Goal: Task Accomplishment & Management: Manage account settings

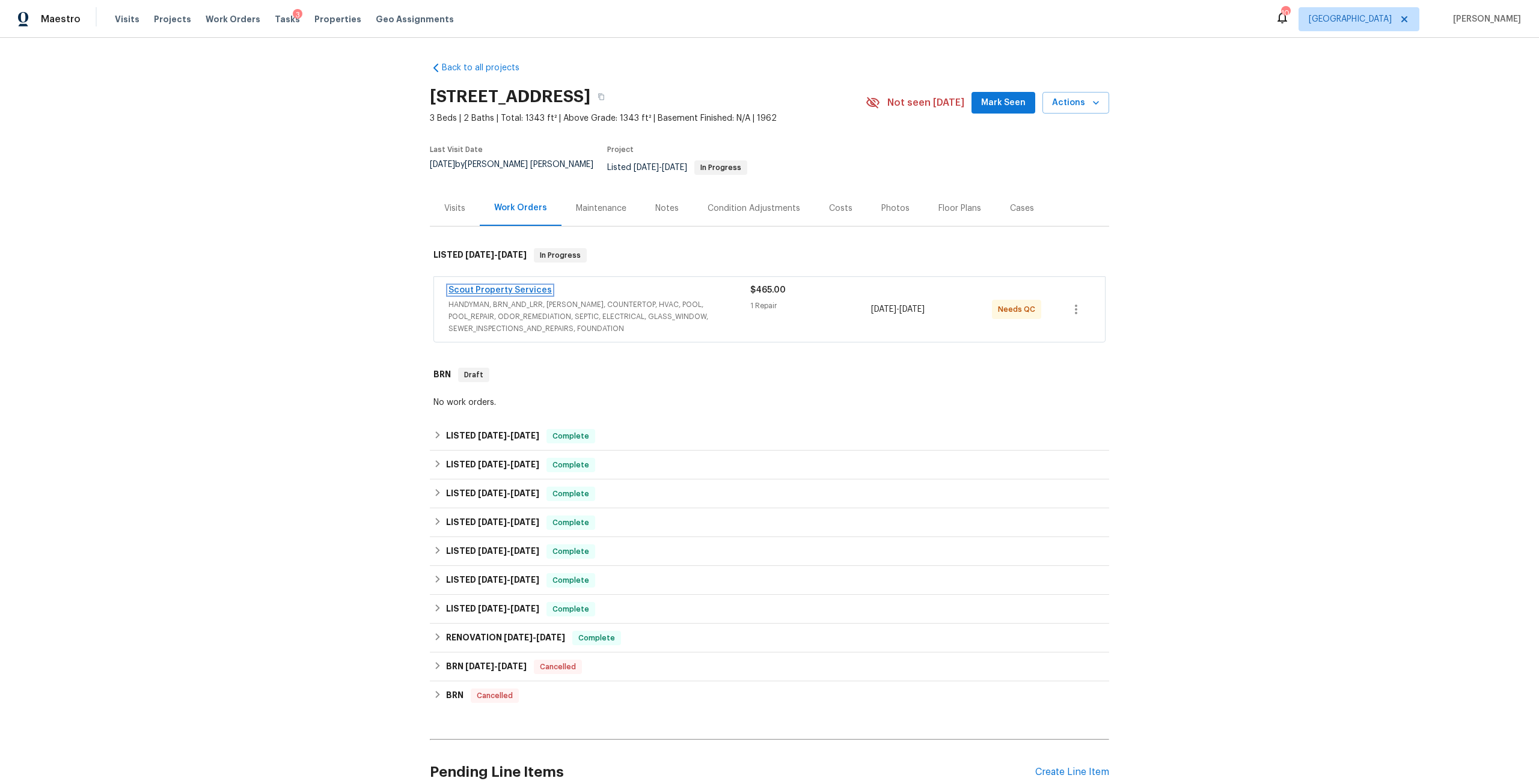
click at [495, 286] on link "Scout Property Services" at bounding box center [500, 290] width 103 height 9
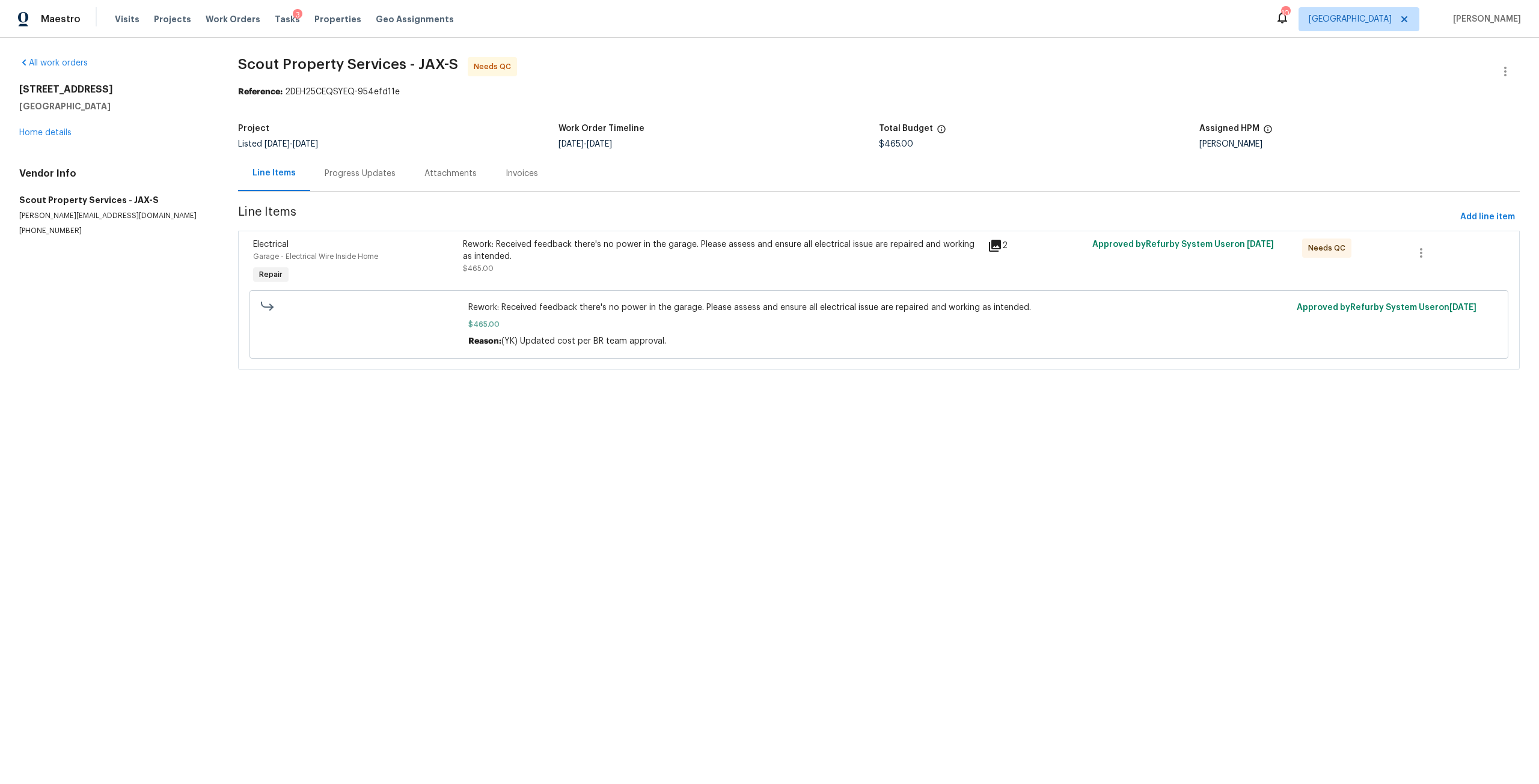
click at [587, 242] on div "Rework: Received feedback there's no power in the garage. Please assess and ens…" at bounding box center [722, 251] width 518 height 24
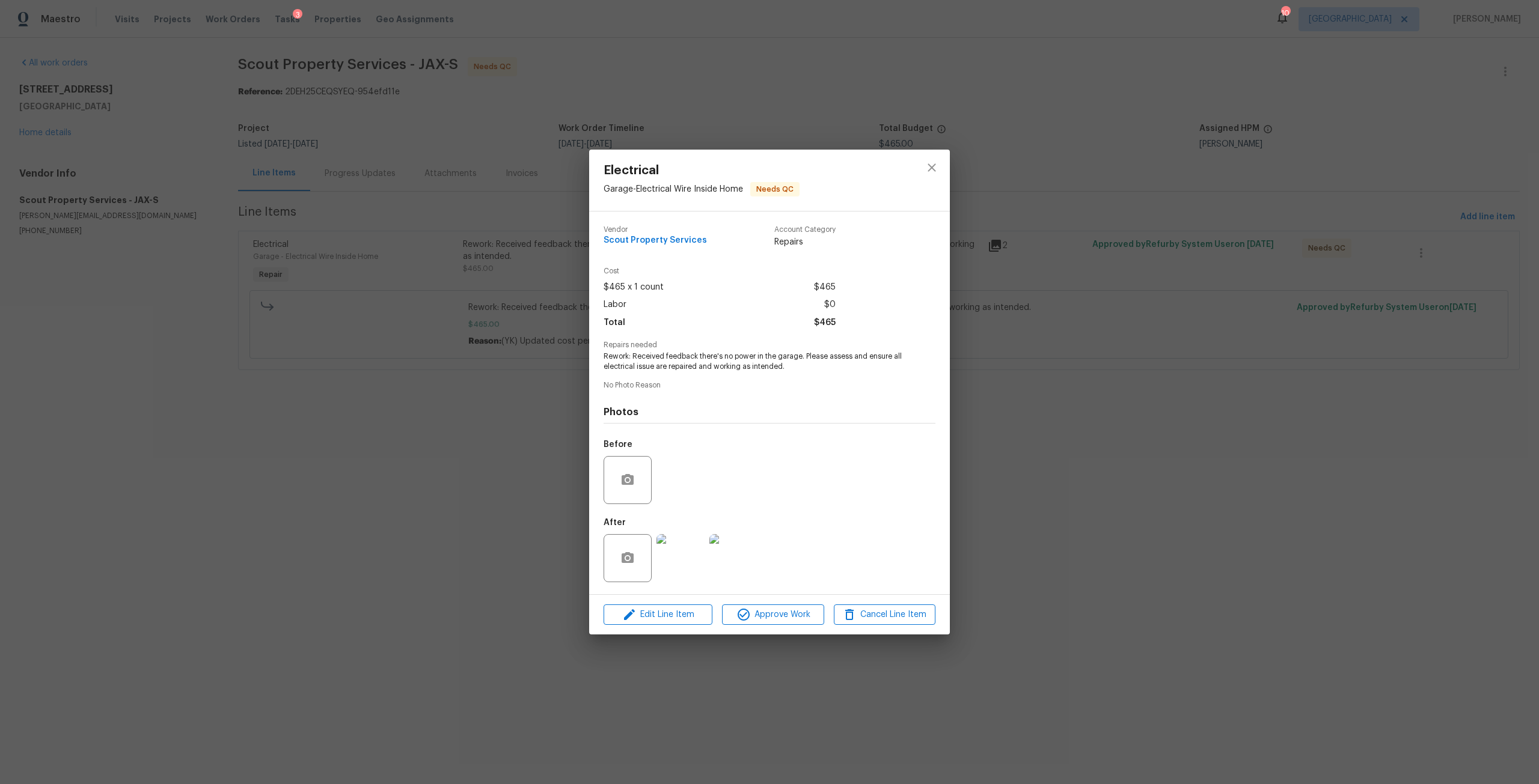
click at [702, 560] on img at bounding box center [680, 558] width 48 height 48
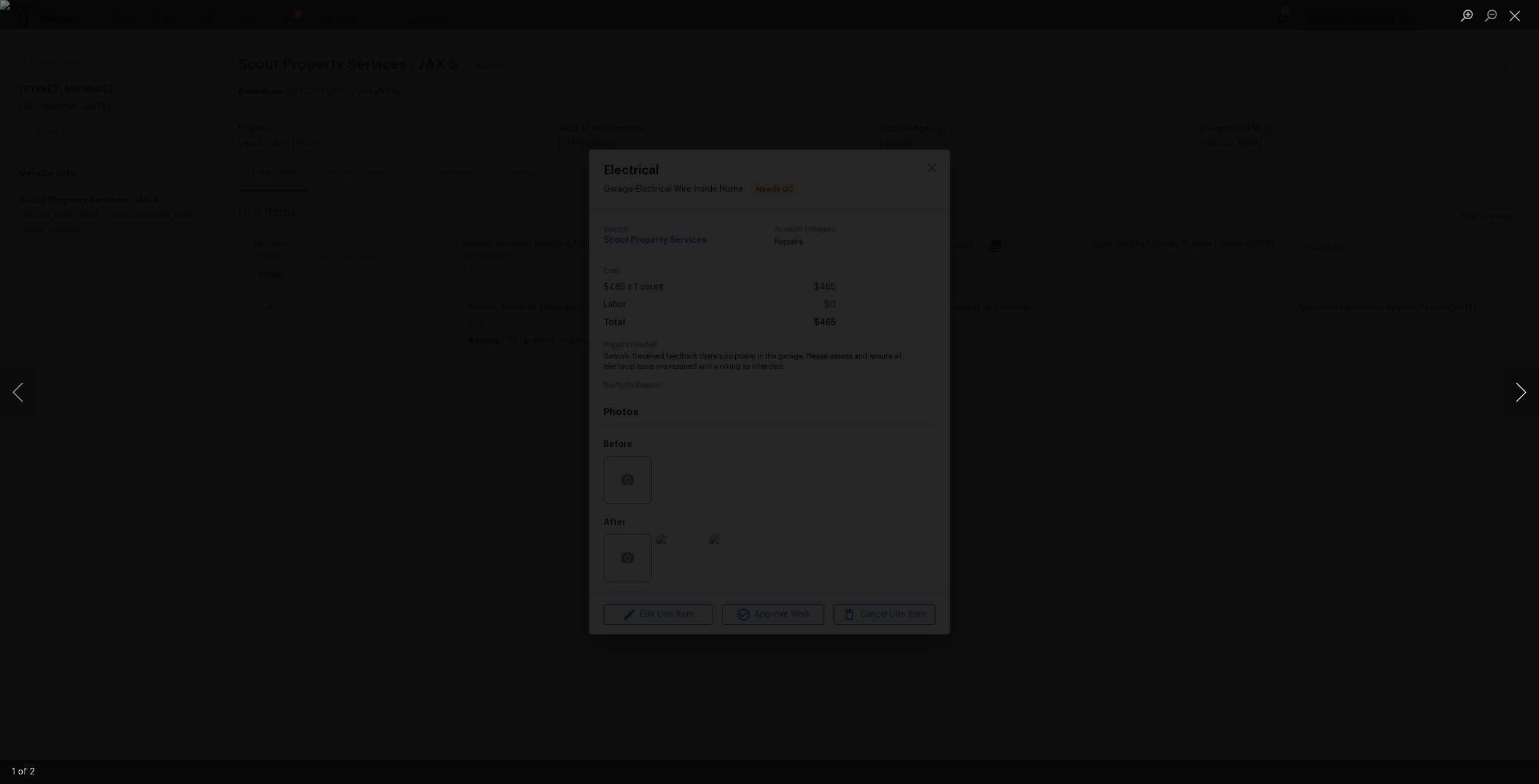
click at [1518, 404] on button "Next image" at bounding box center [1521, 392] width 36 height 48
click at [1514, 388] on button "Next image" at bounding box center [1521, 392] width 36 height 48
click at [1400, 214] on div "Lightbox" at bounding box center [770, 392] width 1539 height 784
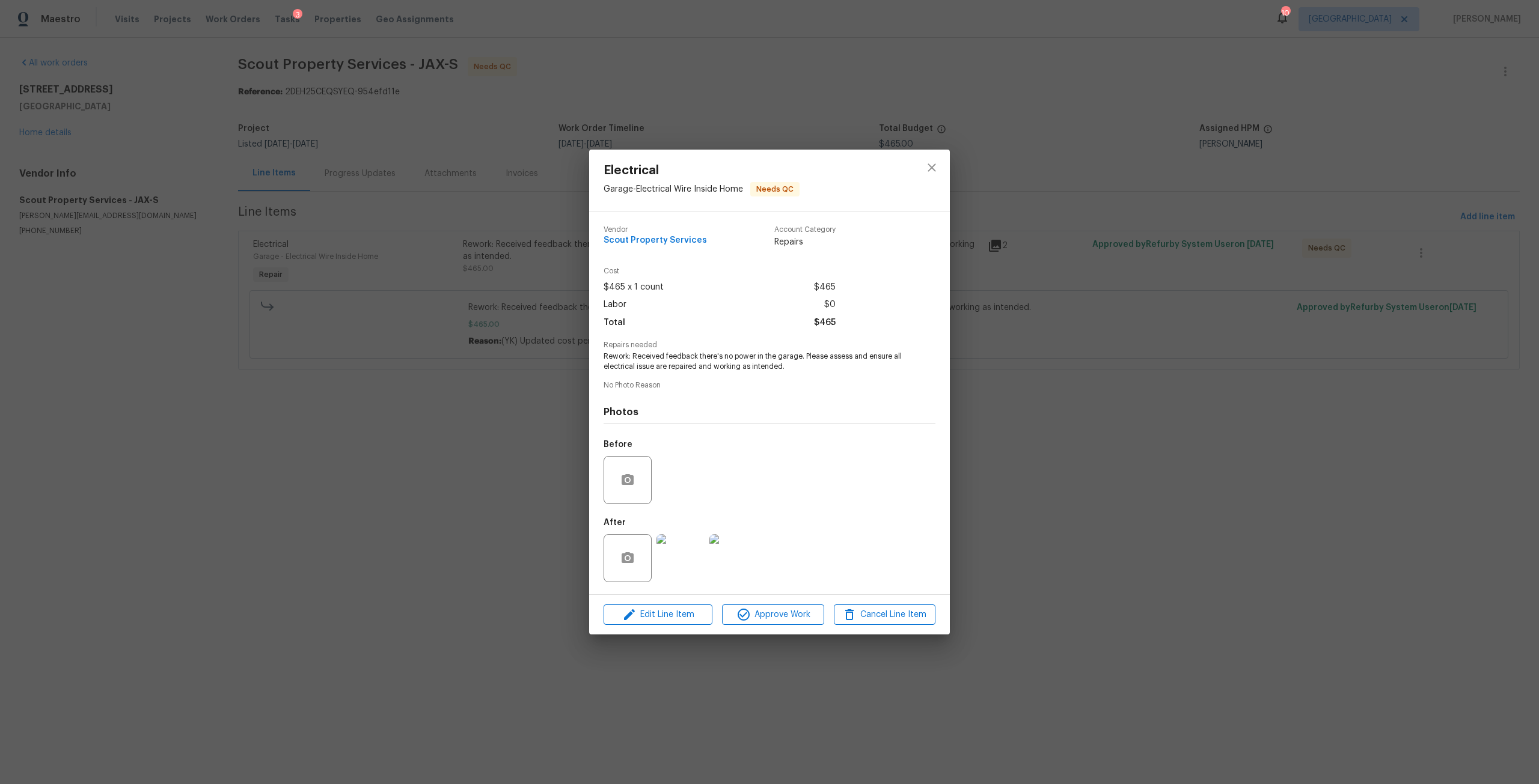
click at [40, 130] on div "Electrical Garage - Electrical Wire Inside Home Needs QC Vendor Scout Property …" at bounding box center [770, 392] width 1539 height 784
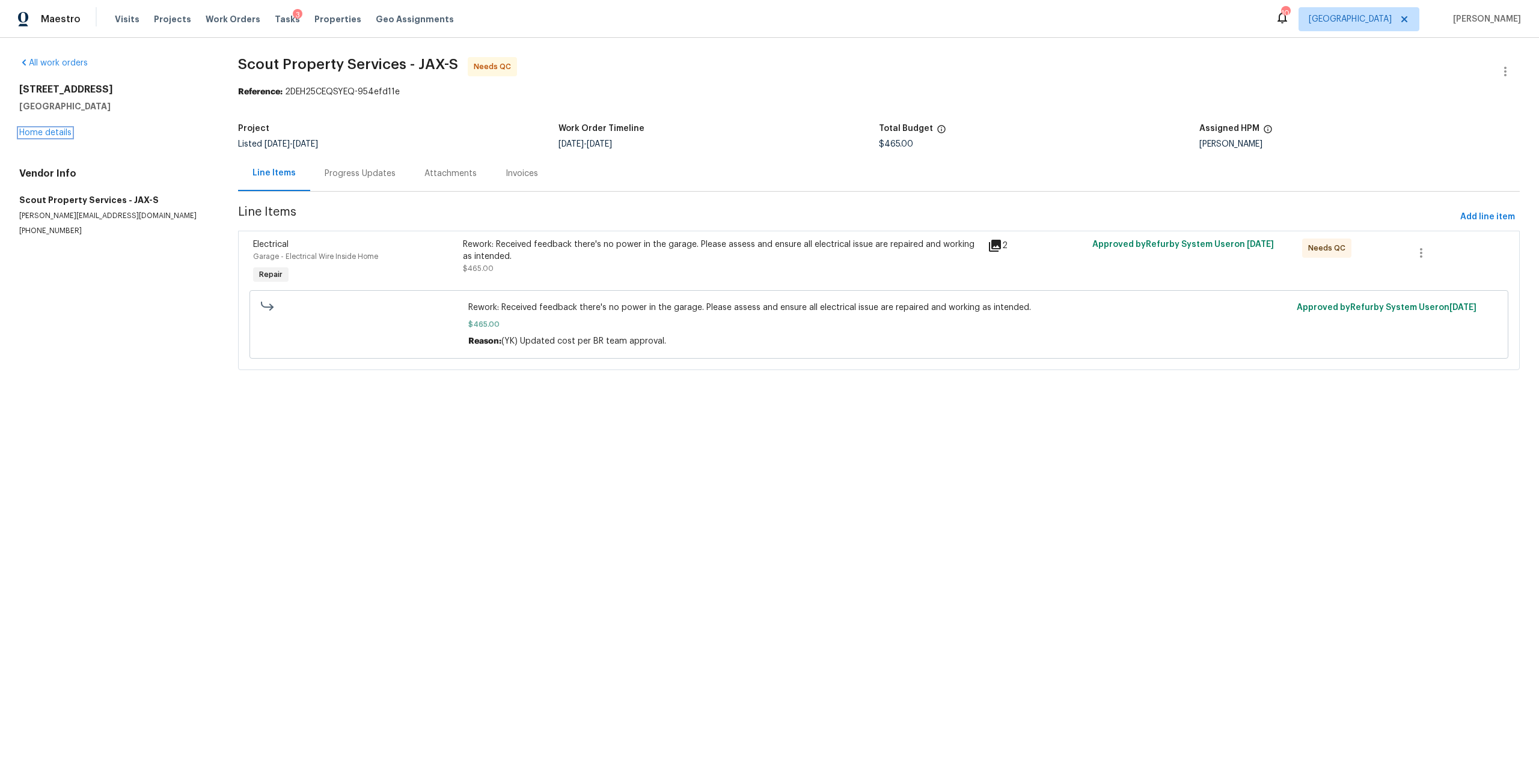
click at [40, 130] on link "Home details" at bounding box center [45, 133] width 52 height 9
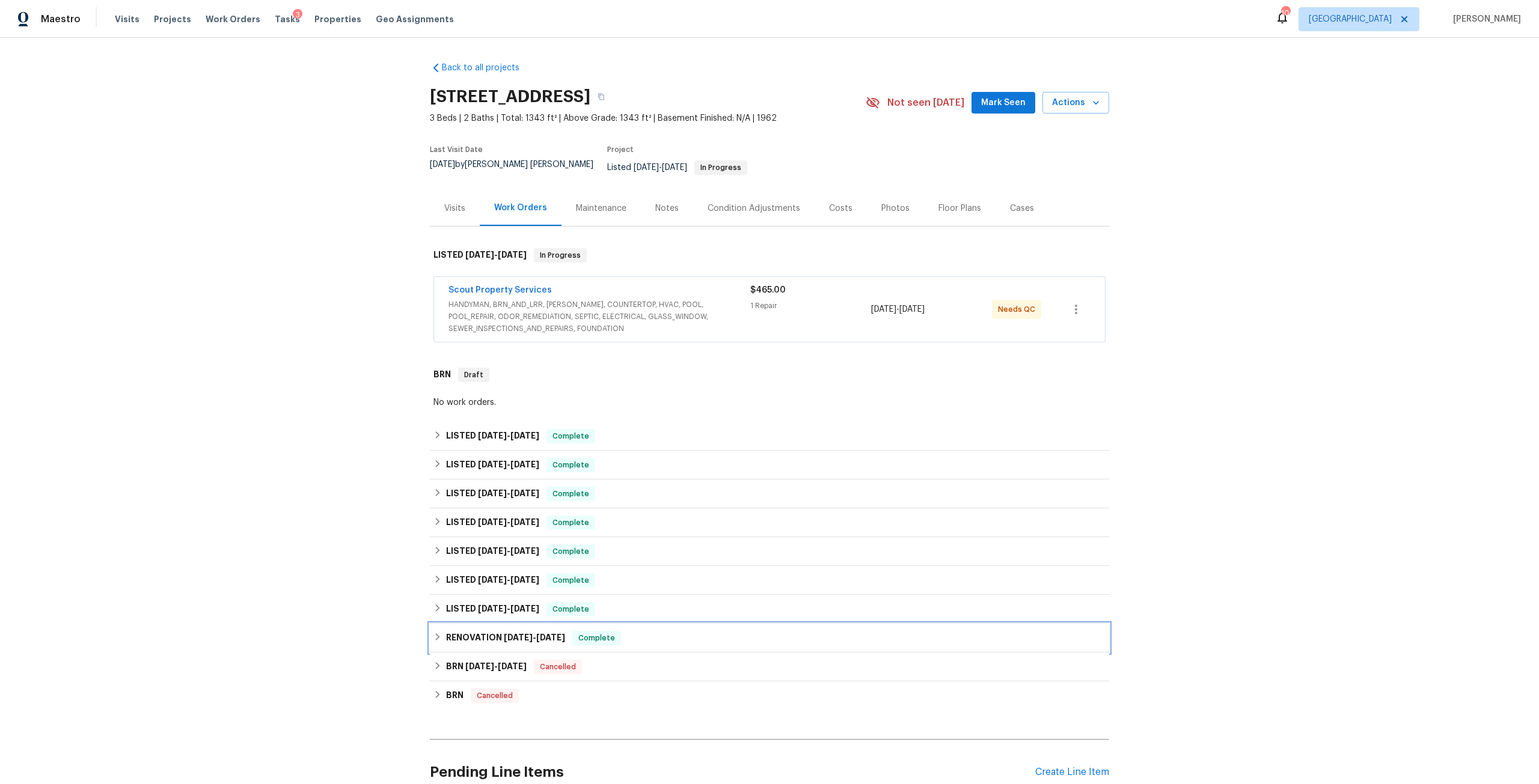
click at [514, 634] on h6 "RENOVATION 12/12/23 - 12/15/23" at bounding box center [505, 638] width 119 height 14
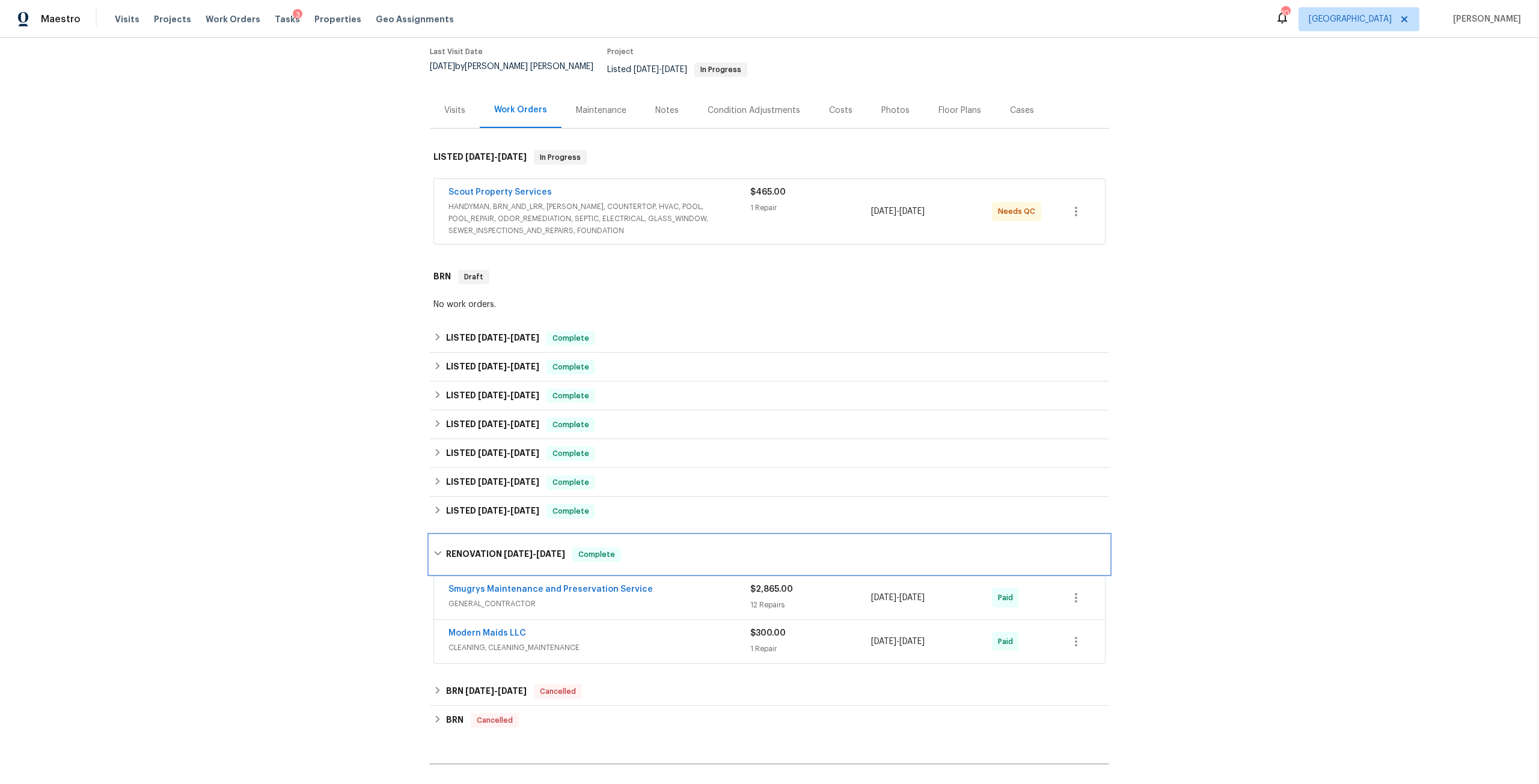
scroll to position [120, 0]
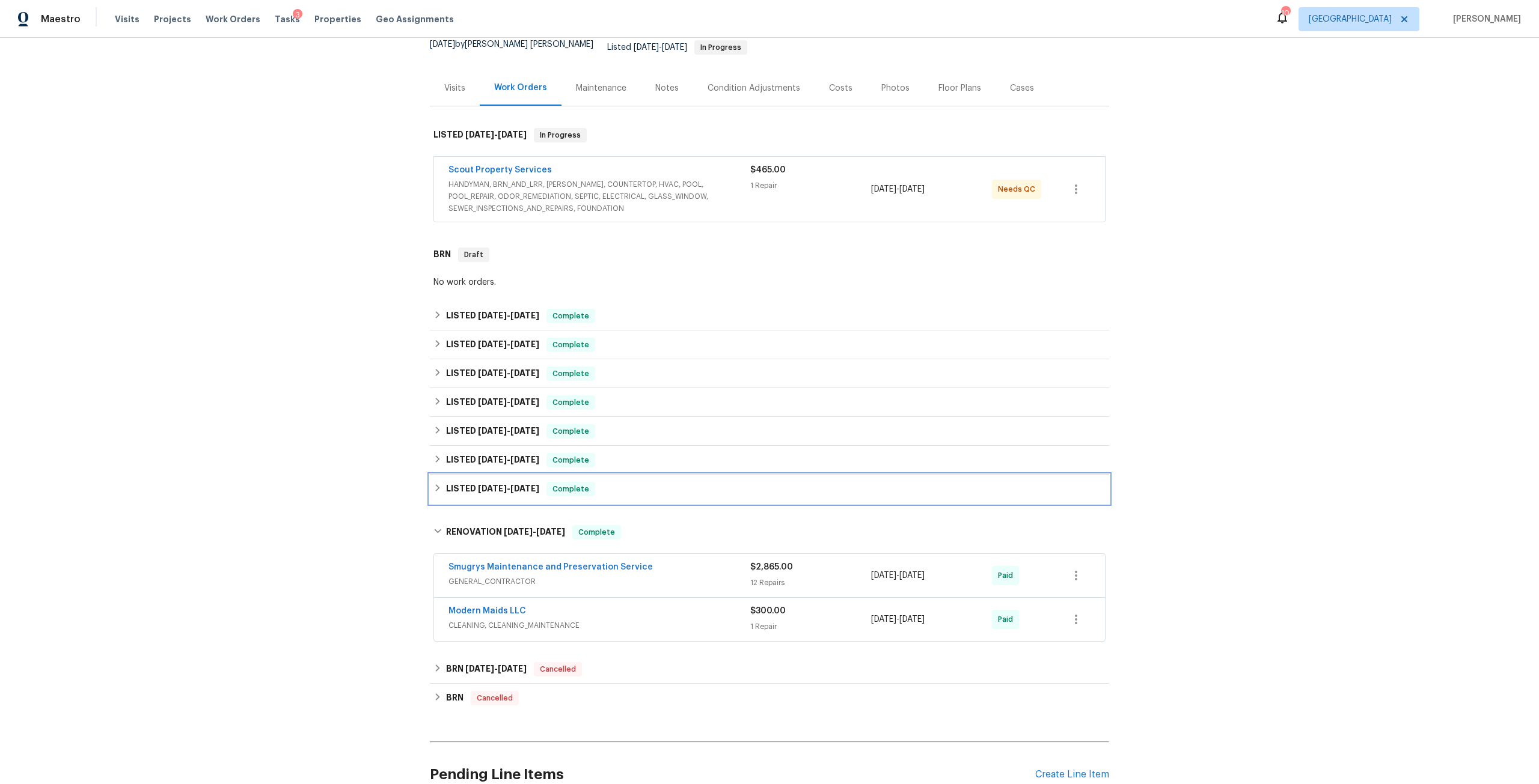
click at [505, 489] on div "LISTED 12/19/23 - 12/20/23 Complete" at bounding box center [770, 489] width 679 height 29
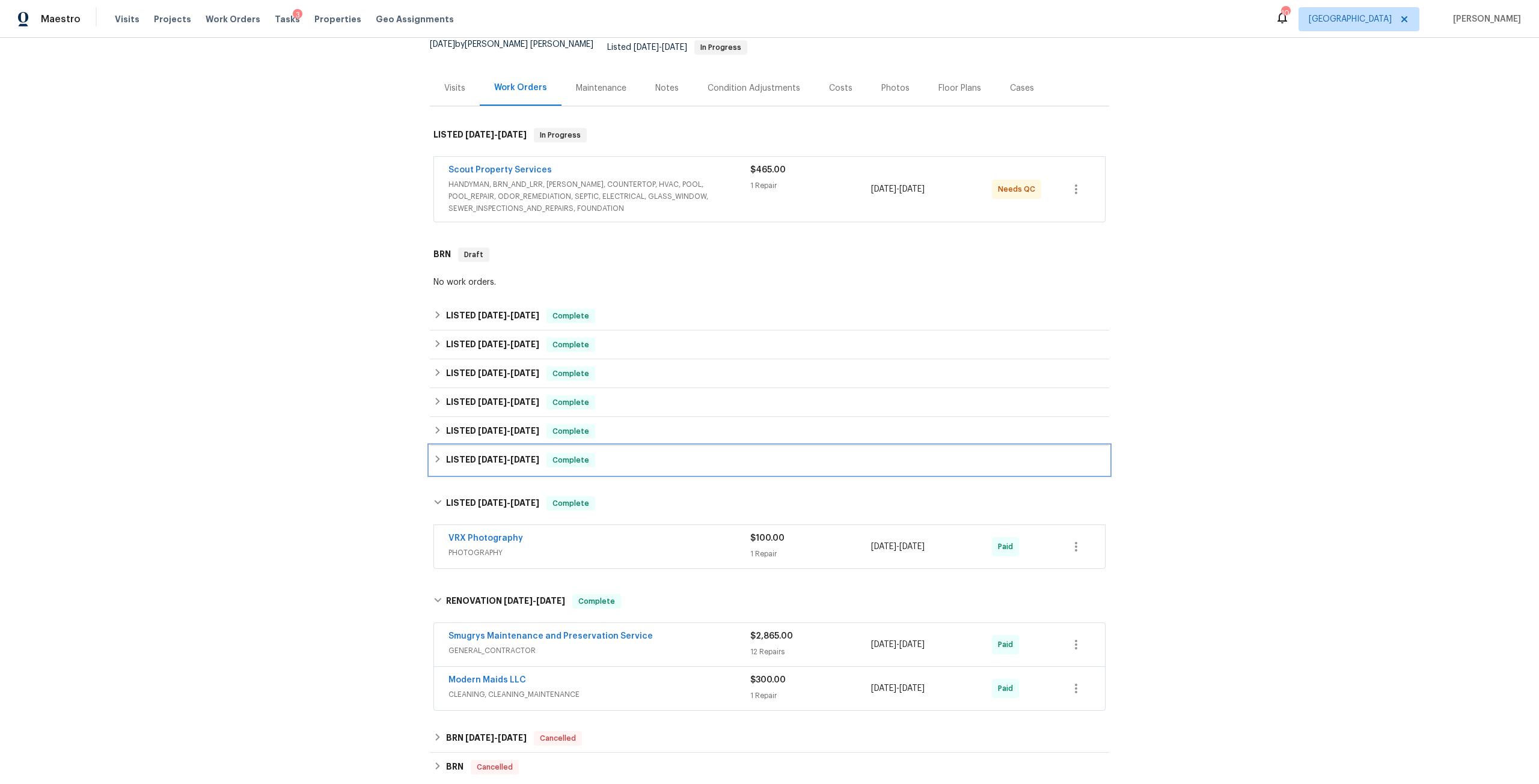
click at [523, 463] on div "LISTED 7/3/24 - 7/5/24 Complete" at bounding box center [770, 460] width 679 height 29
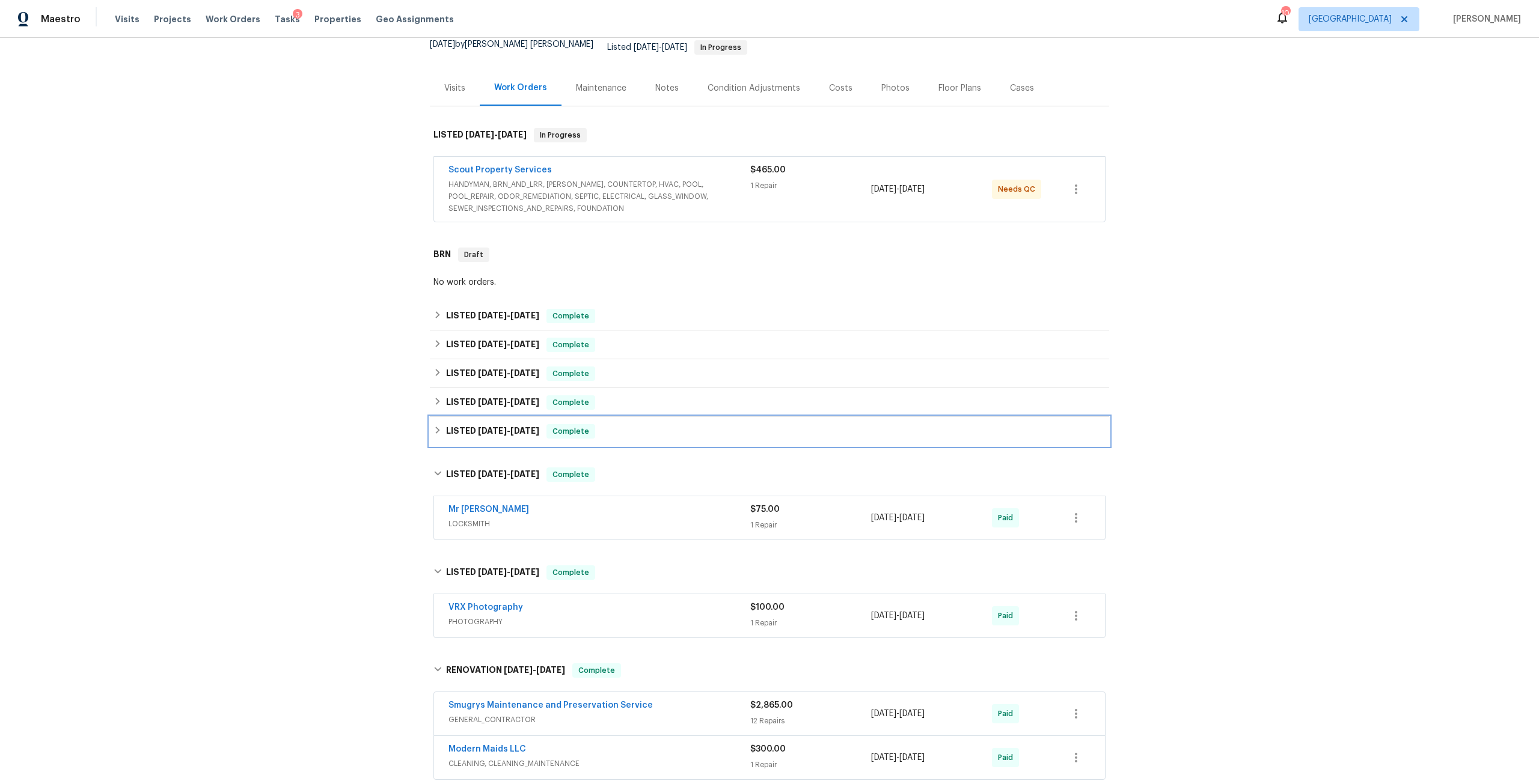
click at [511, 427] on span "[DATE]" at bounding box center [525, 431] width 29 height 9
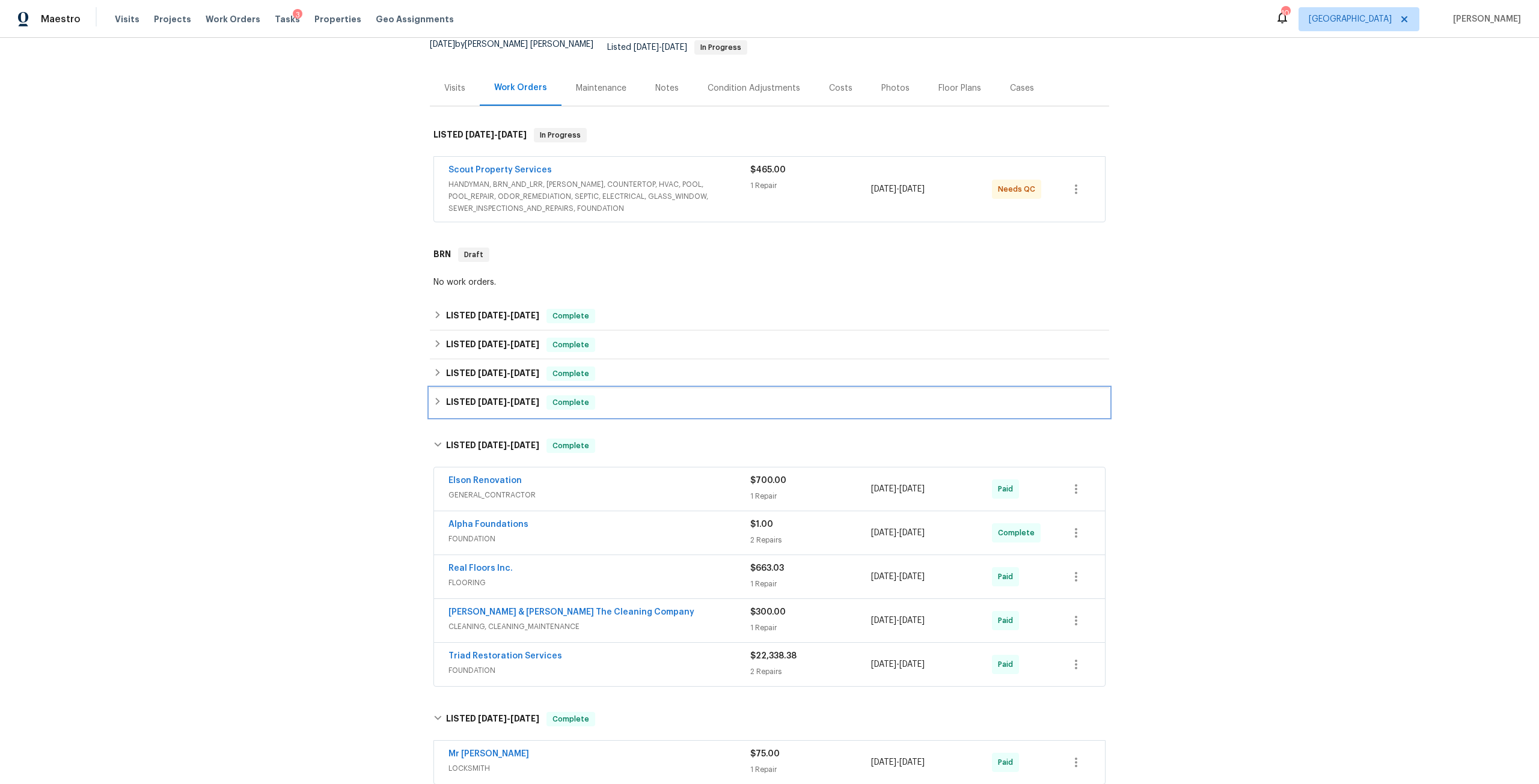
click at [512, 398] on h6 "LISTED 5/16/25 - 5/22/25" at bounding box center [493, 402] width 93 height 14
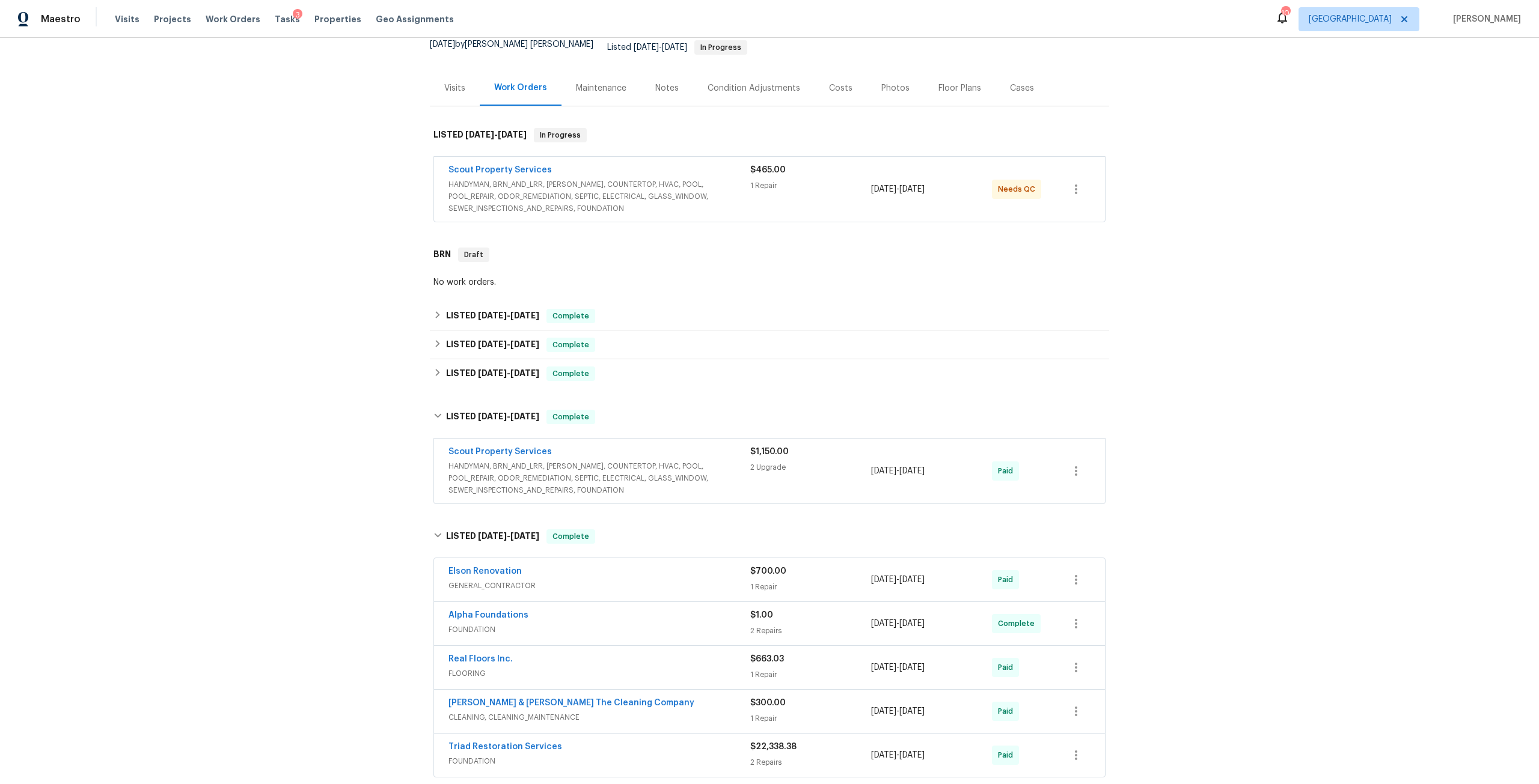
click at [477, 460] on span "HANDYMAN, BRN_AND_LRR, [PERSON_NAME], COUNTERTOP, HVAC, POOL, POOL_REPAIR, ODOR…" at bounding box center [599, 478] width 302 height 36
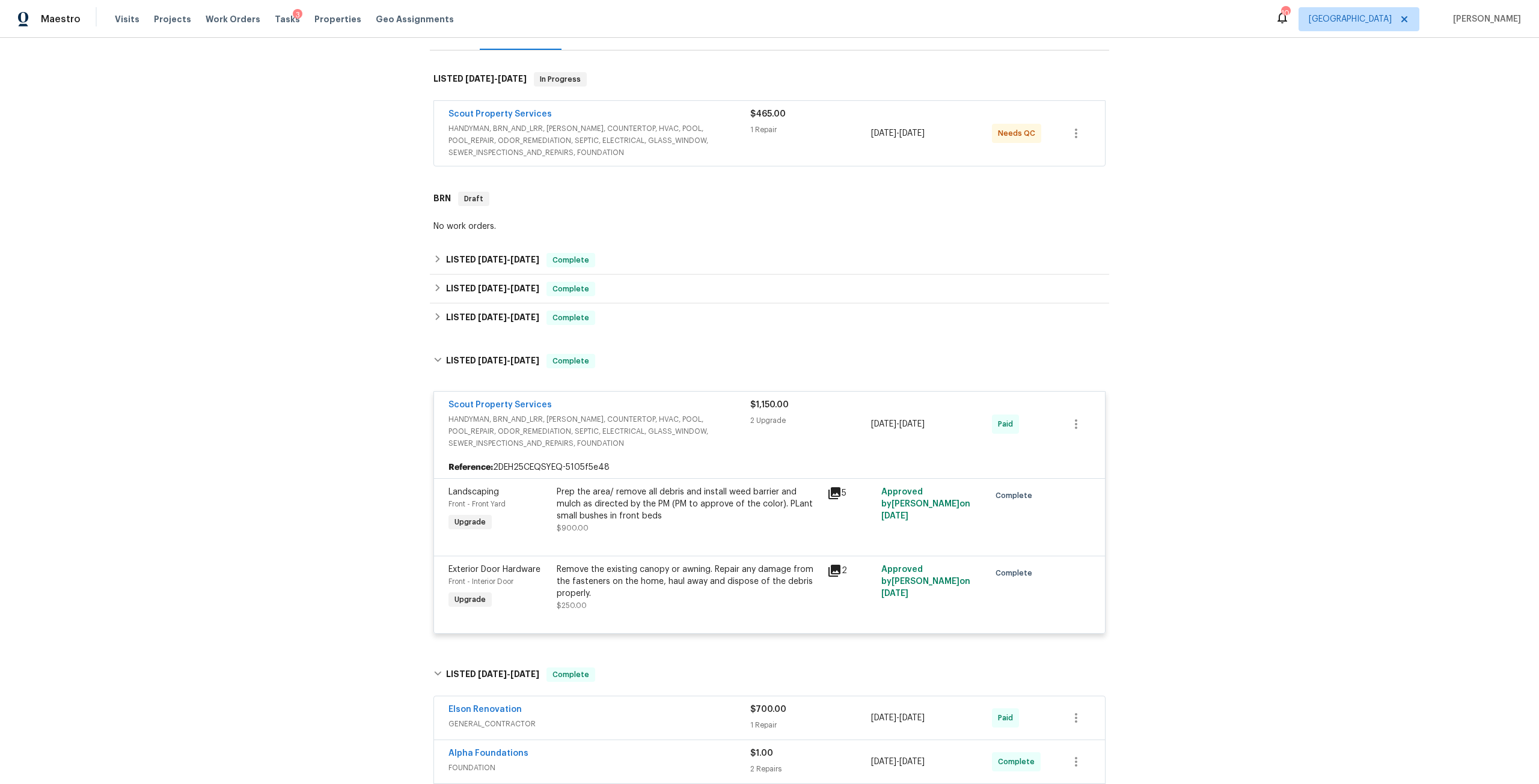
scroll to position [180, 0]
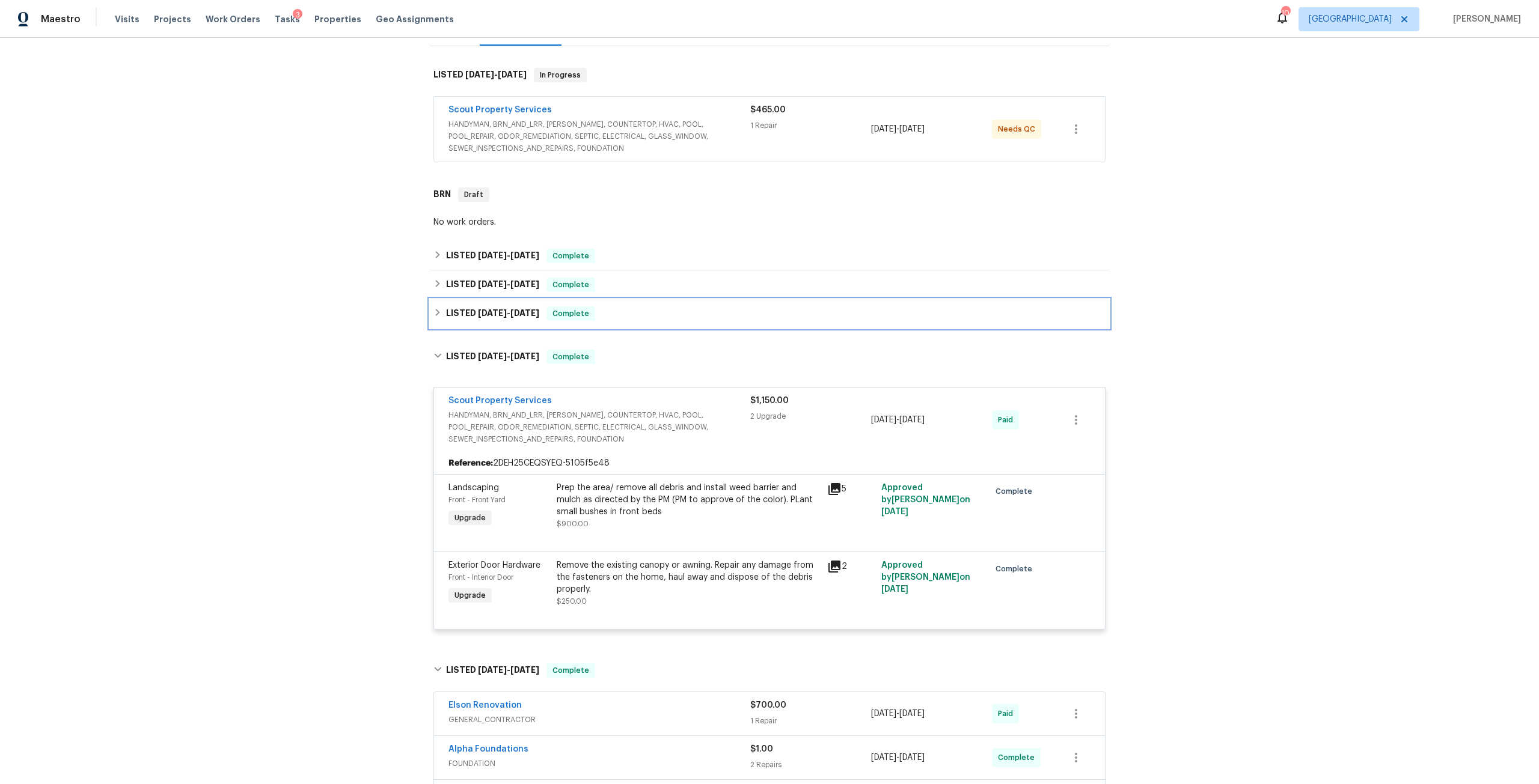
click at [492, 311] on h6 "LISTED 7/13/25 - 7/19/25" at bounding box center [493, 313] width 93 height 14
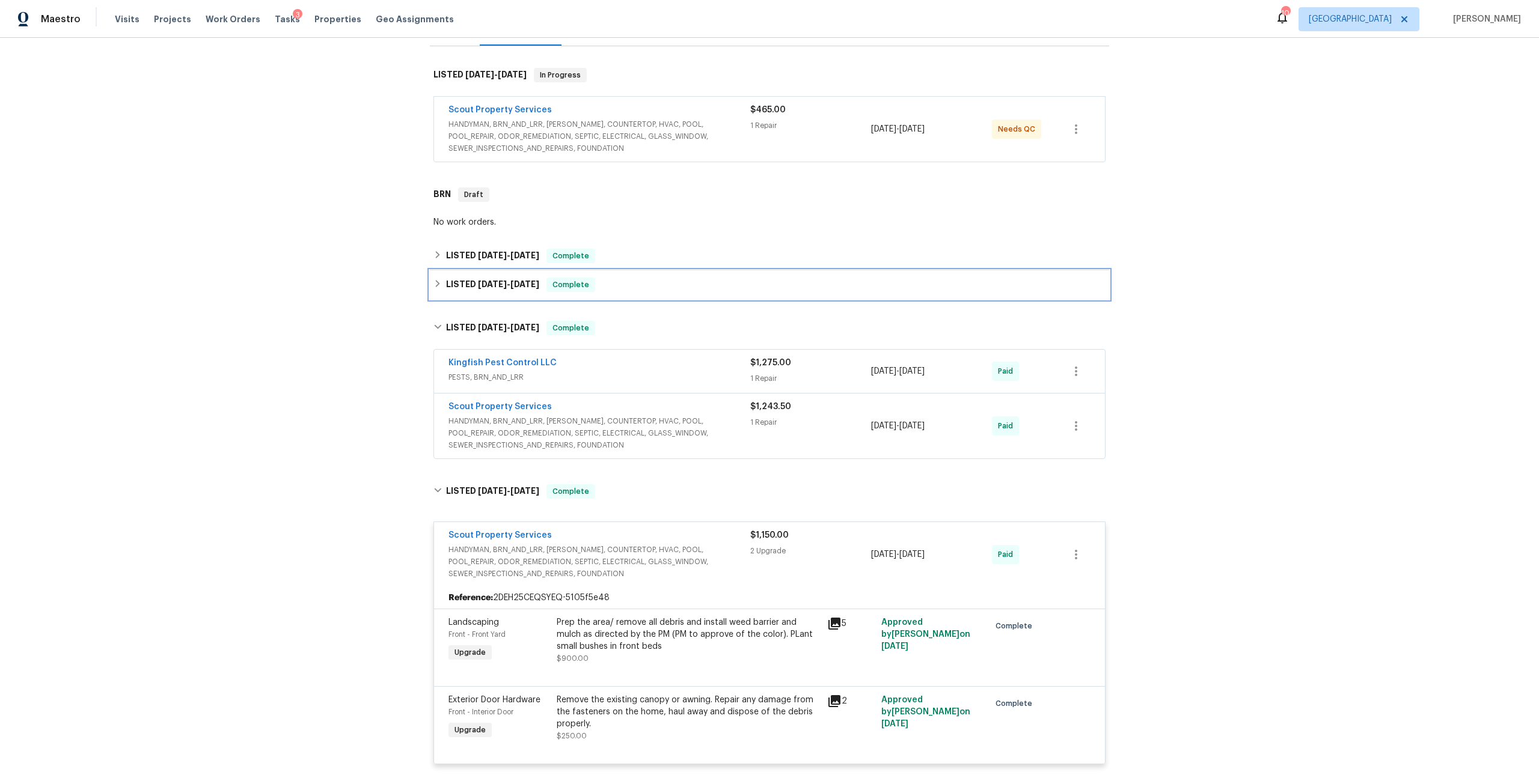
click at [514, 283] on h6 "LISTED 8/1/25 - 8/13/25" at bounding box center [493, 285] width 93 height 14
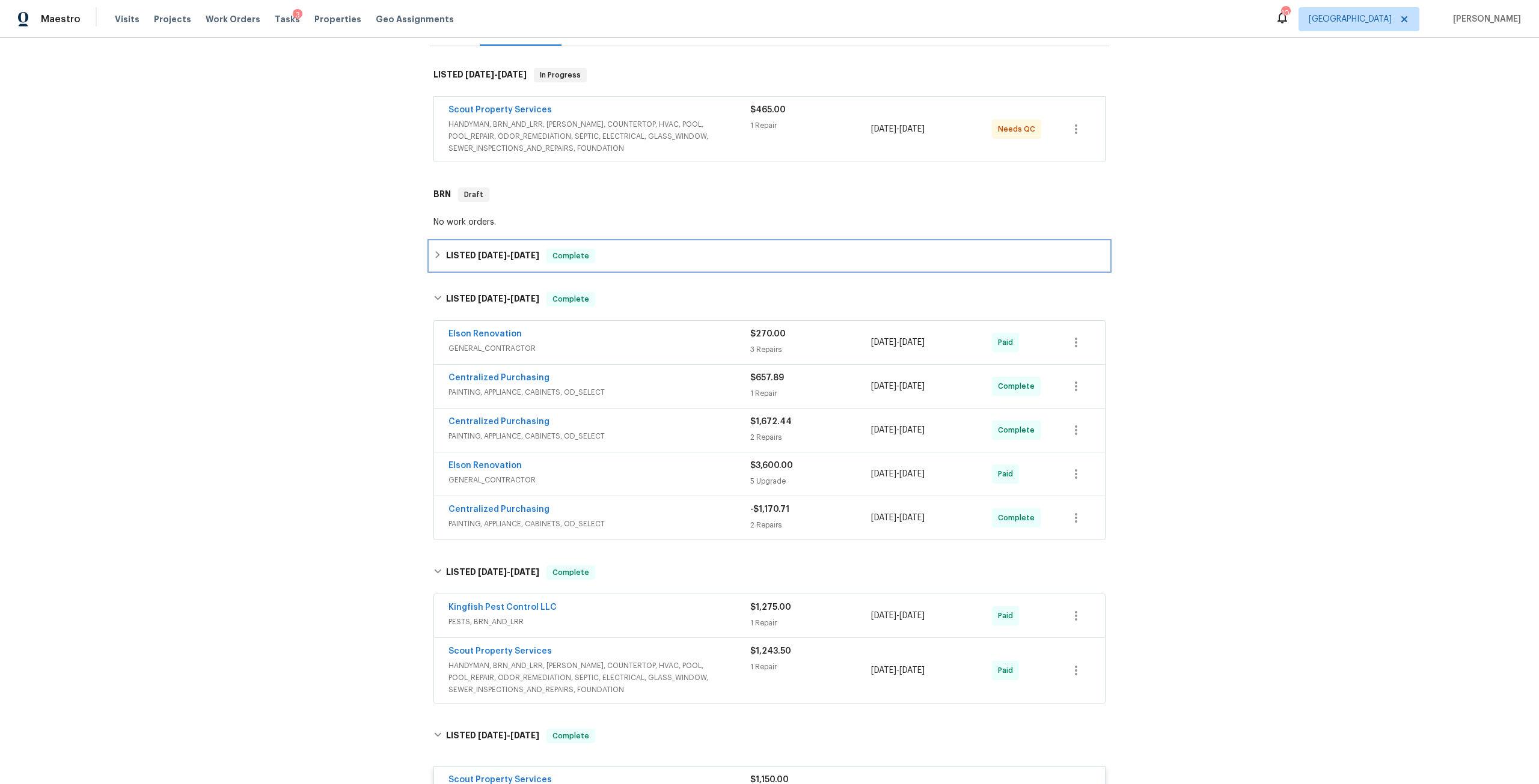
click at [516, 255] on div "LISTED 8/30/25 - 8/30/25 Complete" at bounding box center [770, 256] width 679 height 29
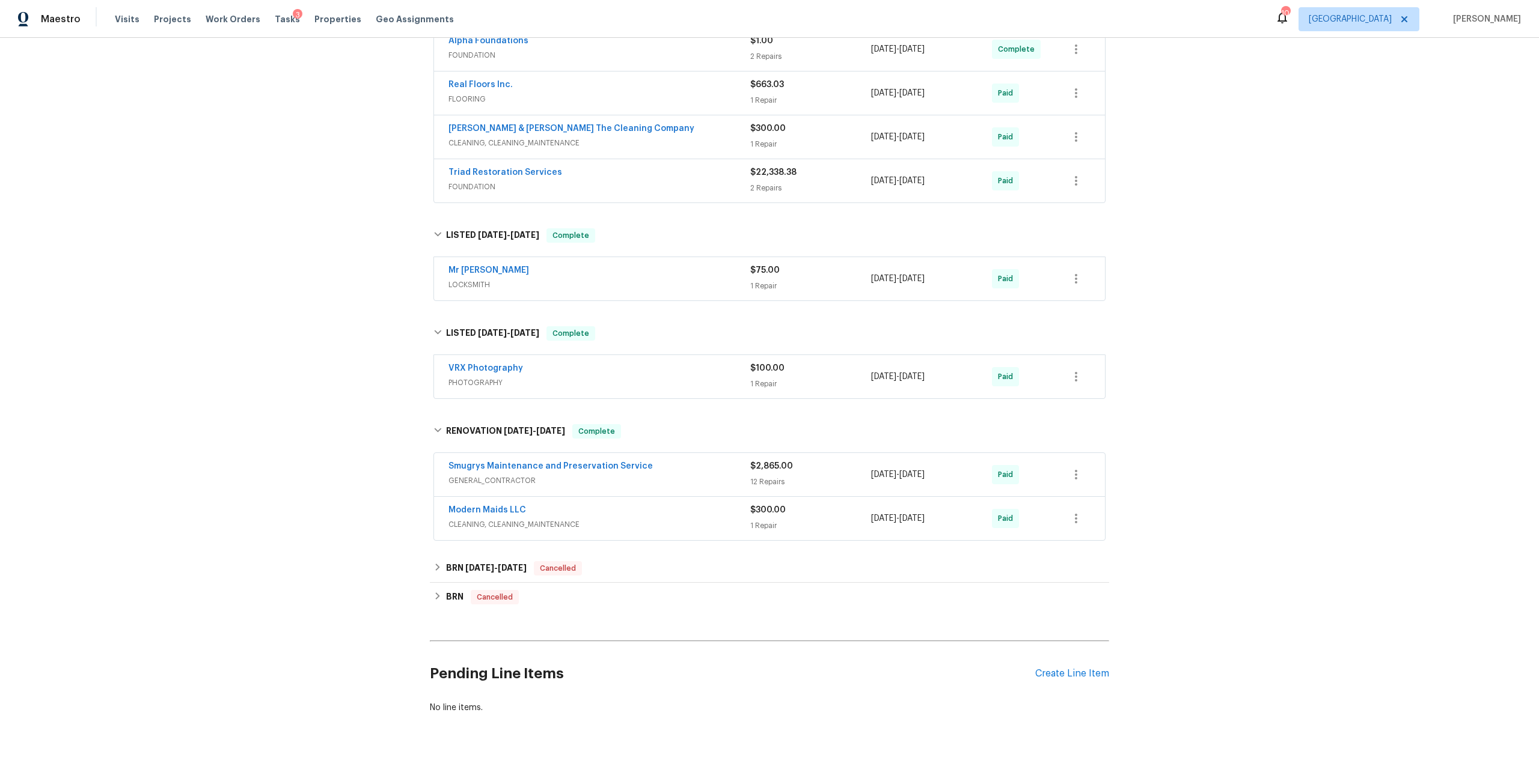
scroll to position [1339, 0]
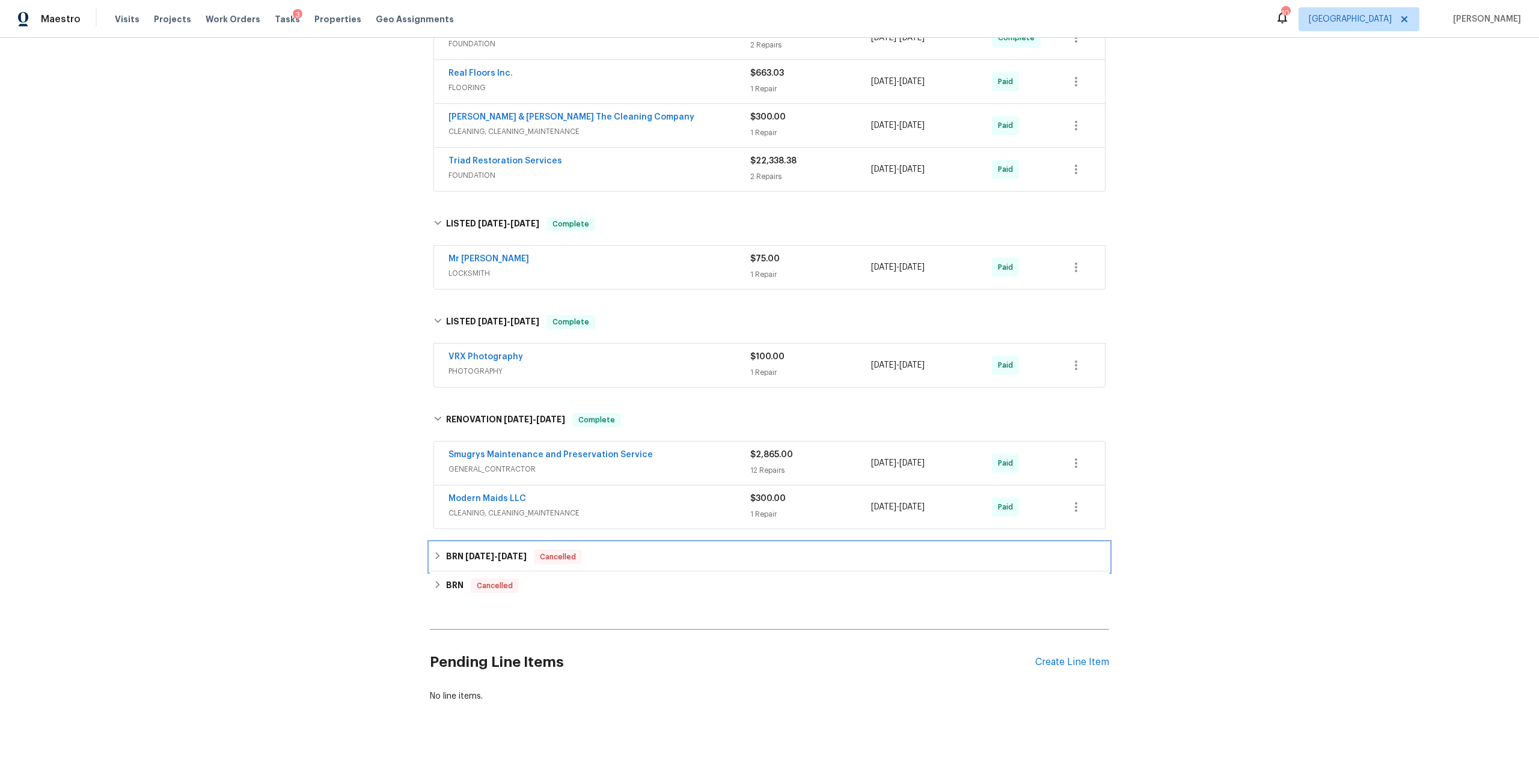
click at [517, 552] on span "[DATE]" at bounding box center [512, 556] width 29 height 9
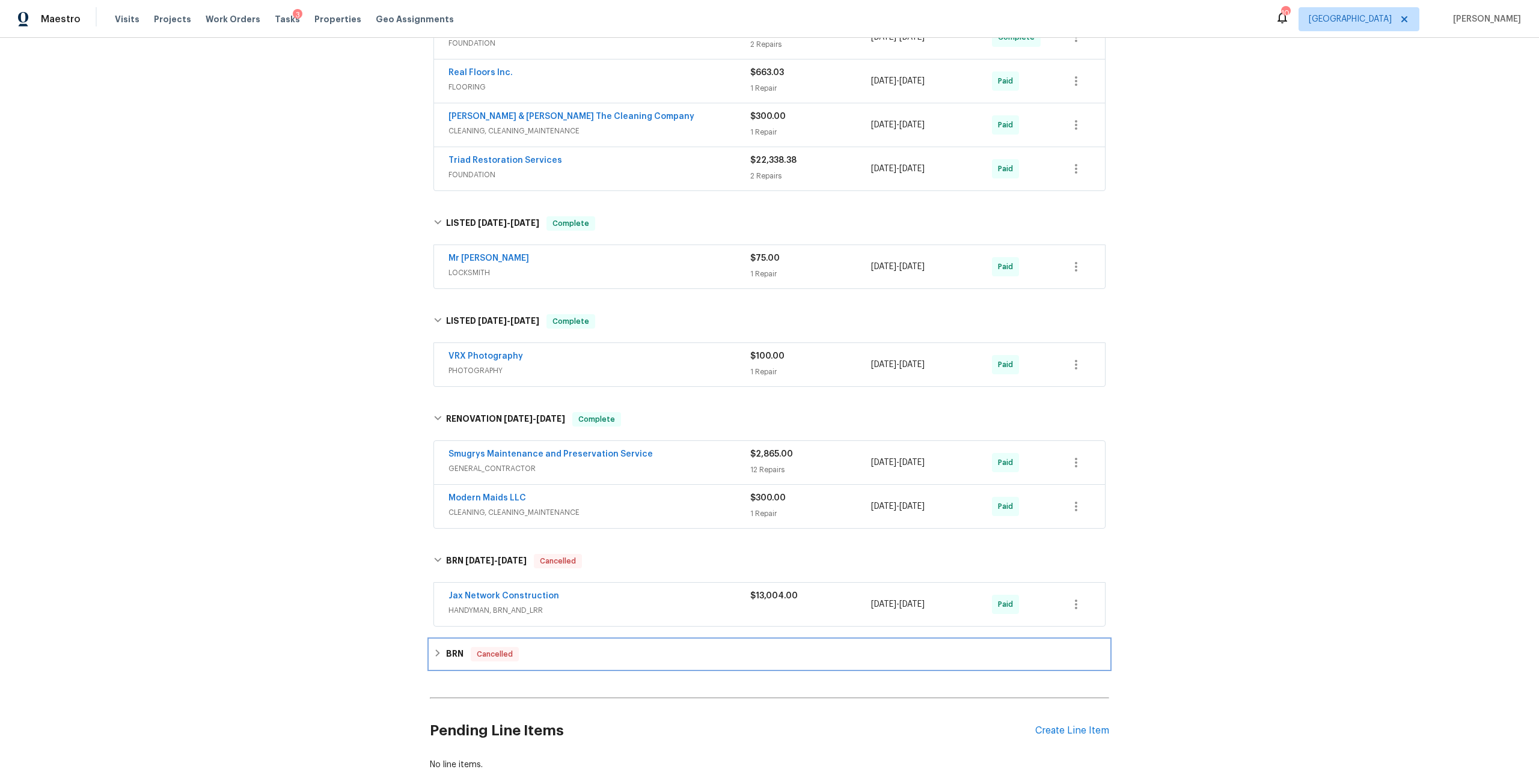
click at [450, 640] on div "BRN Cancelled" at bounding box center [770, 654] width 679 height 29
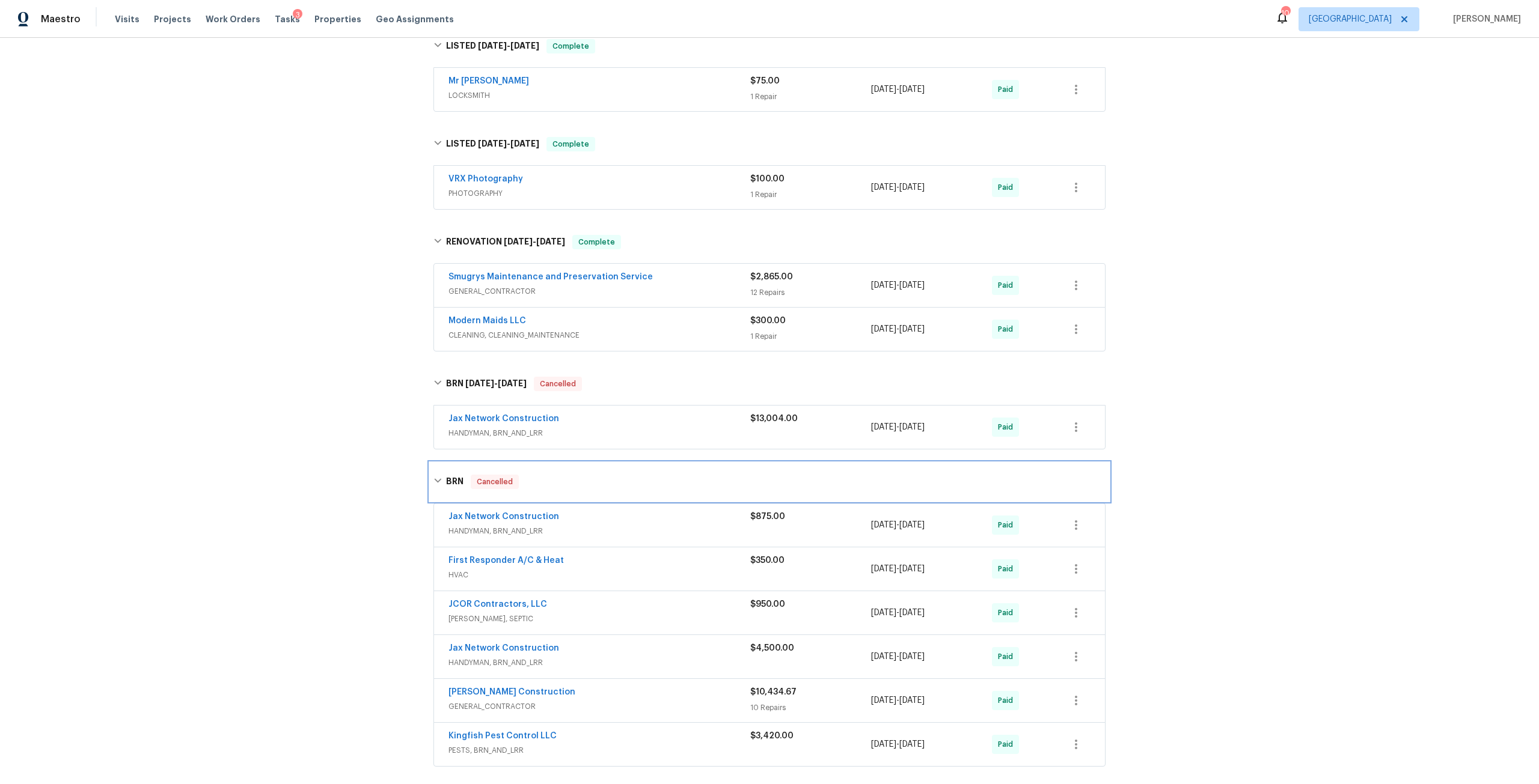
scroll to position [1520, 0]
click at [498, 412] on link "Jax Network Construction" at bounding box center [504, 416] width 111 height 9
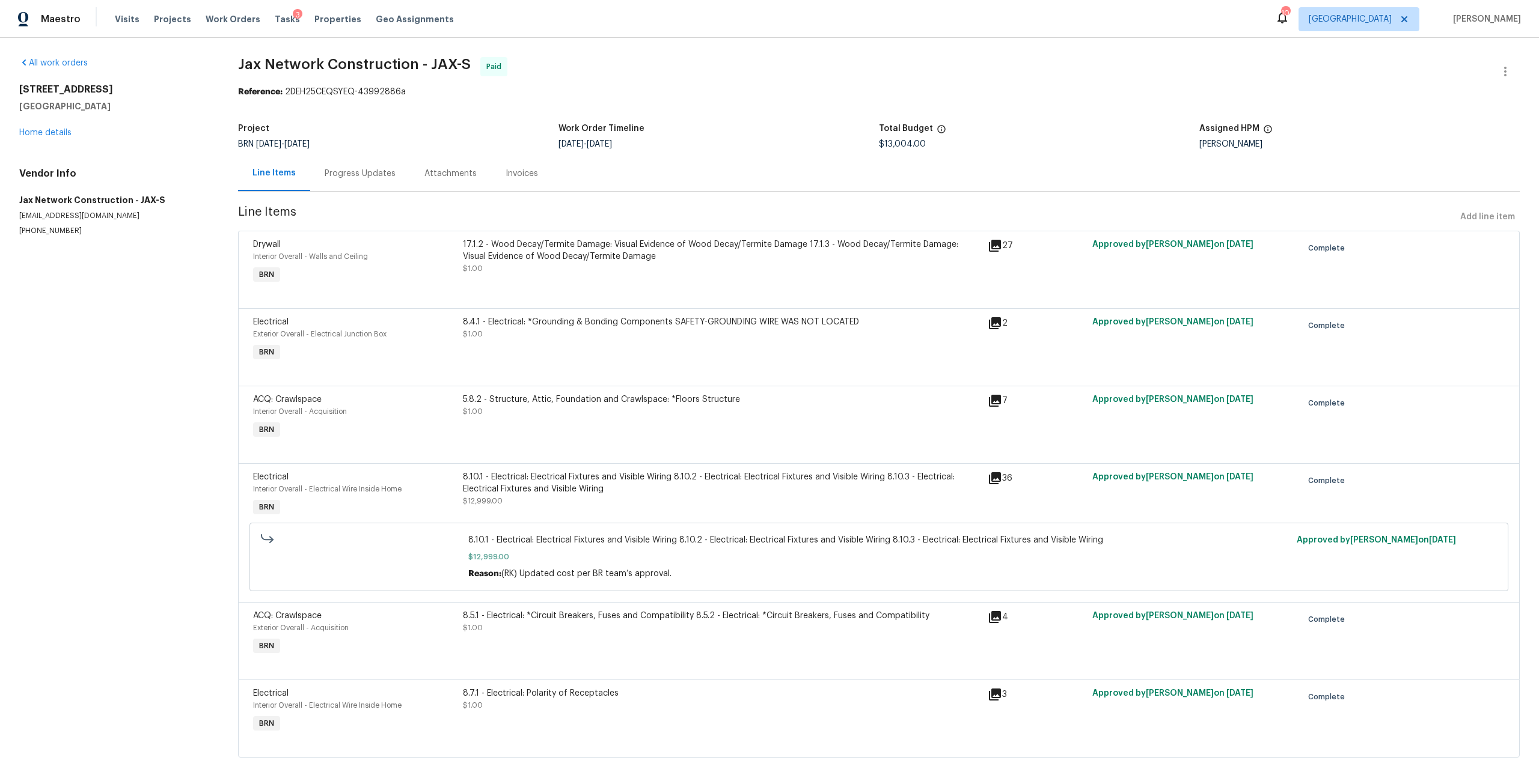
click at [565, 486] on div "8.10.1 - Electrical: Electrical Fixtures and Visible Wiring 8.10.2 - Electrical…" at bounding box center [722, 483] width 518 height 24
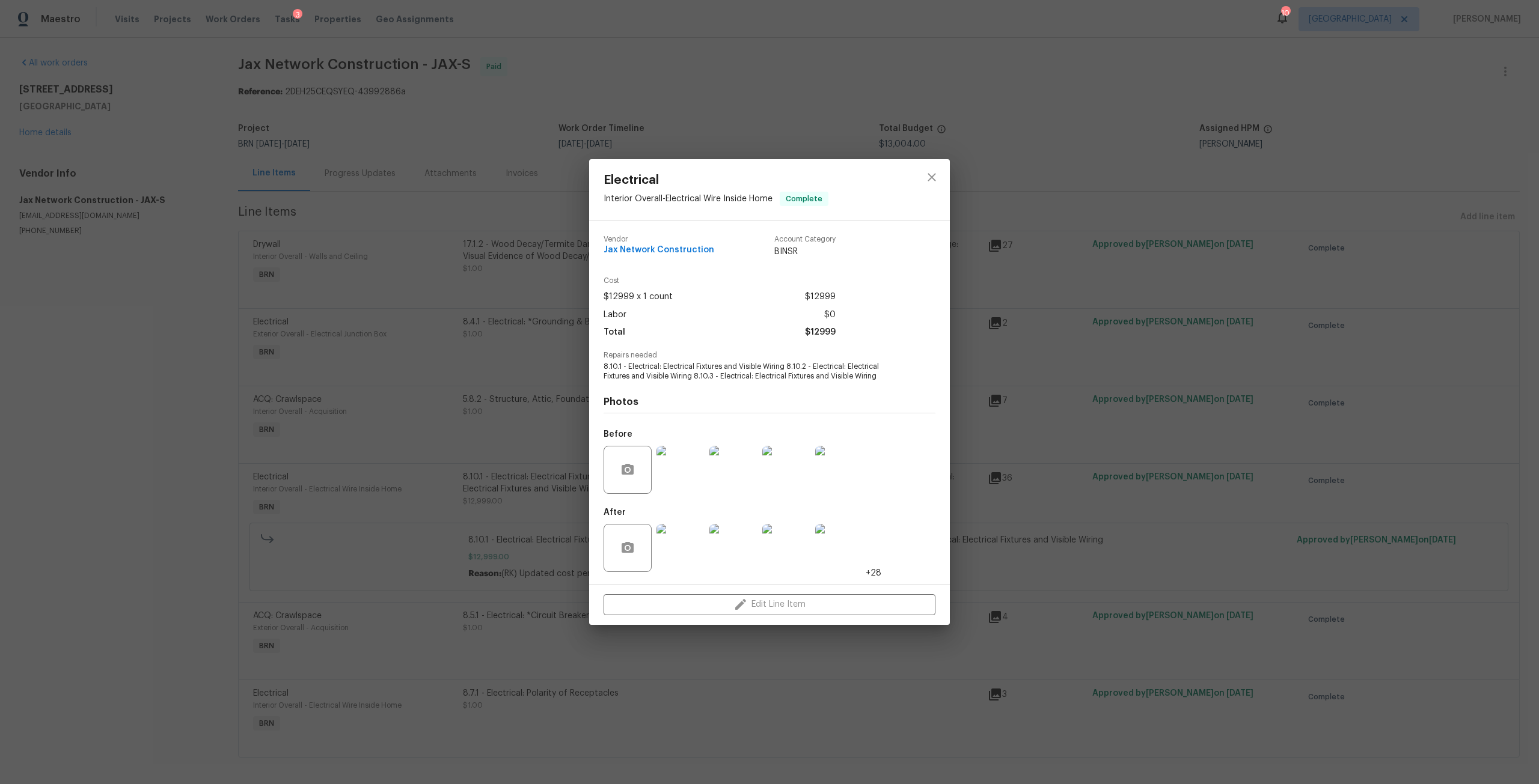
click at [695, 535] on img at bounding box center [680, 548] width 48 height 48
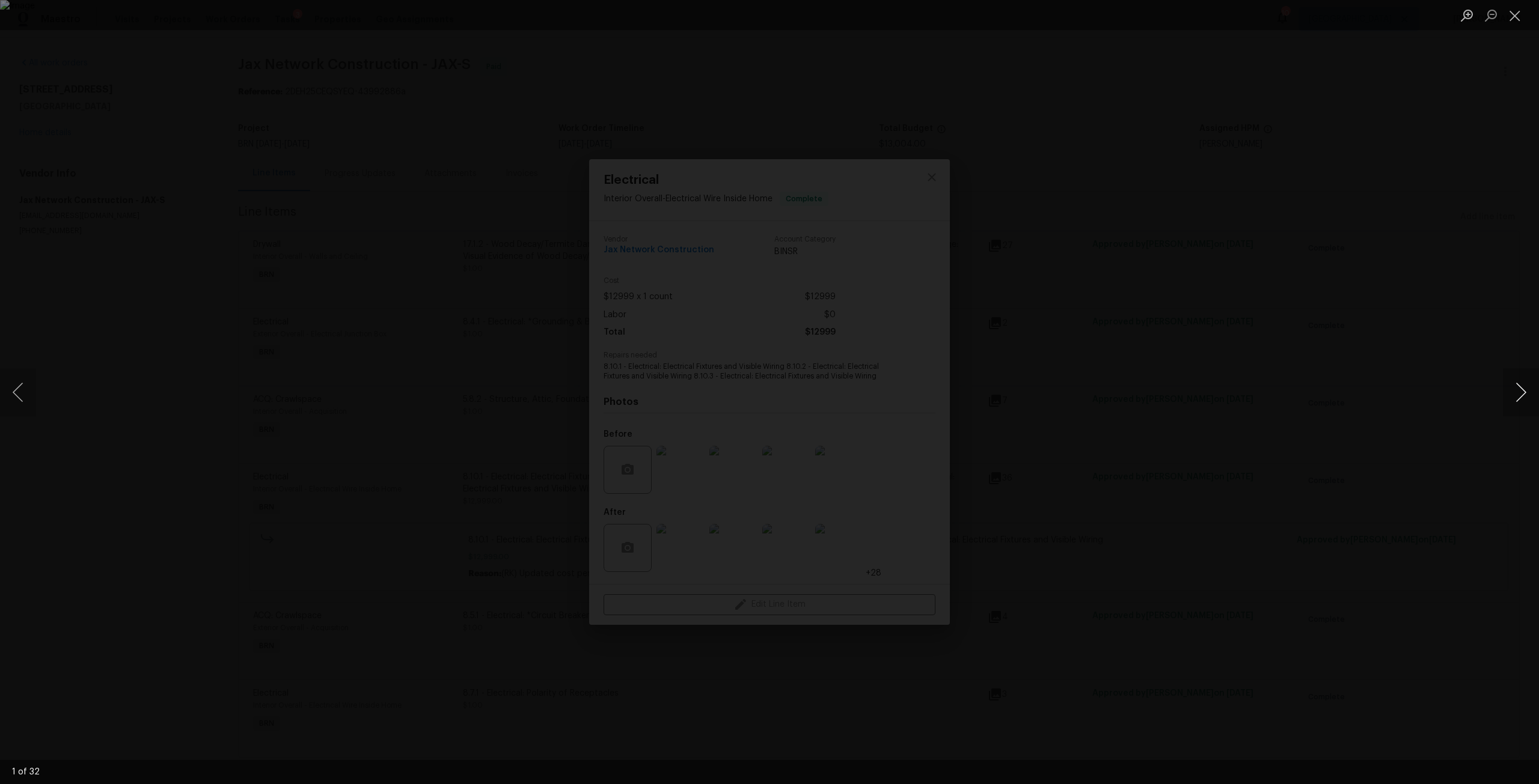
click at [1524, 395] on button "Next image" at bounding box center [1521, 392] width 36 height 48
click at [1514, 20] on button "Close lightbox" at bounding box center [1515, 16] width 24 height 21
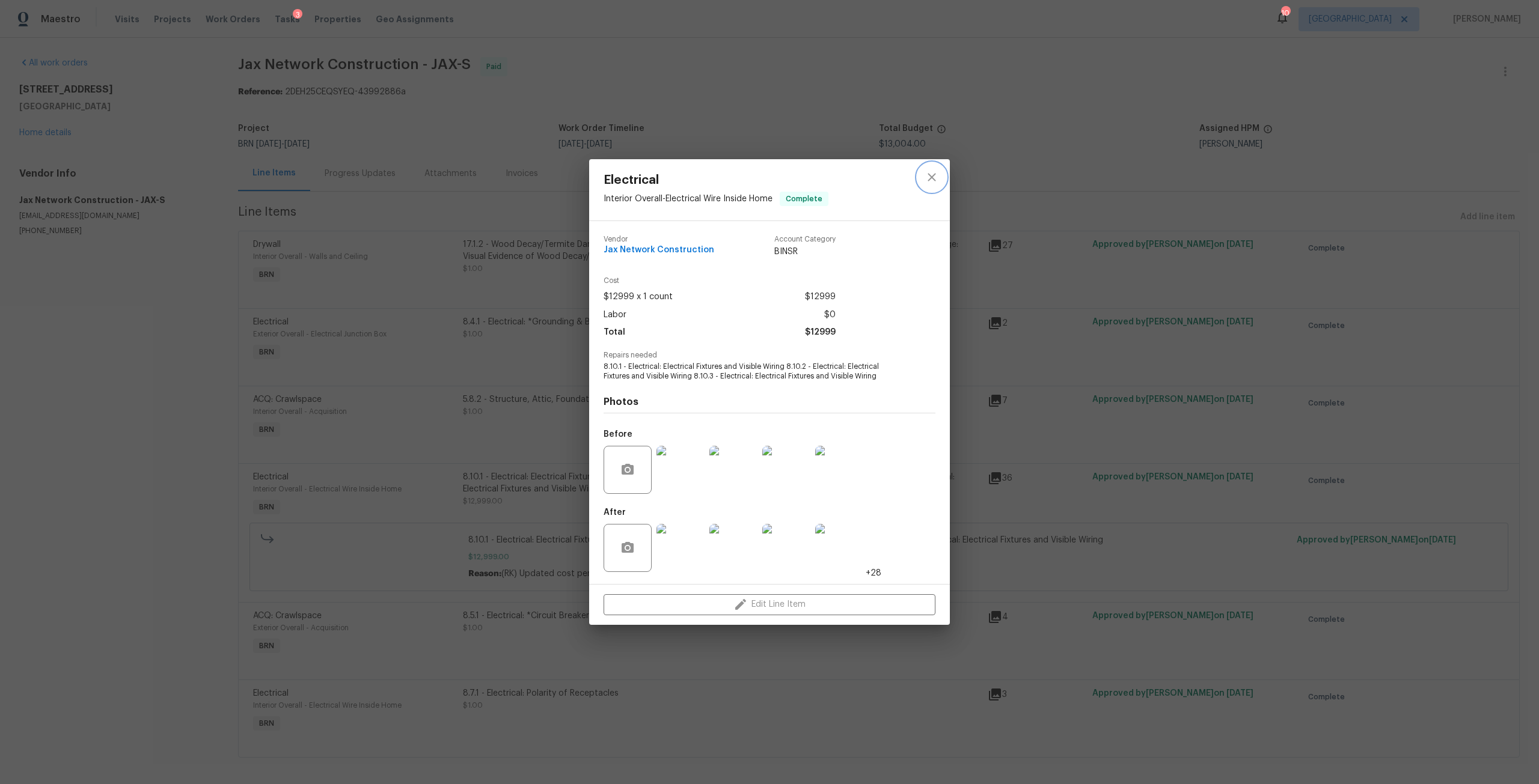
click at [937, 182] on icon "close" at bounding box center [931, 177] width 14 height 14
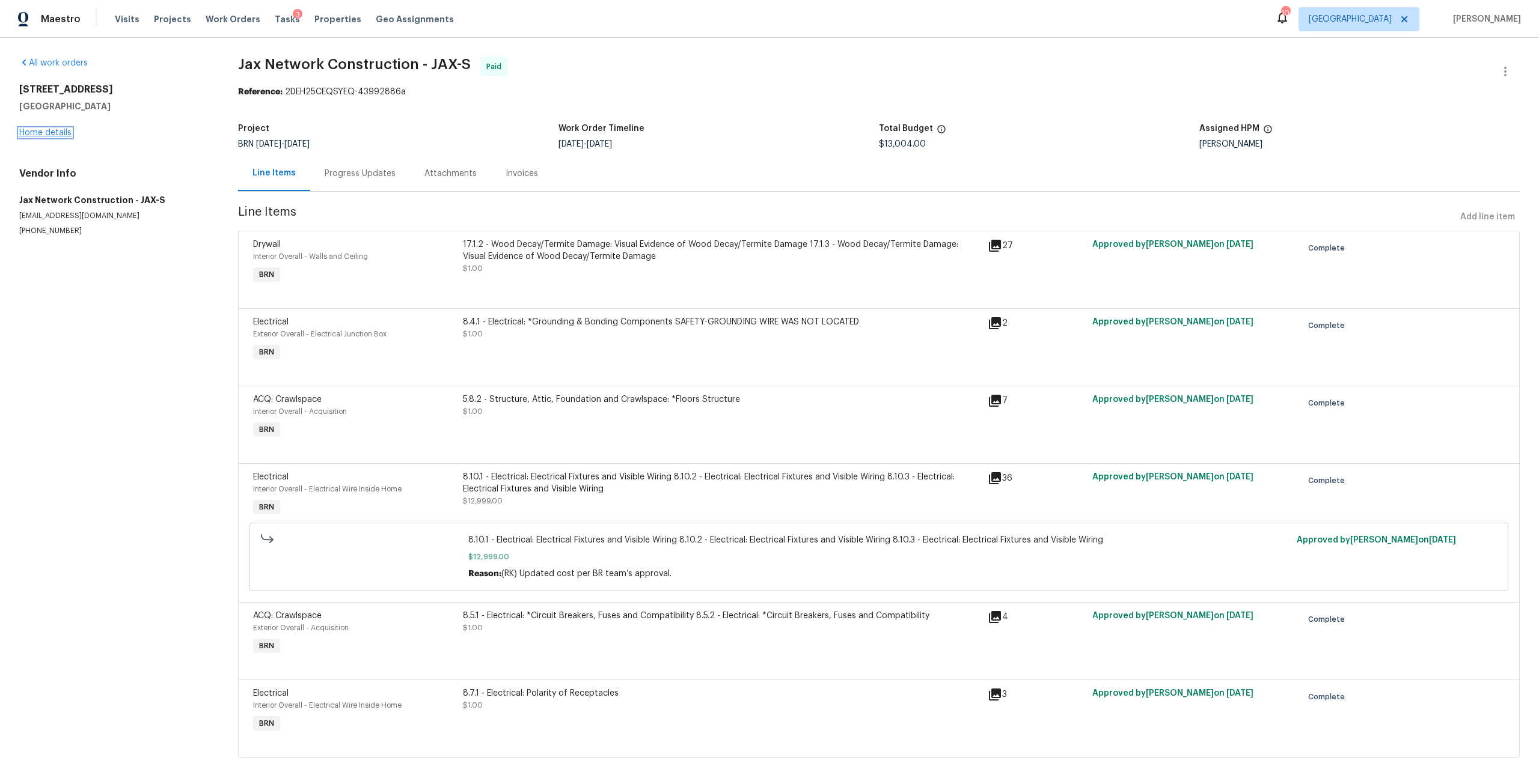
click at [44, 136] on link "Home details" at bounding box center [45, 133] width 52 height 9
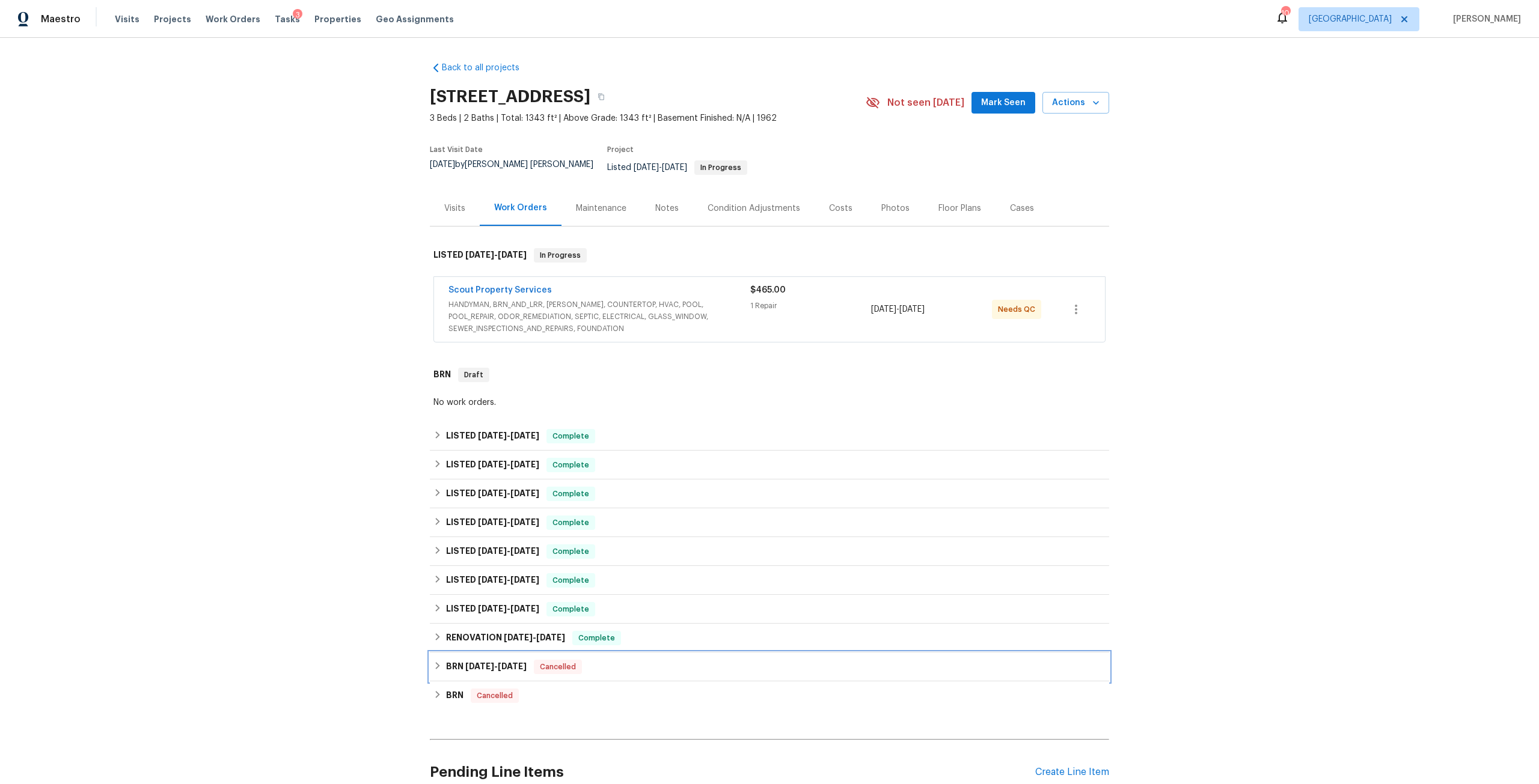
click at [534, 660] on div "BRN 6/14/24 - 6/14/24 Cancelled" at bounding box center [770, 666] width 672 height 14
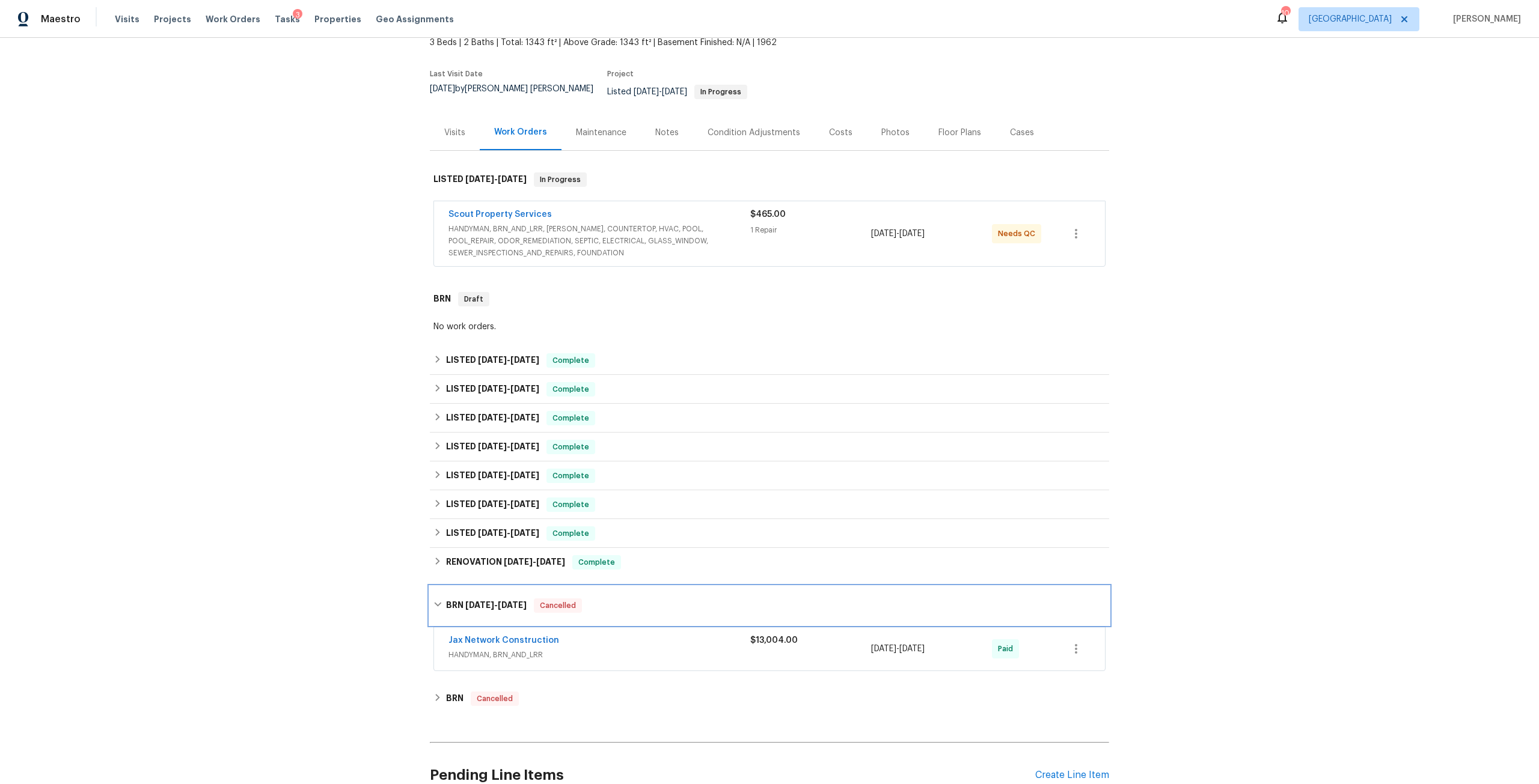
scroll to position [120, 0]
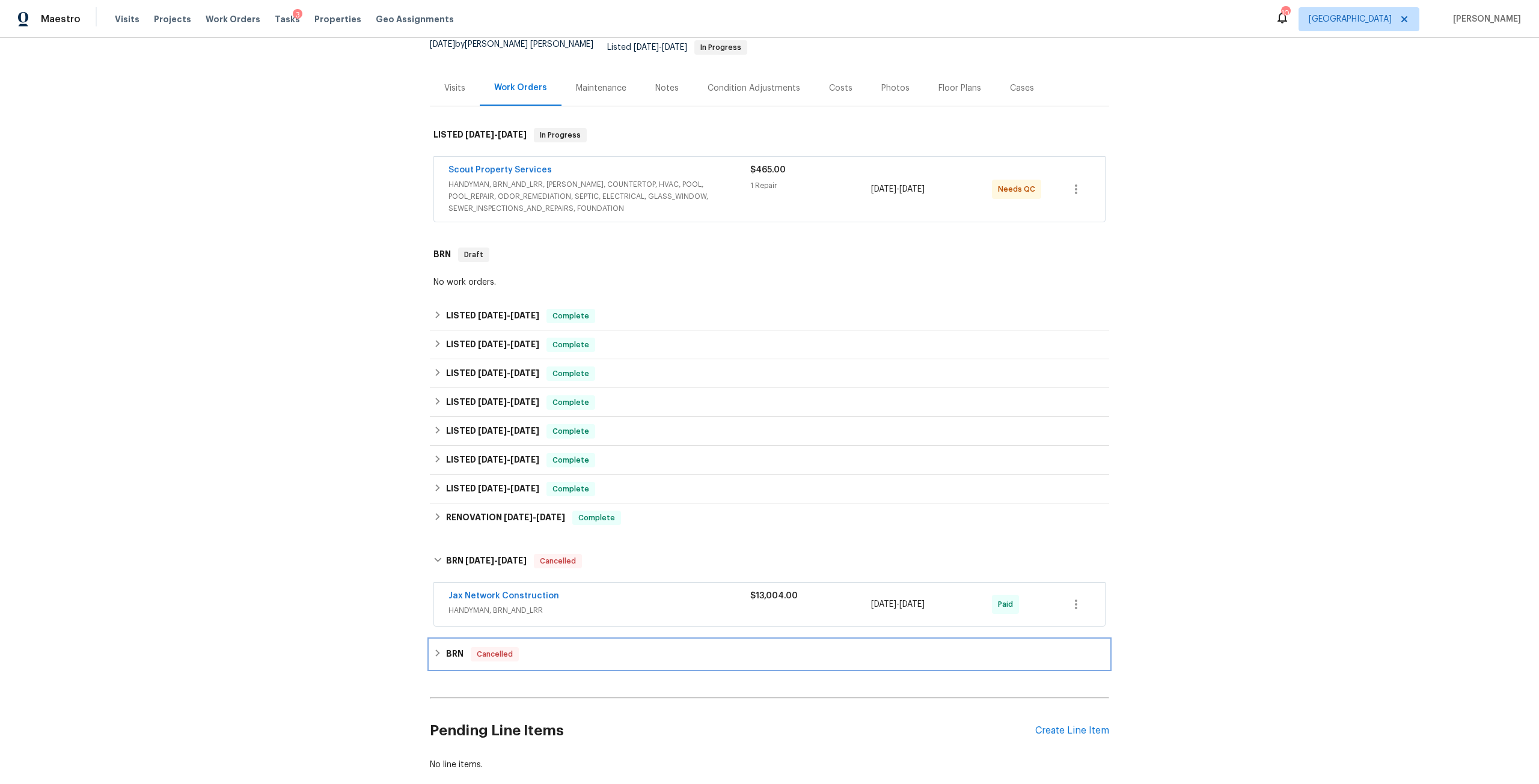
click at [449, 647] on h6 "BRN" at bounding box center [455, 654] width 17 height 14
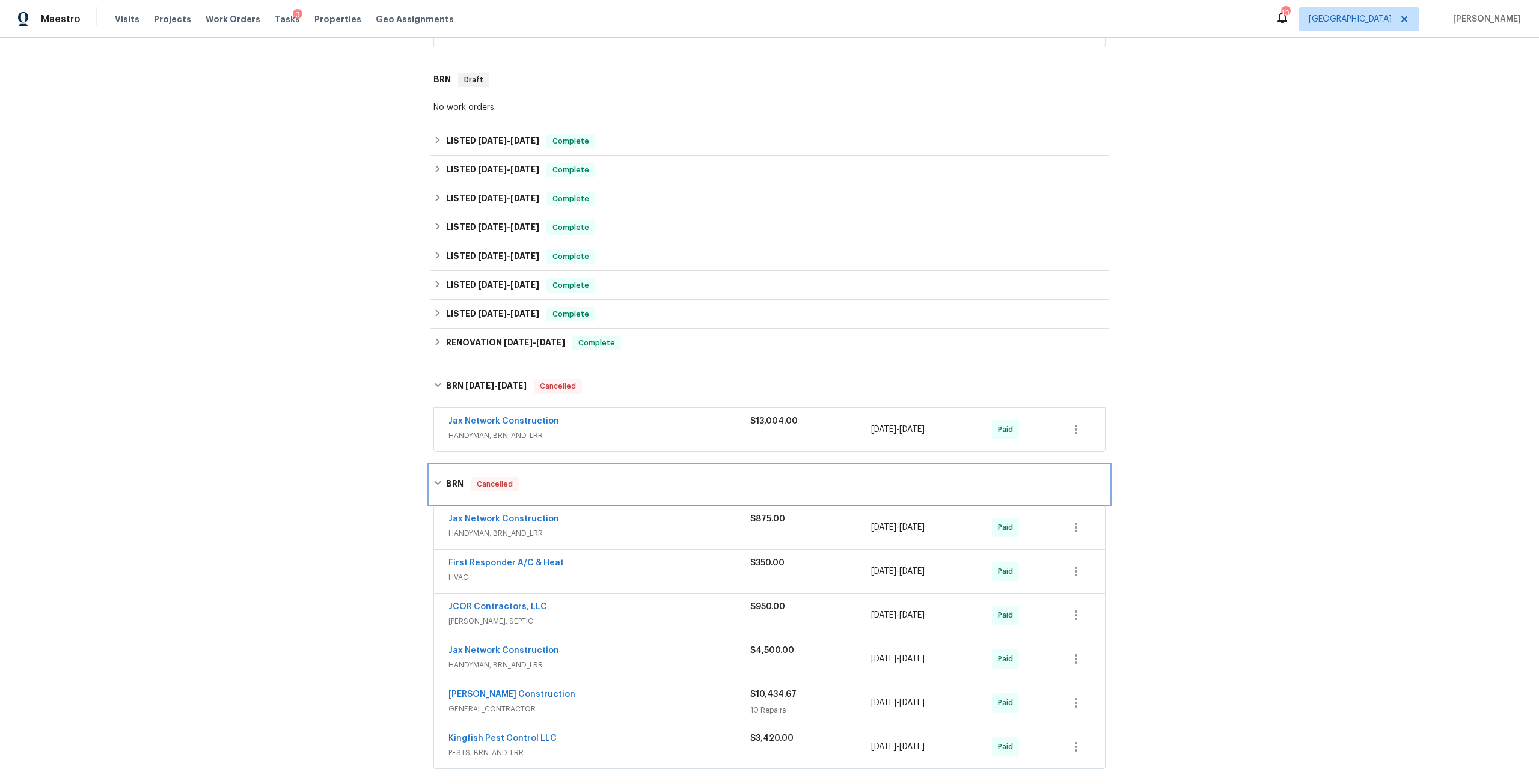
scroll to position [300, 0]
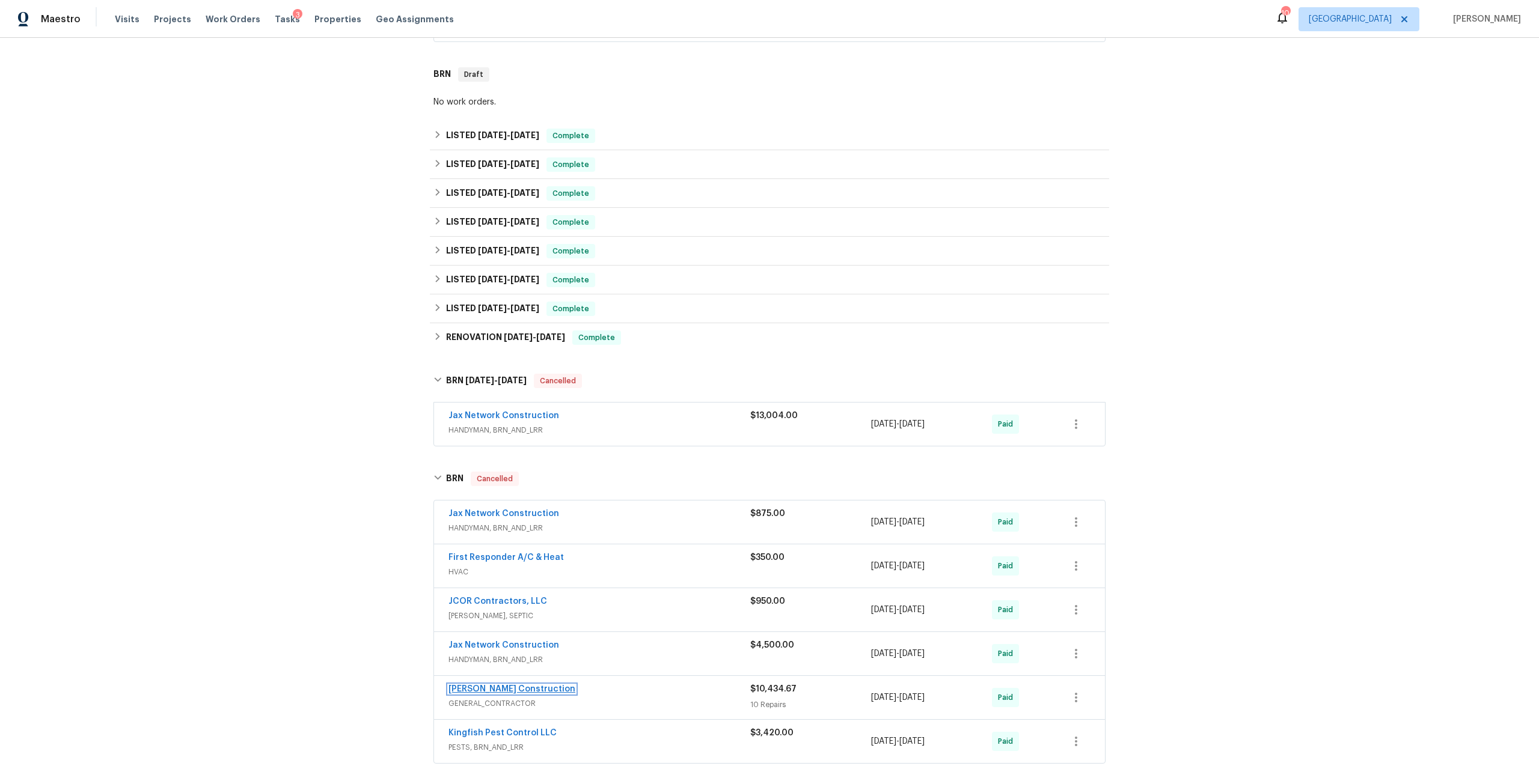
click at [527, 685] on link "[PERSON_NAME] Construction" at bounding box center [512, 689] width 127 height 9
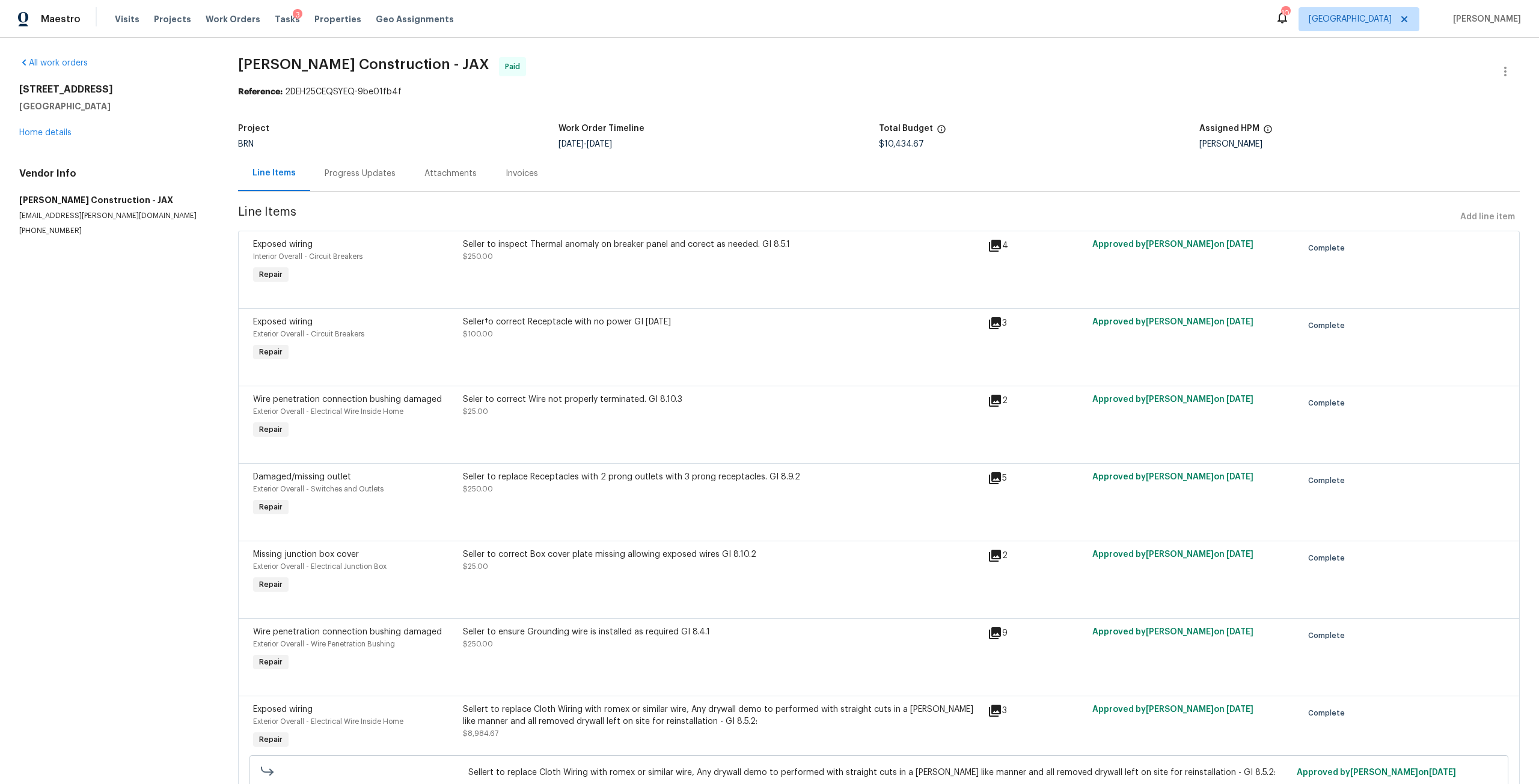
click at [514, 168] on div "Invoices" at bounding box center [522, 173] width 32 height 12
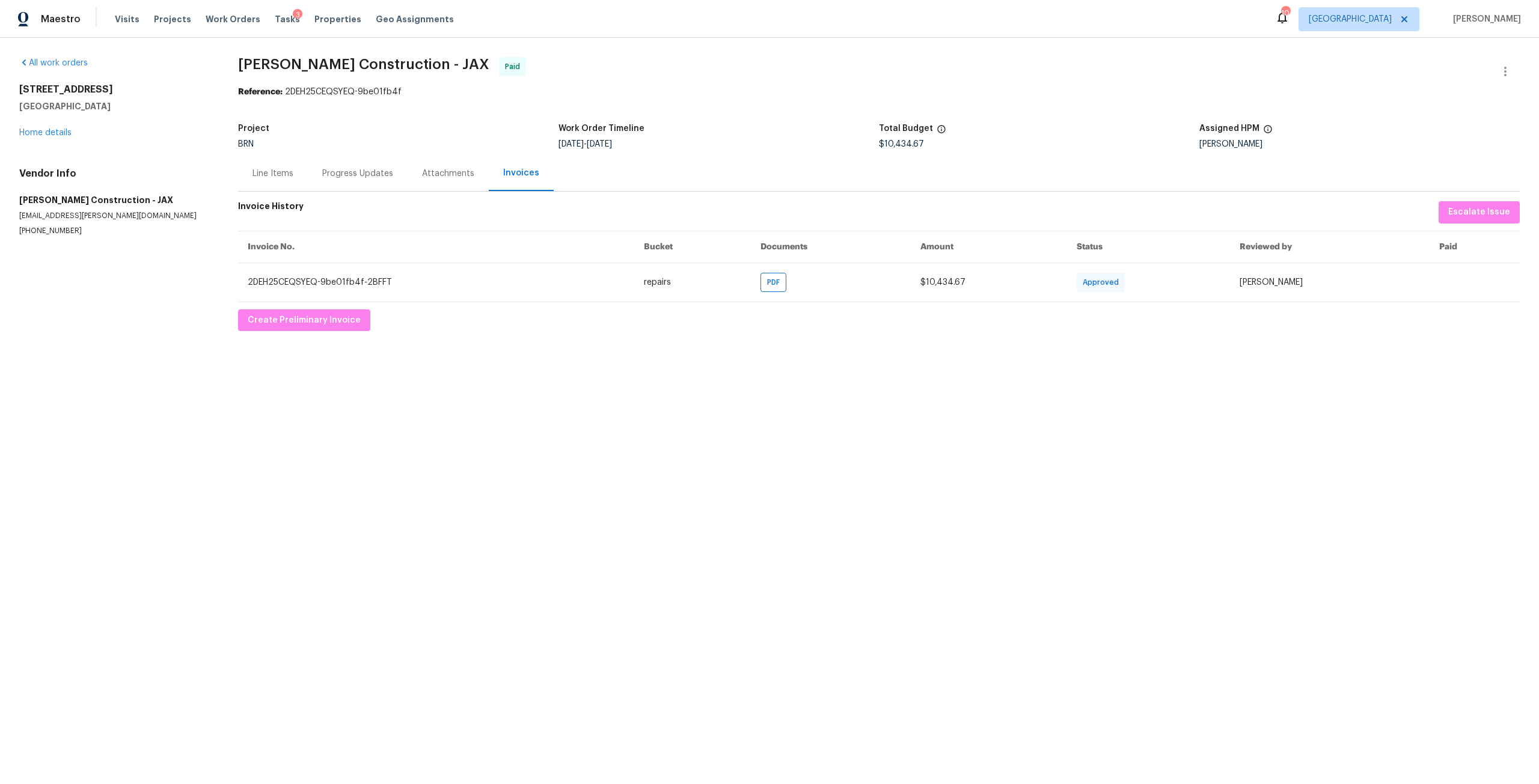
click at [441, 172] on div "Attachments" at bounding box center [448, 173] width 52 height 12
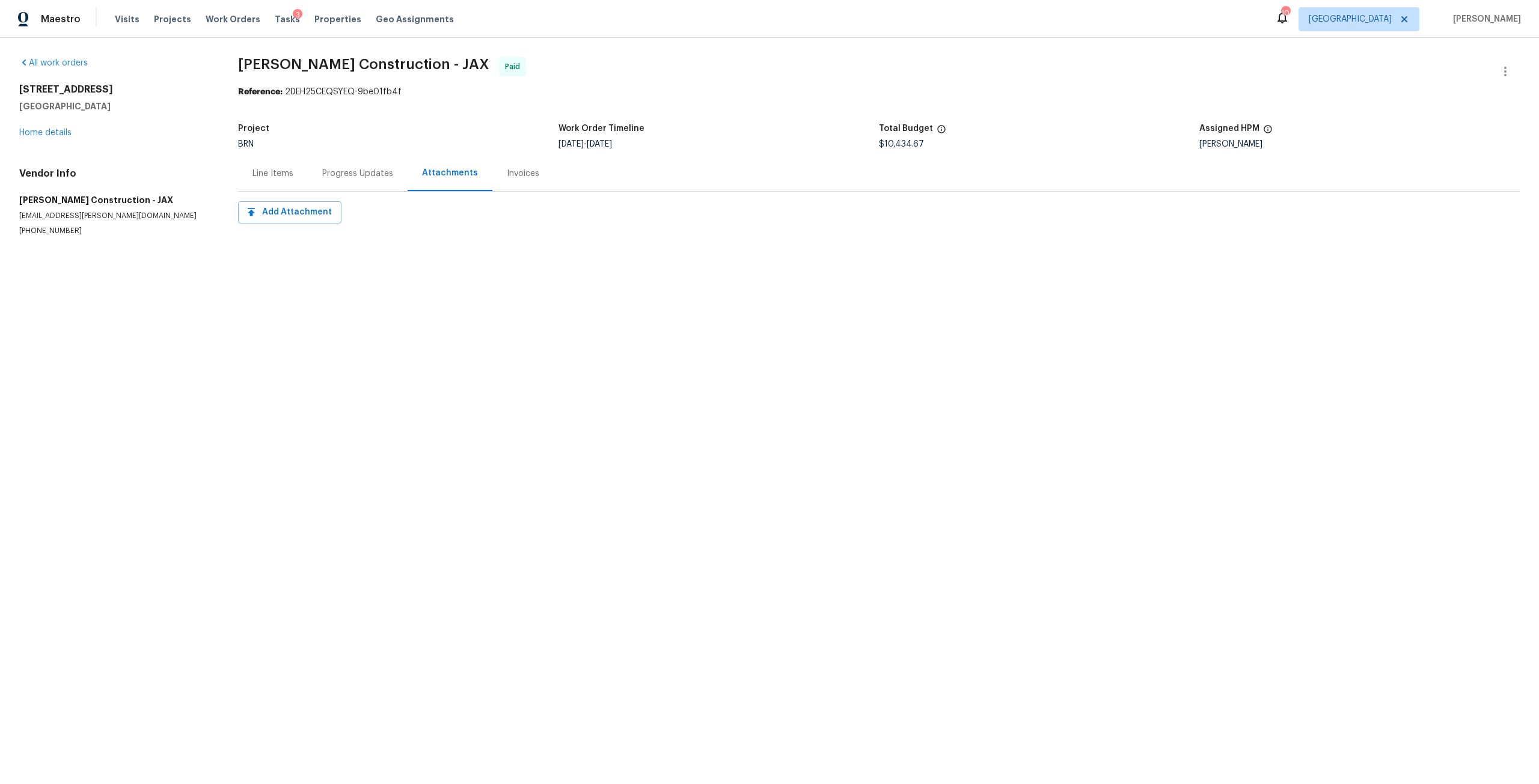
click at [270, 170] on div "Line Items" at bounding box center [273, 173] width 41 height 12
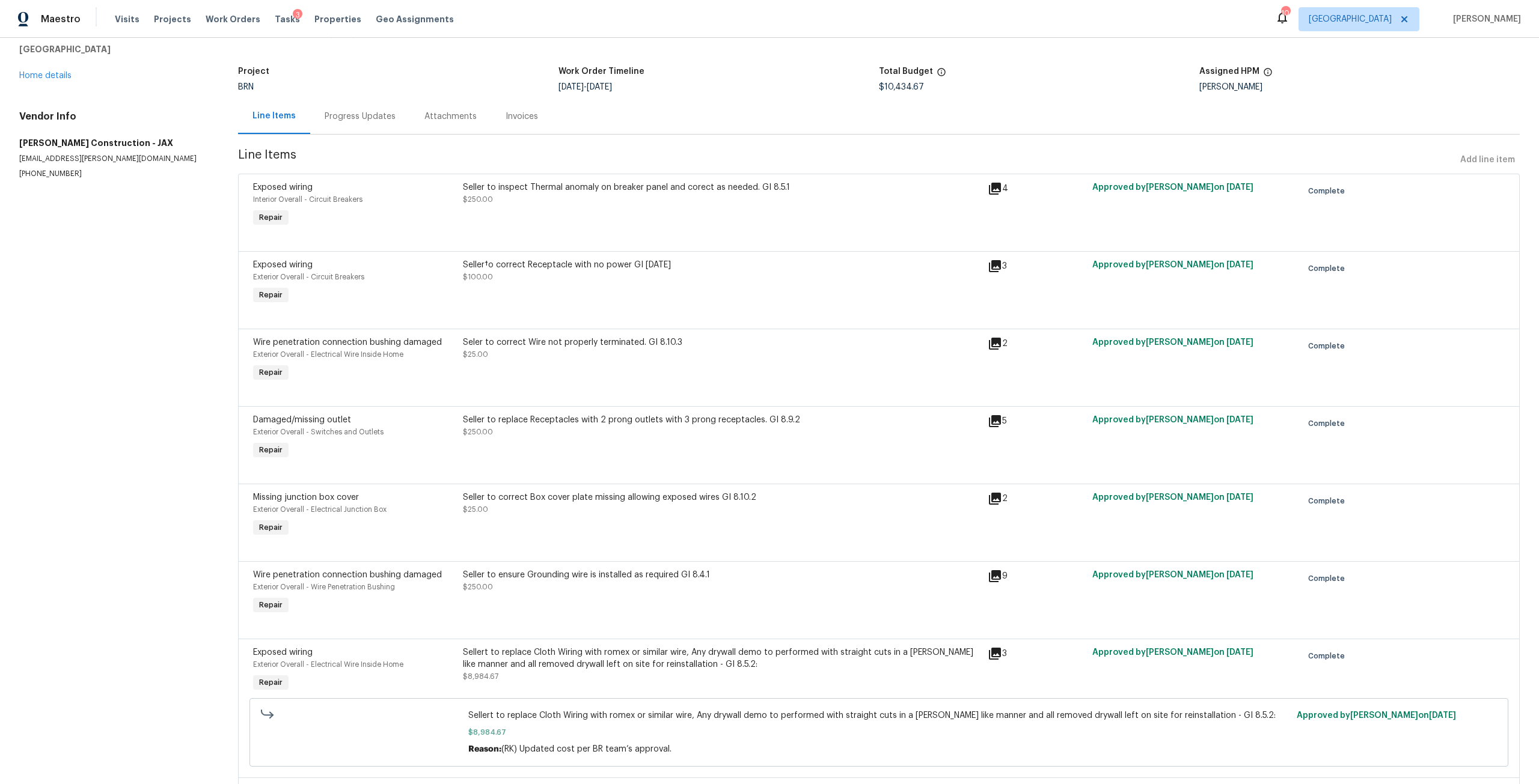
scroll to position [60, 0]
click at [582, 262] on div "Seller†o correct Receptacle with no power GI [DATE]" at bounding box center [722, 262] width 518 height 12
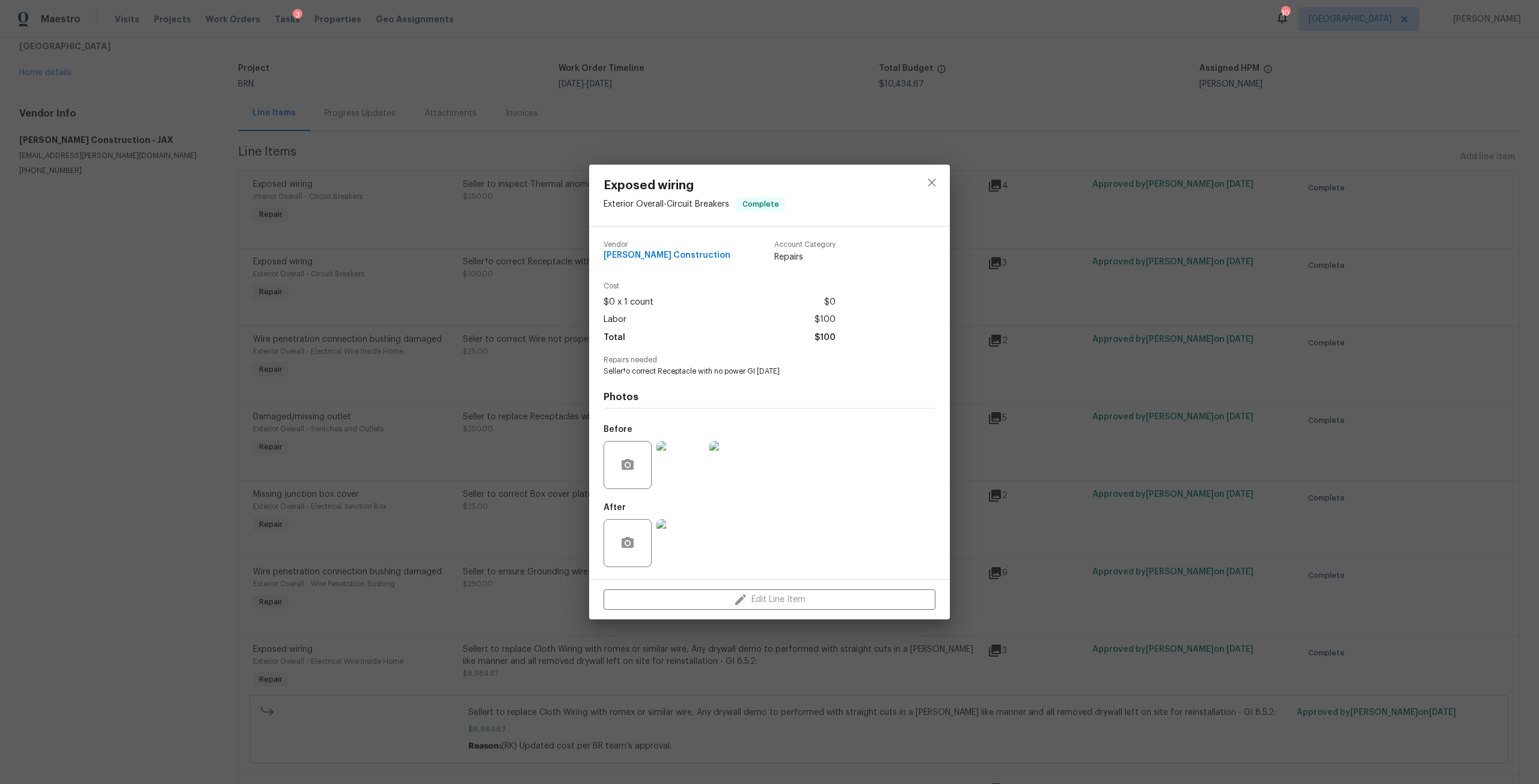
click at [680, 548] on img at bounding box center [680, 543] width 48 height 48
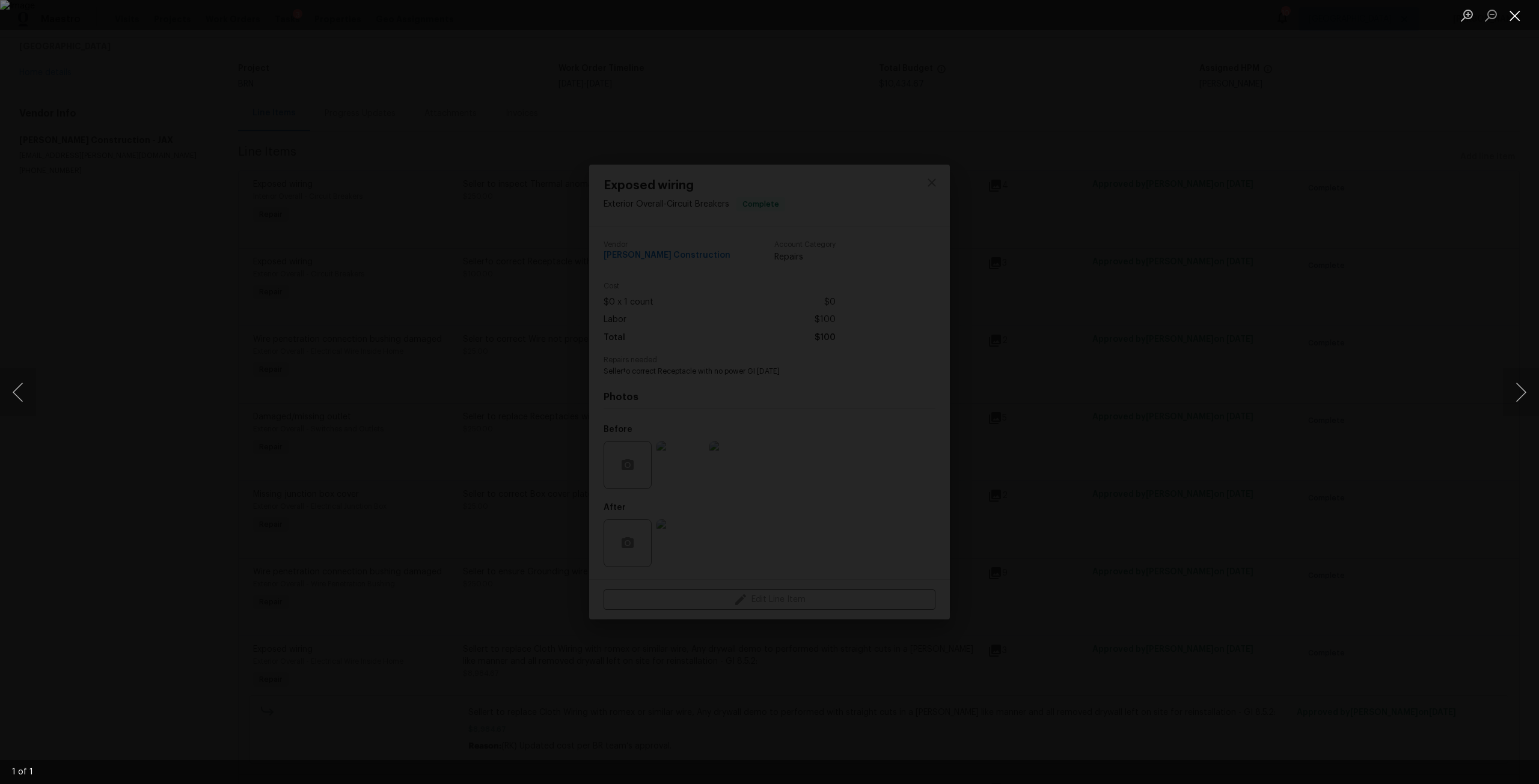
click at [1515, 13] on button "Close lightbox" at bounding box center [1515, 16] width 24 height 21
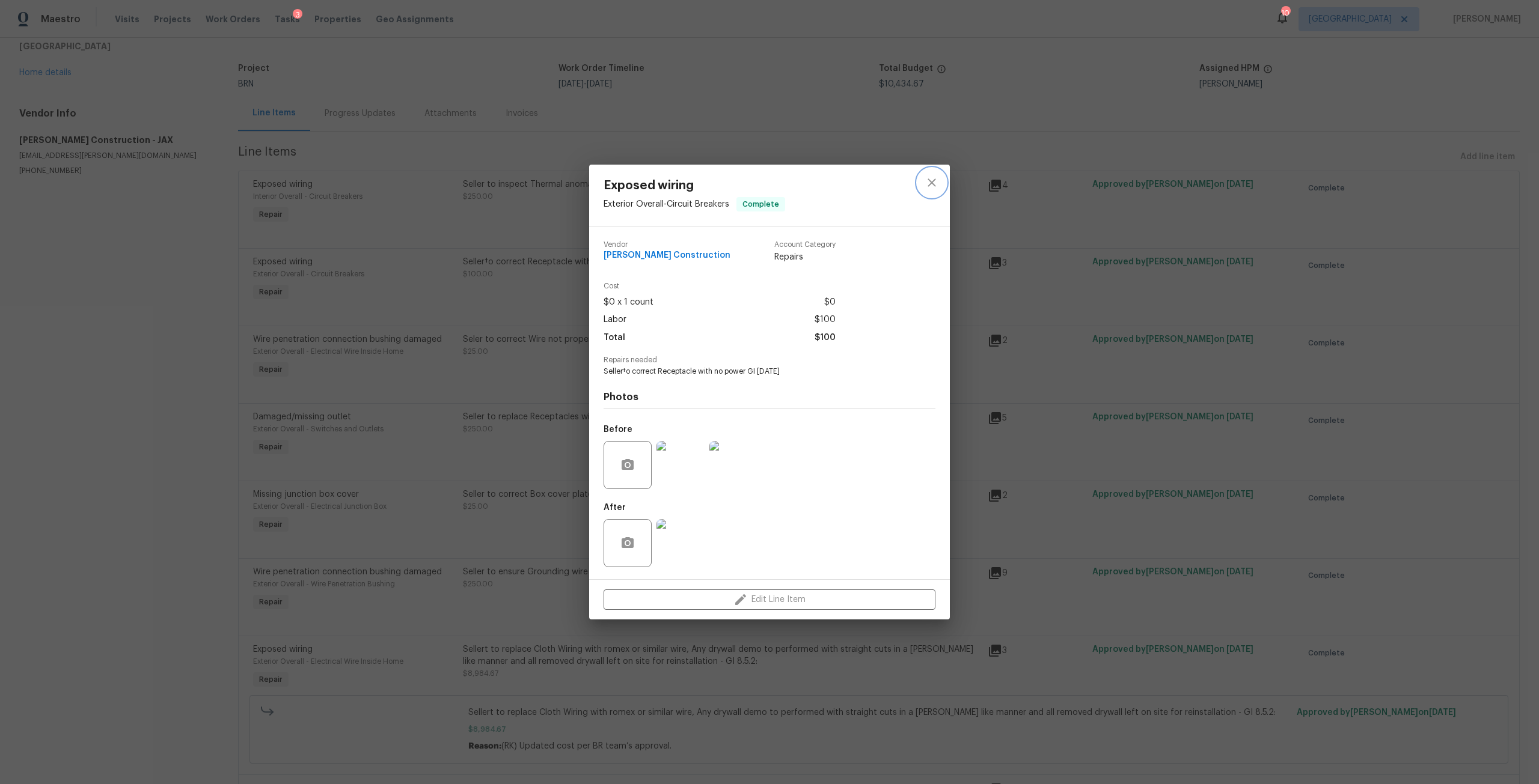
click at [940, 180] on button "close" at bounding box center [932, 183] width 29 height 29
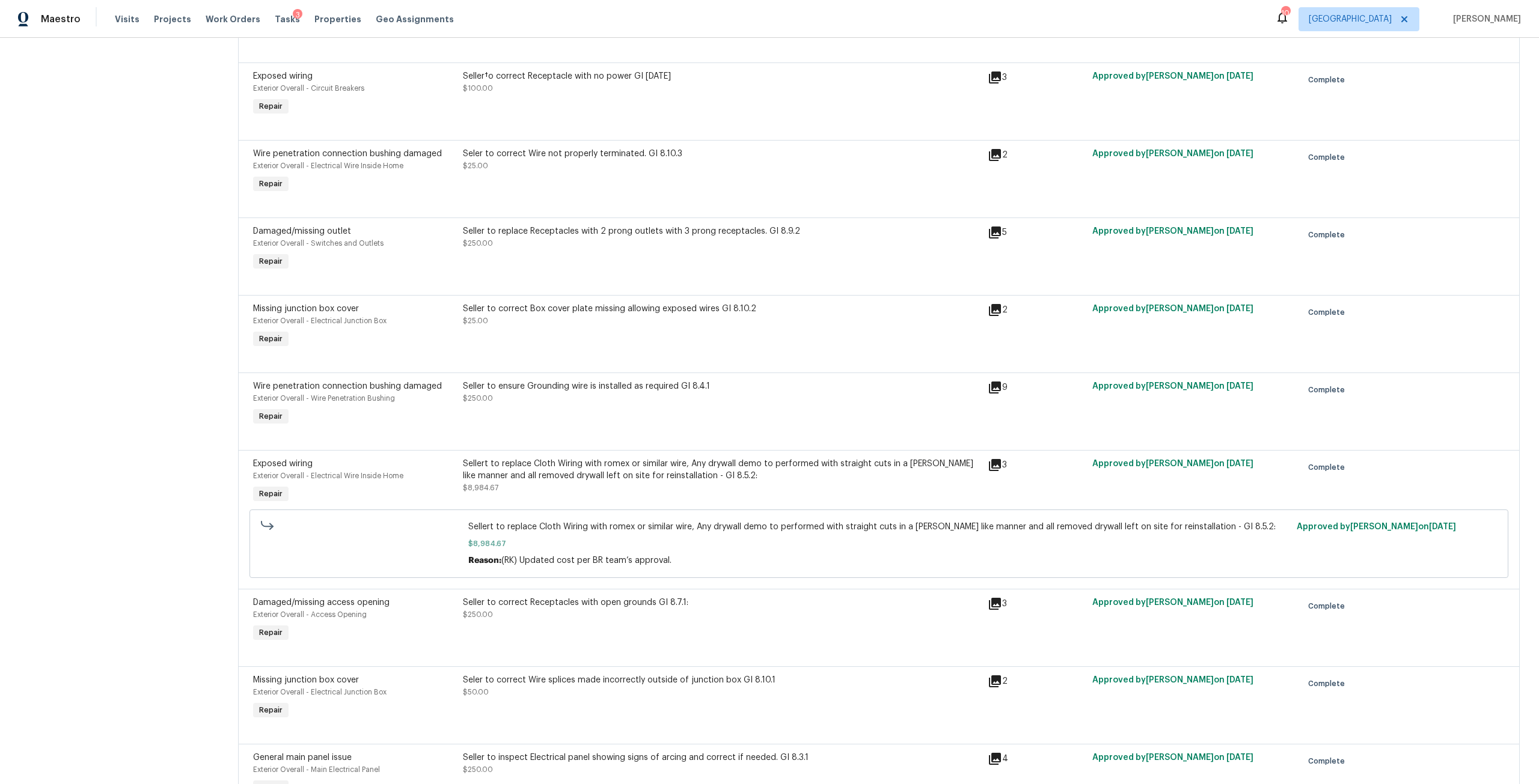
scroll to position [300, 0]
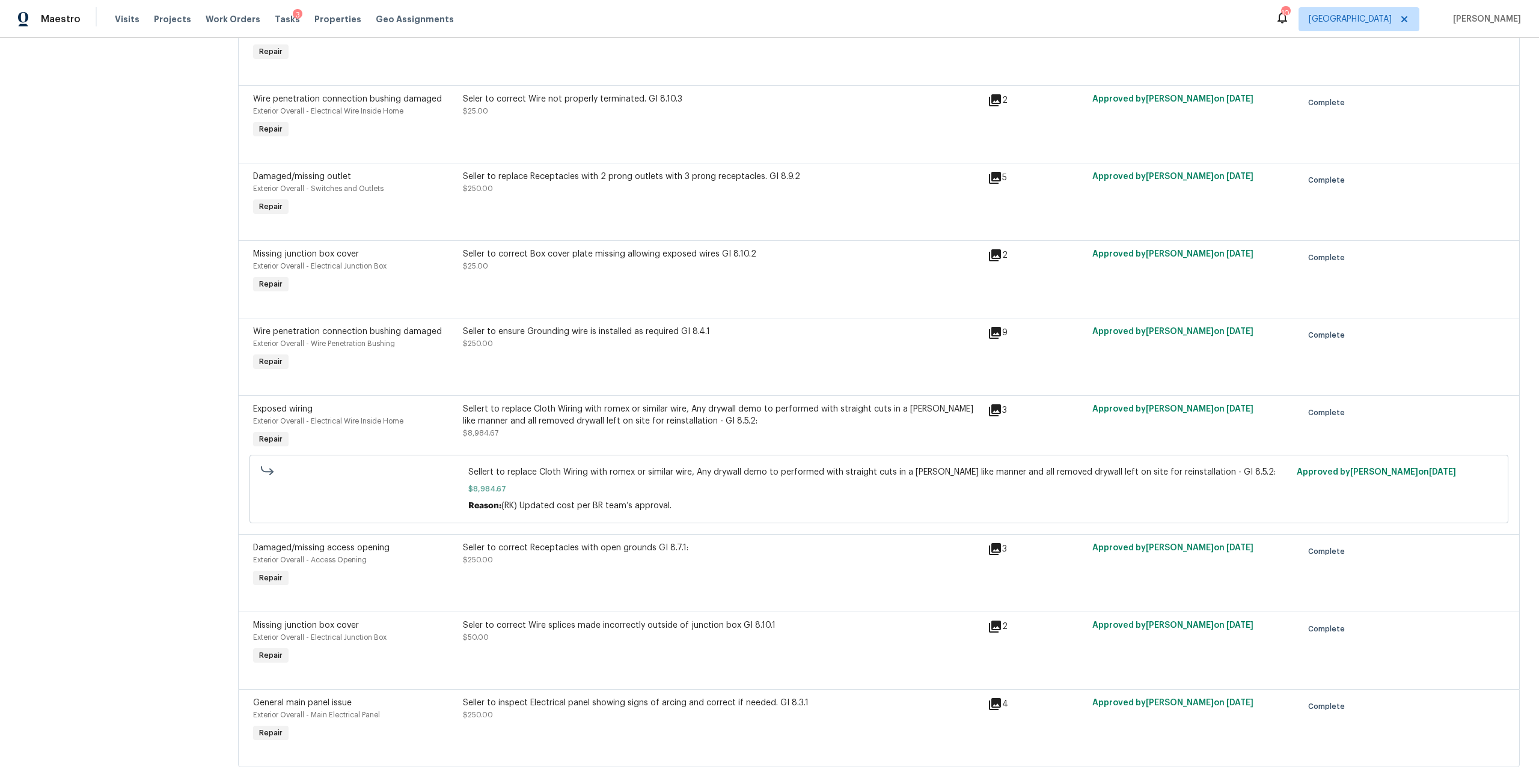
click at [605, 428] on div "Sellert to replace Cloth Wiring with romex or similar wire, Any drywall demo to…" at bounding box center [722, 421] width 518 height 36
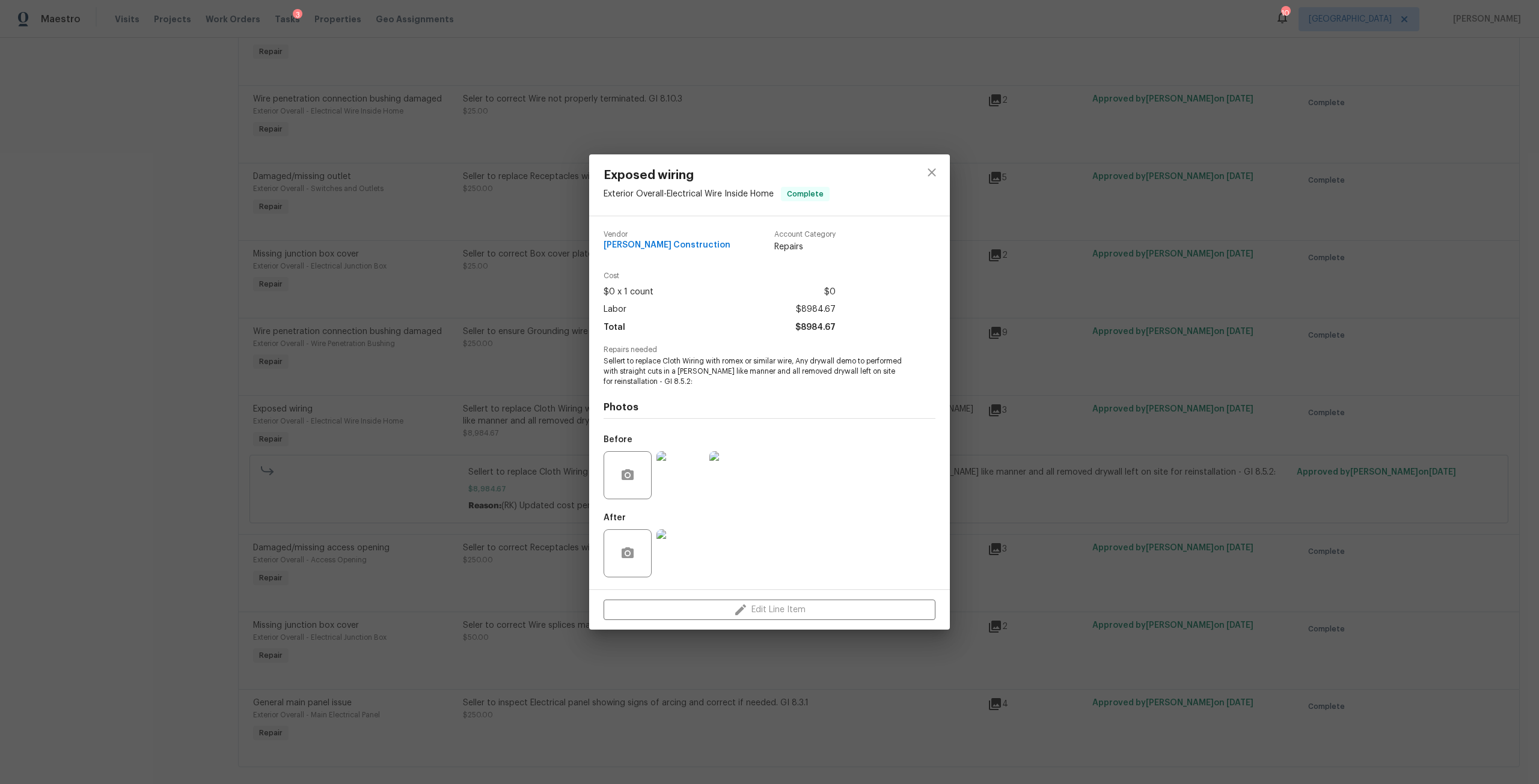
click at [691, 561] on img at bounding box center [680, 553] width 48 height 48
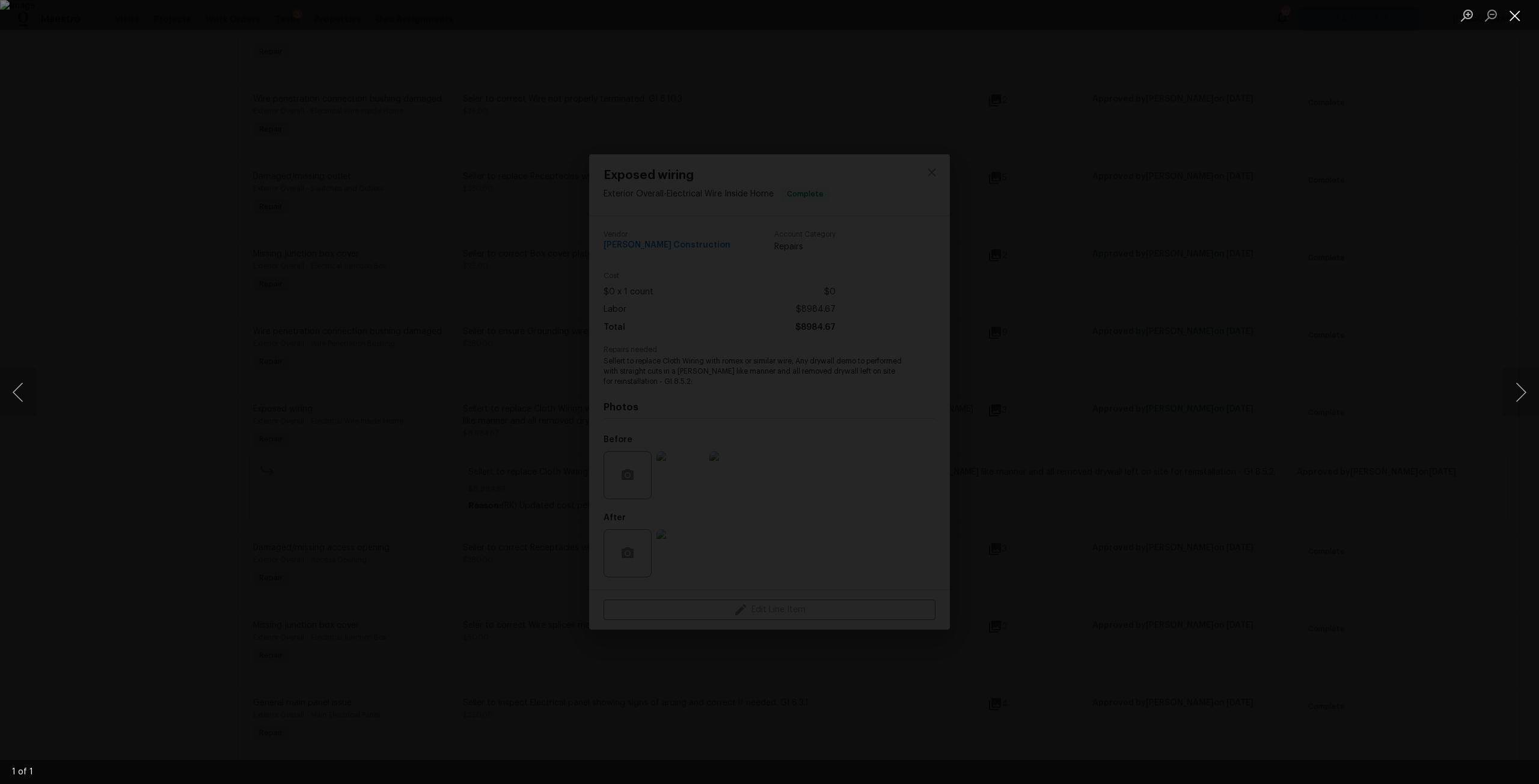
click at [1518, 21] on button "Close lightbox" at bounding box center [1515, 16] width 24 height 21
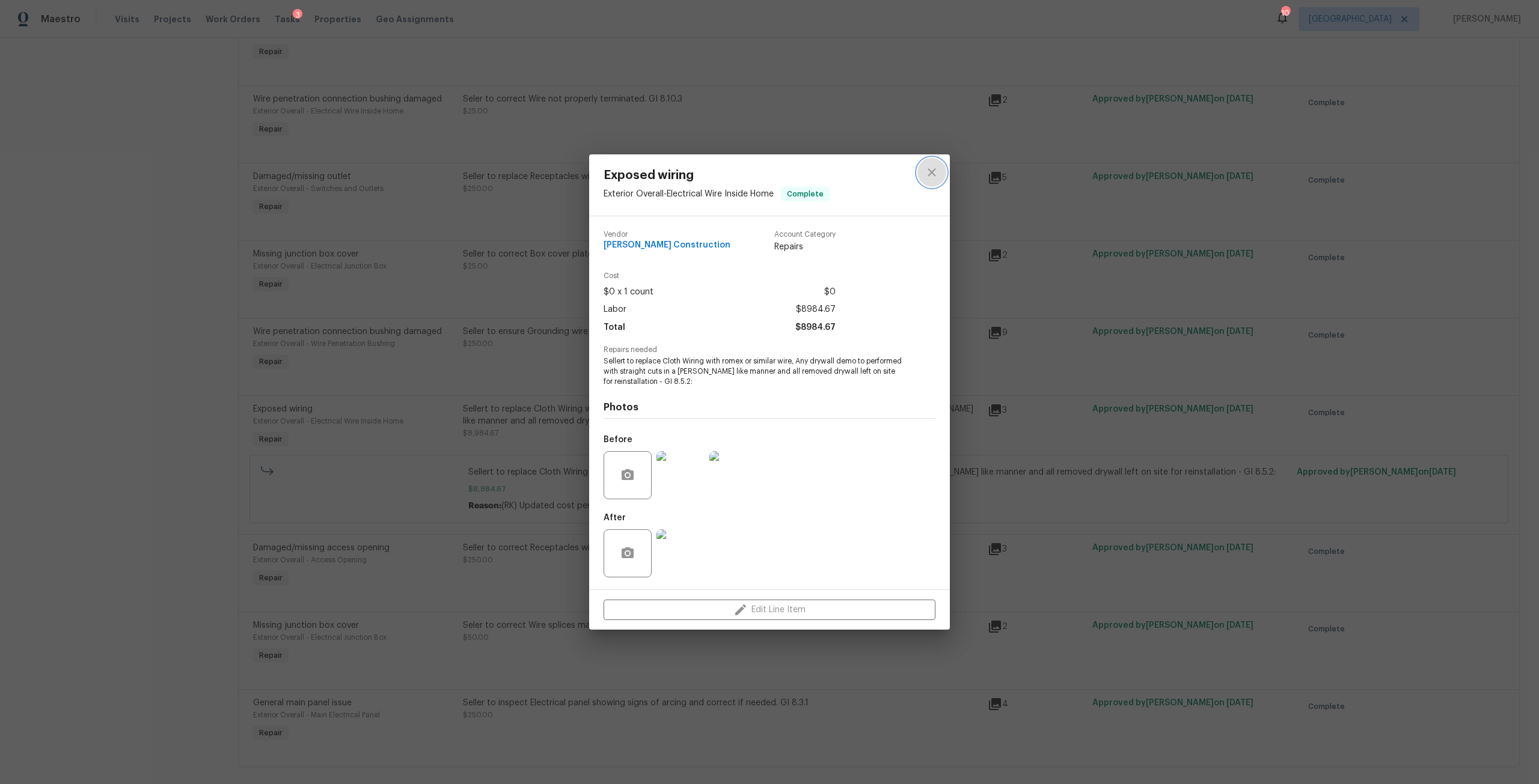
click at [924, 170] on button "close" at bounding box center [932, 172] width 29 height 29
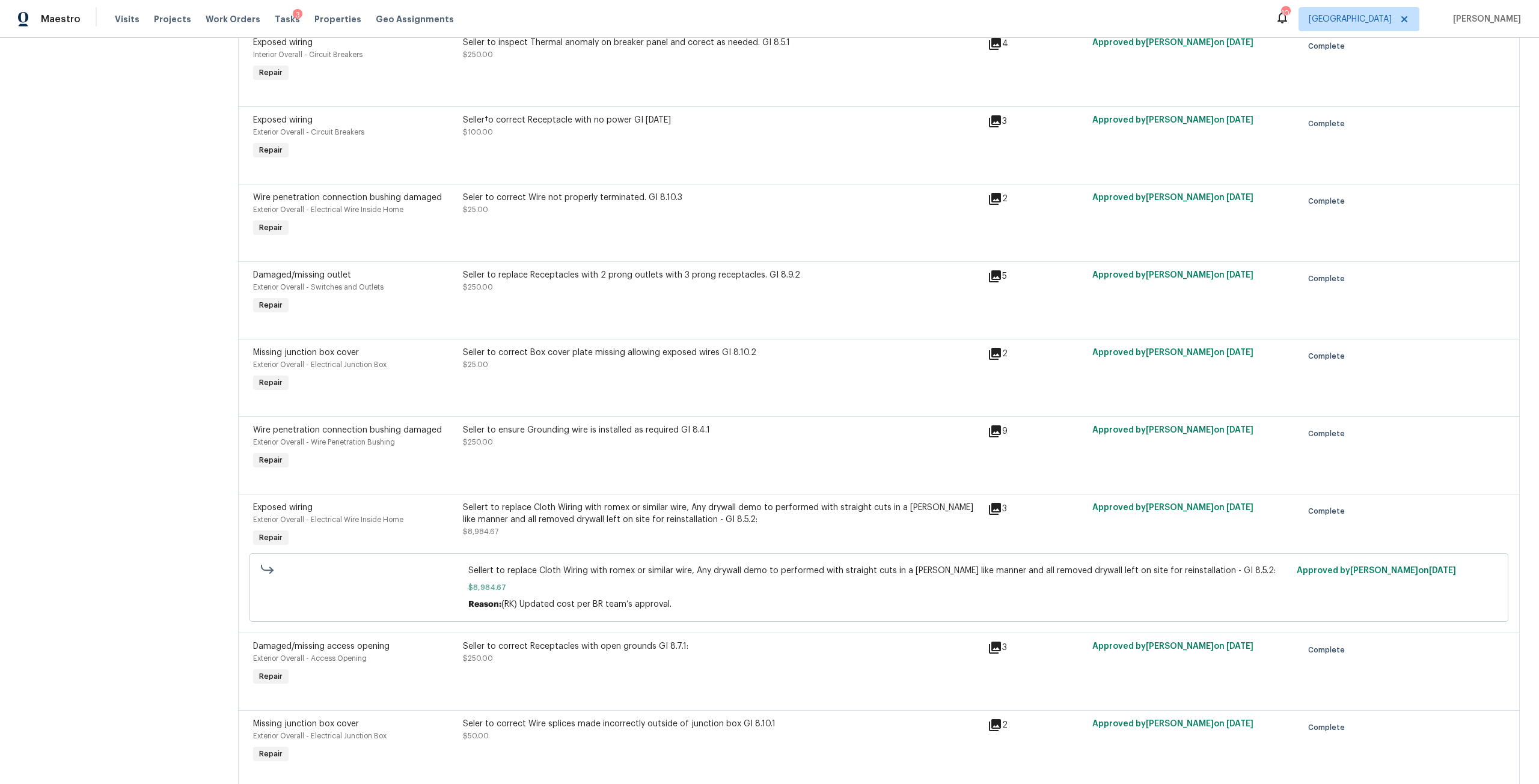
scroll to position [0, 0]
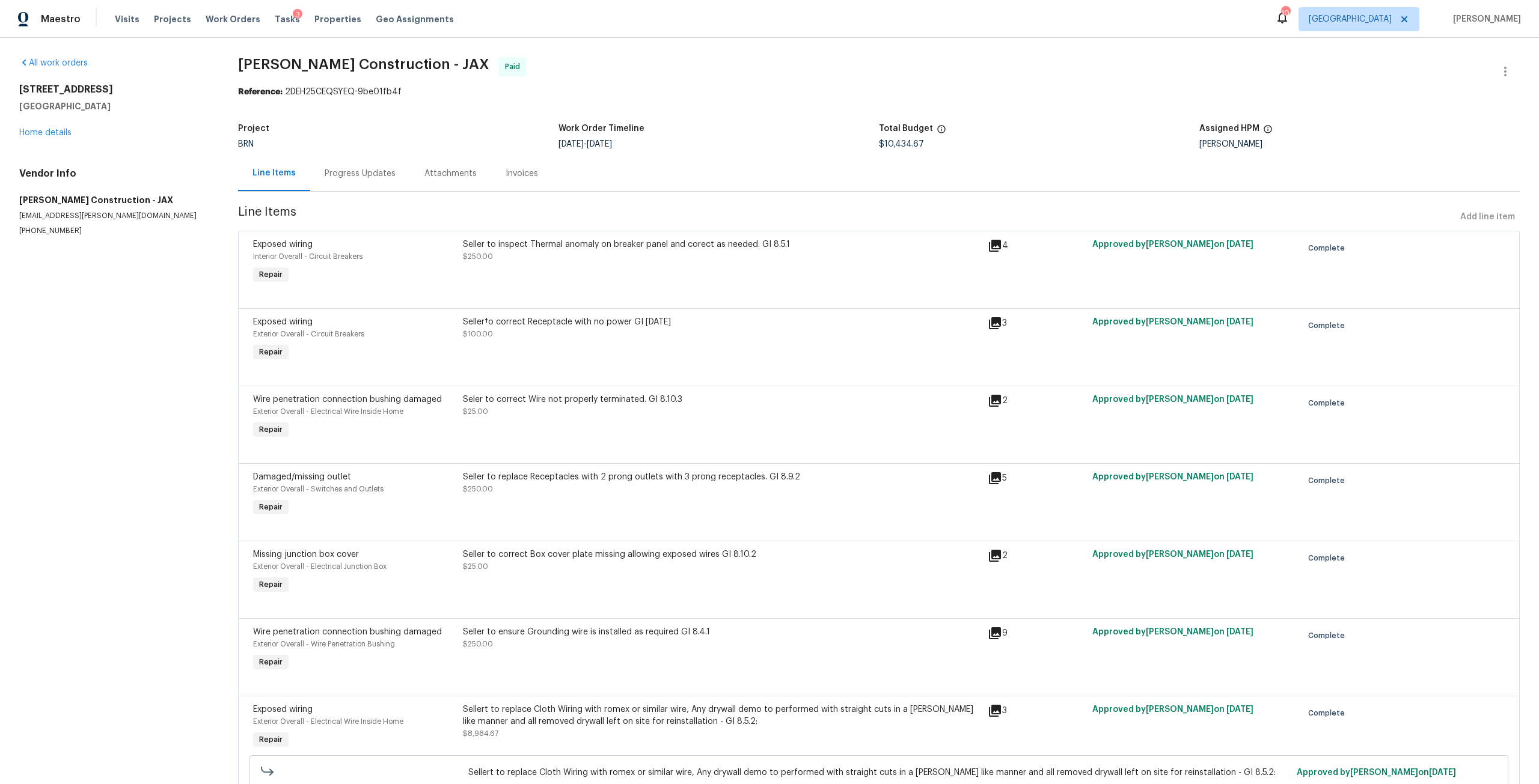
click at [381, 187] on div "Progress Updates" at bounding box center [360, 173] width 100 height 35
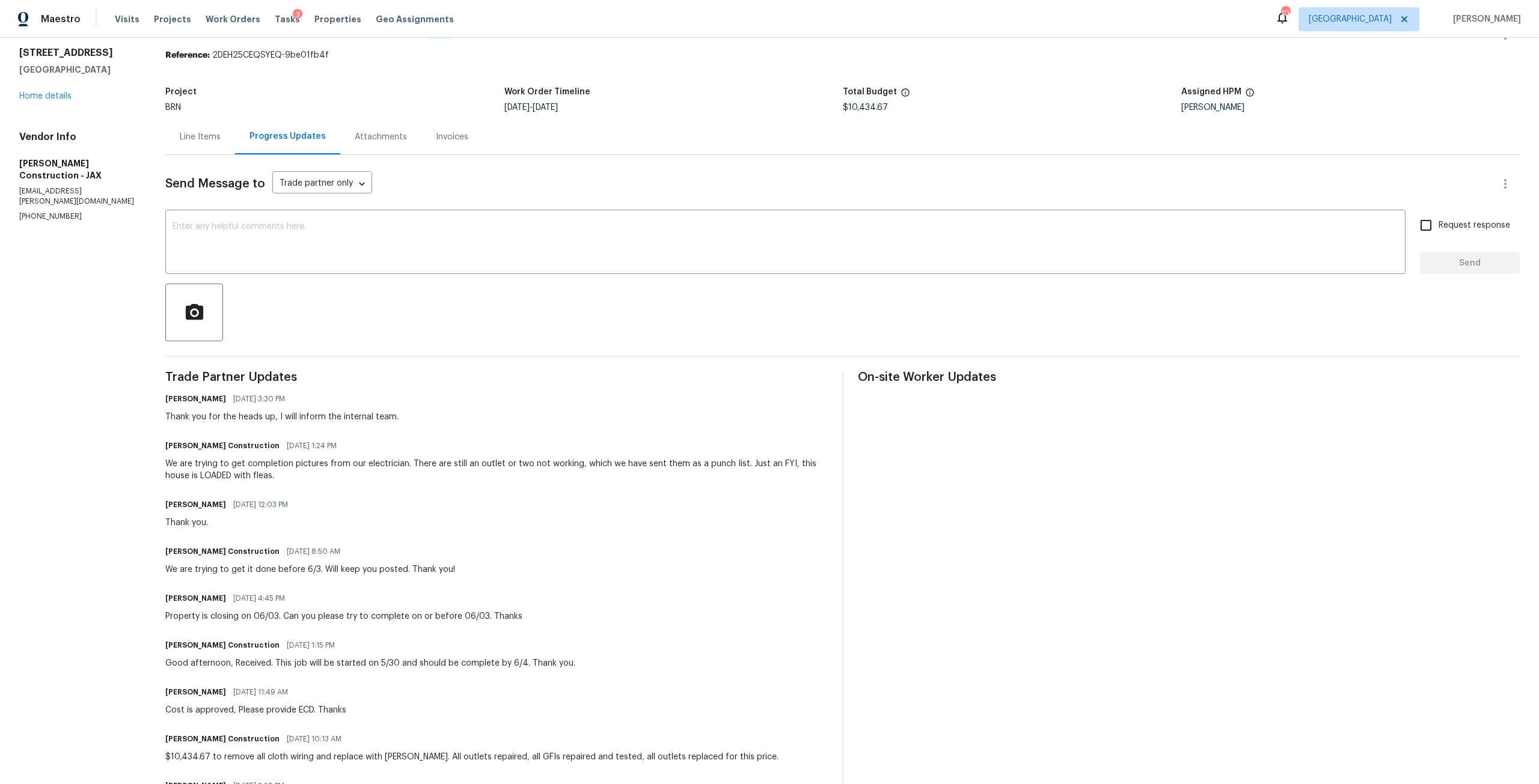
scroll to position [33, 0]
click at [63, 97] on link "Home details" at bounding box center [45, 100] width 52 height 9
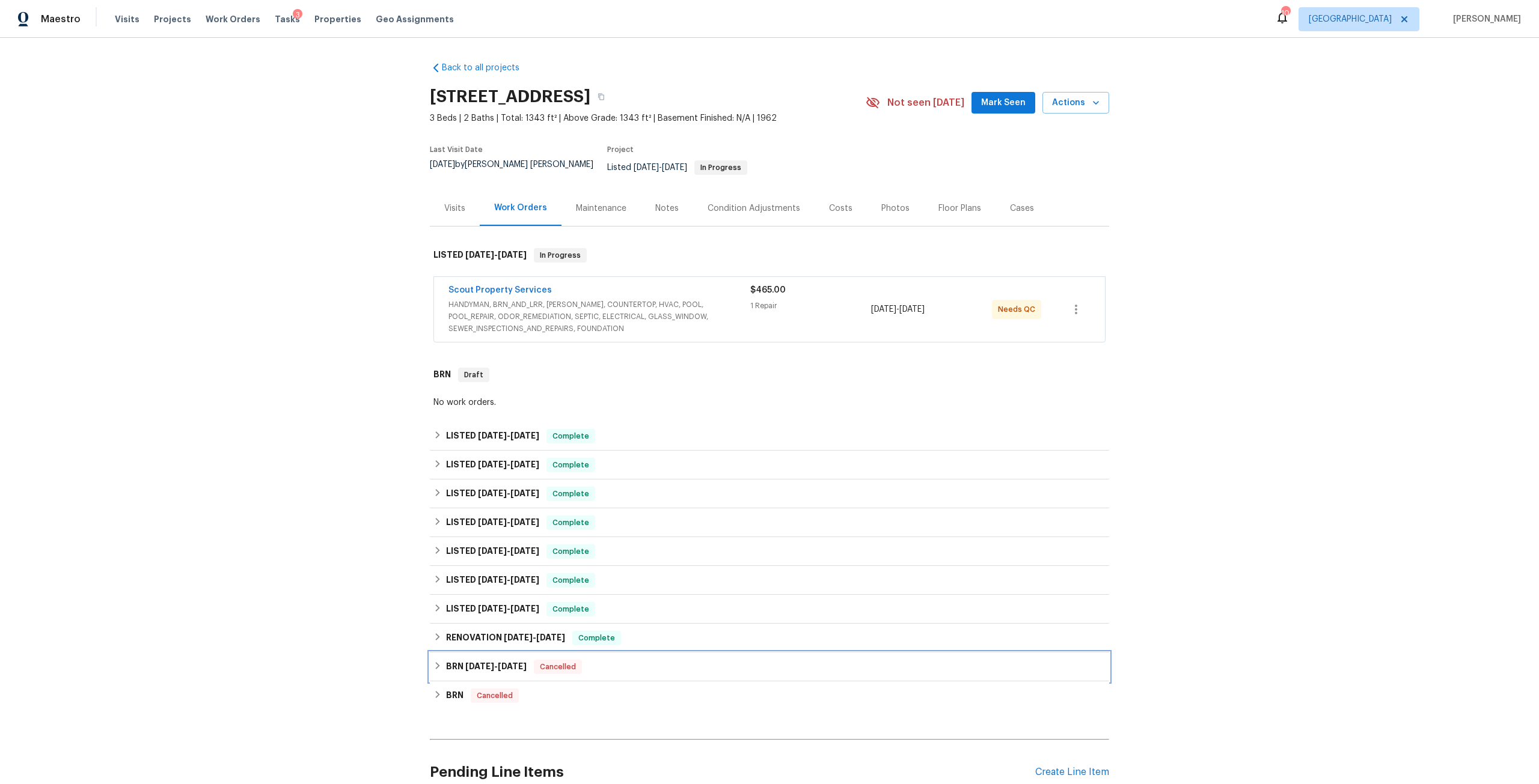
click at [490, 662] on span "[DATE]" at bounding box center [480, 666] width 29 height 9
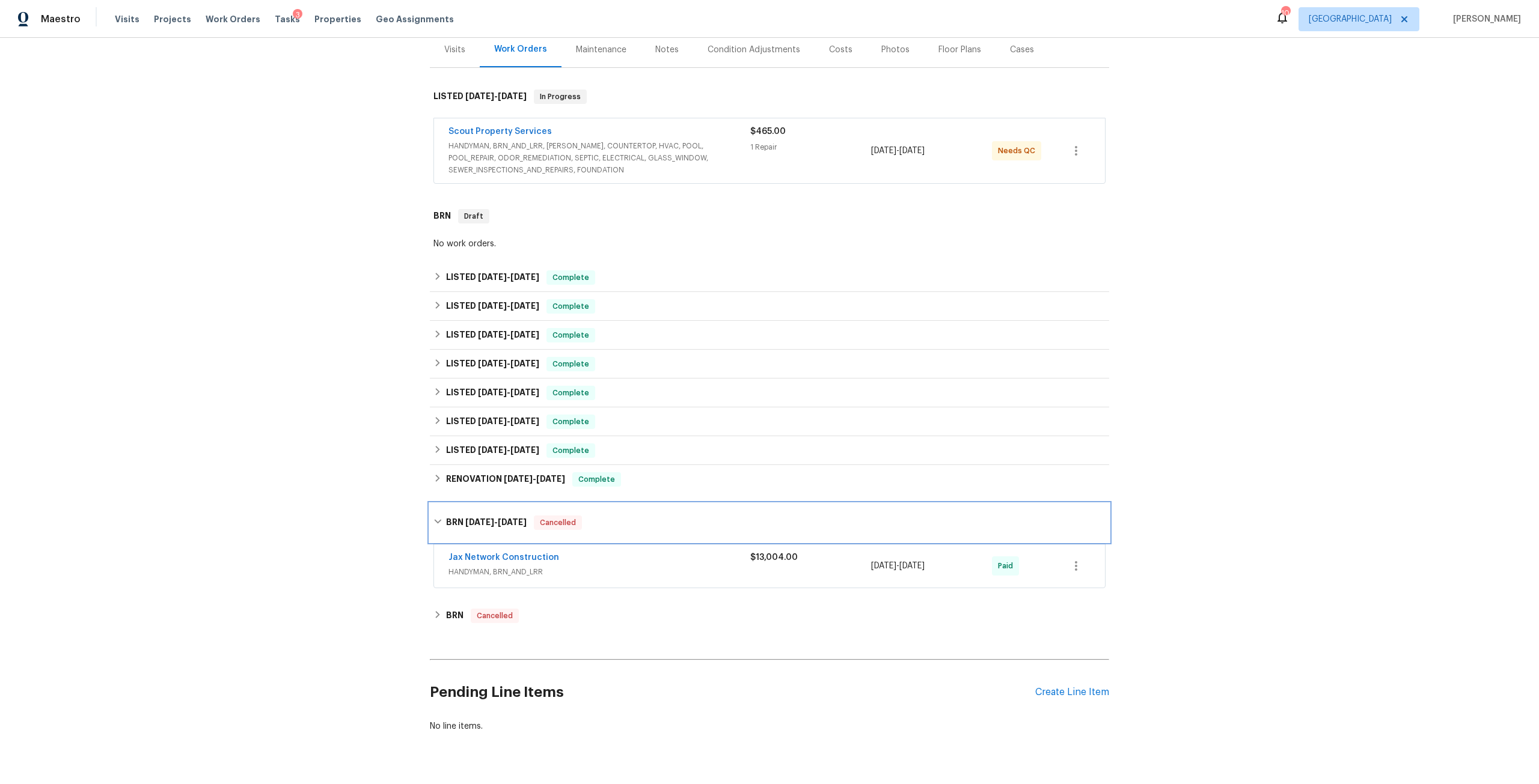
scroll to position [180, 0]
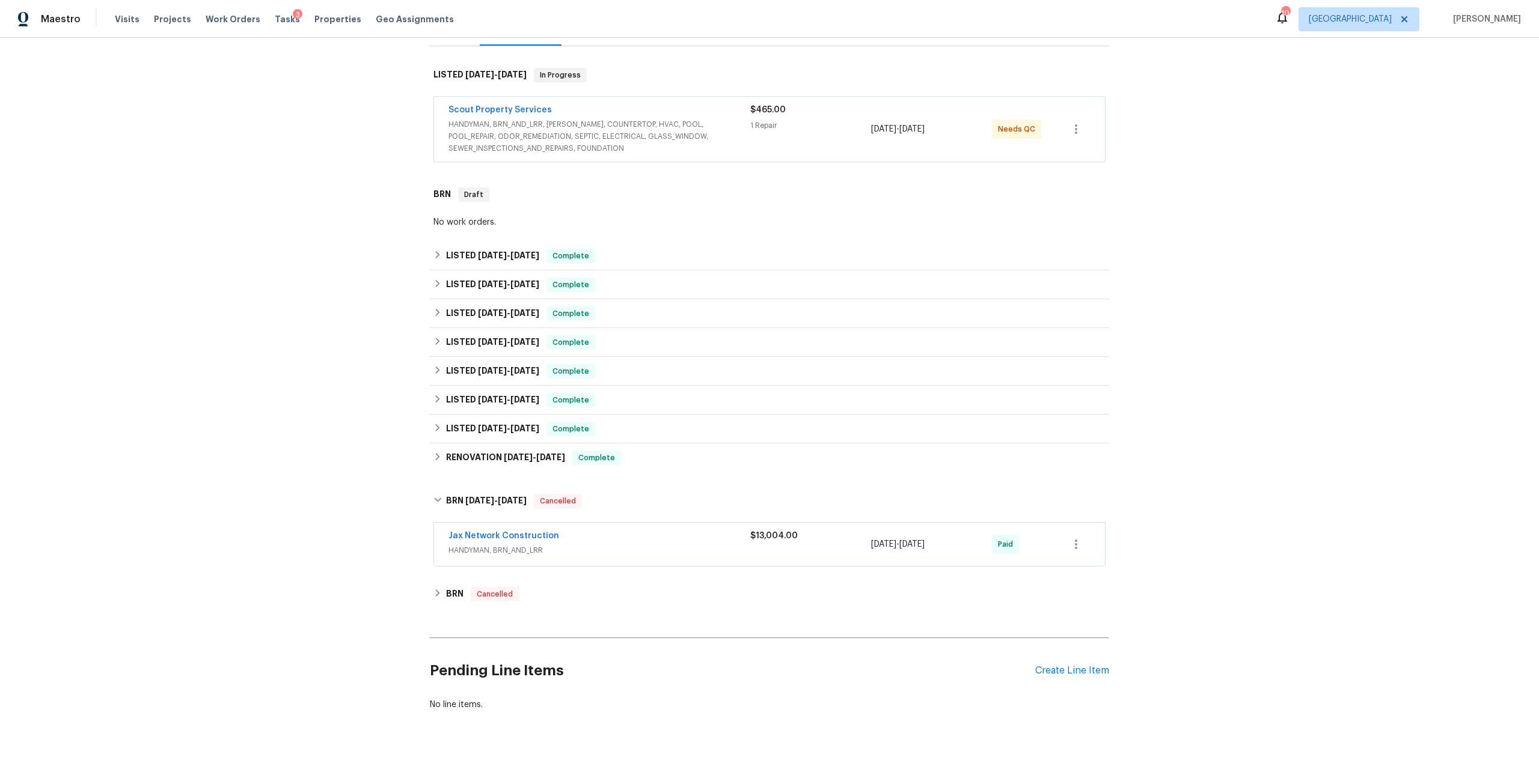
click at [502, 532] on span "Jax Network Construction" at bounding box center [504, 535] width 111 height 12
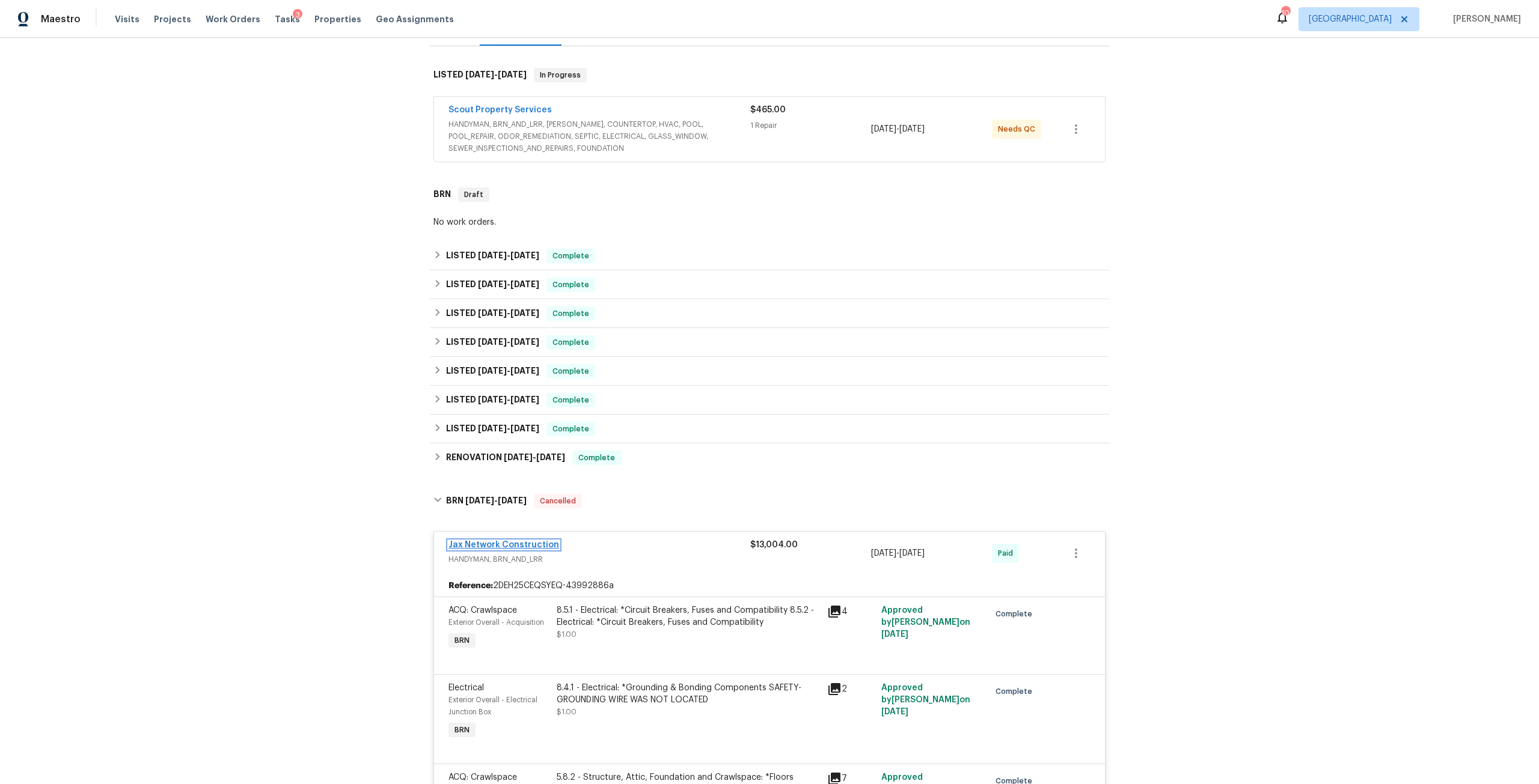
click at [523, 541] on link "Jax Network Construction" at bounding box center [504, 545] width 111 height 9
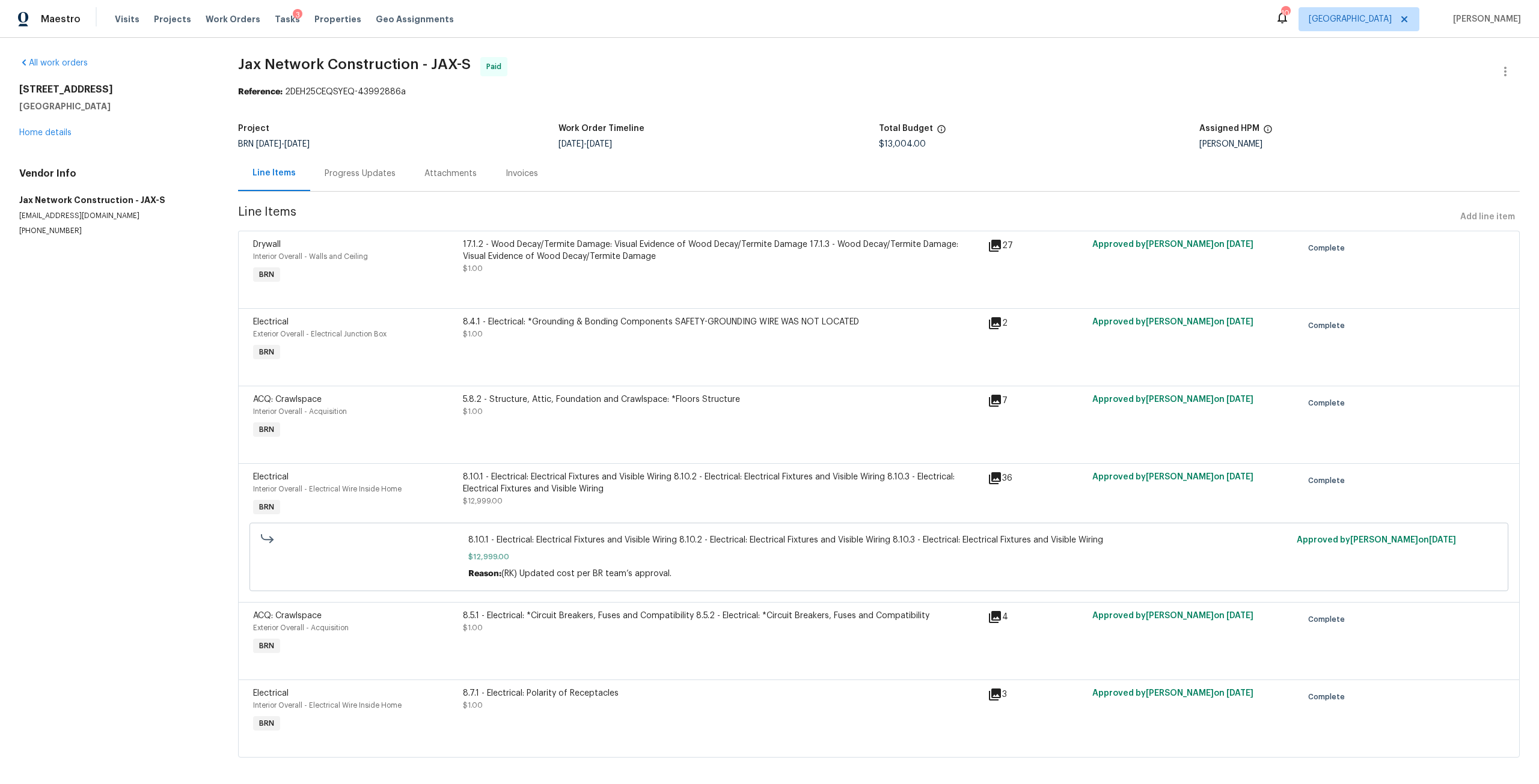
click at [364, 161] on div "Progress Updates" at bounding box center [360, 173] width 100 height 35
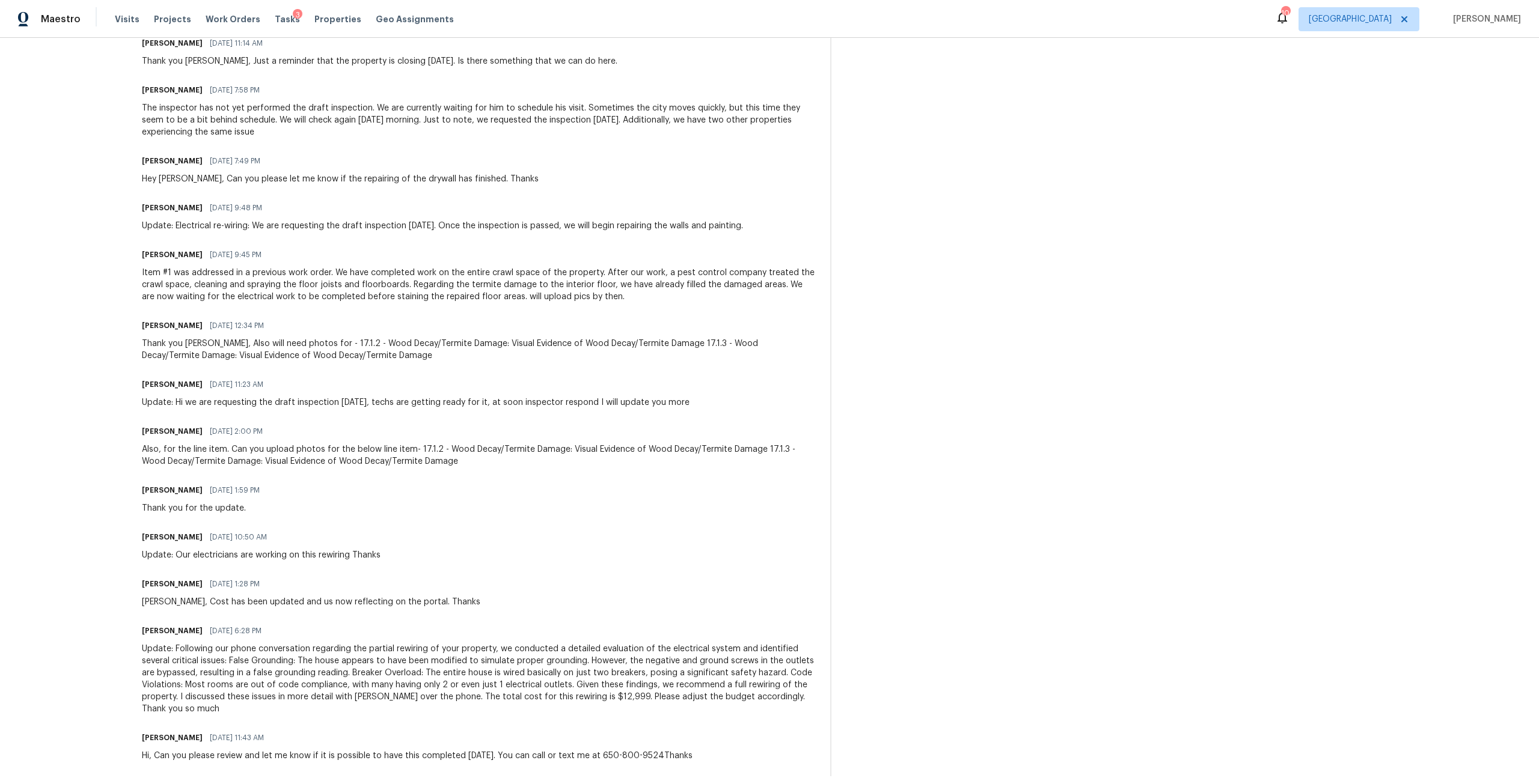
scroll to position [1000, 0]
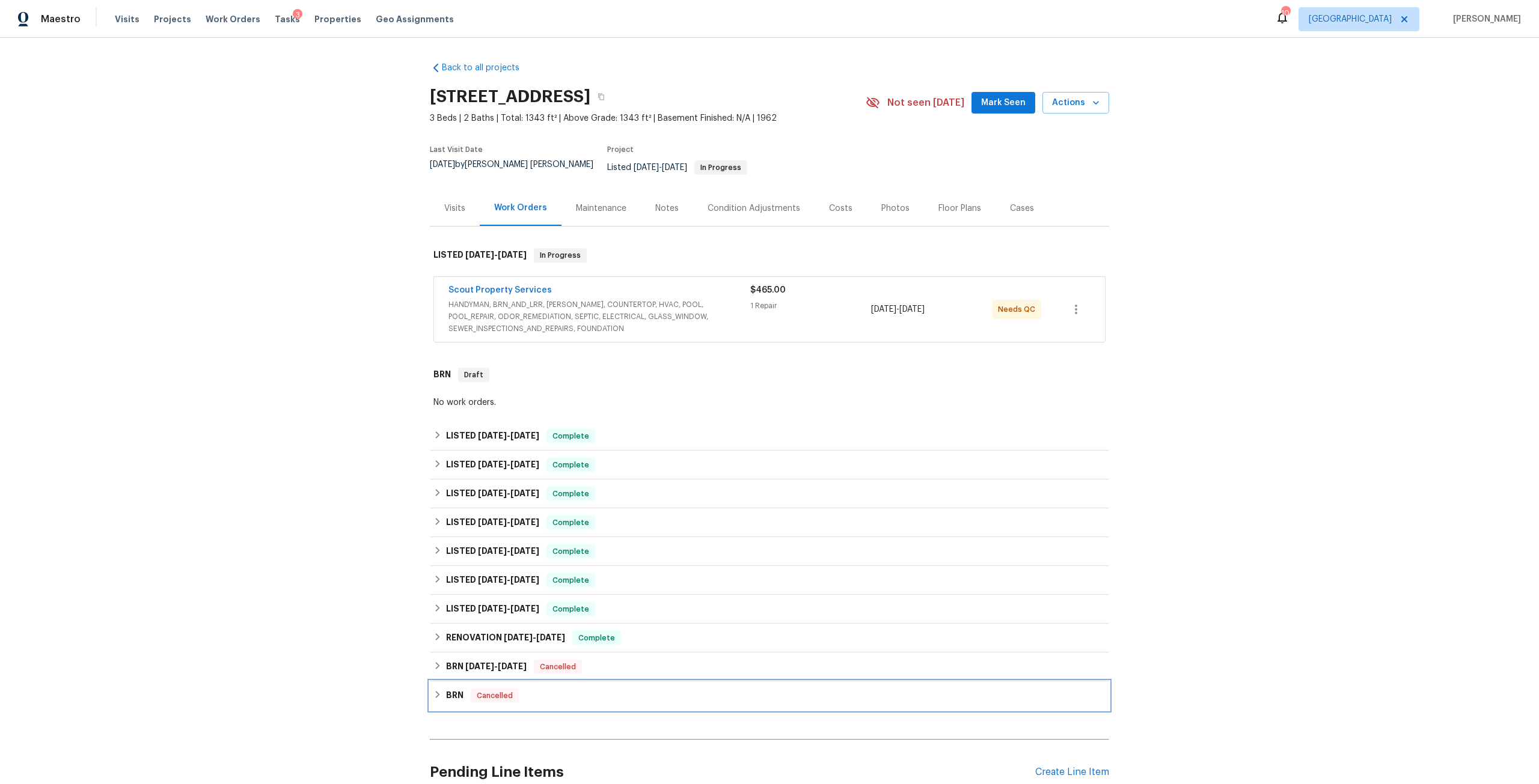
click at [460, 696] on div "BRN Cancelled" at bounding box center [770, 696] width 679 height 29
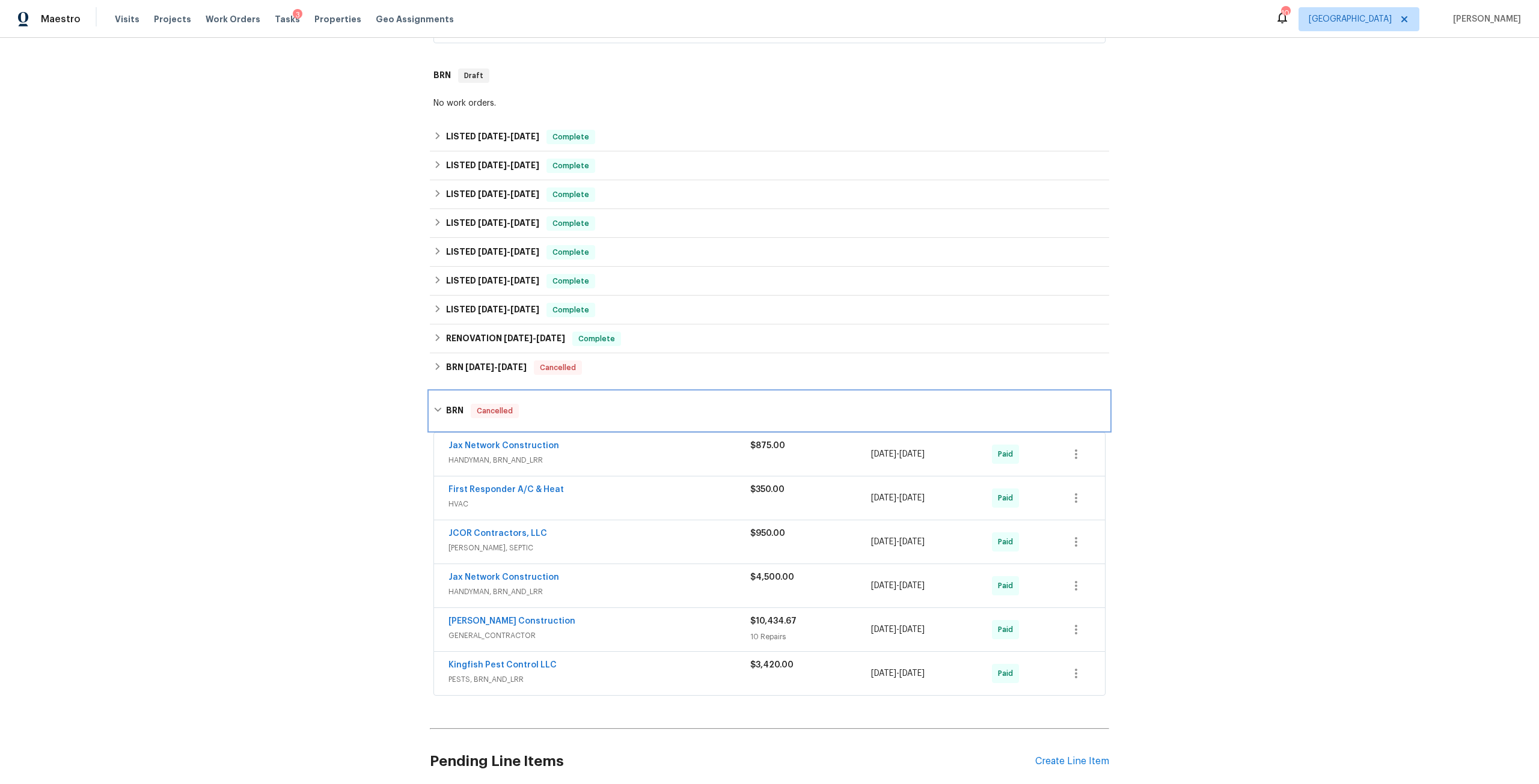
scroll to position [300, 0]
click at [514, 616] on link "[PERSON_NAME] Construction" at bounding box center [512, 620] width 127 height 9
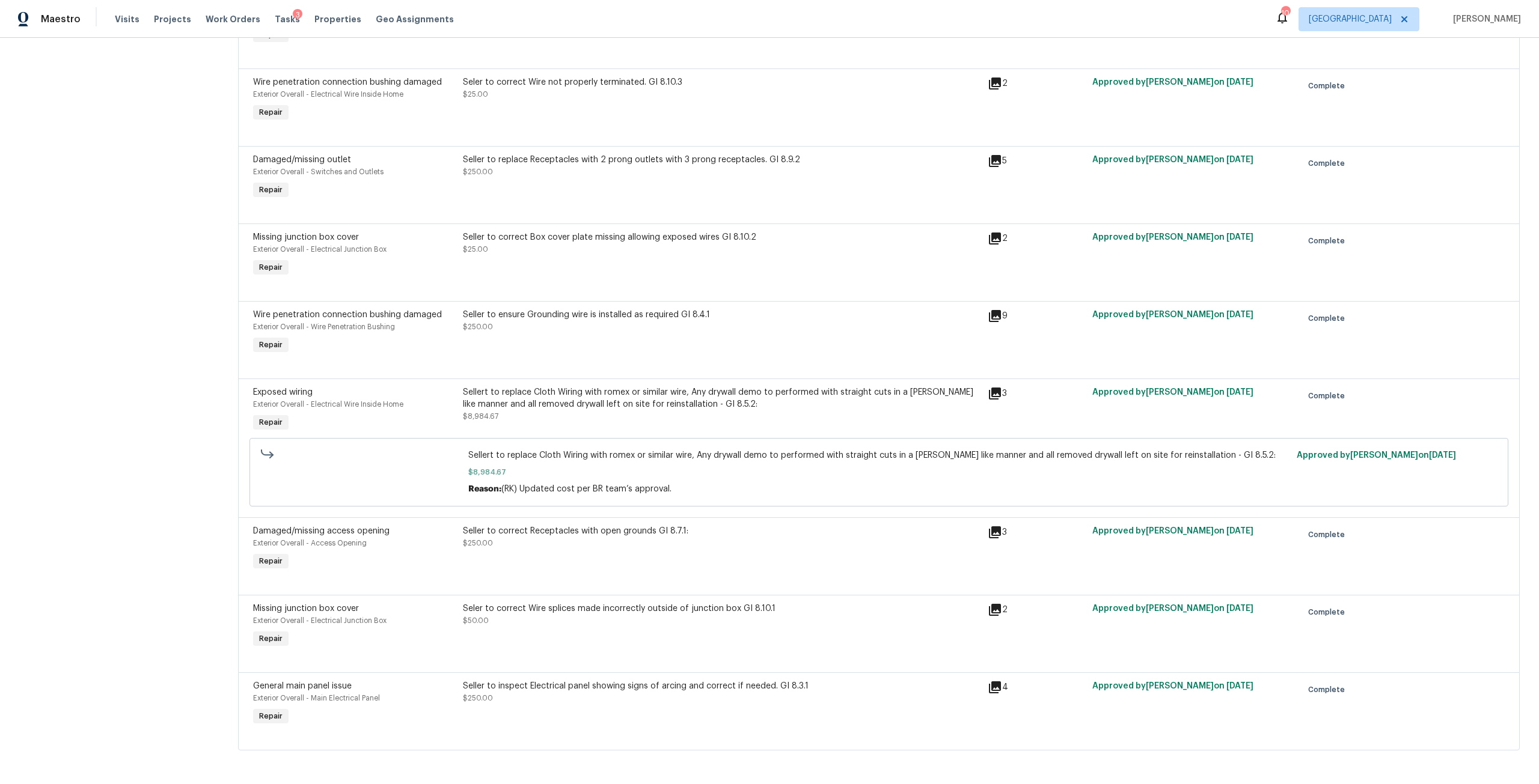
scroll to position [326, 0]
click at [569, 545] on div "Seller to correct Receptacles with open grounds GI 8.7.1: $250.00" at bounding box center [722, 549] width 525 height 55
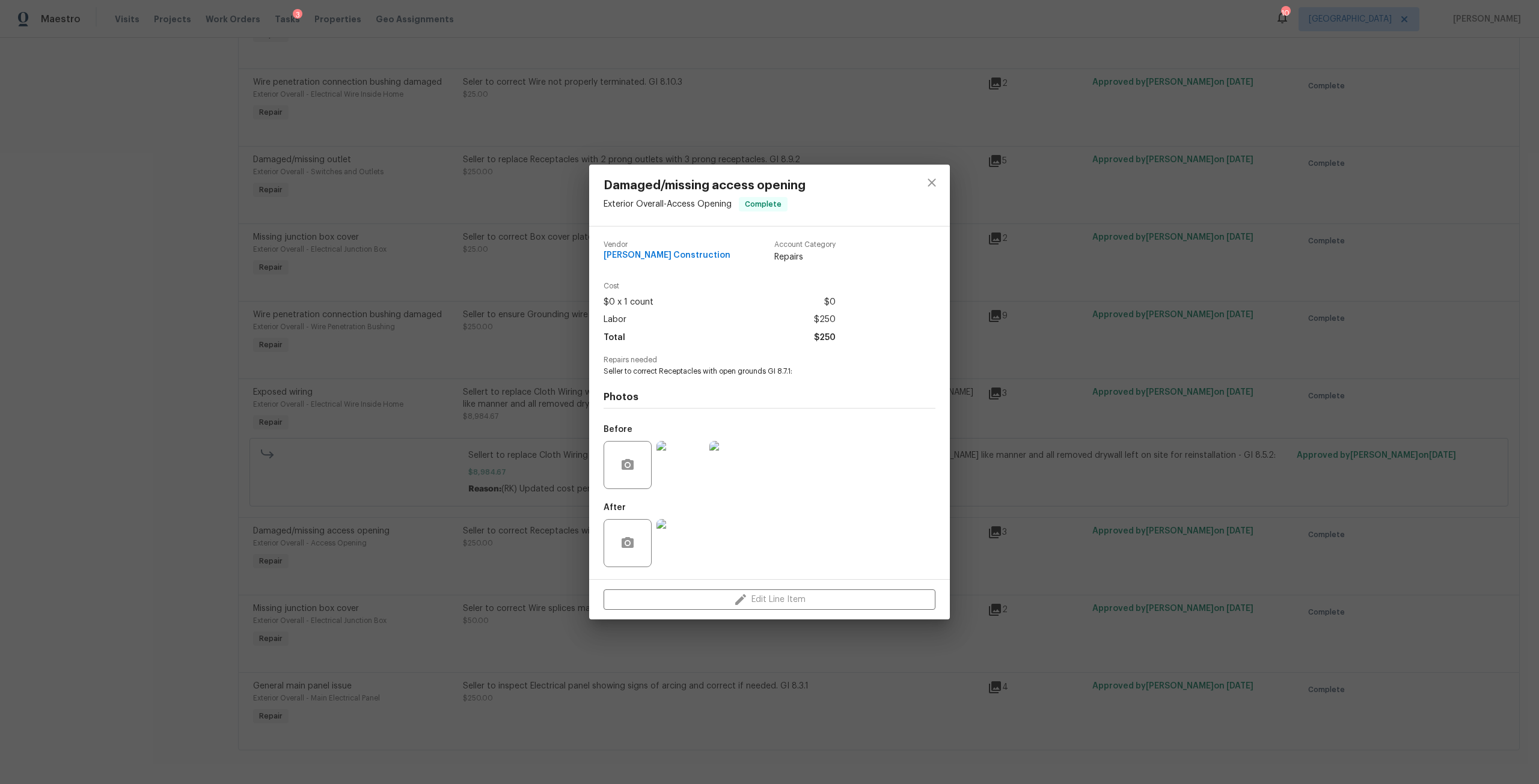
click at [684, 537] on img at bounding box center [680, 543] width 48 height 48
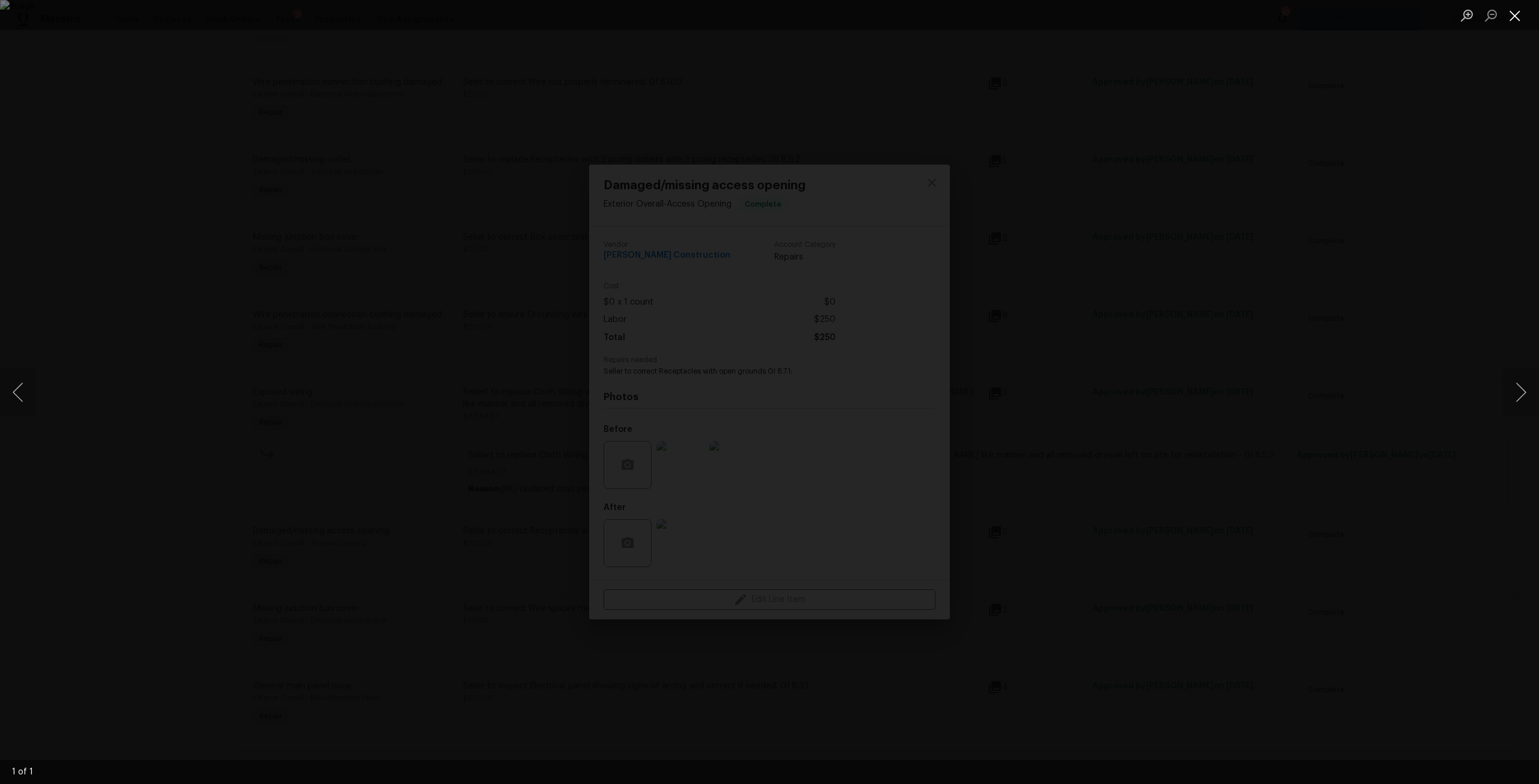
click at [1509, 19] on button "Close lightbox" at bounding box center [1515, 16] width 24 height 21
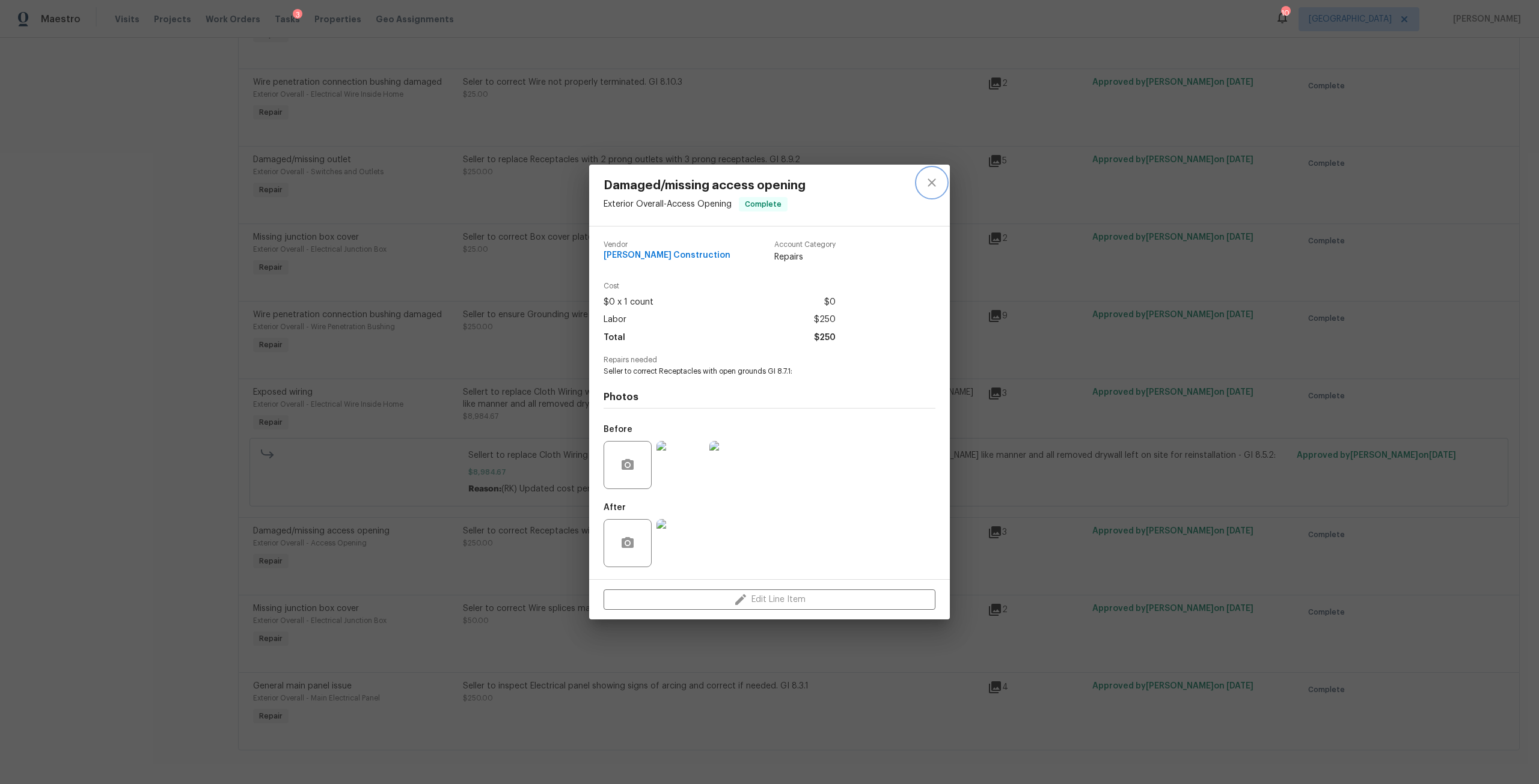
click at [923, 184] on button "close" at bounding box center [932, 183] width 29 height 29
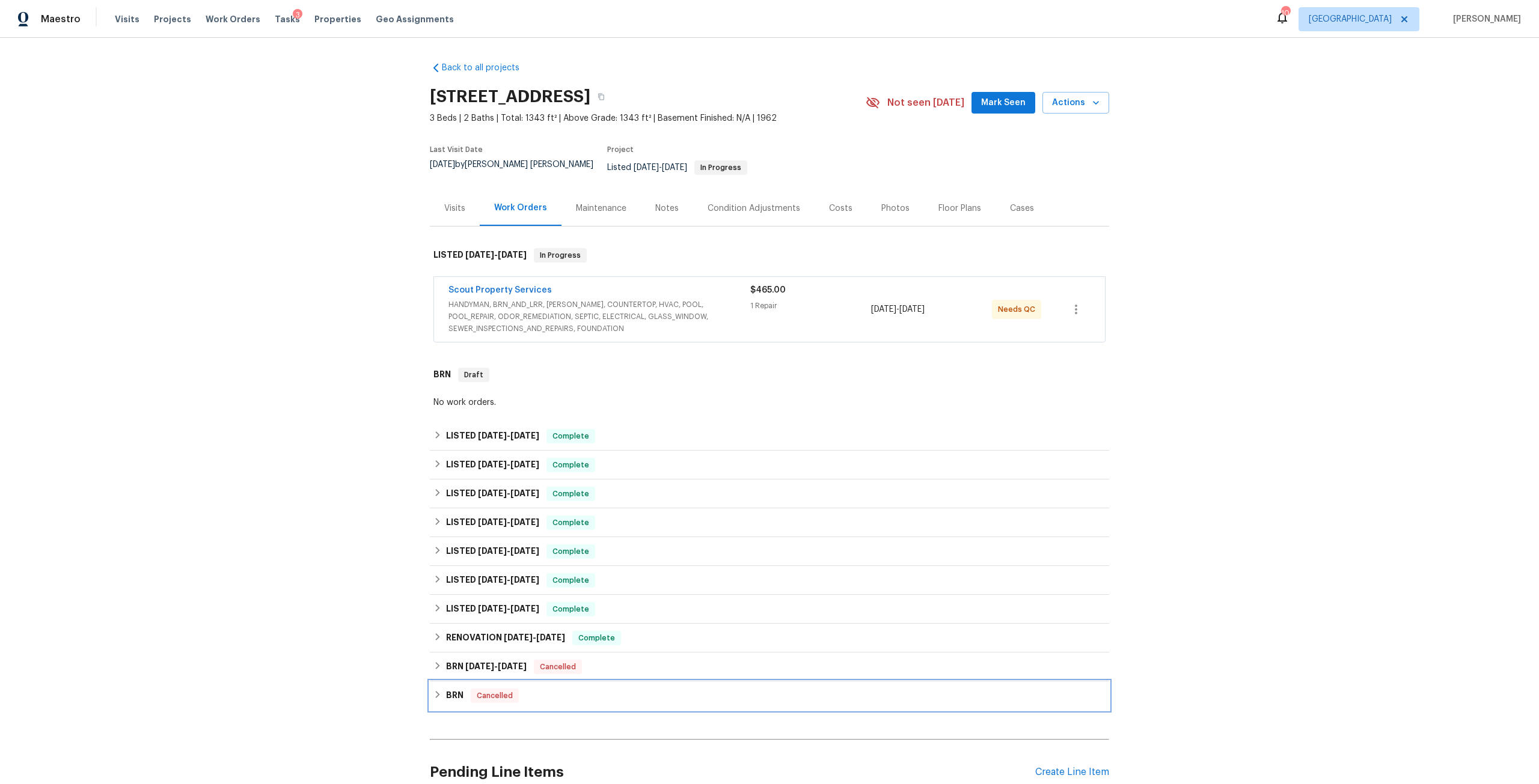
click at [458, 695] on div "BRN Cancelled" at bounding box center [770, 696] width 679 height 29
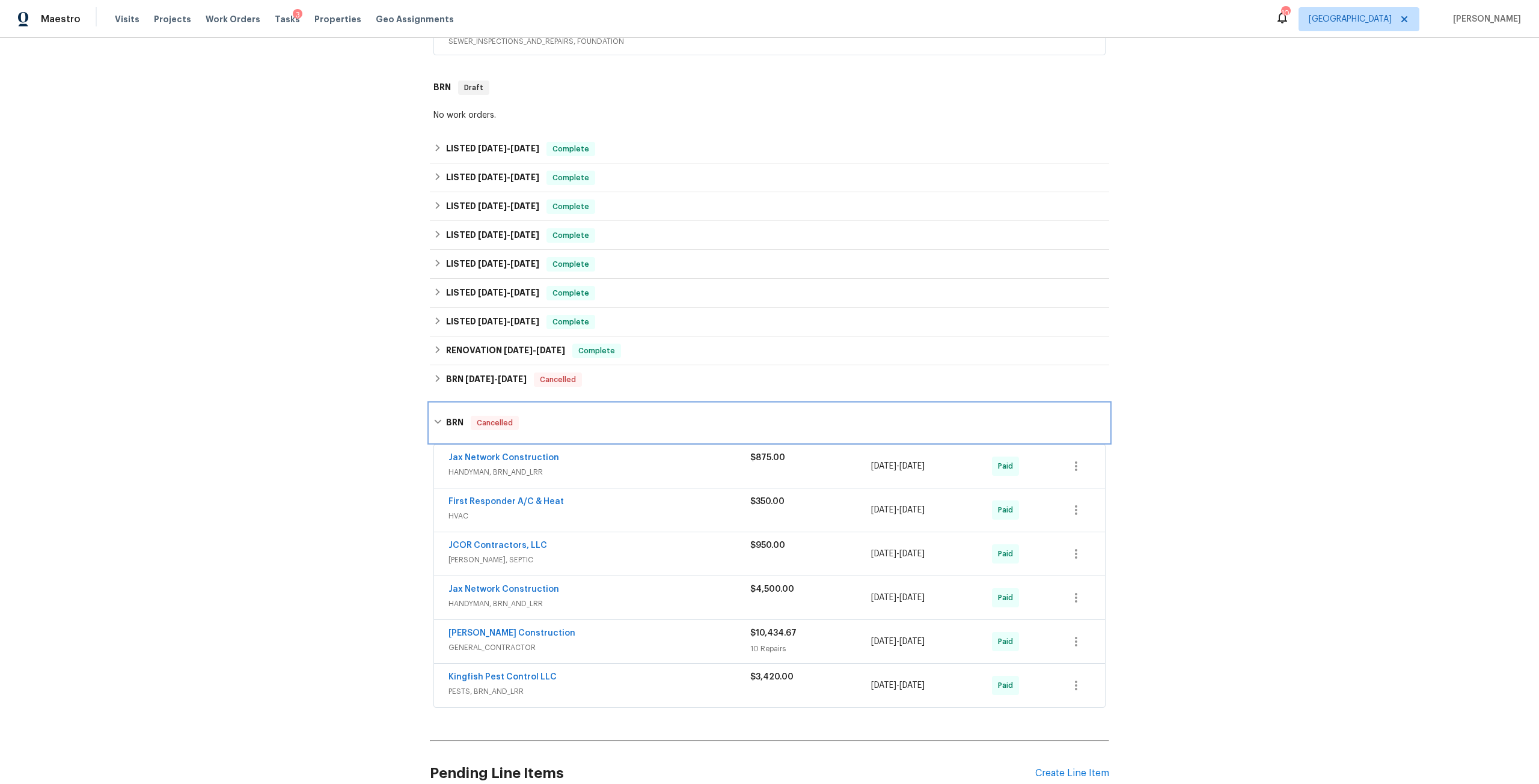
scroll to position [300, 0]
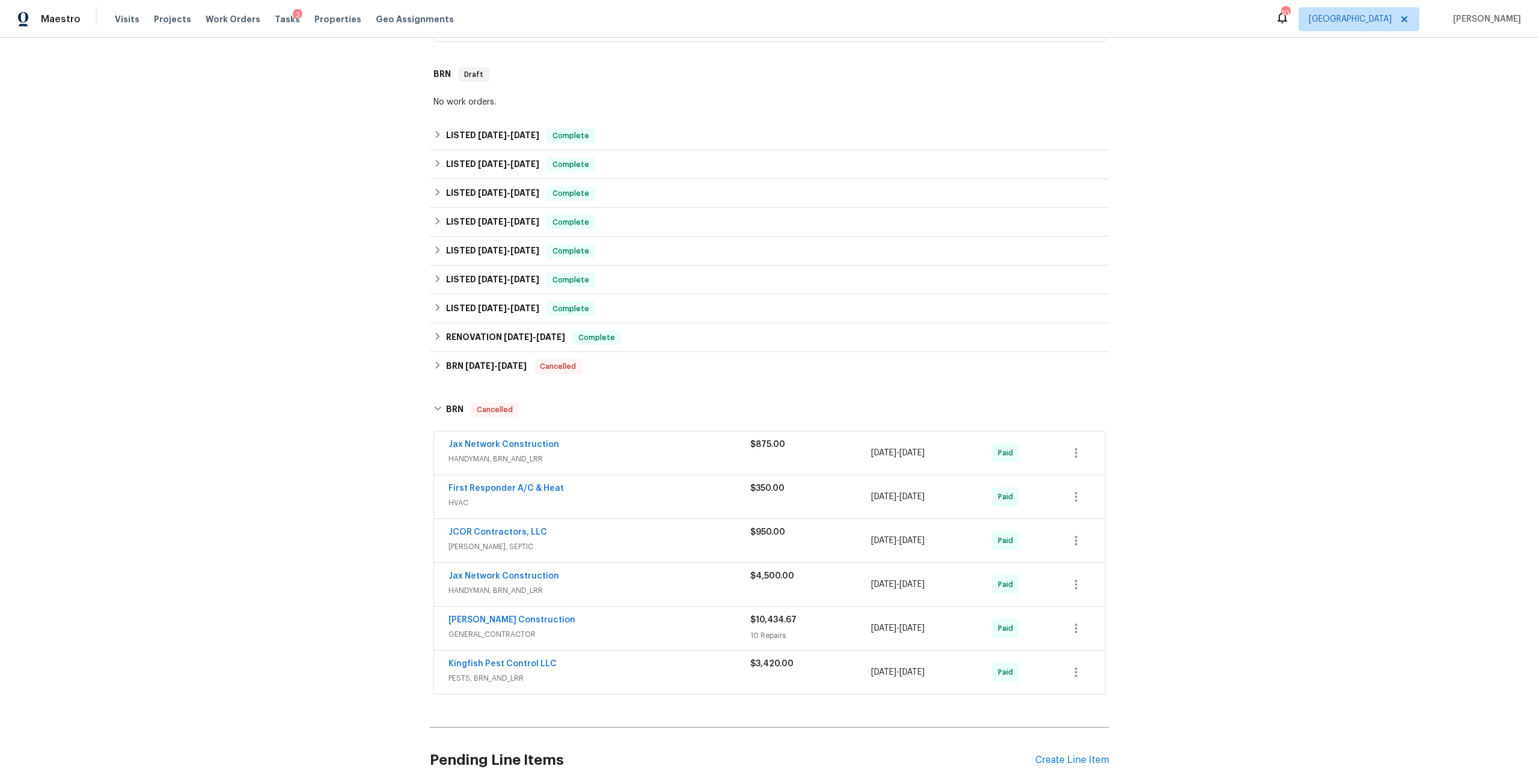
click at [529, 617] on span "Dehlinger Construction" at bounding box center [512, 620] width 127 height 12
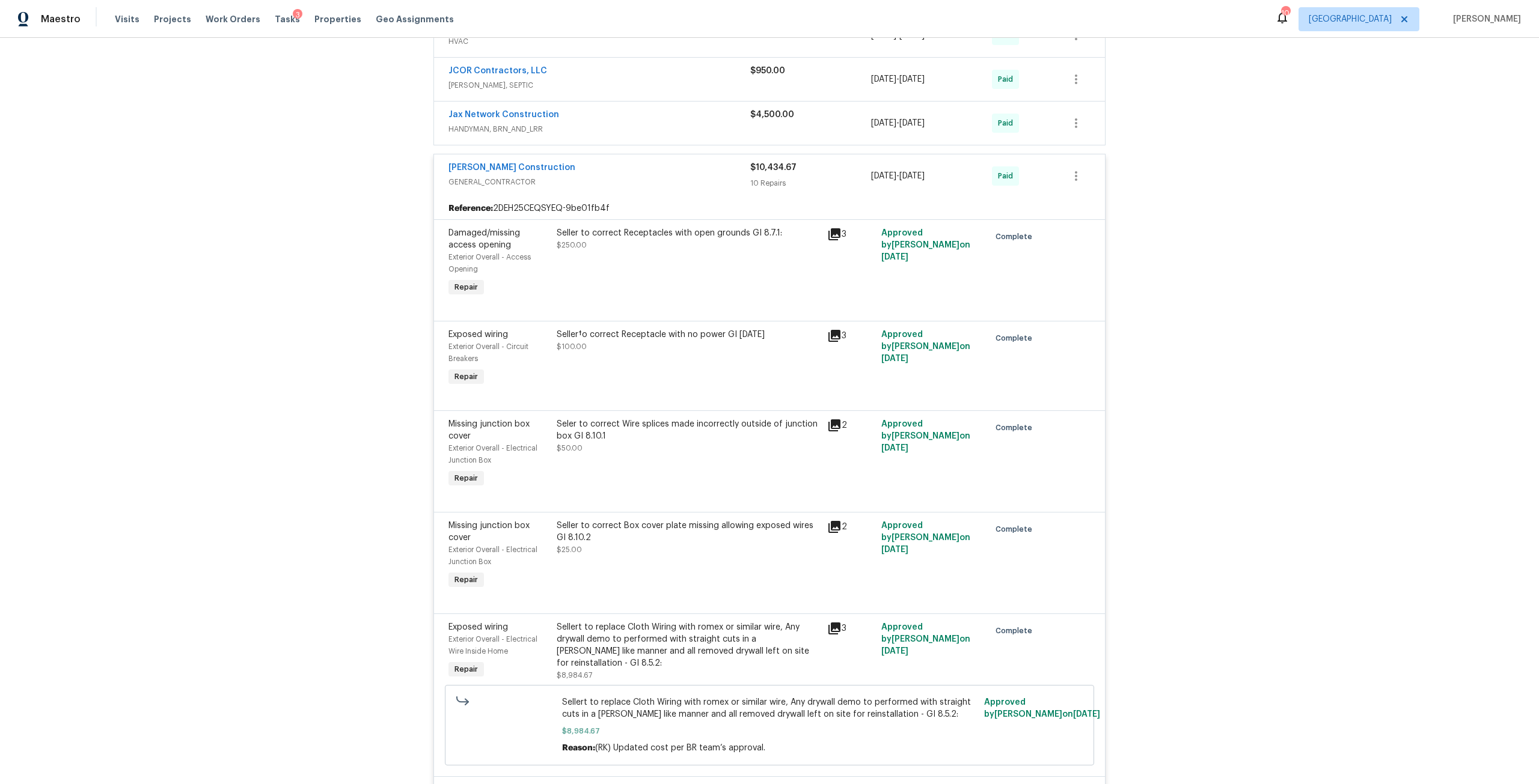
scroll to position [781, 0]
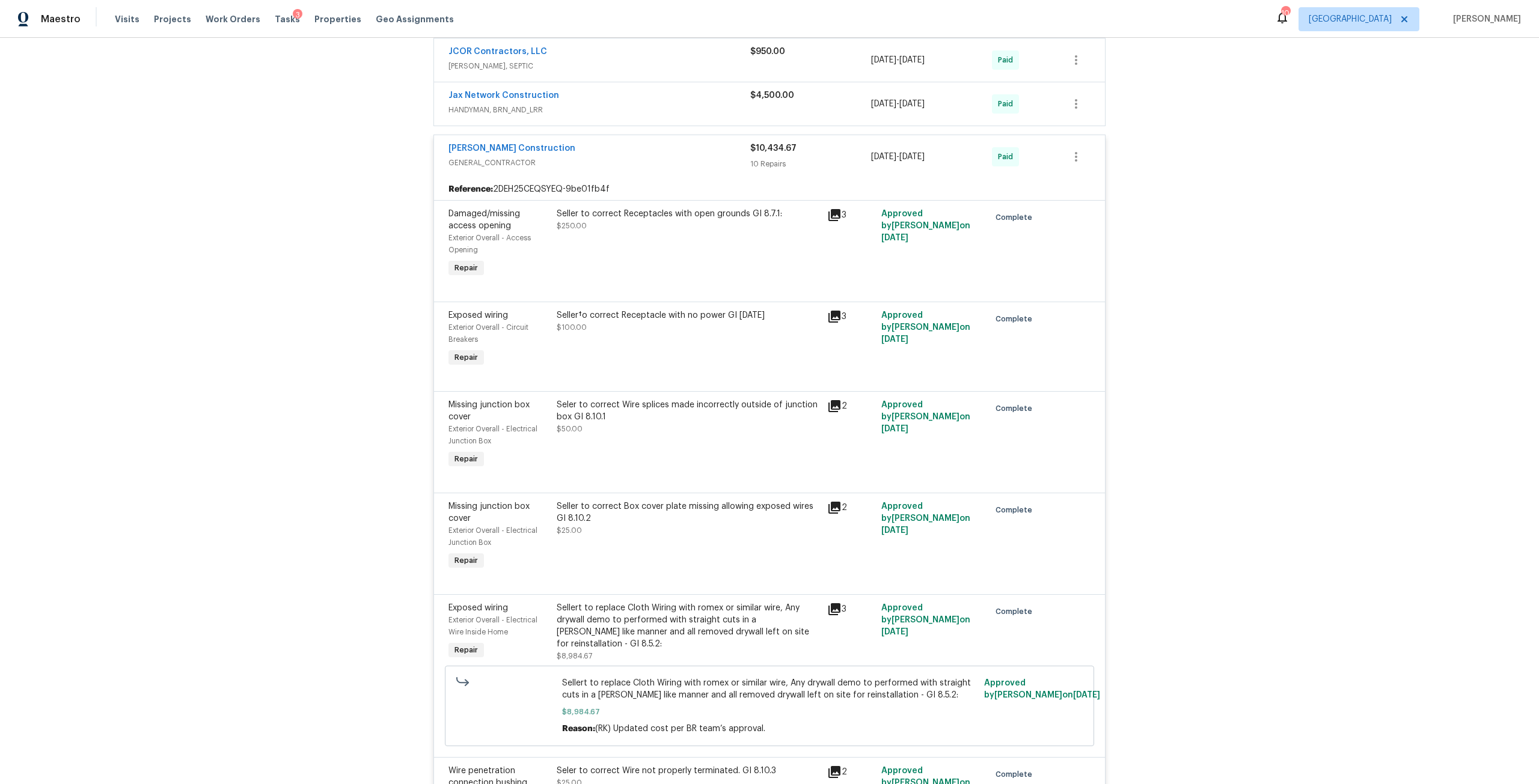
click at [677, 405] on div "Seler to correct Wire splices made incorrectly outside of junction box GI 8.10.1" at bounding box center [688, 411] width 263 height 24
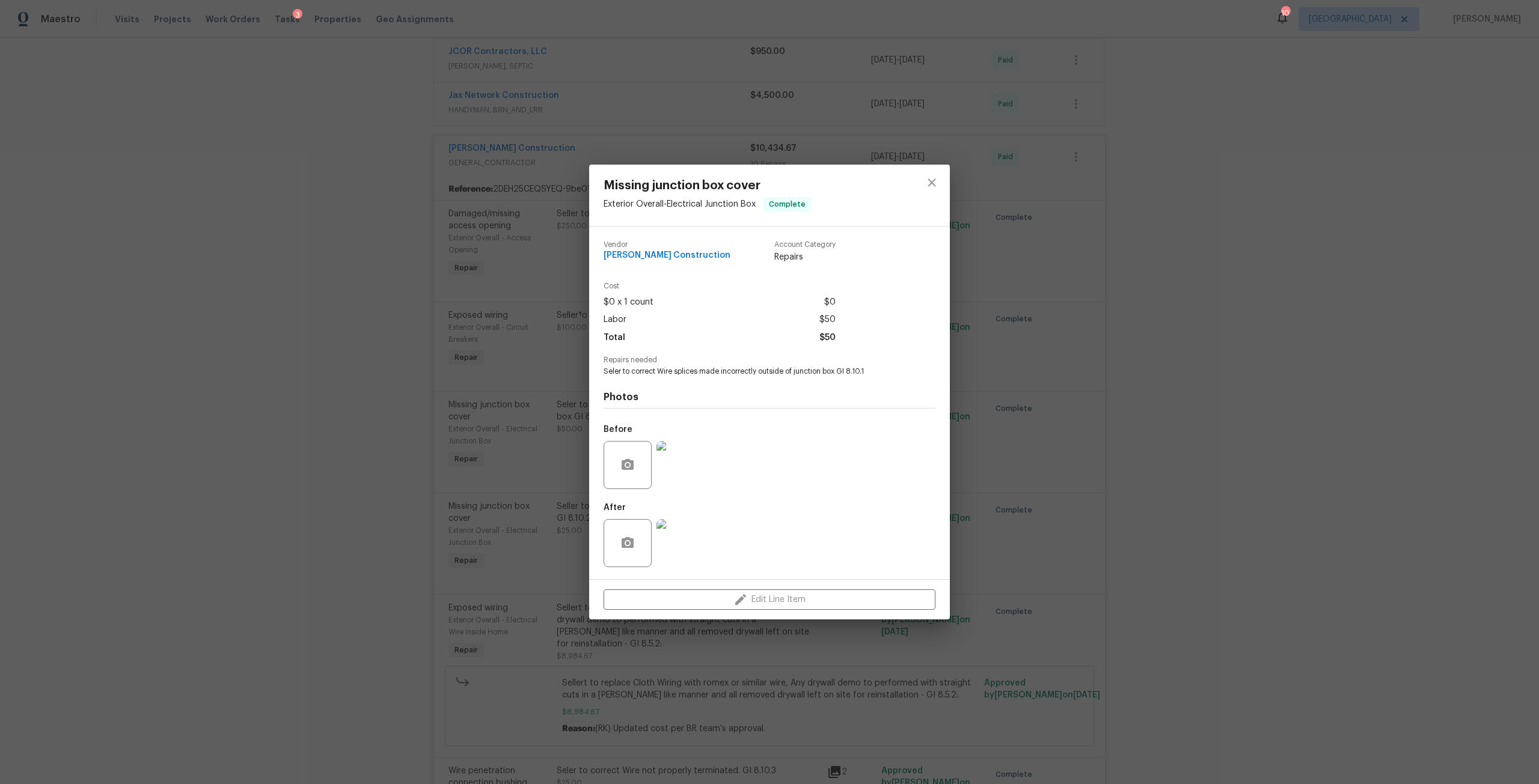
click at [702, 528] on img at bounding box center [680, 543] width 48 height 48
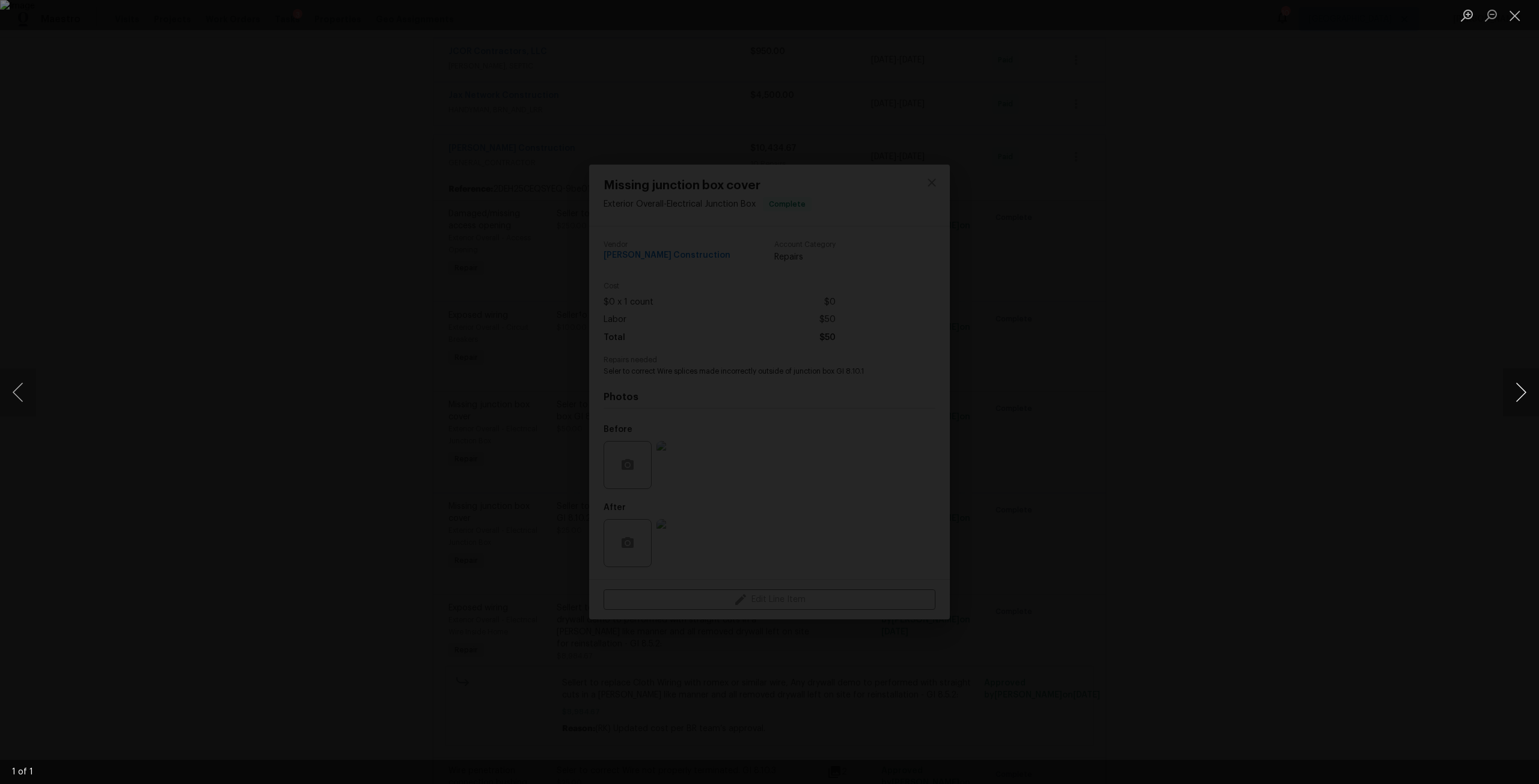
click at [1518, 384] on button "Next image" at bounding box center [1521, 392] width 36 height 48
click at [1515, 6] on button "Close lightbox" at bounding box center [1515, 16] width 24 height 21
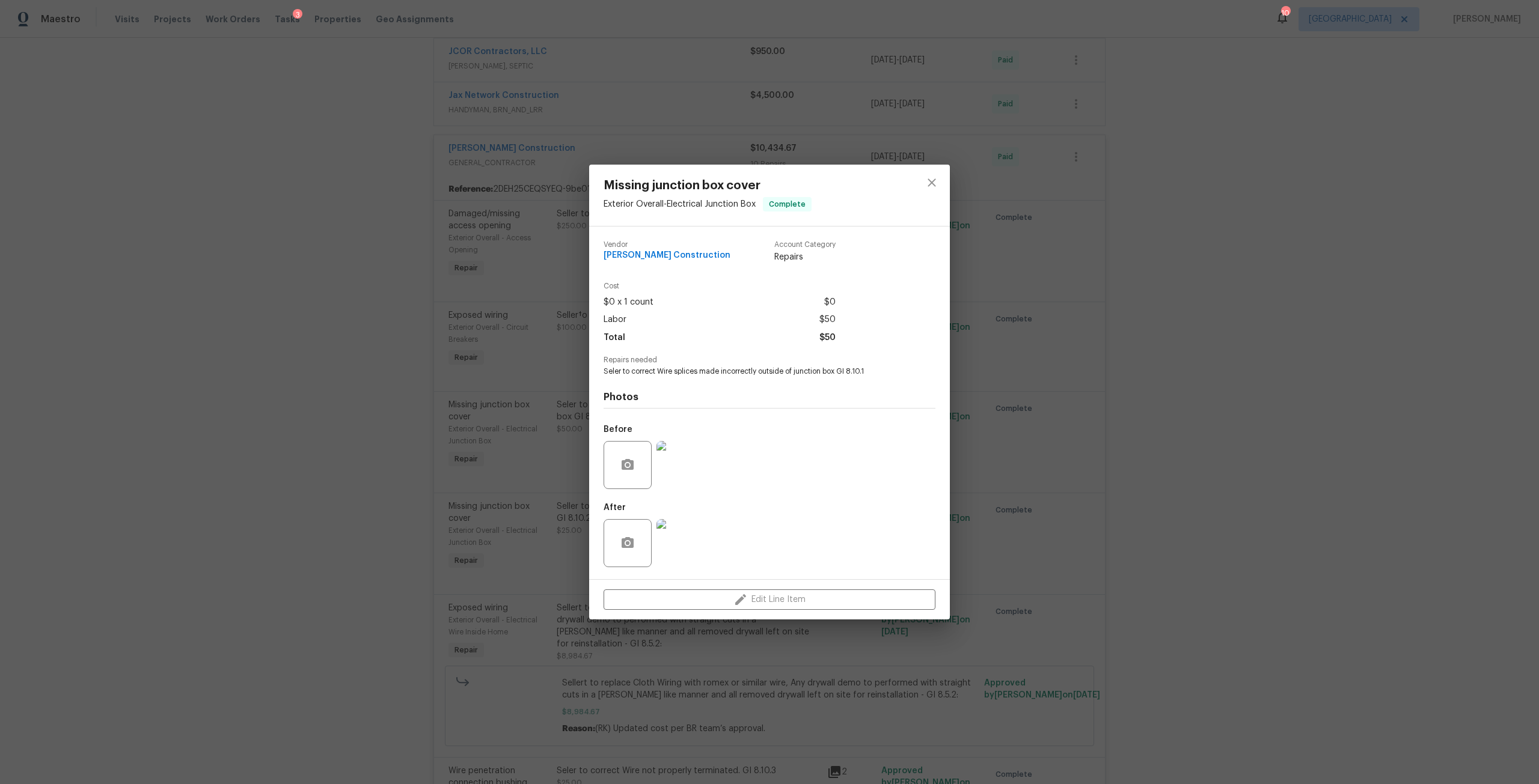
click at [1514, 16] on div "Missing junction box cover Exterior Overall - Electrical Junction Box Complete …" at bounding box center [770, 392] width 1539 height 784
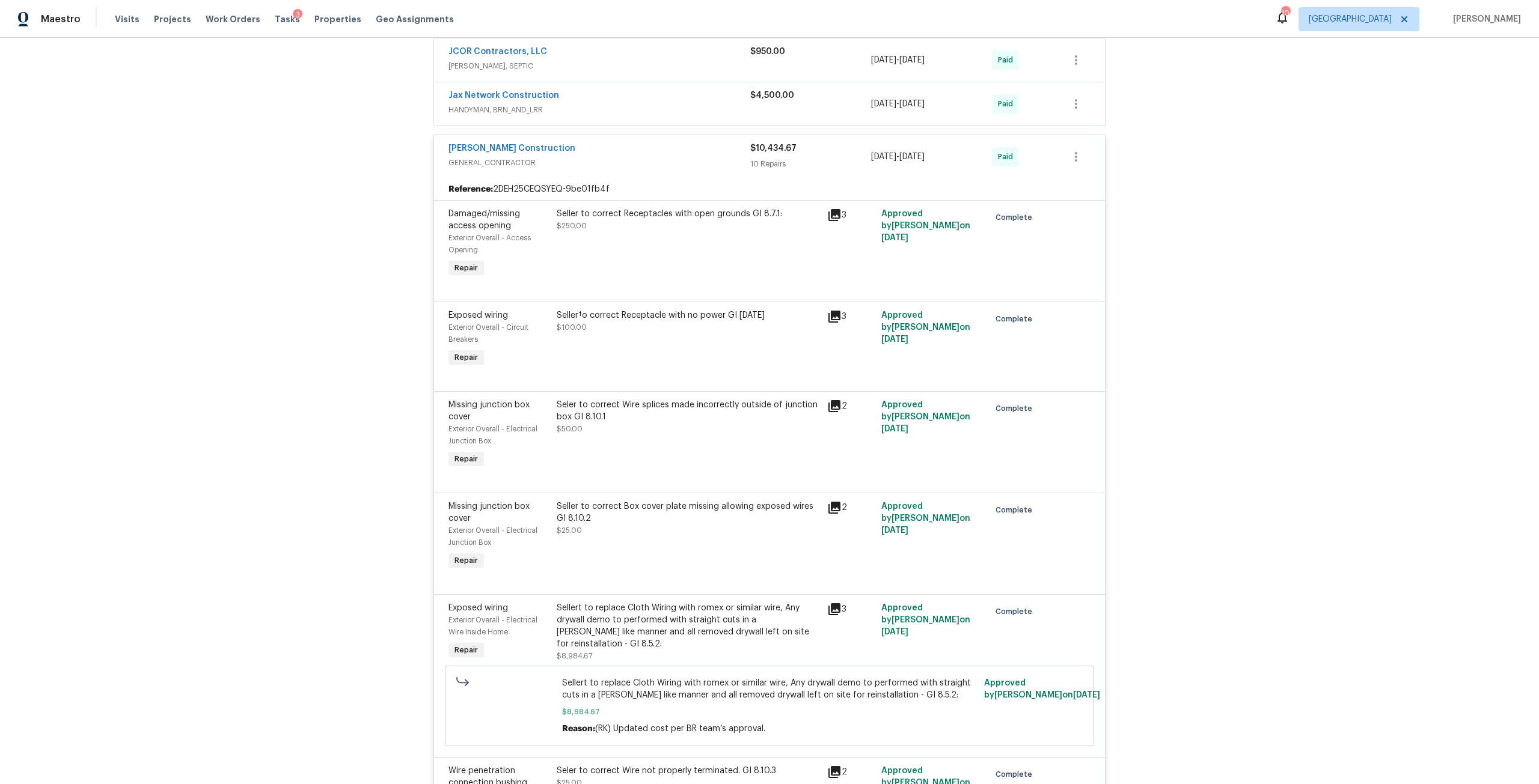
click at [708, 608] on div "Sellert to replace Cloth Wiring with romex or similar wire, Any drywall demo to…" at bounding box center [688, 625] width 263 height 48
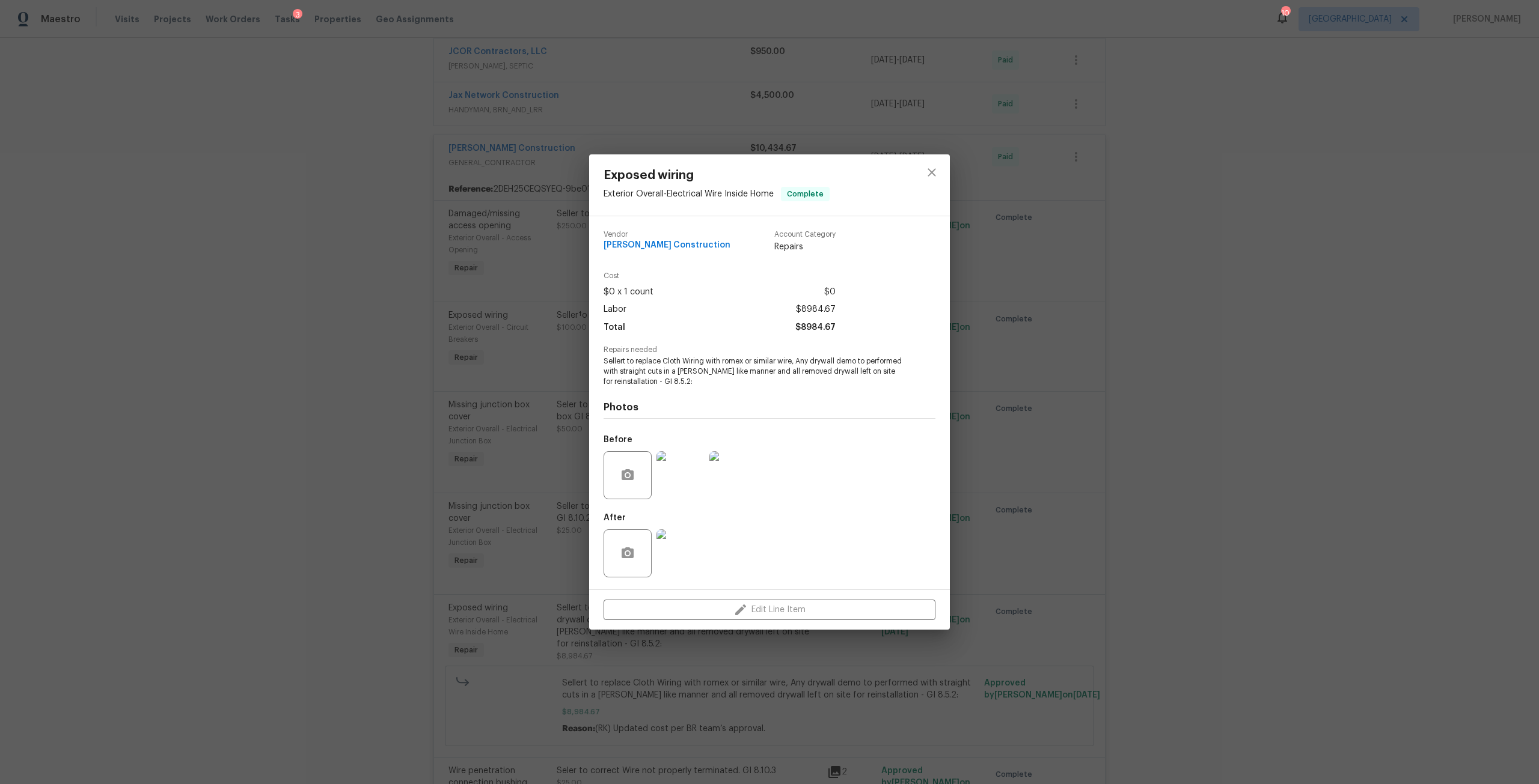
click at [748, 455] on img at bounding box center [733, 475] width 48 height 48
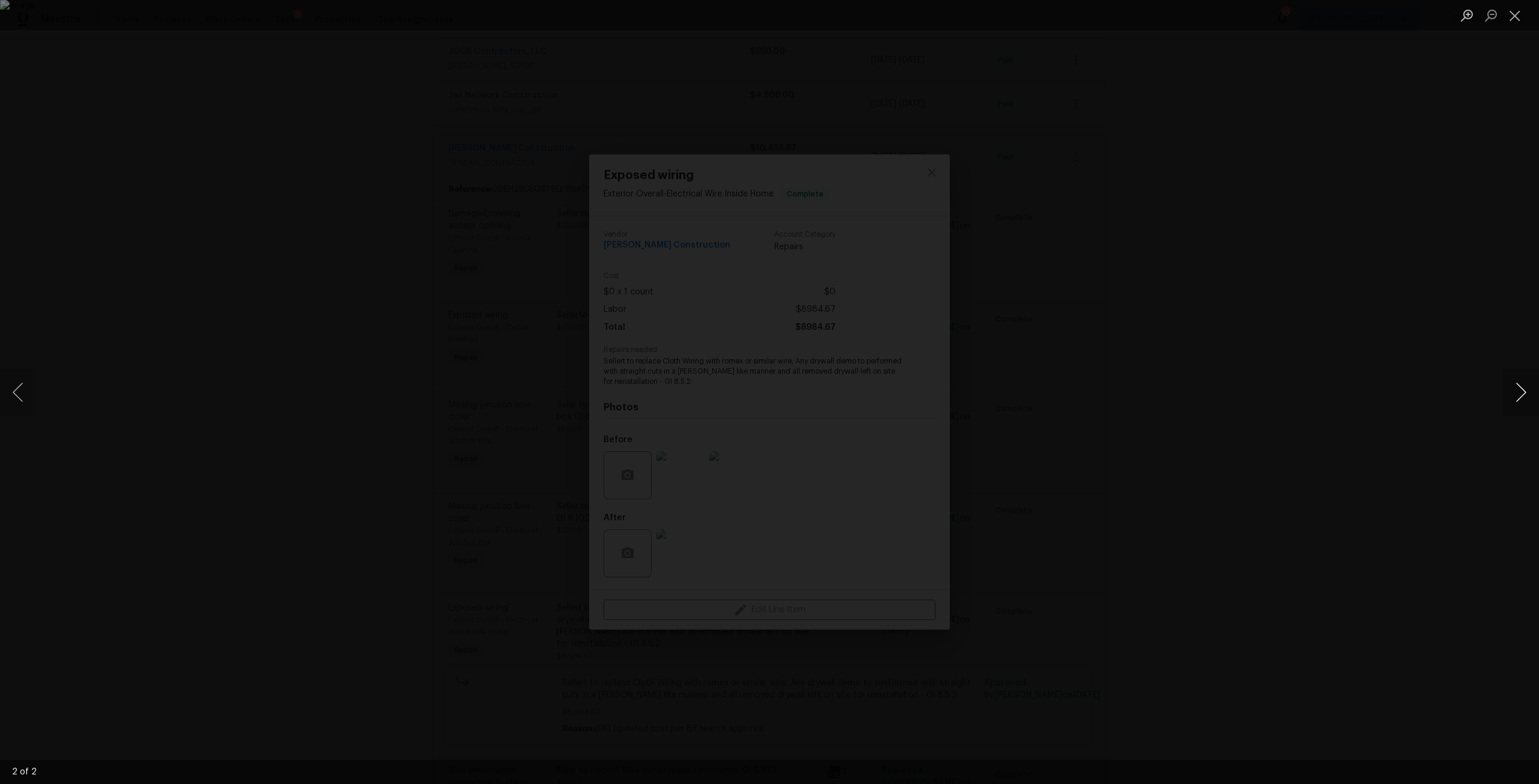
click at [1516, 405] on button "Next image" at bounding box center [1521, 392] width 36 height 48
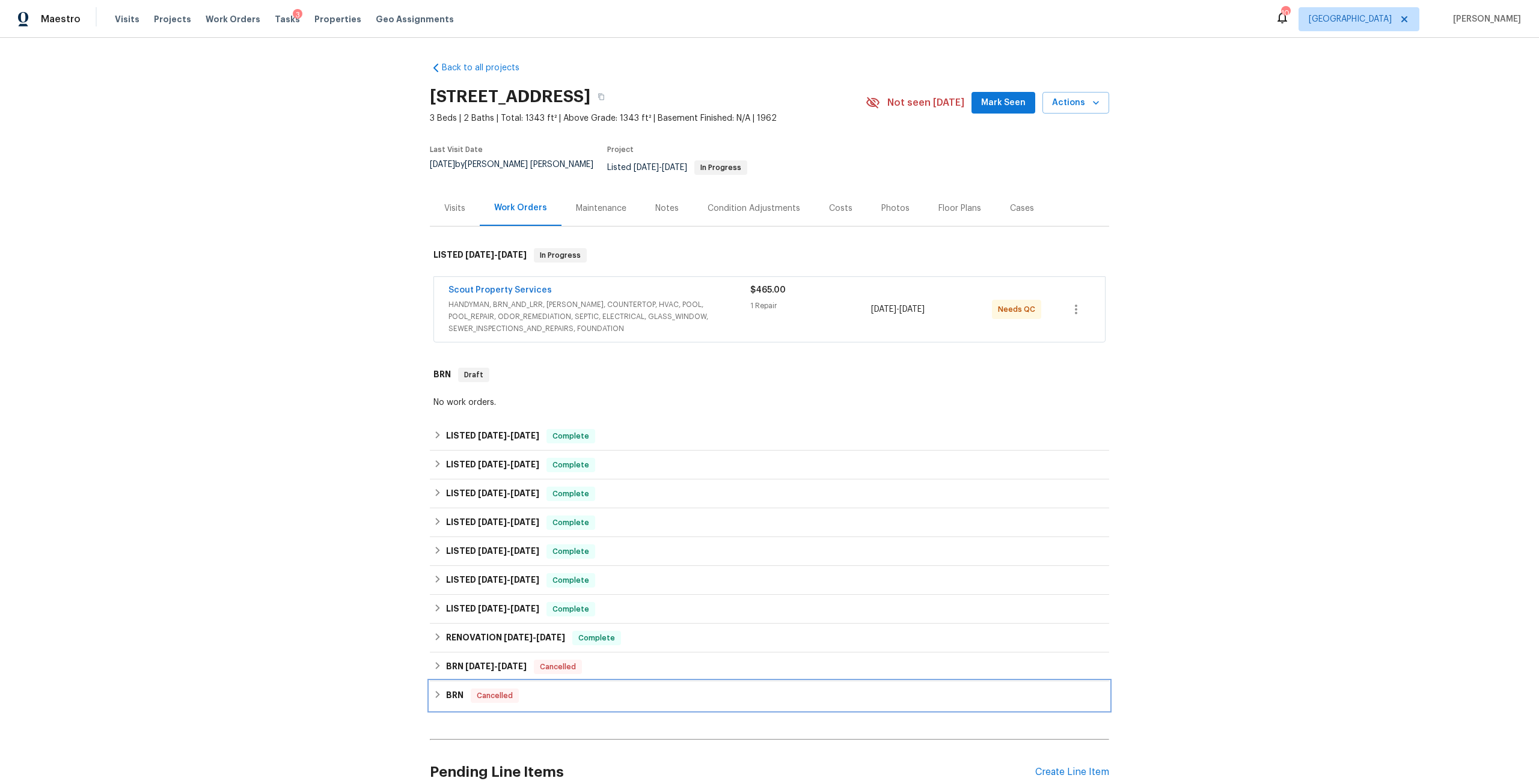
click at [473, 681] on div "BRN Cancelled" at bounding box center [770, 696] width 679 height 29
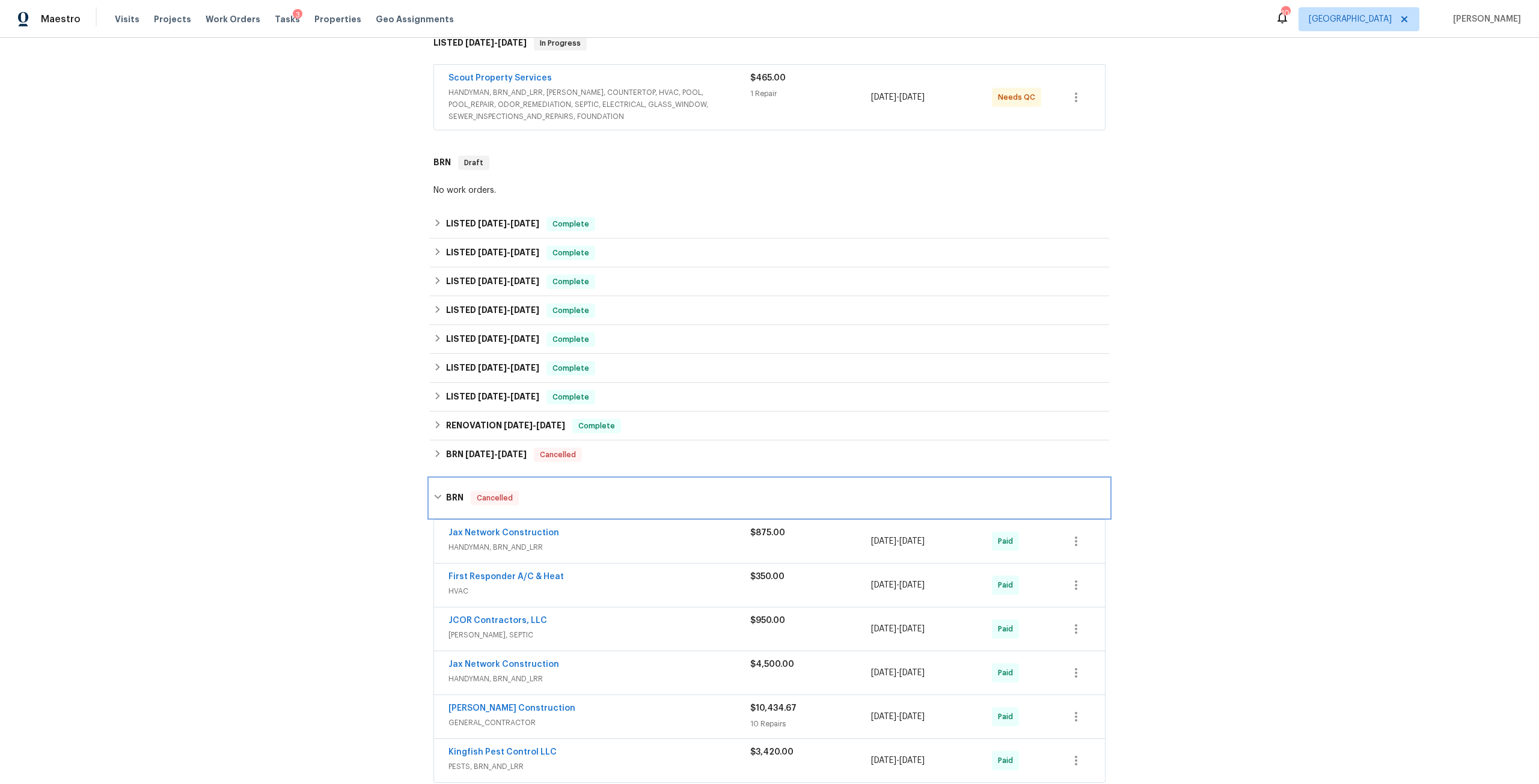
scroll to position [241, 0]
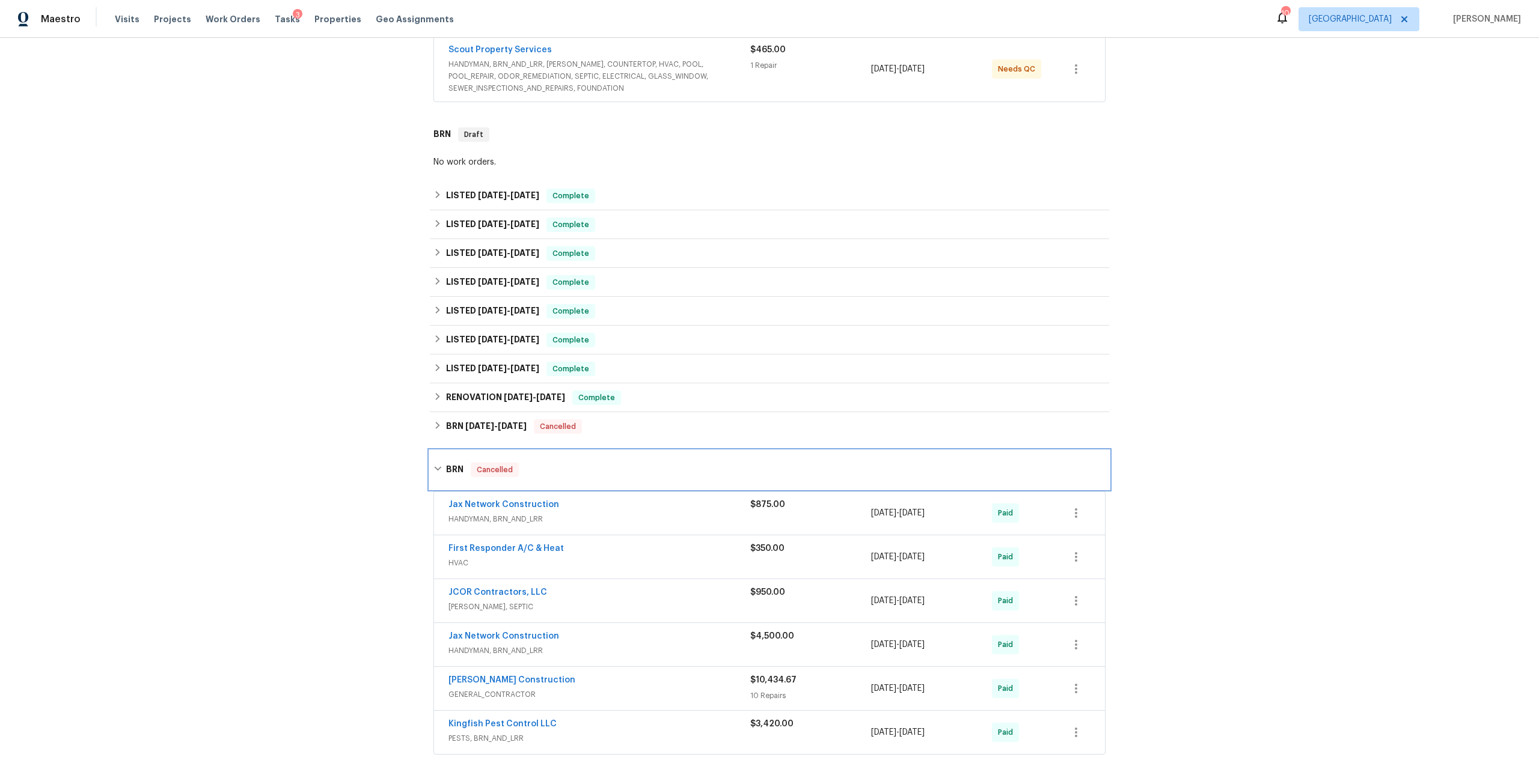
click at [447, 463] on h6 "BRN" at bounding box center [455, 469] width 17 height 14
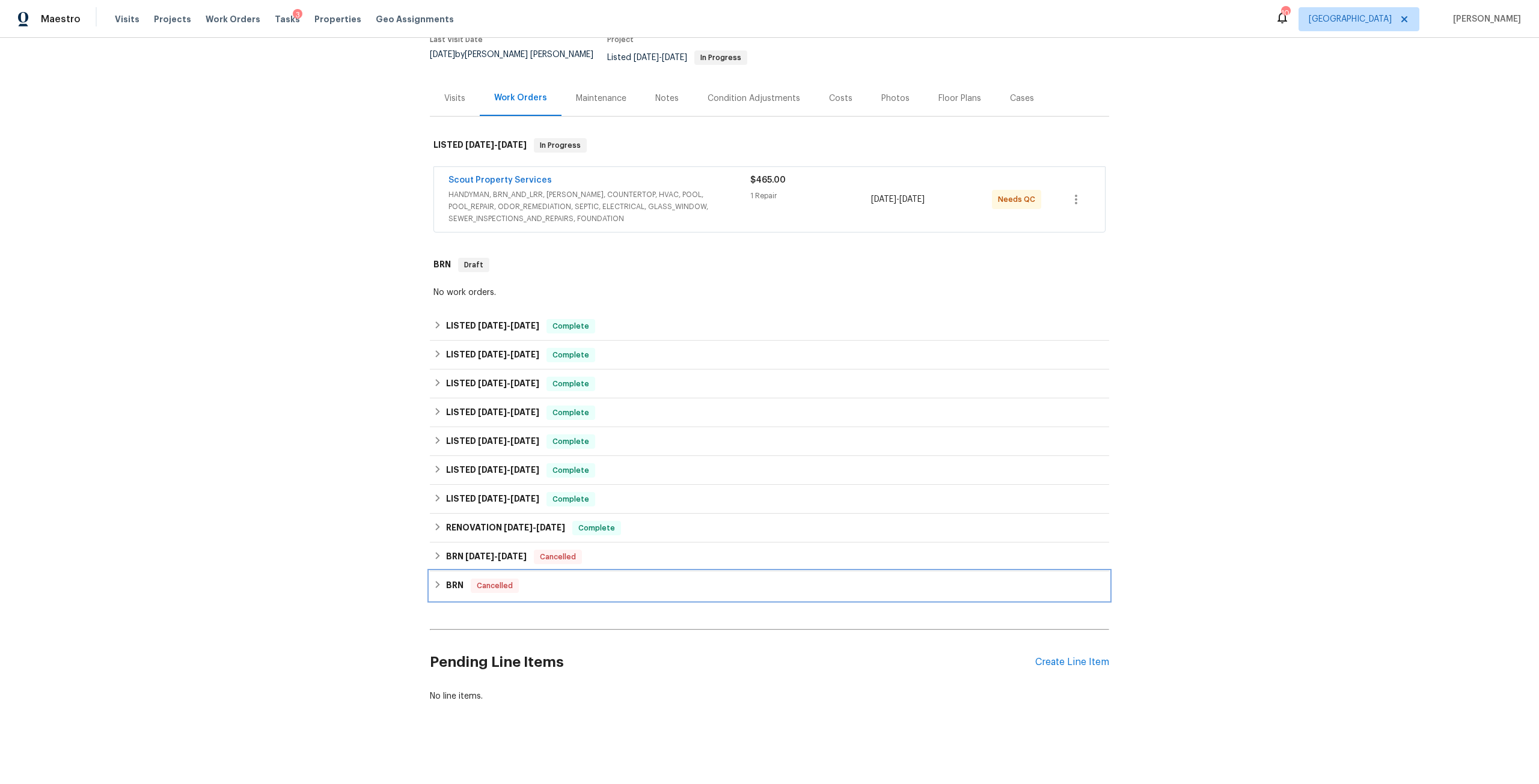
scroll to position [111, 0]
click at [457, 579] on h6 "BRN" at bounding box center [455, 586] width 17 height 14
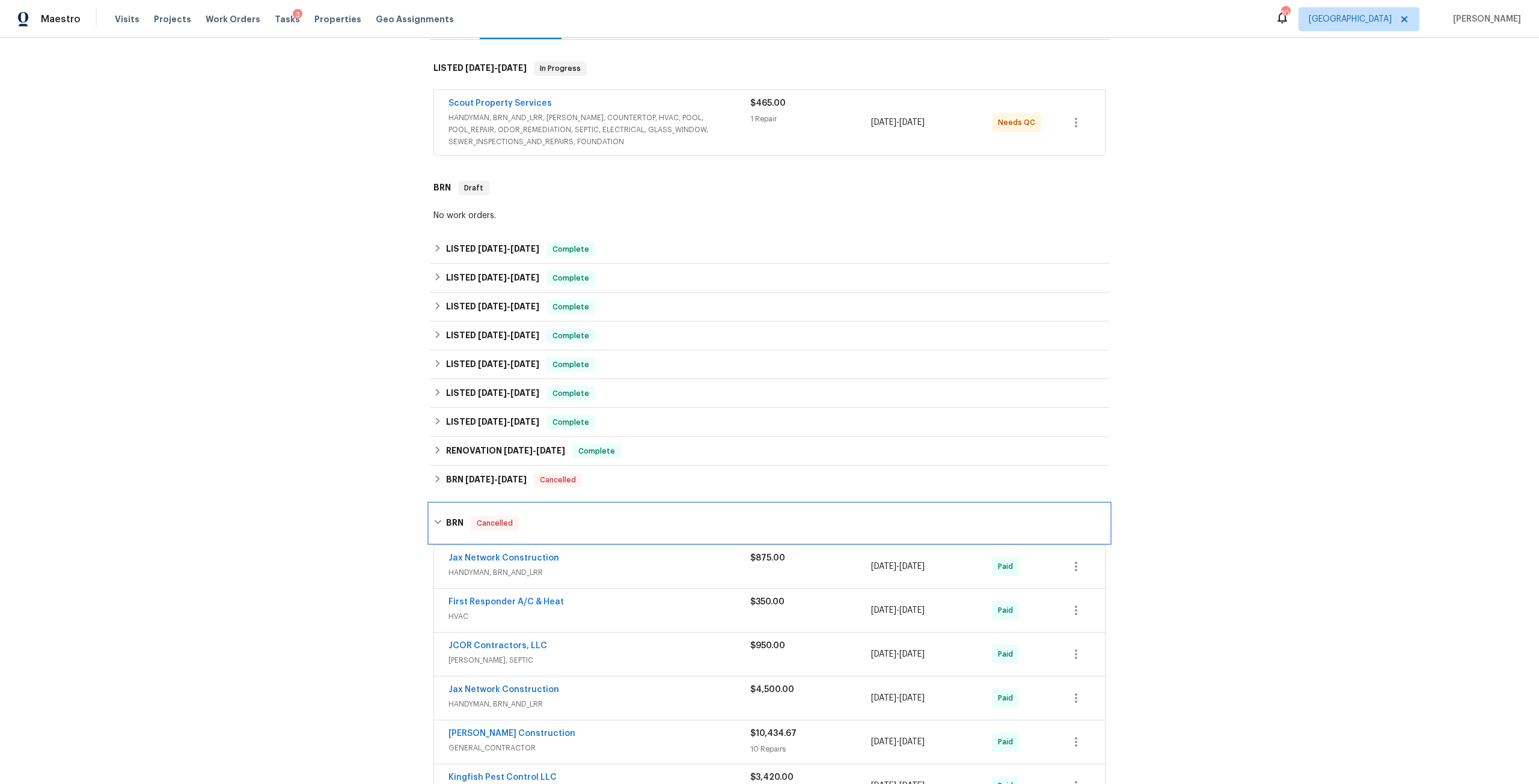
scroll to position [241, 0]
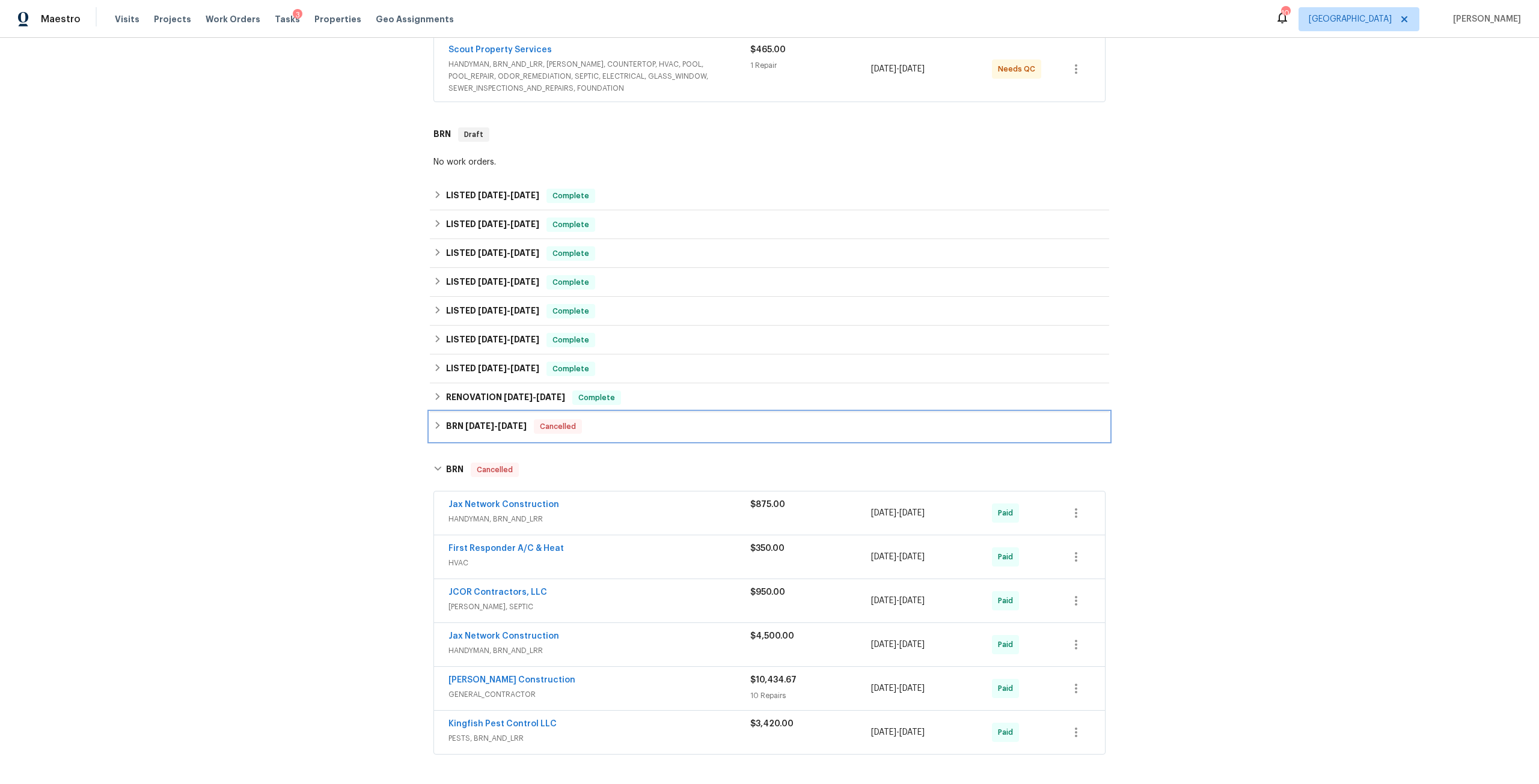
click at [510, 422] on span "[DATE]" at bounding box center [512, 426] width 29 height 9
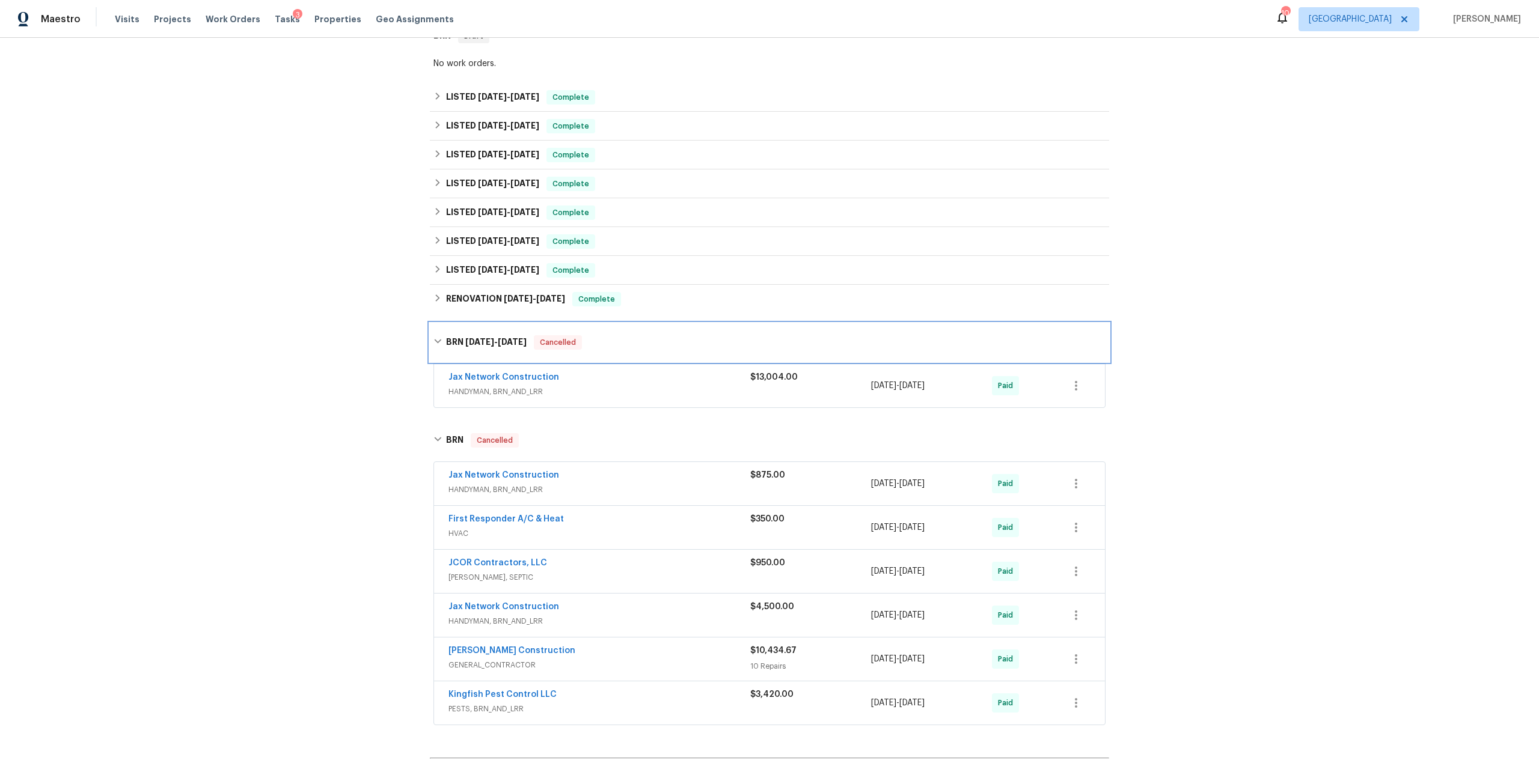
scroll to position [361, 0]
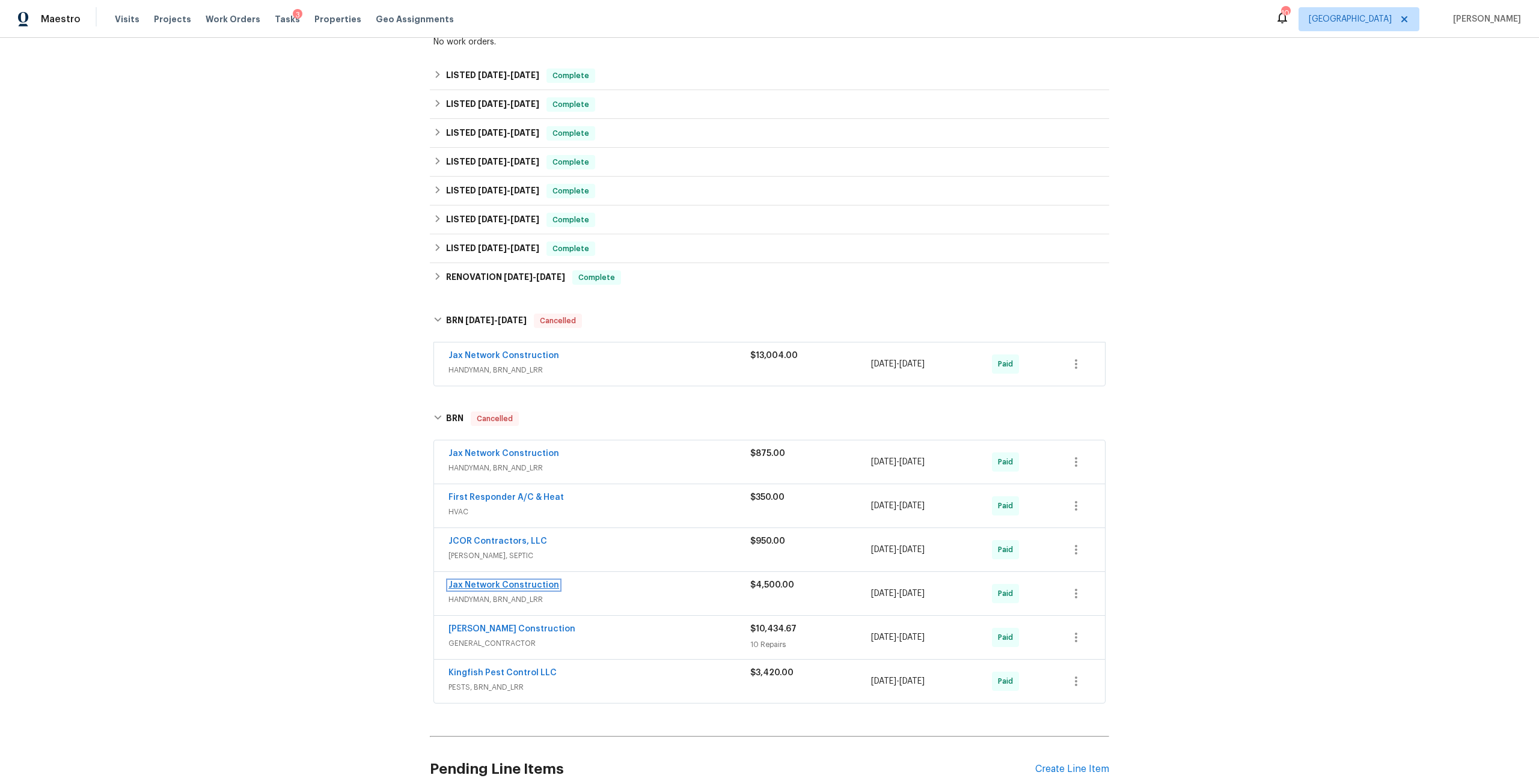
click at [522, 581] on link "Jax Network Construction" at bounding box center [504, 586] width 111 height 9
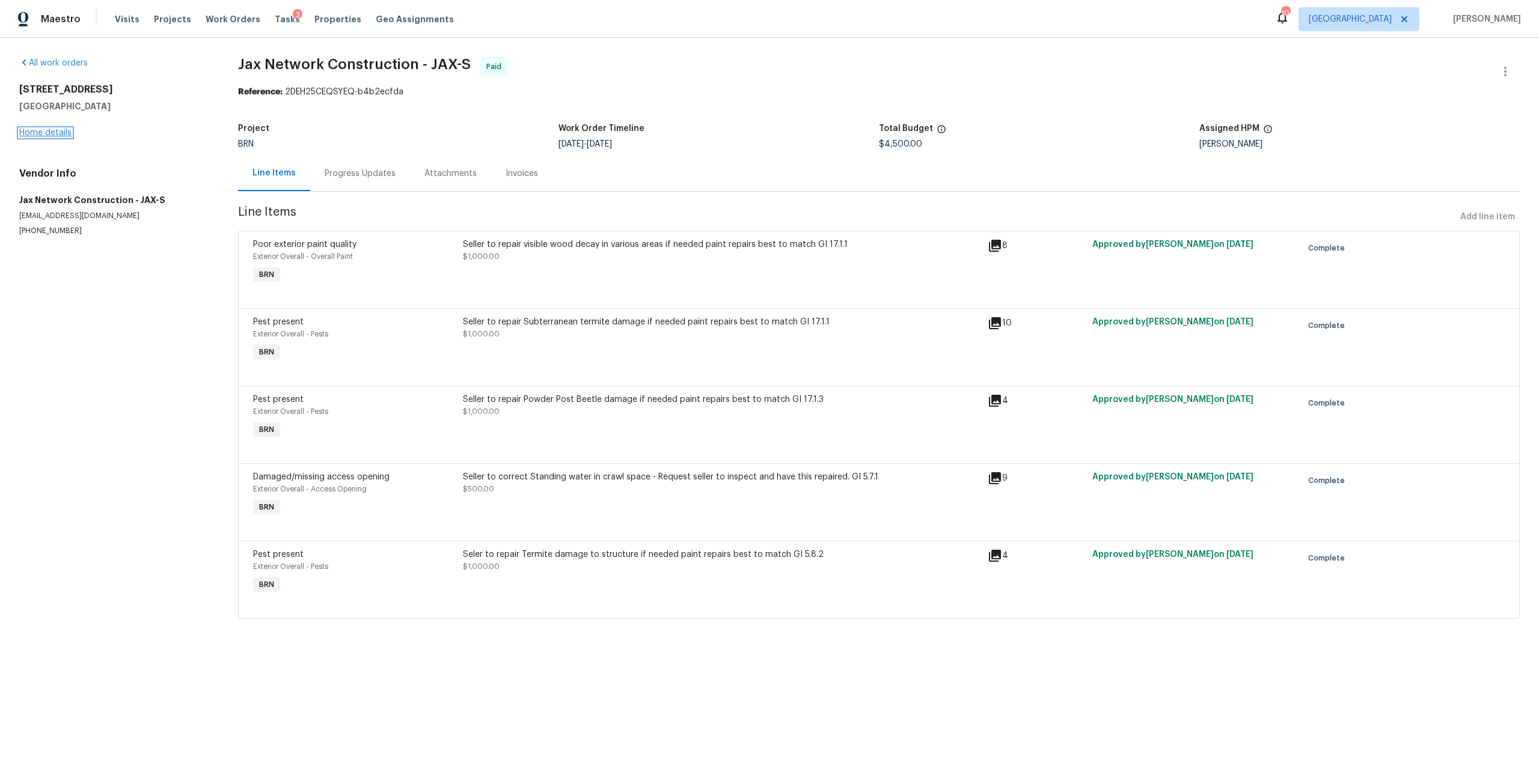
click at [52, 135] on link "Home details" at bounding box center [45, 133] width 52 height 9
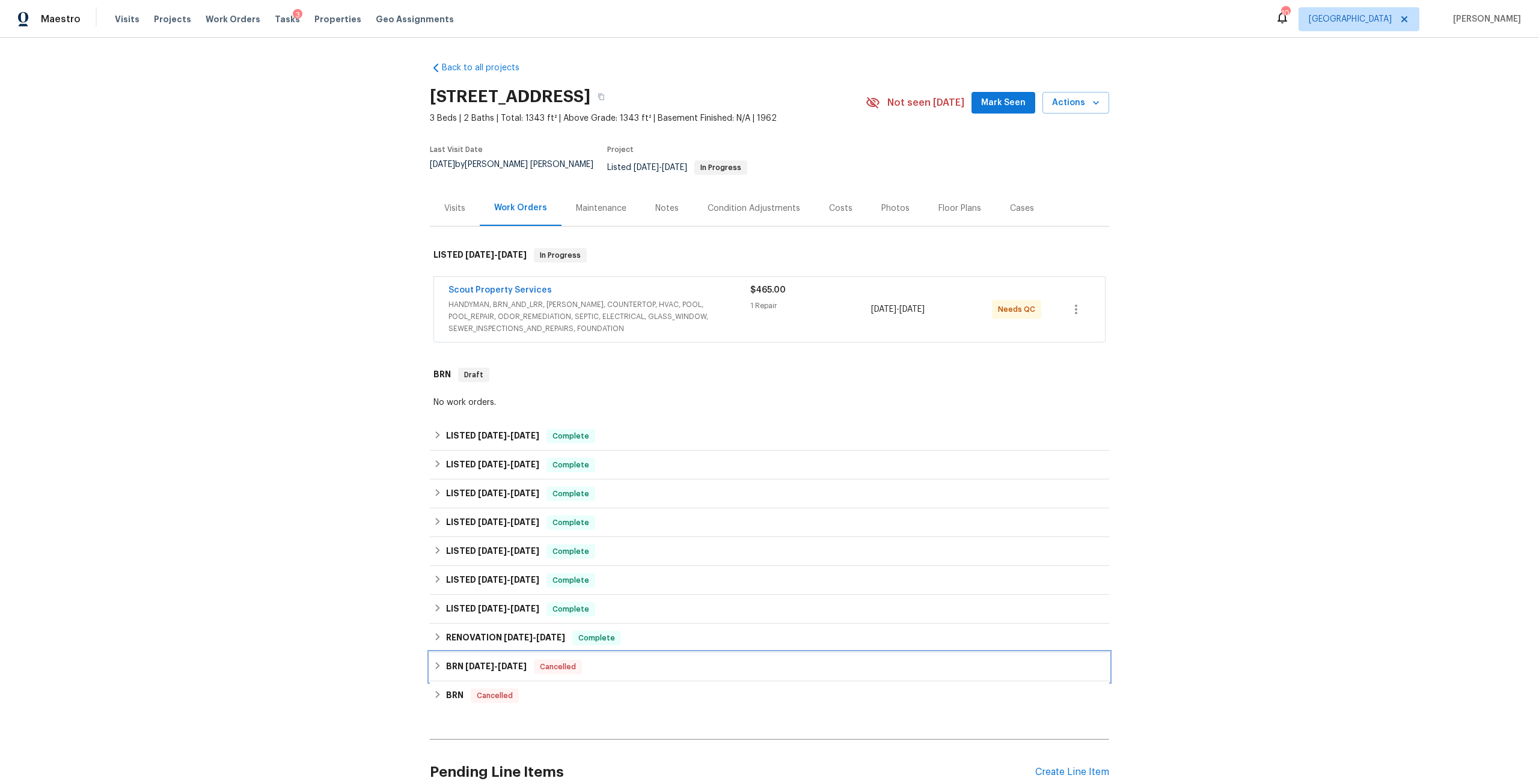
click at [503, 660] on h6 "BRN 6/14/24 - 6/14/24" at bounding box center [486, 666] width 81 height 14
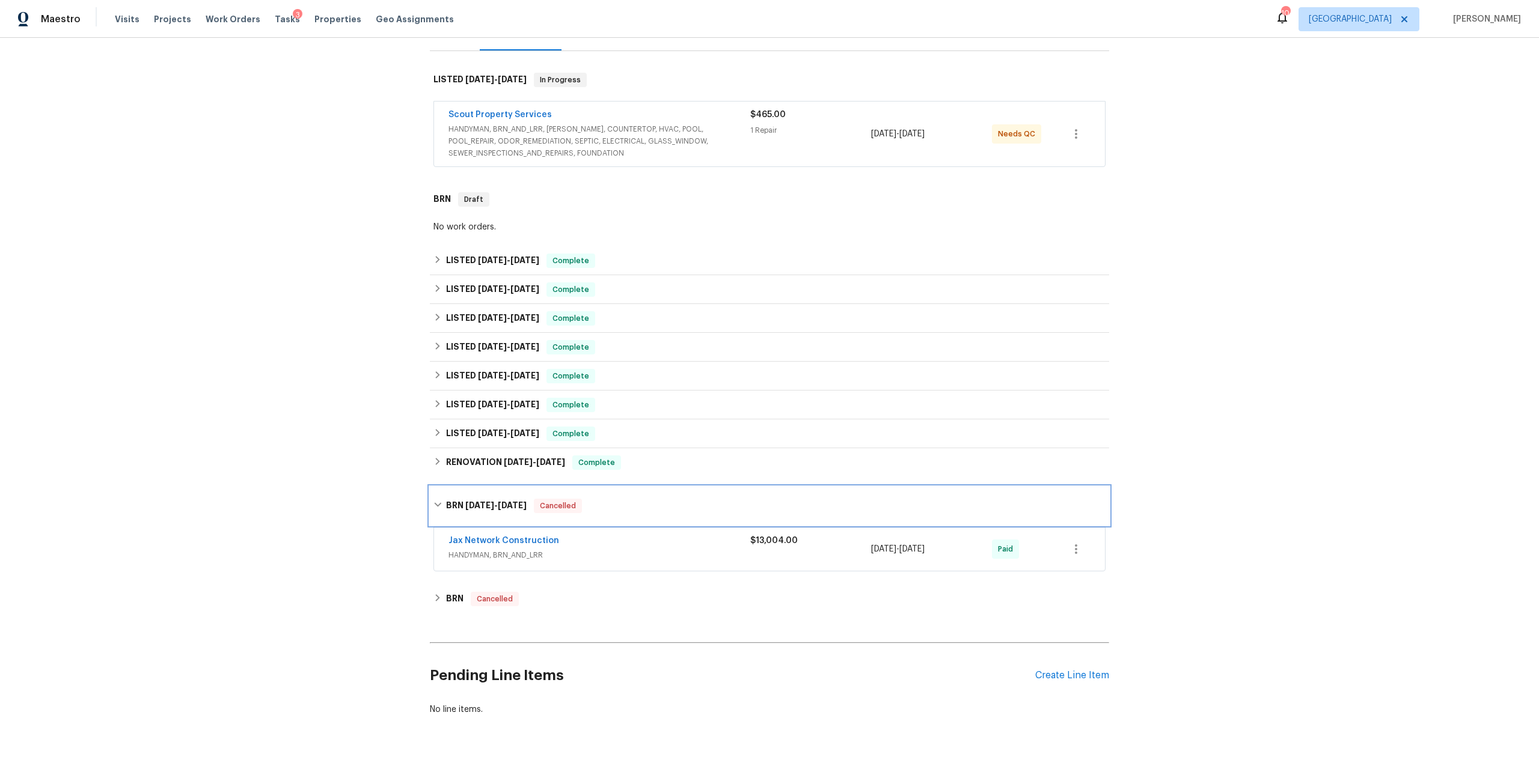
scroll to position [180, 0]
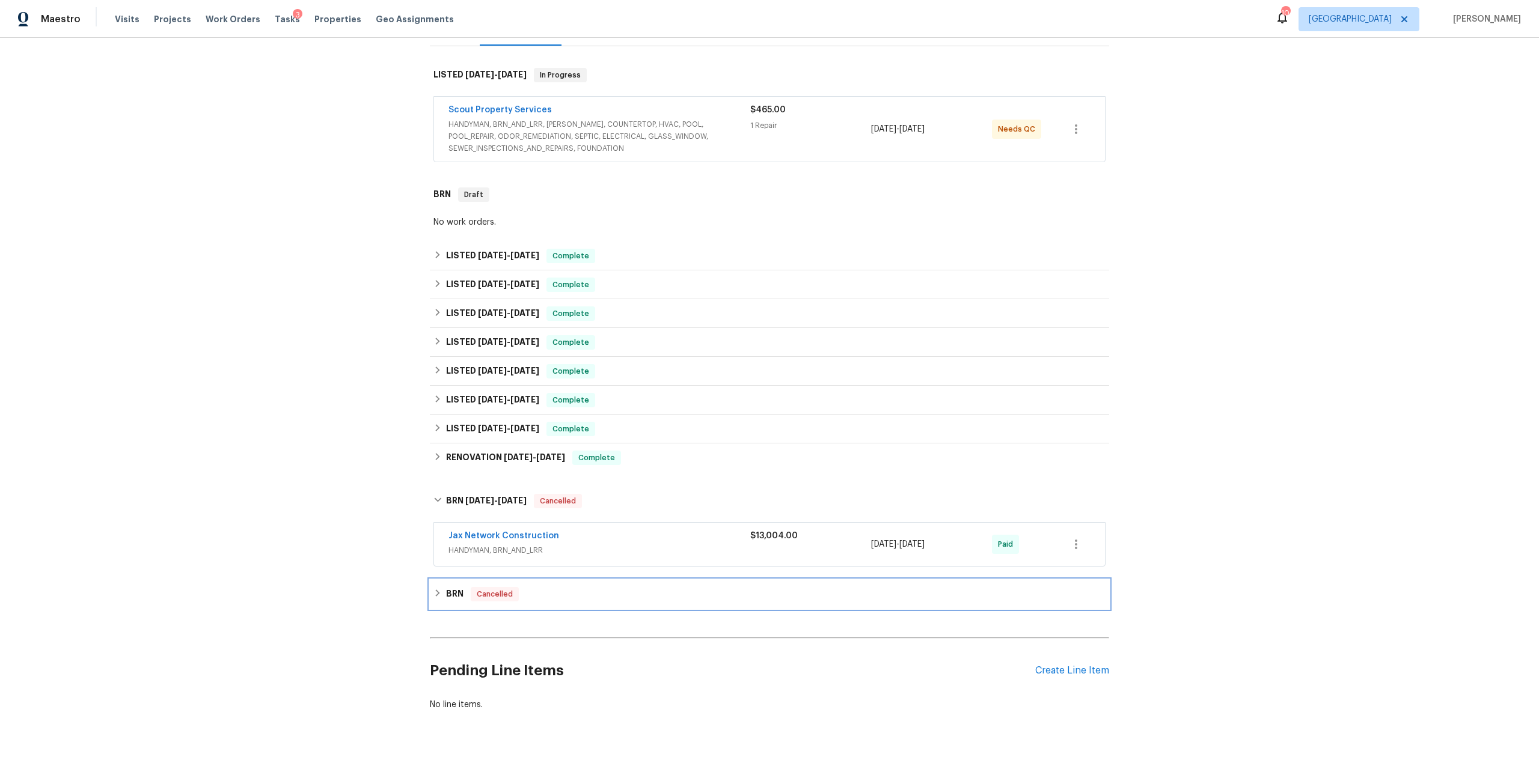
click at [463, 587] on div "BRN Cancelled" at bounding box center [770, 594] width 672 height 14
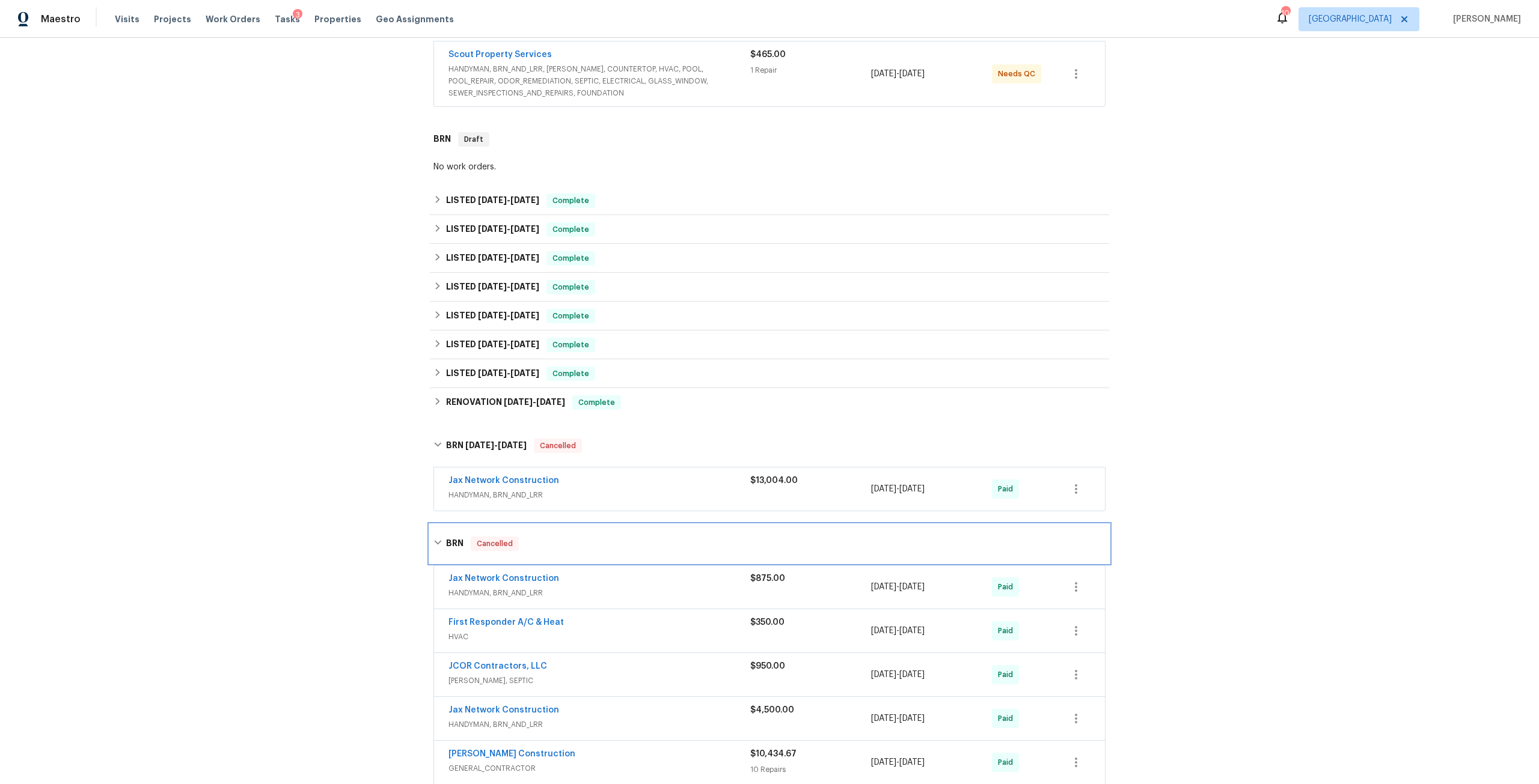
scroll to position [468, 0]
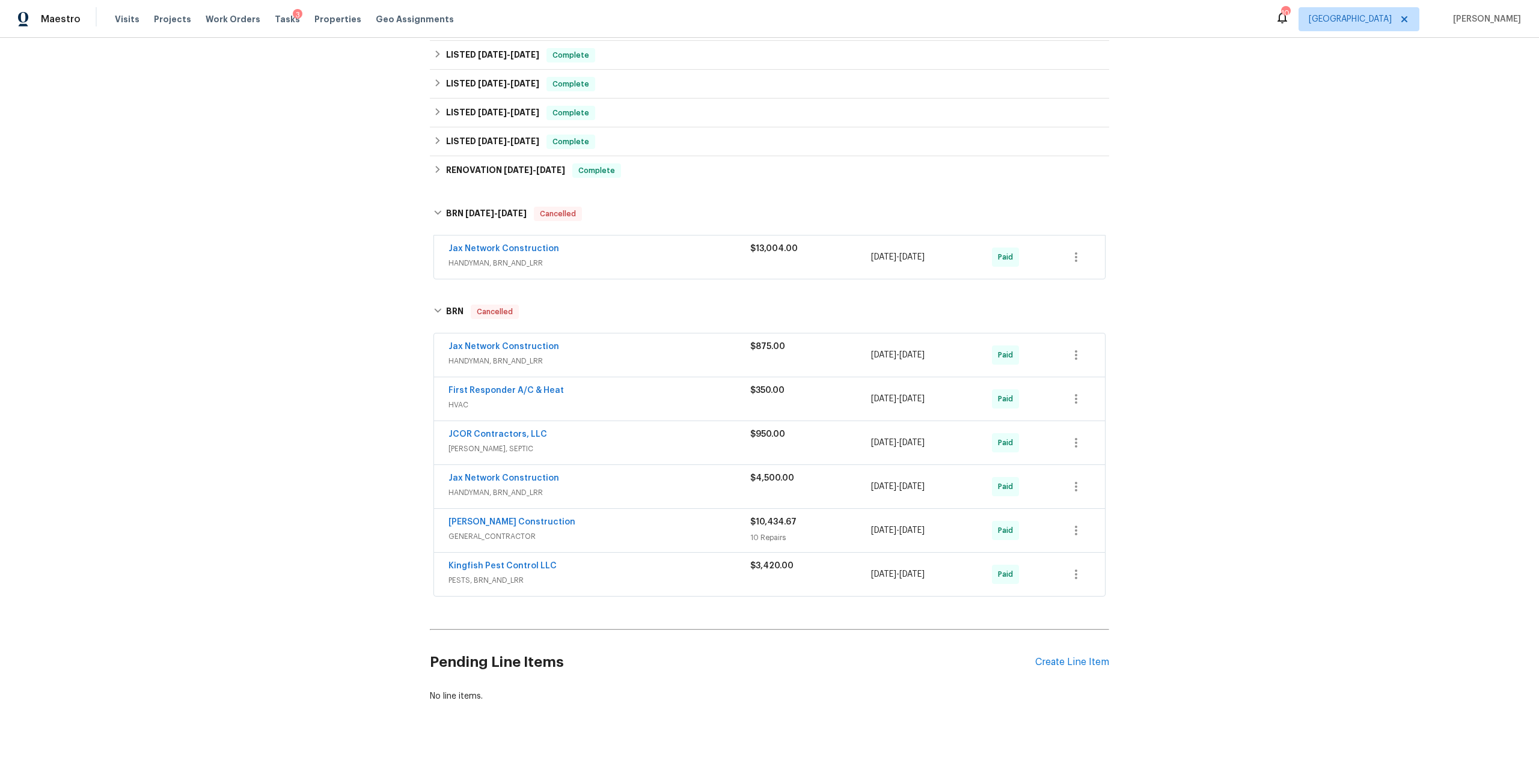
click at [477, 509] on div "Dehlinger Construction GENERAL_CONTRACTOR $10,434.67 10 Repairs 5/14/2024 - 5/2…" at bounding box center [770, 531] width 671 height 44
click at [516, 517] on span "[PERSON_NAME] Construction" at bounding box center [512, 522] width 127 height 12
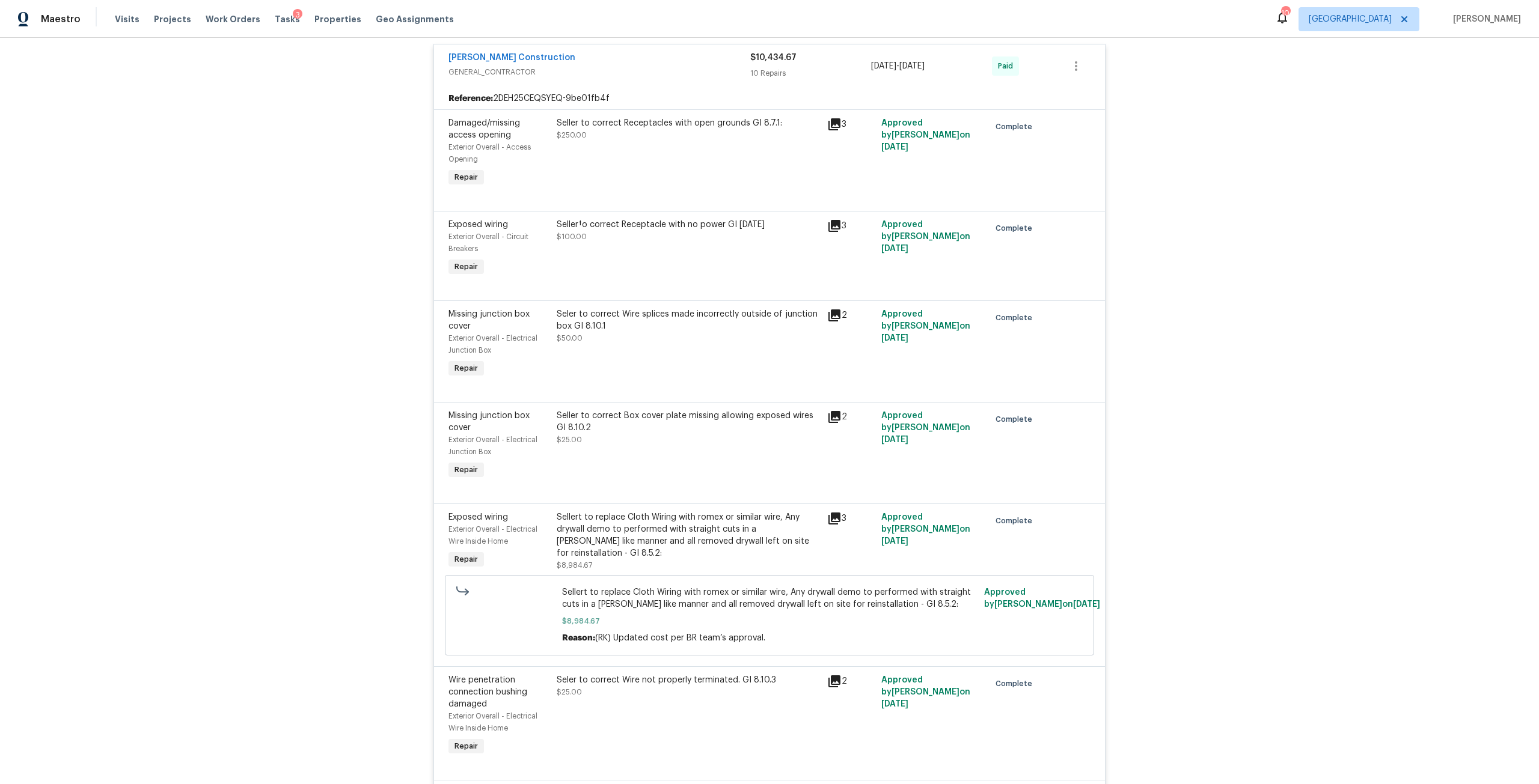
scroll to position [949, 0]
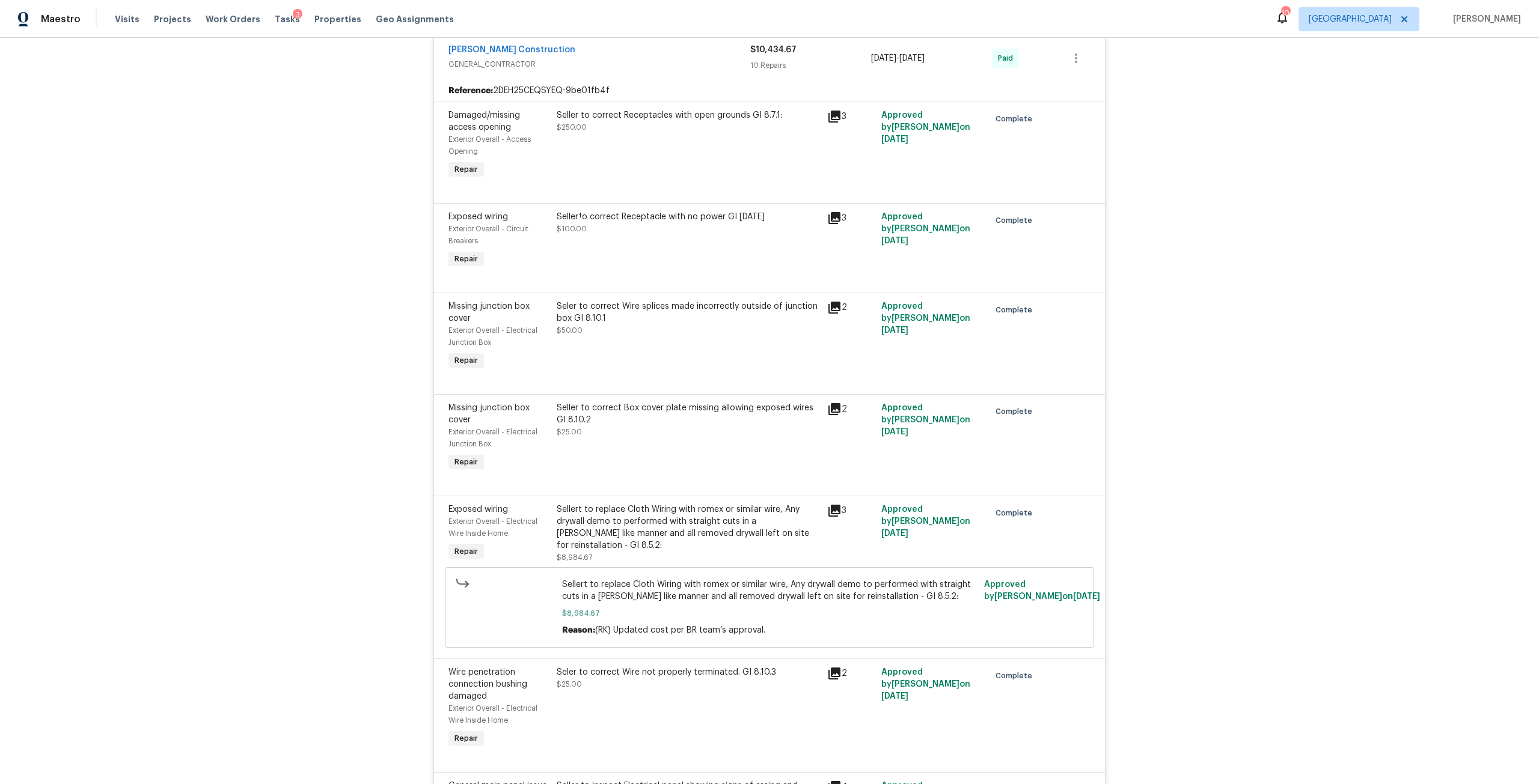
click at [706, 546] on div "Sellert to replace Cloth Wiring with romex or similar wire, Any drywall demo to…" at bounding box center [688, 533] width 263 height 60
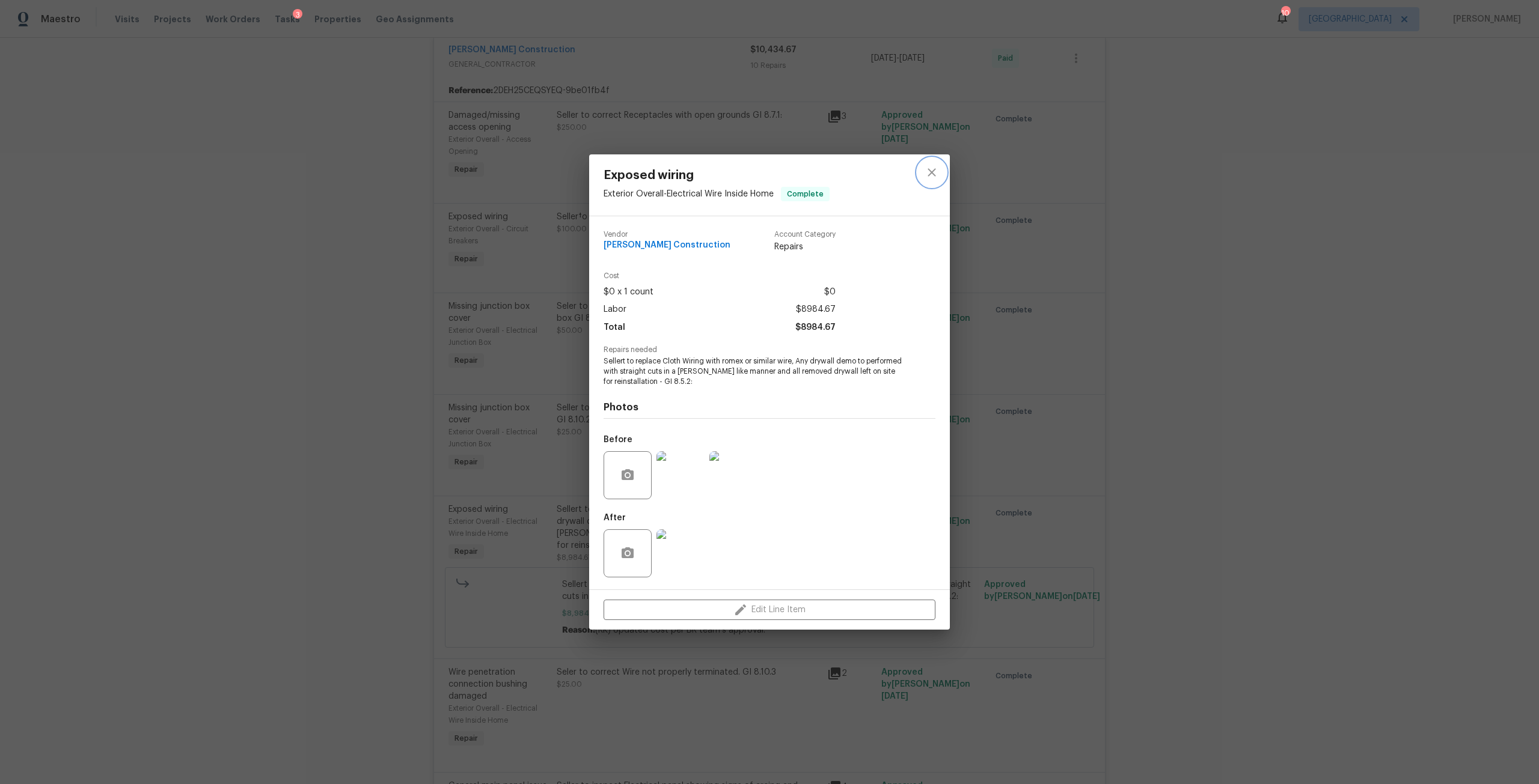
click at [935, 173] on icon "close" at bounding box center [931, 172] width 14 height 14
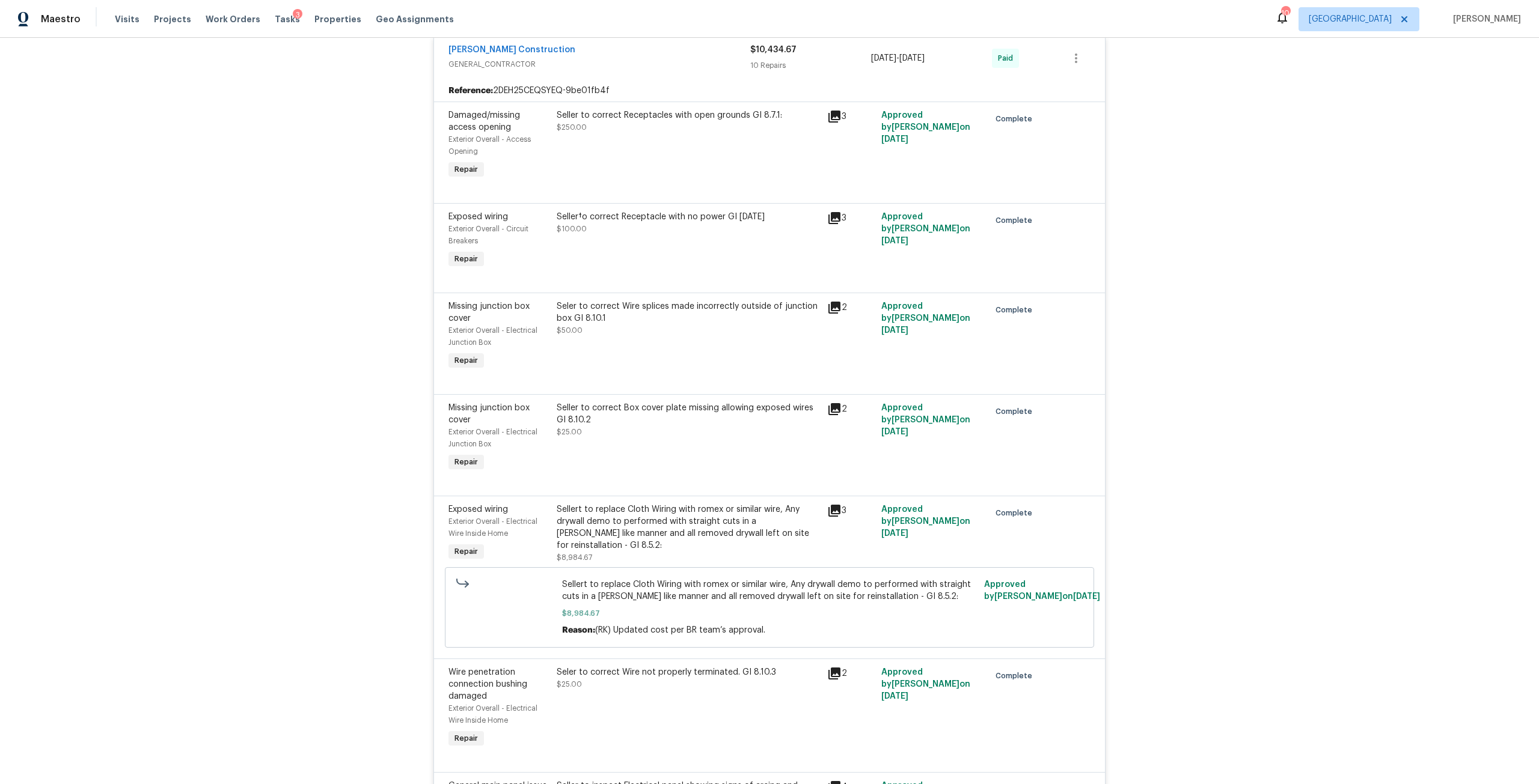
click at [731, 109] on div "Seller to correct Receptacles with open grounds GI 8.7.1:" at bounding box center [688, 115] width 263 height 12
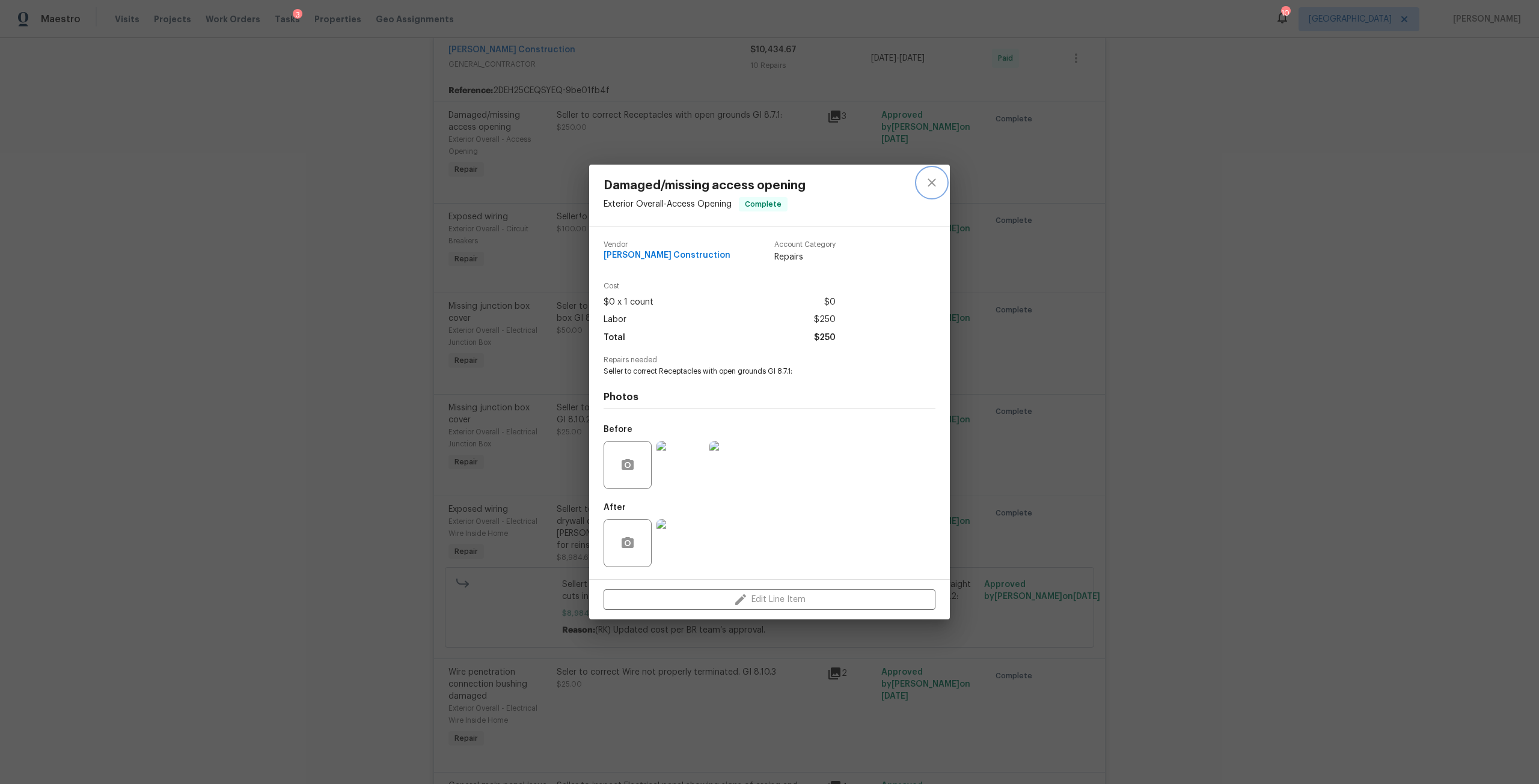
click at [923, 187] on button "close" at bounding box center [932, 183] width 29 height 29
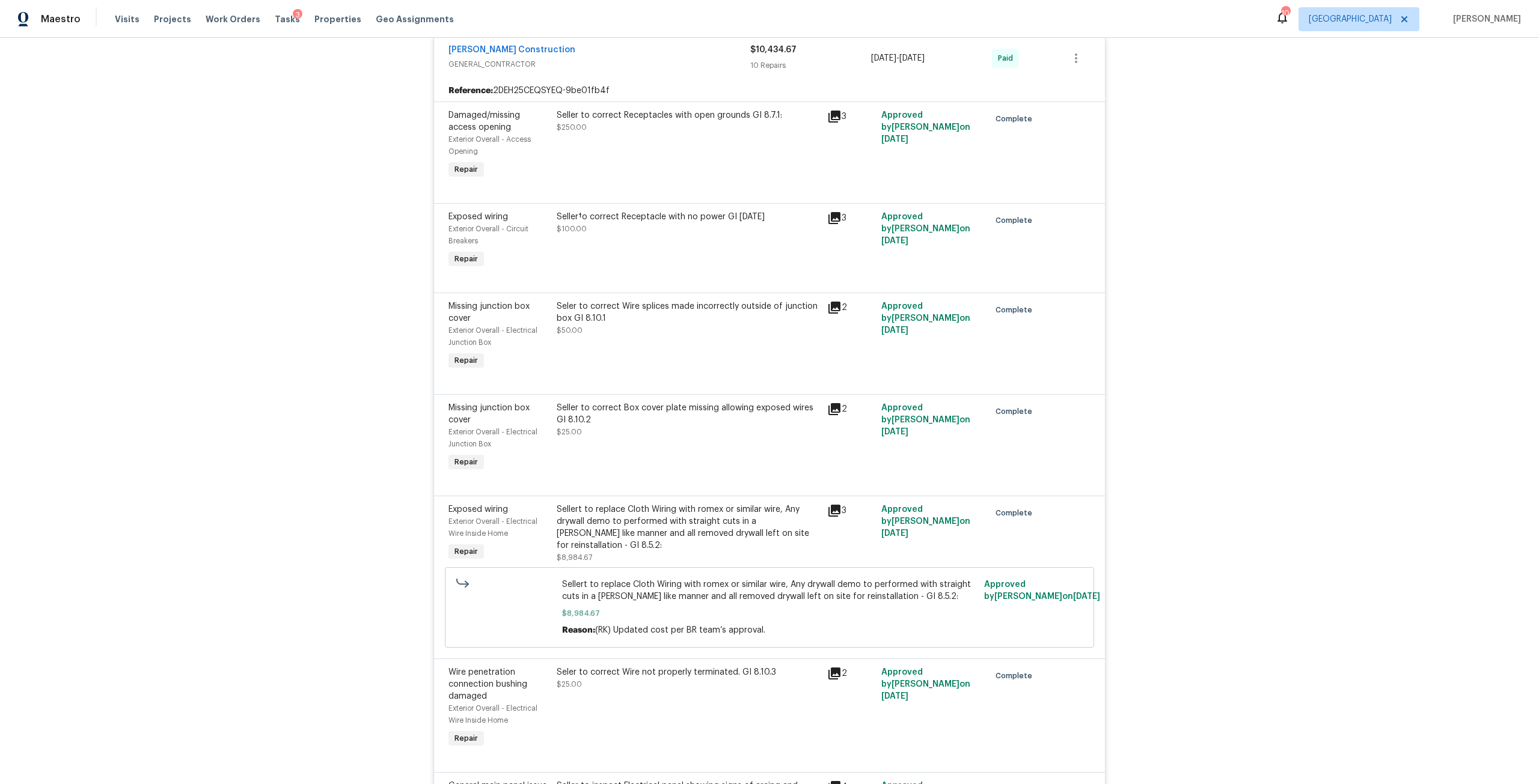
click at [714, 236] on div "Seller†o correct Receptacle with no power GI 8.9.17 $100.00" at bounding box center [688, 241] width 271 height 67
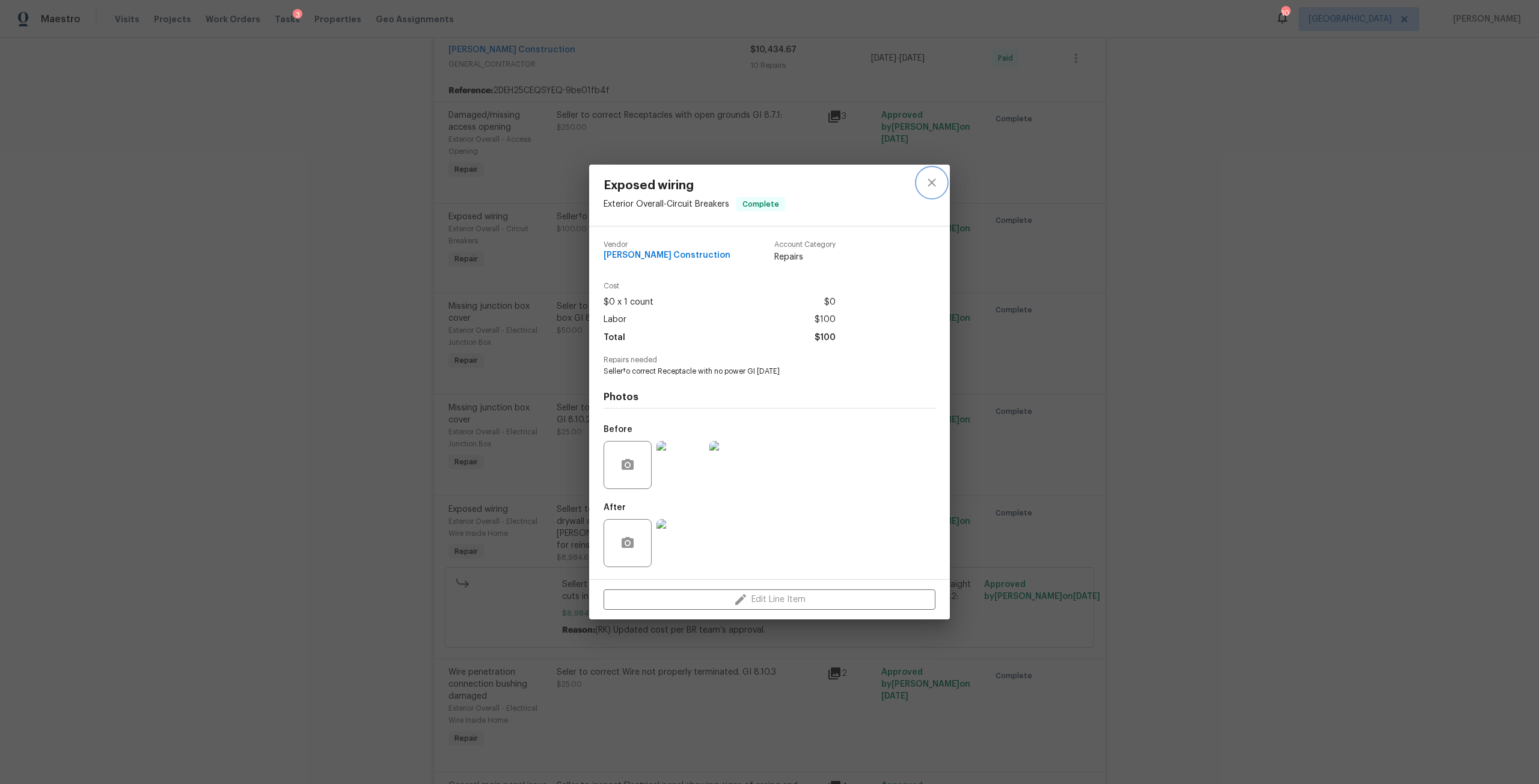
click at [921, 186] on button "close" at bounding box center [932, 183] width 29 height 29
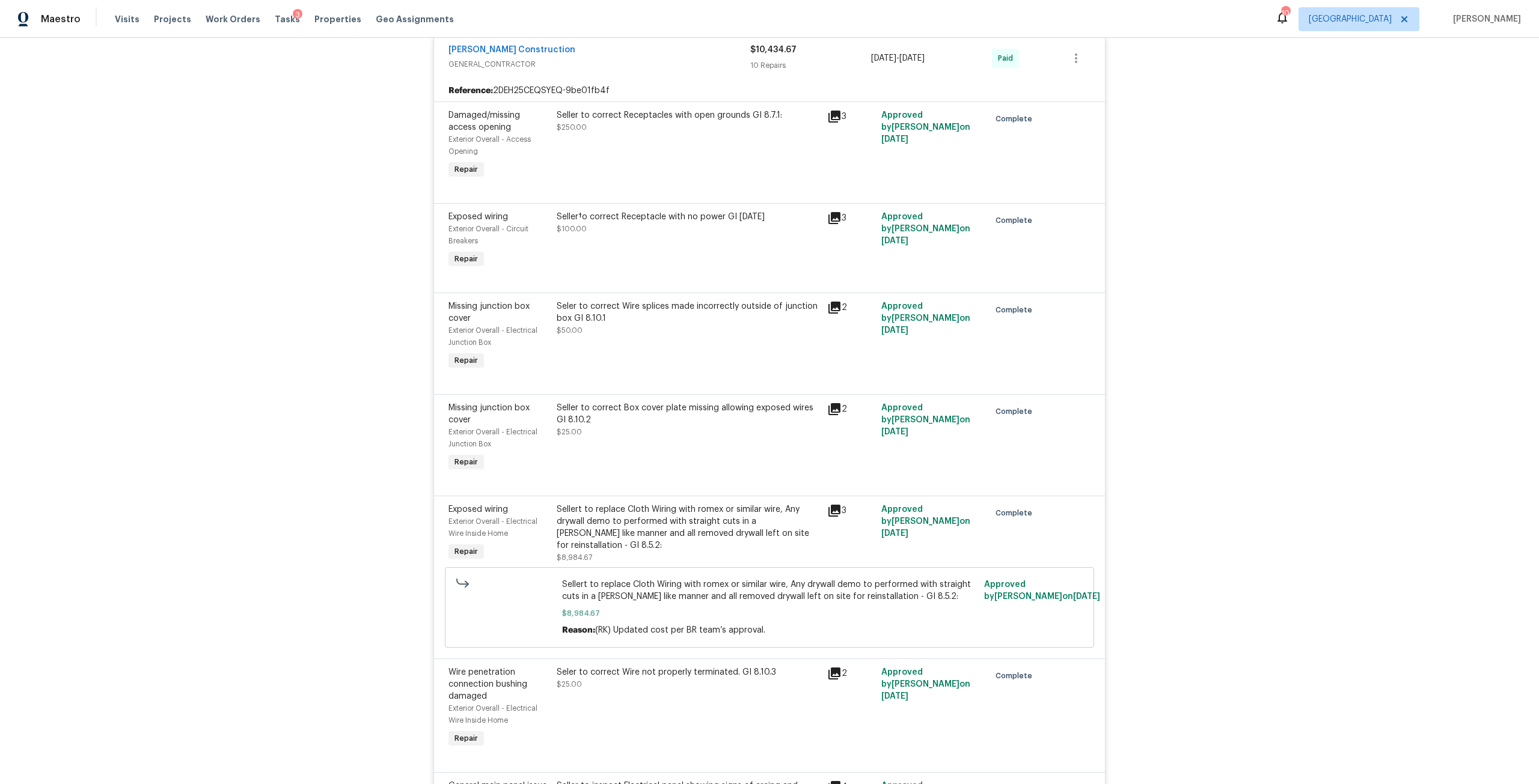
click at [654, 402] on div "Seller to correct Box cover plate missing allowing exposed wires GI 8.10.2" at bounding box center [688, 414] width 263 height 24
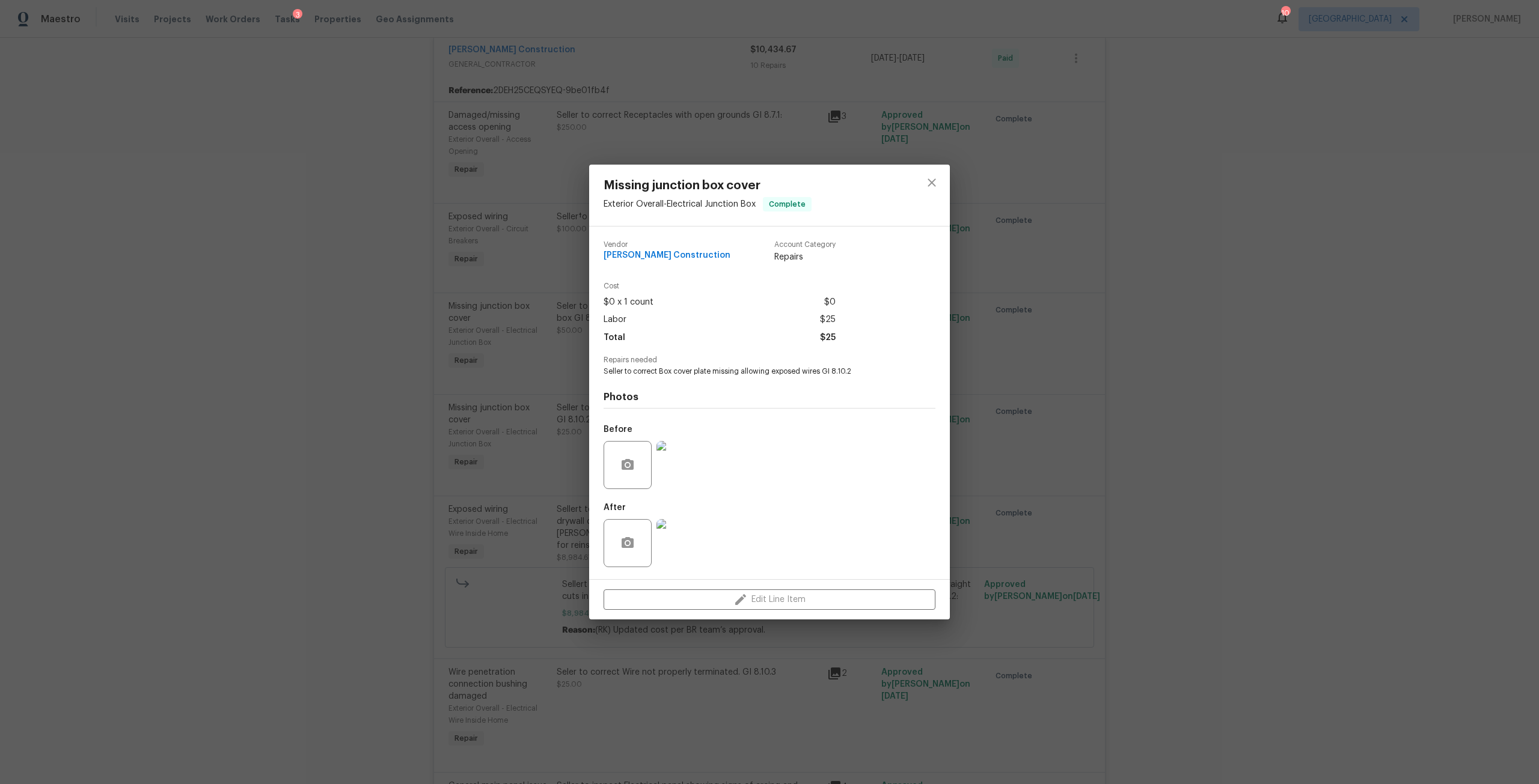
click at [695, 542] on img at bounding box center [680, 543] width 48 height 48
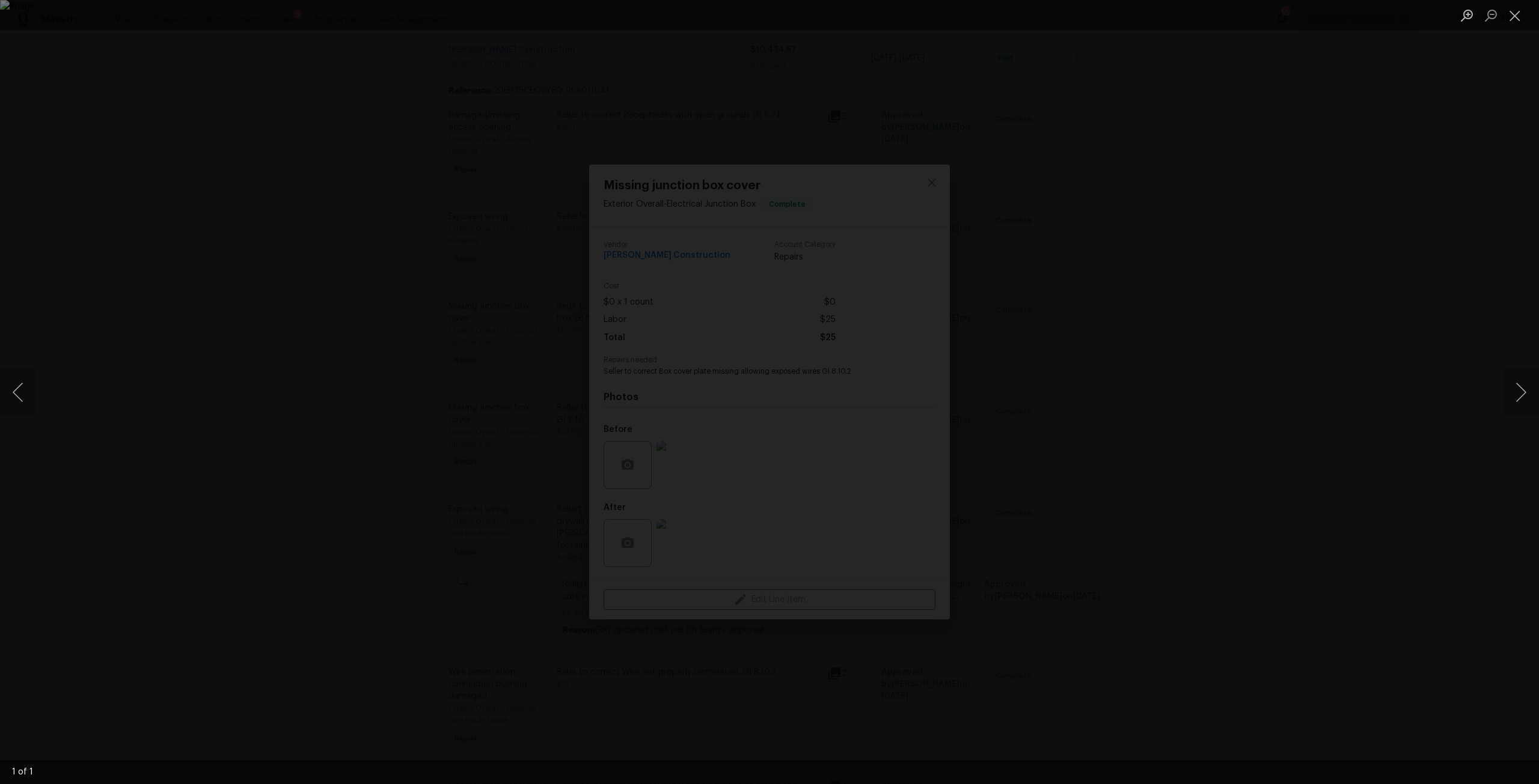
click at [1268, 172] on div "Lightbox" at bounding box center [770, 392] width 1539 height 784
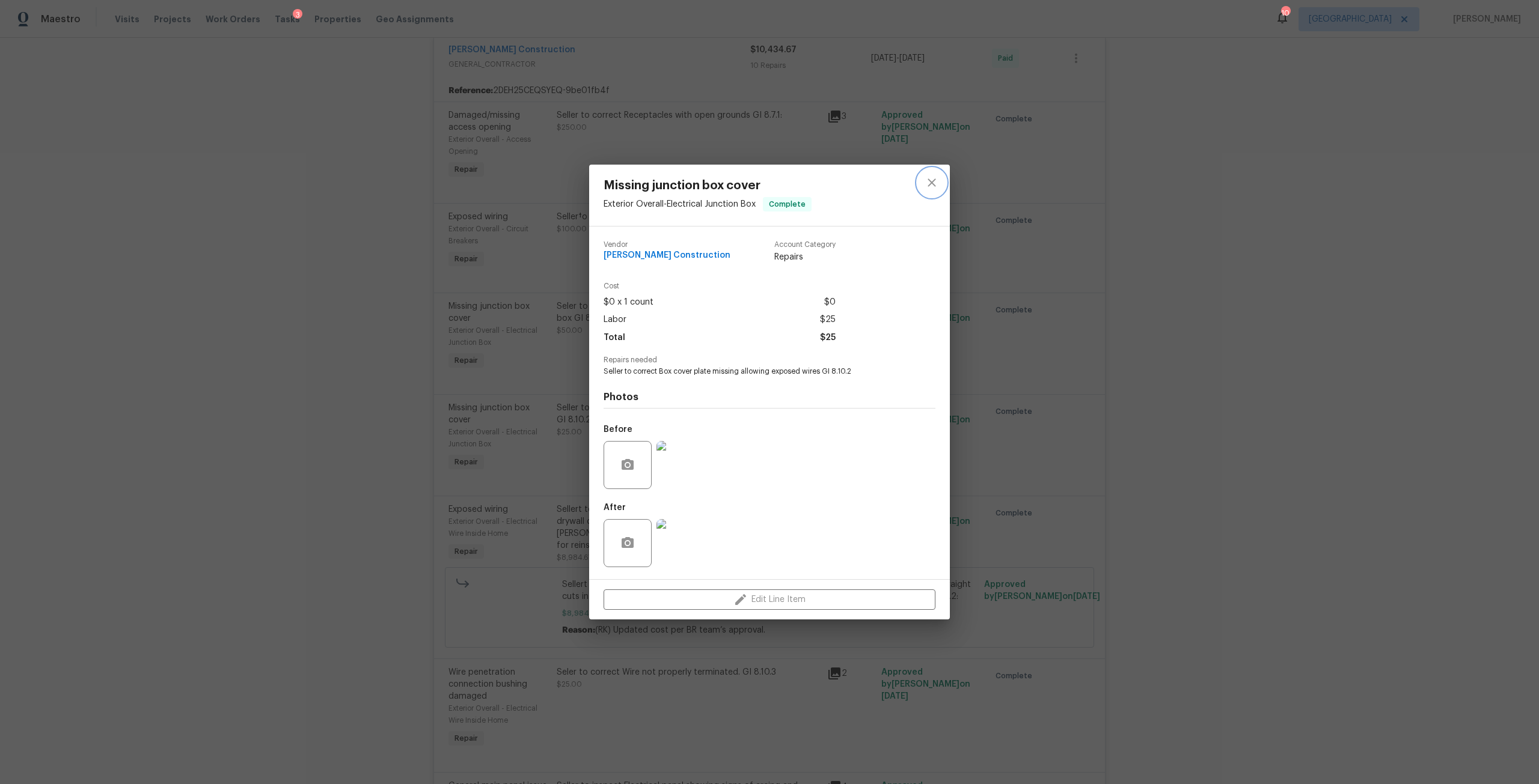
click at [932, 189] on icon "close" at bounding box center [931, 182] width 14 height 14
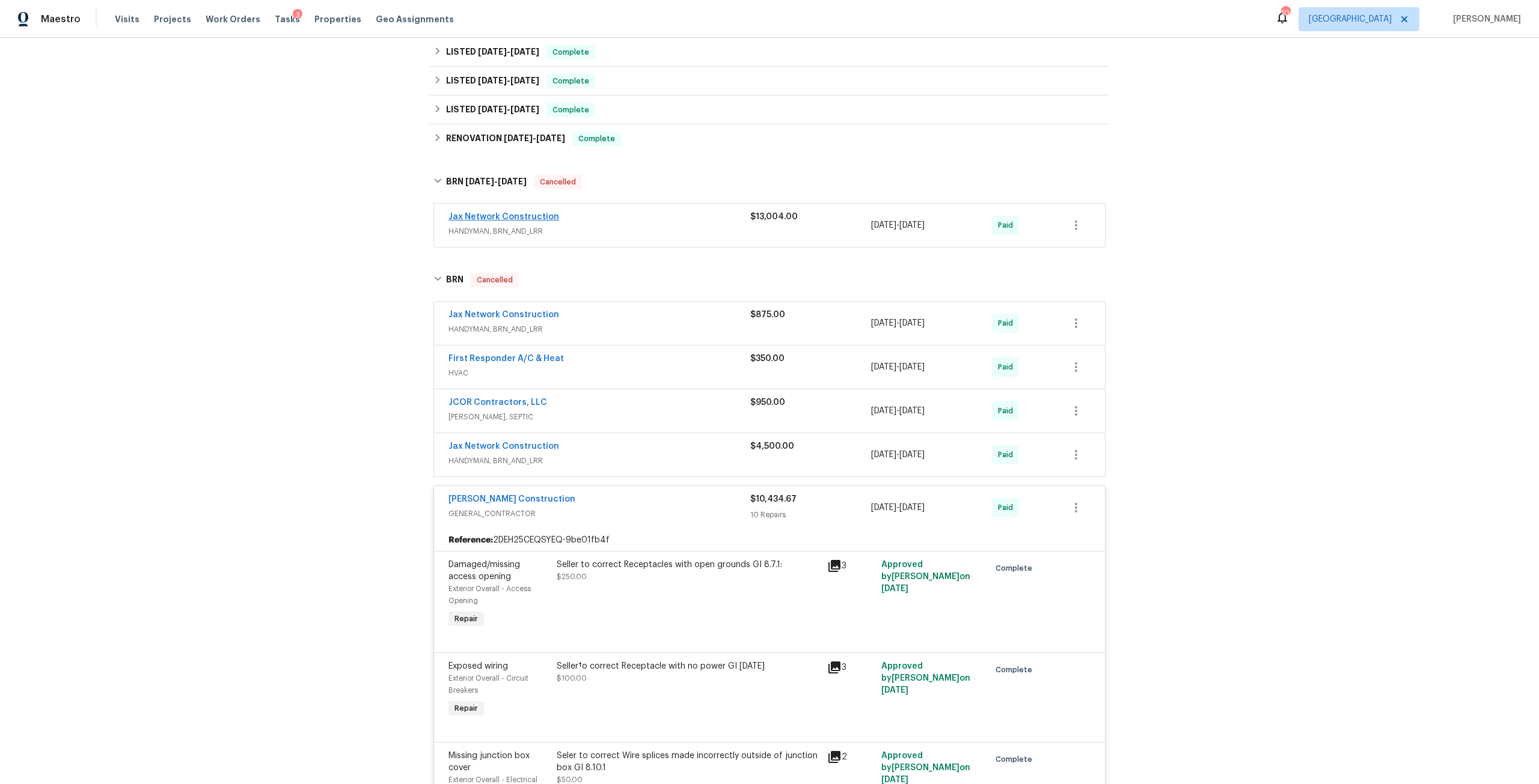
scroll to position [468, 0]
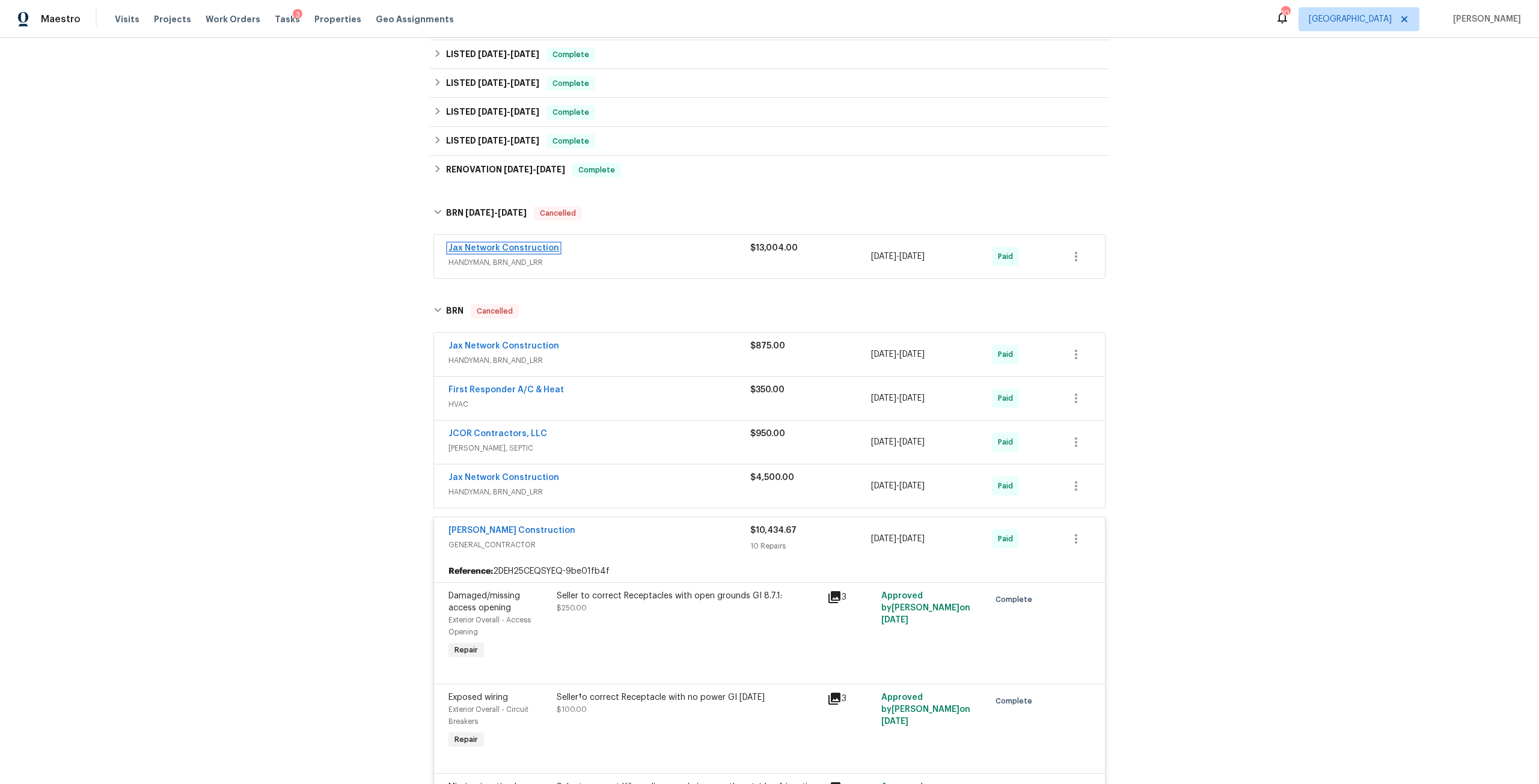
click at [521, 244] on link "Jax Network Construction" at bounding box center [504, 248] width 111 height 9
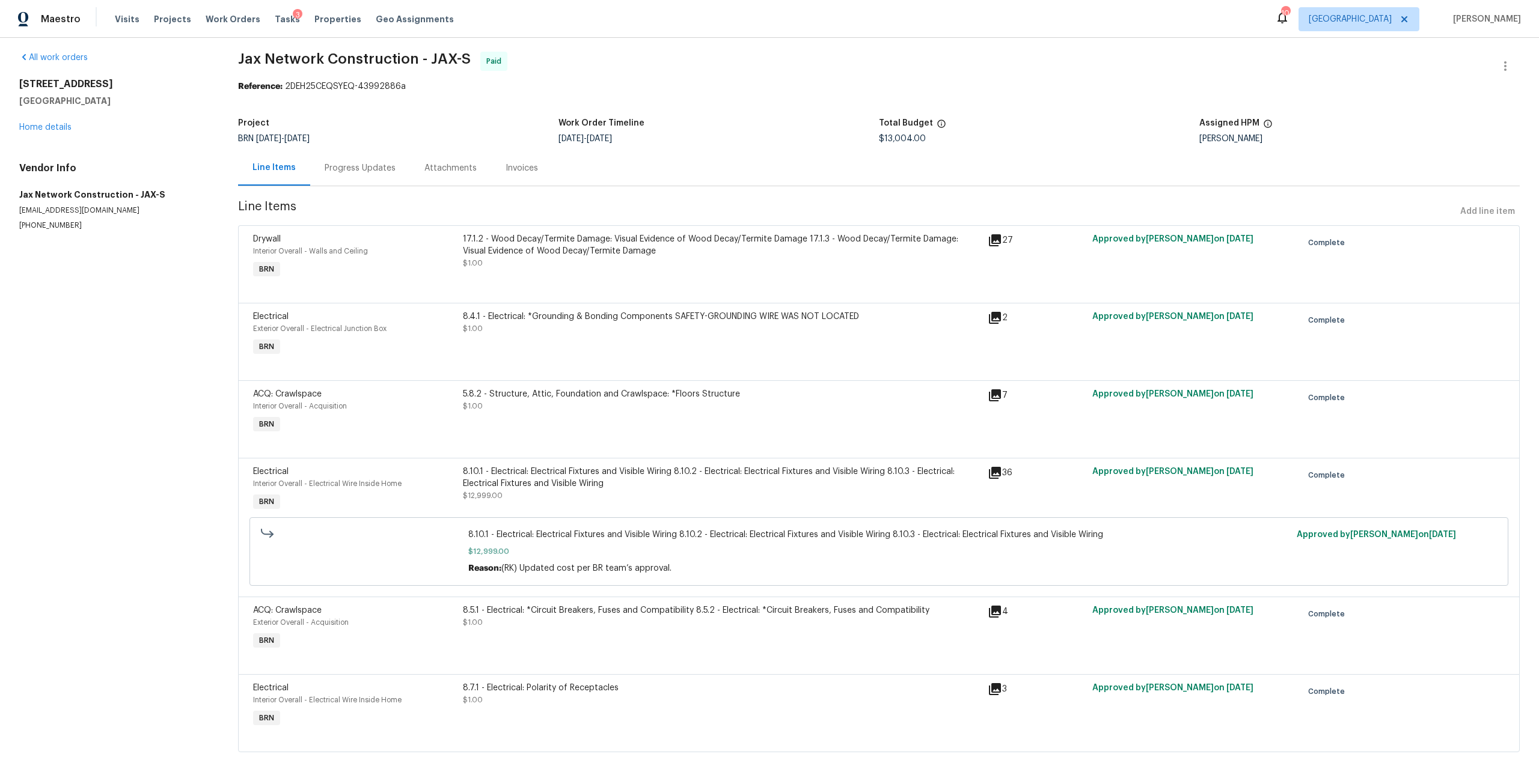
scroll to position [16, 0]
click at [710, 310] on div "8.4.1 - Electrical: *Grounding & Bonding Components SAFETY-GROUNDING WIRE WAS N…" at bounding box center [722, 315] width 518 height 12
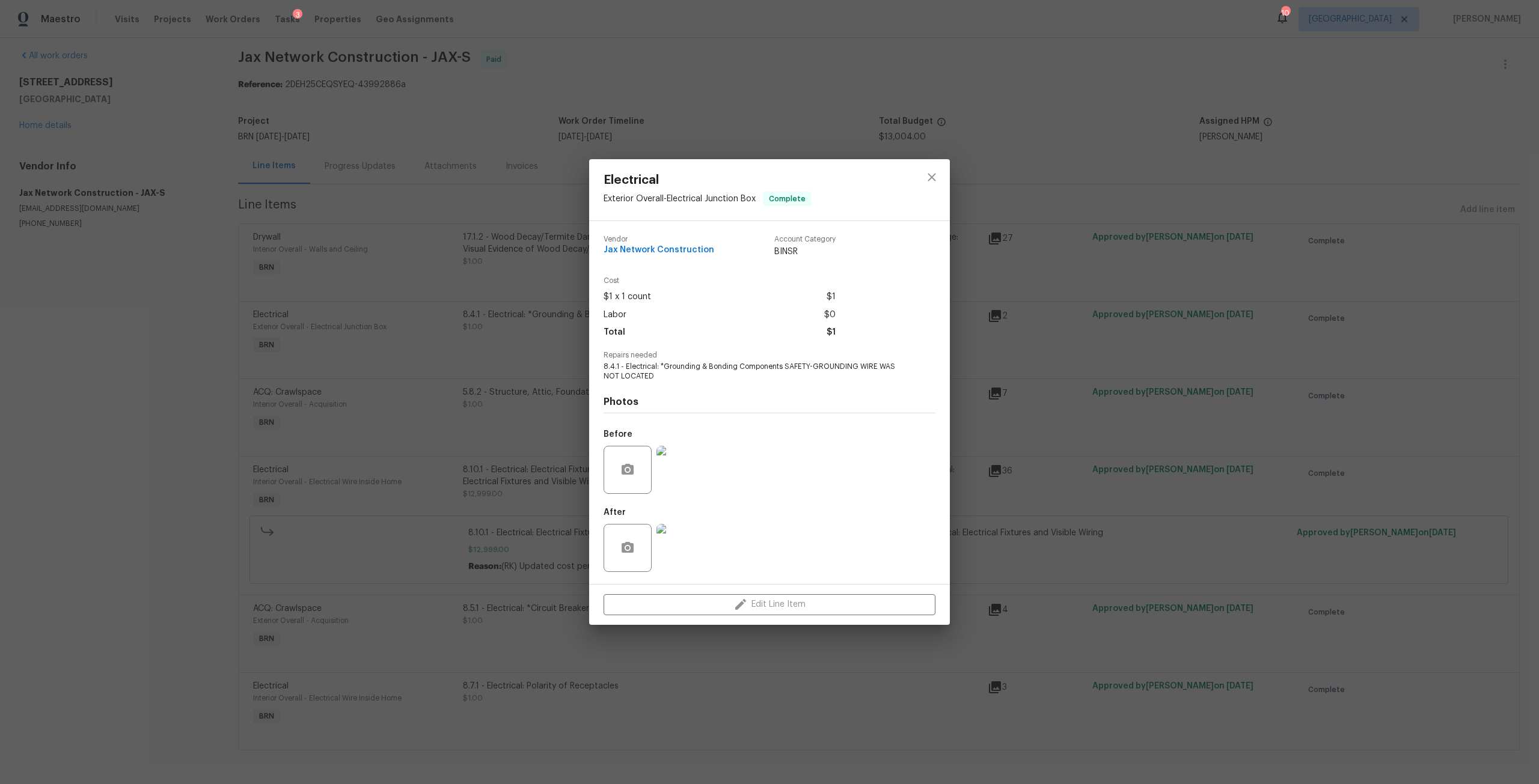
click at [702, 541] on img at bounding box center [680, 548] width 48 height 48
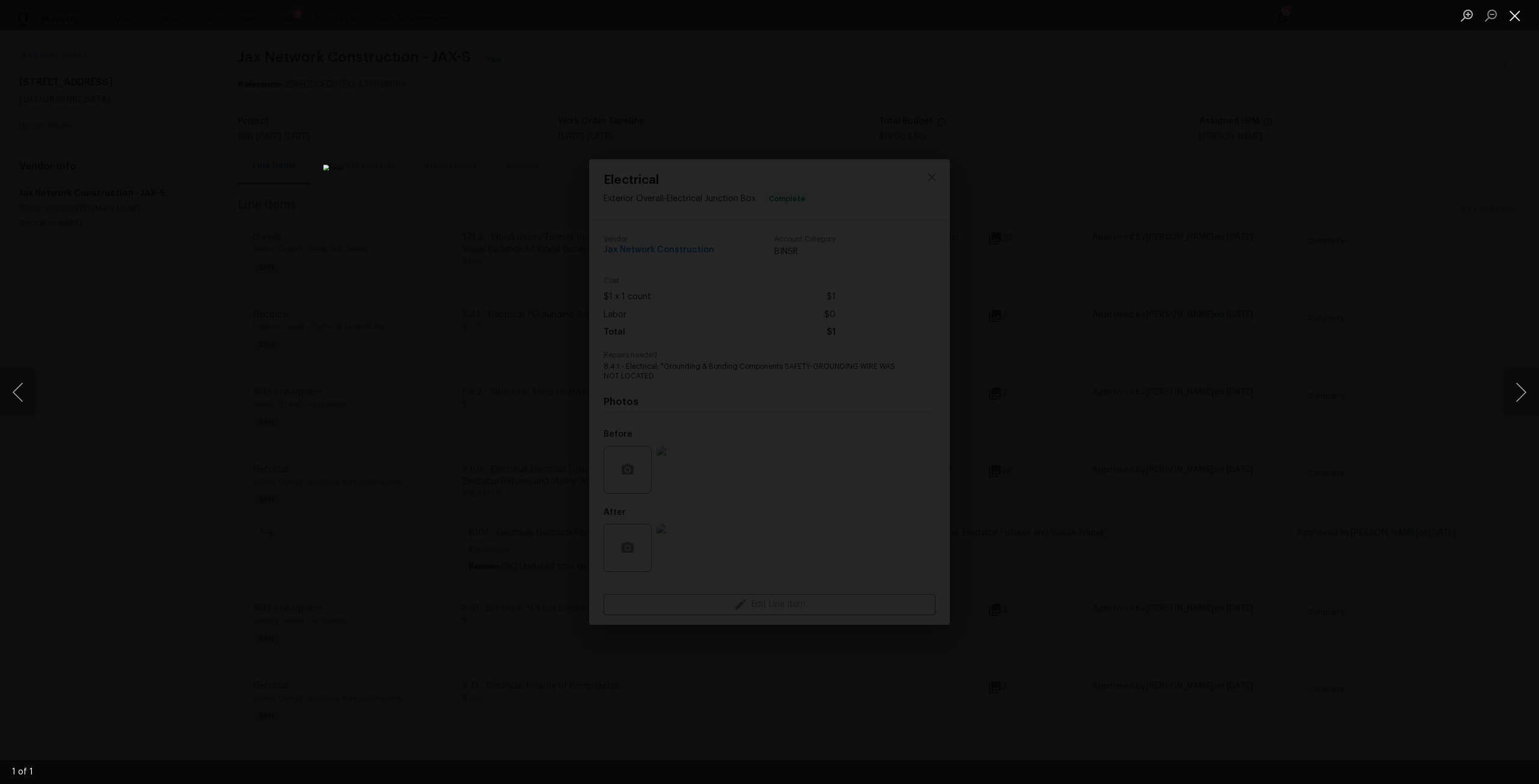
click at [1517, 17] on button "Close lightbox" at bounding box center [1515, 16] width 24 height 21
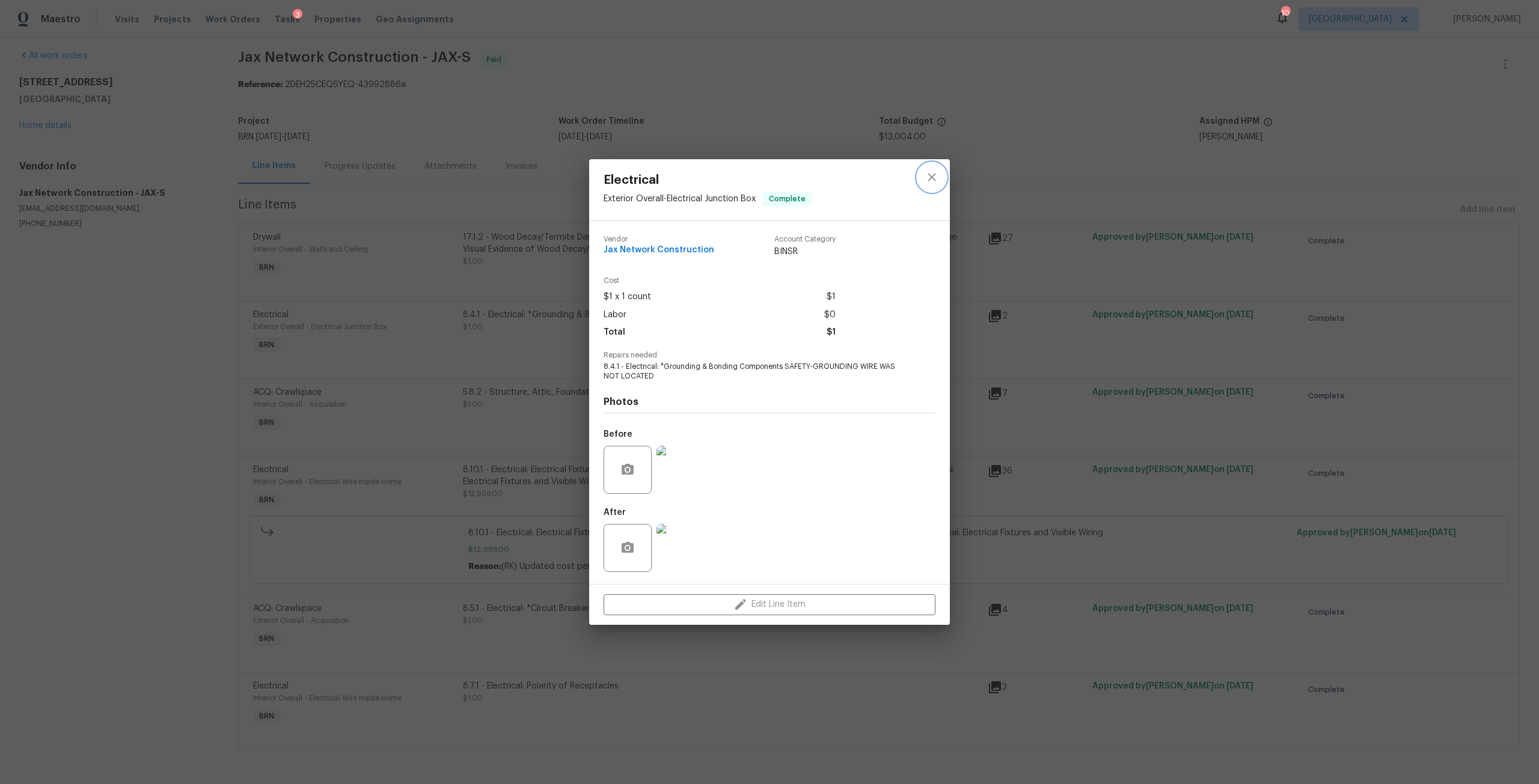
click at [930, 188] on button "close" at bounding box center [932, 177] width 29 height 29
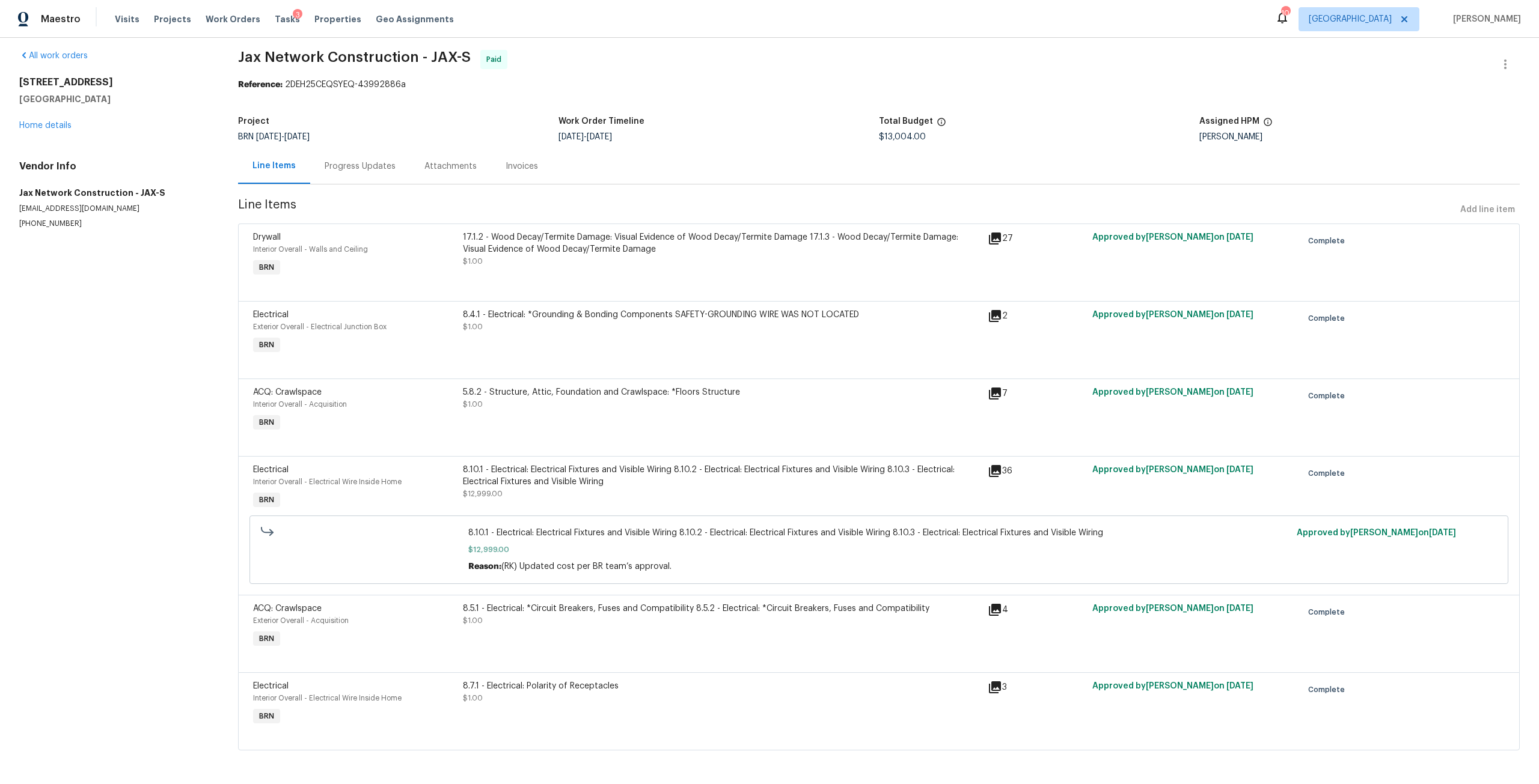
click at [543, 255] on div "17.1.2 - Wood Decay/Termite Damage: Visual Evidence of Wood Decay/Termite Damag…" at bounding box center [722, 249] width 518 height 36
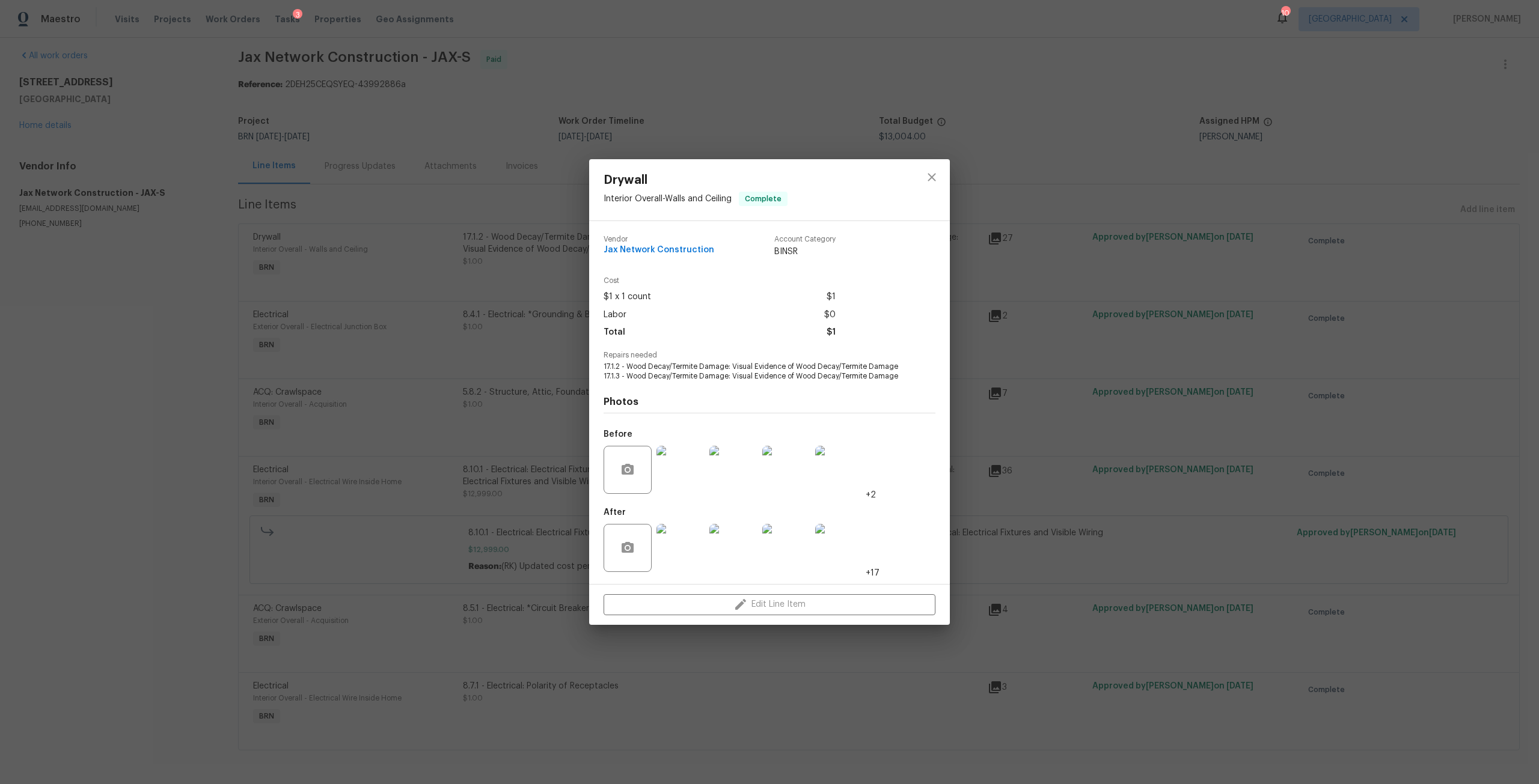
click at [673, 482] on img at bounding box center [680, 469] width 48 height 48
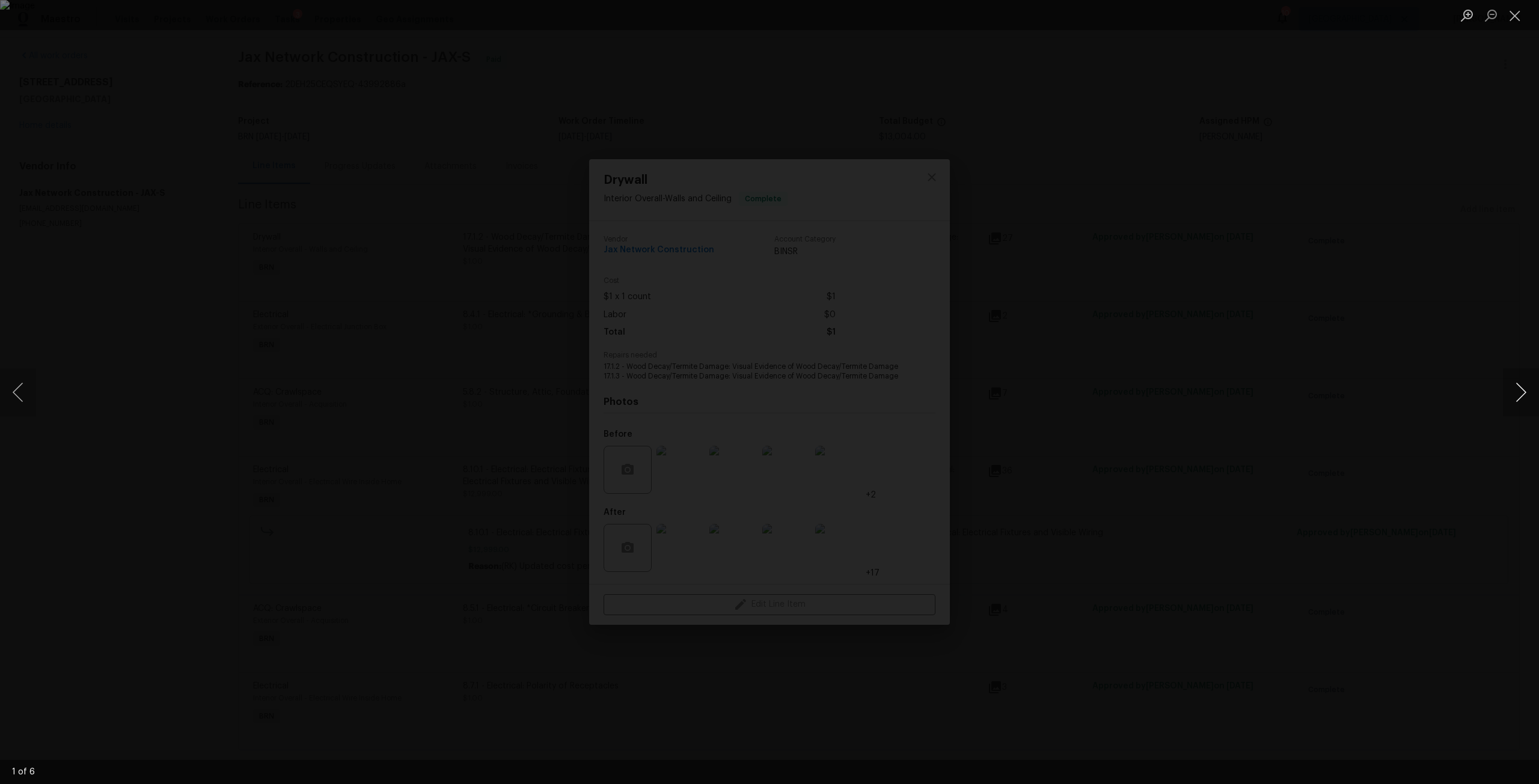
click at [1517, 399] on button "Next image" at bounding box center [1521, 392] width 36 height 48
click at [1517, 16] on button "Close lightbox" at bounding box center [1515, 16] width 24 height 21
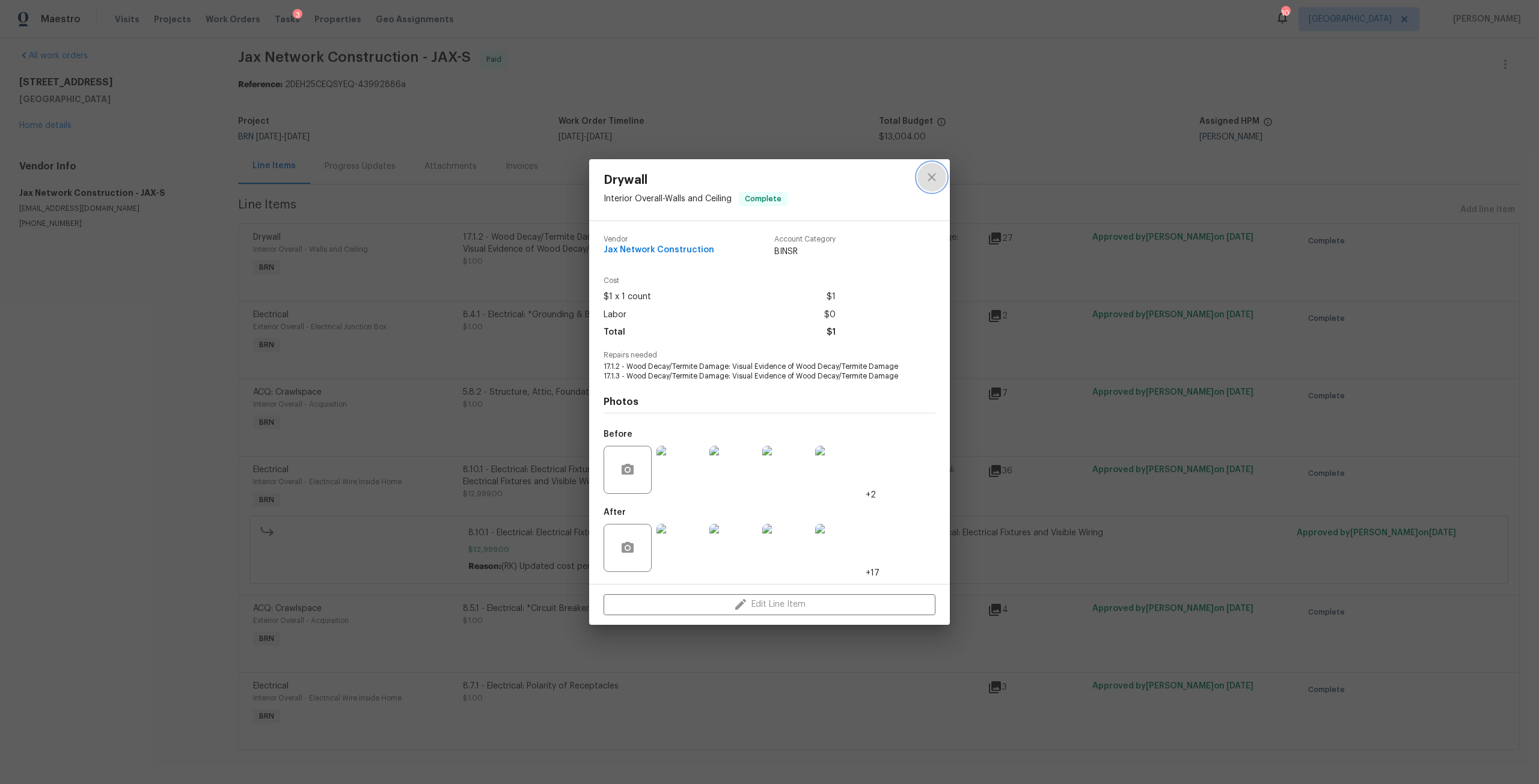
click at [936, 176] on icon "close" at bounding box center [931, 177] width 14 height 14
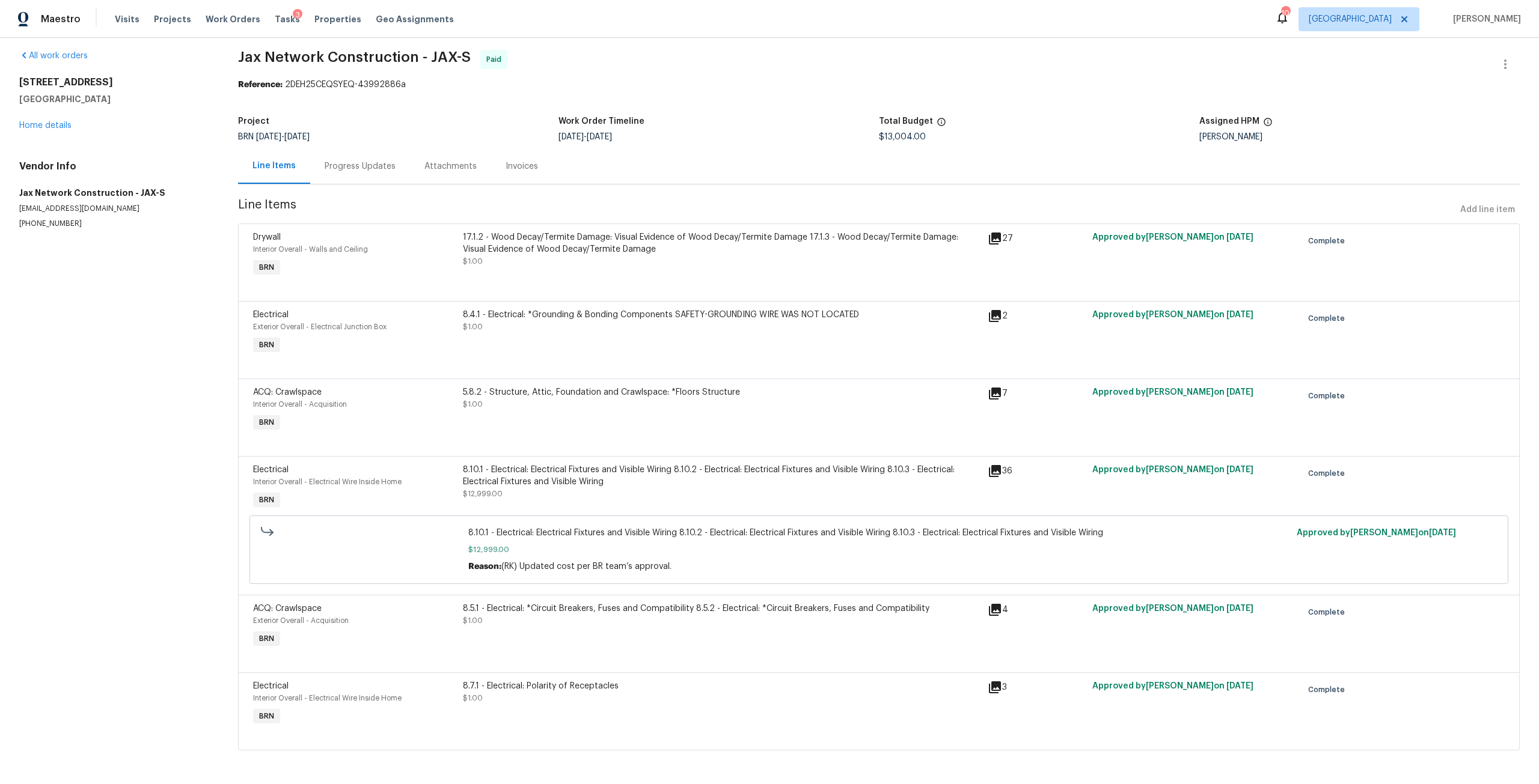
click at [744, 464] on div "8.10.1 - Electrical: Electrical Fixtures and Visible Wiring 8.10.2 - Electrical…" at bounding box center [722, 476] width 518 height 24
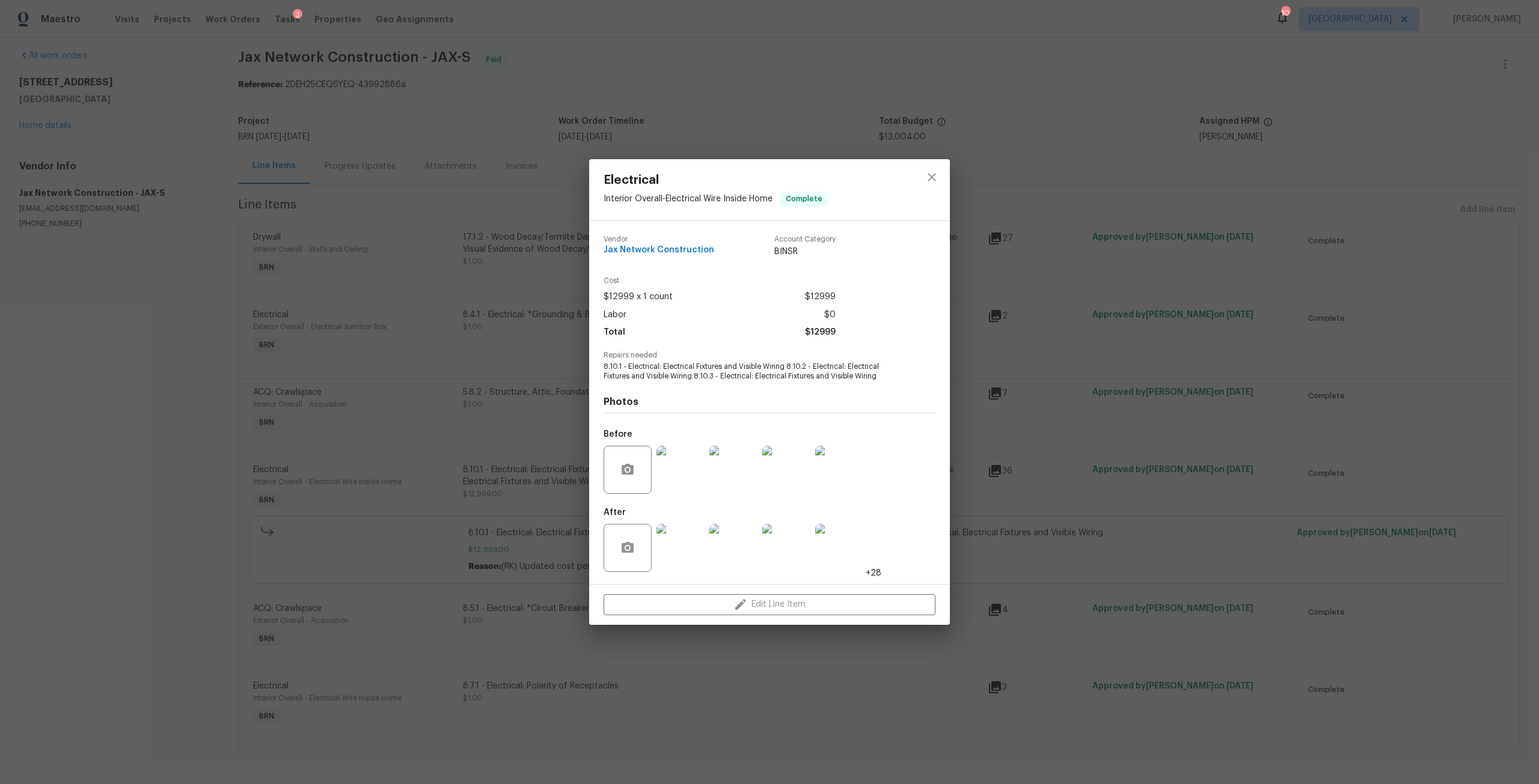
click at [686, 482] on img at bounding box center [680, 469] width 48 height 48
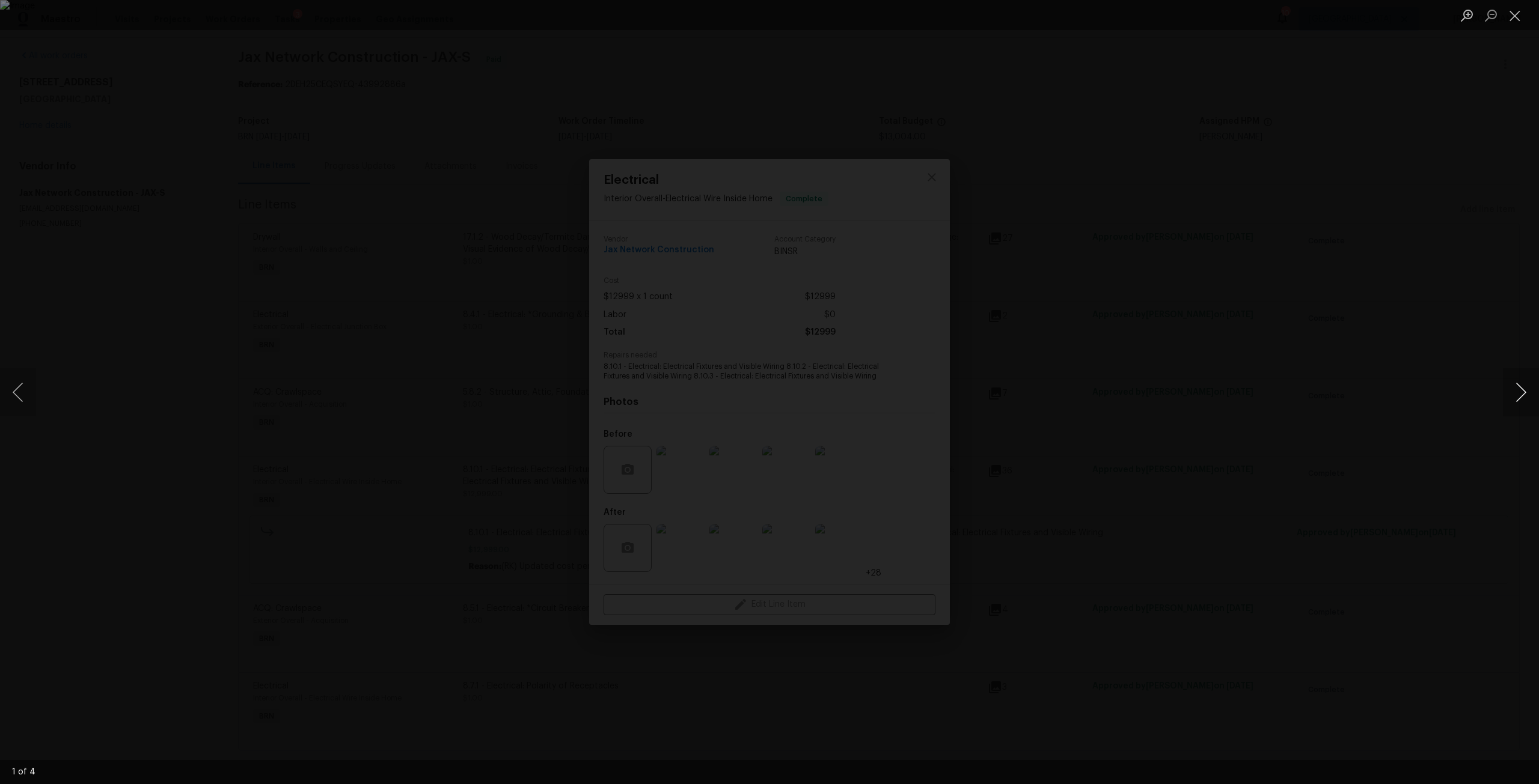
click at [1523, 390] on button "Next image" at bounding box center [1521, 392] width 36 height 48
click at [1522, 390] on button "Next image" at bounding box center [1521, 392] width 36 height 48
click at [1493, 348] on div "Lightbox" at bounding box center [770, 392] width 1539 height 784
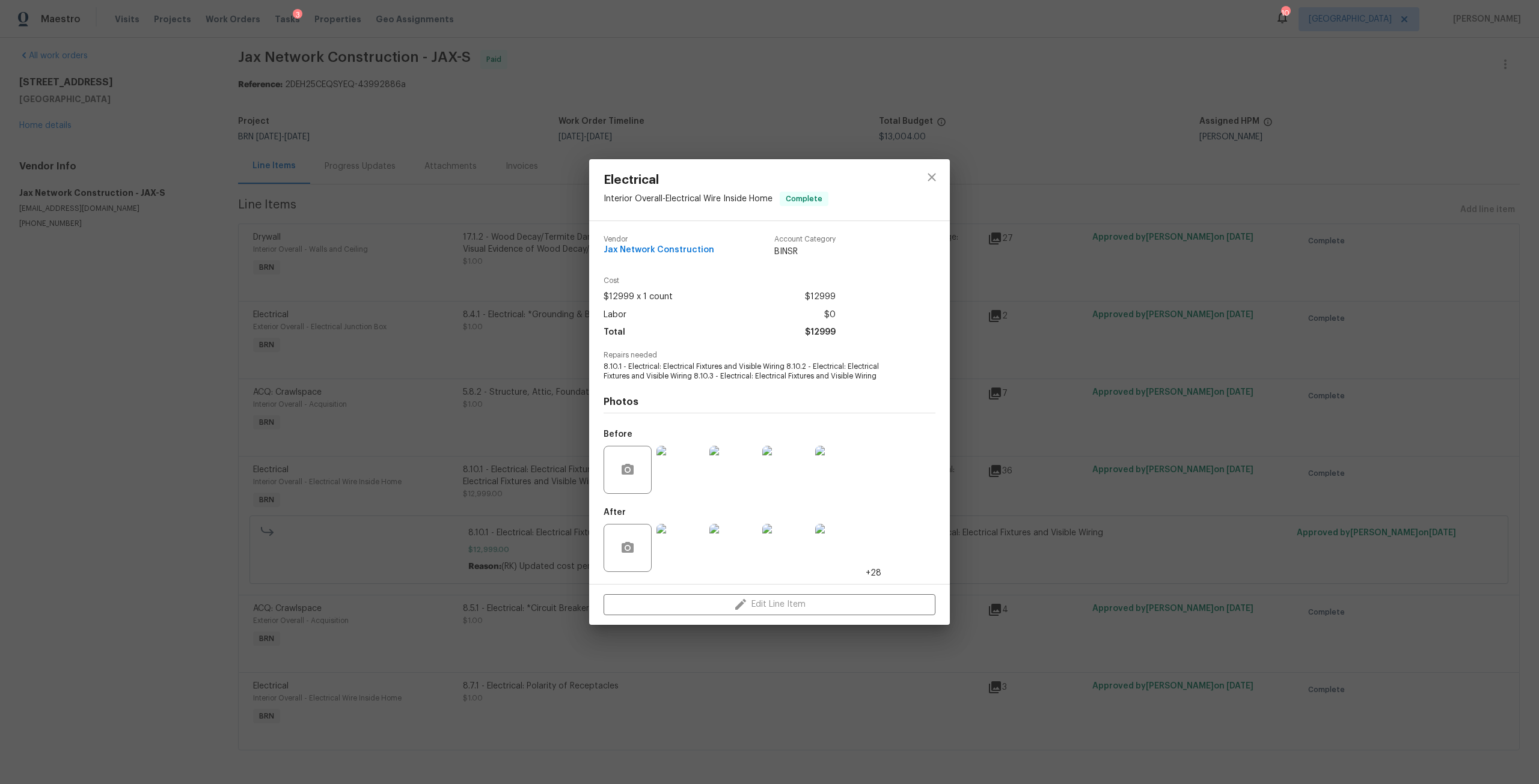
click at [656, 549] on div at bounding box center [681, 548] width 53 height 63
click at [677, 545] on img at bounding box center [680, 548] width 48 height 48
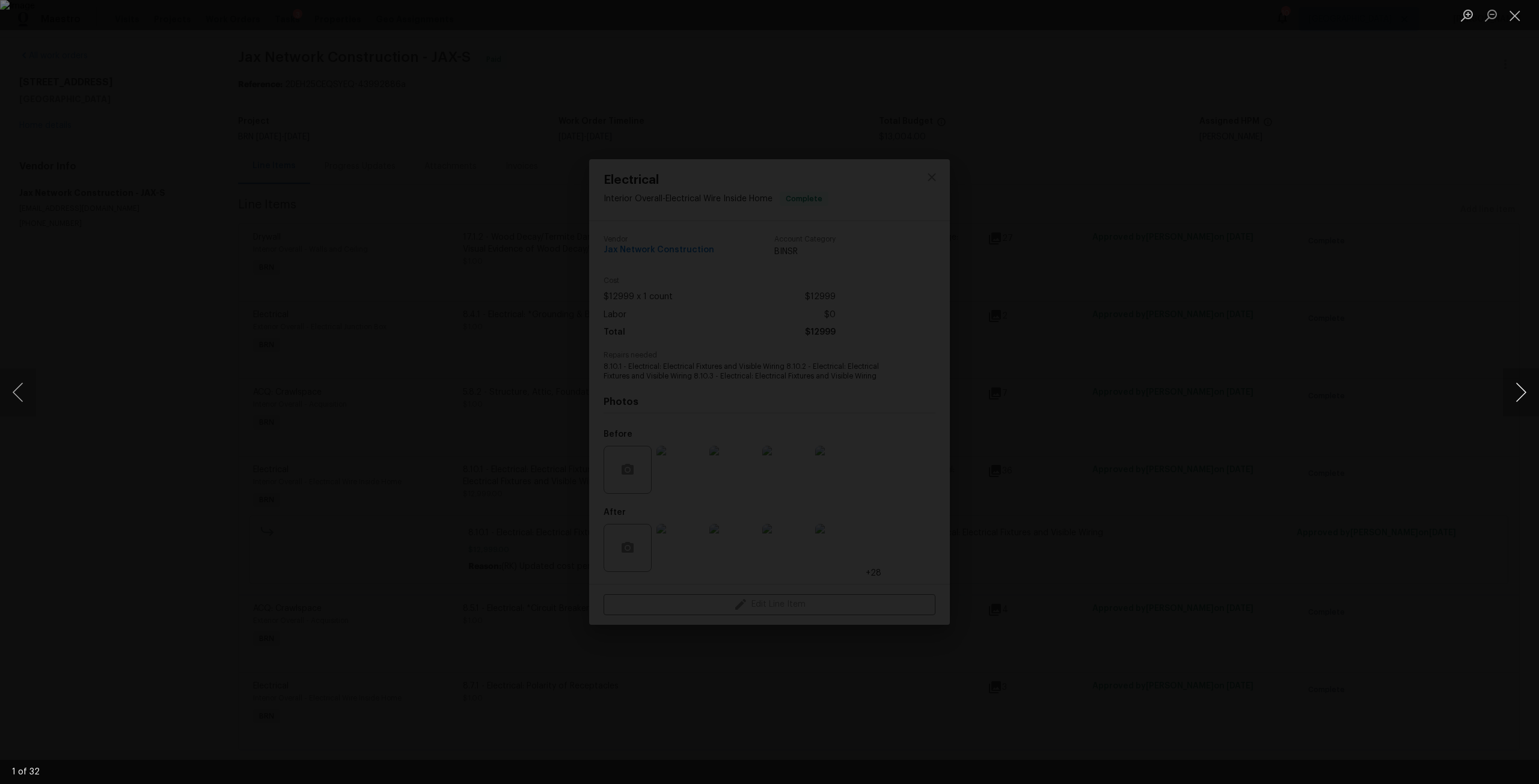
click at [1521, 394] on button "Next image" at bounding box center [1521, 392] width 36 height 48
click at [1517, 391] on button "Next image" at bounding box center [1521, 392] width 36 height 48
click at [1311, 316] on div "Lightbox" at bounding box center [770, 392] width 1539 height 784
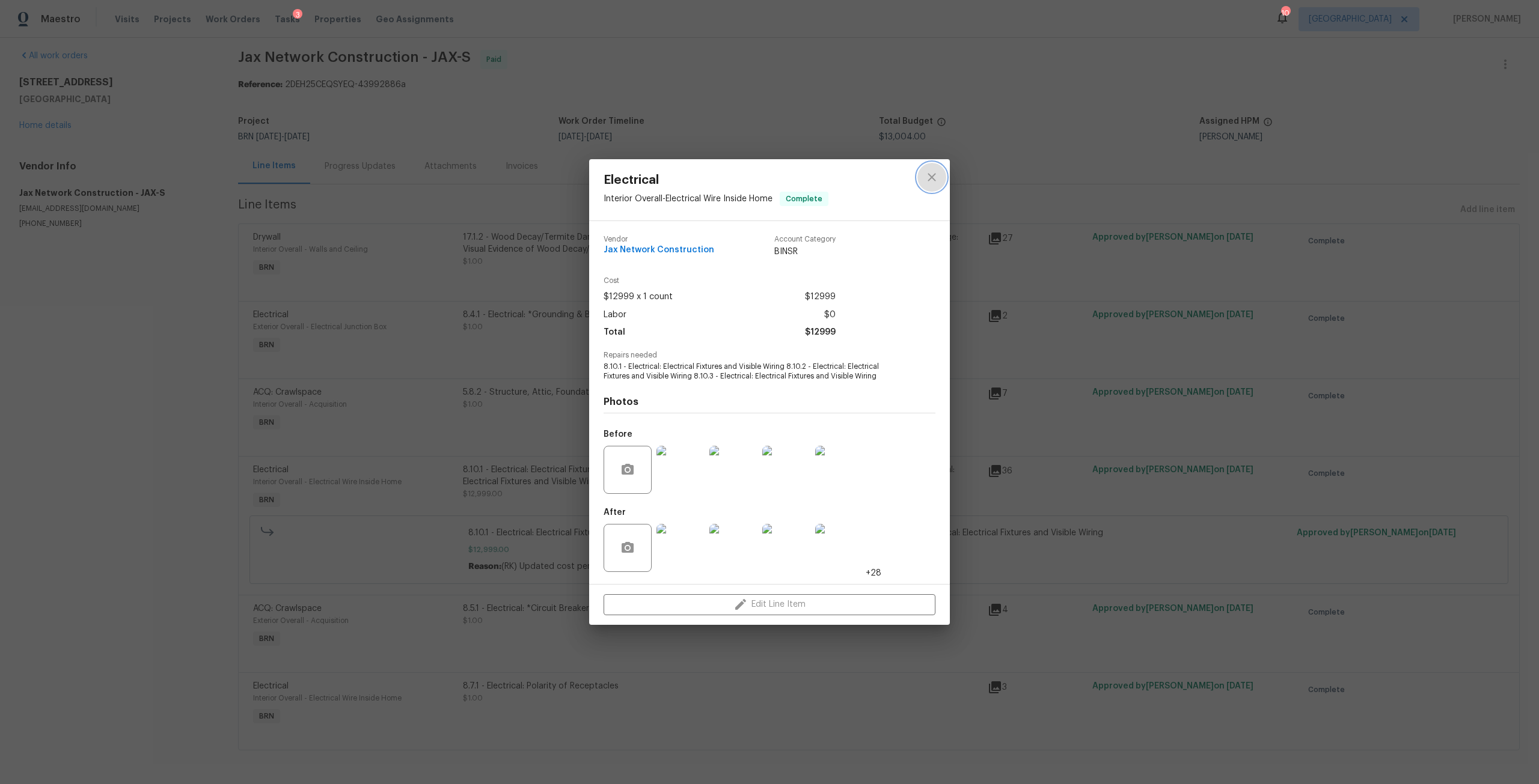
click at [939, 180] on button "close" at bounding box center [932, 177] width 29 height 29
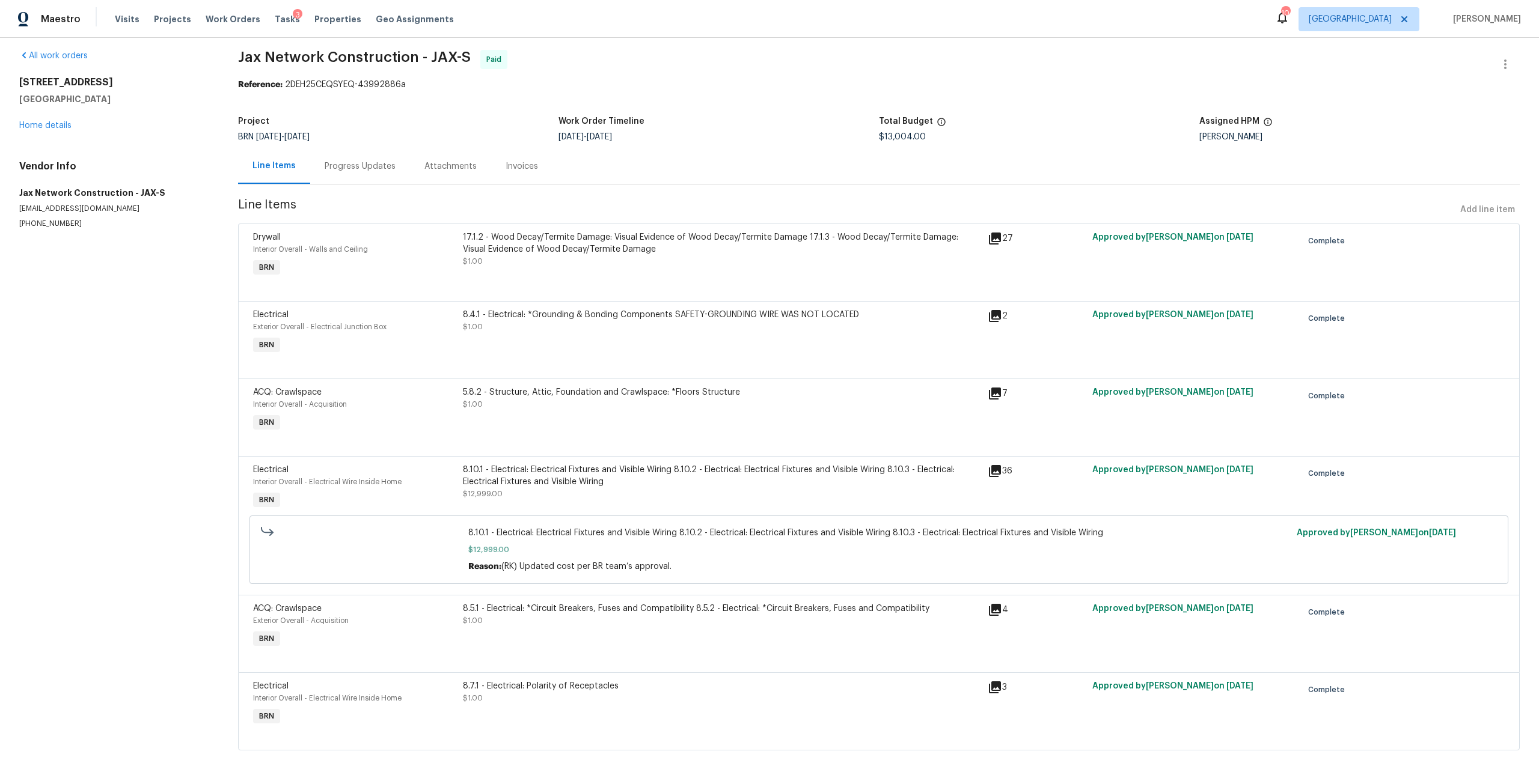
click at [775, 472] on div "8.10.1 - Electrical: Electrical Fixtures and Visible Wiring 8.10.2 - Electrical…" at bounding box center [722, 476] width 518 height 24
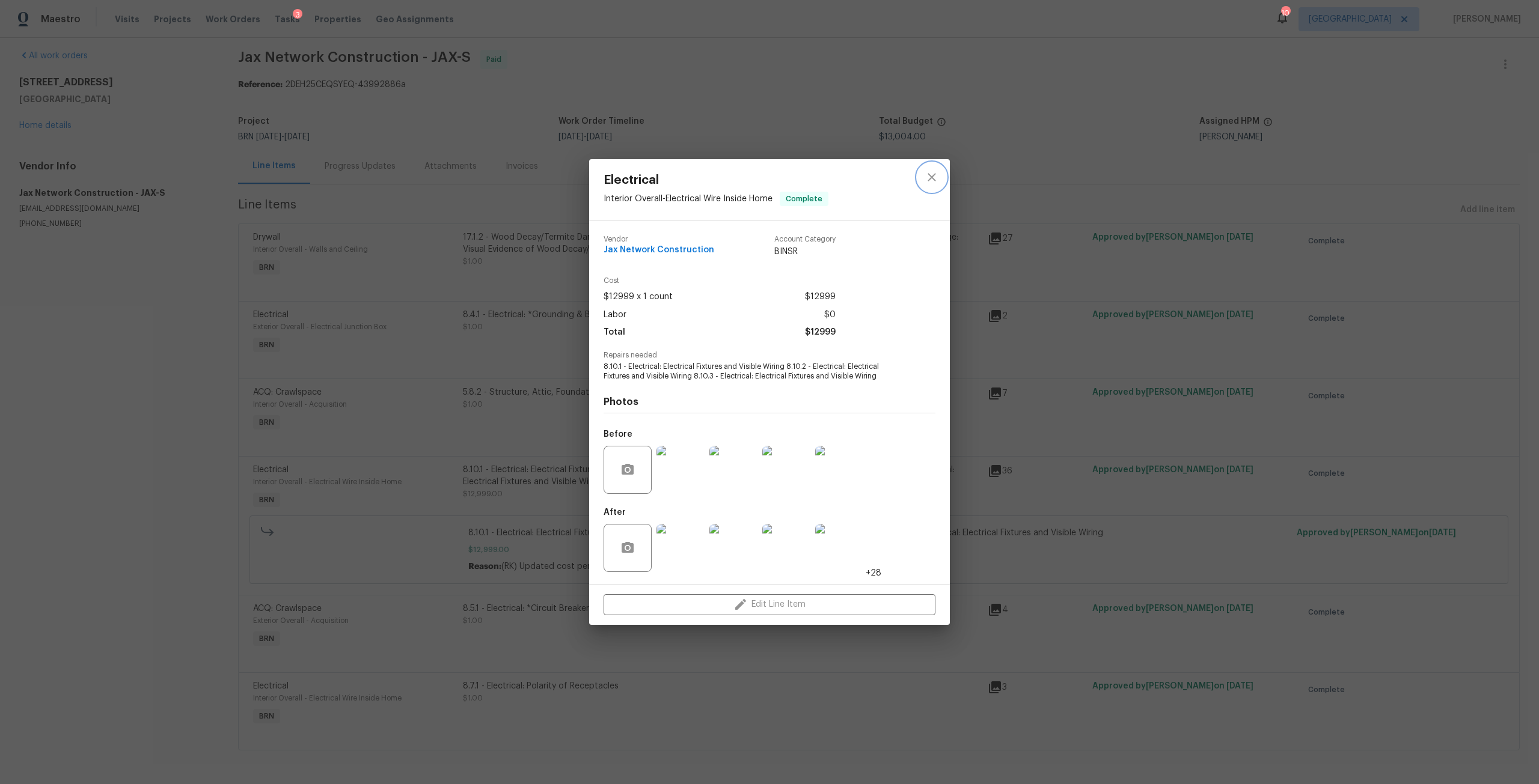
click at [925, 178] on icon "close" at bounding box center [931, 177] width 14 height 14
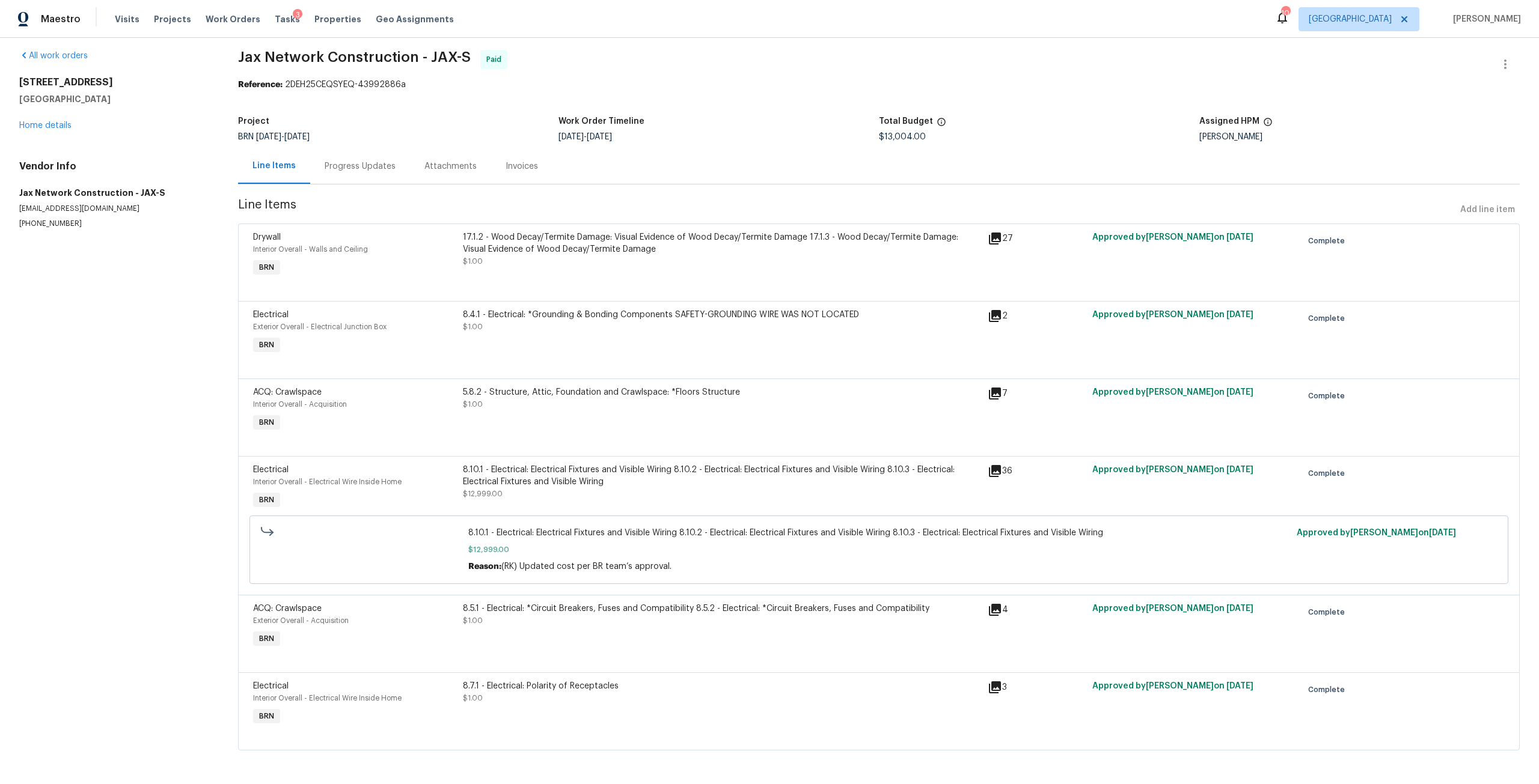
click at [853, 478] on div "8.10.1 - Electrical: Electrical Fixtures and Visible Wiring 8.10.2 - Electrical…" at bounding box center [722, 482] width 518 height 36
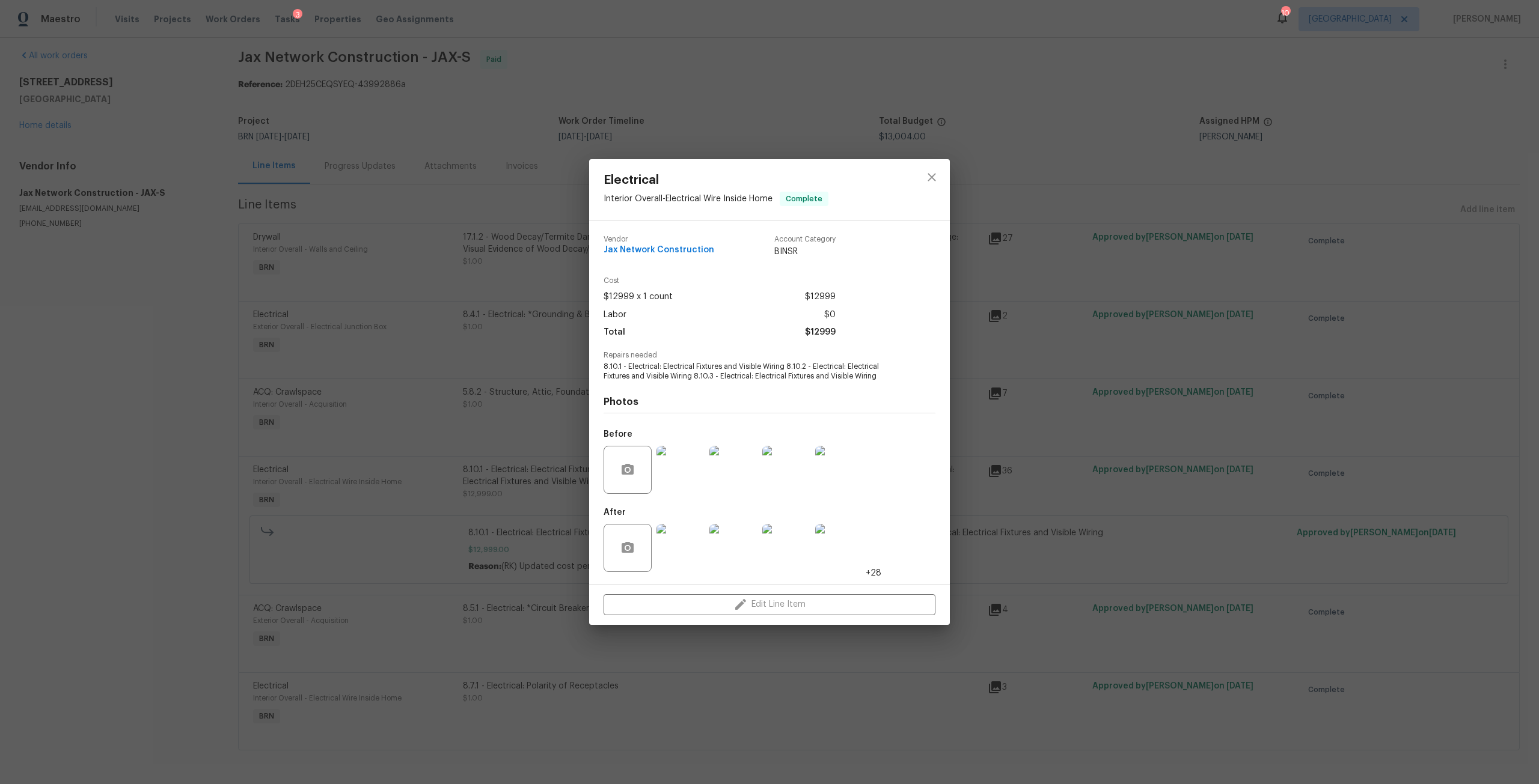
click at [686, 529] on img at bounding box center [680, 548] width 48 height 48
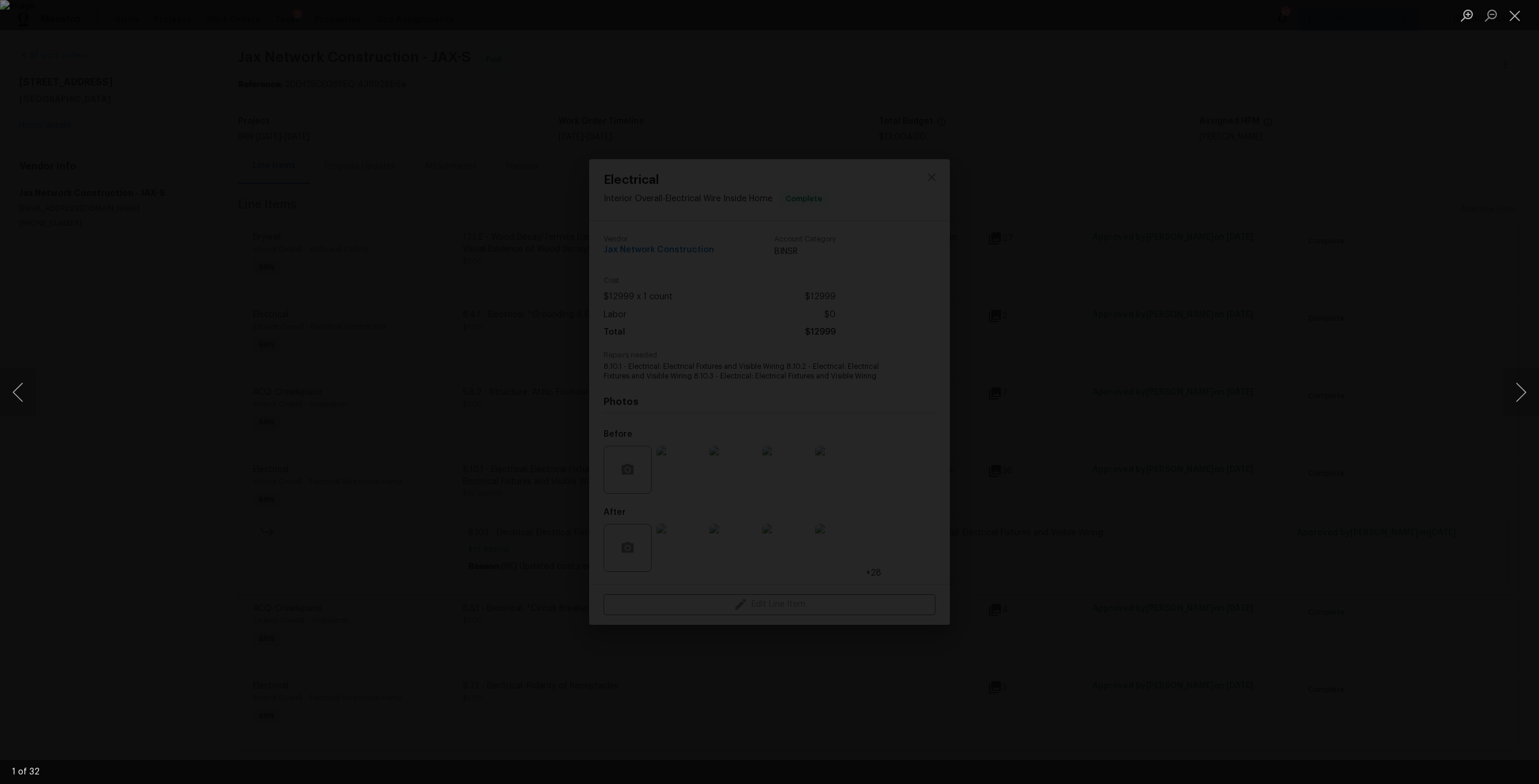
click at [1459, 318] on div "Lightbox" at bounding box center [770, 392] width 1539 height 784
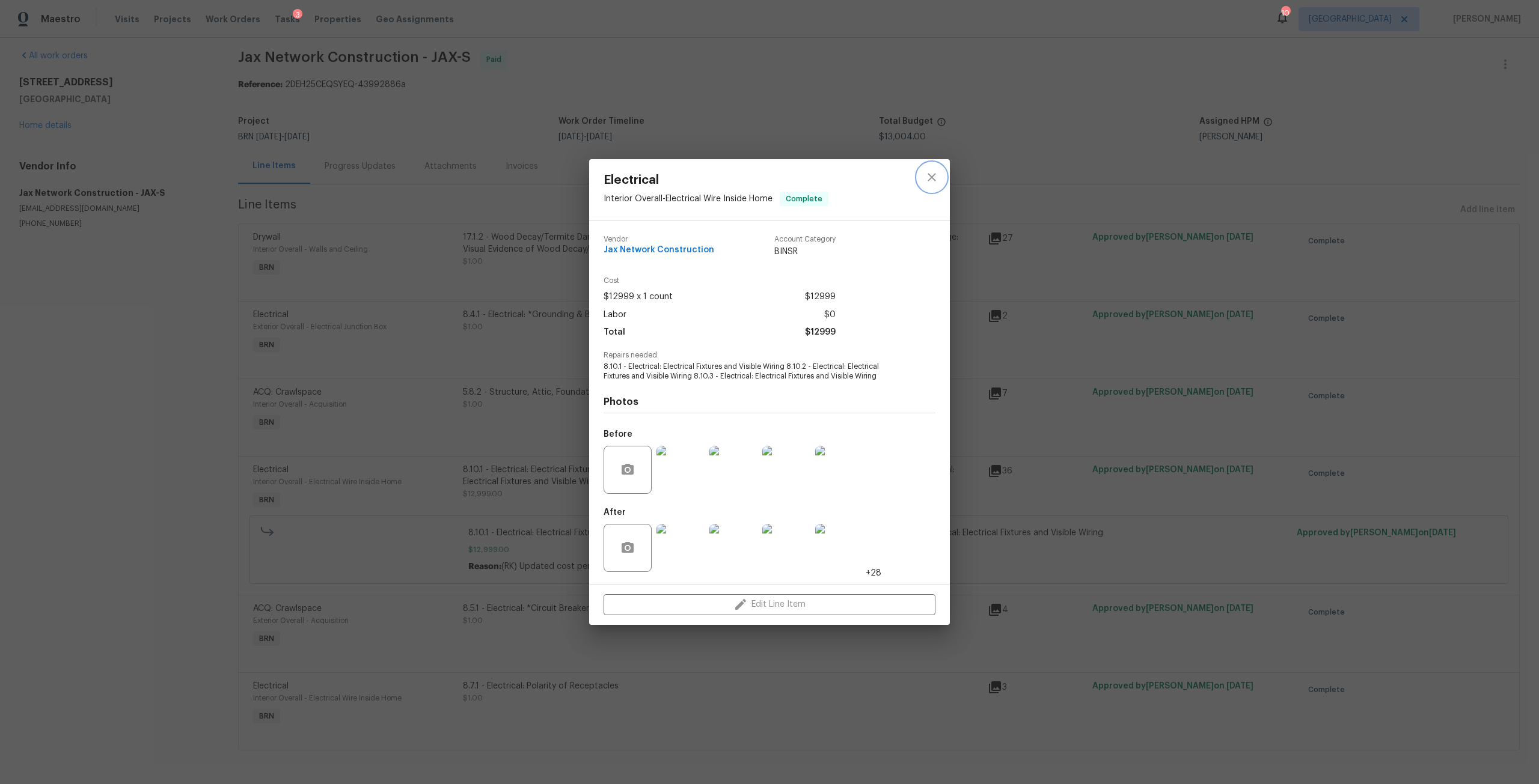
click at [931, 176] on icon "close" at bounding box center [931, 177] width 8 height 8
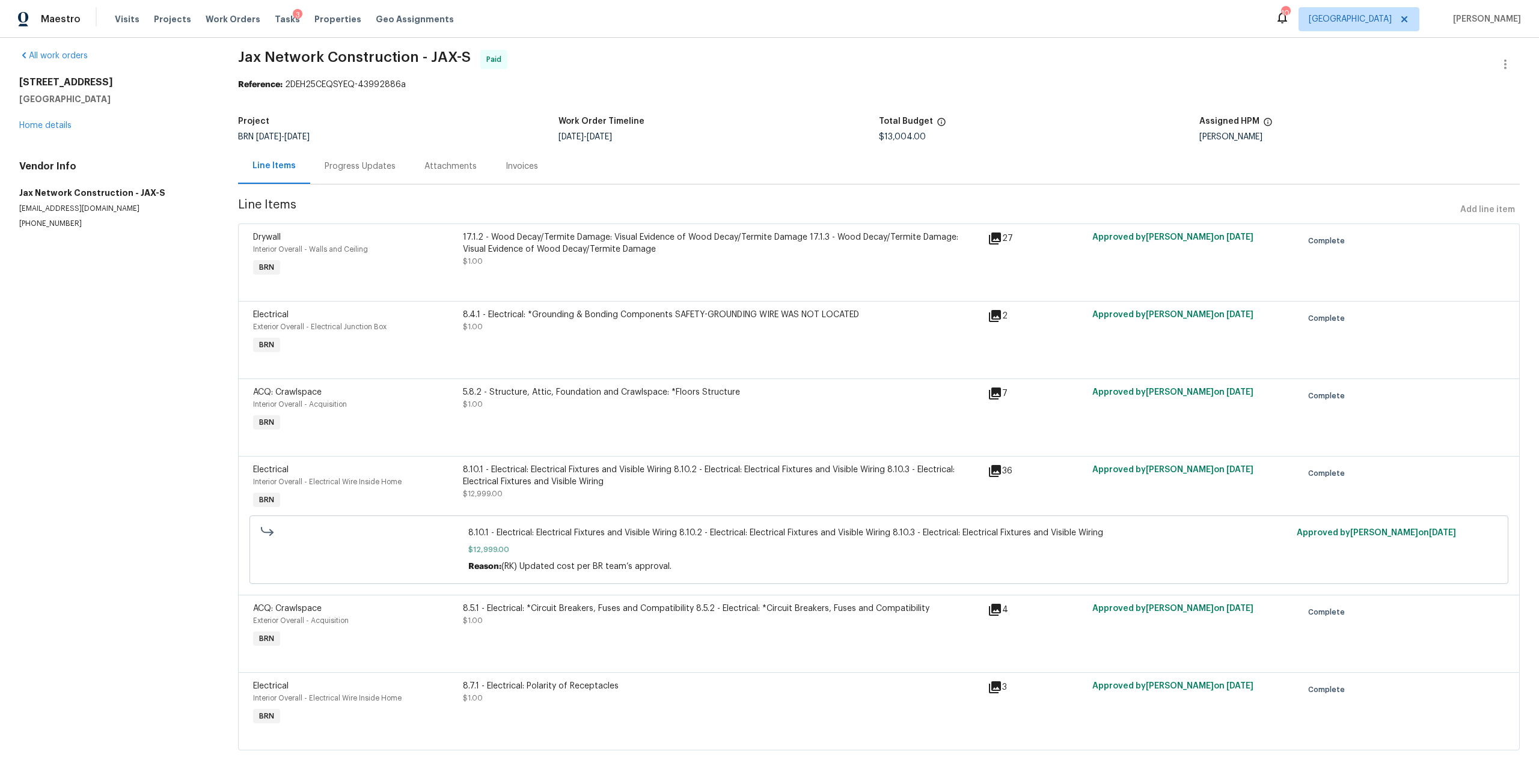
scroll to position [0, 0]
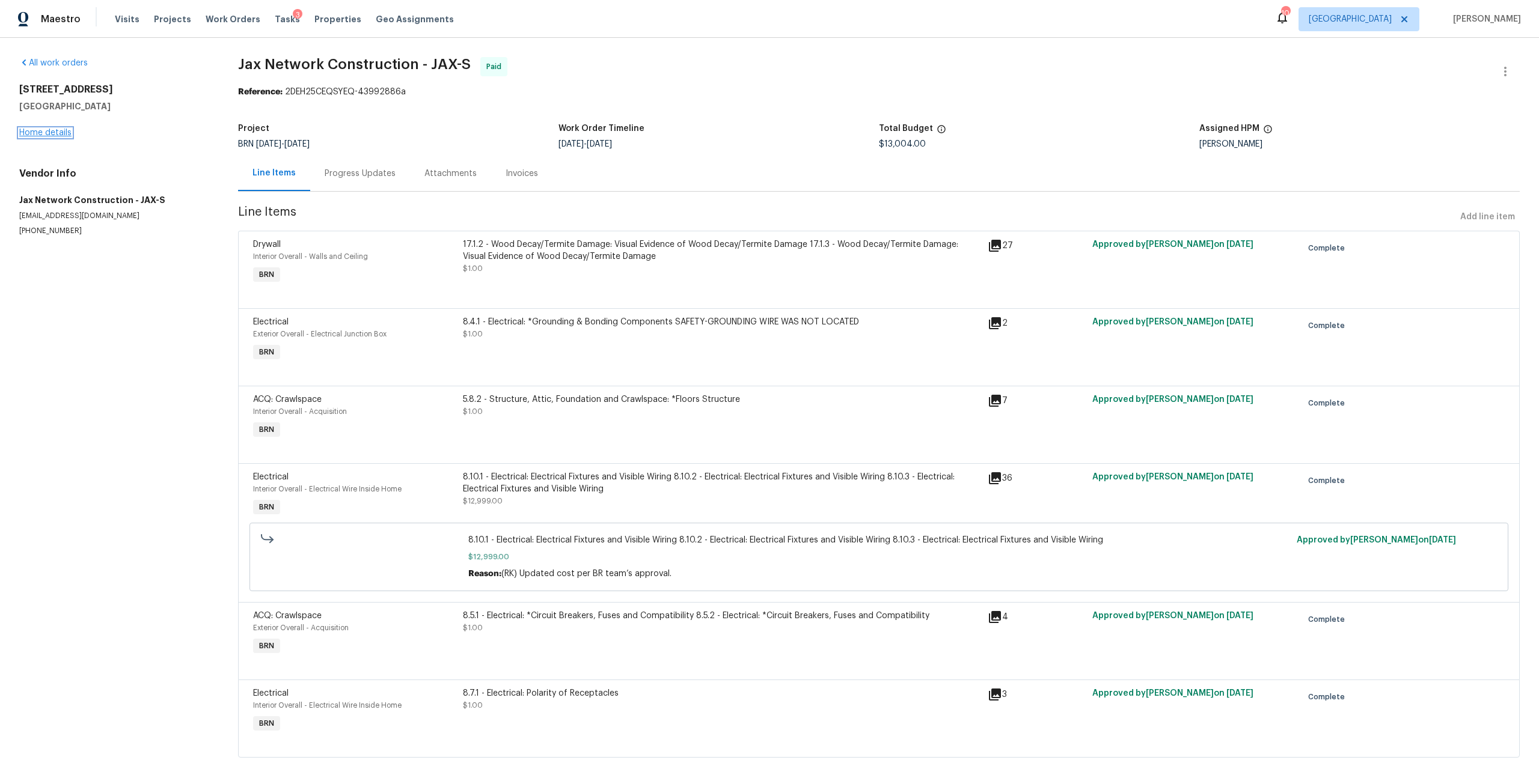
click at [57, 133] on link "Home details" at bounding box center [45, 133] width 52 height 9
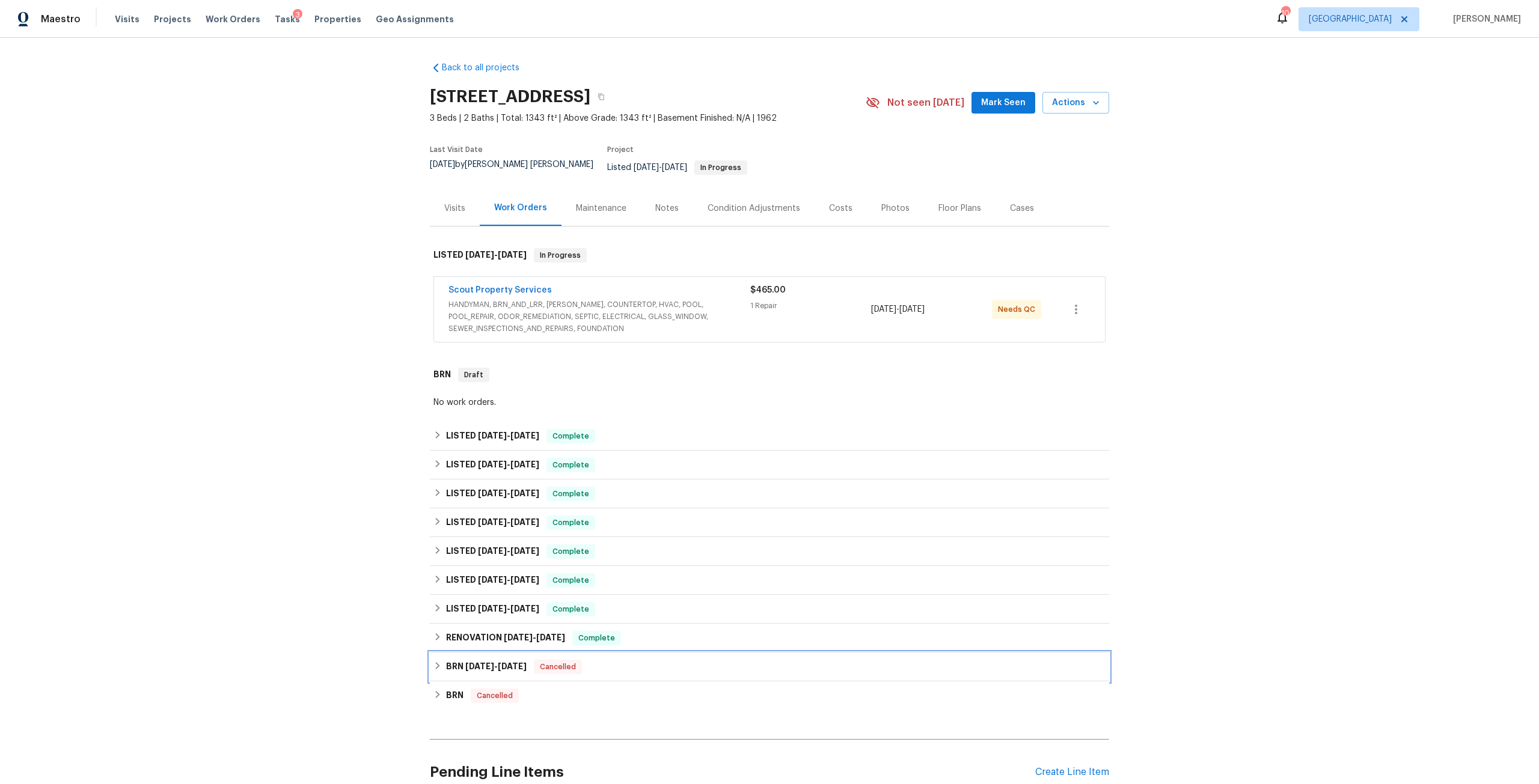
click at [513, 653] on div "BRN [DATE] - [DATE] Cancelled" at bounding box center [770, 667] width 679 height 29
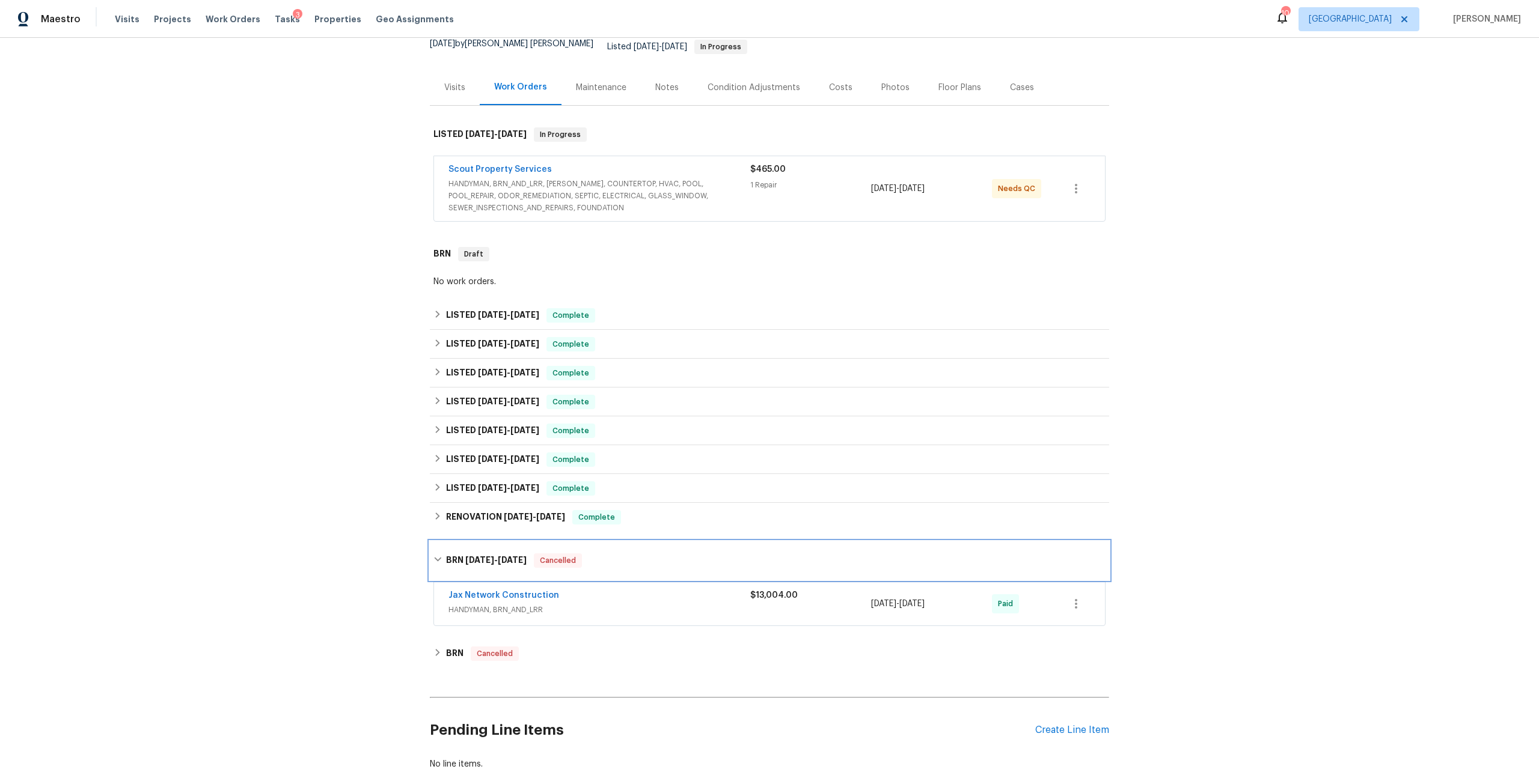
scroll to position [180, 0]
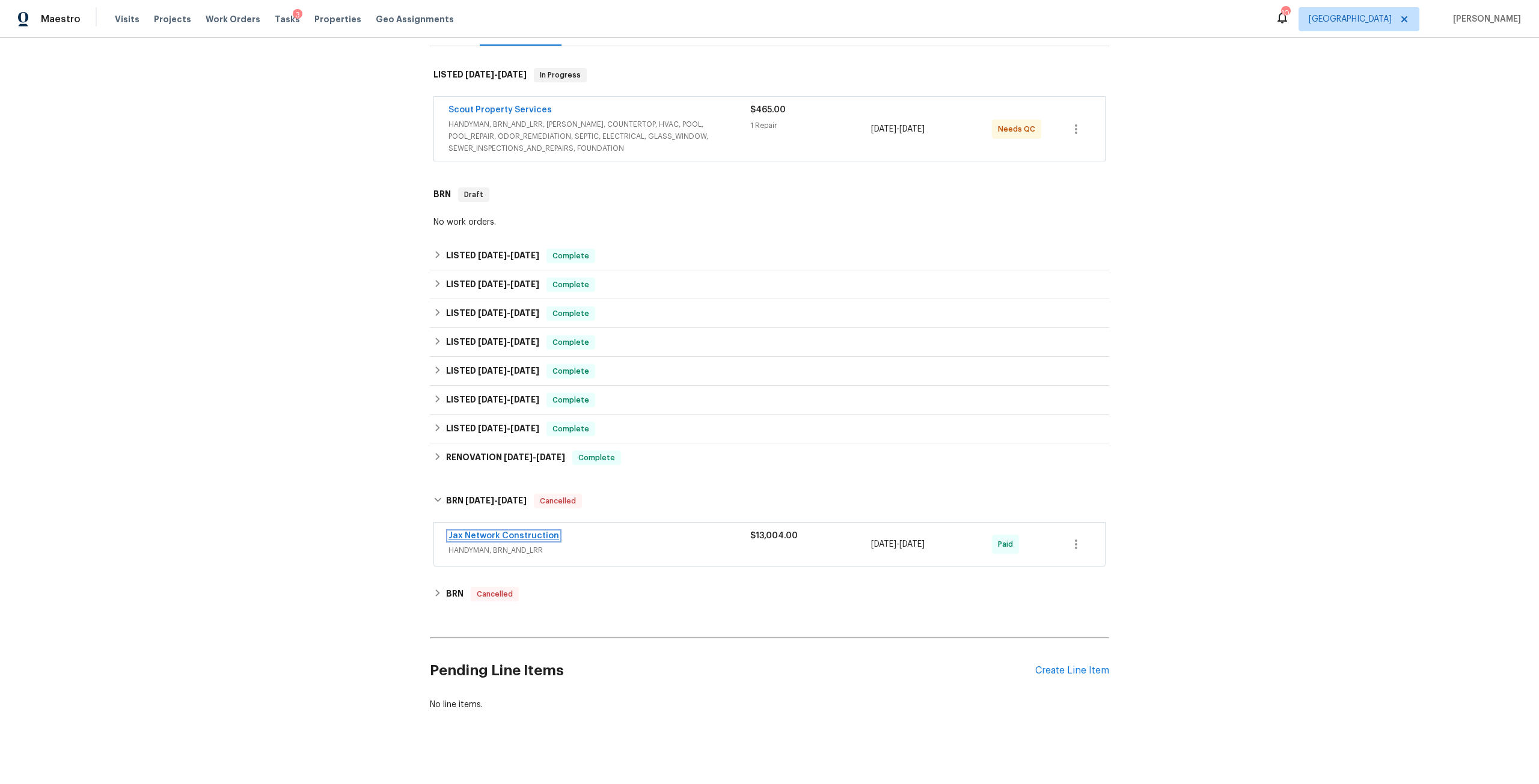
click at [542, 532] on link "Jax Network Construction" at bounding box center [504, 536] width 111 height 9
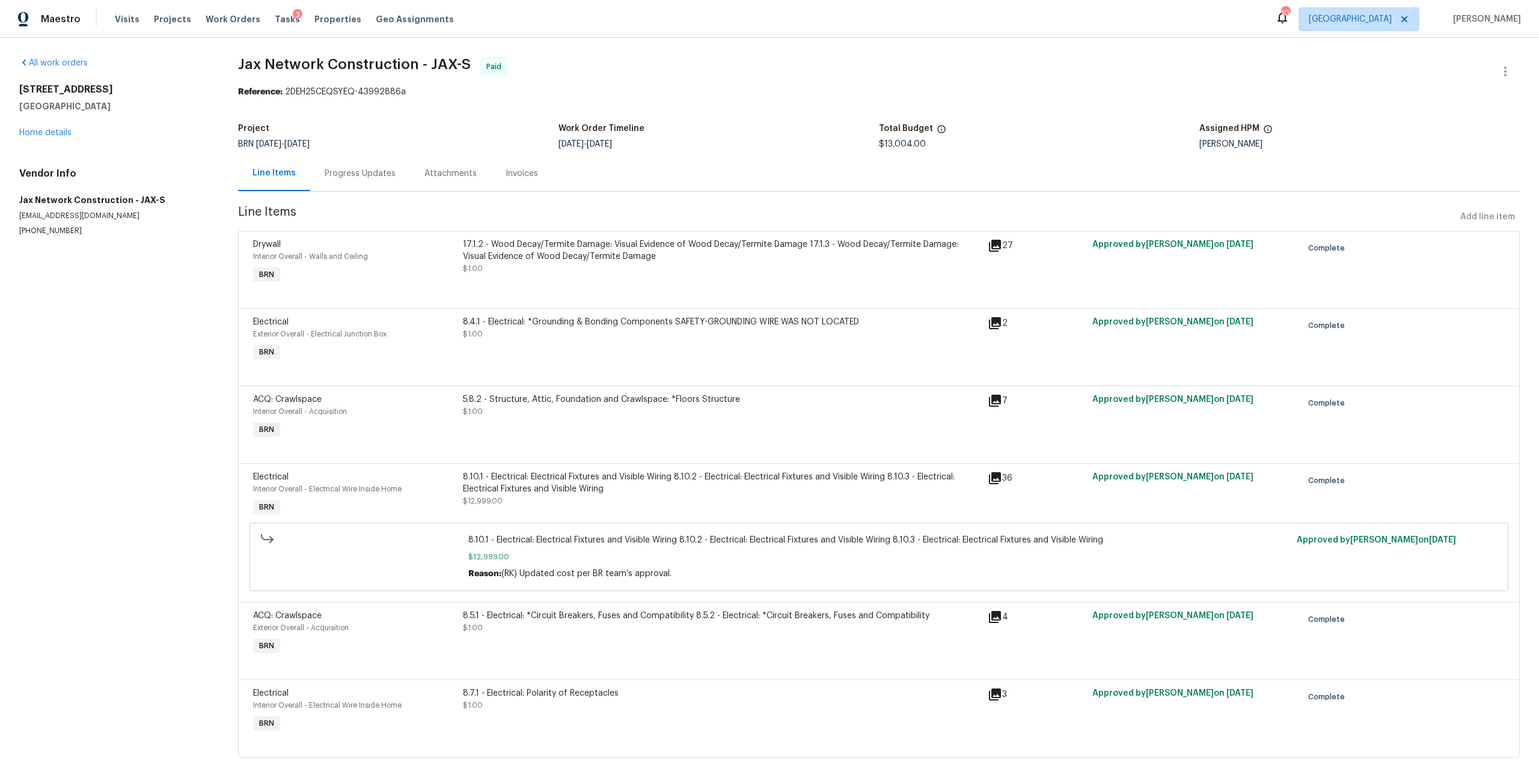
click at [679, 511] on div "8.10.1 - Electrical: Electrical Fixtures and Visible Wiring 8.10.2 - Electrical…" at bounding box center [722, 495] width 525 height 55
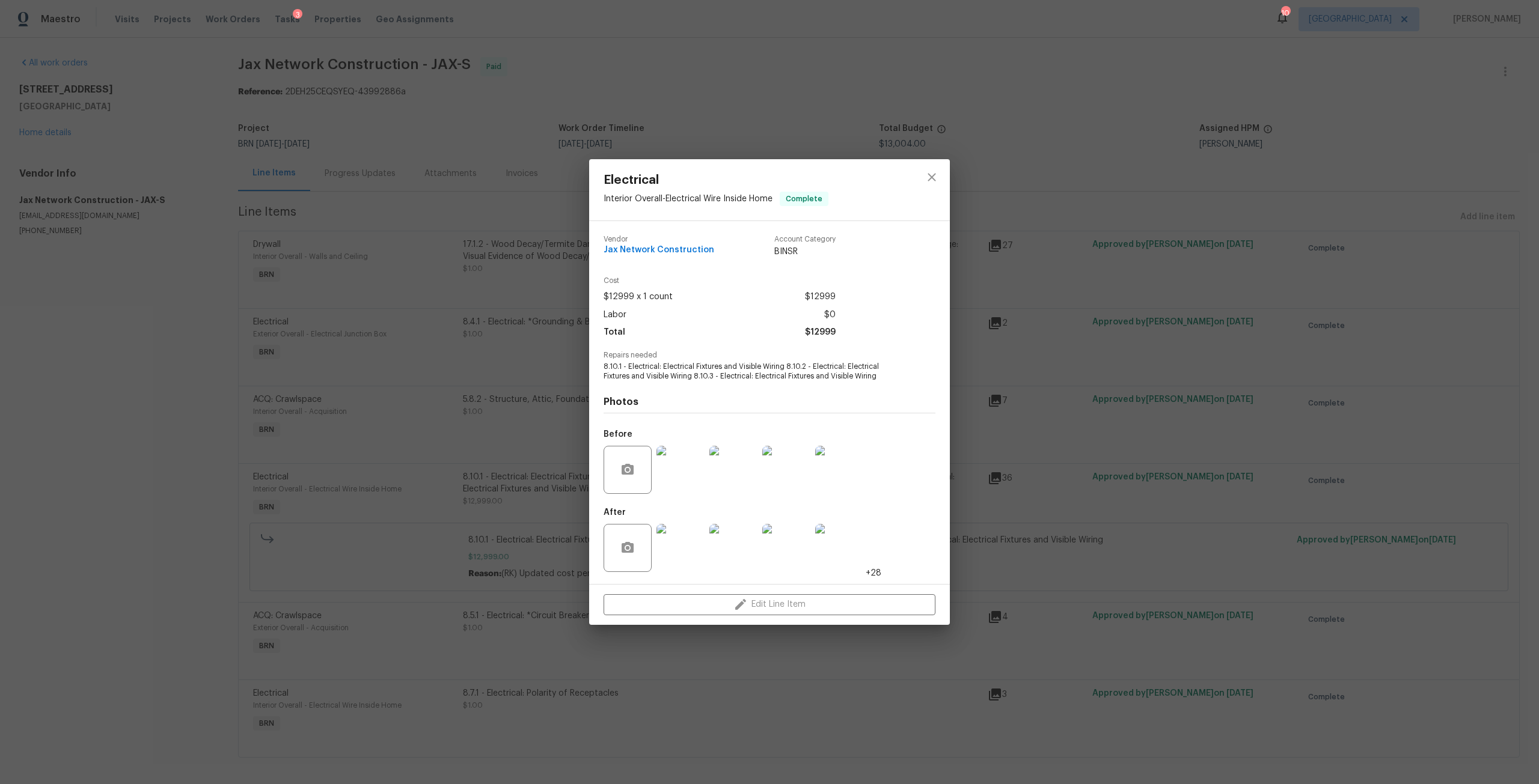
click at [922, 191] on div at bounding box center [932, 190] width 36 height 62
click at [933, 174] on icon "close" at bounding box center [931, 177] width 14 height 14
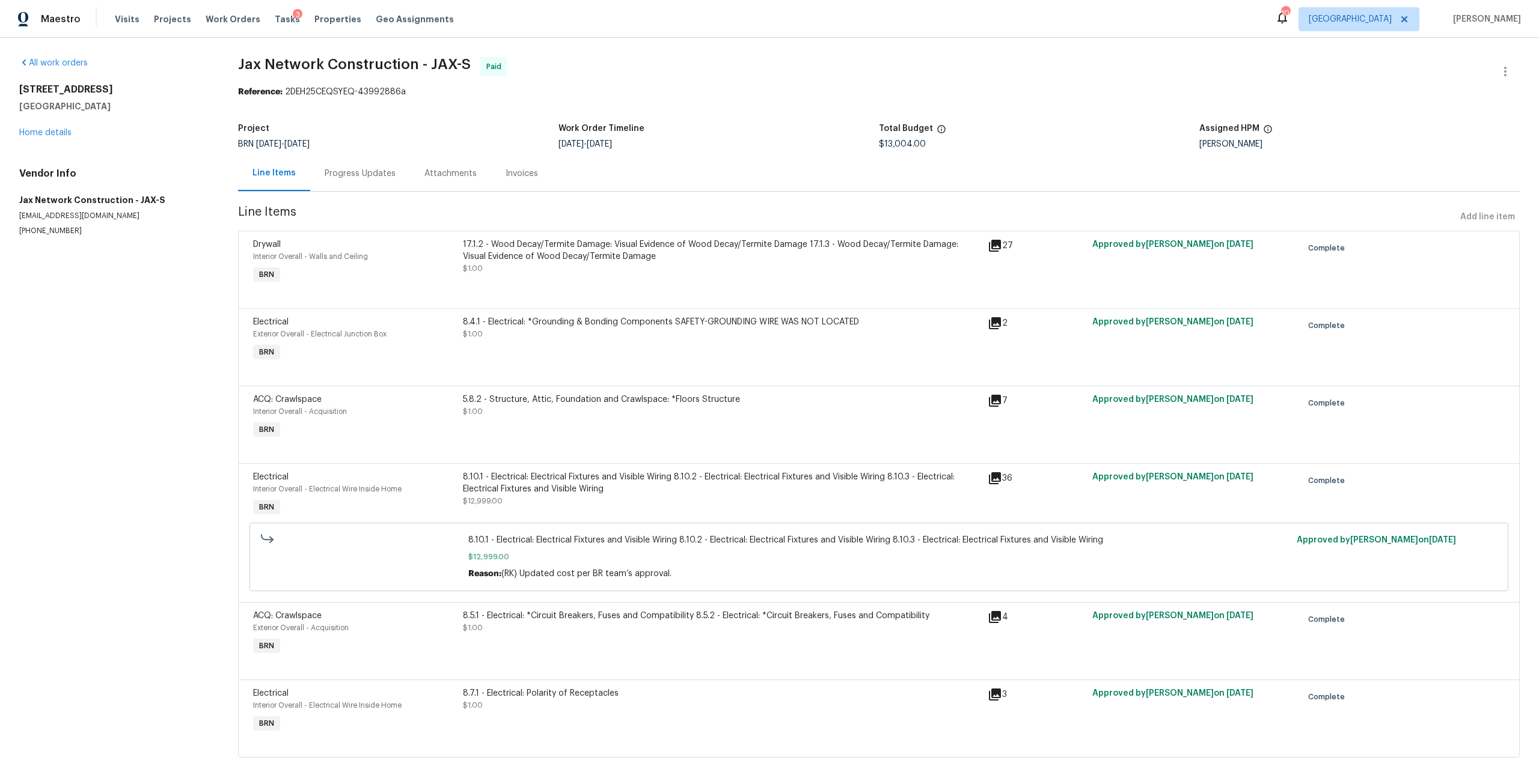
click at [752, 492] on div "8.10.1 - Electrical: Electrical Fixtures and Visible Wiring 8.10.2 - Electrical…" at bounding box center [722, 483] width 518 height 24
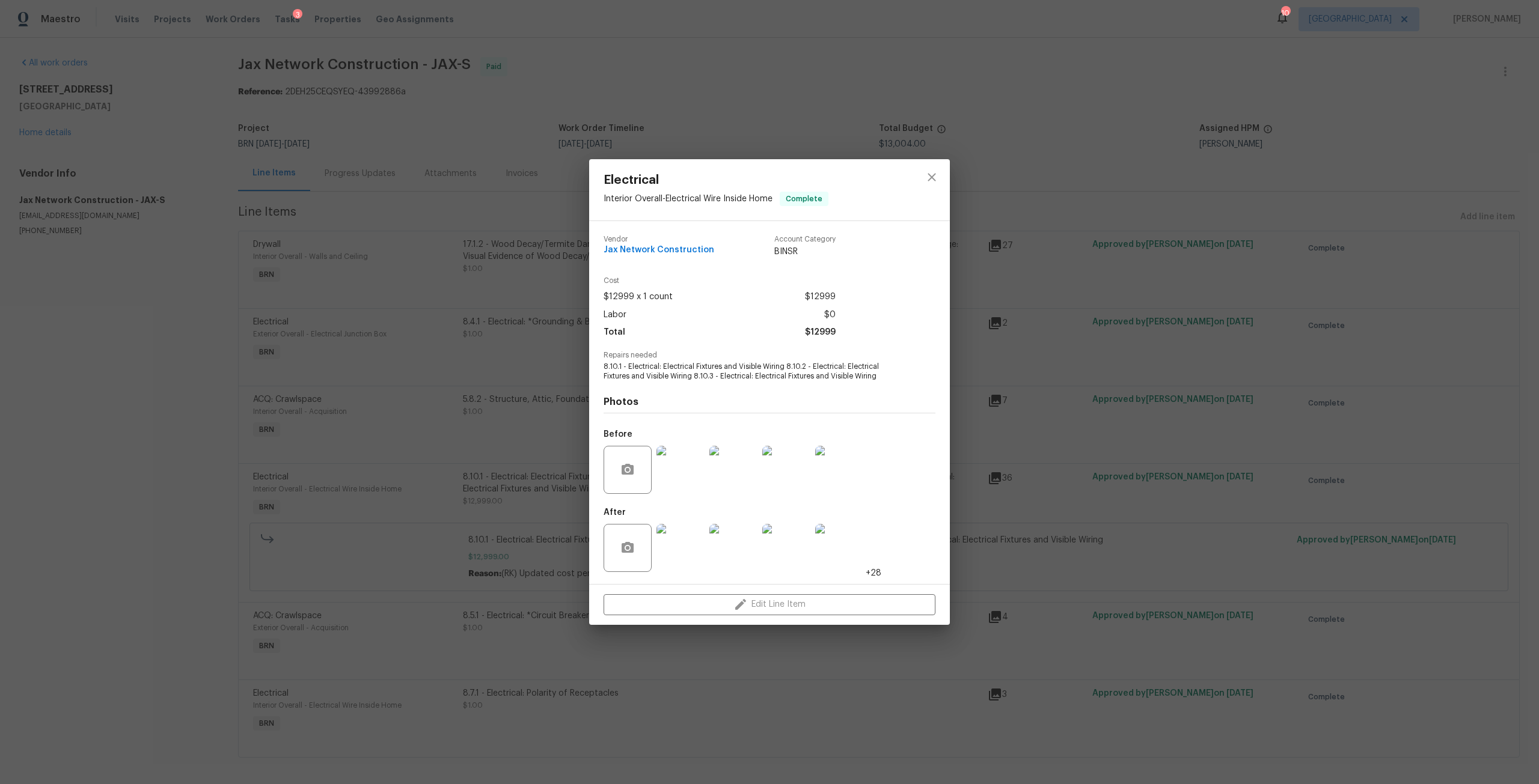
click at [683, 565] on img at bounding box center [680, 548] width 48 height 48
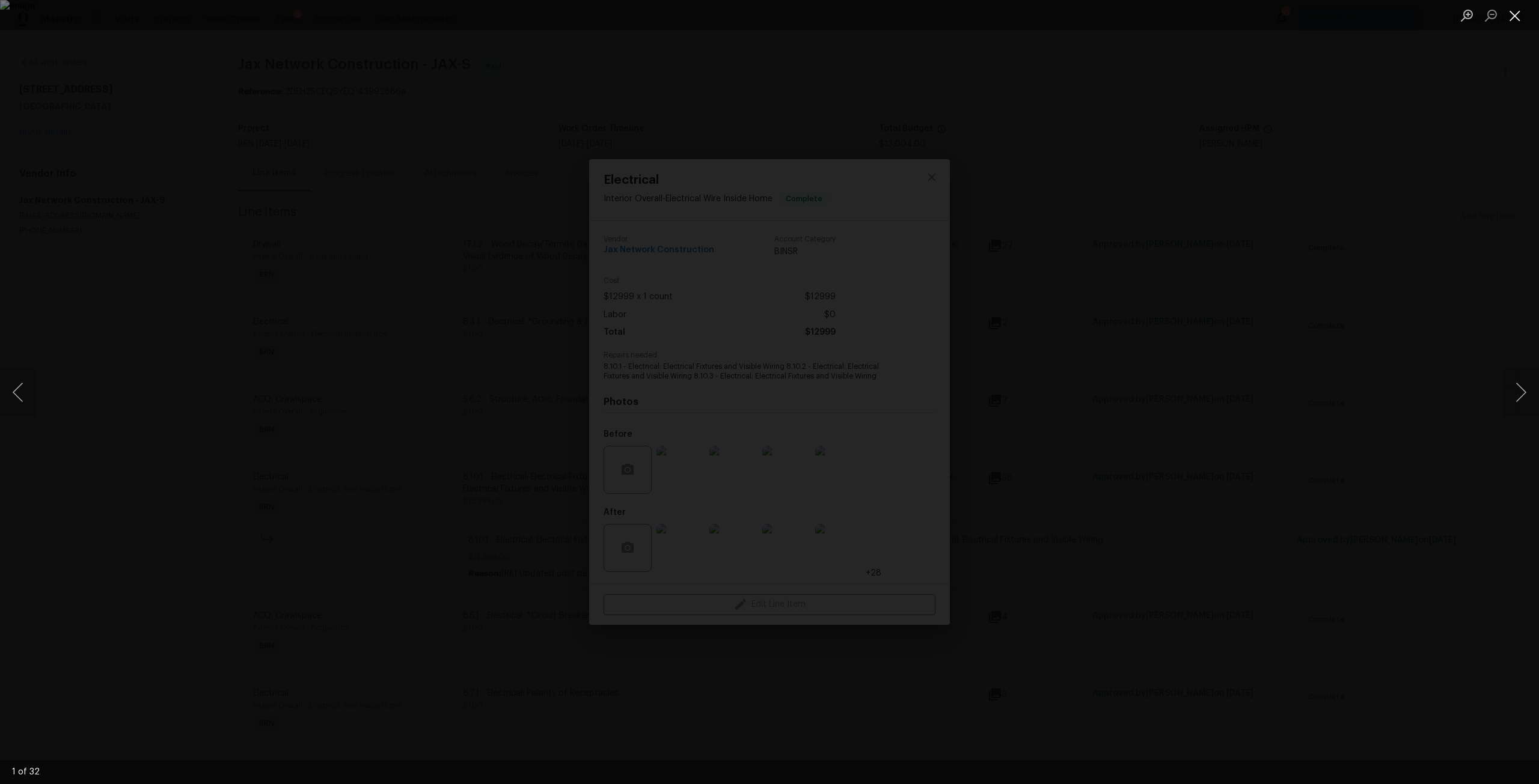
click at [1512, 12] on button "Close lightbox" at bounding box center [1515, 16] width 24 height 21
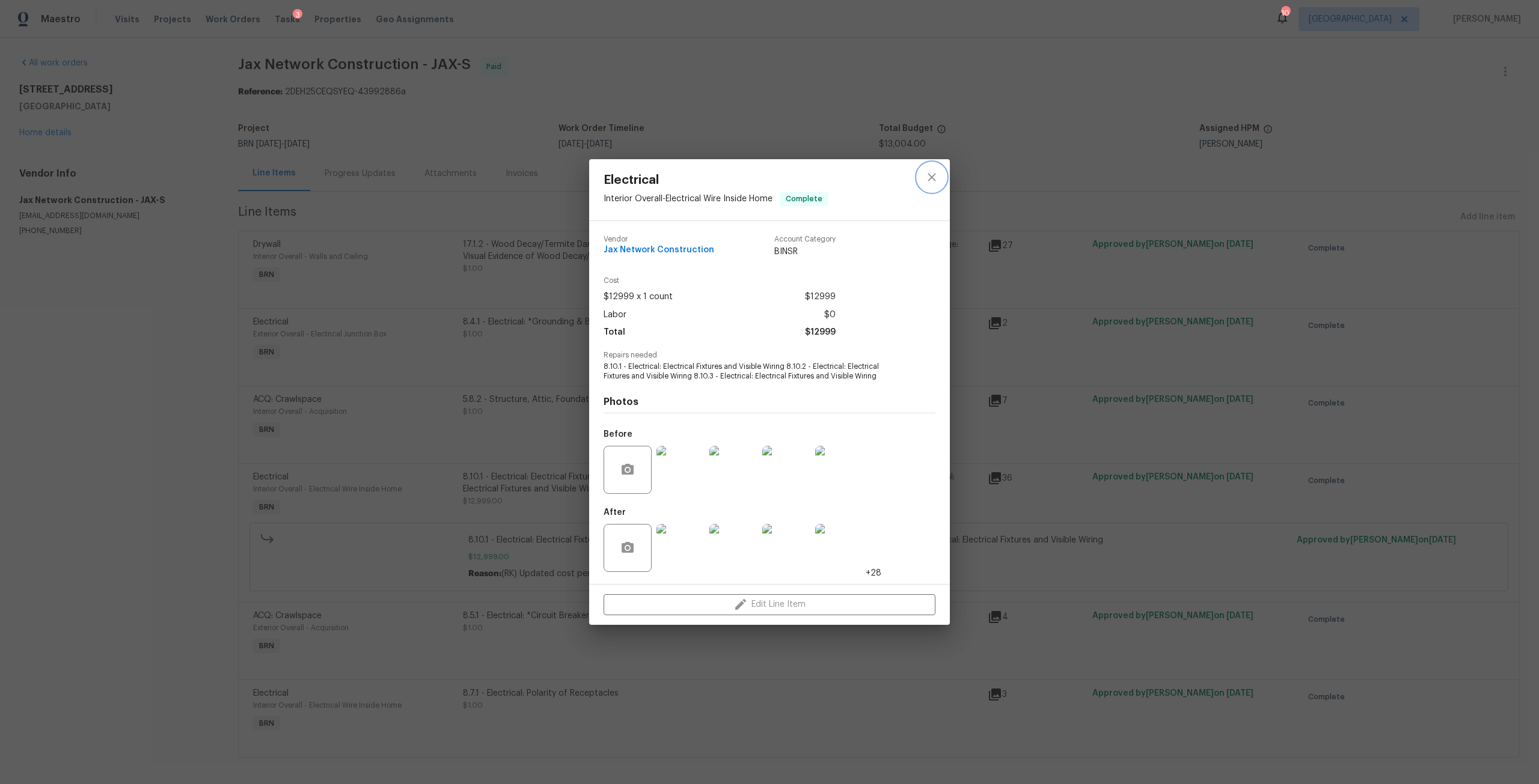
click at [935, 180] on icon "close" at bounding box center [931, 177] width 8 height 8
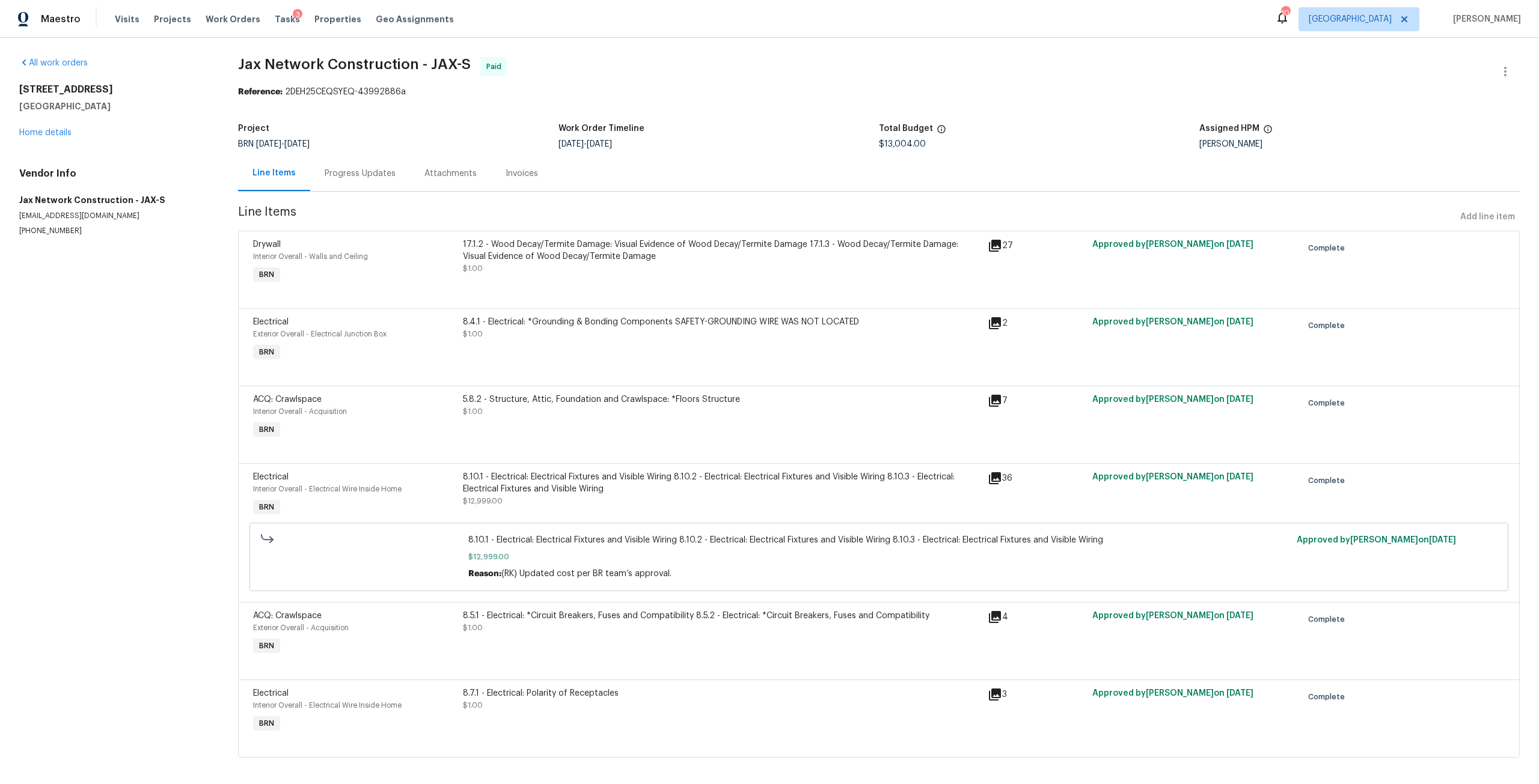
click at [618, 482] on div "8.10.1 - Electrical: Electrical Fixtures and Visible Wiring 8.10.2 - Electrical…" at bounding box center [722, 483] width 518 height 24
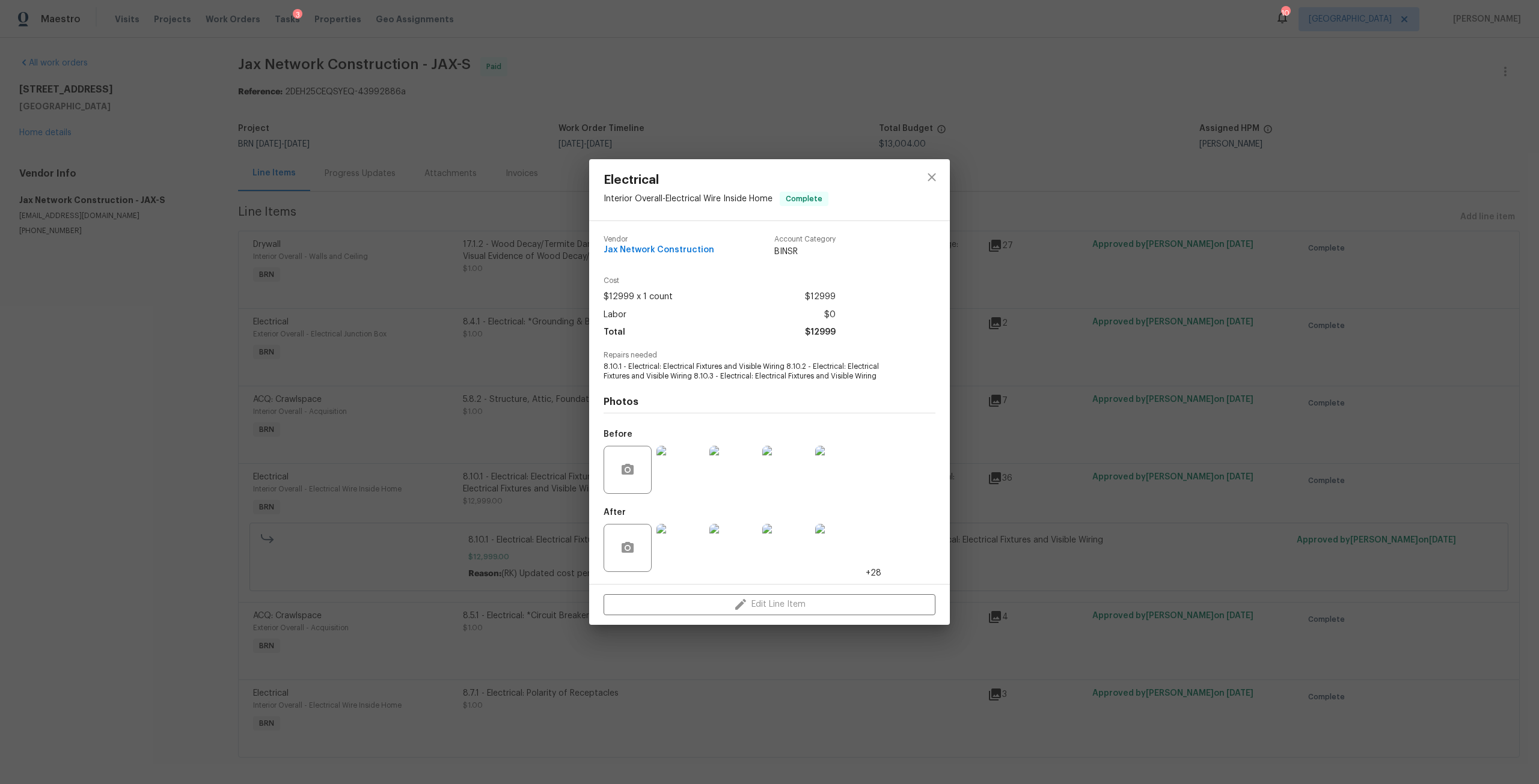
click at [669, 543] on img at bounding box center [680, 548] width 48 height 48
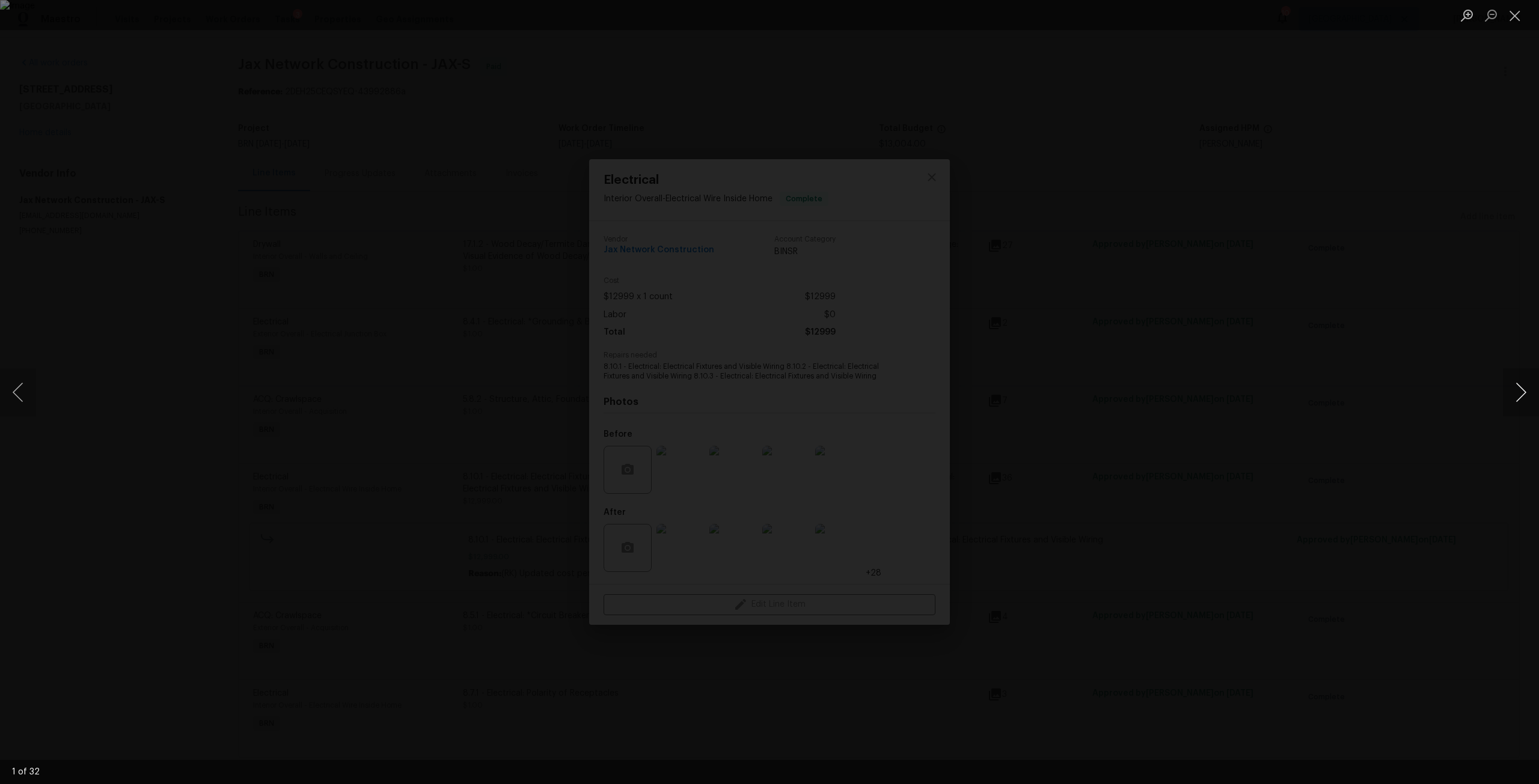
click at [1520, 398] on button "Next image" at bounding box center [1521, 392] width 36 height 48
click at [1514, 19] on button "Close lightbox" at bounding box center [1515, 16] width 24 height 21
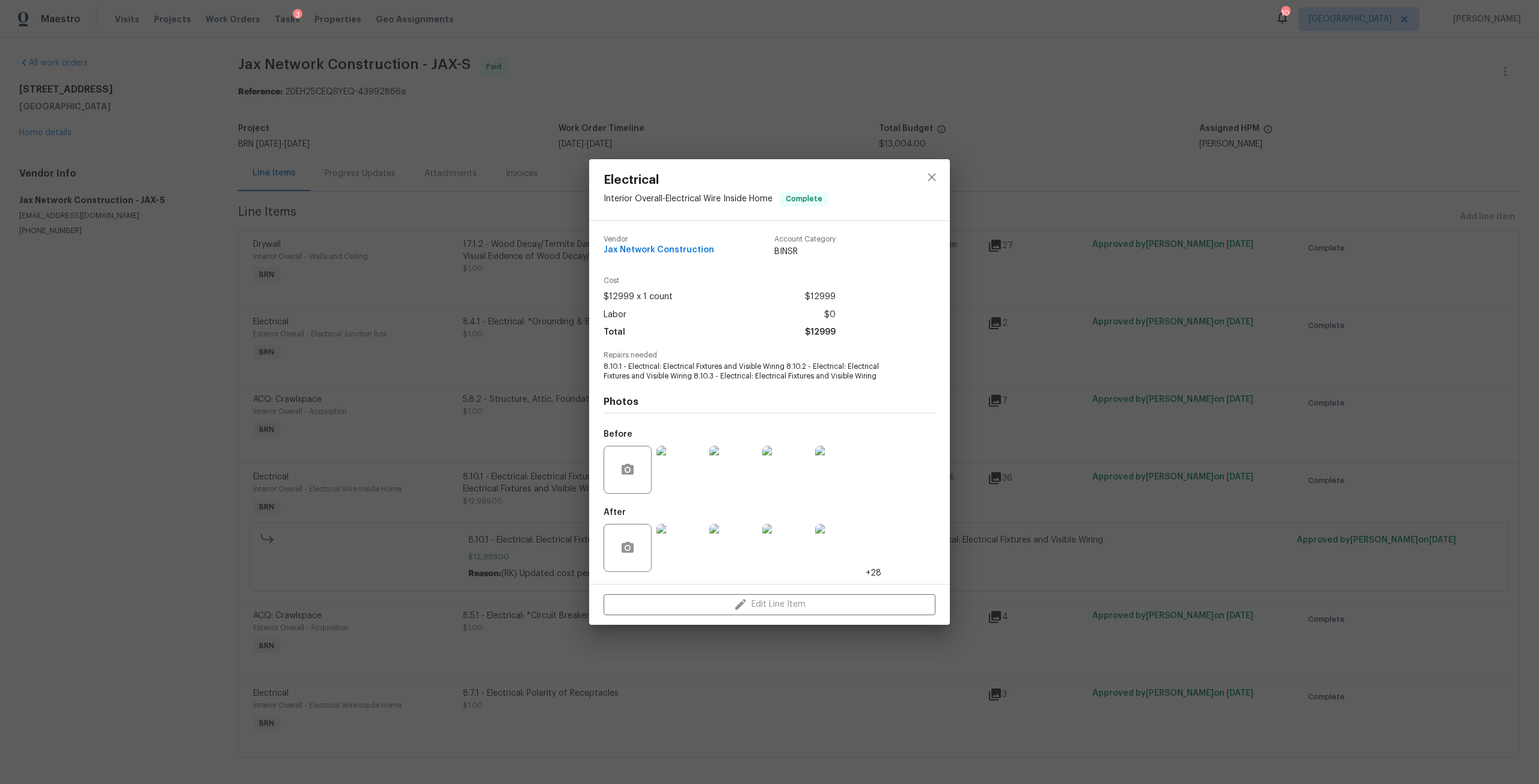
click at [55, 134] on div "Electrical Interior Overall - Electrical Wire Inside Home Complete Vendor Jax N…" at bounding box center [770, 392] width 1539 height 784
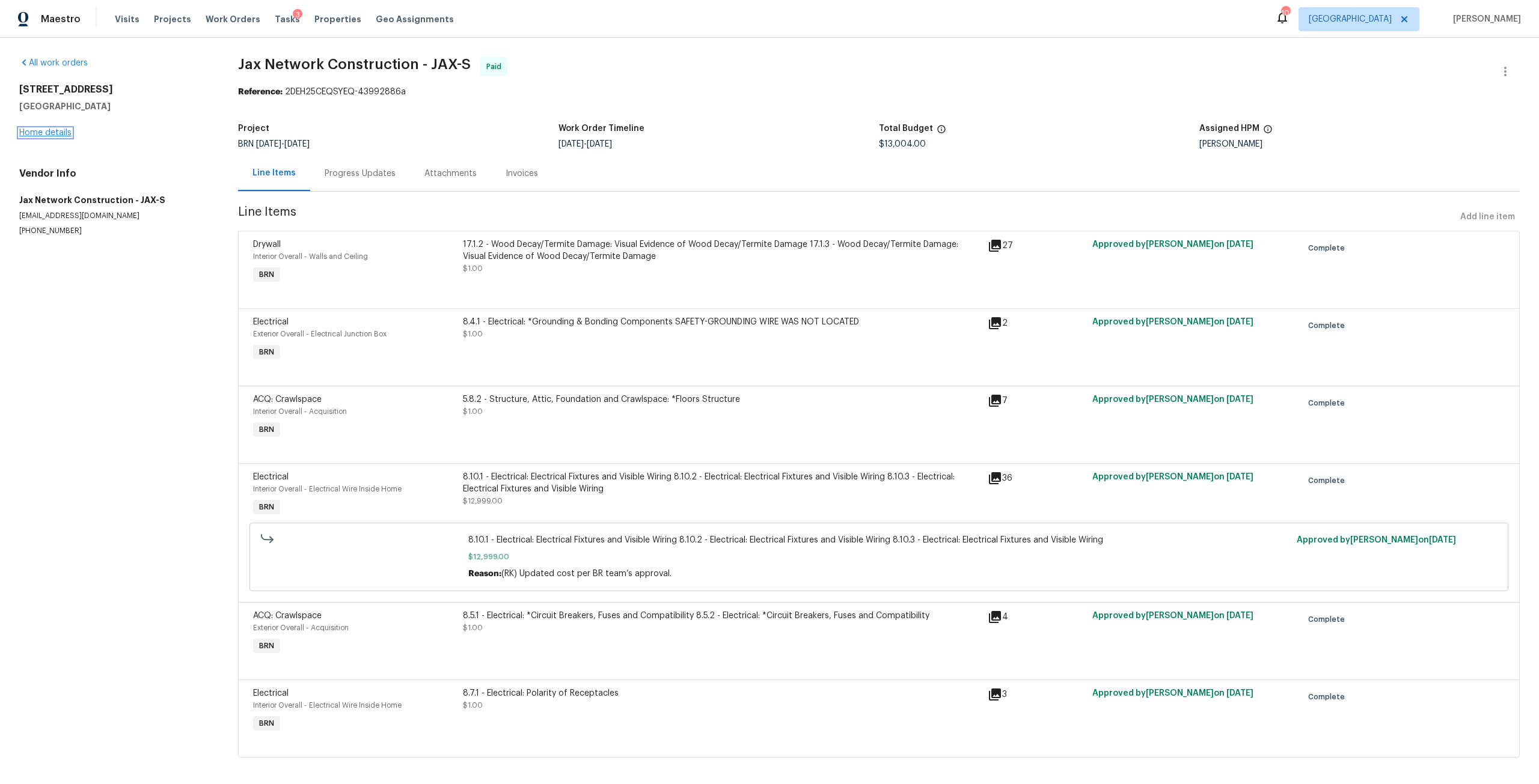
click at [55, 134] on link "Home details" at bounding box center [45, 133] width 52 height 9
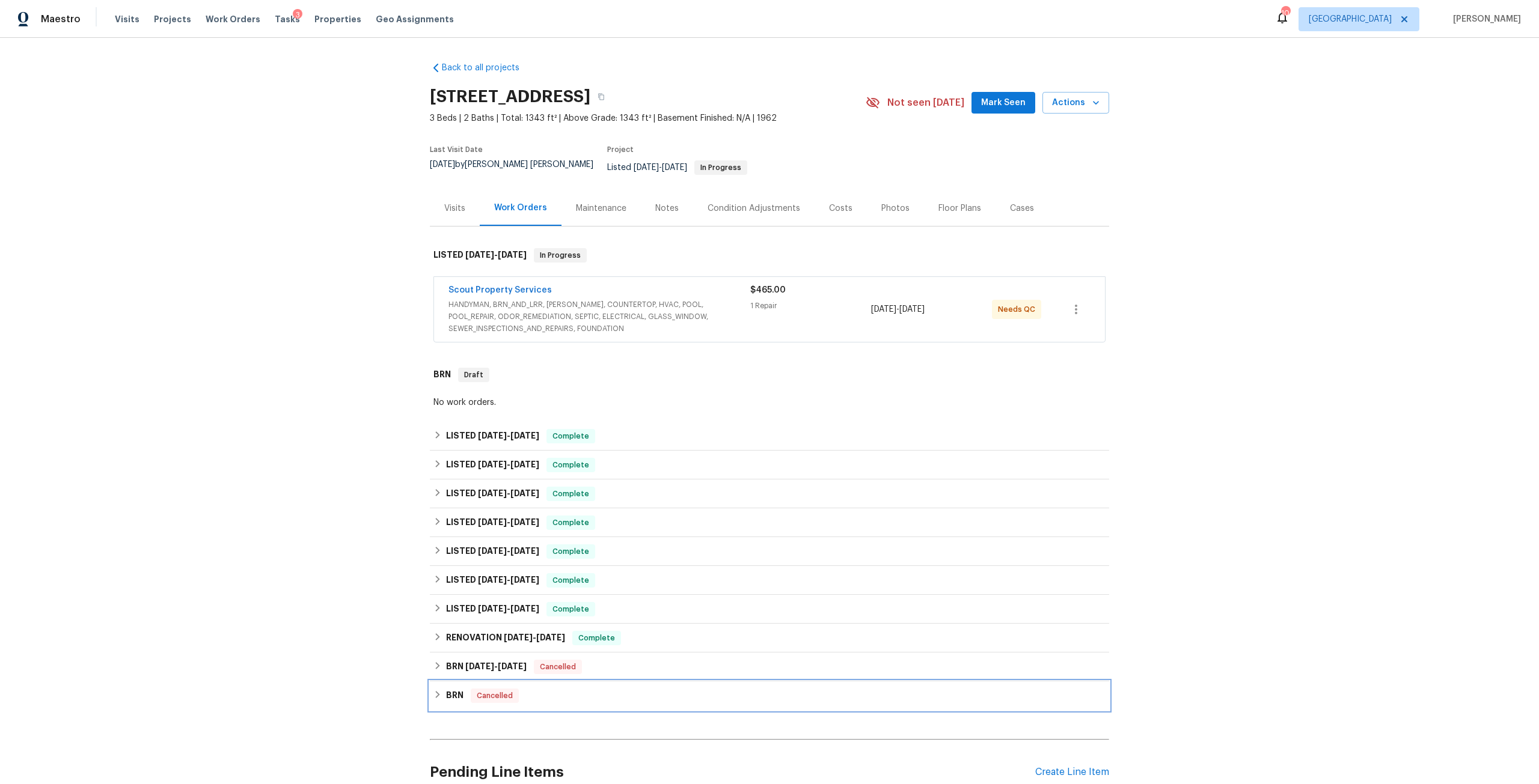
click at [453, 696] on div "BRN Cancelled" at bounding box center [770, 696] width 679 height 29
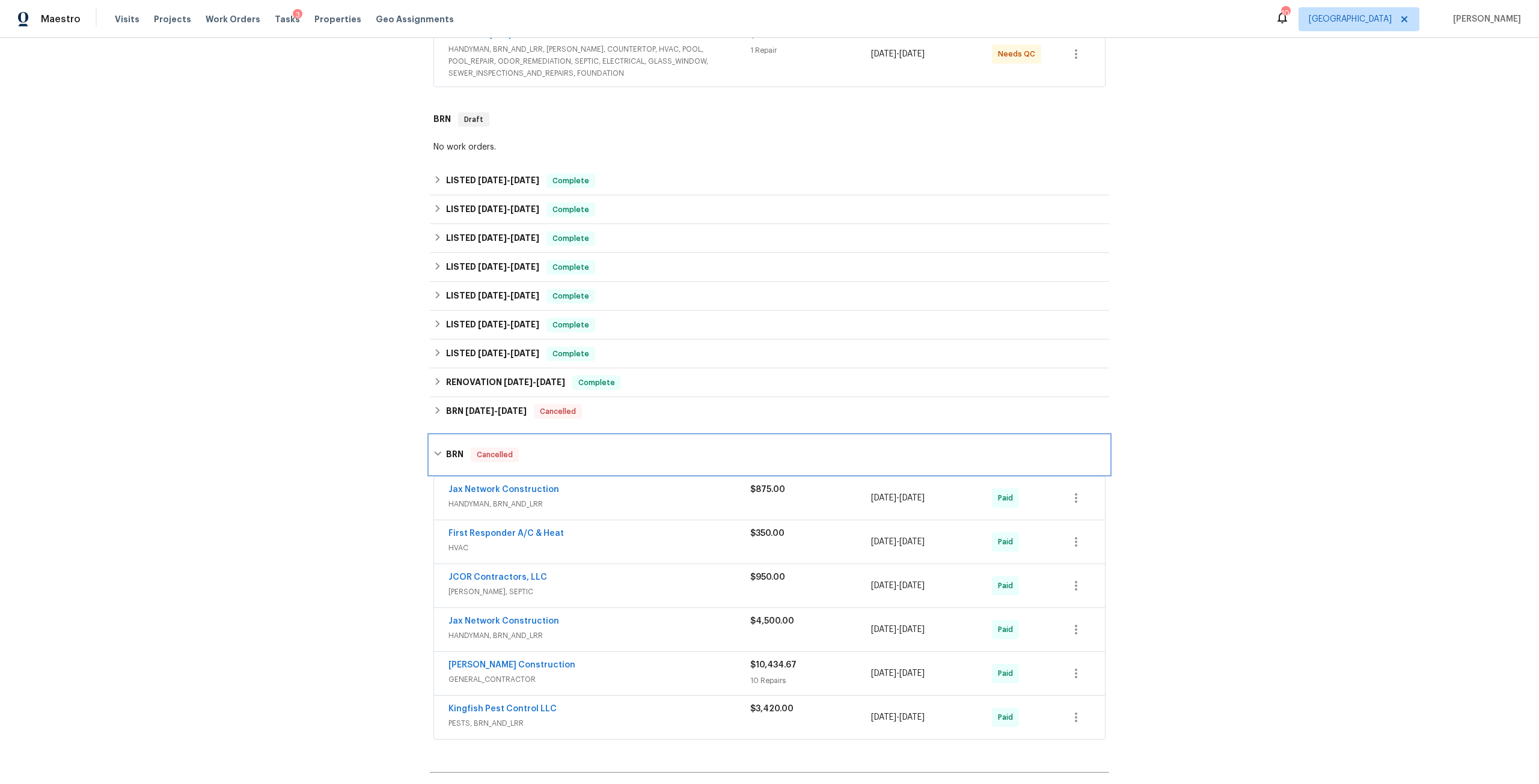
scroll to position [300, 0]
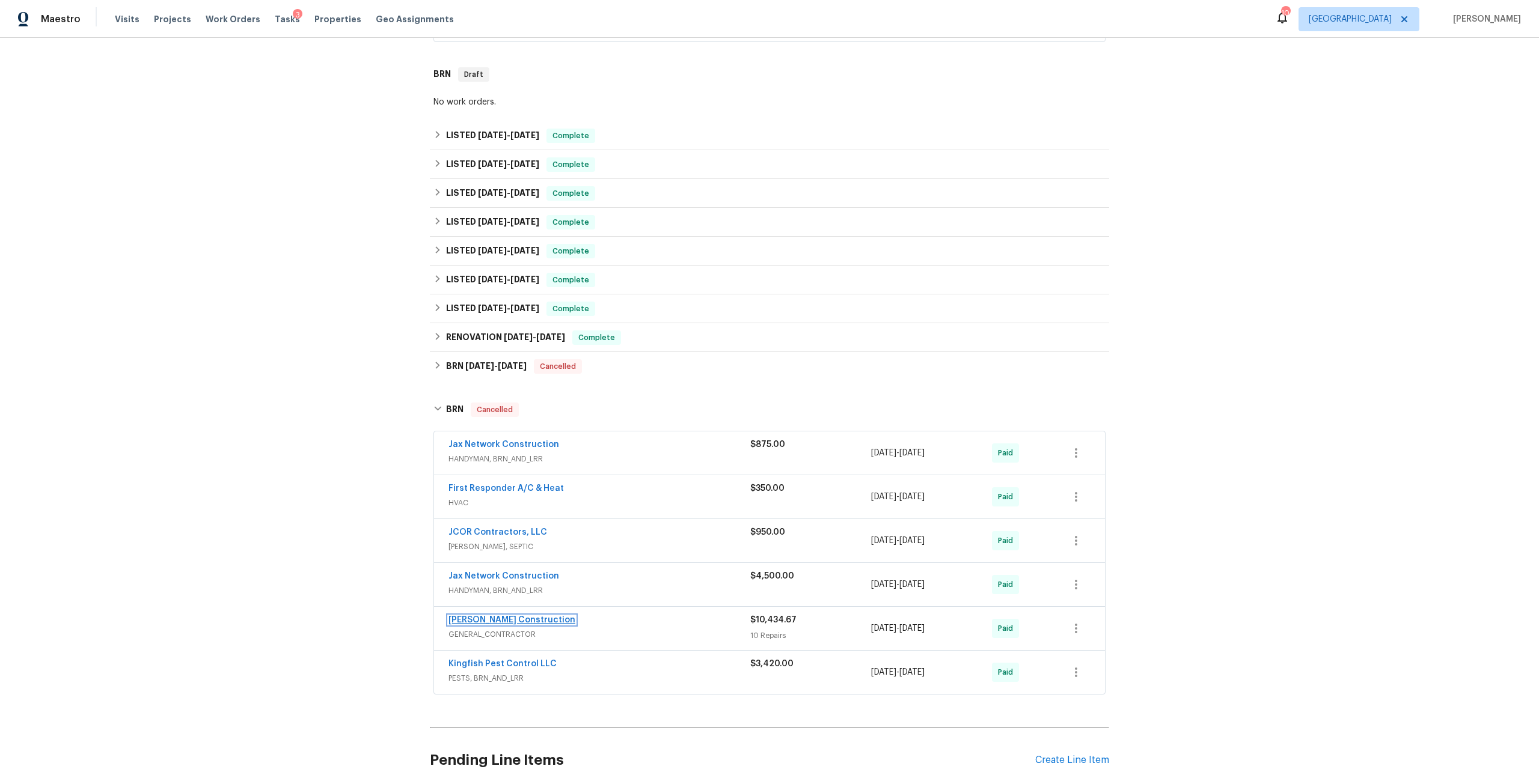
click at [475, 616] on link "[PERSON_NAME] Construction" at bounding box center [512, 620] width 127 height 9
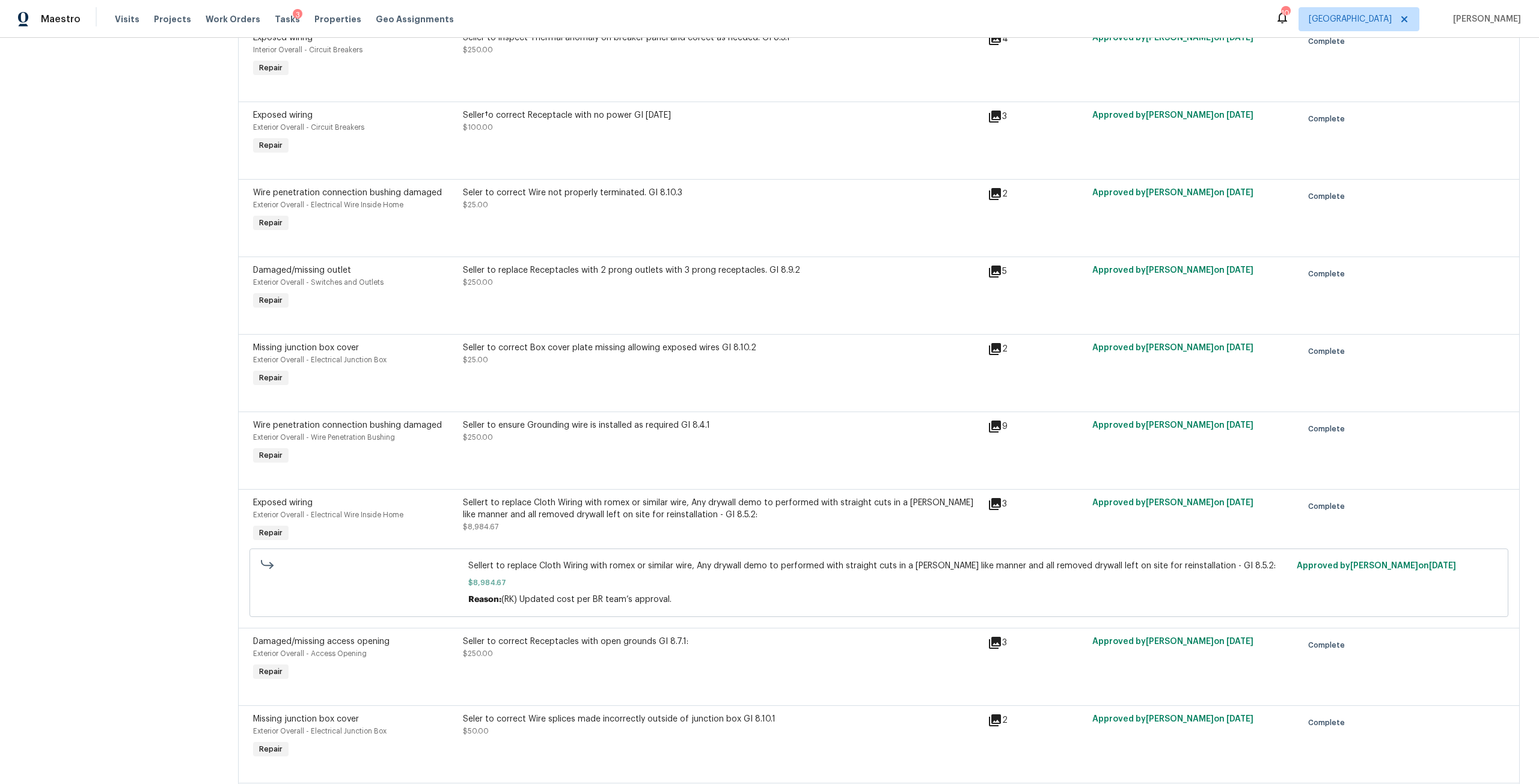
scroll to position [241, 0]
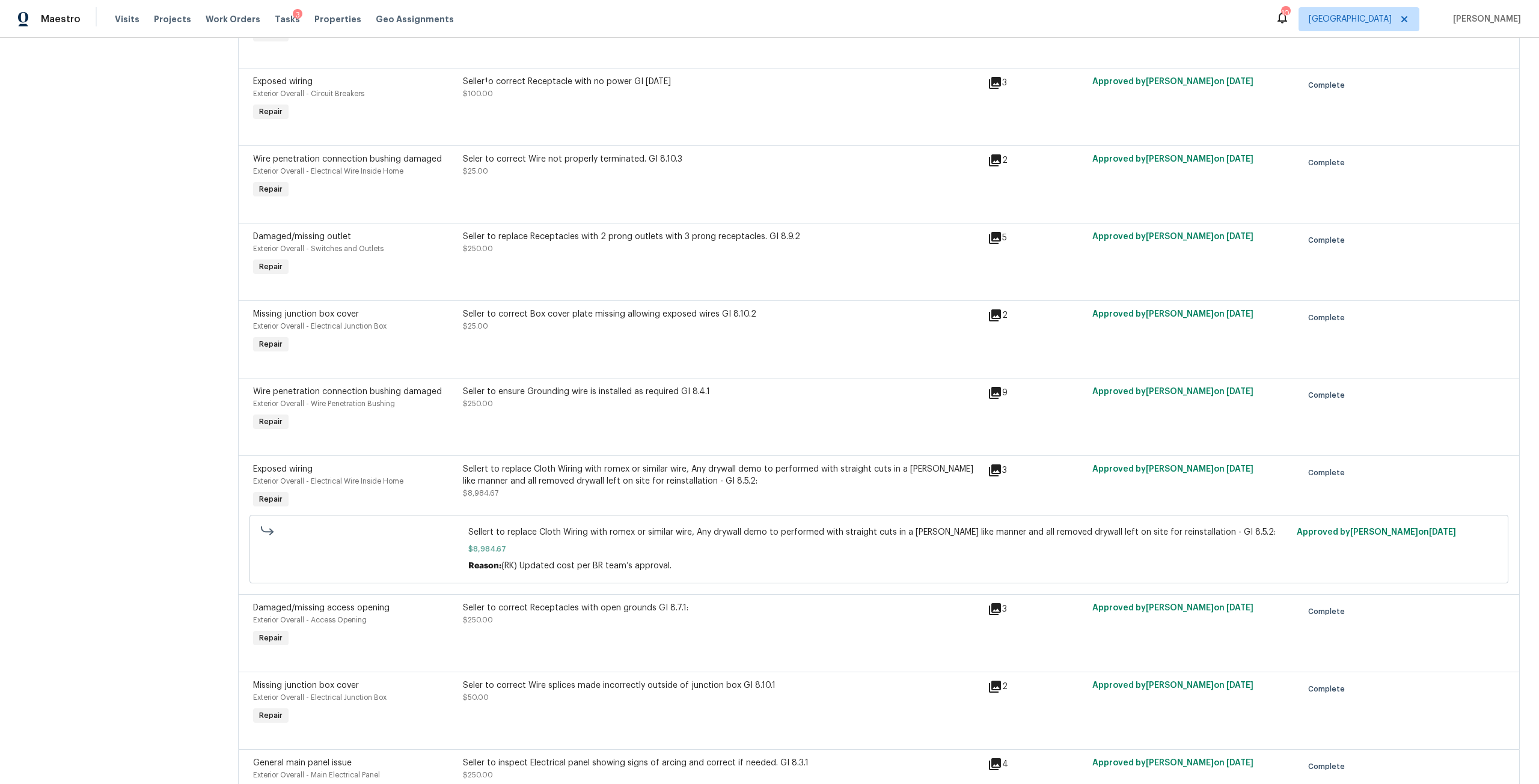
click at [639, 460] on div "Sellert to replace Cloth Wiring with romex or similar wire, Any drywall demo to…" at bounding box center [722, 487] width 525 height 55
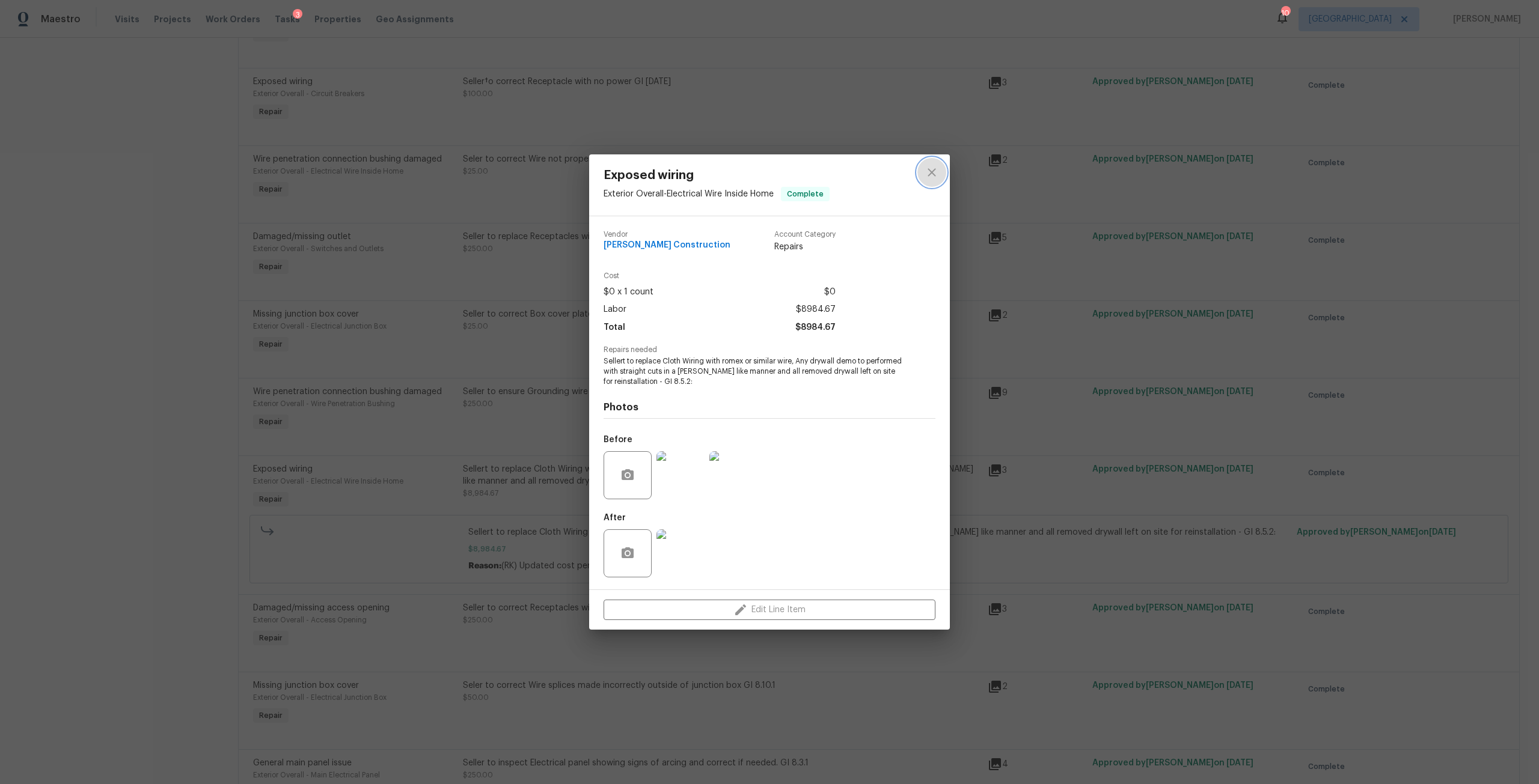
click at [934, 167] on icon "close" at bounding box center [931, 172] width 14 height 14
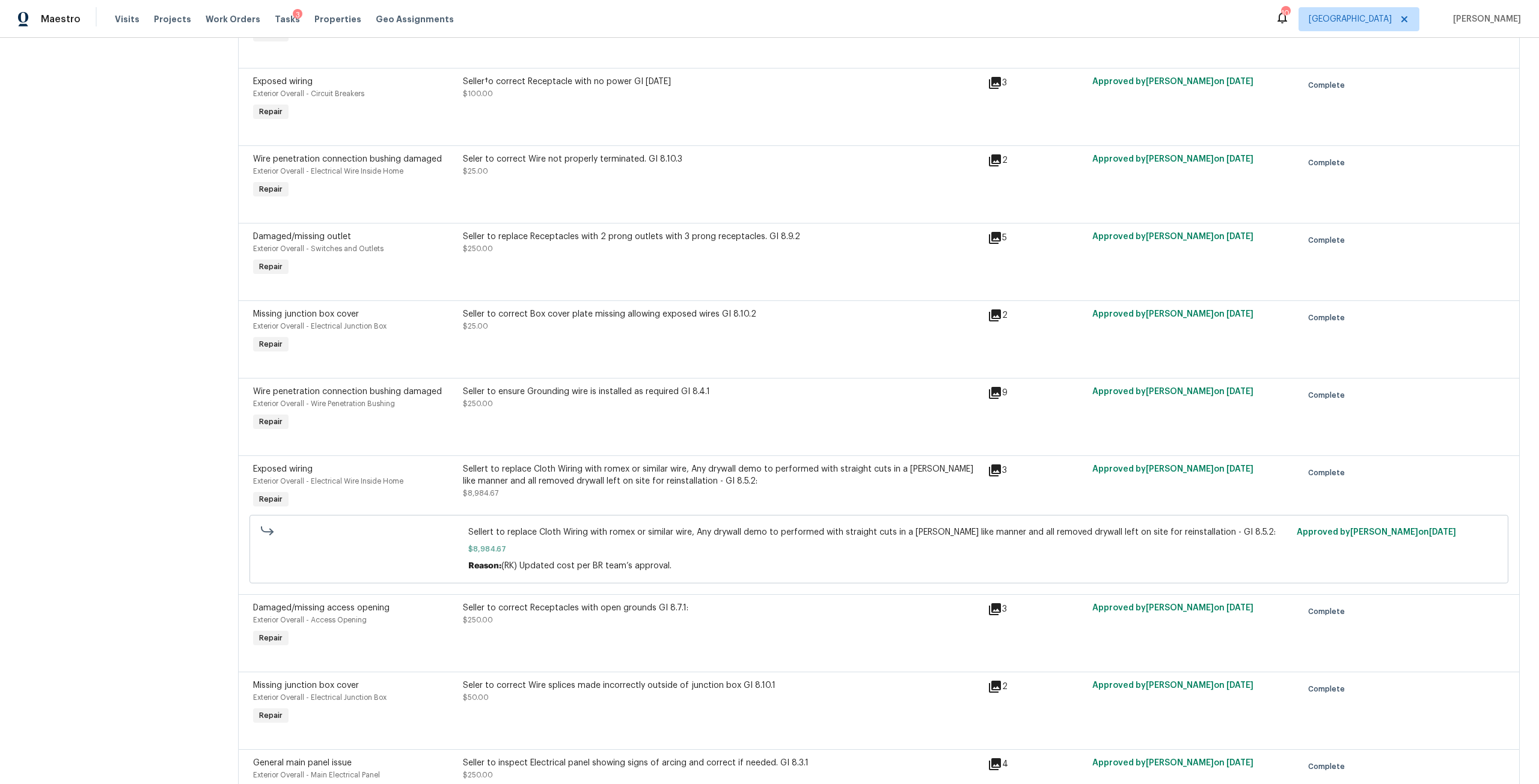
click at [683, 470] on div "Sellert to replace Cloth Wiring with romex or similar wire, Any drywall demo to…" at bounding box center [722, 475] width 518 height 24
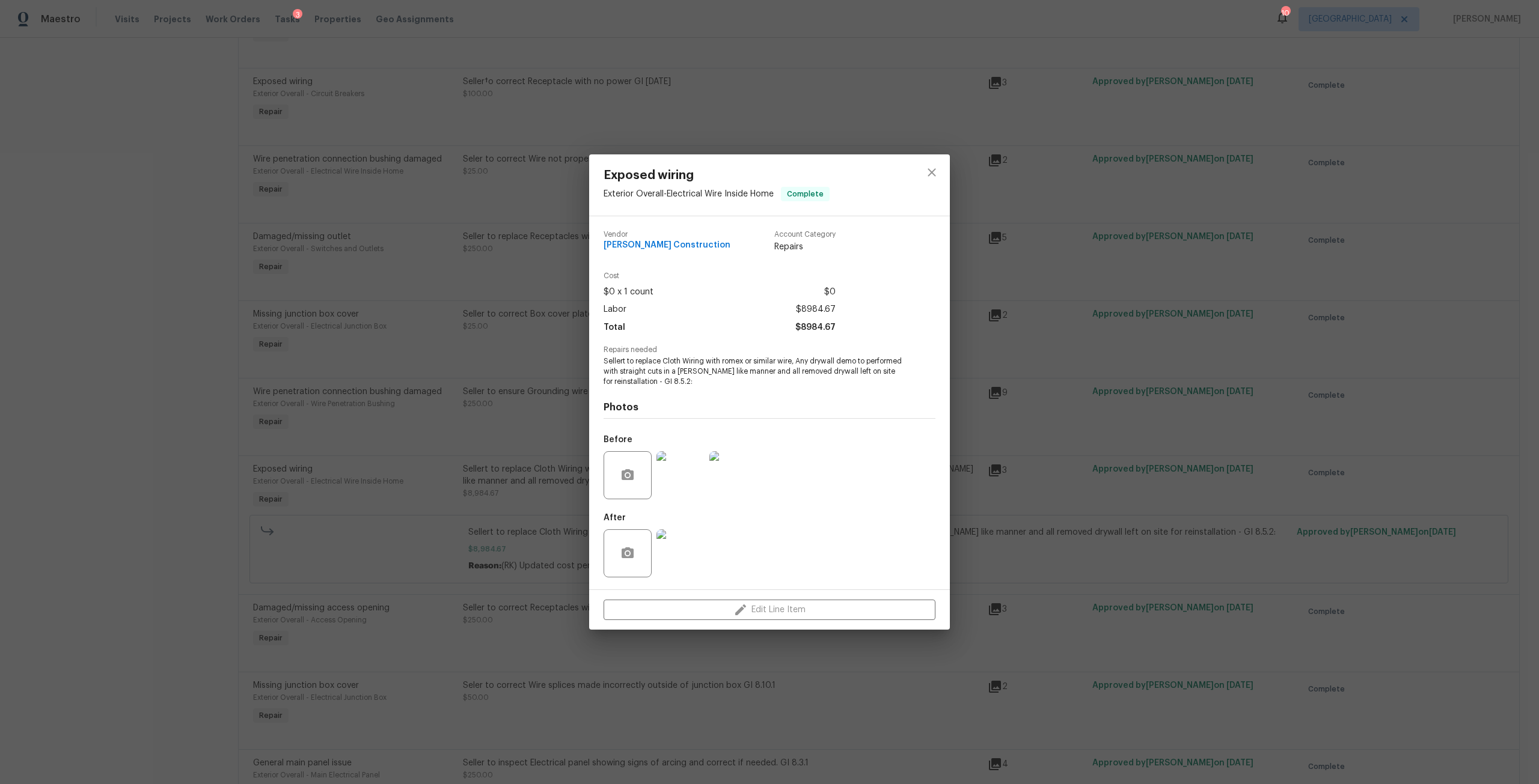
click at [580, 561] on div "Exposed wiring Exterior Overall - Electrical Wire Inside Home Complete Vendor […" at bounding box center [770, 392] width 1539 height 784
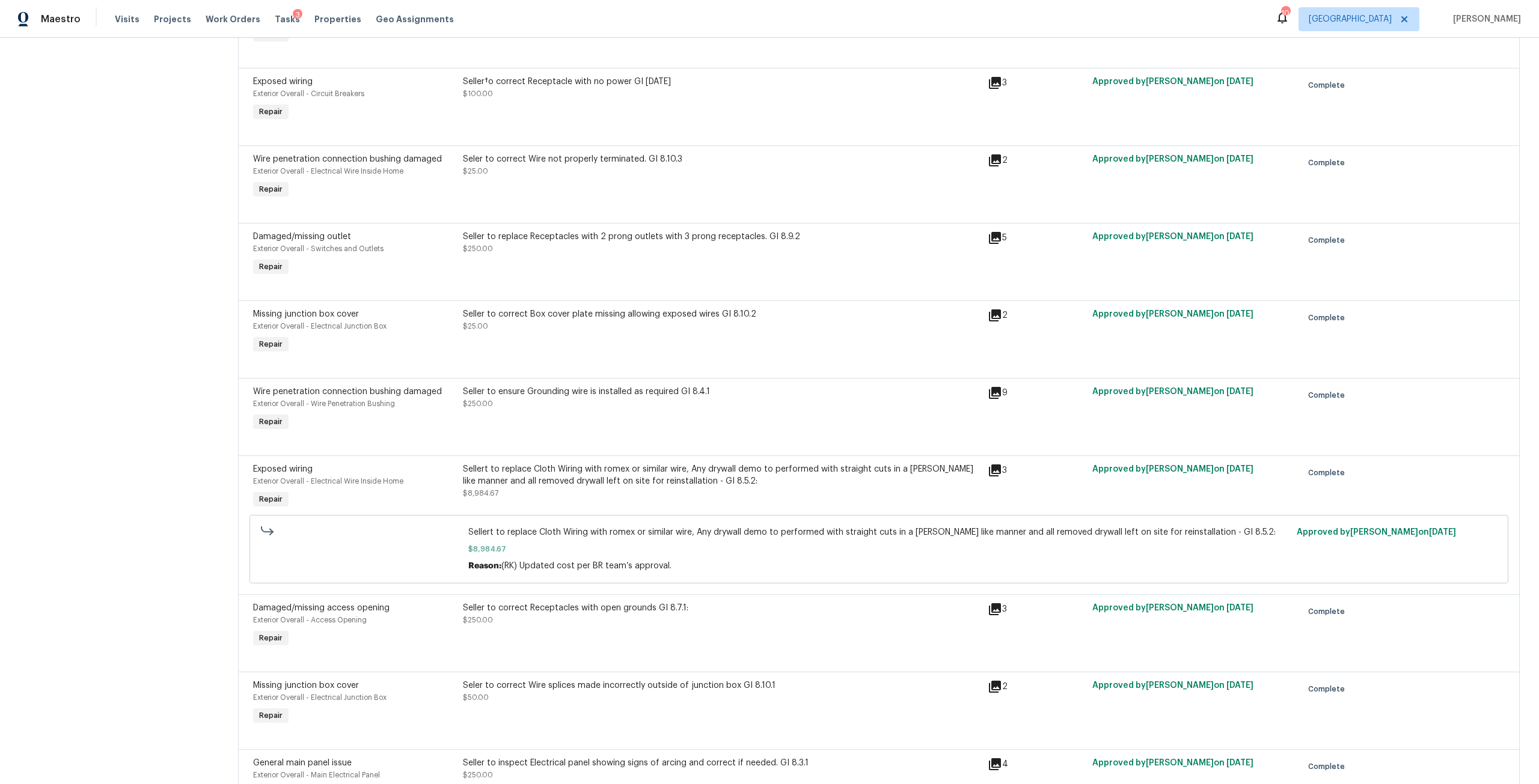
click at [575, 602] on div "Seller to correct Receptacles with open grounds GI 8.7.1:" at bounding box center [722, 607] width 518 height 12
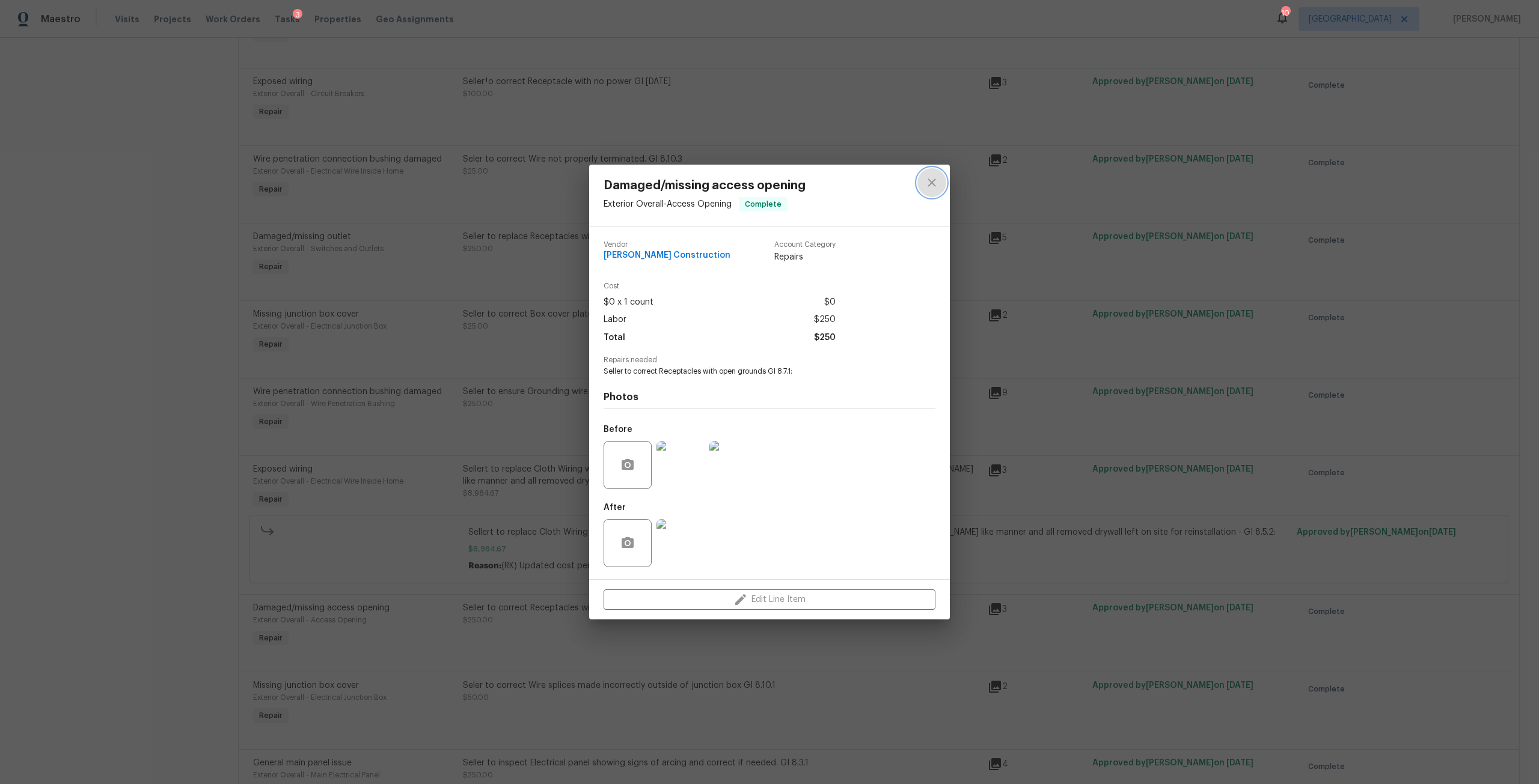
drag, startPoint x: 944, startPoint y: 183, endPoint x: 922, endPoint y: 189, distance: 22.8
click at [942, 185] on button "close" at bounding box center [932, 183] width 29 height 29
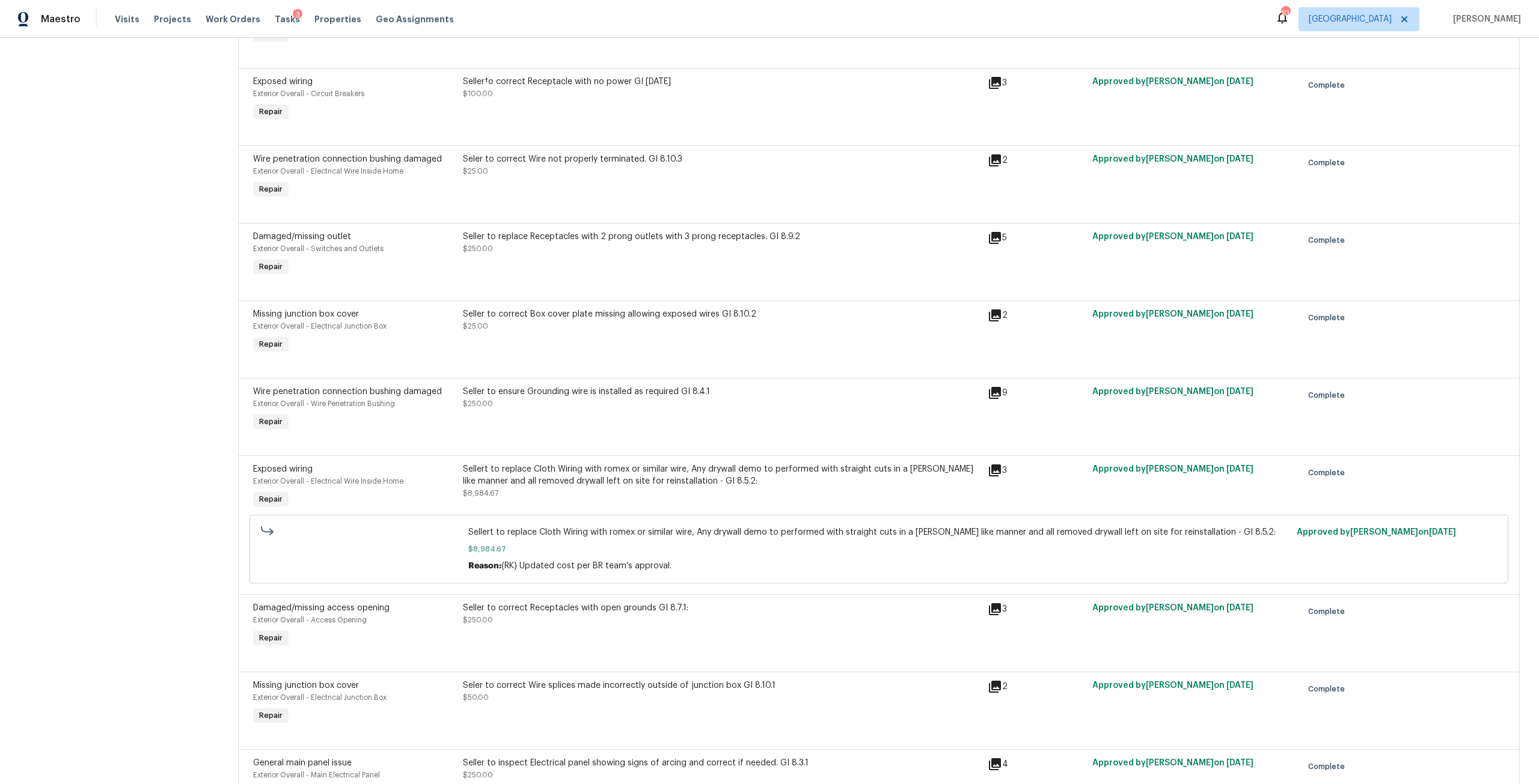
click at [671, 233] on div "Seller to replace Receptacles with 2 prong outlets with 3 prong receptacles. GI…" at bounding box center [722, 236] width 518 height 12
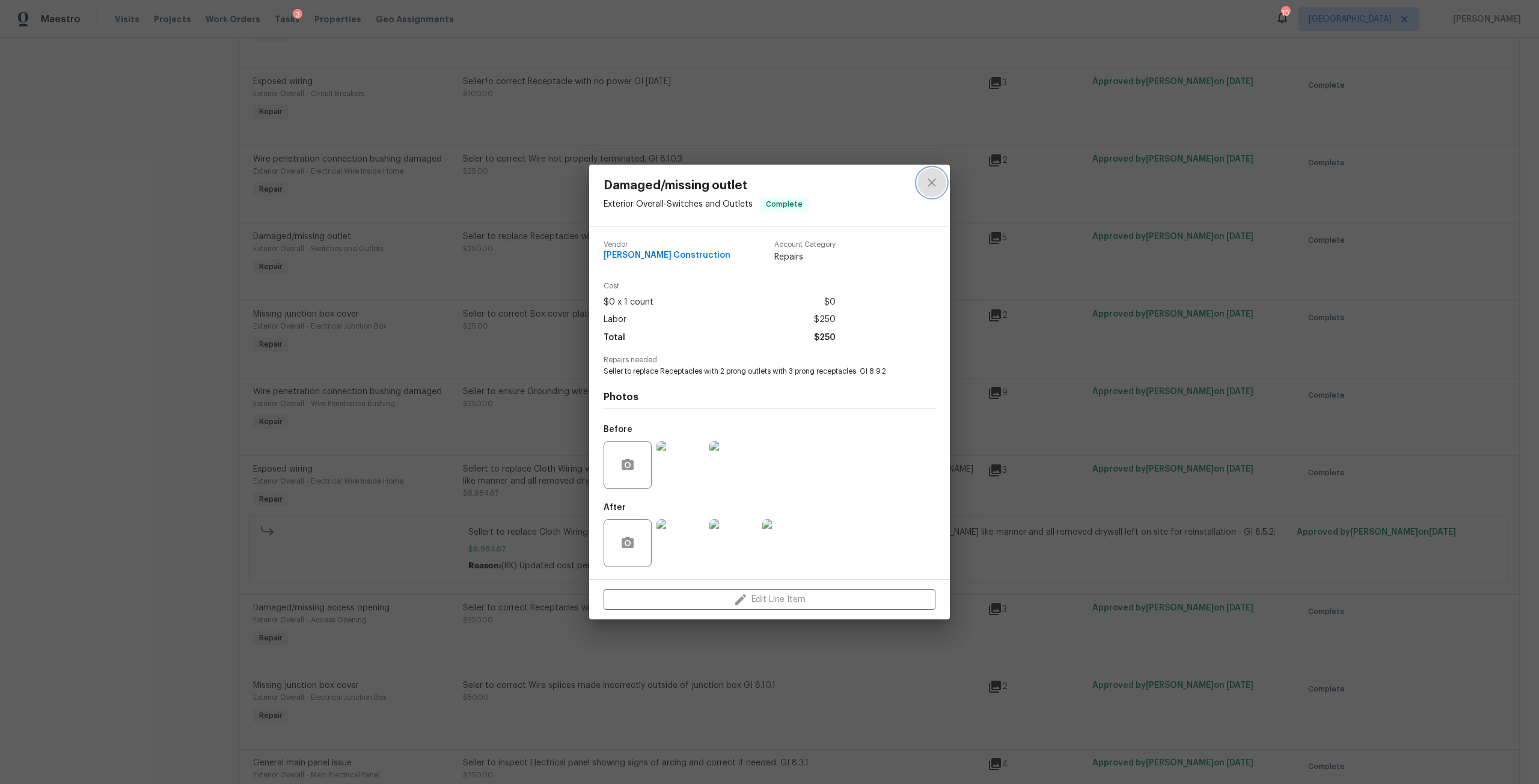
click at [934, 177] on icon "close" at bounding box center [931, 182] width 14 height 14
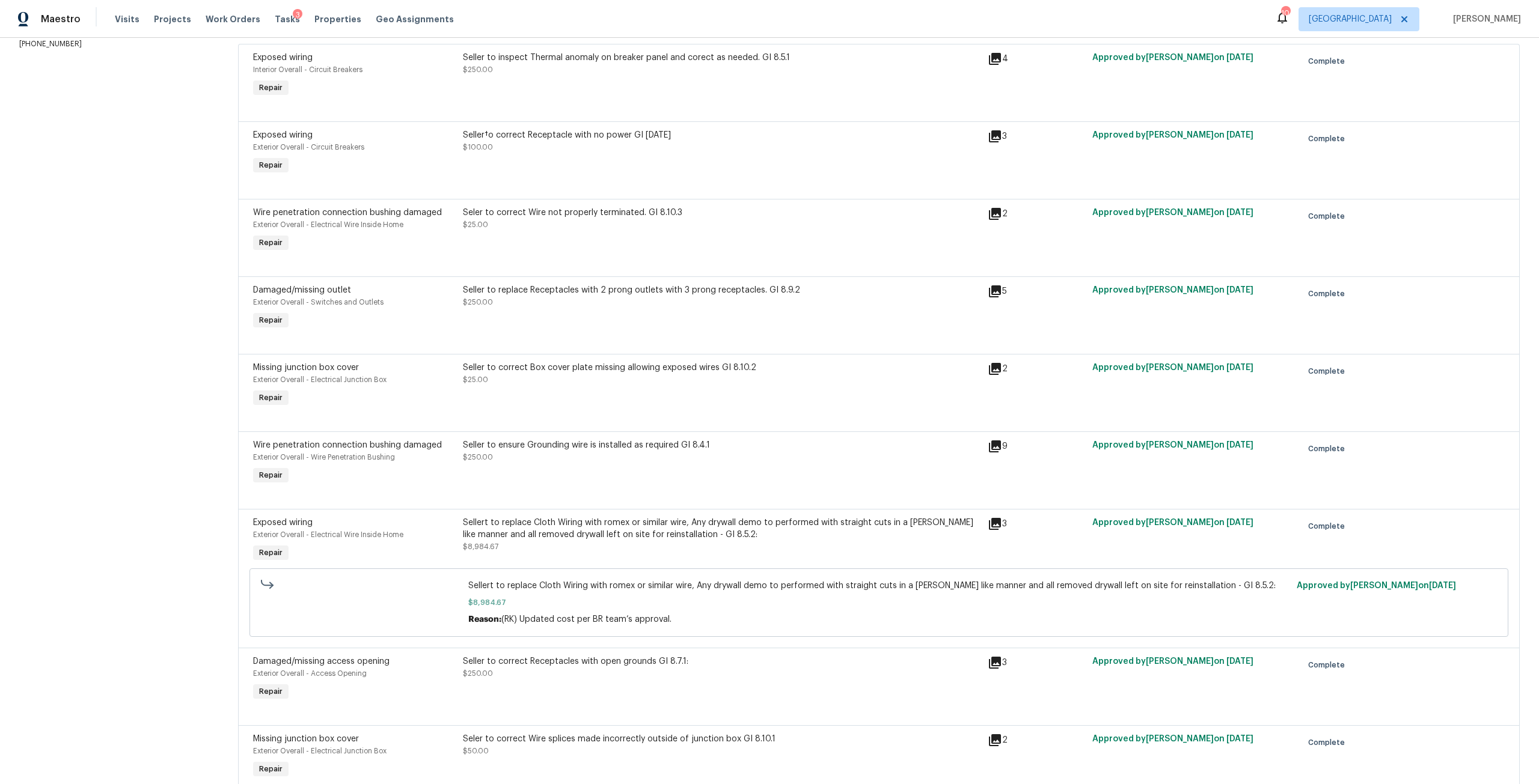
scroll to position [26, 0]
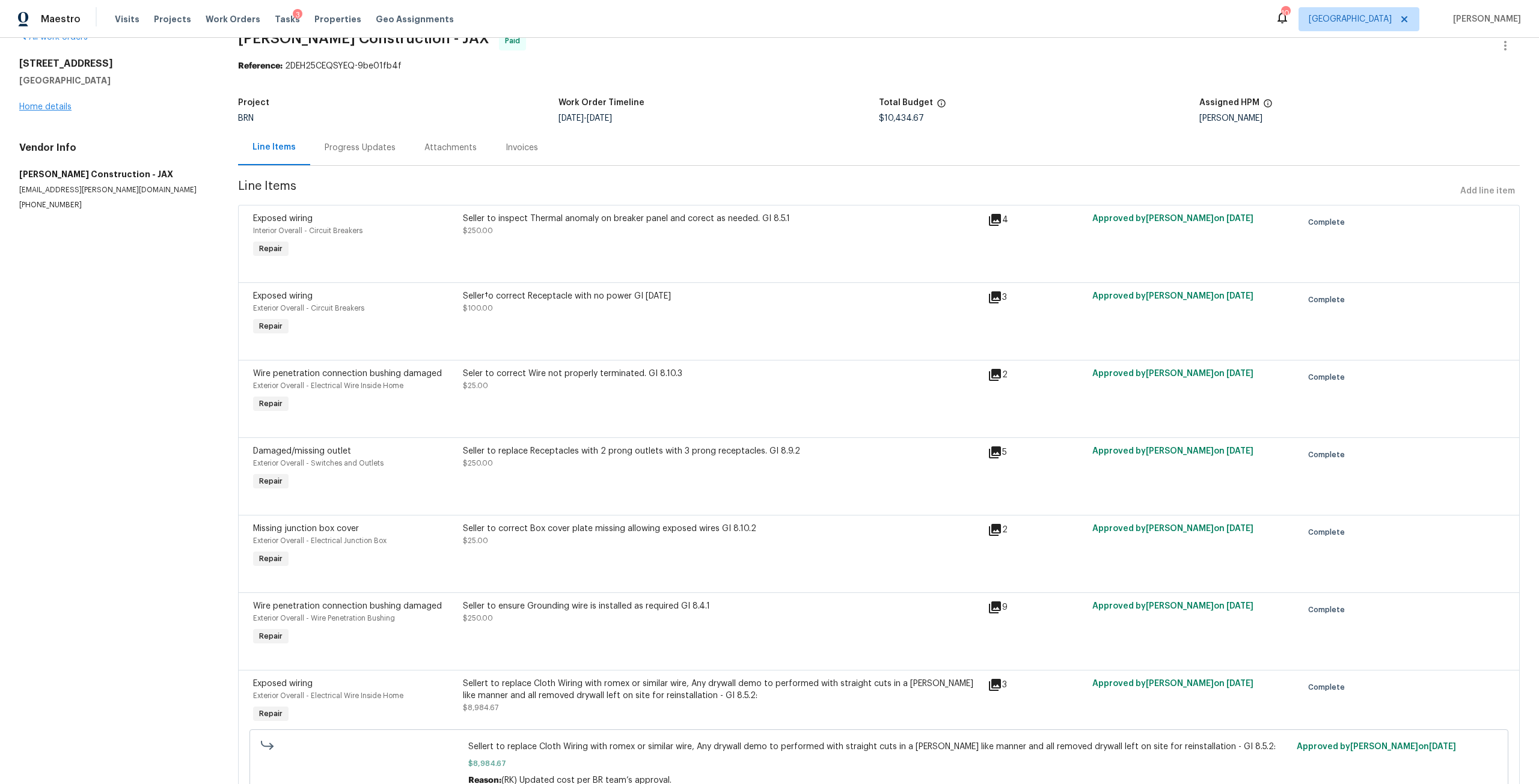
click at [49, 100] on div "3686 Smithfield St Jacksonville, FL 32217 Home details" at bounding box center [114, 85] width 190 height 55
click at [58, 109] on link "Home details" at bounding box center [45, 107] width 52 height 9
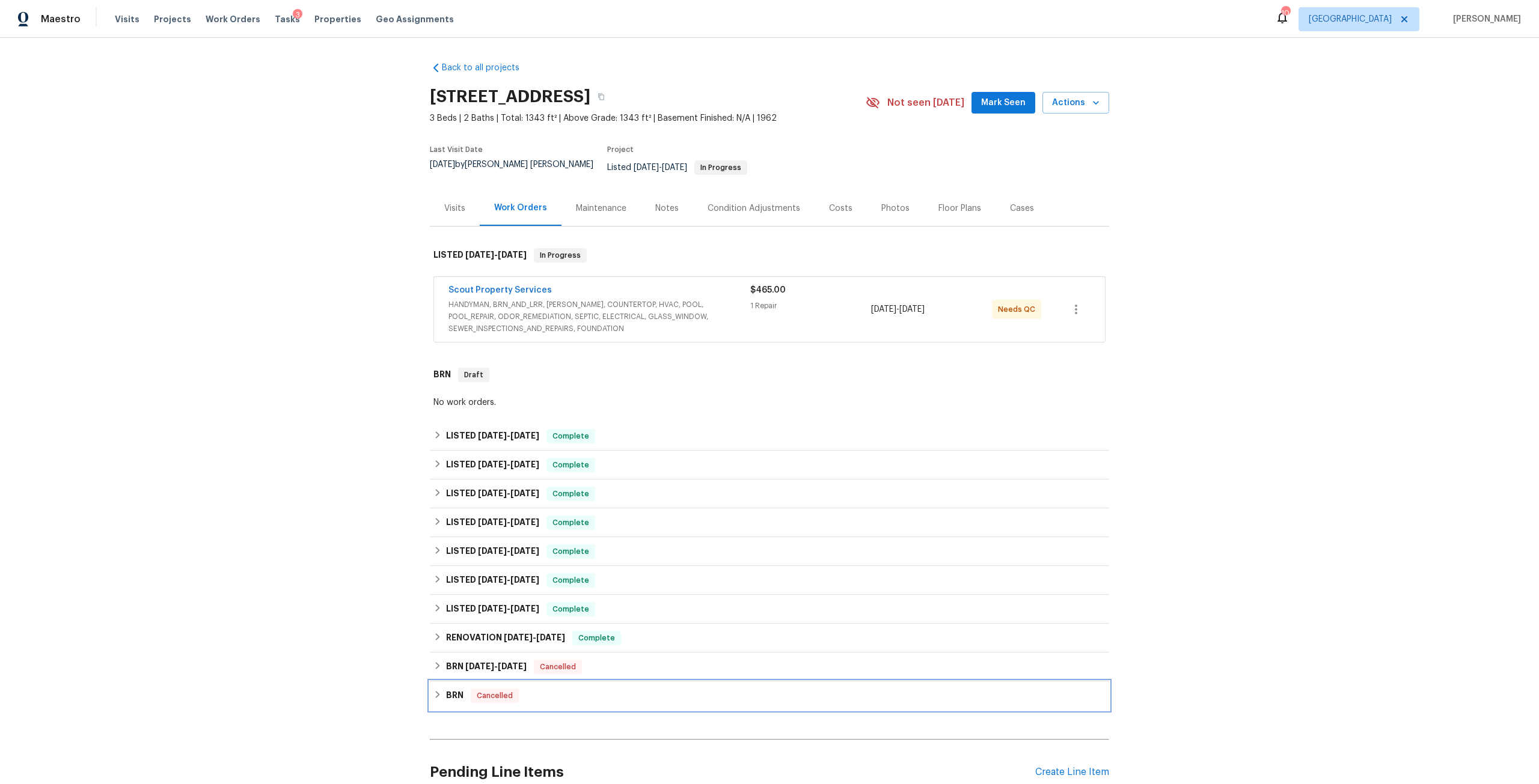
click at [456, 689] on h6 "BRN" at bounding box center [455, 696] width 17 height 14
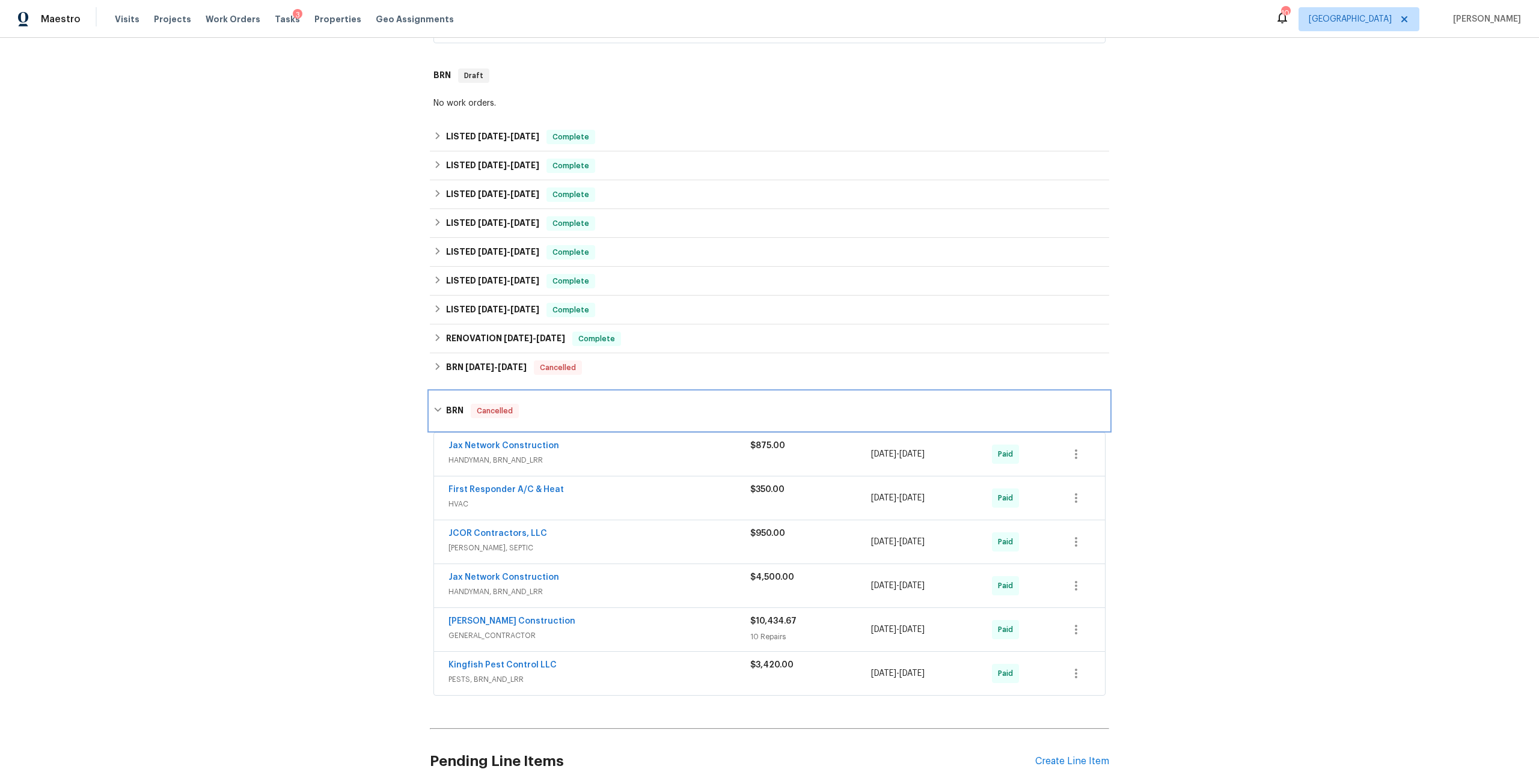
scroll to position [300, 0]
click at [522, 575] on div "Jax Network Construction" at bounding box center [599, 577] width 302 height 14
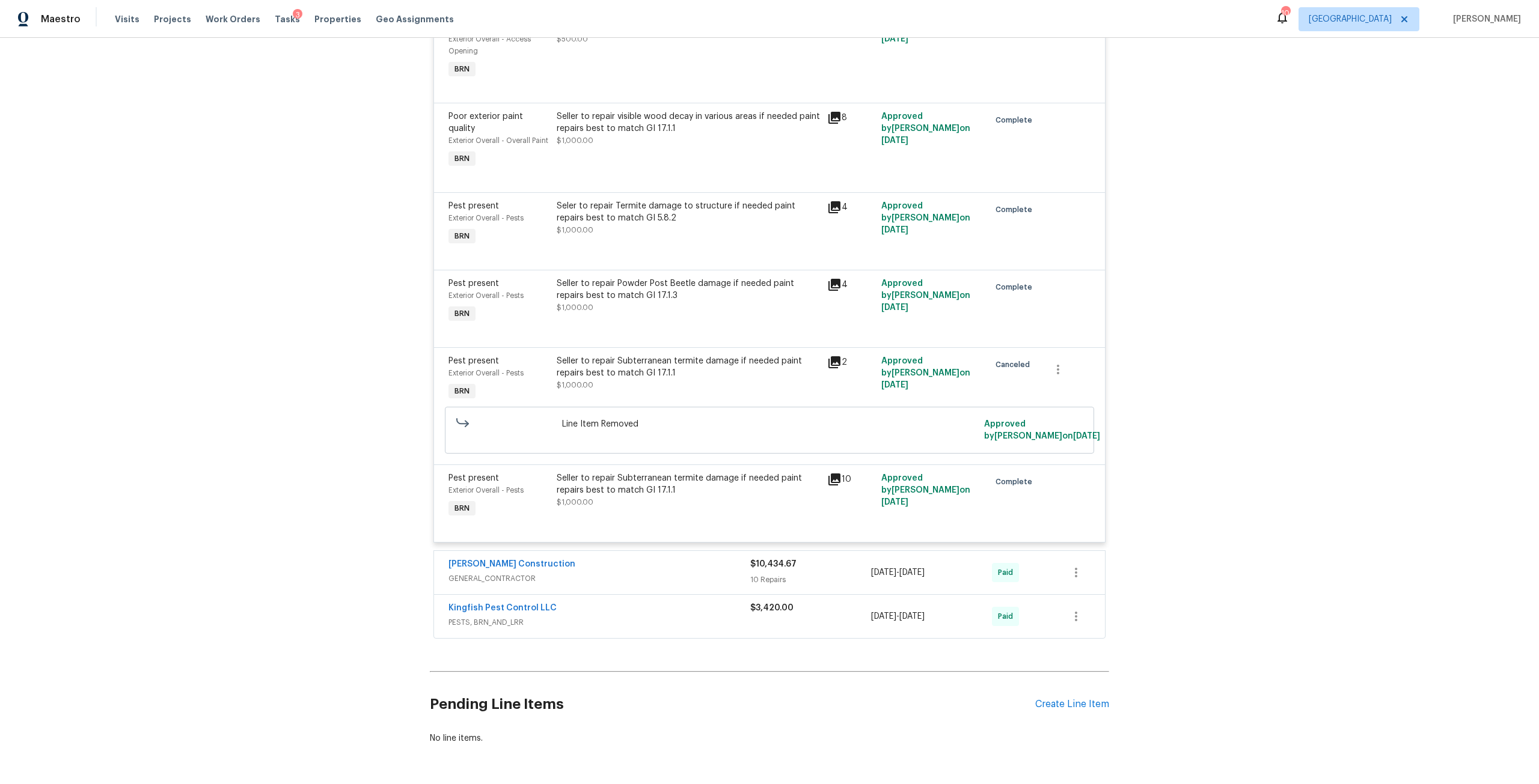
scroll to position [931, 0]
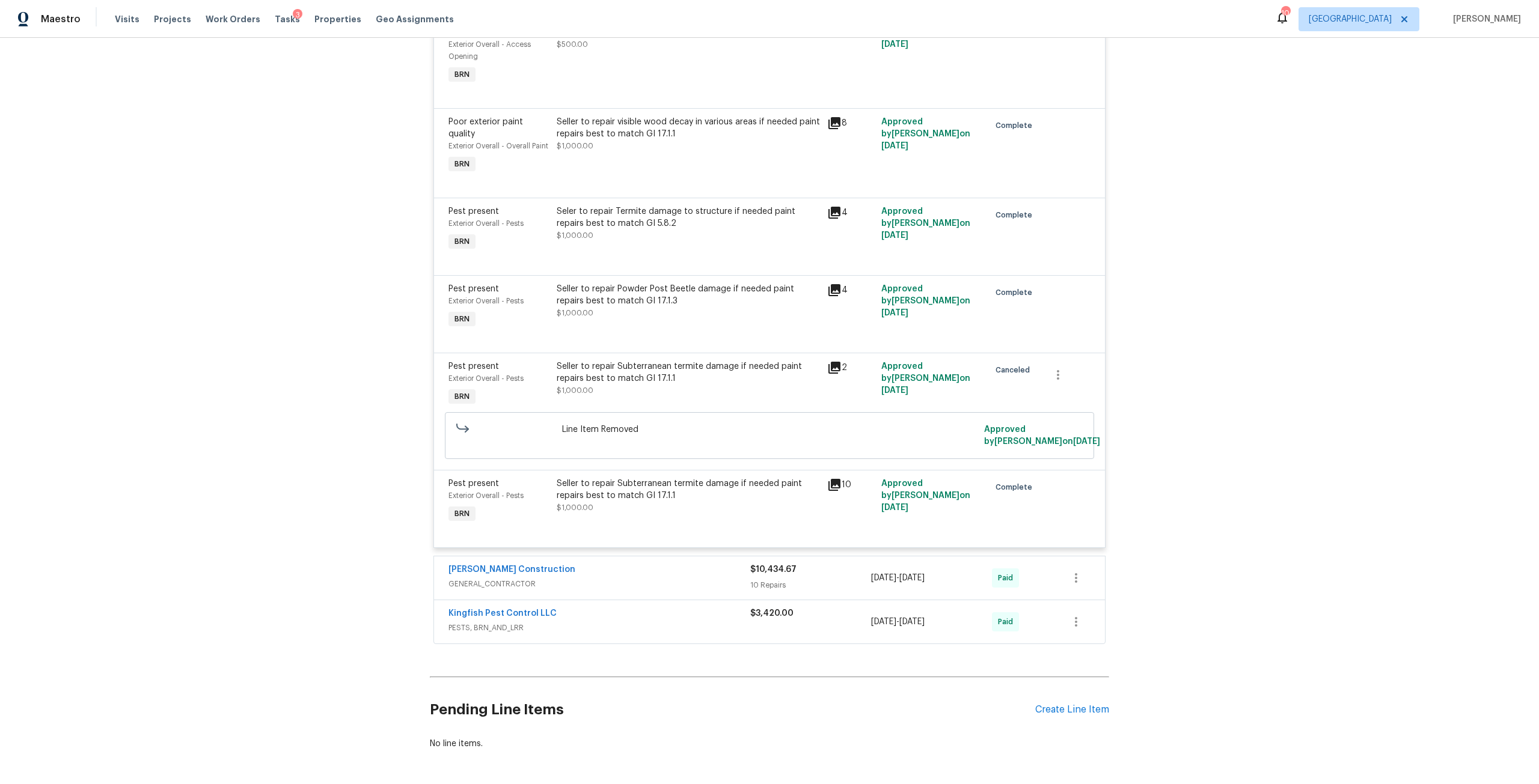
click at [498, 593] on div "Dehlinger Construction GENERAL_CONTRACTOR" at bounding box center [599, 578] width 302 height 29
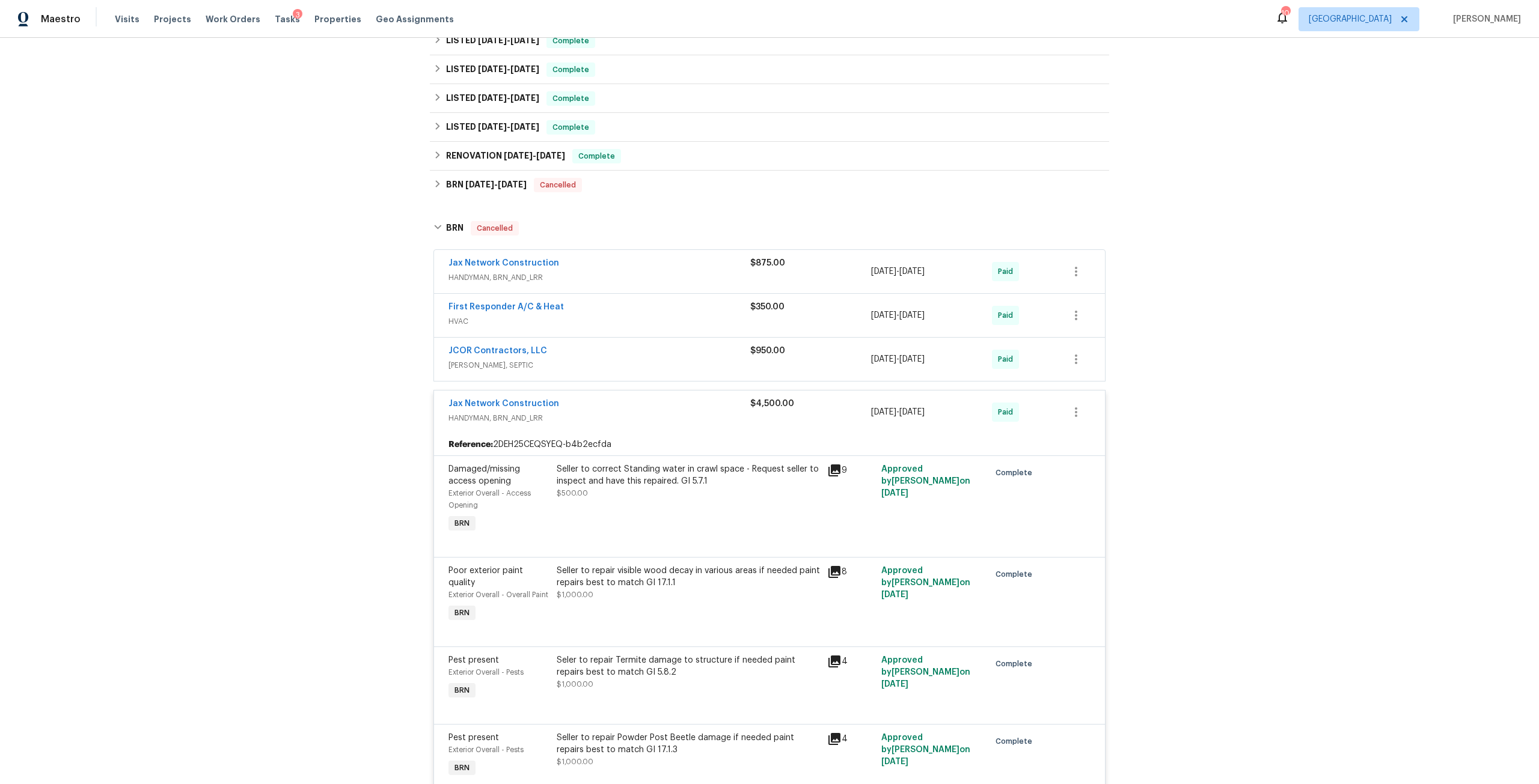
scroll to position [272, 0]
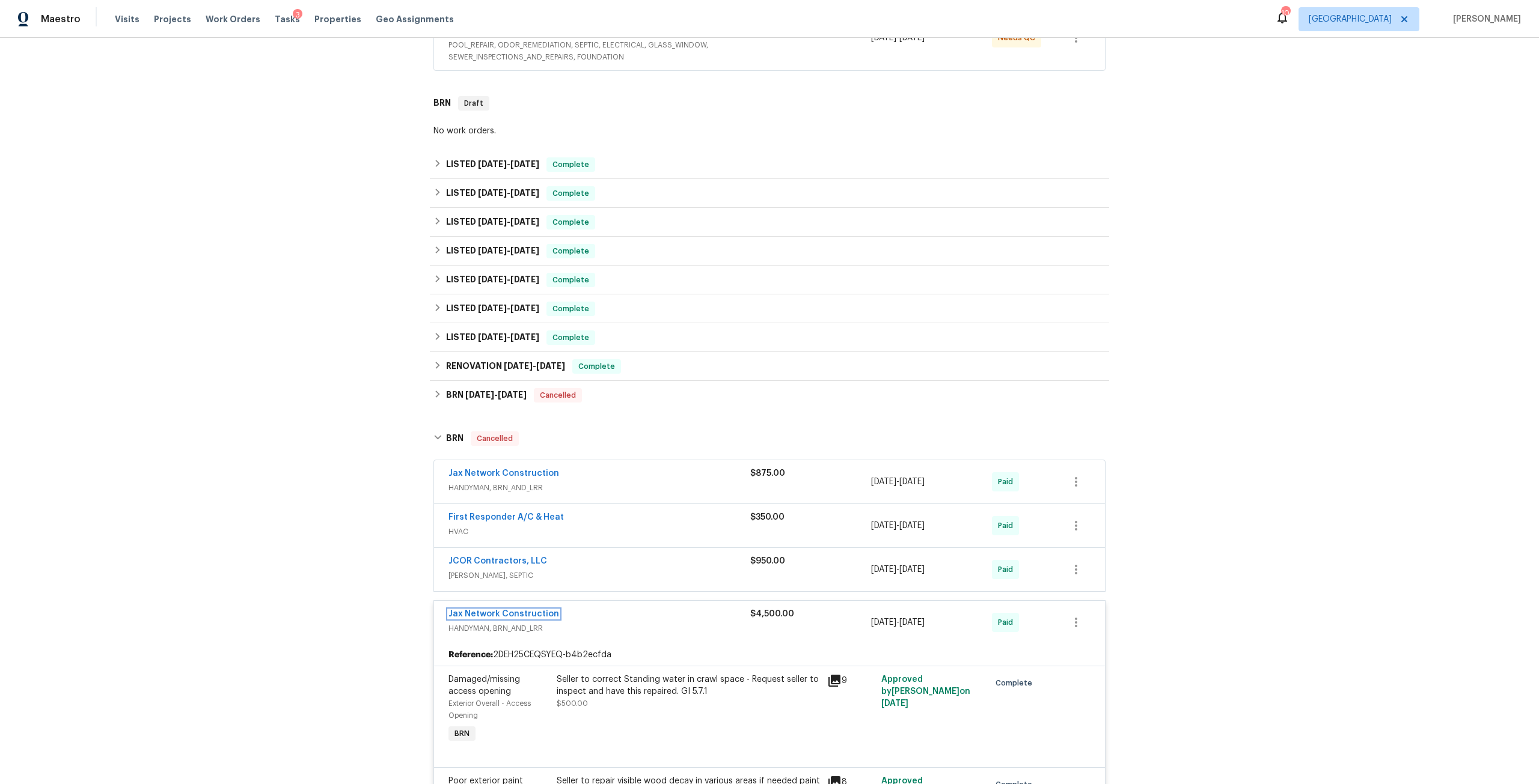
click at [532, 610] on link "Jax Network Construction" at bounding box center [504, 614] width 111 height 9
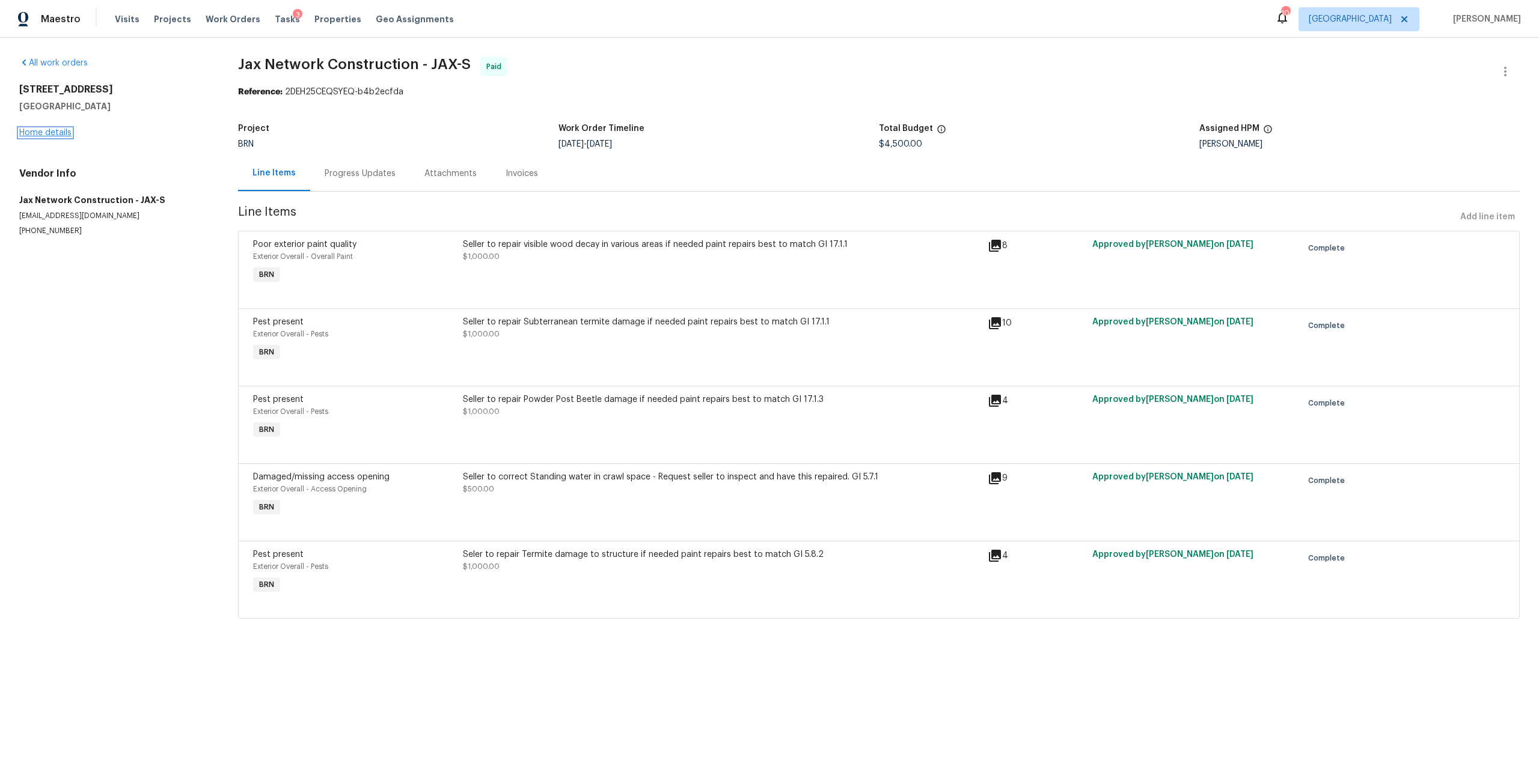
click at [42, 129] on link "Home details" at bounding box center [45, 133] width 52 height 9
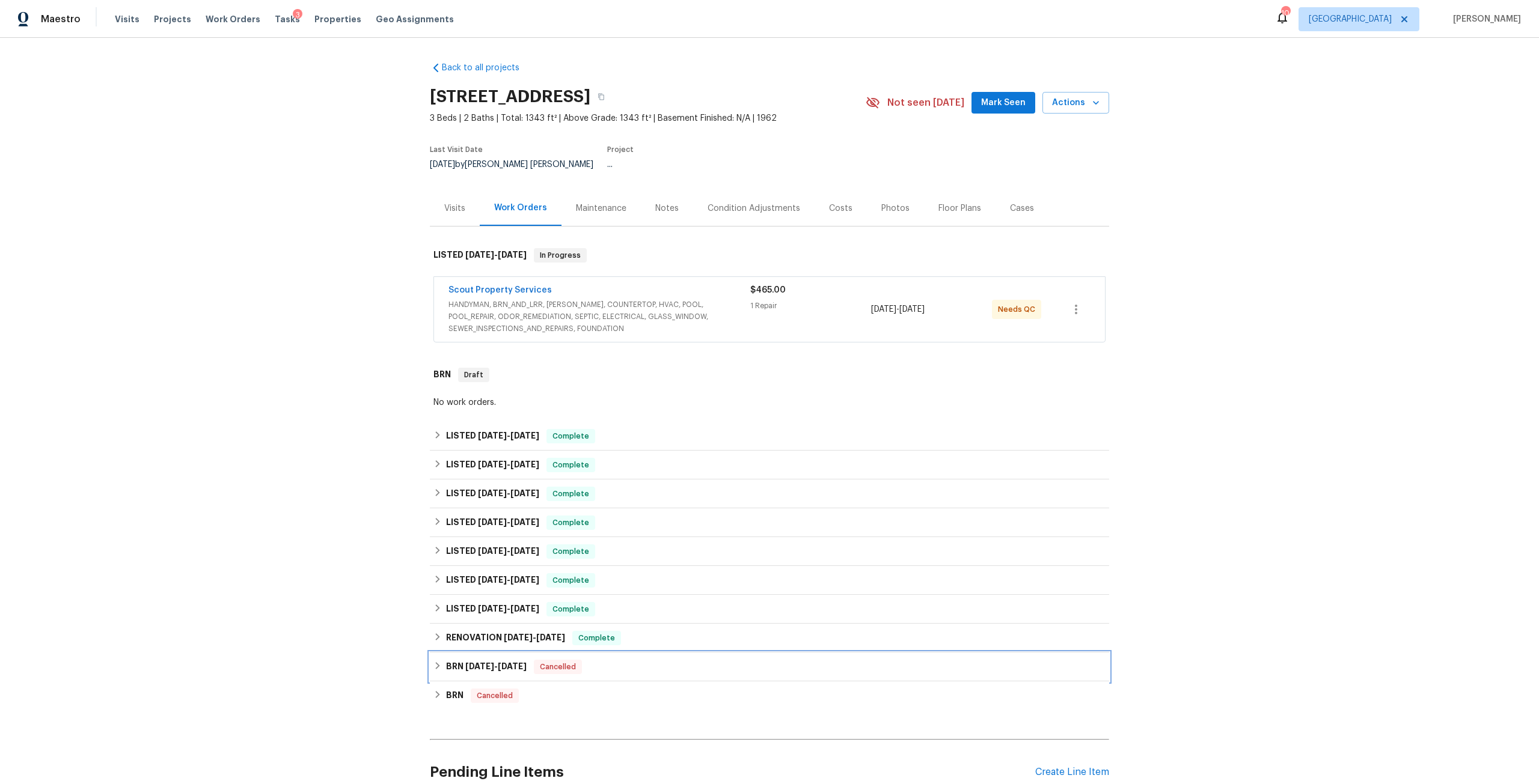
click at [475, 671] on div "BRN 6/14/24 - 6/14/24 Cancelled" at bounding box center [770, 667] width 679 height 29
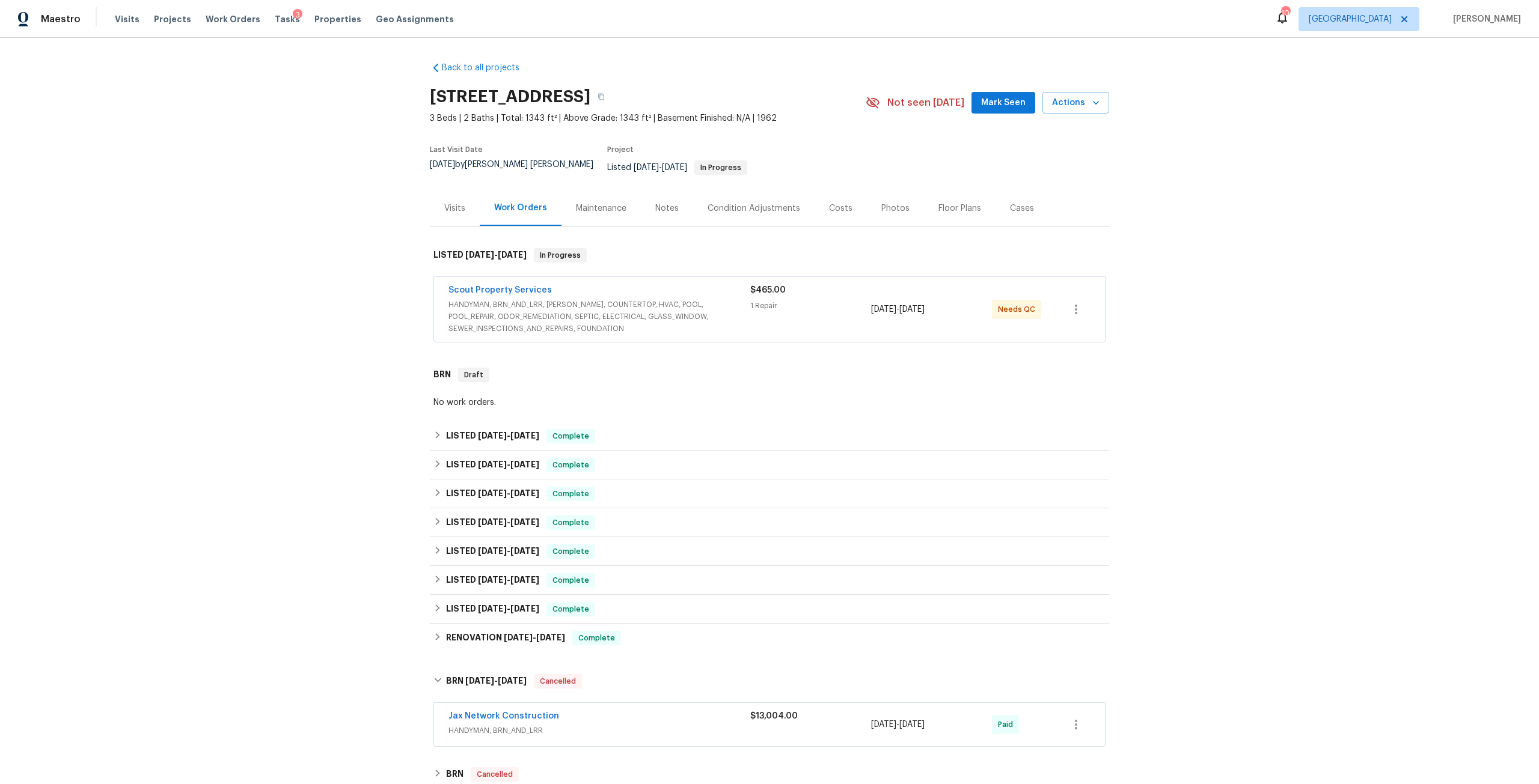
click at [660, 191] on div "Notes" at bounding box center [667, 208] width 52 height 35
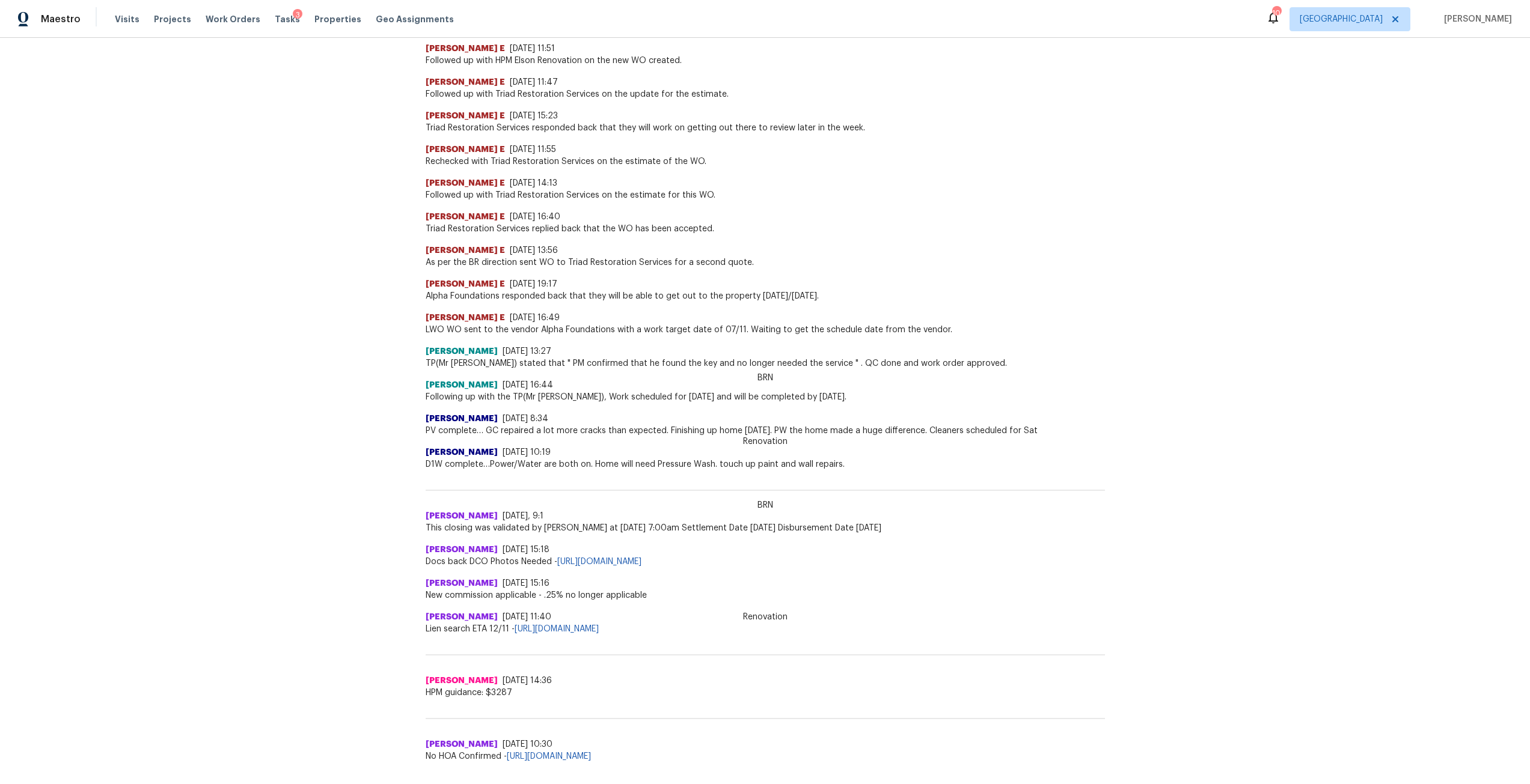
scroll to position [1659, 0]
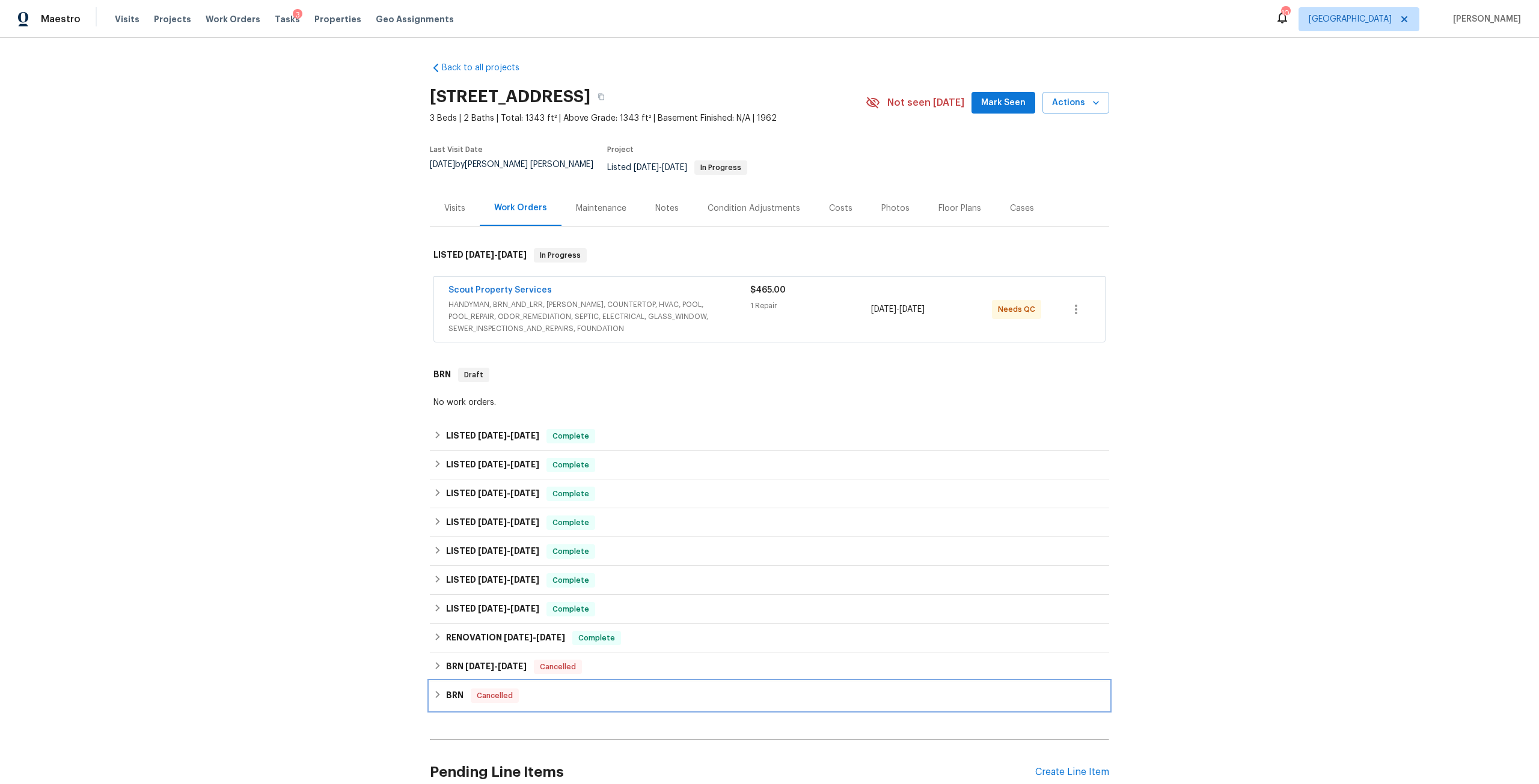
click at [452, 694] on h6 "BRN" at bounding box center [455, 696] width 17 height 14
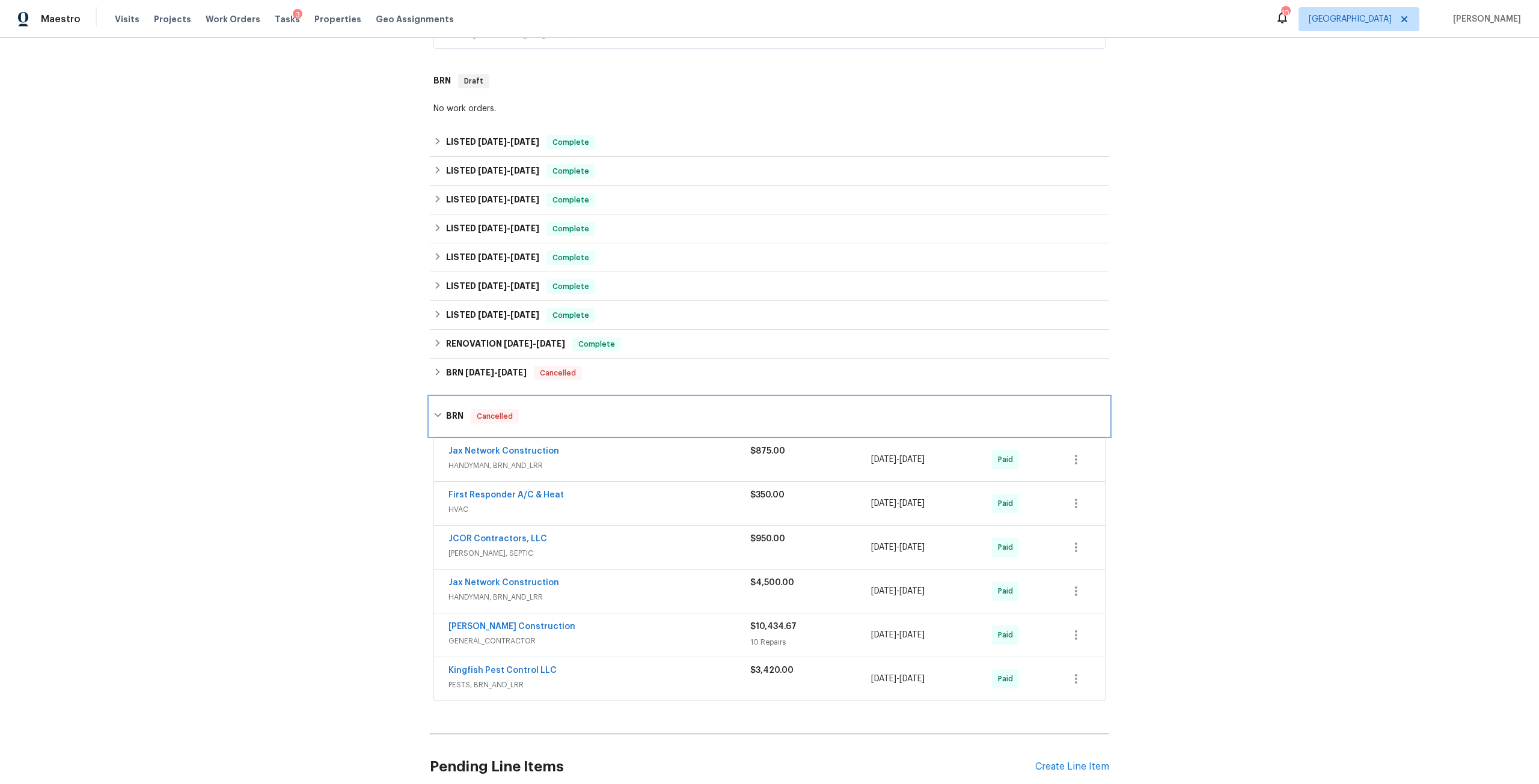
scroll to position [300, 0]
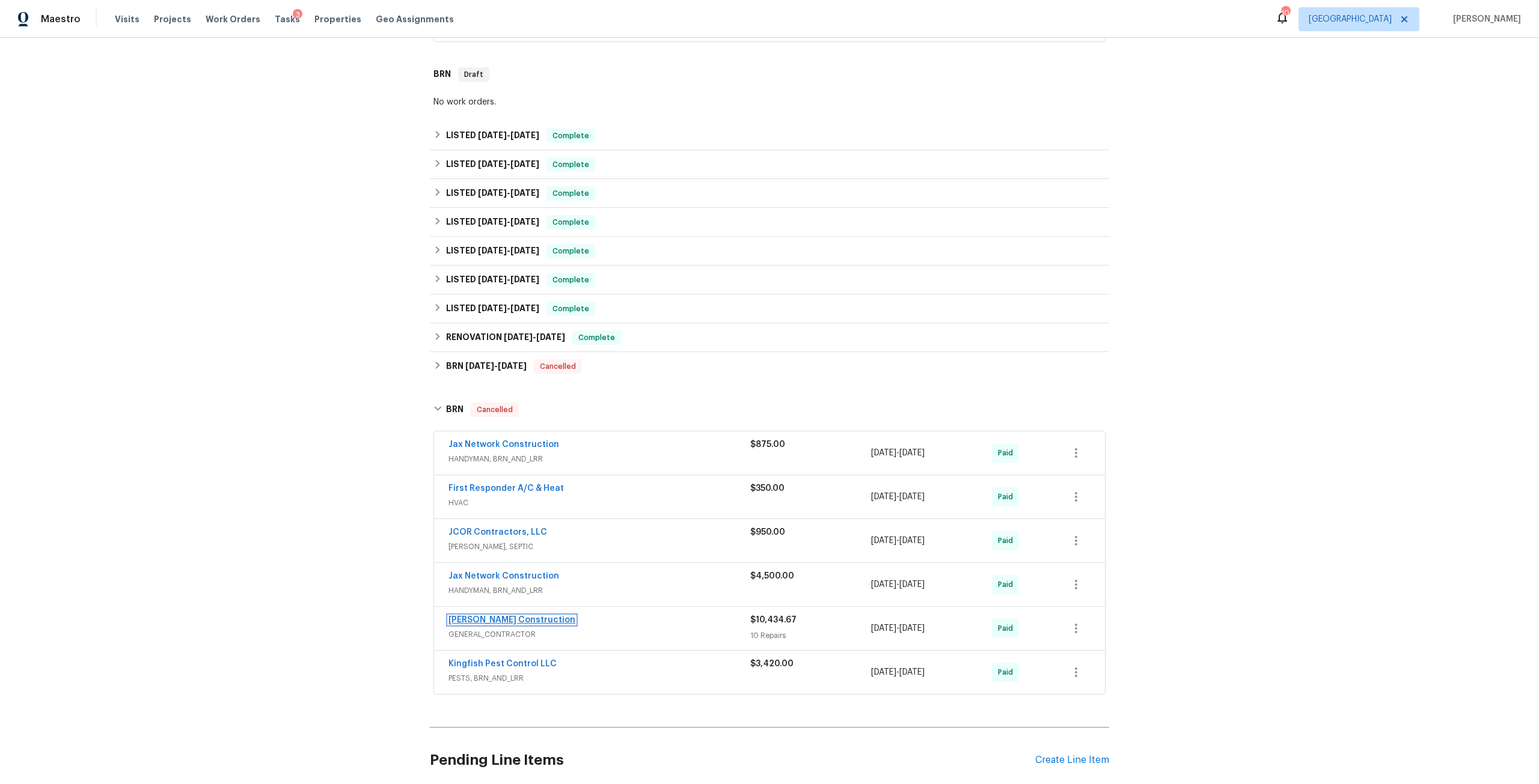
click at [518, 616] on link "[PERSON_NAME] Construction" at bounding box center [512, 620] width 127 height 9
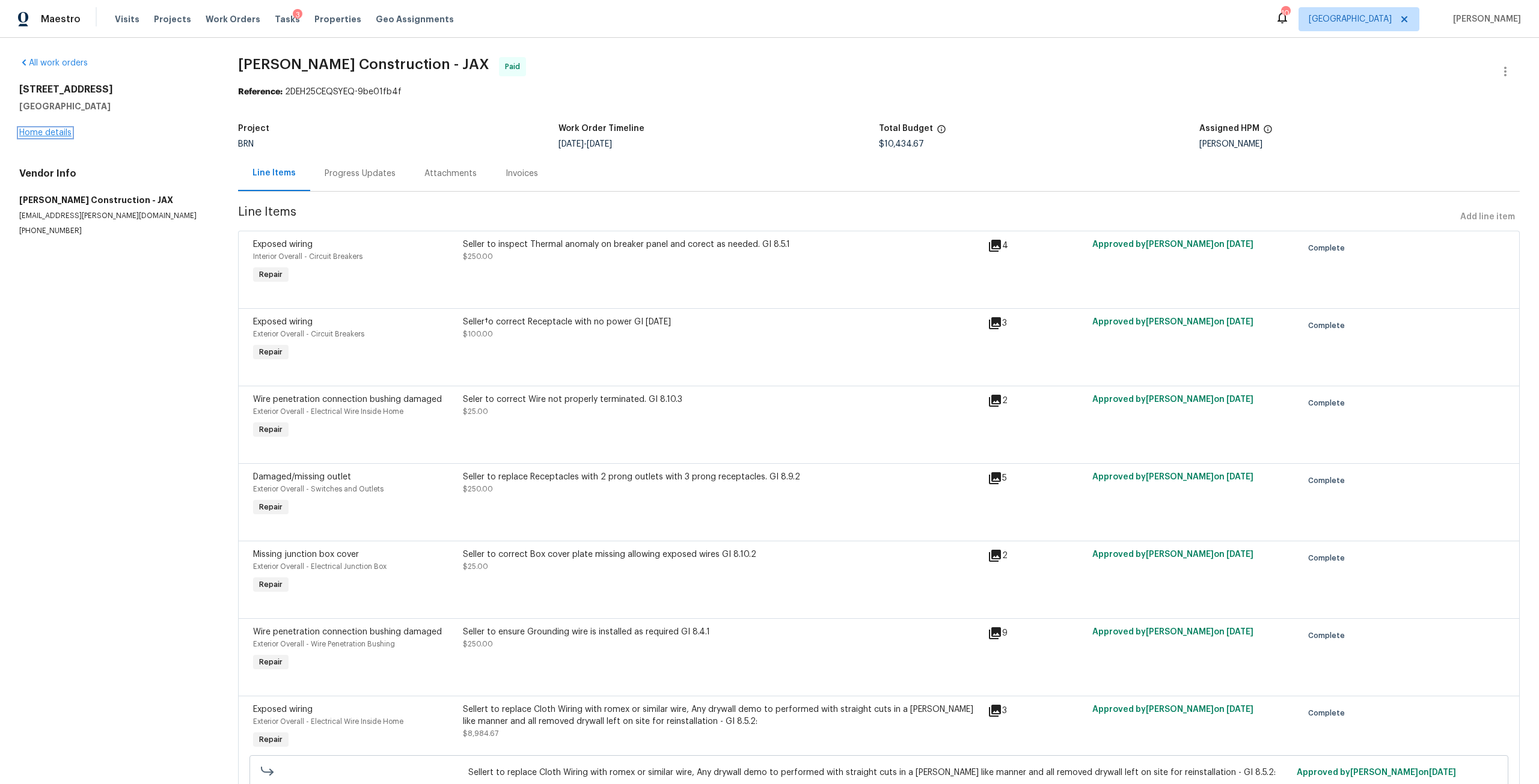
click at [49, 136] on link "Home details" at bounding box center [45, 133] width 52 height 9
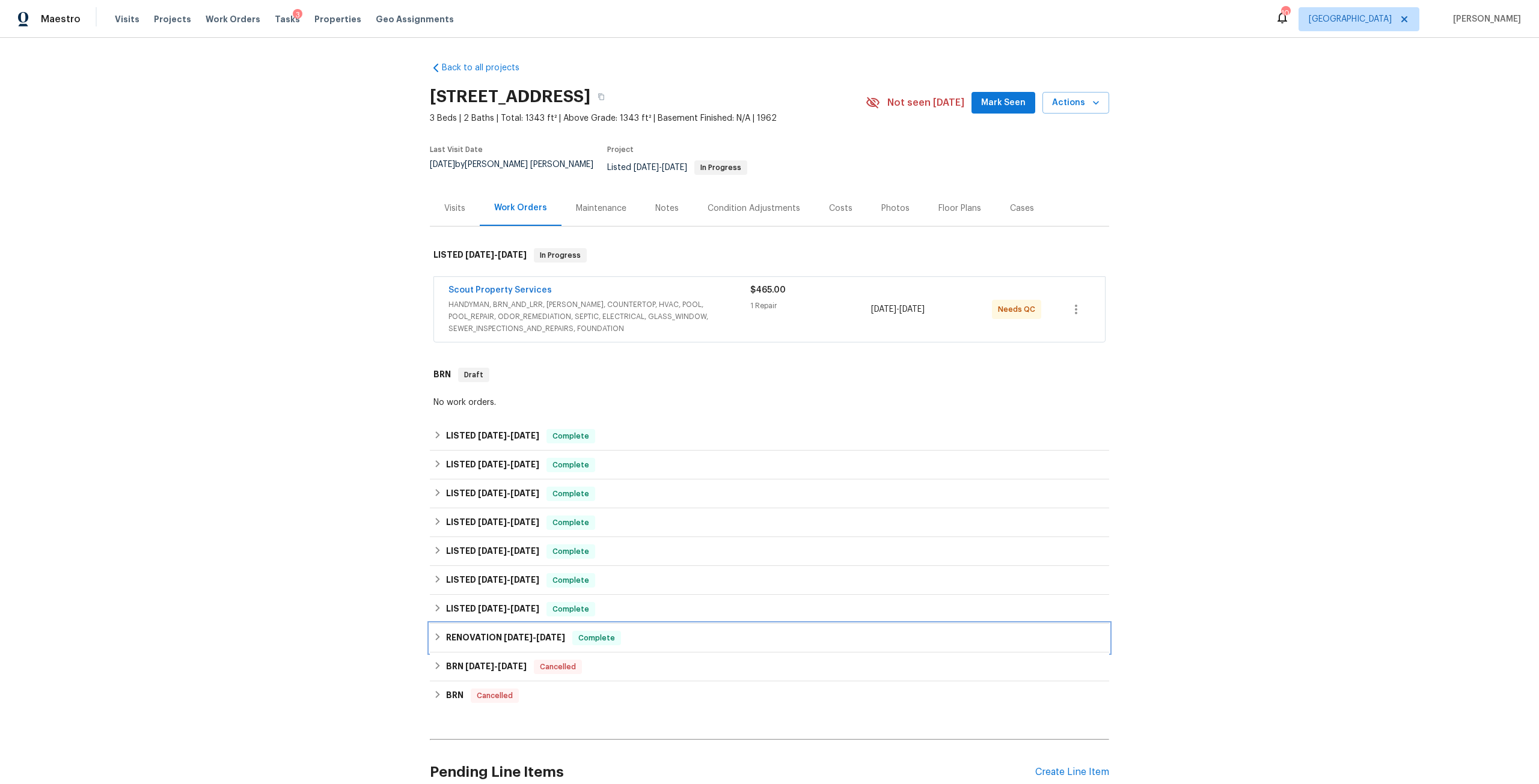
drag, startPoint x: 526, startPoint y: 624, endPoint x: 779, endPoint y: 568, distance: 259.1
click at [525, 631] on h6 "RENOVATION [DATE] - [DATE]" at bounding box center [505, 638] width 119 height 14
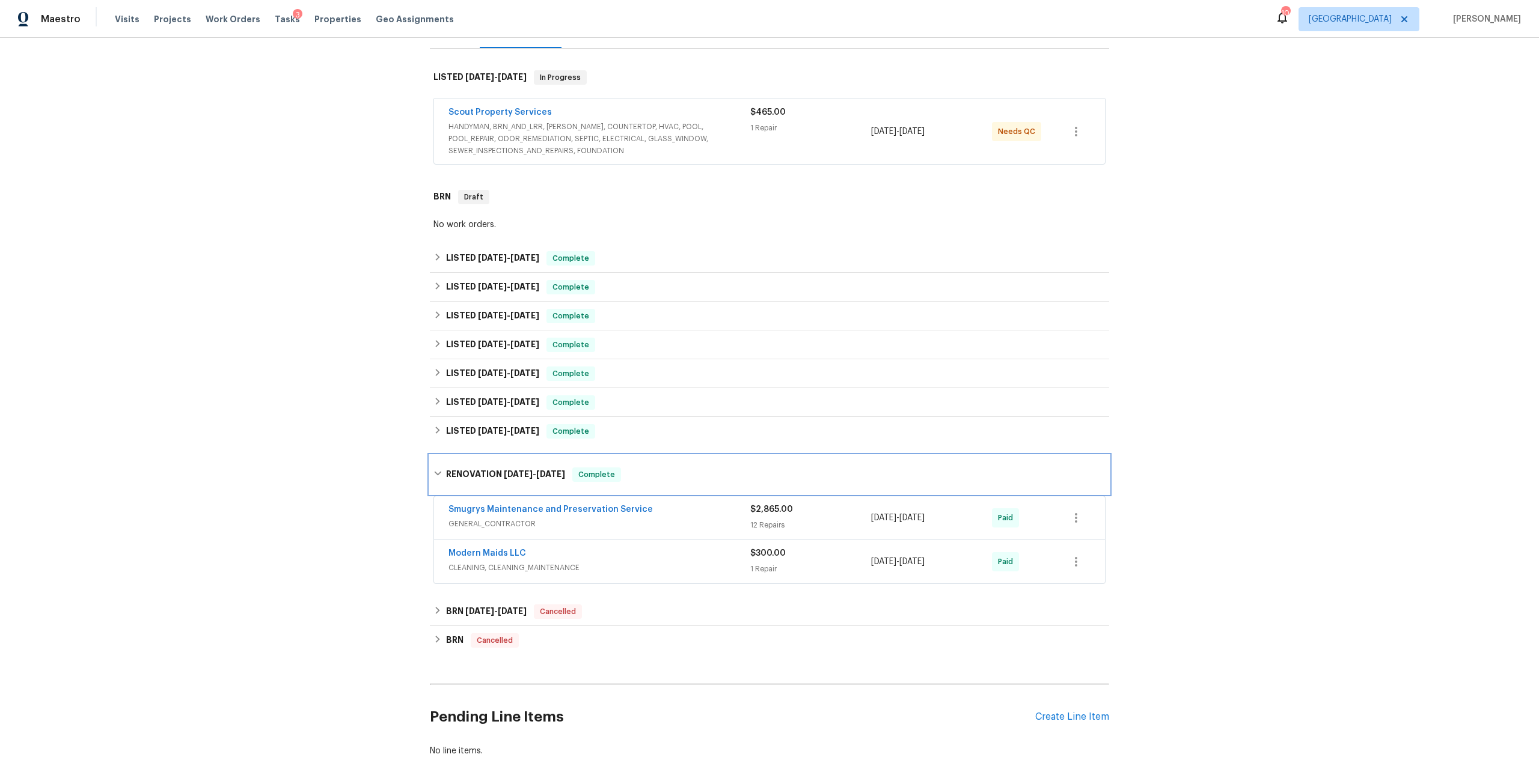
scroll to position [180, 0]
click at [516, 604] on h6 "BRN [DATE] - [DATE]" at bounding box center [486, 609] width 81 height 14
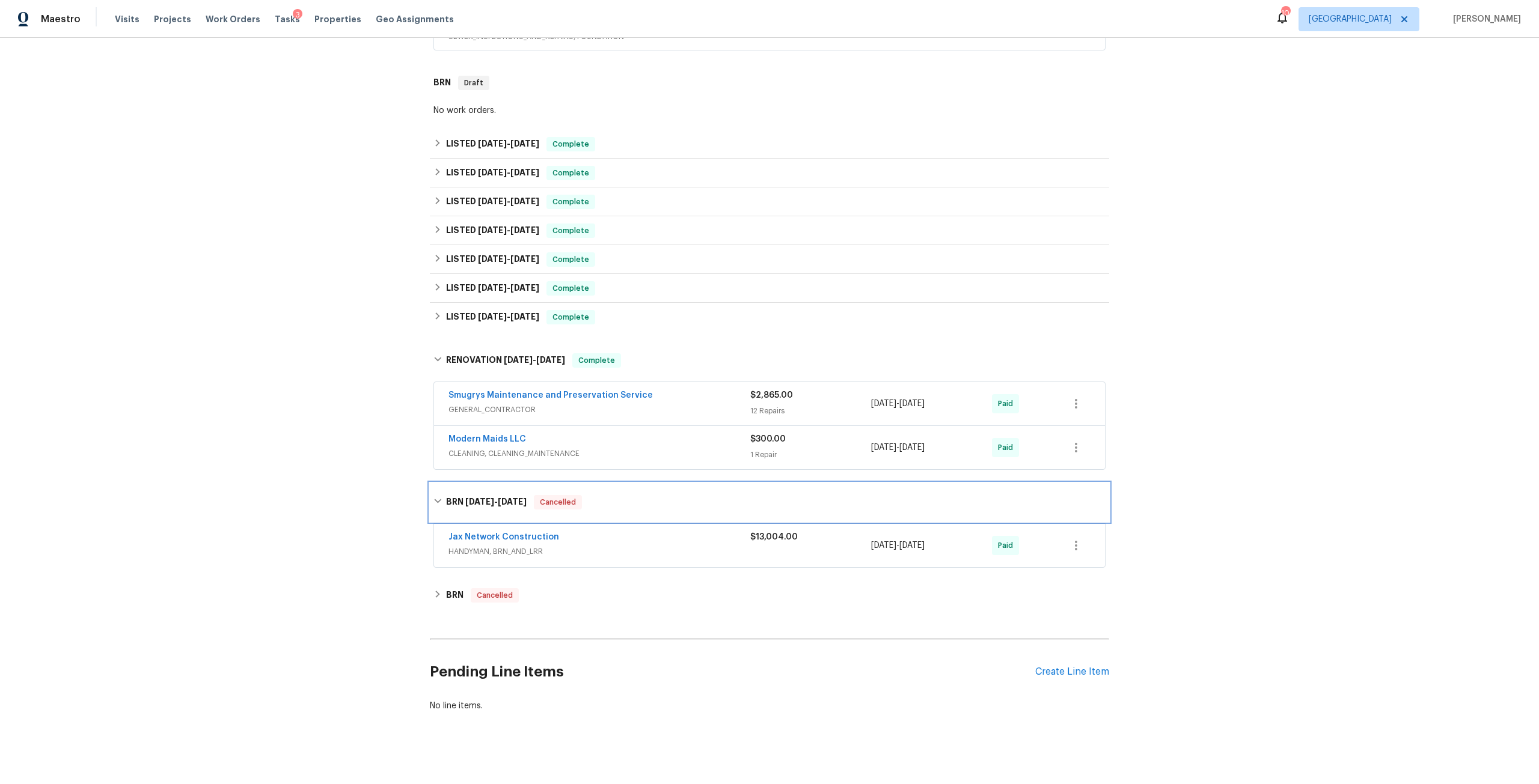
scroll to position [302, 0]
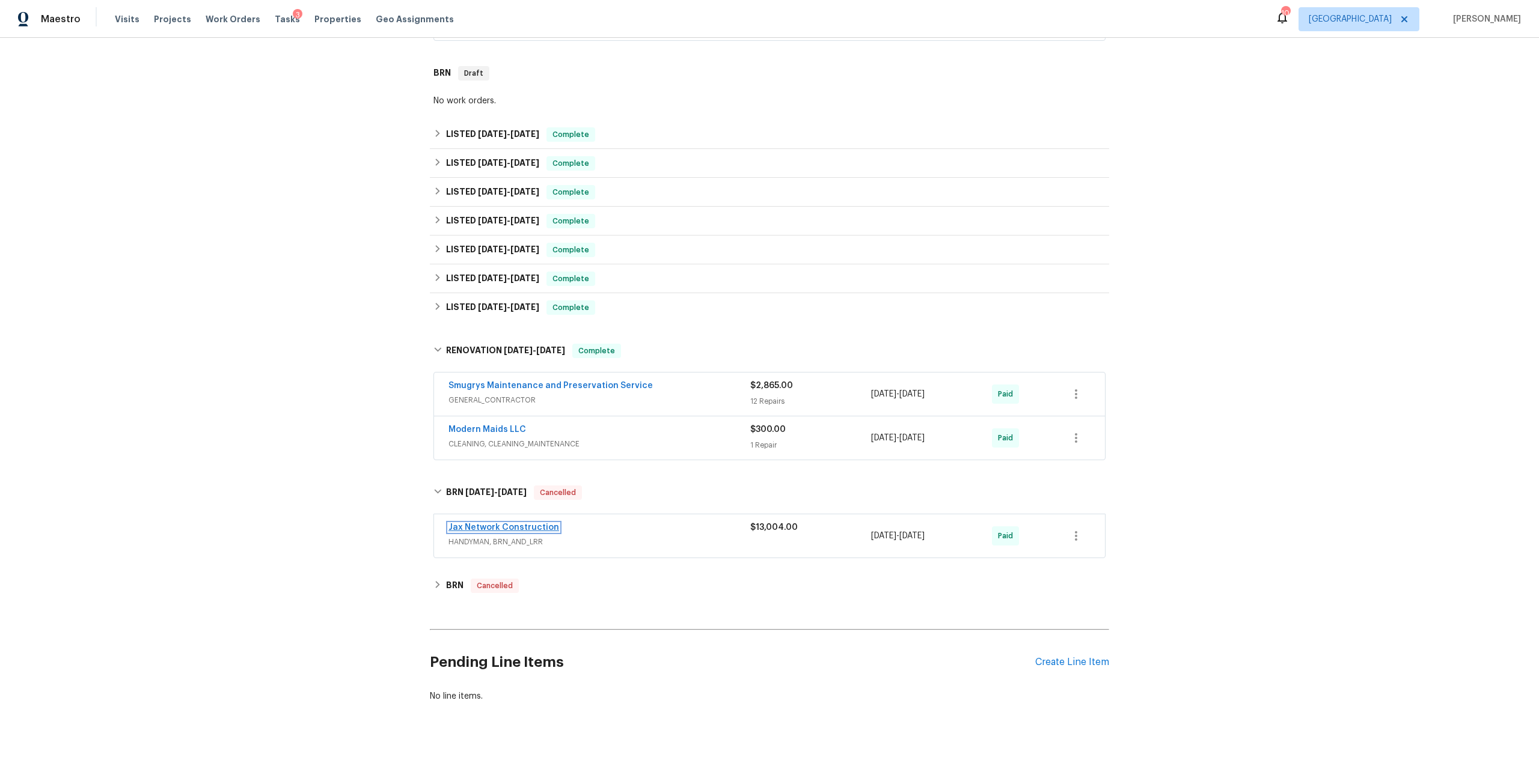
click at [524, 523] on link "Jax Network Construction" at bounding box center [504, 528] width 111 height 9
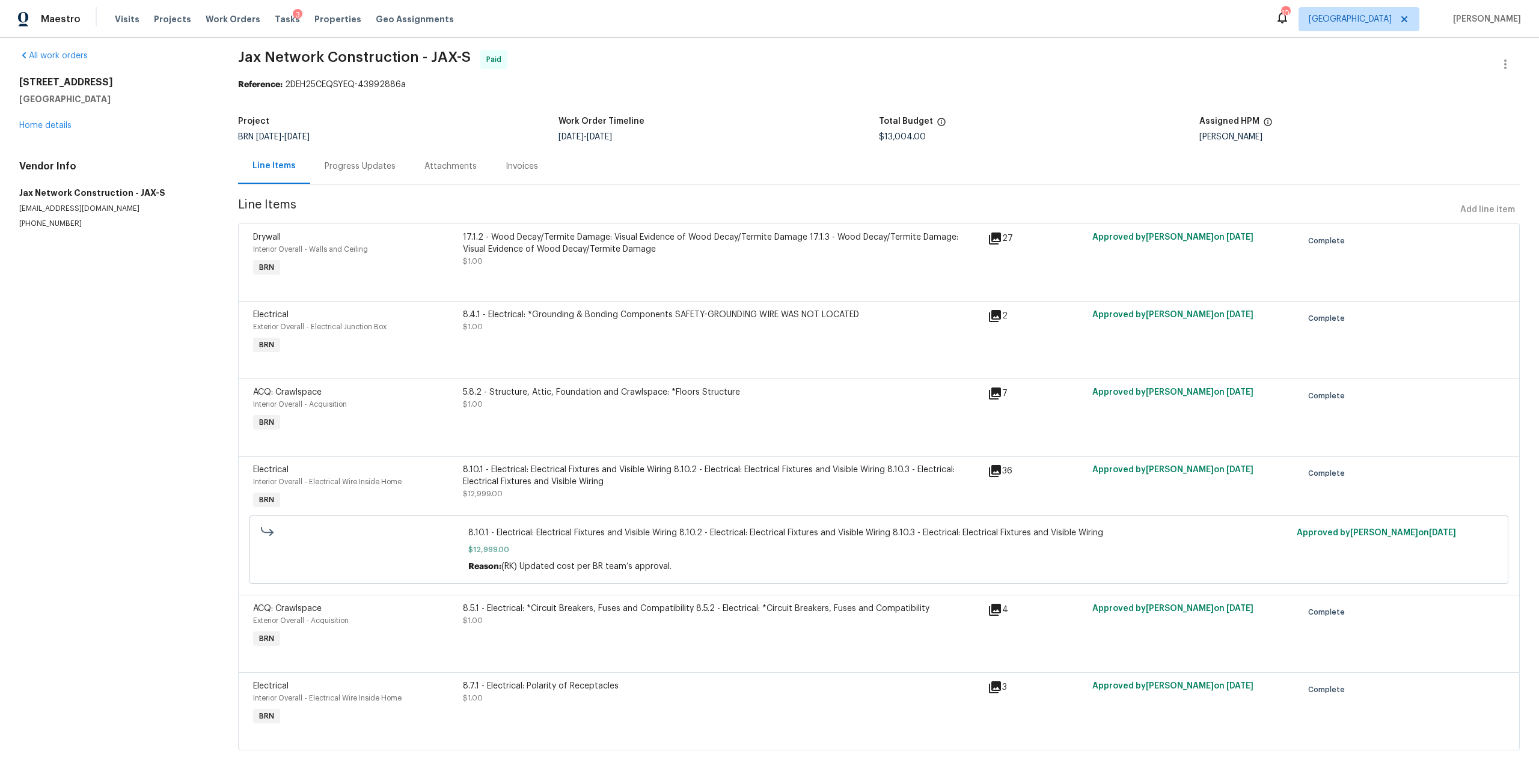
scroll to position [16, 0]
click at [635, 231] on div "17.1.2 - Wood Decay/Termite Damage: Visual Evidence of Wood Decay/Termite Damag…" at bounding box center [722, 243] width 518 height 24
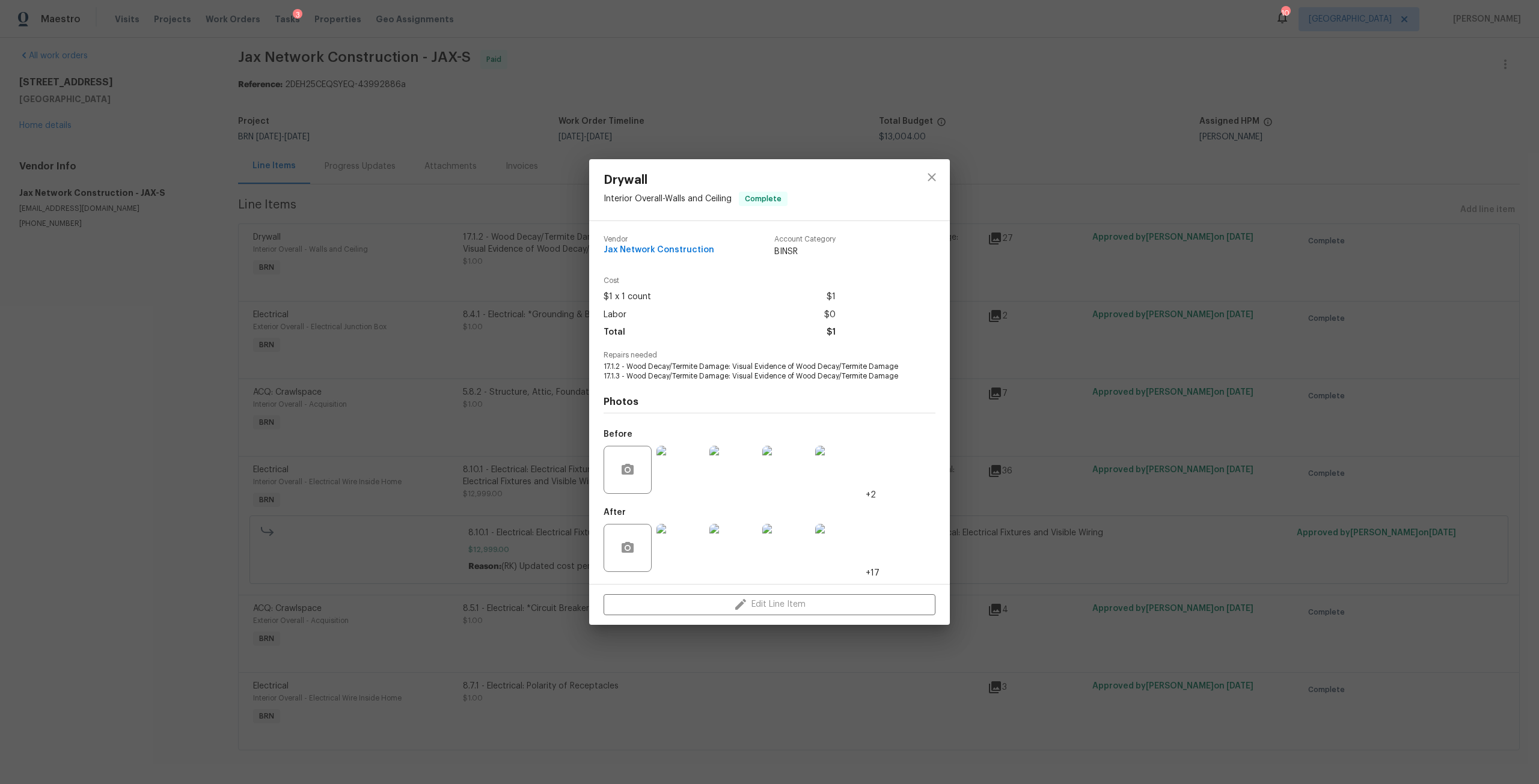
click at [671, 554] on img at bounding box center [680, 548] width 48 height 48
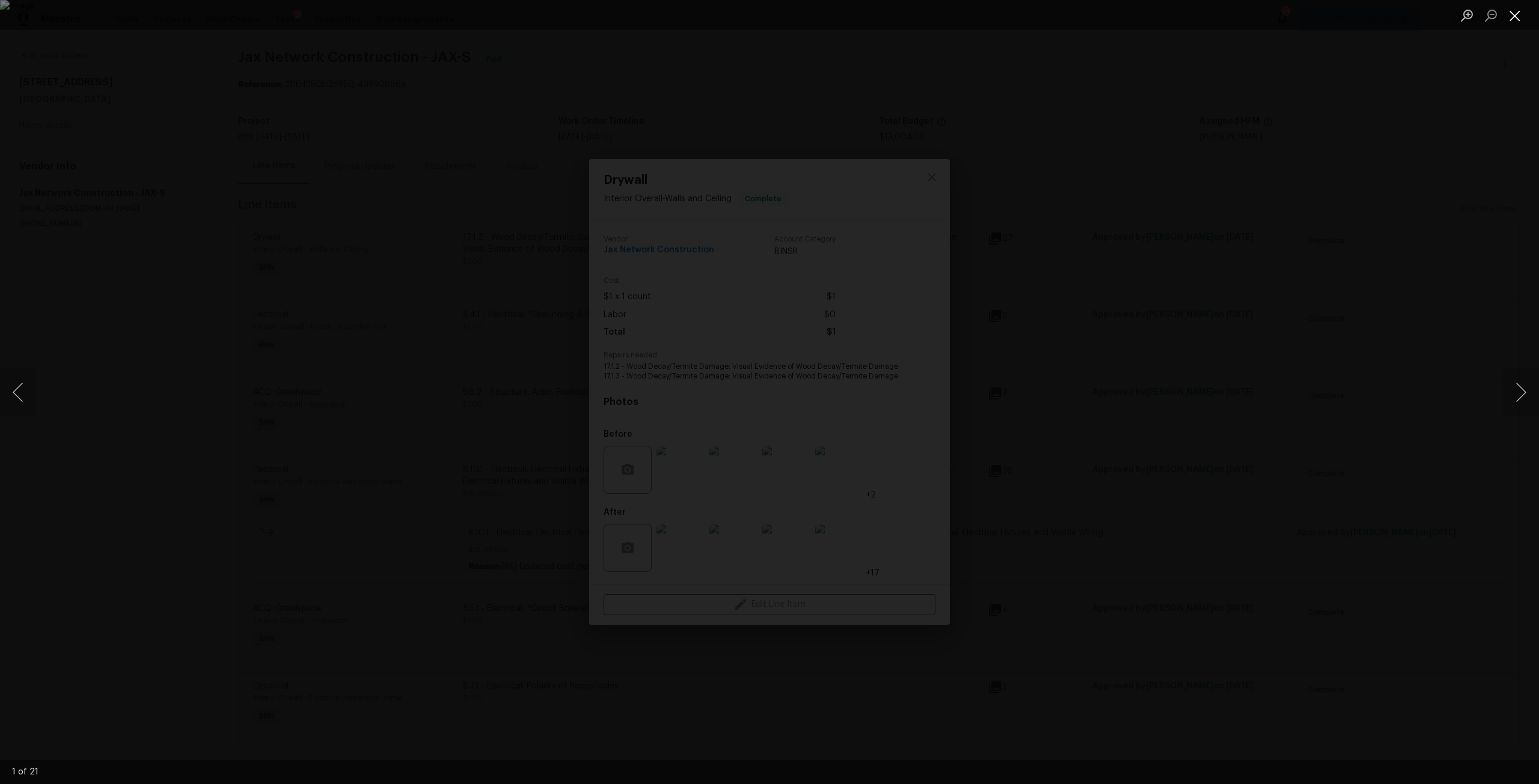
click at [1512, 9] on button "Close lightbox" at bounding box center [1515, 16] width 24 height 21
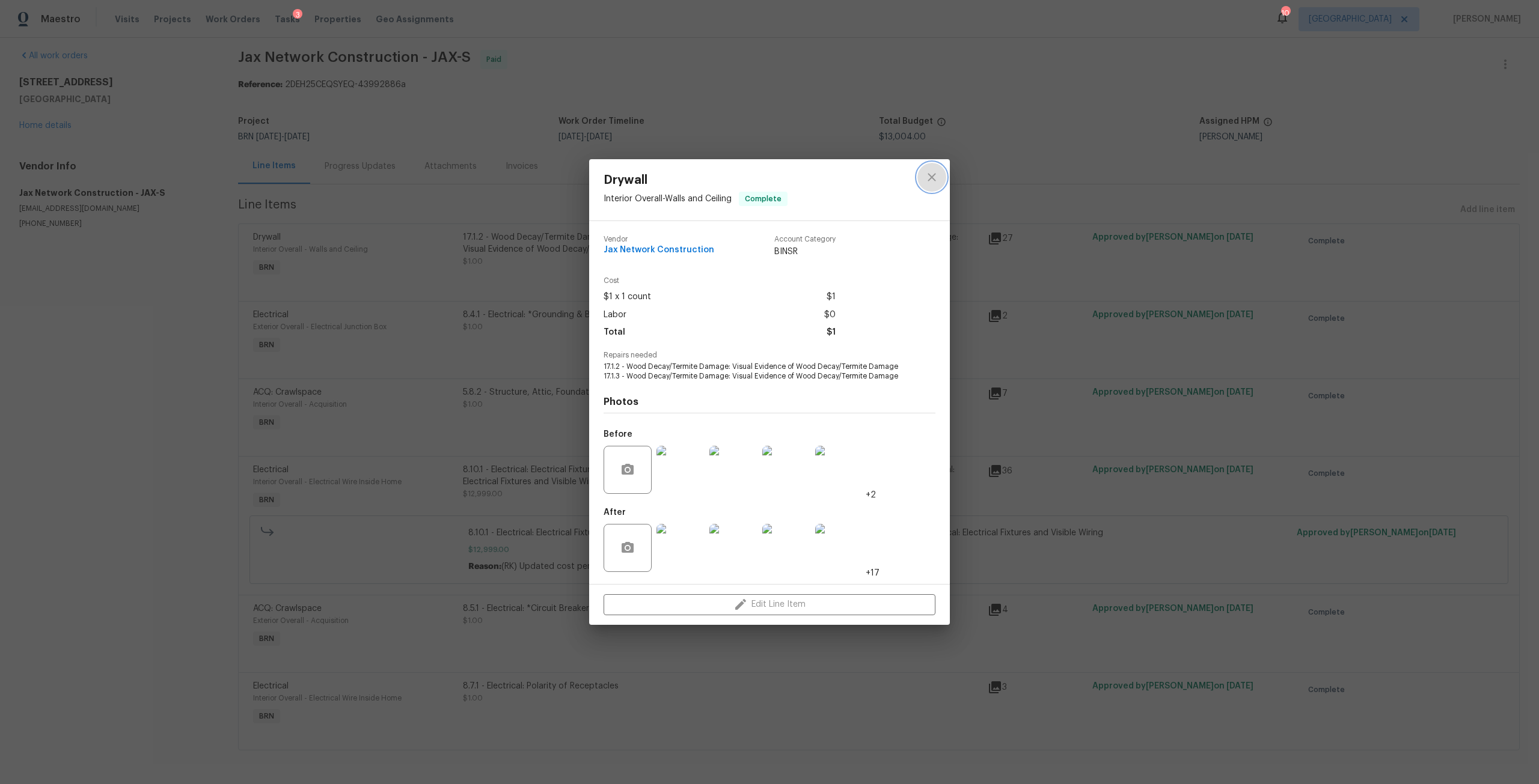
click at [932, 181] on icon "close" at bounding box center [931, 177] width 14 height 14
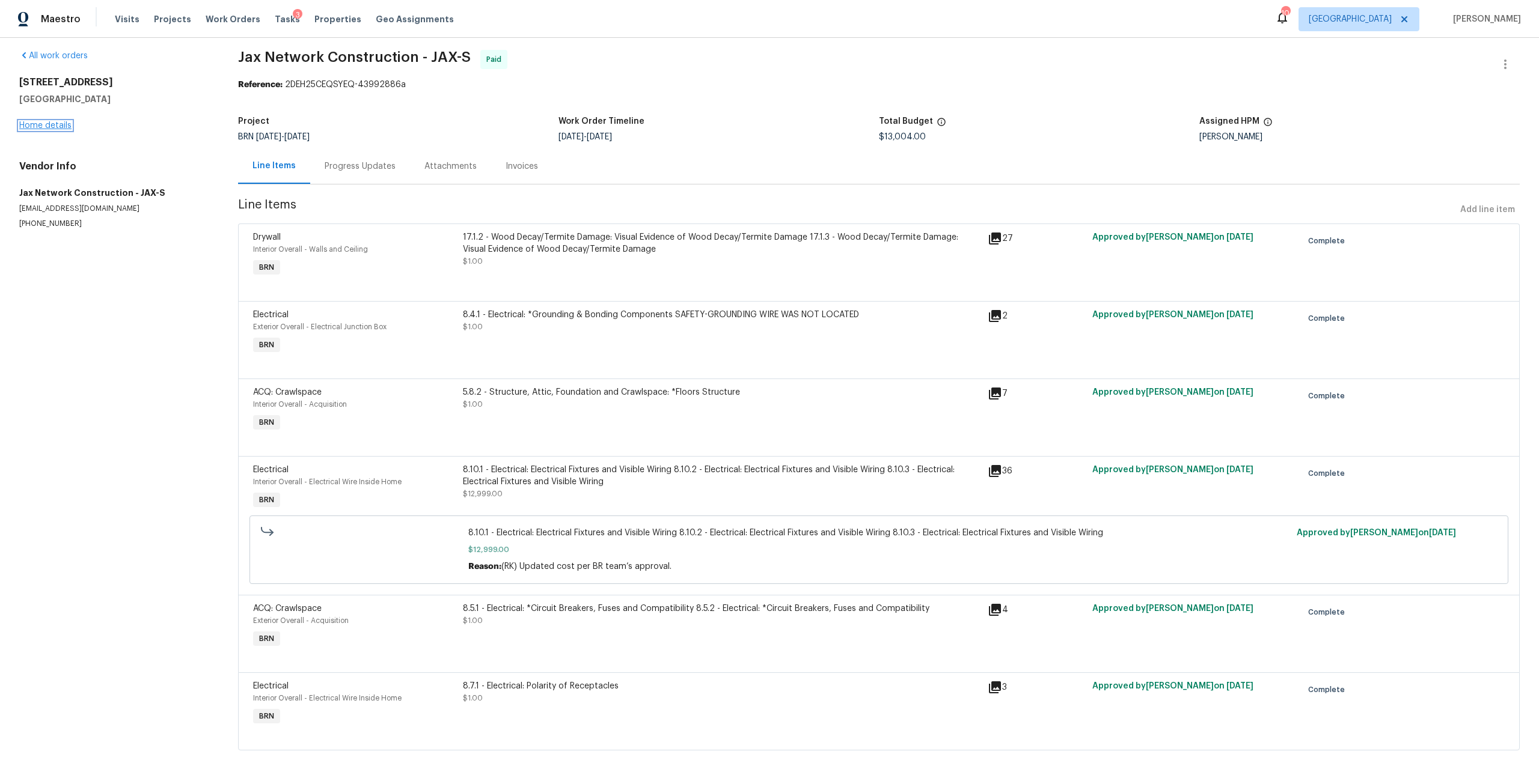
click at [58, 121] on link "Home details" at bounding box center [45, 126] width 52 height 9
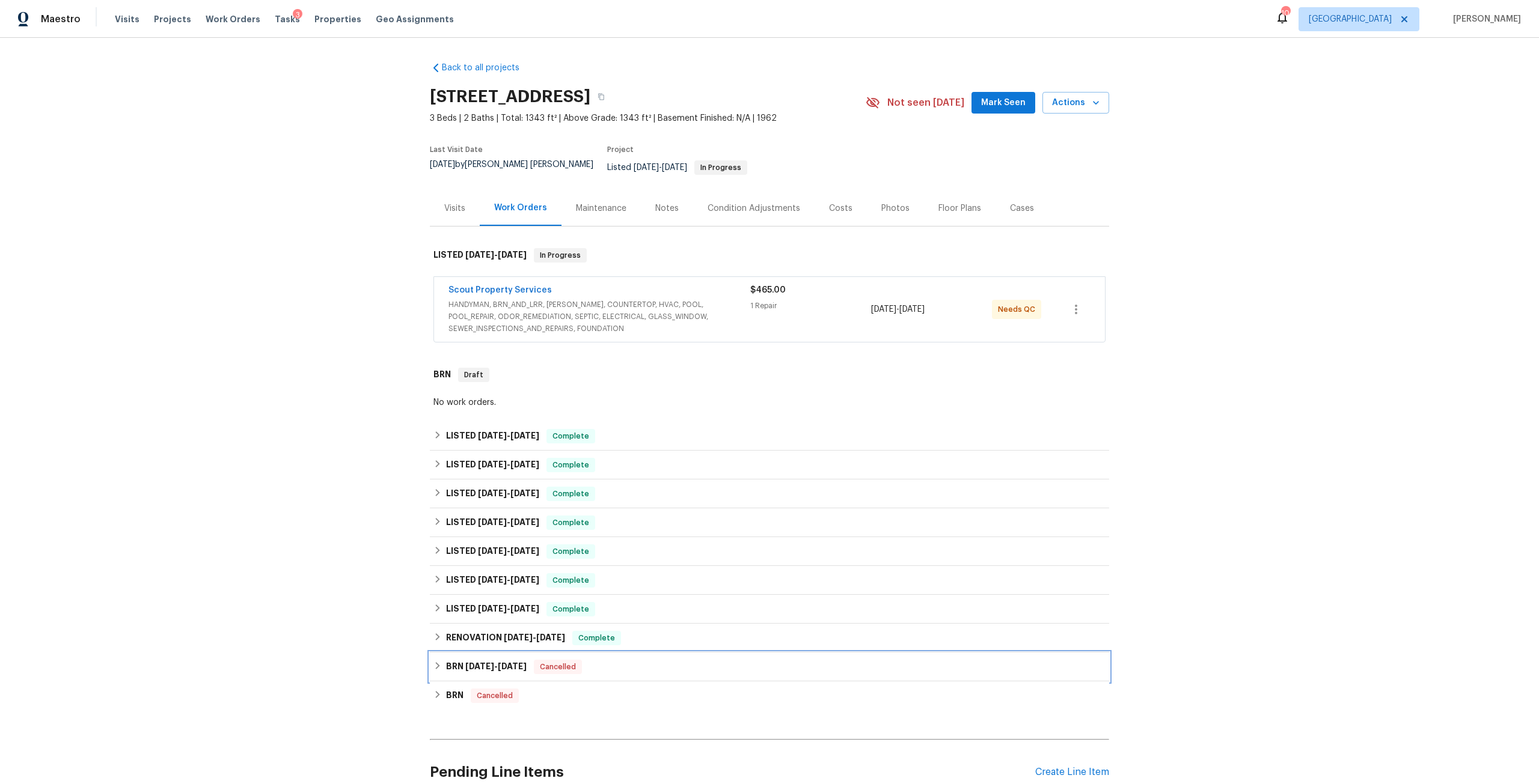
click at [490, 662] on h6 "BRN 6/14/24 - 6/14/24" at bounding box center [486, 666] width 81 height 14
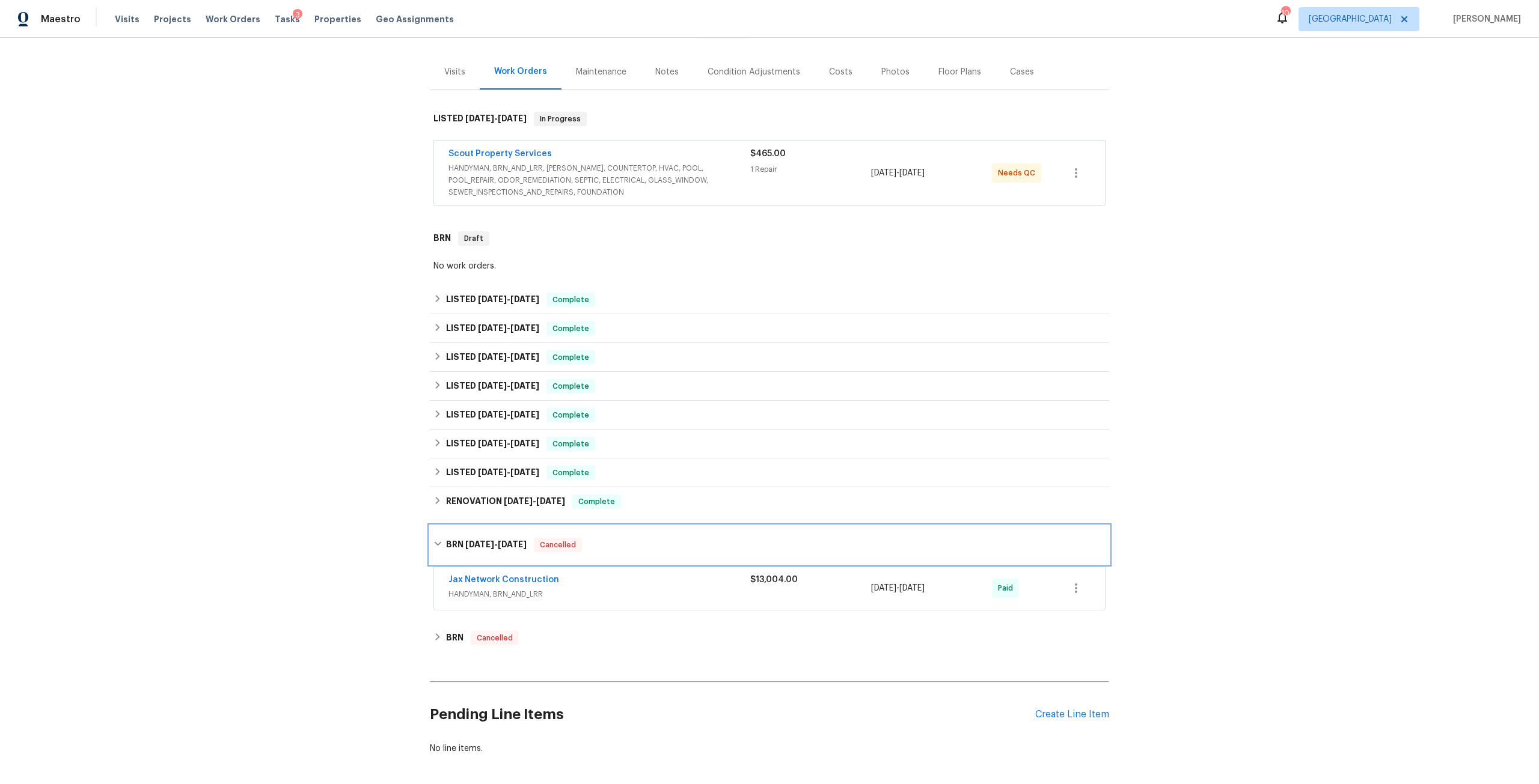
scroll to position [180, 0]
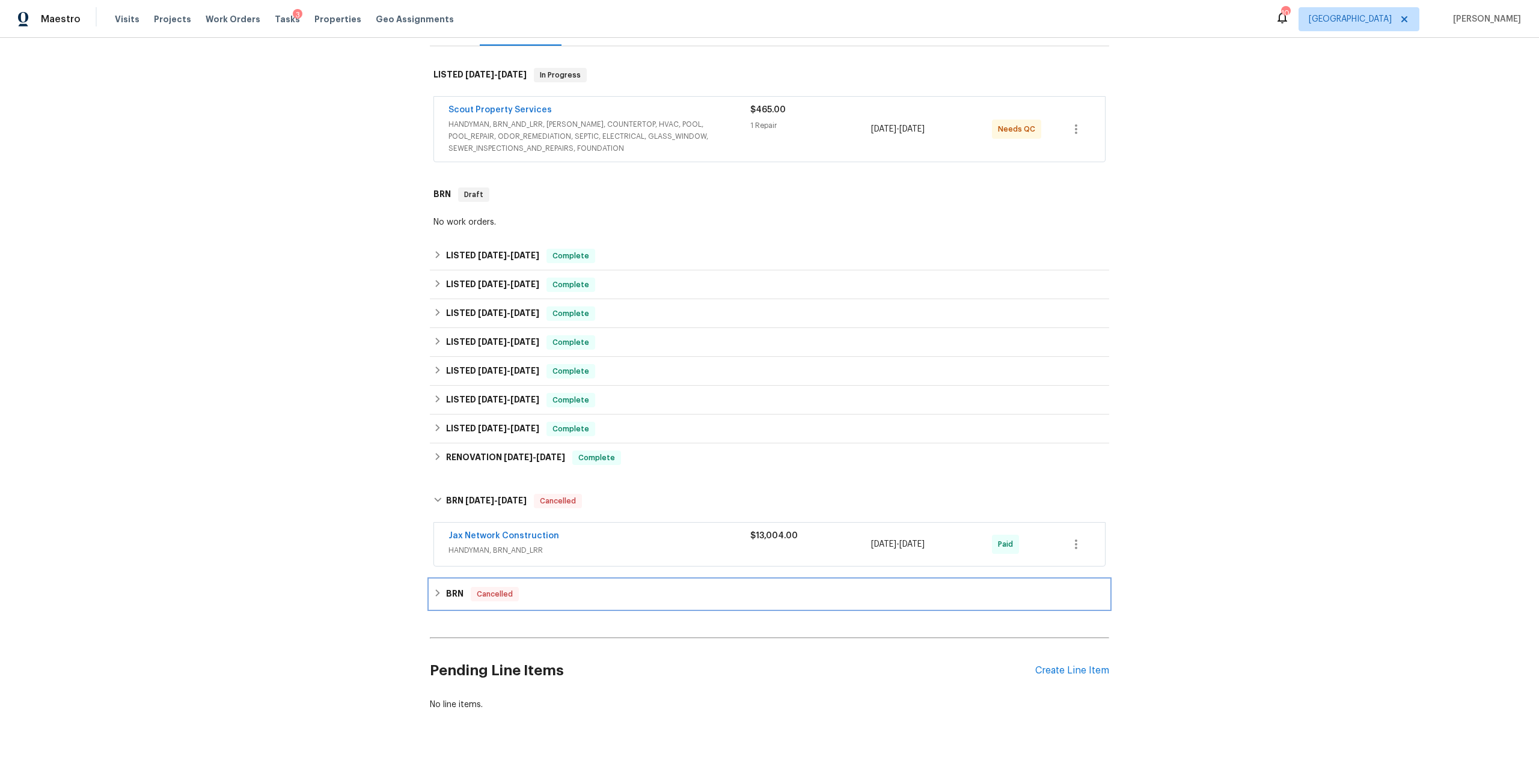
click at [446, 587] on h6 "BRN" at bounding box center [455, 594] width 17 height 14
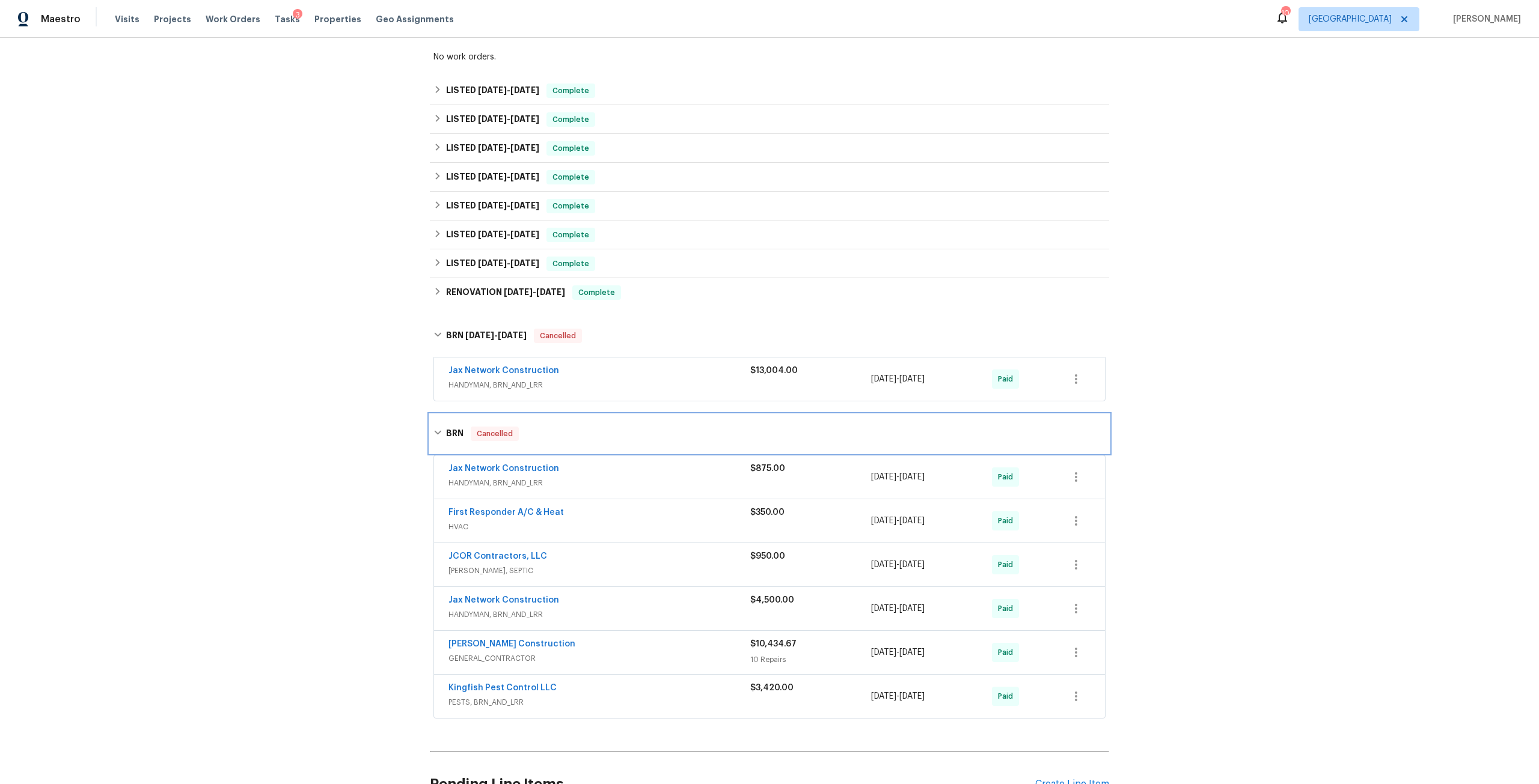
scroll to position [361, 0]
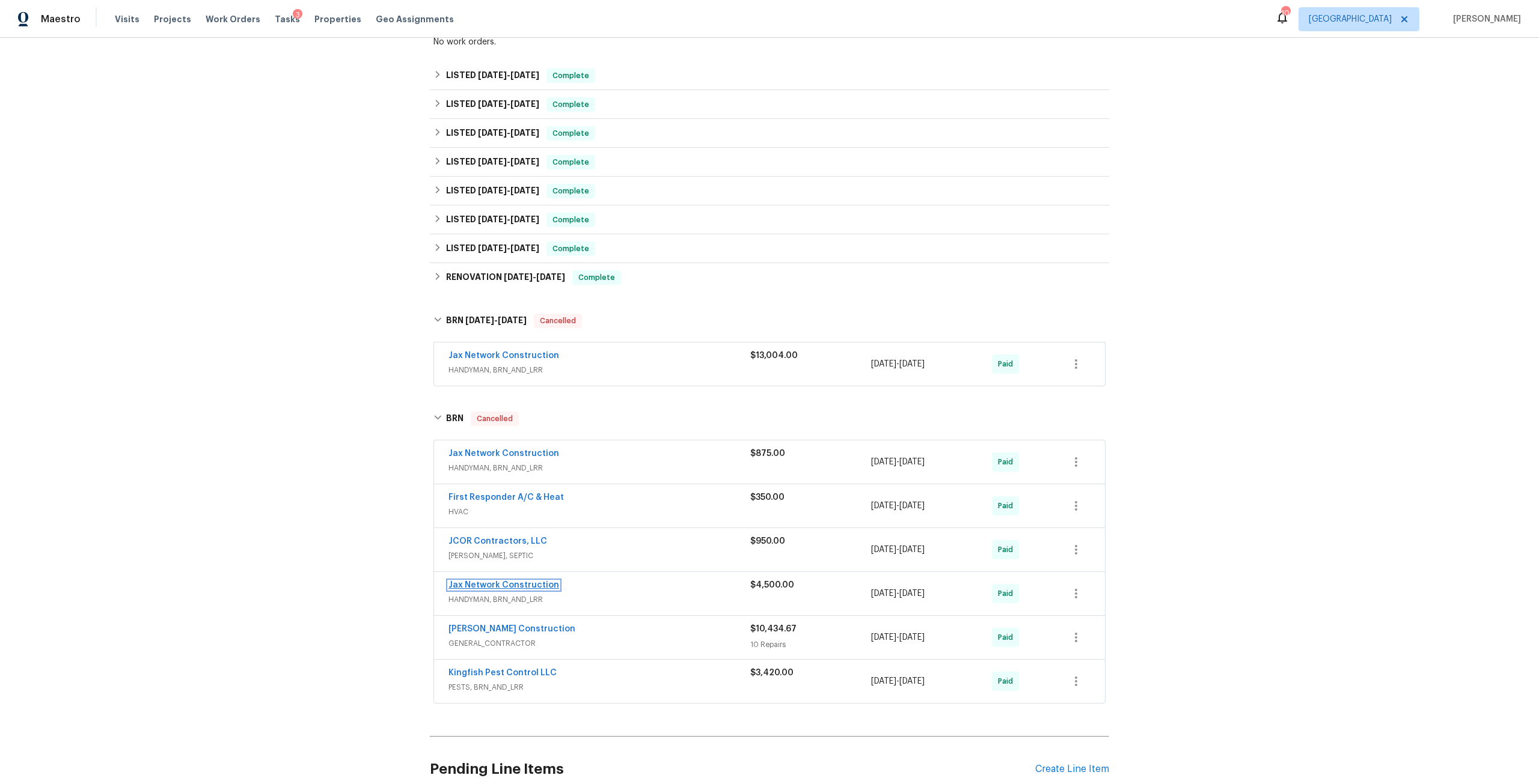
click at [526, 581] on link "Jax Network Construction" at bounding box center [504, 586] width 111 height 9
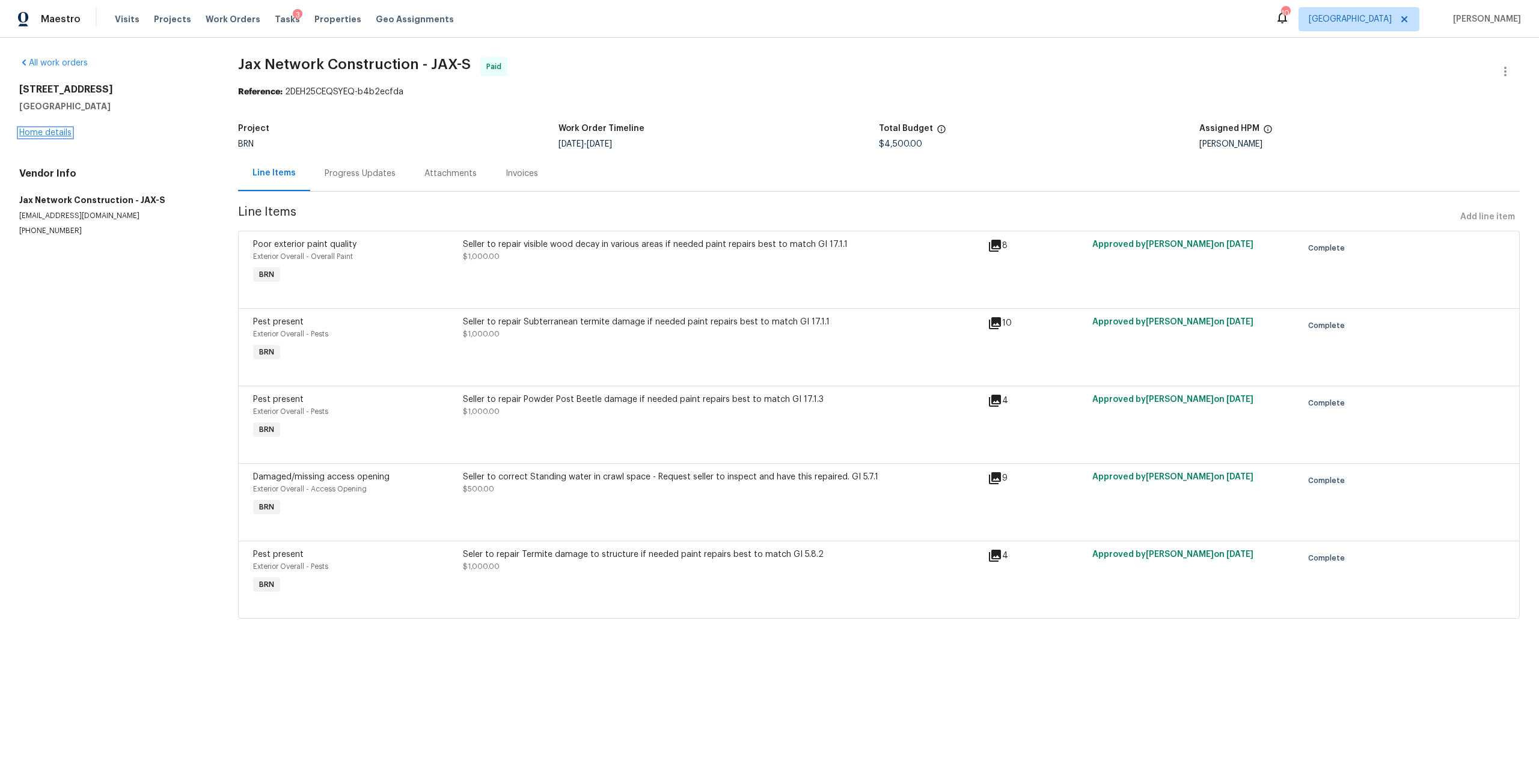
click at [44, 136] on link "Home details" at bounding box center [45, 133] width 52 height 9
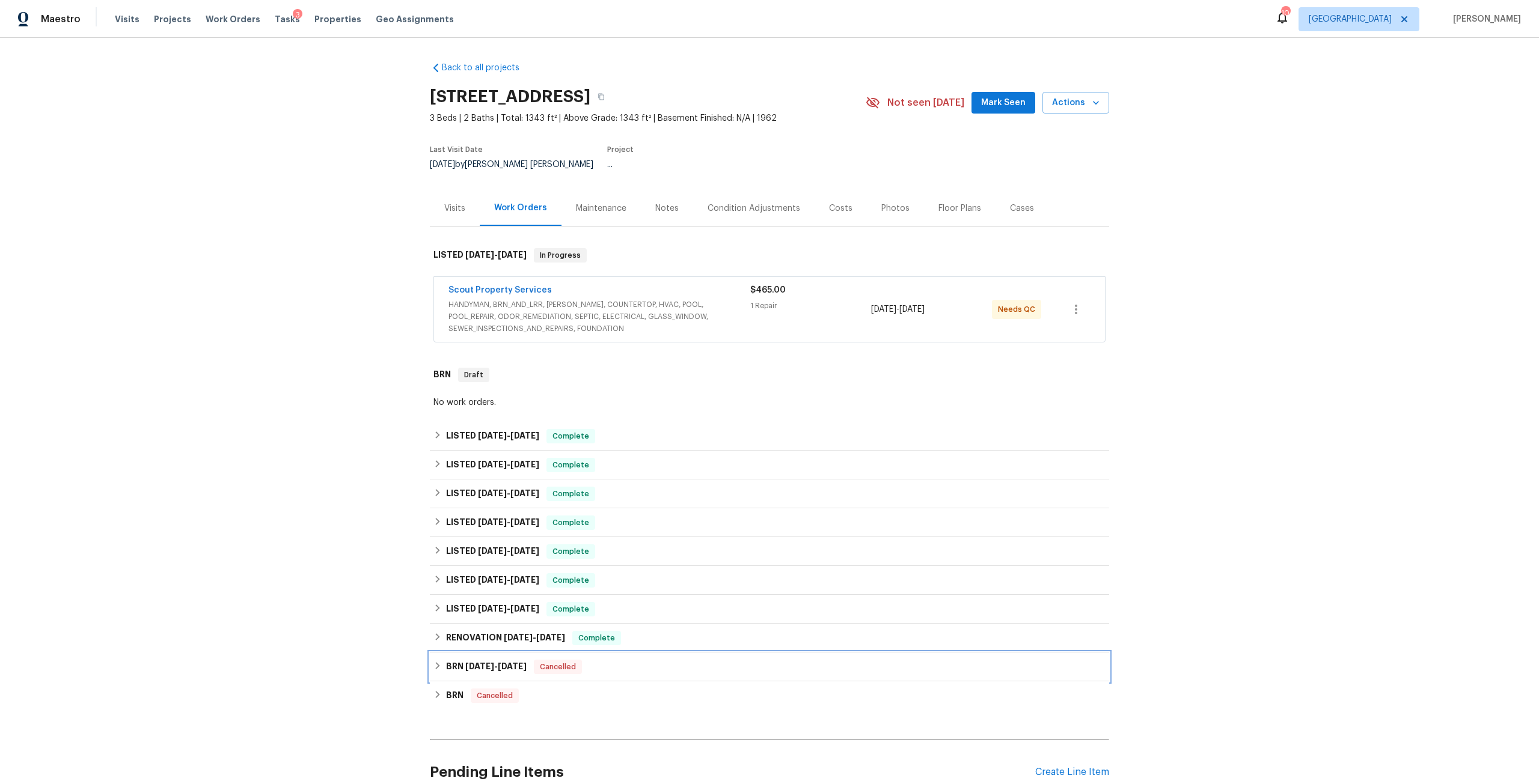
click at [511, 666] on div "BRN 6/14/24 - 6/14/24 Cancelled" at bounding box center [770, 667] width 679 height 29
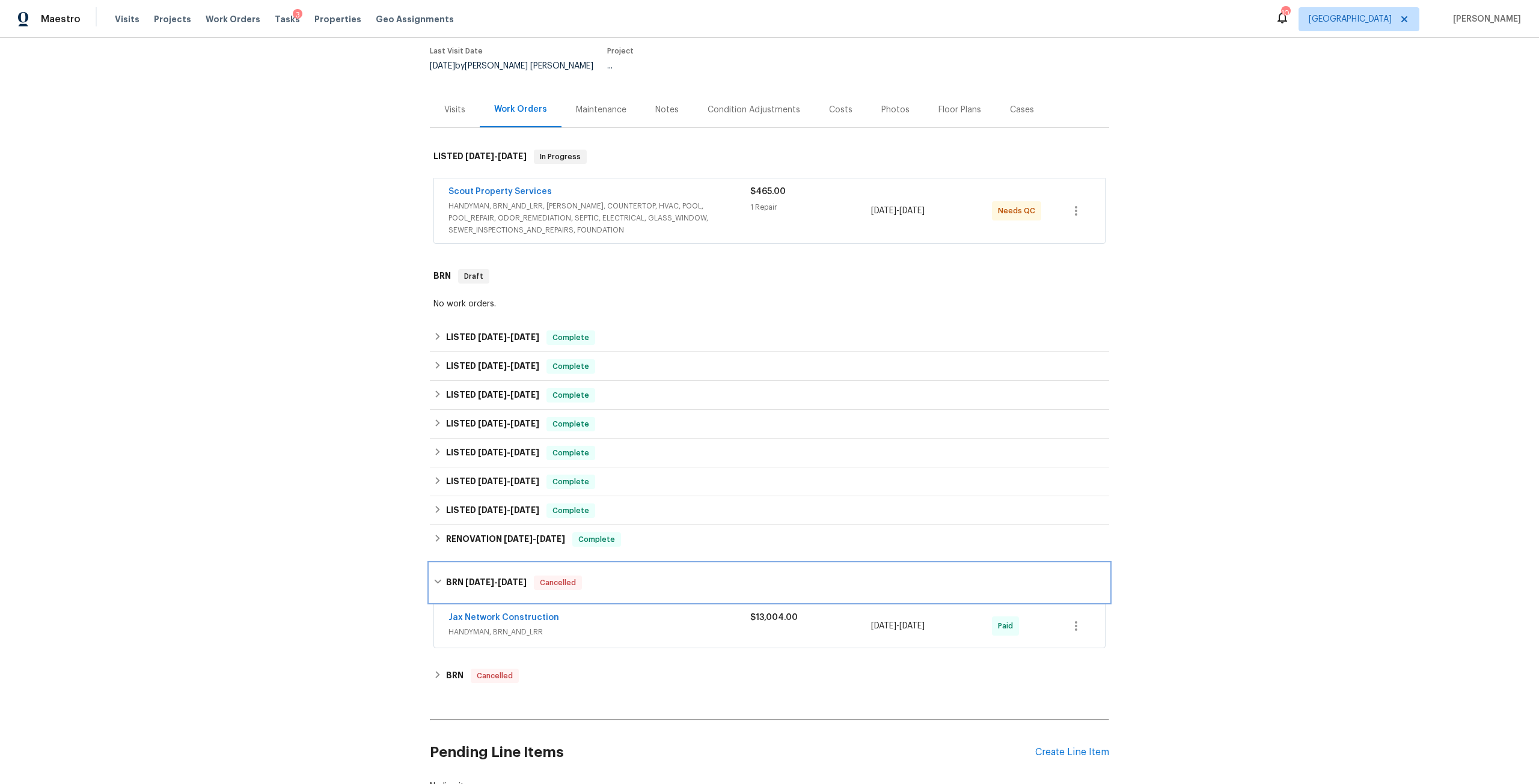
scroll to position [120, 0]
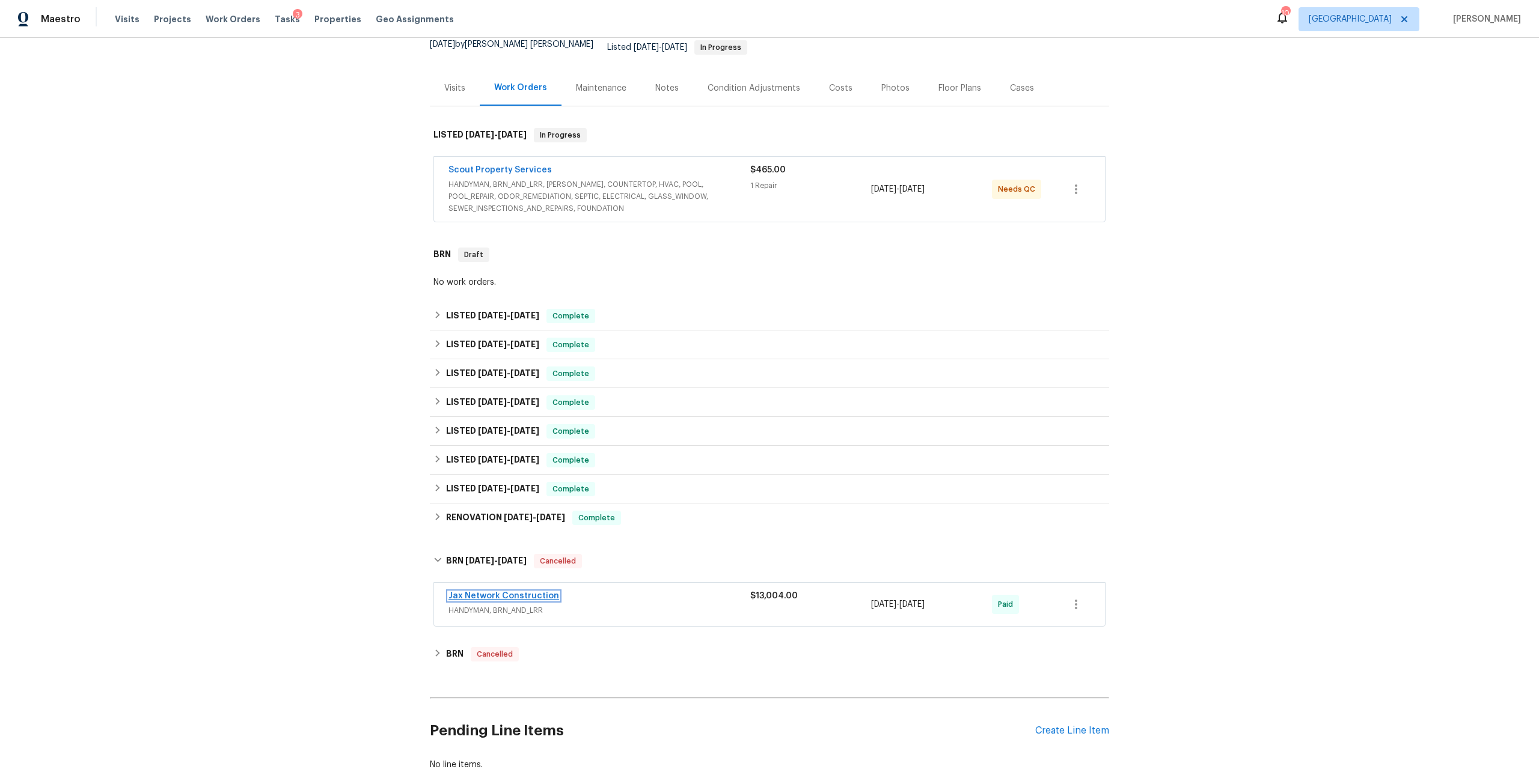
click at [480, 592] on link "Jax Network Construction" at bounding box center [504, 596] width 111 height 9
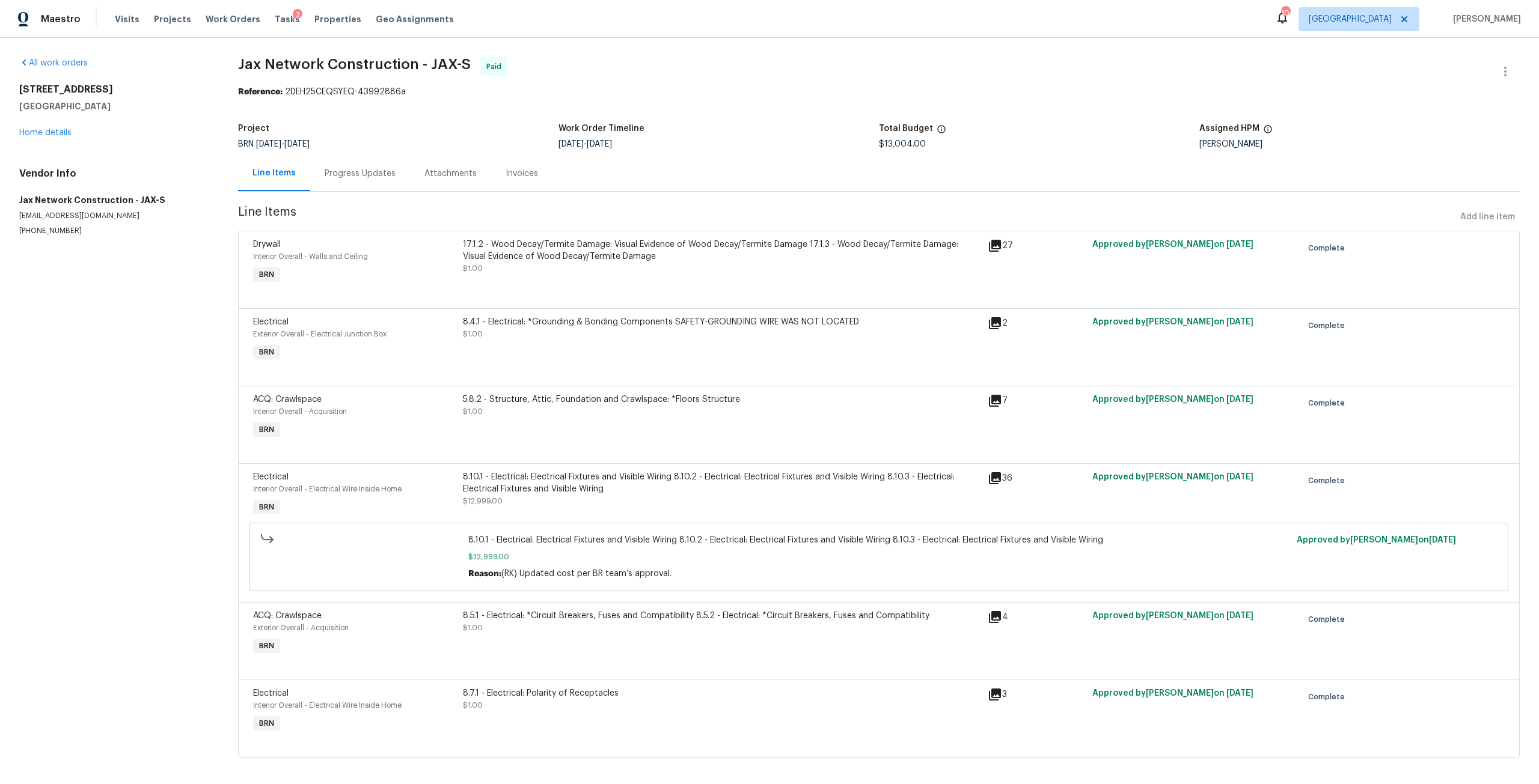
click at [676, 265] on div "17.1.2 - Wood Decay/Termite Damage: Visual Evidence of Wood Decay/Termite Damag…" at bounding box center [722, 257] width 518 height 36
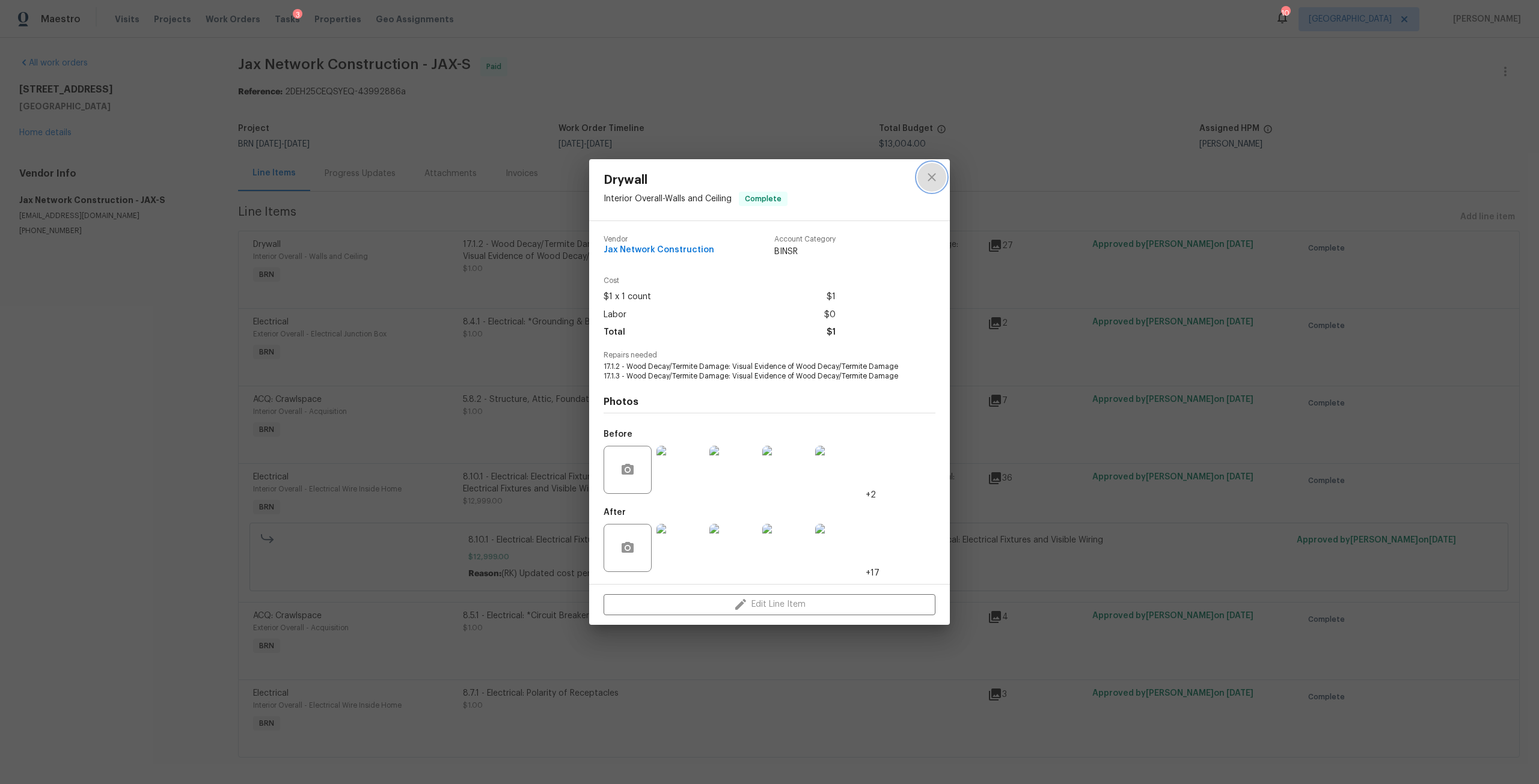
click at [936, 183] on icon "close" at bounding box center [931, 177] width 14 height 14
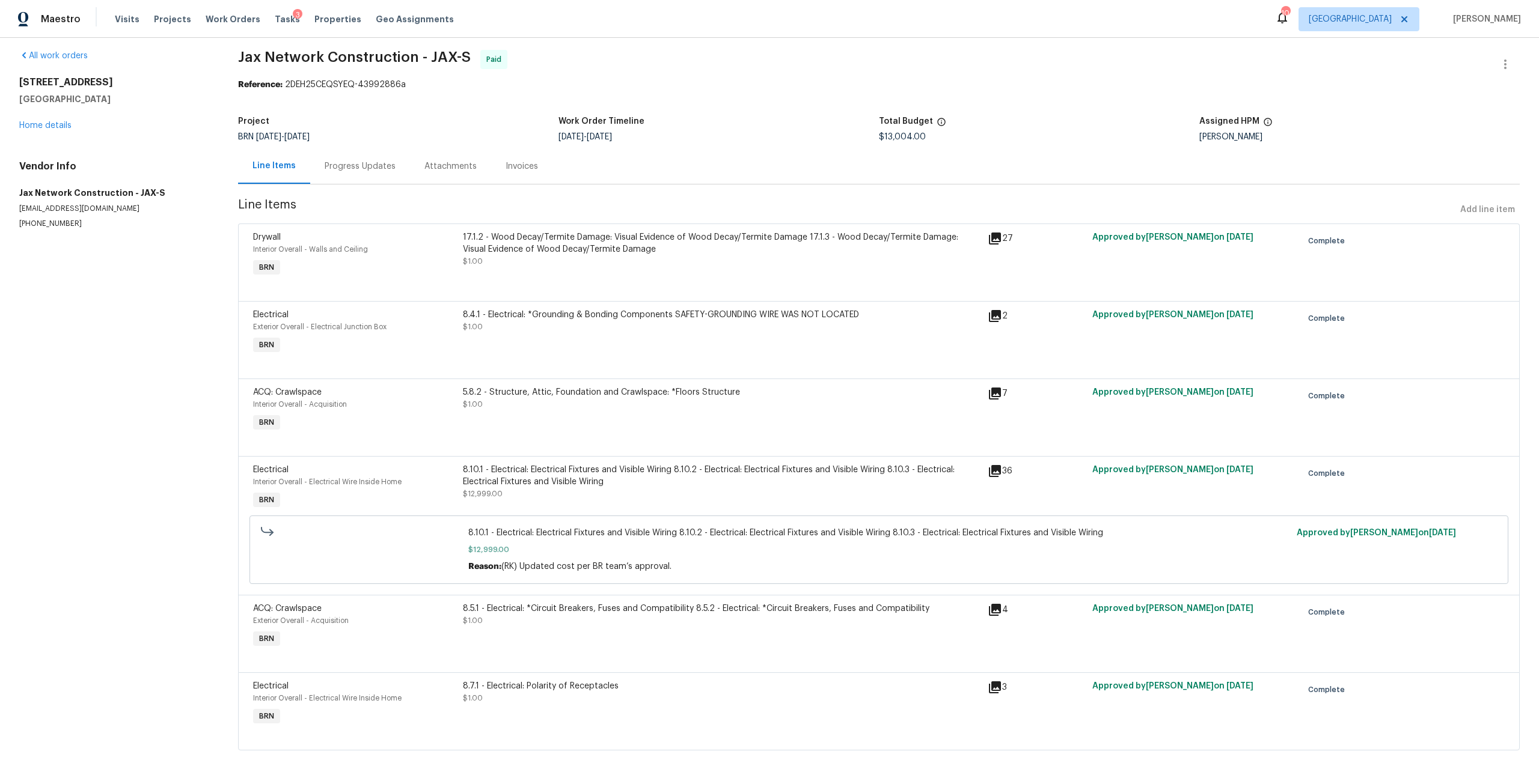
scroll to position [16, 0]
click at [62, 122] on div "All work orders 3686 Smithfield St Jacksonville, FL 32217 Home details Vendor I…" at bounding box center [114, 139] width 190 height 179
click at [62, 121] on link "Home details" at bounding box center [45, 126] width 52 height 9
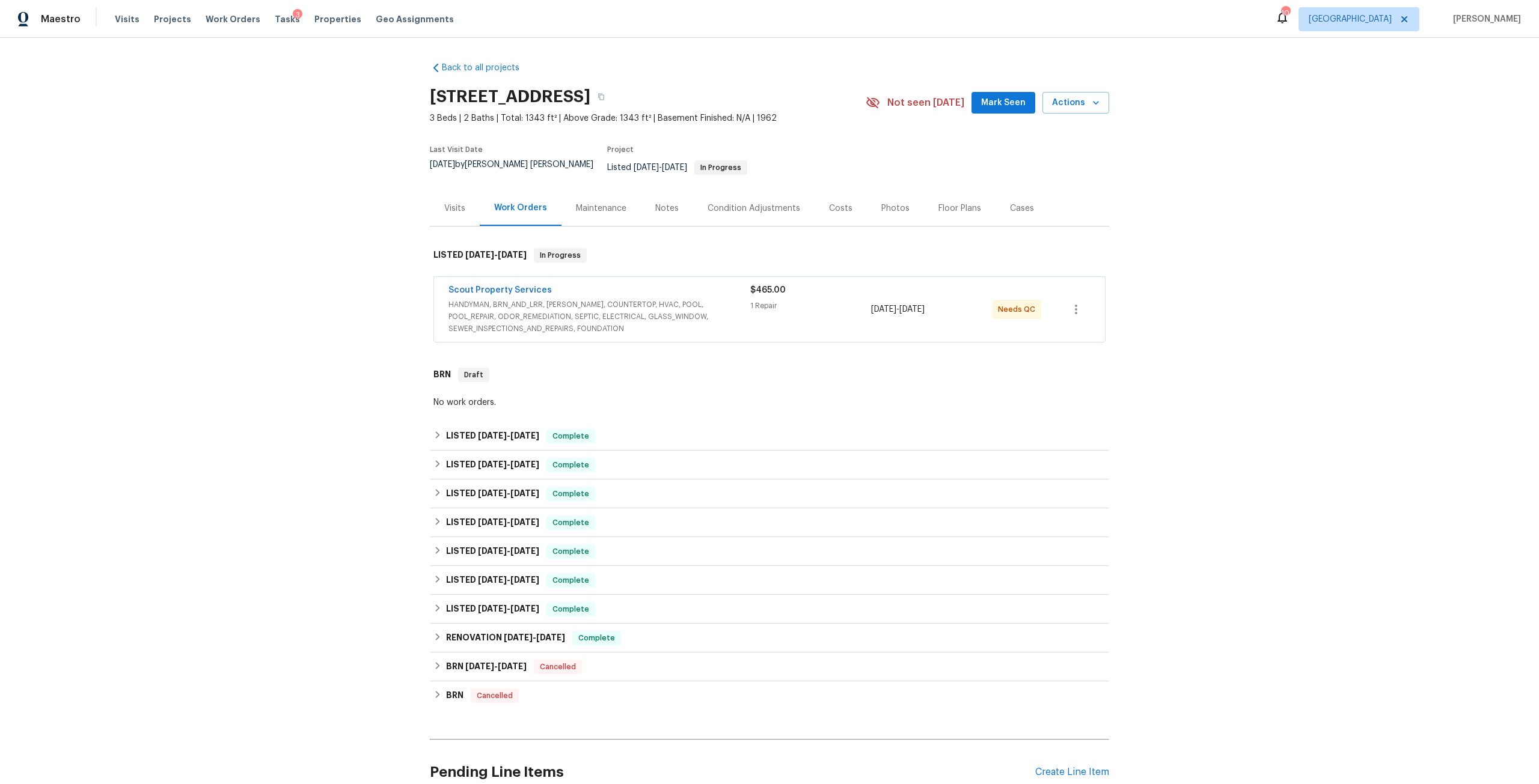
scroll to position [111, 0]
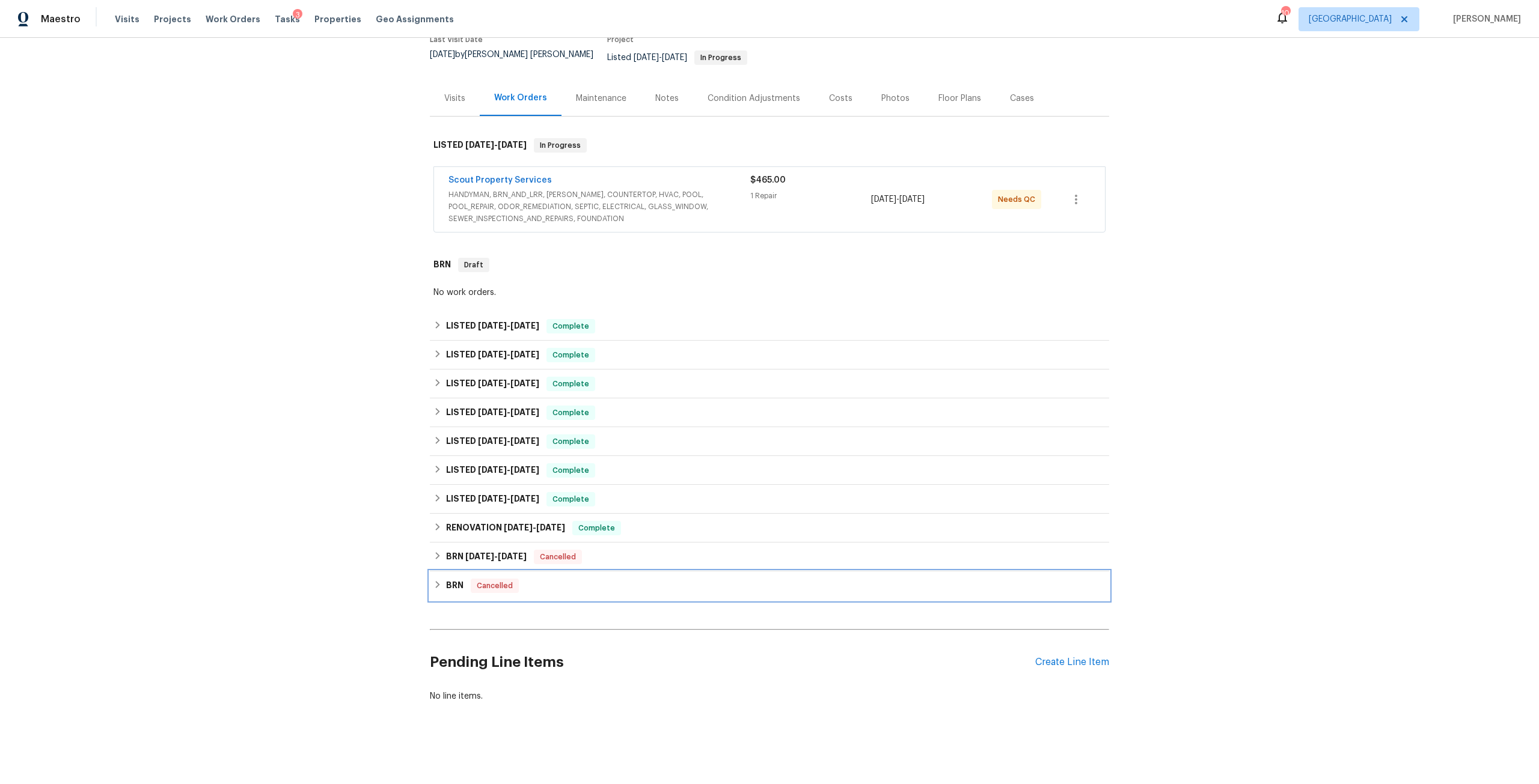
click at [434, 581] on icon at bounding box center [438, 585] width 9 height 9
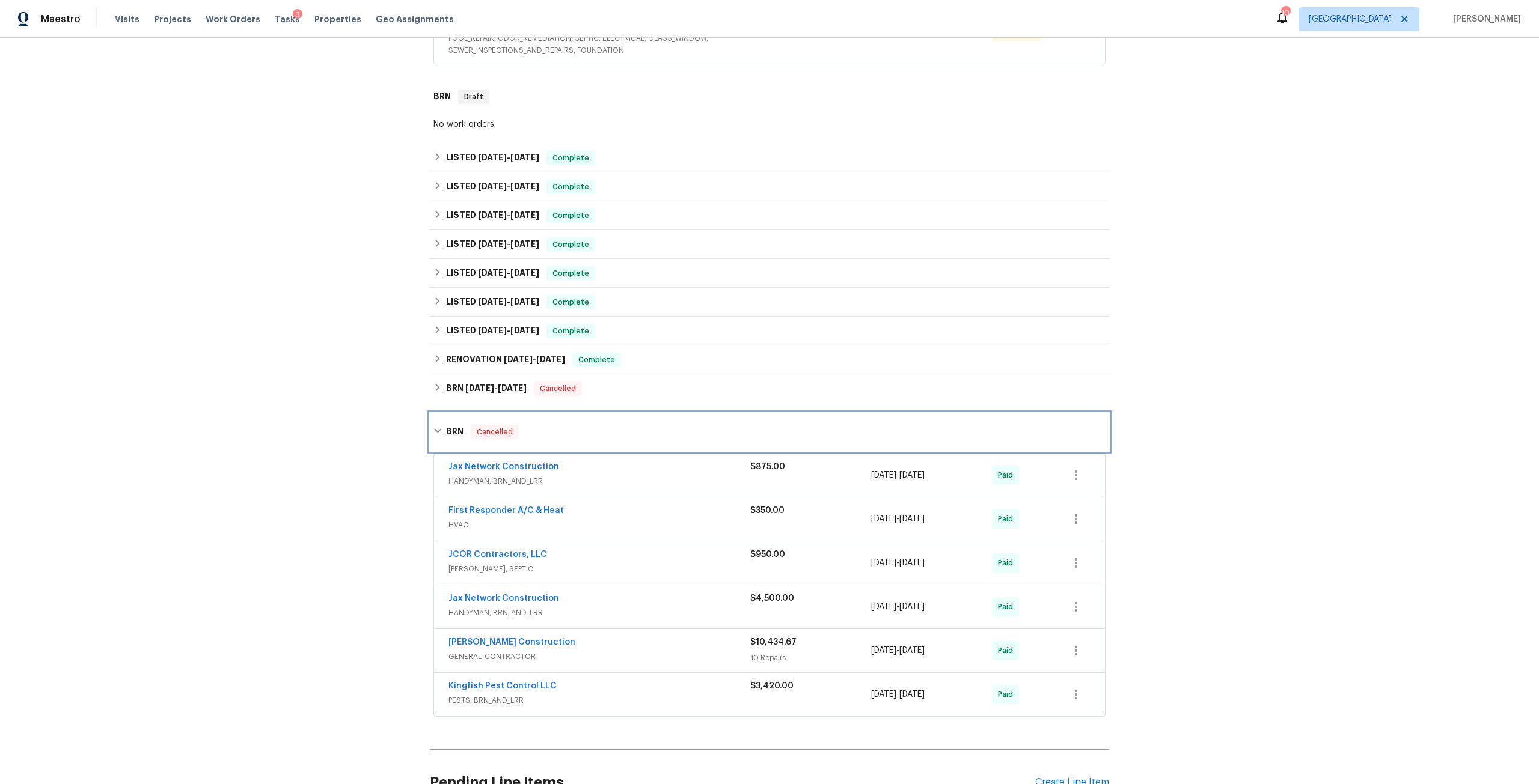
scroll to position [291, 0]
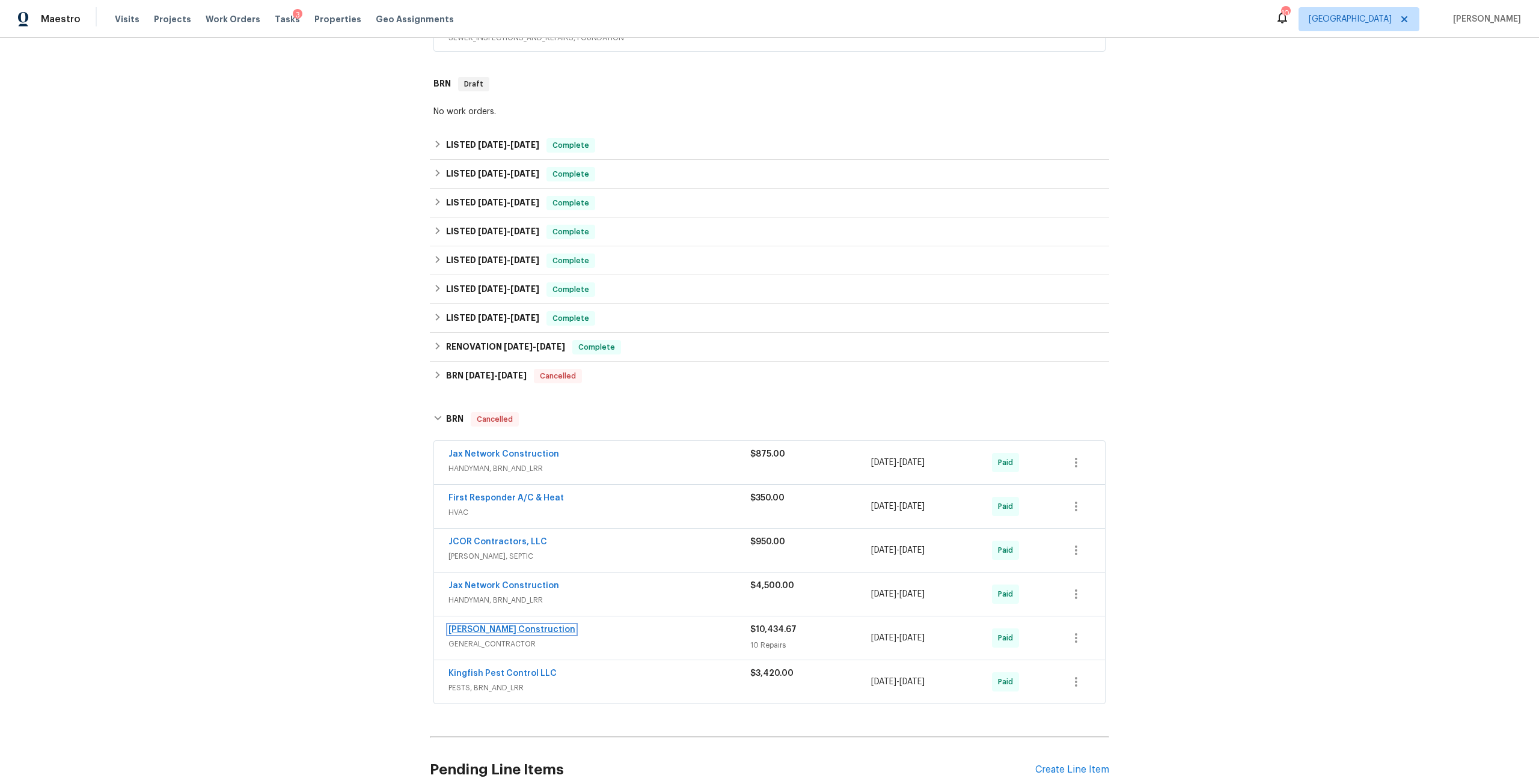
click at [493, 625] on link "Dehlinger Construction" at bounding box center [512, 630] width 127 height 9
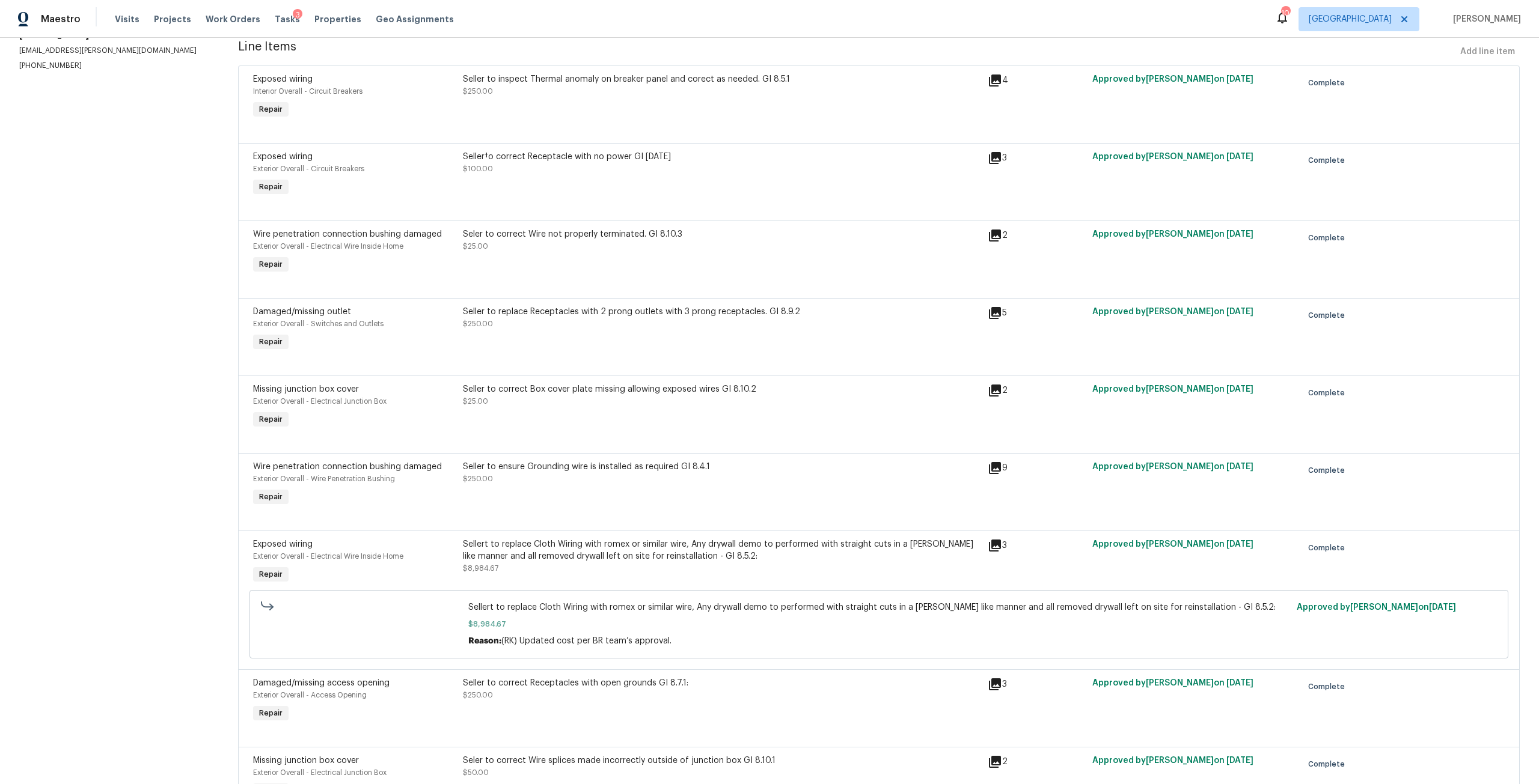
scroll to position [180, 0]
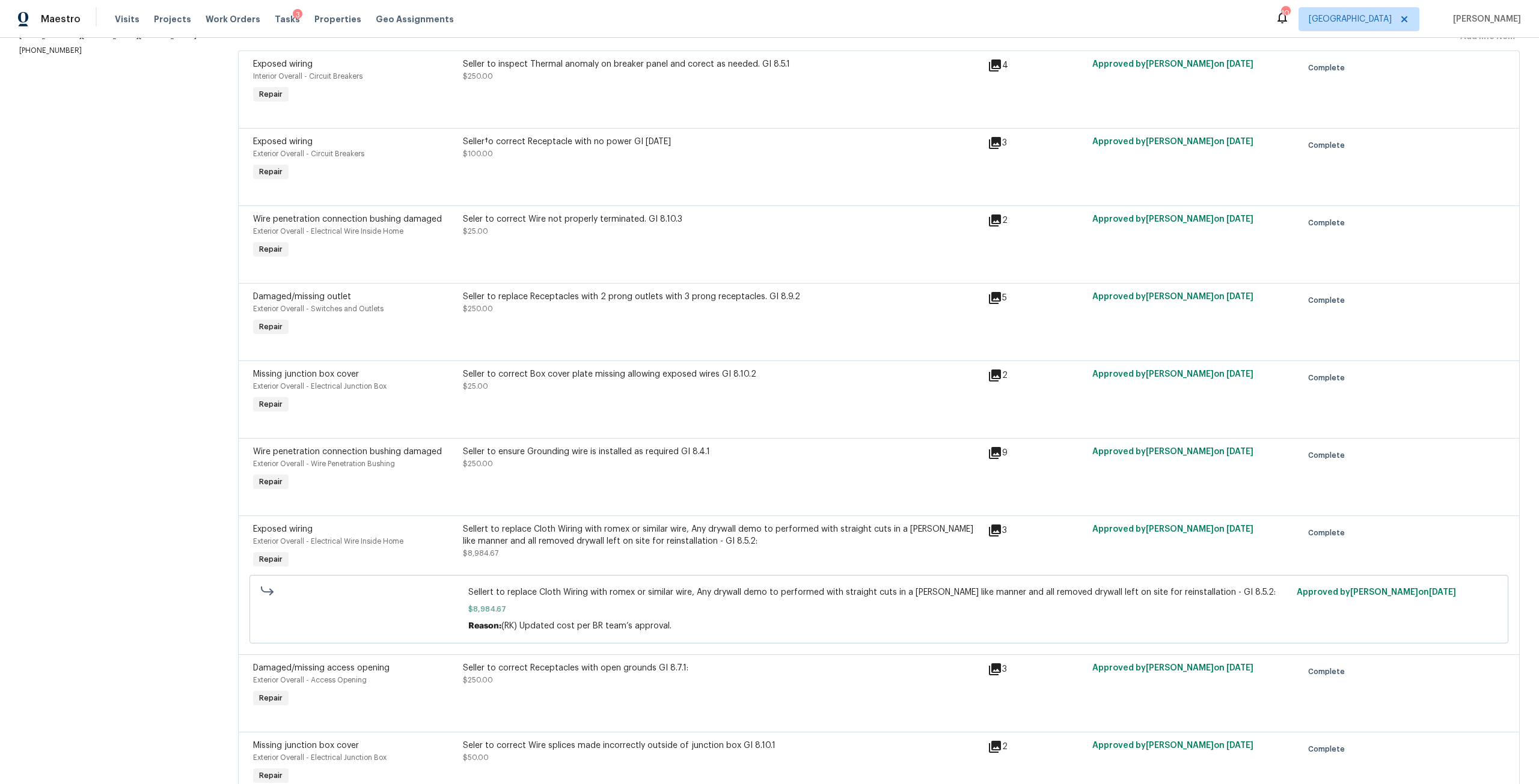
click at [602, 535] on div "Sellert to replace Cloth Wiring with romex or similar wire, Any drywall demo to…" at bounding box center [722, 535] width 518 height 24
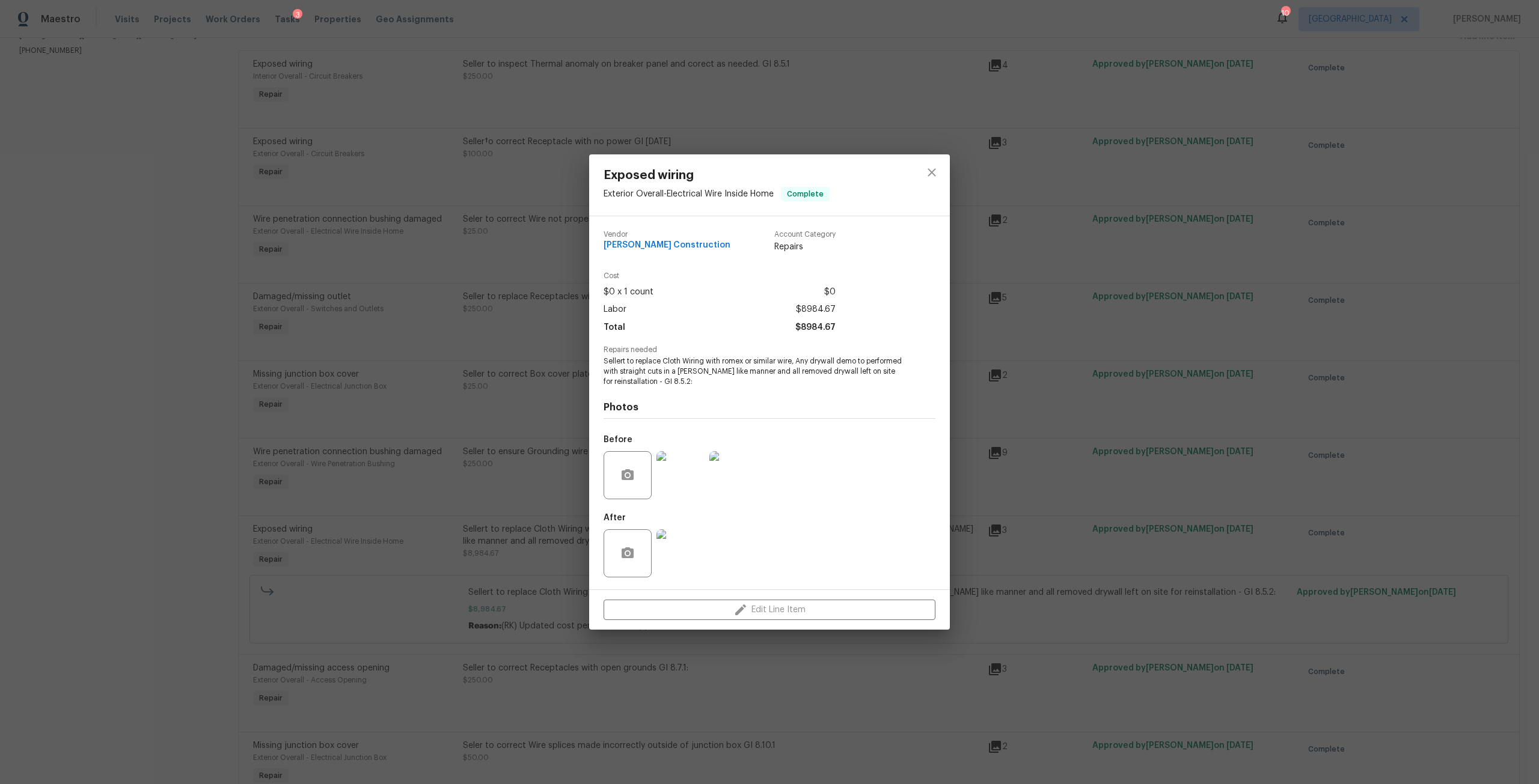
click at [680, 526] on div at bounding box center [681, 553] width 53 height 63
click at [697, 553] on img at bounding box center [680, 553] width 48 height 48
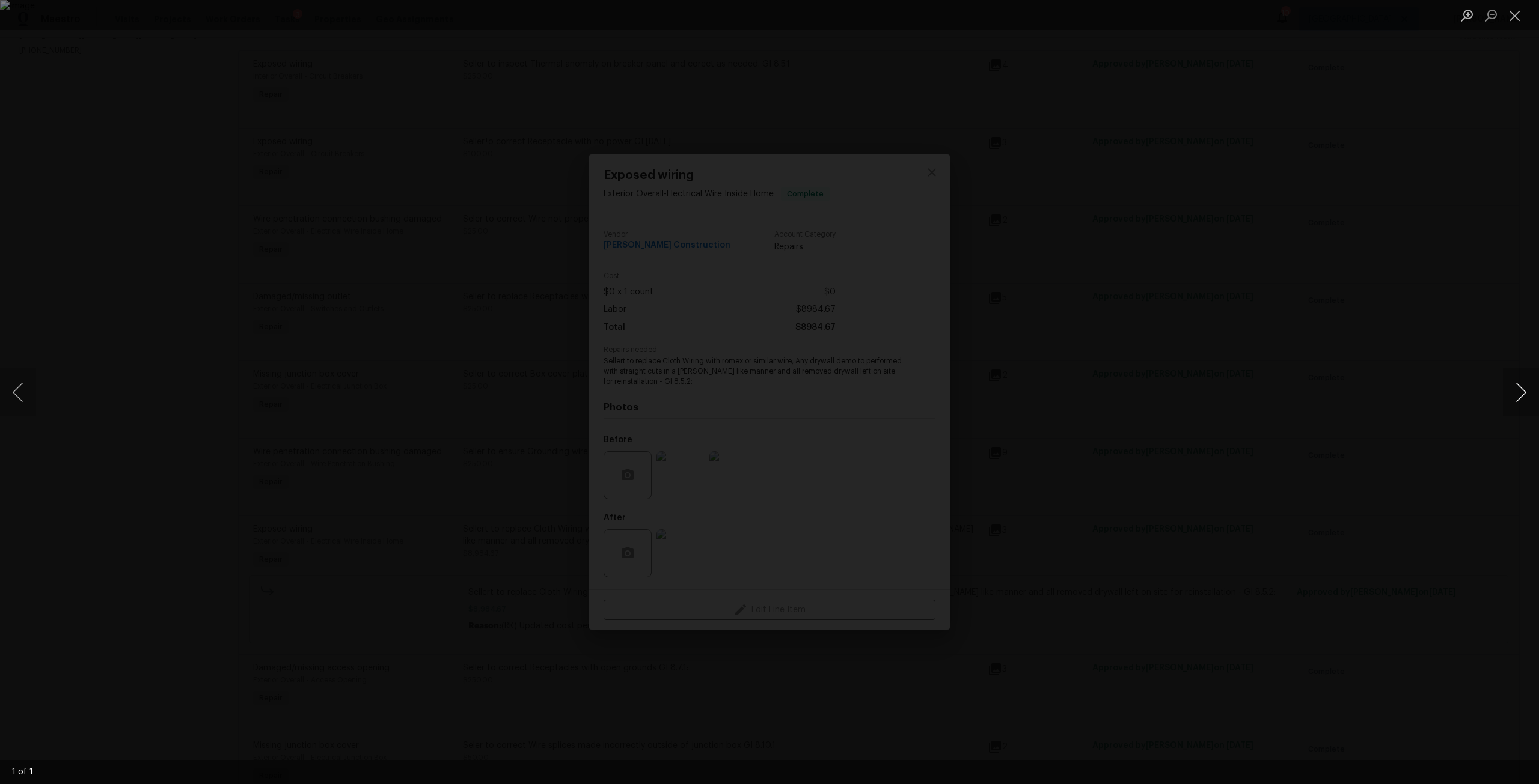
click at [1510, 410] on button "Next image" at bounding box center [1521, 392] width 36 height 48
click at [1525, 399] on button "Next image" at bounding box center [1521, 392] width 36 height 48
click at [1530, 388] on button "Next image" at bounding box center [1521, 392] width 36 height 48
click at [1516, 26] on button "Close lightbox" at bounding box center [1515, 16] width 24 height 21
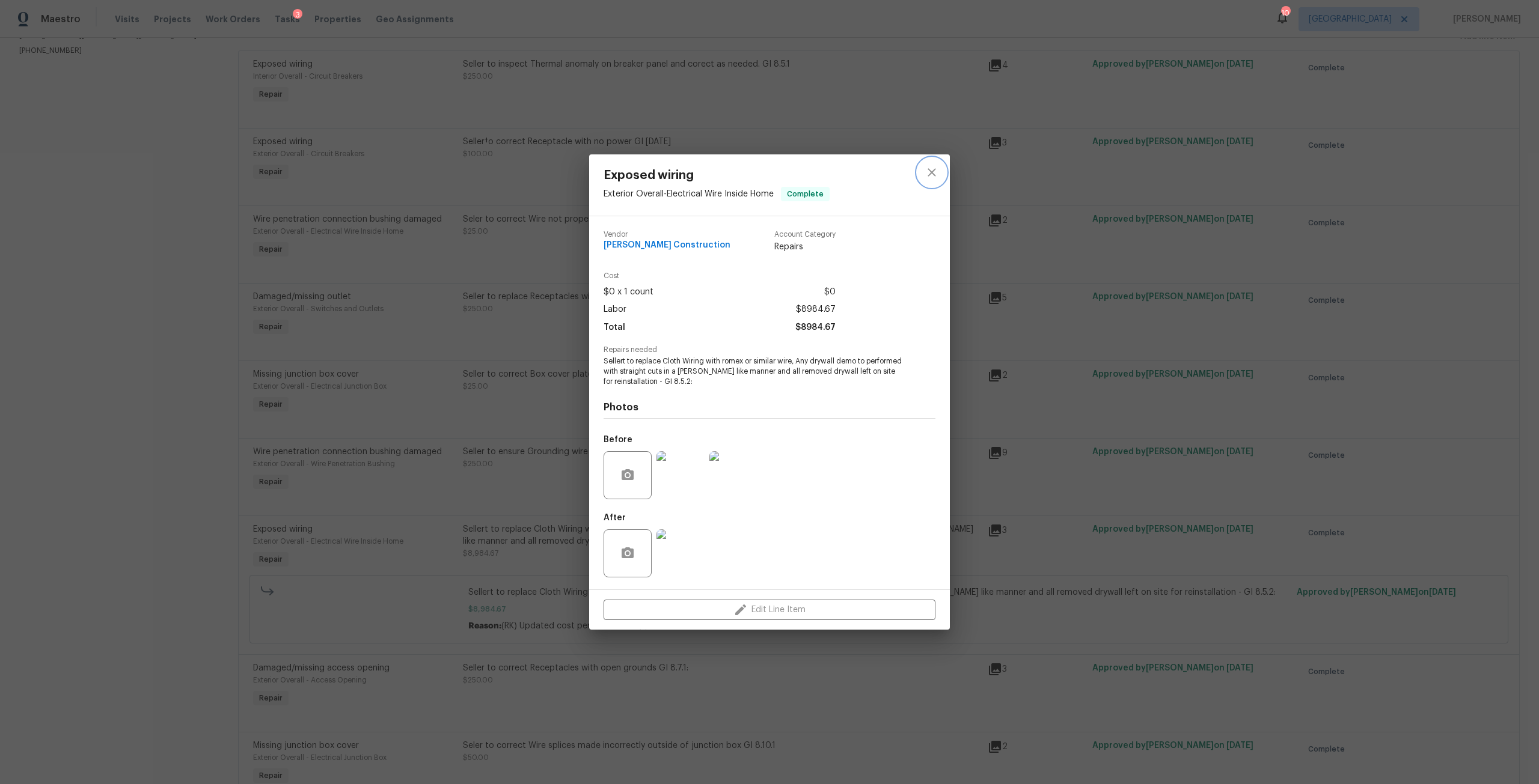
click at [941, 183] on button "close" at bounding box center [932, 172] width 29 height 29
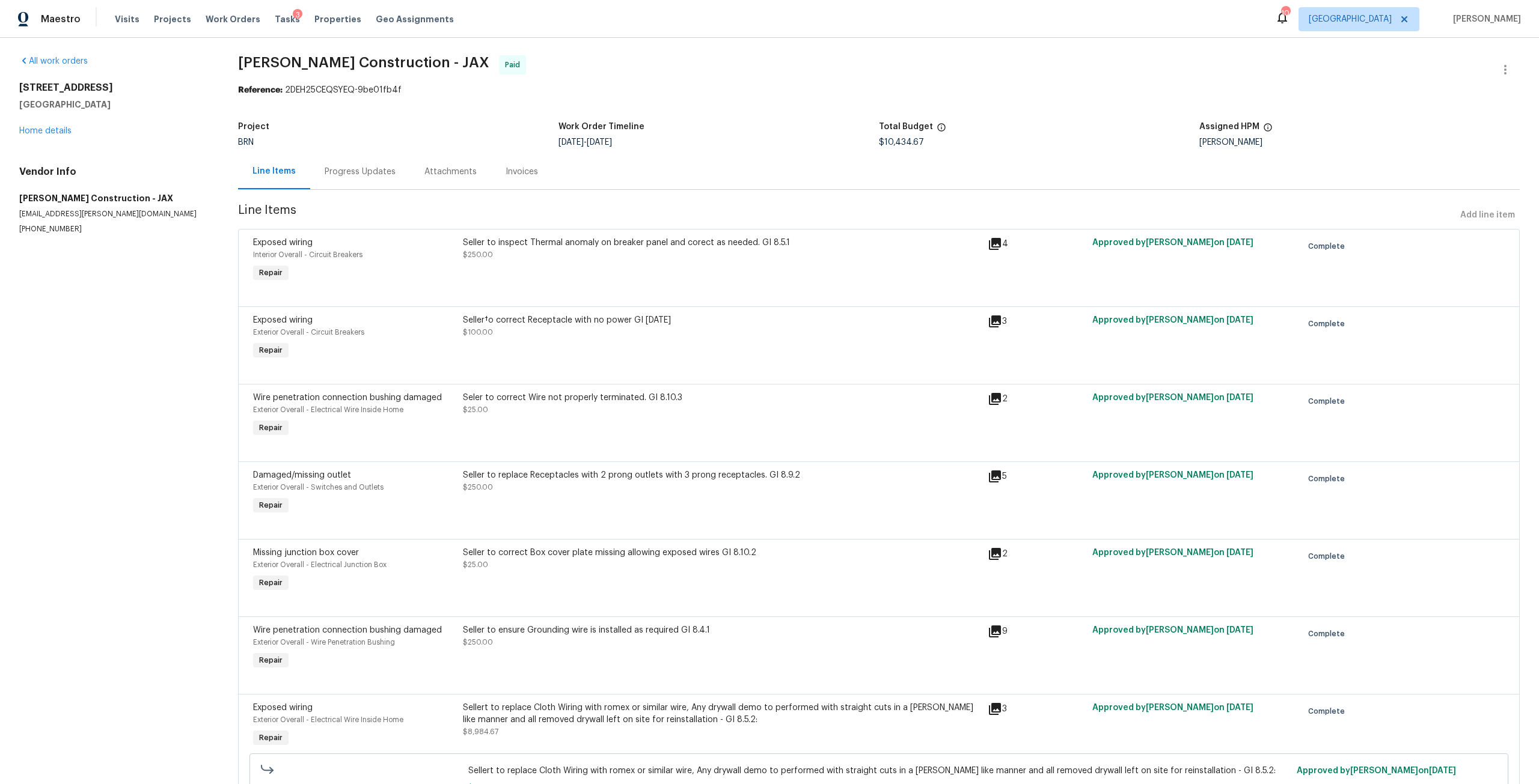
scroll to position [0, 0]
click at [51, 134] on link "Home details" at bounding box center [45, 133] width 52 height 9
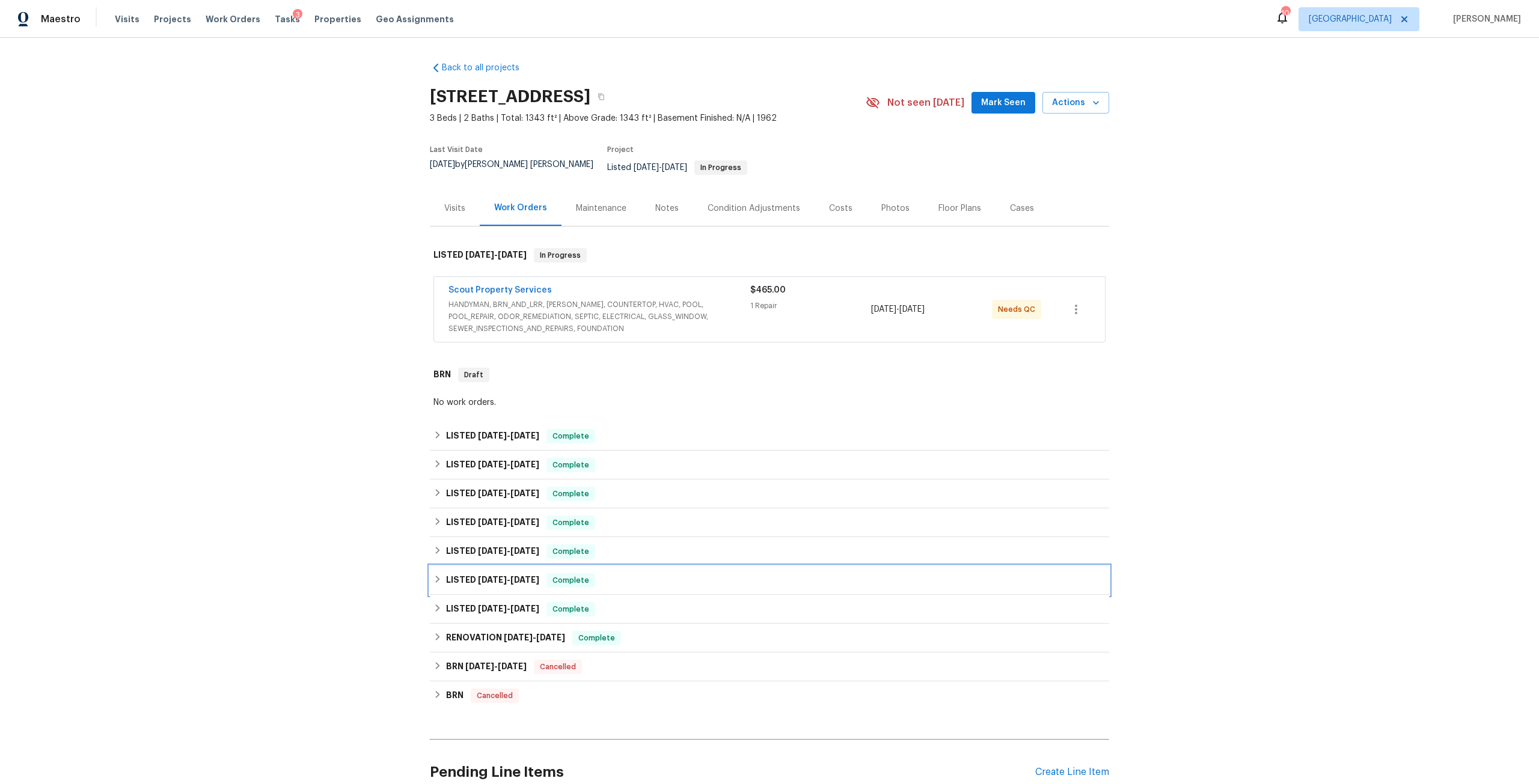
click at [511, 576] on span "[DATE]" at bounding box center [525, 580] width 29 height 9
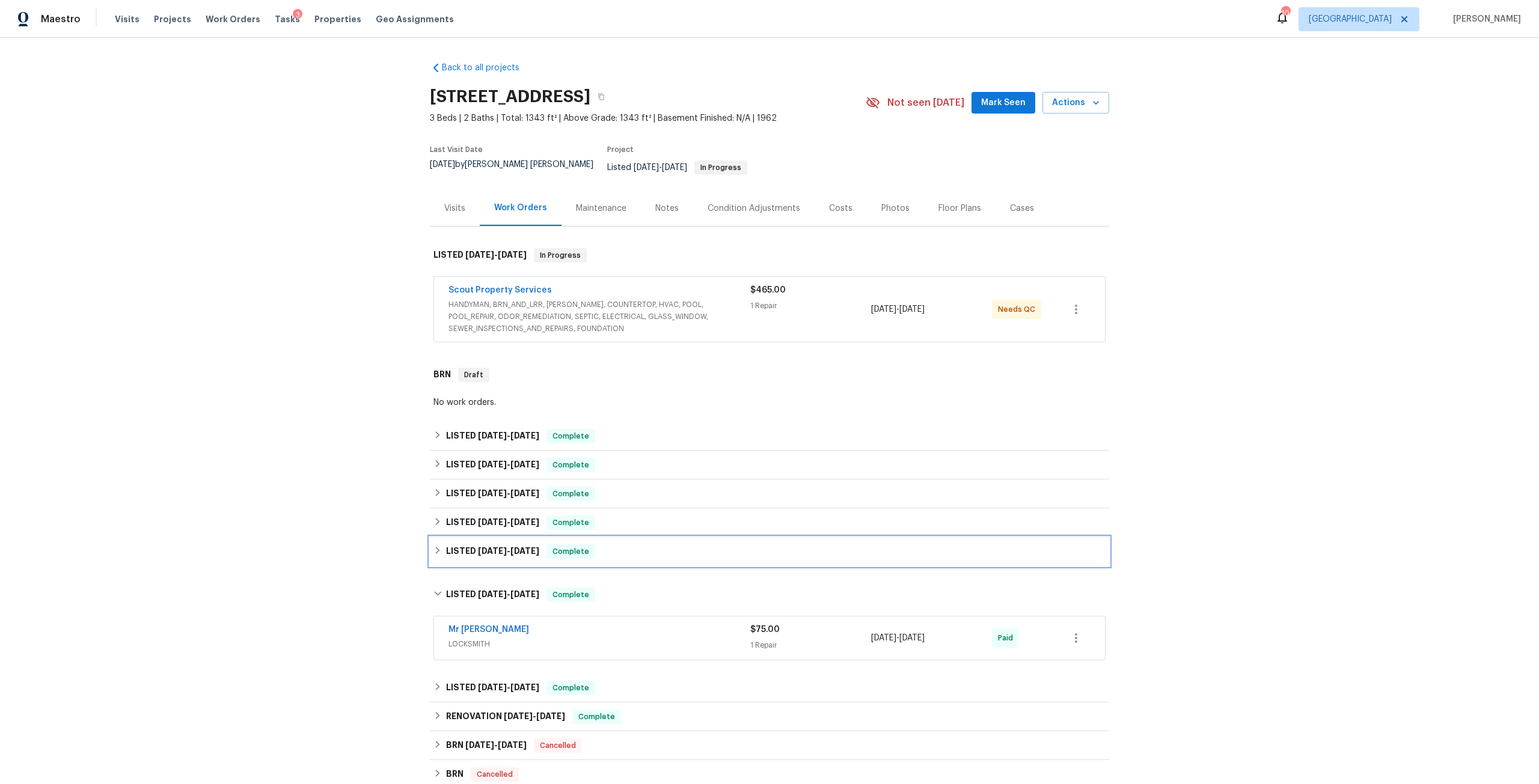
click at [478, 548] on h6 "LISTED 7/8/24 - 8/13/24" at bounding box center [493, 551] width 93 height 14
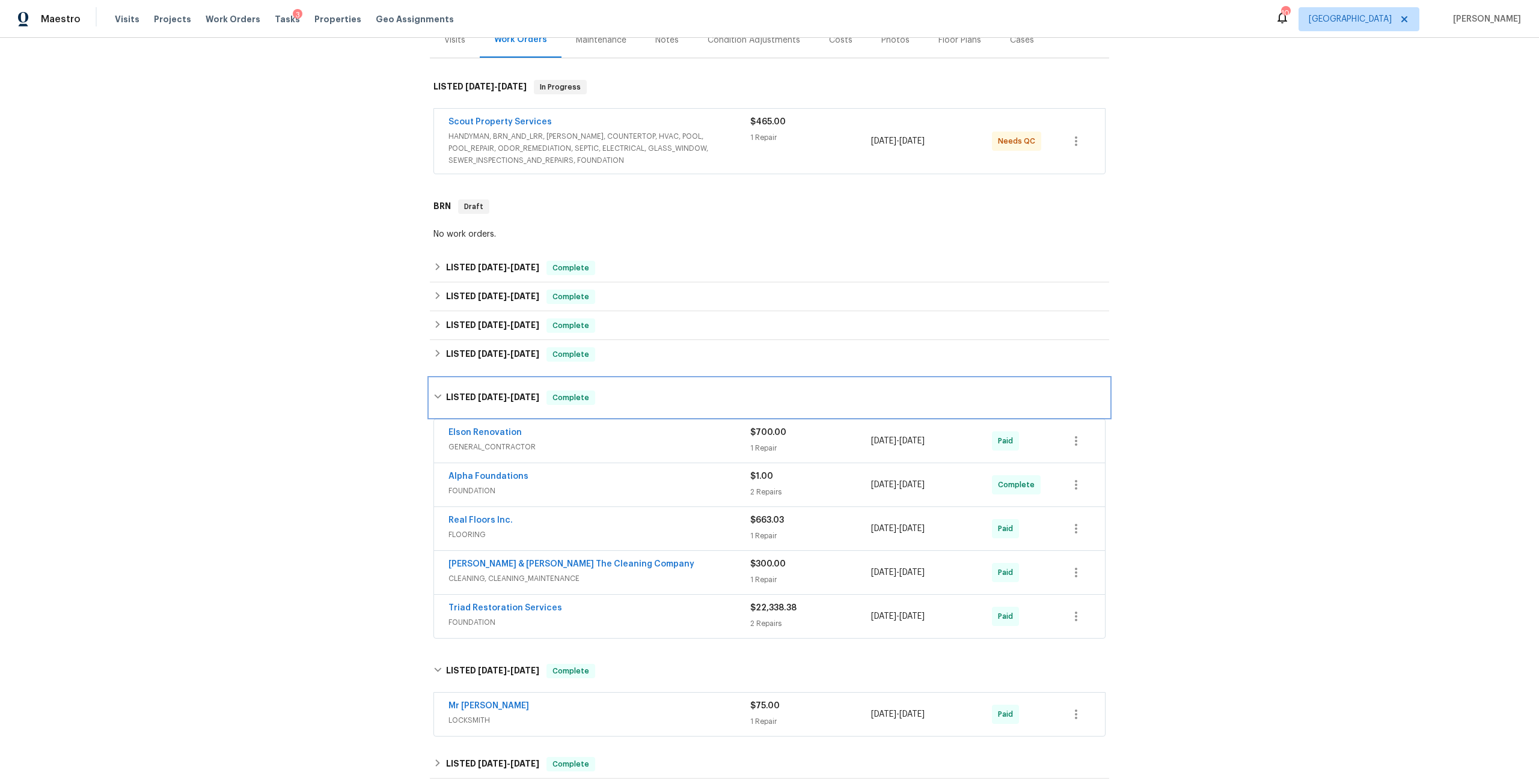
scroll to position [180, 0]
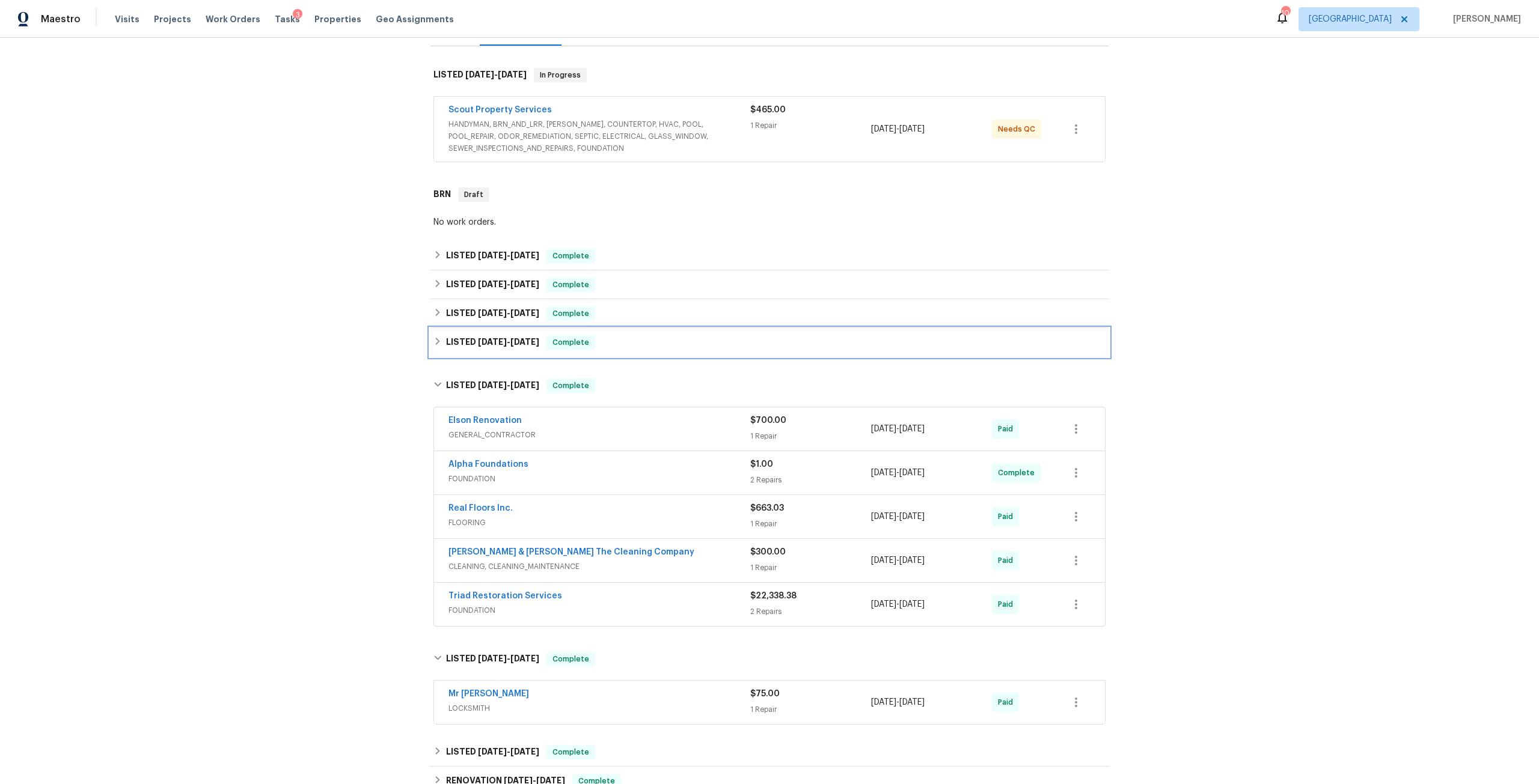
click at [514, 339] on h6 "LISTED 5/16/25 - 5/22/25" at bounding box center [493, 342] width 93 height 14
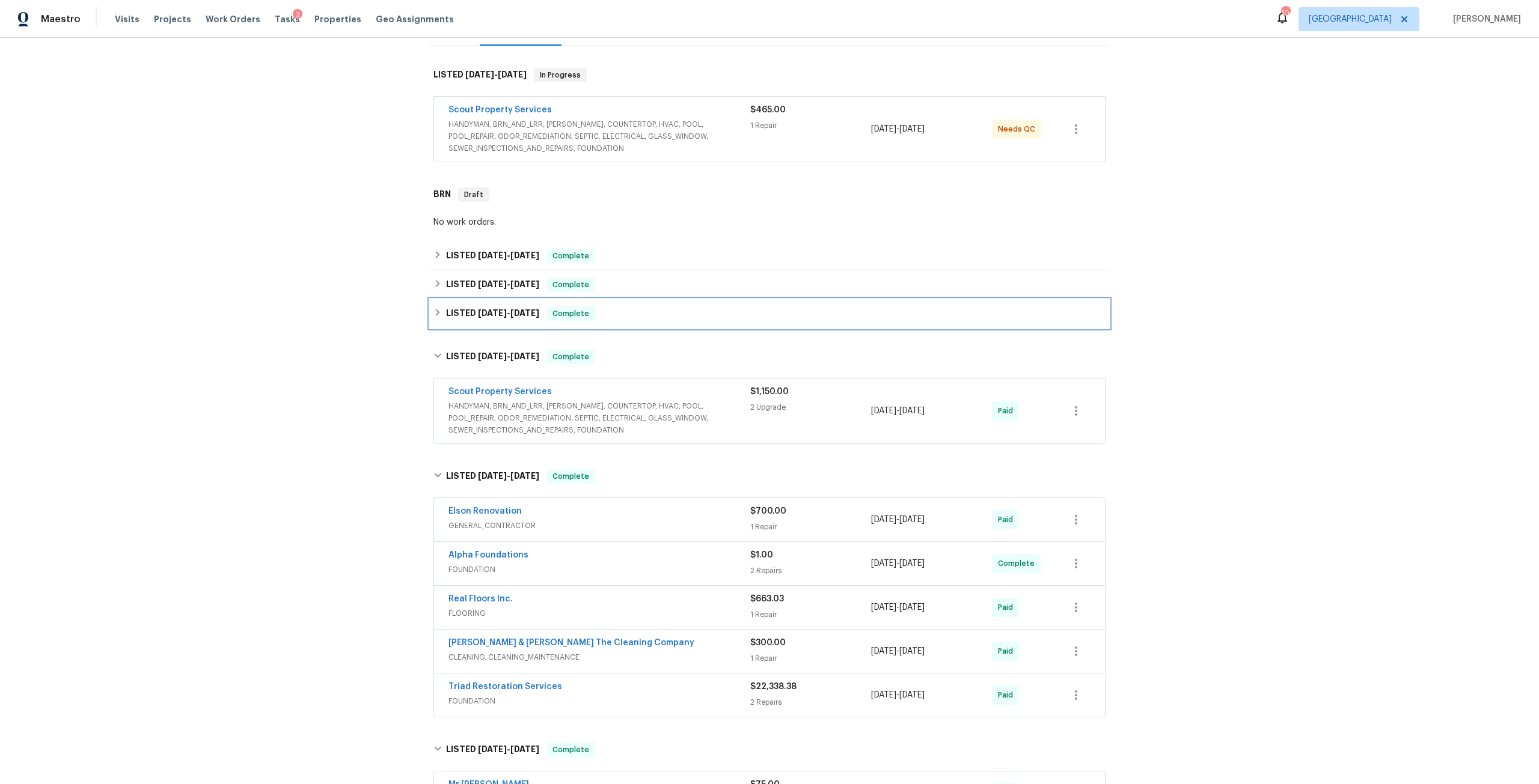
click at [539, 307] on div "LISTED 7/13/25 - 7/19/25 Complete" at bounding box center [770, 313] width 672 height 14
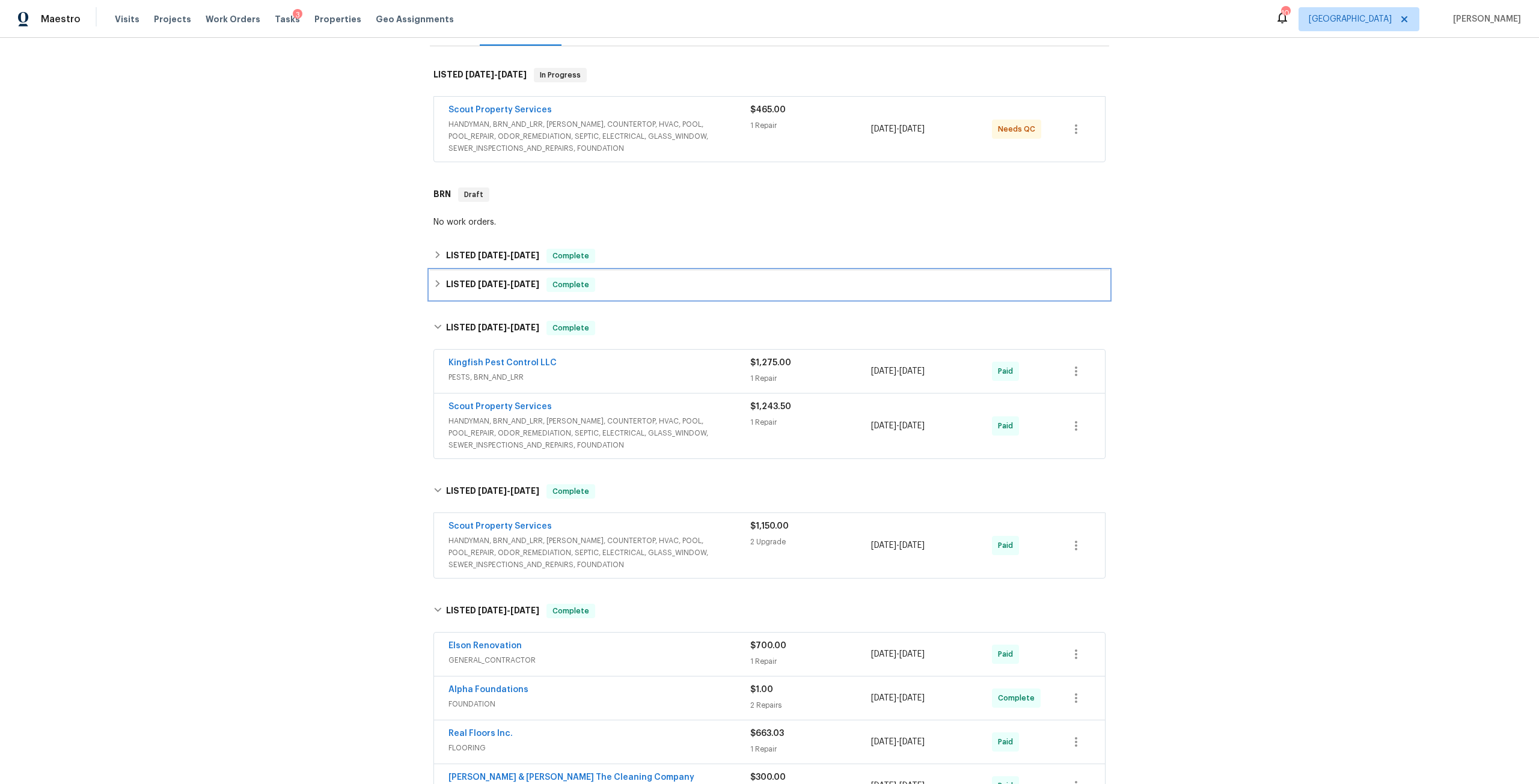
click at [523, 280] on h6 "LISTED 8/1/25 - 8/13/25" at bounding box center [493, 285] width 93 height 14
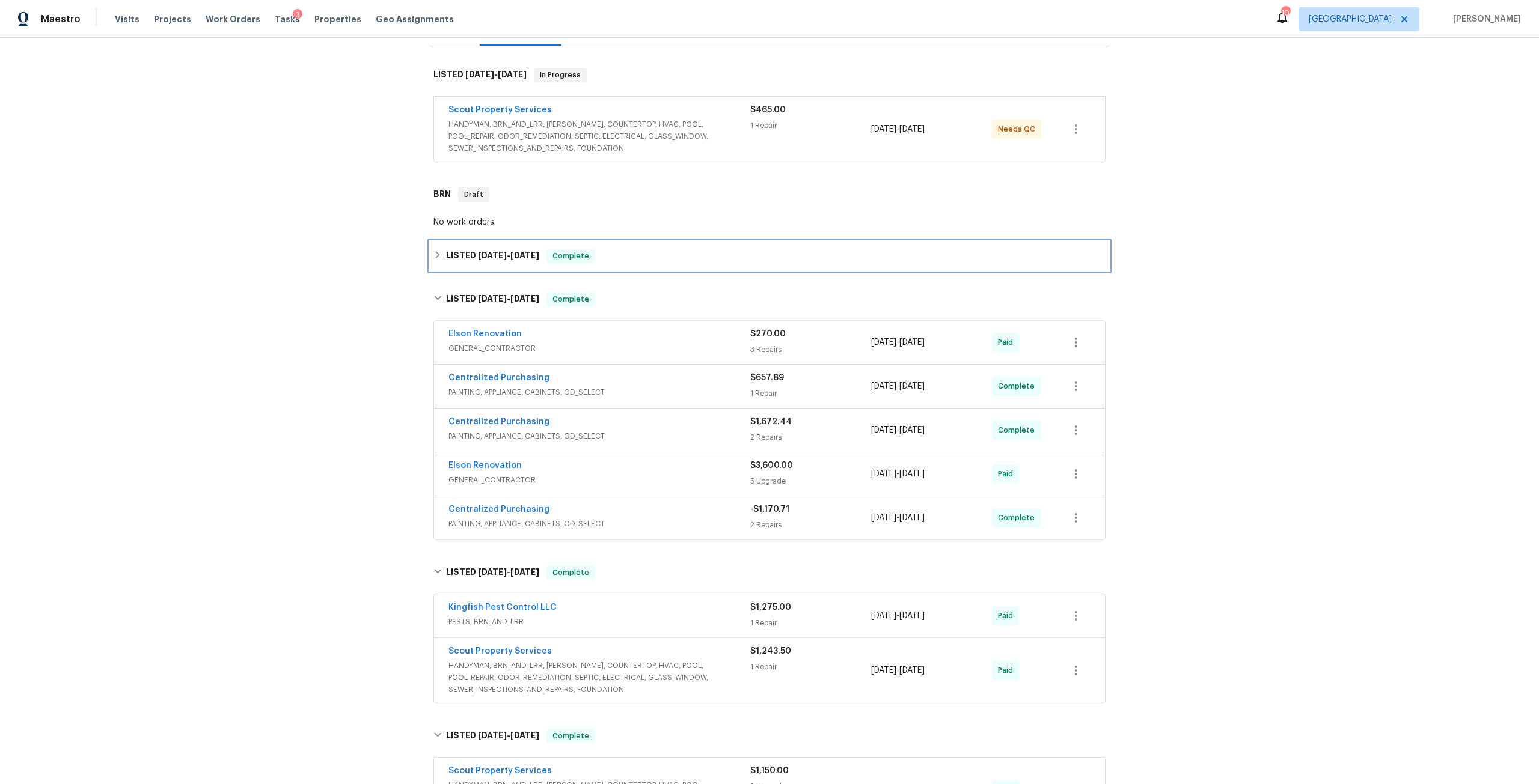
click at [528, 260] on div "LISTED 8/30/25 - 8/30/25 Complete" at bounding box center [770, 256] width 679 height 29
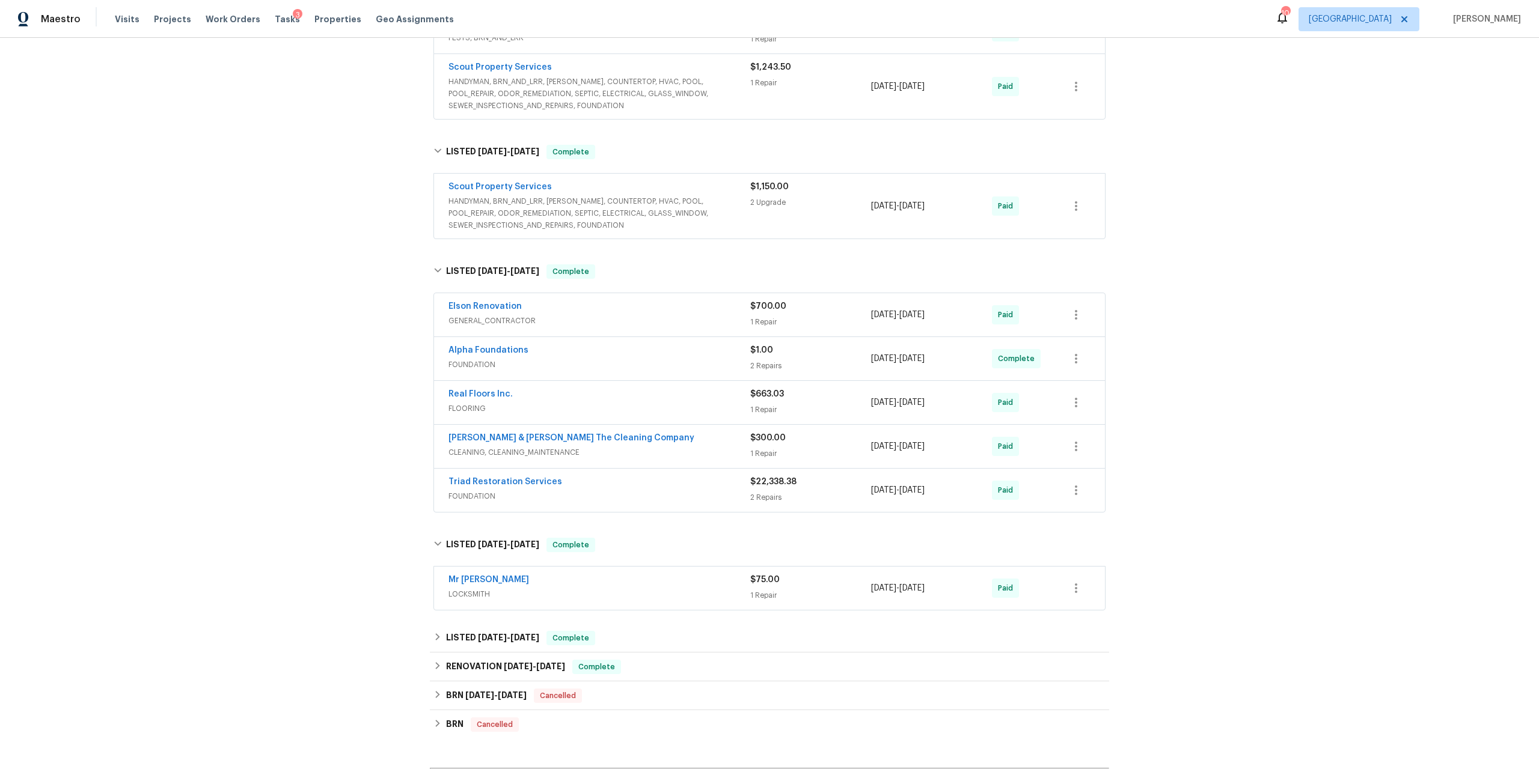
scroll to position [841, 0]
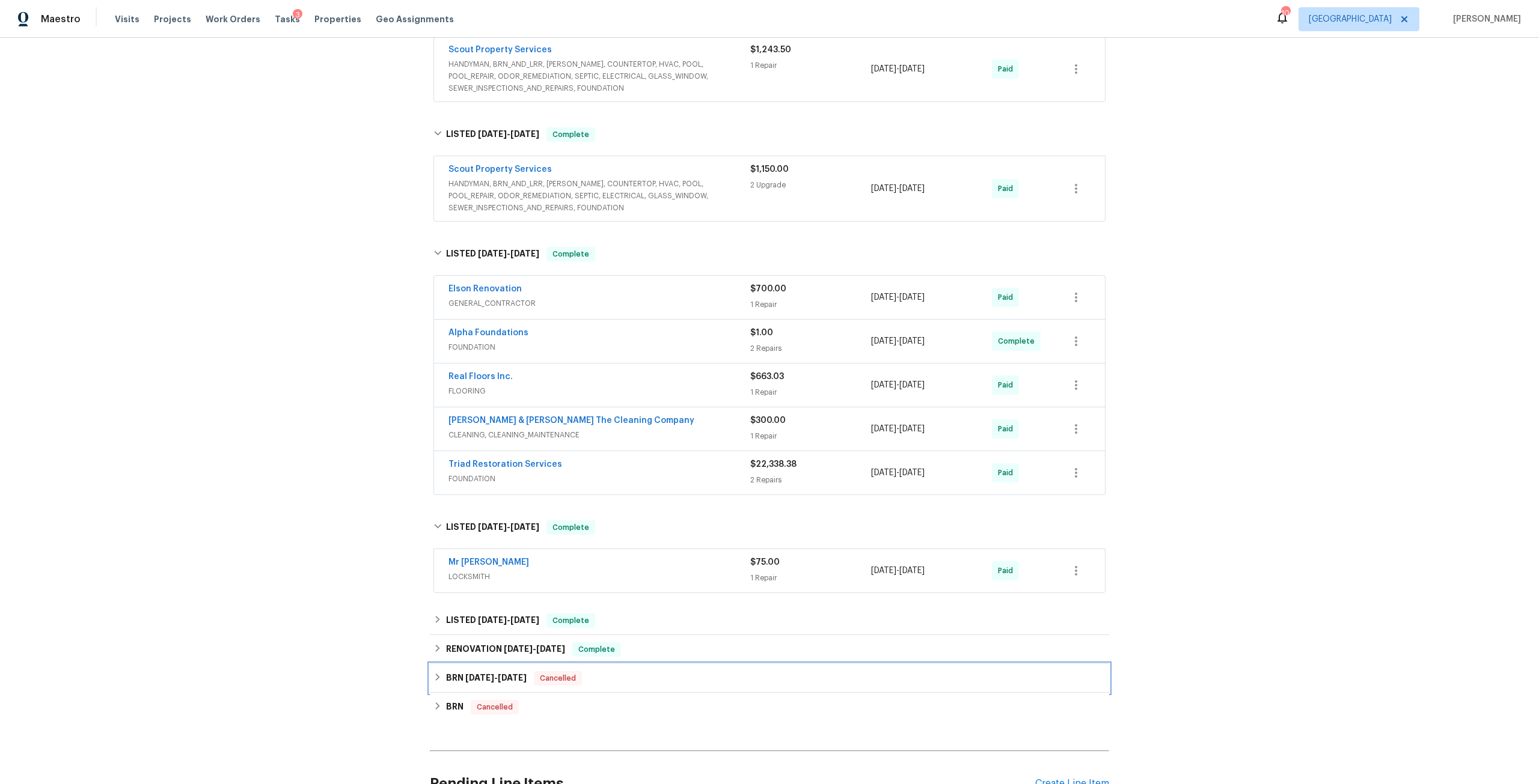
click at [496, 673] on span "6/14/24 - 6/14/24" at bounding box center [496, 678] width 62 height 9
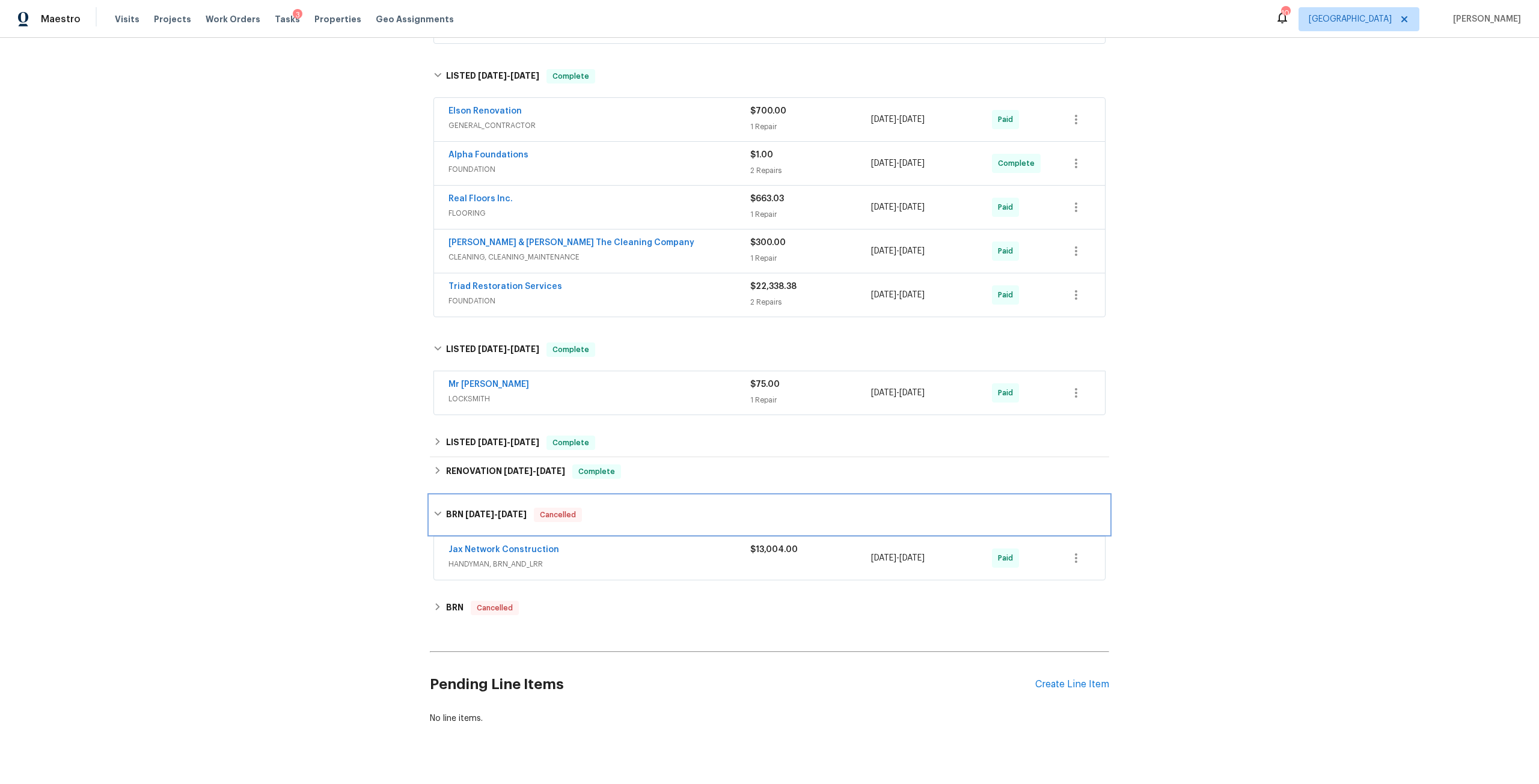
scroll to position [1042, 0]
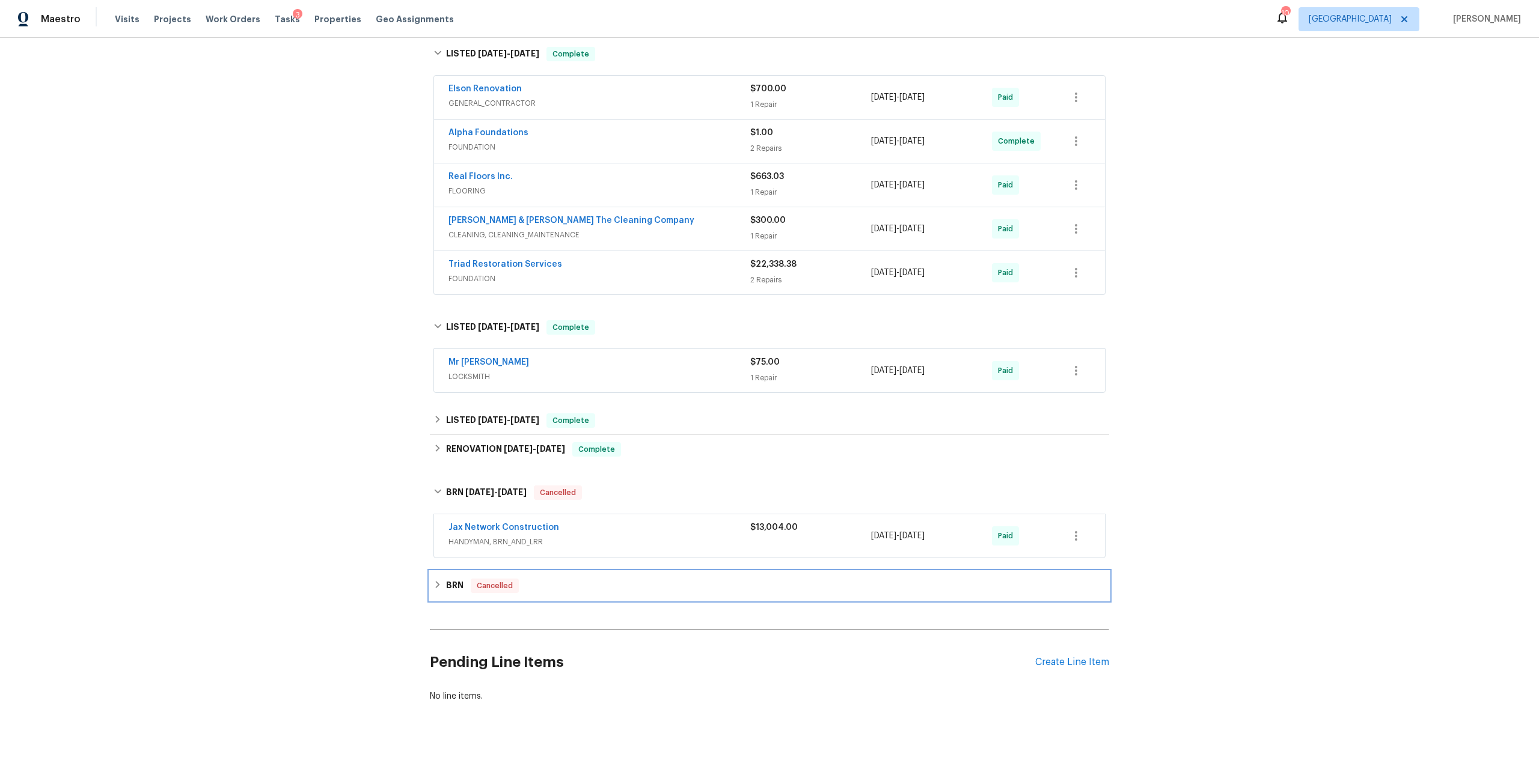
click at [472, 580] on span "Cancelled" at bounding box center [495, 586] width 45 height 12
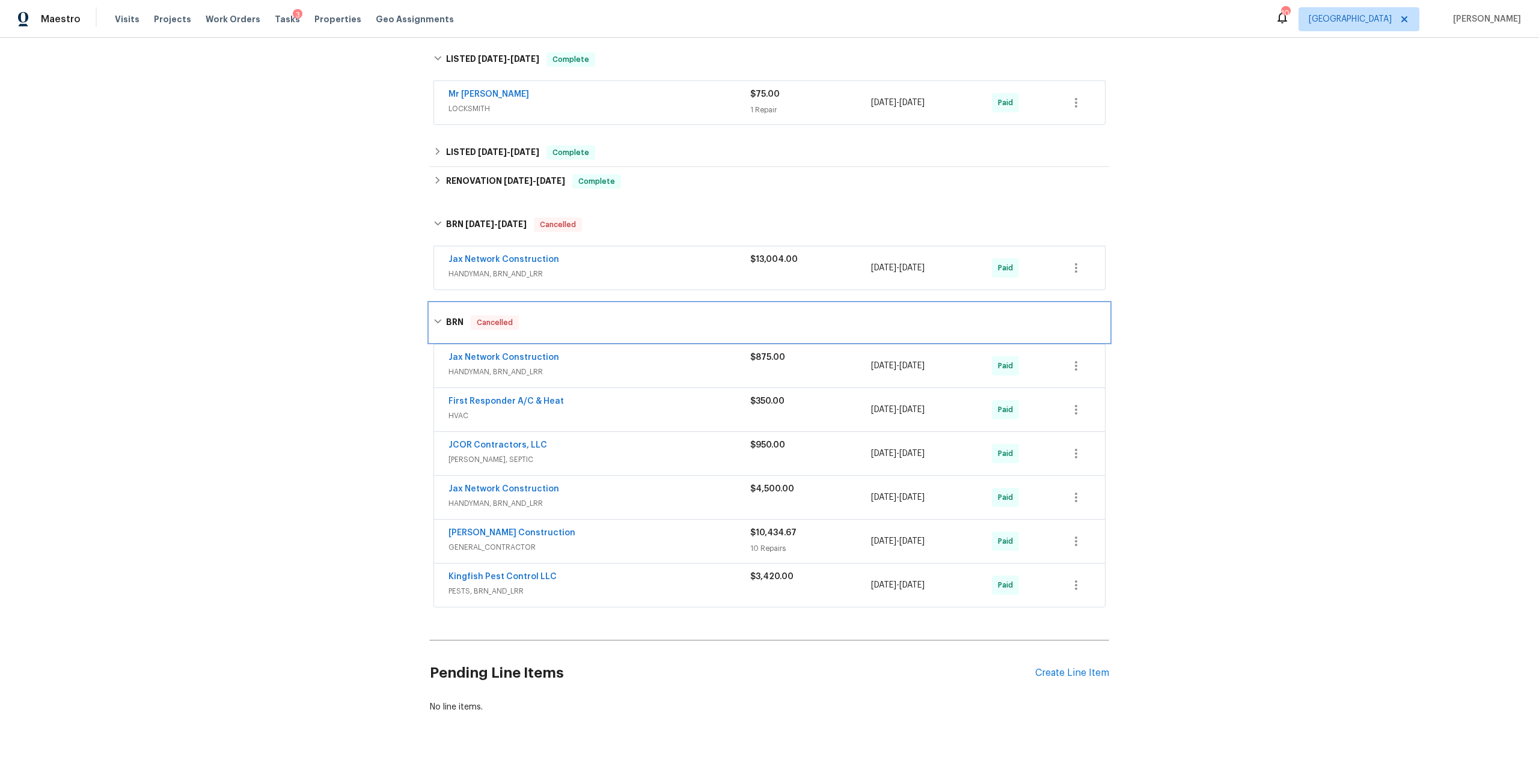
scroll to position [1321, 0]
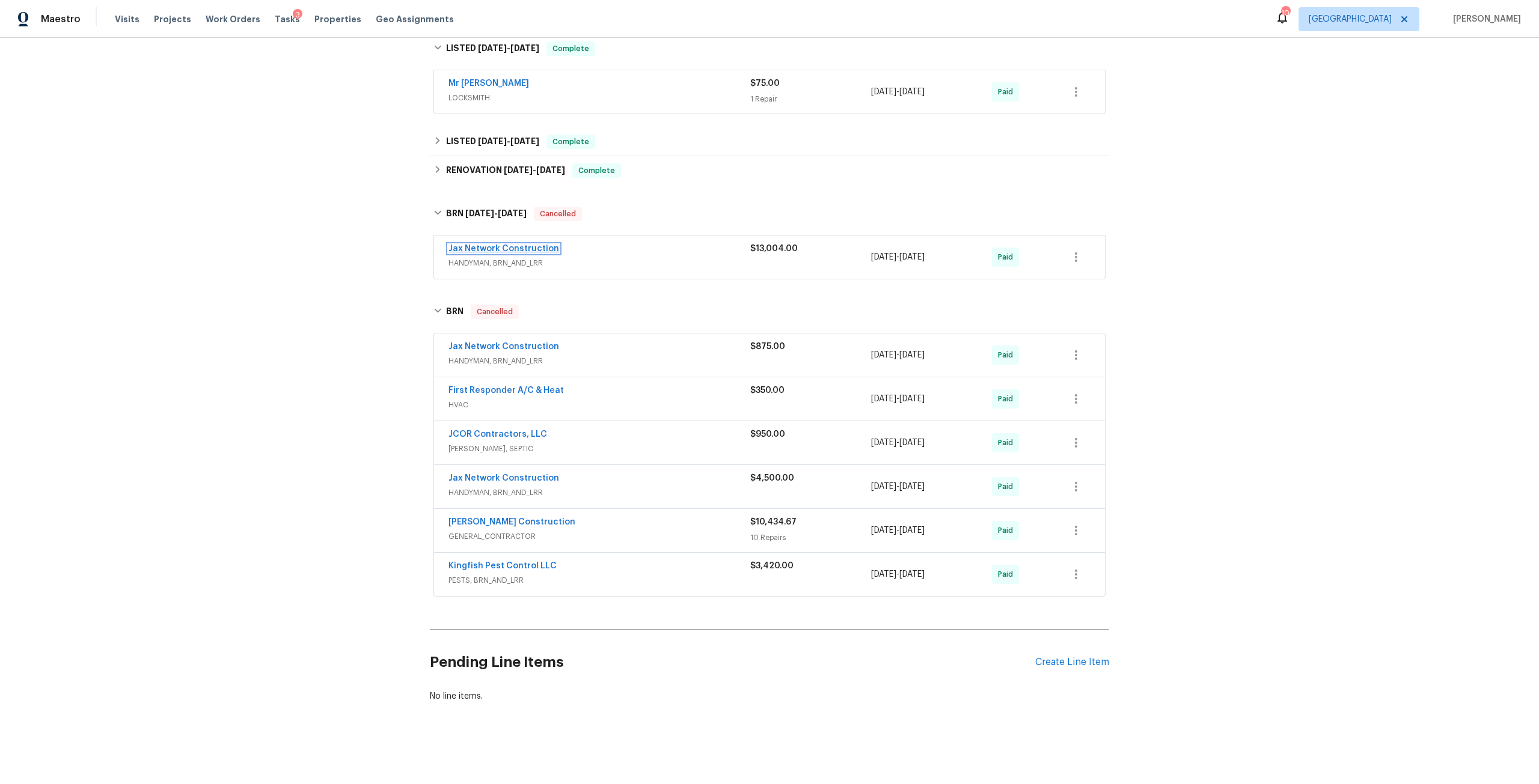
click at [534, 244] on link "Jax Network Construction" at bounding box center [504, 249] width 111 height 9
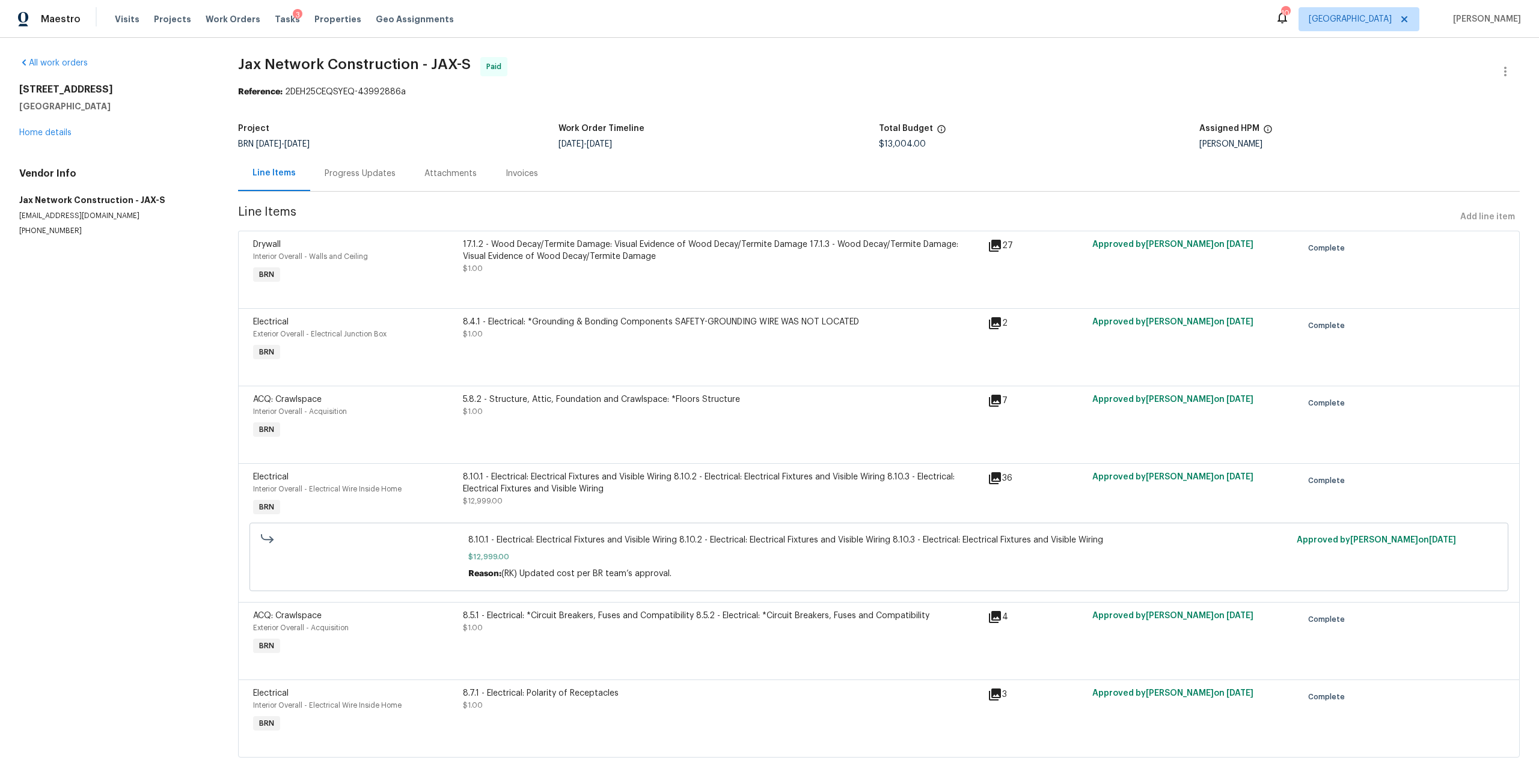
click at [622, 489] on div "8.10.1 - Electrical: Electrical Fixtures and Visible Wiring 8.10.2 - Electrical…" at bounding box center [722, 483] width 518 height 24
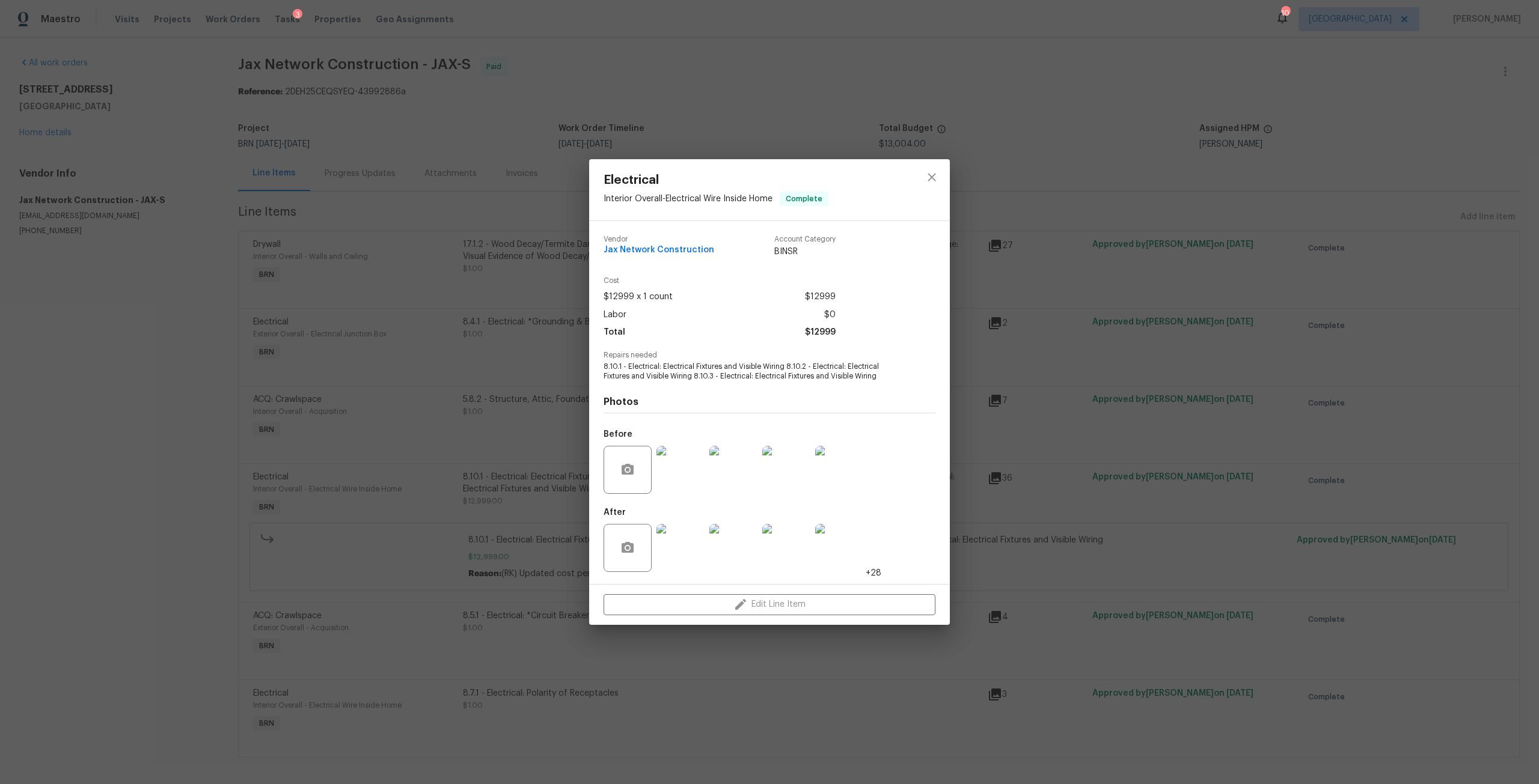
click at [676, 556] on img at bounding box center [680, 548] width 48 height 48
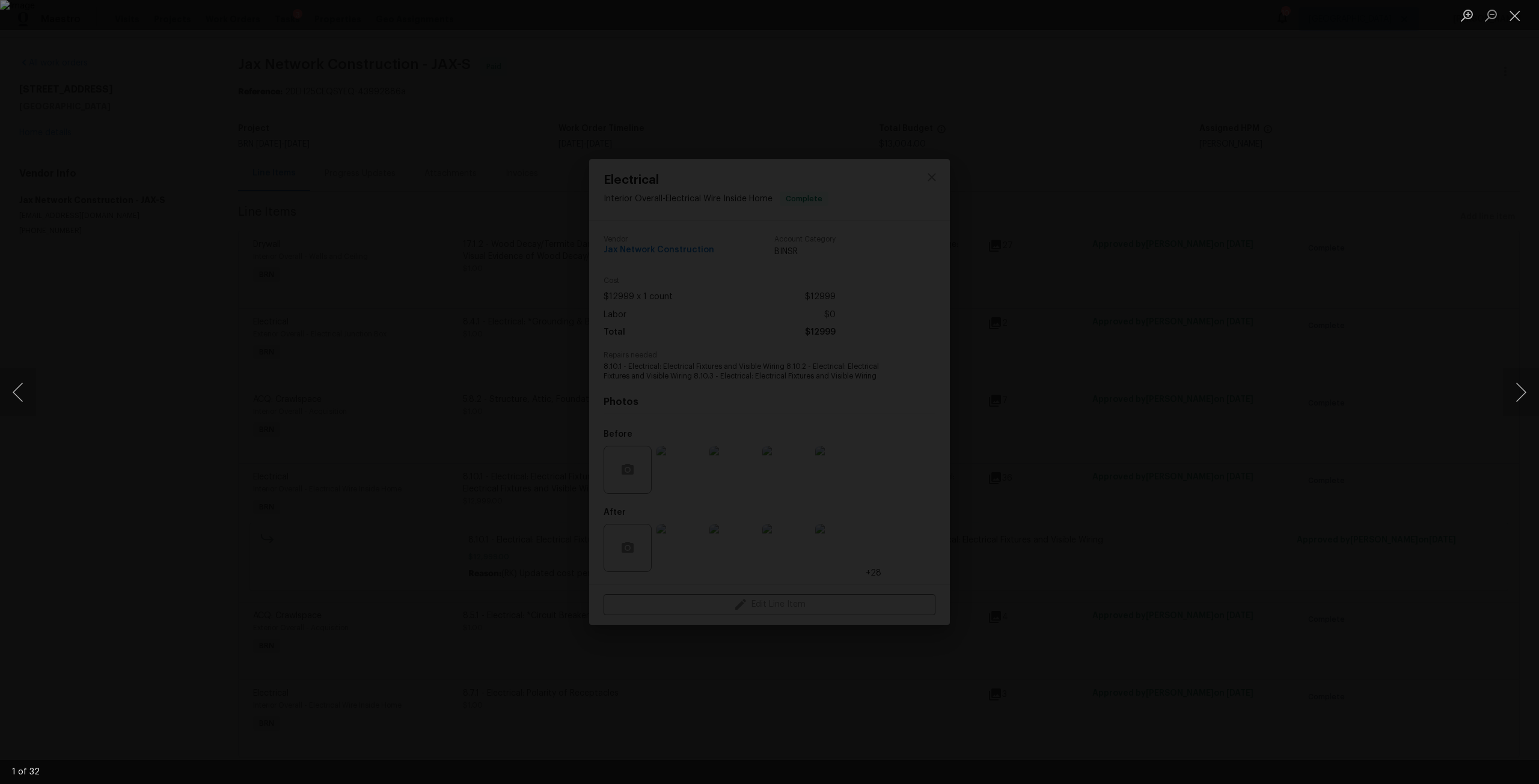
drag, startPoint x: 1459, startPoint y: 489, endPoint x: 1026, endPoint y: 464, distance: 433.7
click at [1458, 489] on div "Lightbox" at bounding box center [770, 392] width 1539 height 784
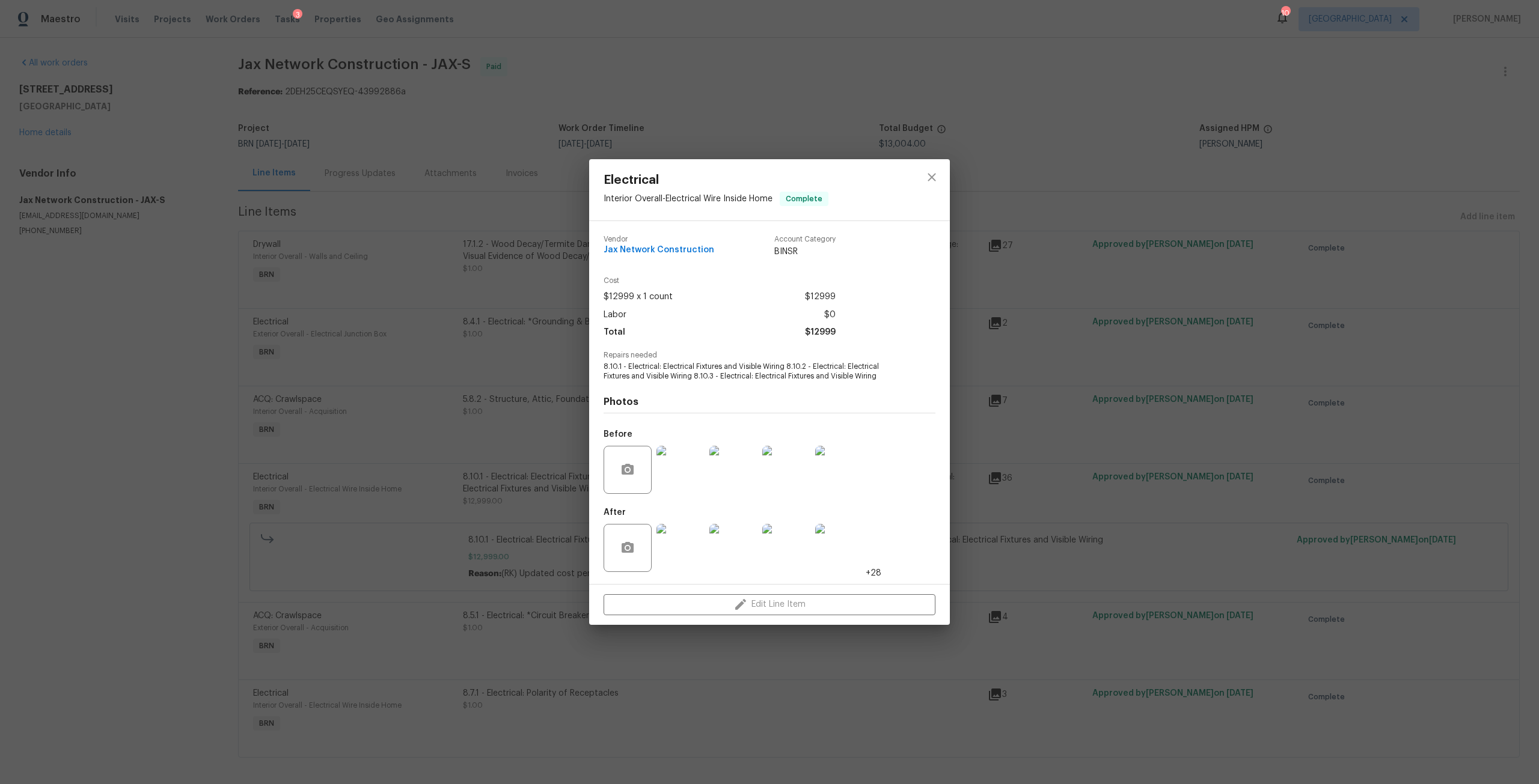
click at [669, 474] on img at bounding box center [680, 469] width 48 height 48
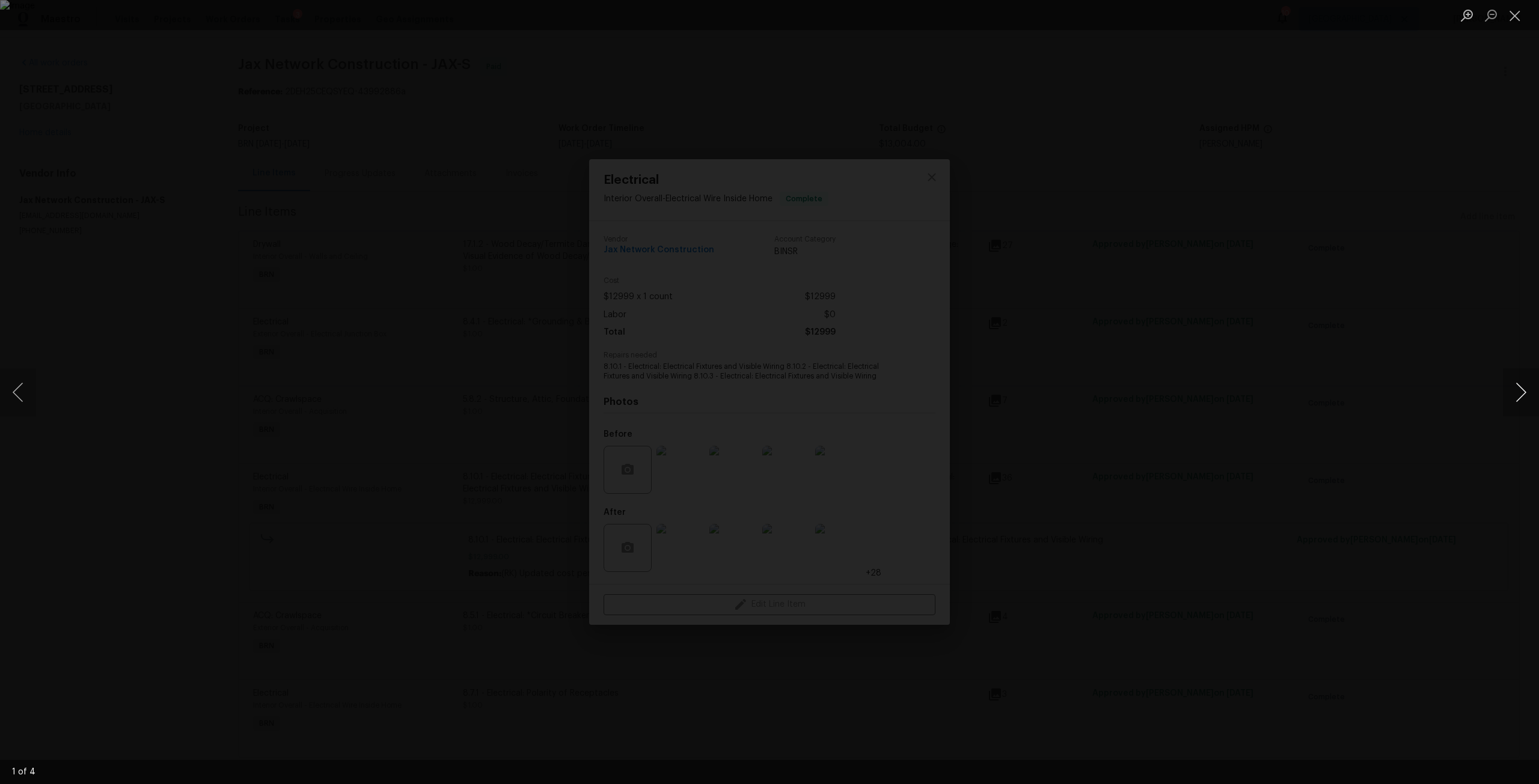
click at [1514, 387] on button "Next image" at bounding box center [1521, 392] width 36 height 48
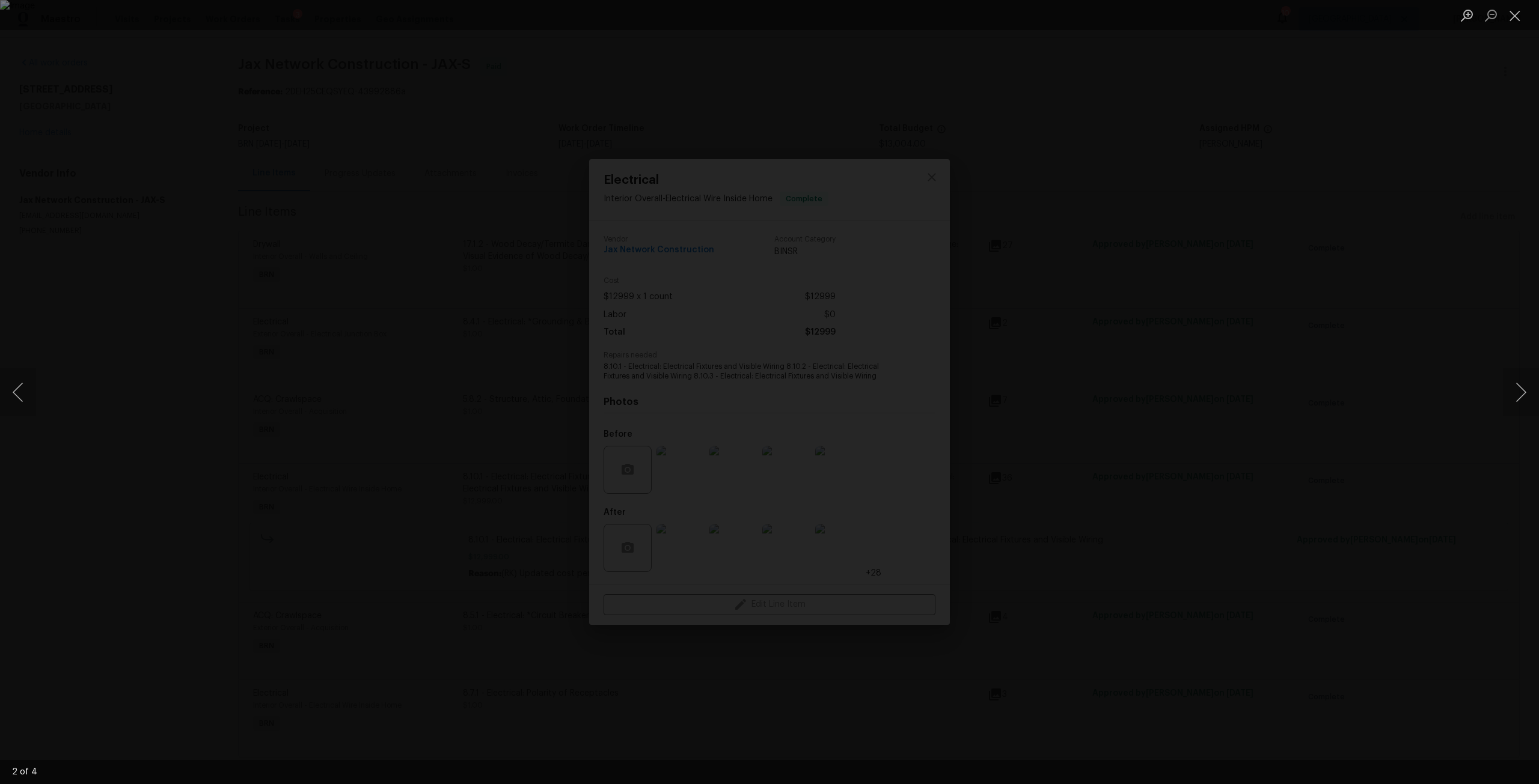
click at [1174, 443] on div "Lightbox" at bounding box center [770, 392] width 1539 height 784
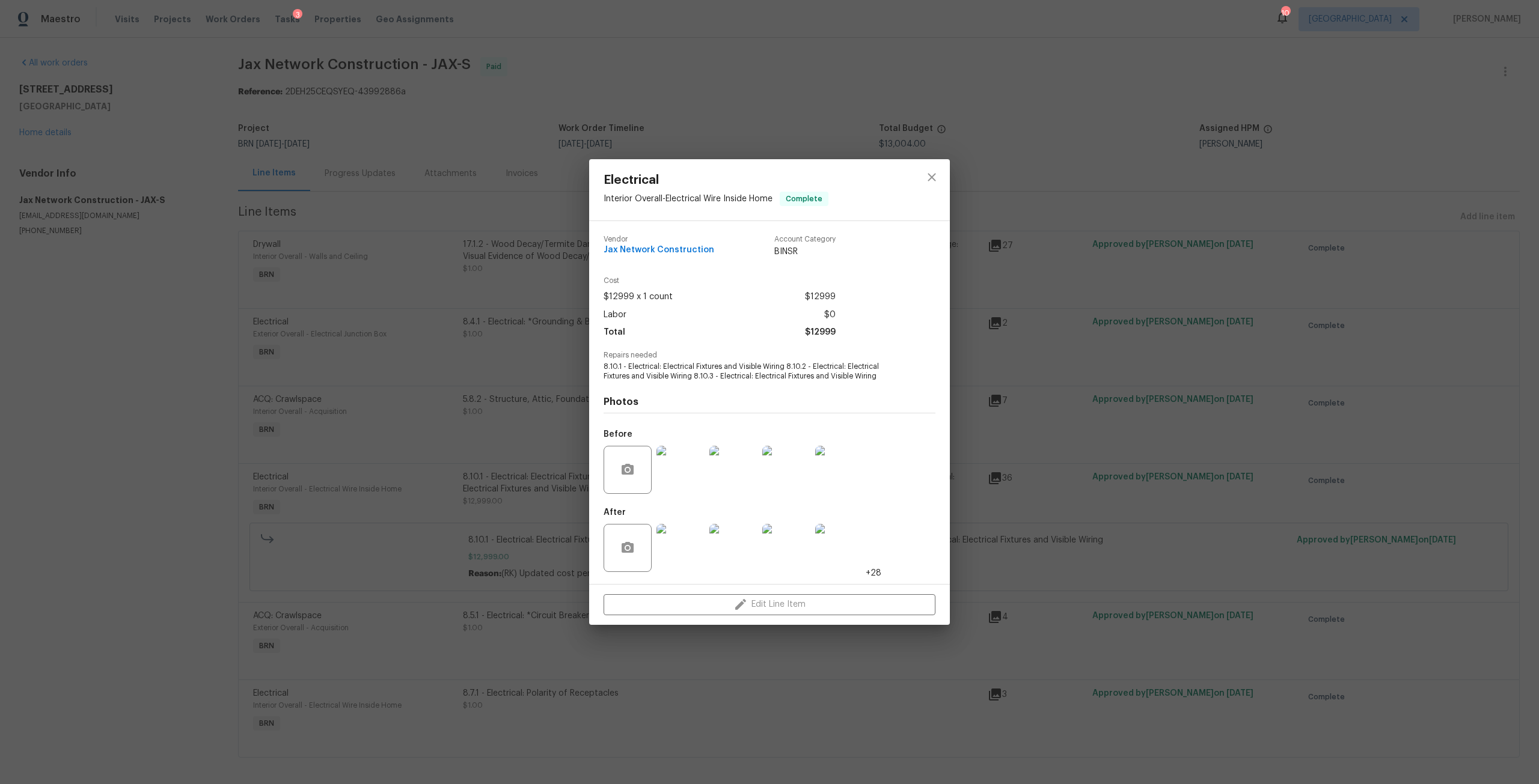
click at [859, 540] on img at bounding box center [839, 548] width 48 height 48
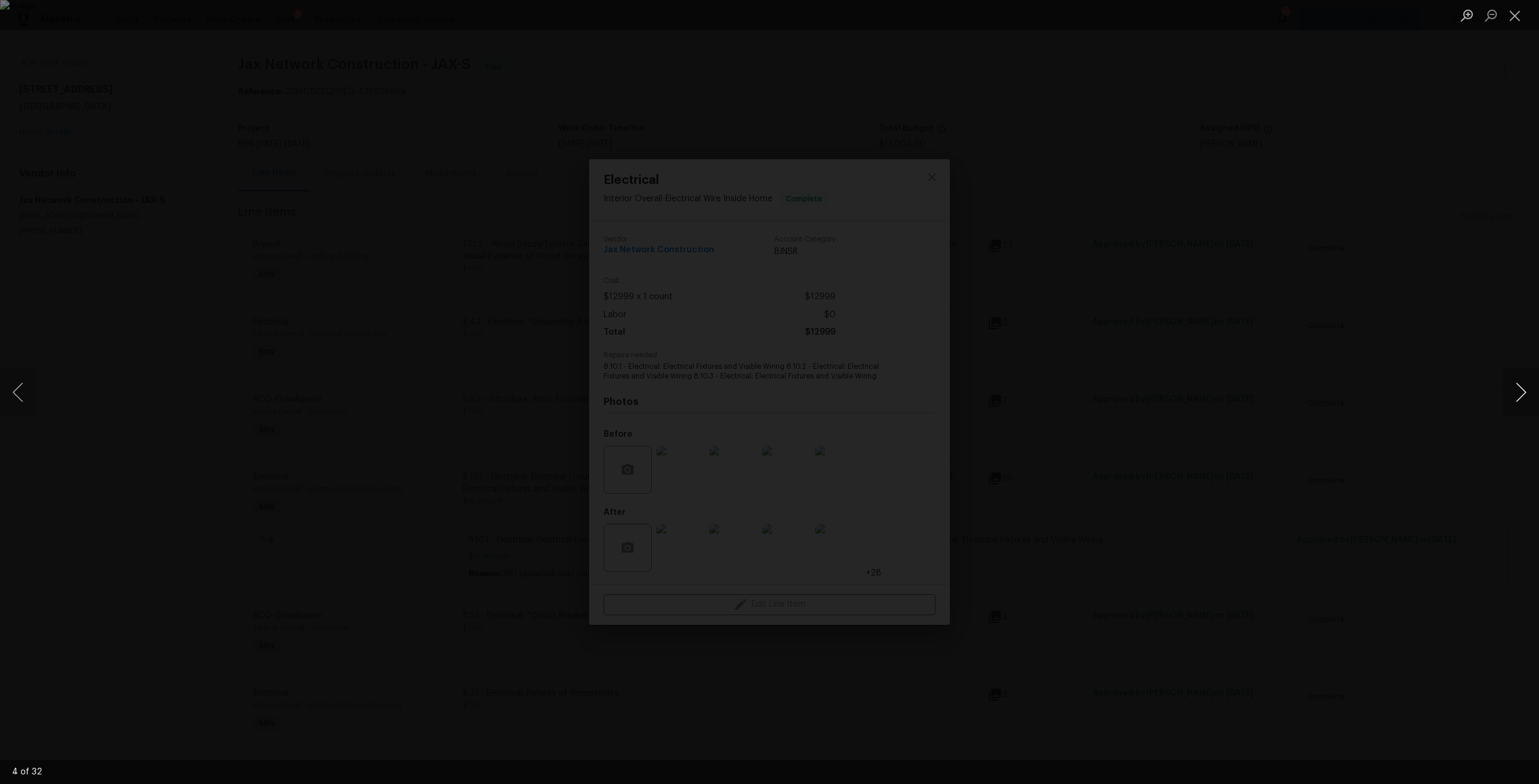
click at [1528, 388] on button "Next image" at bounding box center [1521, 392] width 36 height 48
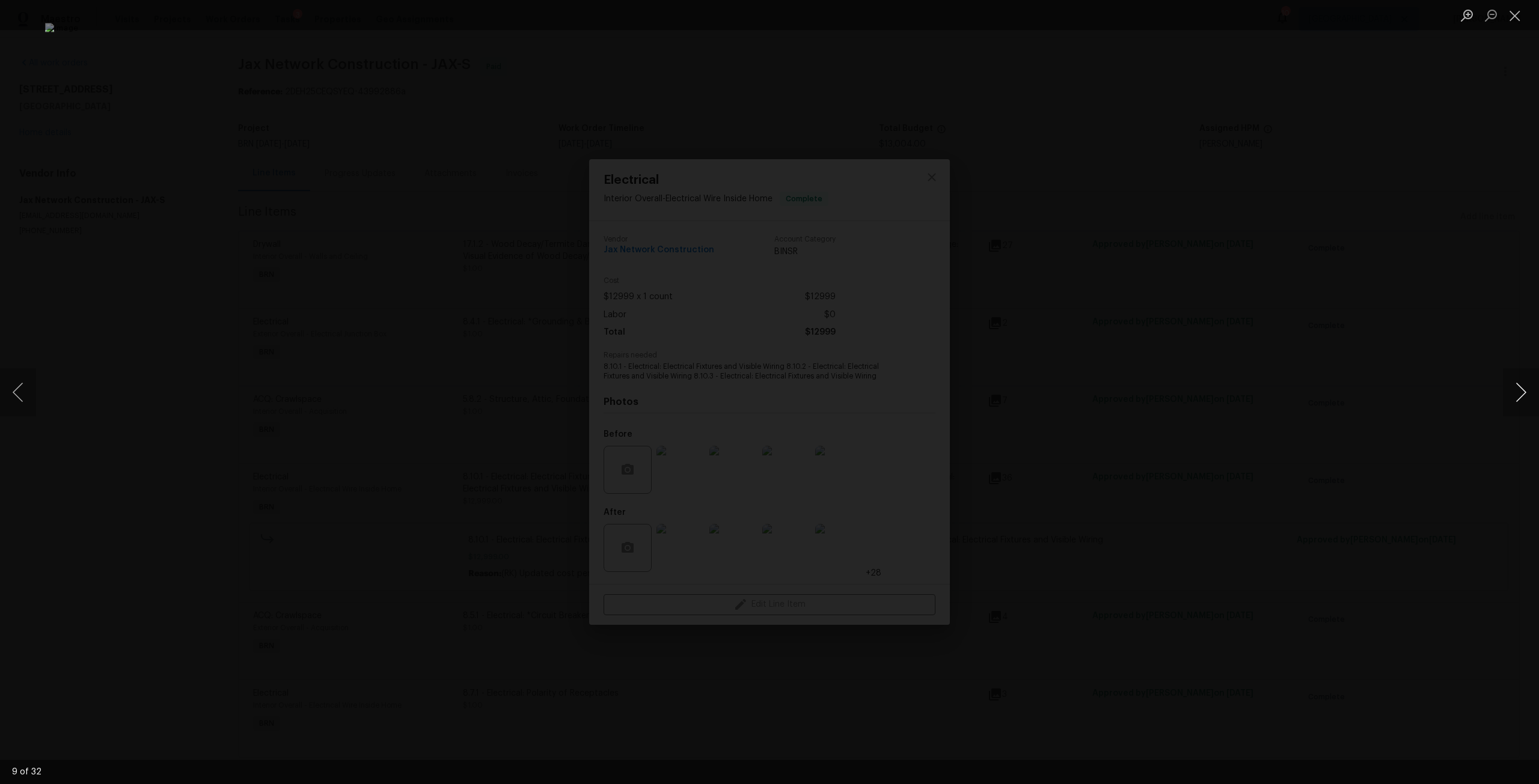
click at [1528, 388] on button "Next image" at bounding box center [1521, 392] width 36 height 48
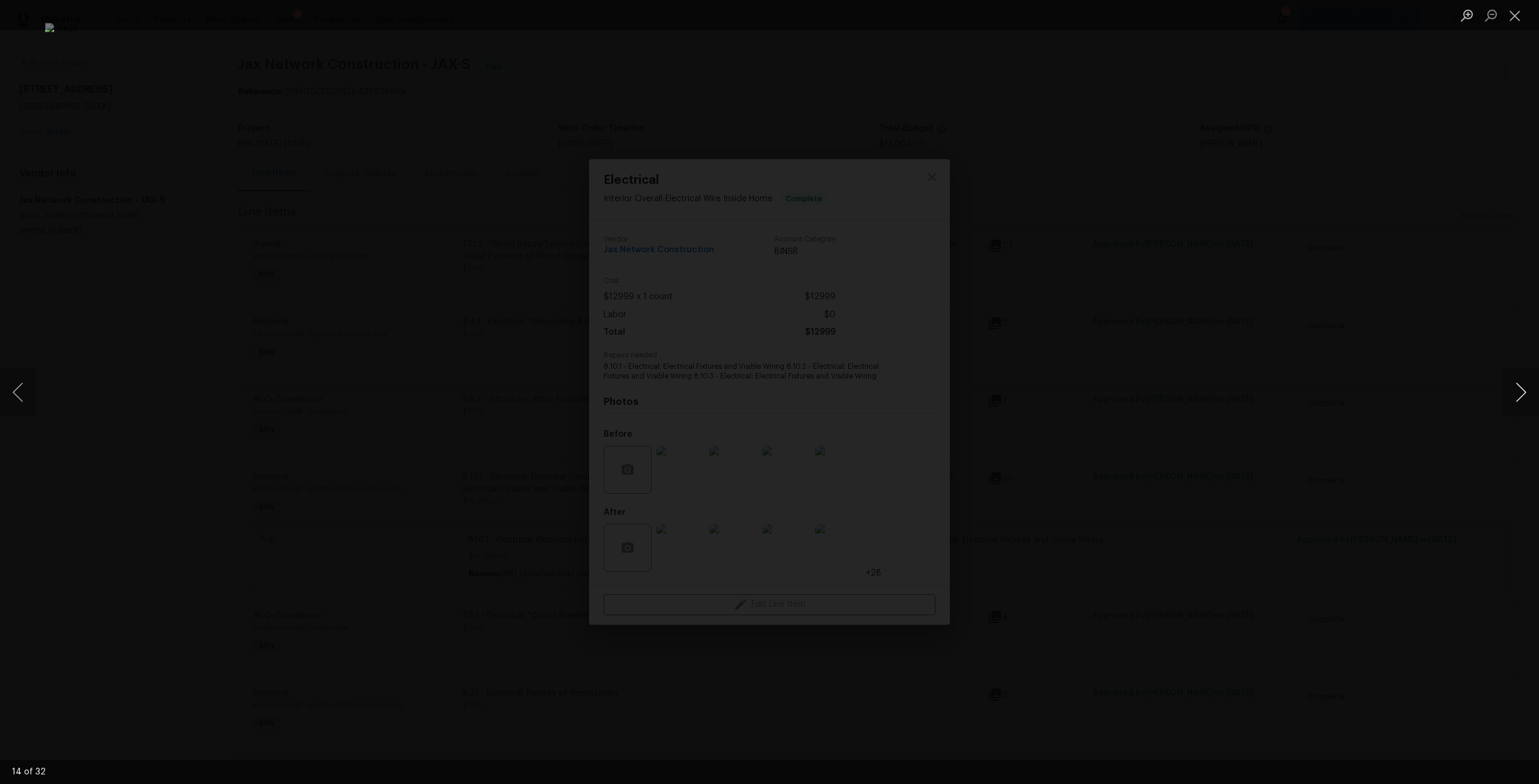
click at [1528, 388] on button "Next image" at bounding box center [1521, 392] width 36 height 48
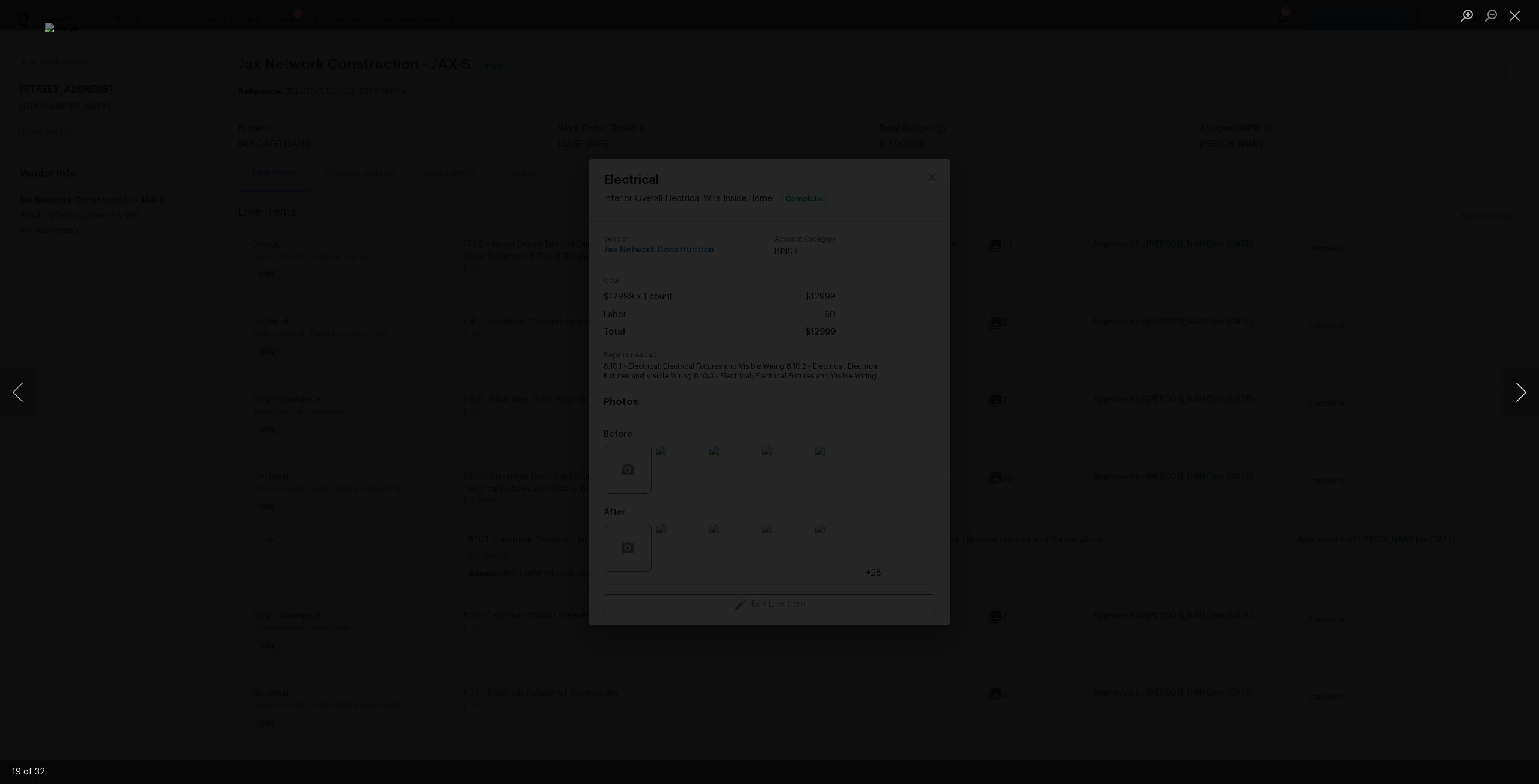
click at [1528, 388] on button "Next image" at bounding box center [1521, 392] width 36 height 48
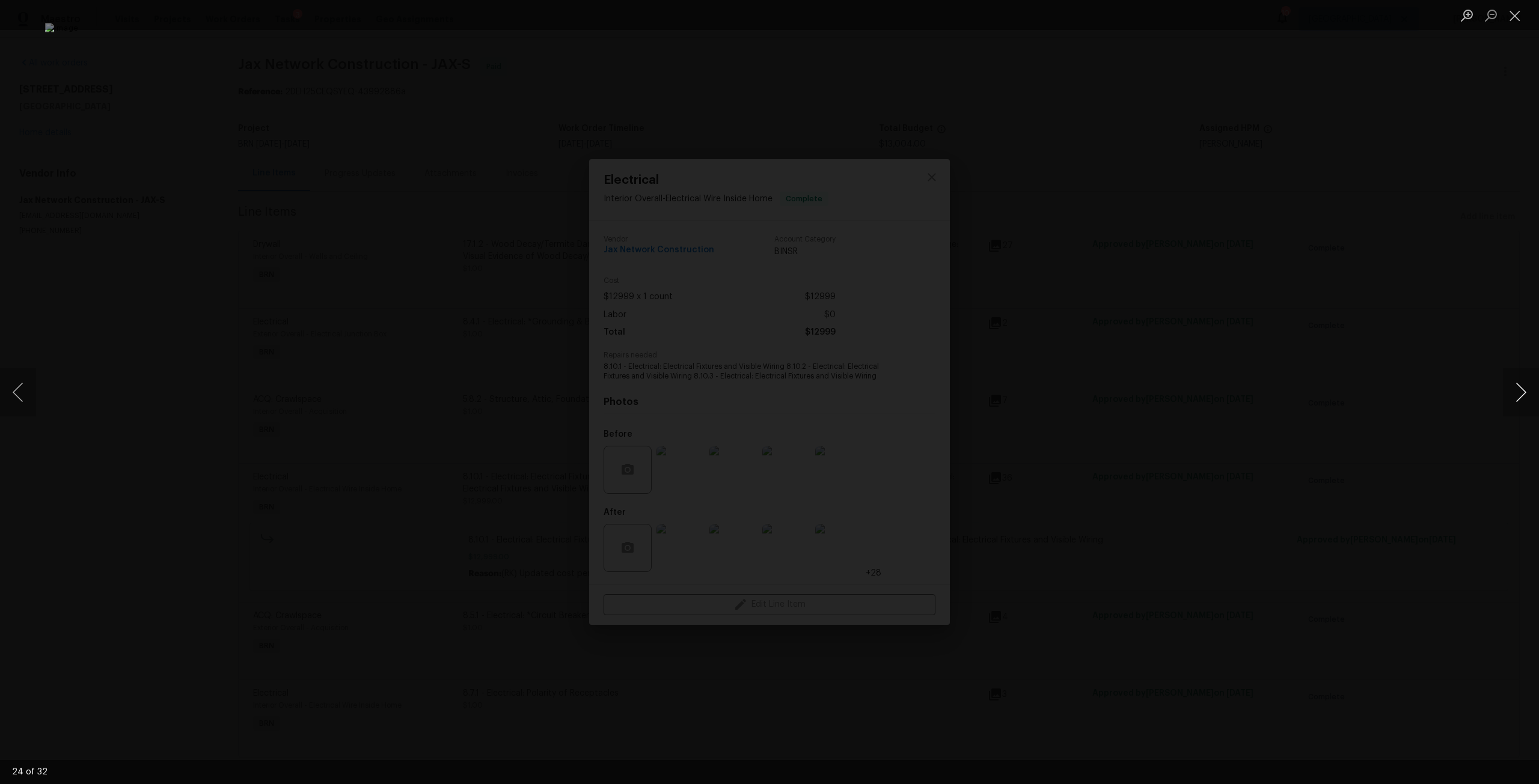
click at [1528, 388] on button "Next image" at bounding box center [1521, 392] width 36 height 48
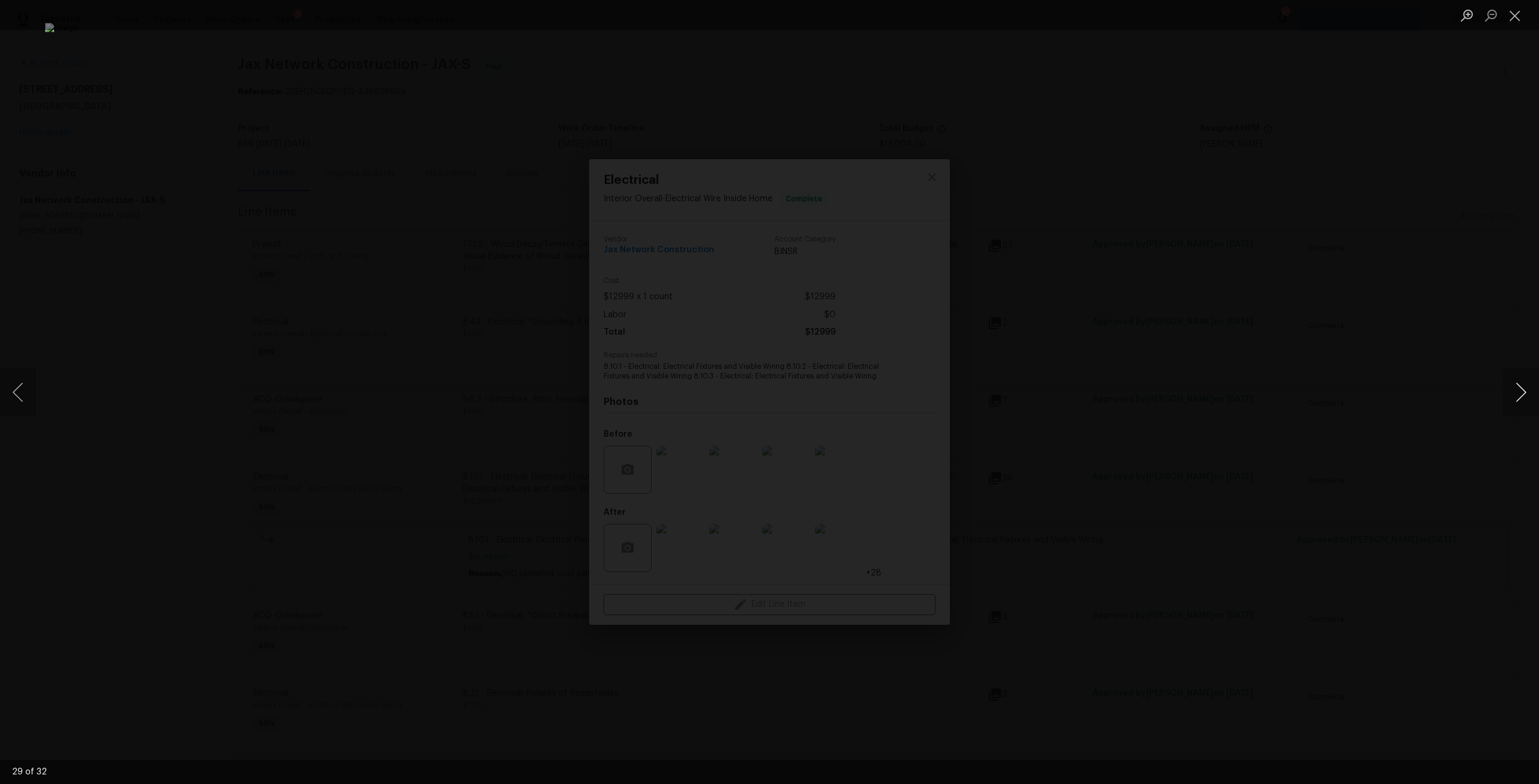
click at [1528, 388] on button "Next image" at bounding box center [1521, 392] width 36 height 48
click at [1519, 16] on button "Close lightbox" at bounding box center [1515, 16] width 24 height 21
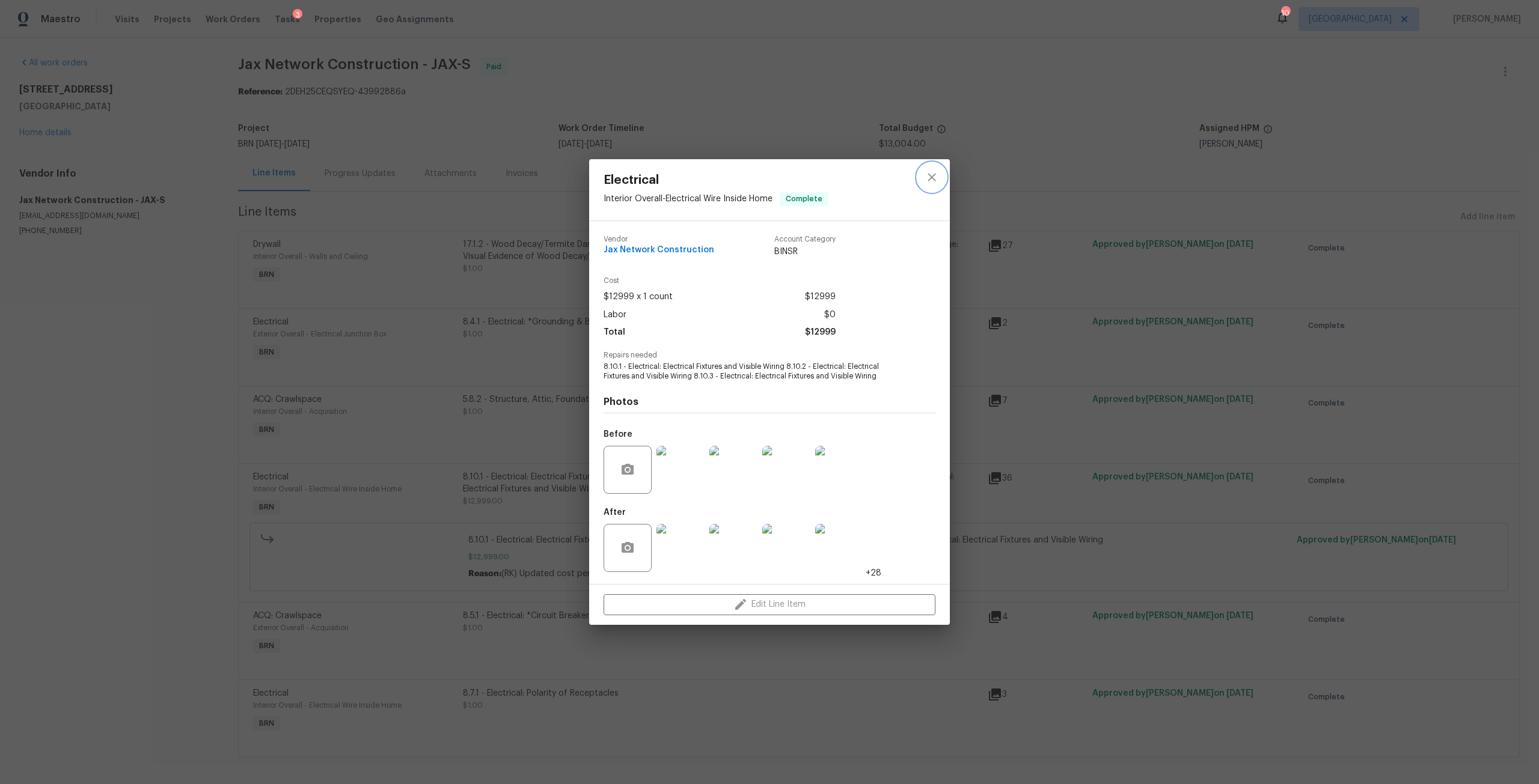
click at [936, 175] on icon "close" at bounding box center [931, 177] width 14 height 14
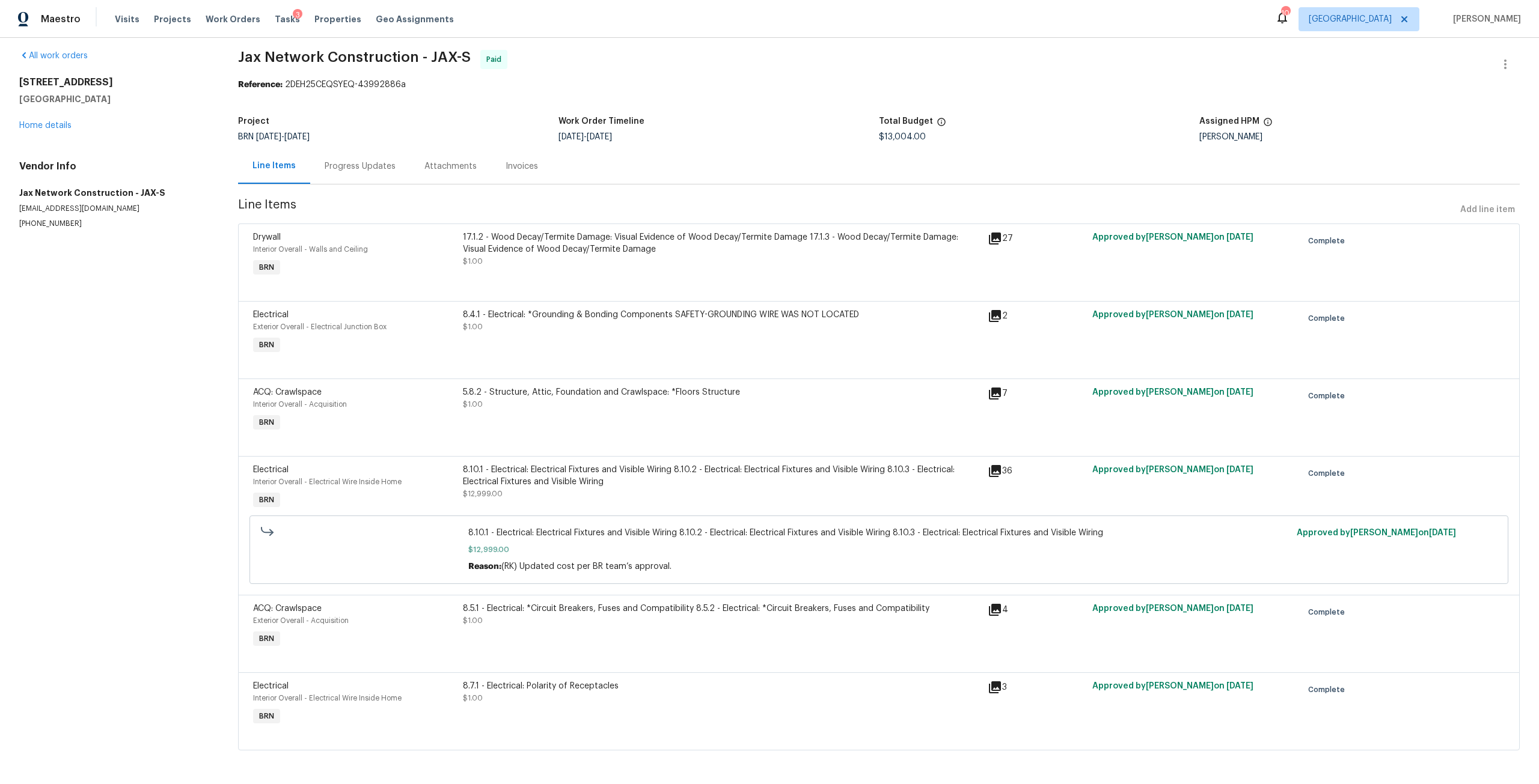
scroll to position [16, 0]
click at [42, 121] on link "Home details" at bounding box center [45, 126] width 52 height 9
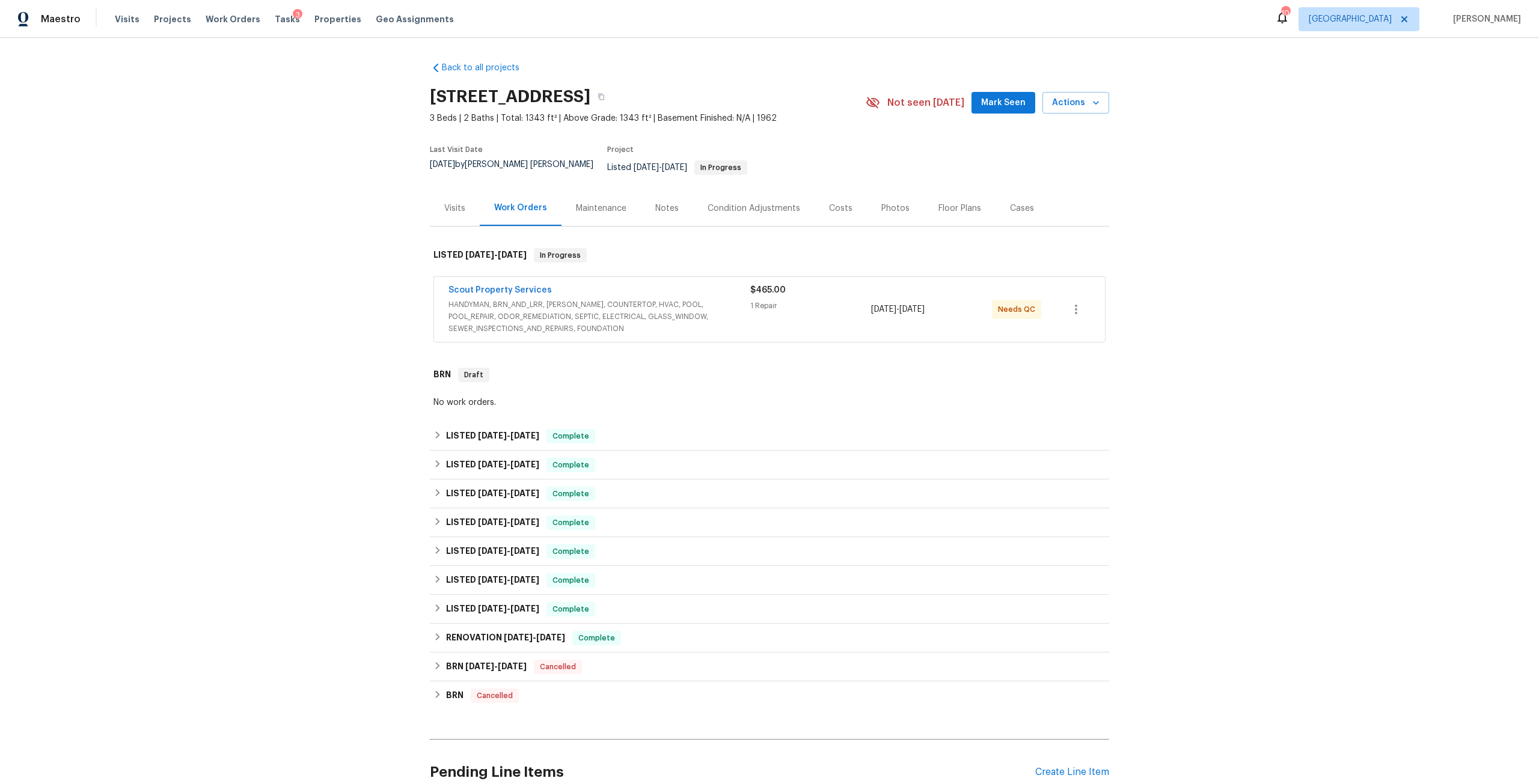
scroll to position [60, 0]
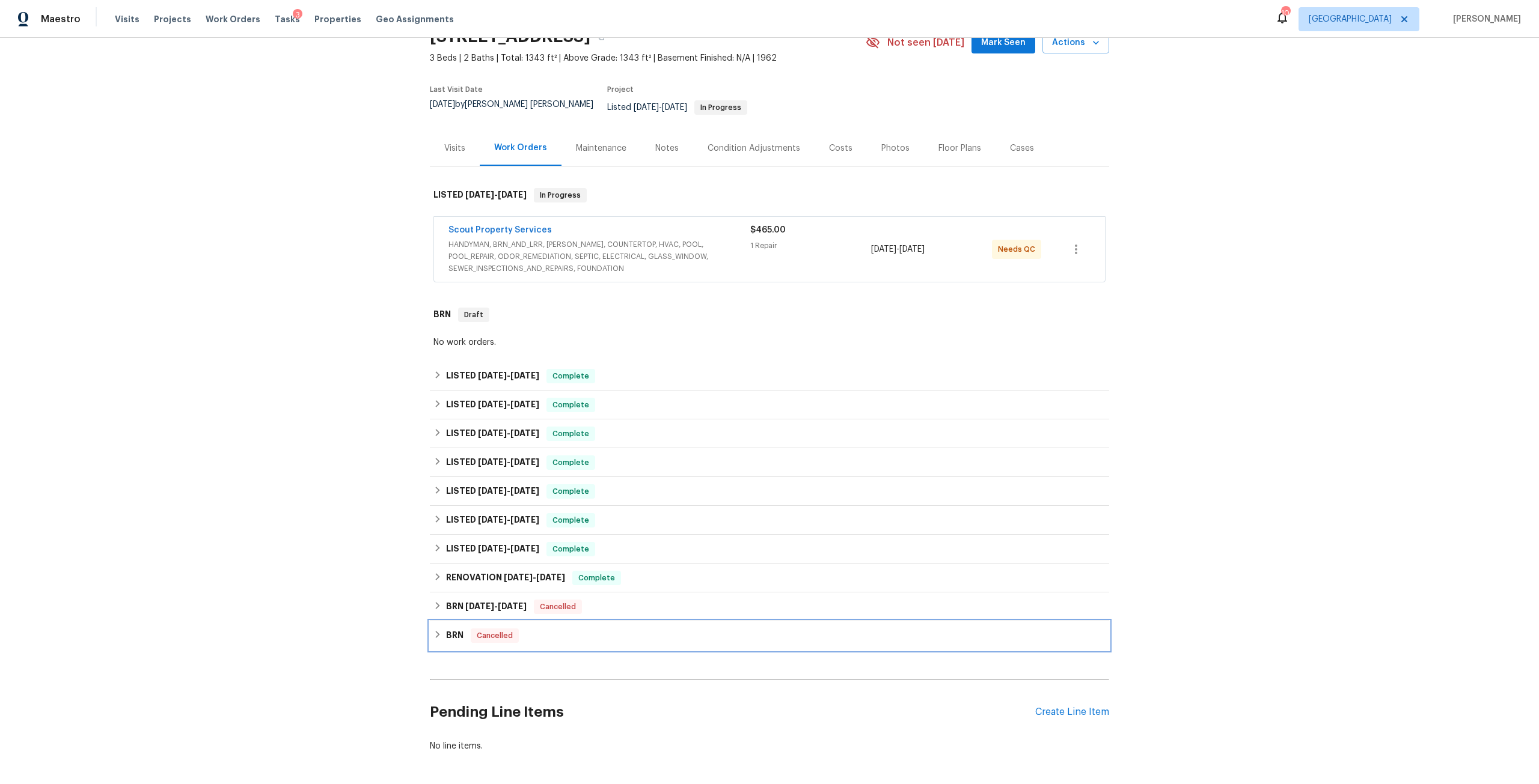
click at [453, 631] on h6 "BRN" at bounding box center [455, 635] width 17 height 14
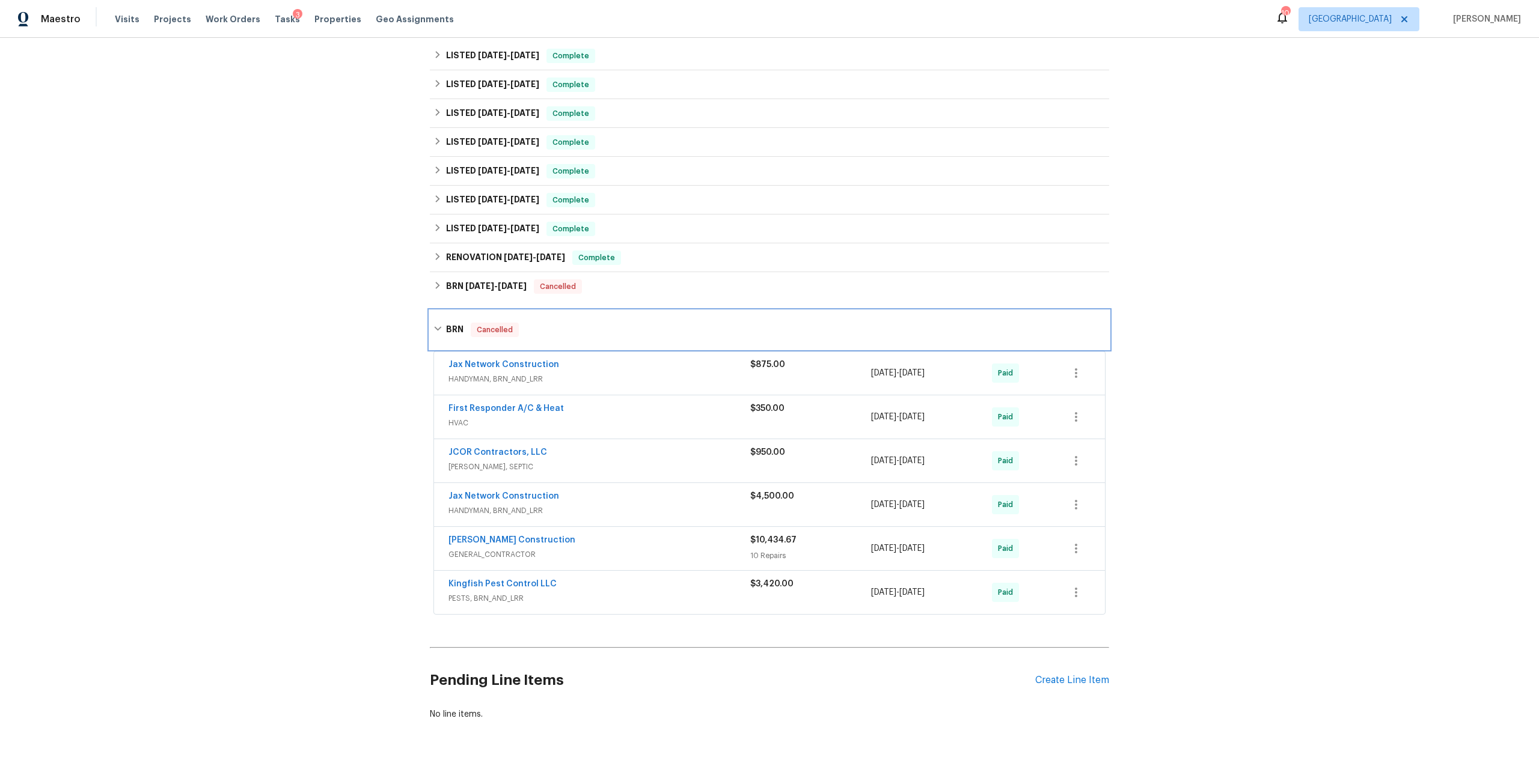
scroll to position [399, 0]
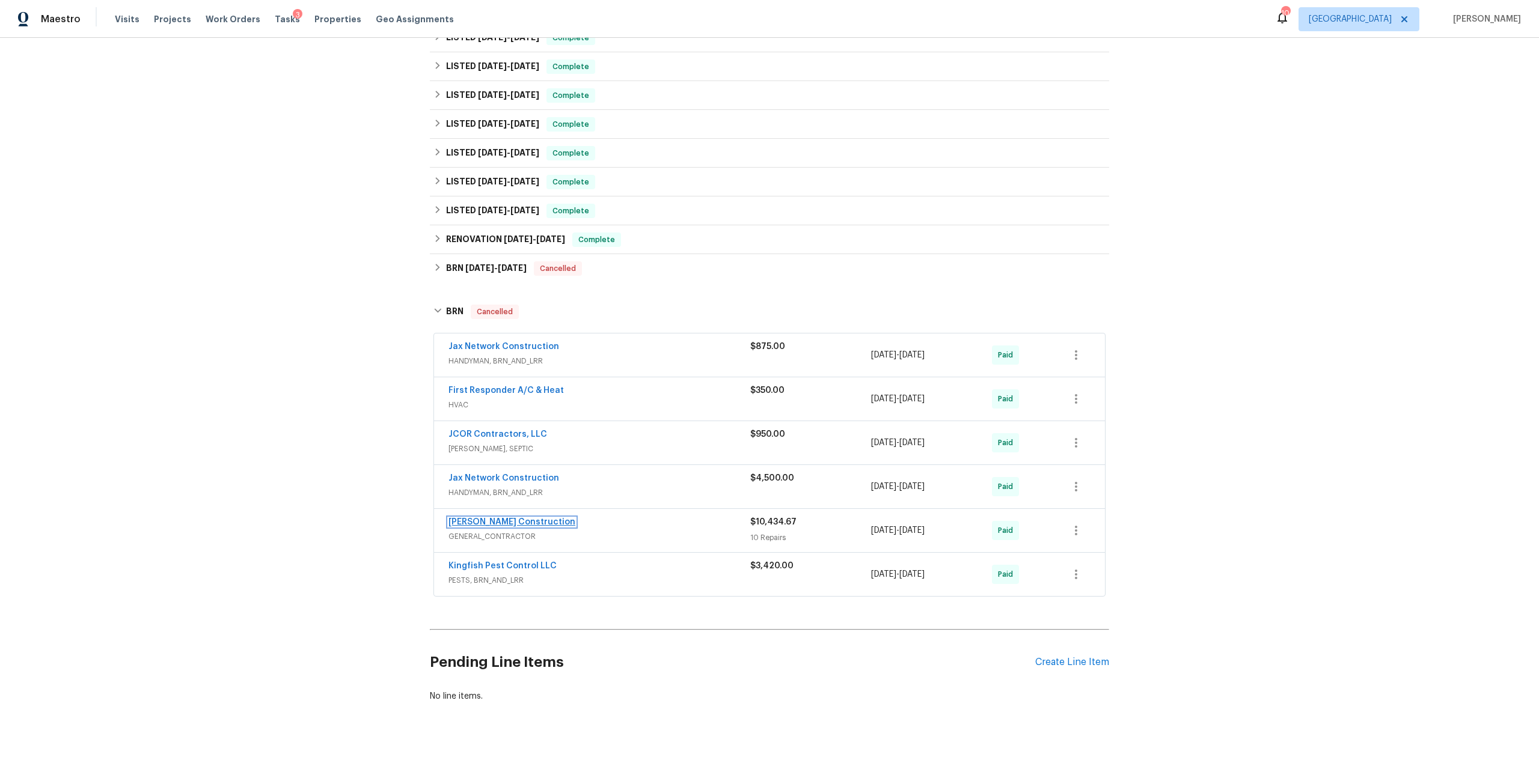
click at [508, 518] on link "[PERSON_NAME] Construction" at bounding box center [512, 522] width 127 height 9
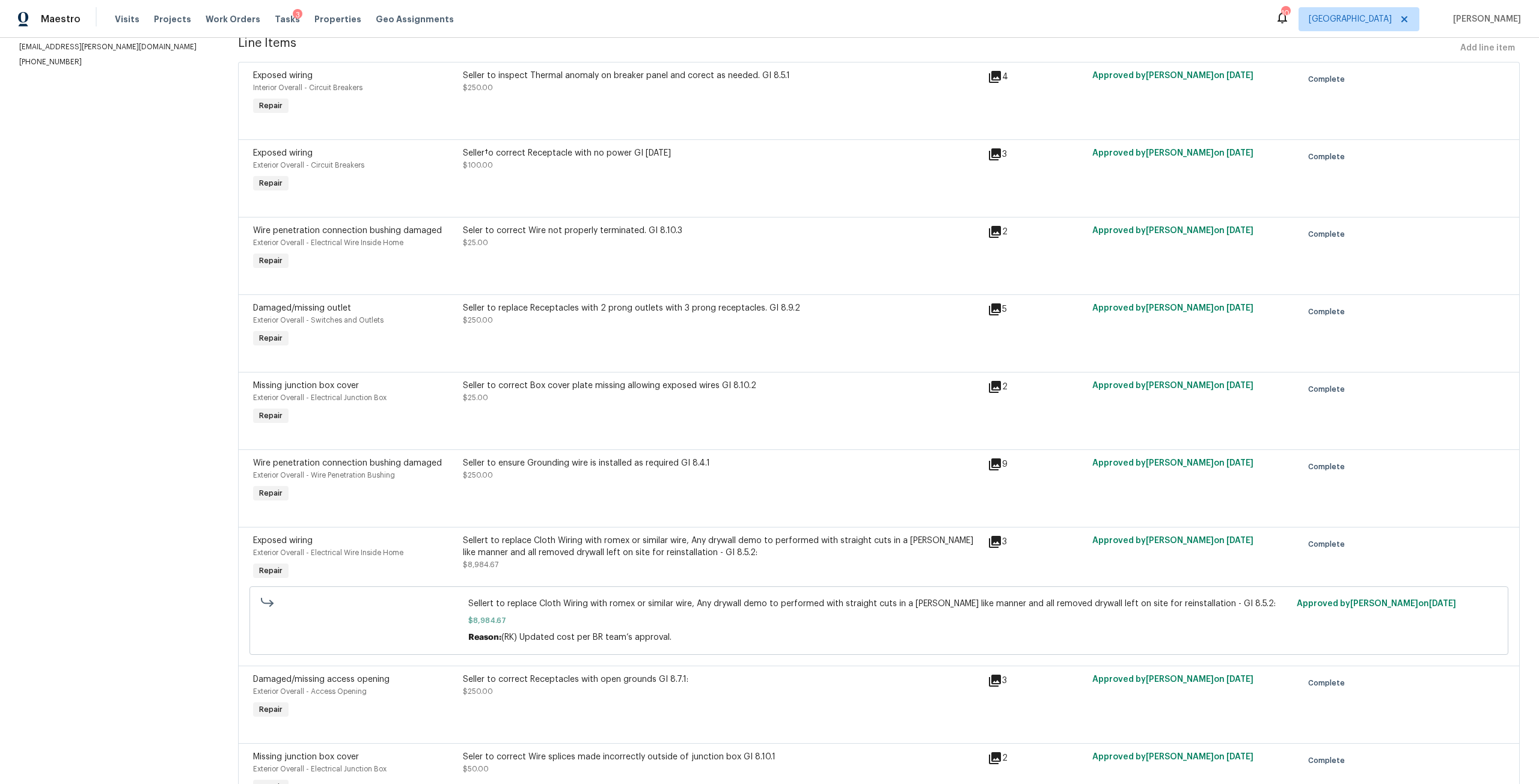
scroll to position [180, 0]
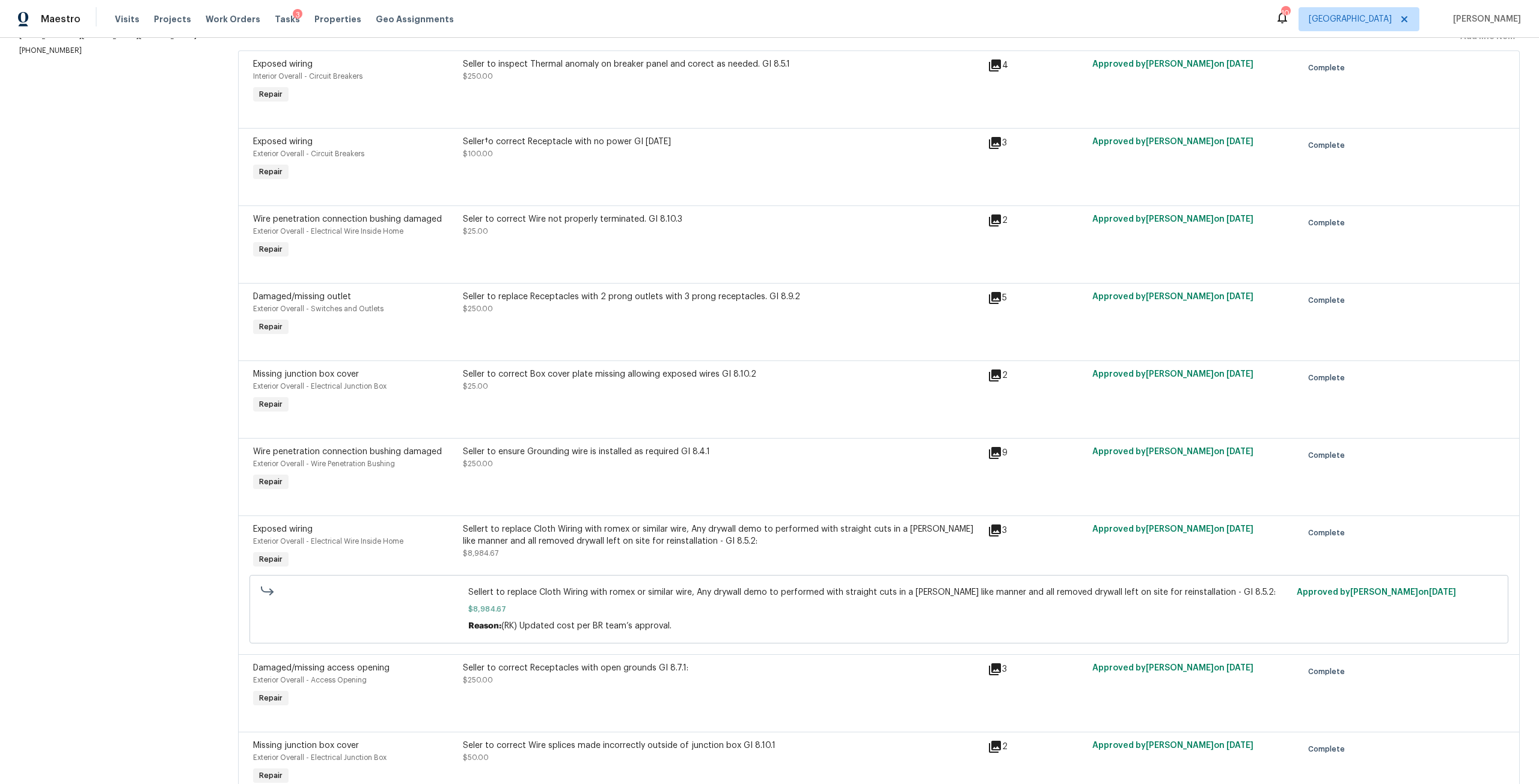
click at [660, 537] on div "Sellert to replace Cloth Wiring with romex or similar wire, Any drywall demo to…" at bounding box center [722, 535] width 518 height 24
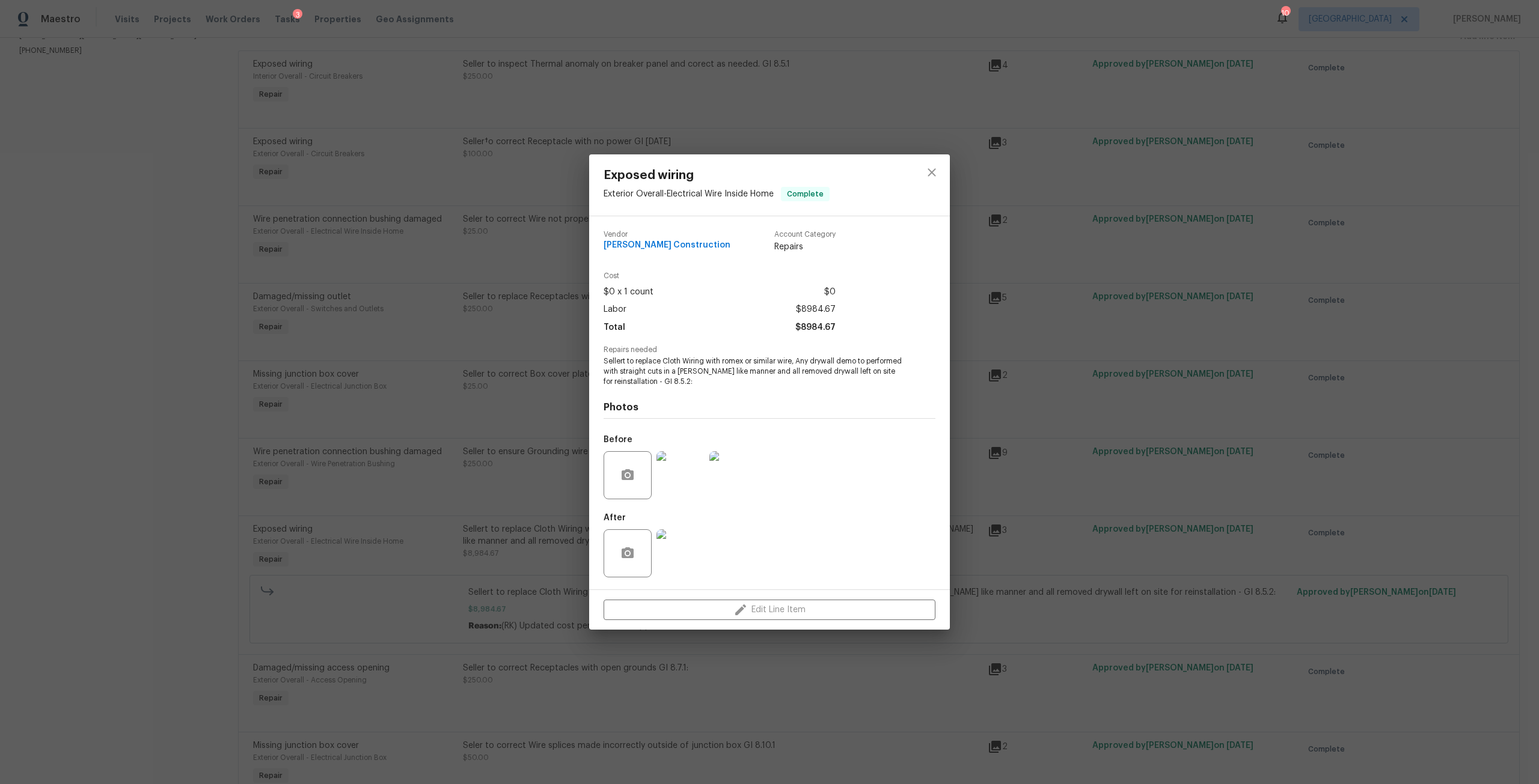
click at [692, 553] on img at bounding box center [680, 553] width 48 height 48
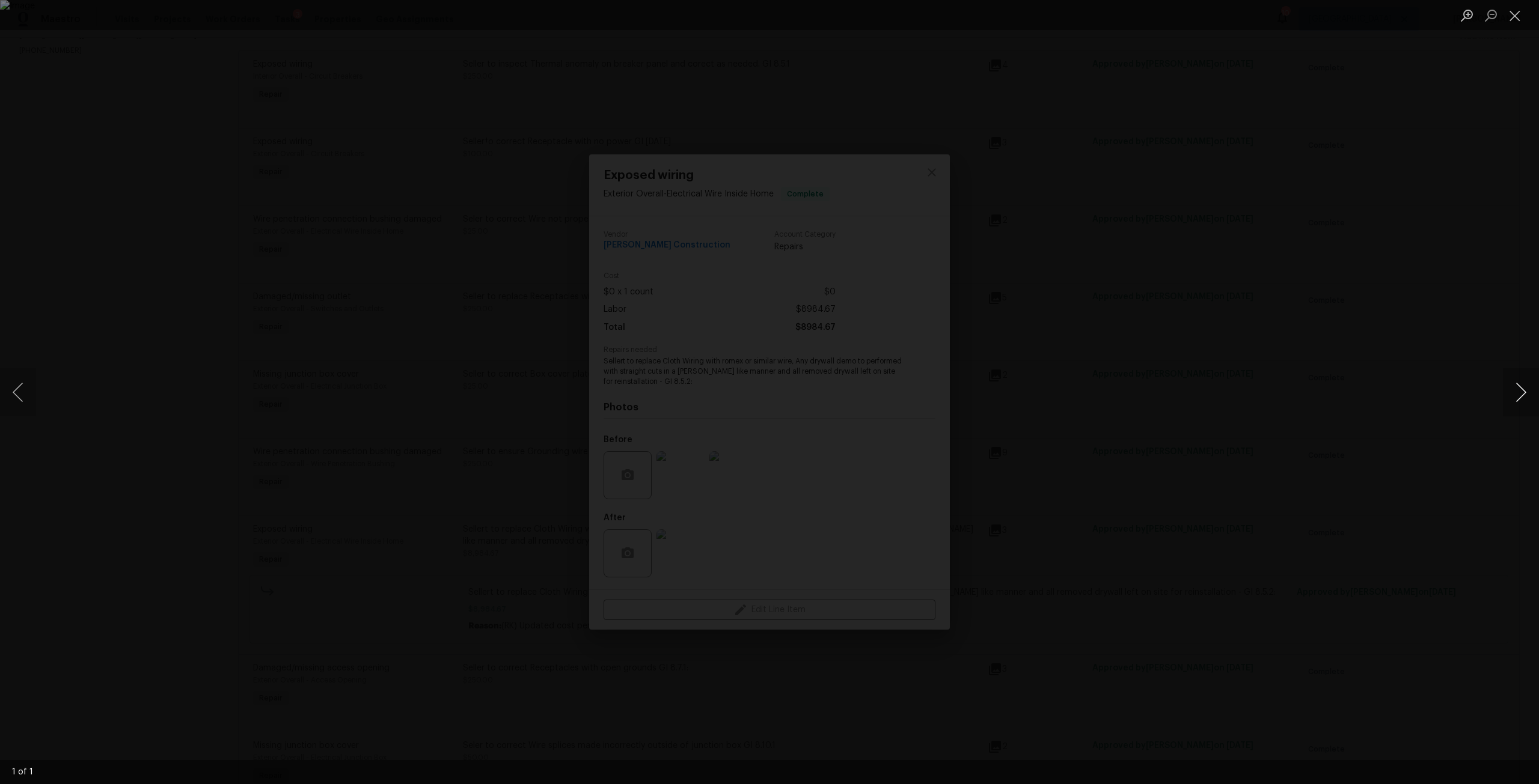
click at [1532, 390] on button "Next image" at bounding box center [1521, 392] width 36 height 48
click at [1506, 19] on button "Close lightbox" at bounding box center [1515, 16] width 24 height 21
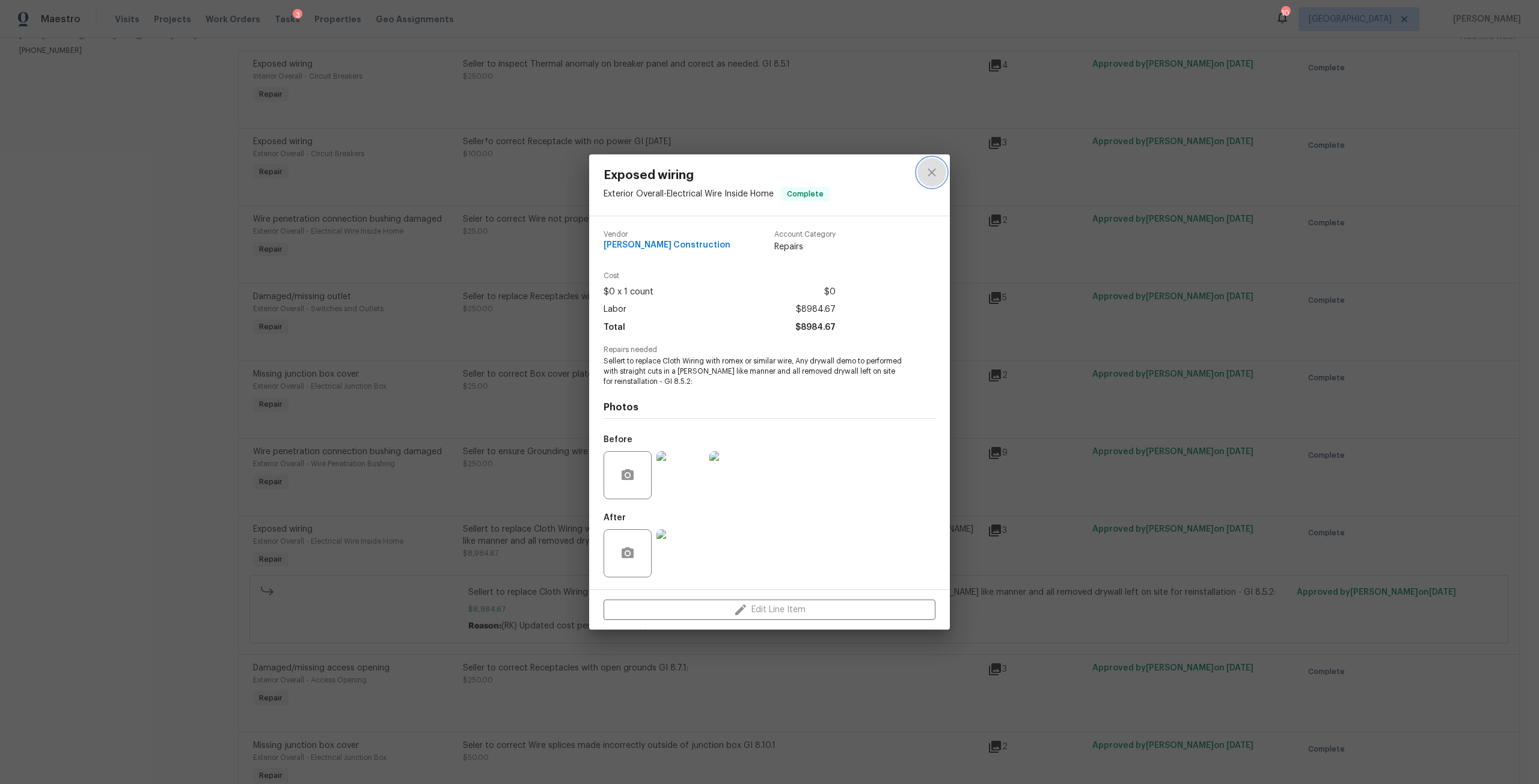
click at [929, 178] on icon "close" at bounding box center [931, 172] width 14 height 14
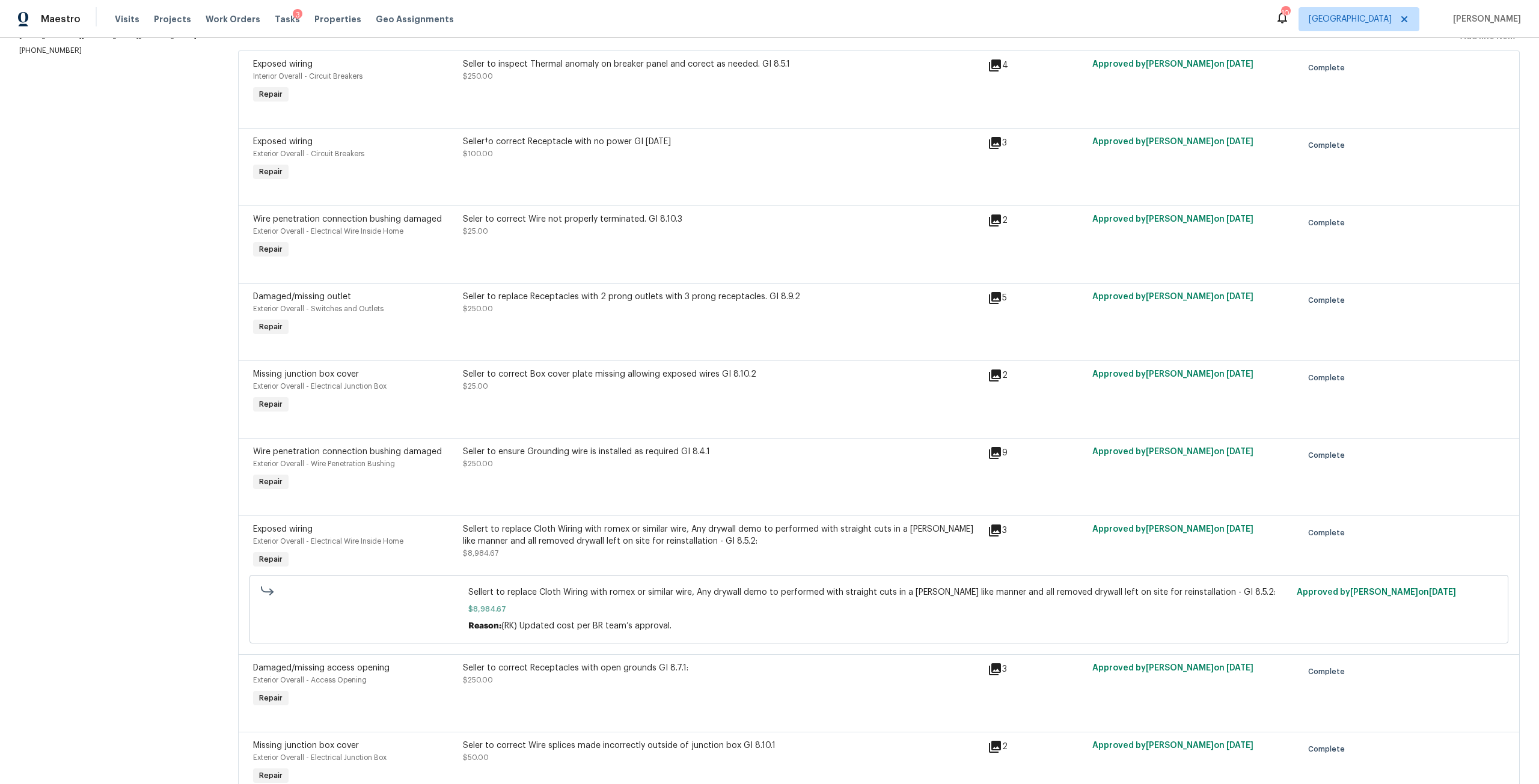
click at [616, 535] on div "Sellert to replace Cloth Wiring with romex or similar wire, Any drywall demo to…" at bounding box center [722, 535] width 518 height 24
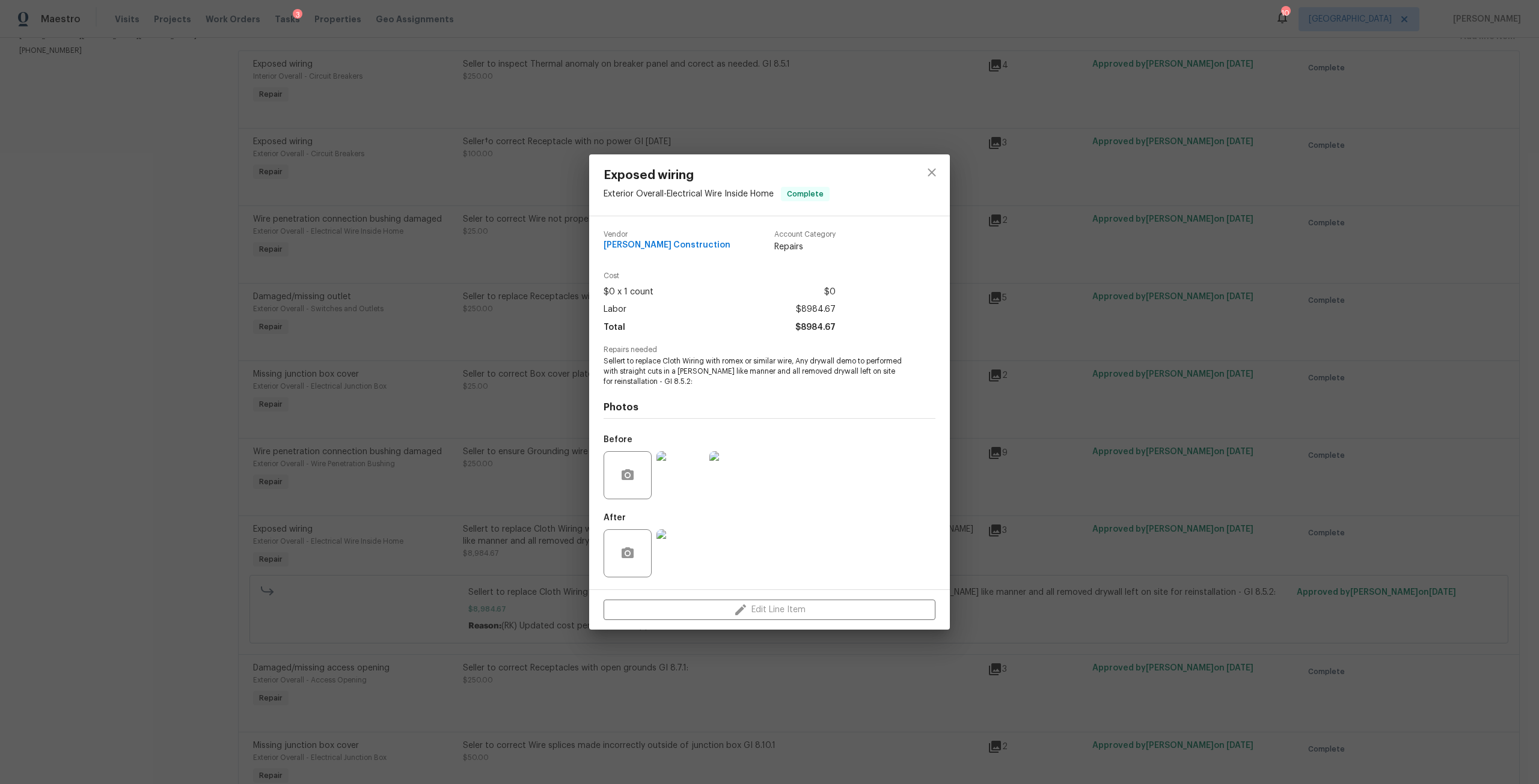
click at [695, 539] on img at bounding box center [680, 553] width 48 height 48
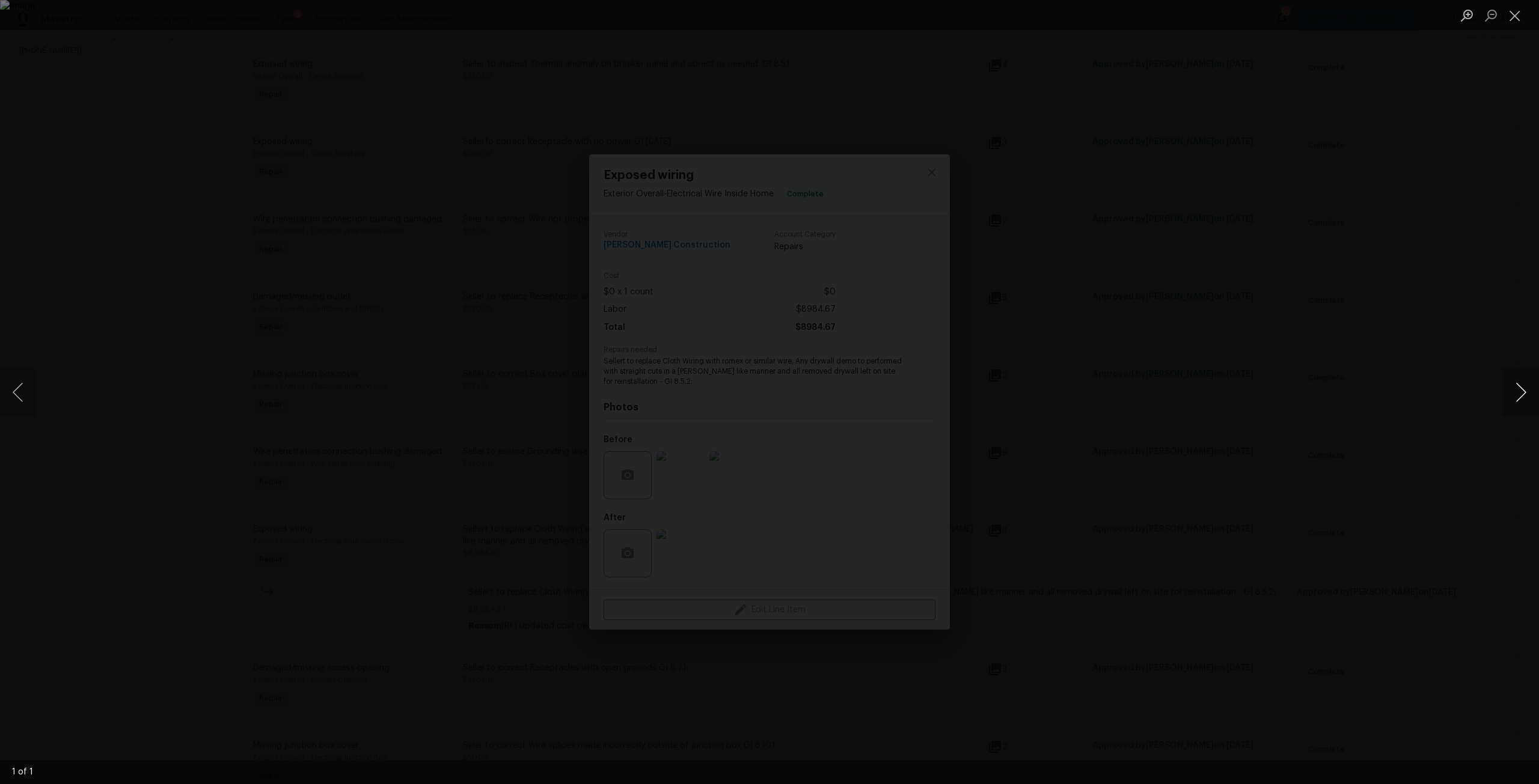
click at [1521, 402] on button "Next image" at bounding box center [1521, 392] width 36 height 48
click at [1513, 22] on button "Close lightbox" at bounding box center [1515, 16] width 24 height 21
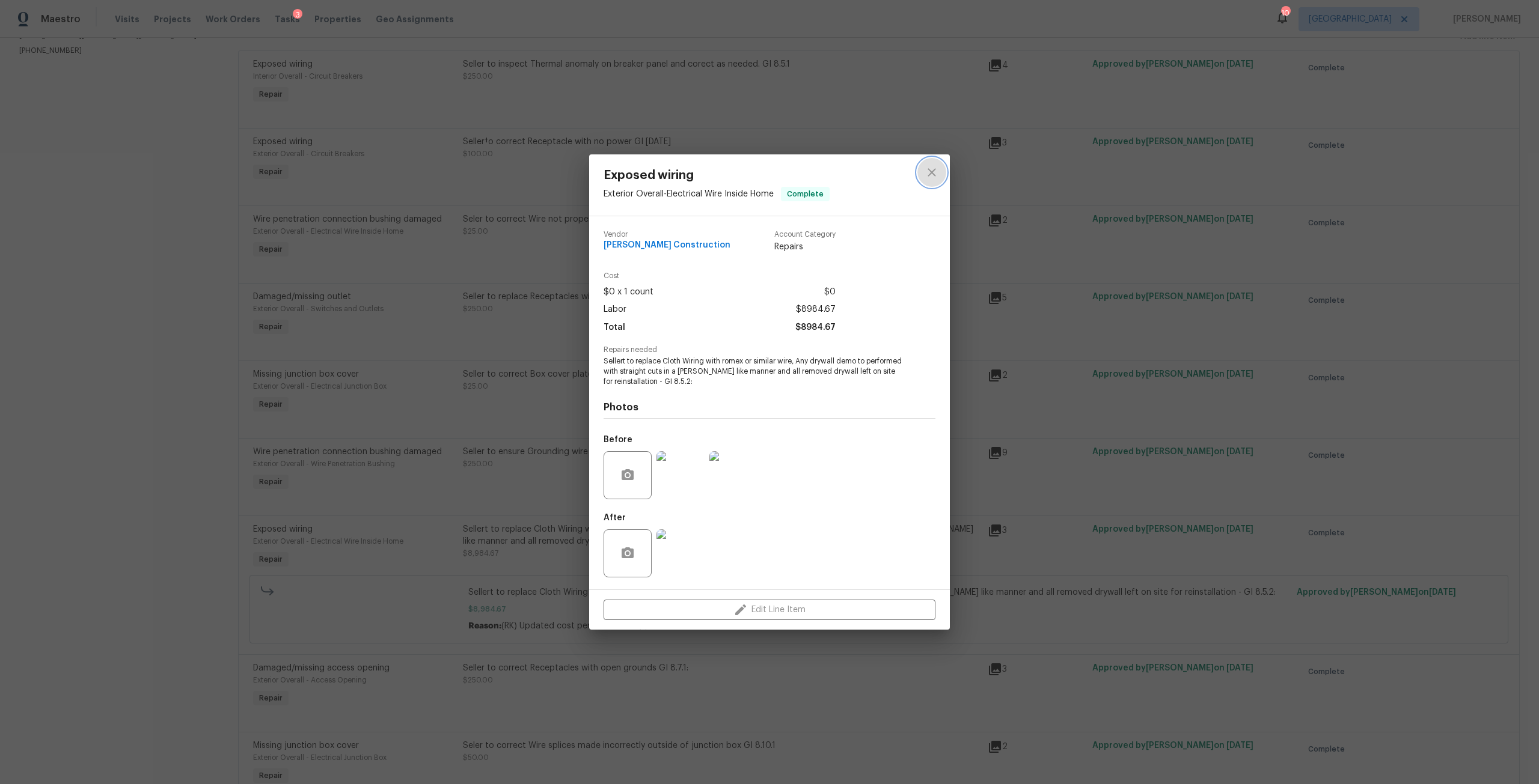
click at [926, 174] on icon "close" at bounding box center [931, 172] width 14 height 14
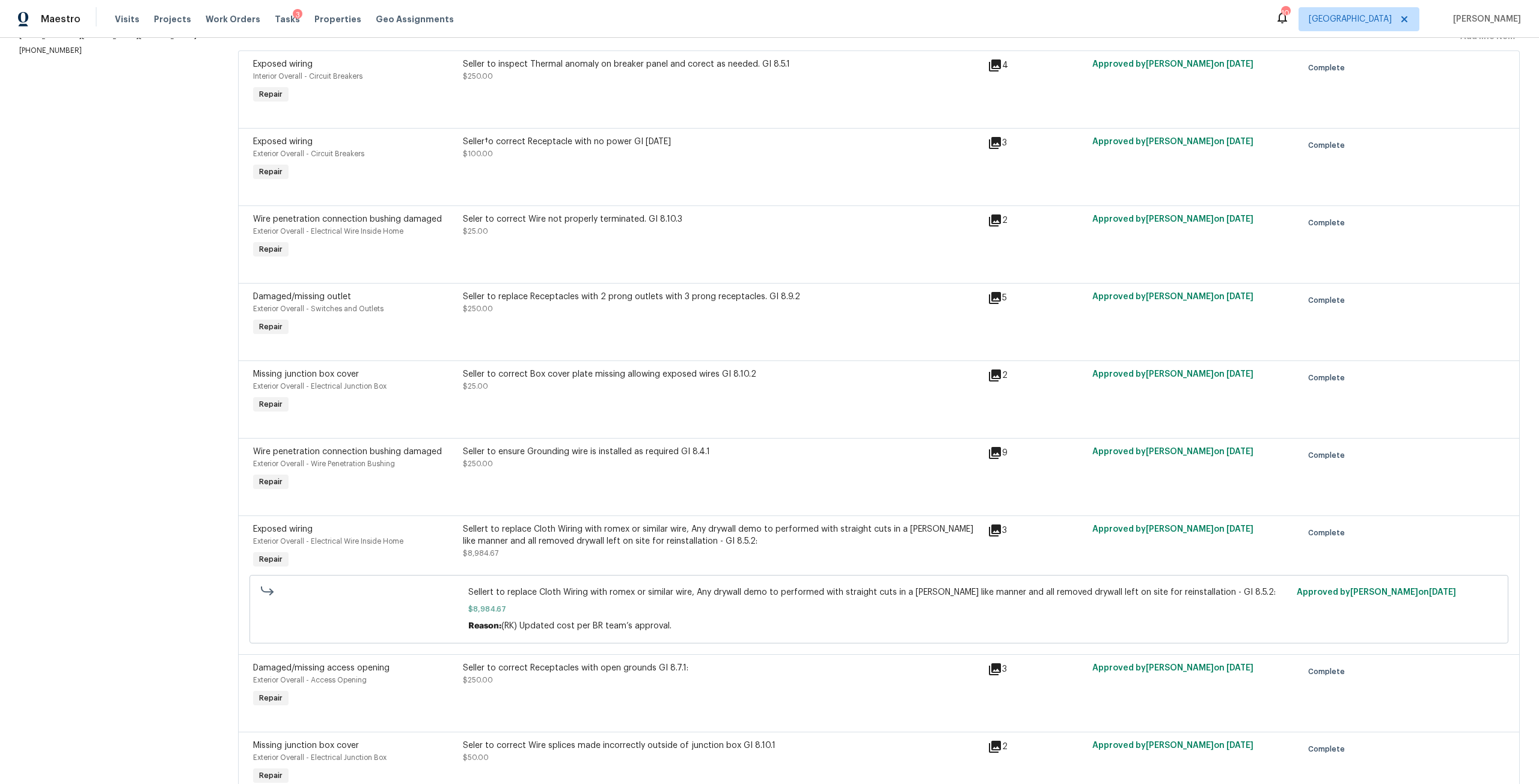
click at [611, 454] on div "Seller to ensure Grounding wire is installed as required GI 8.4.1" at bounding box center [722, 451] width 518 height 12
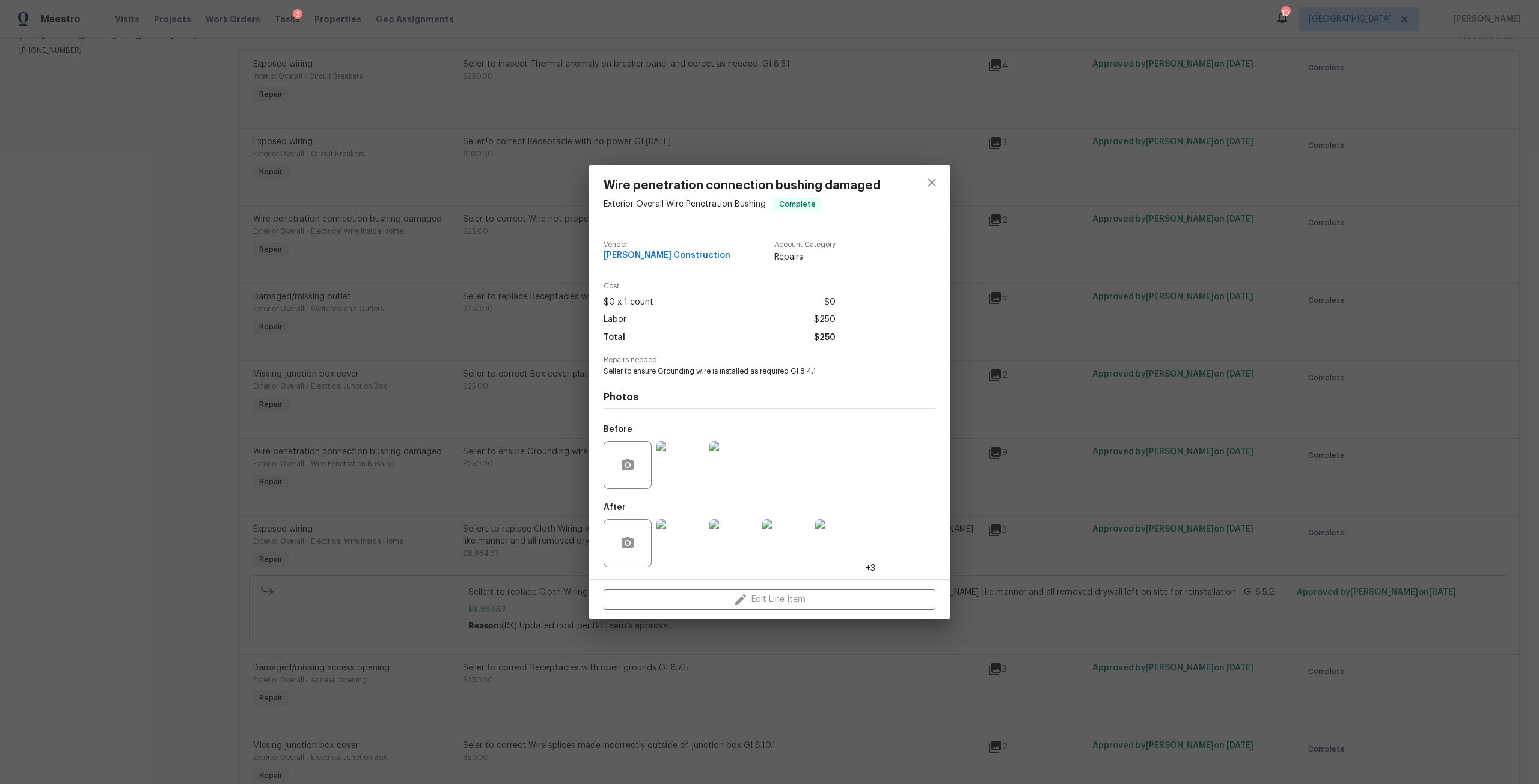
click at [689, 539] on img at bounding box center [680, 543] width 48 height 48
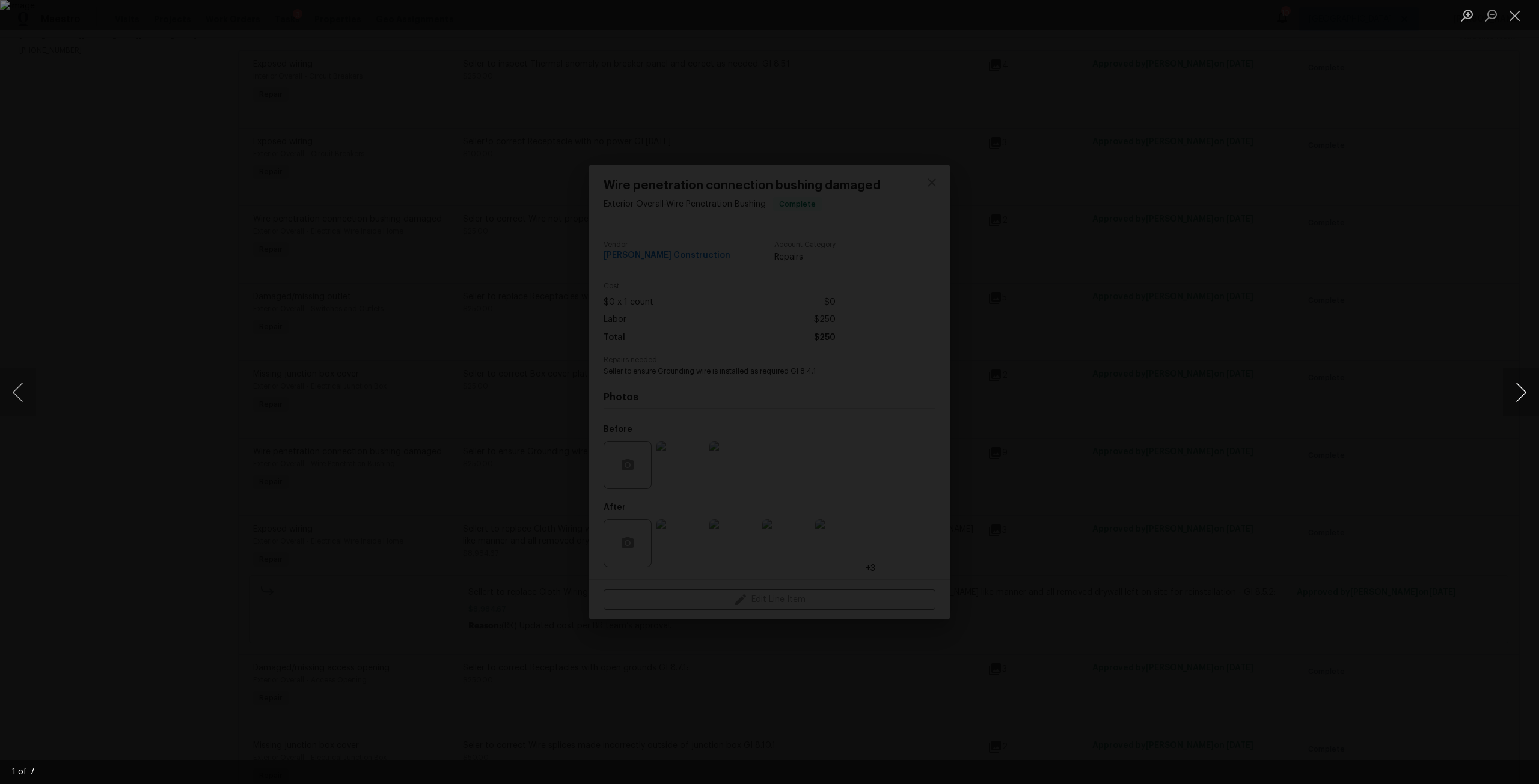
click at [1525, 391] on button "Next image" at bounding box center [1521, 392] width 36 height 48
click at [1519, 390] on button "Next image" at bounding box center [1521, 392] width 36 height 48
drag, startPoint x: 1519, startPoint y: 390, endPoint x: 1545, endPoint y: 400, distance: 27.9
click at [1538, 400] on html "Maestro Visits Projects Work Orders Tasks 3 Properties Geo Assignments 10 Jacks…" at bounding box center [770, 392] width 1539 height 784
click at [1515, 394] on button "Next image" at bounding box center [1521, 392] width 36 height 48
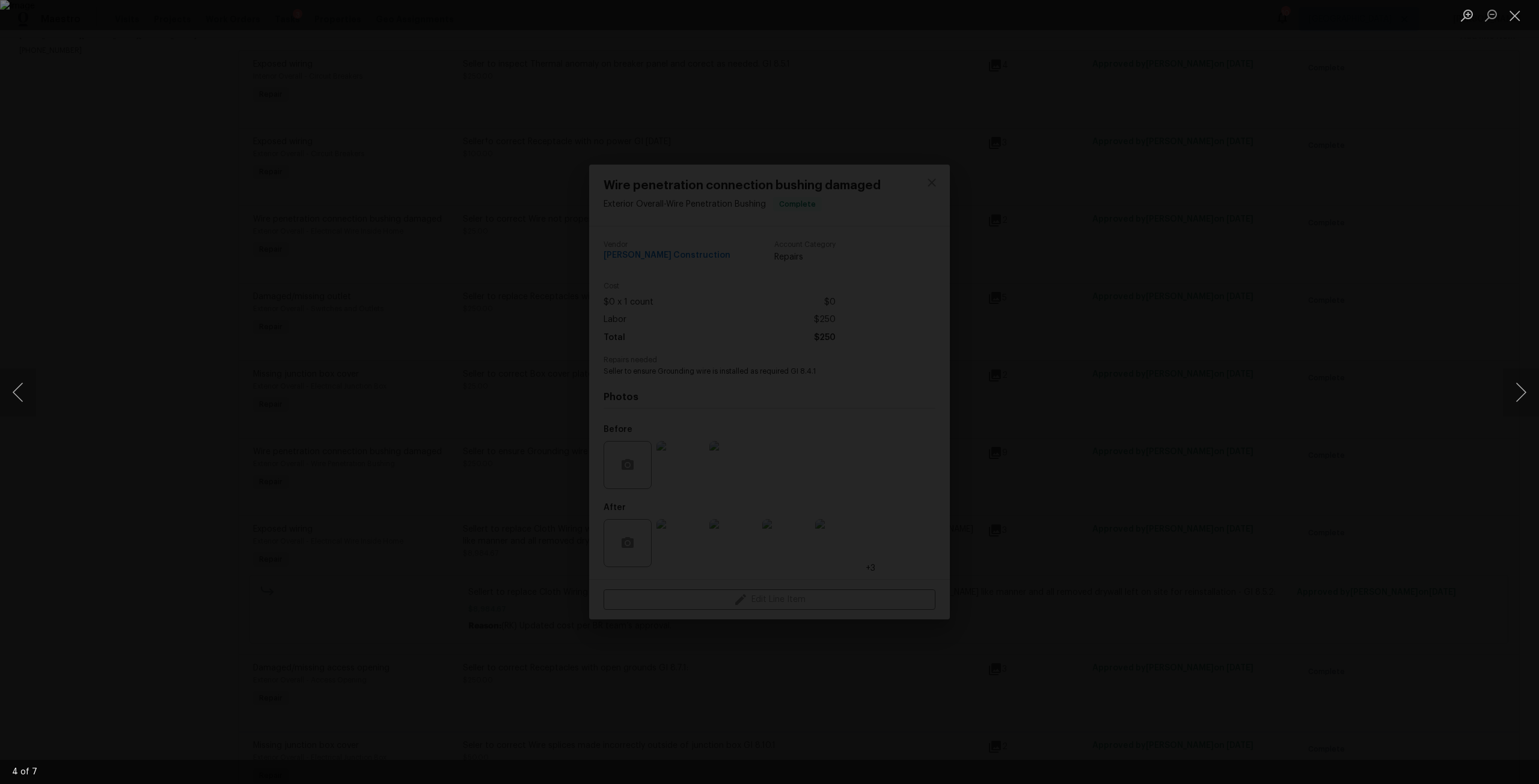
click at [972, 303] on div "Lightbox" at bounding box center [770, 392] width 1539 height 784
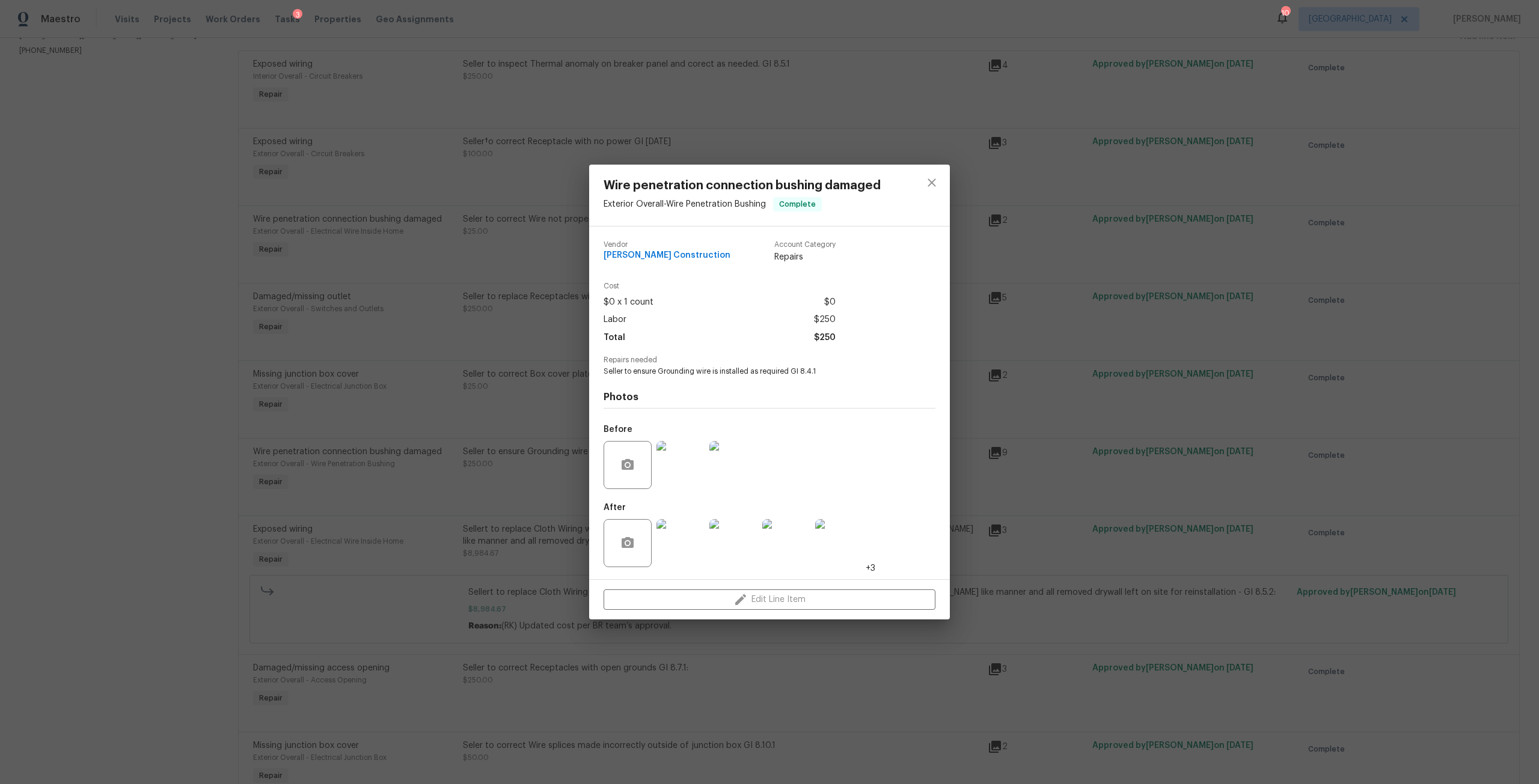
click at [834, 555] on img at bounding box center [839, 543] width 48 height 48
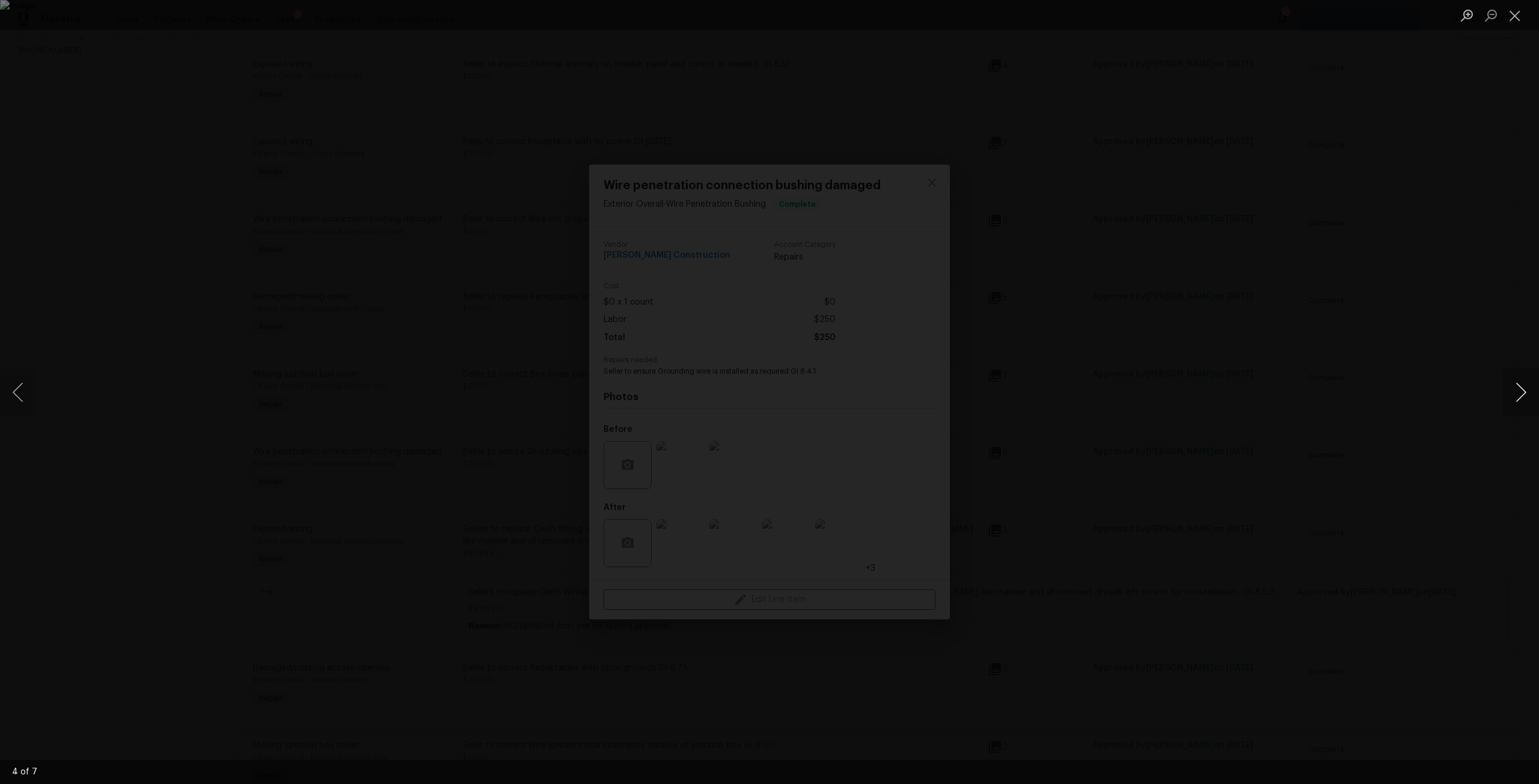
click at [1522, 405] on button "Next image" at bounding box center [1521, 392] width 36 height 48
click at [1523, 400] on button "Next image" at bounding box center [1521, 392] width 36 height 48
click at [1454, 265] on div "Lightbox" at bounding box center [770, 392] width 1539 height 784
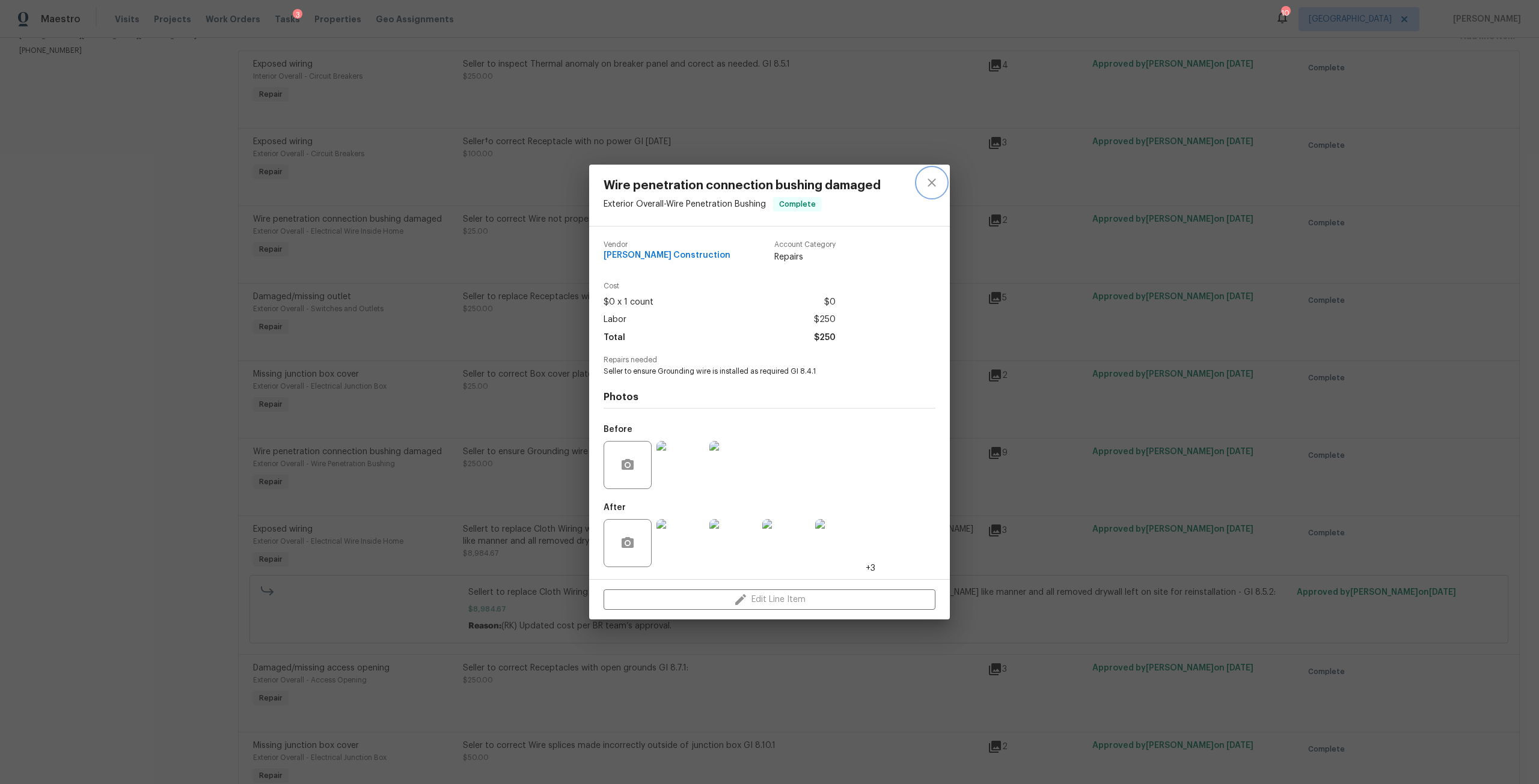
click at [937, 179] on icon "close" at bounding box center [931, 182] width 14 height 14
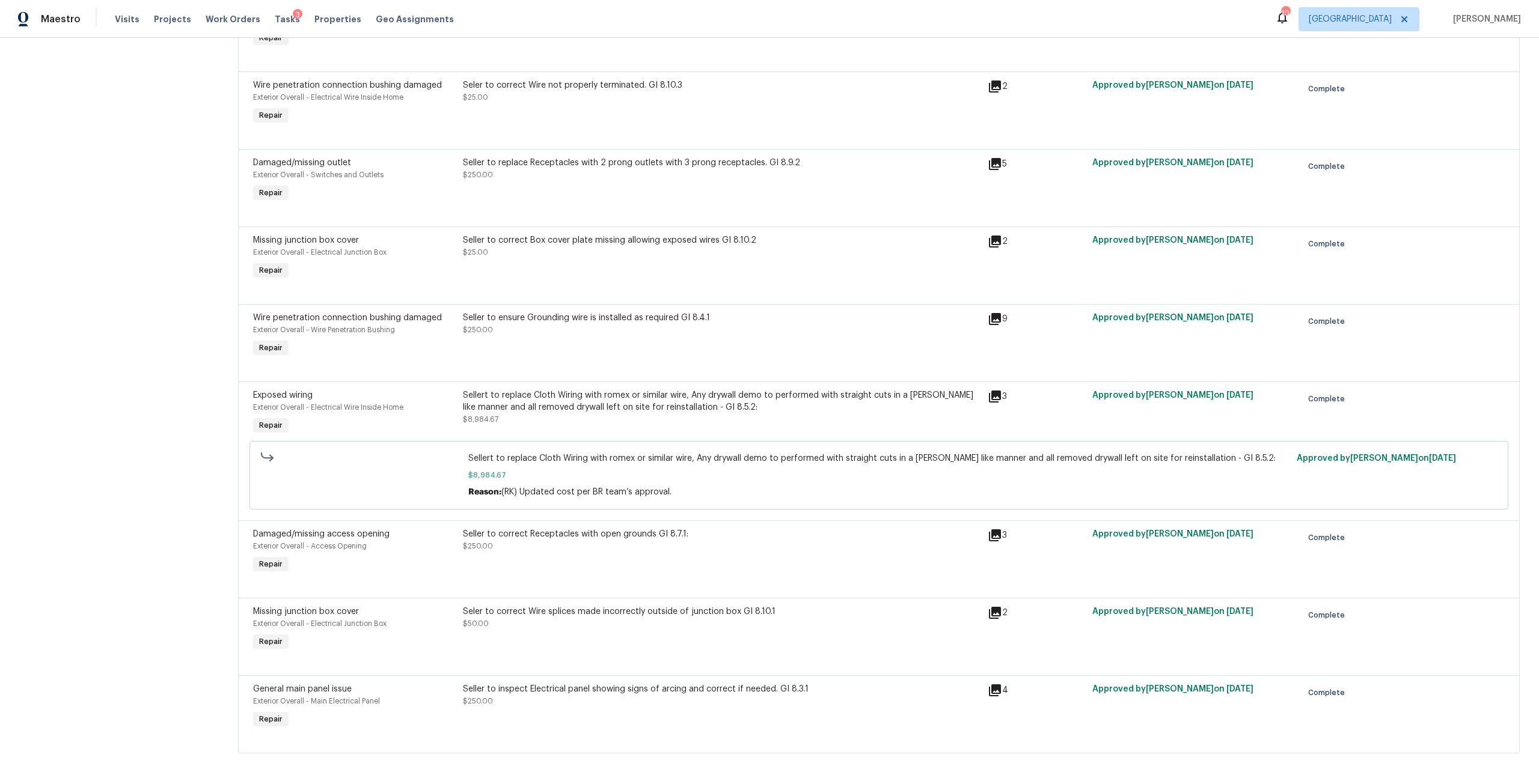
scroll to position [326, 0]
click at [588, 525] on div "Seller to correct Receptacles with open grounds GI 8.7.1:" at bounding box center [722, 531] width 518 height 12
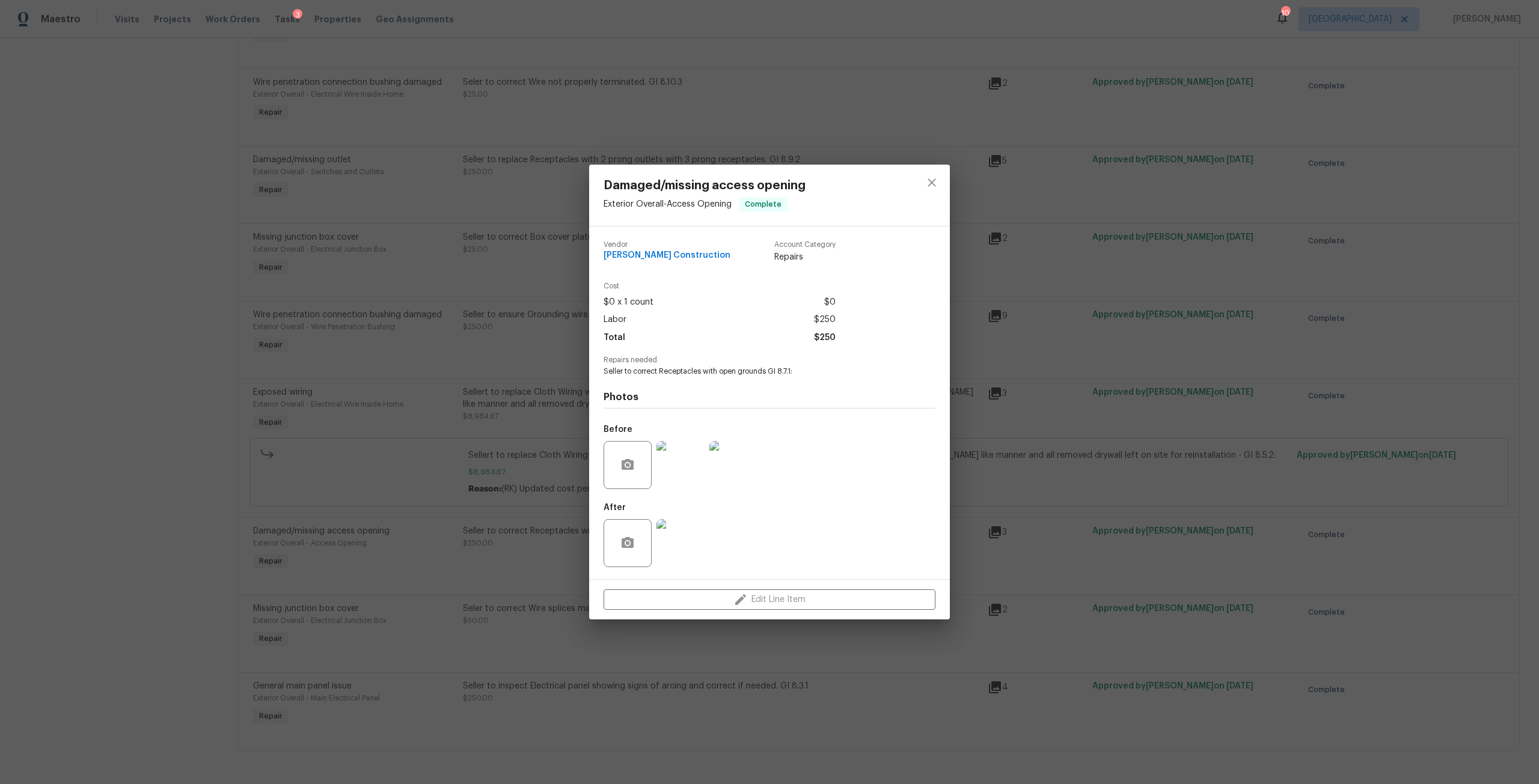
click at [689, 536] on img at bounding box center [680, 543] width 48 height 48
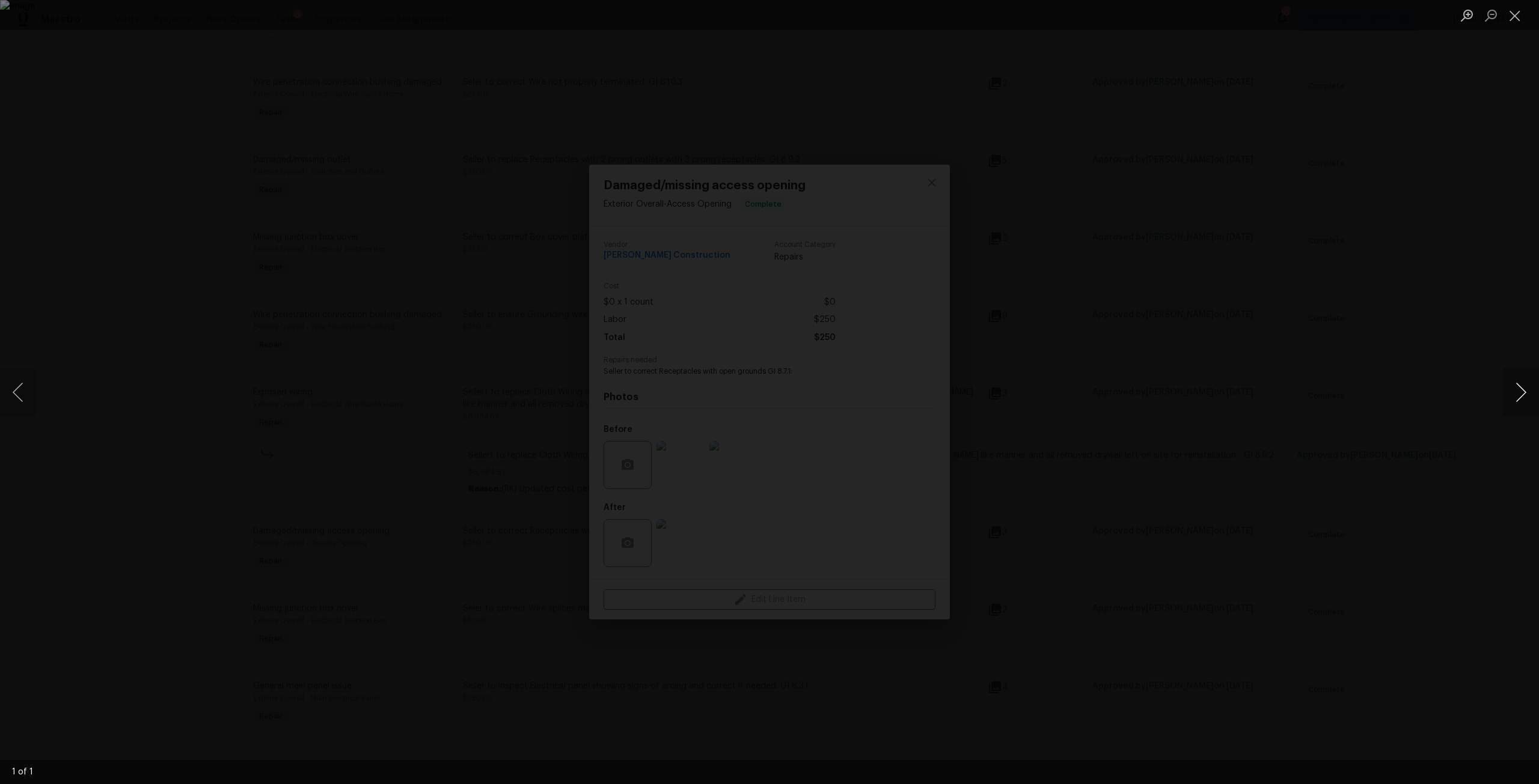
click at [1528, 407] on button "Next image" at bounding box center [1521, 392] width 36 height 48
click at [1369, 121] on div "Lightbox" at bounding box center [770, 392] width 1539 height 784
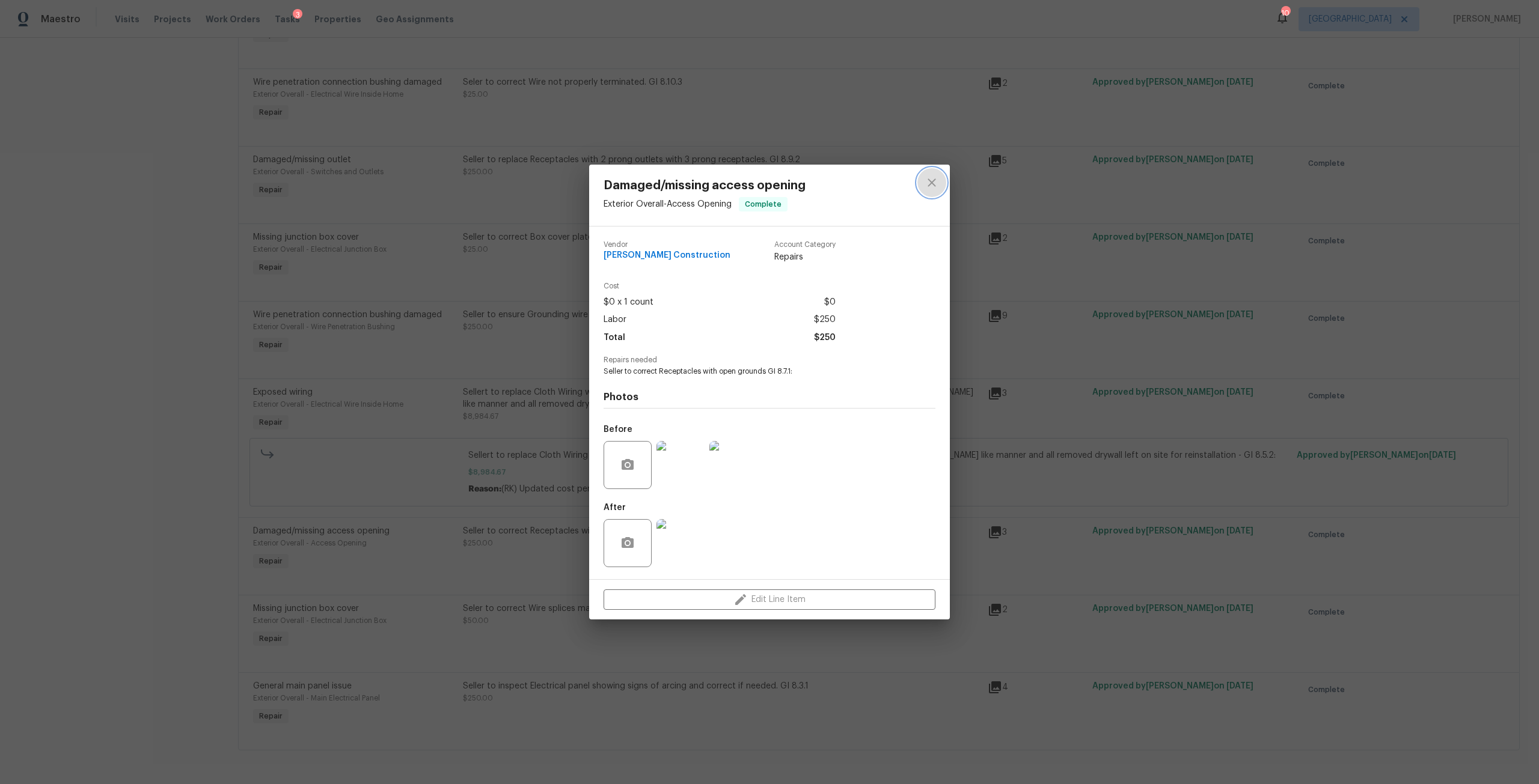
click at [928, 189] on icon "close" at bounding box center [931, 182] width 14 height 14
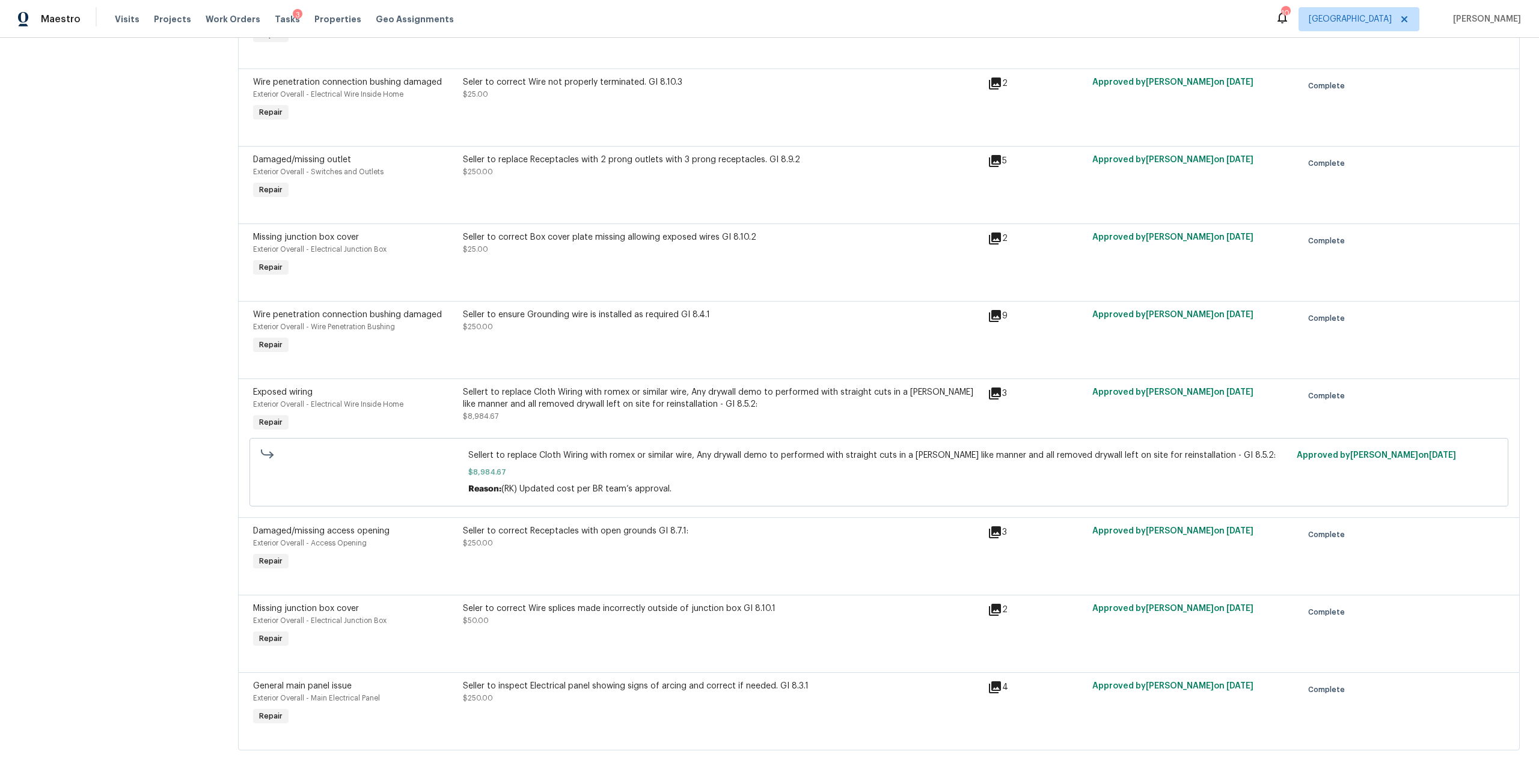
click at [534, 683] on div "Seller to inspect Electrical panel showing signs of arcing and correct if neede…" at bounding box center [722, 692] width 518 height 24
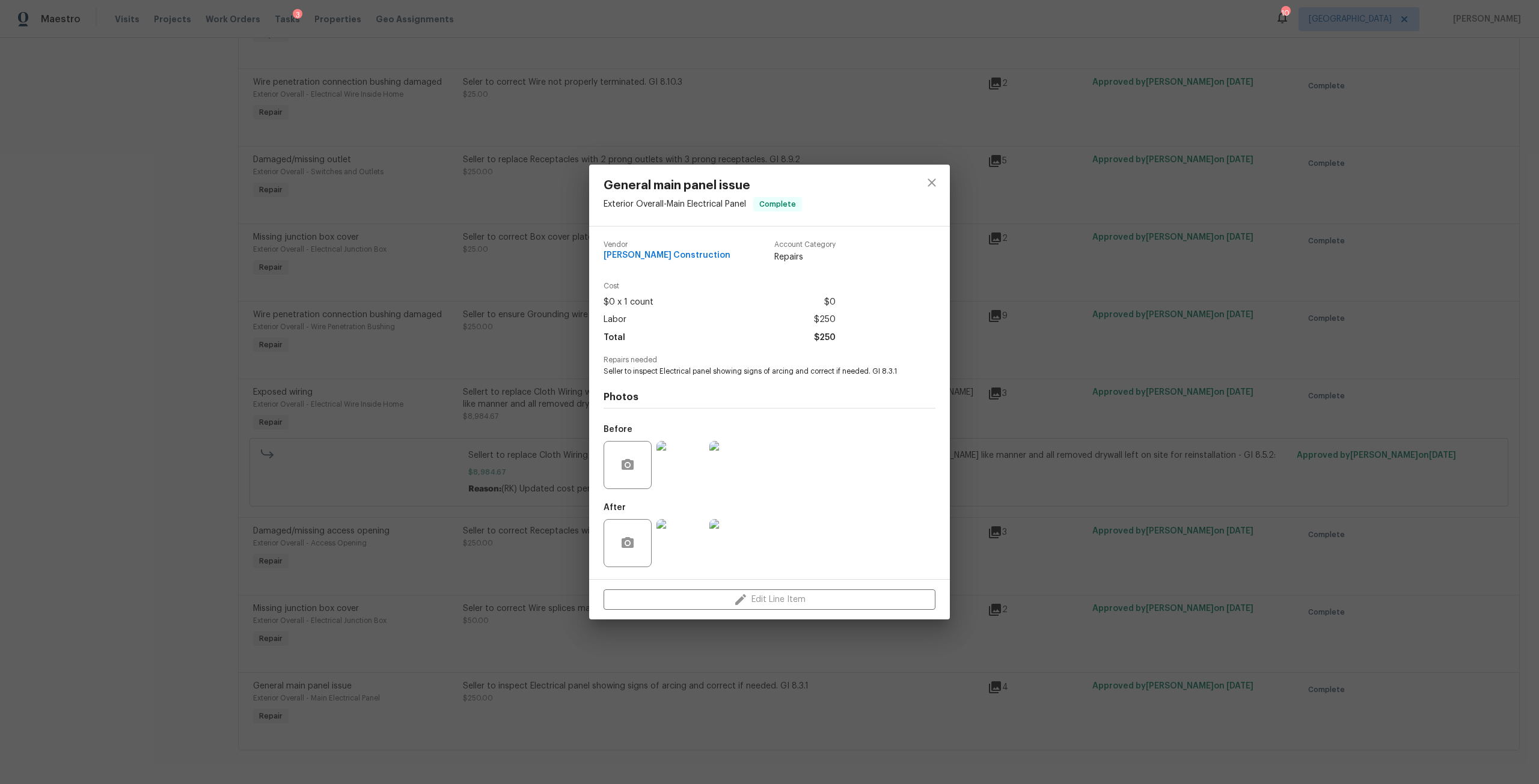
click at [669, 540] on img at bounding box center [680, 543] width 48 height 48
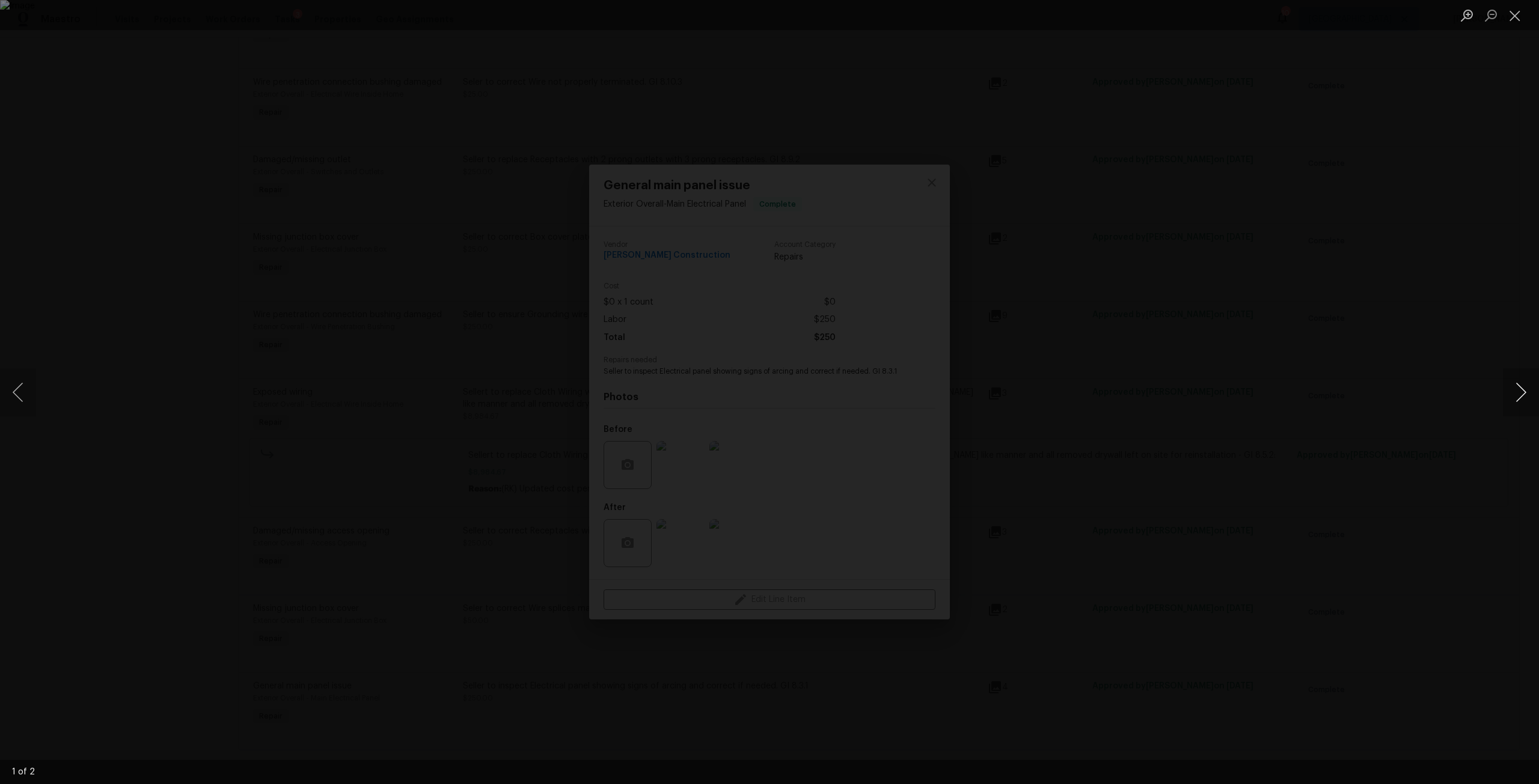
click at [1518, 400] on button "Next image" at bounding box center [1521, 392] width 36 height 48
click at [1360, 270] on div "Lightbox" at bounding box center [770, 392] width 1539 height 784
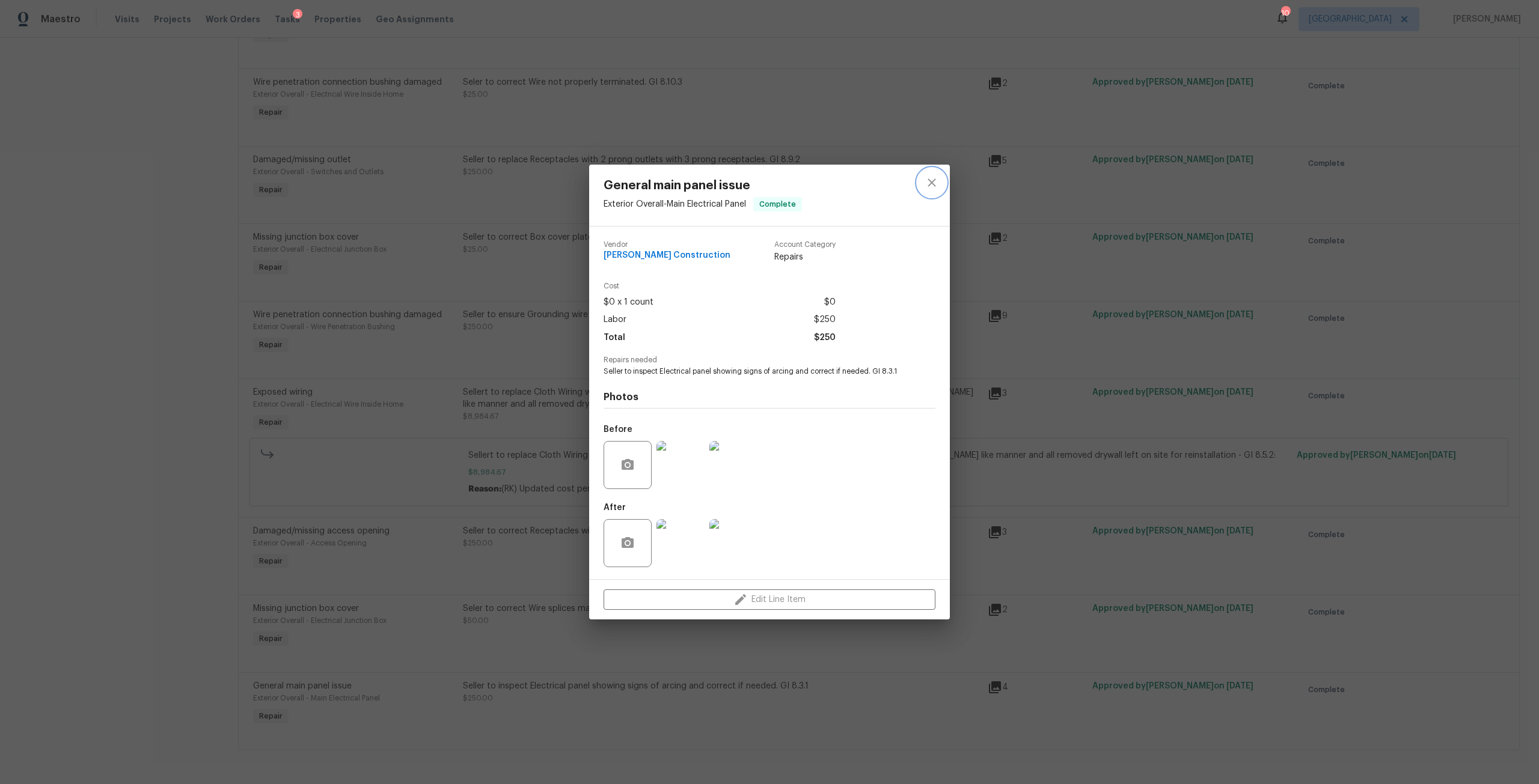
click at [934, 177] on icon "close" at bounding box center [931, 182] width 14 height 14
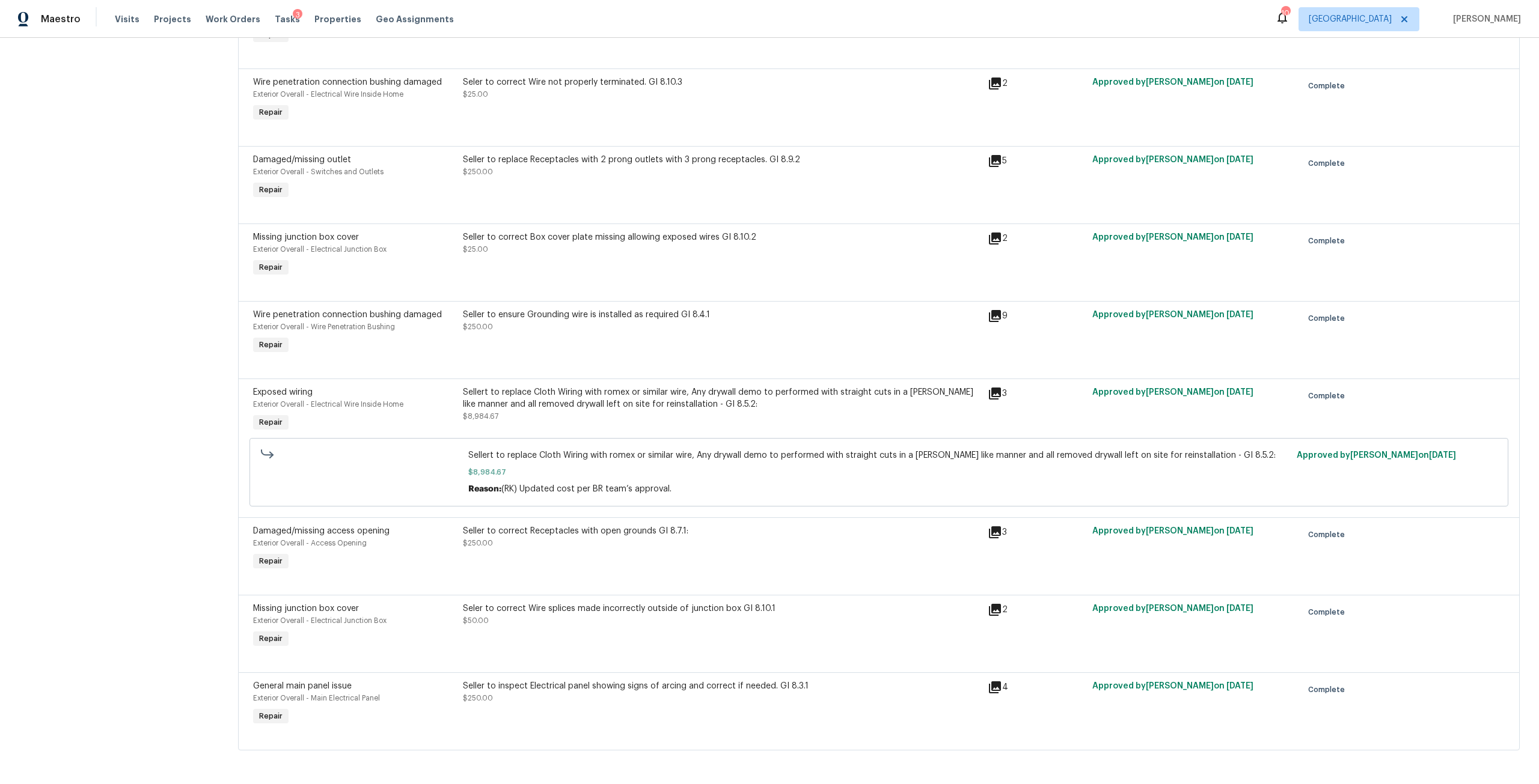
click at [602, 602] on div "Seler to correct Wire splices made incorrectly outside of junction box GI 8.10.1" at bounding box center [722, 608] width 518 height 12
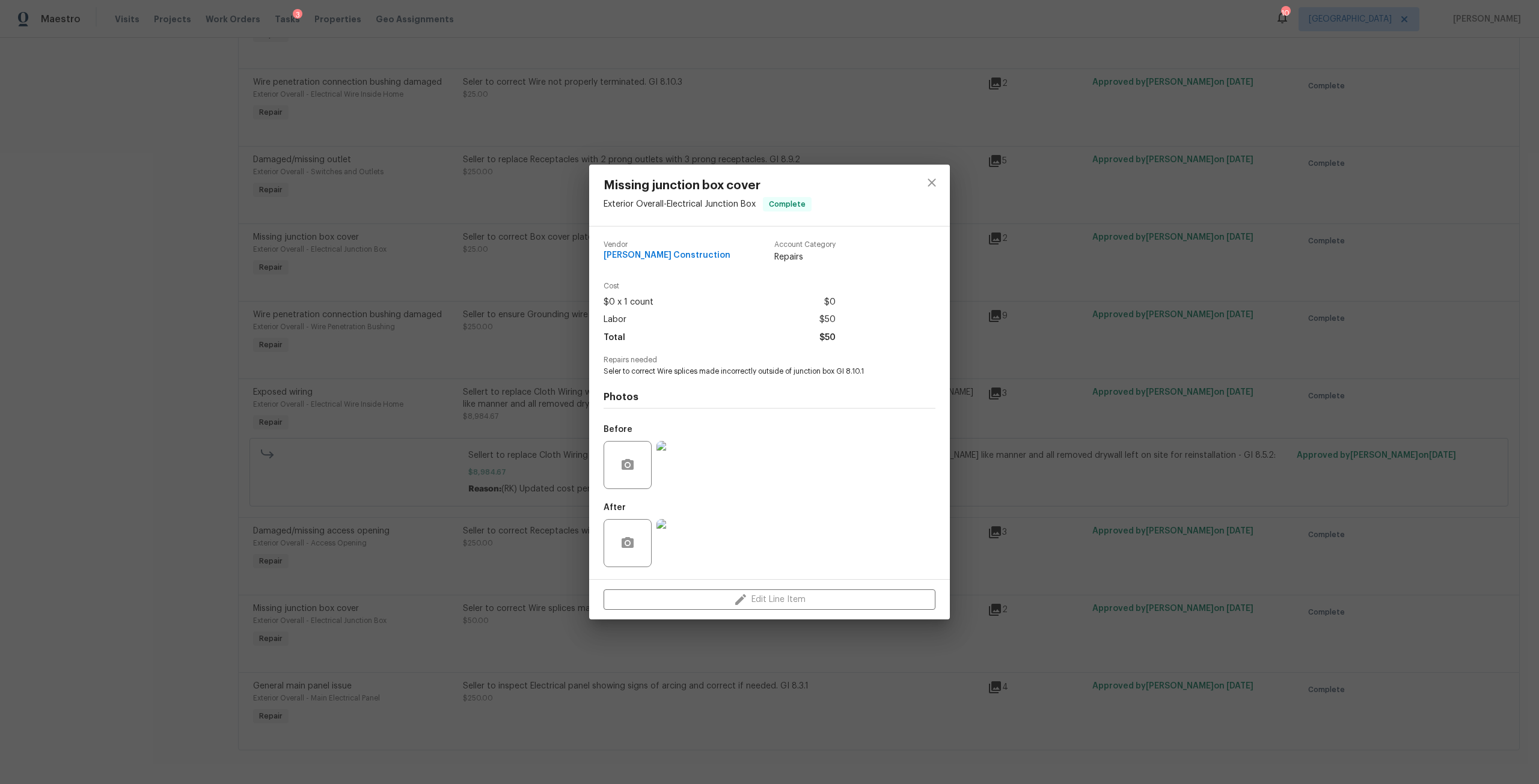
click at [689, 535] on img at bounding box center [680, 543] width 48 height 48
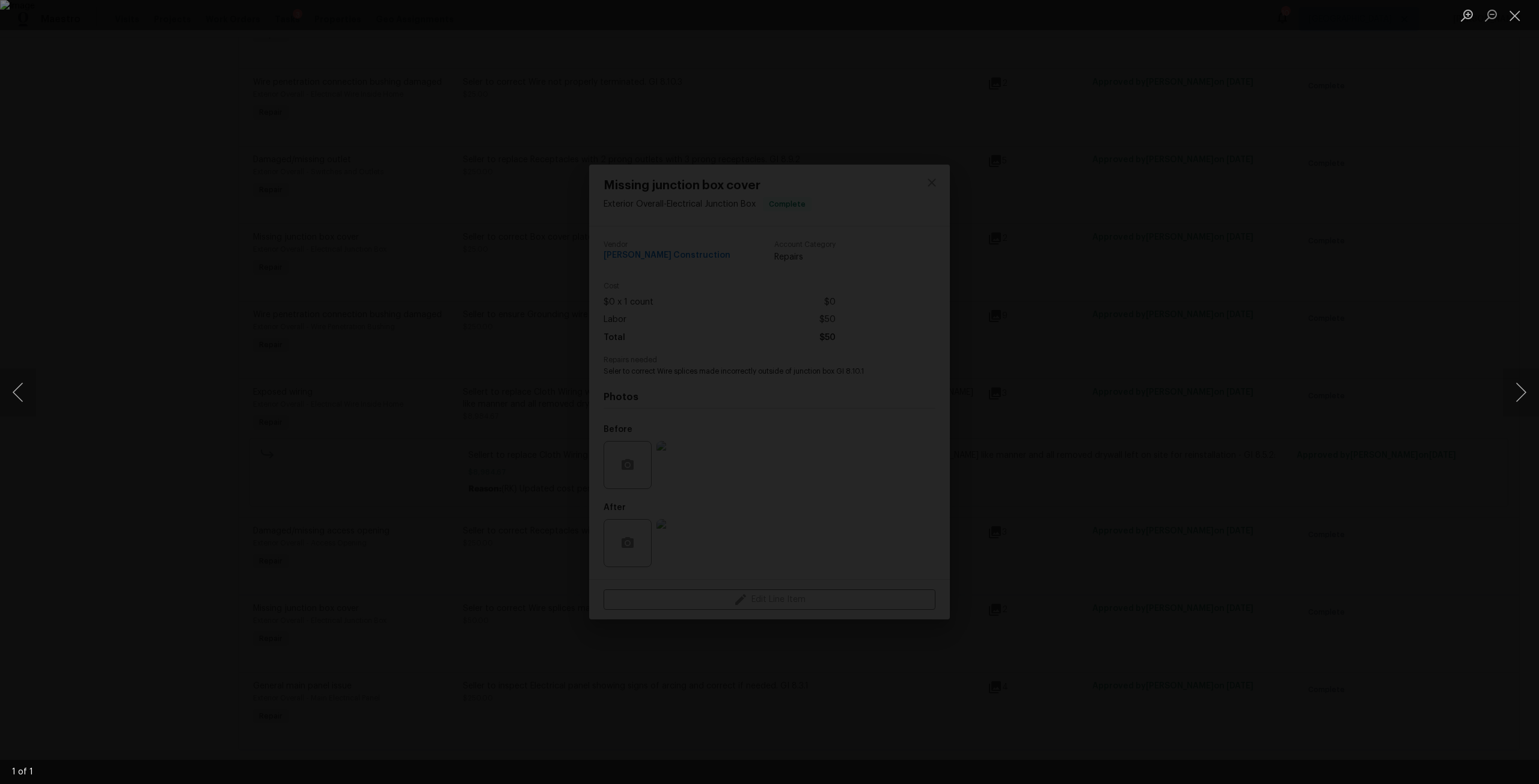
click at [1475, 191] on div "Lightbox" at bounding box center [770, 392] width 1539 height 784
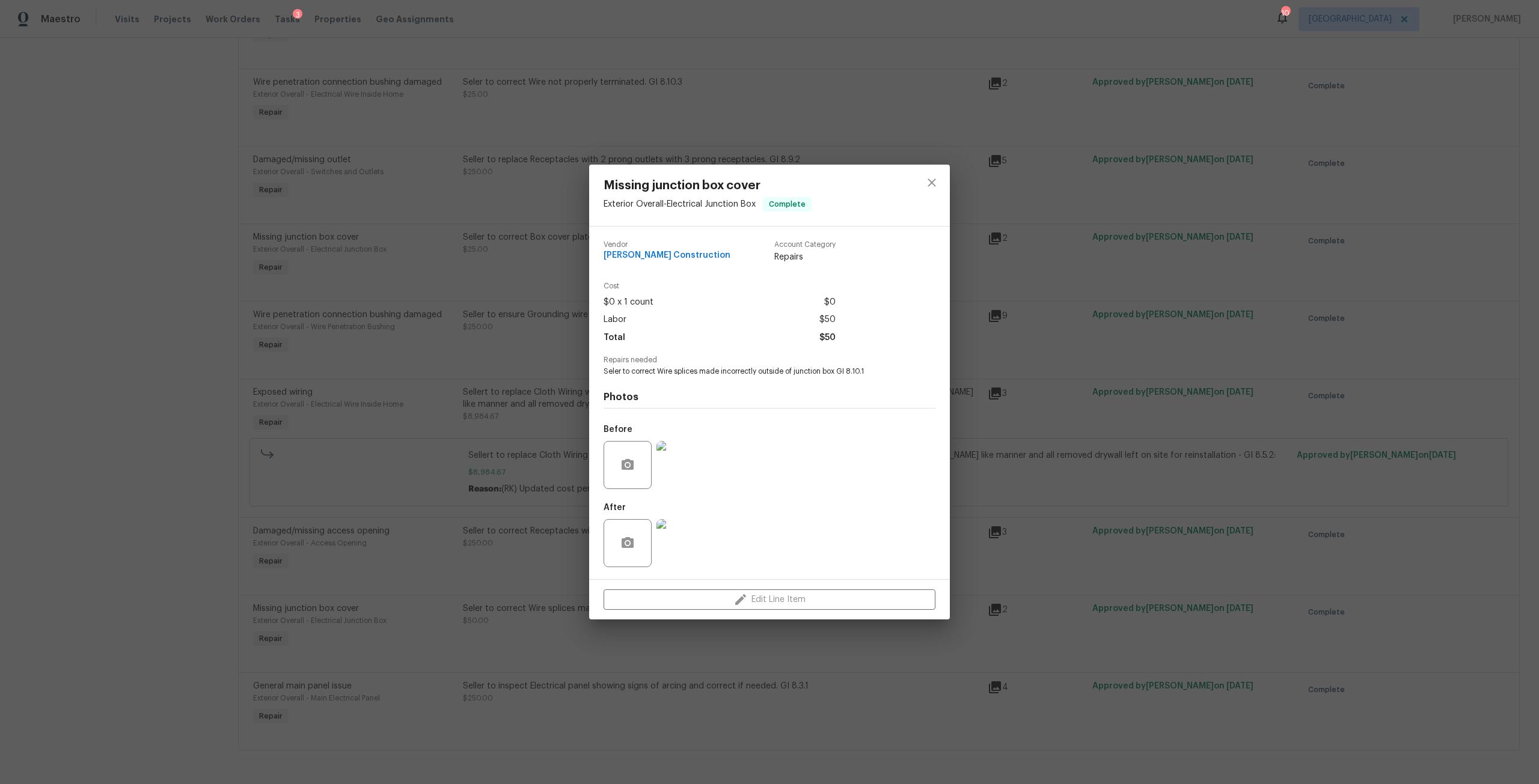
click at [696, 471] on img at bounding box center [680, 464] width 48 height 48
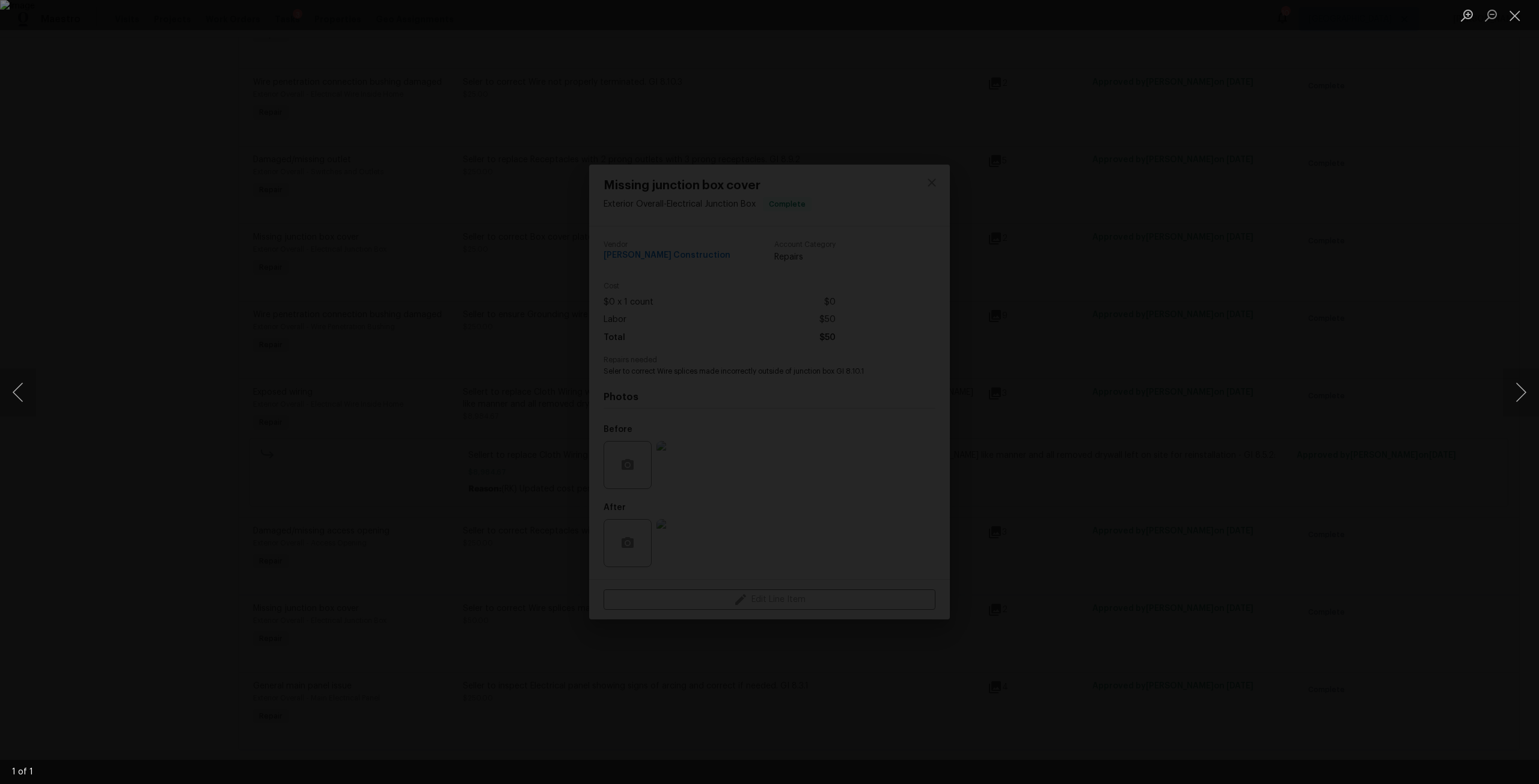
click at [1239, 231] on div "Lightbox" at bounding box center [770, 392] width 1539 height 784
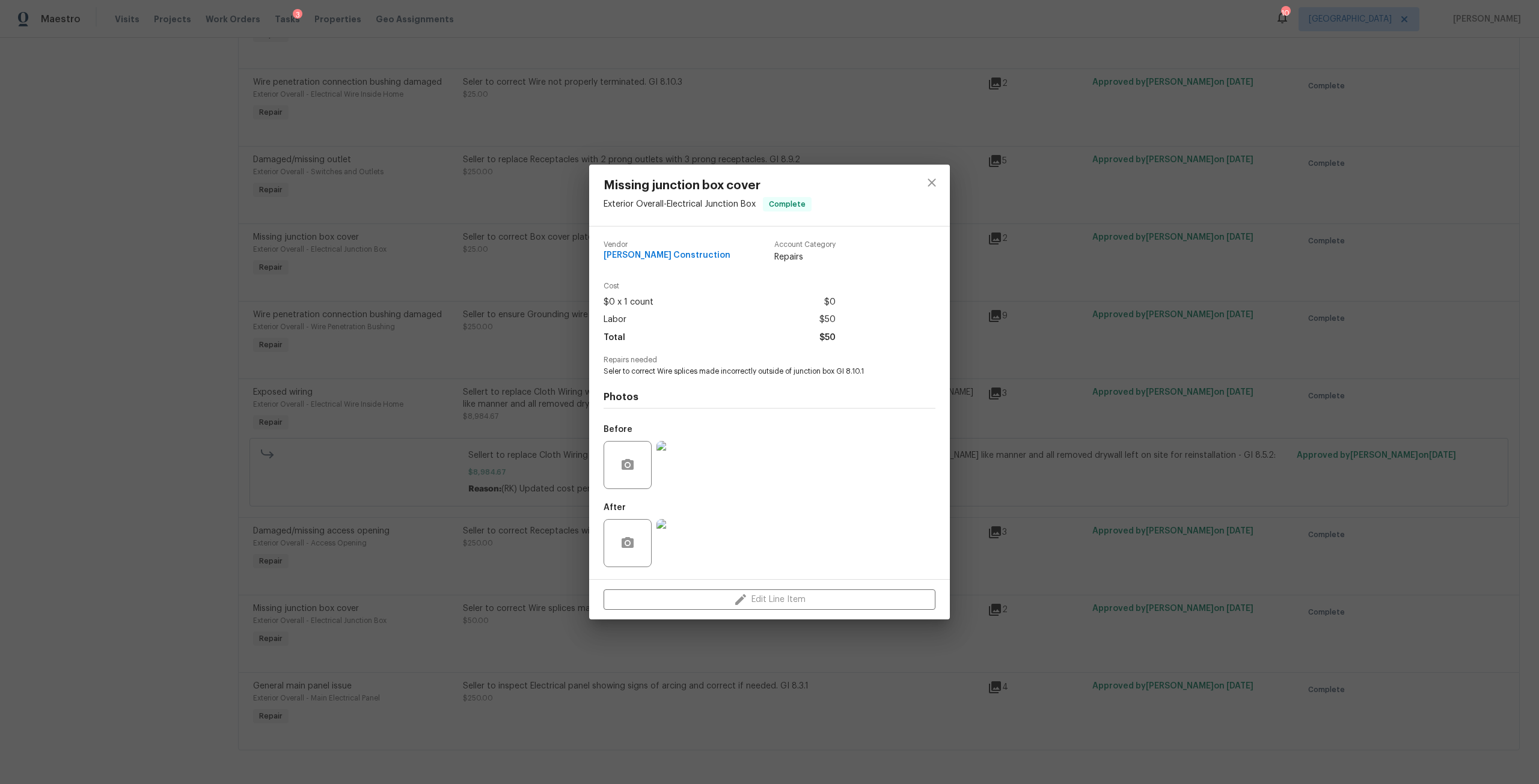
click at [921, 167] on div at bounding box center [932, 195] width 36 height 62
click at [957, 188] on div "Missing junction box cover Exterior Overall - Electrical Junction Box Complete …" at bounding box center [770, 392] width 1539 height 784
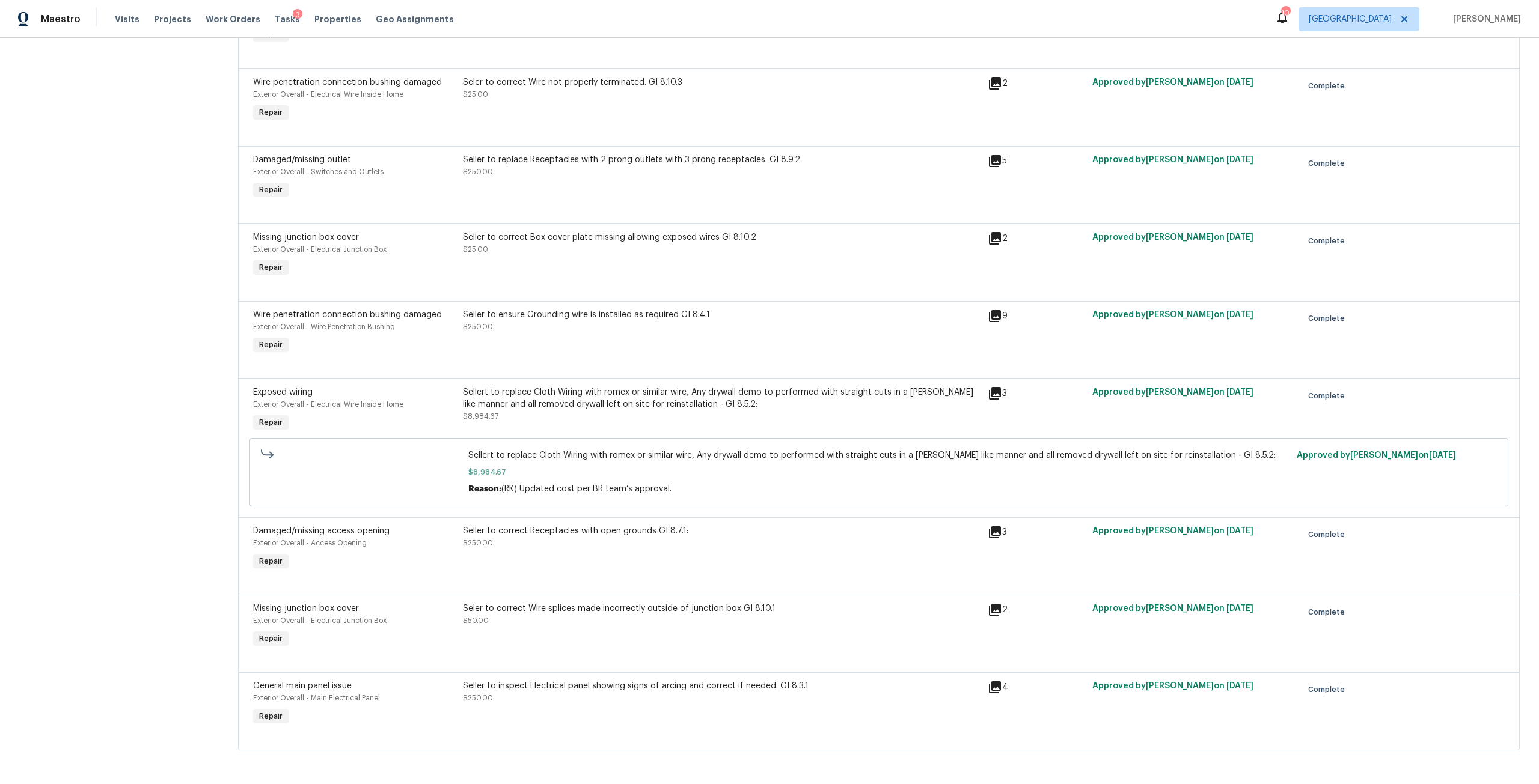
click at [756, 157] on div "Seller to replace Receptacles with 2 prong outlets with 3 prong receptacles. GI…" at bounding box center [722, 165] width 518 height 24
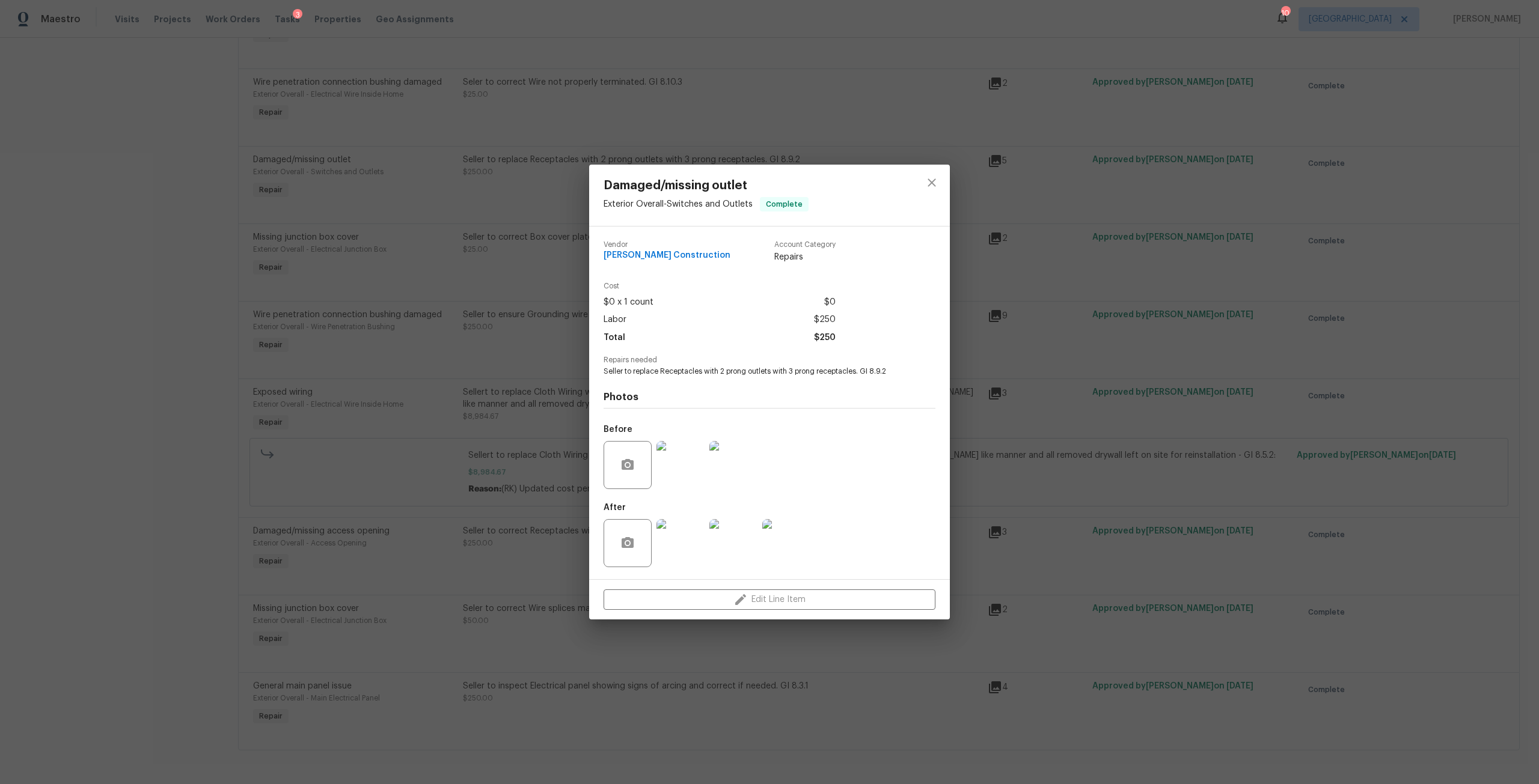
click at [688, 542] on img at bounding box center [680, 543] width 48 height 48
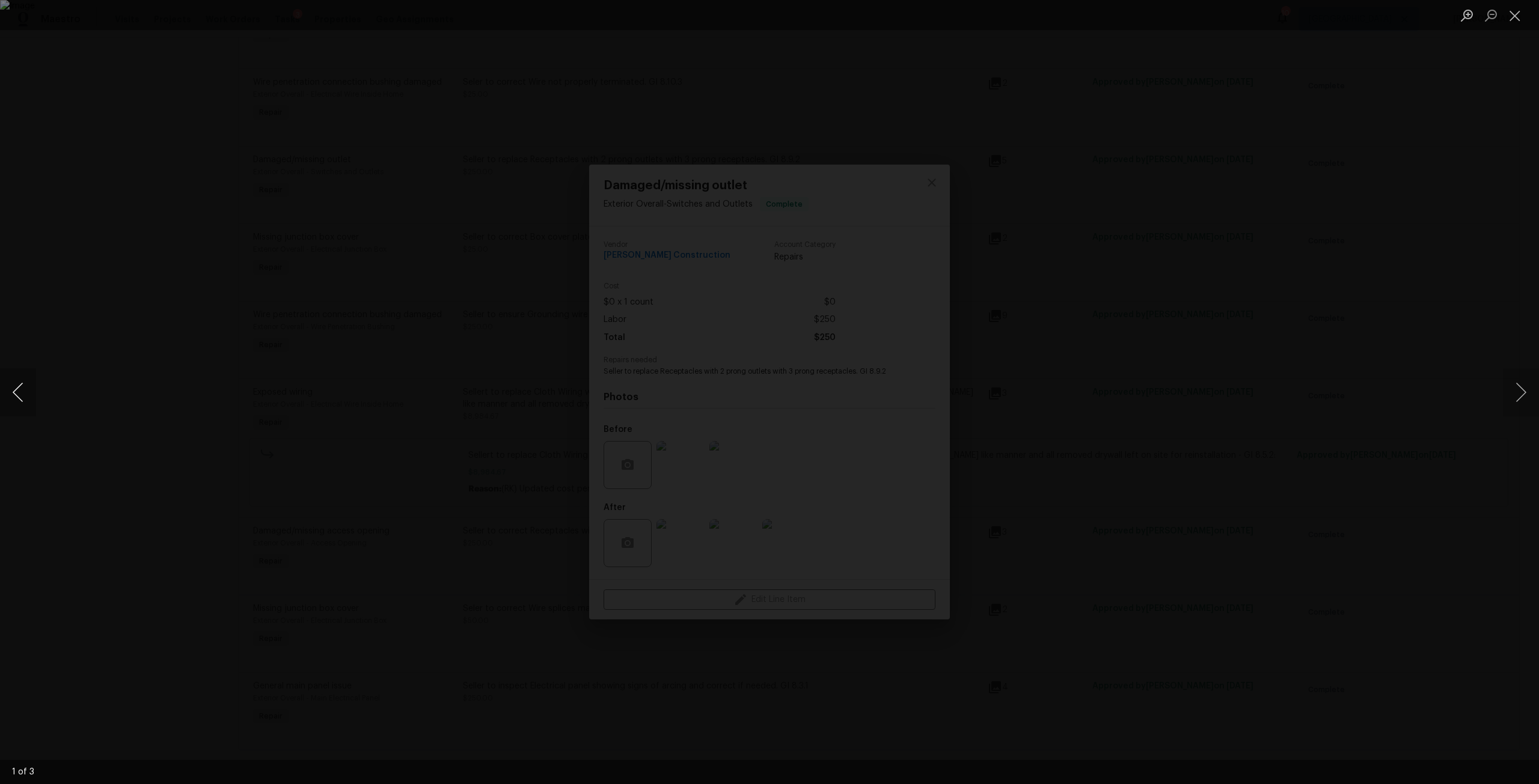
click at [18, 394] on button "Previous image" at bounding box center [18, 392] width 36 height 48
click at [492, 397] on img "Lightbox" at bounding box center [770, 392] width 1539 height 784
click at [1348, 287] on div "Lightbox" at bounding box center [770, 392] width 1539 height 784
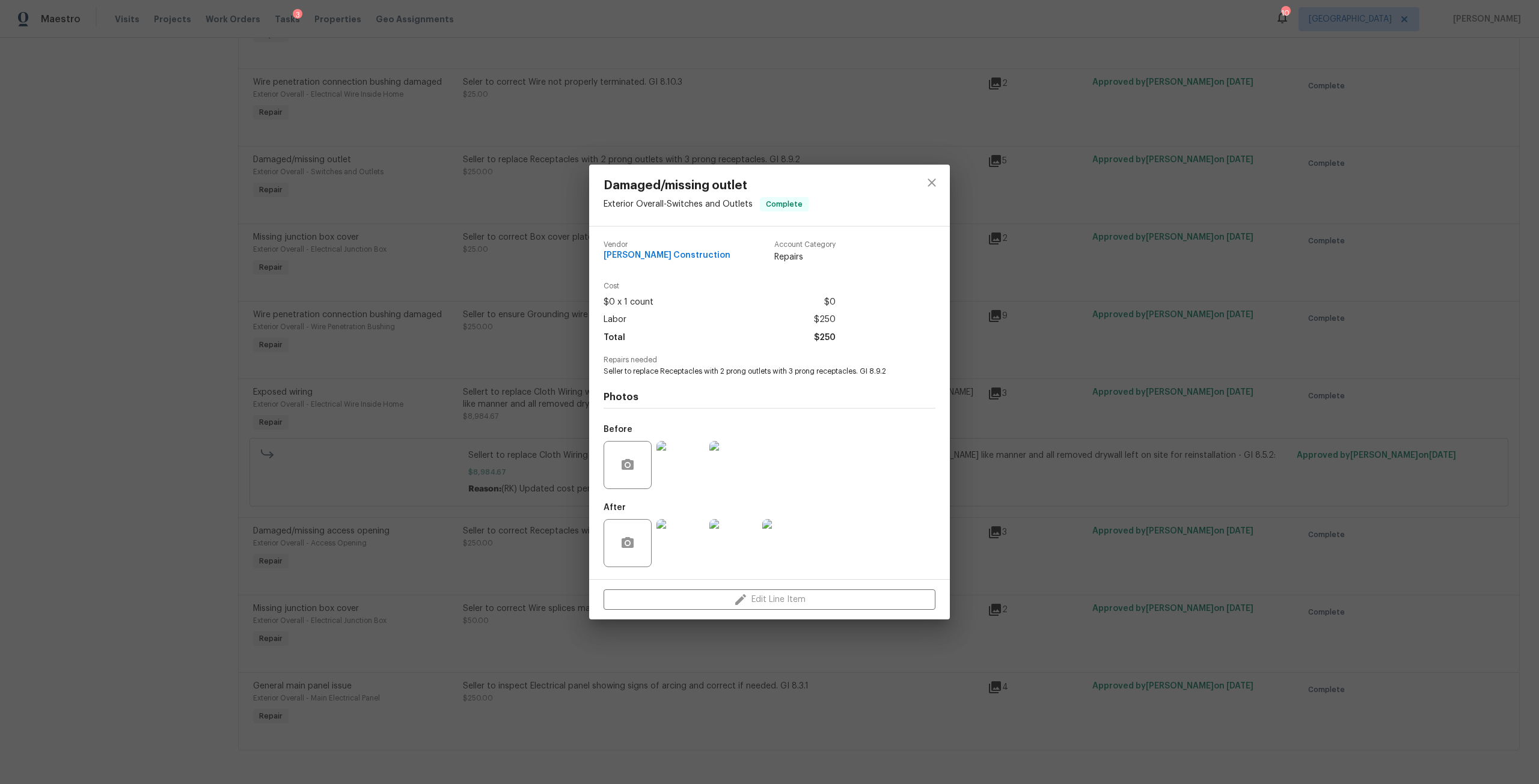
click at [679, 472] on img at bounding box center [680, 464] width 48 height 48
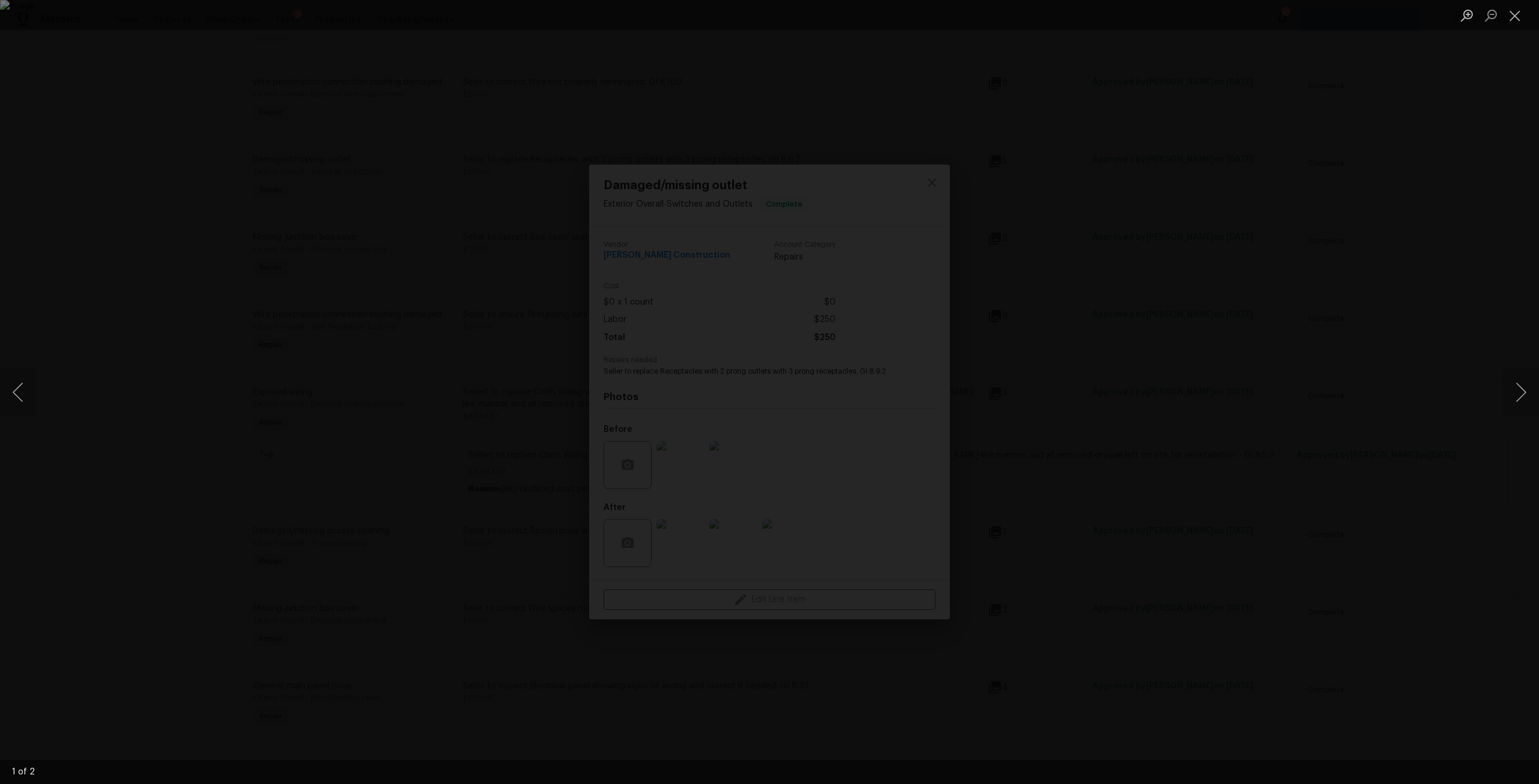
drag, startPoint x: 1508, startPoint y: 392, endPoint x: 1494, endPoint y: 406, distance: 19.8
click at [1508, 392] on button "Next image" at bounding box center [1521, 392] width 36 height 48
click at [1446, 385] on div "Lightbox" at bounding box center [770, 392] width 1539 height 784
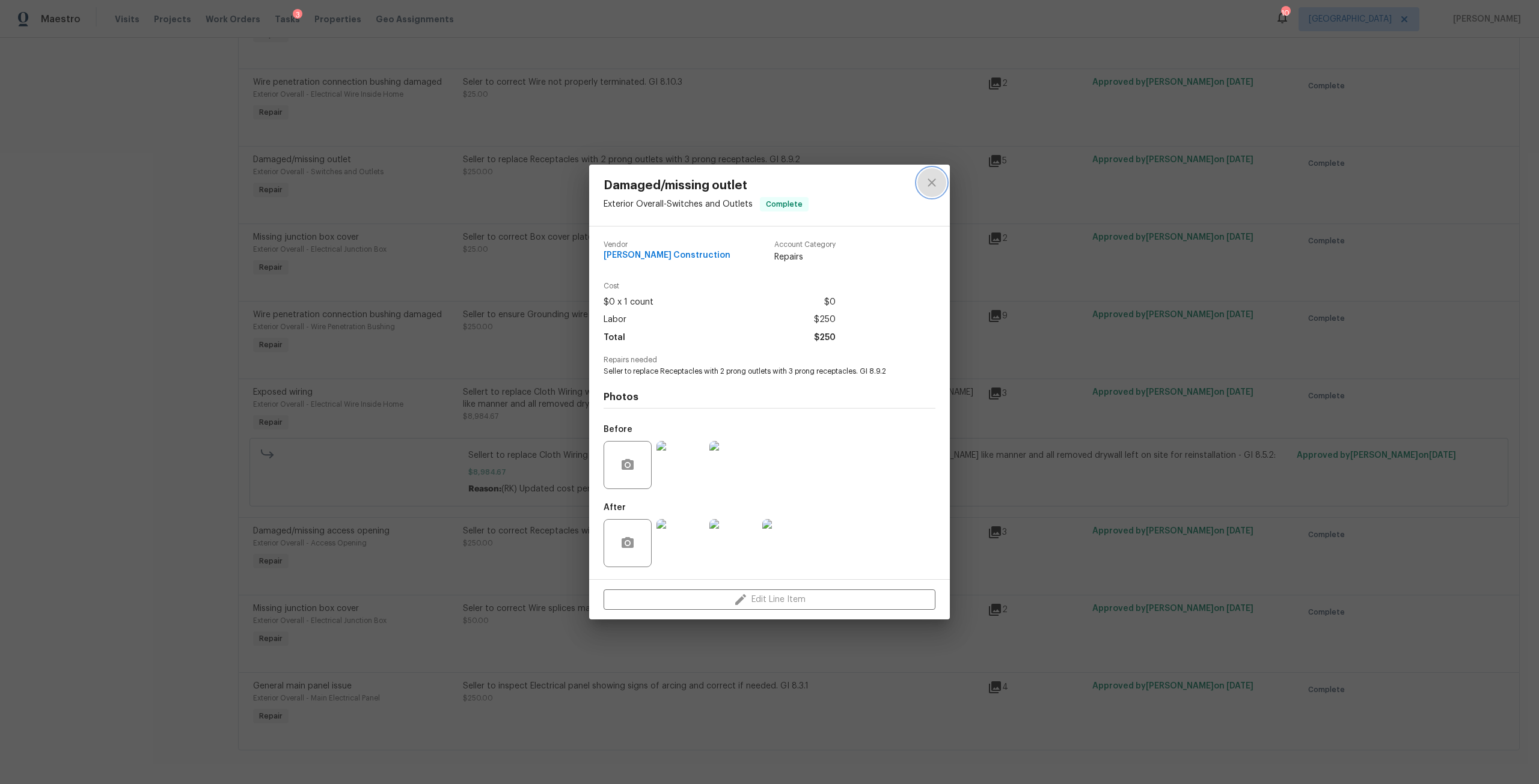
drag, startPoint x: 934, startPoint y: 170, endPoint x: 950, endPoint y: 187, distance: 23.3
click at [937, 167] on div at bounding box center [932, 195] width 36 height 62
click at [950, 187] on div "Damaged/missing outlet Exterior Overall - Switches and Outlets Complete Vendor …" at bounding box center [770, 392] width 1539 height 784
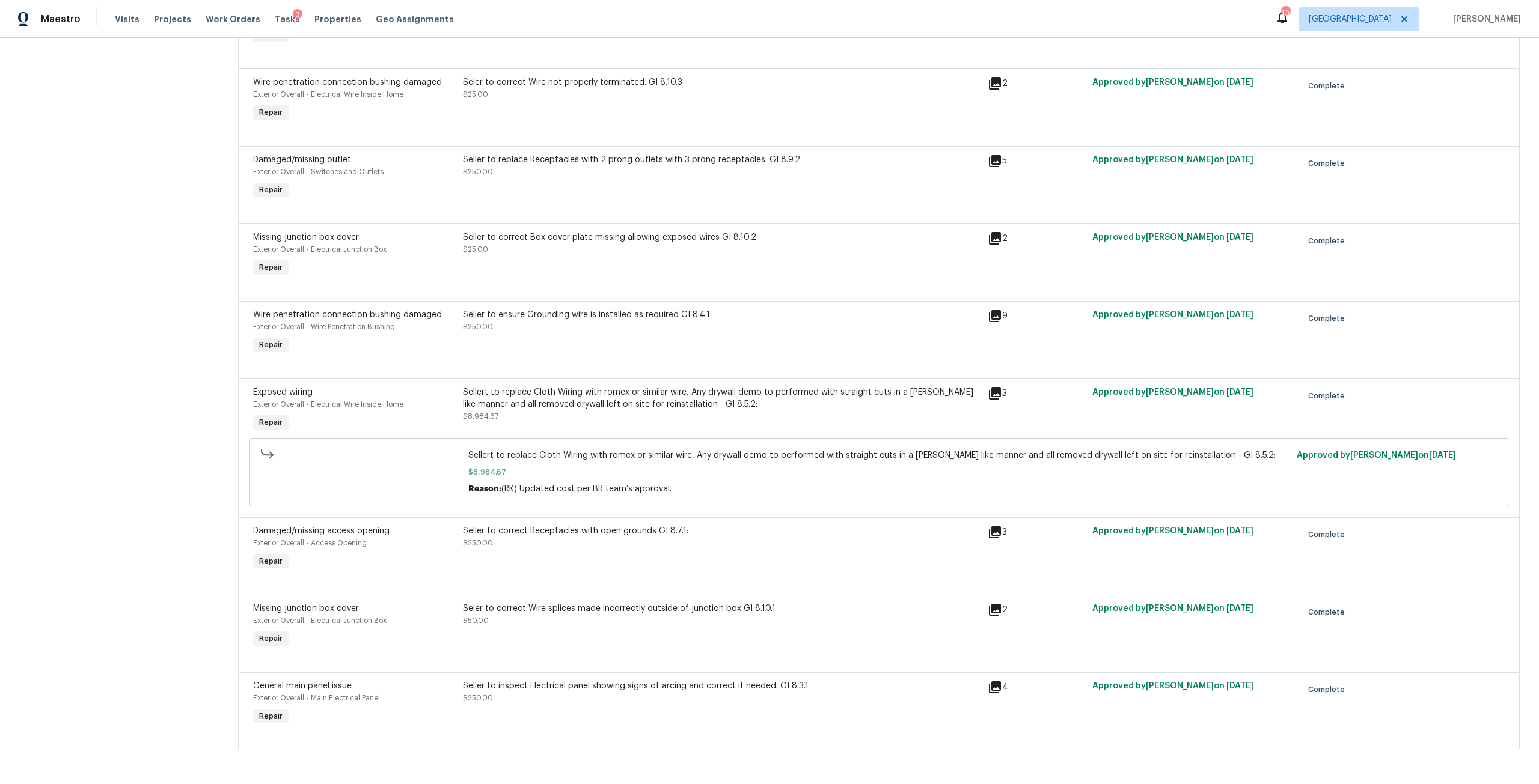
click at [500, 238] on div "Seller to correct Box cover plate missing allowing exposed wires GI 8.10.2 $25.…" at bounding box center [722, 243] width 518 height 24
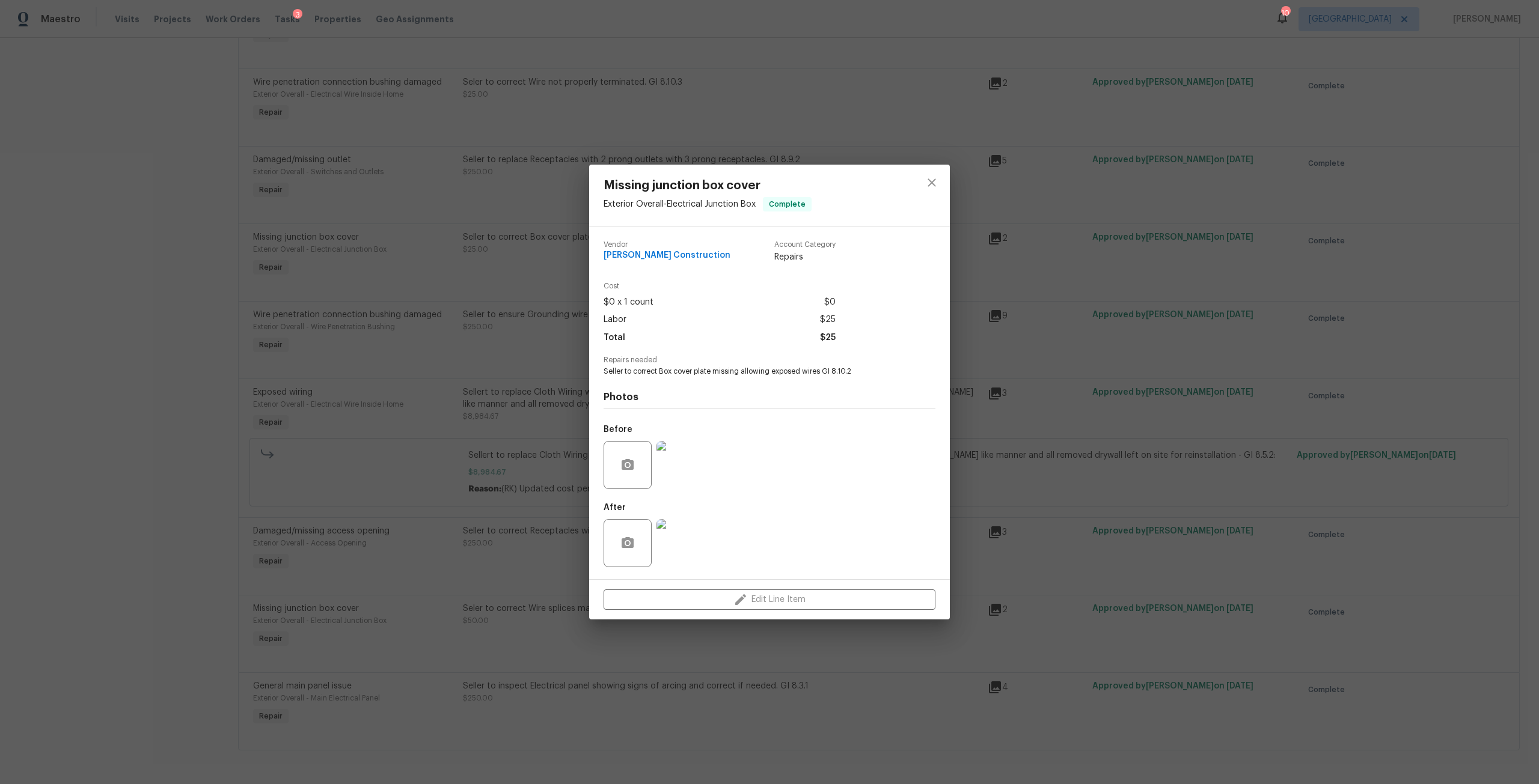
click at [687, 472] on img at bounding box center [680, 464] width 48 height 48
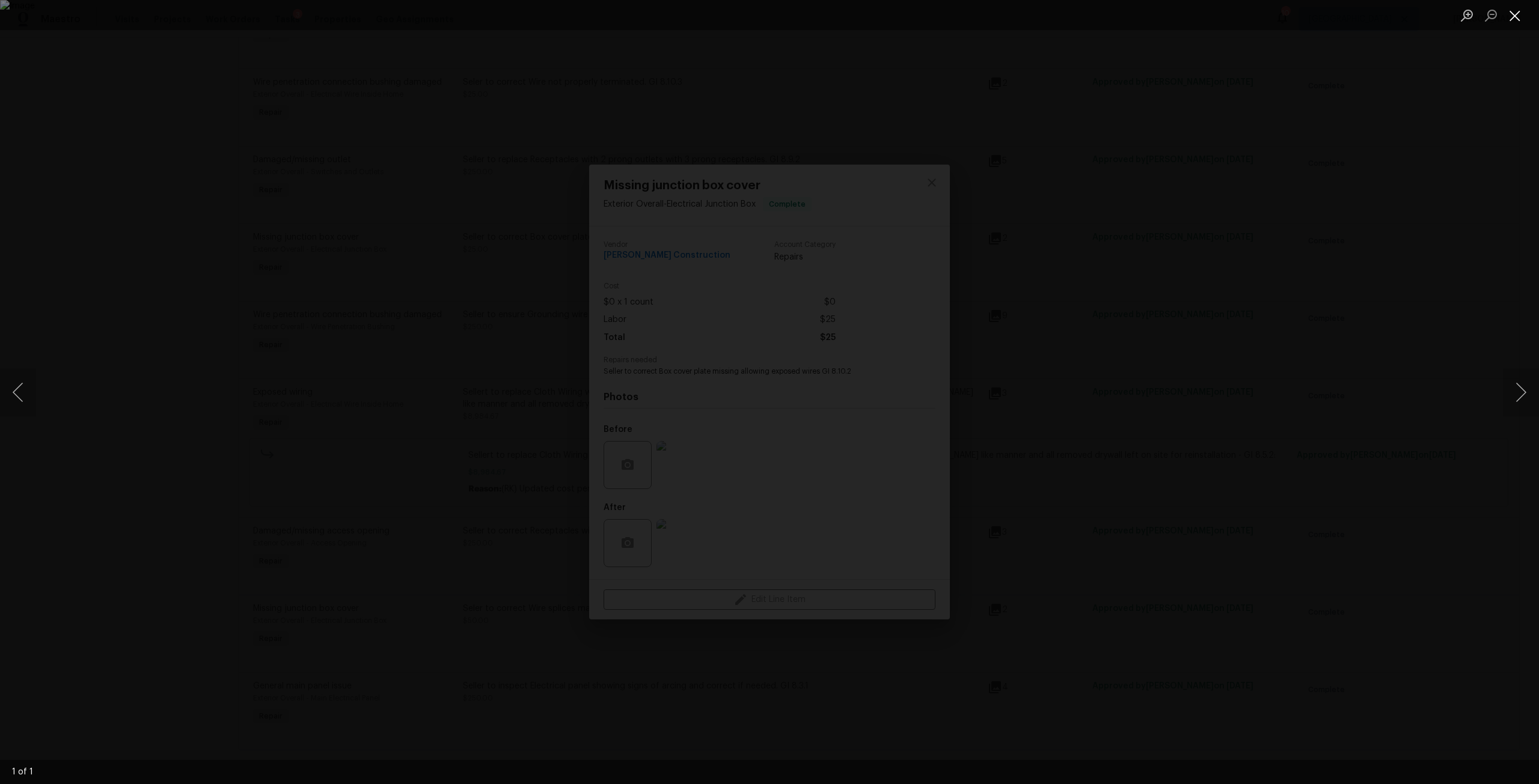
click at [1506, 19] on button "Close lightbox" at bounding box center [1515, 16] width 24 height 21
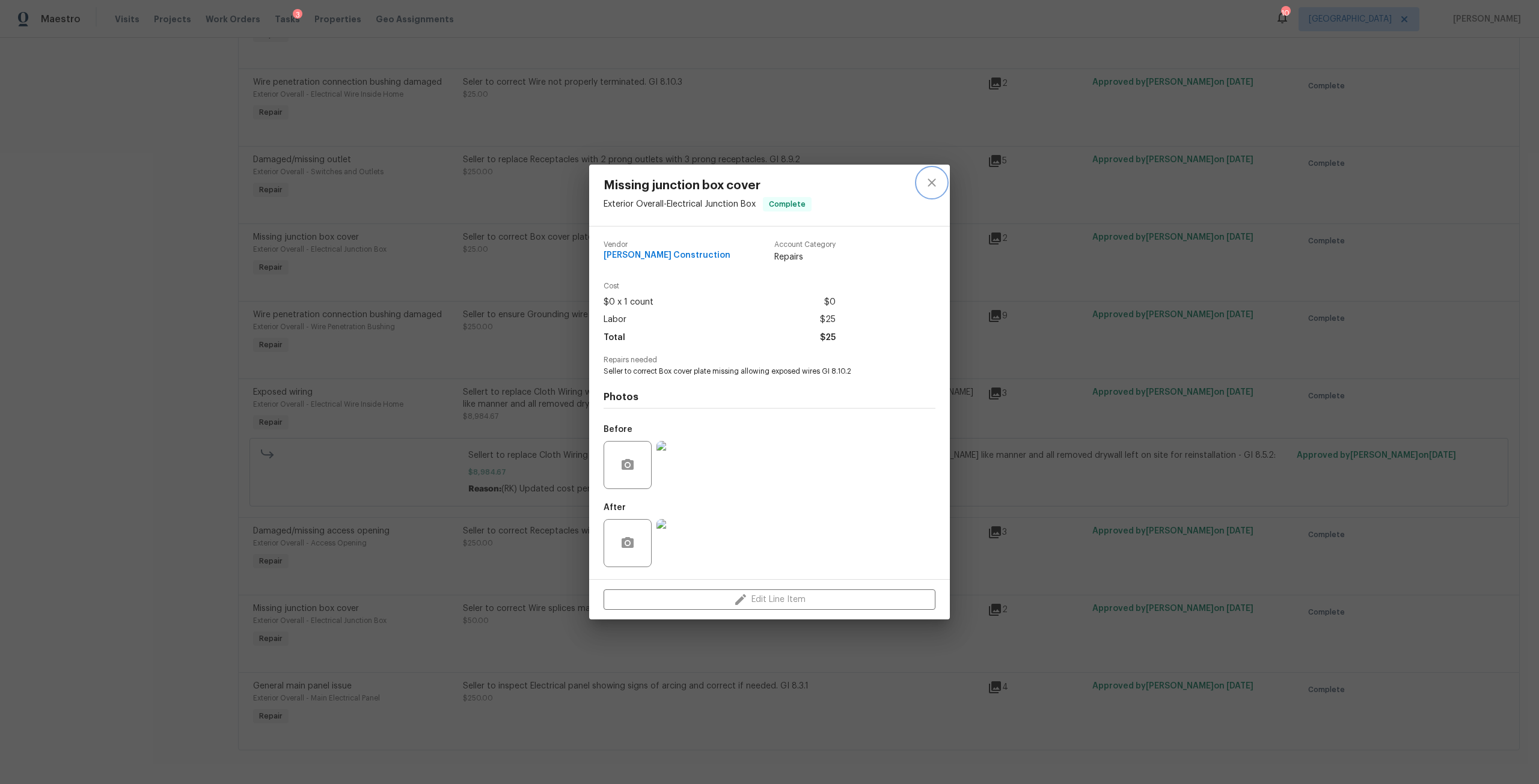
click at [929, 182] on icon "close" at bounding box center [931, 182] width 14 height 14
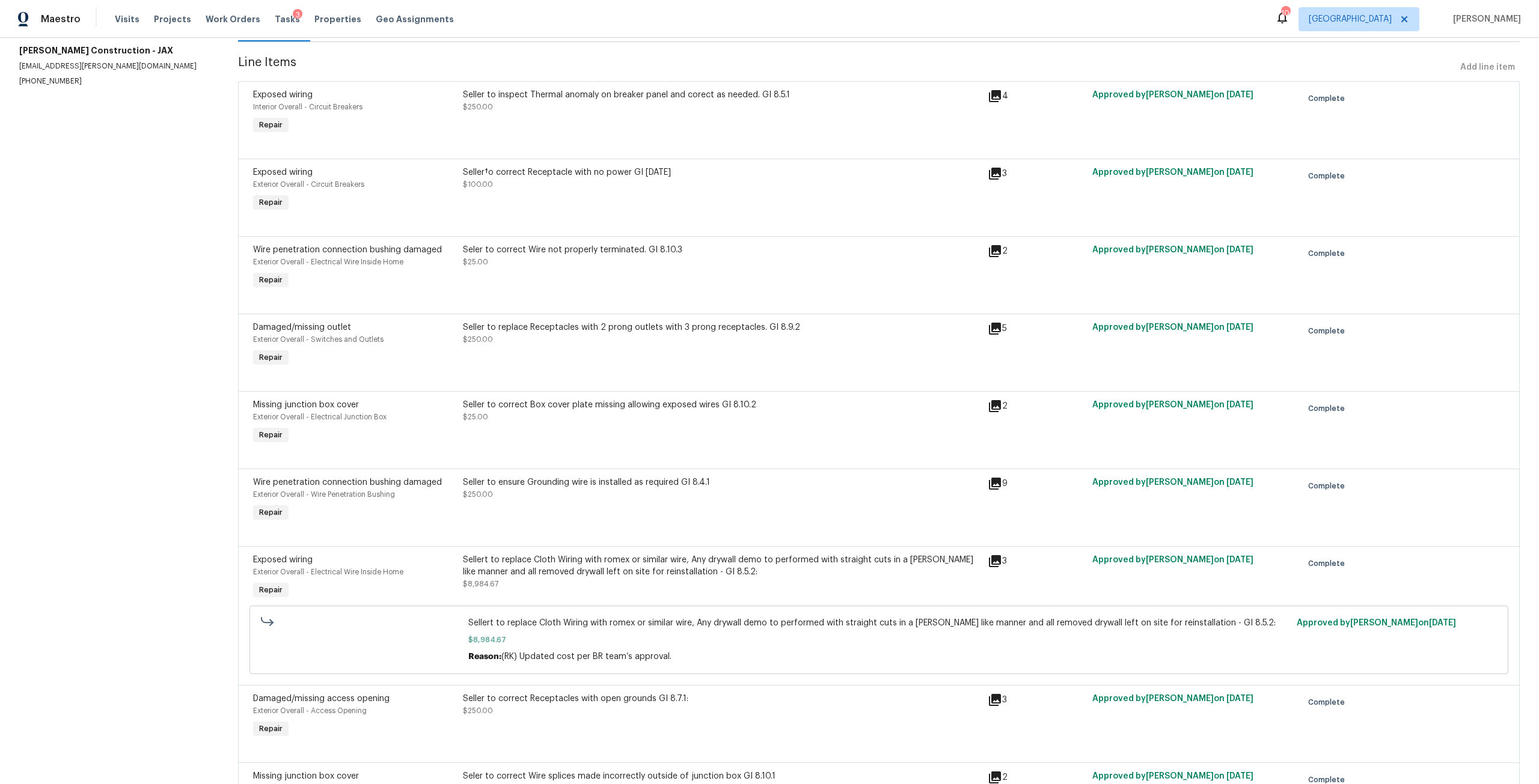
scroll to position [146, 0]
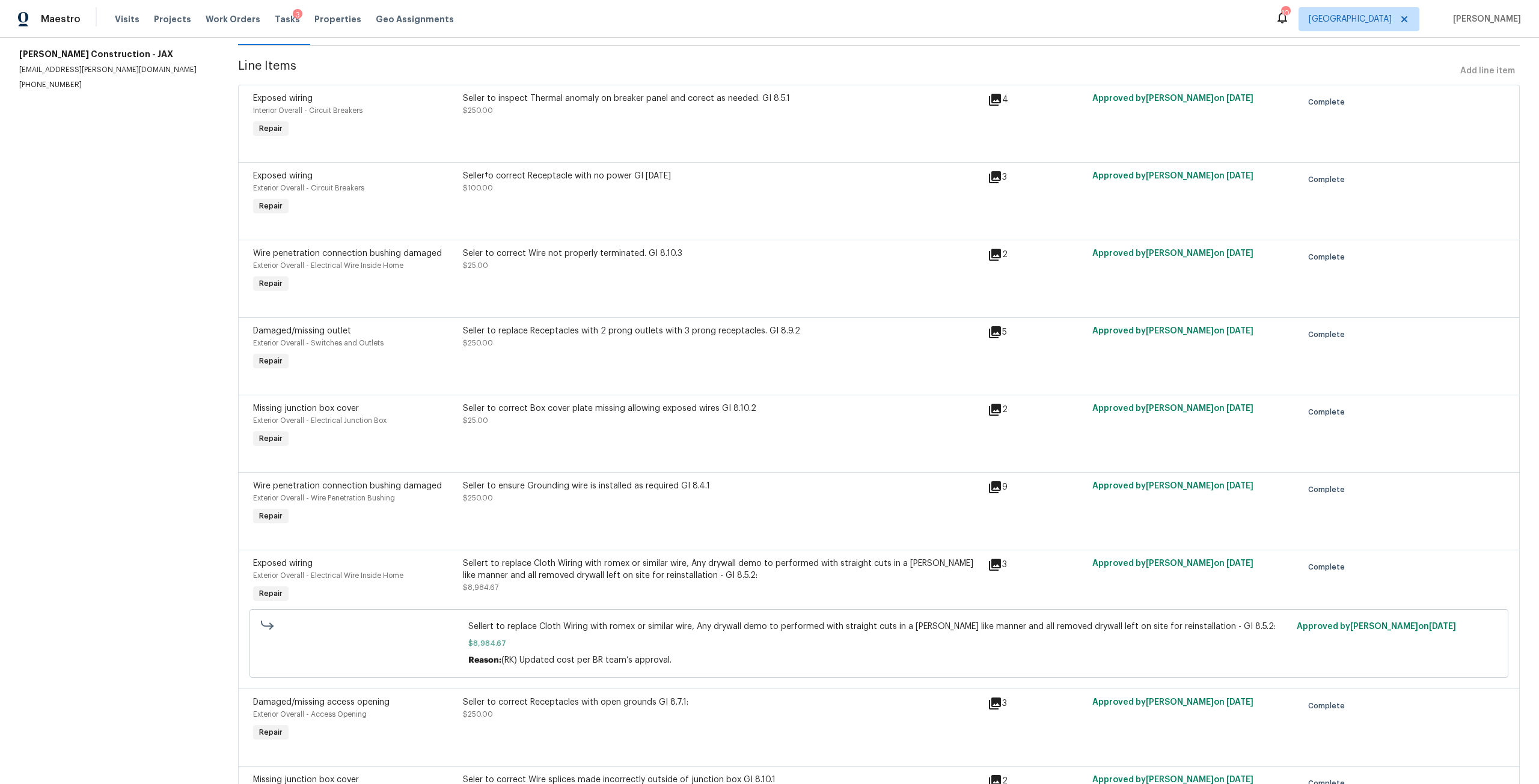
click at [561, 270] on div "Seler to correct Wire not properly terminated. GI 8.10.3 $25.00" at bounding box center [722, 259] width 518 height 24
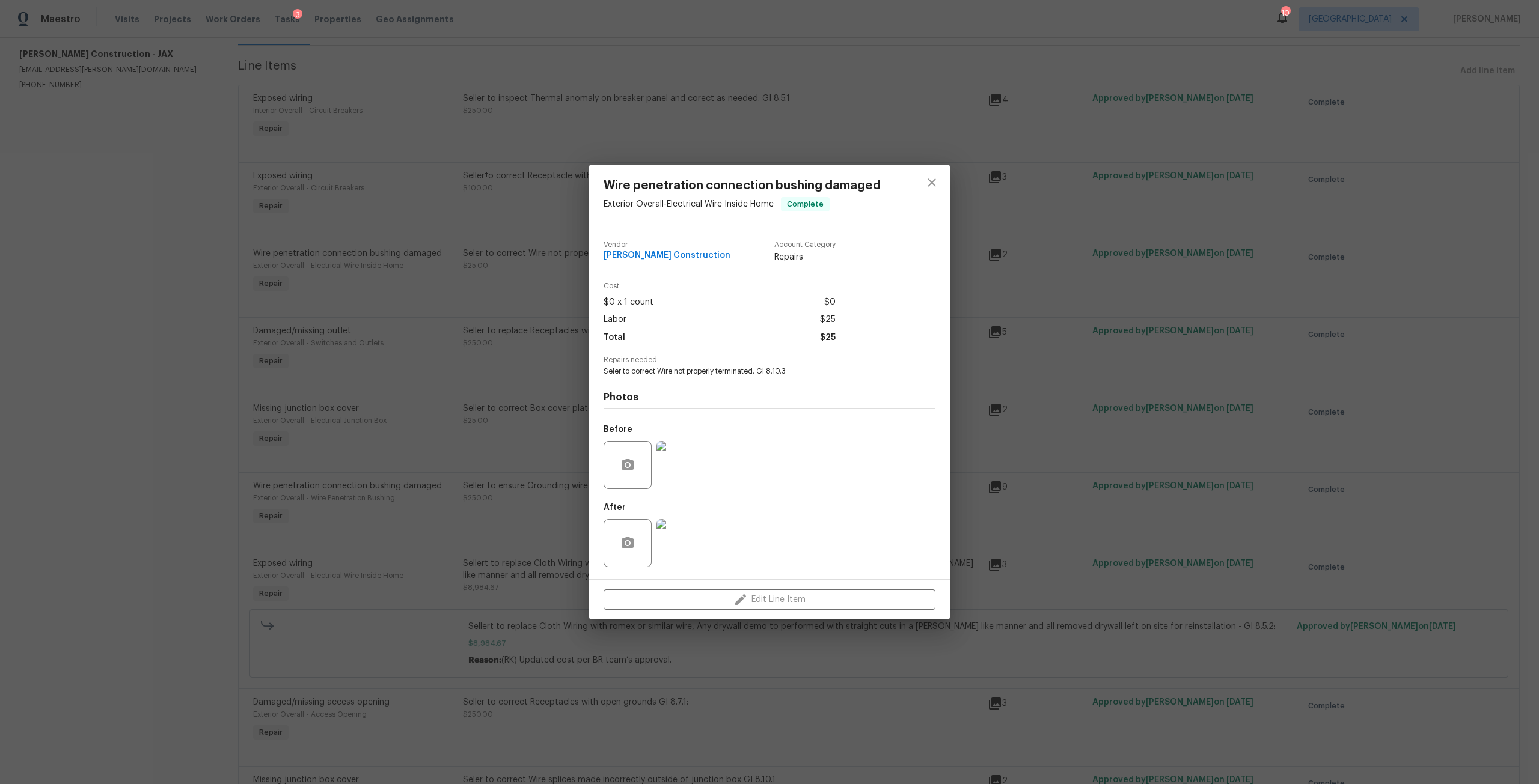
click at [690, 477] on img at bounding box center [680, 464] width 48 height 48
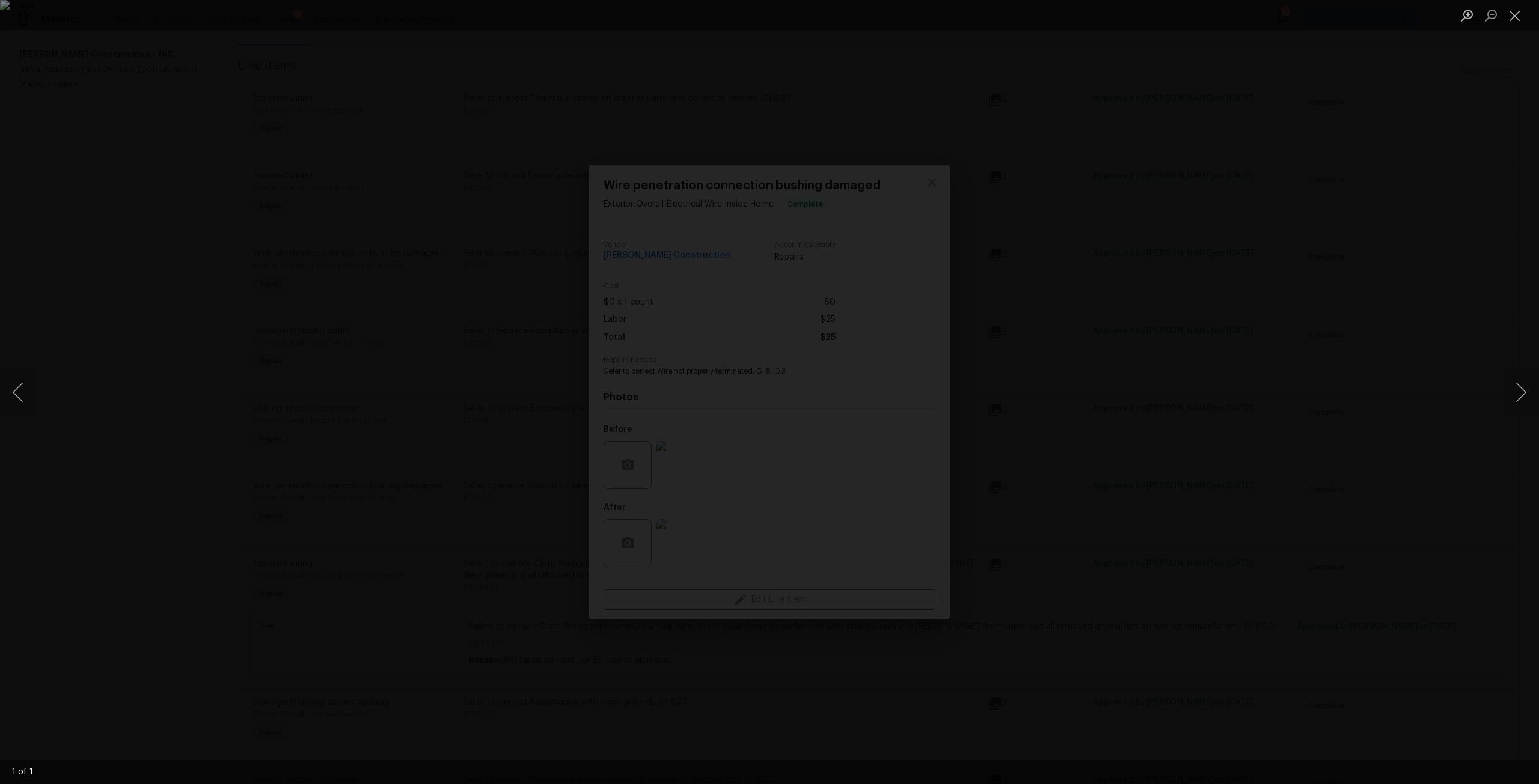
click at [1325, 302] on div "Lightbox" at bounding box center [770, 392] width 1539 height 784
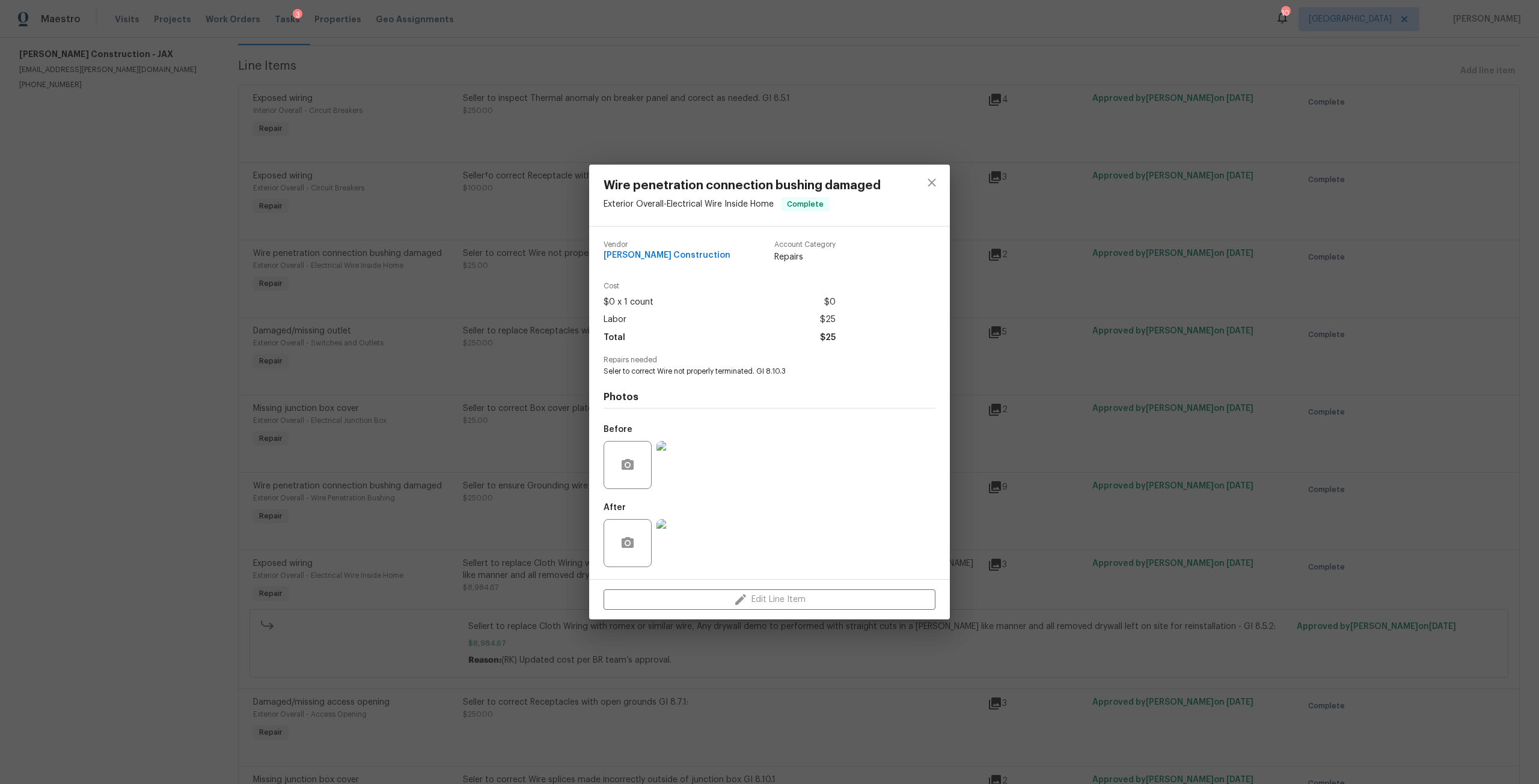
click at [666, 545] on img at bounding box center [680, 543] width 48 height 48
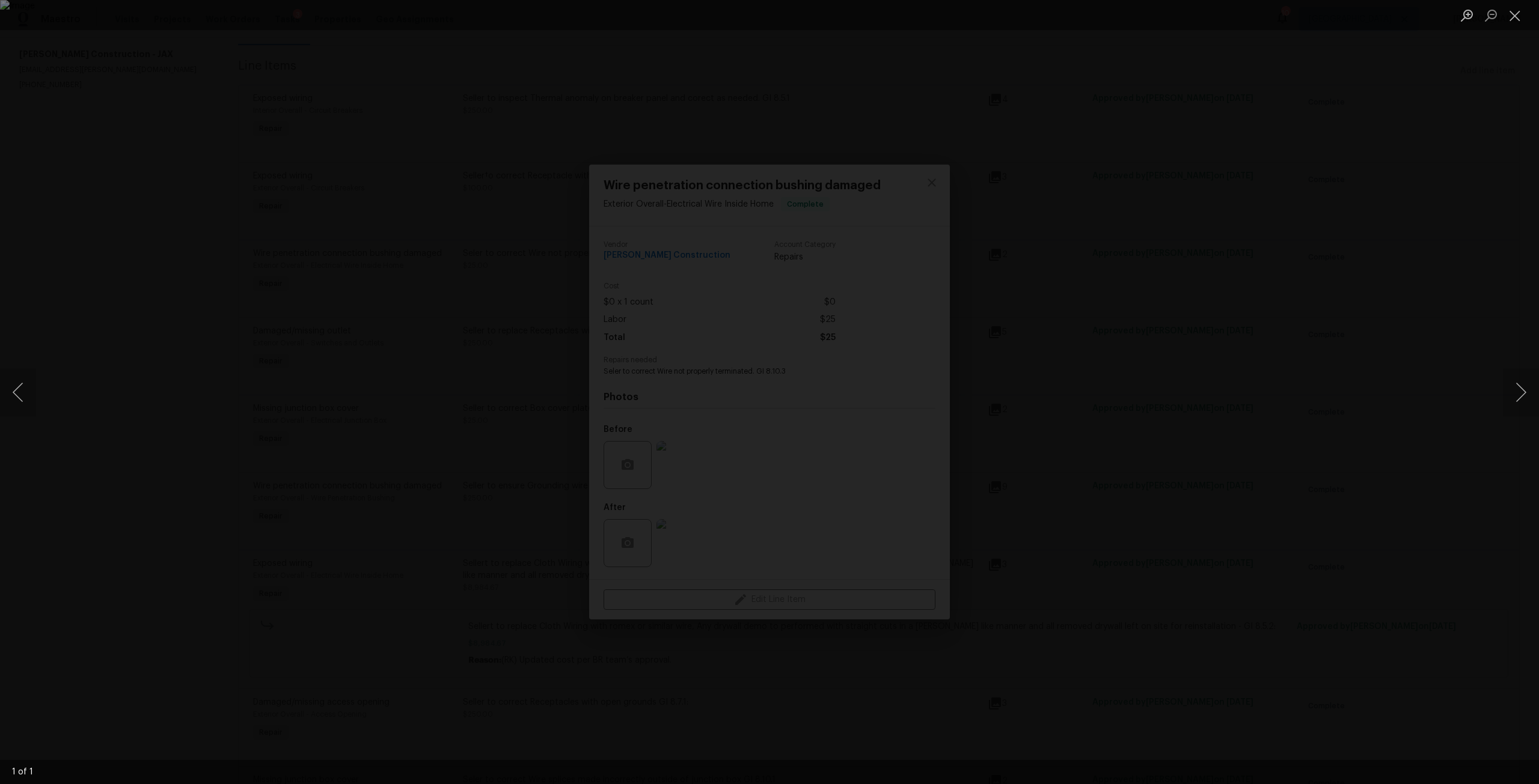
click at [1308, 441] on div "Lightbox" at bounding box center [770, 392] width 1539 height 784
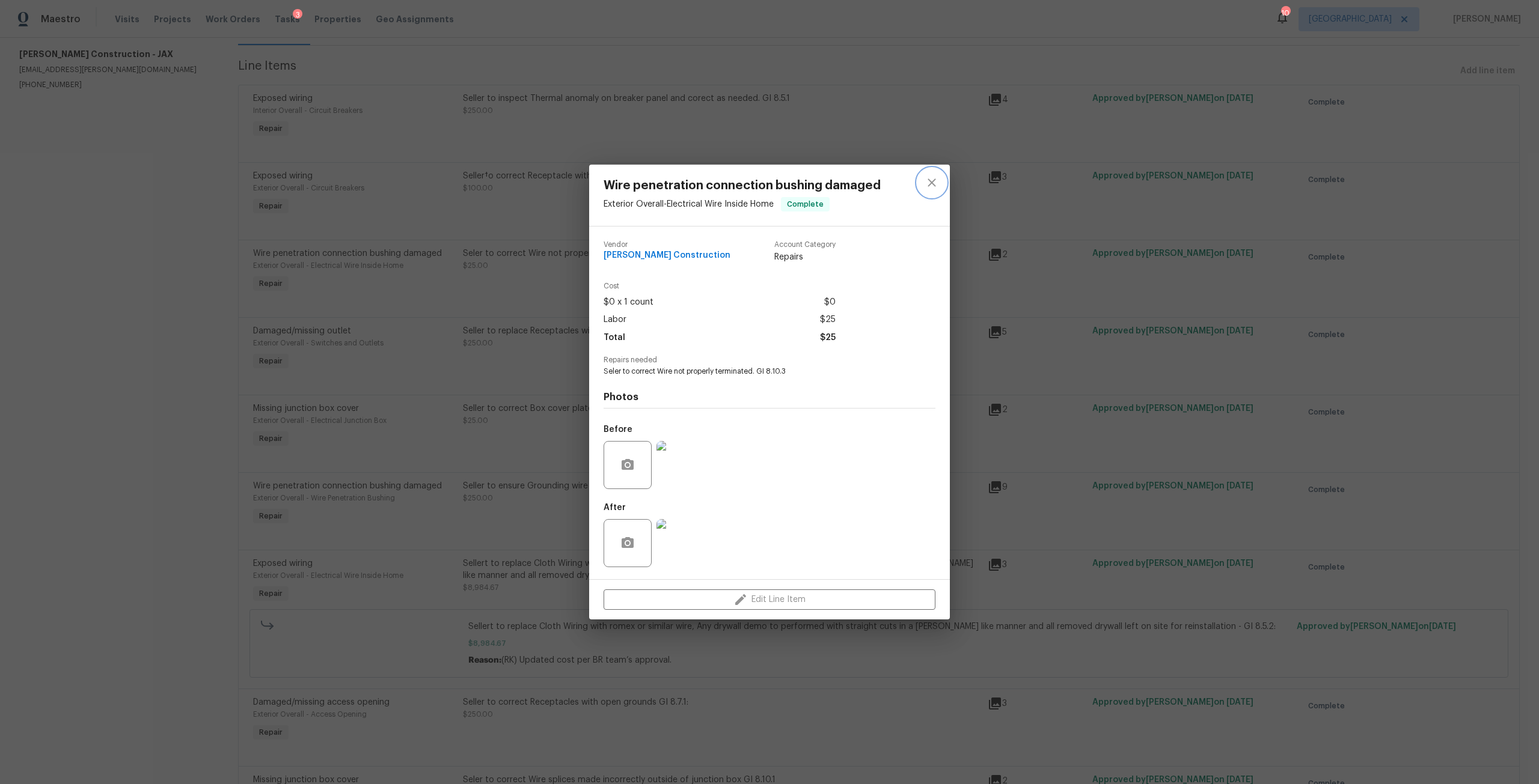
click at [929, 185] on icon "close" at bounding box center [931, 182] width 8 height 8
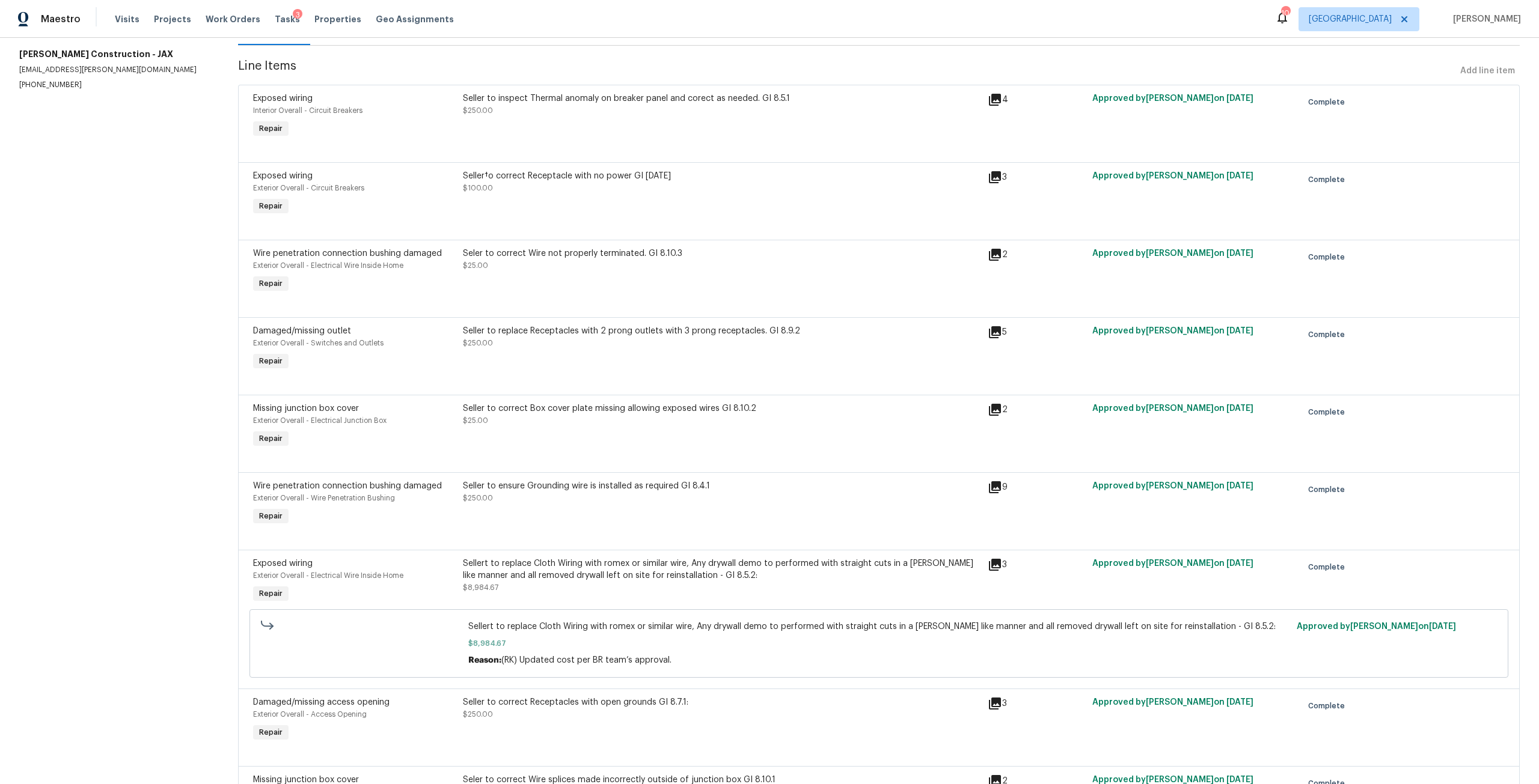
click at [574, 113] on div "Seller to inspect Thermal anomaly on breaker panel and corect as needed. GI 8.5…" at bounding box center [722, 104] width 518 height 24
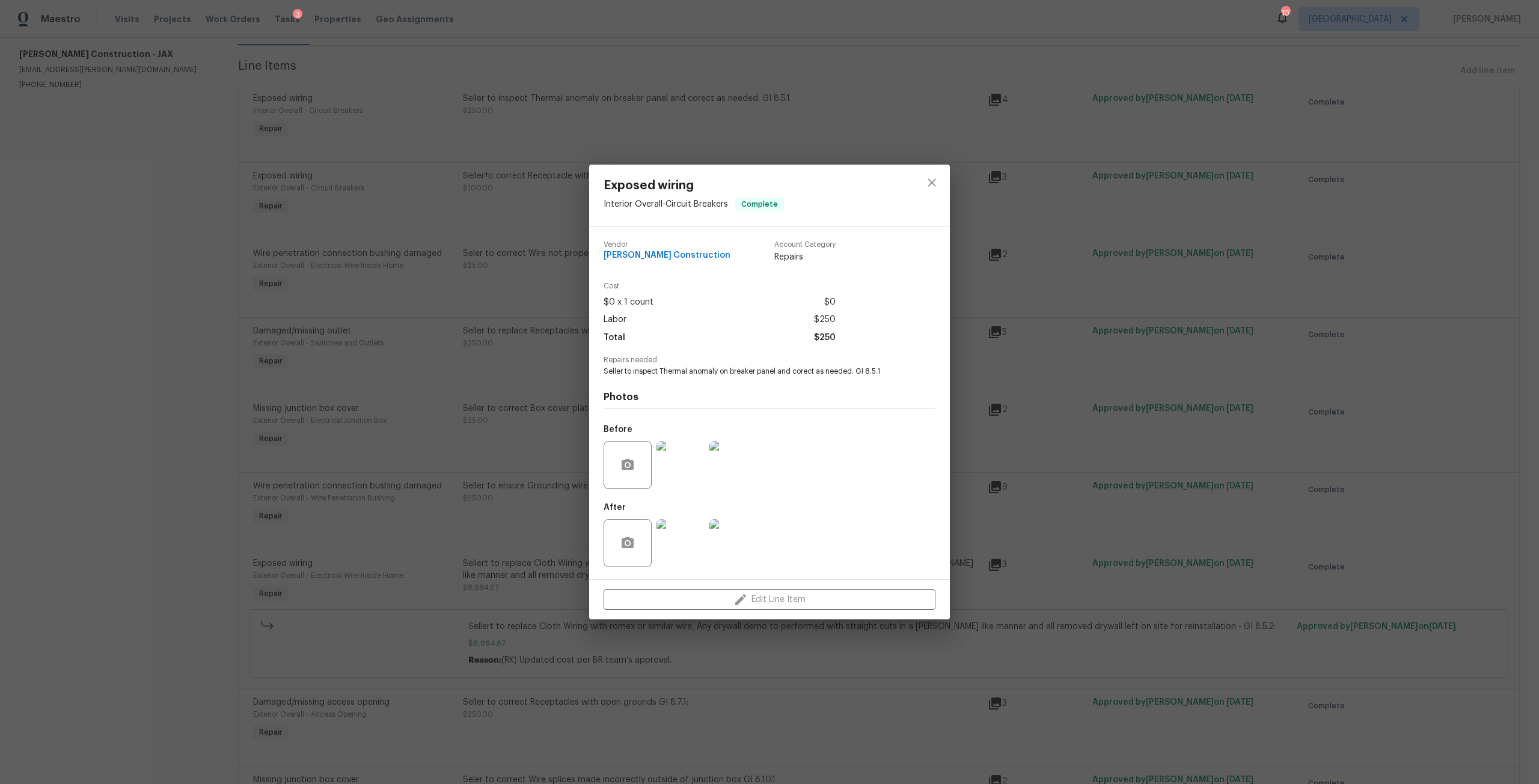
click at [687, 471] on img at bounding box center [680, 464] width 48 height 48
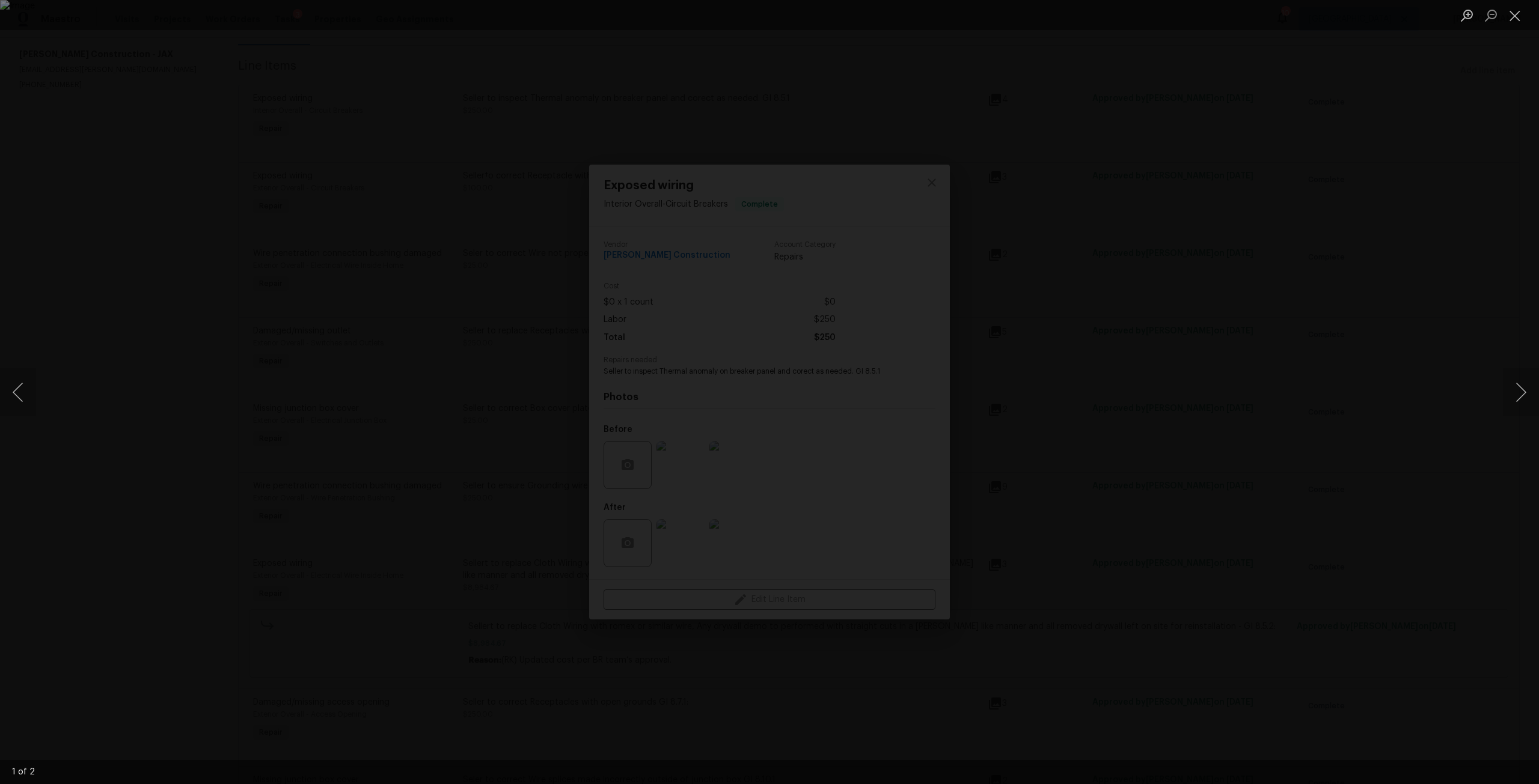
click at [1471, 352] on div "Lightbox" at bounding box center [770, 392] width 1539 height 784
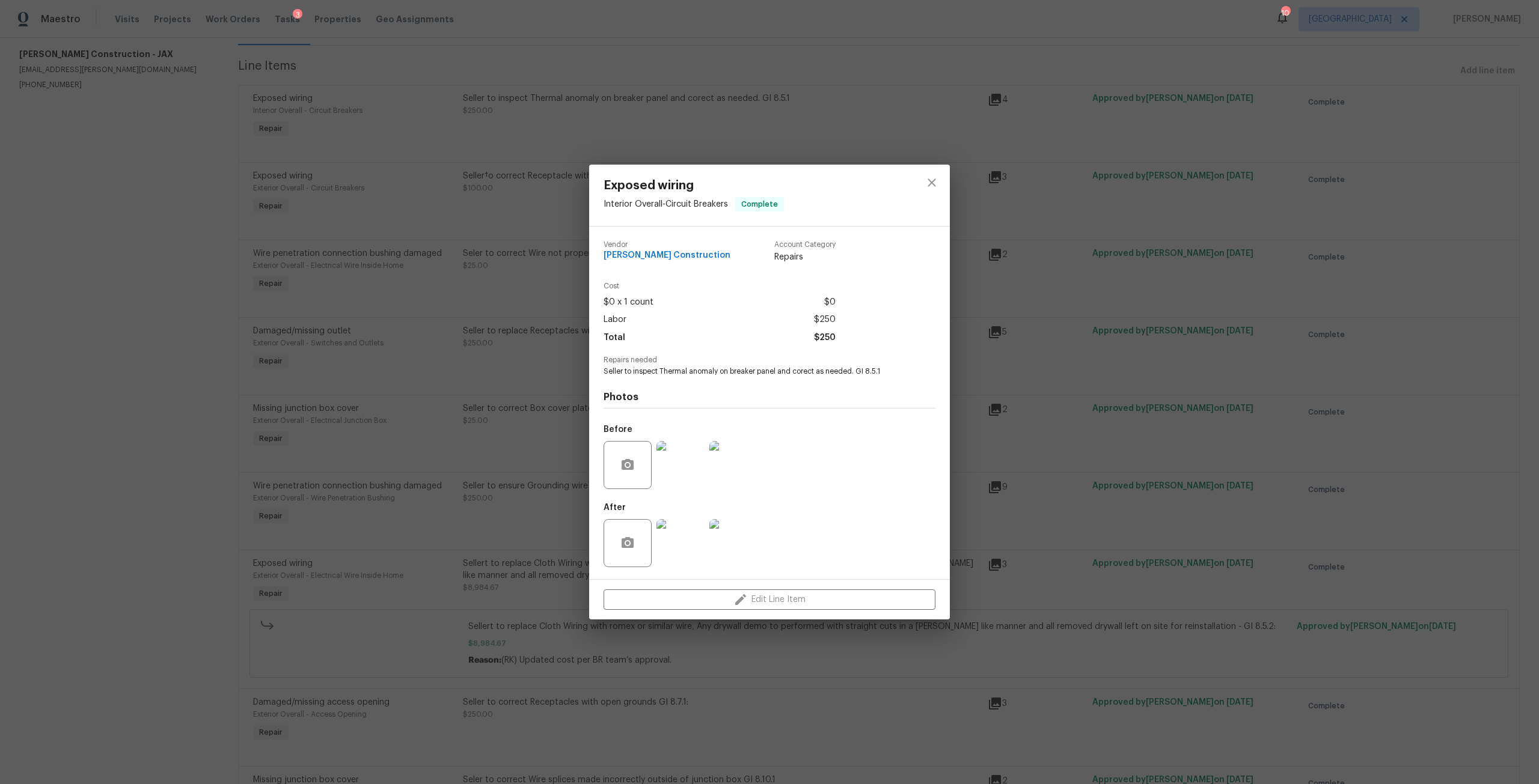
click at [686, 550] on img at bounding box center [680, 543] width 48 height 48
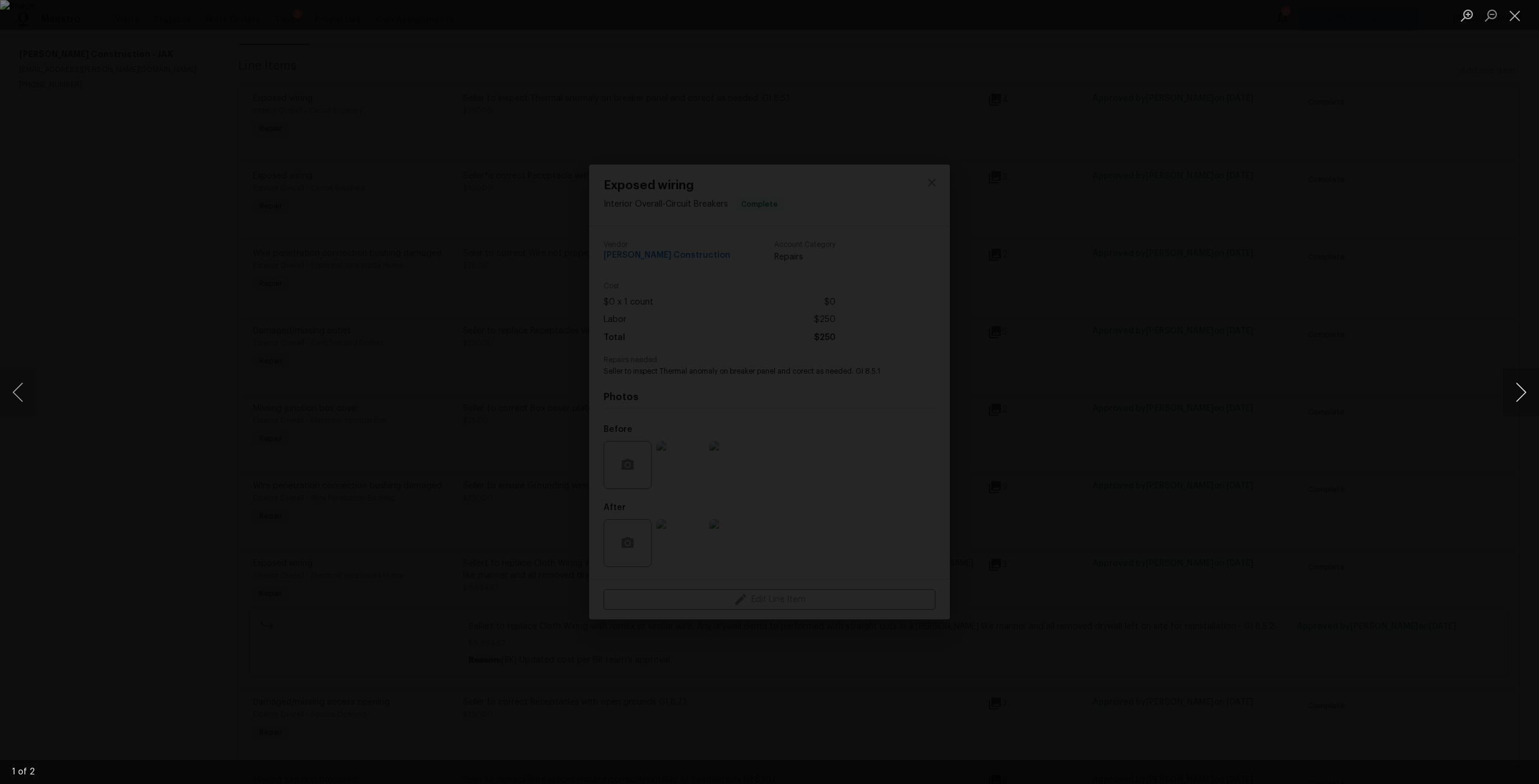
click at [1505, 382] on button "Next image" at bounding box center [1521, 392] width 36 height 48
click at [1319, 380] on div "Lightbox" at bounding box center [770, 392] width 1539 height 784
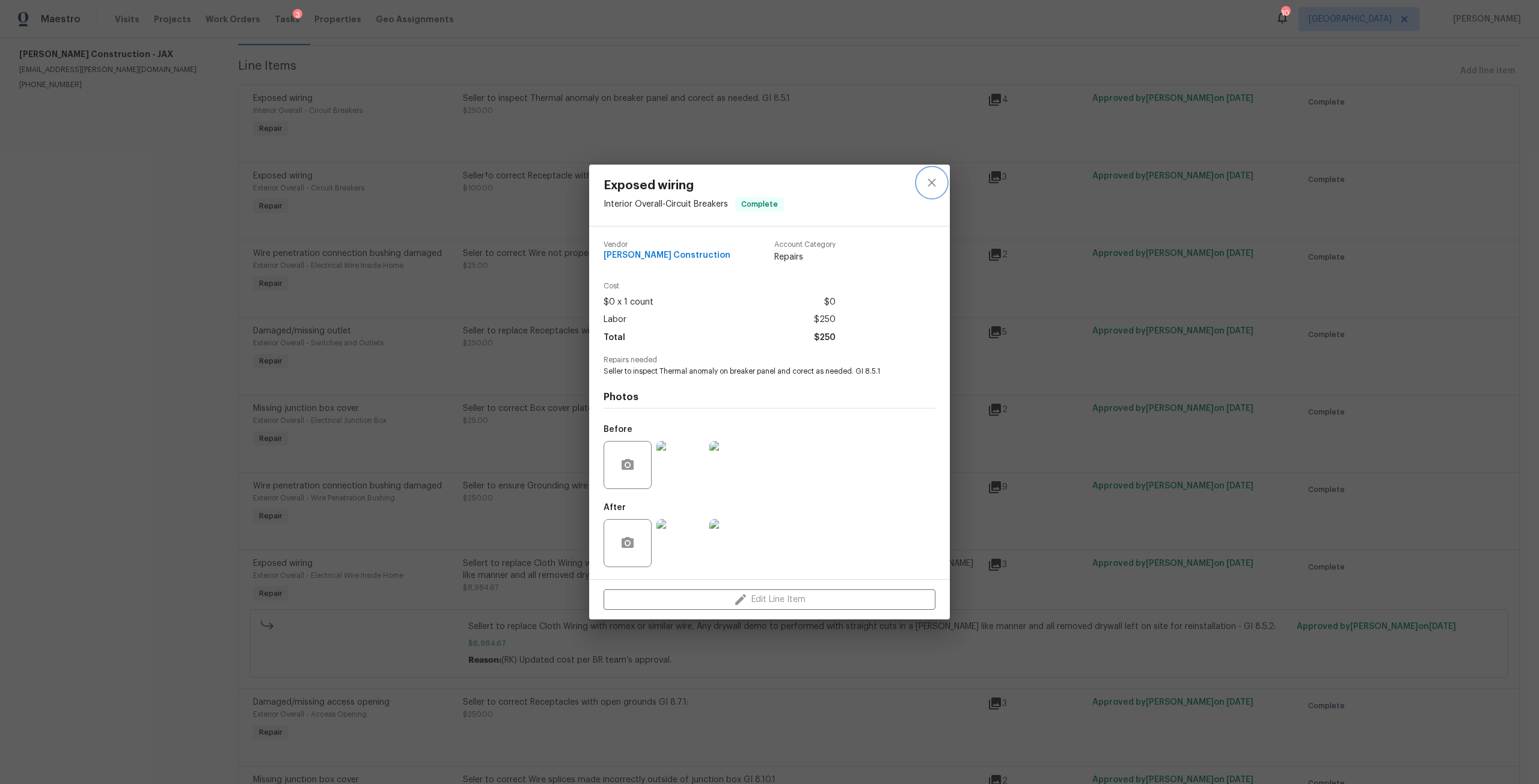
click at [931, 185] on icon "close" at bounding box center [931, 182] width 14 height 14
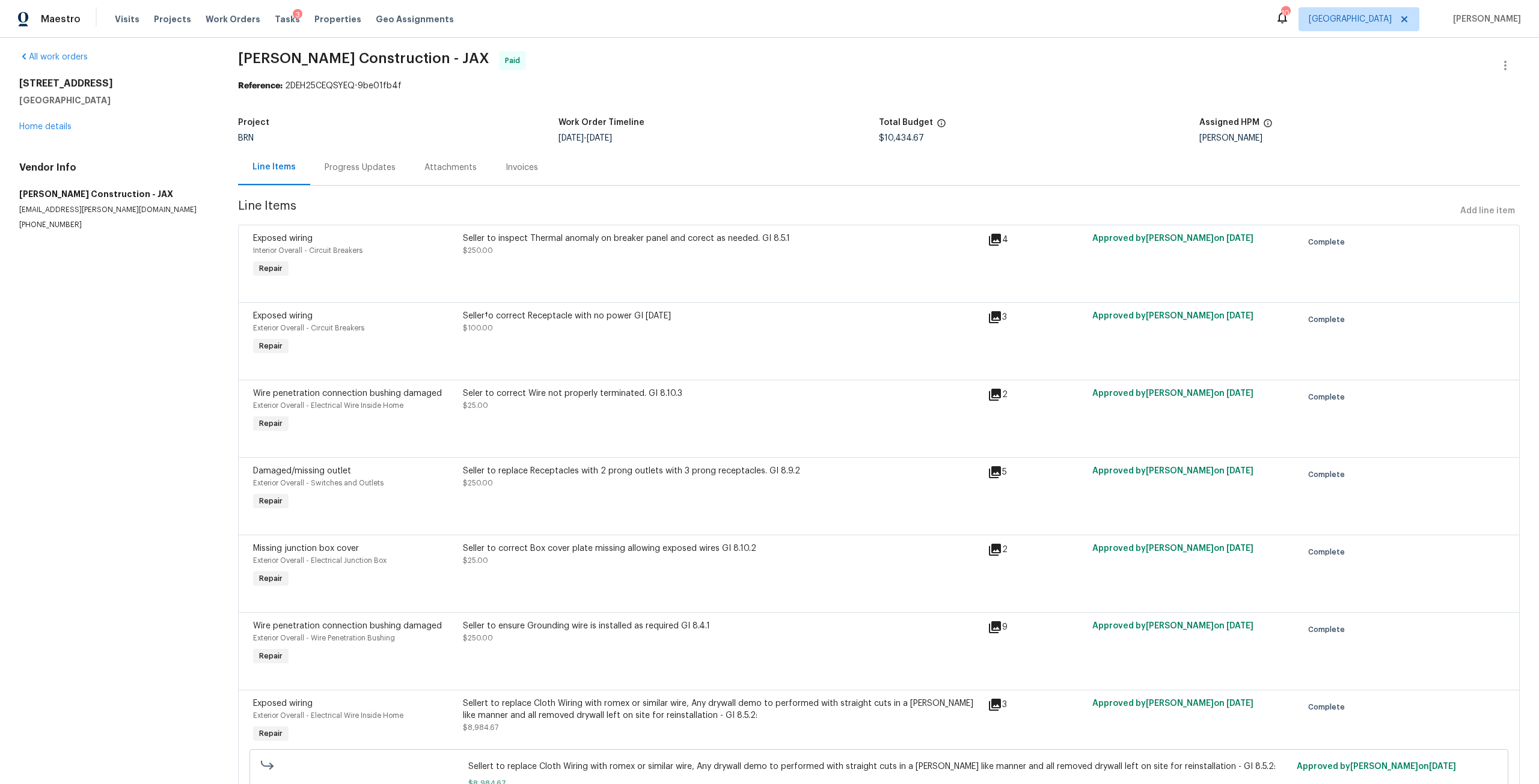
scroll to position [0, 0]
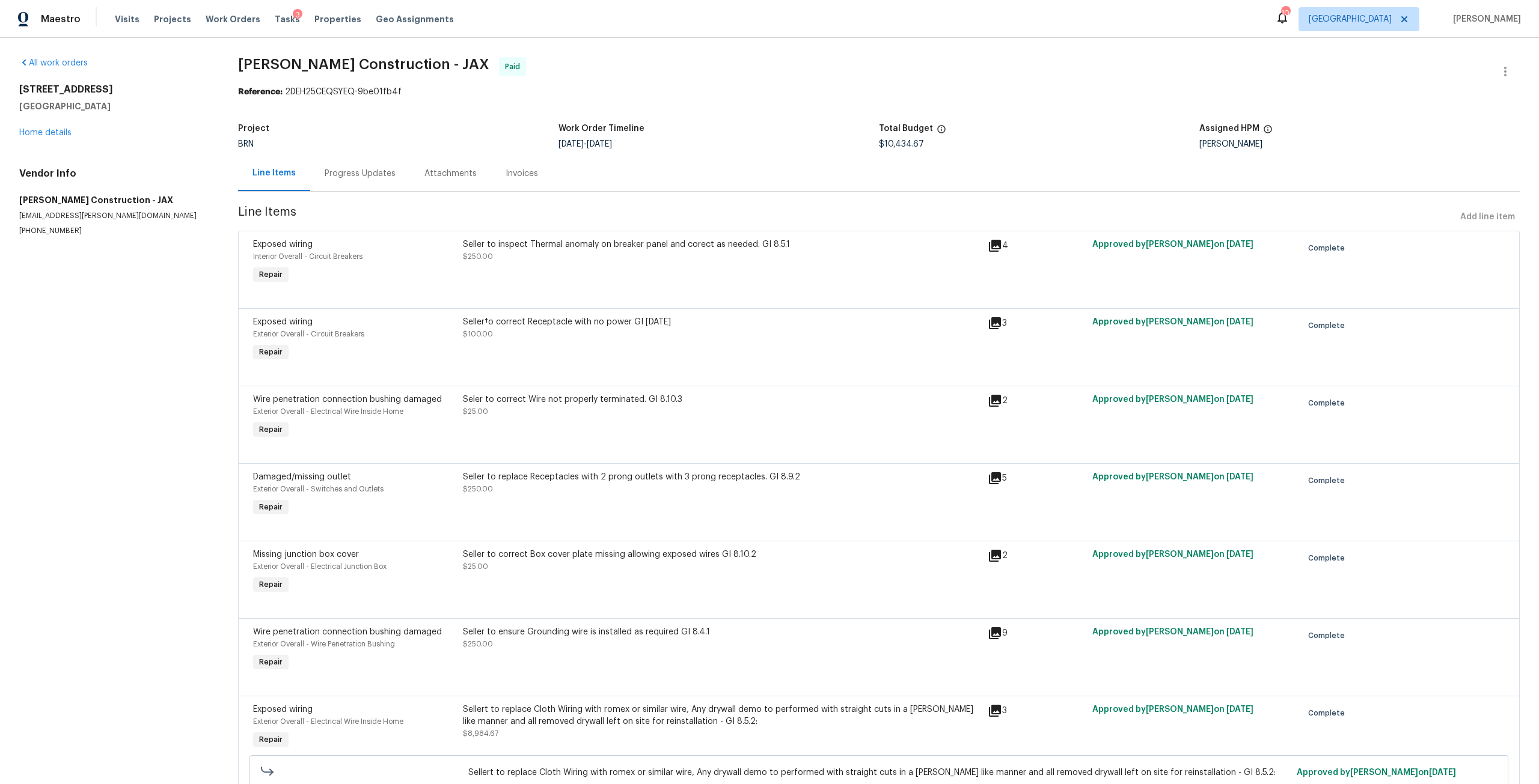
click at [607, 321] on div "Seller†o correct Receptacle with no power GI [DATE]" at bounding box center [722, 321] width 518 height 12
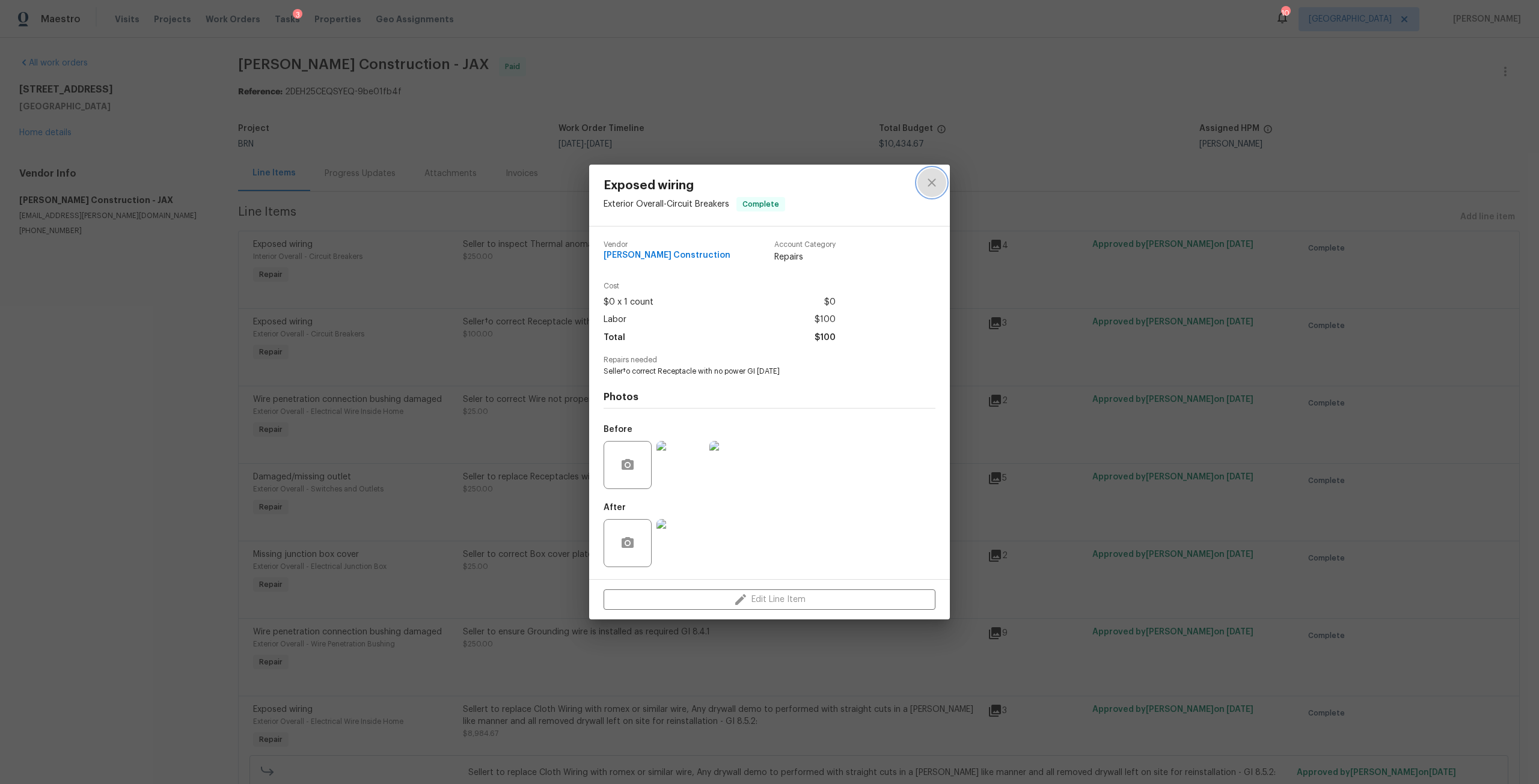
click at [934, 176] on icon "close" at bounding box center [931, 182] width 14 height 14
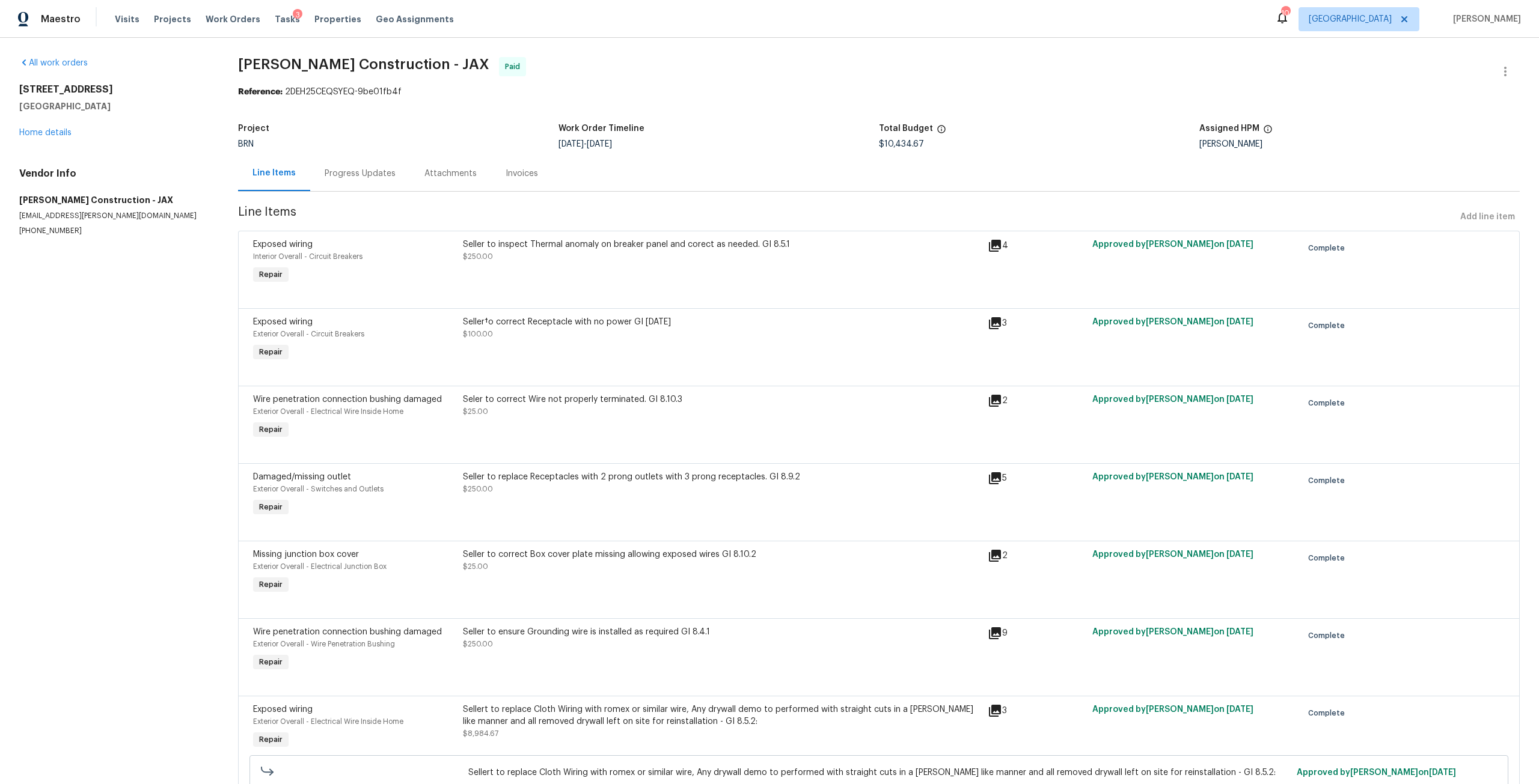
click at [635, 248] on div "Seller to inspect Thermal anomaly on breaker panel and corect as needed. GI 8.5…" at bounding box center [722, 244] width 518 height 12
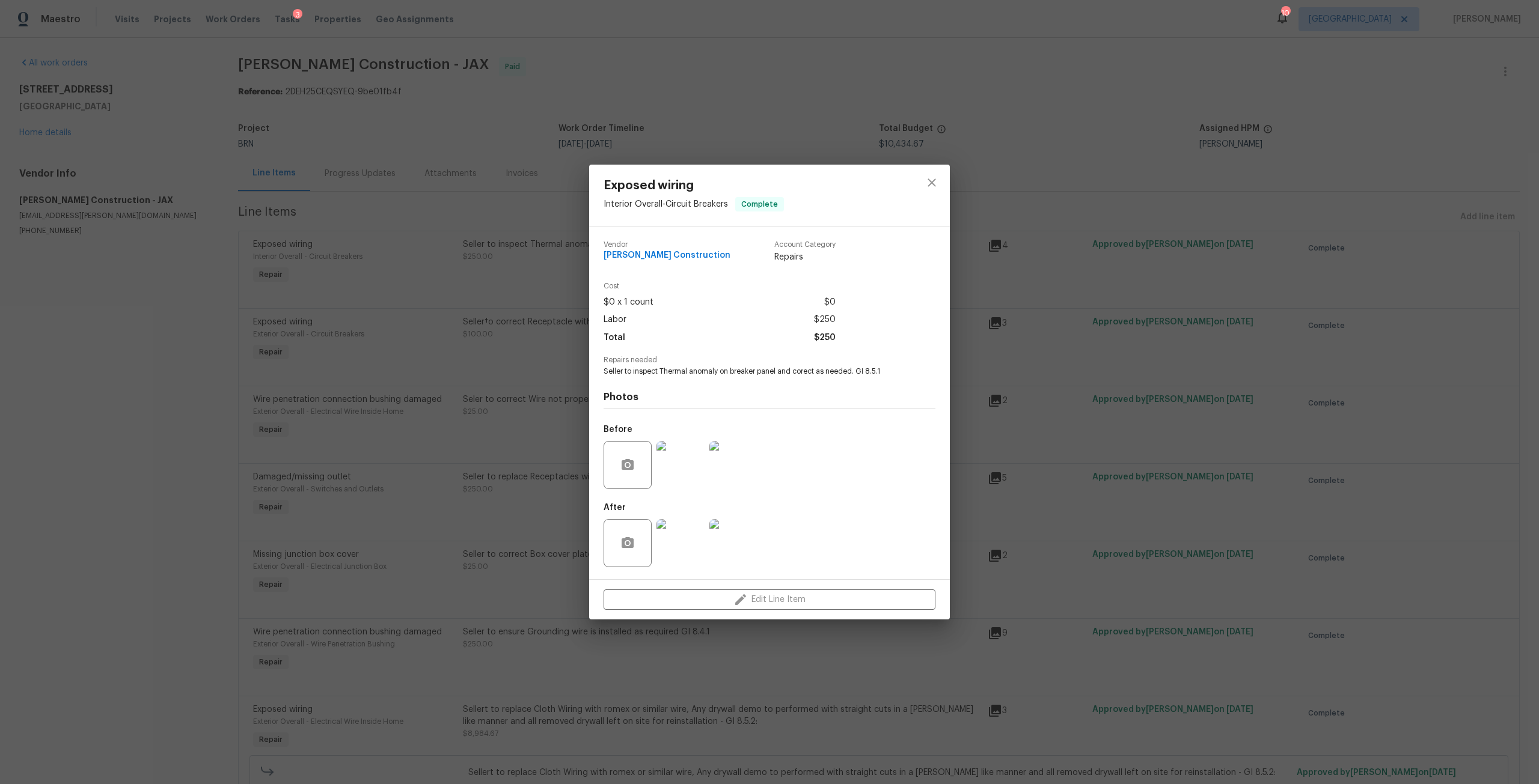
click at [689, 540] on img at bounding box center [680, 543] width 48 height 48
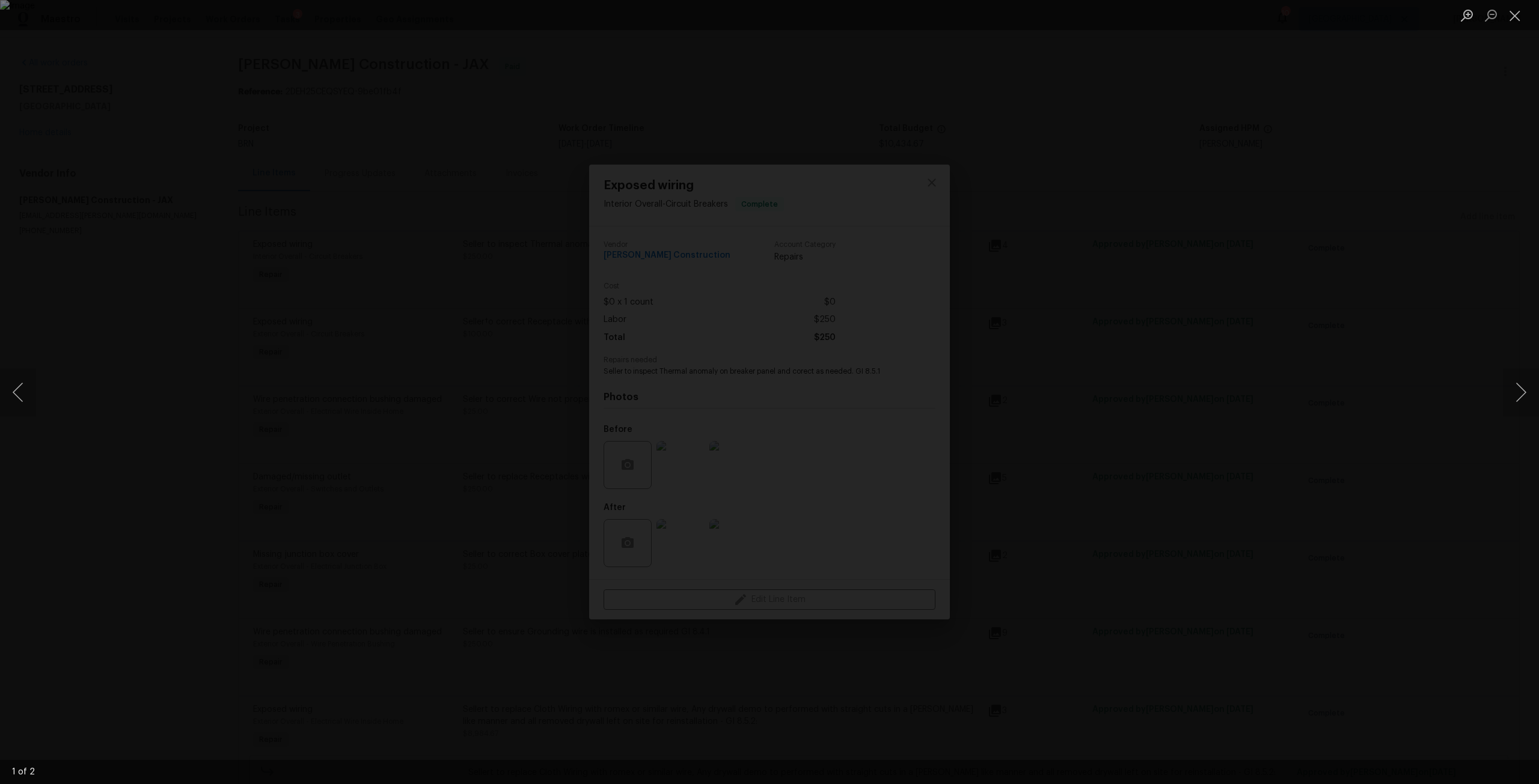
click at [1062, 419] on div "Lightbox" at bounding box center [770, 392] width 1539 height 784
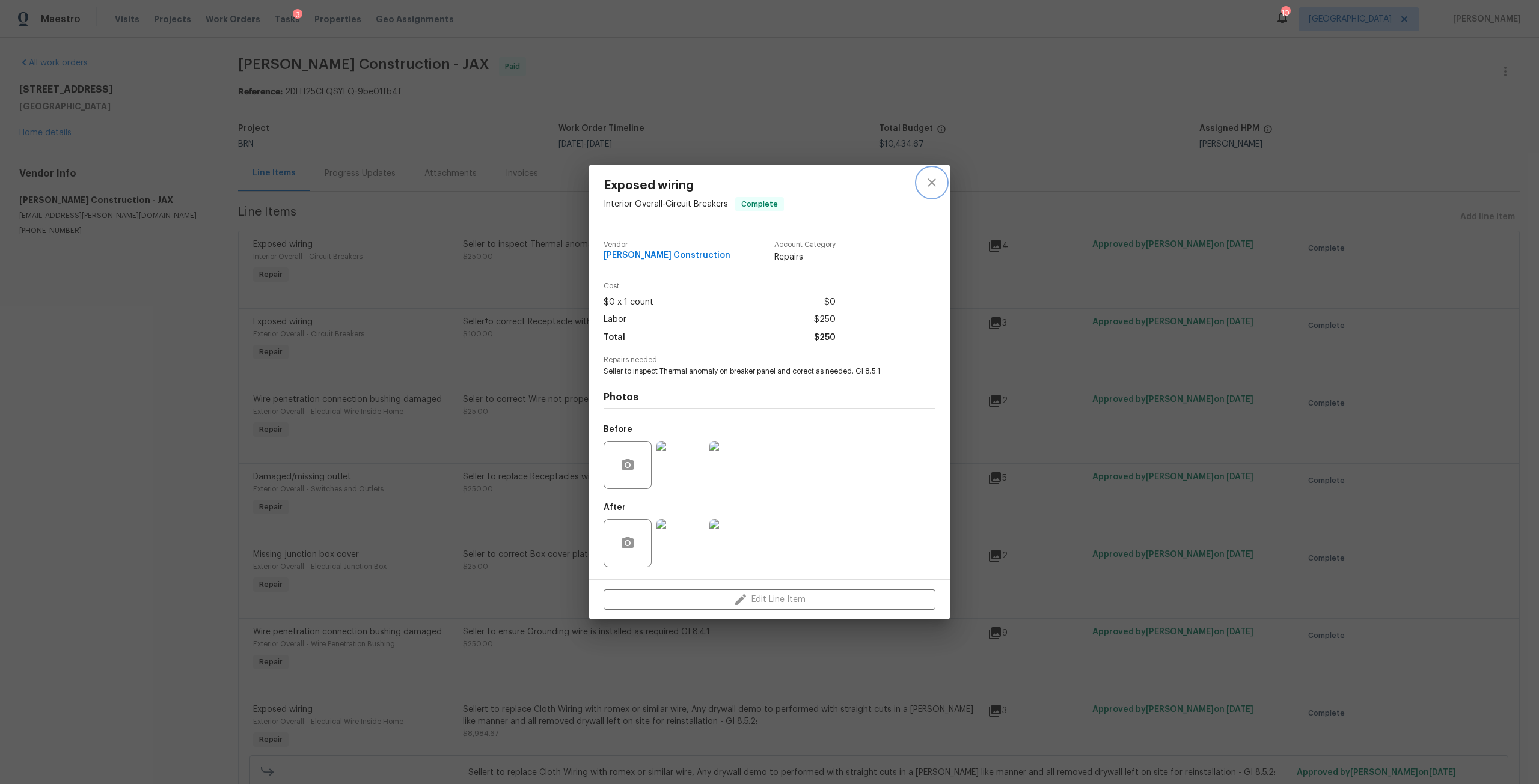
click at [931, 185] on icon "close" at bounding box center [931, 182] width 14 height 14
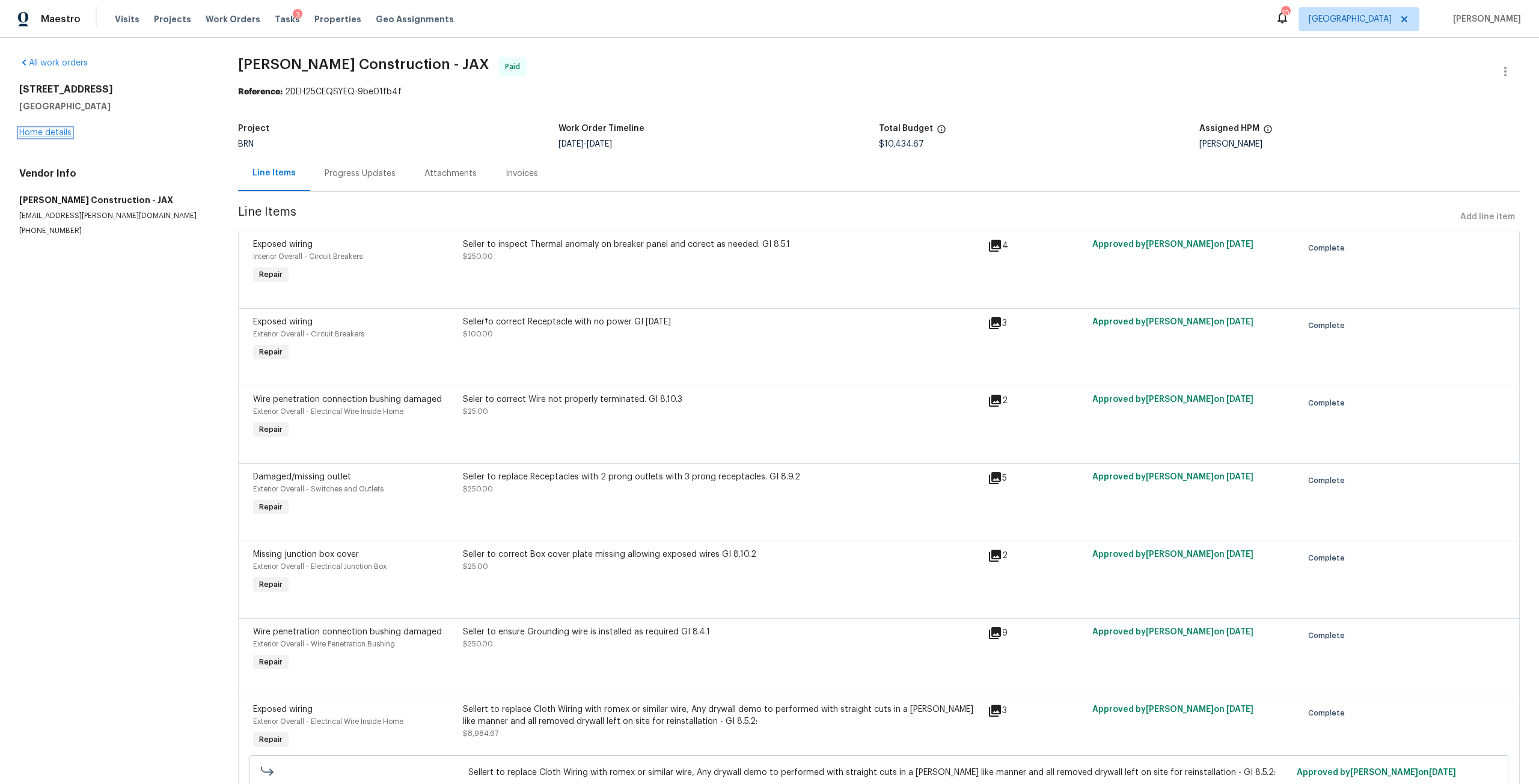
click at [64, 136] on link "Home details" at bounding box center [45, 133] width 52 height 9
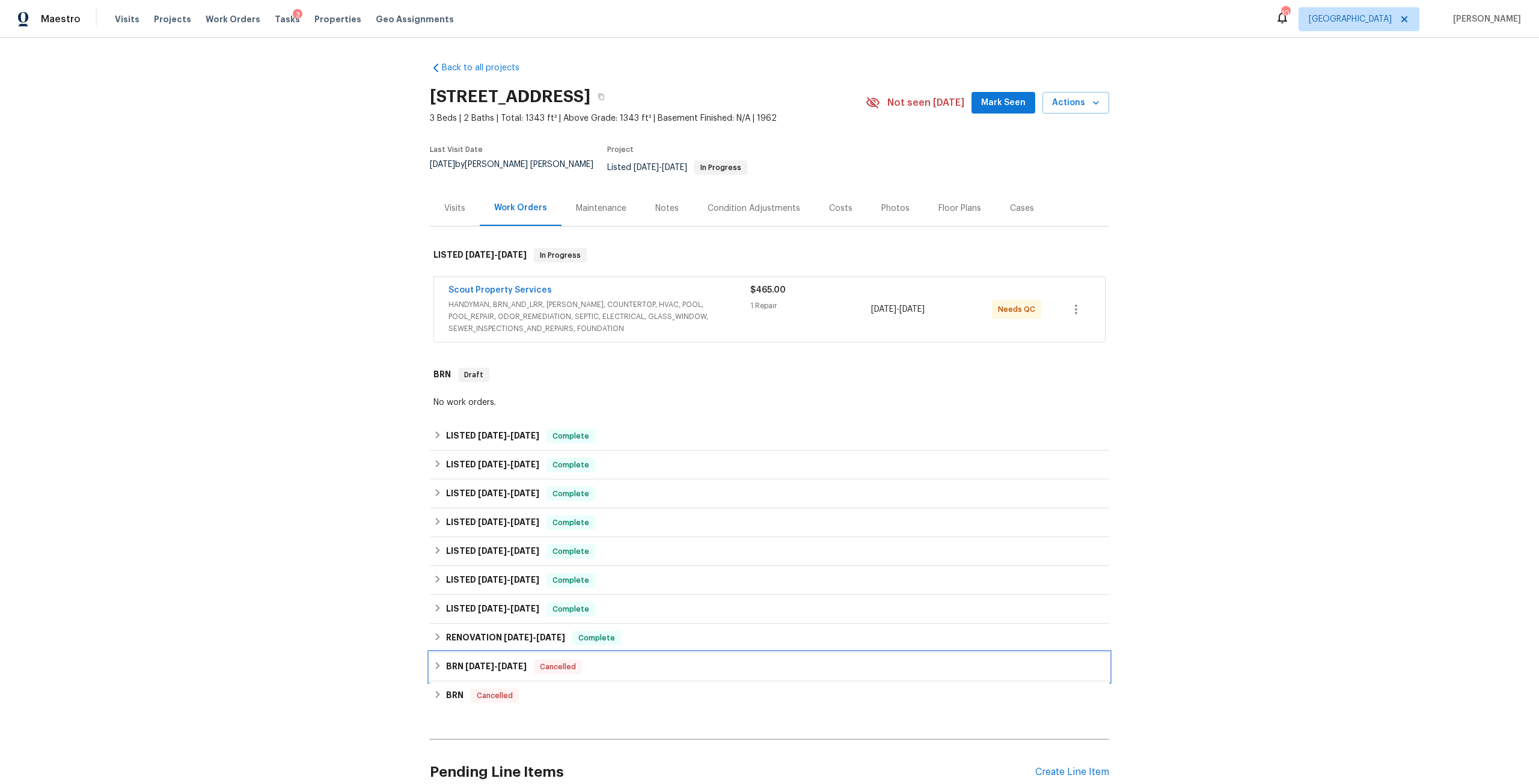
click at [522, 662] on span "[DATE]" at bounding box center [512, 666] width 29 height 9
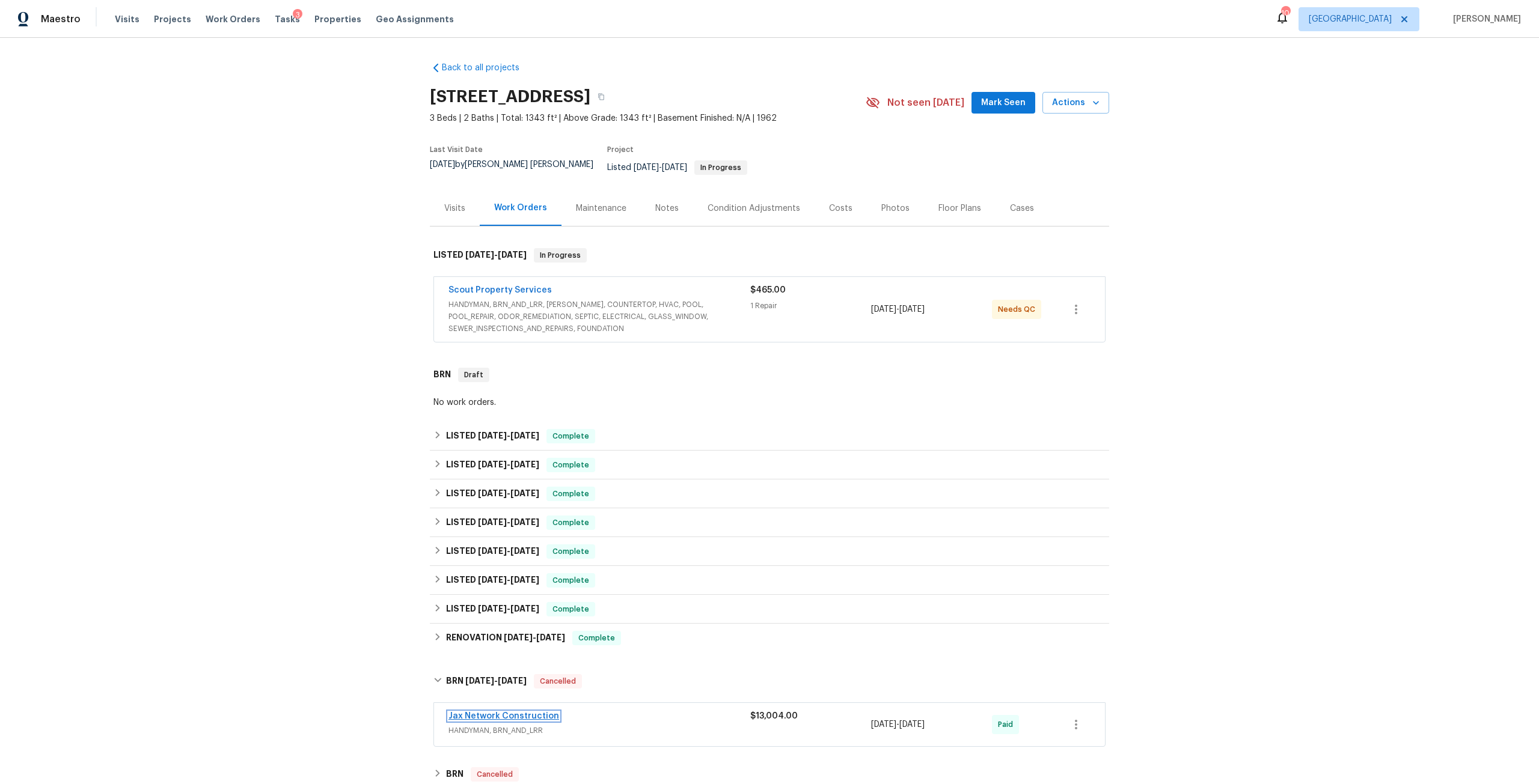
click at [536, 712] on link "Jax Network Construction" at bounding box center [504, 716] width 111 height 9
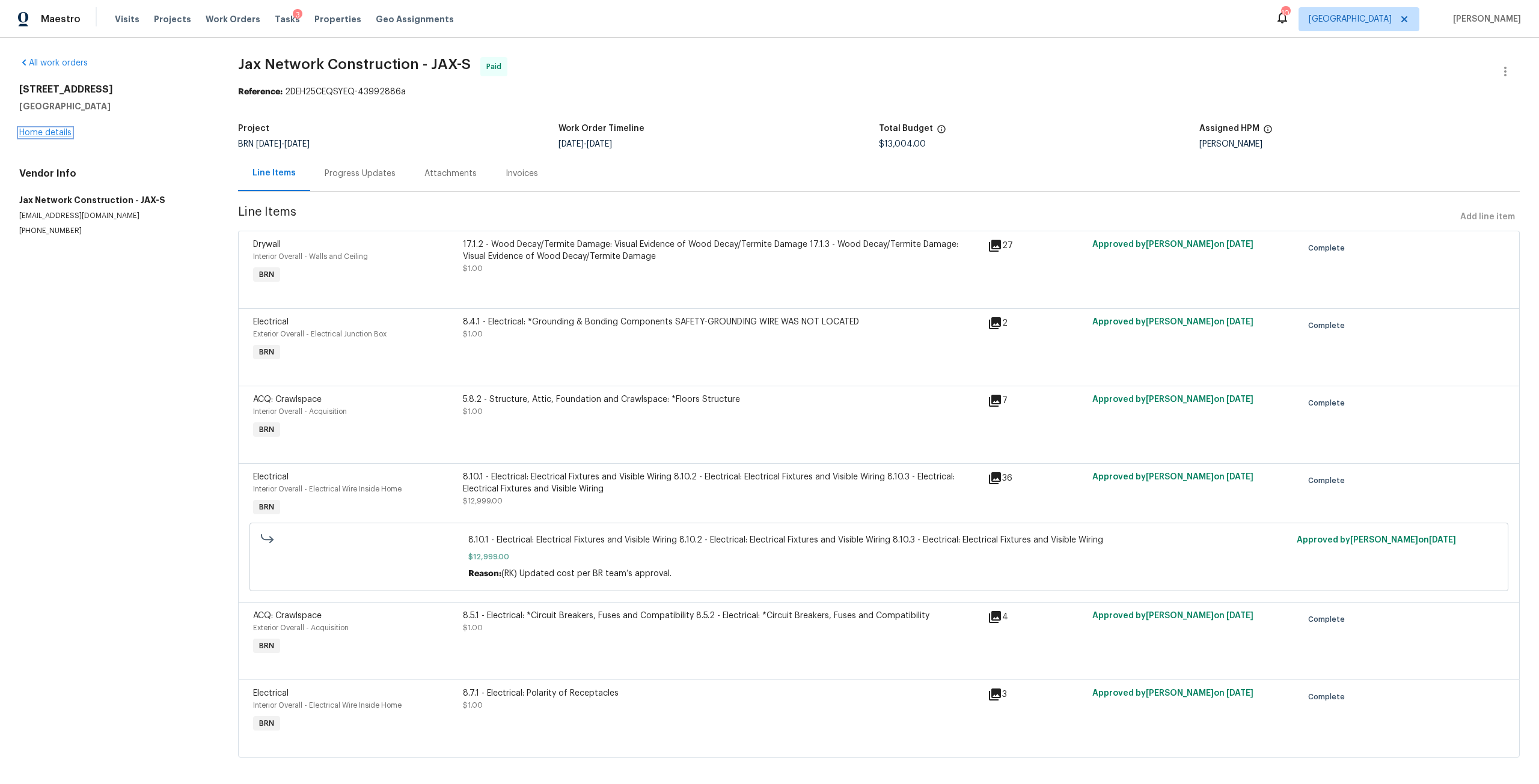
click at [52, 136] on link "Home details" at bounding box center [45, 133] width 52 height 9
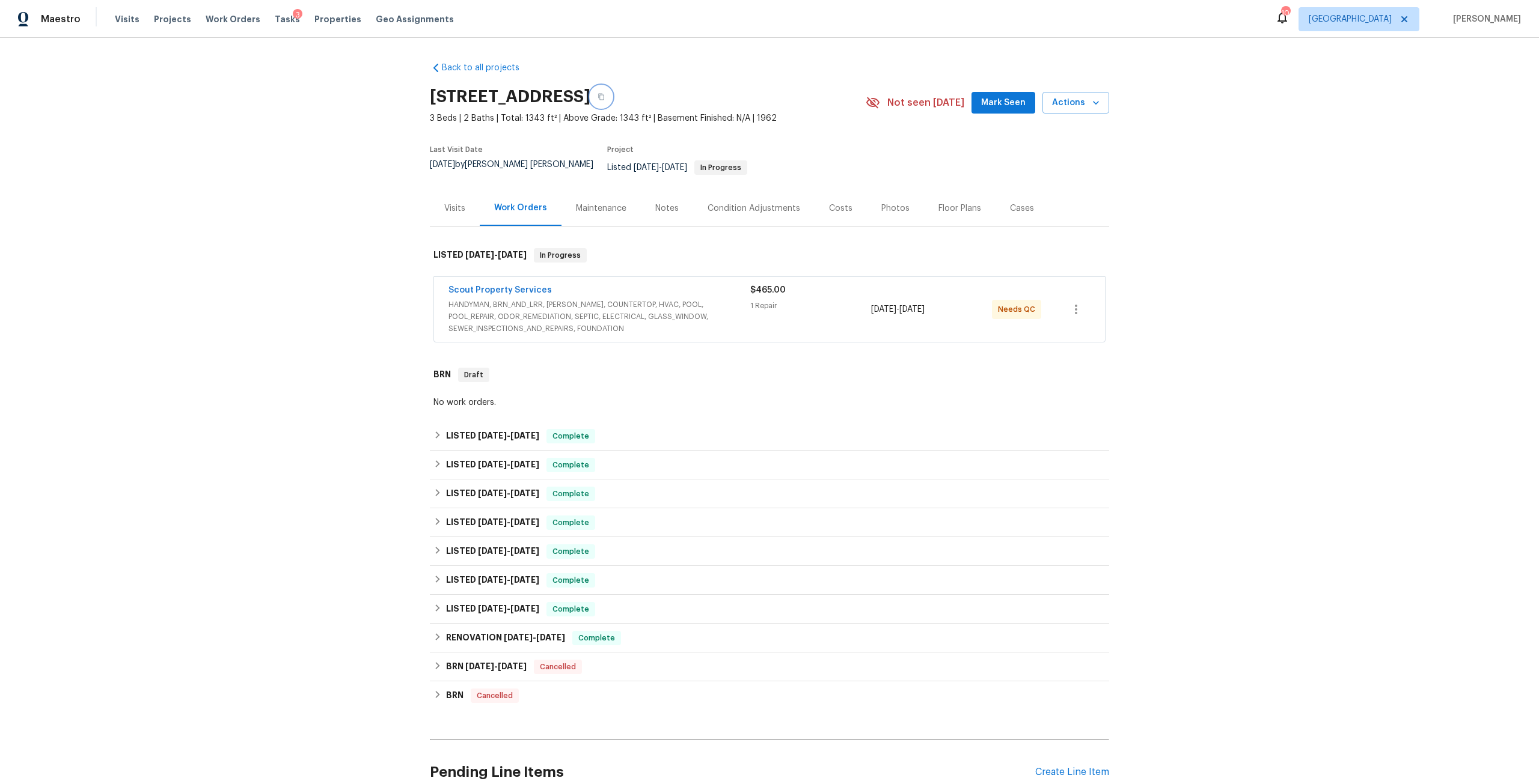
click at [605, 94] on icon "button" at bounding box center [602, 97] width 7 height 7
click at [457, 689] on h6 "BRN" at bounding box center [455, 696] width 17 height 14
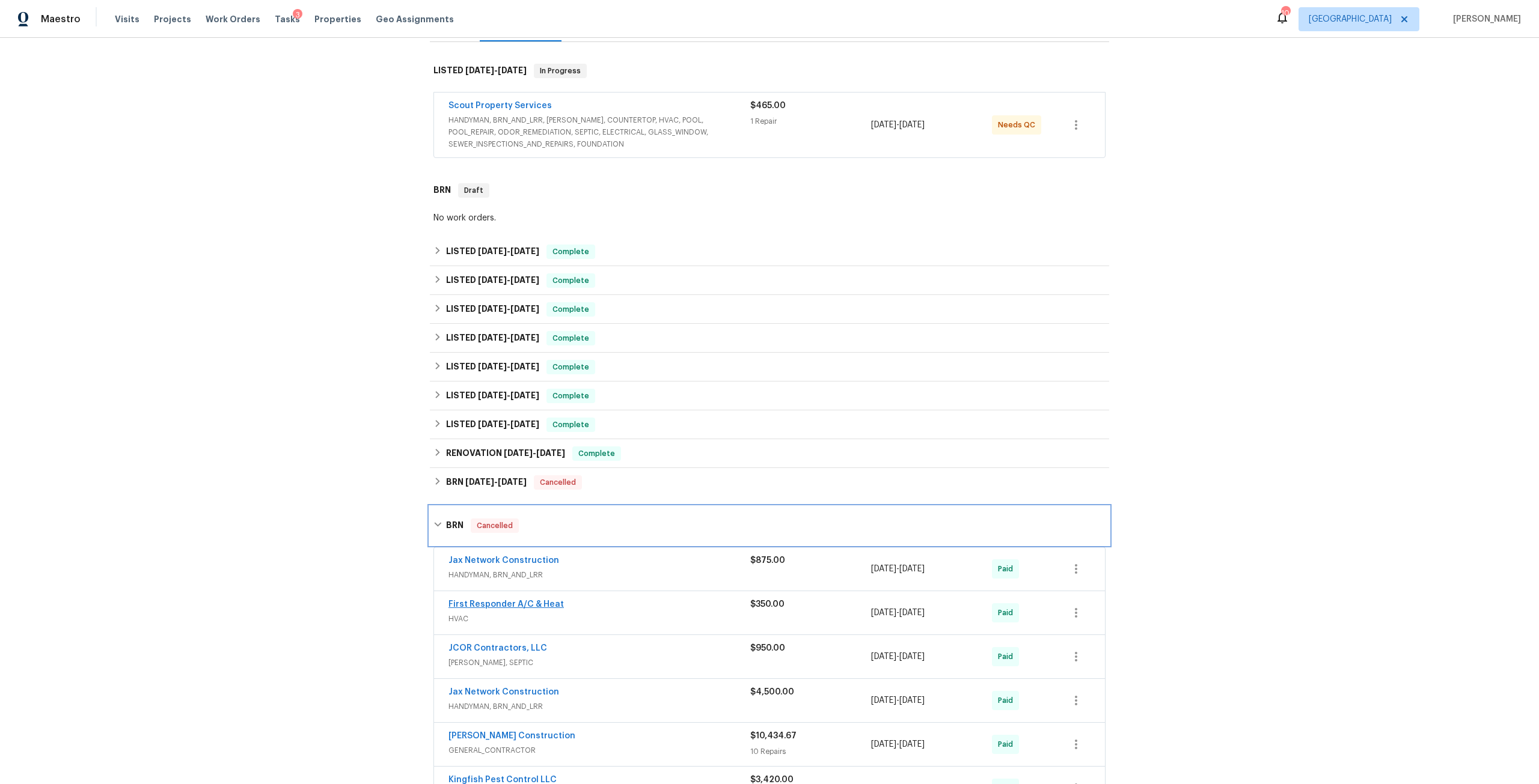
scroll to position [241, 0]
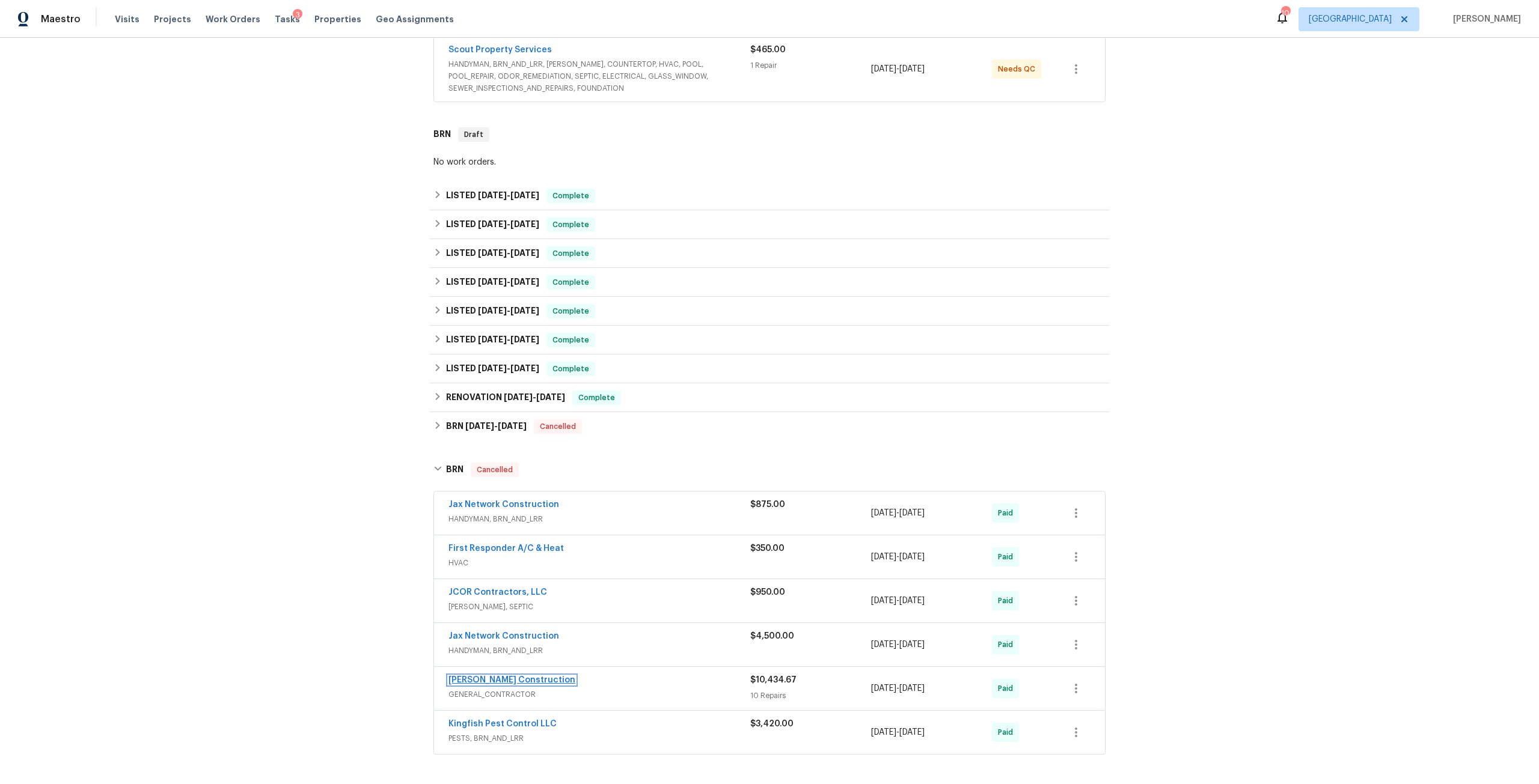
click at [512, 676] on link "[PERSON_NAME] Construction" at bounding box center [512, 680] width 127 height 9
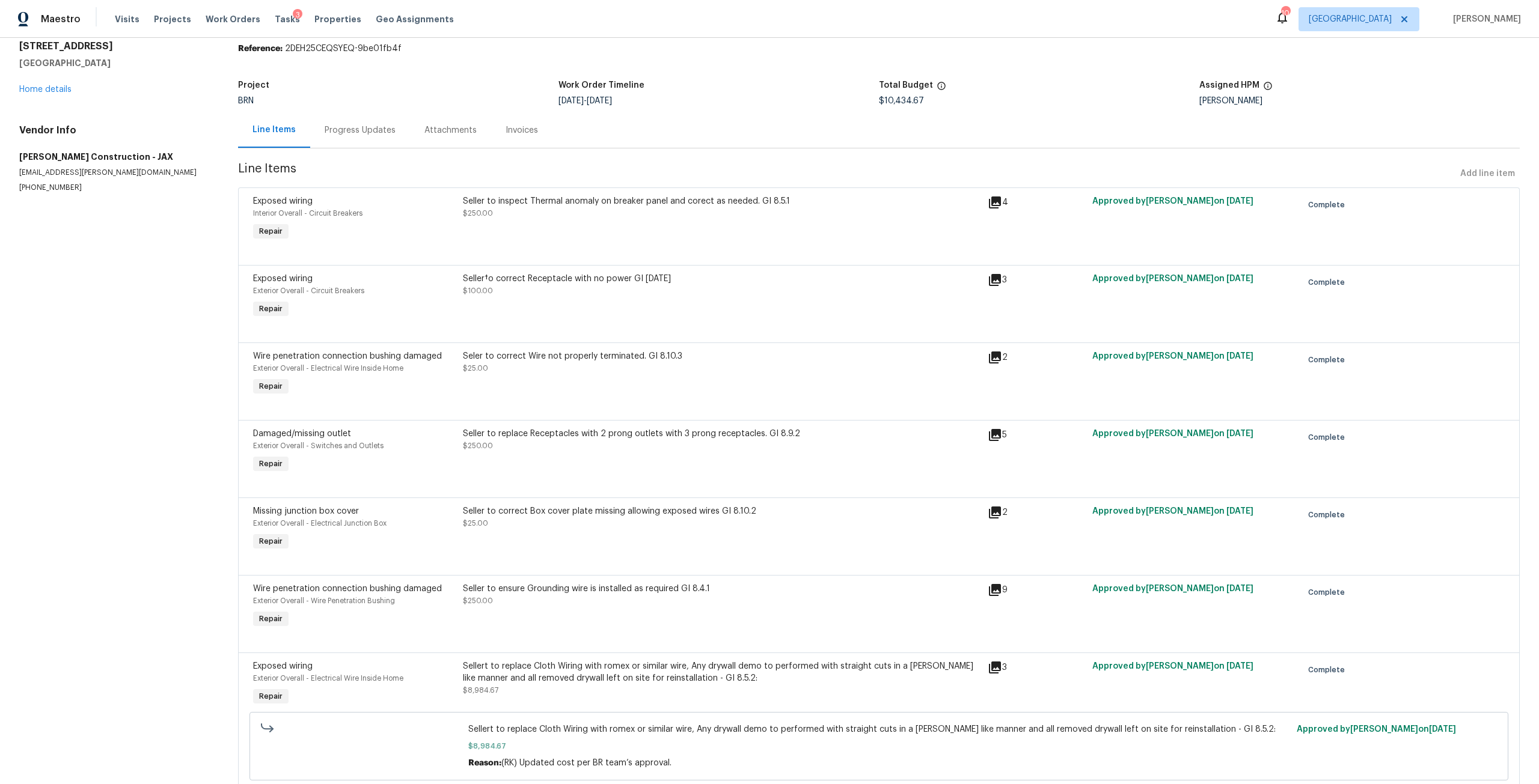
scroll to position [241, 0]
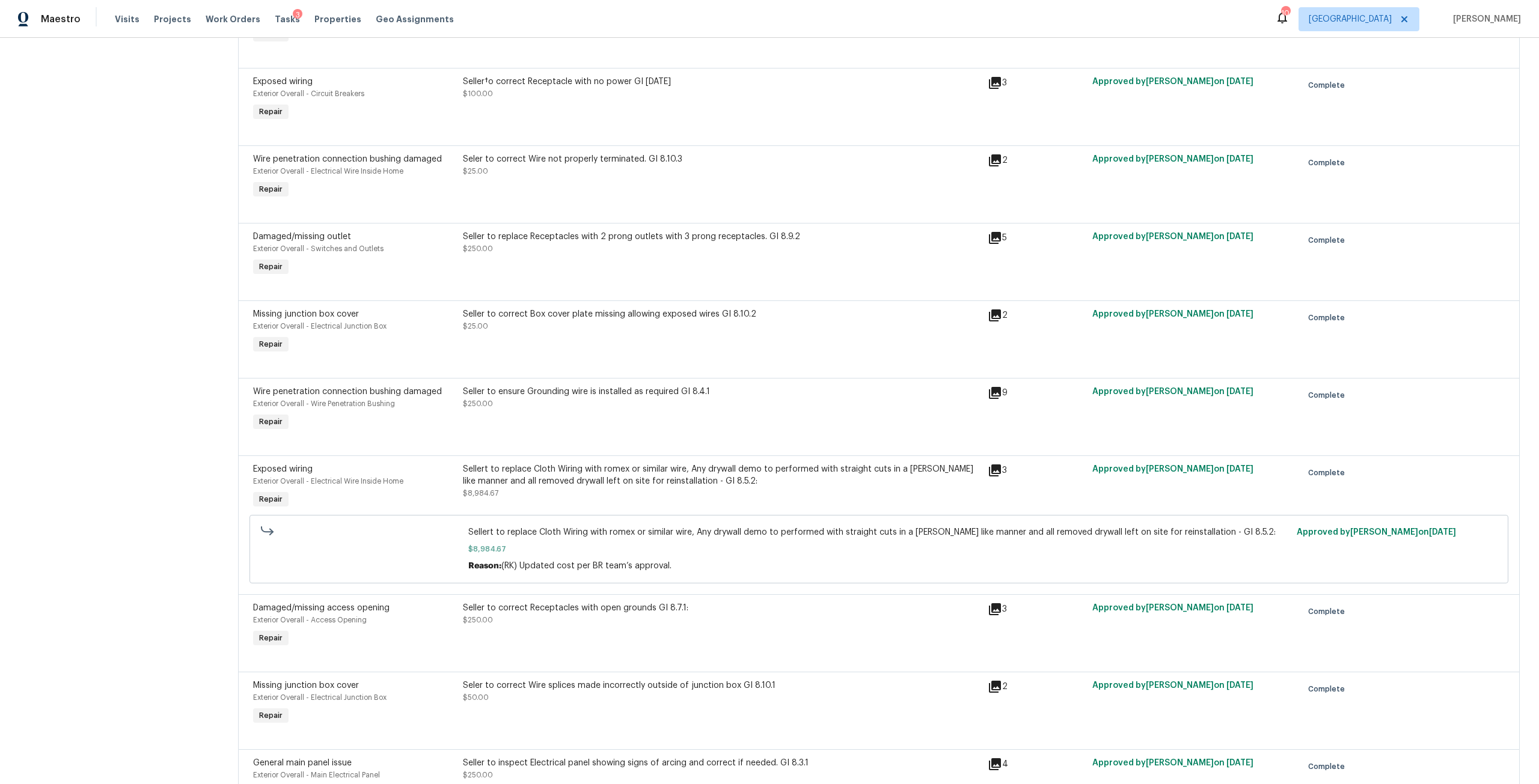
click at [607, 484] on div "Sellert to replace Cloth Wiring with romex or similar wire, Any drywall demo to…" at bounding box center [722, 475] width 518 height 24
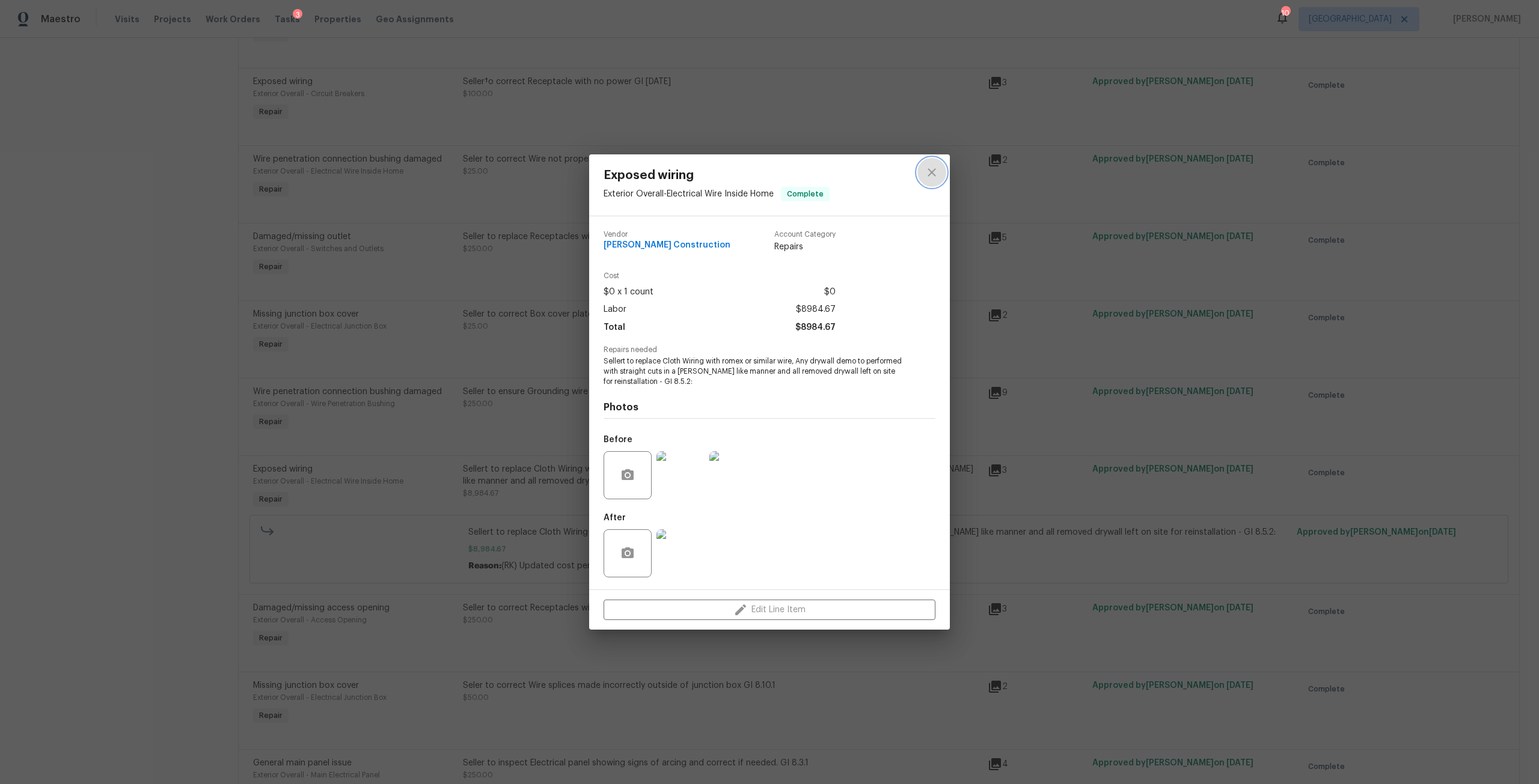
click at [931, 172] on icon "close" at bounding box center [931, 172] width 8 height 8
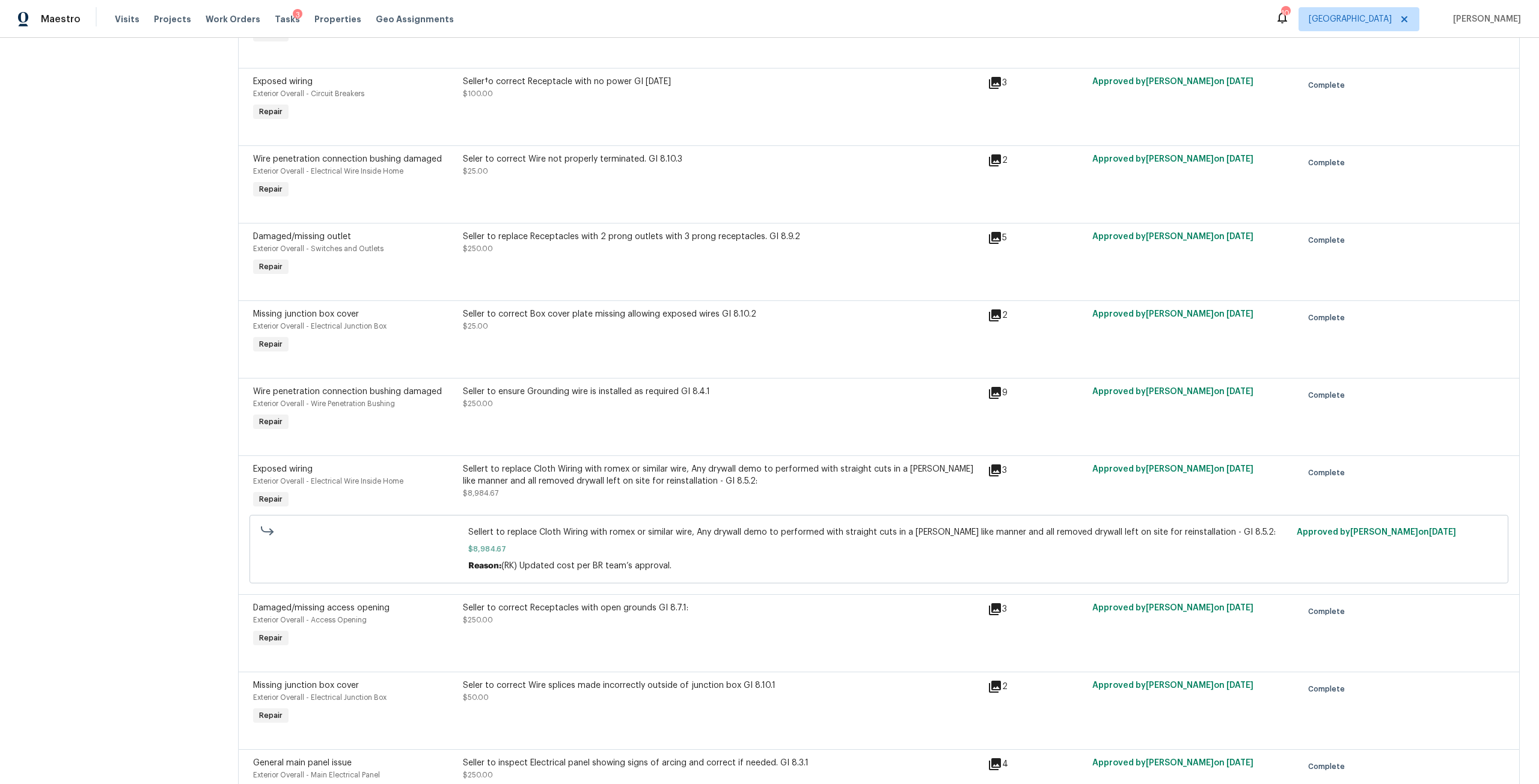
click at [643, 542] on div "Sellert to replace Cloth Wiring with romex or similar wire, Any drywall demo to…" at bounding box center [879, 549] width 822 height 45
click at [679, 490] on div "Sellert to replace Cloth Wiring with romex or similar wire, Any drywall demo to…" at bounding box center [722, 481] width 518 height 36
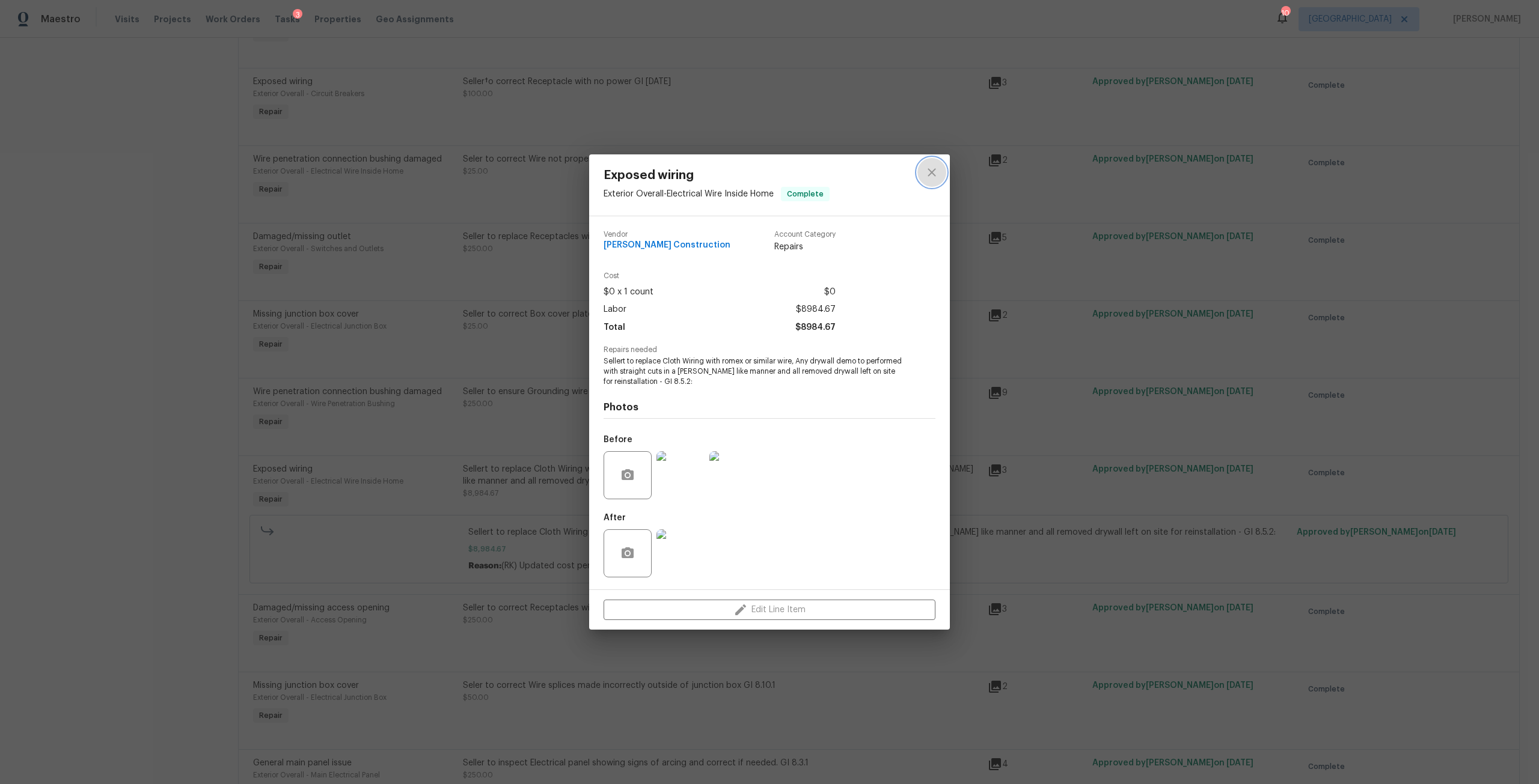
click at [939, 172] on icon "close" at bounding box center [931, 172] width 14 height 14
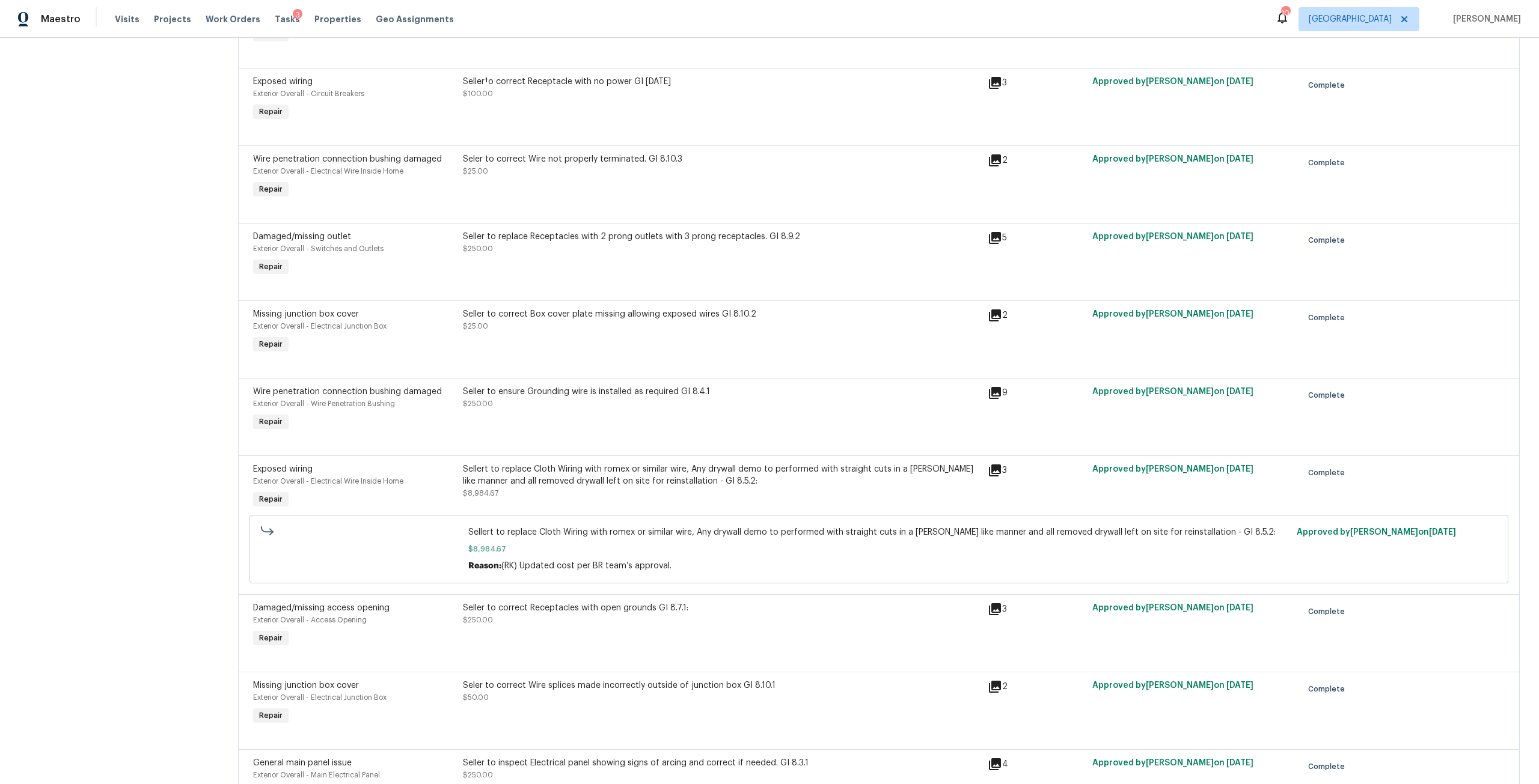
click at [619, 393] on div "Seller to ensure Grounding wire is installed as required GI 8.4.1" at bounding box center [722, 391] width 518 height 12
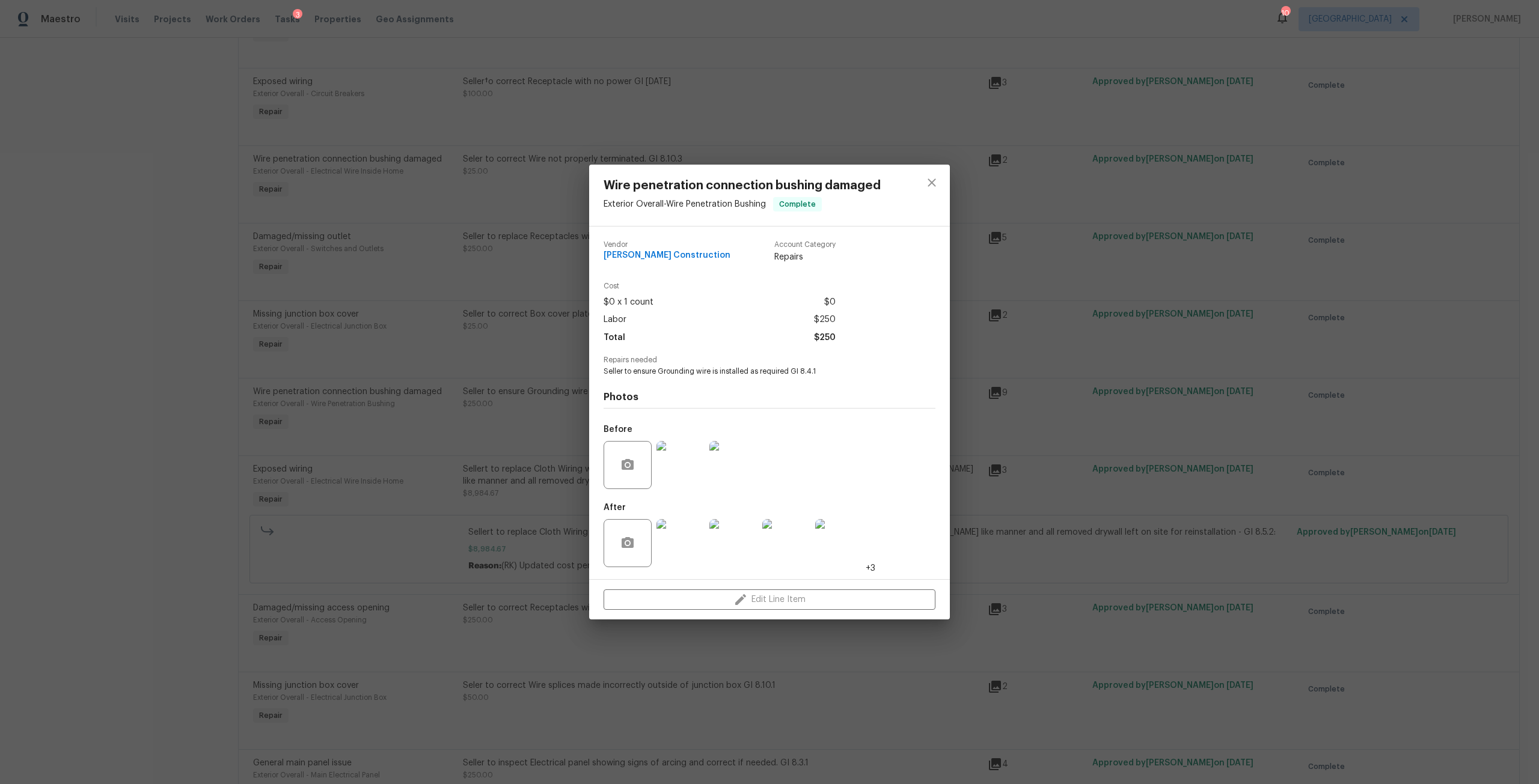
click at [679, 566] on img at bounding box center [680, 543] width 48 height 48
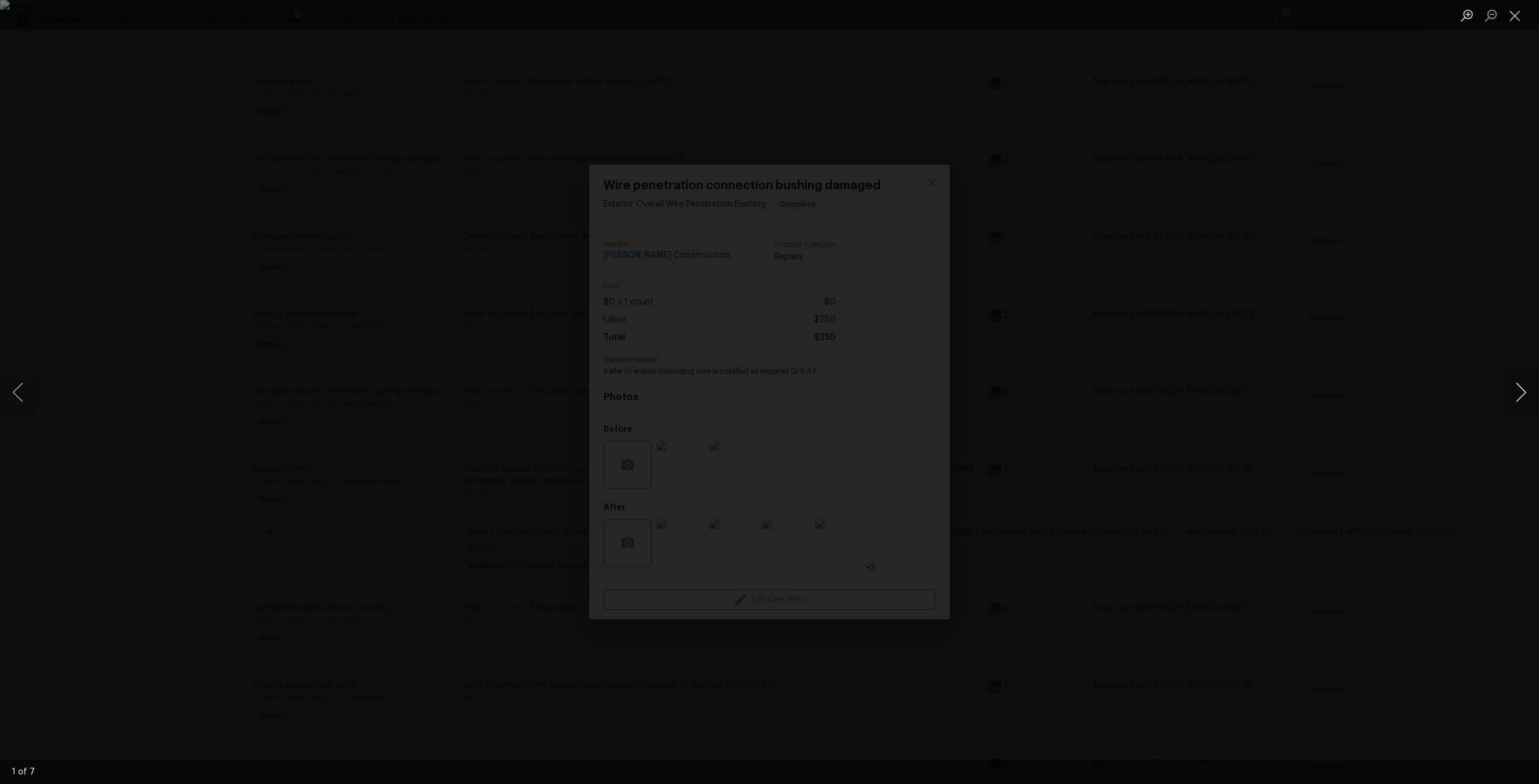
click at [1519, 396] on button "Next image" at bounding box center [1521, 392] width 36 height 48
click at [1498, 344] on div "Lightbox" at bounding box center [770, 392] width 1539 height 784
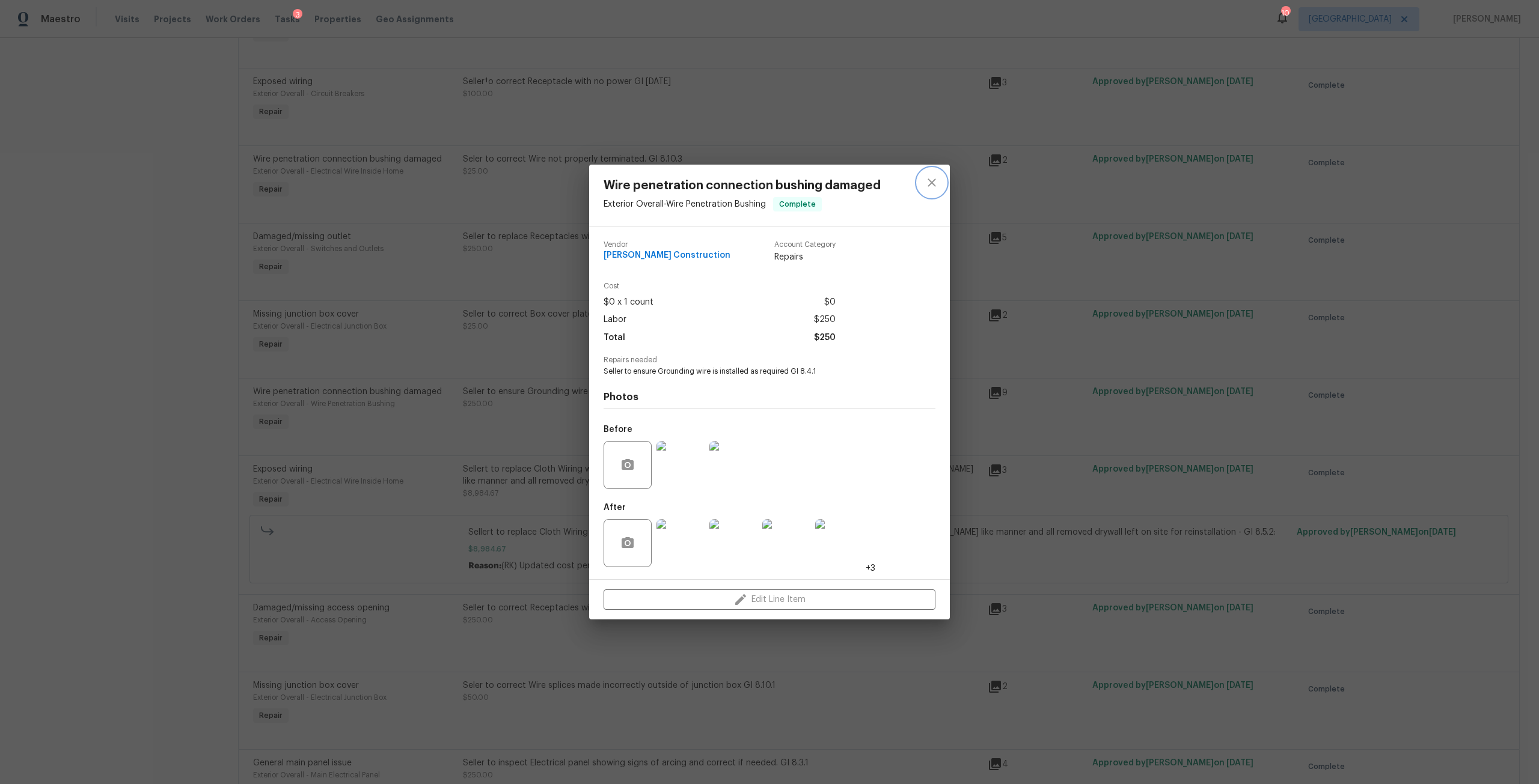
click at [926, 187] on icon "close" at bounding box center [931, 182] width 14 height 14
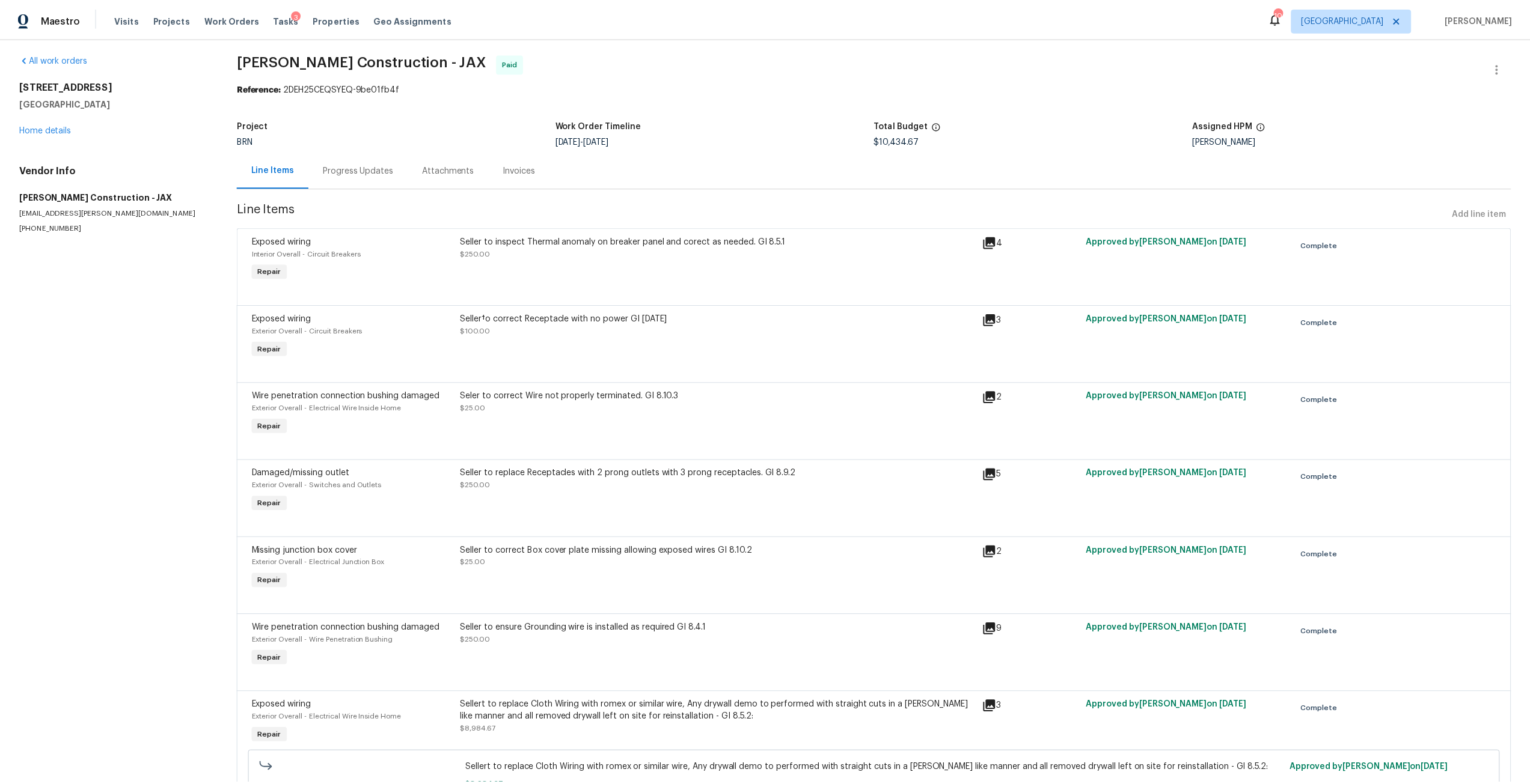
scroll to position [0, 0]
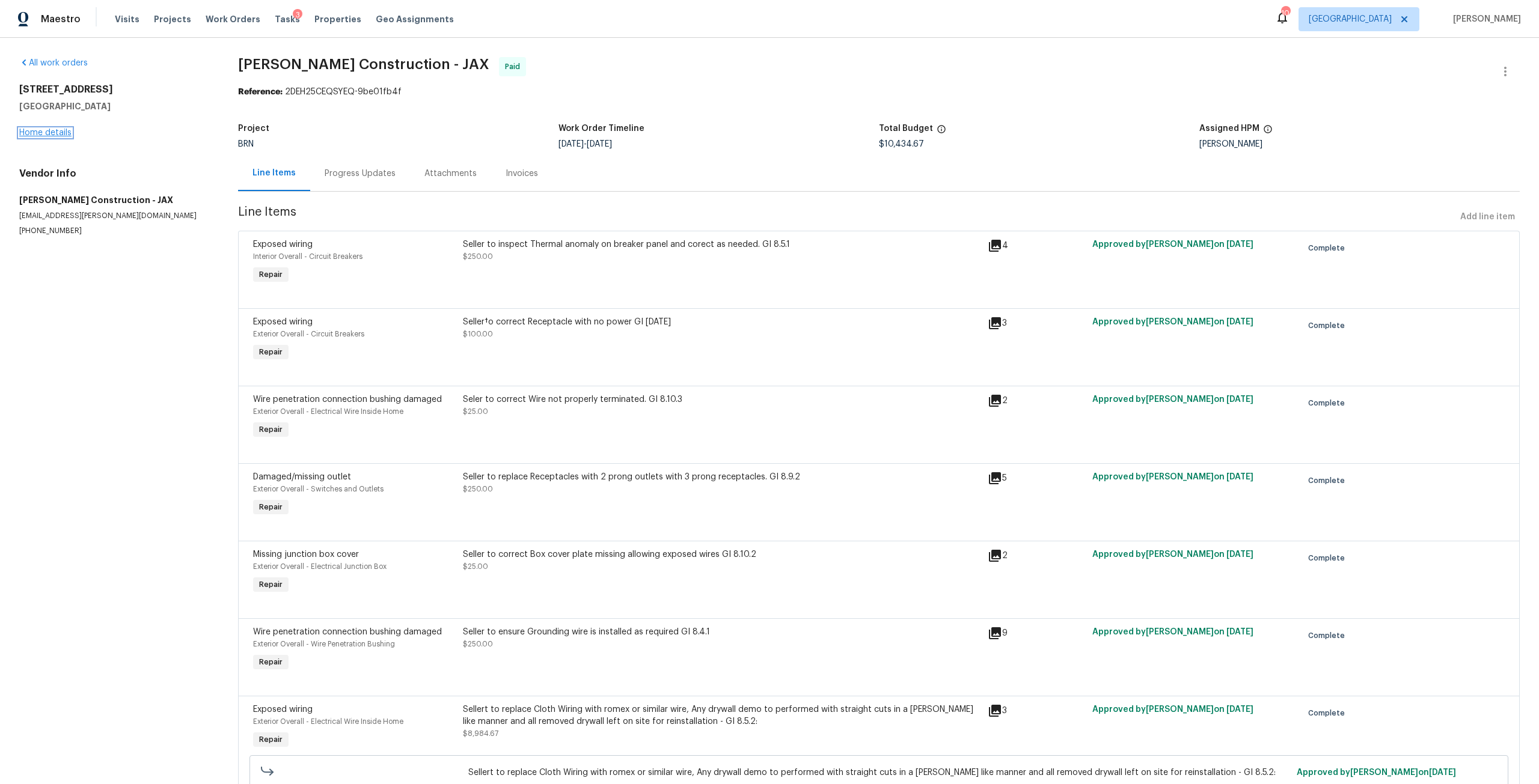
click at [56, 131] on link "Home details" at bounding box center [45, 133] width 52 height 9
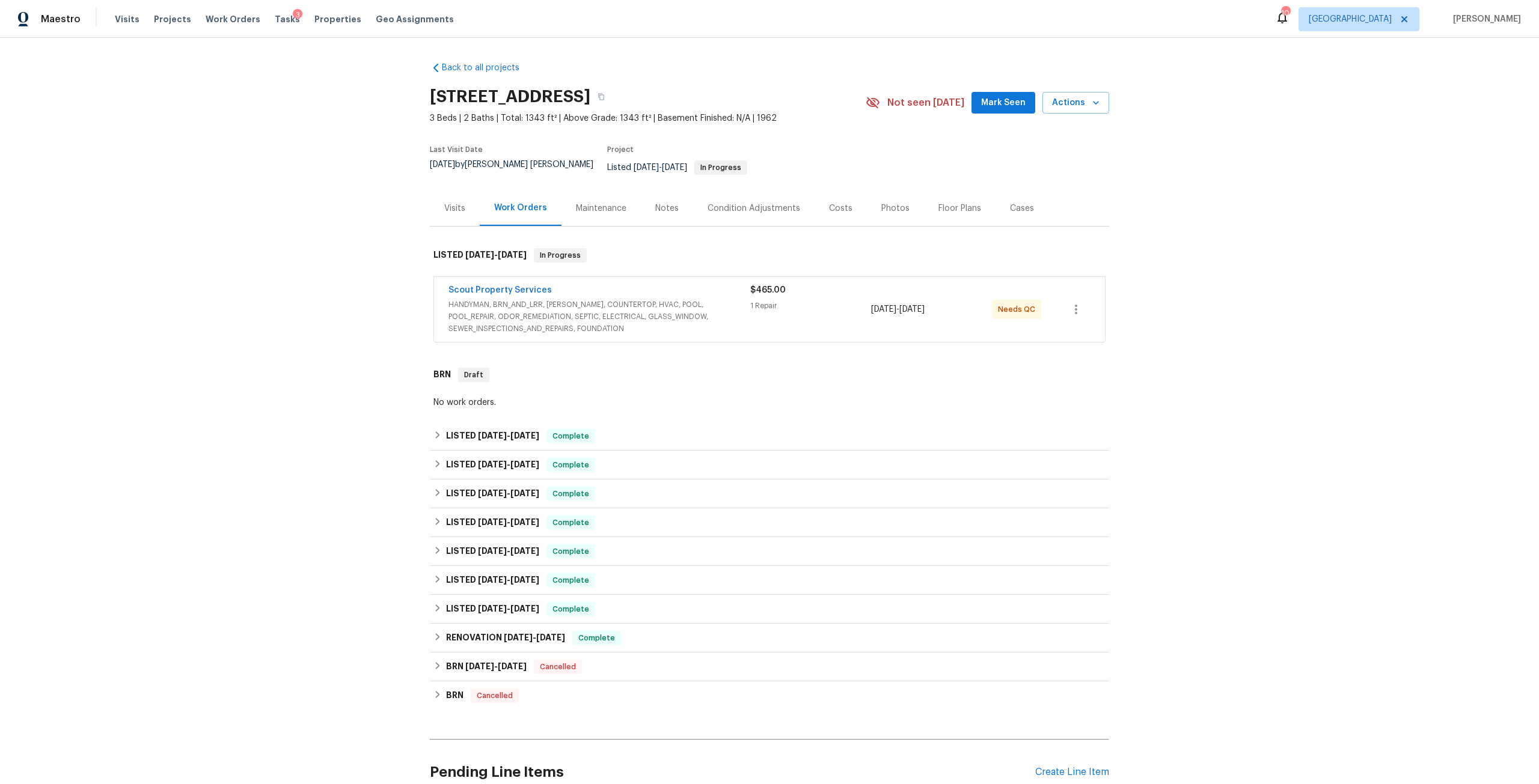
click at [657, 203] on div "Notes" at bounding box center [667, 208] width 24 height 12
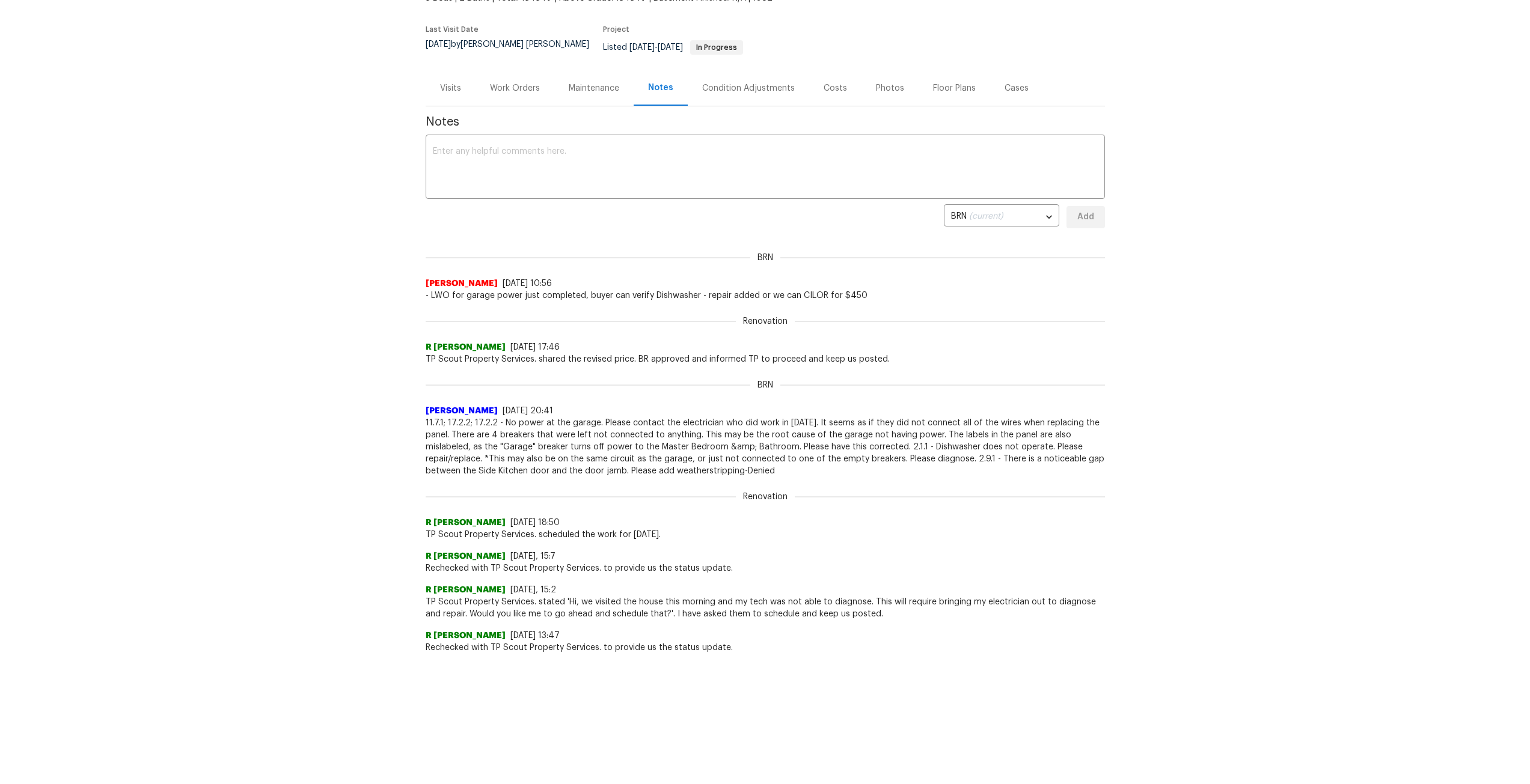
click at [505, 84] on div "Work Orders" at bounding box center [515, 88] width 50 height 12
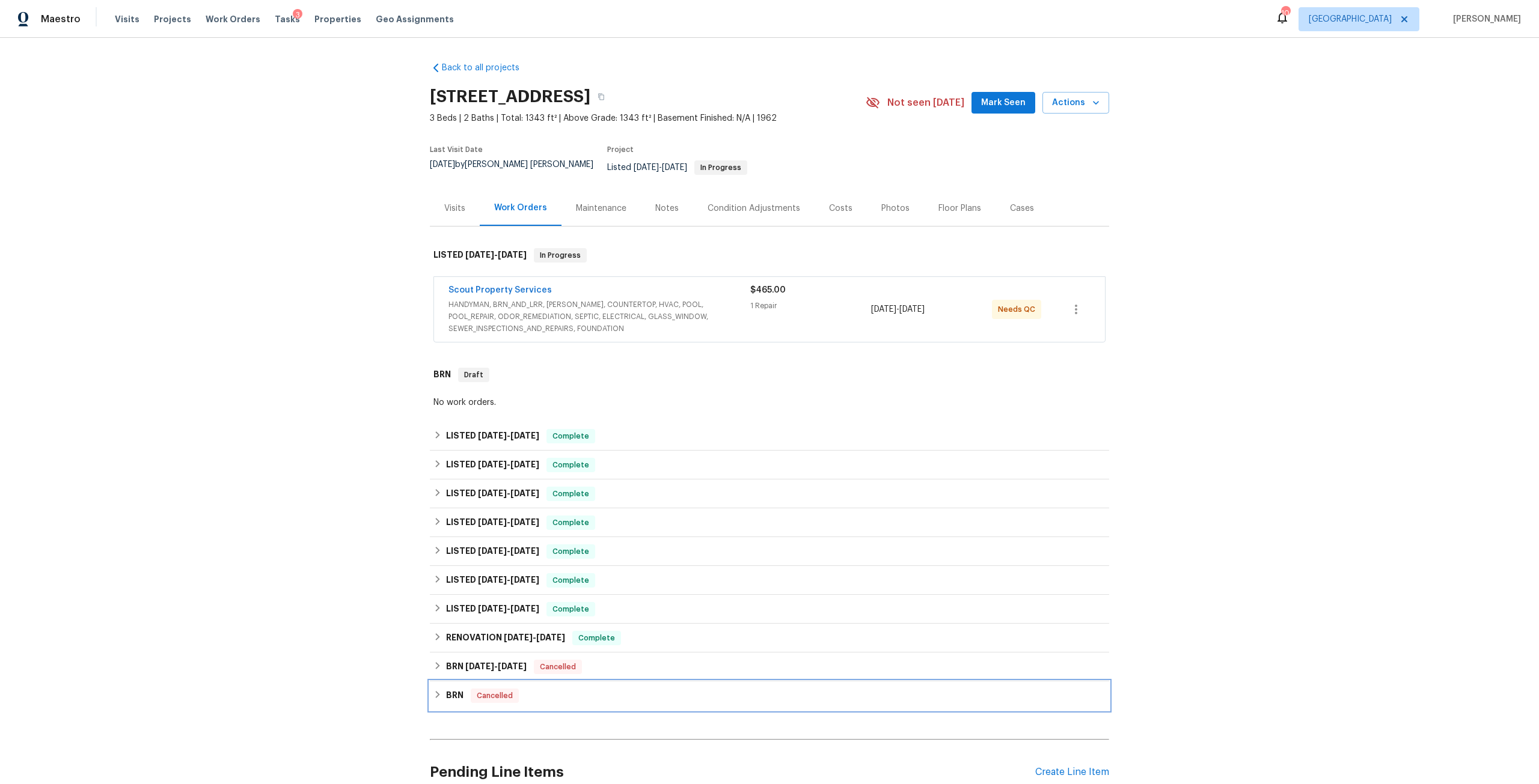
click at [473, 691] on span "Cancelled" at bounding box center [495, 695] width 45 height 12
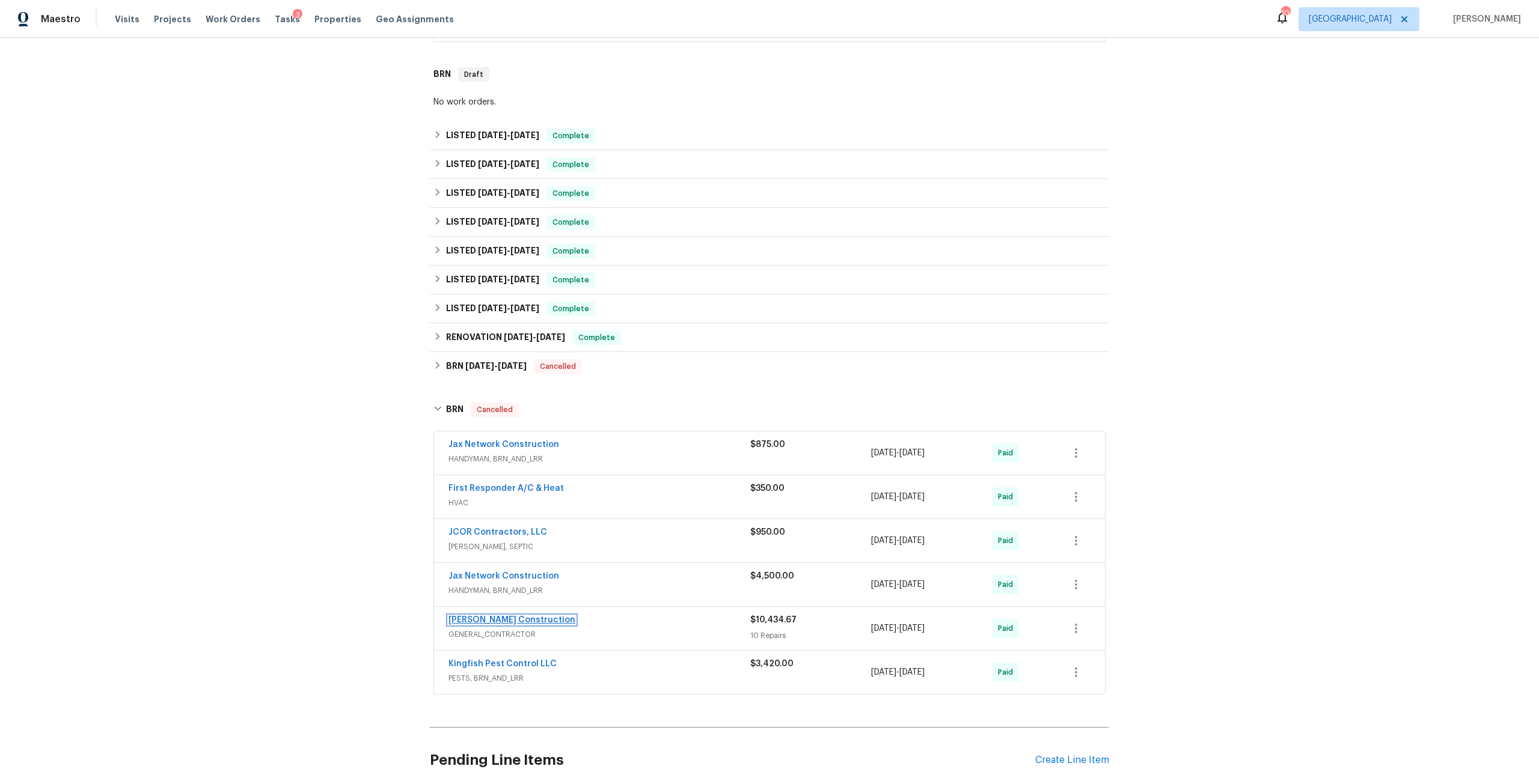
click at [486, 616] on link "Dehlinger Construction" at bounding box center [512, 620] width 127 height 9
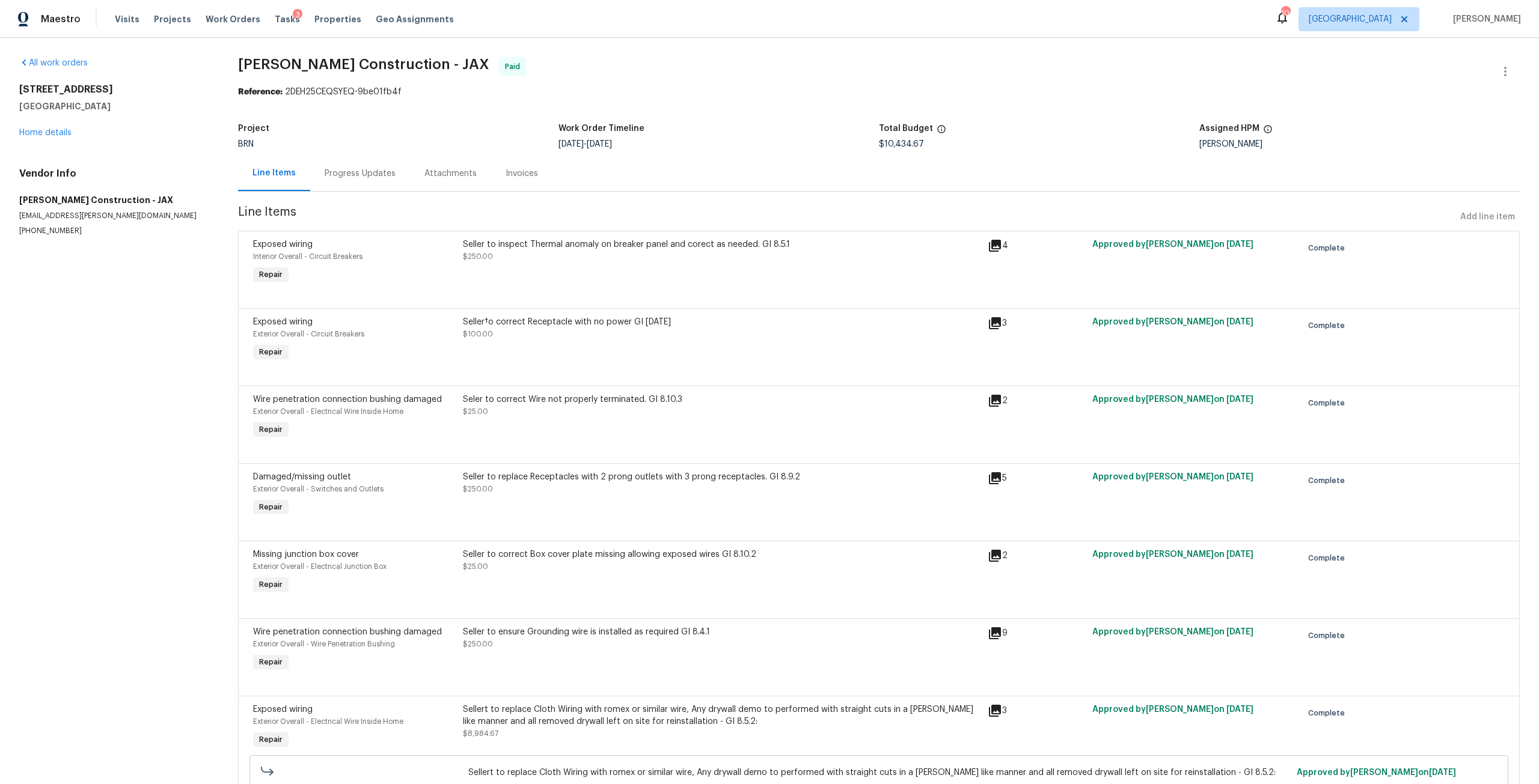
click at [368, 176] on div "Progress Updates" at bounding box center [360, 173] width 71 height 12
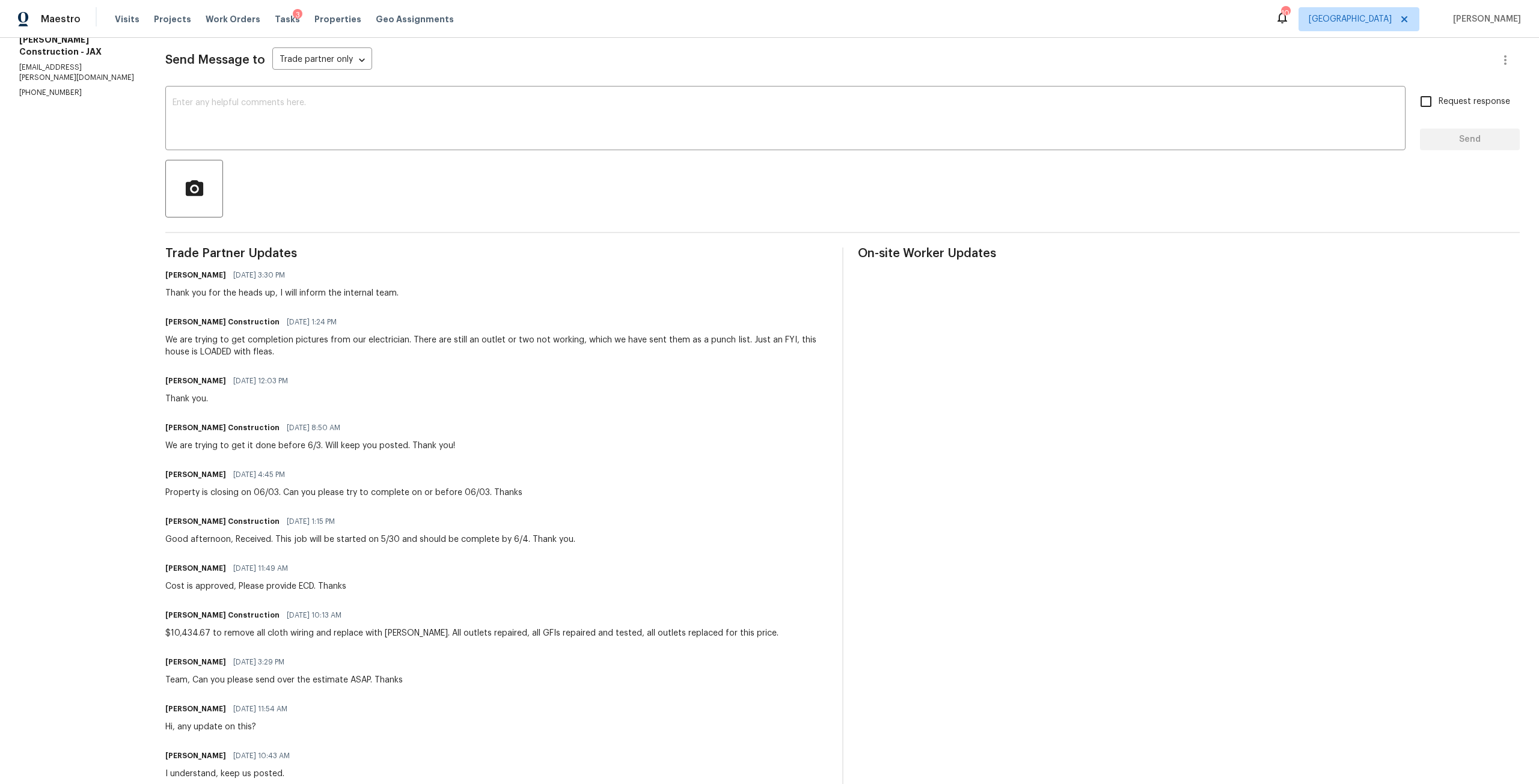
scroll to position [120, 0]
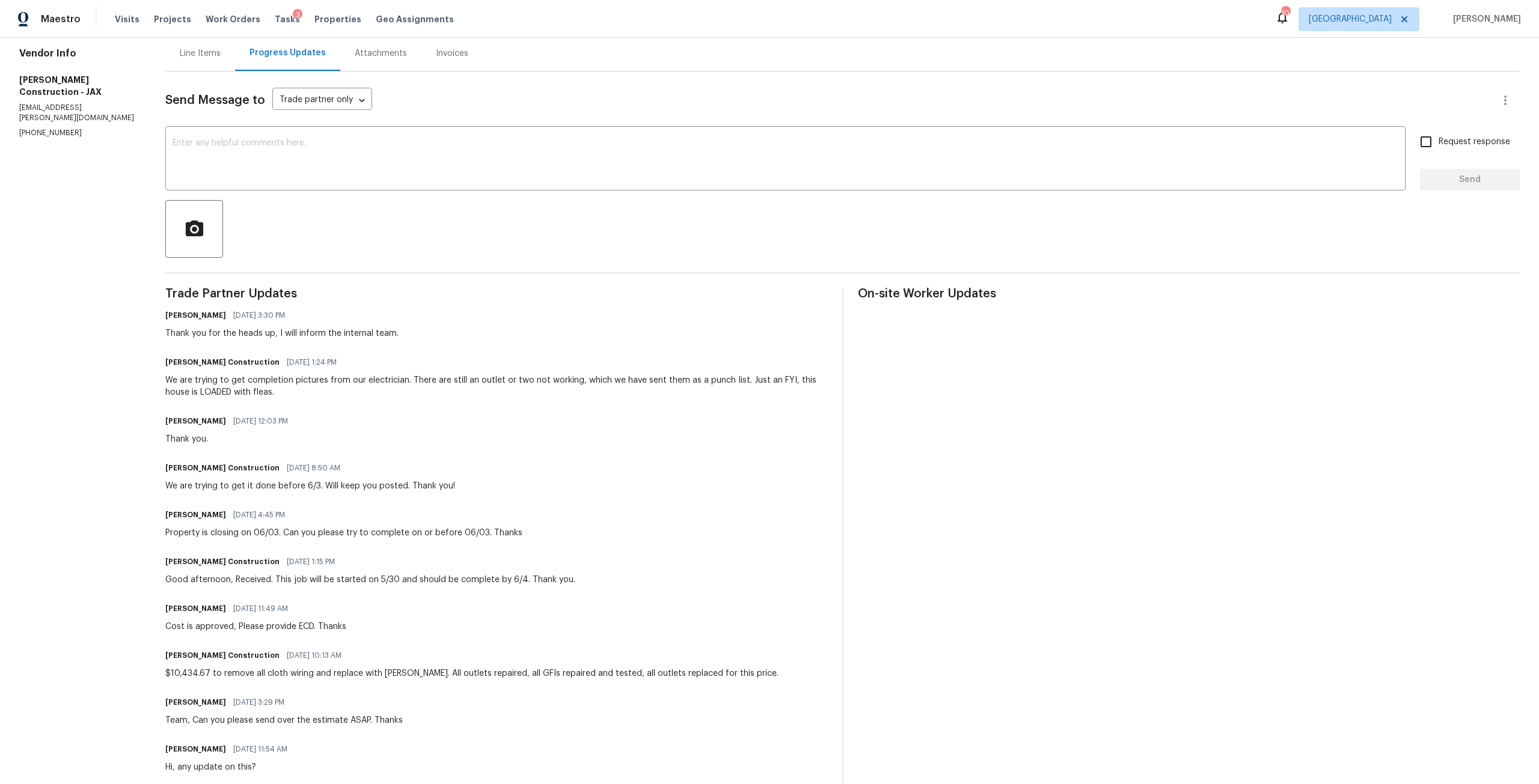
click at [180, 57] on div "Line Items" at bounding box center [200, 53] width 41 height 12
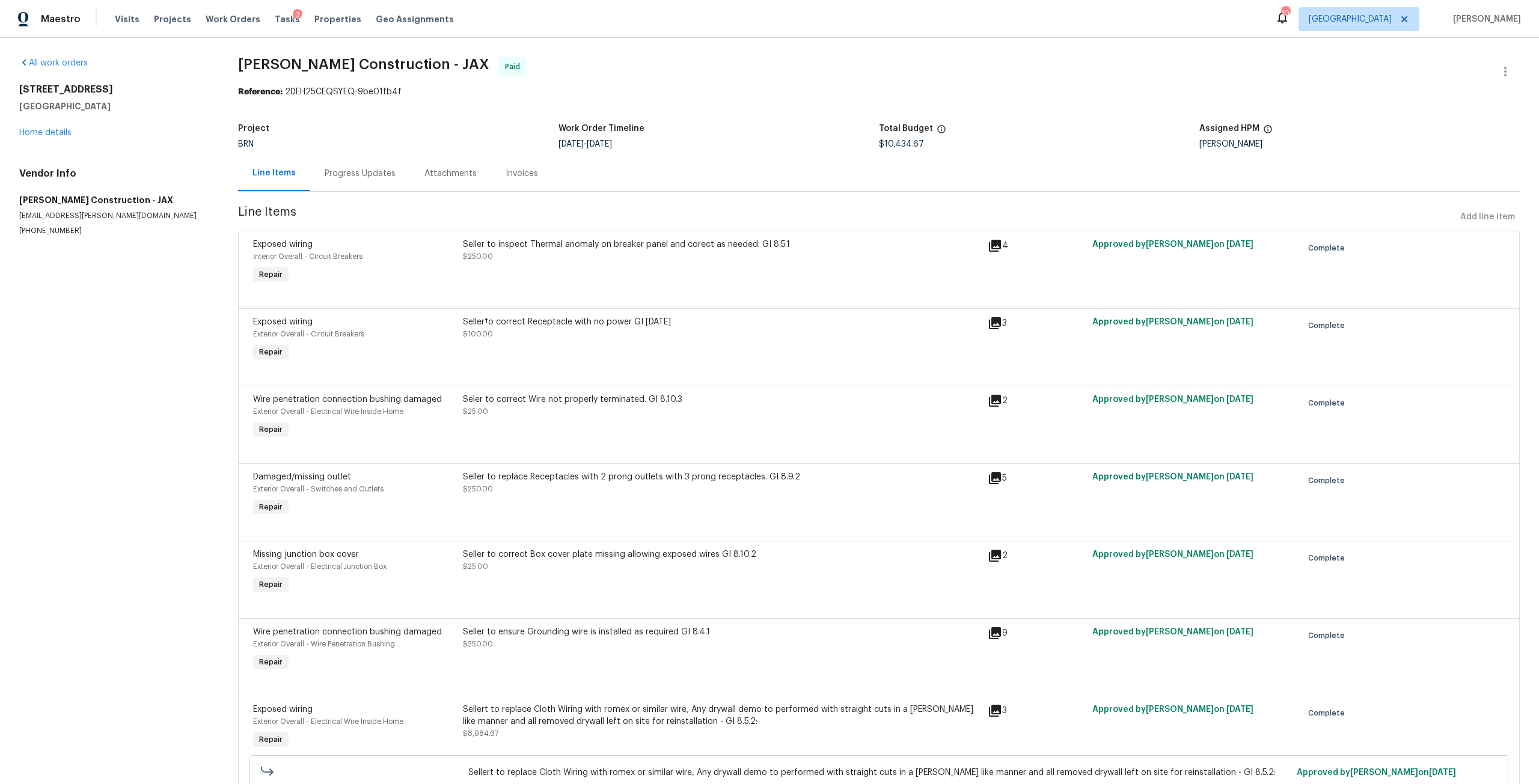
click at [56, 137] on div "3686 Smithfield St Jacksonville, FL 32217 Home details" at bounding box center [114, 111] width 190 height 55
click at [56, 134] on link "Home details" at bounding box center [45, 133] width 52 height 9
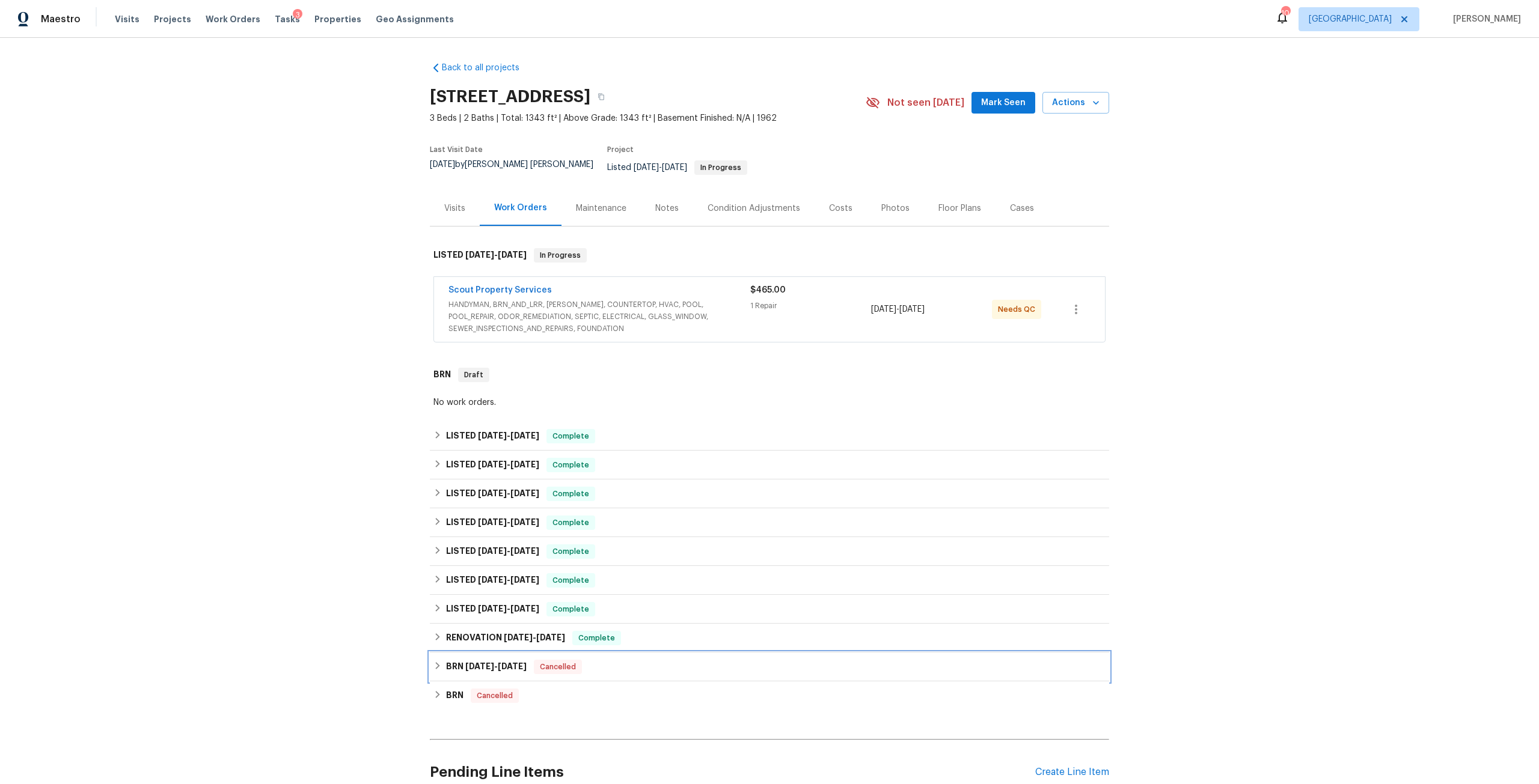
click at [504, 664] on h6 "BRN 6/14/24 - 6/14/24" at bounding box center [486, 666] width 81 height 14
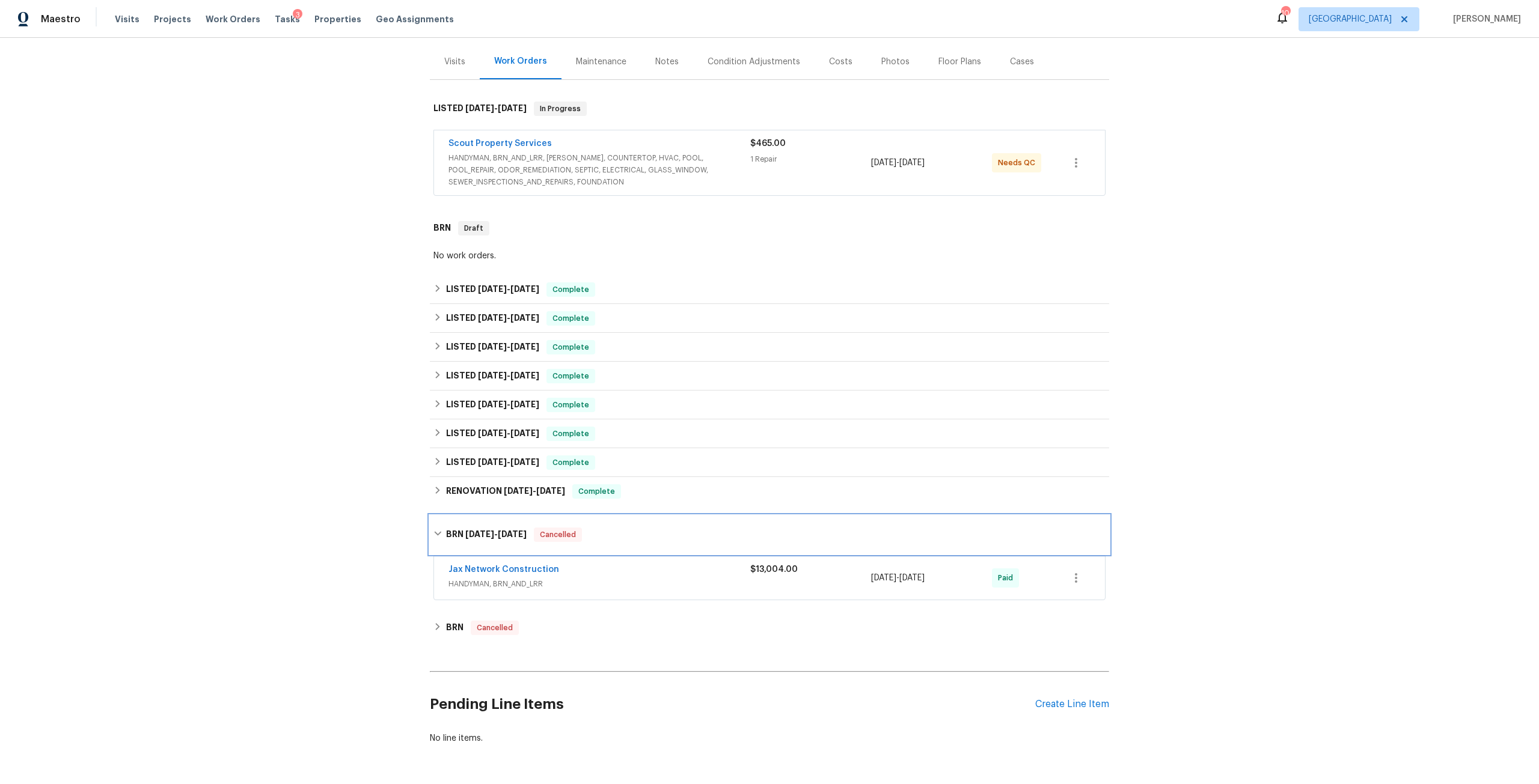
scroll to position [189, 0]
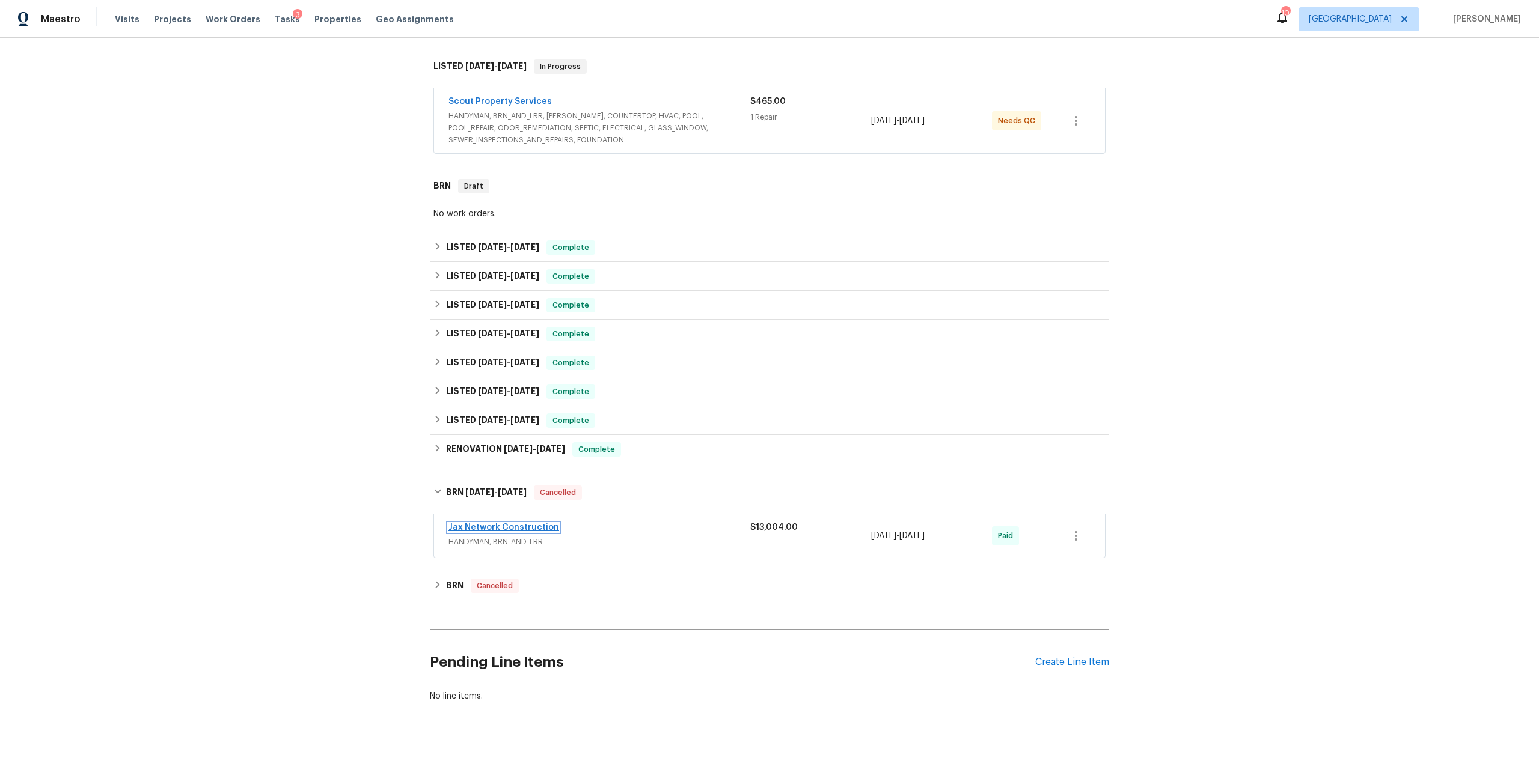
click at [509, 523] on link "Jax Network Construction" at bounding box center [504, 528] width 111 height 9
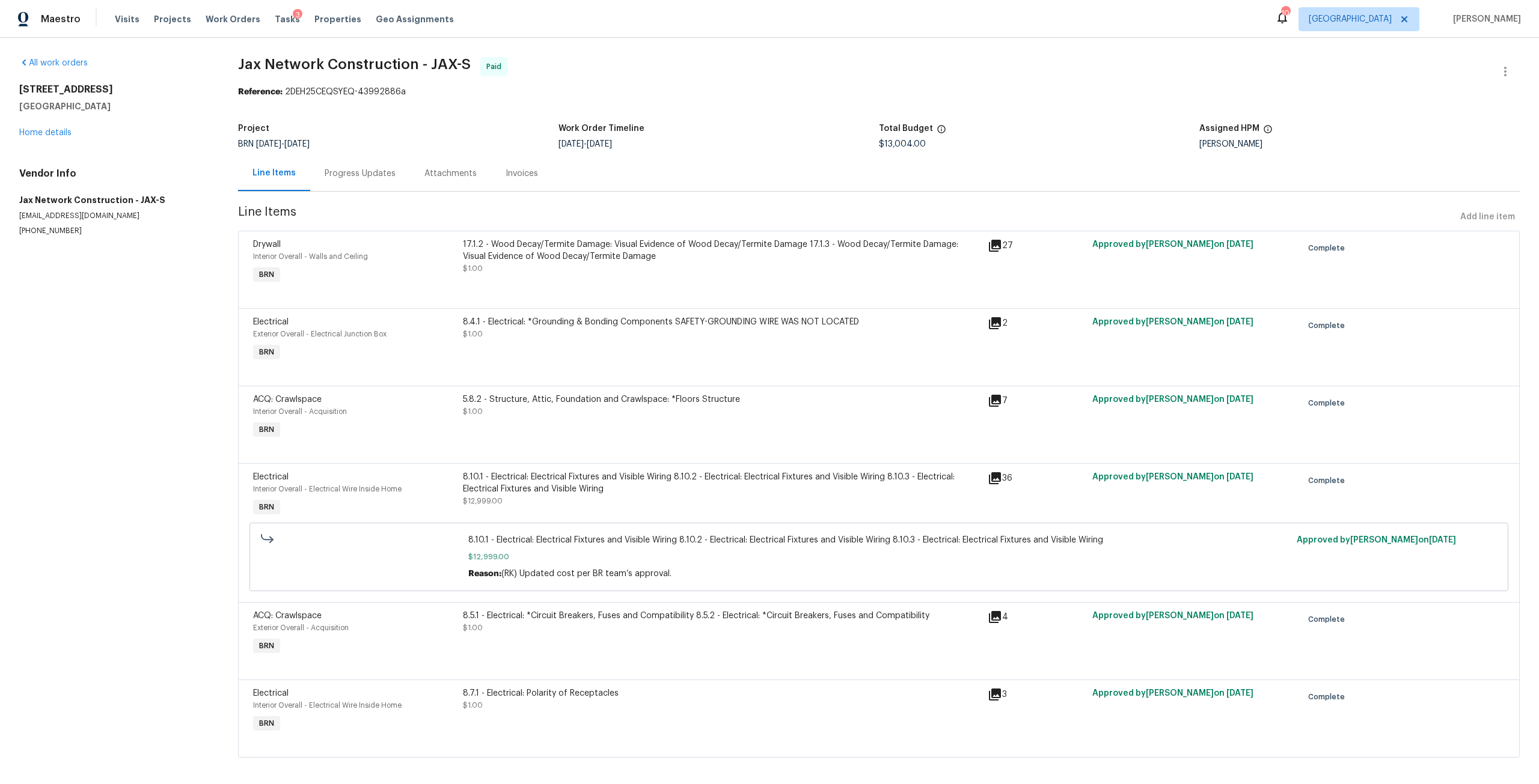
click at [393, 168] on div "Progress Updates" at bounding box center [360, 173] width 100 height 35
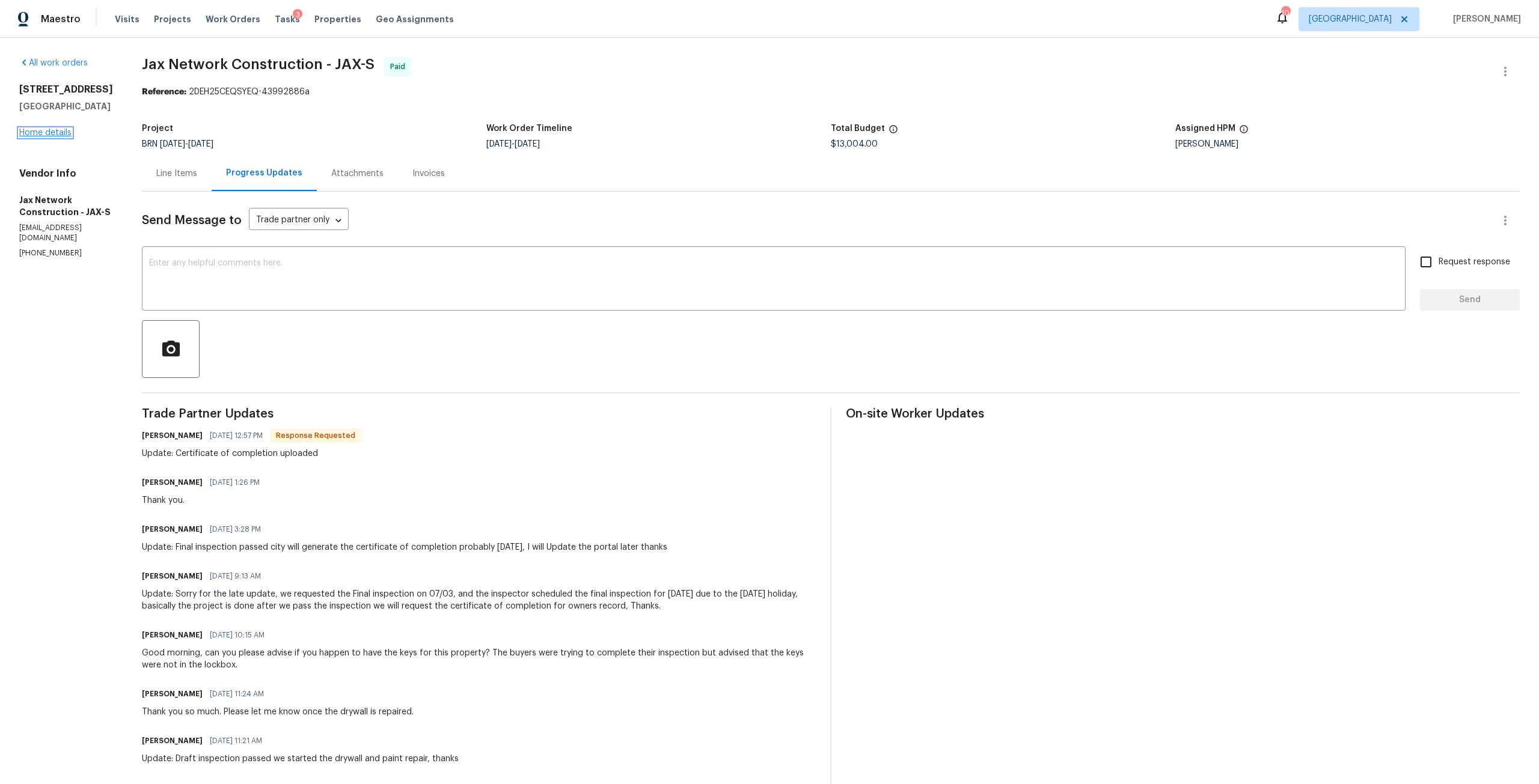
click at [48, 136] on link "Home details" at bounding box center [45, 133] width 52 height 9
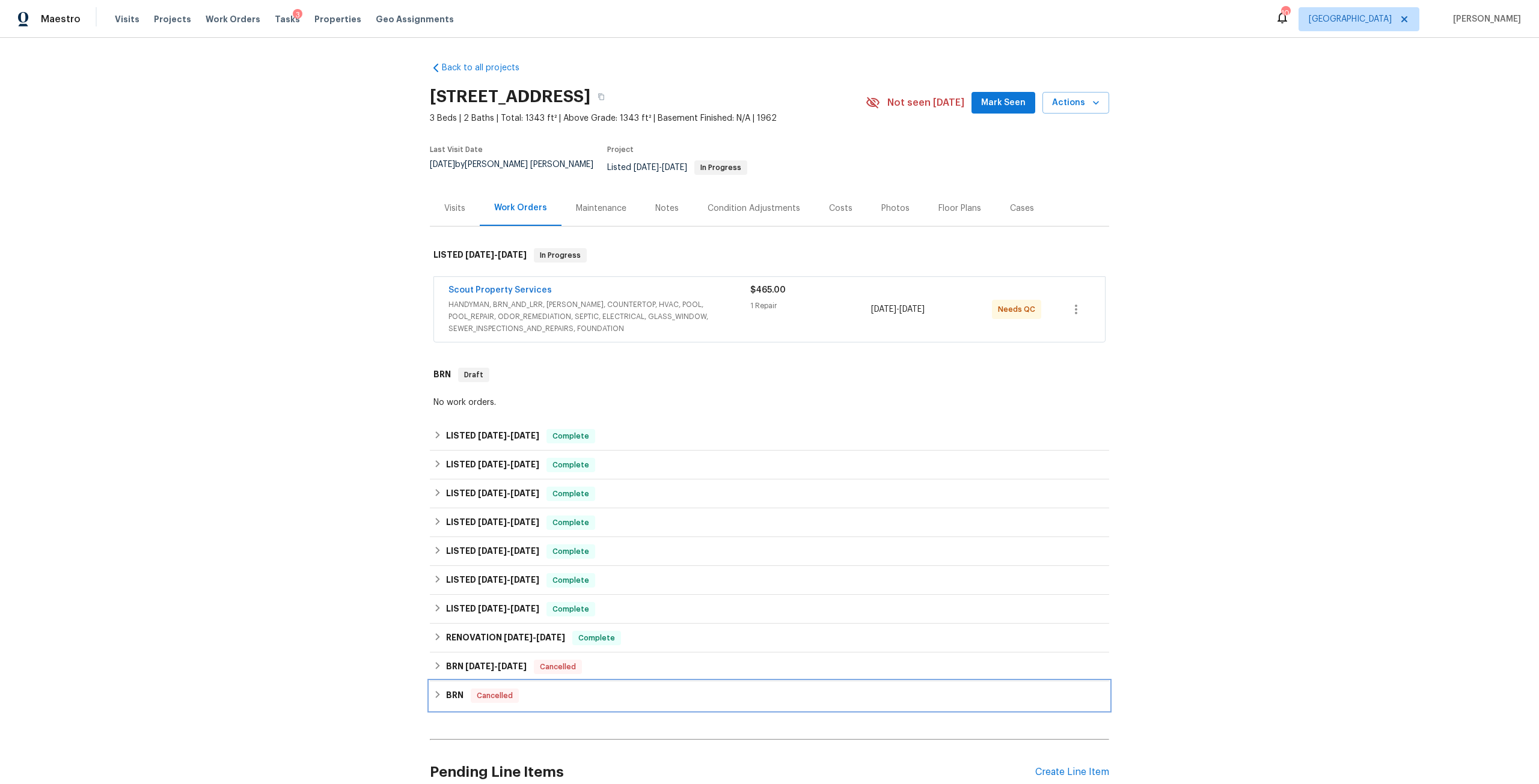
click at [460, 689] on div "BRN Cancelled" at bounding box center [770, 696] width 672 height 14
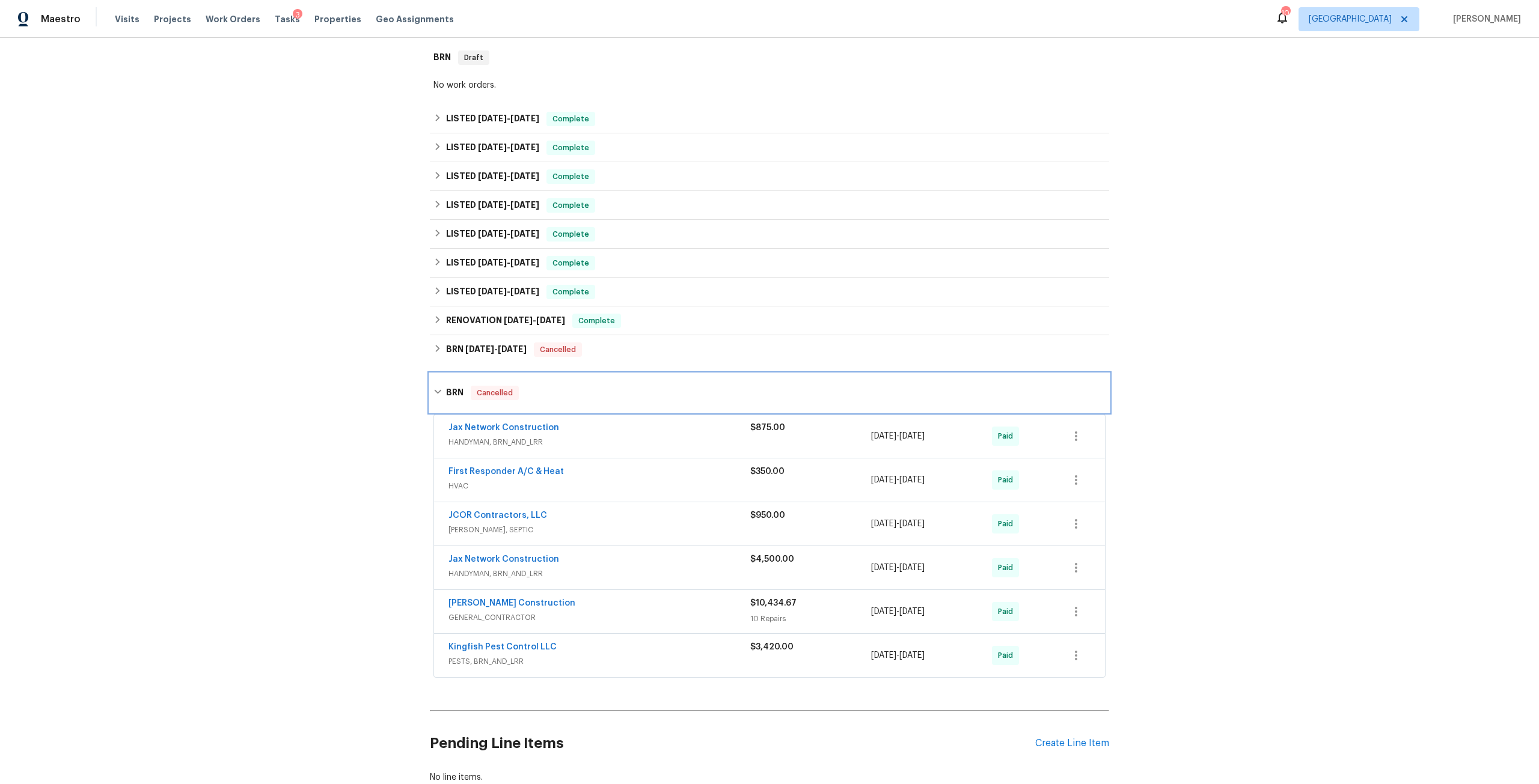
scroll to position [361, 0]
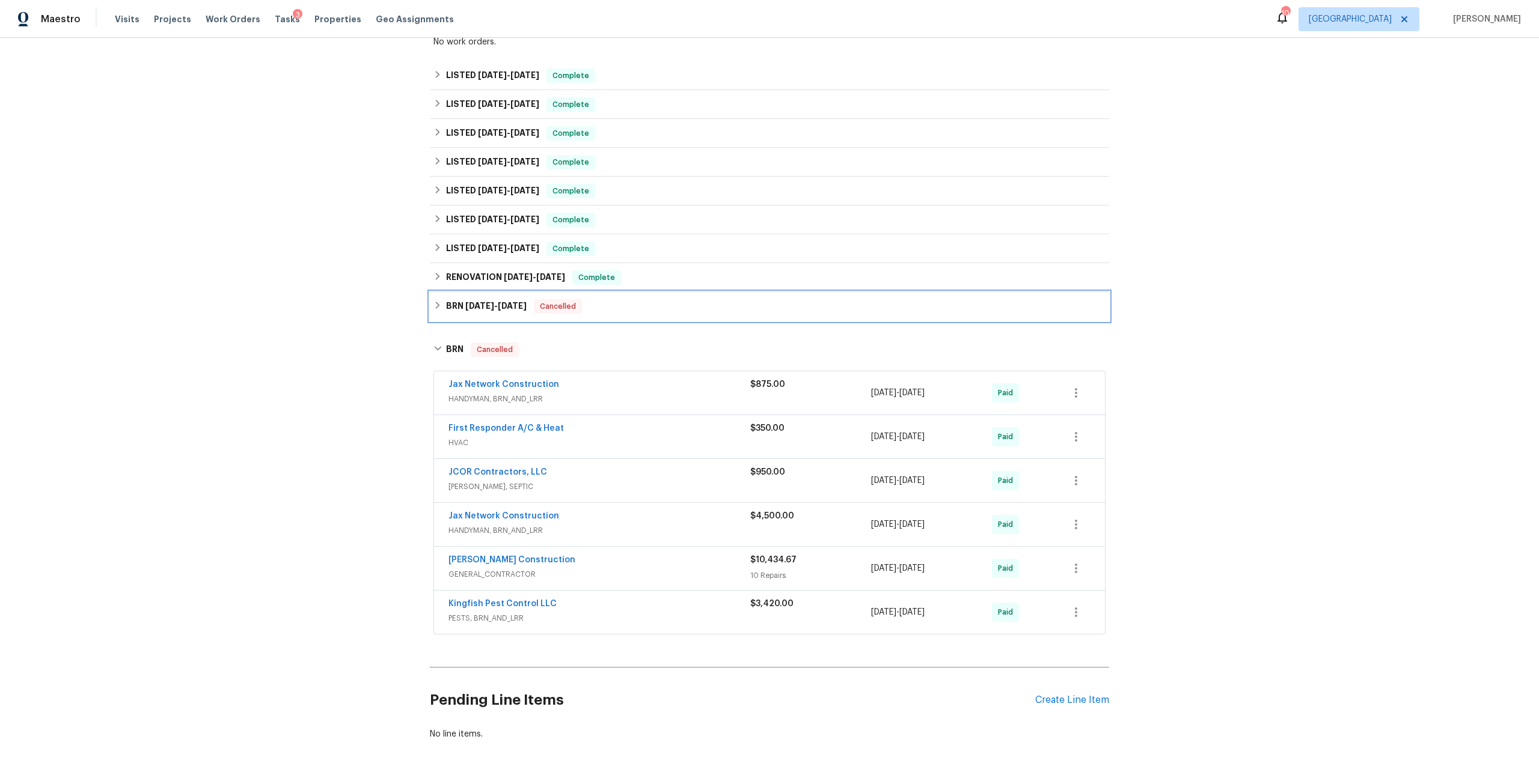
click at [485, 302] on span "6/14/24" at bounding box center [480, 306] width 29 height 9
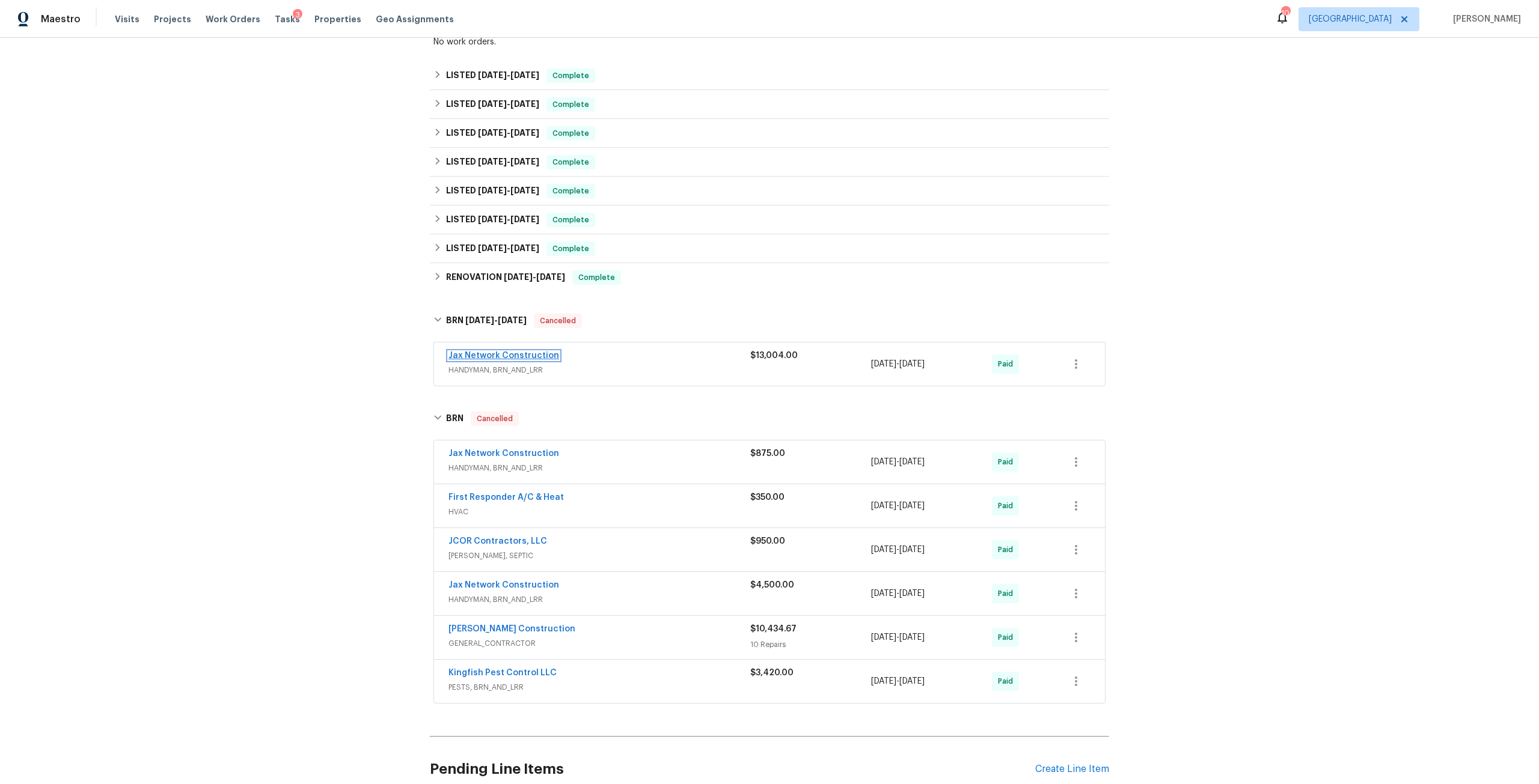
click at [504, 351] on link "Jax Network Construction" at bounding box center [504, 356] width 111 height 9
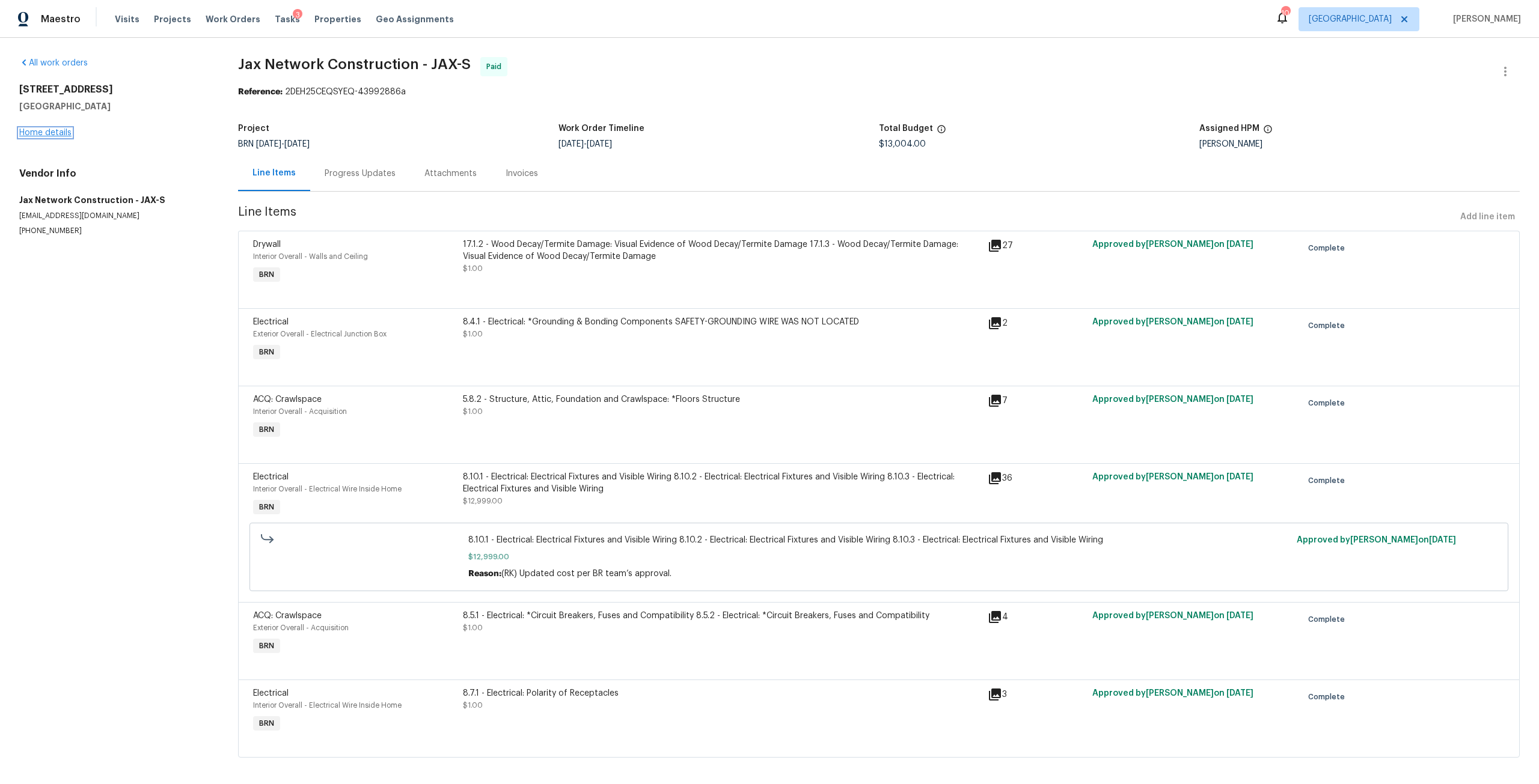
click at [63, 129] on link "Home details" at bounding box center [45, 133] width 52 height 9
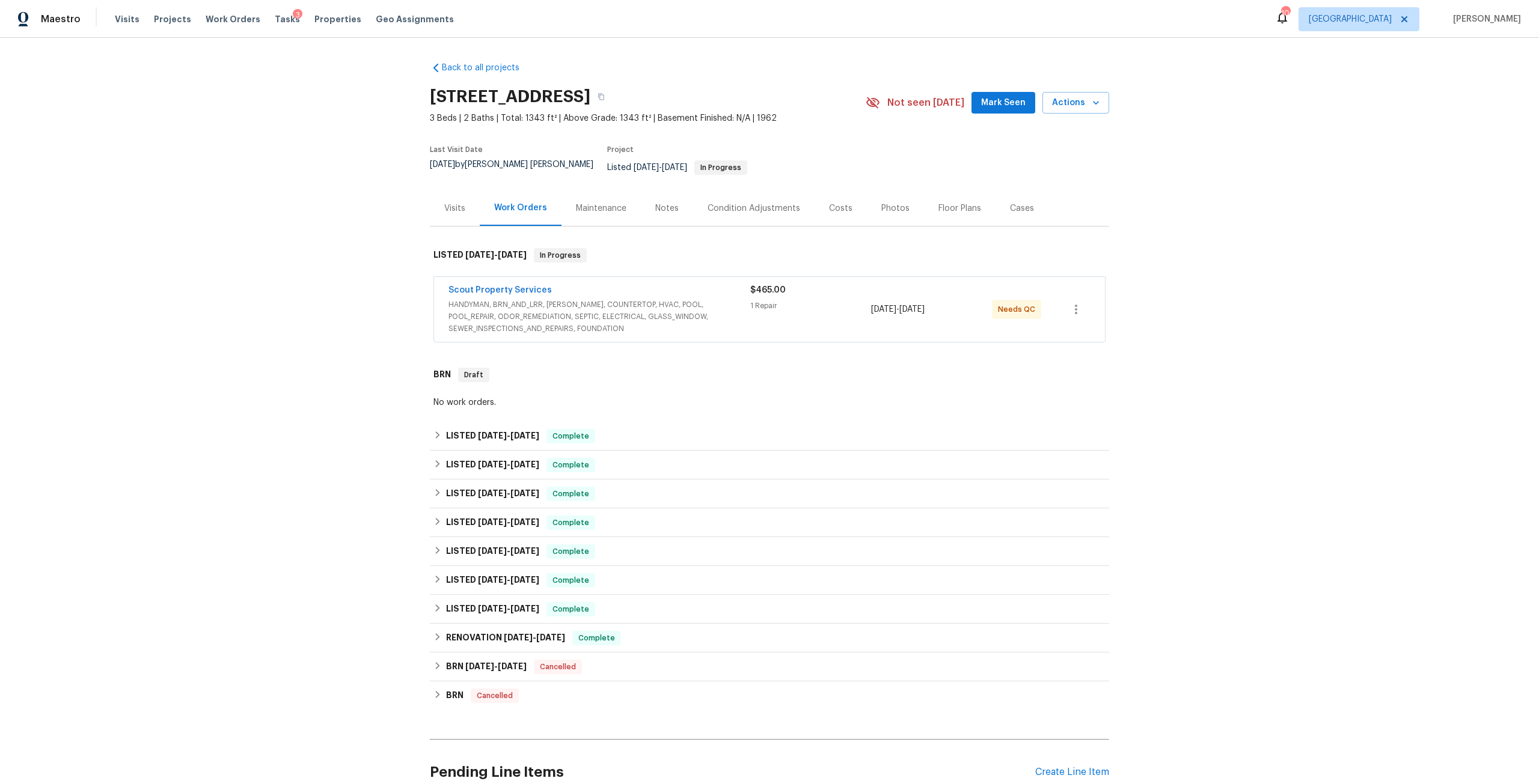
click at [1060, 116] on div "3686 Smithfield St, Jacksonville, FL 32217 3 Beds | 2 Baths | Total: 1343 ft² |…" at bounding box center [770, 103] width 679 height 44
click at [1090, 99] on icon "button" at bounding box center [1095, 103] width 12 height 12
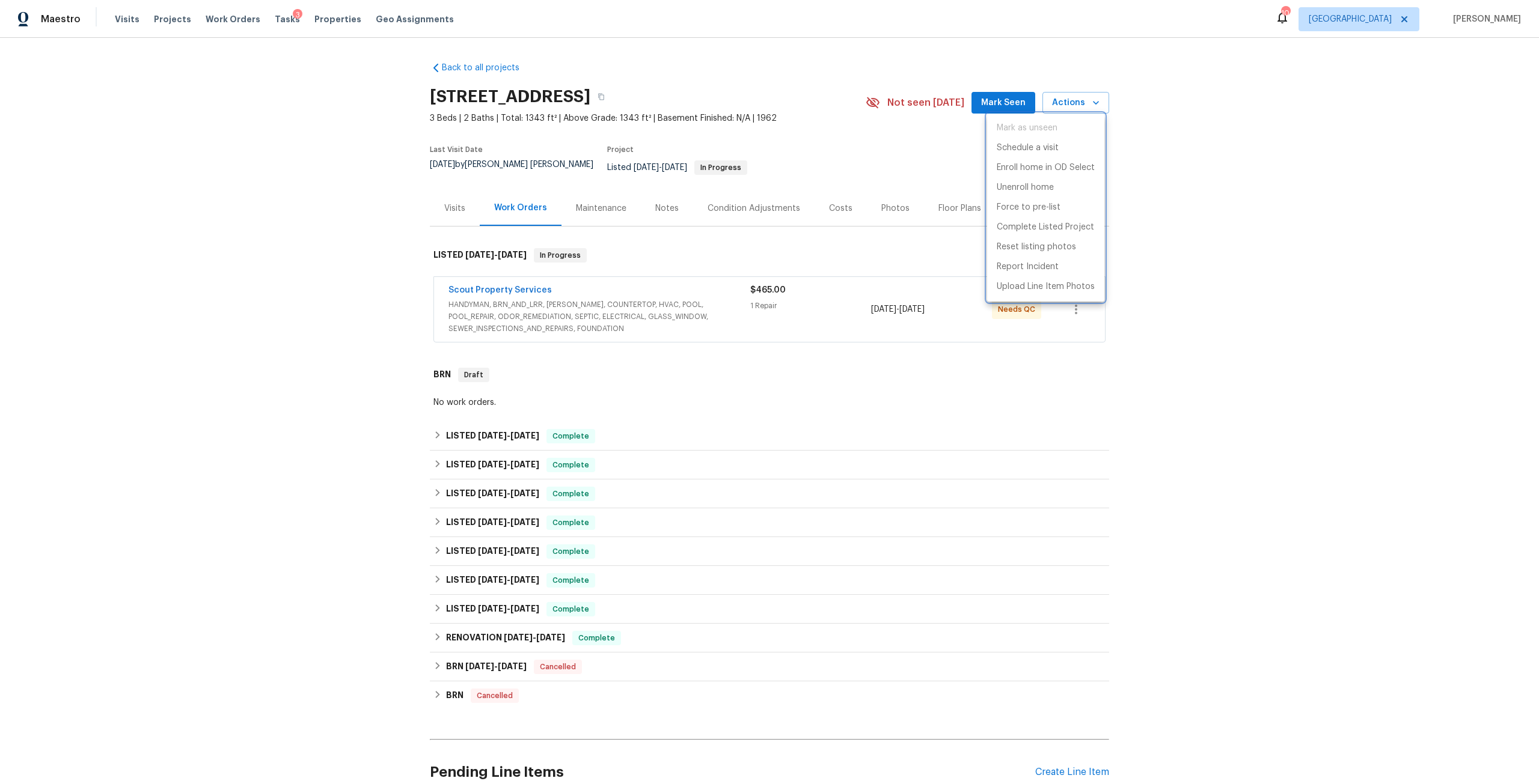
drag, startPoint x: 1373, startPoint y: 166, endPoint x: 1454, endPoint y: 8, distance: 177.6
click at [1385, 154] on div at bounding box center [770, 392] width 1539 height 784
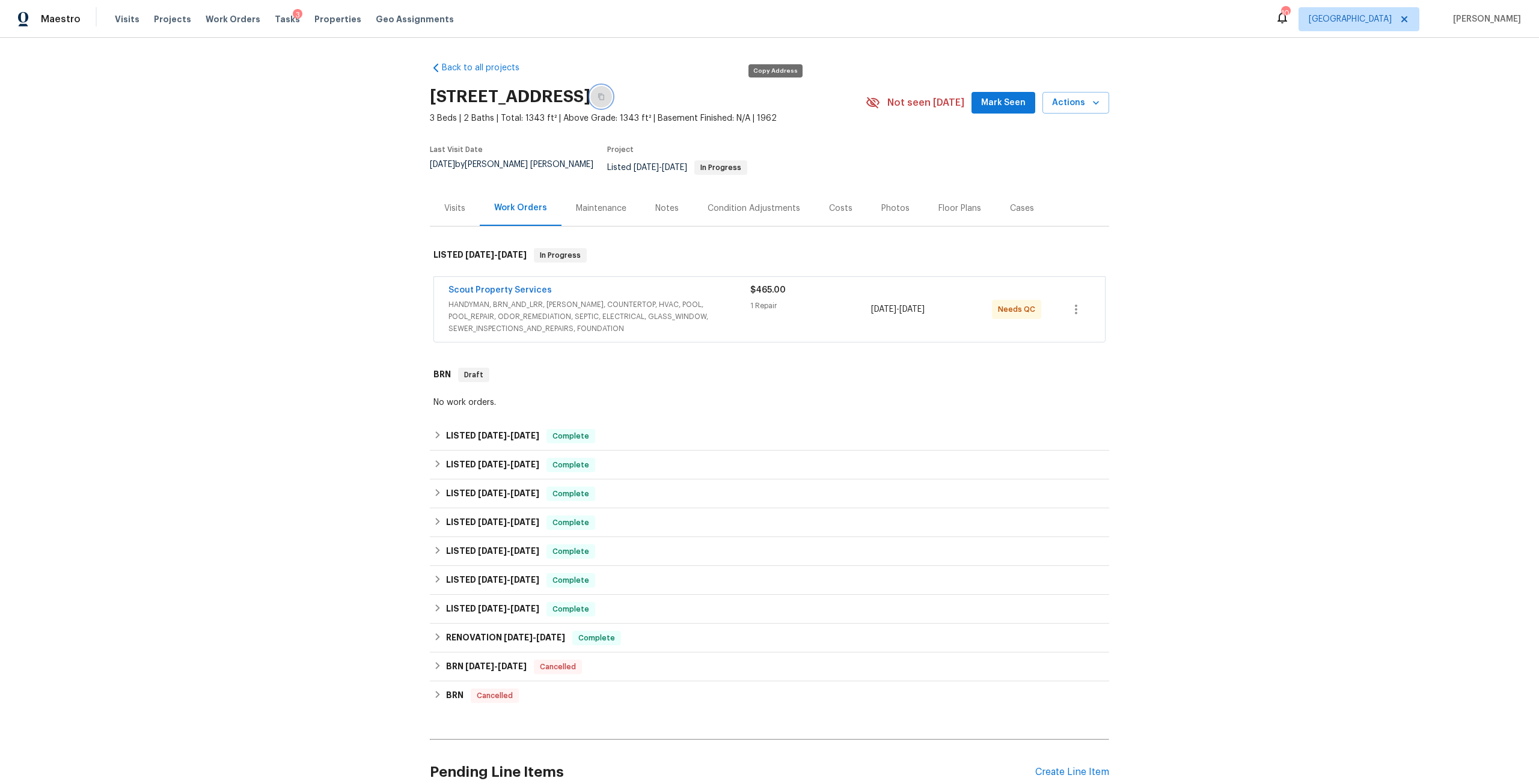
click at [605, 95] on icon "button" at bounding box center [602, 97] width 7 height 7
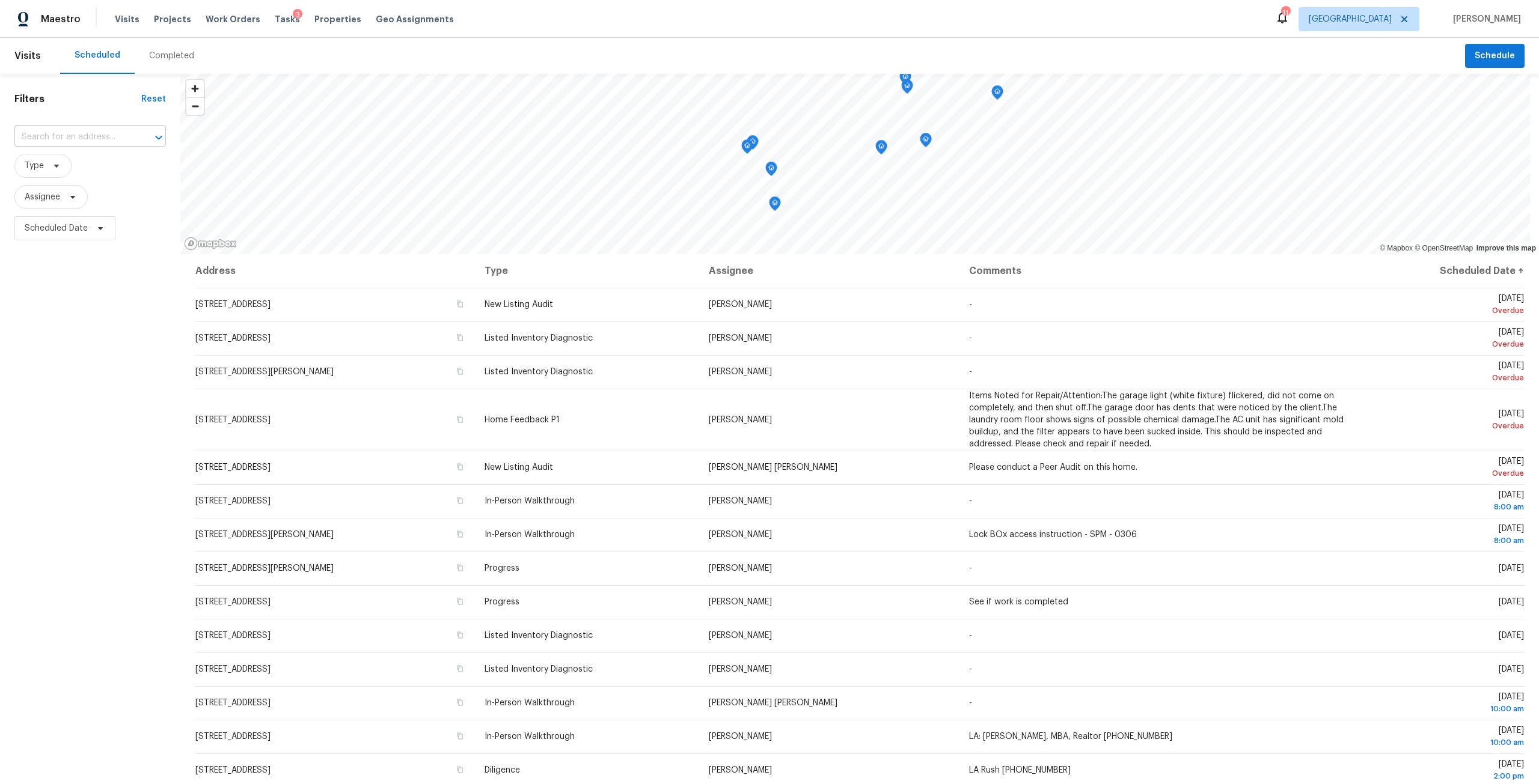
click at [95, 142] on input "text" at bounding box center [73, 137] width 118 height 19
type input "440 s ab"
click at [91, 173] on li "[STREET_ADDRESS][PERSON_NAME]" at bounding box center [90, 170] width 152 height 32
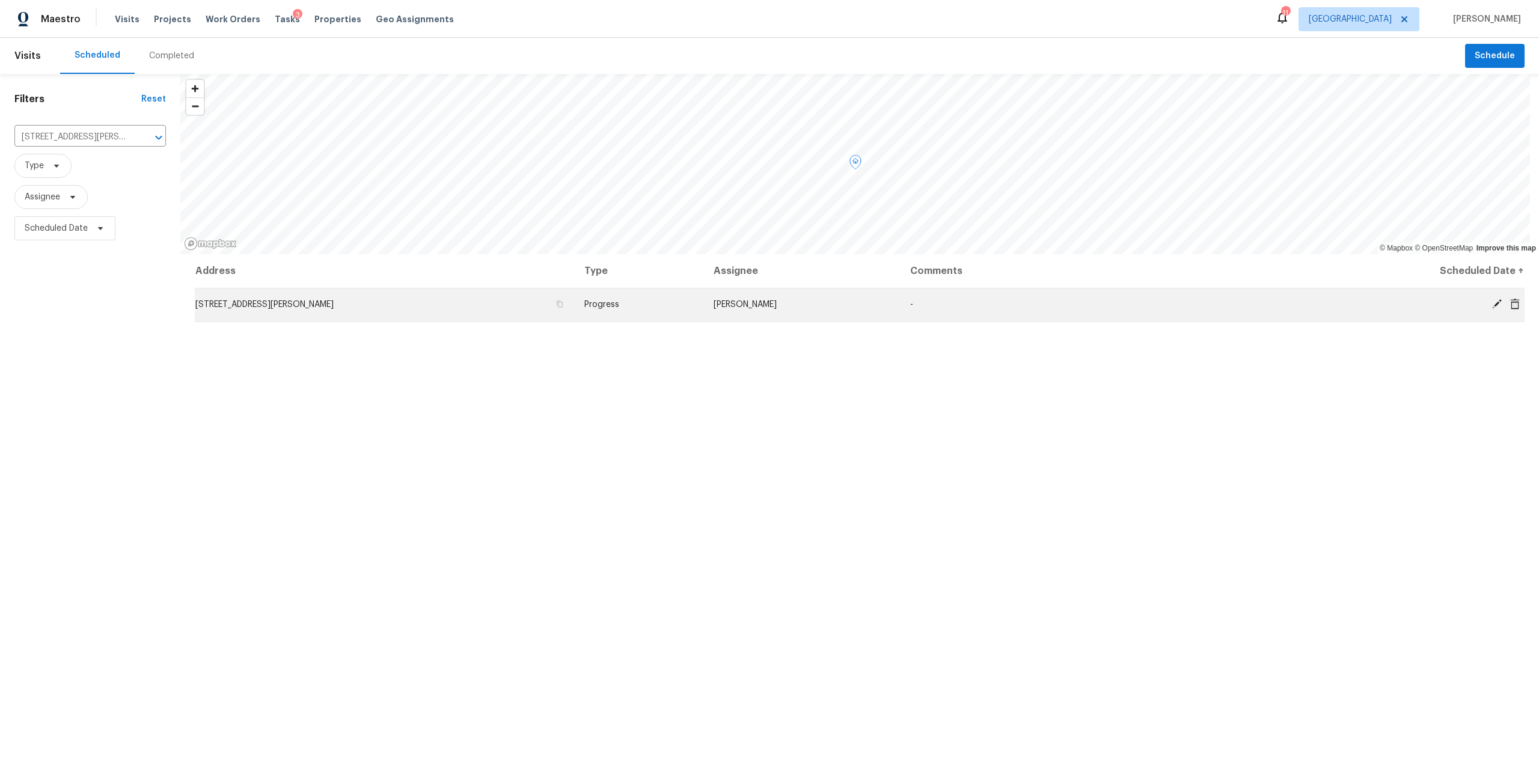
click at [352, 318] on td "[STREET_ADDRESS][PERSON_NAME]" at bounding box center [384, 305] width 380 height 34
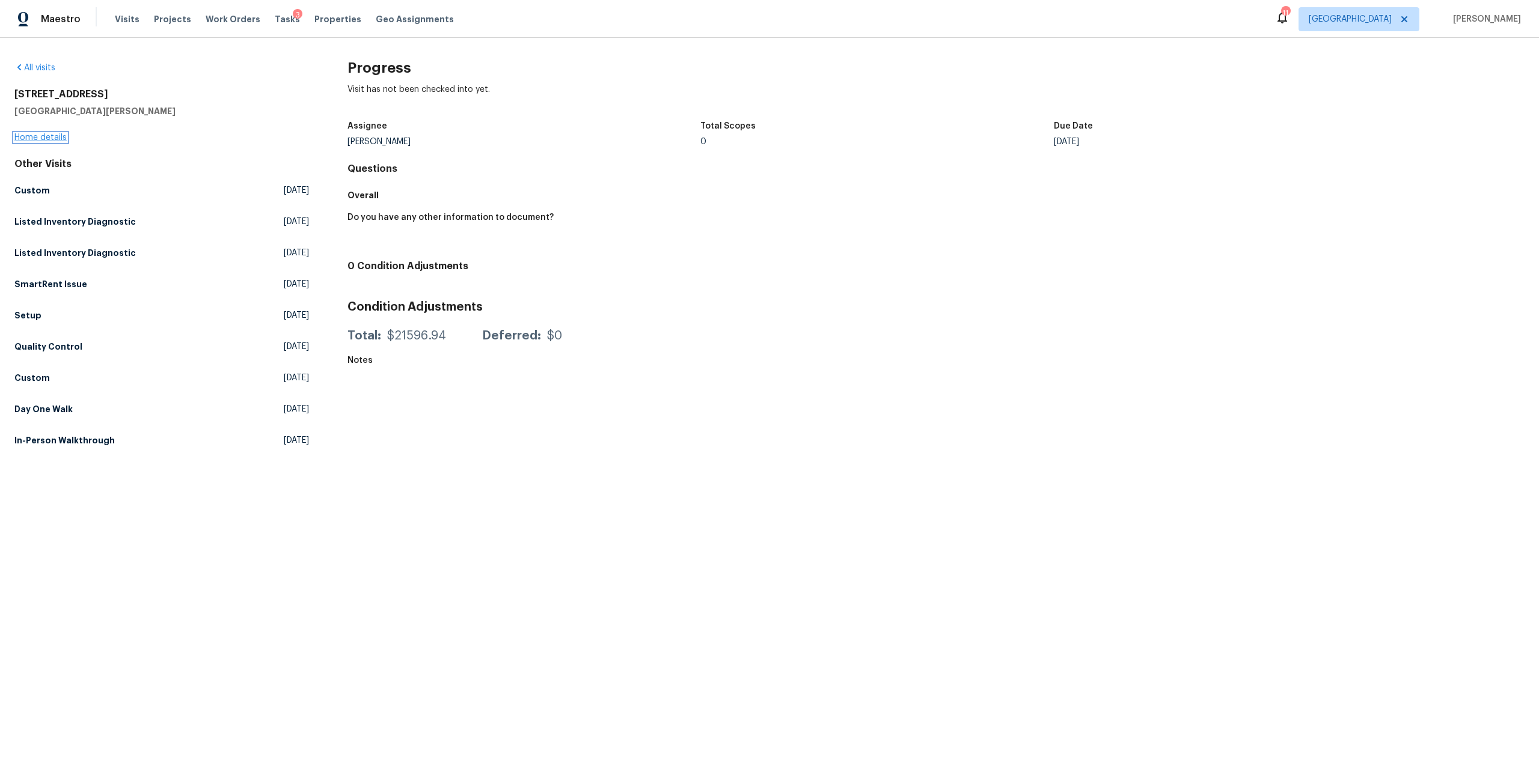
click at [58, 136] on link "Home details" at bounding box center [40, 138] width 52 height 9
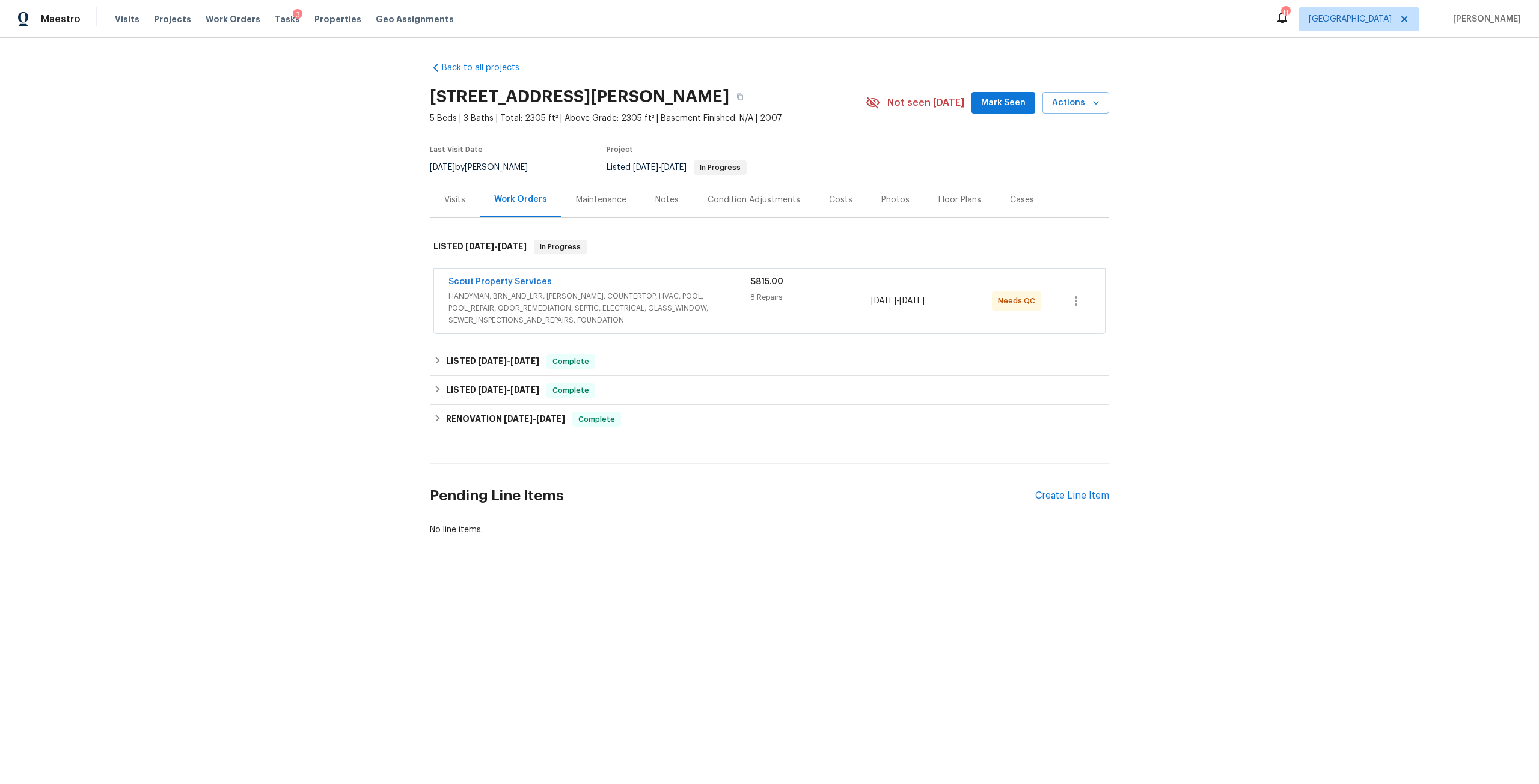
click at [560, 296] on span "HANDYMAN, BRN_AND_LRR, [PERSON_NAME], COUNTERTOP, HVAC, POOL, POOL_REPAIR, ODOR…" at bounding box center [599, 308] width 302 height 36
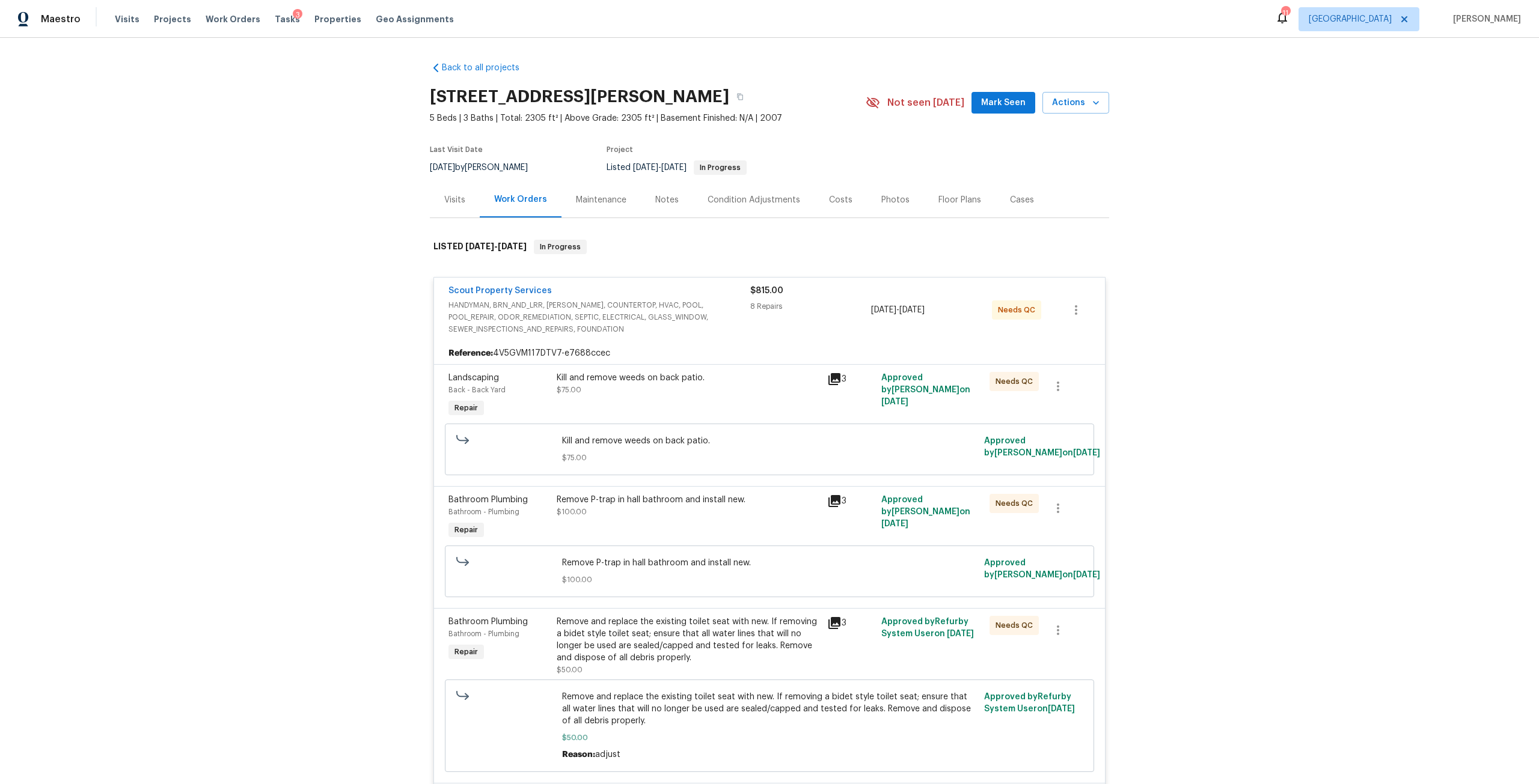
click at [614, 386] on div "Kill and remove weeds on back patio. $75.00" at bounding box center [688, 384] width 263 height 24
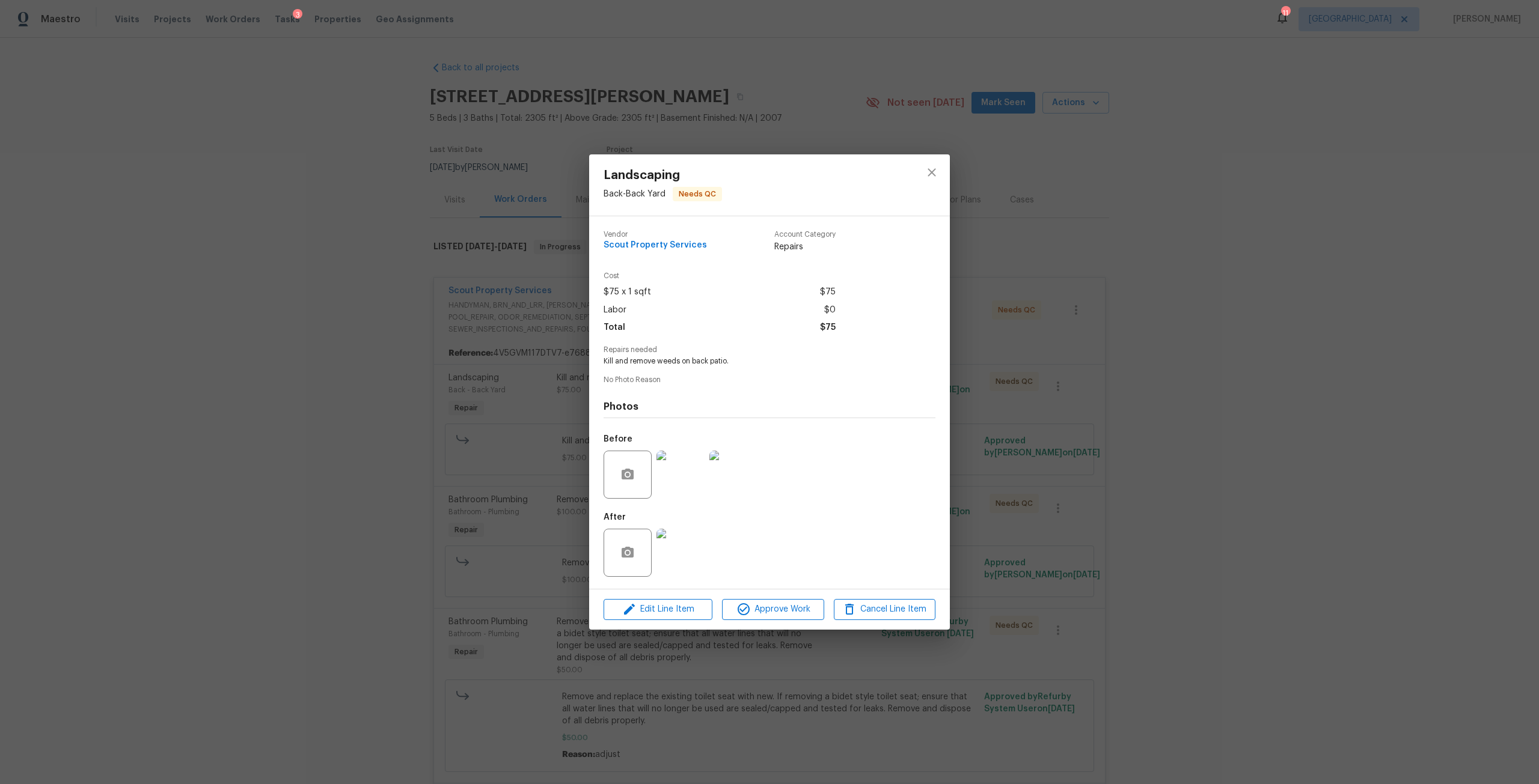
click at [672, 556] on img at bounding box center [680, 552] width 48 height 48
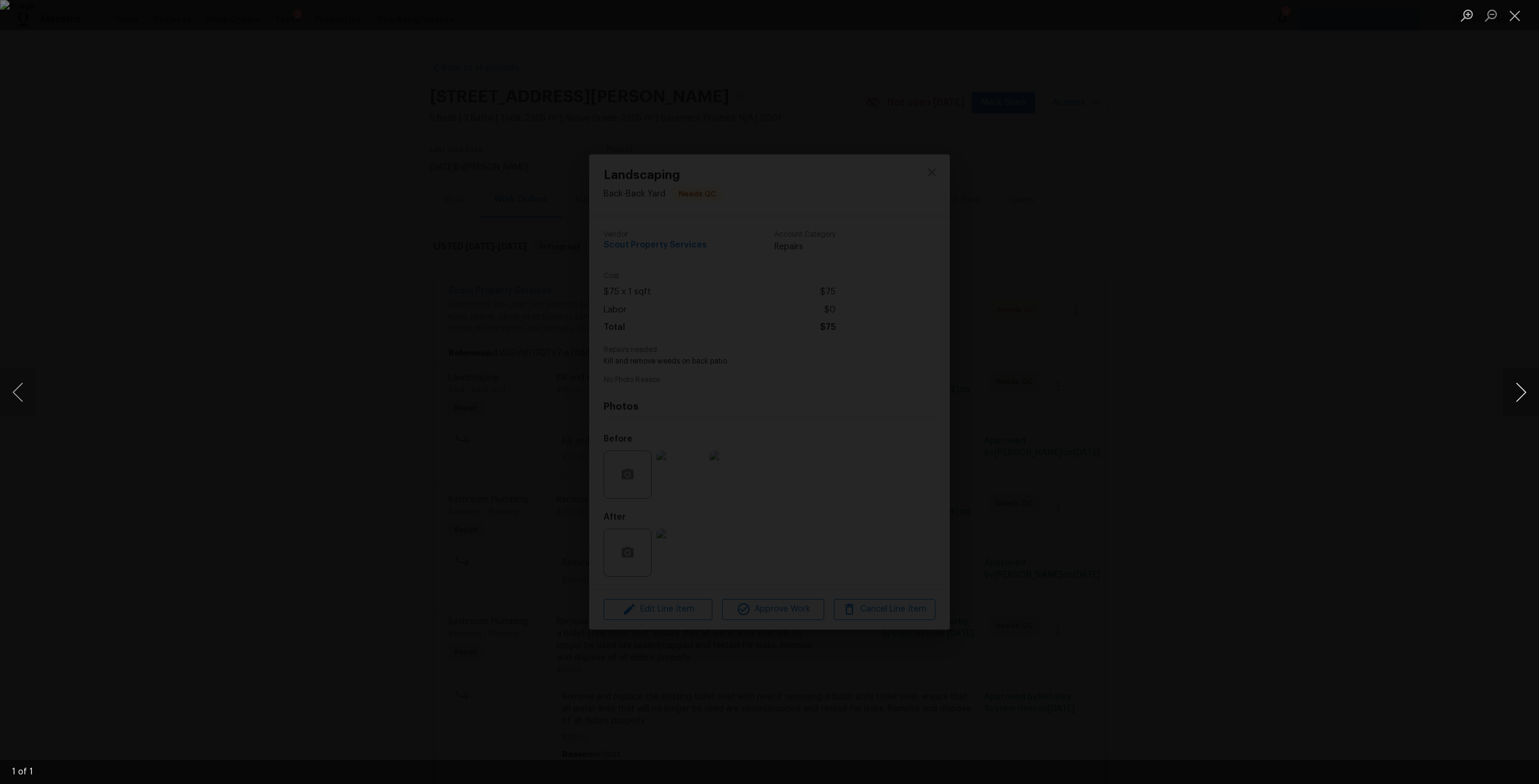
click at [1526, 392] on button "Next image" at bounding box center [1521, 392] width 36 height 48
click at [1200, 244] on div "Lightbox" at bounding box center [770, 392] width 1539 height 784
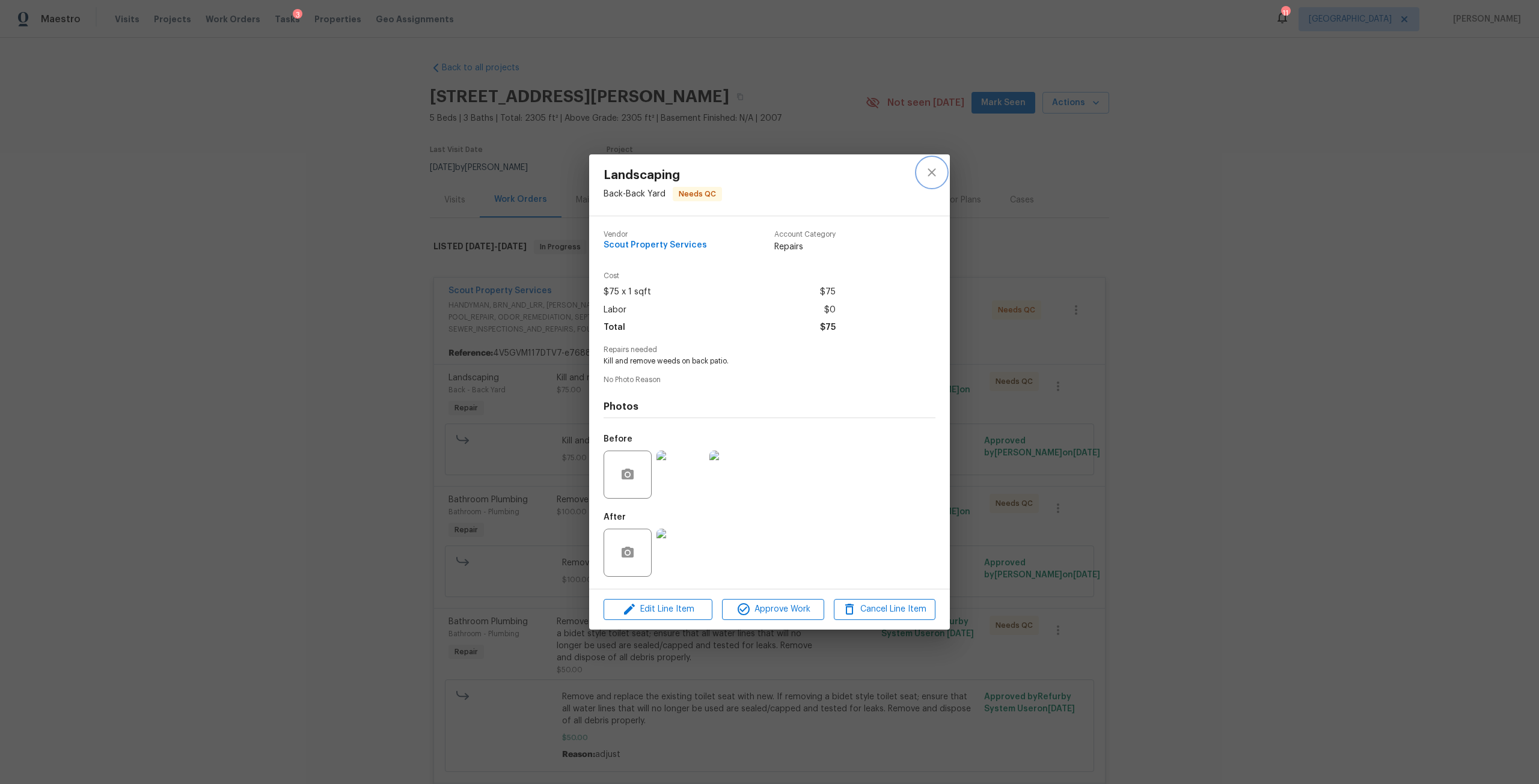
click at [934, 175] on icon "close" at bounding box center [931, 172] width 14 height 14
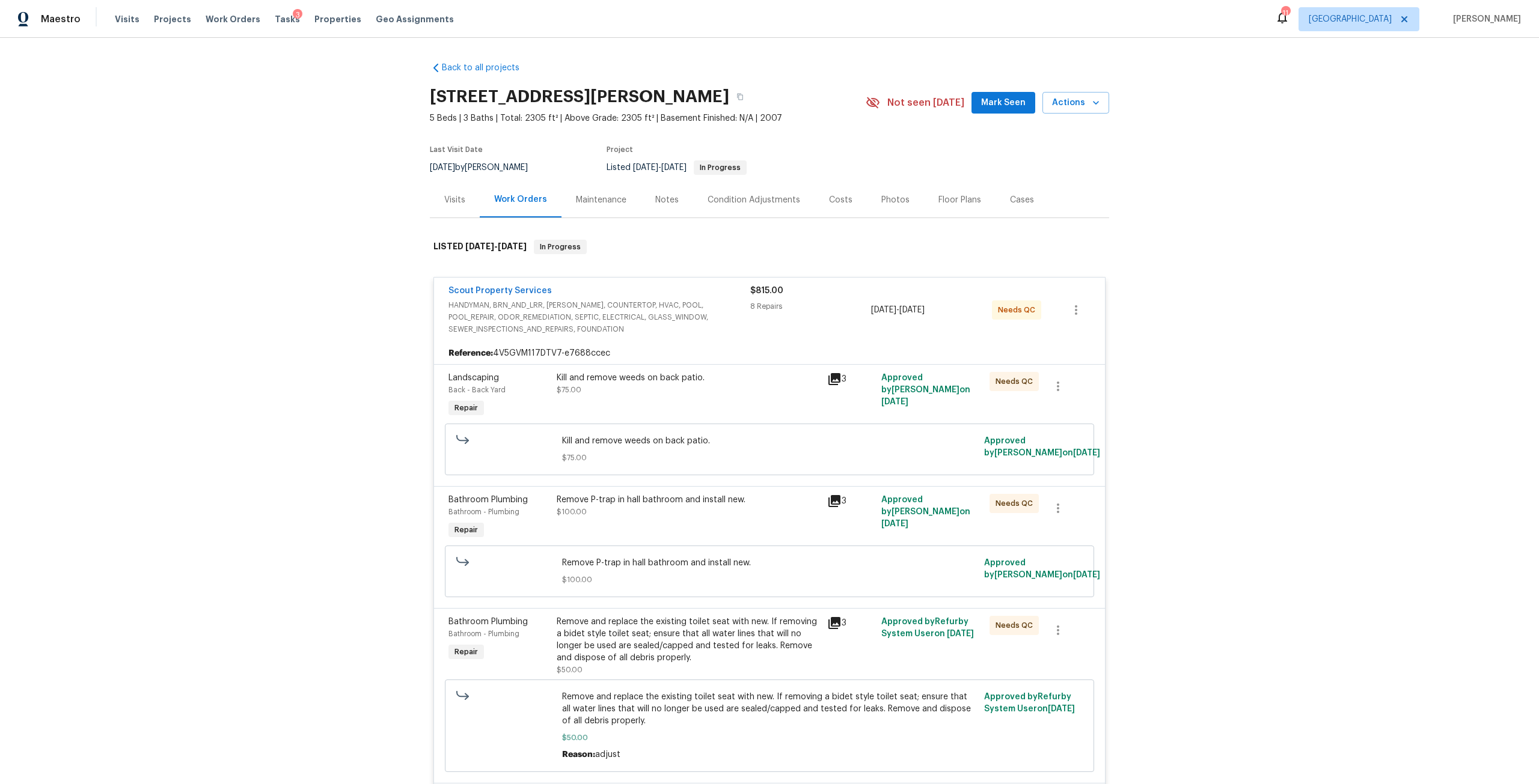
click at [682, 528] on div "Remove P-trap in hall bathroom and install new. $100.00" at bounding box center [688, 518] width 271 height 55
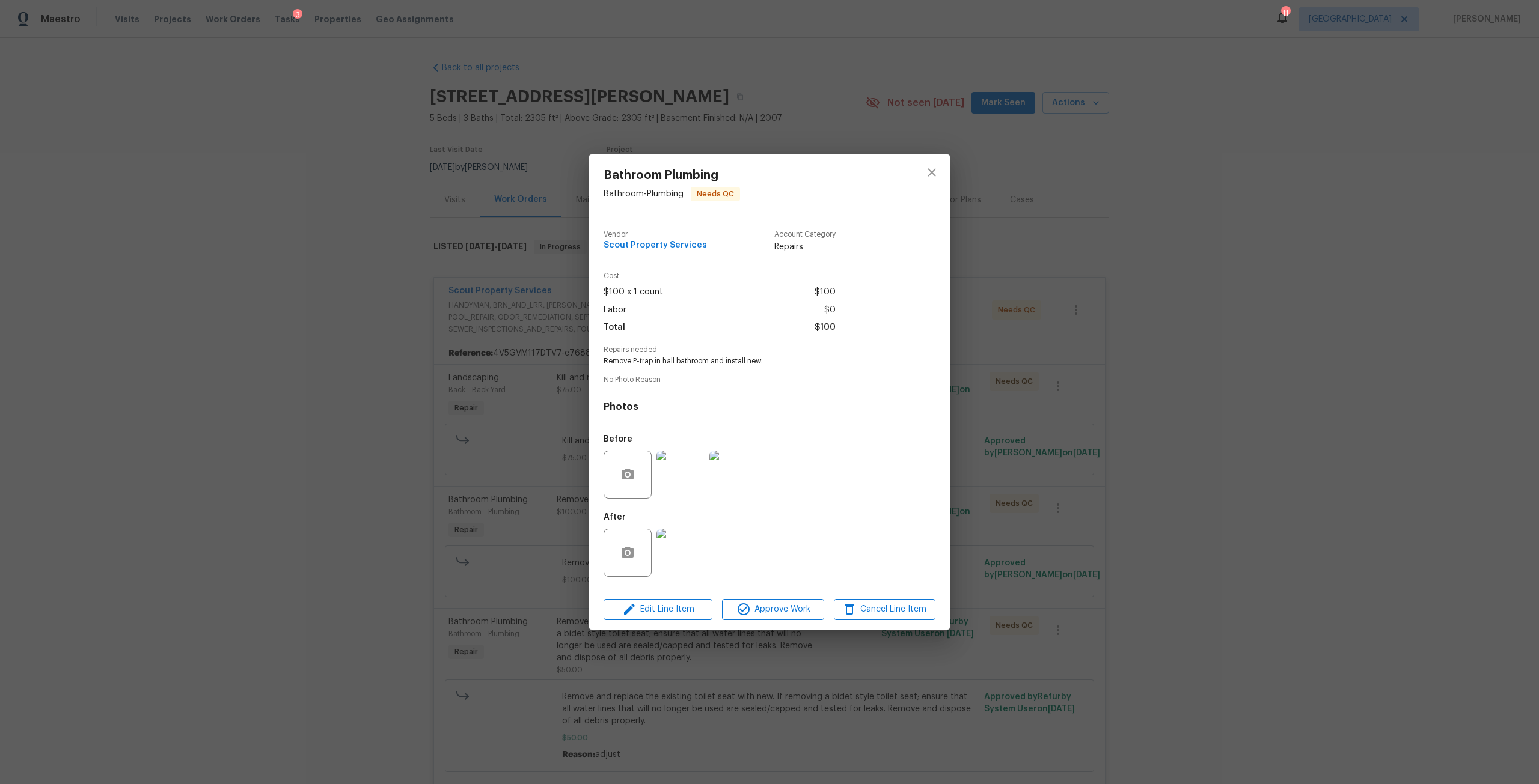
click at [686, 545] on img at bounding box center [680, 552] width 48 height 48
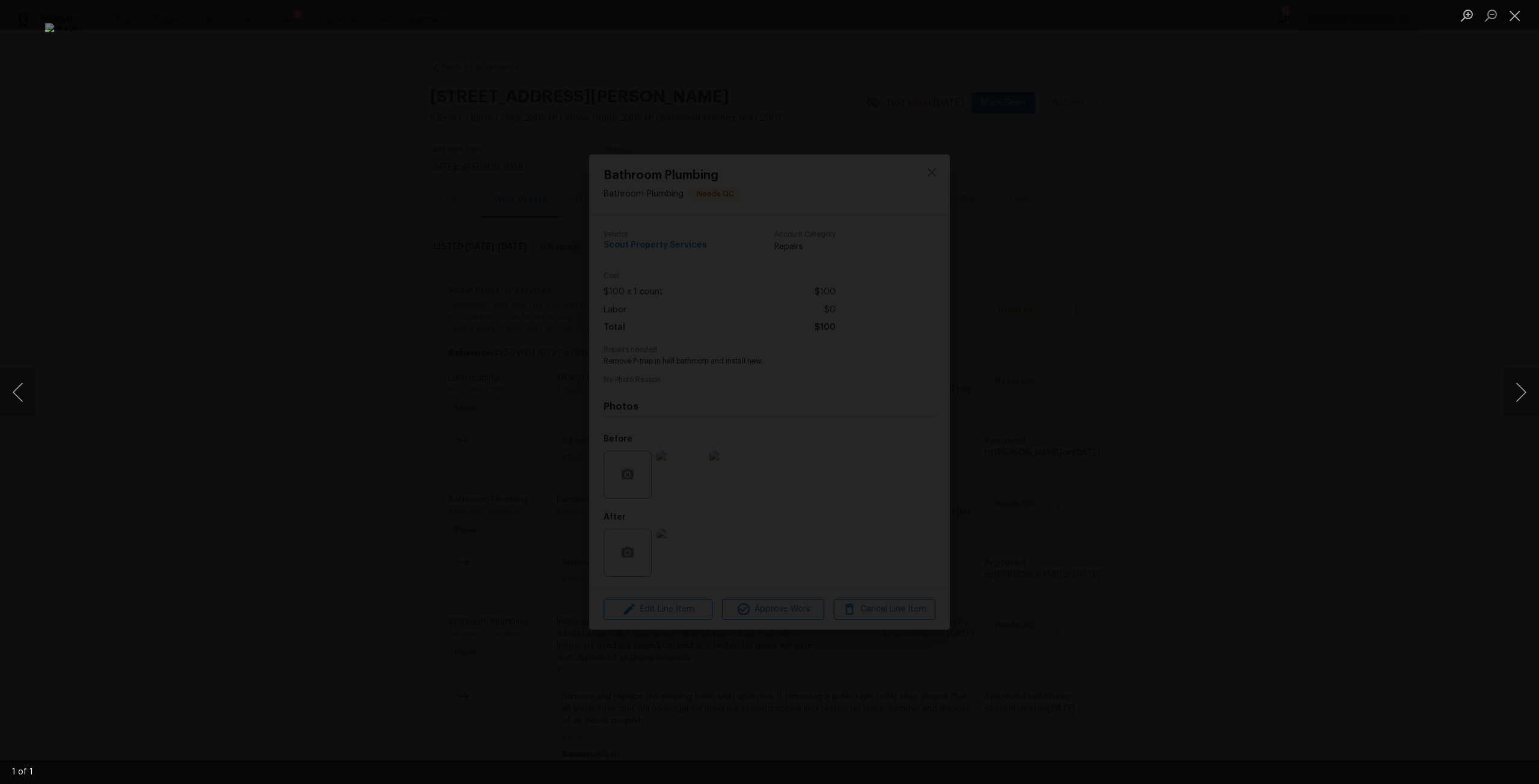
click at [1329, 329] on div "Lightbox" at bounding box center [770, 392] width 1539 height 784
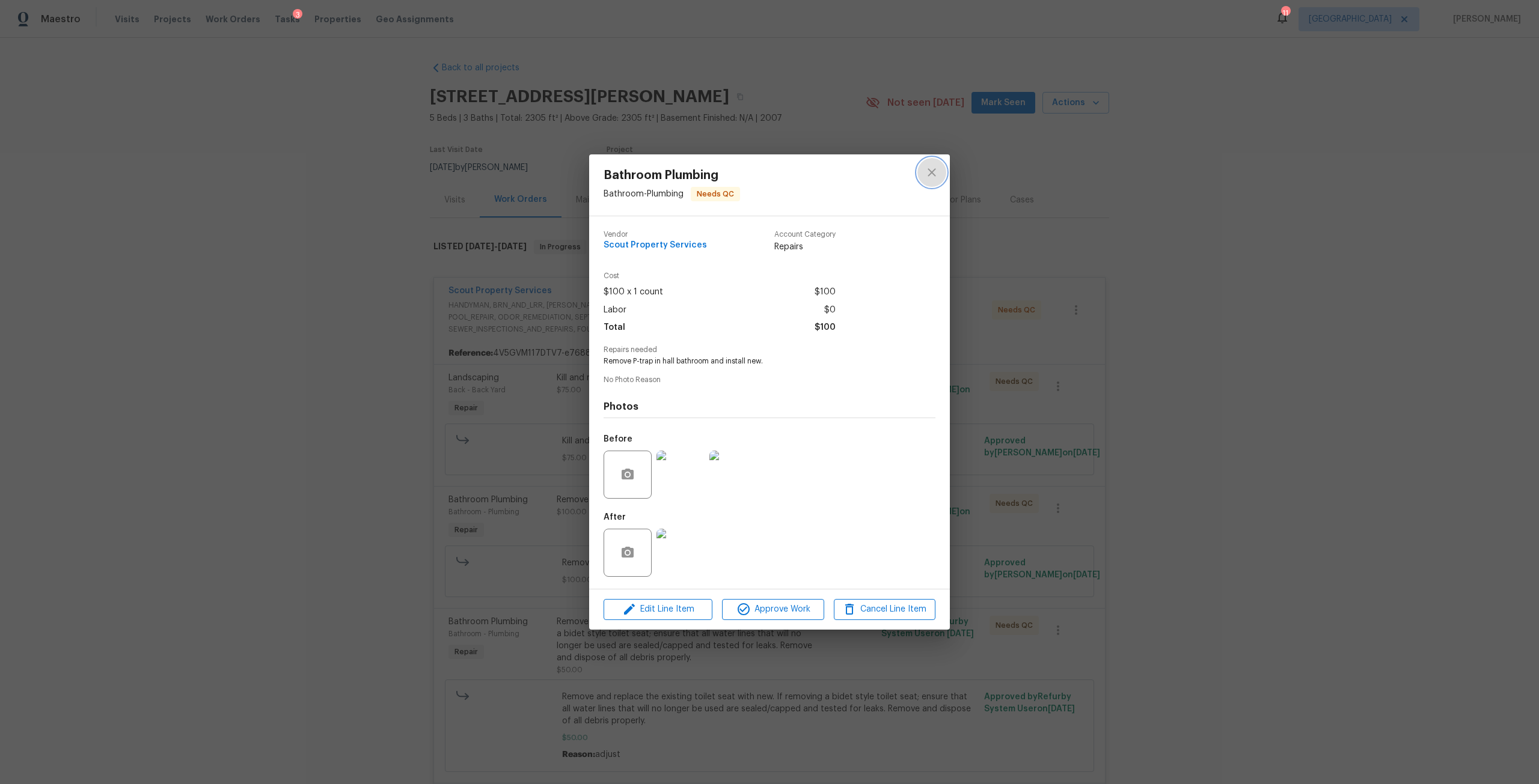
click at [931, 171] on icon "close" at bounding box center [931, 173] width 8 height 8
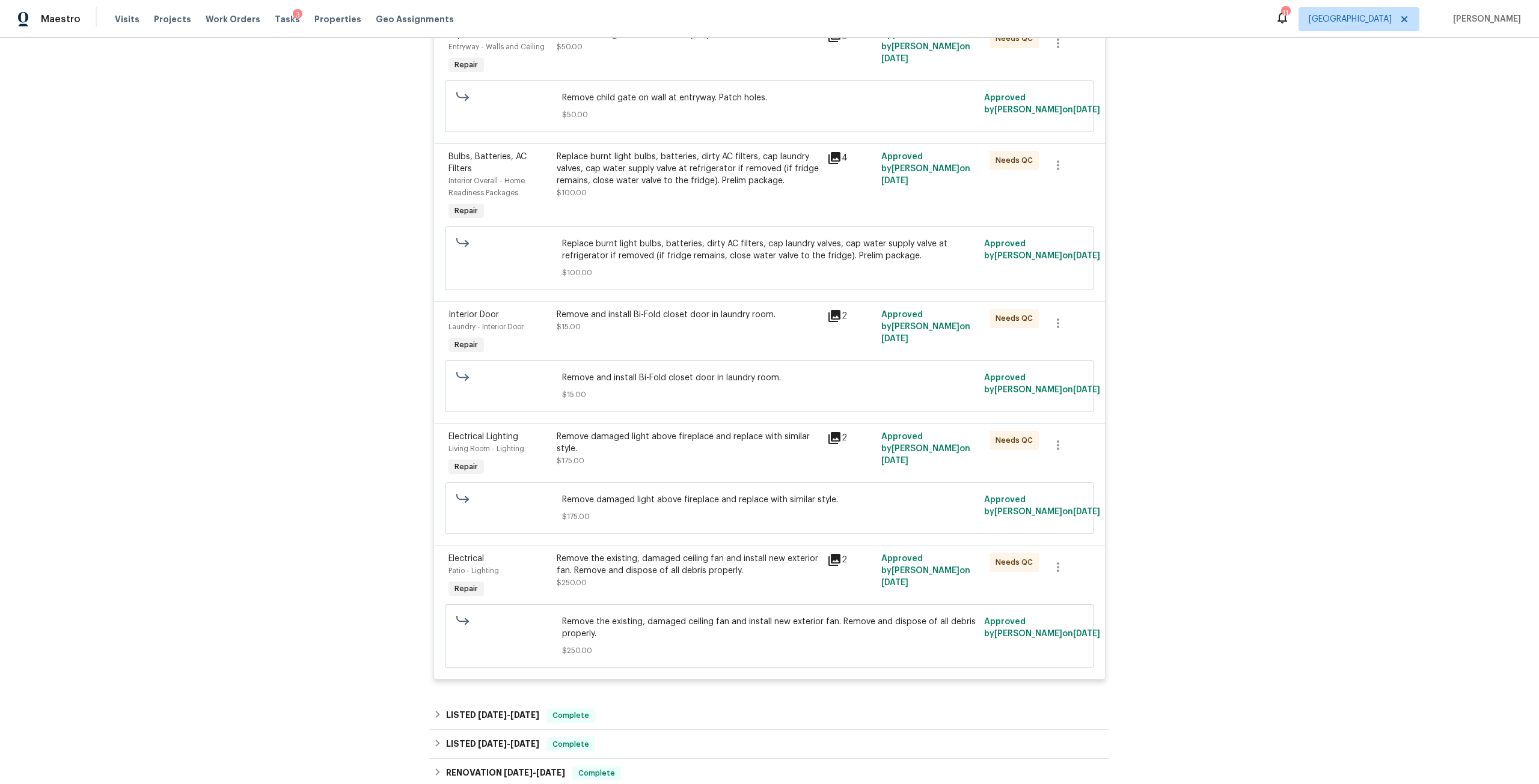
scroll to position [781, 0]
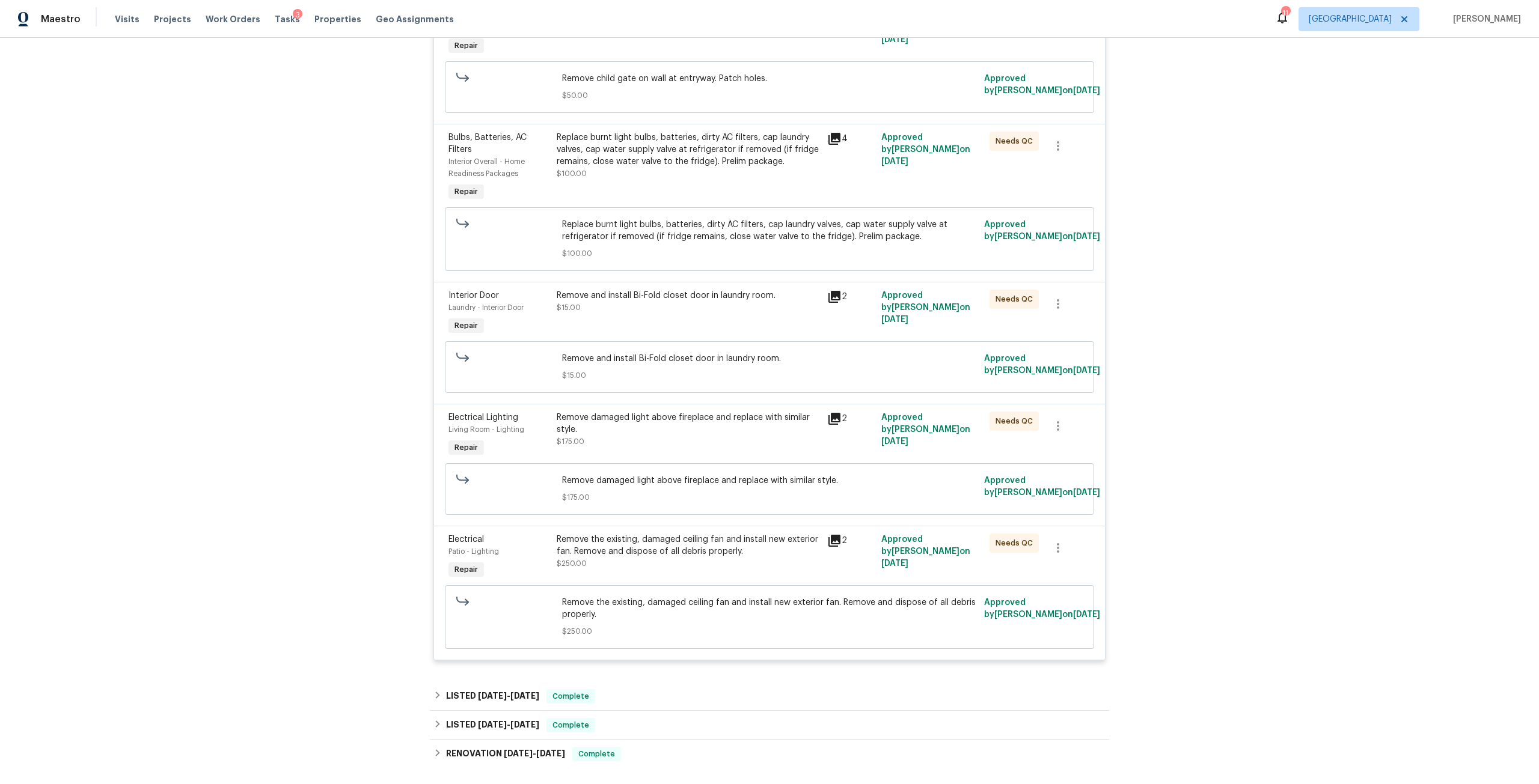
click at [684, 425] on div "Remove damaged light above fireplace and replace with similar style." at bounding box center [688, 423] width 263 height 24
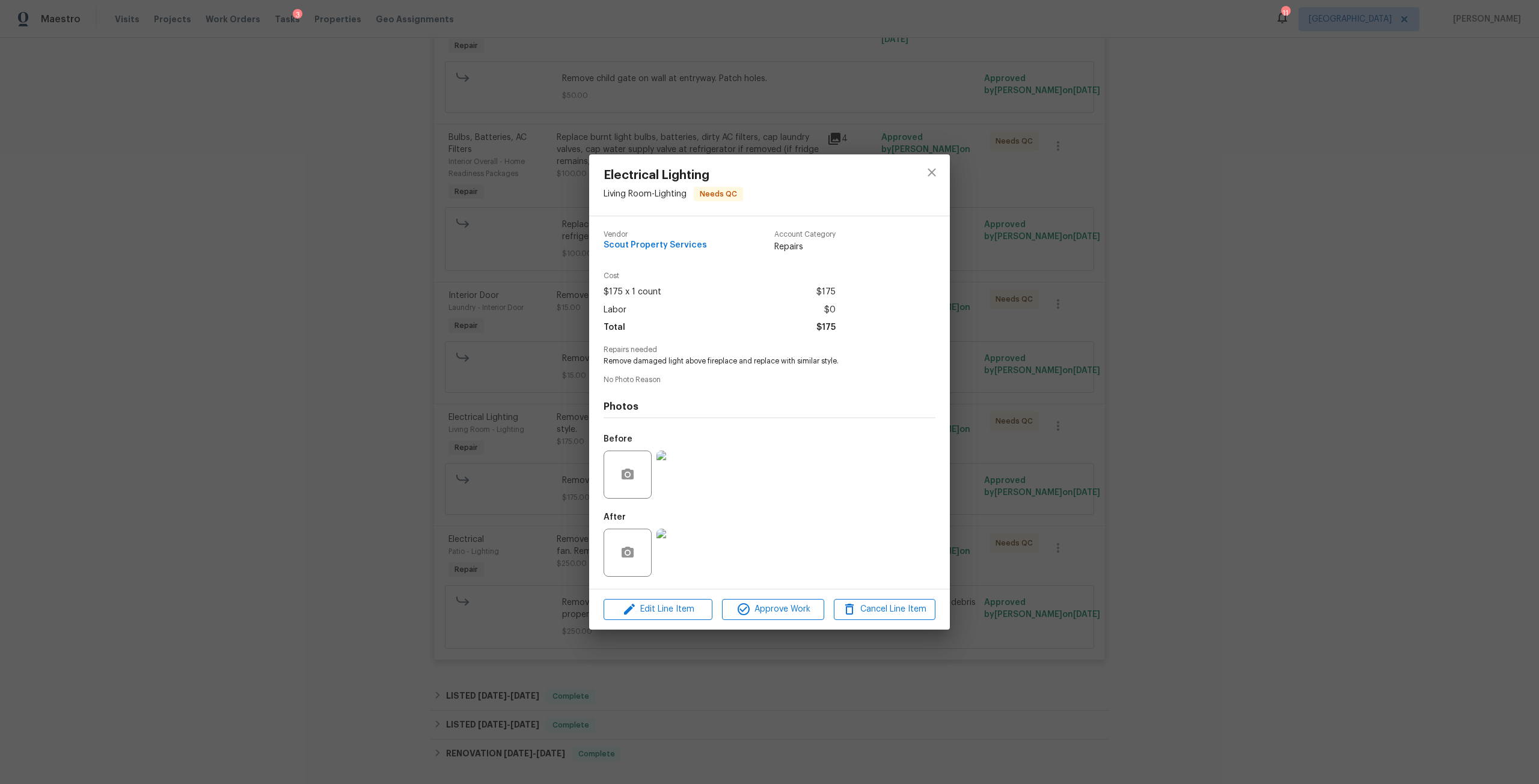
click at [679, 553] on img at bounding box center [680, 552] width 48 height 48
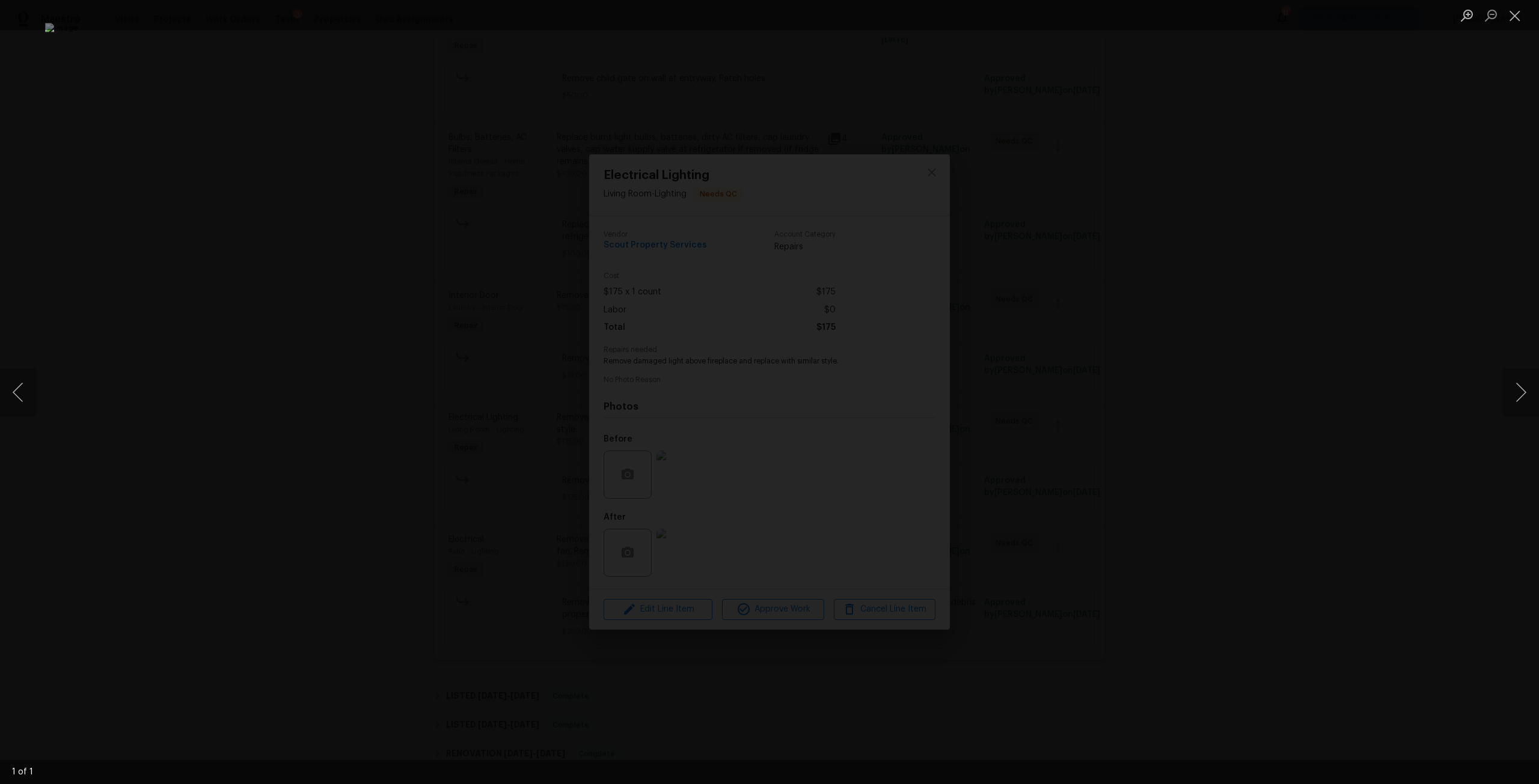
click at [1267, 339] on div "Lightbox" at bounding box center [770, 392] width 1539 height 784
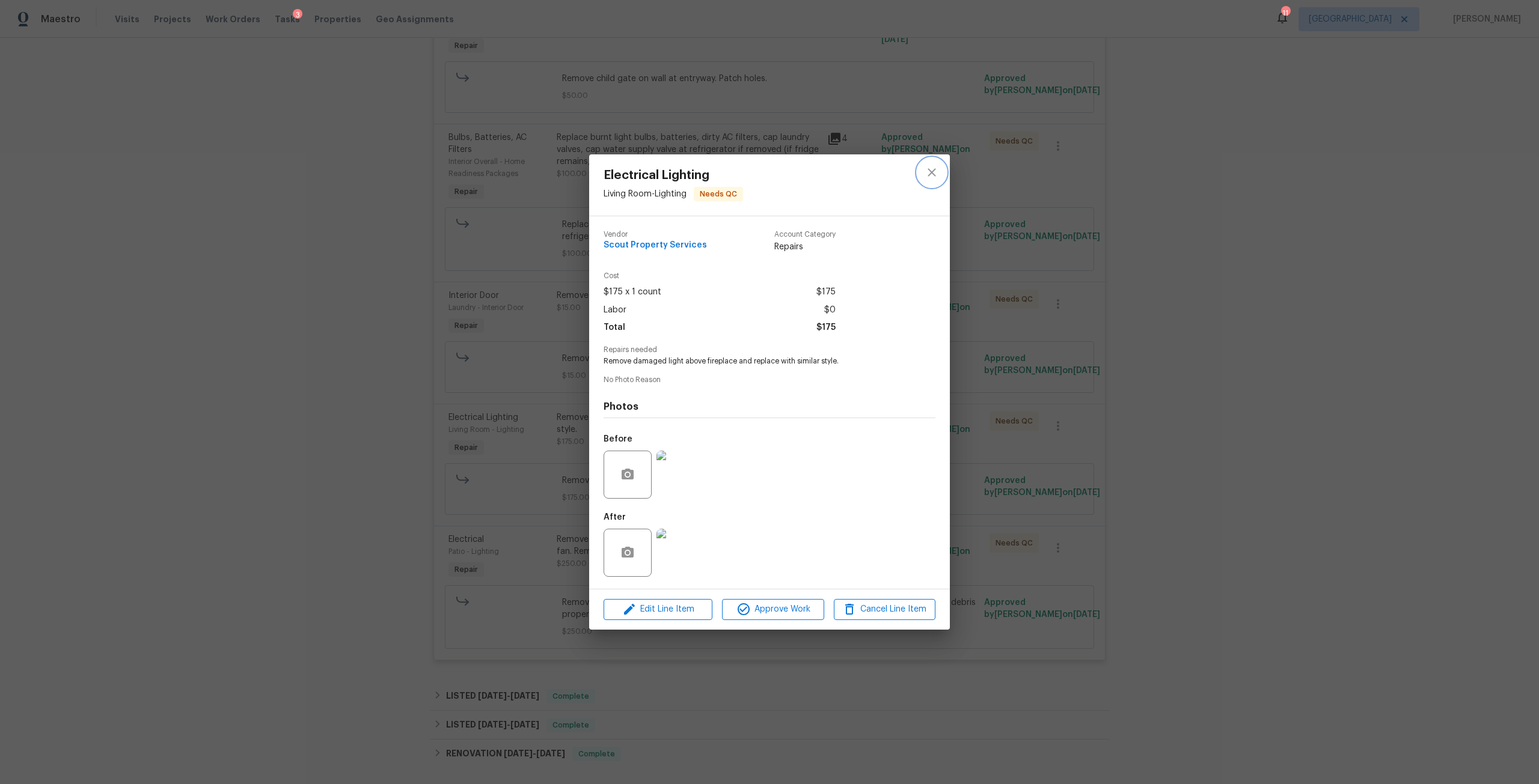
click at [926, 185] on button "close" at bounding box center [932, 172] width 29 height 29
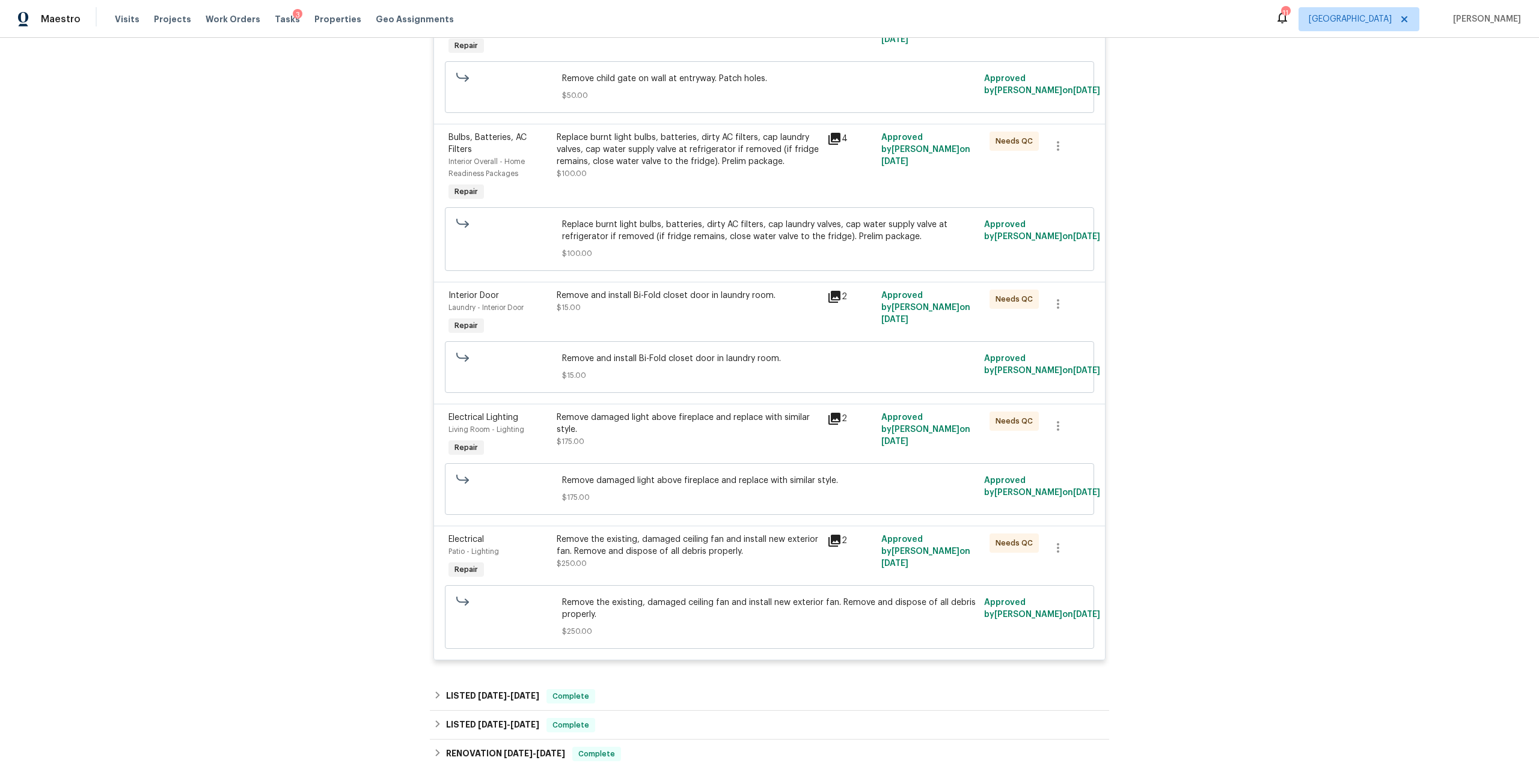
click at [613, 540] on div "Remove the existing, damaged ceiling fan and install new exterior fan. Remove a…" at bounding box center [688, 545] width 263 height 24
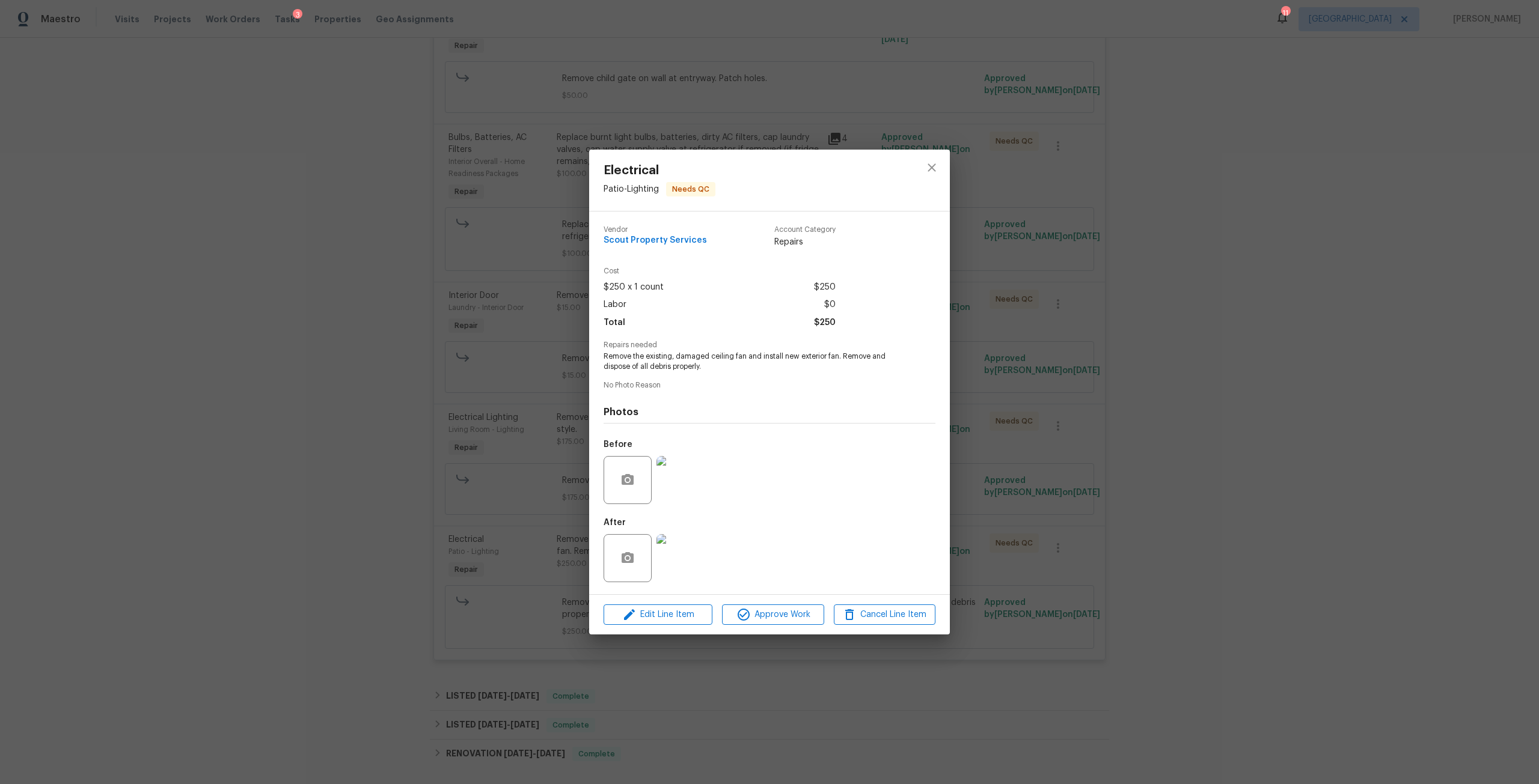
click at [679, 548] on img at bounding box center [680, 558] width 48 height 48
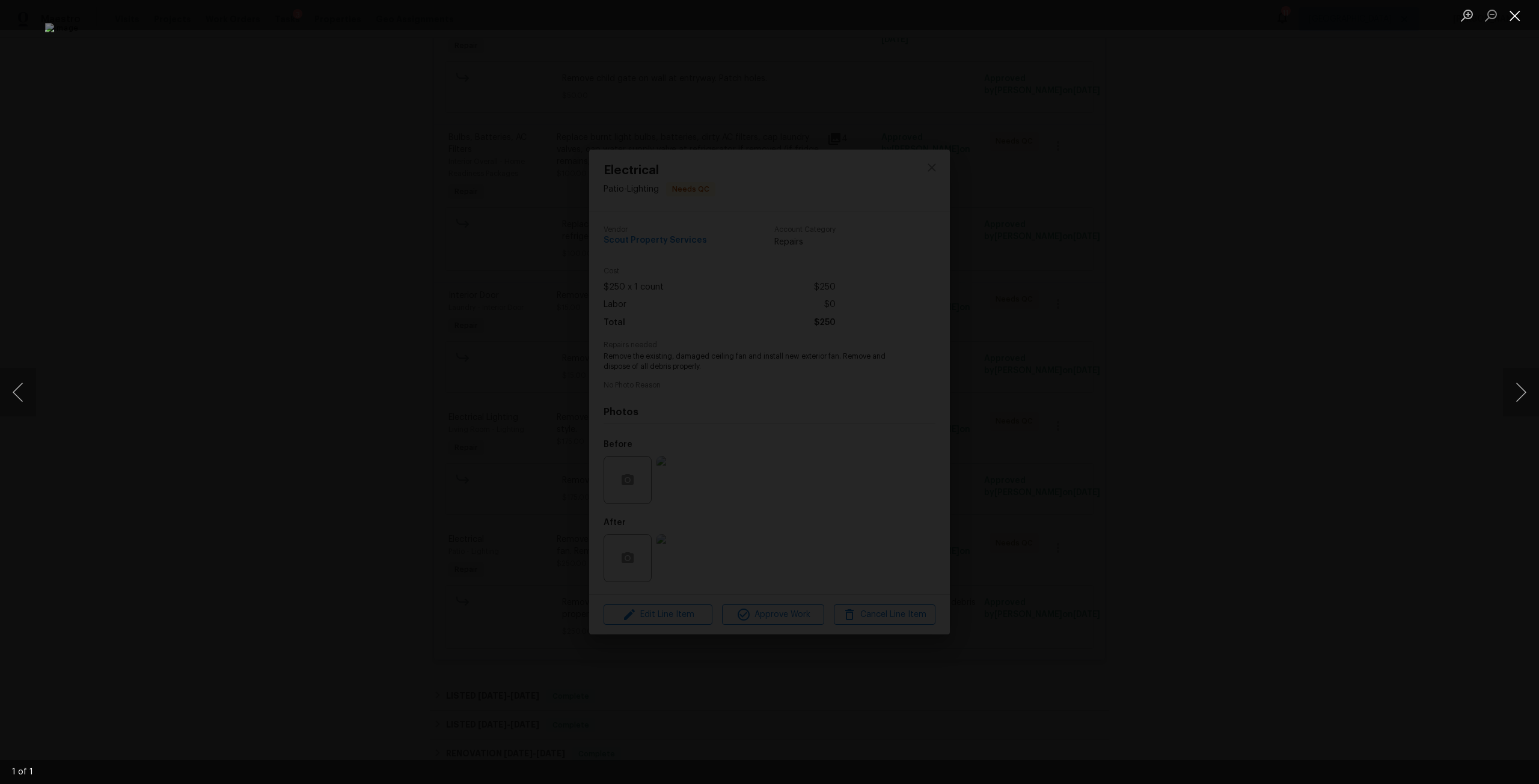
click at [1512, 12] on button "Close lightbox" at bounding box center [1515, 16] width 24 height 21
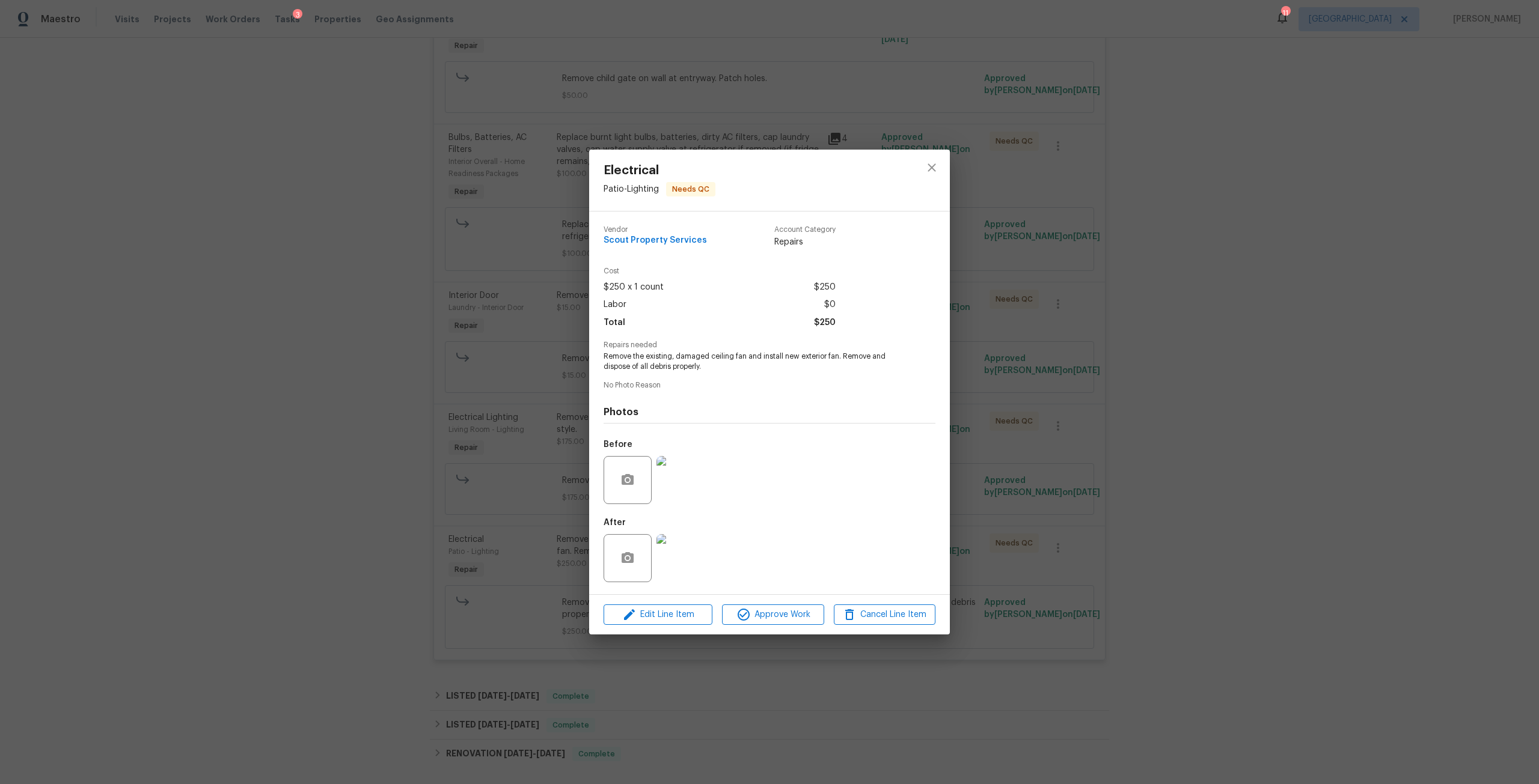
click at [971, 174] on div "Electrical Patio - Lighting Needs QC Vendor Scout Property Services Account Cat…" at bounding box center [770, 392] width 1539 height 784
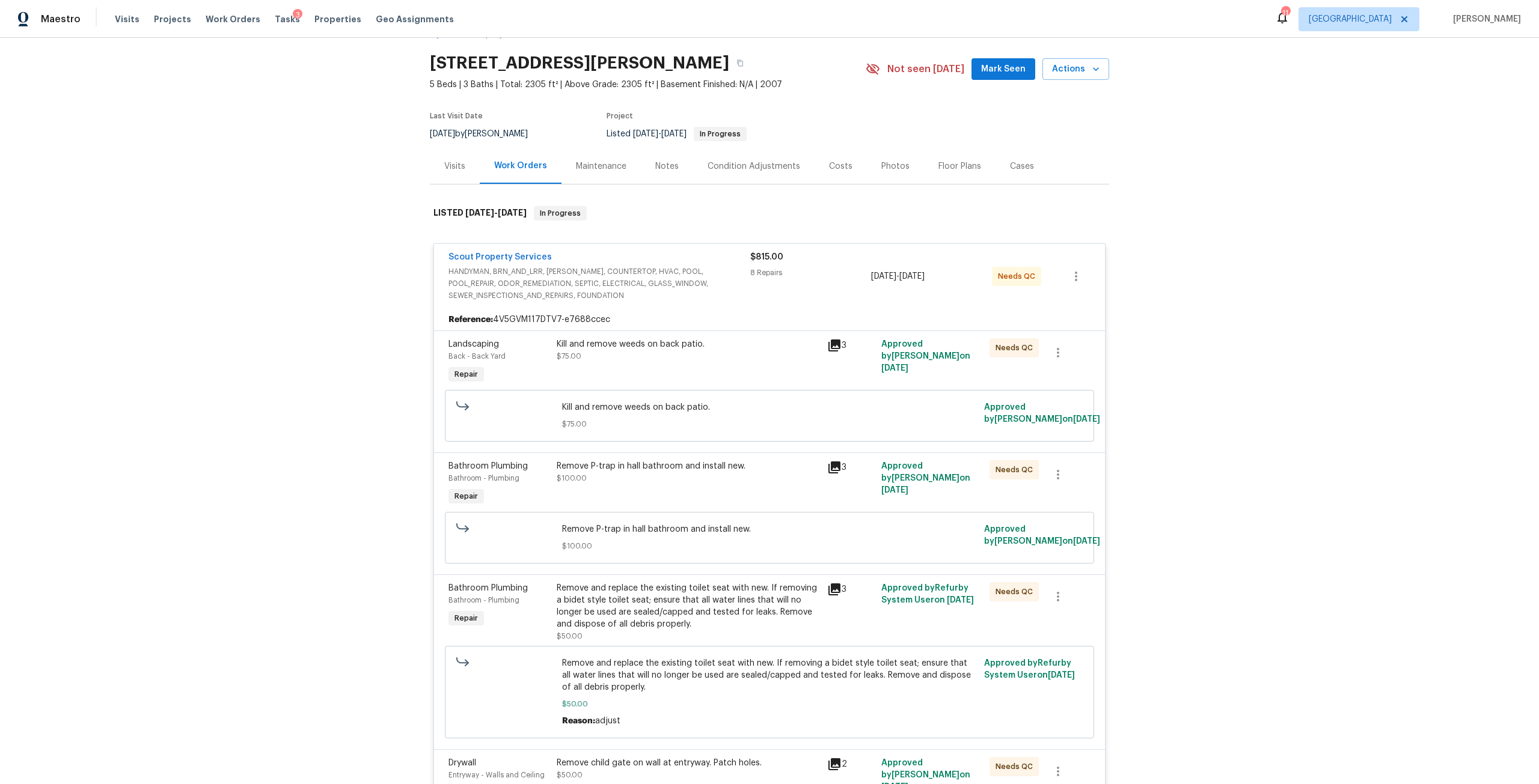
scroll to position [0, 0]
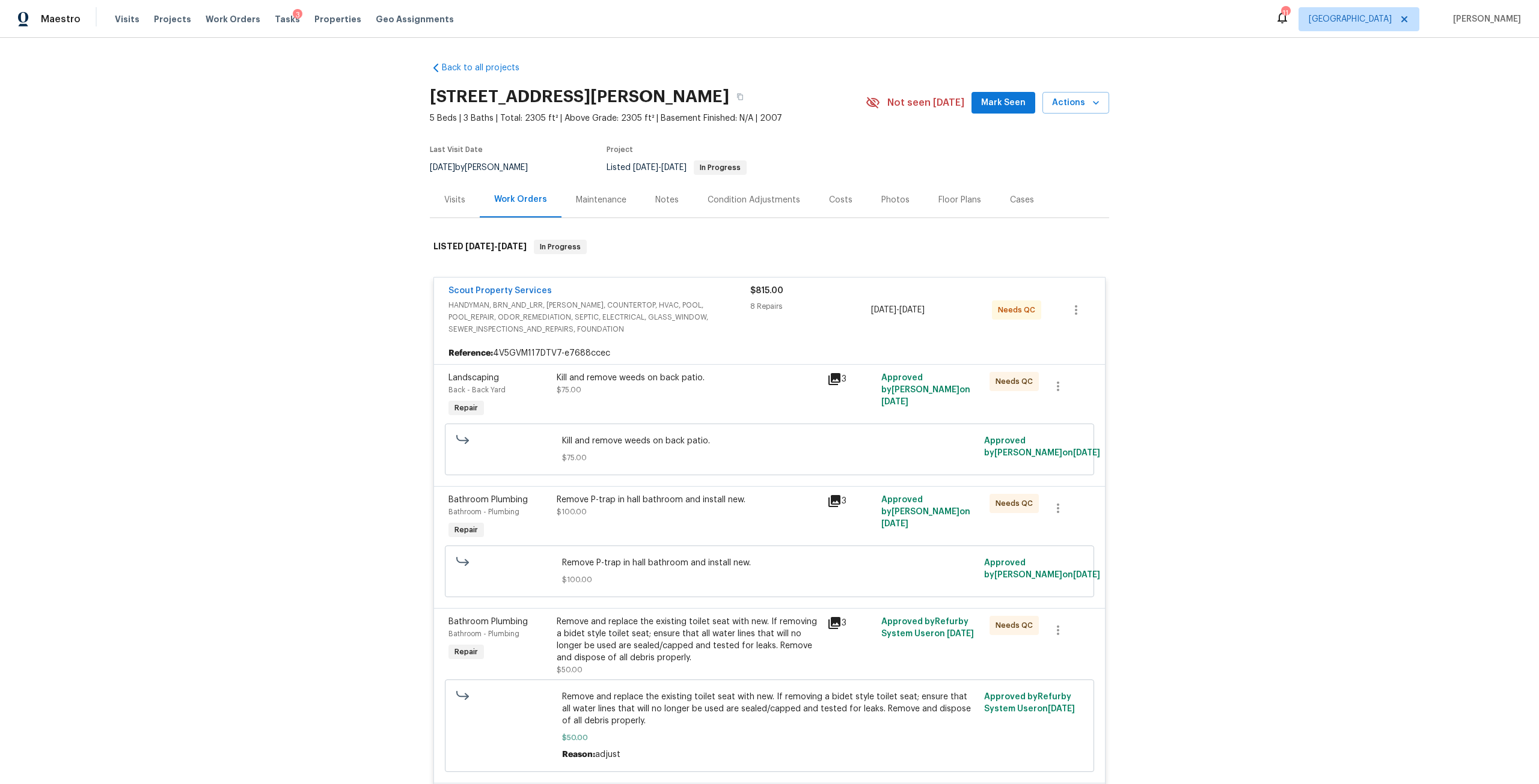
click at [462, 193] on div "Visits" at bounding box center [455, 200] width 50 height 35
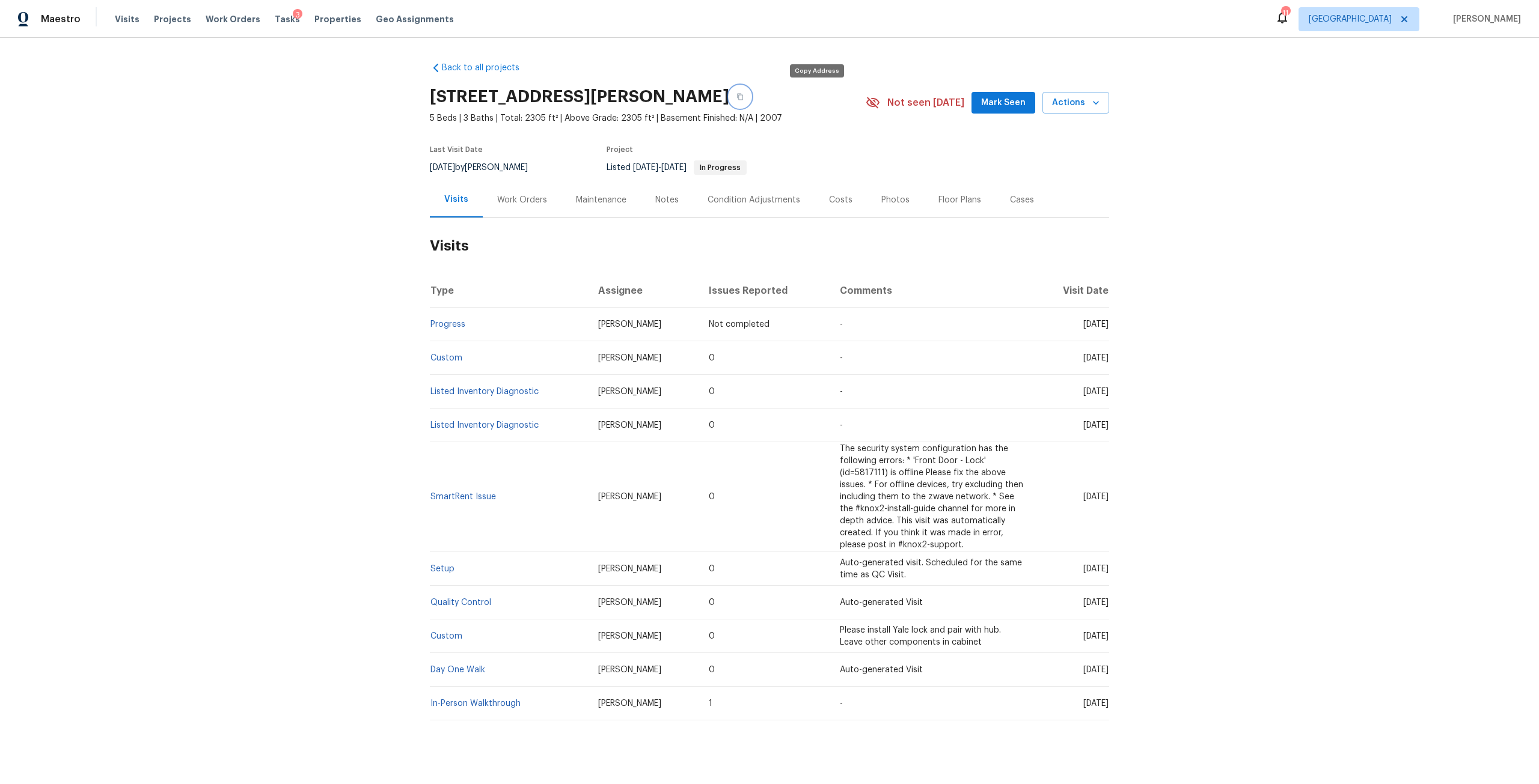
drag, startPoint x: 815, startPoint y: 103, endPoint x: 984, endPoint y: 3, distance: 196.4
click at [751, 104] on button "button" at bounding box center [740, 96] width 22 height 22
drag, startPoint x: 307, startPoint y: 11, endPoint x: 332, endPoint y: 44, distance: 41.4
click at [307, 11] on div "Visits Projects Work Orders Tasks 3 Properties Geo Assignments" at bounding box center [292, 19] width 353 height 24
click at [338, 25] on span "Properties" at bounding box center [337, 19] width 47 height 12
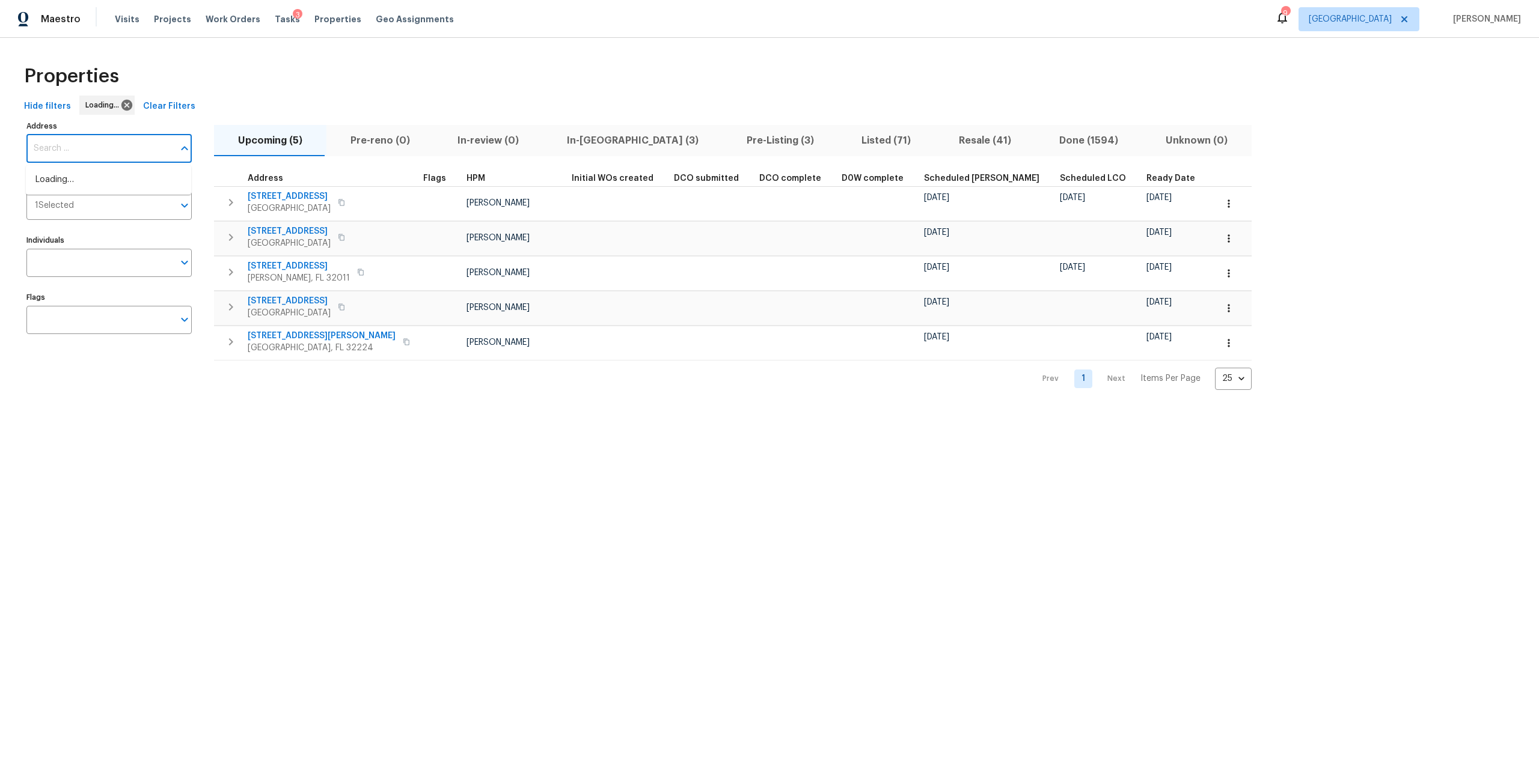
click at [119, 161] on input "Address" at bounding box center [100, 148] width 147 height 28
click at [119, 155] on input "Address" at bounding box center [100, 148] width 147 height 28
type input "hilltop"
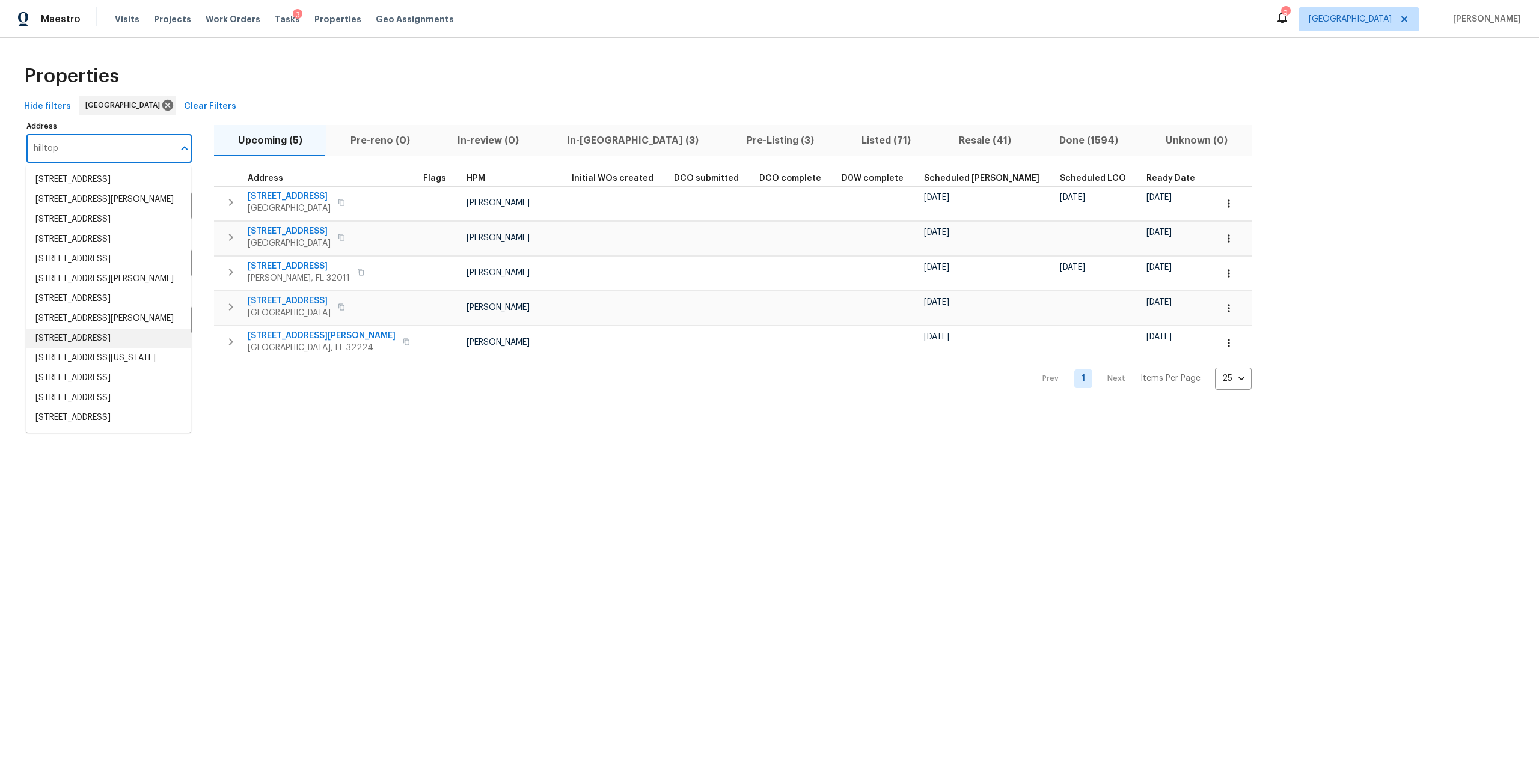
click at [101, 349] on li "5236 Hilltop Rd Unit 301 Jamestown NC 27282" at bounding box center [109, 339] width 165 height 20
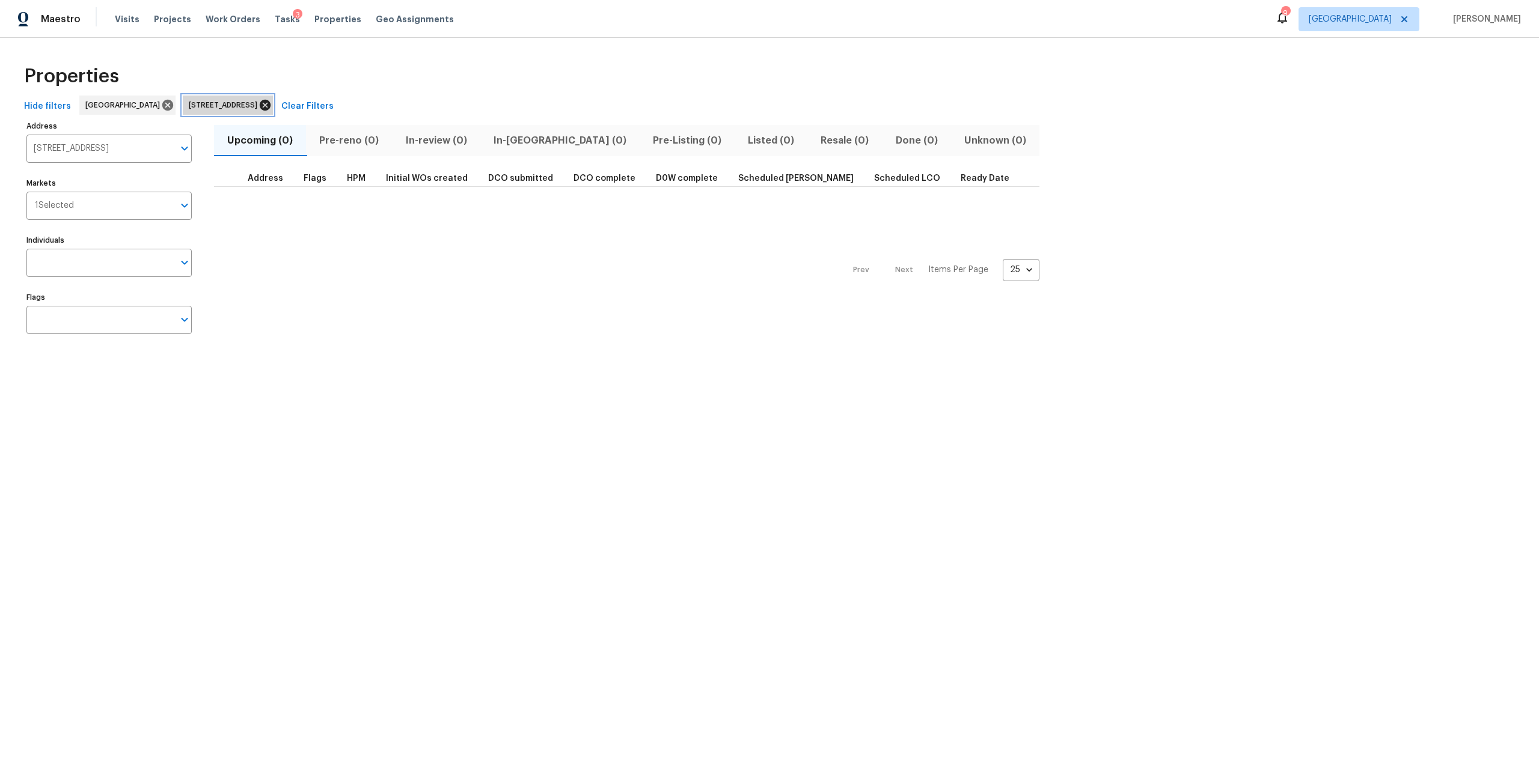
click at [271, 108] on icon at bounding box center [265, 104] width 11 height 11
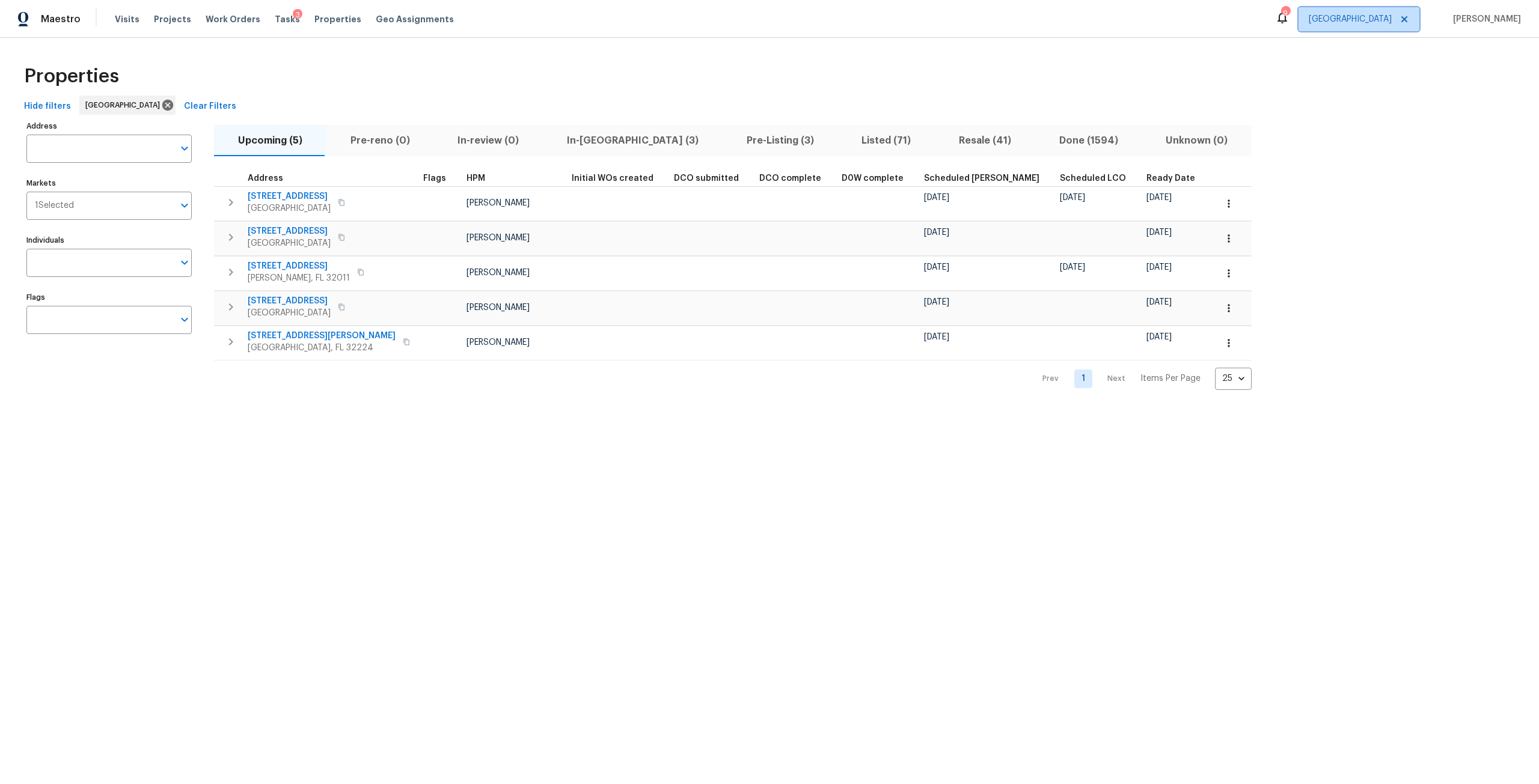
click at [1392, 10] on span "[GEOGRAPHIC_DATA]" at bounding box center [1359, 19] width 121 height 24
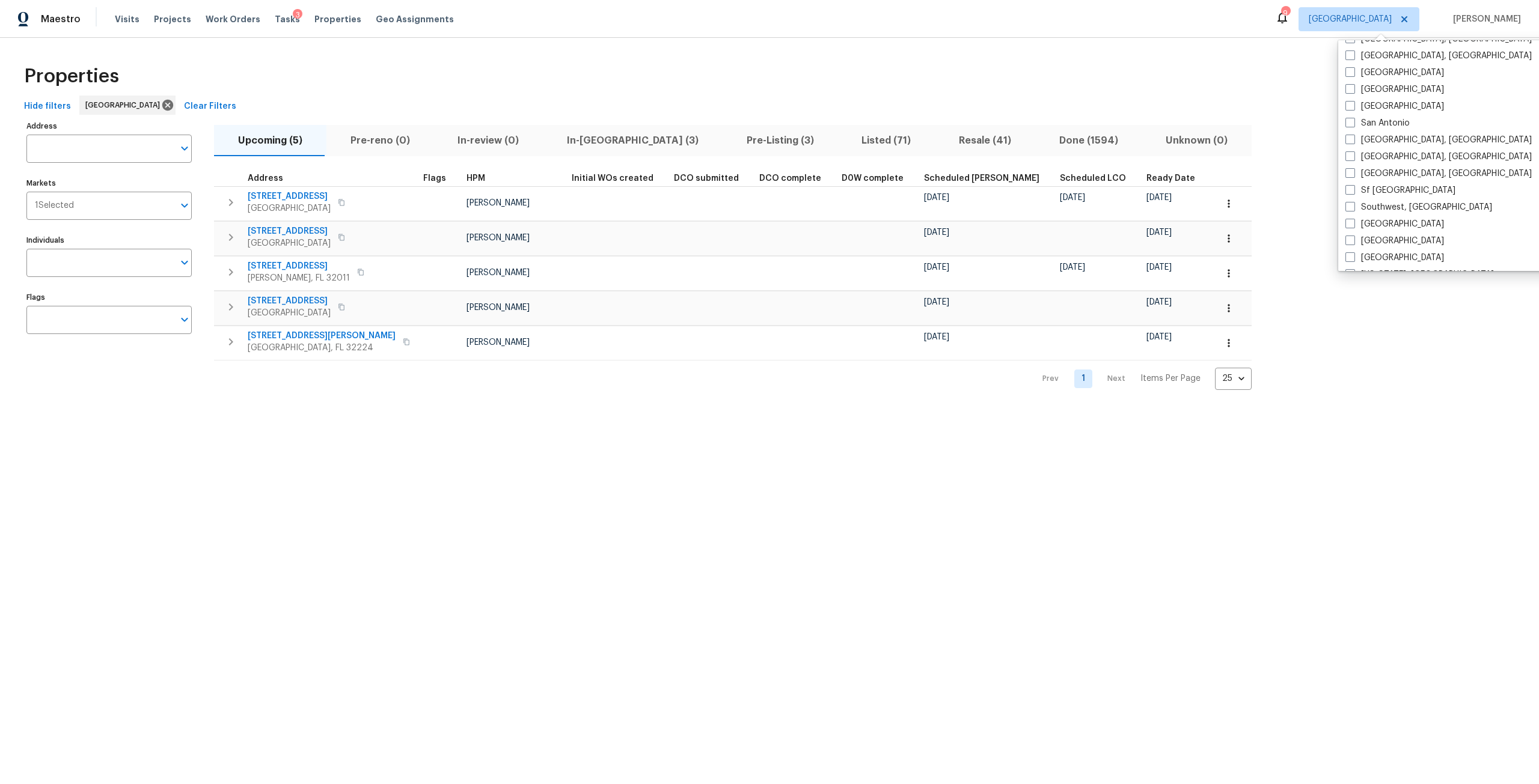
scroll to position [805, 0]
click at [1383, 228] on label "Tampa" at bounding box center [1395, 224] width 98 height 12
click at [1353, 226] on input "Tampa" at bounding box center [1349, 222] width 8 height 8
checkbox input "true"
click at [1267, 76] on div "Properties" at bounding box center [770, 76] width 1500 height 39
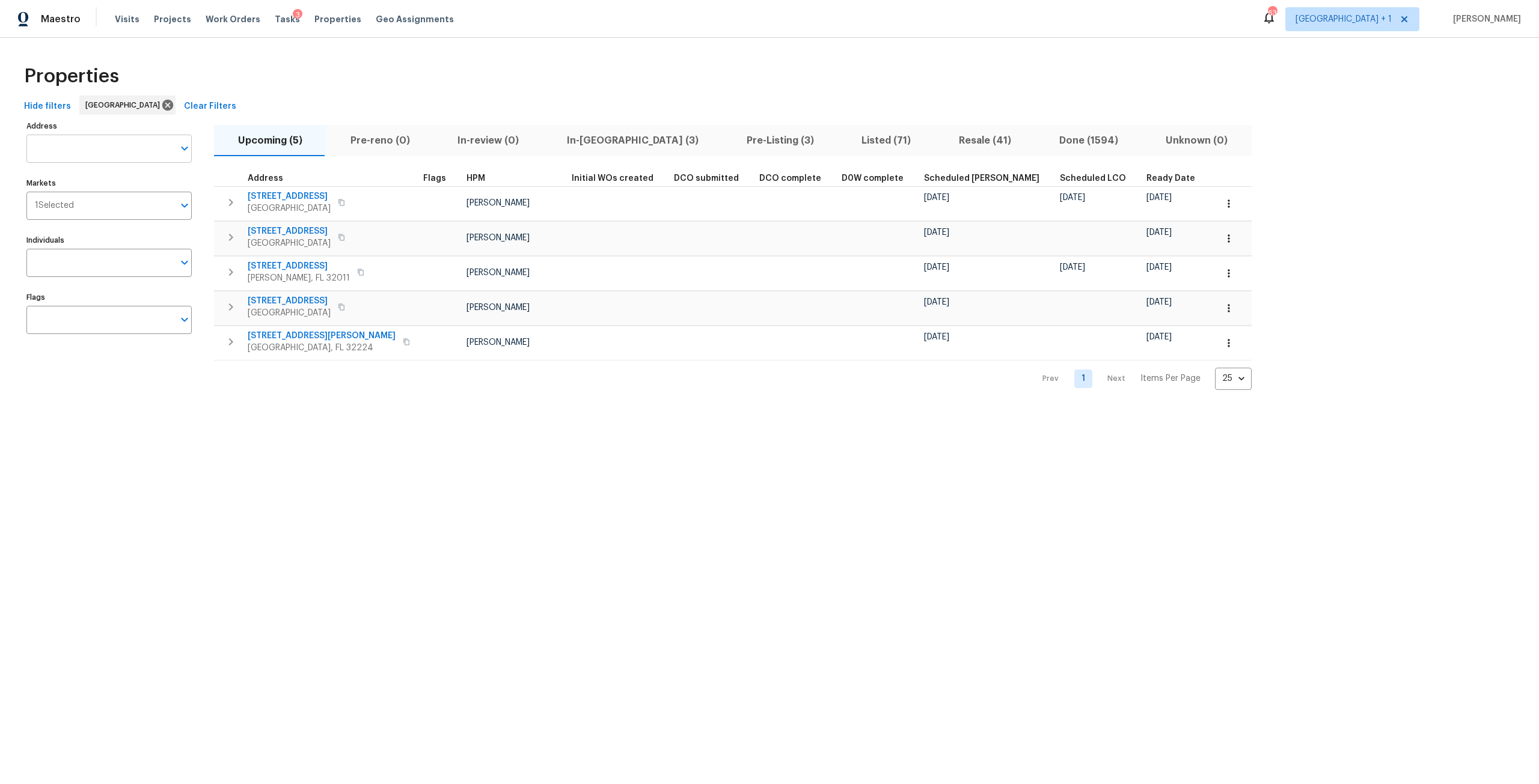
click at [63, 137] on input "Address" at bounding box center [100, 148] width 147 height 28
paste input "Address"
type input "Address"
click at [322, 22] on span "Properties" at bounding box center [337, 19] width 47 height 12
click at [73, 142] on input "Address" at bounding box center [100, 148] width 147 height 28
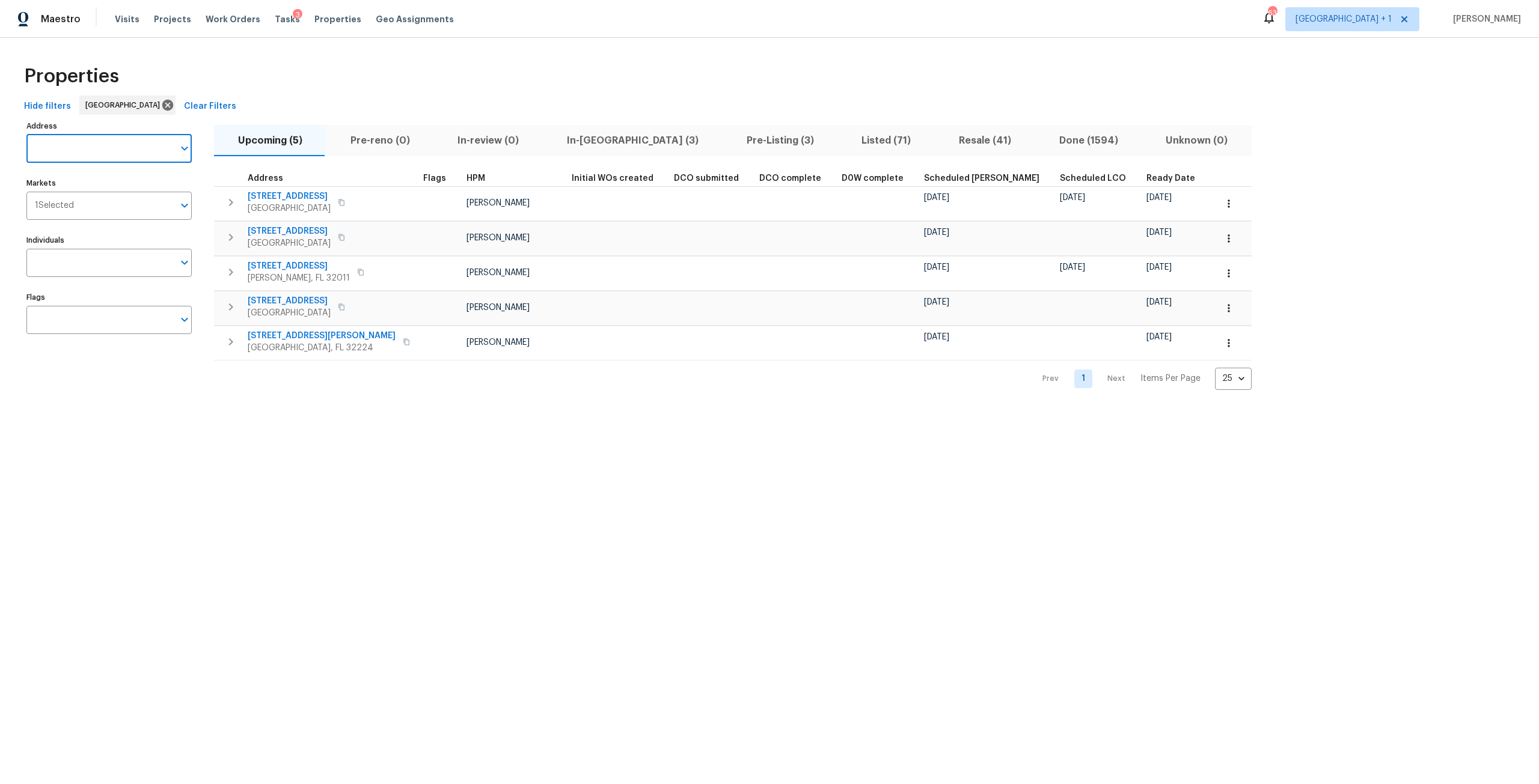
paste input "Address"
click at [93, 152] on input "Address" at bounding box center [100, 148] width 147 height 28
type input "A"
paste input "Address"
paste input "5511 Drinkard Dr New Port Richey, FL 34653"
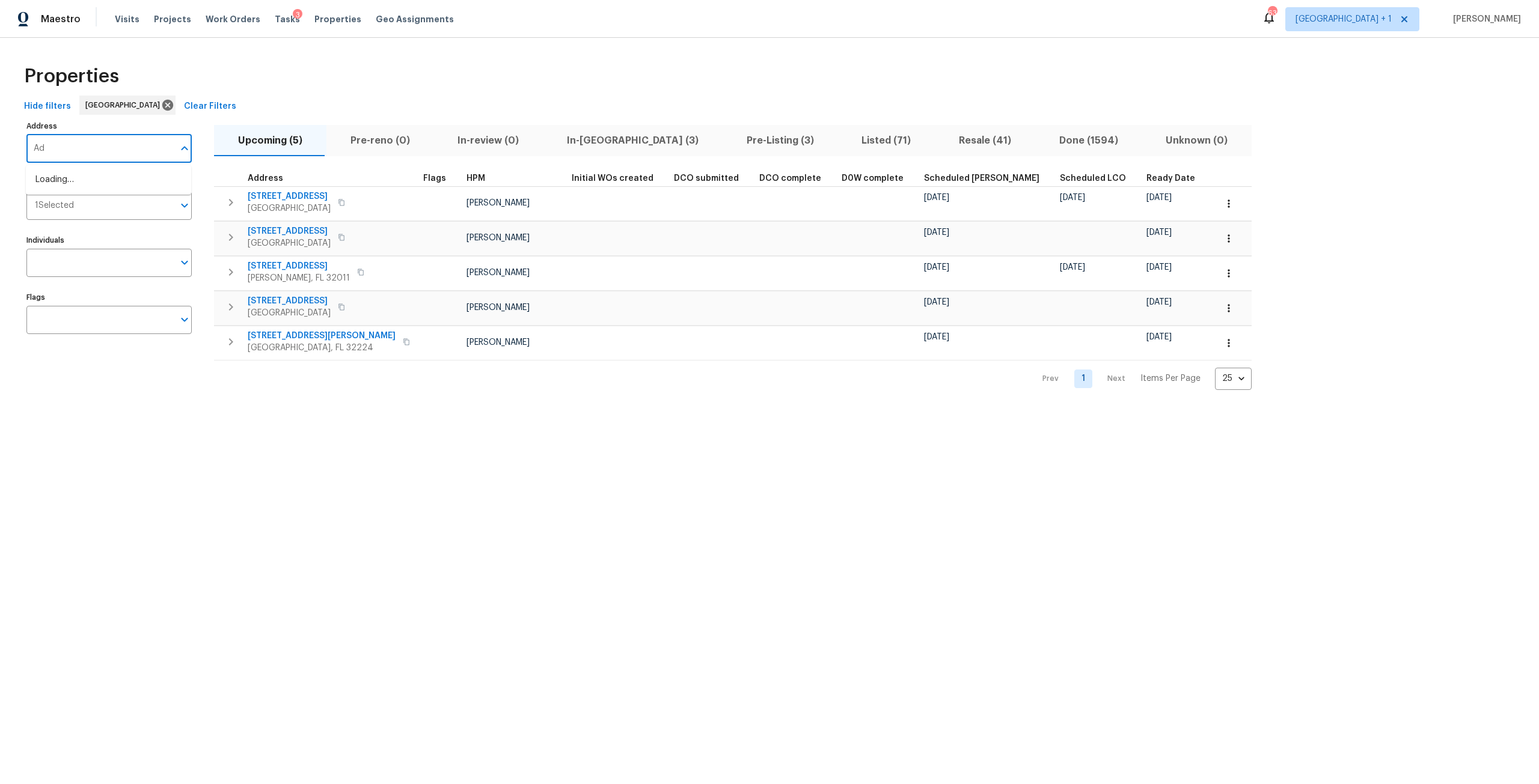
type input "A"
paste input "5511 Drinkard Dr New Port Richey, FL 34653"
type input "5511 Drinkard Dr New Port Richey, FL 34653"
click at [91, 178] on li "5511 Drinkard Dr New Port Richey FL 34653" at bounding box center [109, 187] width 165 height 32
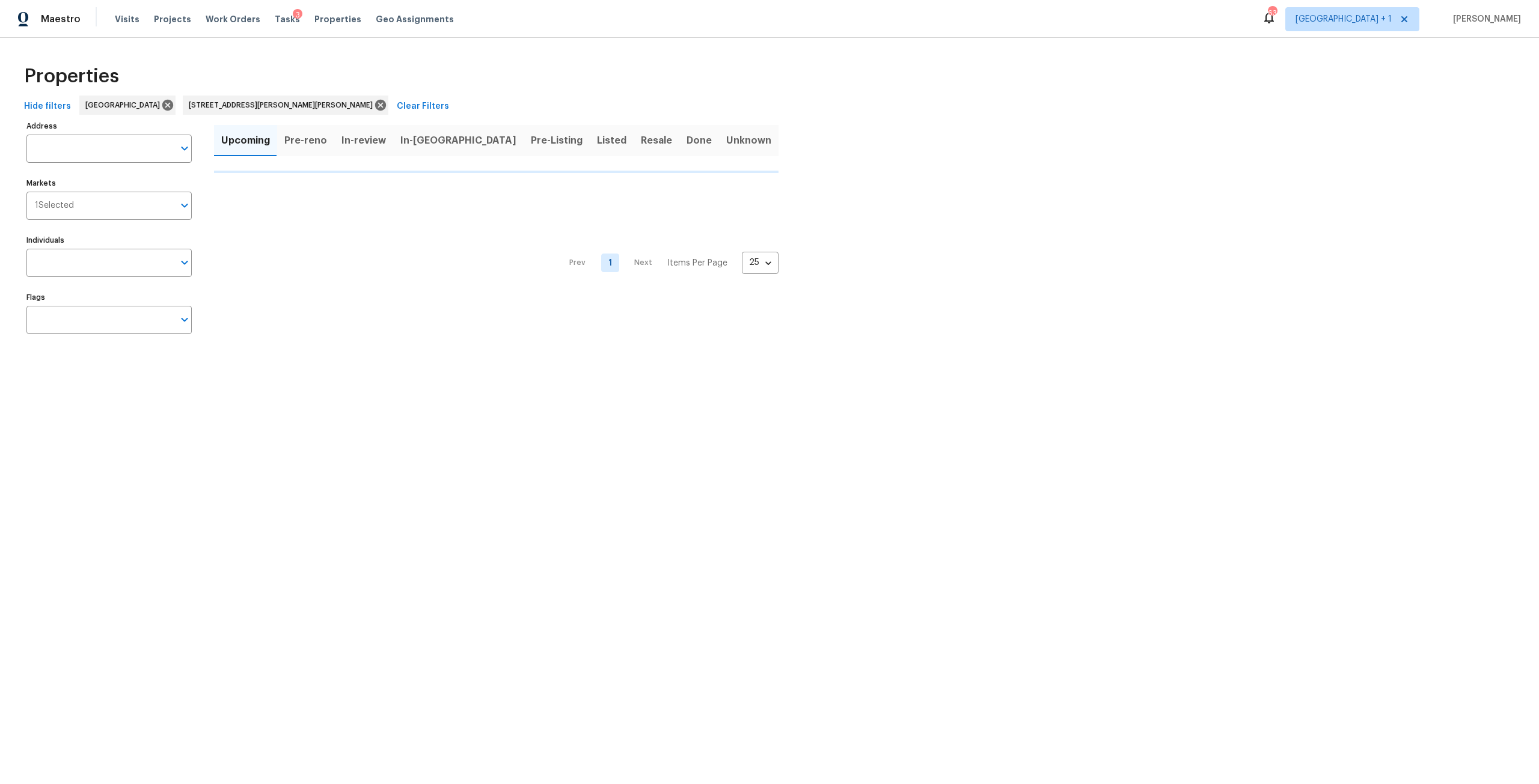
type input "5511 Drinkard Dr New Port Richey FL 34653"
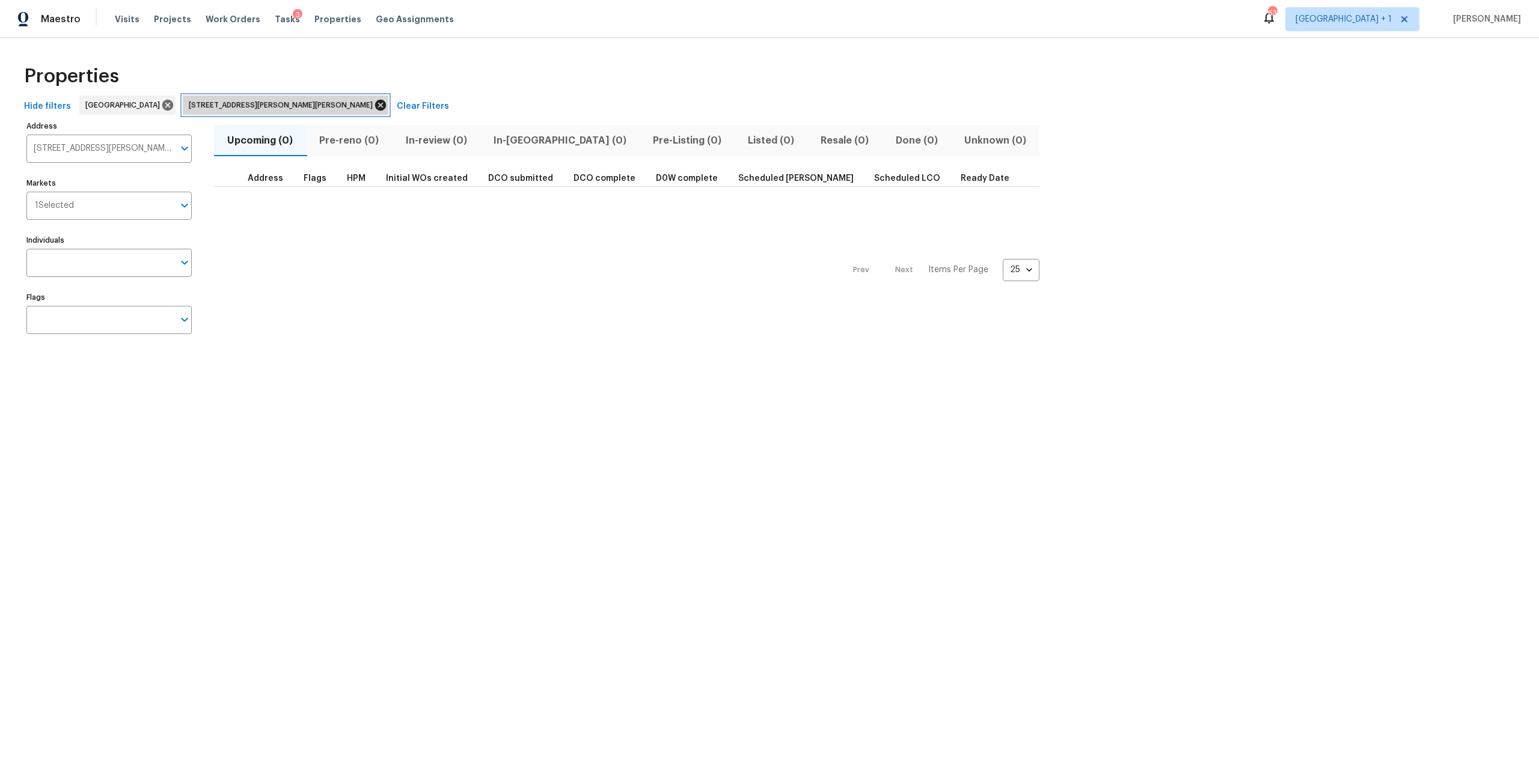
click at [375, 107] on icon at bounding box center [380, 104] width 11 height 11
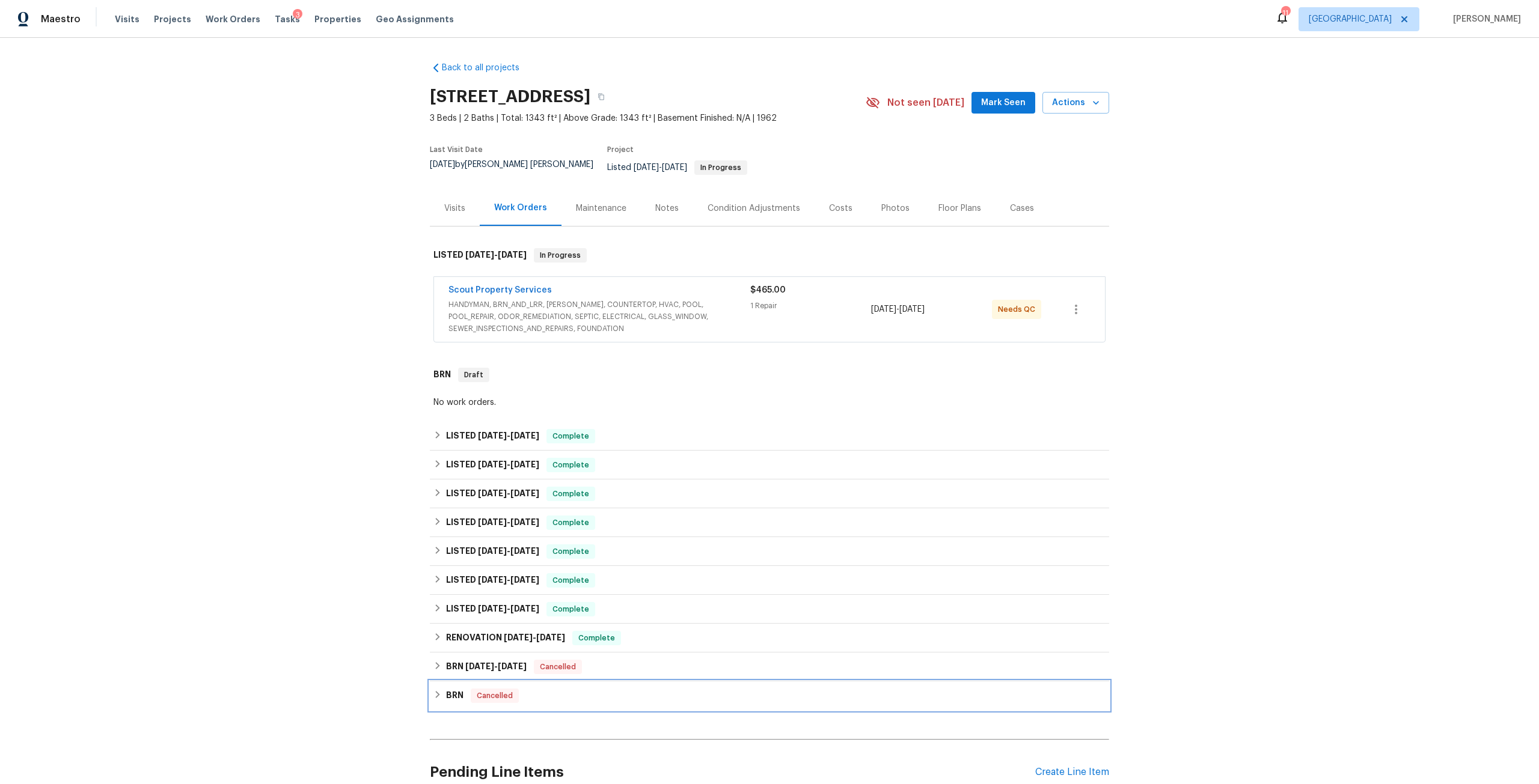
click at [460, 693] on div "BRN Cancelled" at bounding box center [770, 696] width 672 height 14
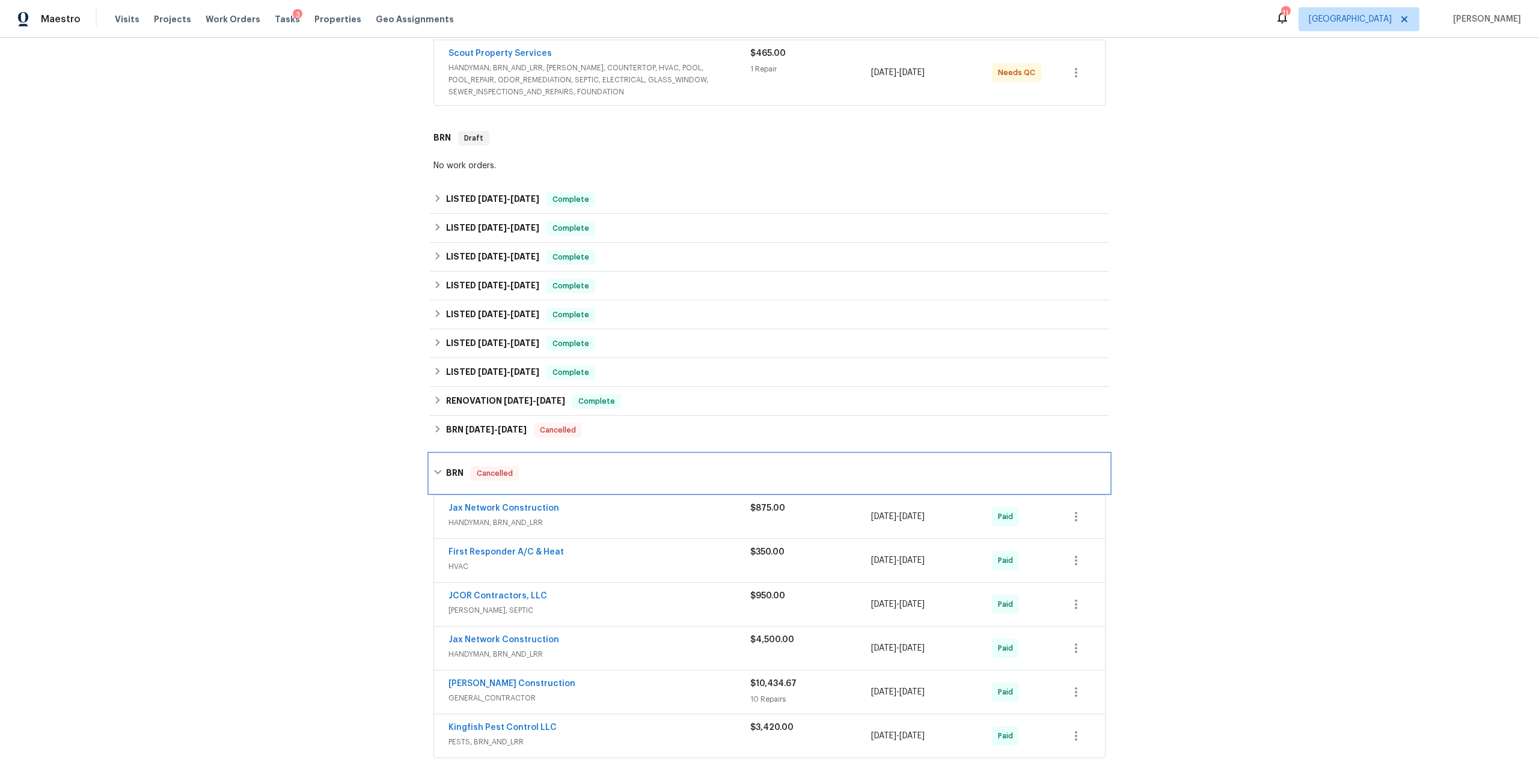
scroll to position [241, 0]
click at [534, 676] on link "[PERSON_NAME] Construction" at bounding box center [512, 680] width 127 height 9
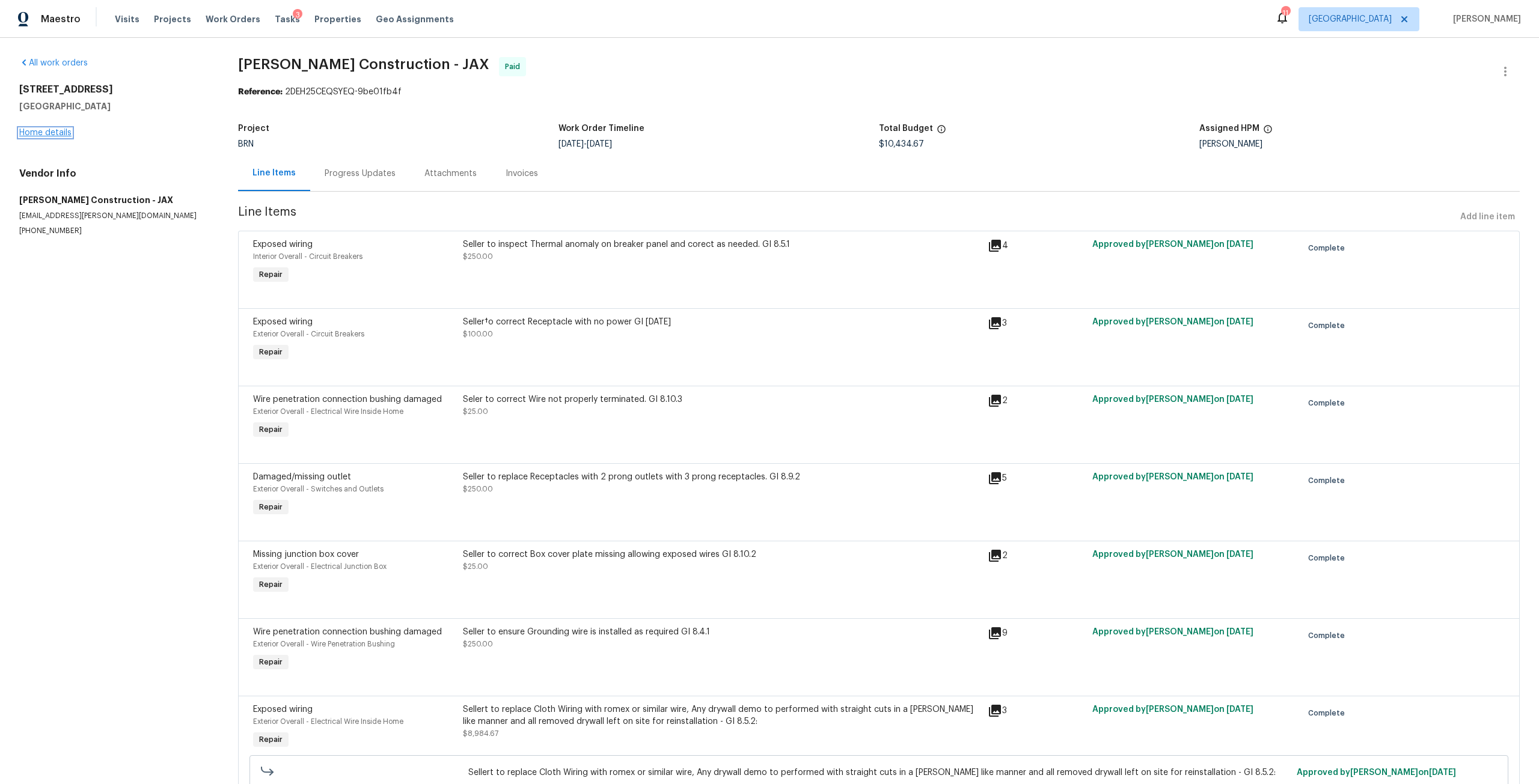
click at [63, 136] on link "Home details" at bounding box center [45, 133] width 52 height 9
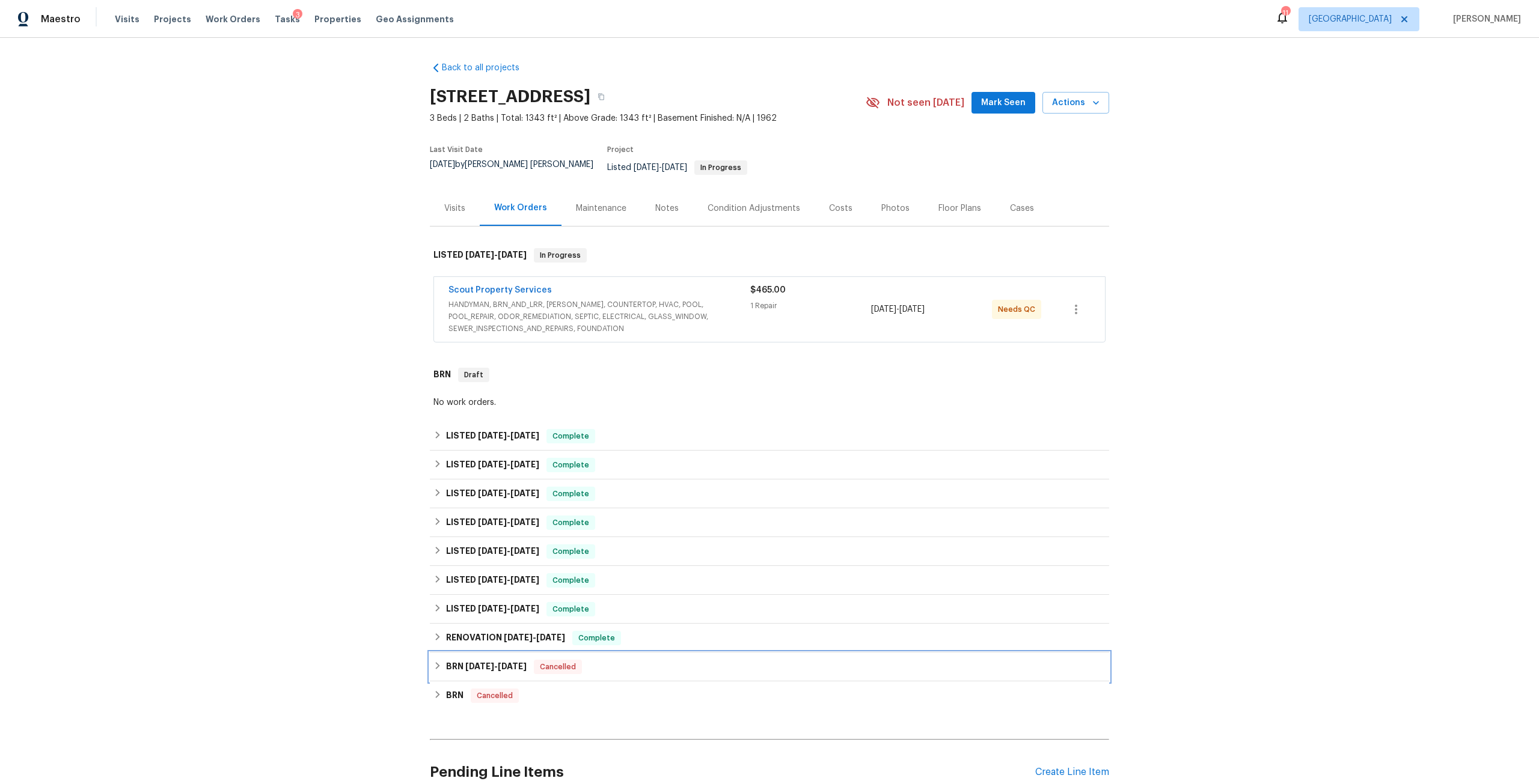
click at [472, 662] on span "6/14/24" at bounding box center [480, 666] width 29 height 9
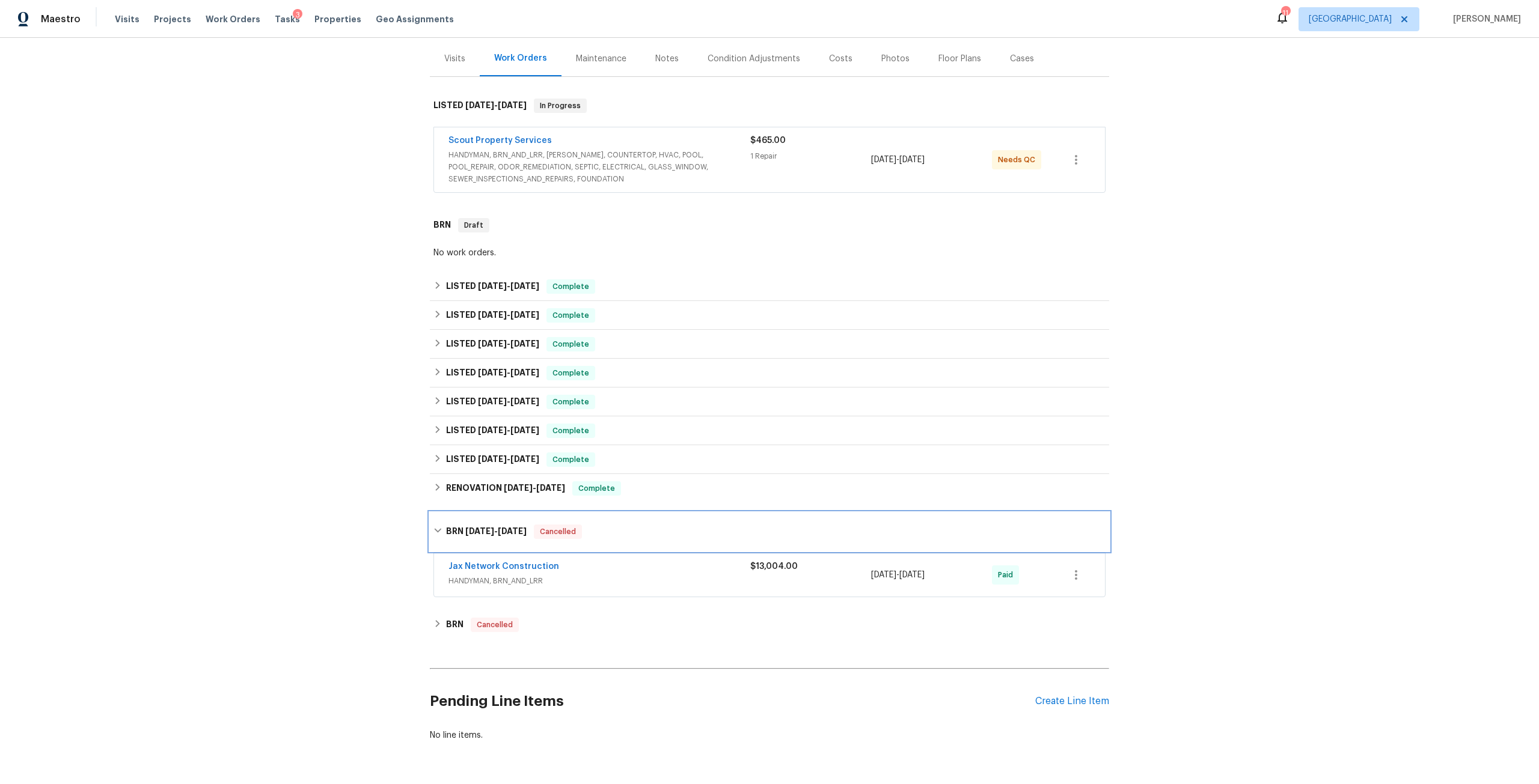
scroll to position [189, 0]
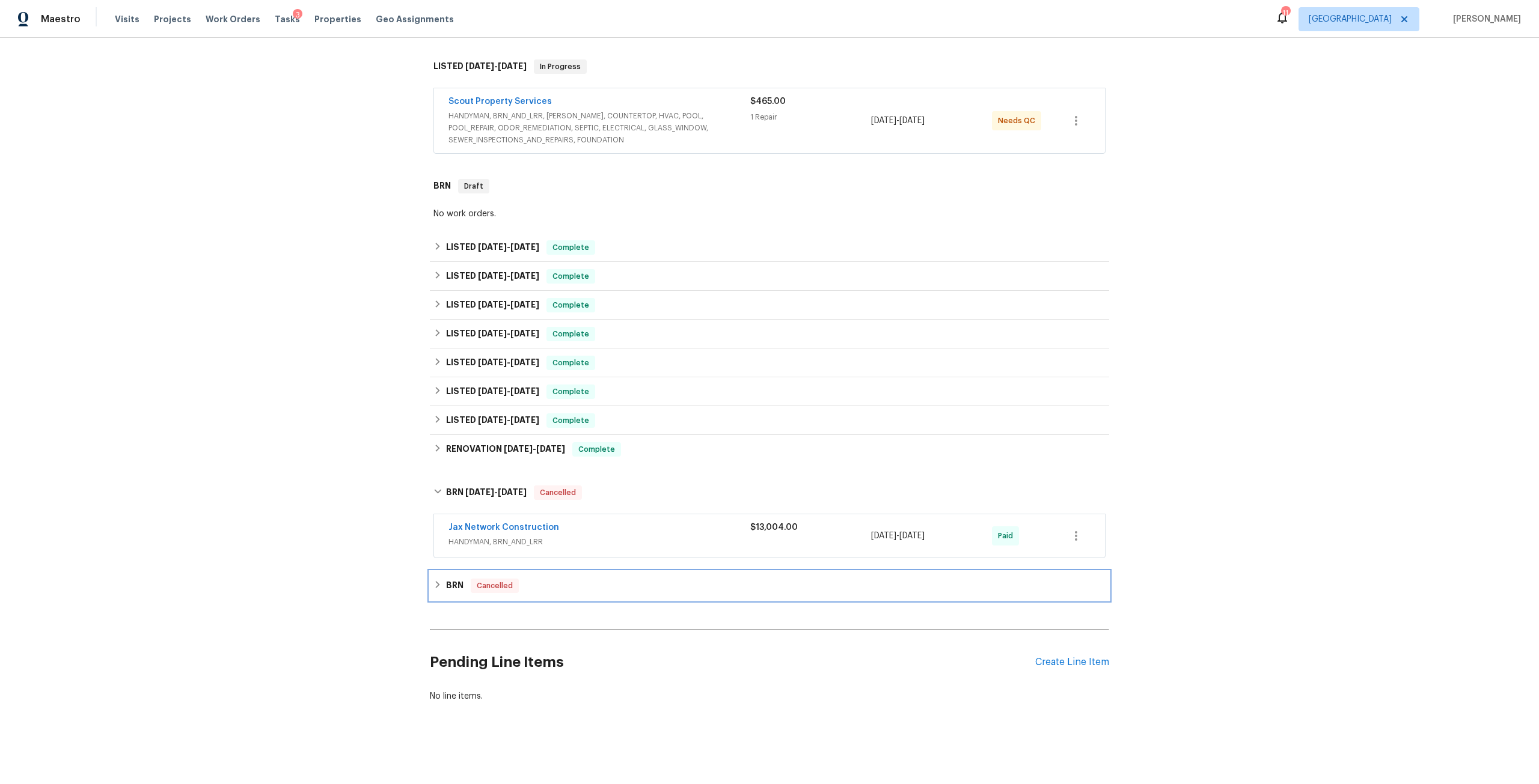
click at [436, 581] on icon at bounding box center [438, 585] width 4 height 7
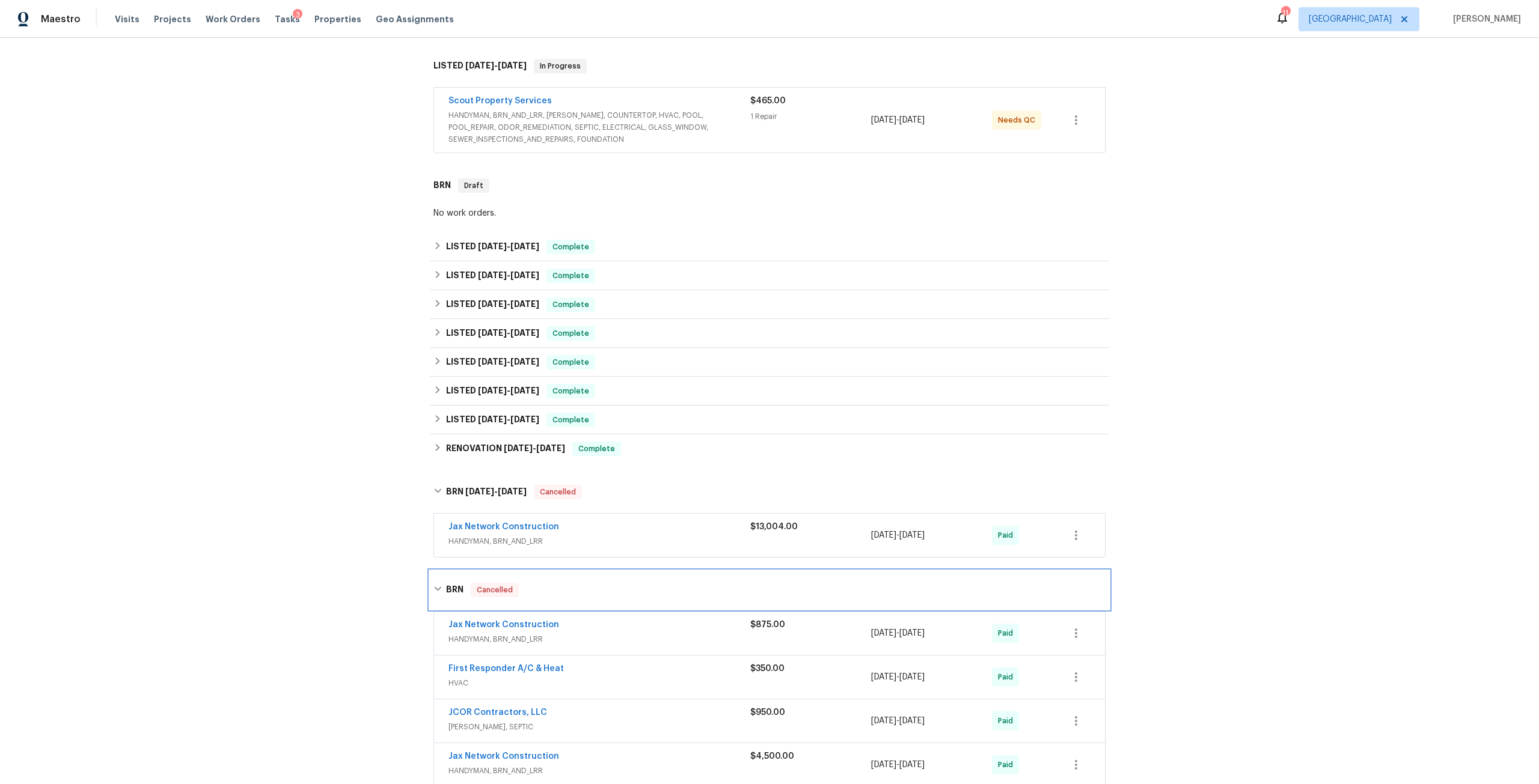
scroll to position [430, 0]
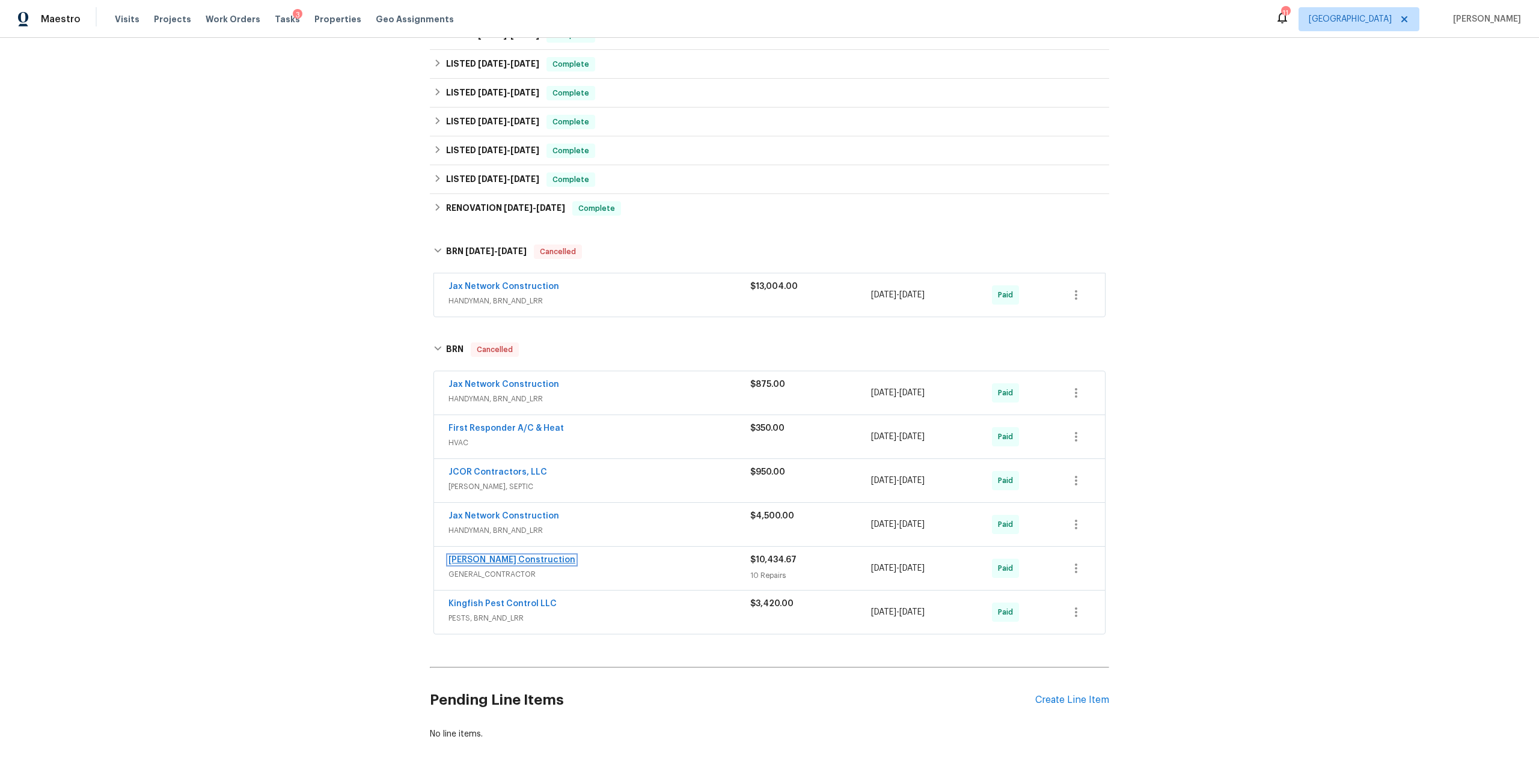
click at [537, 556] on link "Dehlinger Construction" at bounding box center [512, 560] width 127 height 9
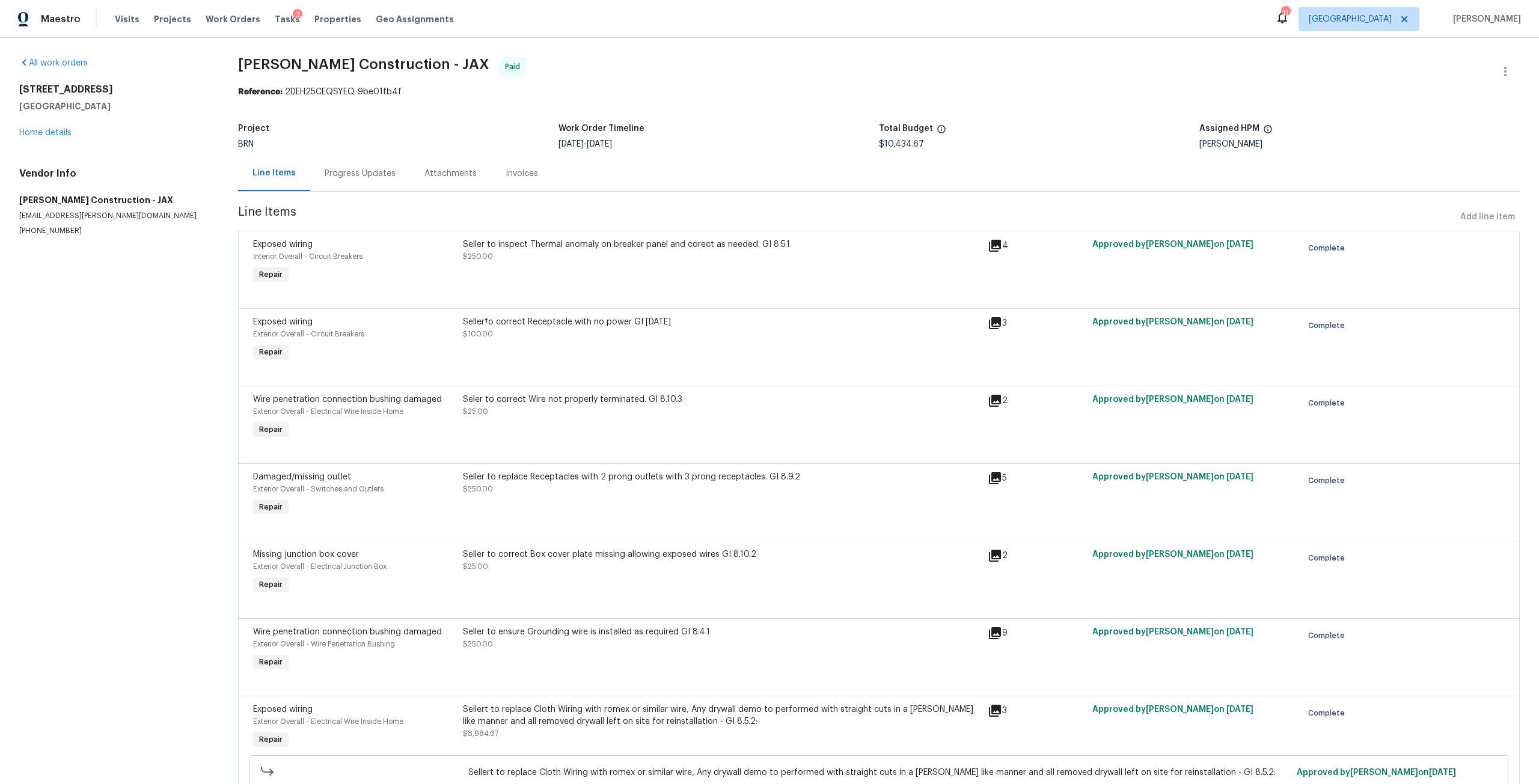
click at [371, 179] on div "Progress Updates" at bounding box center [360, 173] width 71 height 12
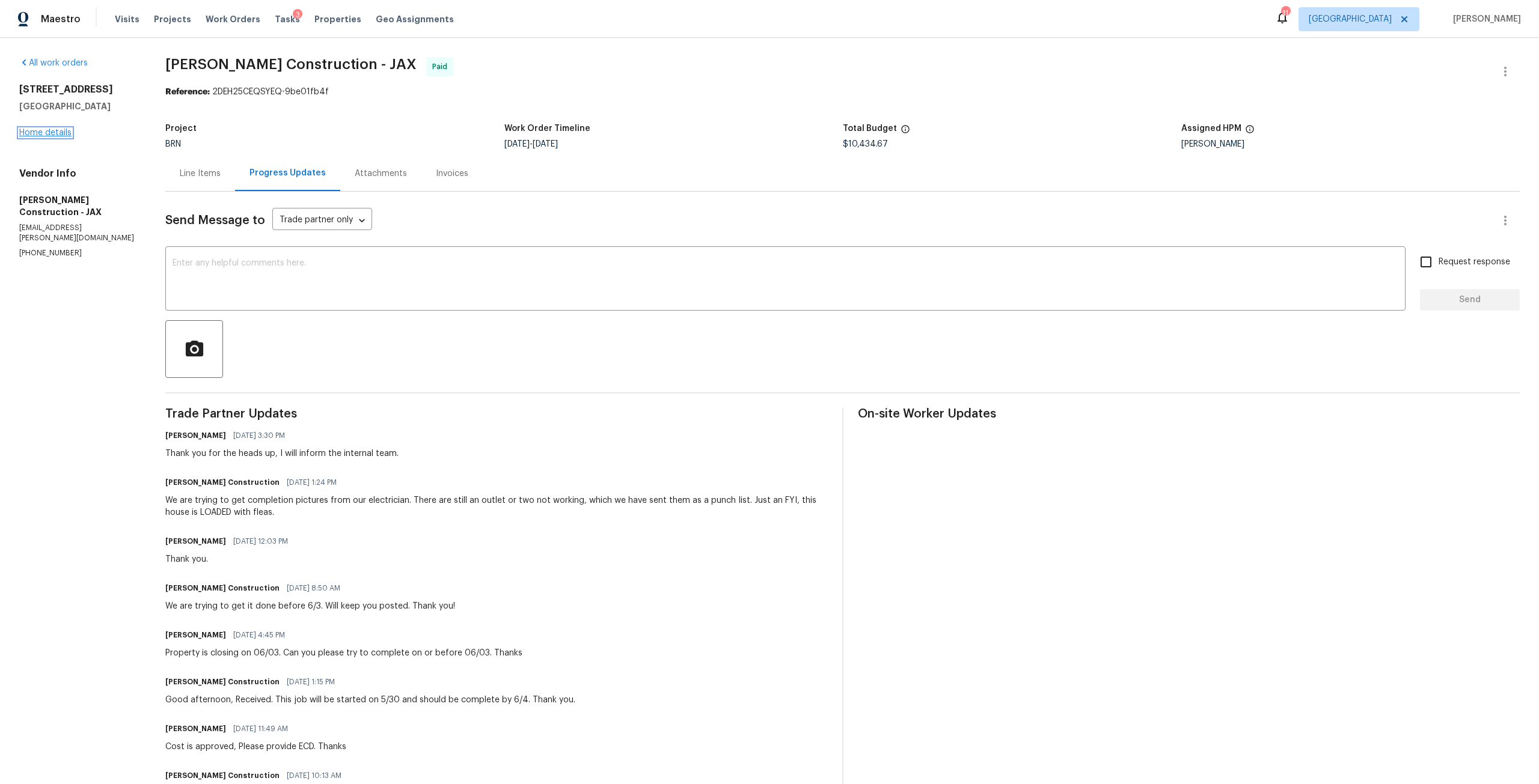
click at [52, 130] on link "Home details" at bounding box center [45, 133] width 52 height 9
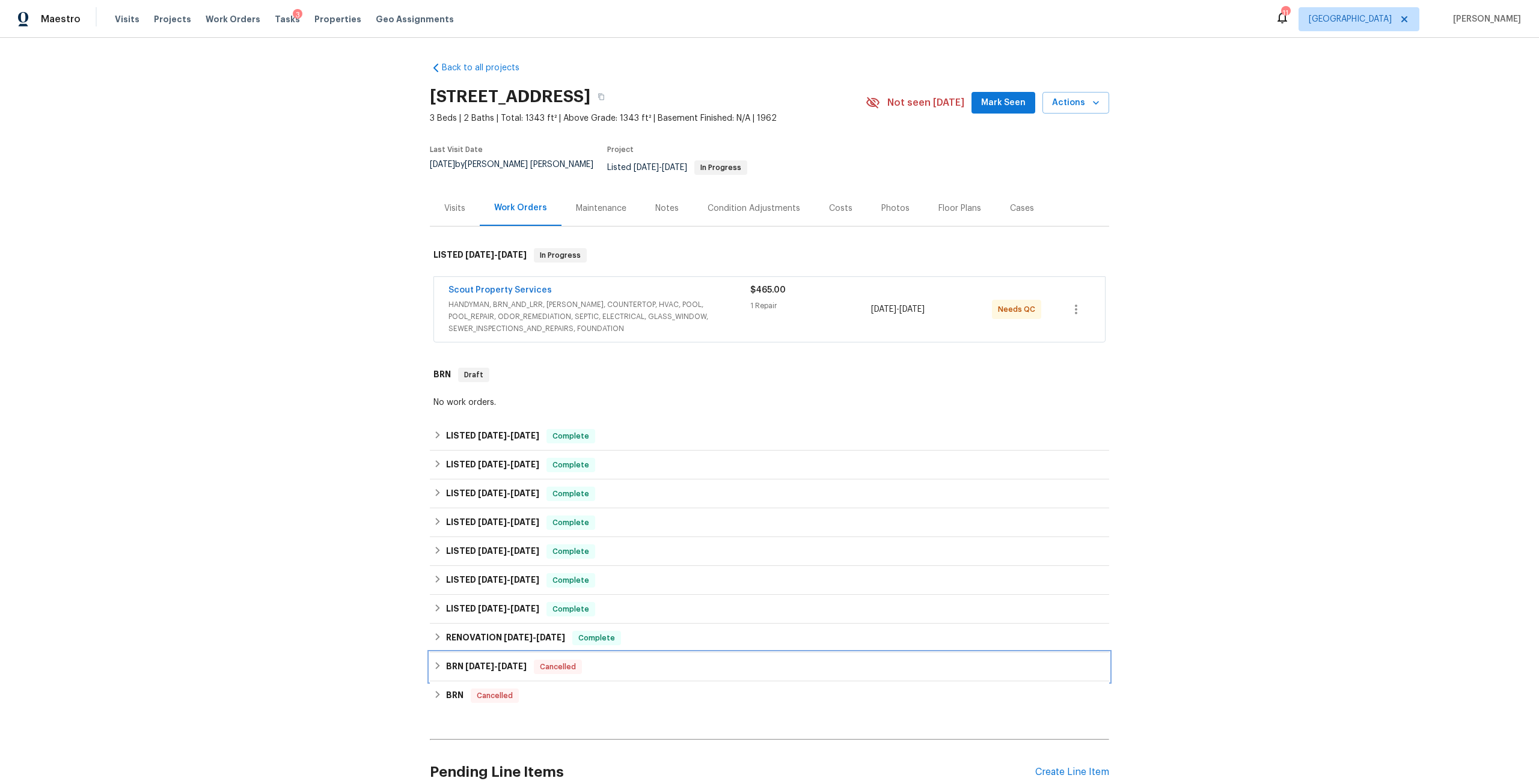
click at [507, 660] on h6 "BRN 6/14/24 - 6/14/24" at bounding box center [486, 666] width 81 height 14
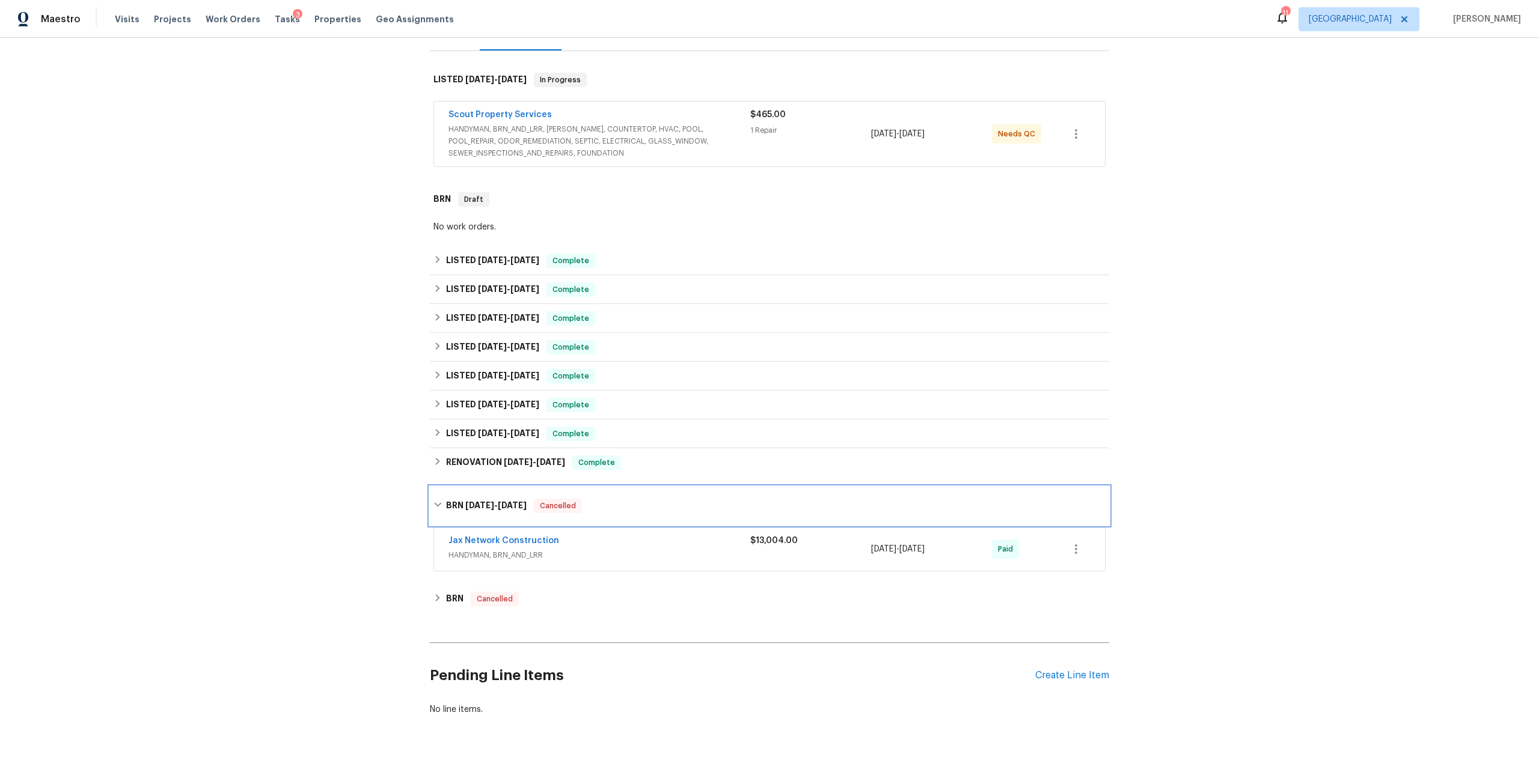
scroll to position [189, 0]
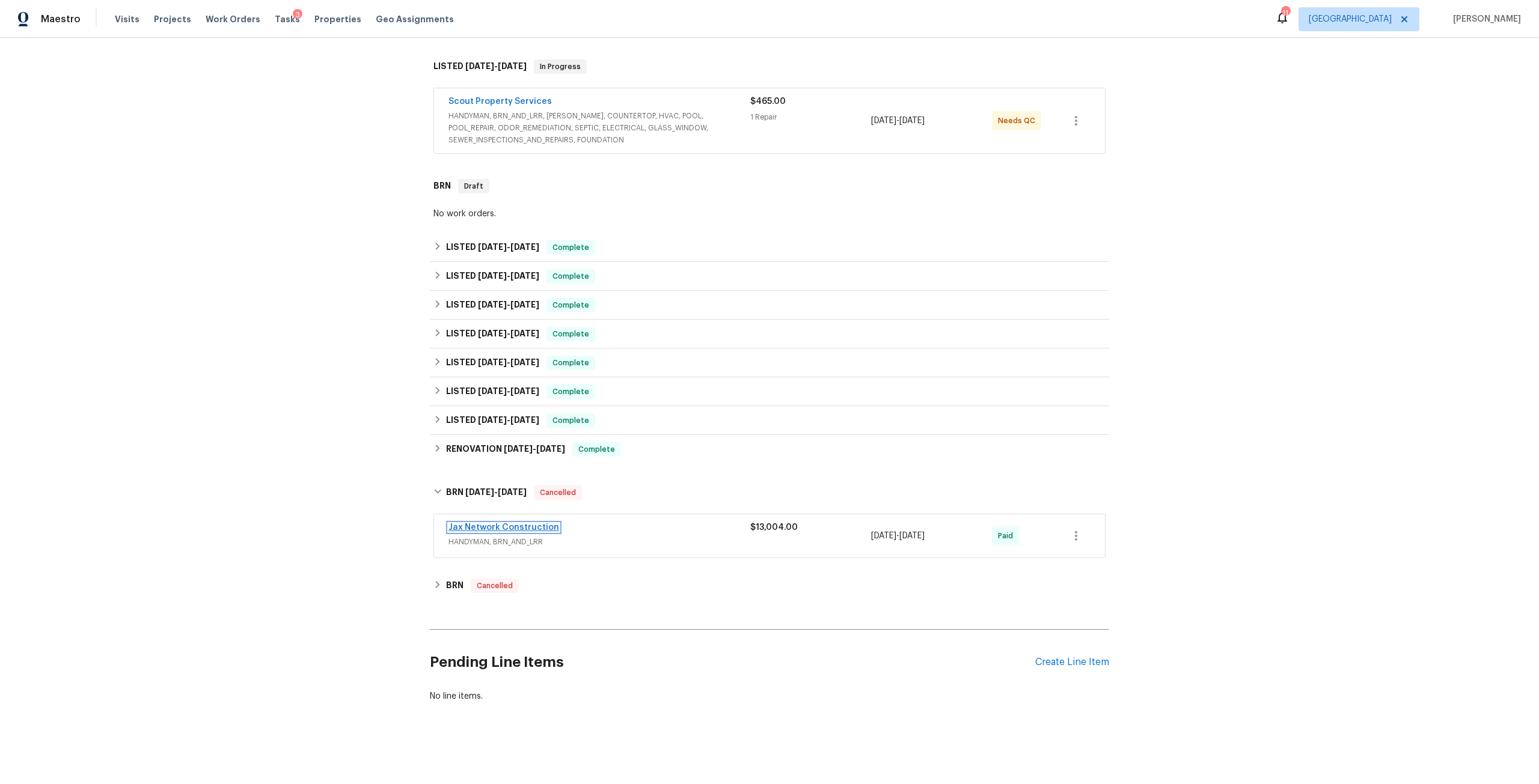
click at [528, 523] on link "Jax Network Construction" at bounding box center [504, 528] width 111 height 9
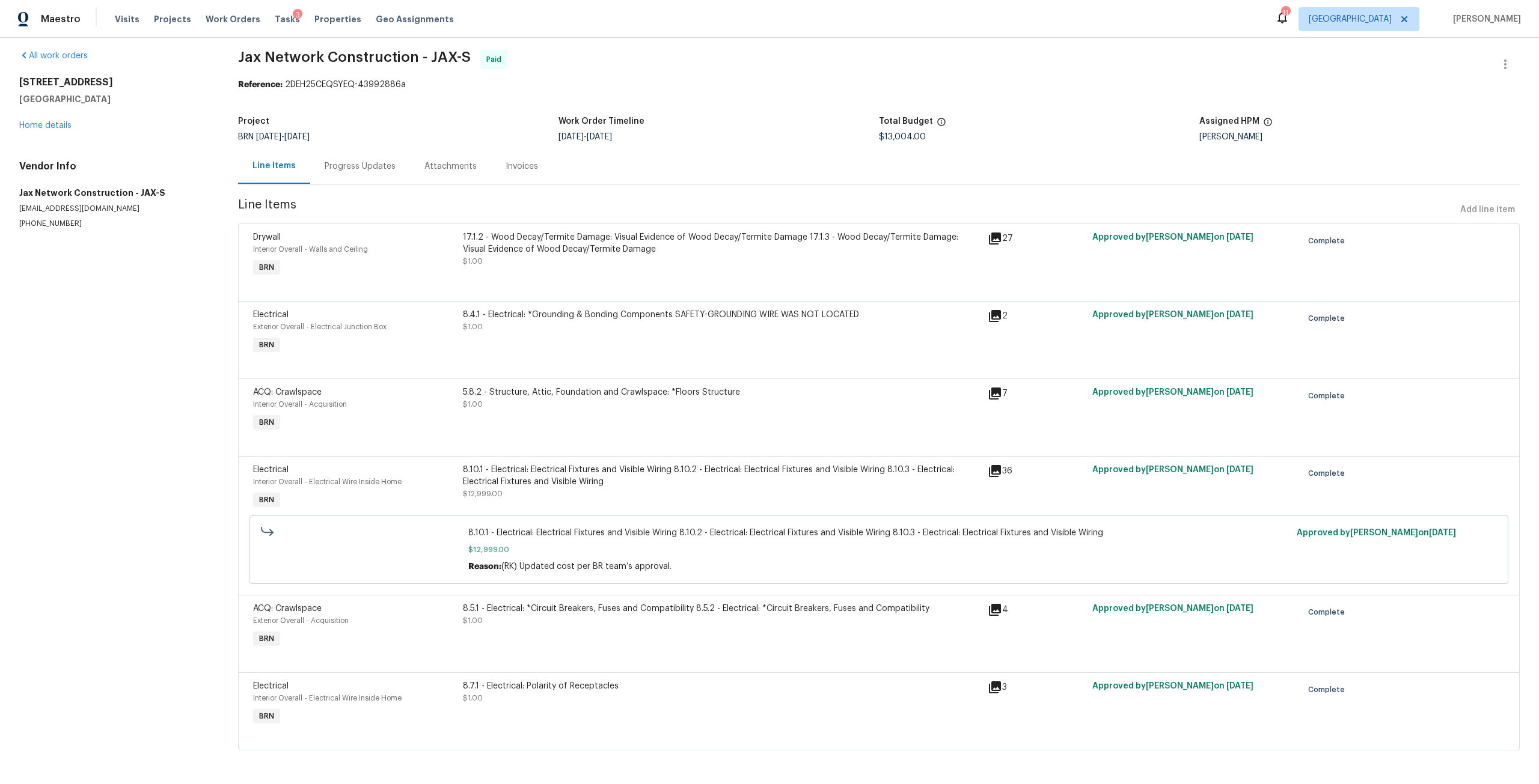
scroll to position [16, 0]
click at [61, 121] on link "Home details" at bounding box center [45, 126] width 52 height 9
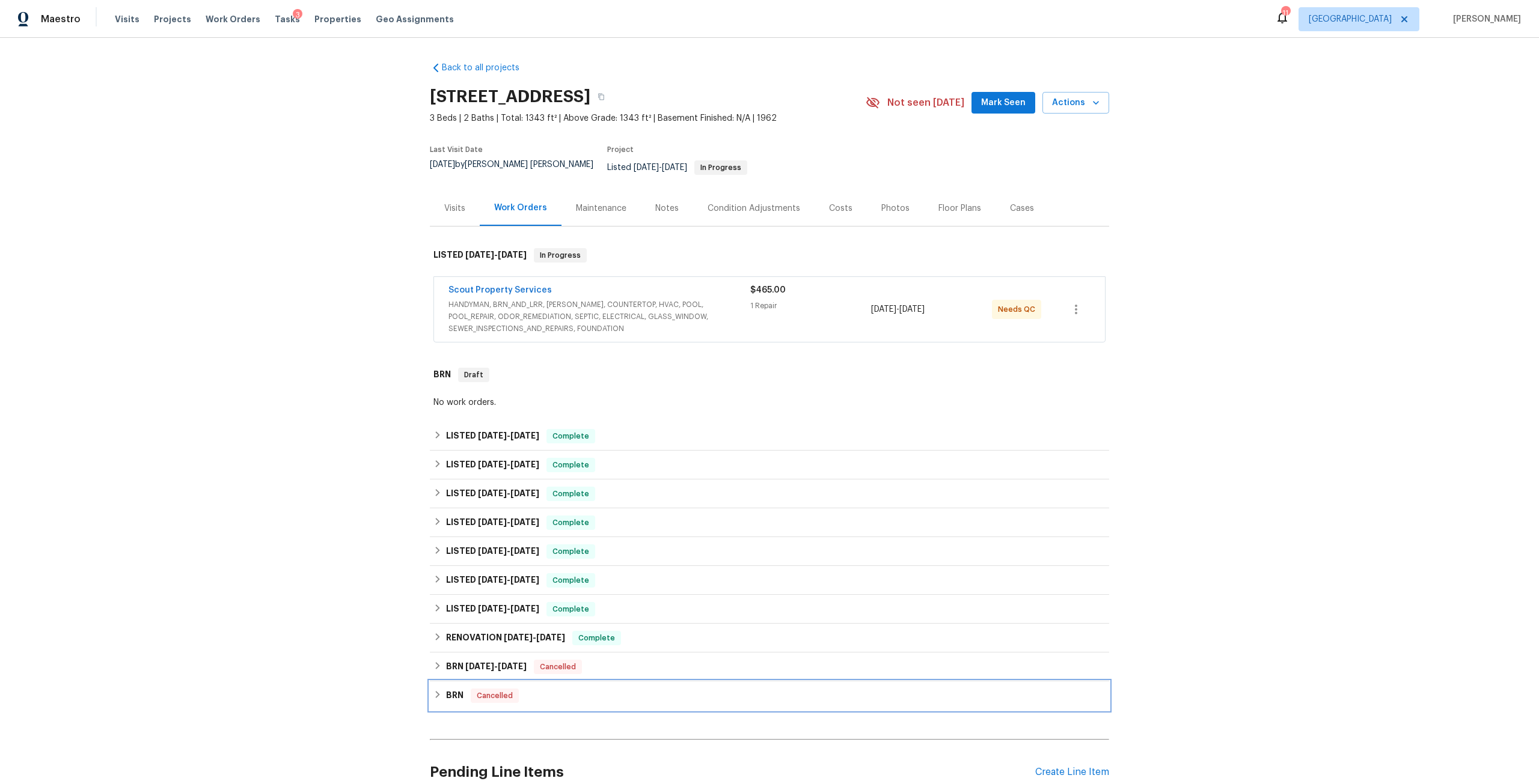
click at [460, 689] on div "BRN Cancelled" at bounding box center [770, 696] width 672 height 14
click at [524, 653] on div "BRN 6/14/24 - 6/14/24 Cancelled" at bounding box center [770, 667] width 679 height 29
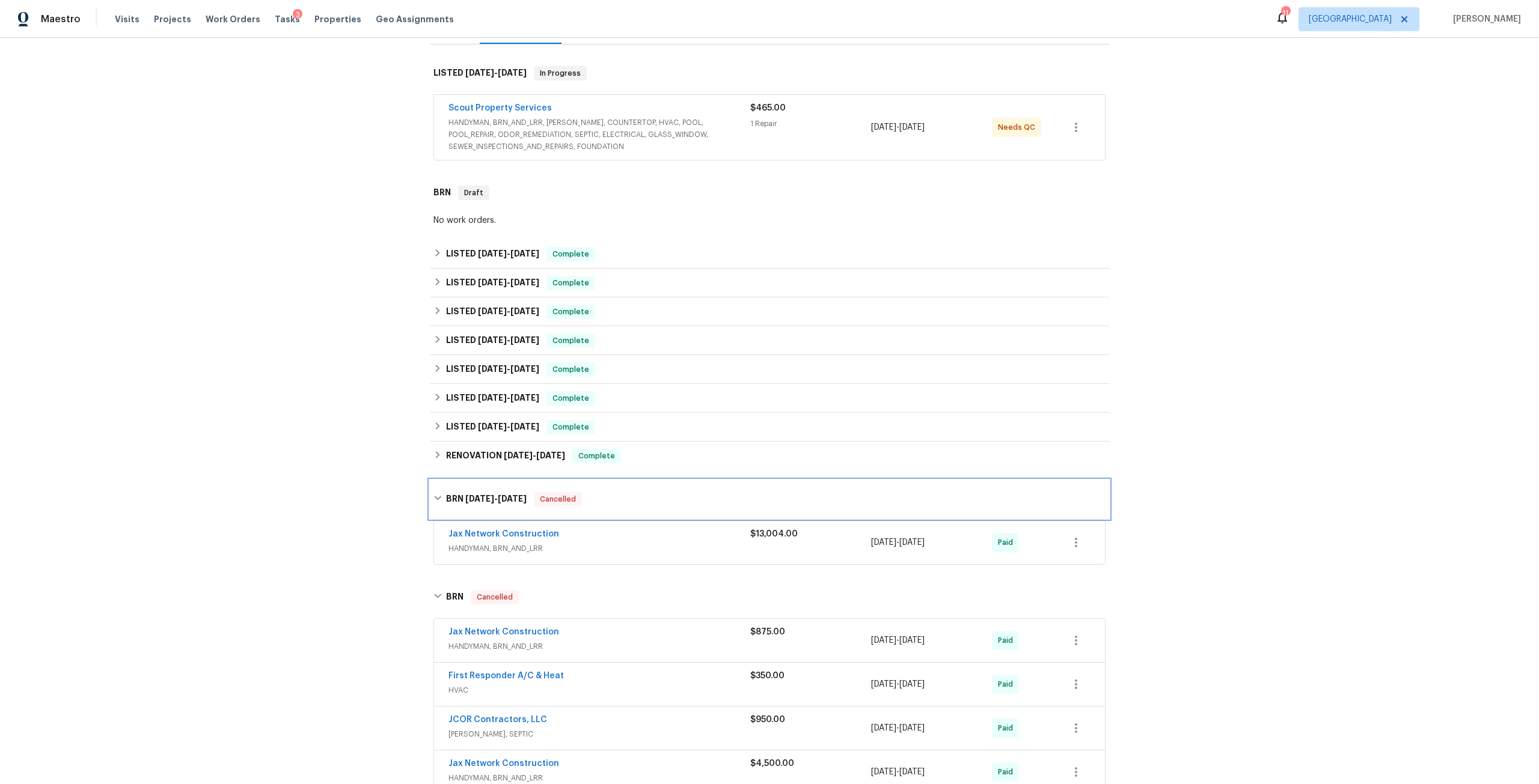
scroll to position [361, 0]
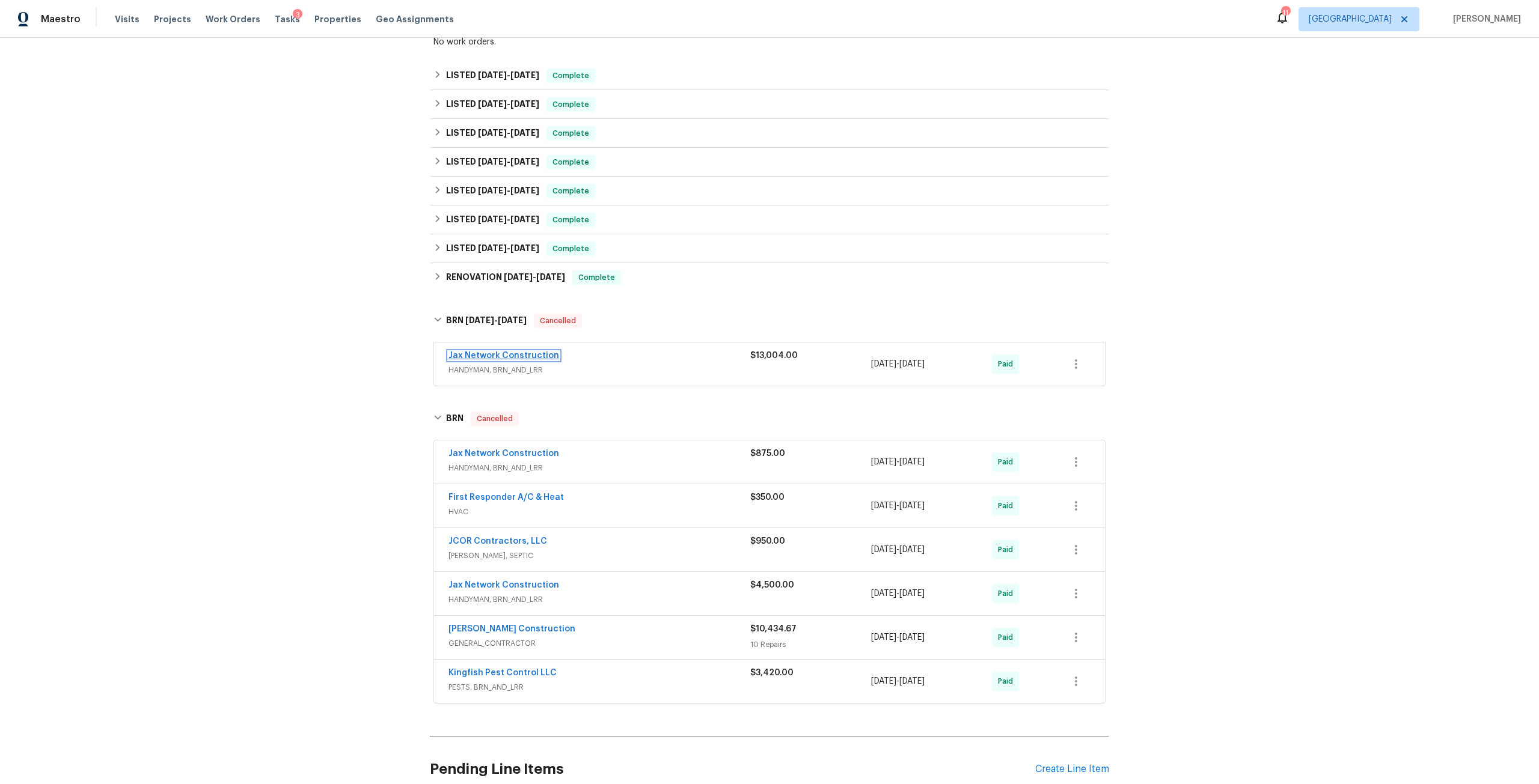
click at [506, 351] on link "Jax Network Construction" at bounding box center [504, 356] width 111 height 9
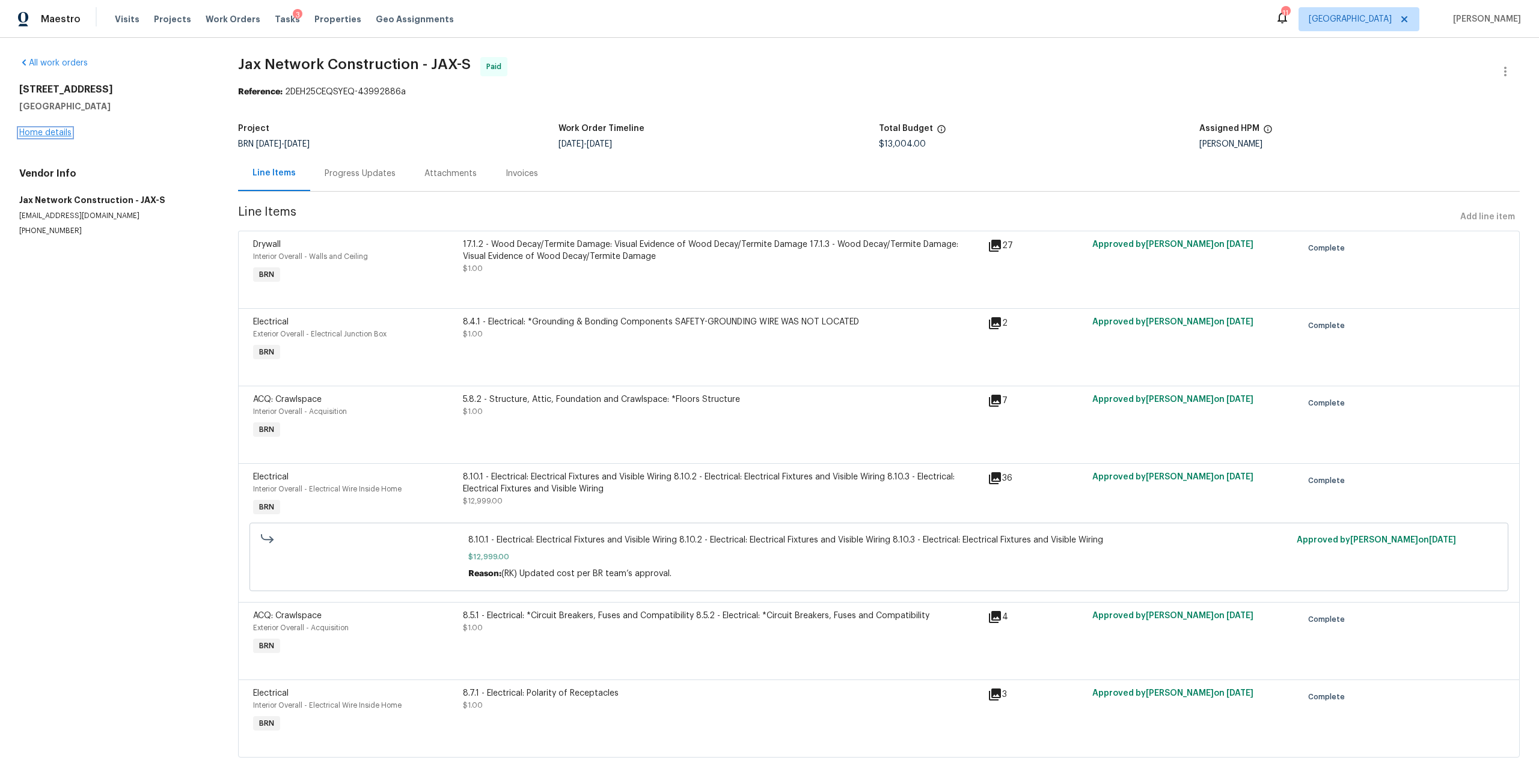
click at [57, 134] on link "Home details" at bounding box center [45, 133] width 52 height 9
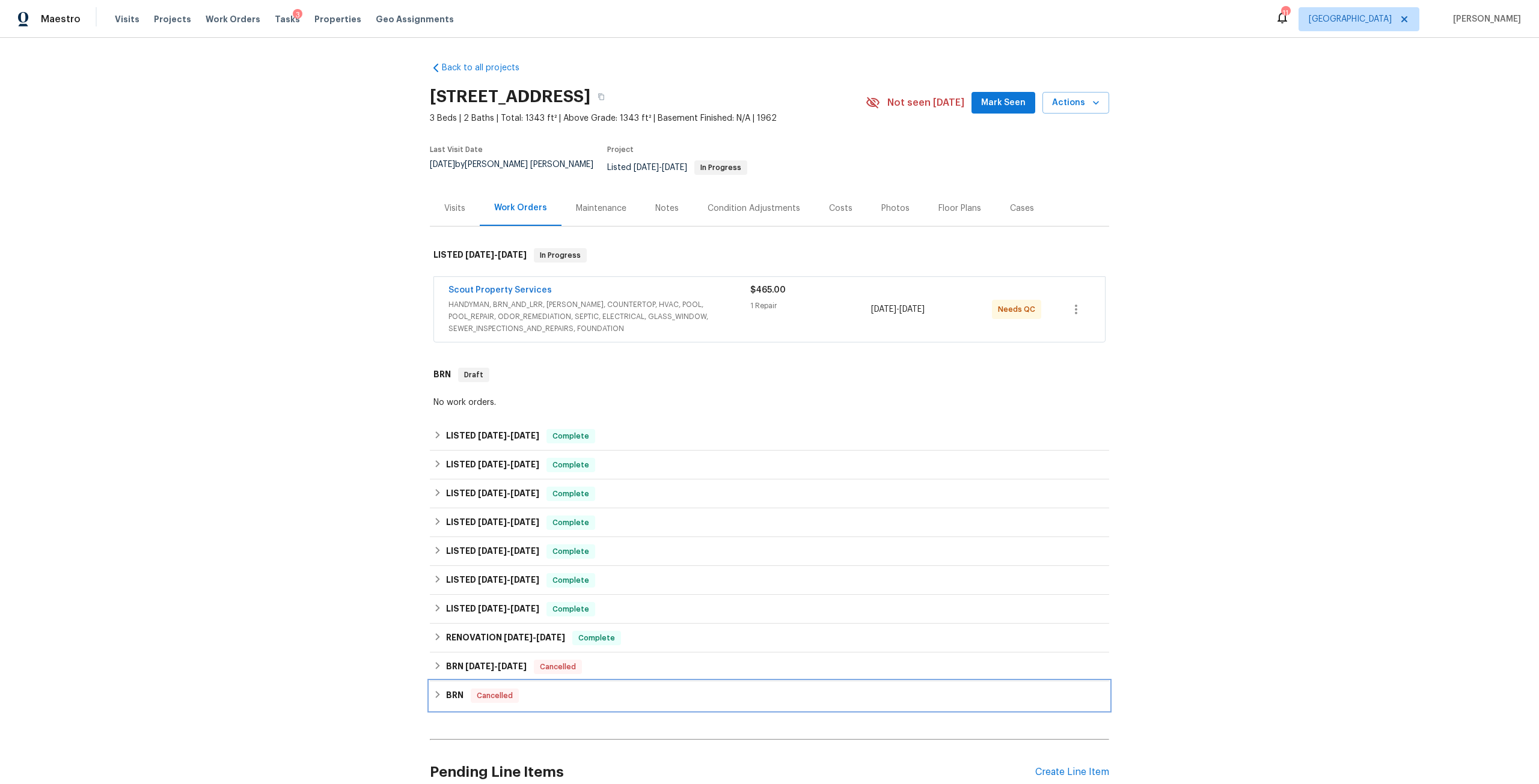
click at [460, 689] on div "BRN Cancelled" at bounding box center [770, 696] width 672 height 14
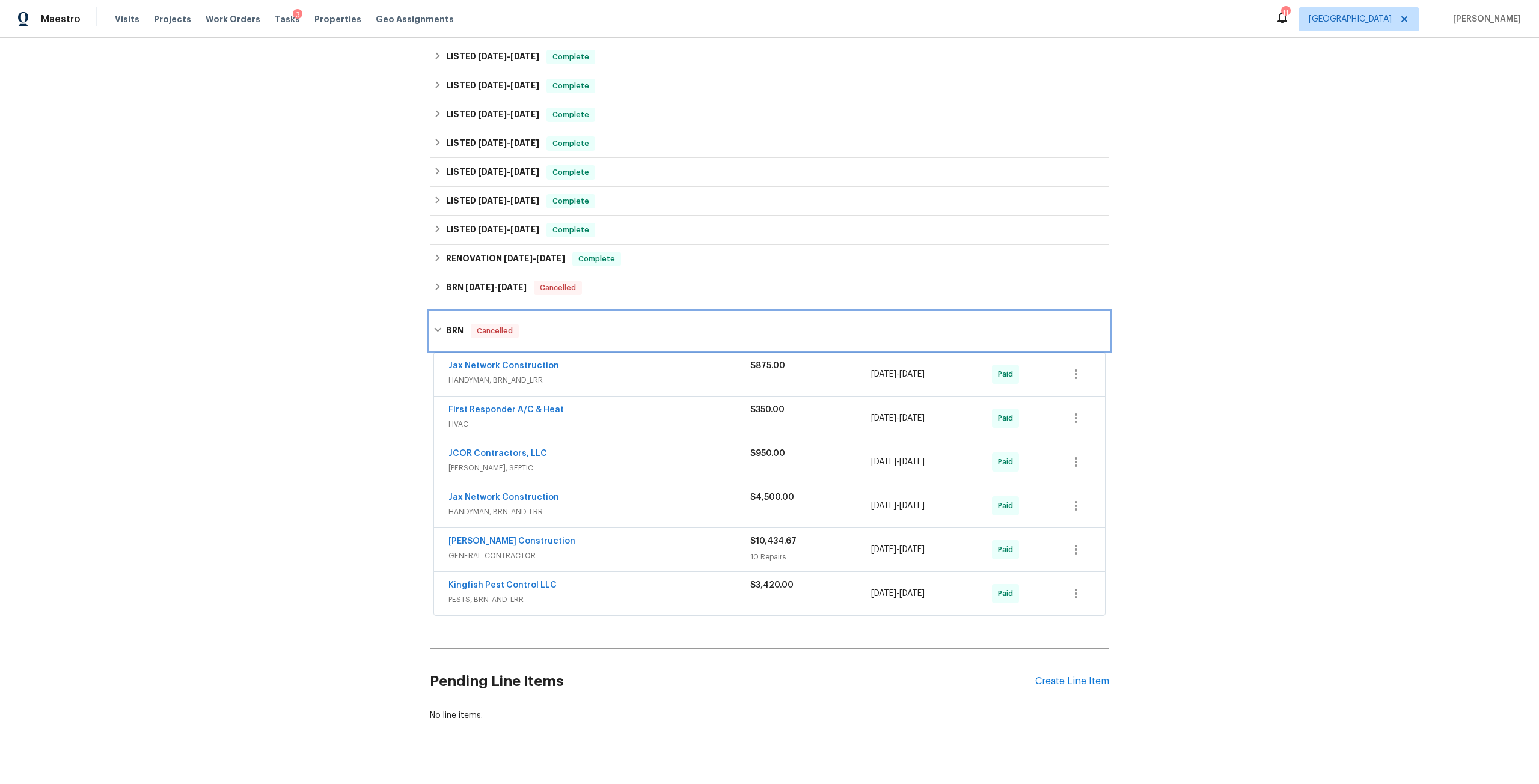
scroll to position [399, 0]
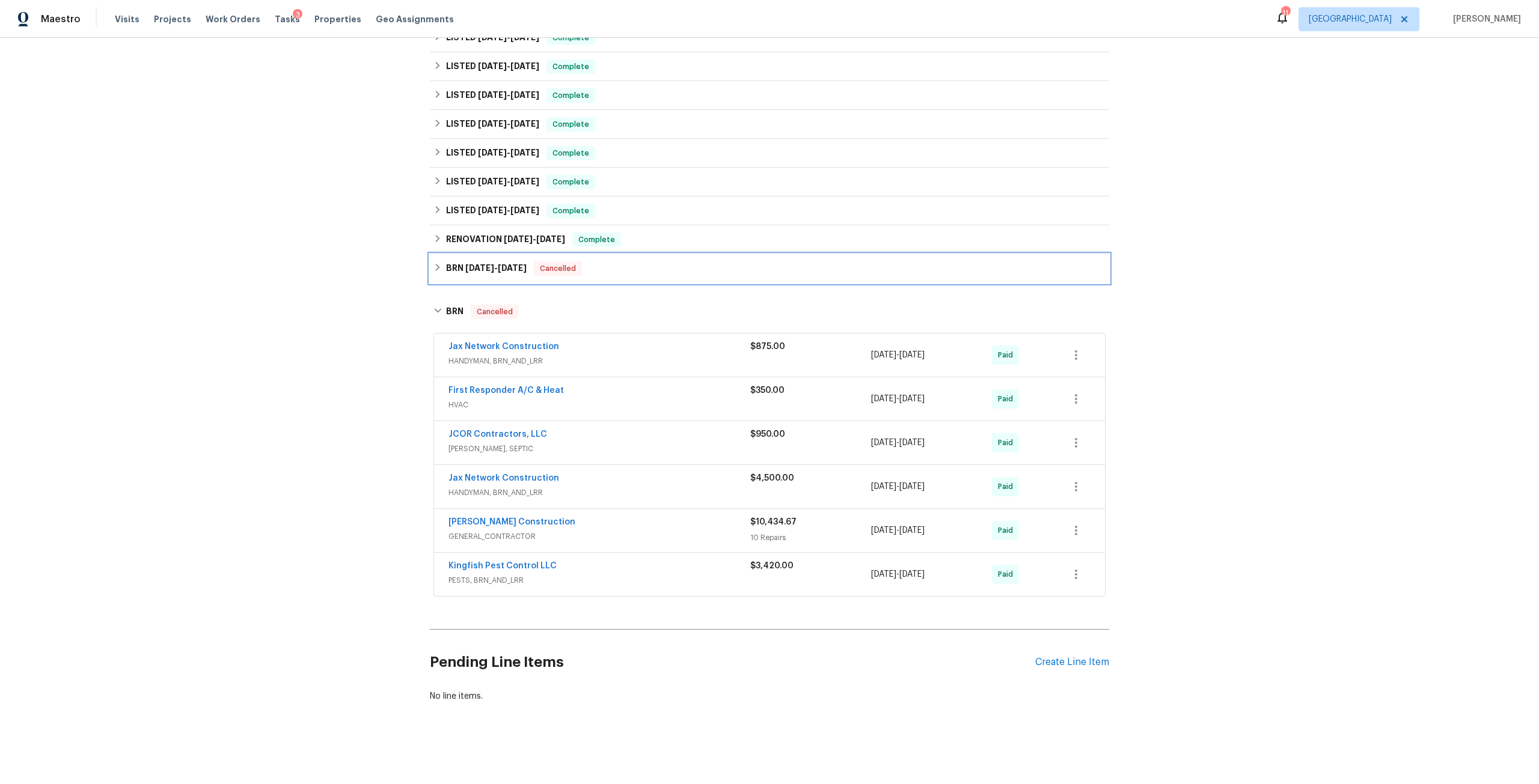
click at [516, 261] on h6 "BRN 6/14/24 - 6/14/24" at bounding box center [486, 268] width 81 height 14
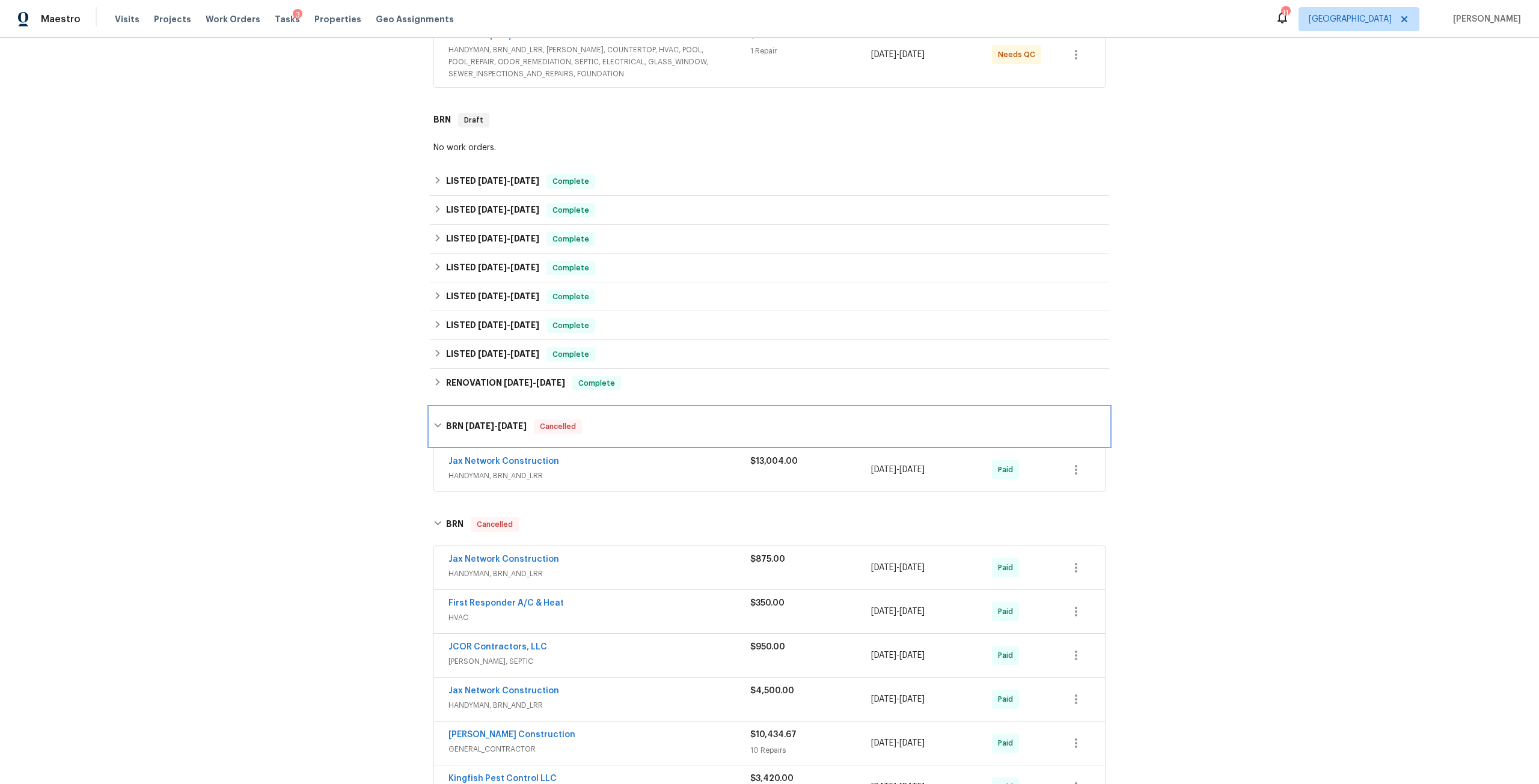
scroll to position [0, 0]
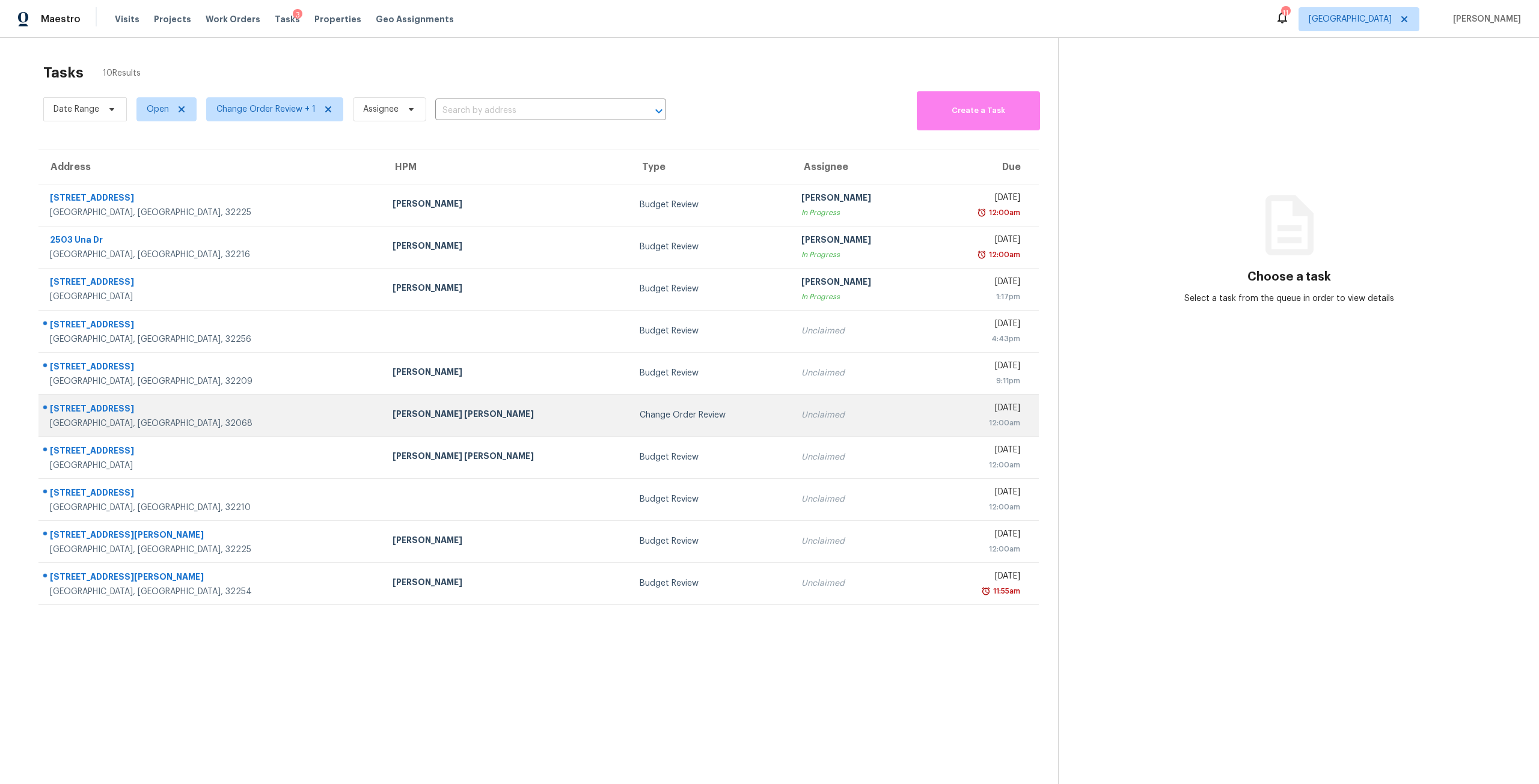
click at [630, 408] on td "Change Order Review" at bounding box center [711, 415] width 162 height 42
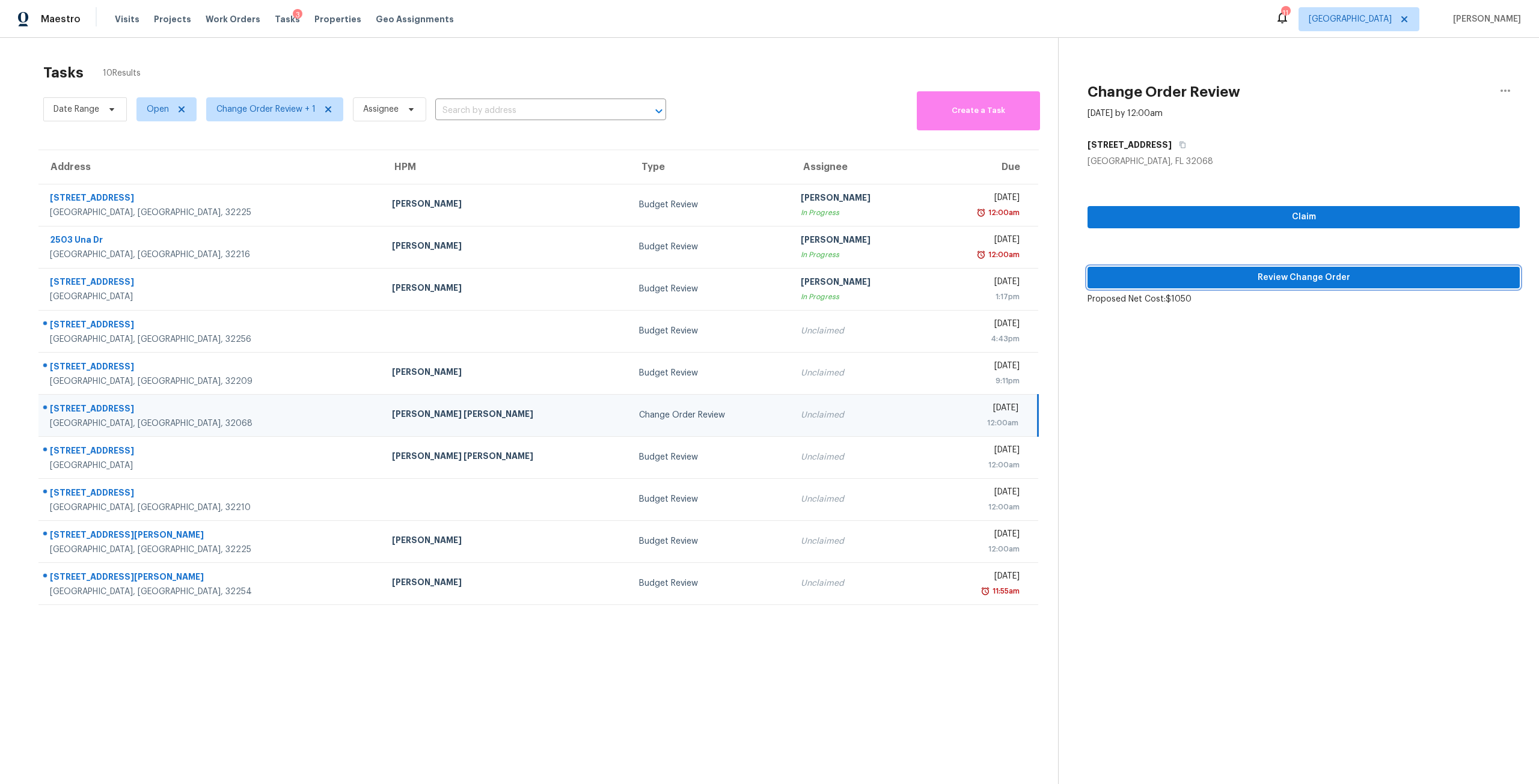
click at [1374, 274] on span "Review Change Order" at bounding box center [1304, 278] width 413 height 15
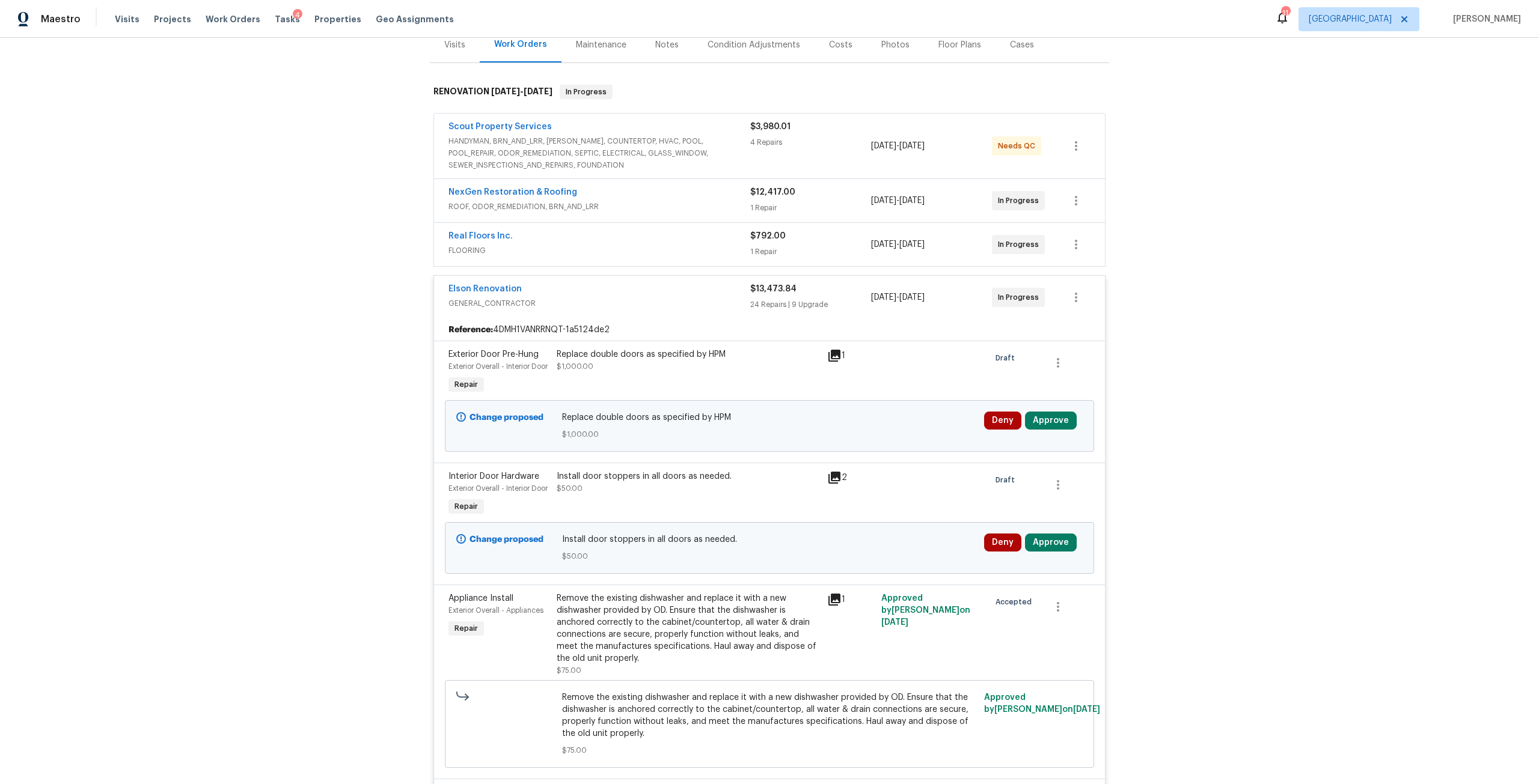
scroll to position [241, 0]
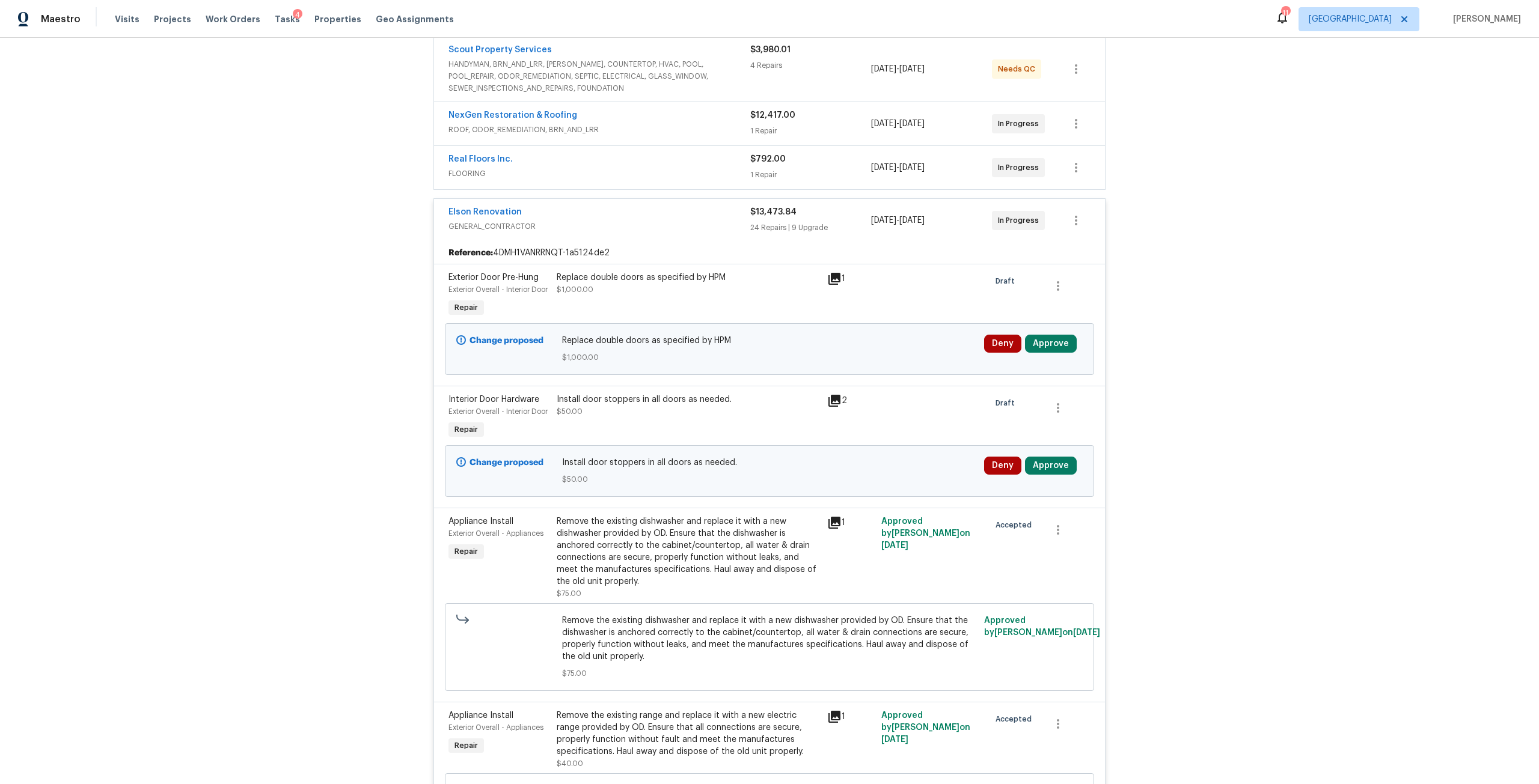
click at [568, 286] on span "$1,000.00" at bounding box center [575, 290] width 37 height 7
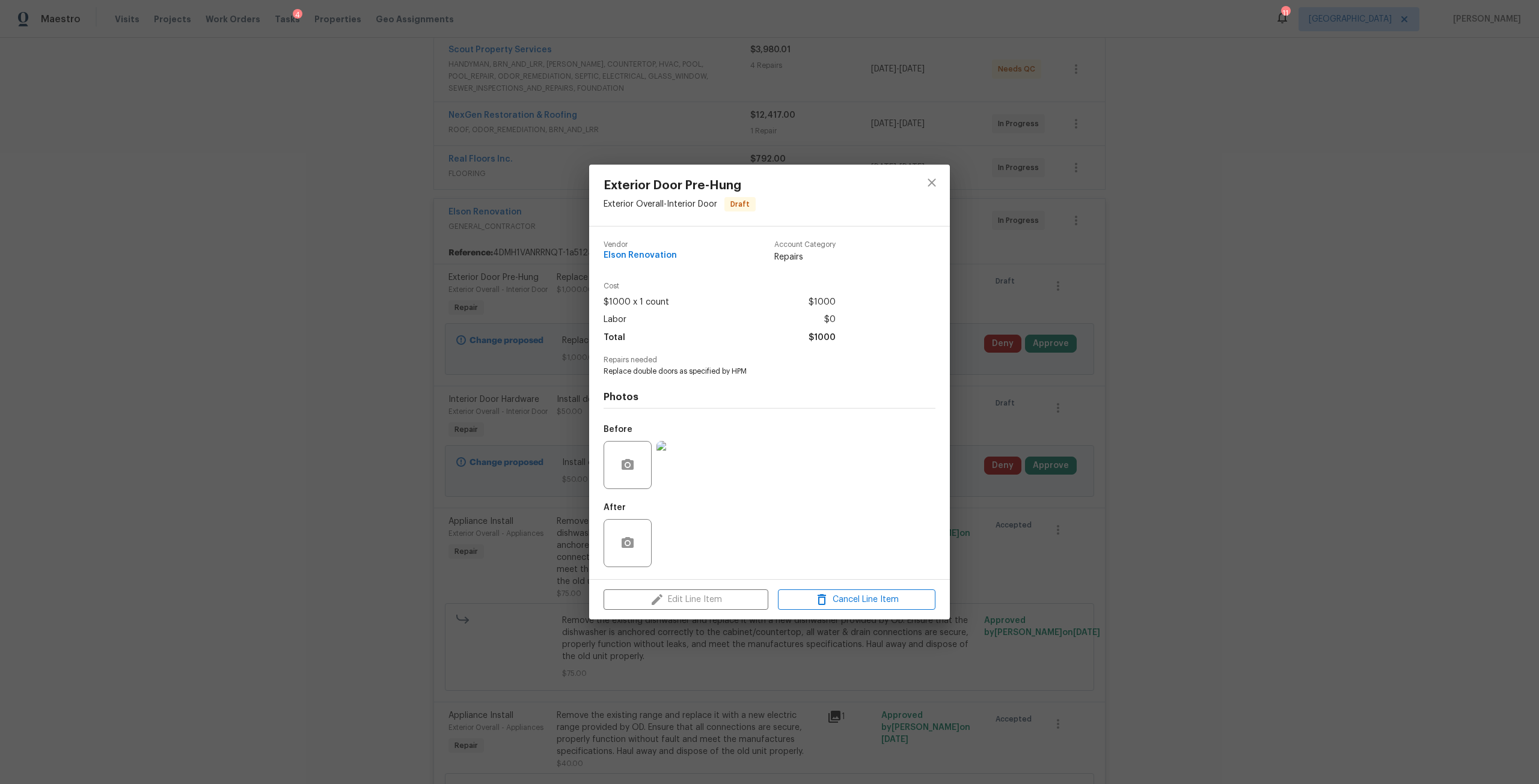
click at [690, 465] on img at bounding box center [680, 464] width 48 height 48
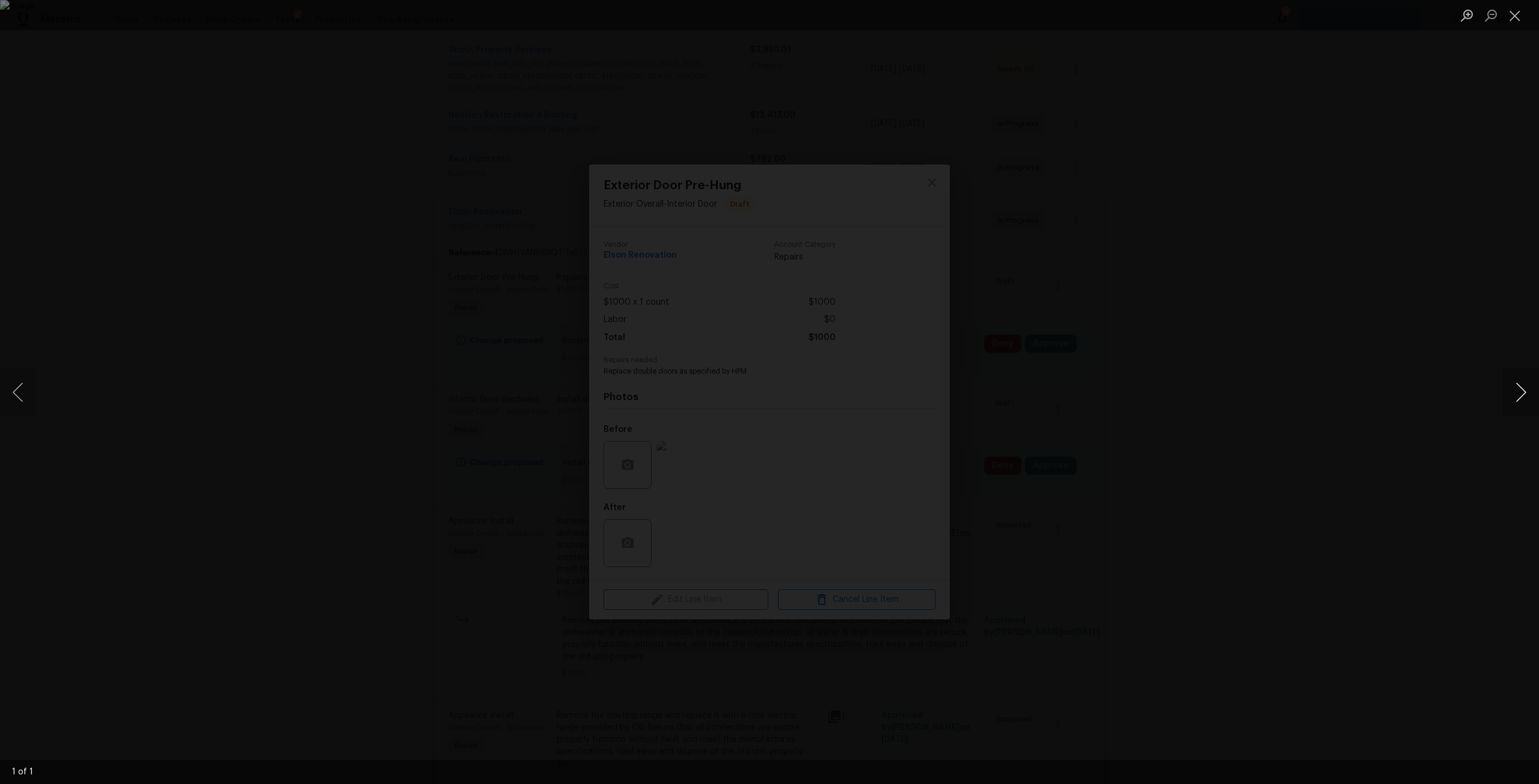
click at [1517, 392] on button "Next image" at bounding box center [1521, 392] width 36 height 48
click at [1308, 256] on div "Lightbox" at bounding box center [770, 392] width 1539 height 784
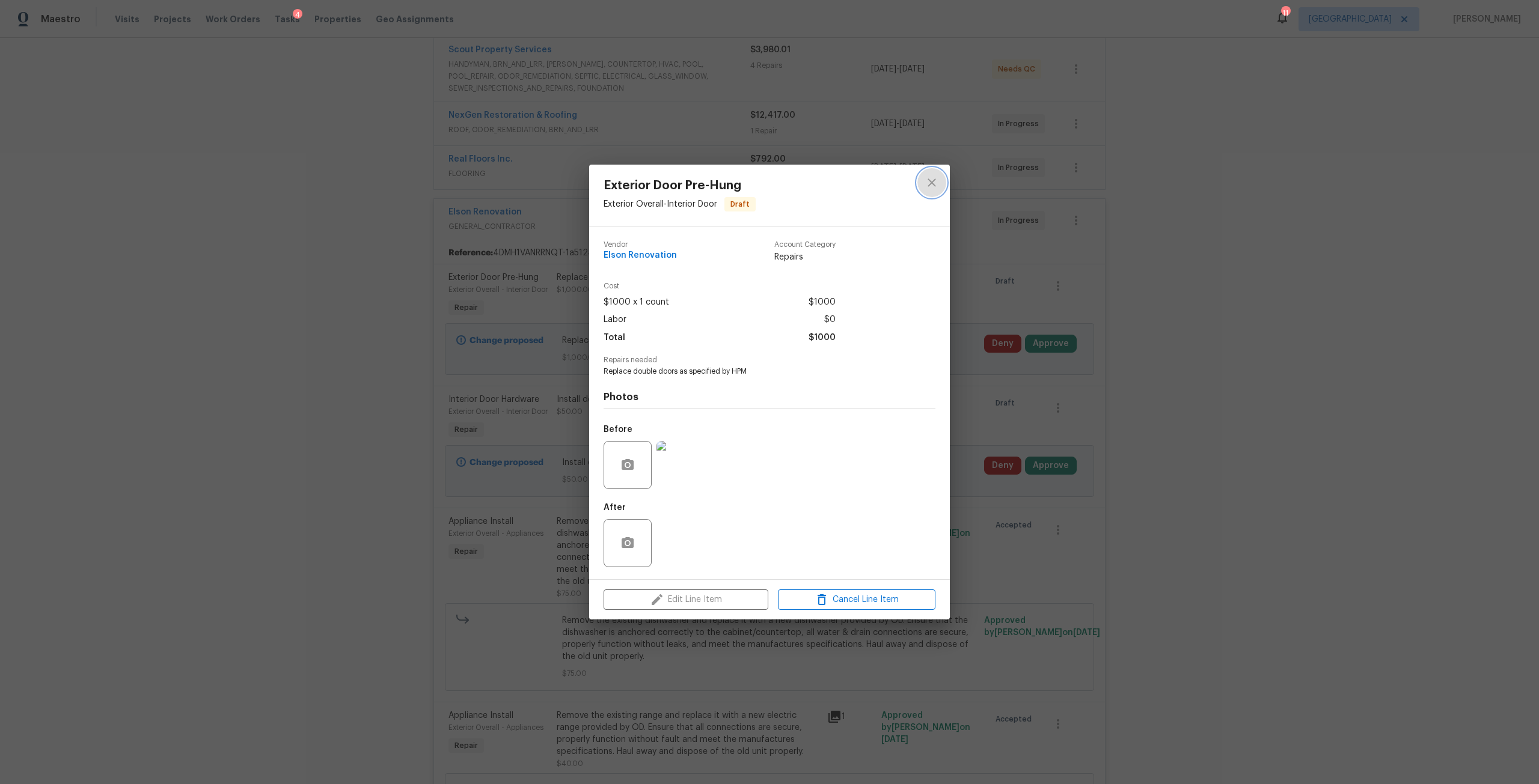
click at [924, 183] on icon "close" at bounding box center [931, 182] width 14 height 14
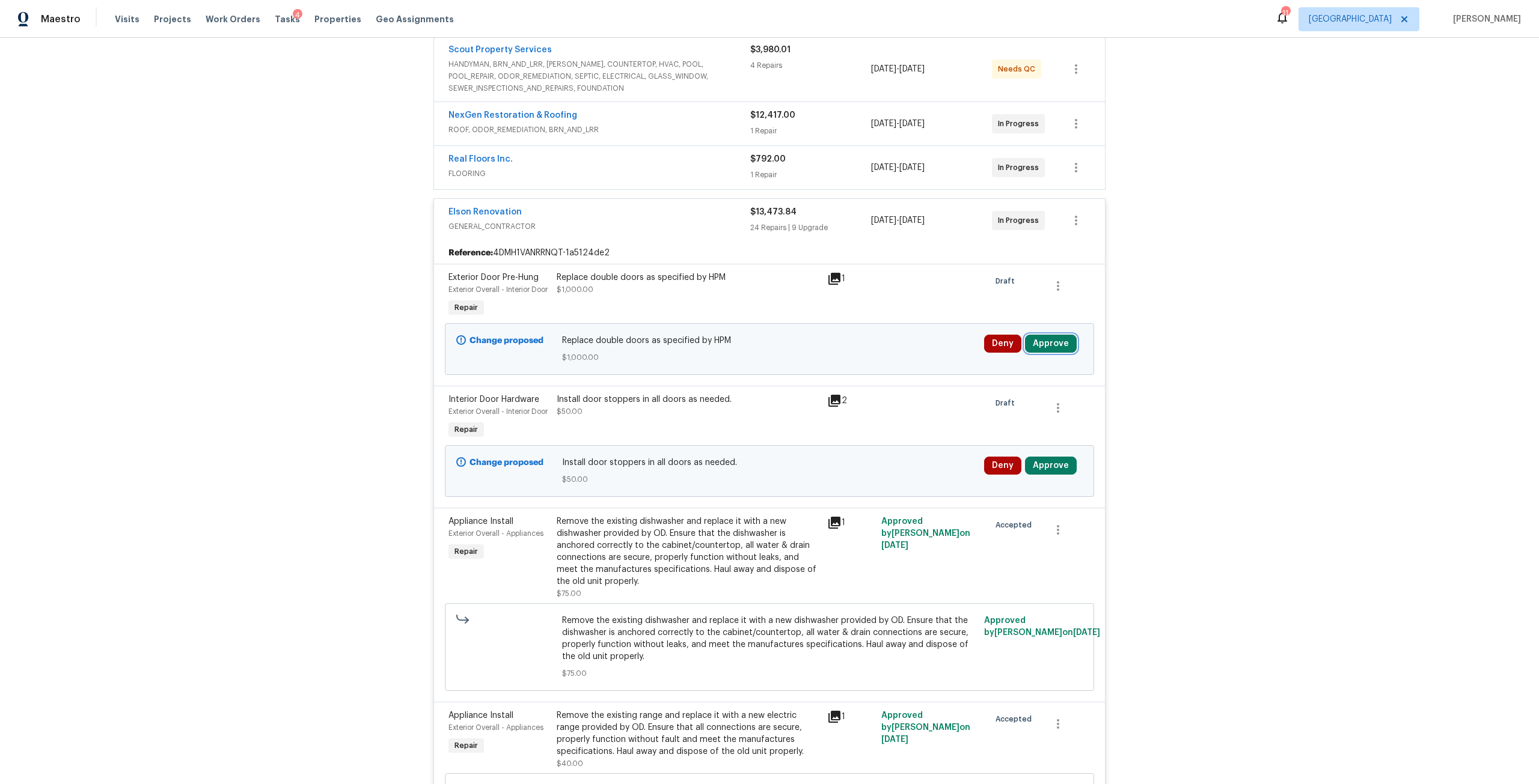
click at [1068, 349] on button "Approve" at bounding box center [1051, 343] width 52 height 18
click at [894, 367] on button "Approve" at bounding box center [874, 358] width 72 height 24
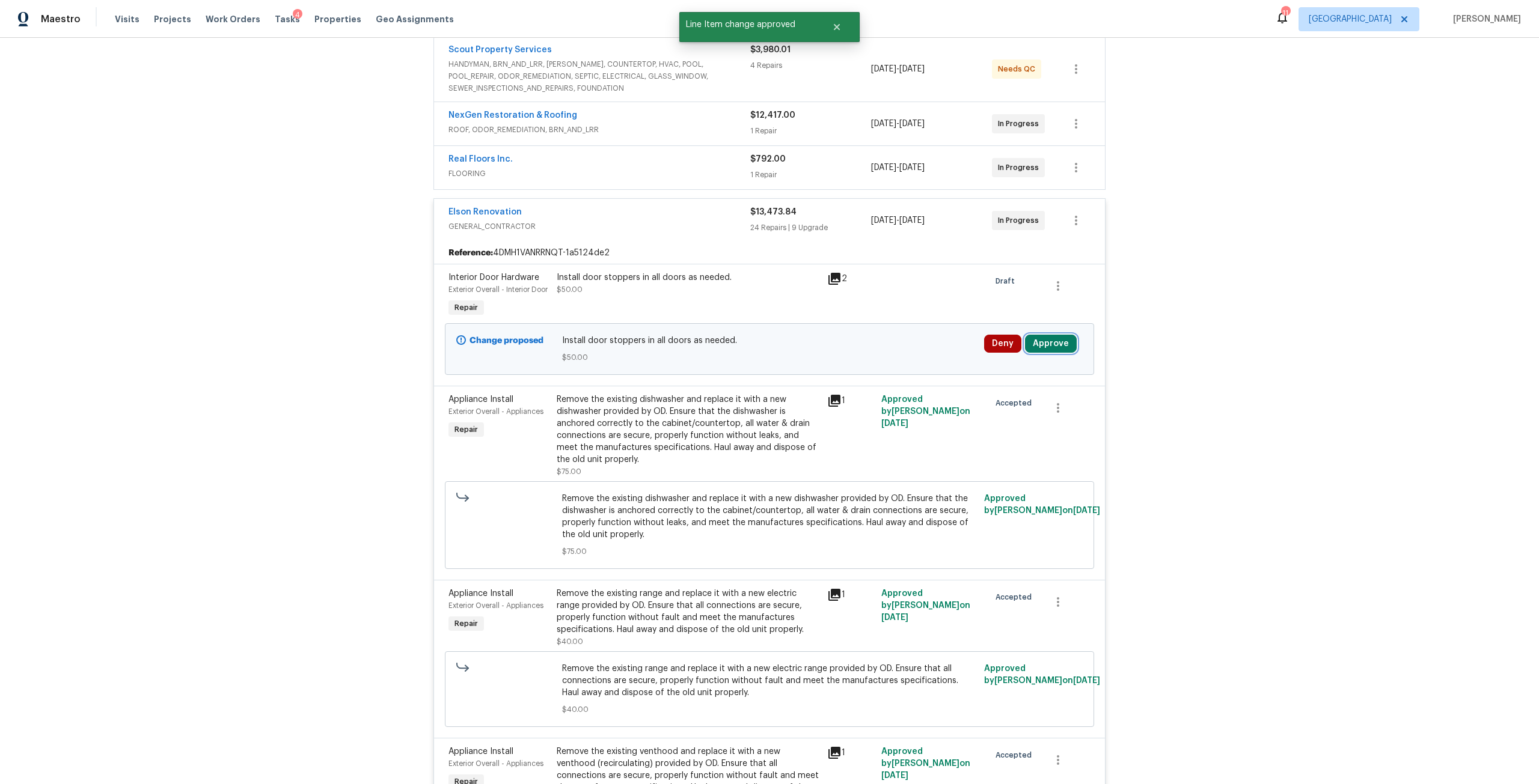
click at [1056, 344] on button "Approve" at bounding box center [1051, 343] width 52 height 18
click at [860, 354] on span "Approve" at bounding box center [874, 358] width 34 height 9
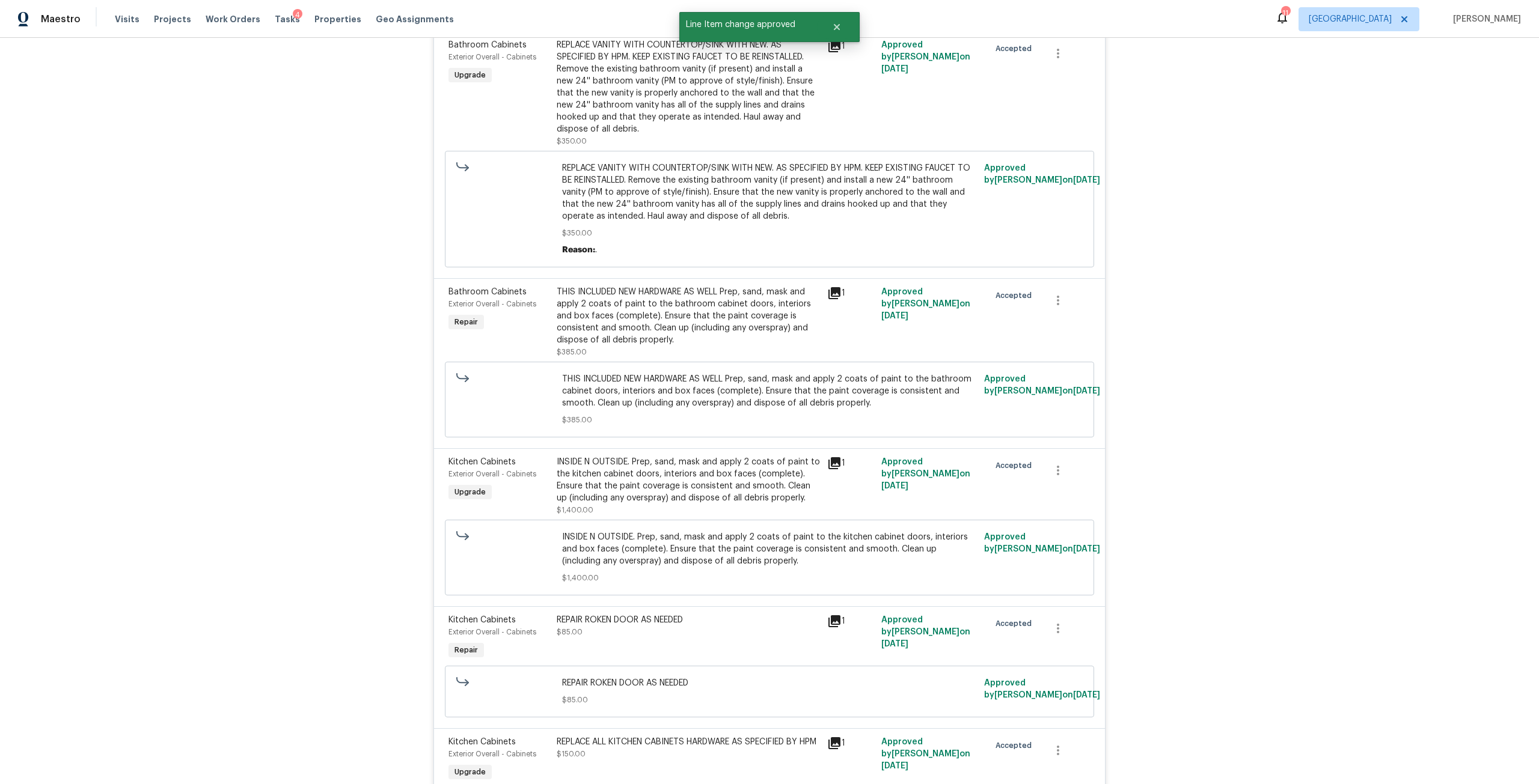
scroll to position [1234, 0]
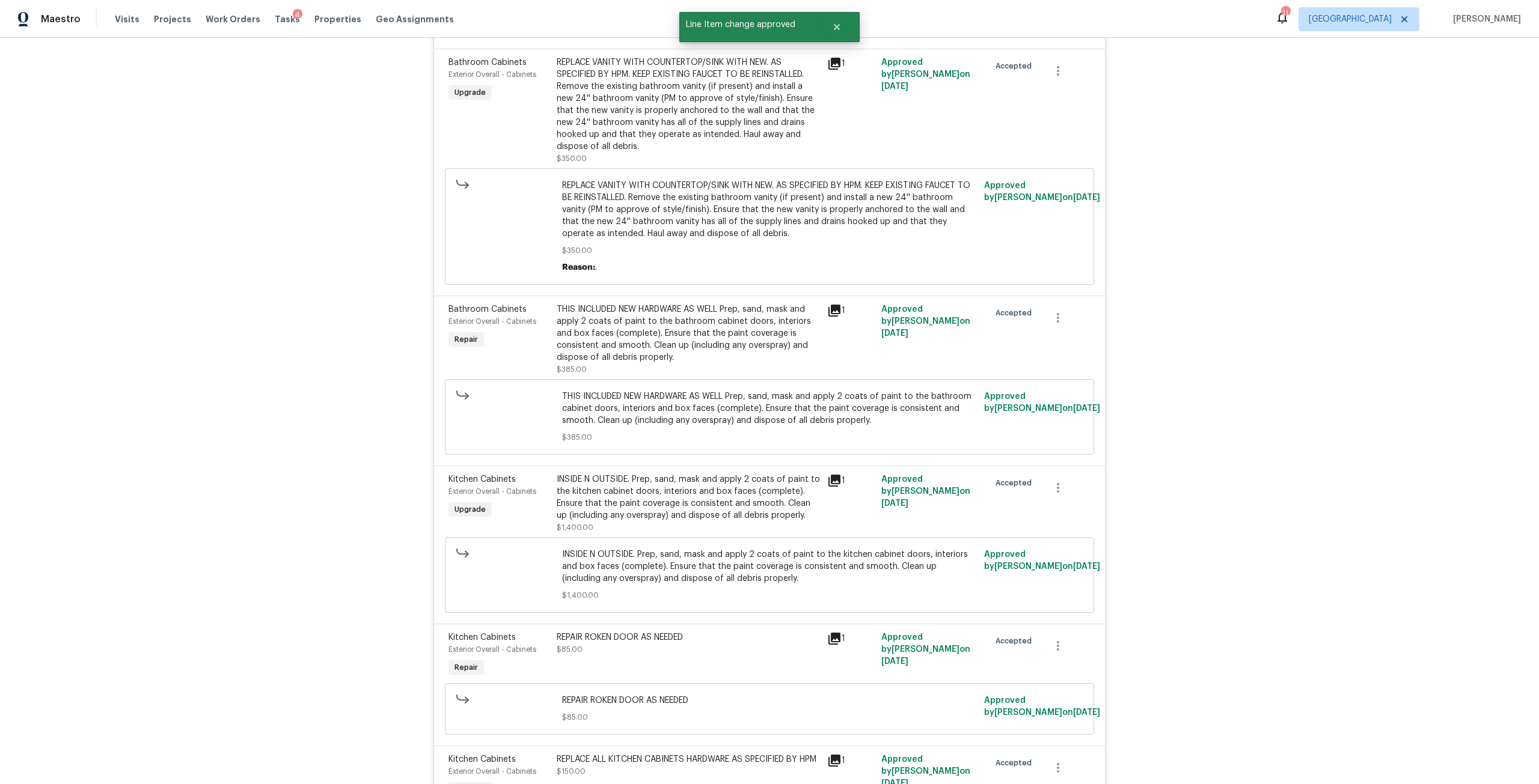
click at [317, 25] on div "Visits Projects Work Orders Tasks 4 Properties Geo Assignments" at bounding box center [292, 19] width 353 height 24
click at [327, 14] on span "Properties" at bounding box center [337, 19] width 47 height 12
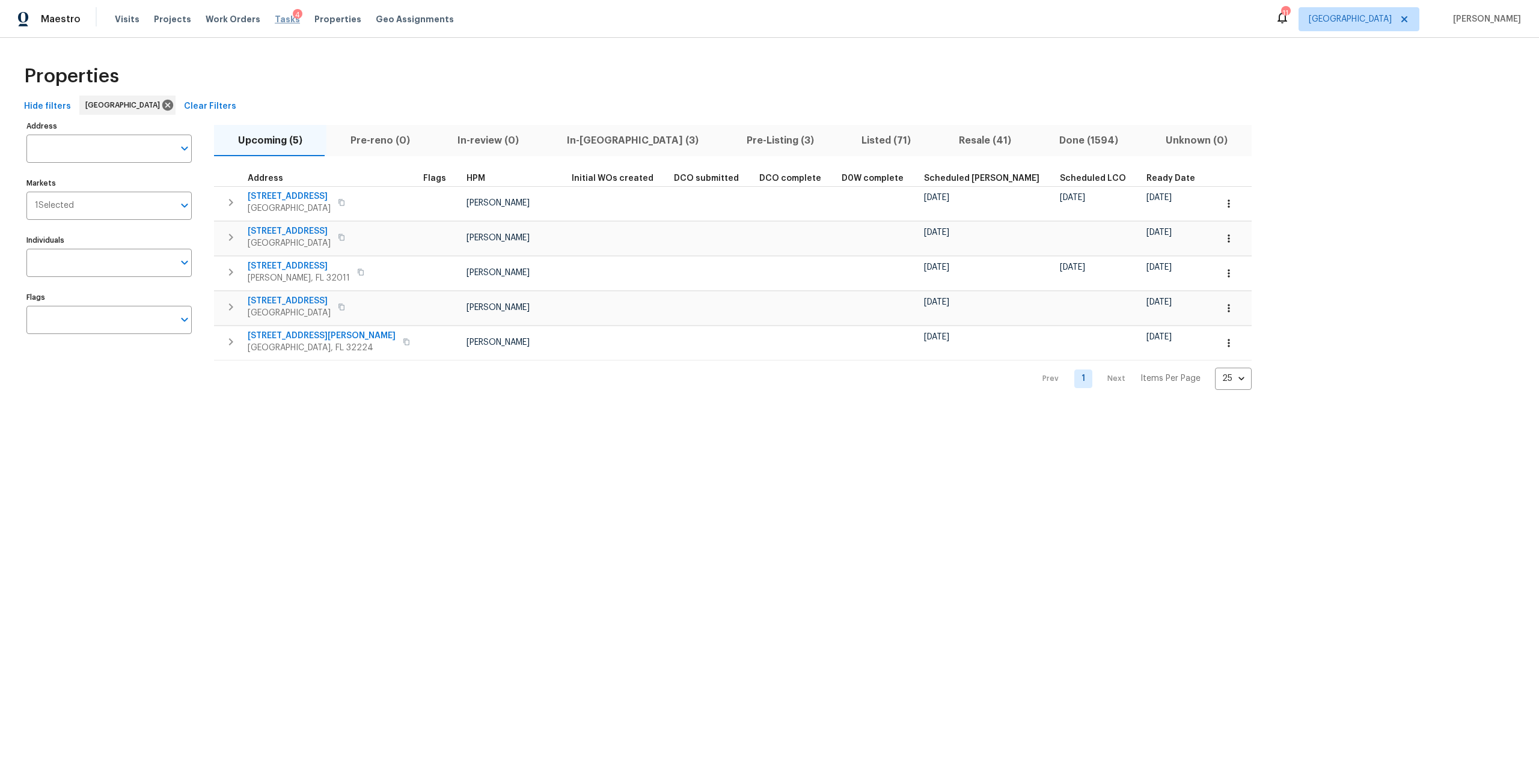
click at [275, 16] on span "Tasks" at bounding box center [287, 19] width 26 height 9
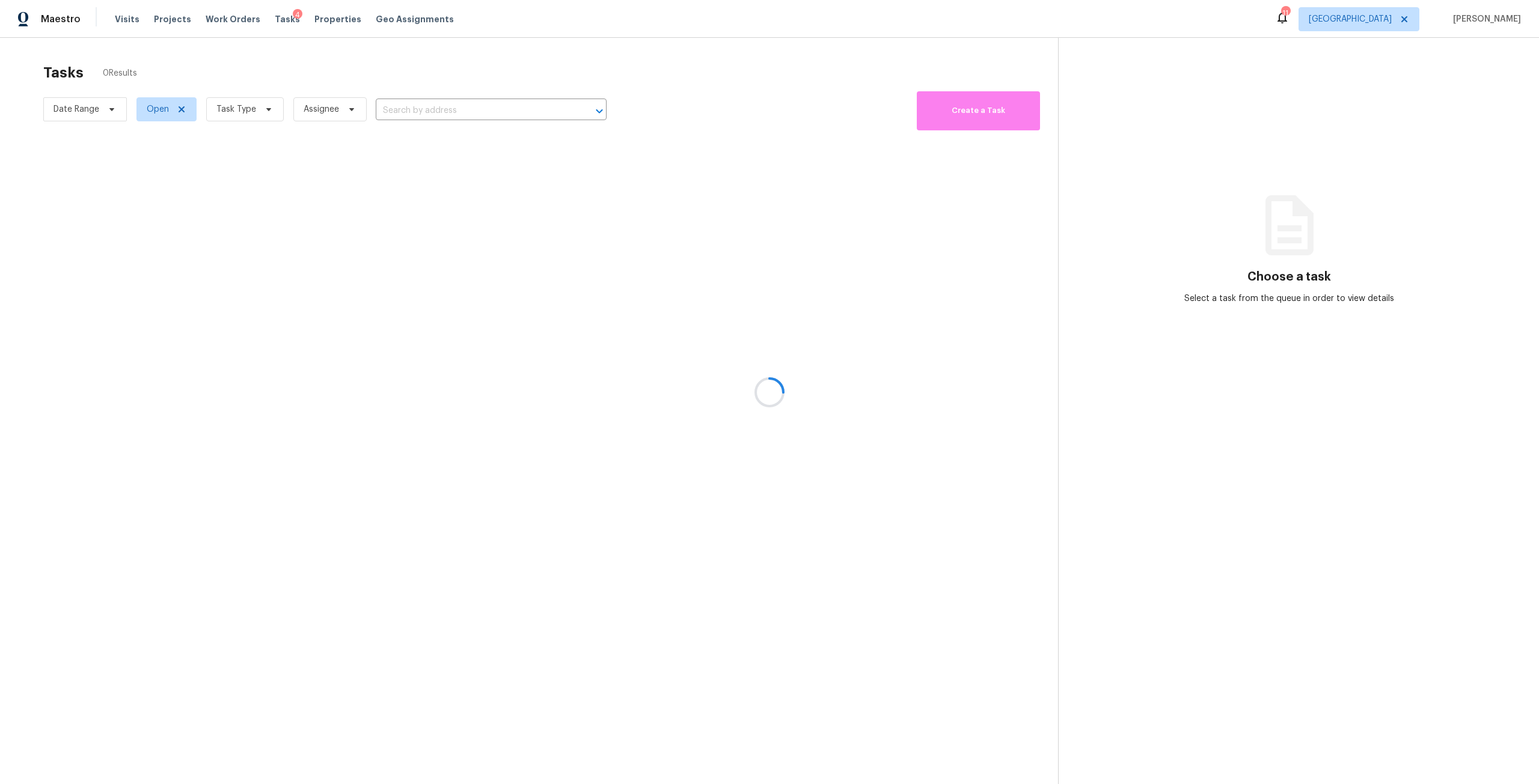
click at [266, 116] on div at bounding box center [770, 392] width 1539 height 784
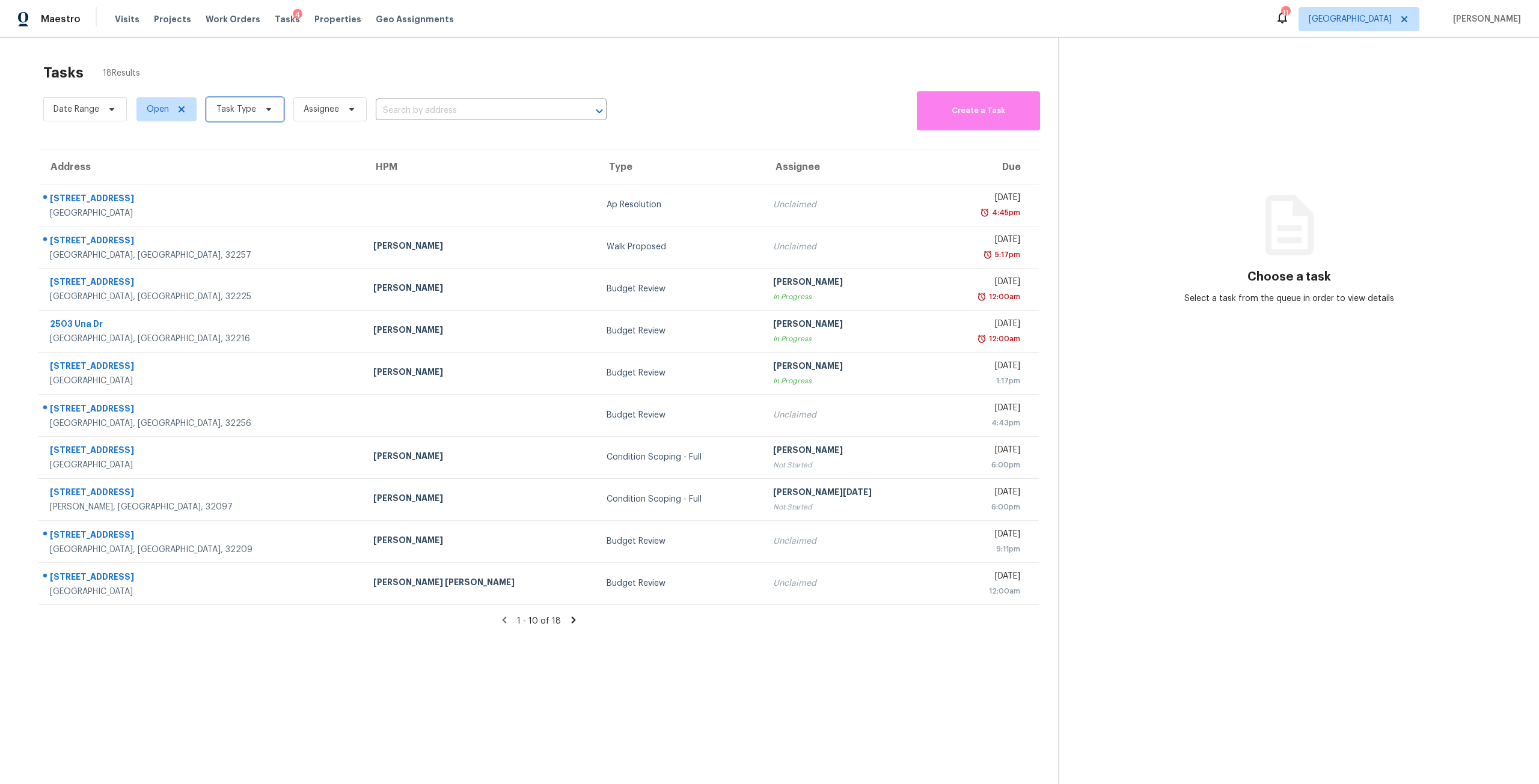
click at [271, 111] on icon at bounding box center [268, 109] width 9 height 9
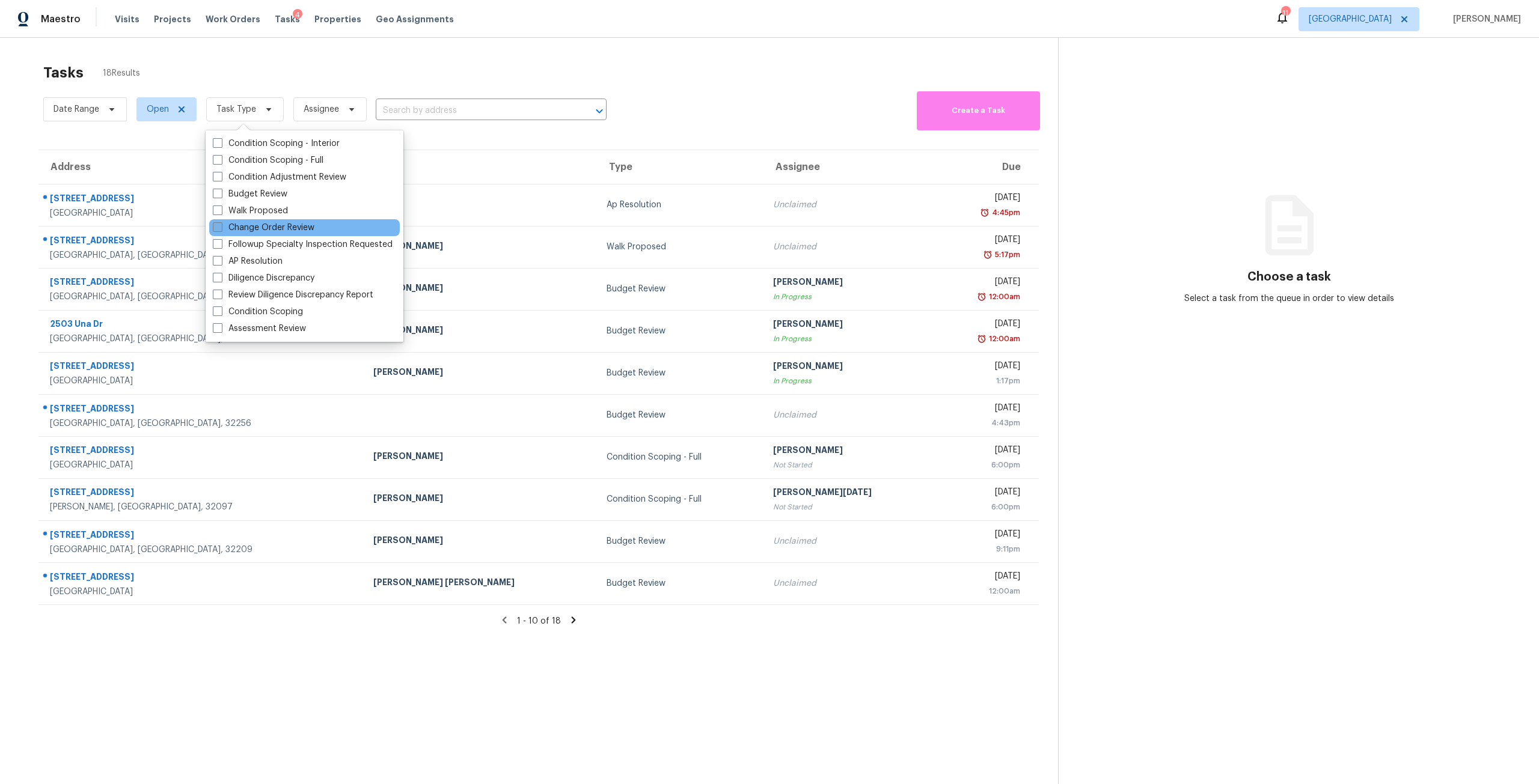
click at [298, 225] on label "Change Order Review" at bounding box center [263, 228] width 101 height 12
click at [221, 225] on input "Change Order Review" at bounding box center [216, 226] width 8 height 8
checkbox input "true"
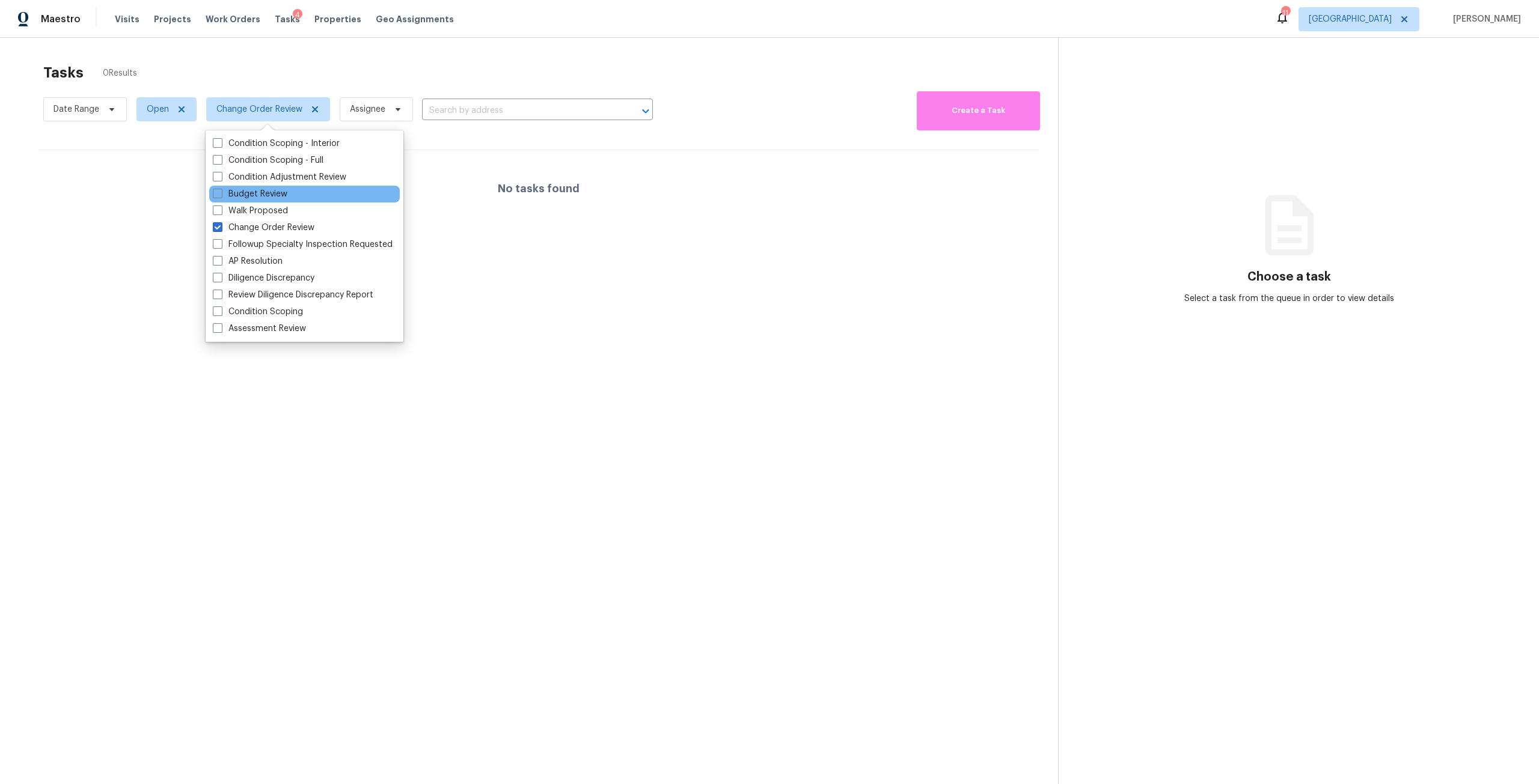
click at [302, 191] on div "Budget Review" at bounding box center [304, 194] width 190 height 17
click at [287, 198] on div "Budget Review" at bounding box center [304, 194] width 190 height 17
click at [277, 195] on label "Budget Review" at bounding box center [250, 194] width 75 height 12
click at [221, 195] on input "Budget Review" at bounding box center [216, 192] width 8 height 8
checkbox input "true"
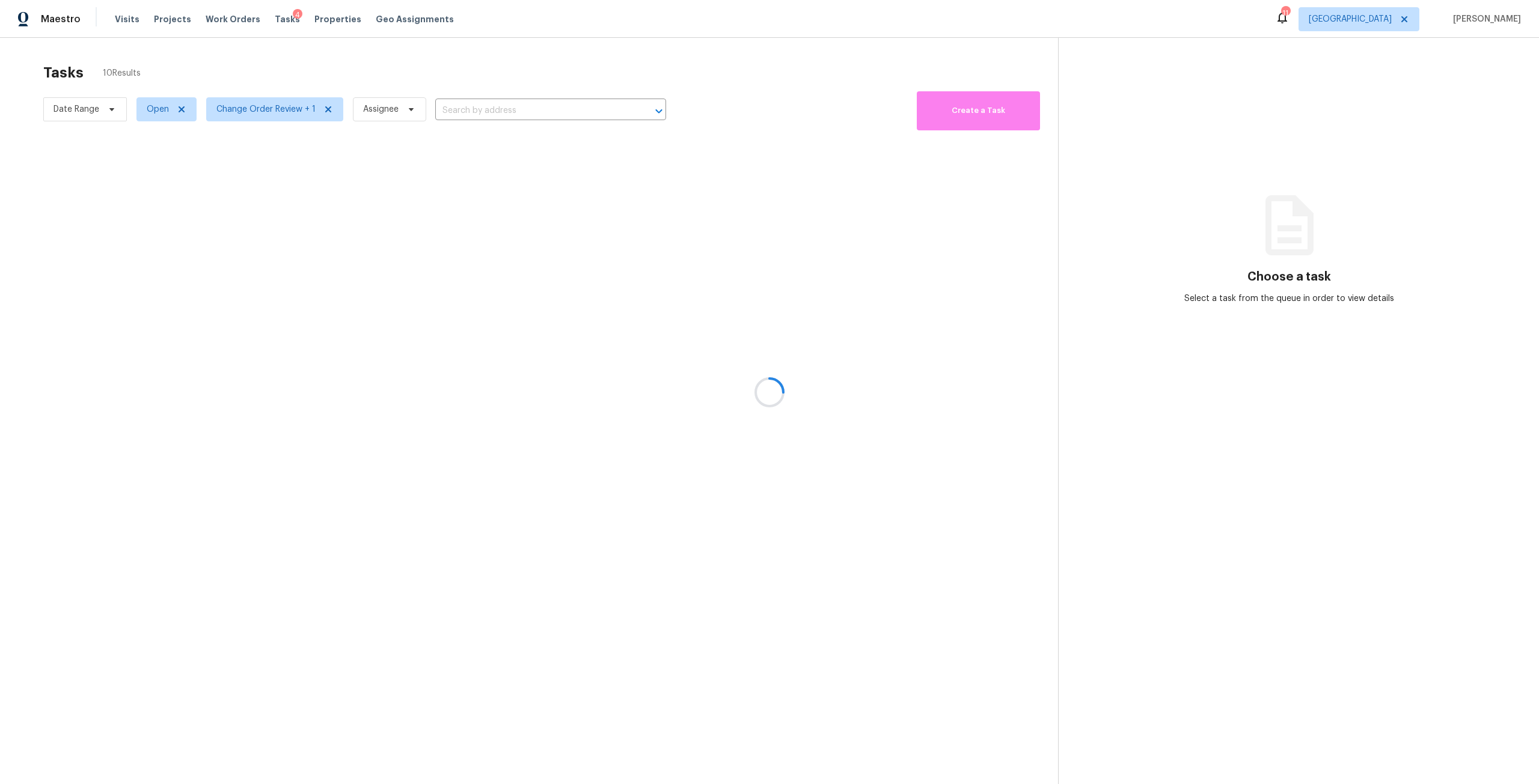
click at [414, 70] on div at bounding box center [770, 392] width 1539 height 784
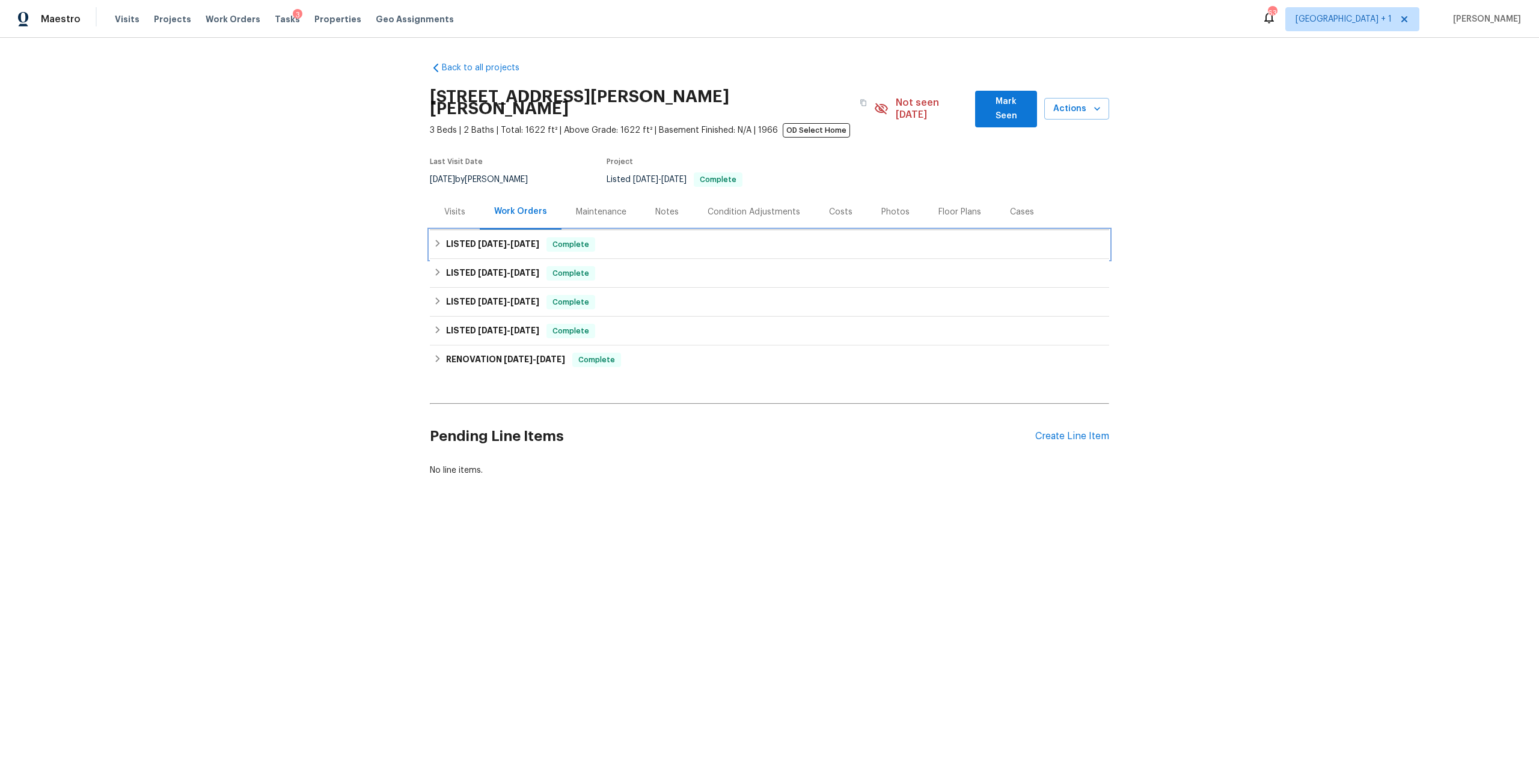
click at [483, 240] on span "[DATE]" at bounding box center [492, 244] width 29 height 9
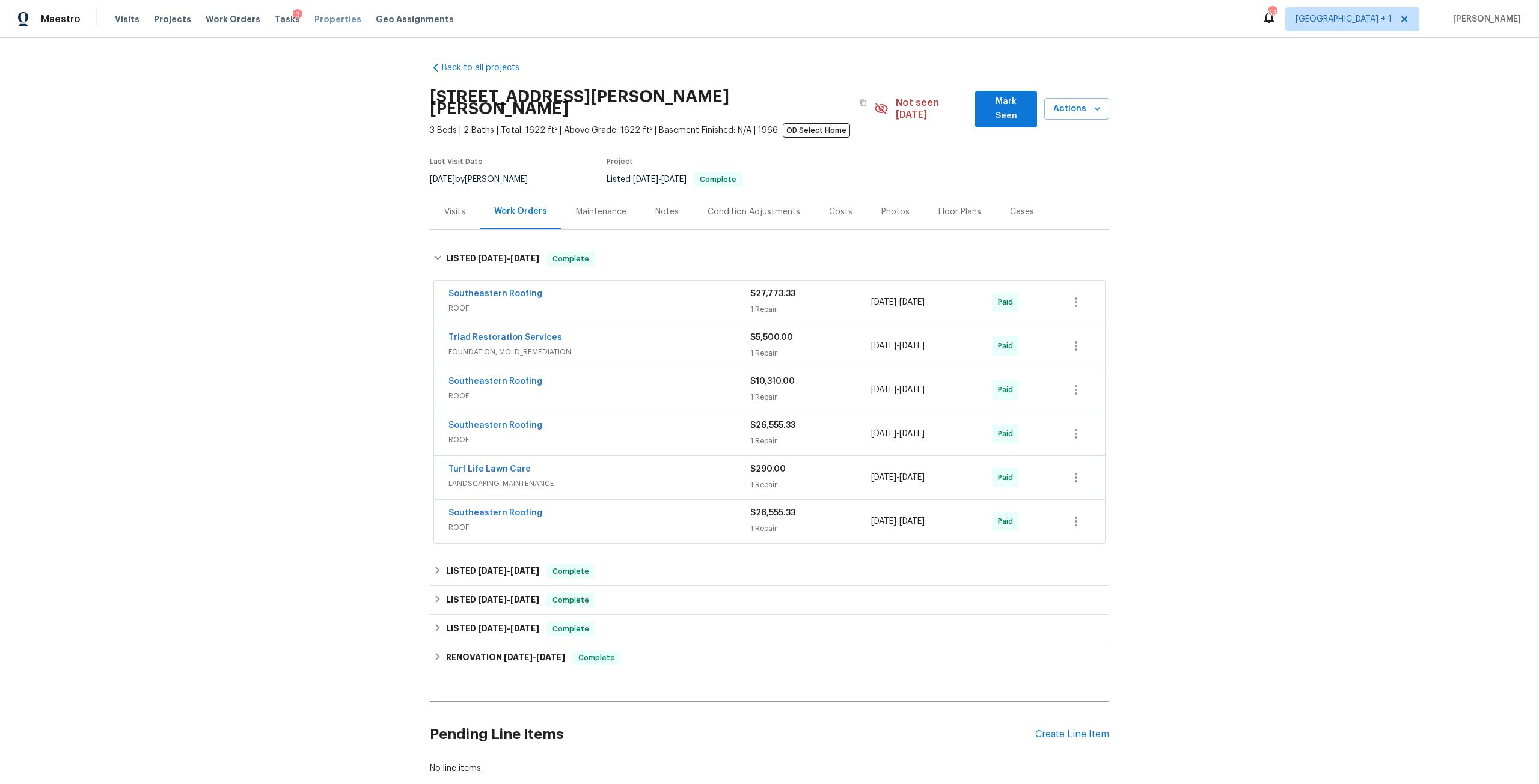
click at [336, 24] on span "Properties" at bounding box center [337, 19] width 47 height 12
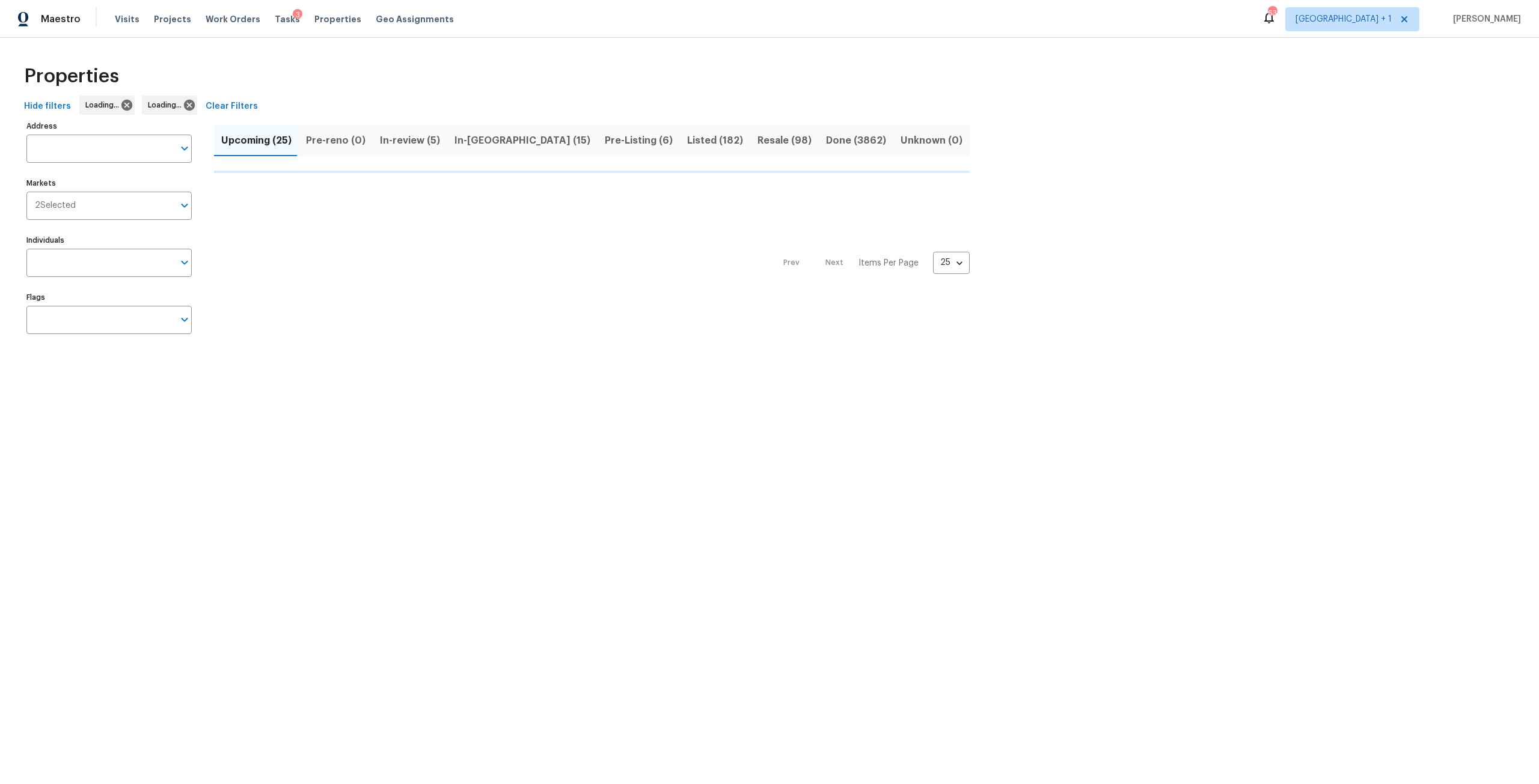
click at [98, 149] on input "Address" at bounding box center [100, 148] width 147 height 28
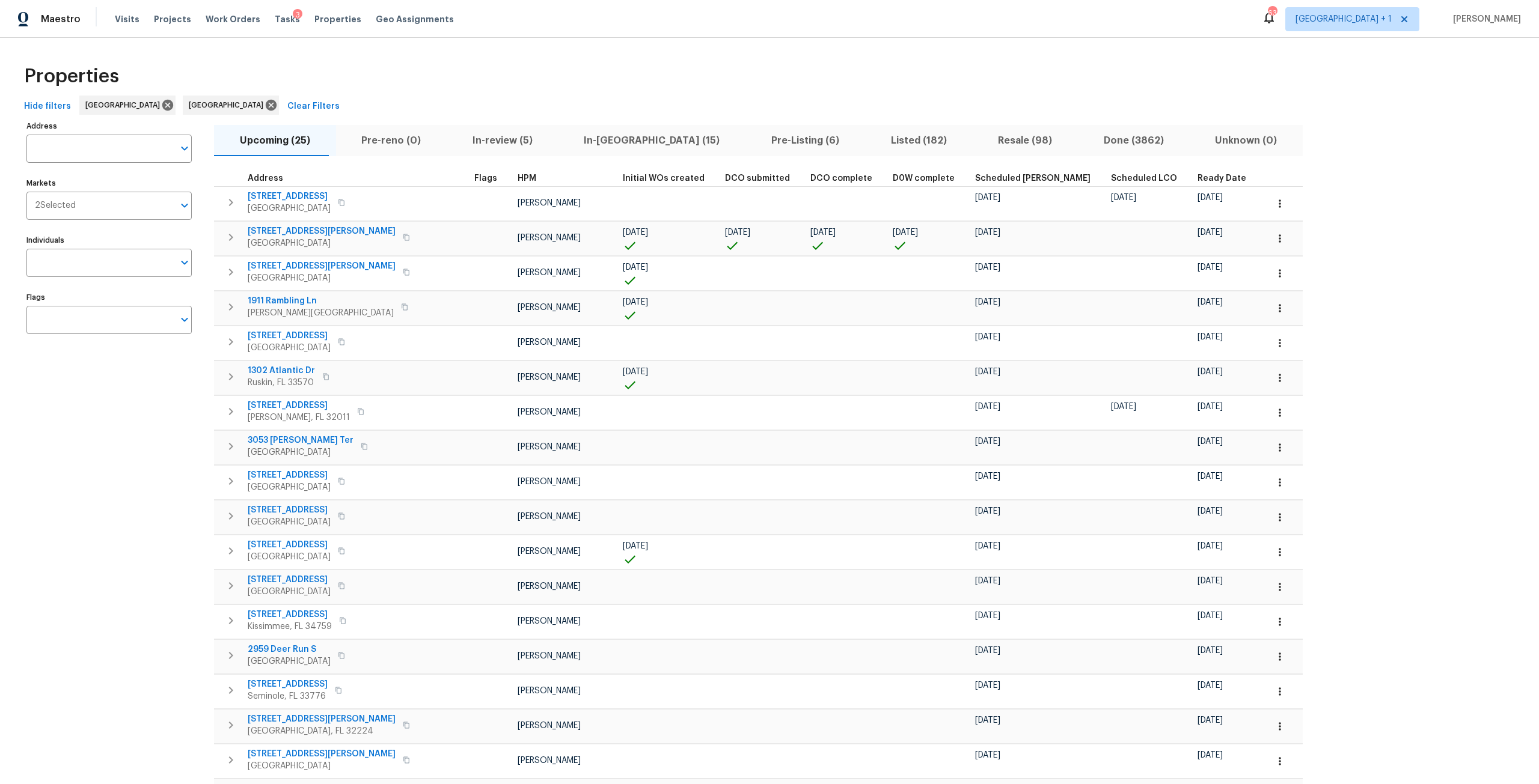
click at [98, 149] on input "Address" at bounding box center [100, 148] width 147 height 28
type input "7422"
click at [127, 247] on li "7422 Yachtsman Dr Hudson FL 34667" at bounding box center [109, 239] width 165 height 20
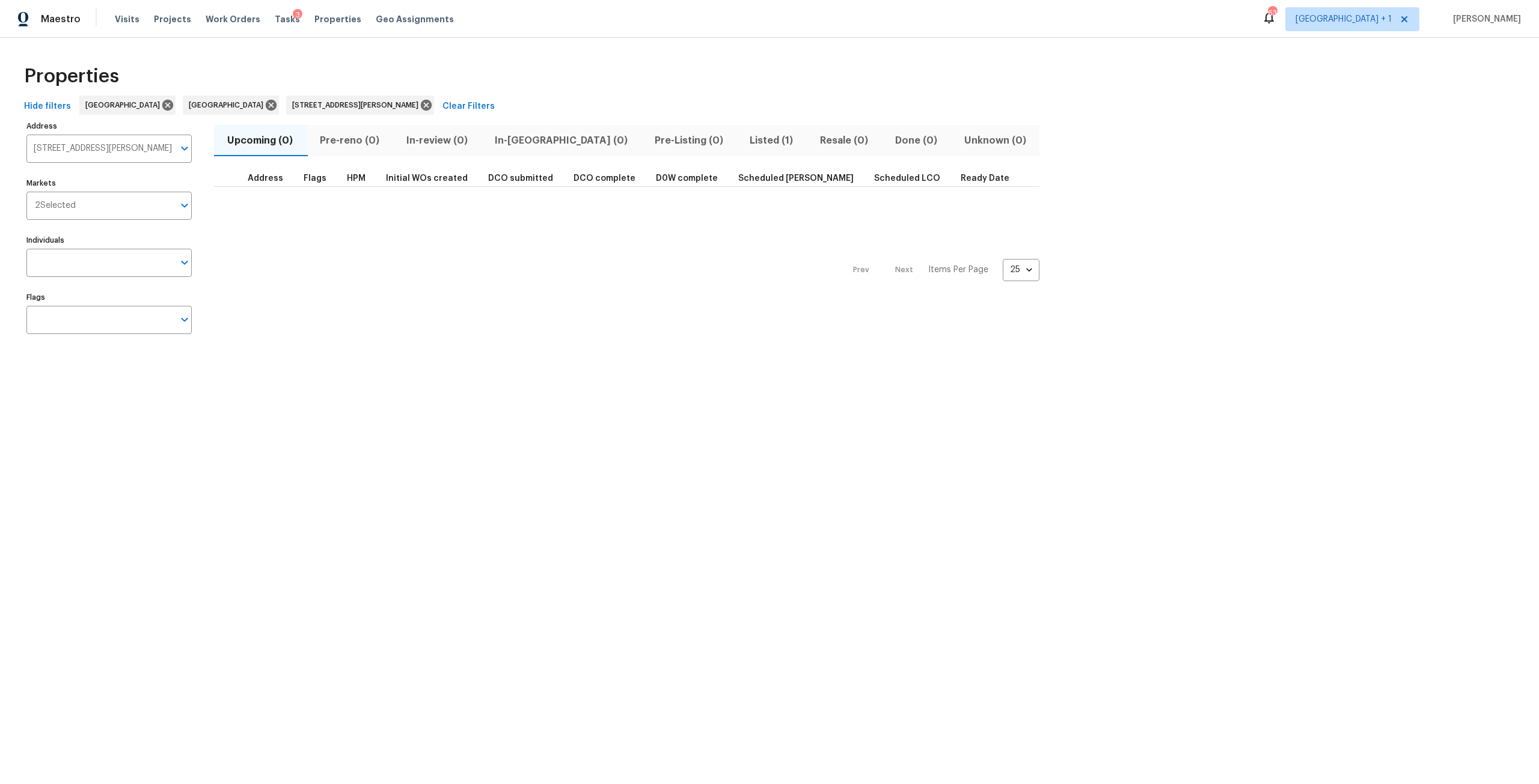
click at [744, 138] on span "Listed (1)" at bounding box center [772, 141] width 56 height 17
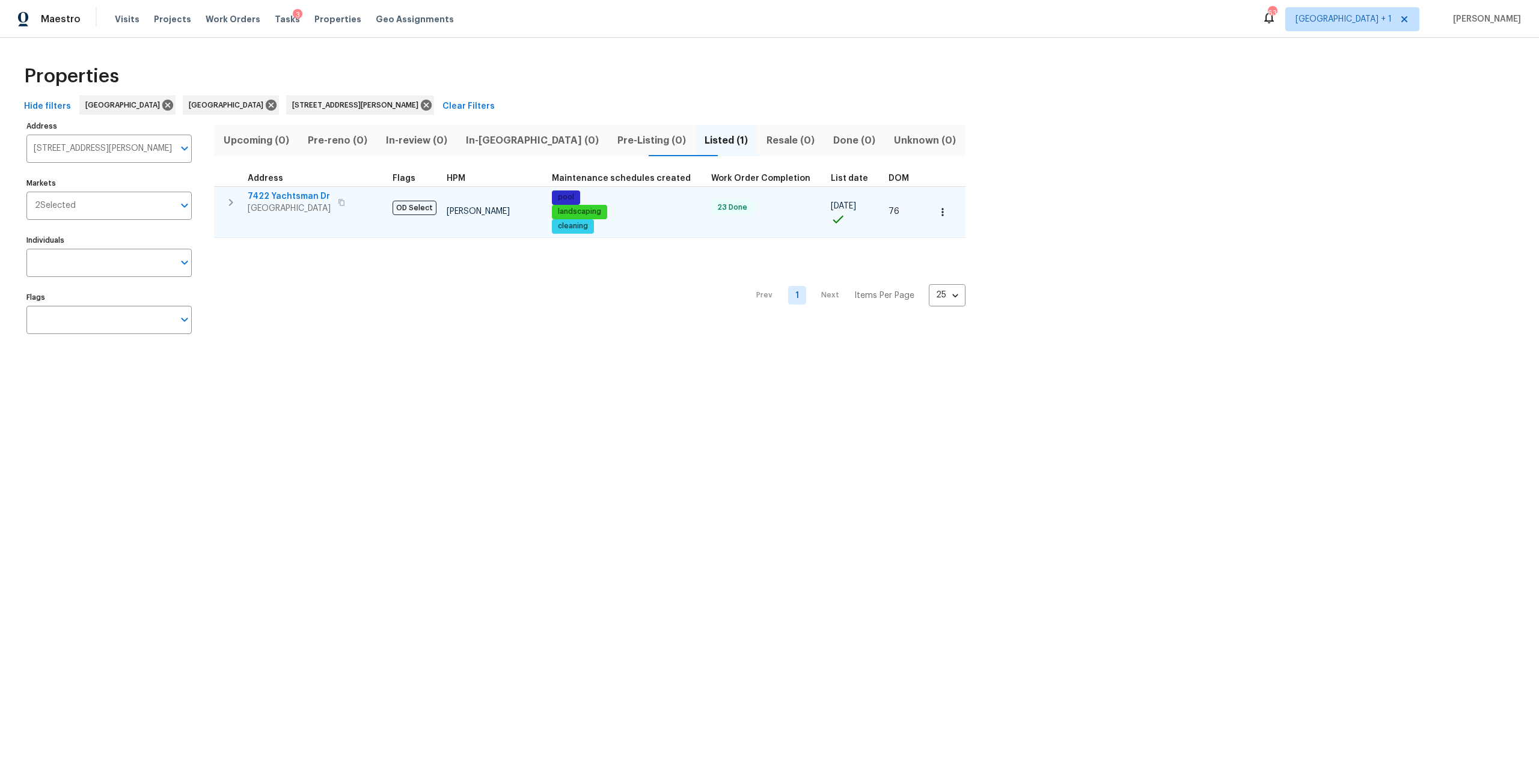
click at [292, 196] on span "7422 Yachtsman Dr" at bounding box center [289, 196] width 83 height 12
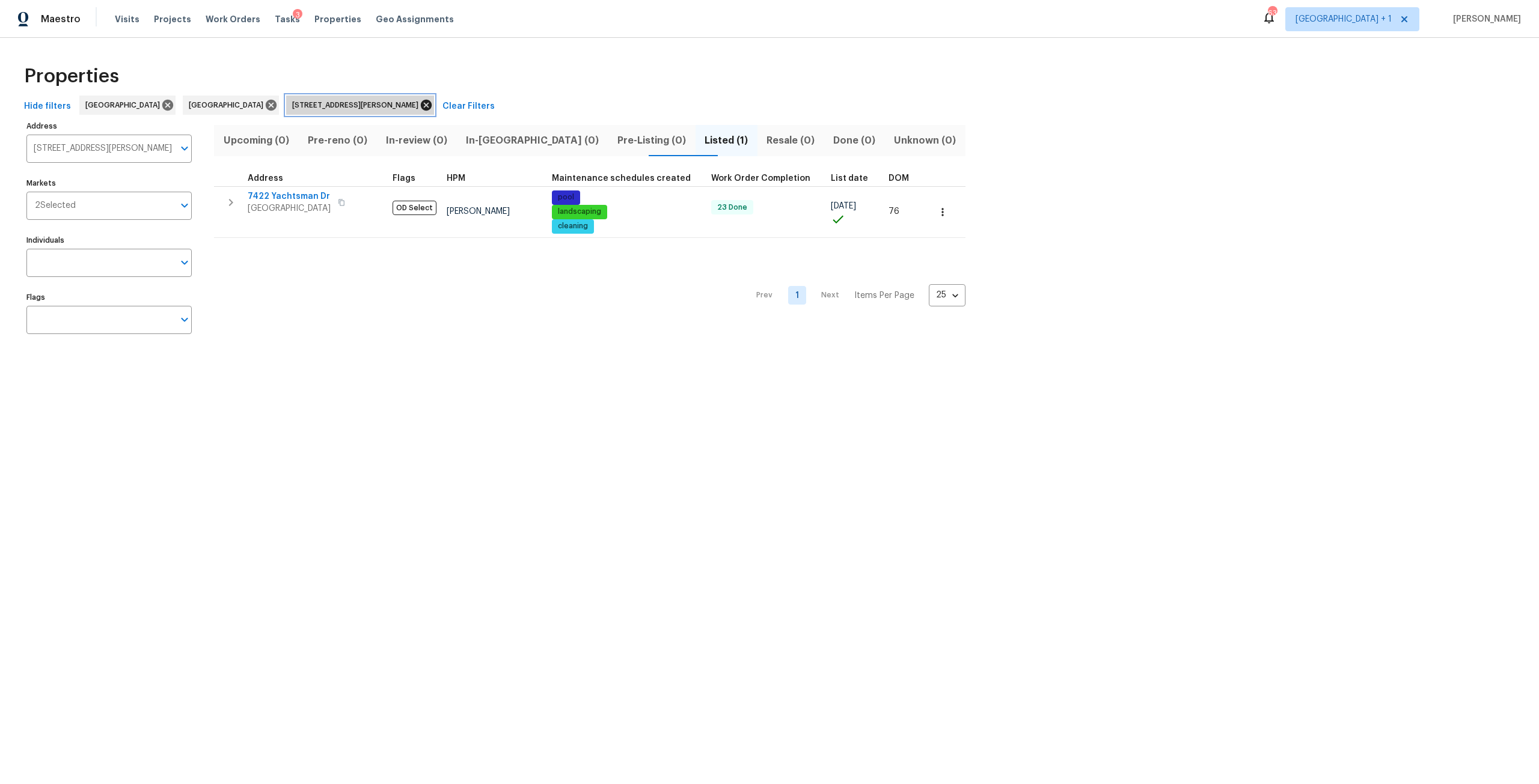
click at [421, 104] on icon at bounding box center [426, 104] width 11 height 11
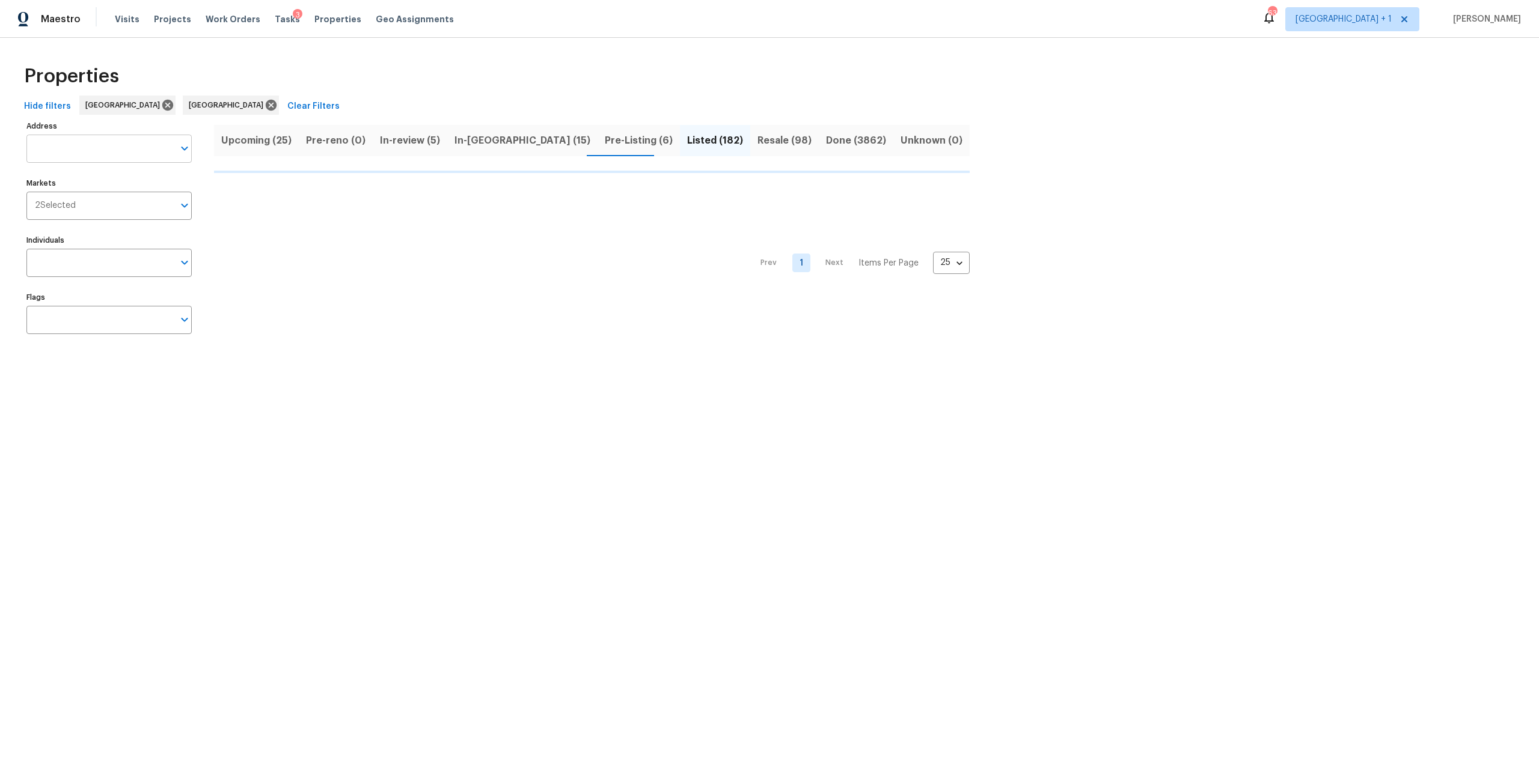
click at [126, 151] on input "Address" at bounding box center [100, 148] width 147 height 28
type input "1715"
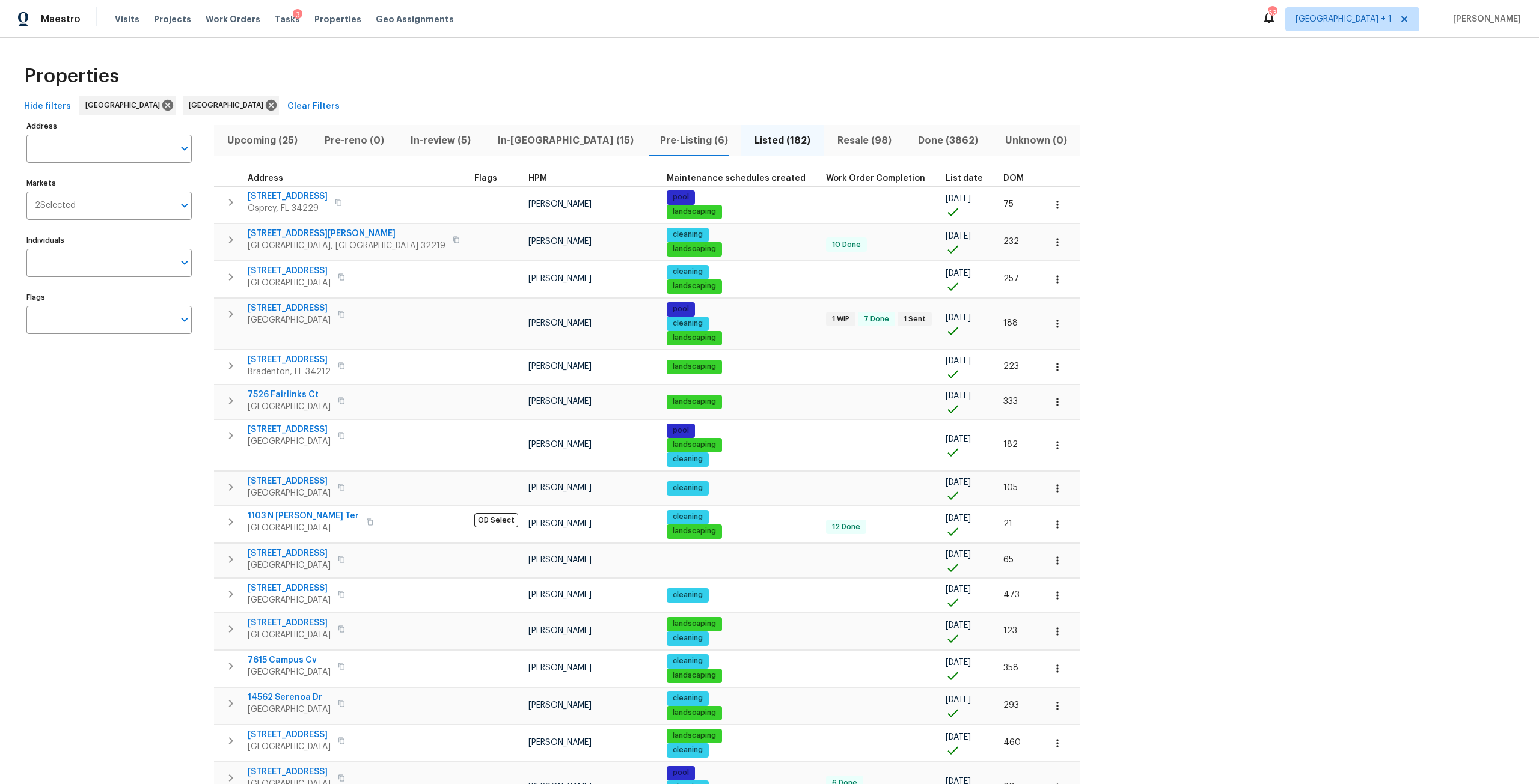
click at [126, 151] on input "Address" at bounding box center [100, 148] width 147 height 28
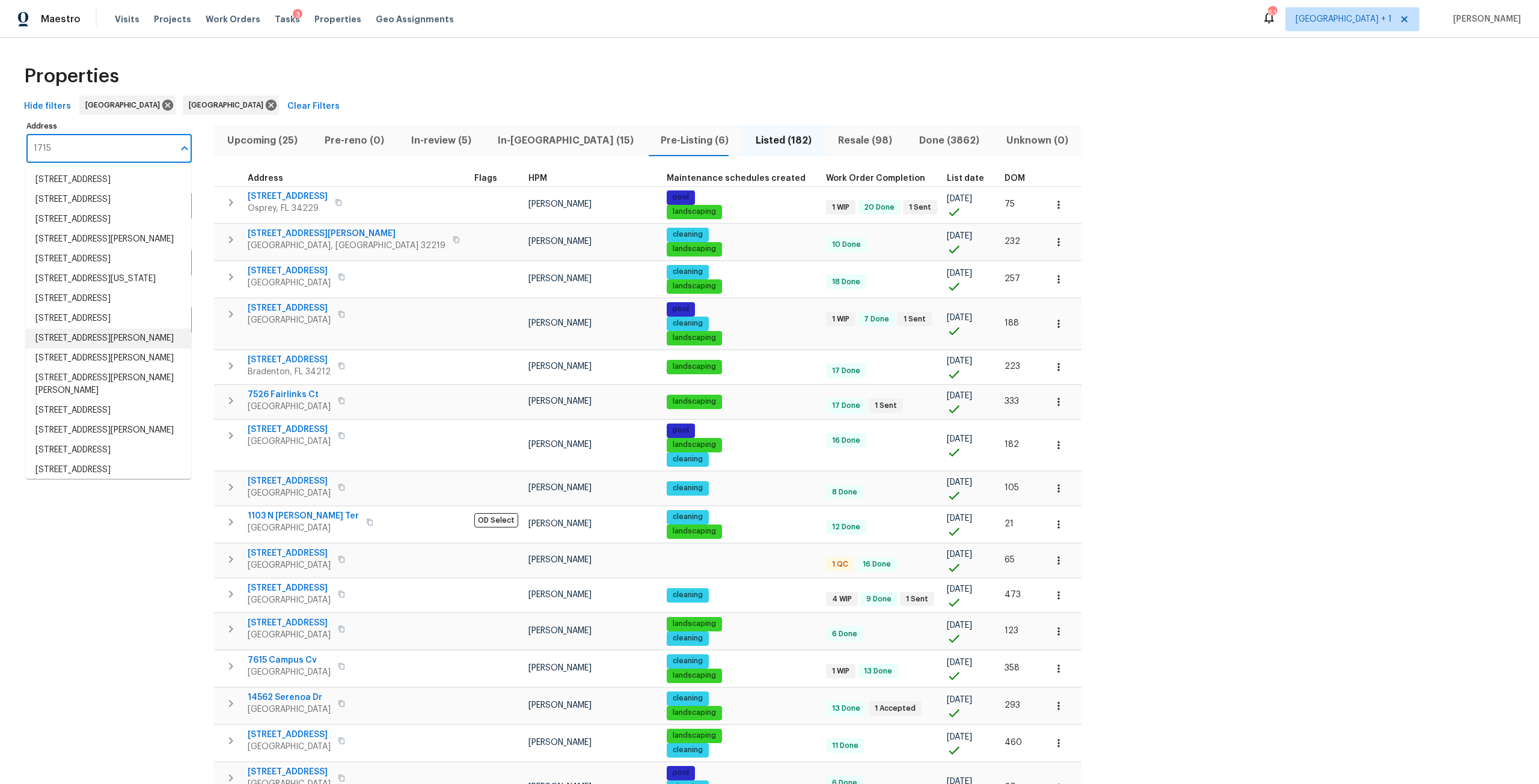
type input "1715"
click at [129, 289] on li "1715 Delaware Ave NE Saint Petersburg FL 33703" at bounding box center [109, 279] width 165 height 20
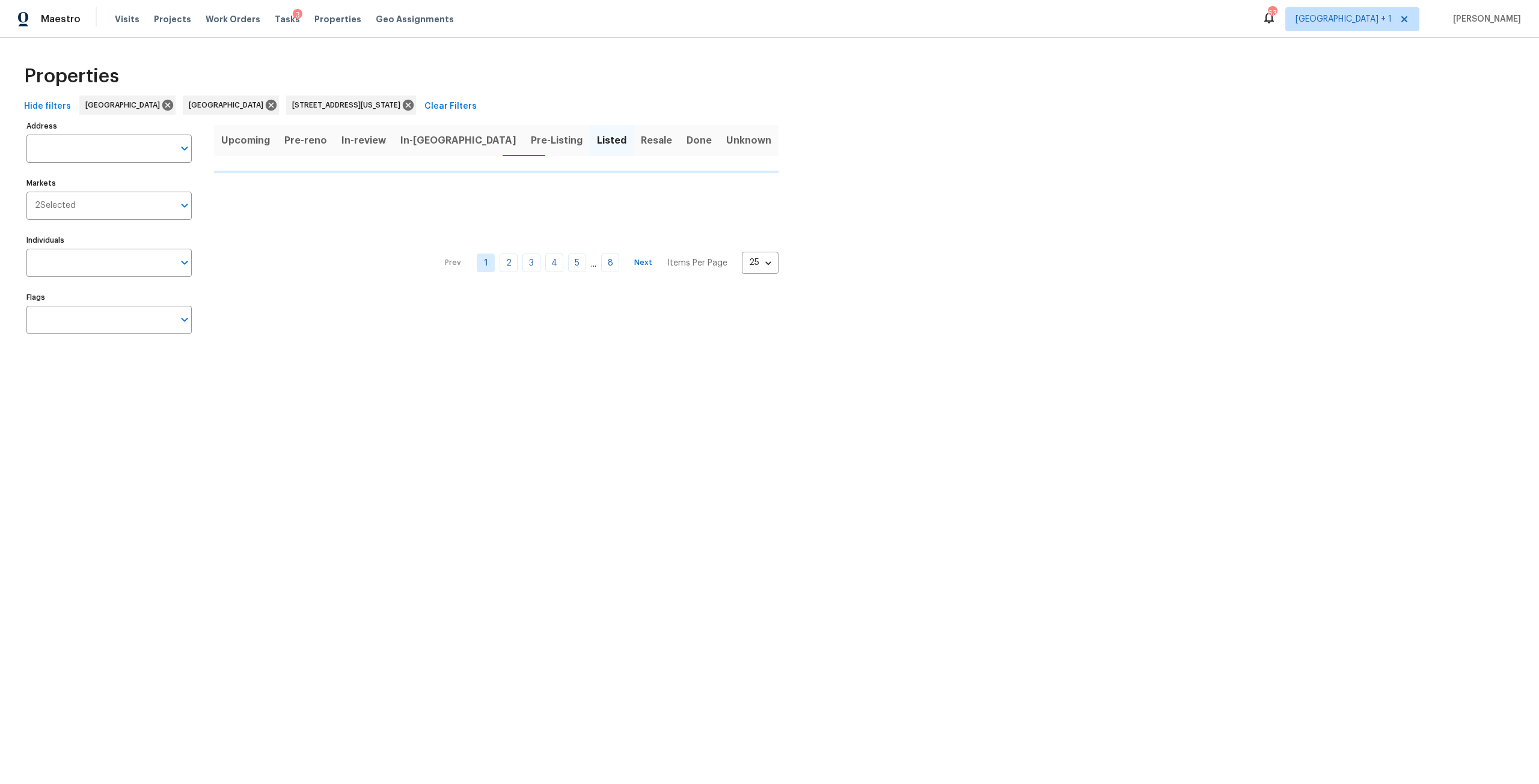
type input "1715 Delaware Ave NE Saint Petersburg FL 33703"
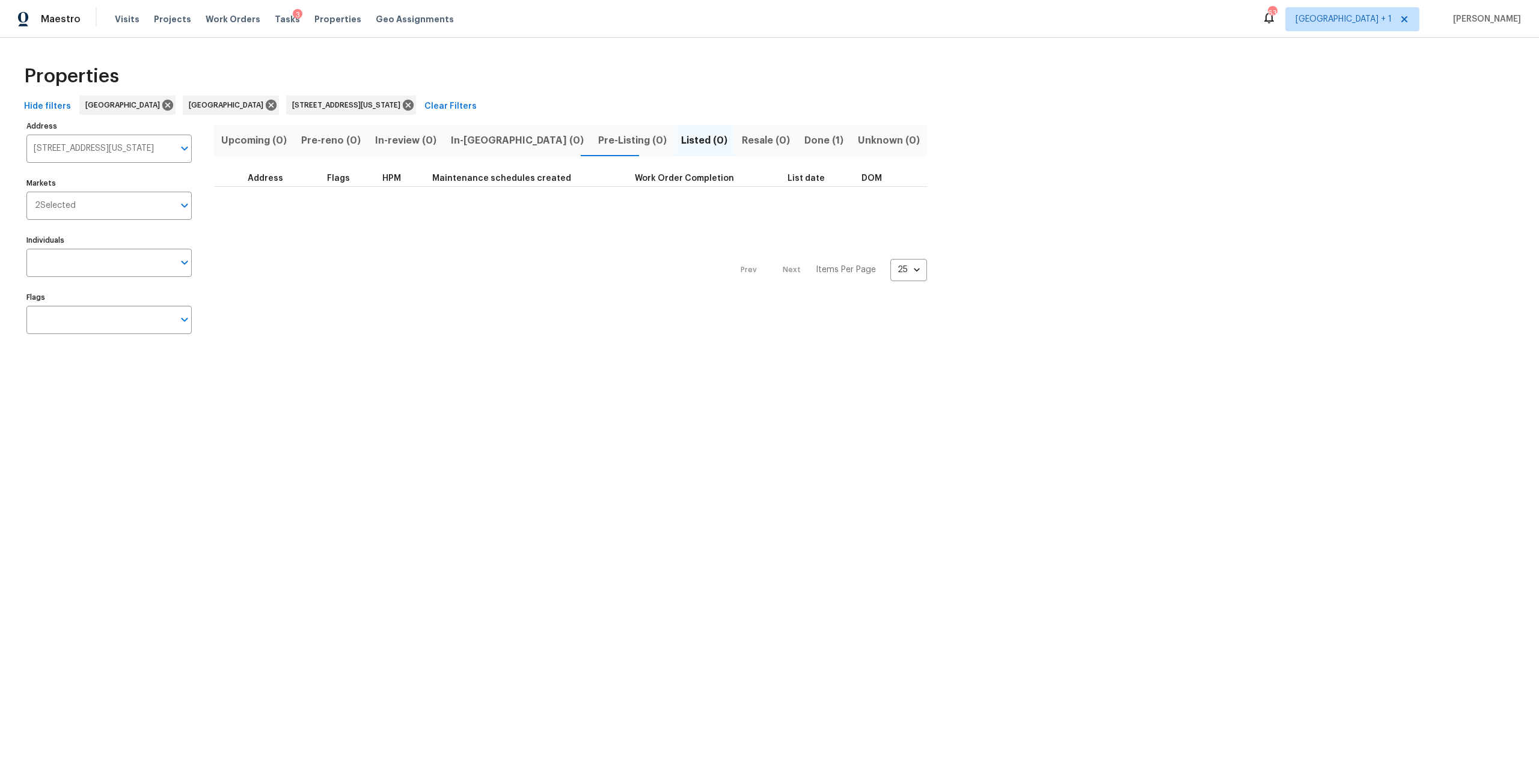
click at [804, 146] on span "Done (1)" at bounding box center [824, 141] width 39 height 17
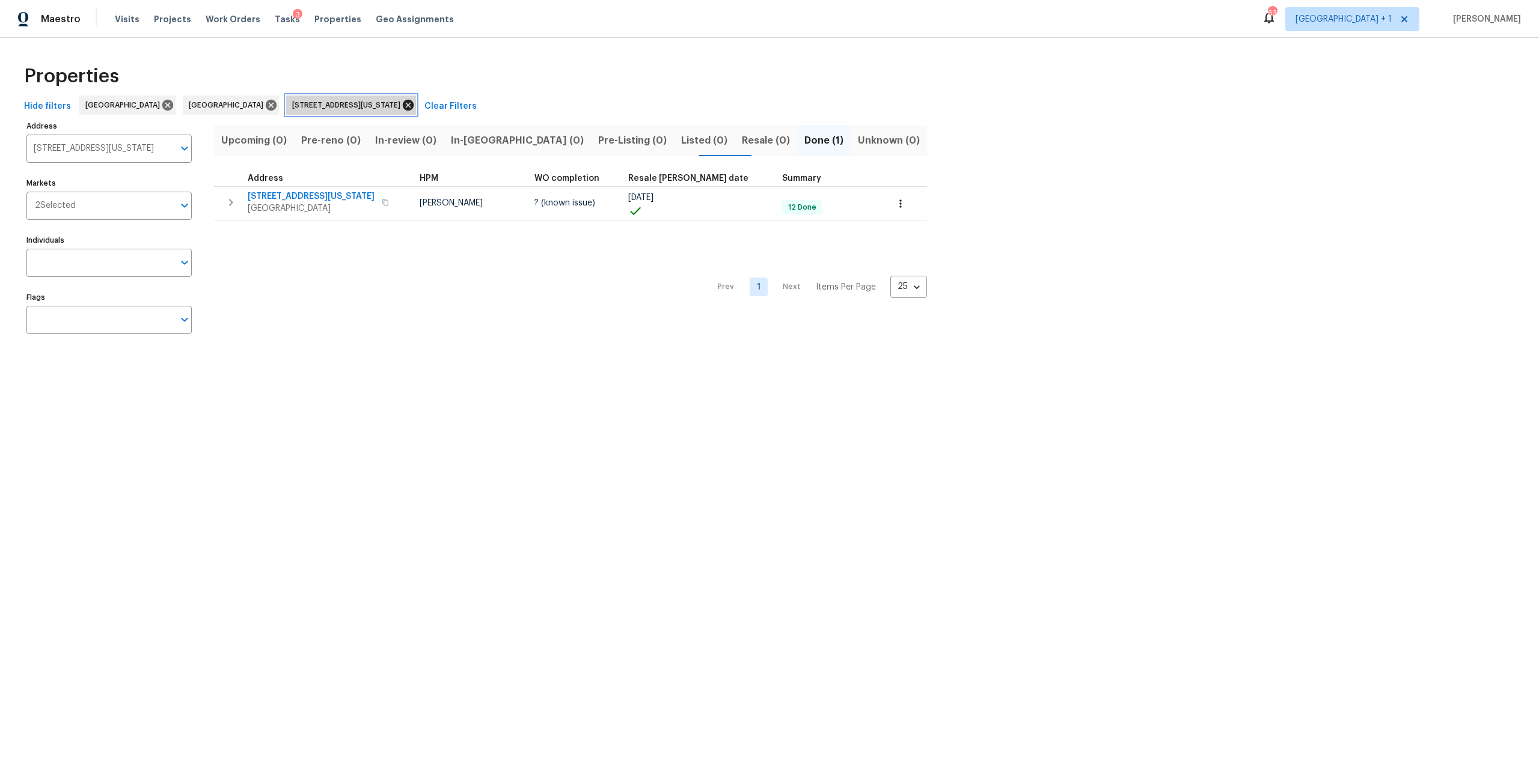
click at [403, 102] on icon at bounding box center [408, 104] width 11 height 11
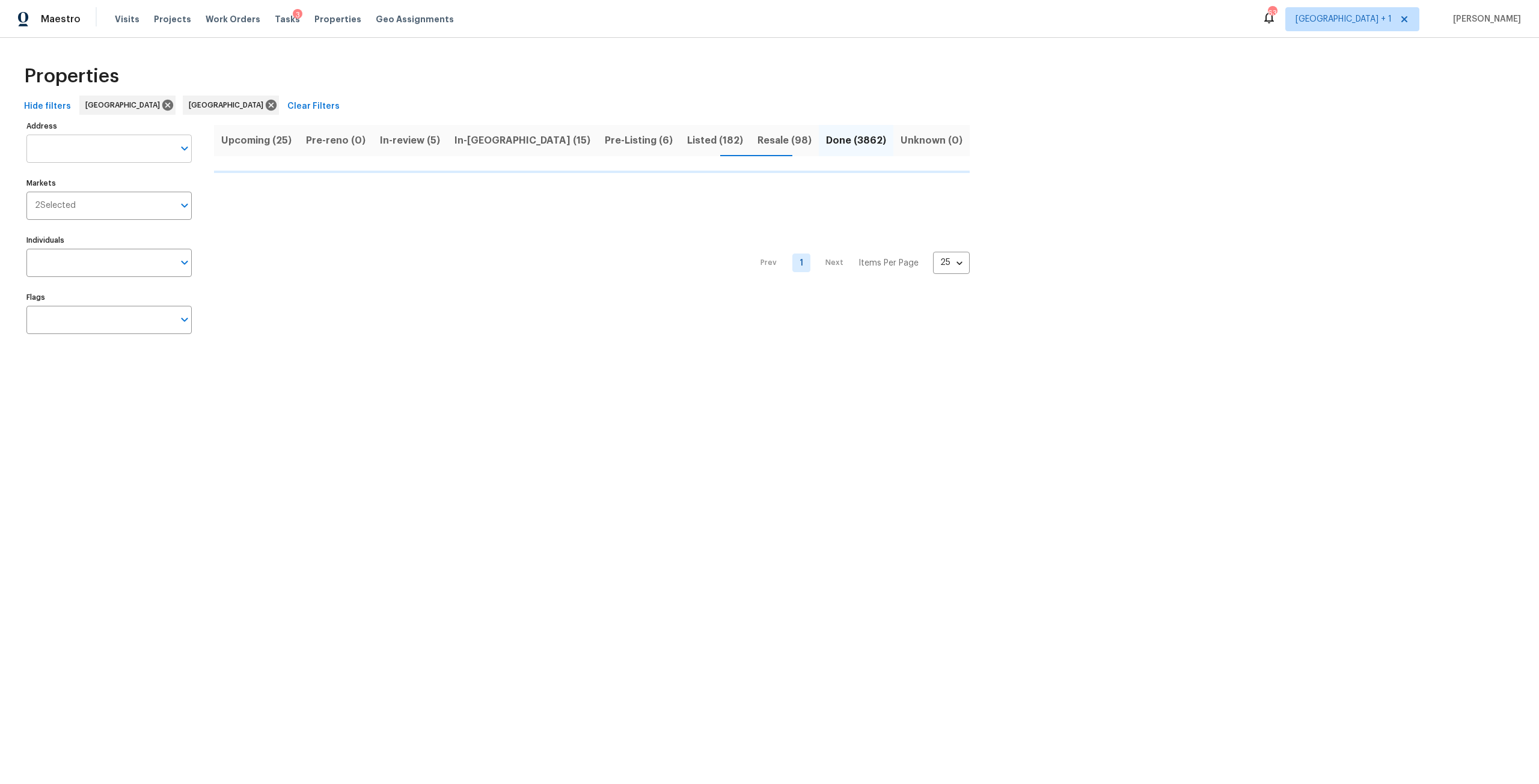
click at [94, 154] on input "Address" at bounding box center [100, 148] width 147 height 28
type input "4430"
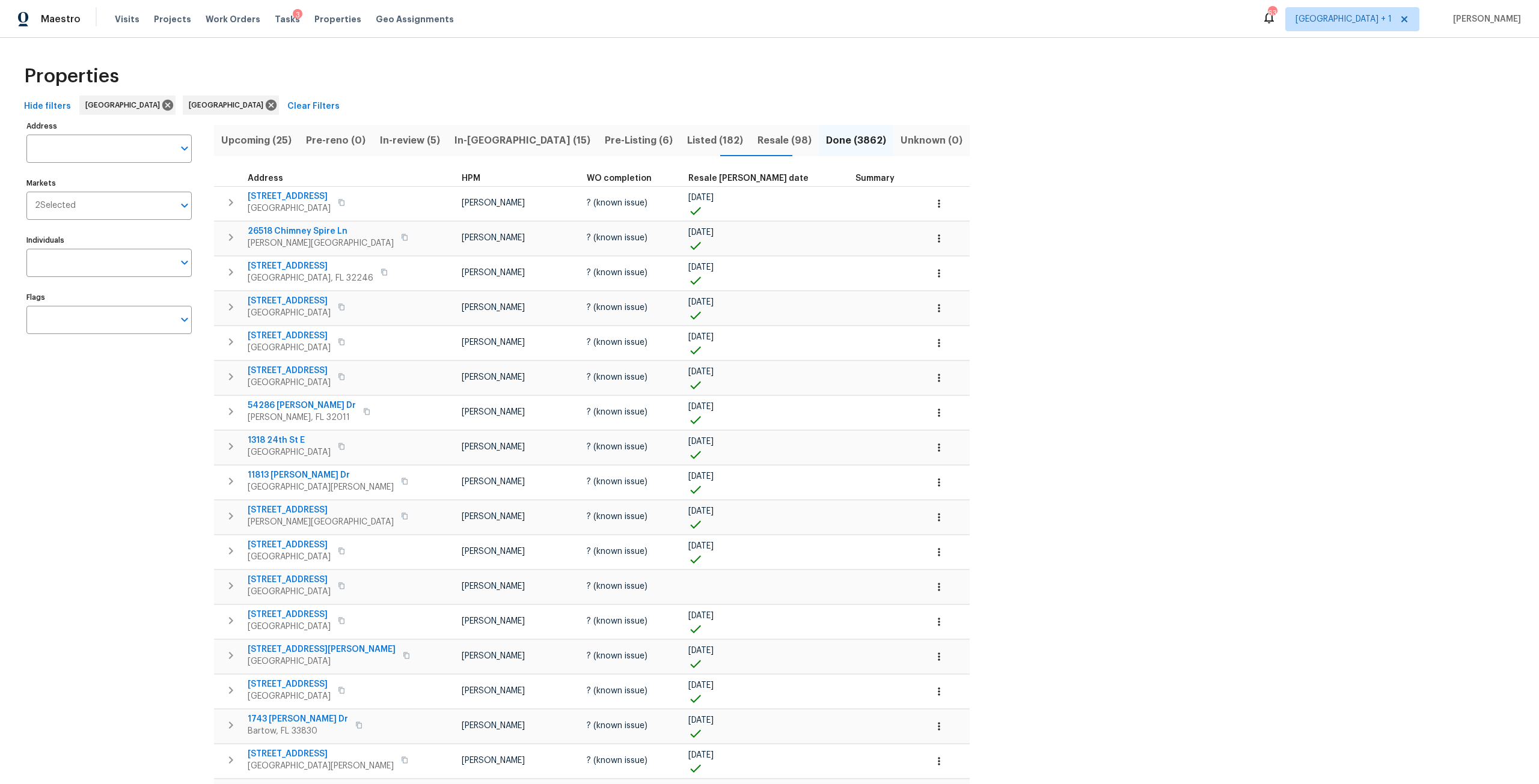
click at [98, 200] on input "Markets" at bounding box center [125, 205] width 98 height 28
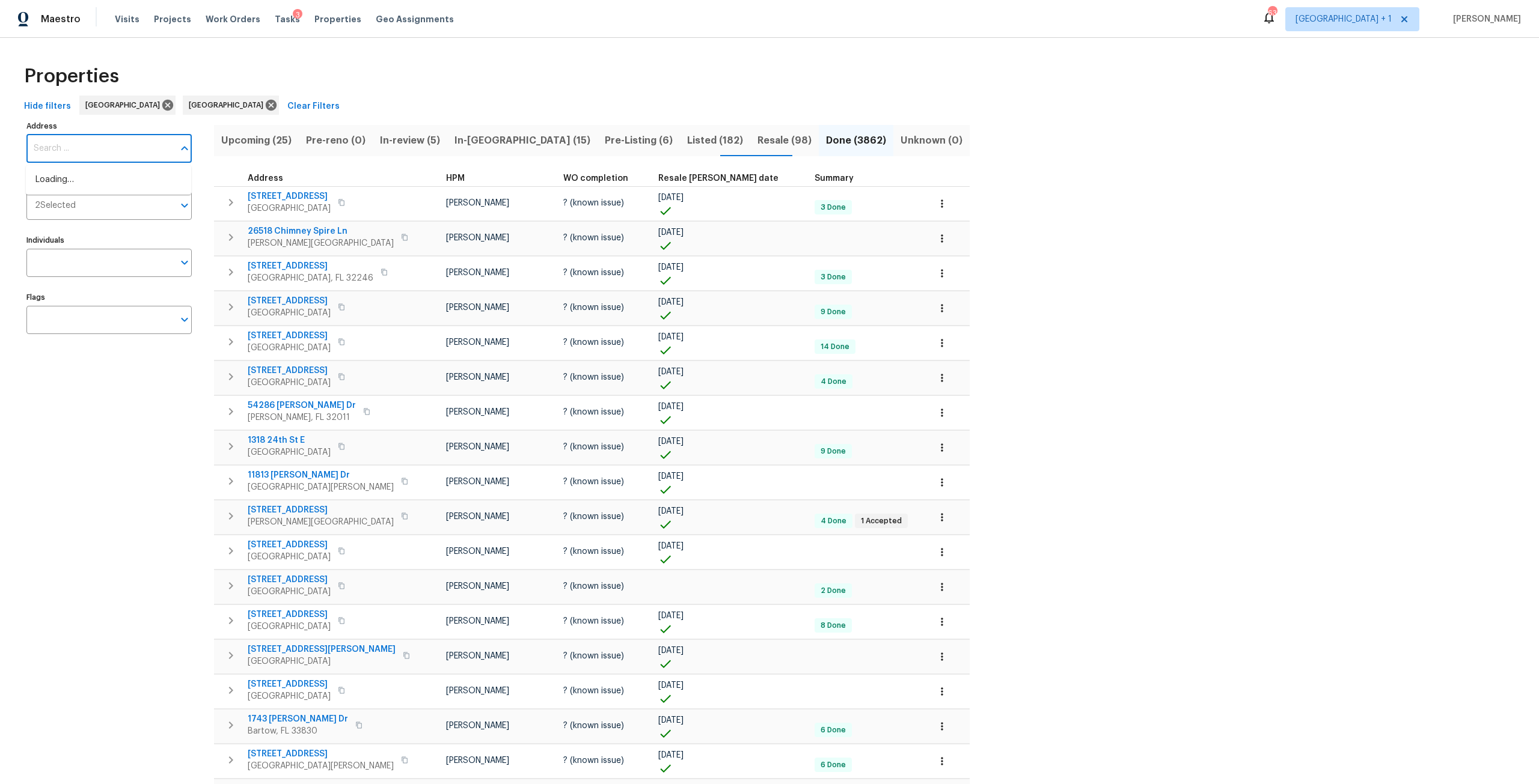
click at [99, 144] on input "Address" at bounding box center [100, 148] width 147 height 28
type input "4430"
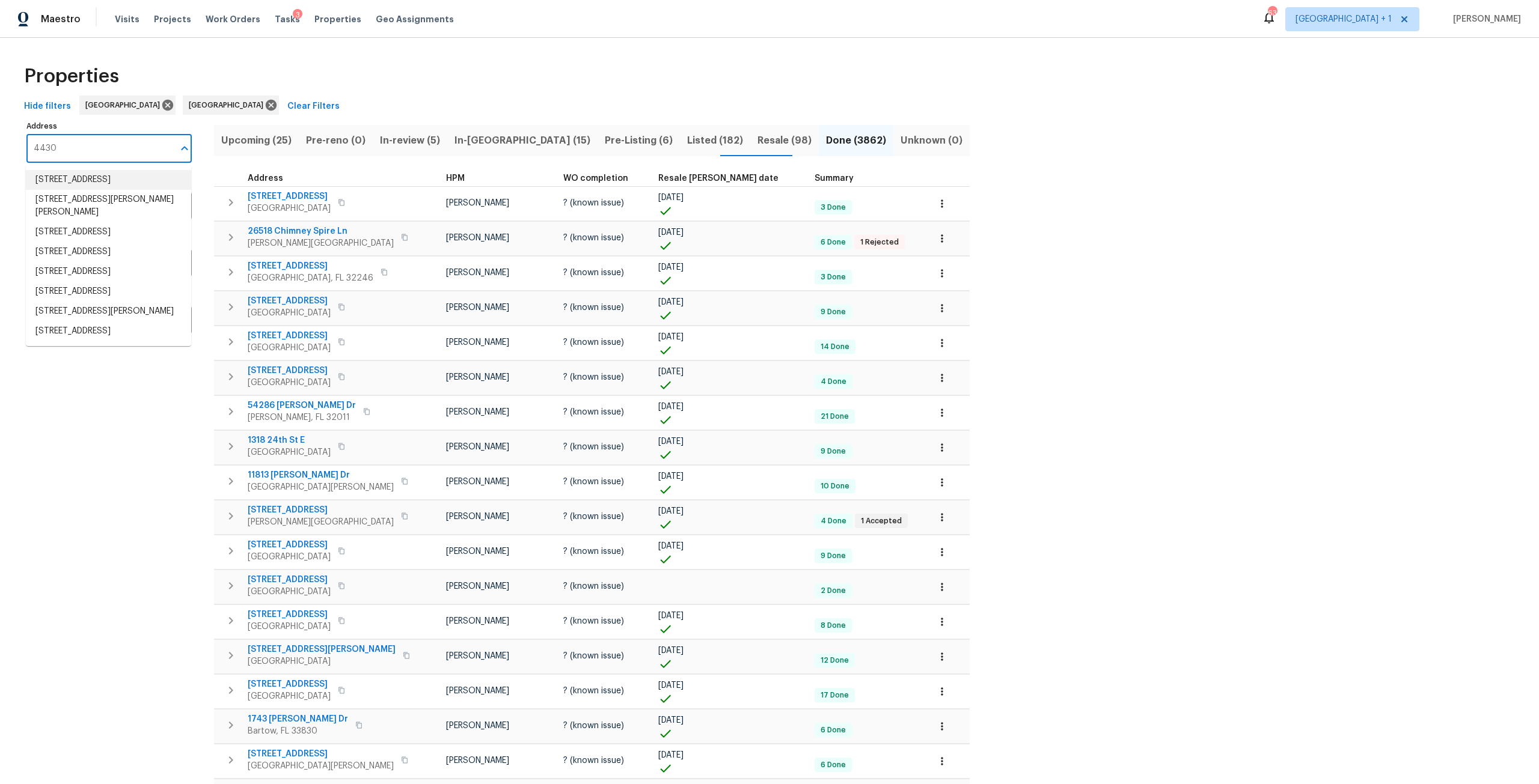
click at [99, 180] on li "4430 Huntington St NE Saint Petersburg FL 33703" at bounding box center [109, 180] width 165 height 20
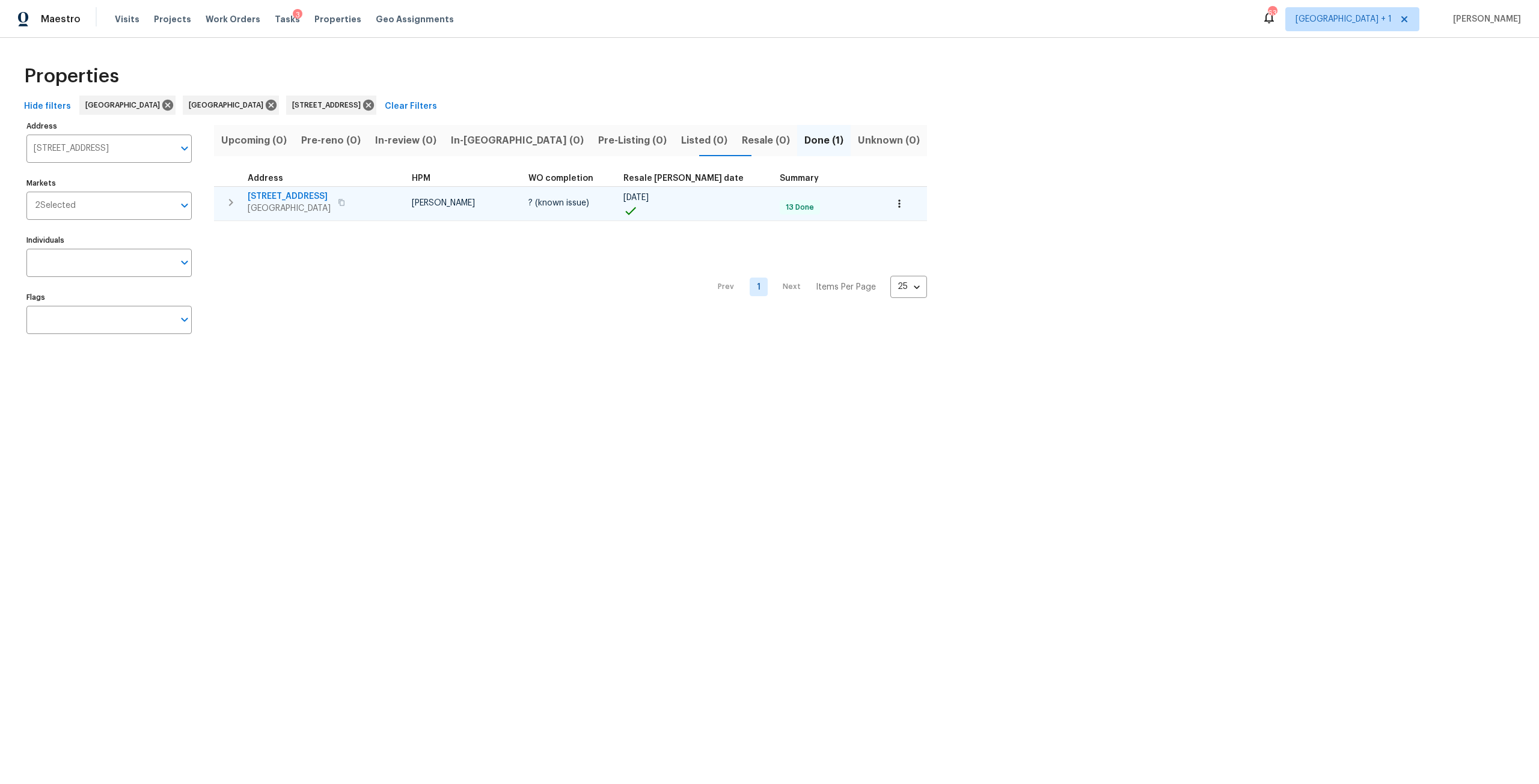
click at [331, 197] on span "4430 Huntington St NE" at bounding box center [289, 196] width 83 height 12
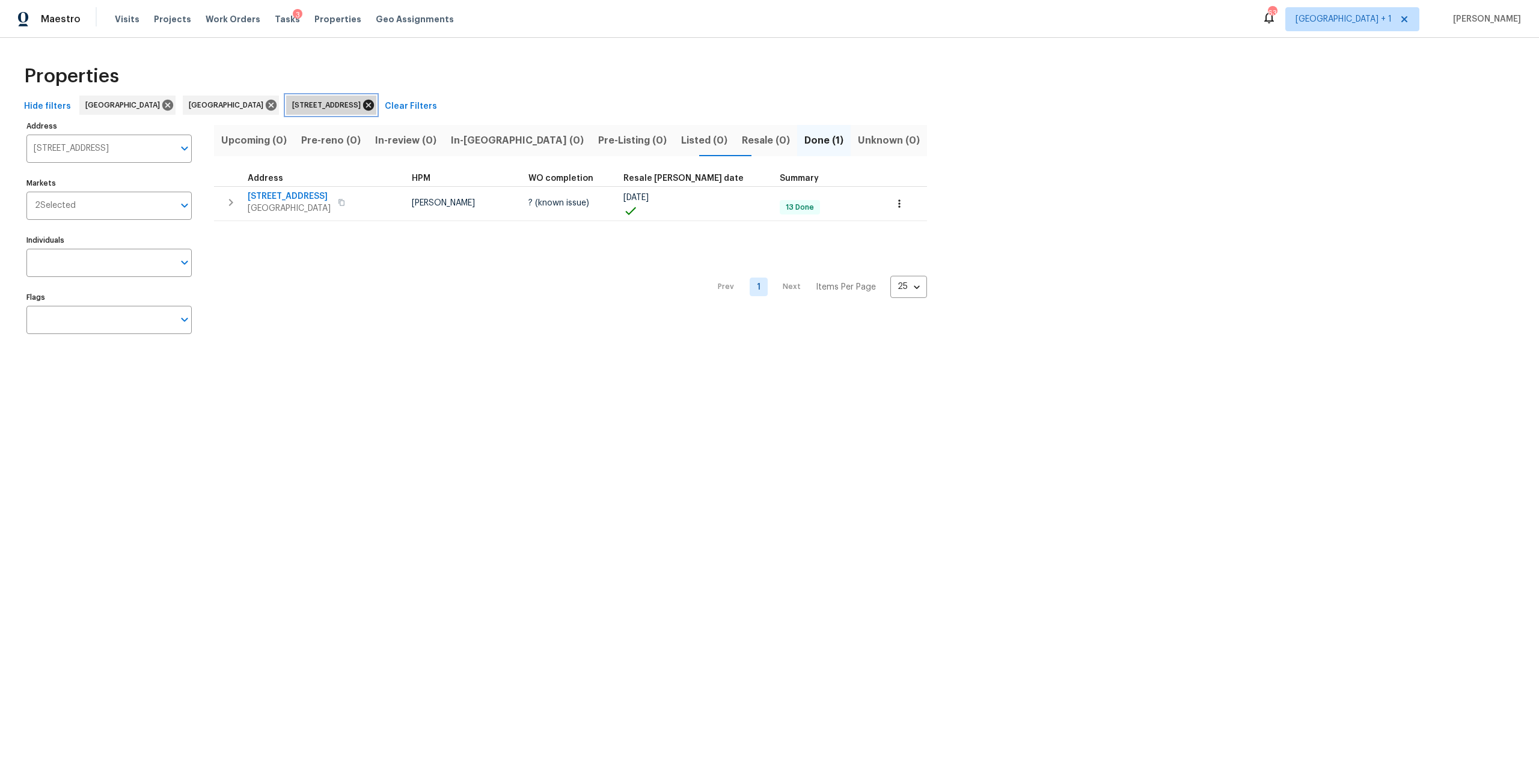
click at [374, 108] on icon at bounding box center [368, 104] width 11 height 11
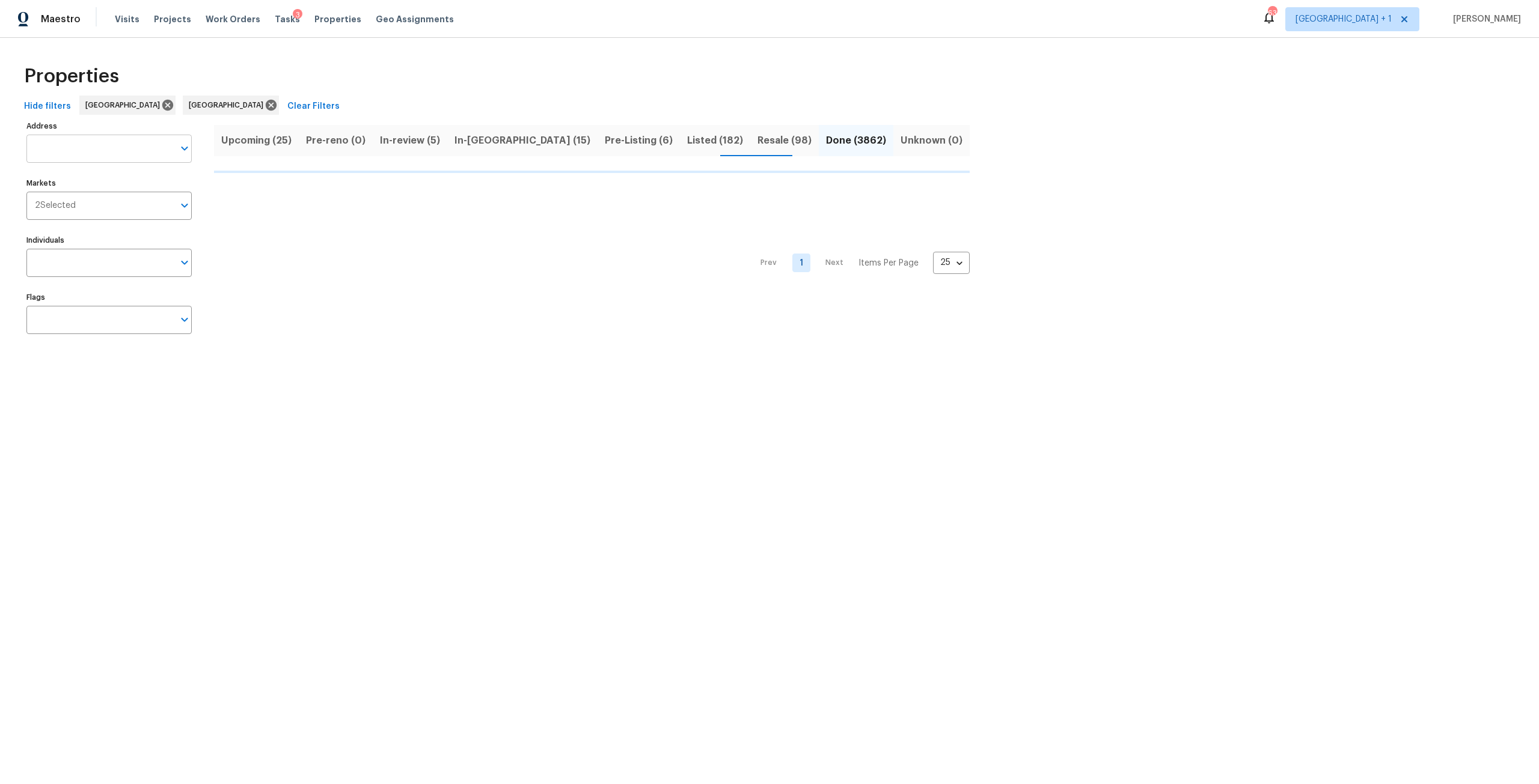
click at [149, 149] on input "Address" at bounding box center [100, 148] width 147 height 28
type input "16409"
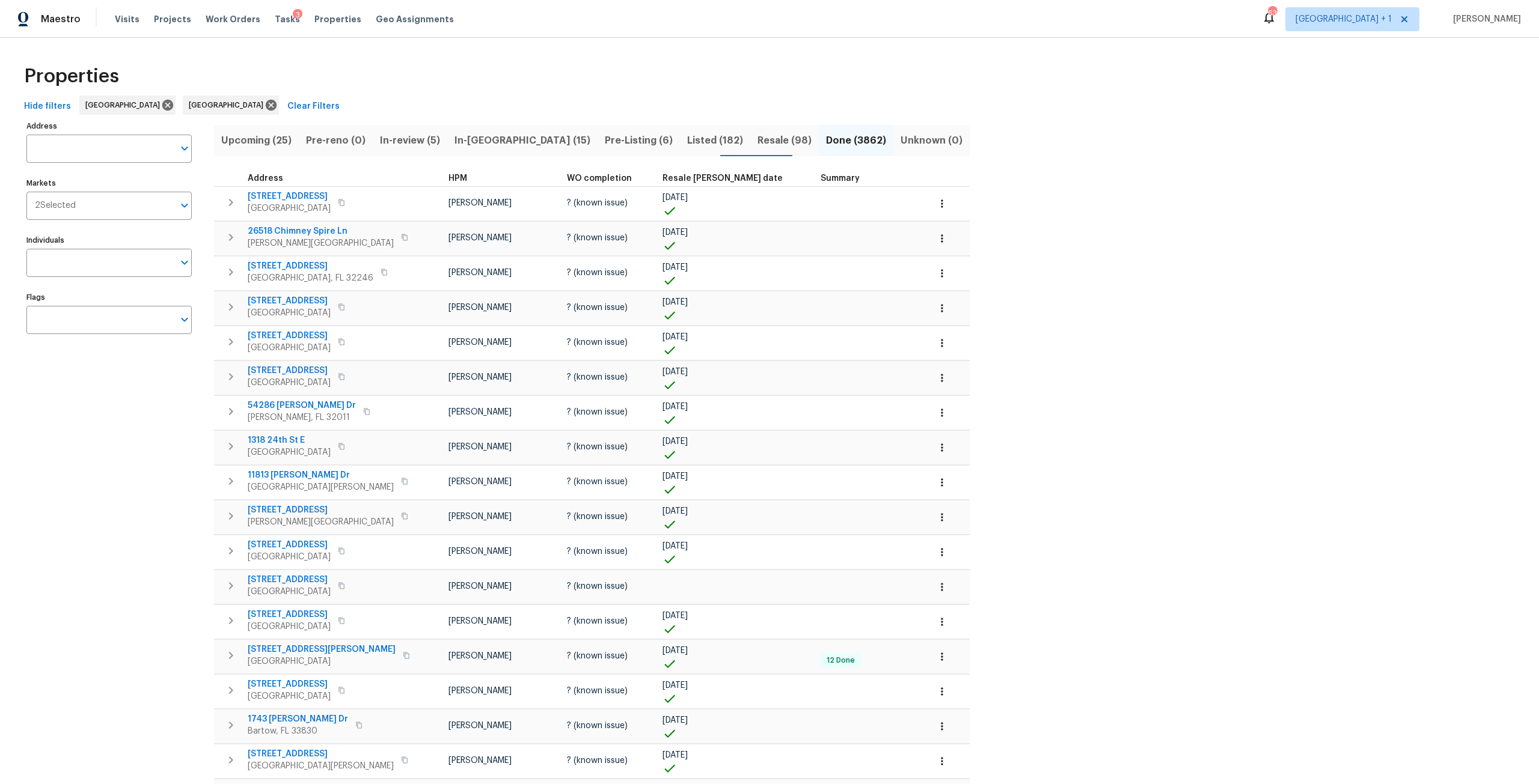
click at [144, 181] on label "Markets" at bounding box center [109, 183] width 165 height 7
click at [144, 191] on input "Markets" at bounding box center [125, 205] width 98 height 28
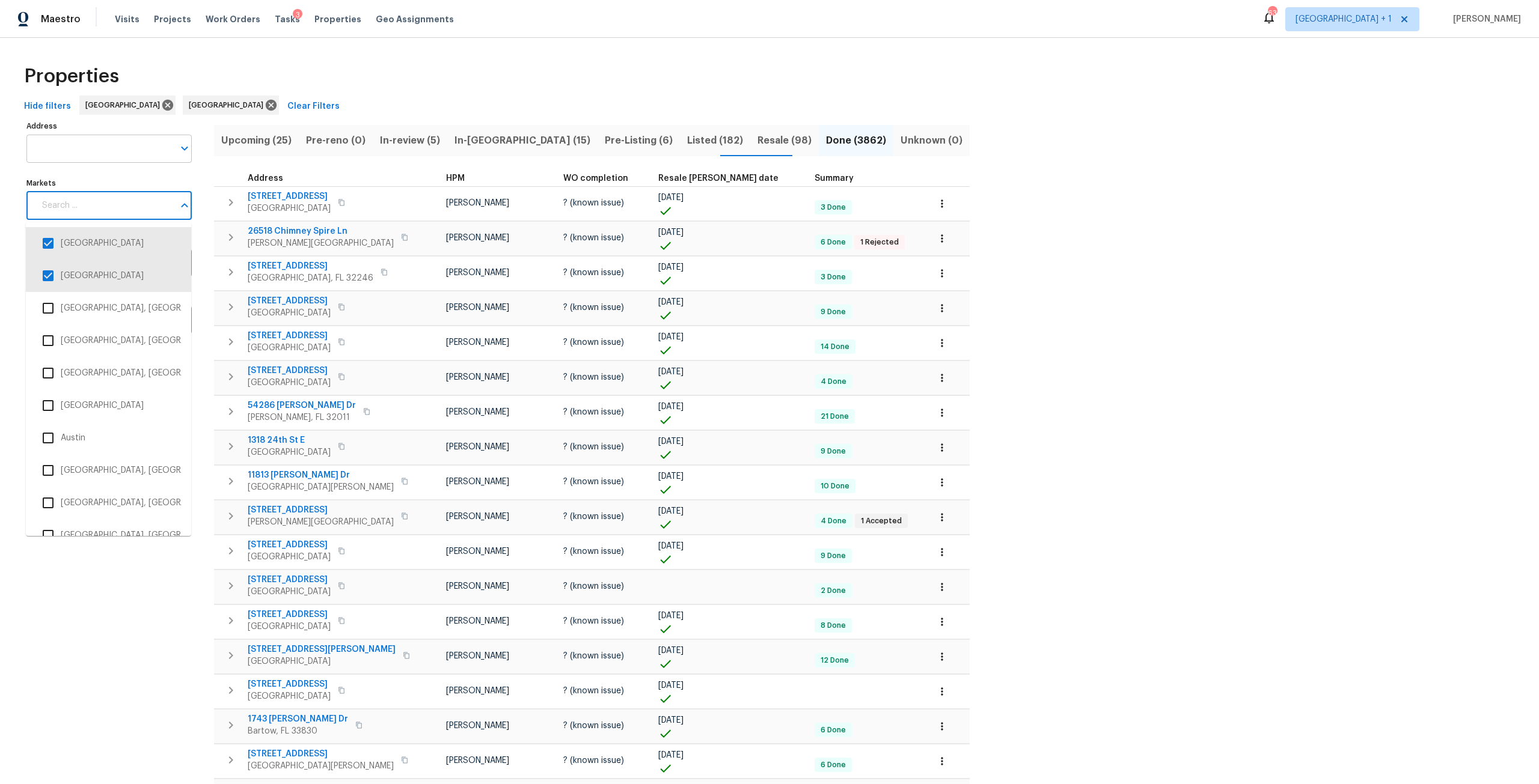
click at [146, 145] on input "Address" at bounding box center [100, 148] width 147 height 28
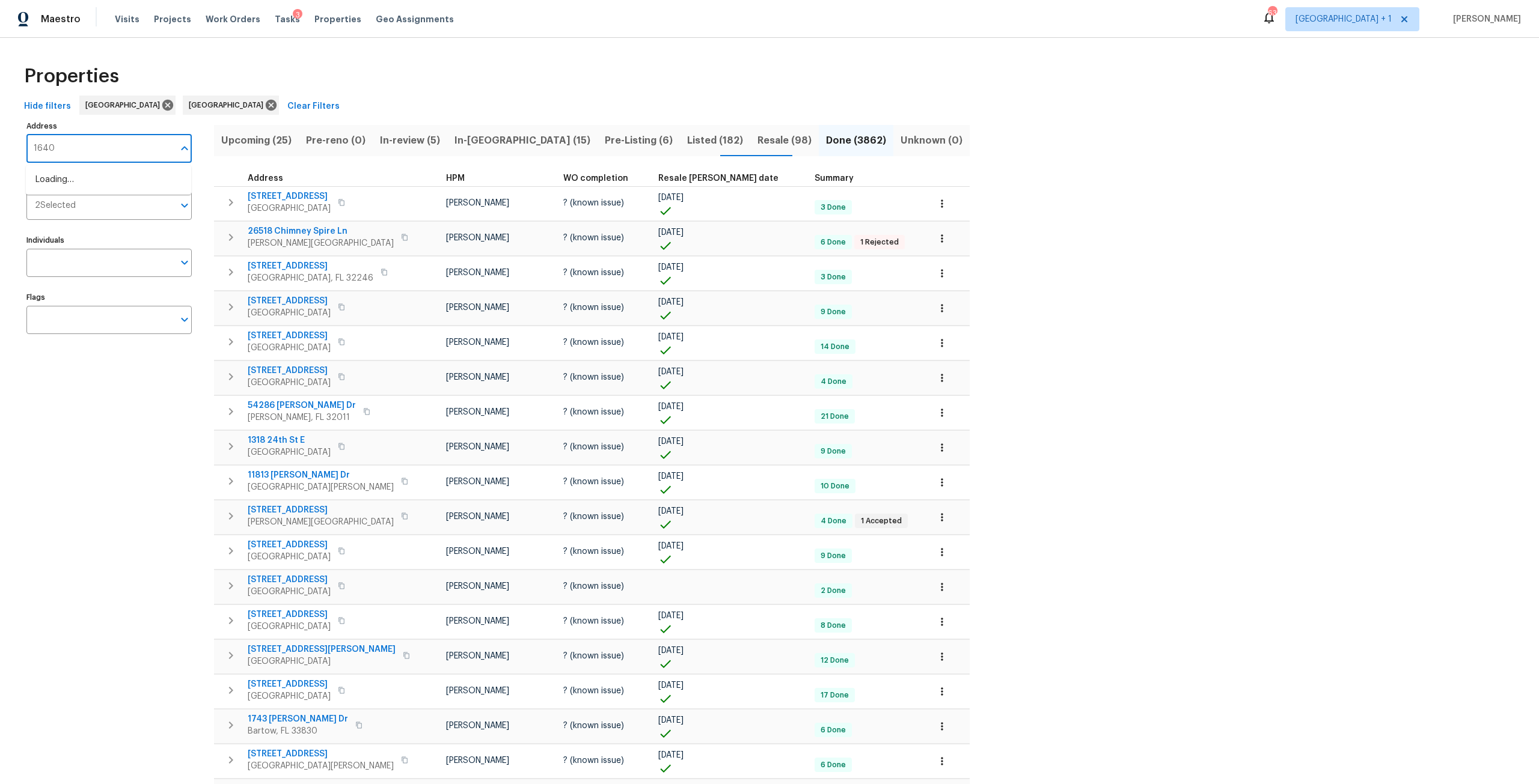
type input "16409"
click at [151, 174] on li "16409 Lake Byrd Dr Tampa FL 33618" at bounding box center [109, 180] width 165 height 20
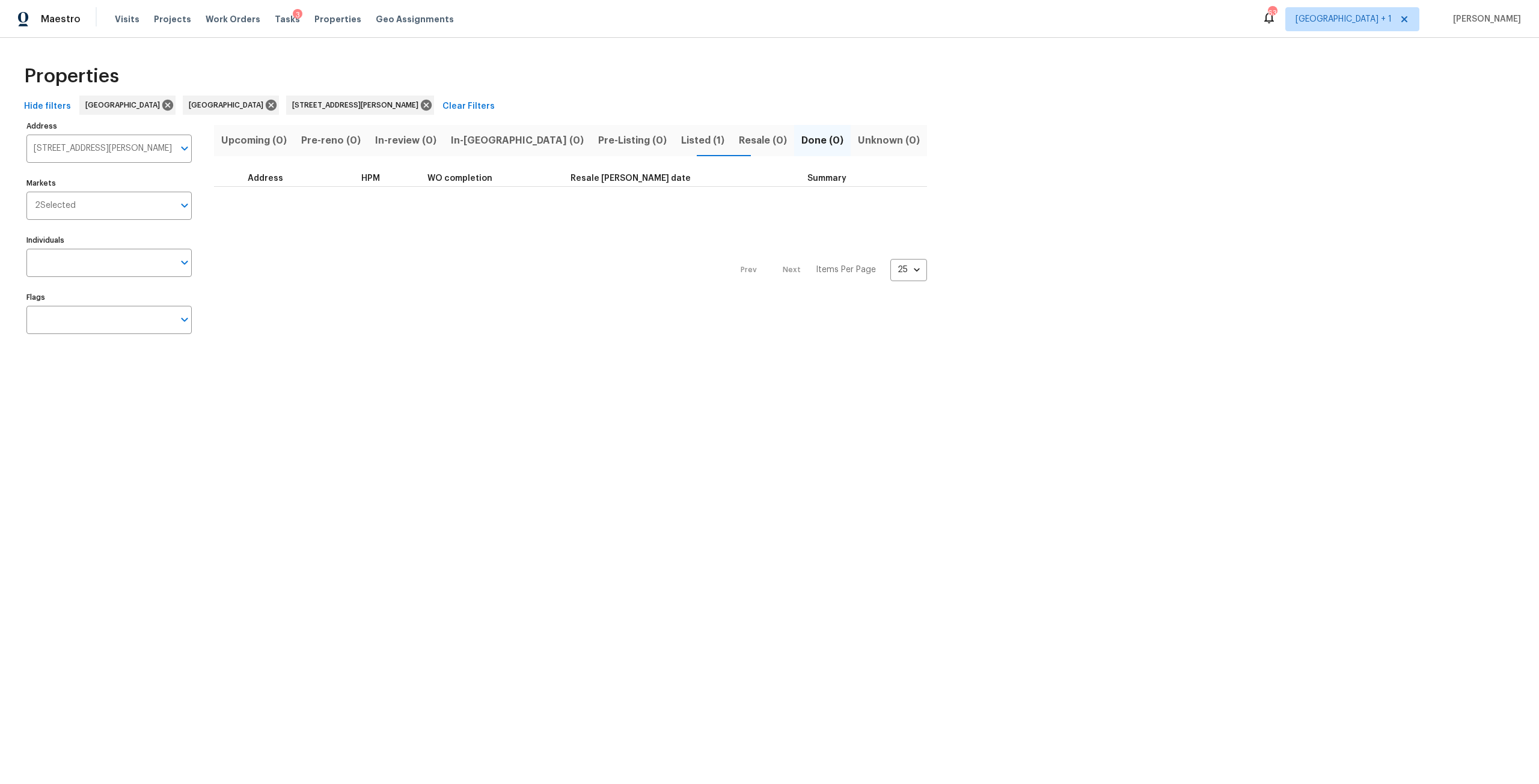
click at [681, 137] on span "Listed (1)" at bounding box center [703, 141] width 44 height 17
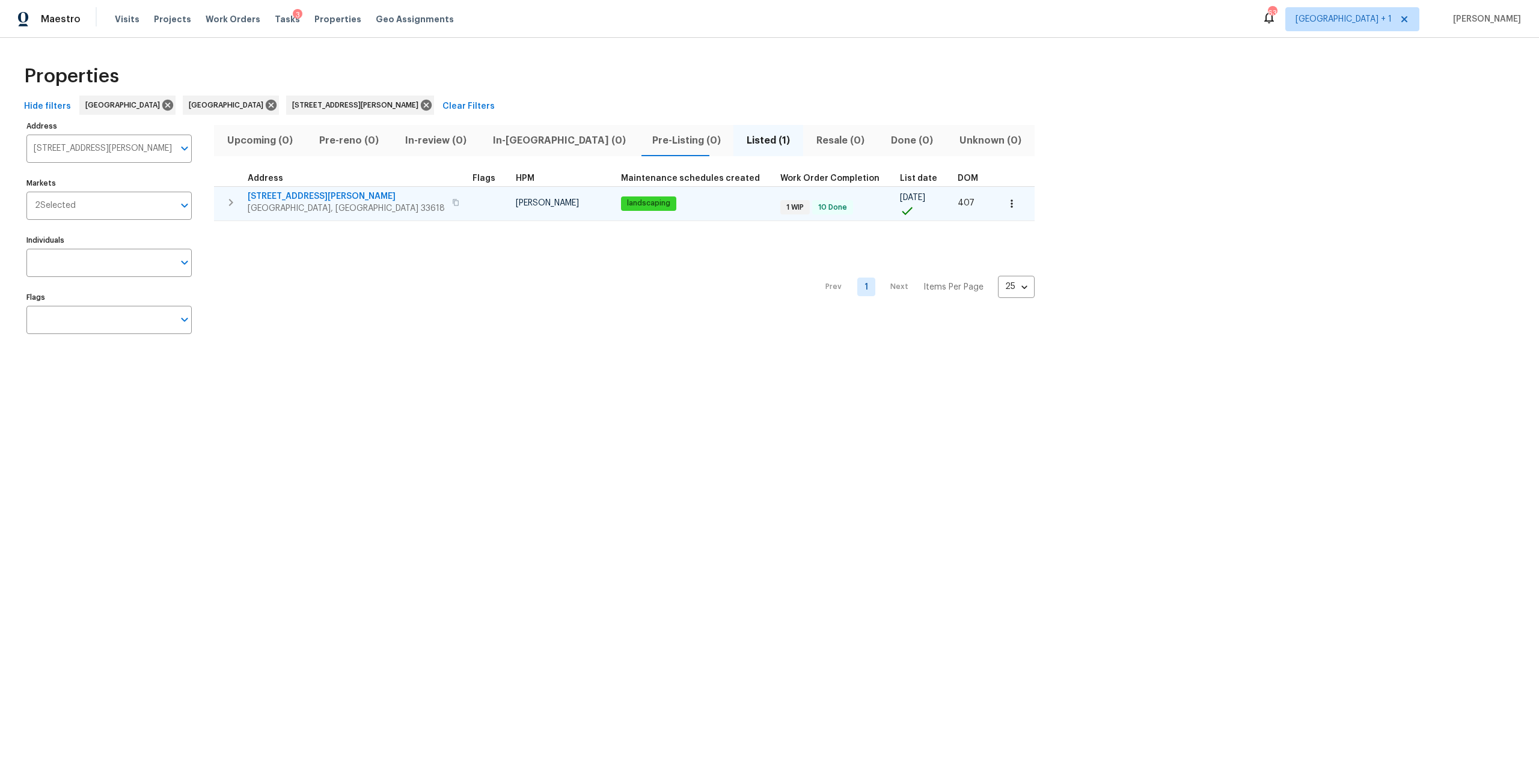
click at [263, 198] on span "16409 Lake Byrd Dr" at bounding box center [346, 196] width 197 height 12
click at [998, 201] on button "button" at bounding box center [1011, 203] width 27 height 27
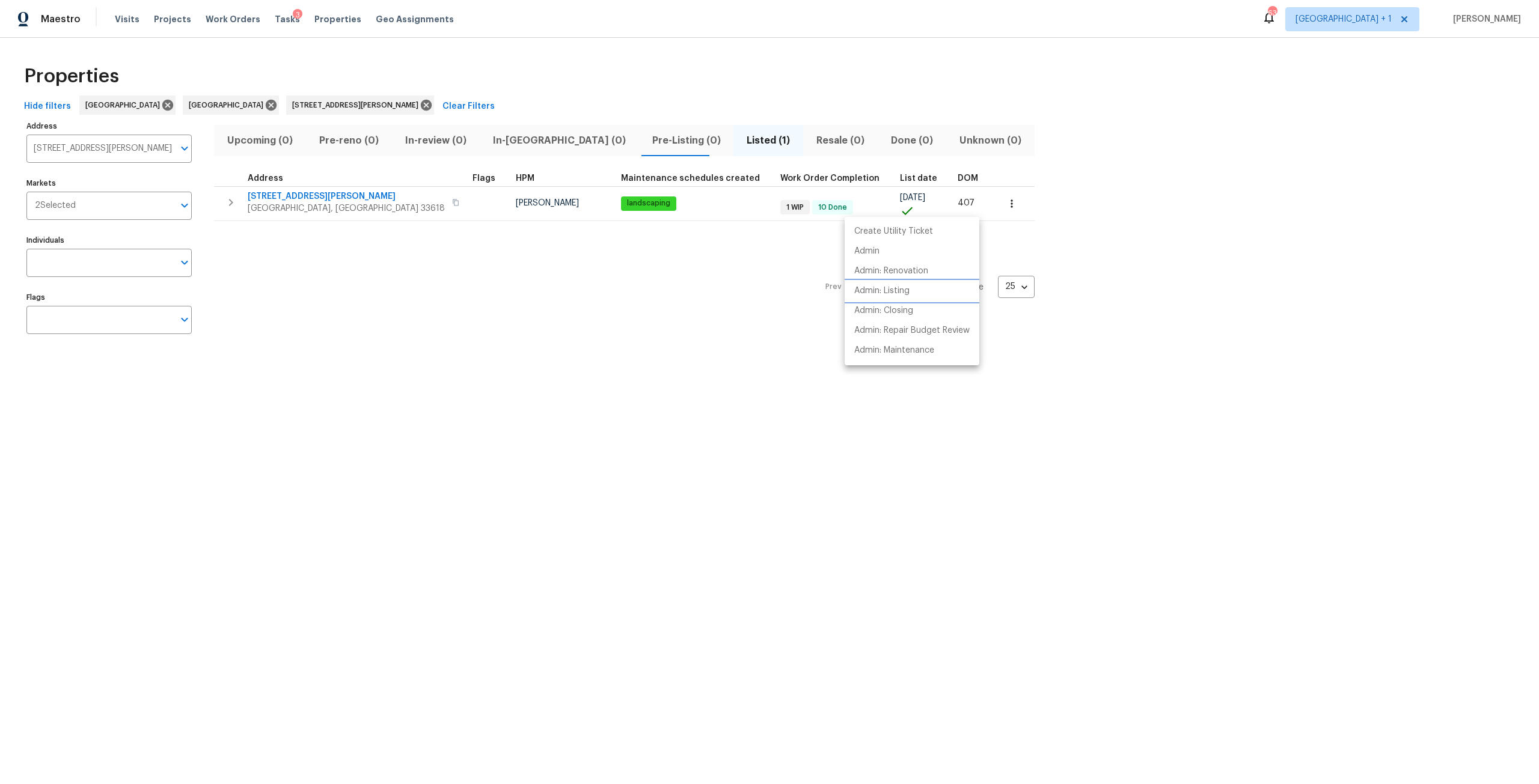
click at [938, 296] on li "Admin: Listing" at bounding box center [912, 291] width 134 height 20
click at [337, 108] on div at bounding box center [770, 392] width 1539 height 784
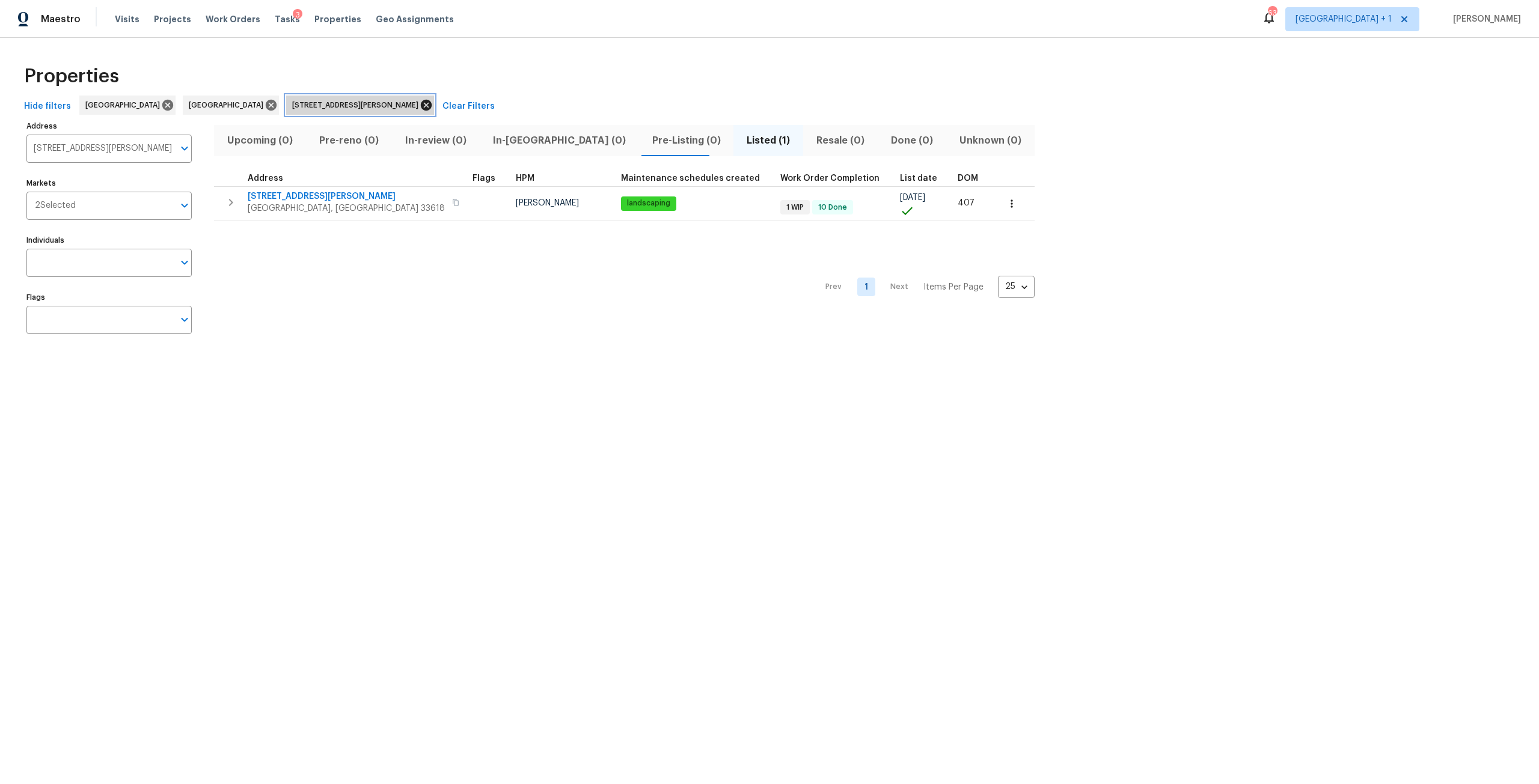
click at [421, 105] on icon at bounding box center [426, 104] width 11 height 11
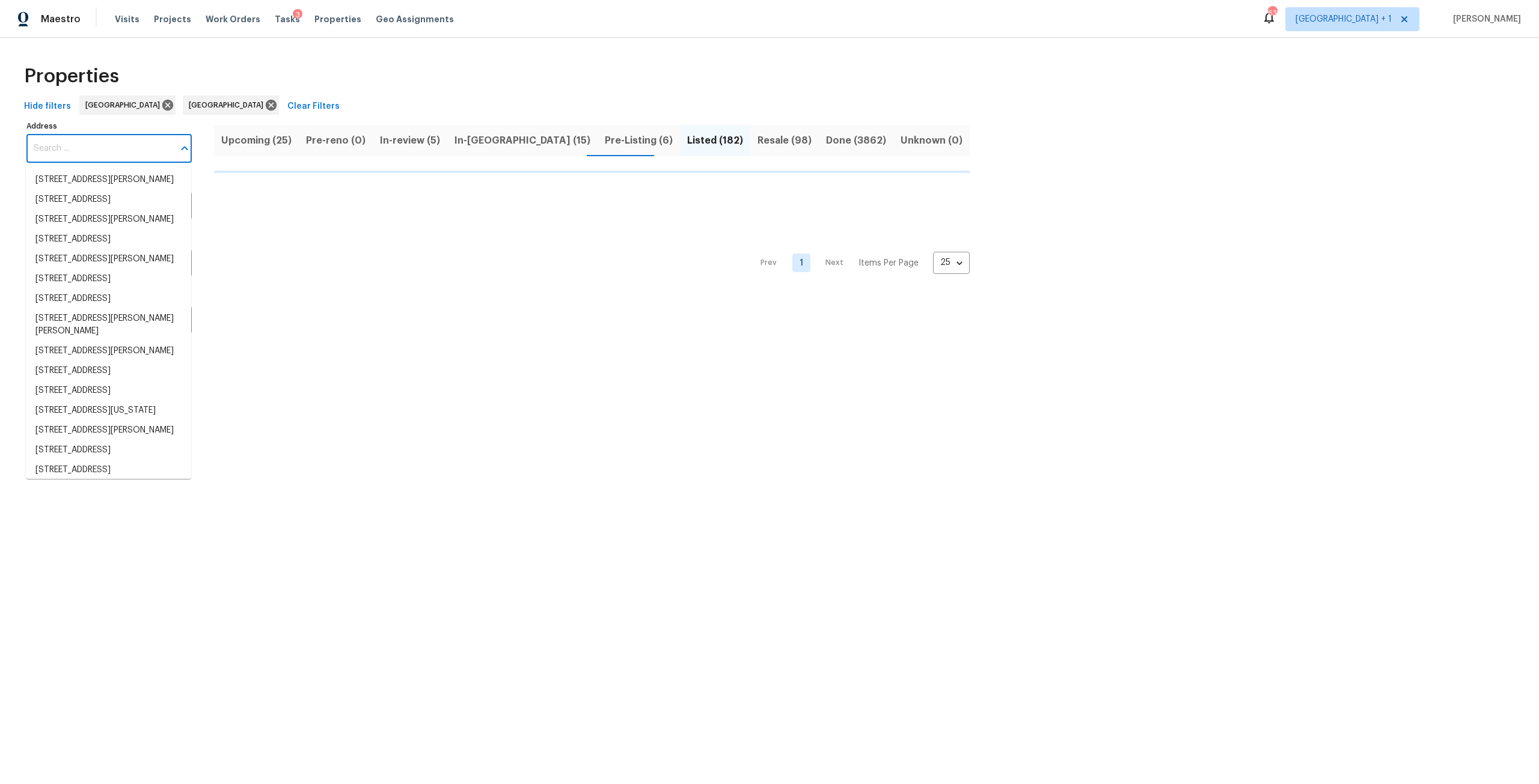
click at [112, 151] on input "Address" at bounding box center [100, 148] width 147 height 28
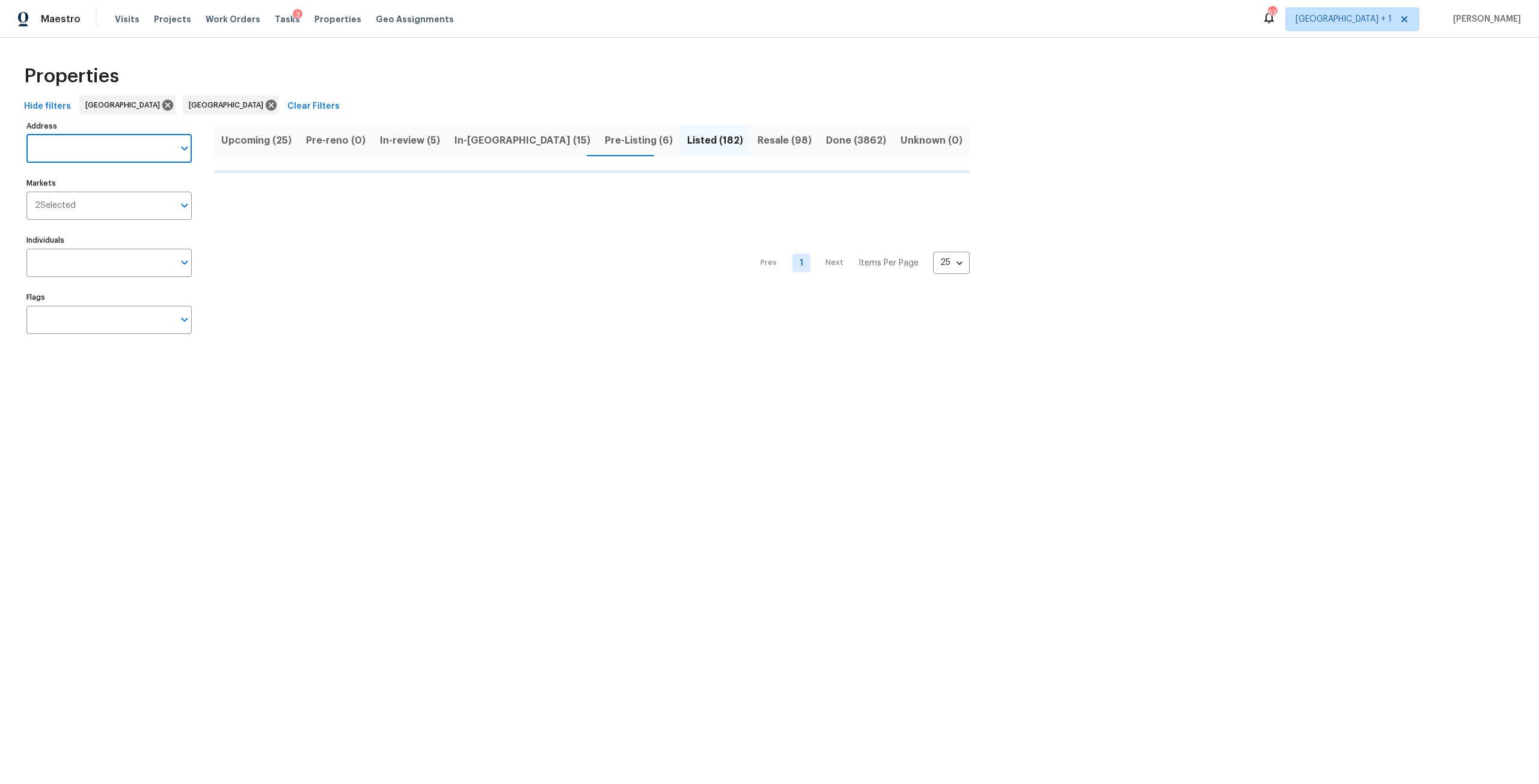
paste input "38832 Henry Dr Zephyrhills, FL 33542"
type input "38832 Henry Dr Zephyrhills, FL 33542"
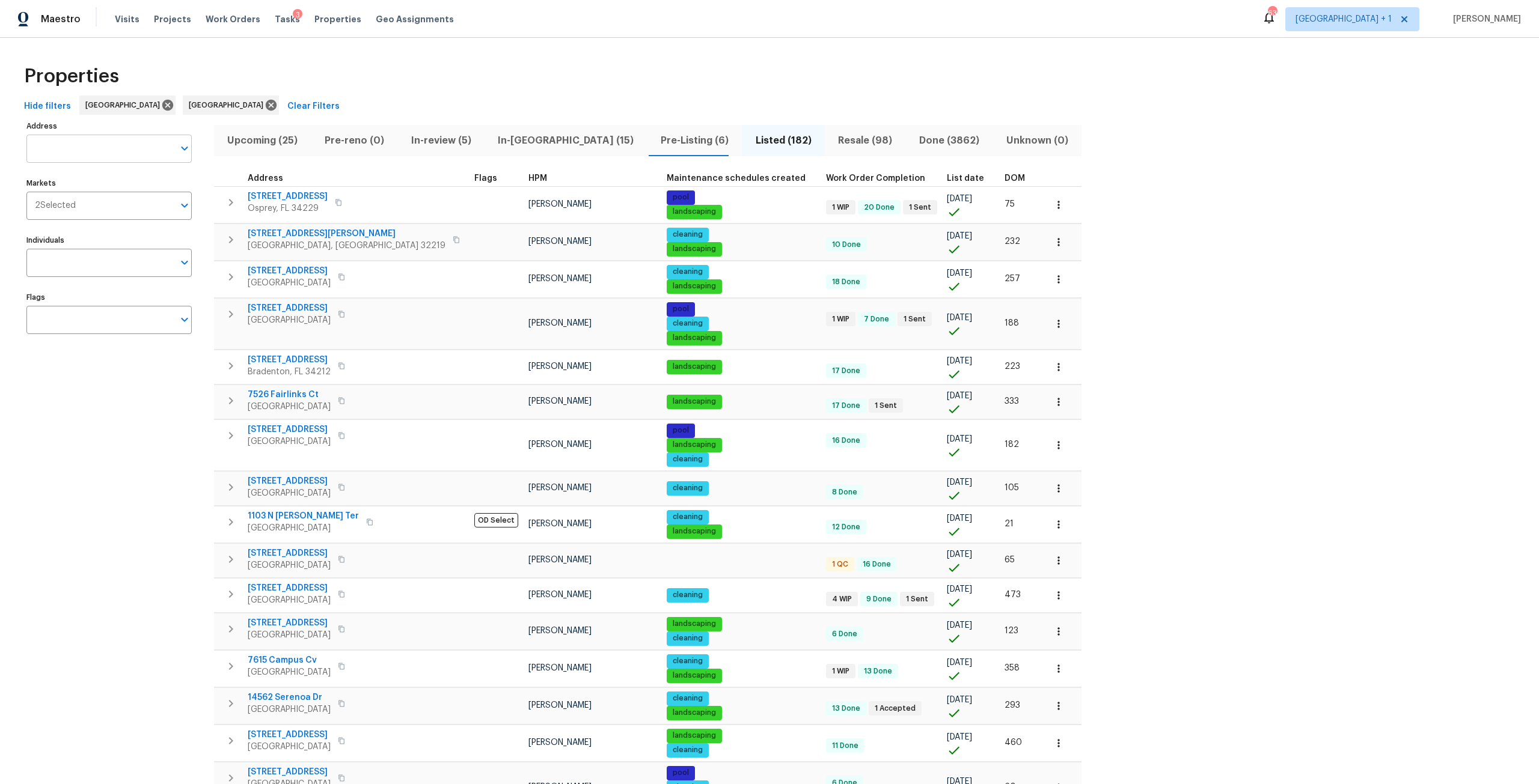
click at [118, 136] on input "Address" at bounding box center [100, 148] width 147 height 28
paste input "38832 Henry Dr Zephyrhills, FL 33542"
type input "38832 Henry Dr Zephyrhills, FL 33542"
click at [144, 183] on li "38832 Henry Dr Zephyrhills FL 33542" at bounding box center [109, 187] width 165 height 32
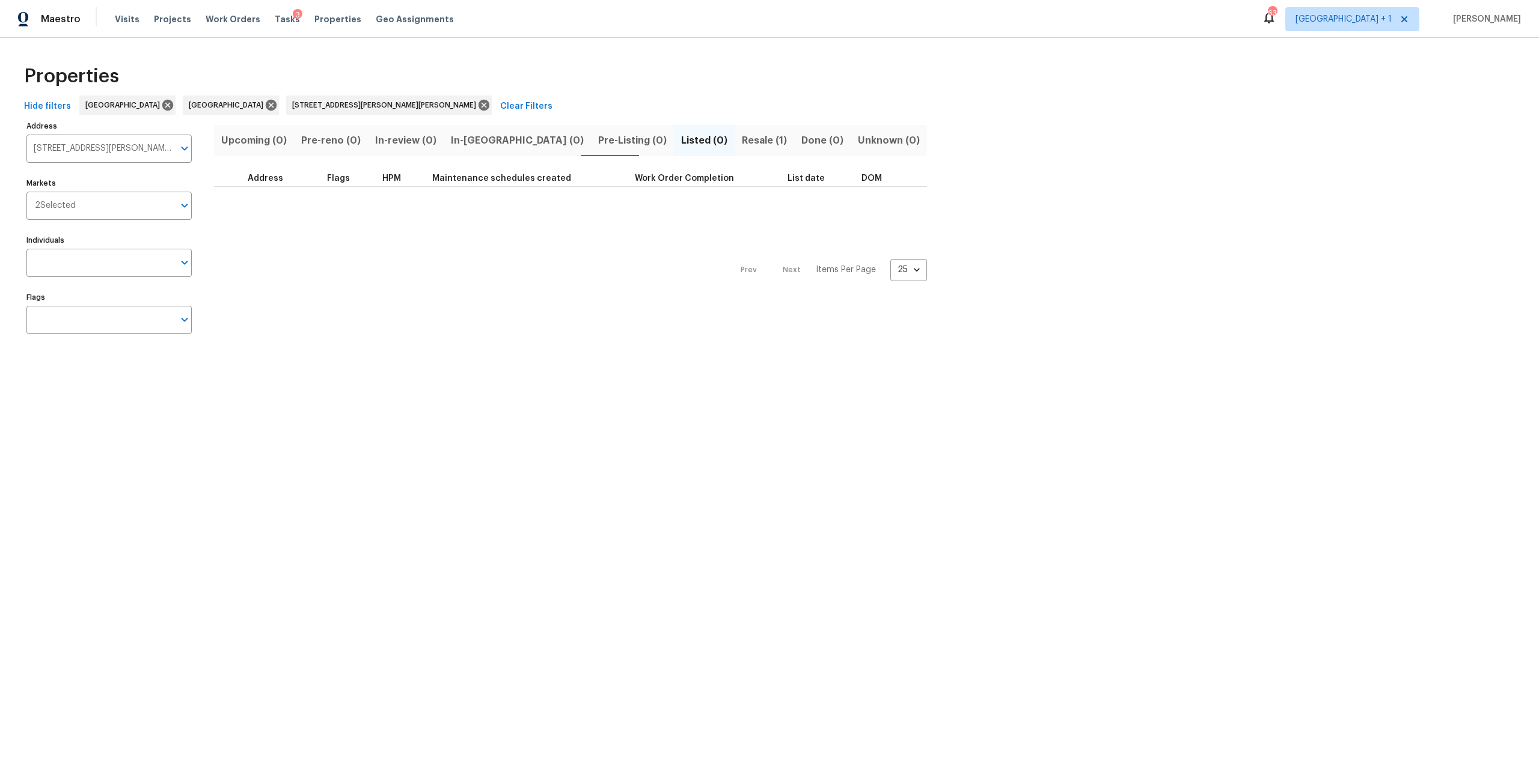
click at [742, 149] on span "Resale (1)" at bounding box center [765, 141] width 45 height 17
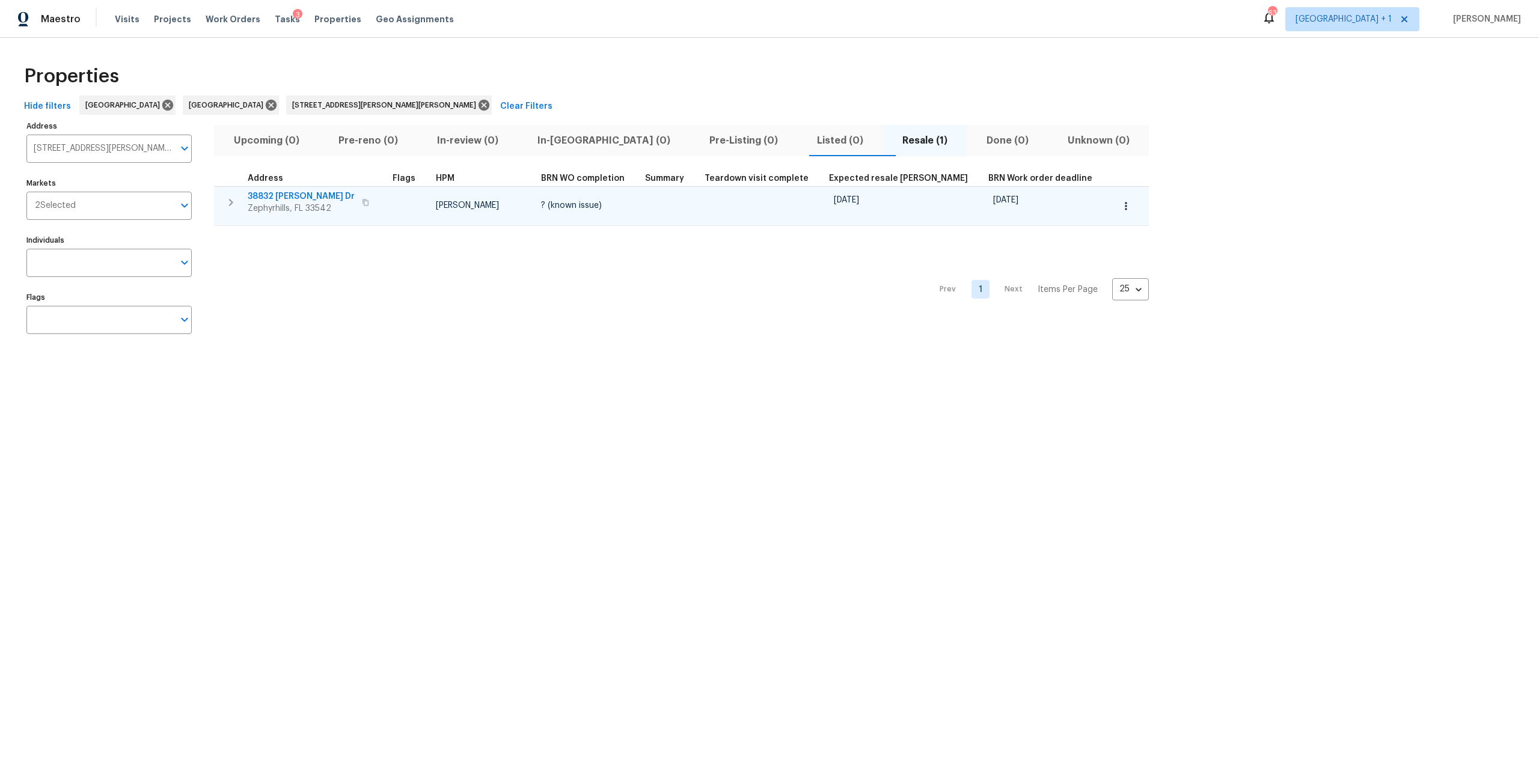
click at [302, 196] on span "38832 Henry Dr" at bounding box center [301, 196] width 107 height 12
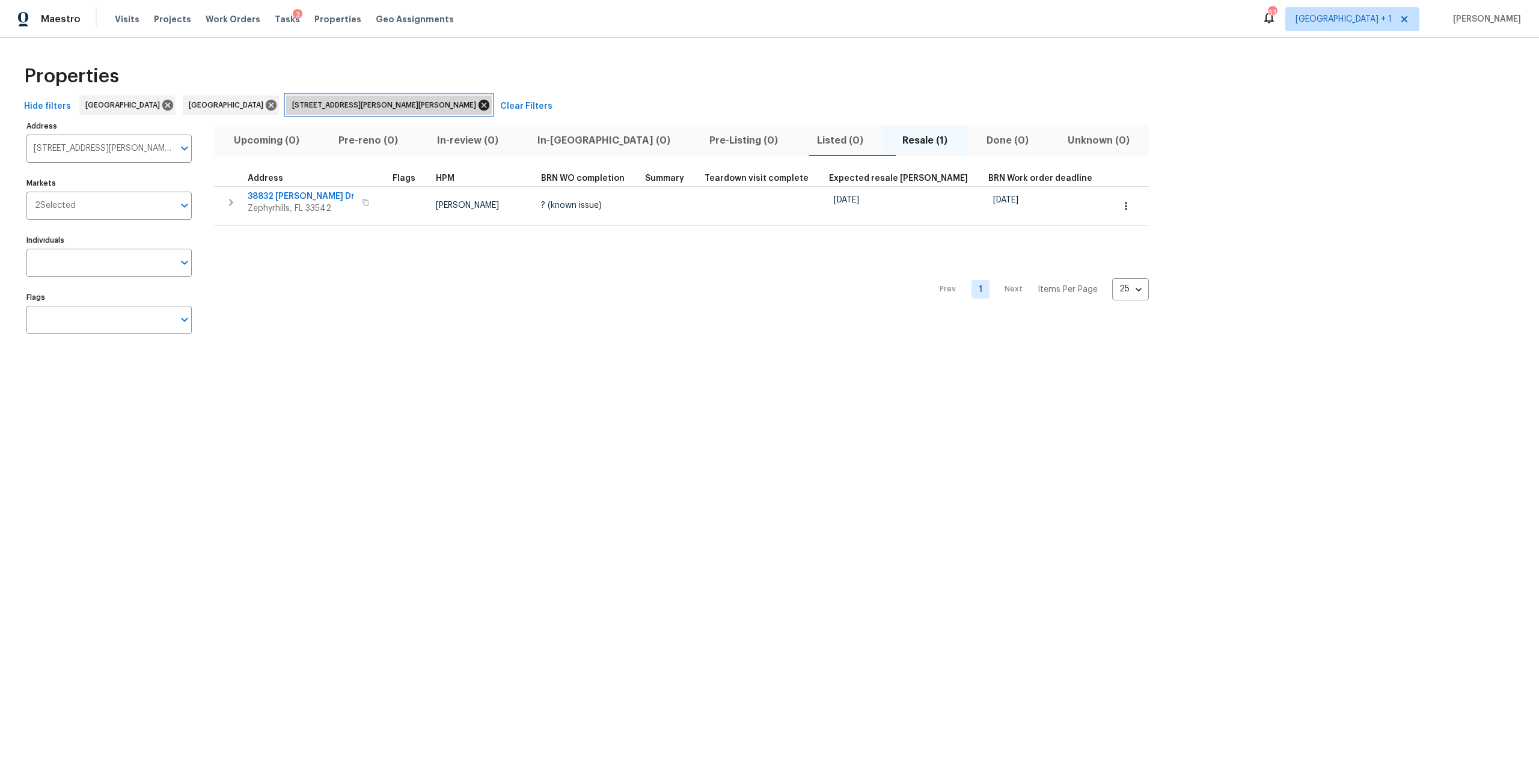
click at [477, 106] on icon at bounding box center [483, 104] width 13 height 13
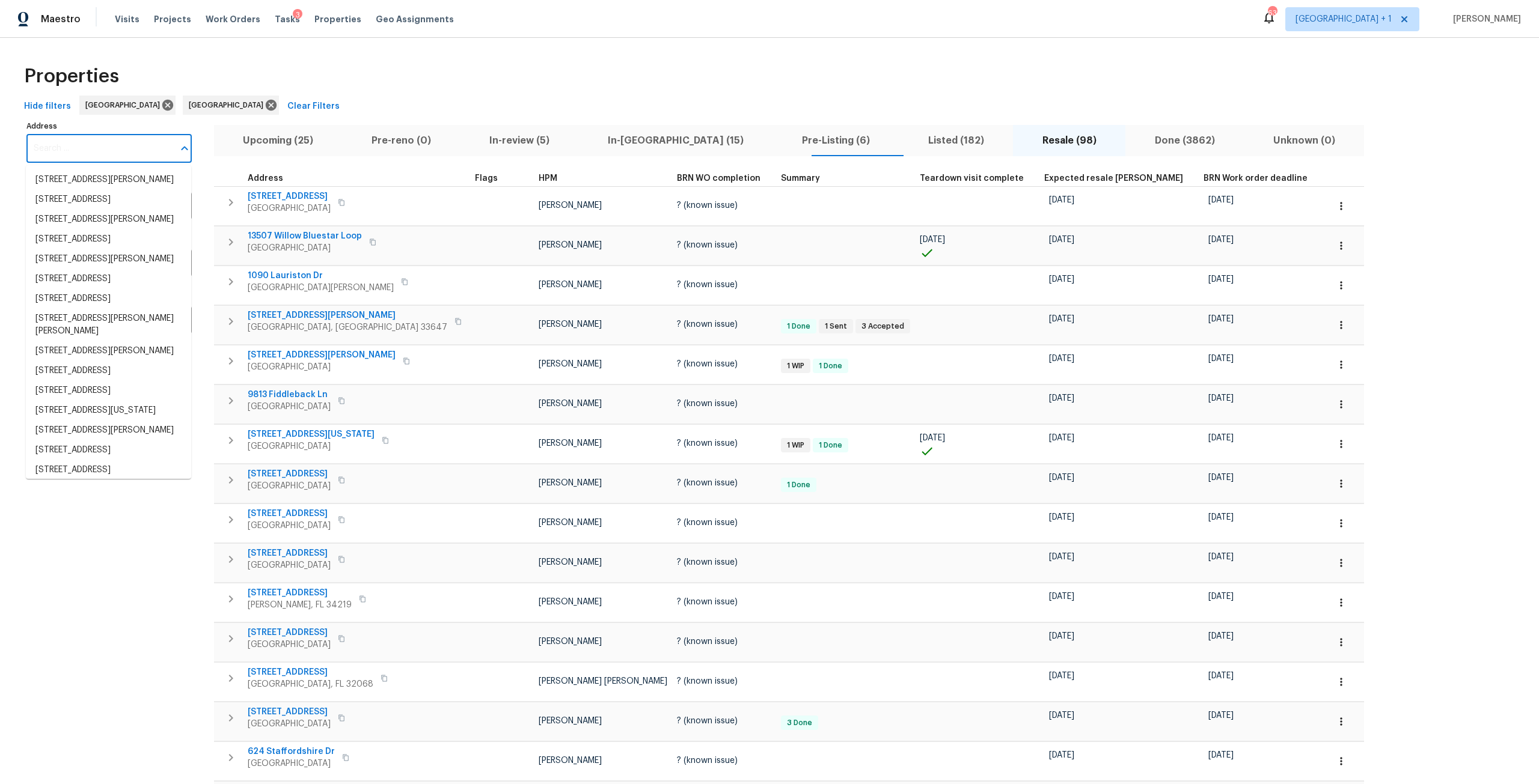
paste input "10009 Connecticut St Gibsonton, FL 33534"
type input "10009 Connecticut St Gibsonton, FL 33534"
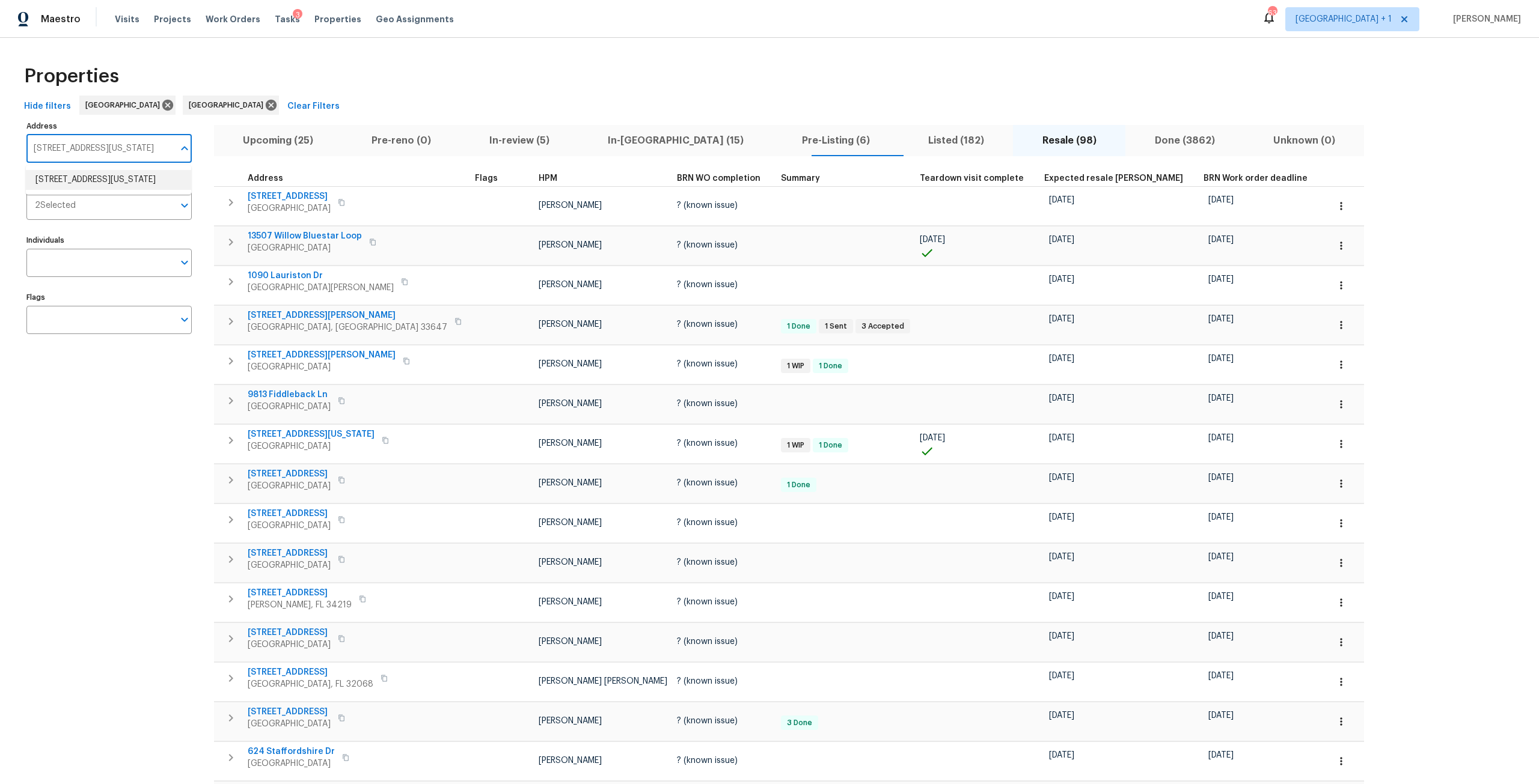
click at [146, 176] on li "10009 Connecticut St Gibsonton FL 33534" at bounding box center [109, 180] width 165 height 20
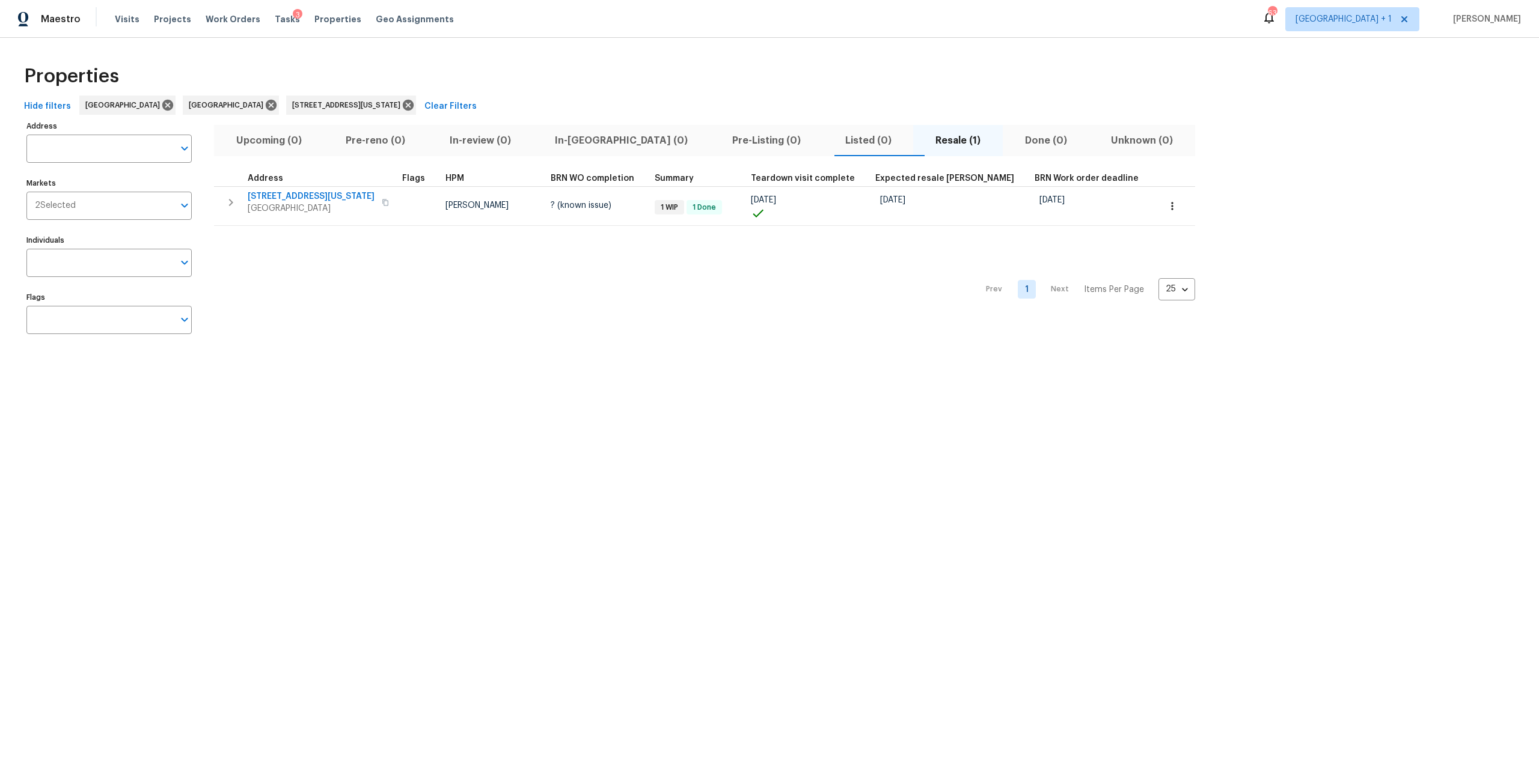
type input "10009 Connecticut St Gibsonton FL 33534"
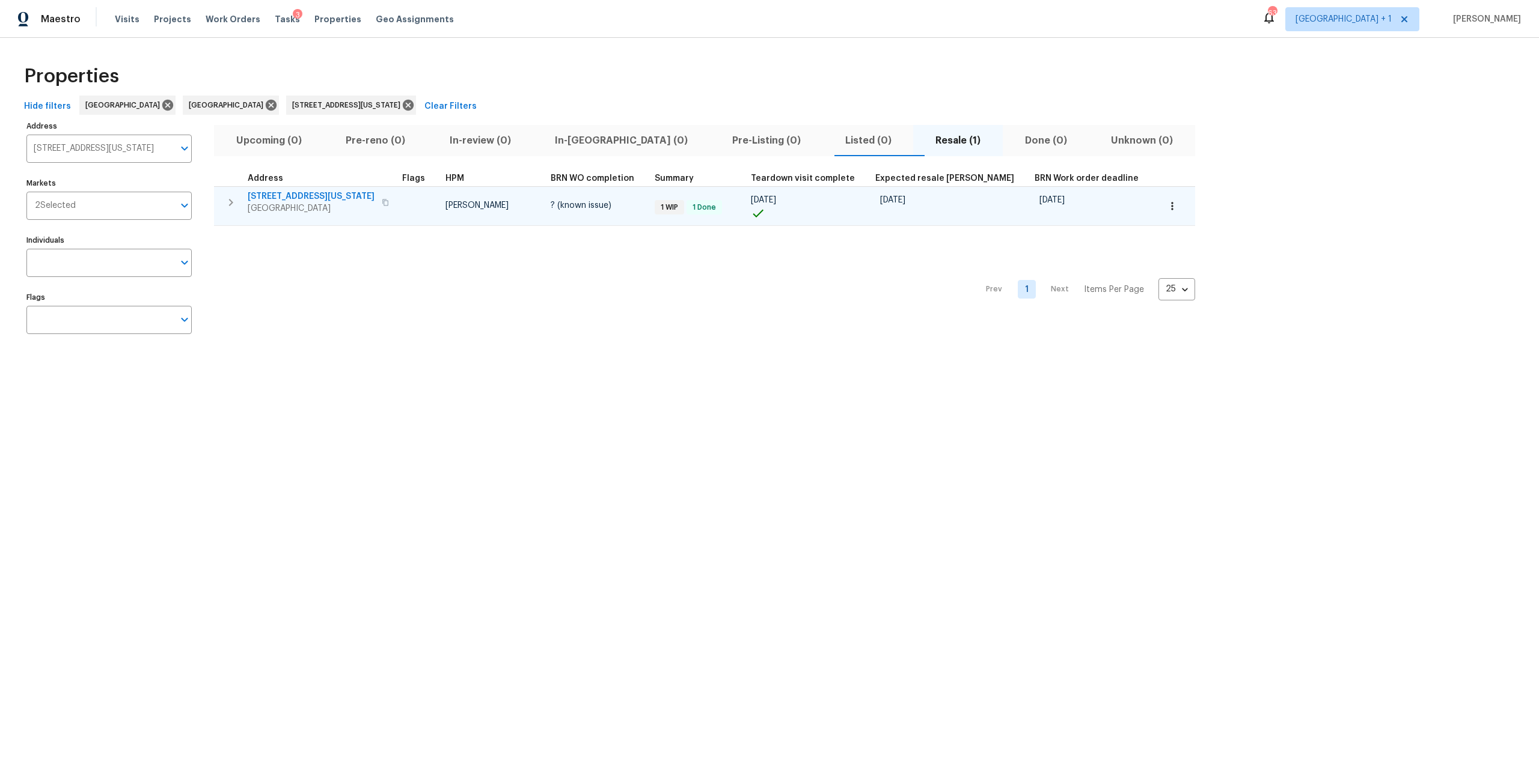
click at [319, 200] on span "[STREET_ADDRESS][US_STATE]" at bounding box center [311, 196] width 127 height 12
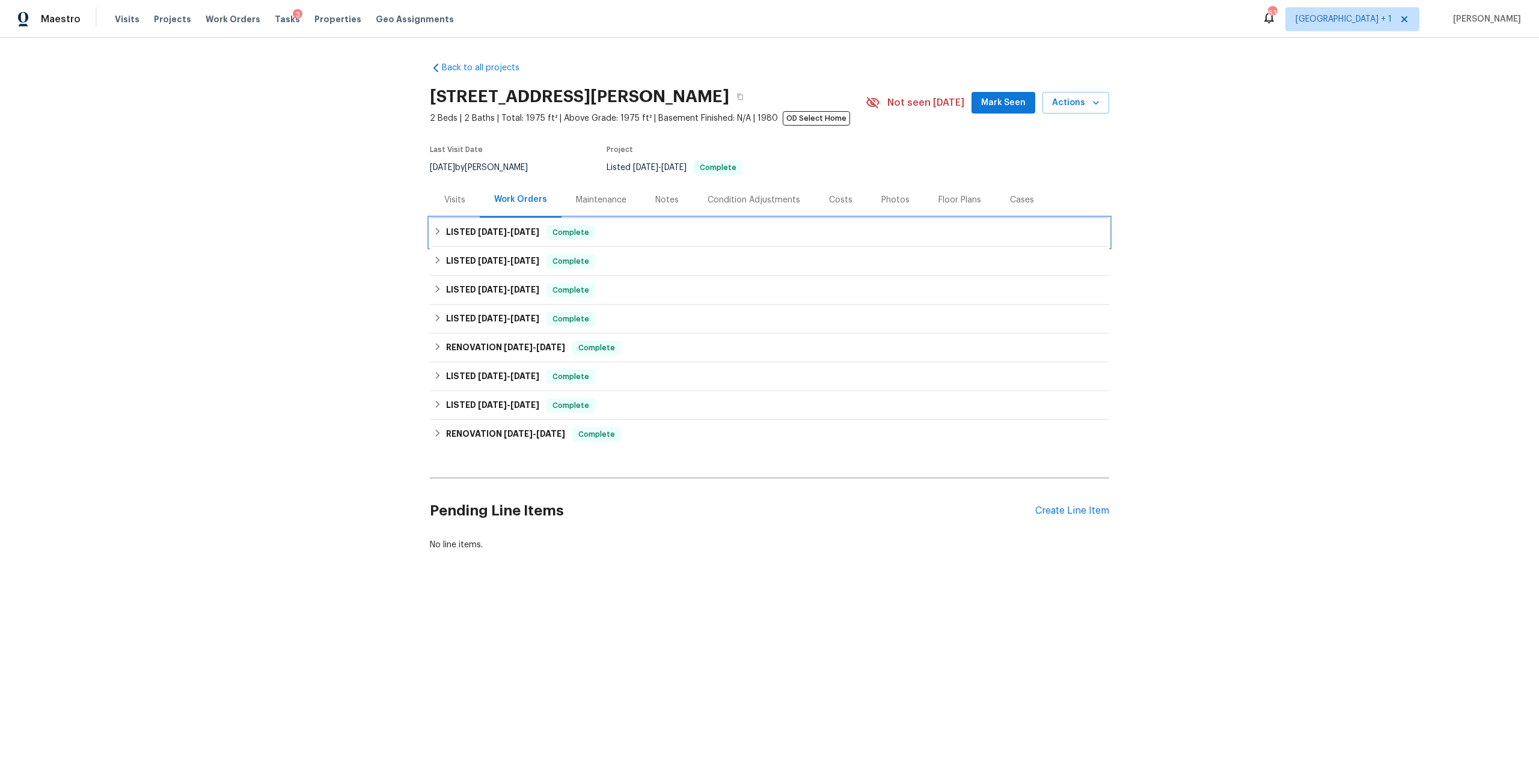
click at [515, 238] on h6 "LISTED [DATE] - [DATE]" at bounding box center [493, 232] width 93 height 14
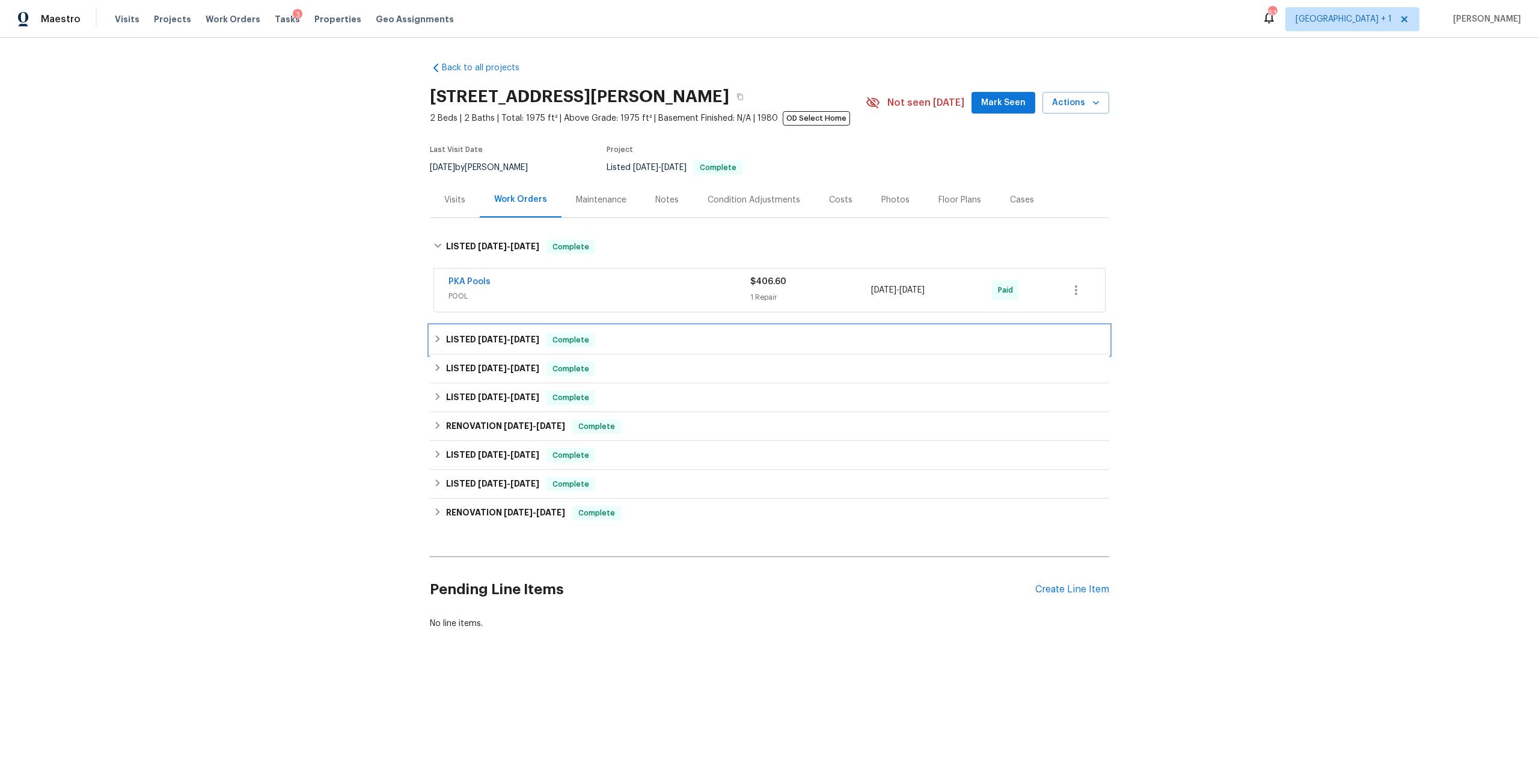
click at [507, 343] on span "[DATE] - [DATE]" at bounding box center [508, 339] width 62 height 9
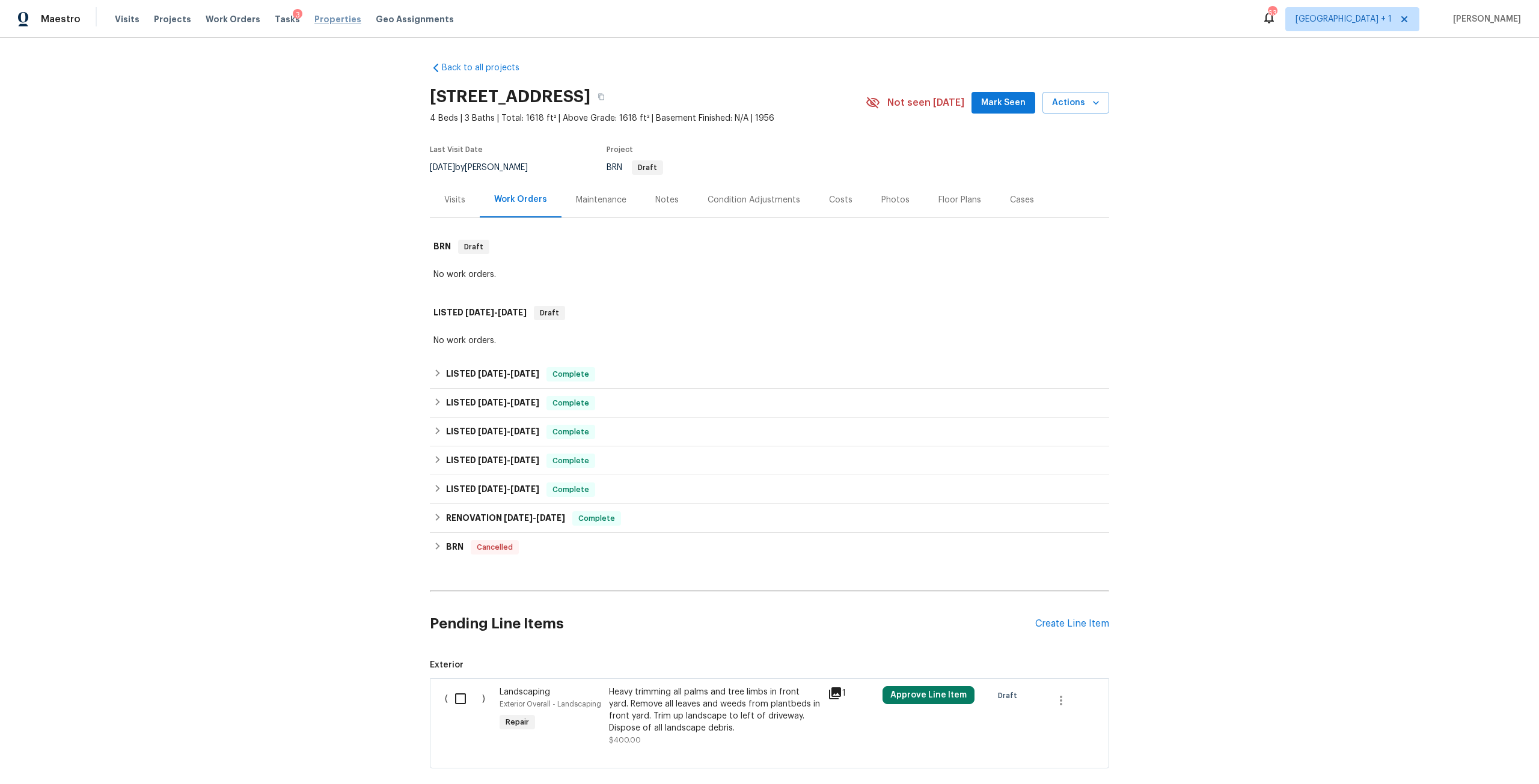
click at [314, 18] on span "Properties" at bounding box center [337, 19] width 47 height 12
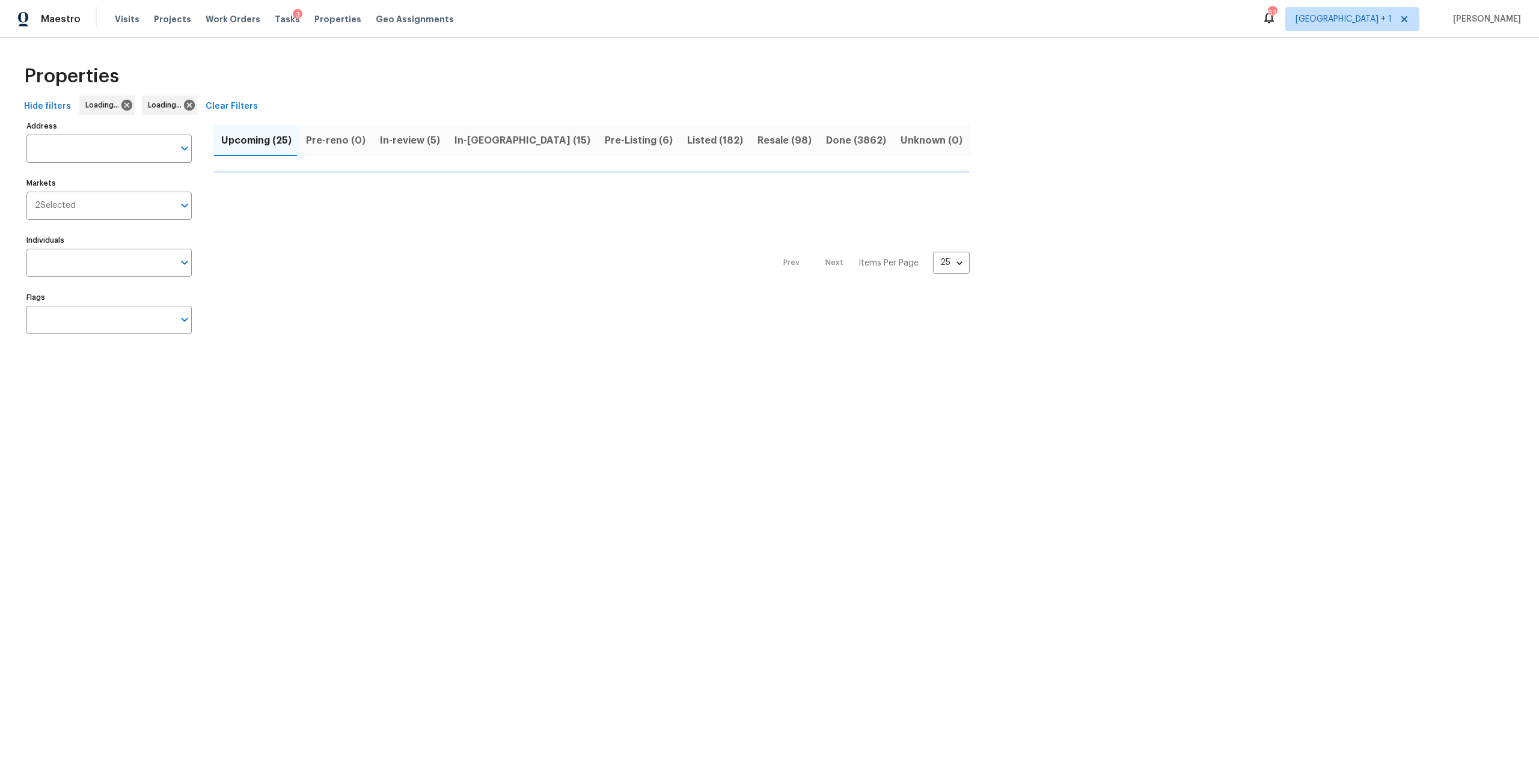
click at [61, 152] on input "Address" at bounding box center [100, 148] width 147 height 28
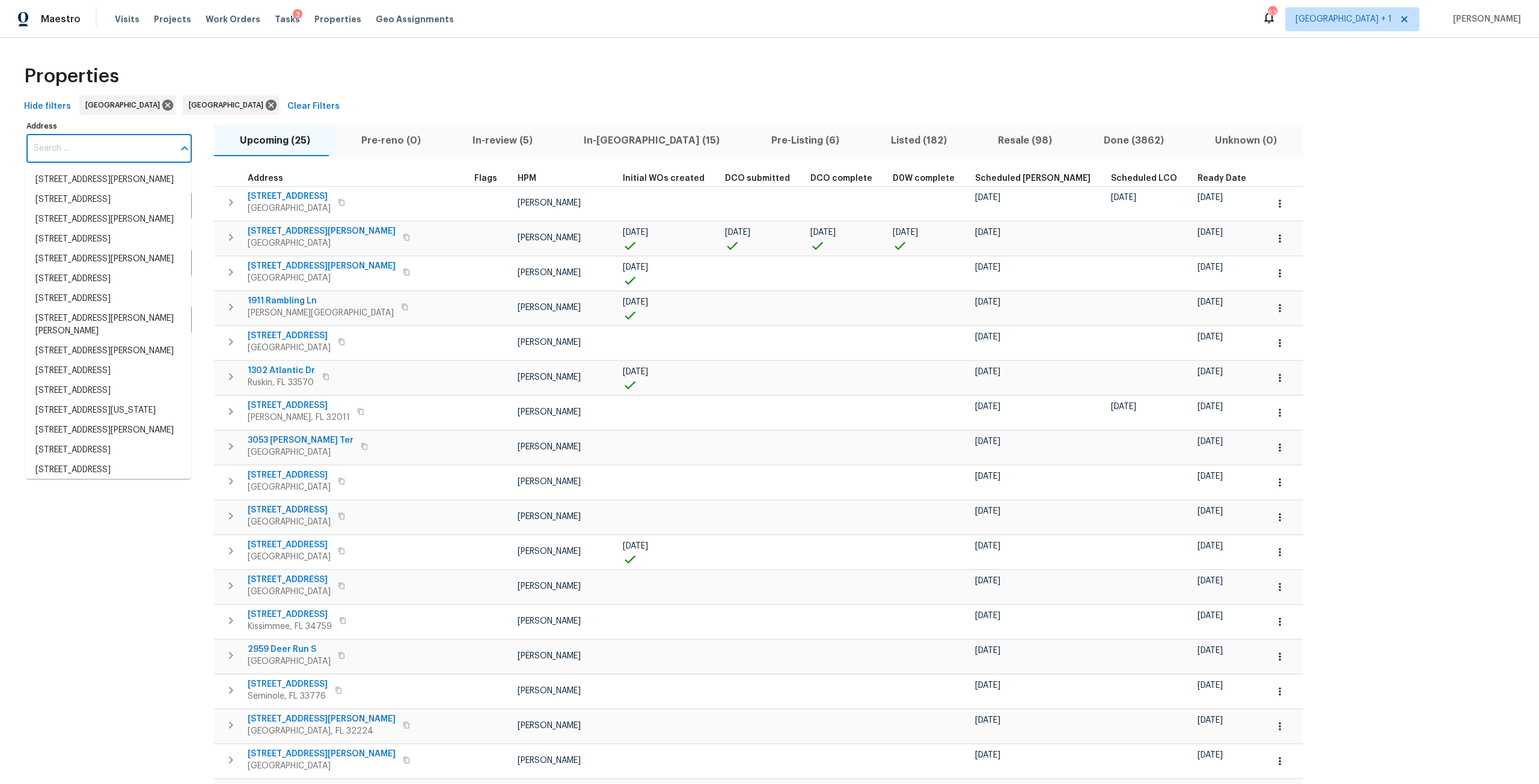
click at [61, 152] on input "Address" at bounding box center [100, 148] width 147 height 28
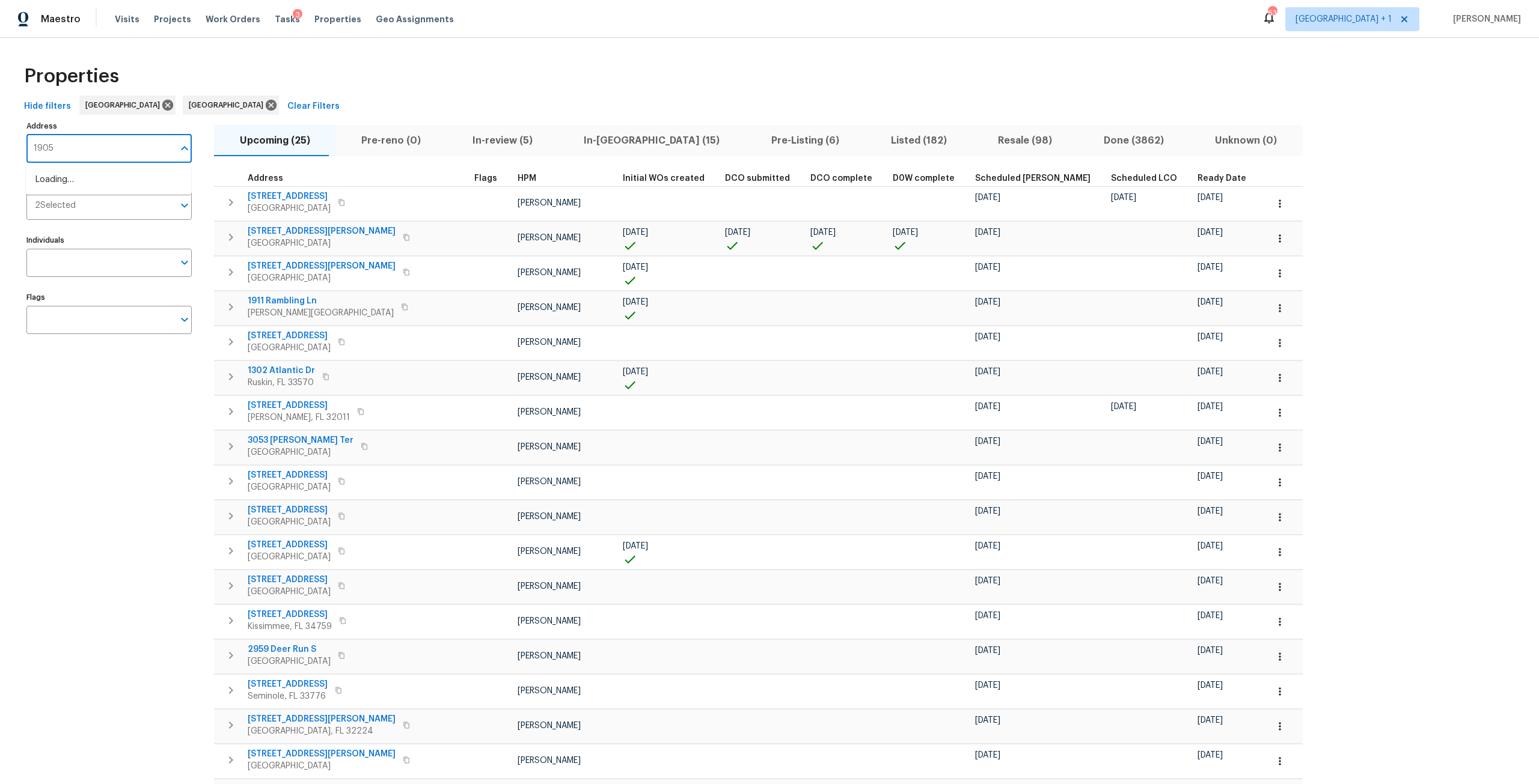
type input "1905"
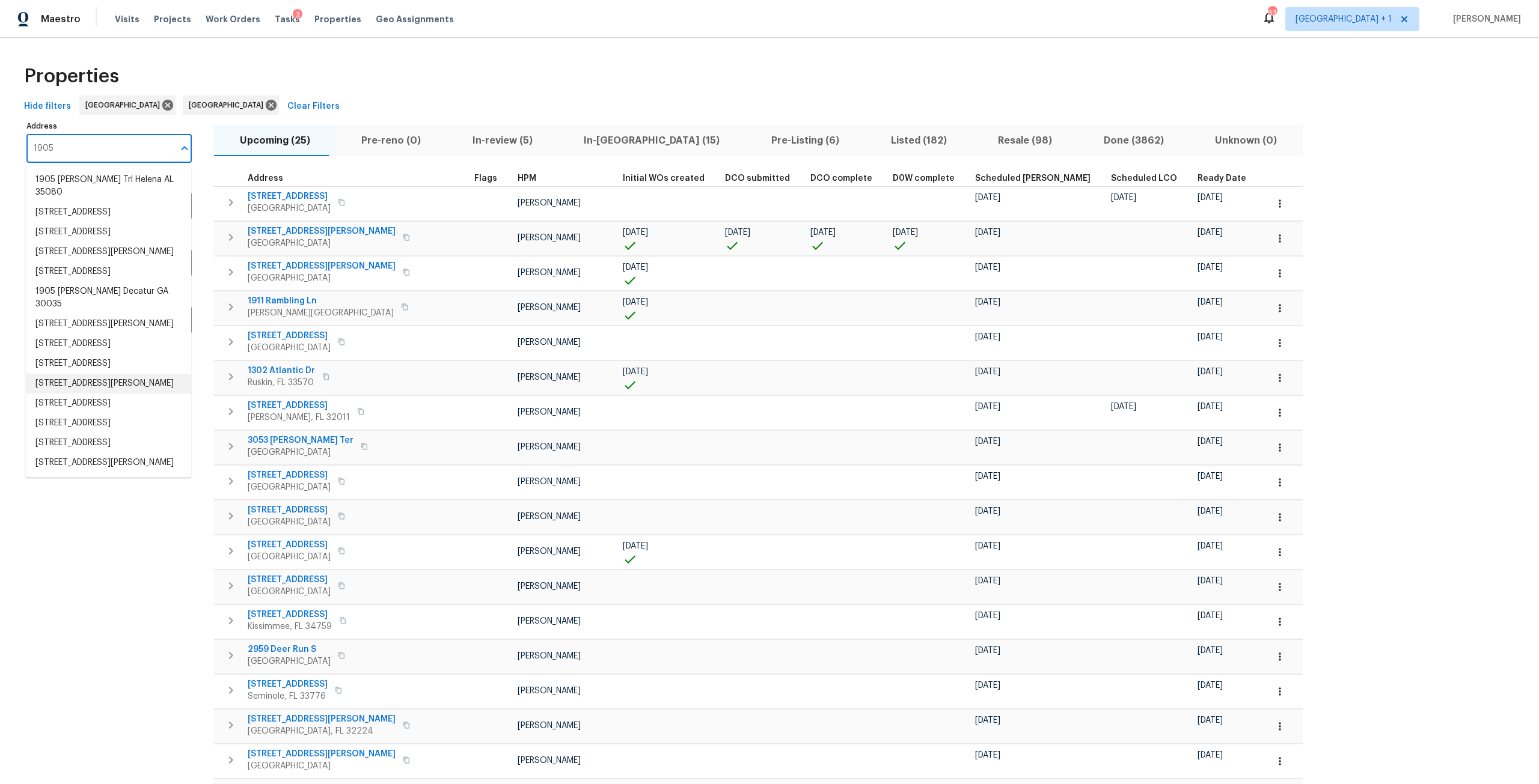
scroll to position [99, 0]
click at [112, 433] on li "1905 S West Shore Blvd Tampa FL 33629" at bounding box center [109, 443] width 165 height 20
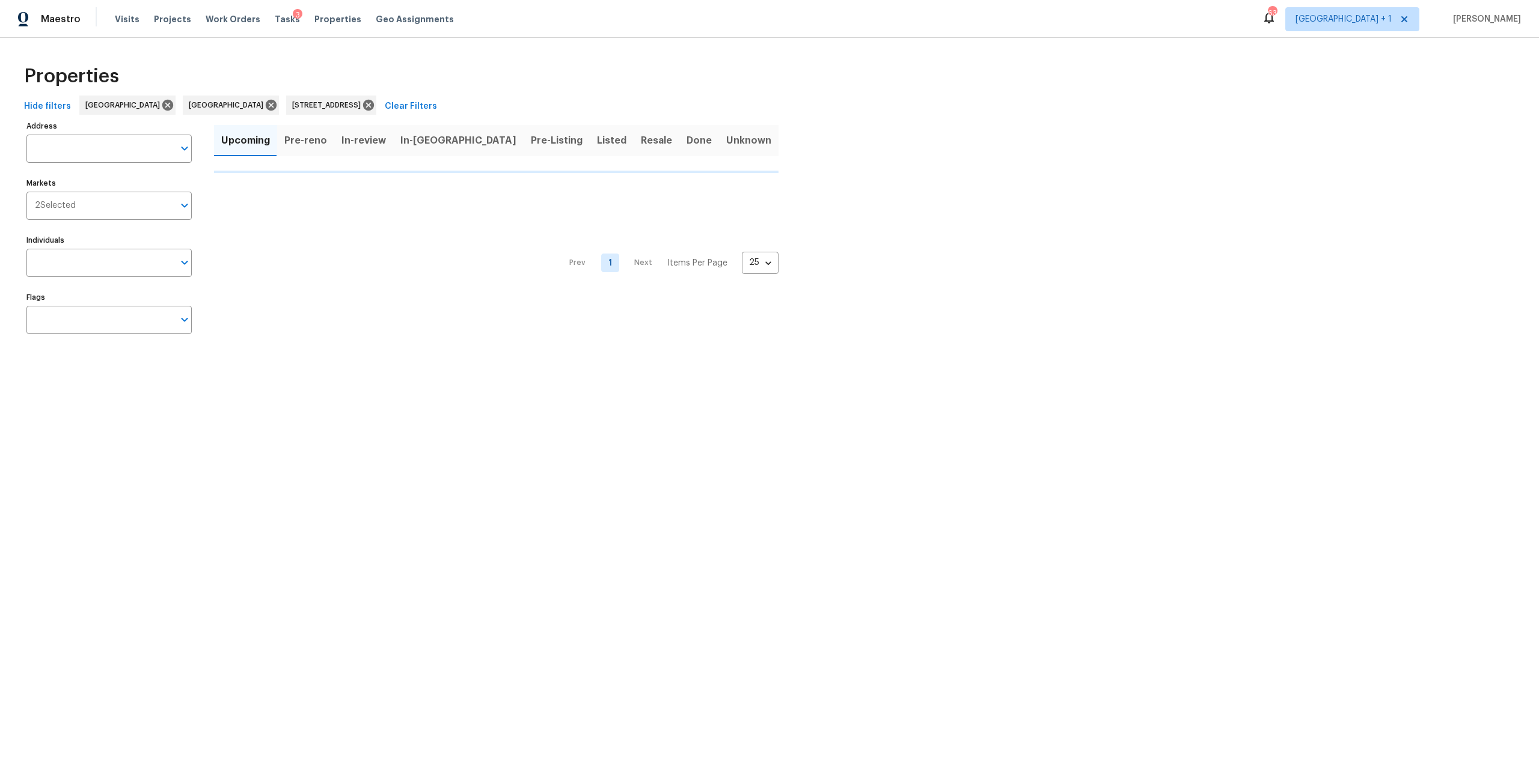
type input "1905 S West Shore Blvd Tampa FL 33629"
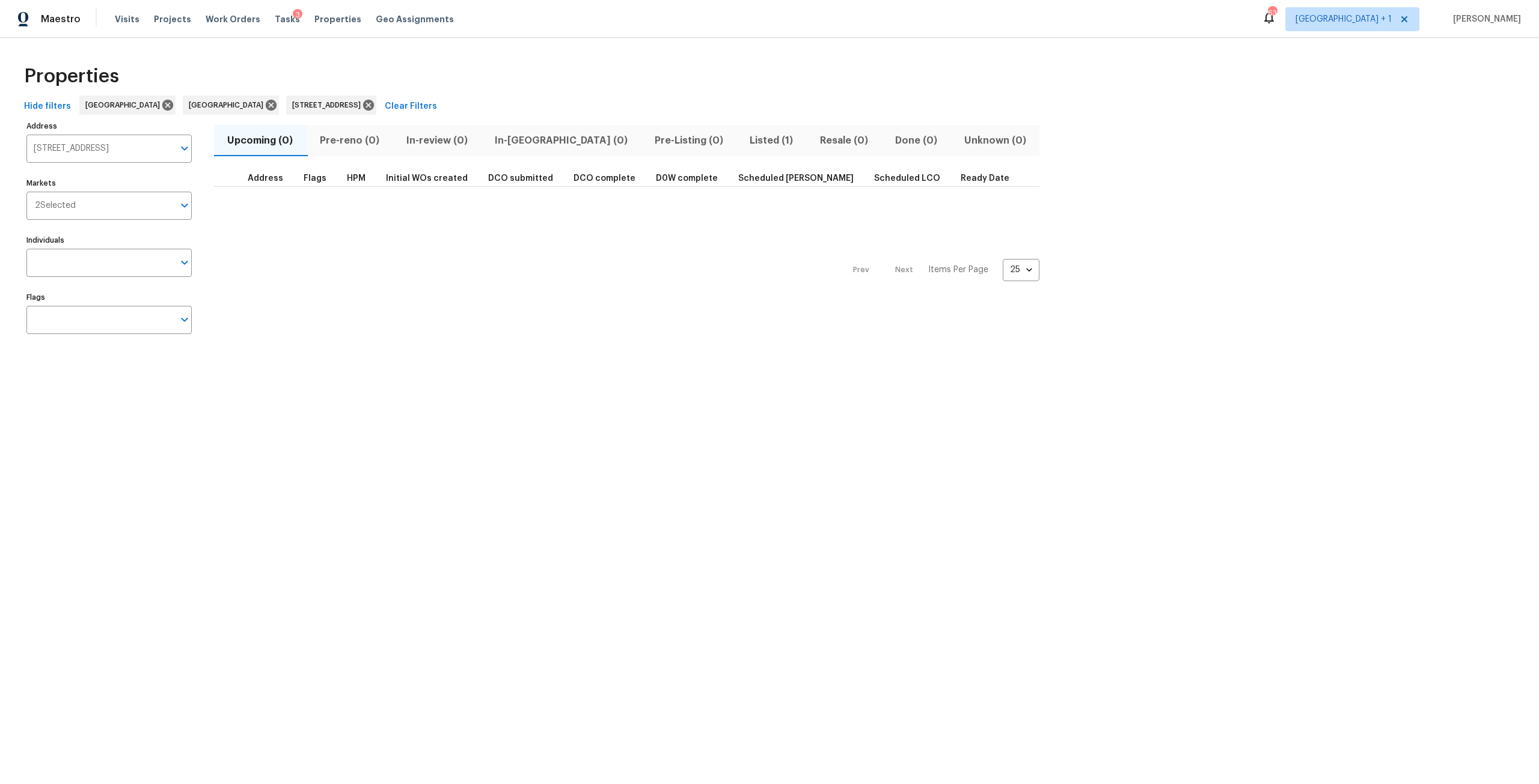
click at [737, 150] on button "Listed (1)" at bounding box center [771, 141] width 70 height 31
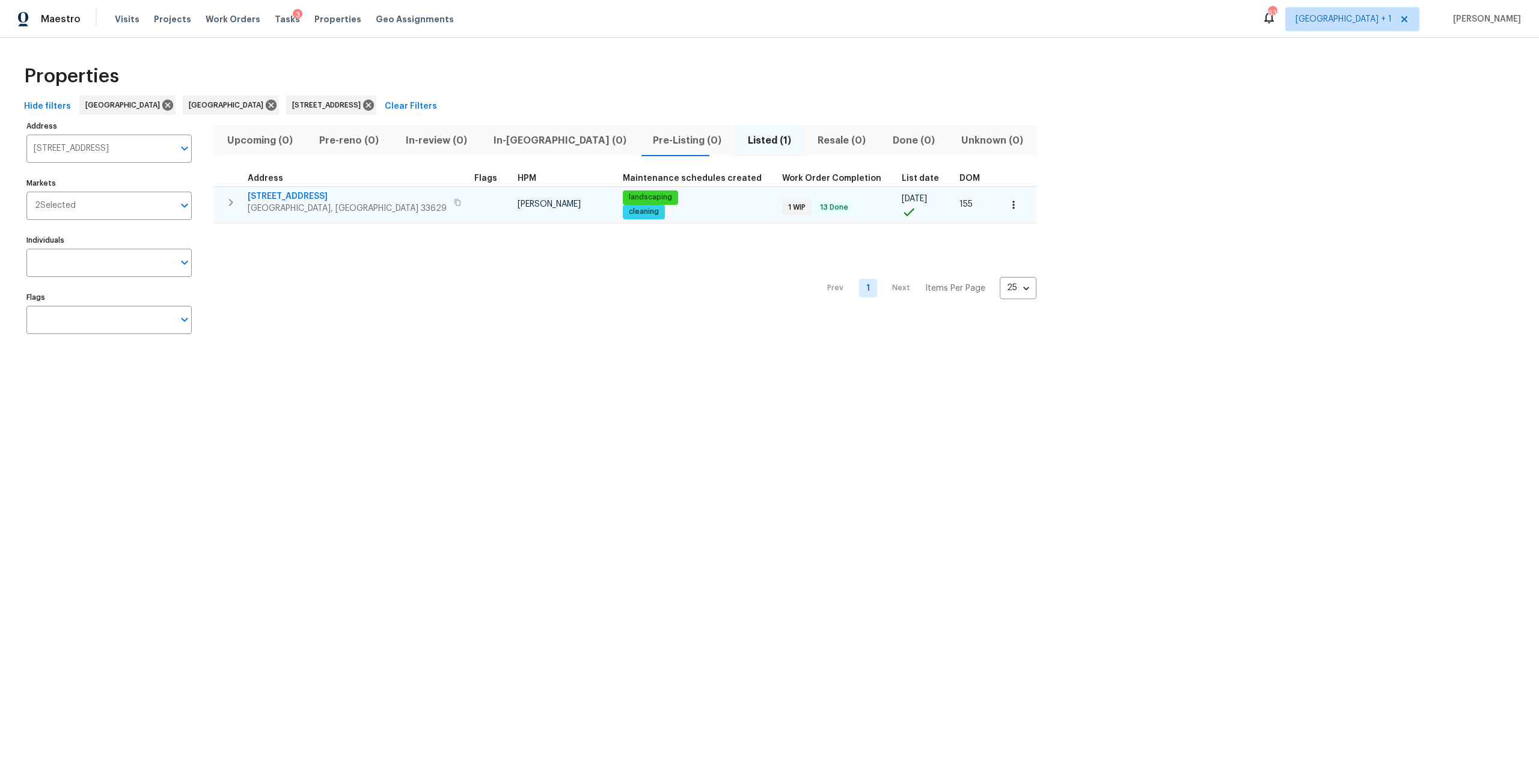
click at [284, 199] on span "1905 S West Shore Blvd" at bounding box center [347, 196] width 199 height 12
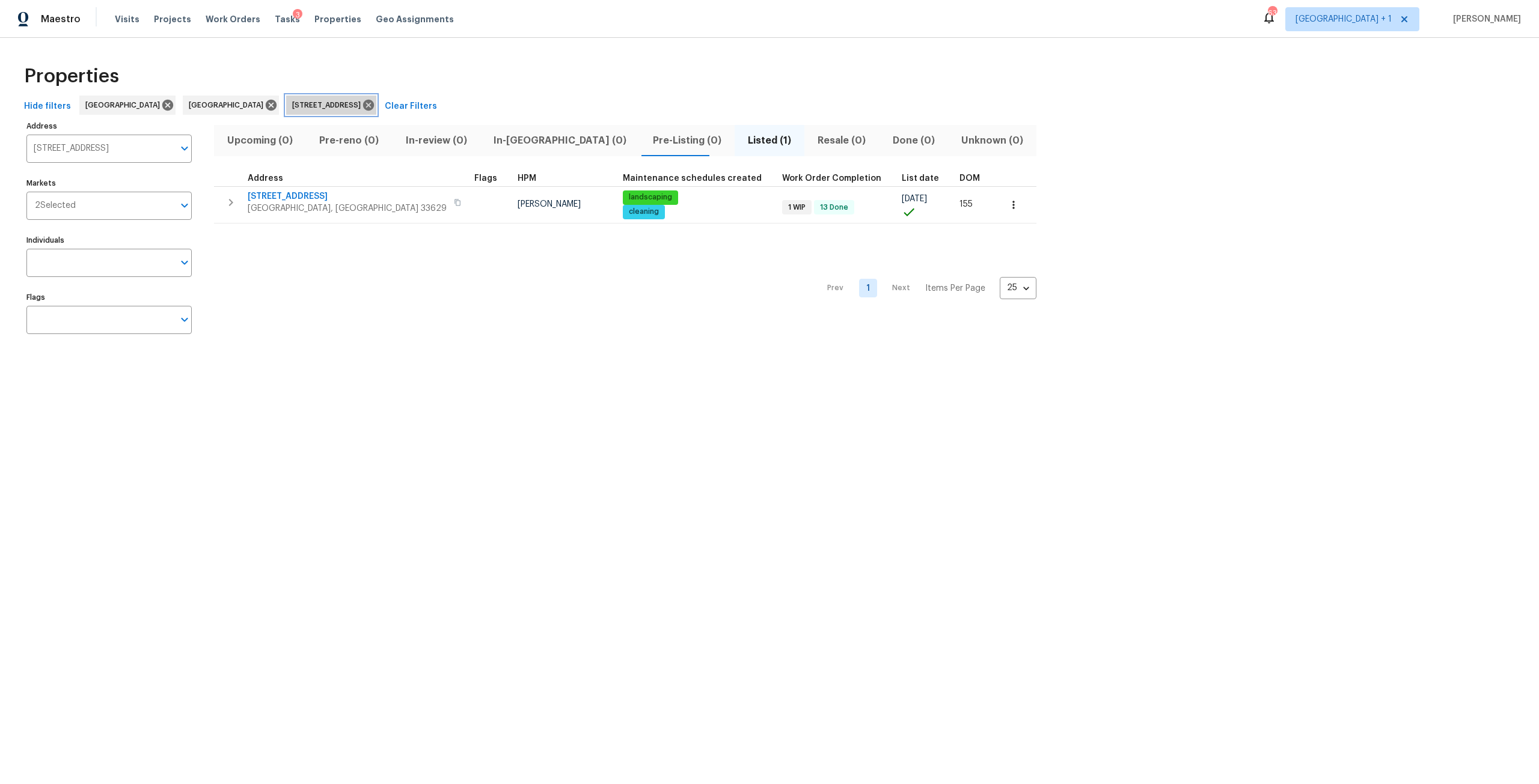
click at [346, 96] on div "1905 S West Shore Blvd Tampa FL 33629" at bounding box center [331, 105] width 90 height 19
click at [362, 111] on icon at bounding box center [368, 104] width 13 height 13
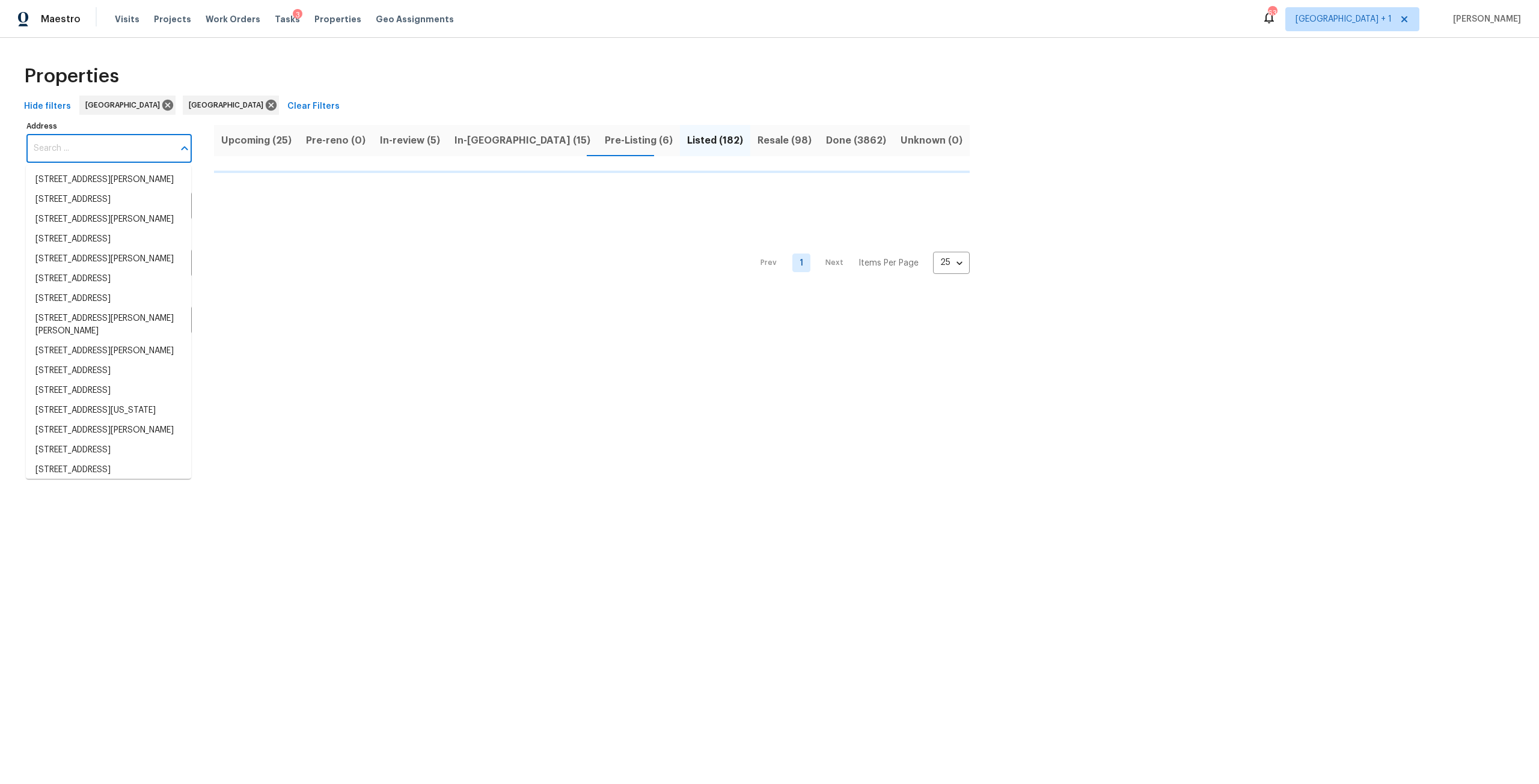
click at [45, 150] on input "Address" at bounding box center [100, 148] width 147 height 28
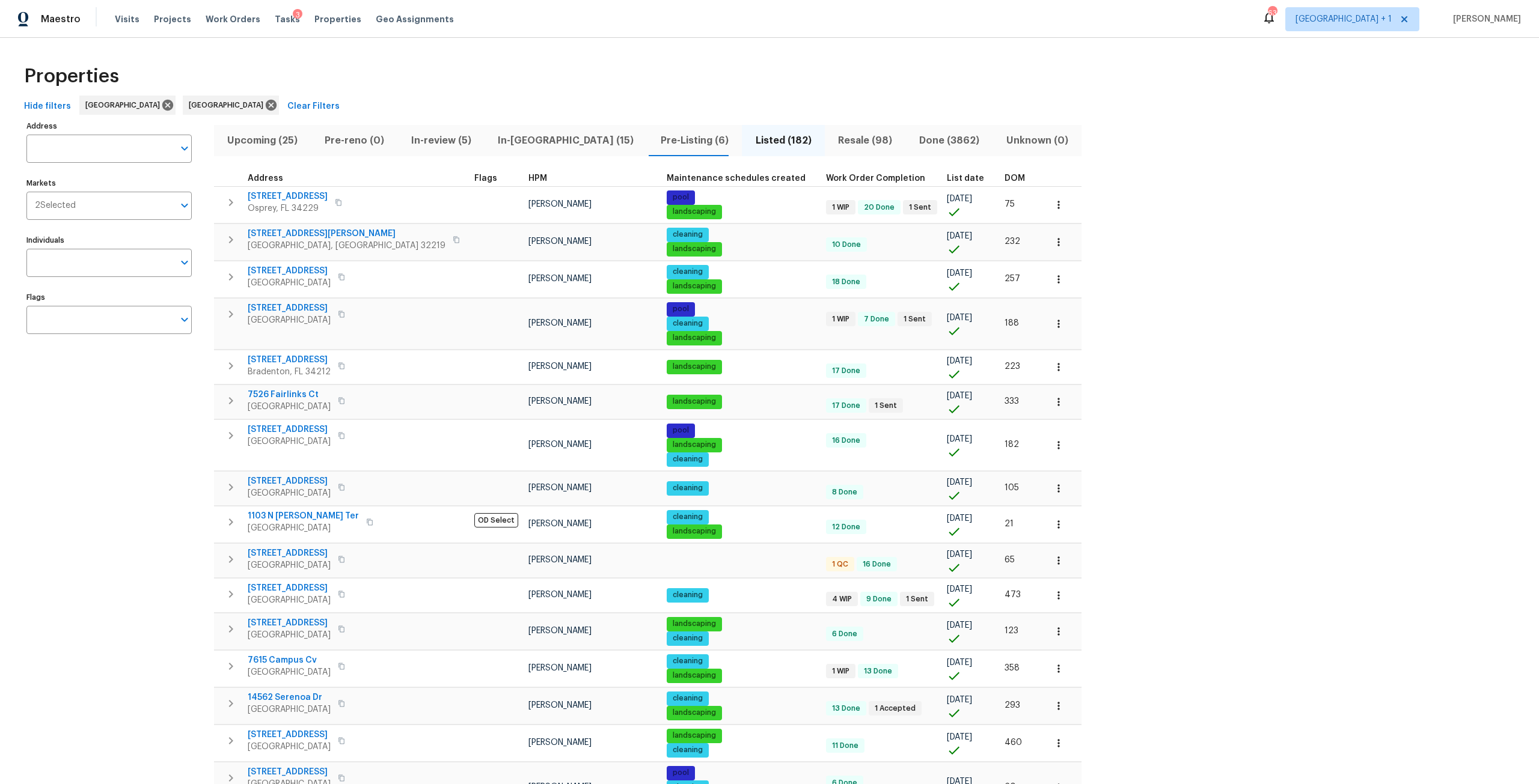
click at [45, 150] on input "Address" at bounding box center [100, 148] width 147 height 28
type input "13635"
click at [147, 182] on li "13635 Frances Ave Hudson FL 34667" at bounding box center [109, 180] width 165 height 20
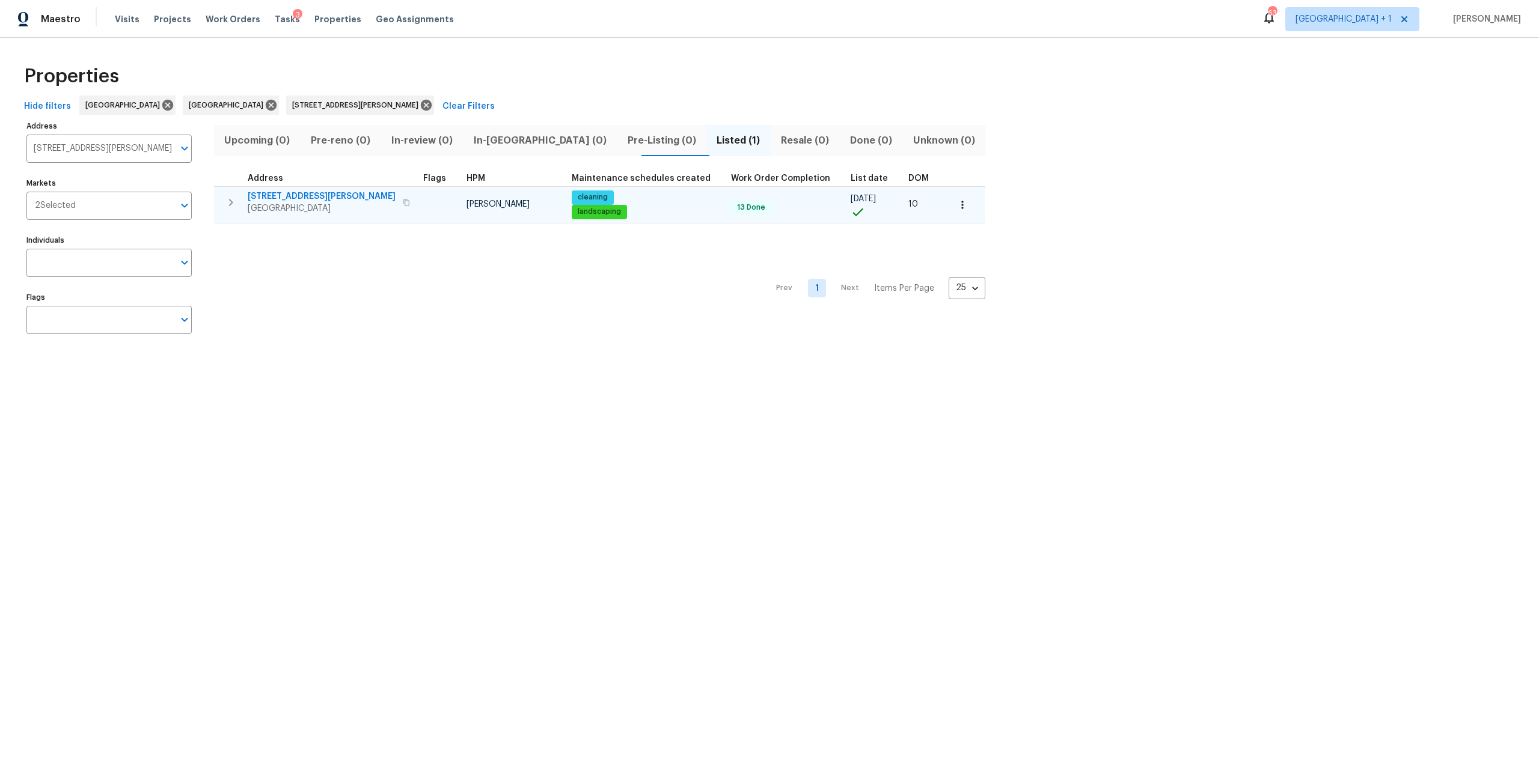
click at [312, 201] on span "13635 Frances Ave" at bounding box center [322, 196] width 148 height 12
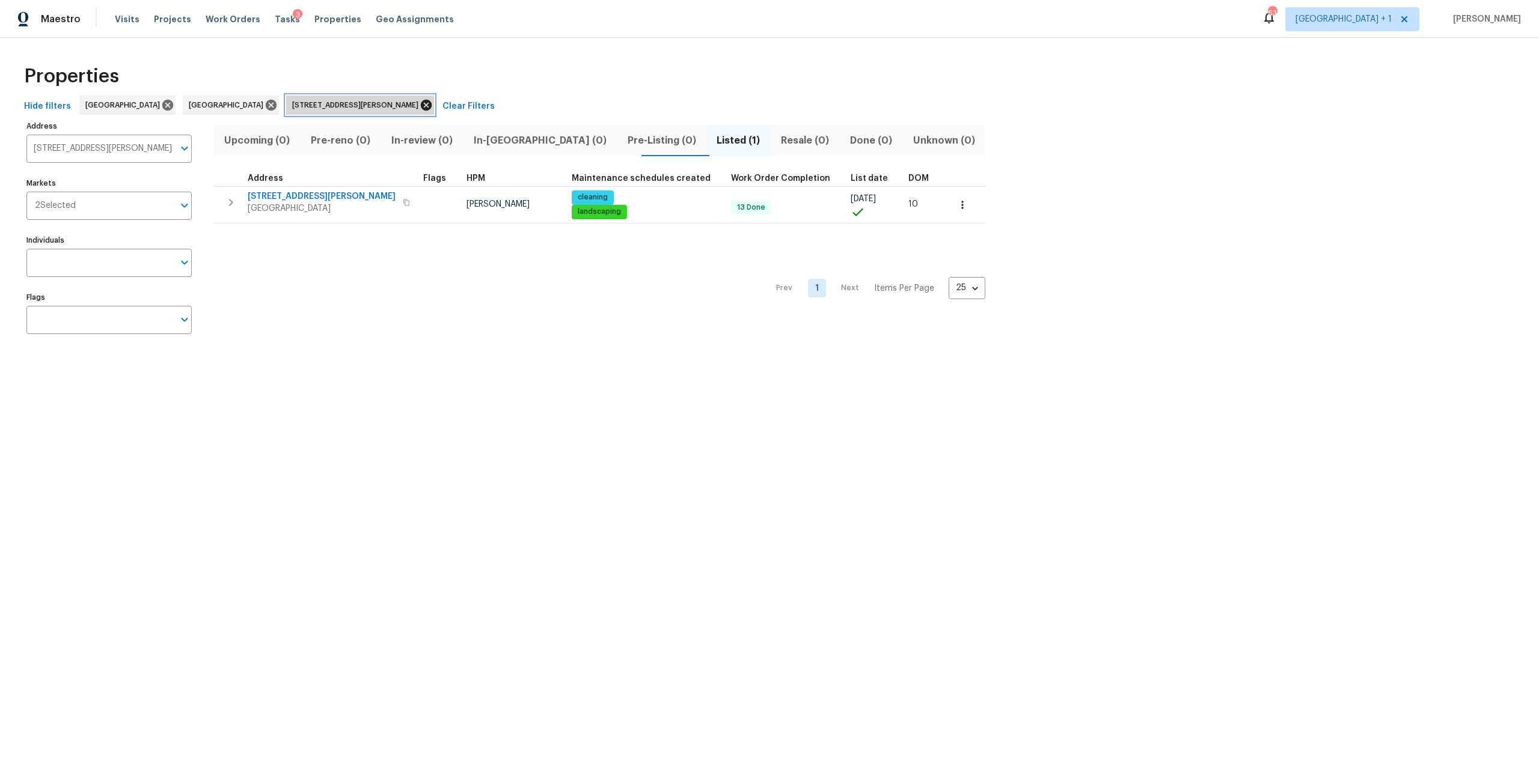
click at [421, 101] on icon at bounding box center [426, 104] width 11 height 11
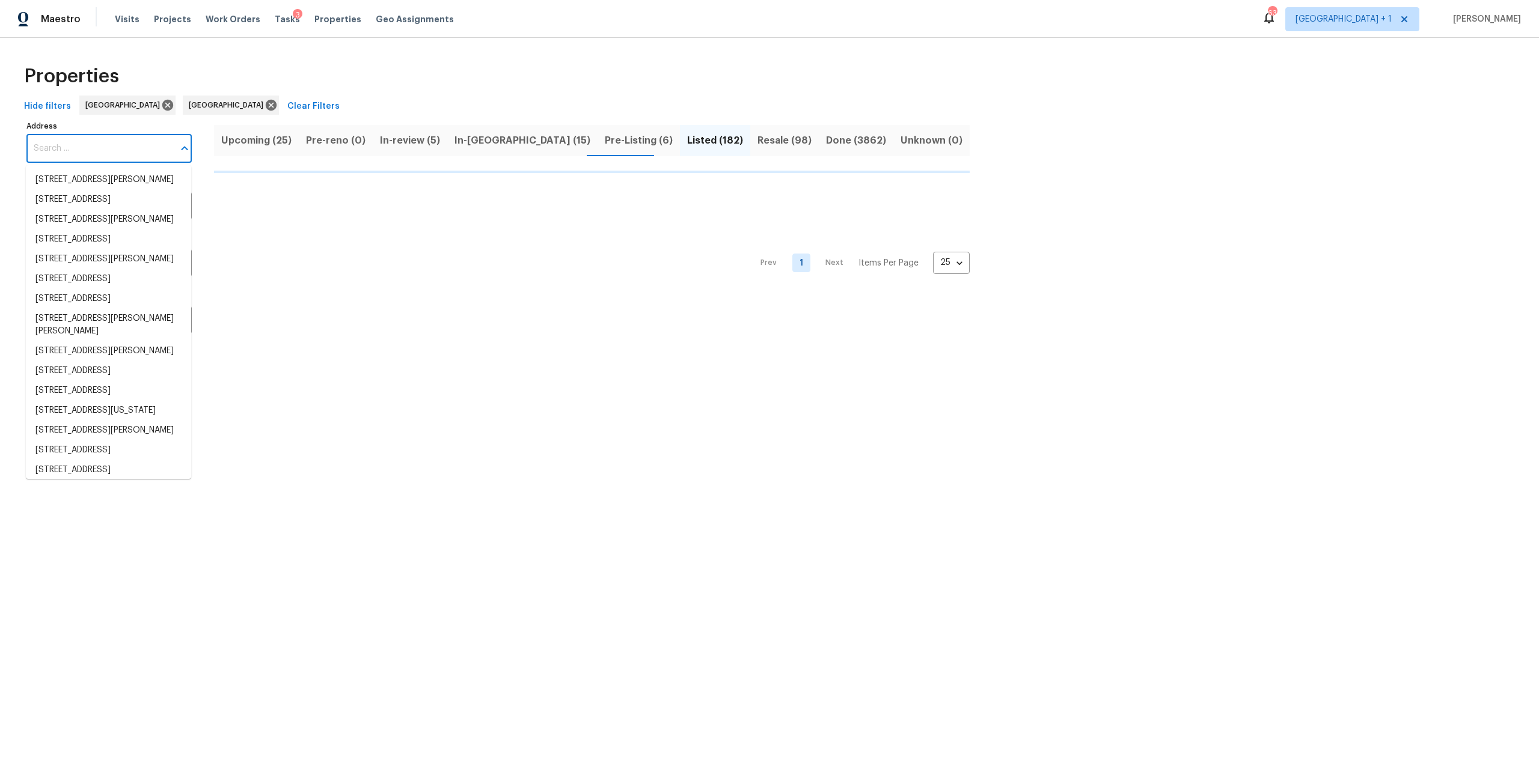
click at [152, 141] on input "Address" at bounding box center [100, 148] width 147 height 28
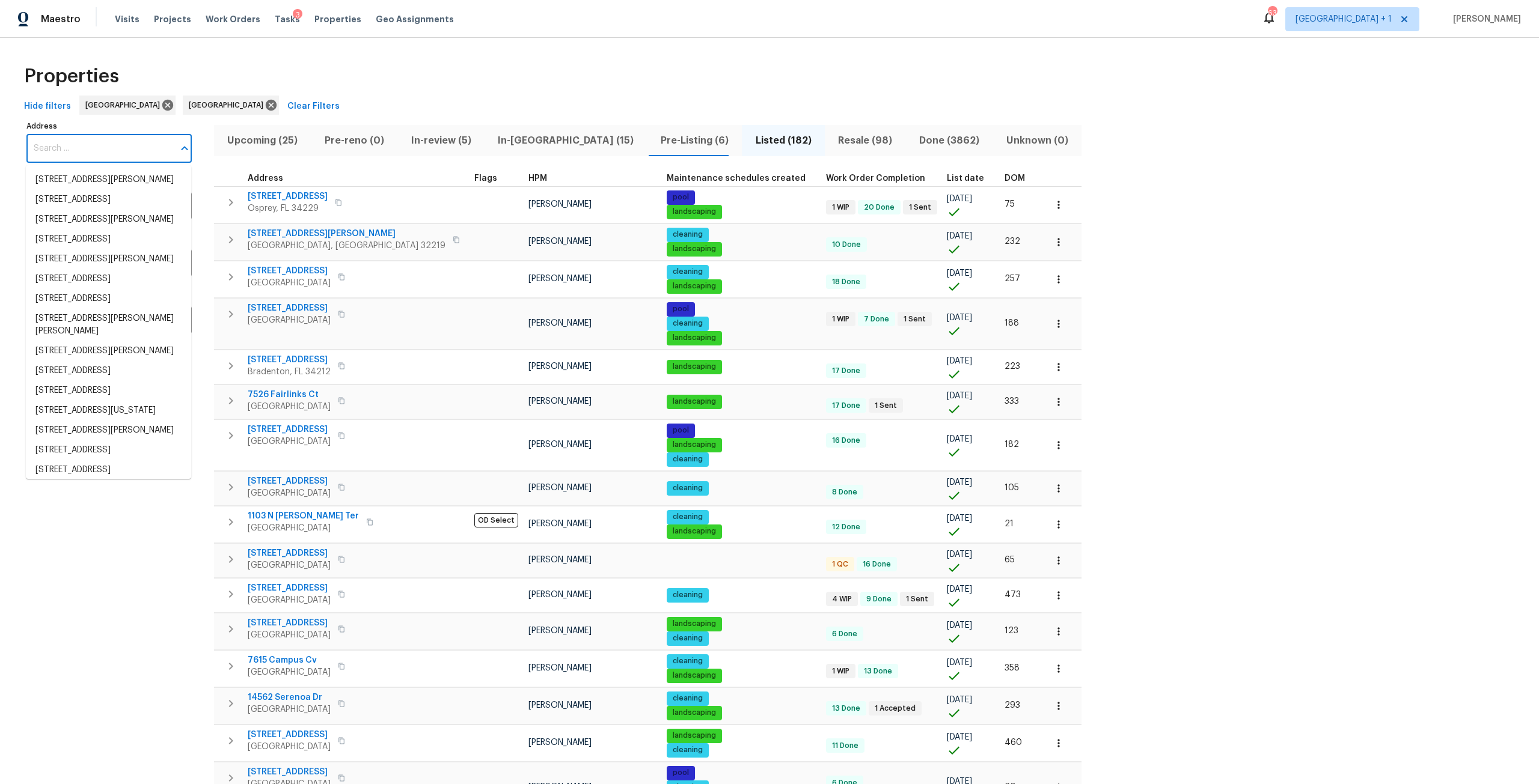
click at [152, 141] on input "Address" at bounding box center [100, 148] width 147 height 28
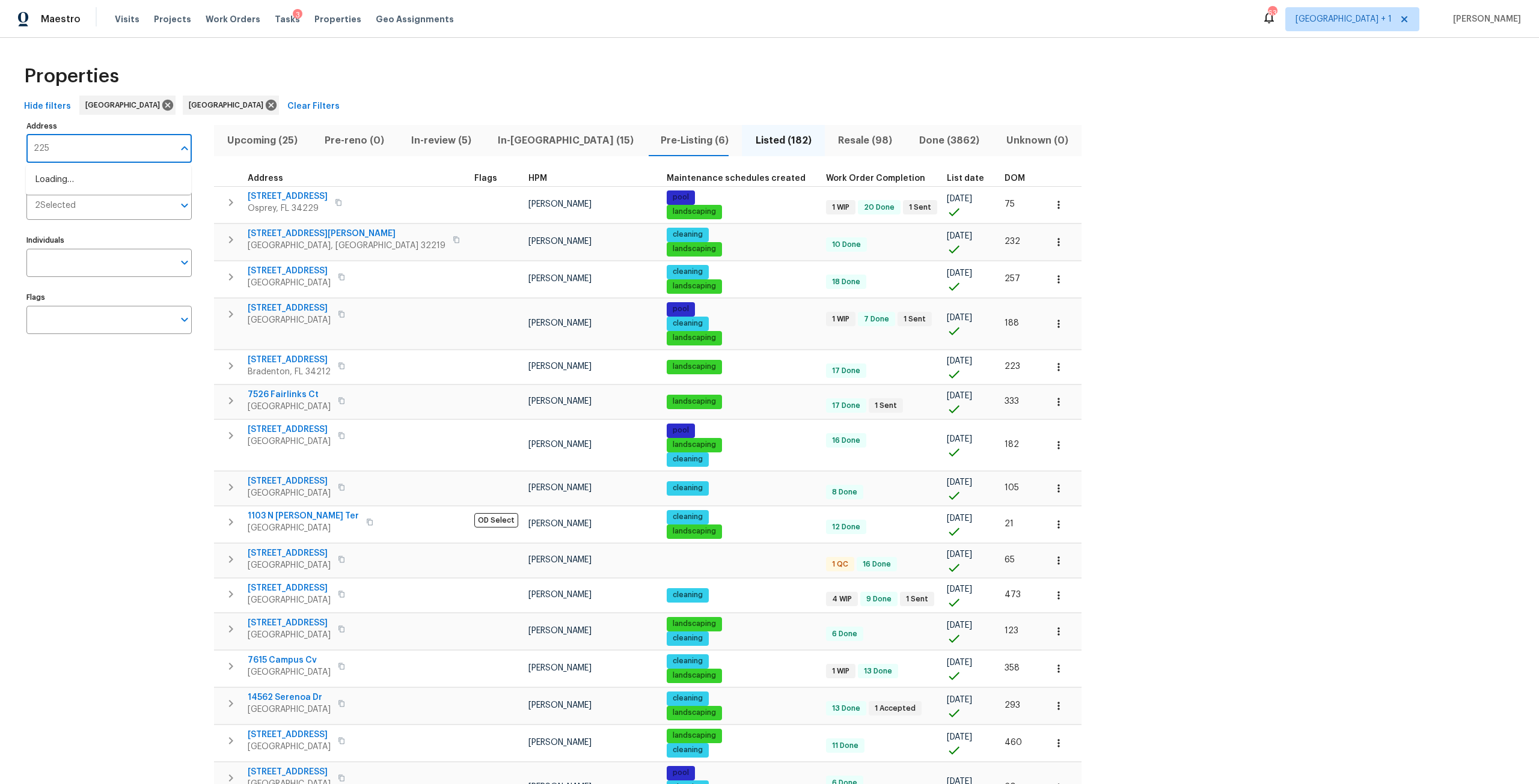
type input "2253"
click at [106, 229] on li "2253 Heron Cir Clearwater FL 33762" at bounding box center [109, 219] width 165 height 20
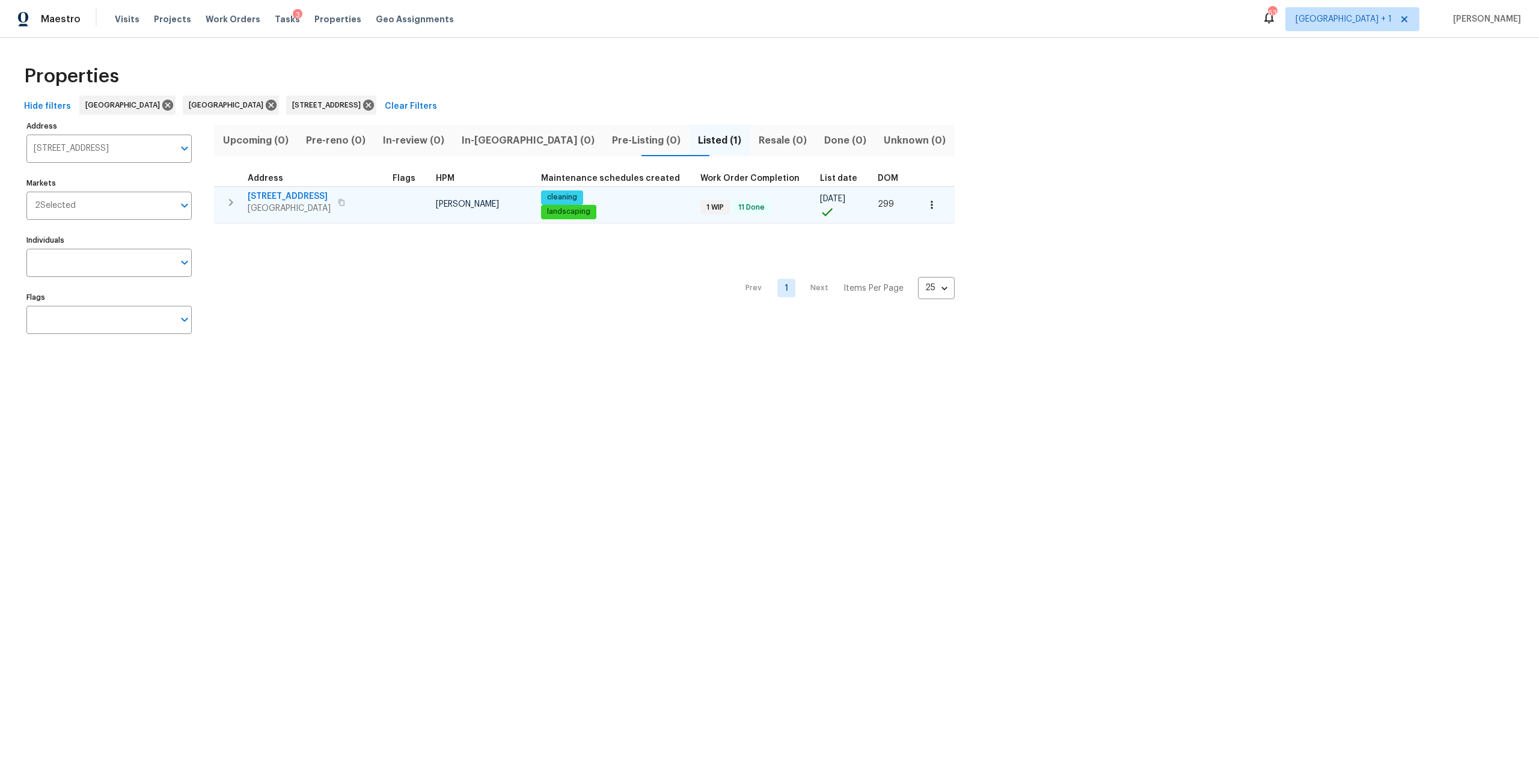
click at [279, 195] on span "2253 Heron Cir" at bounding box center [289, 196] width 83 height 12
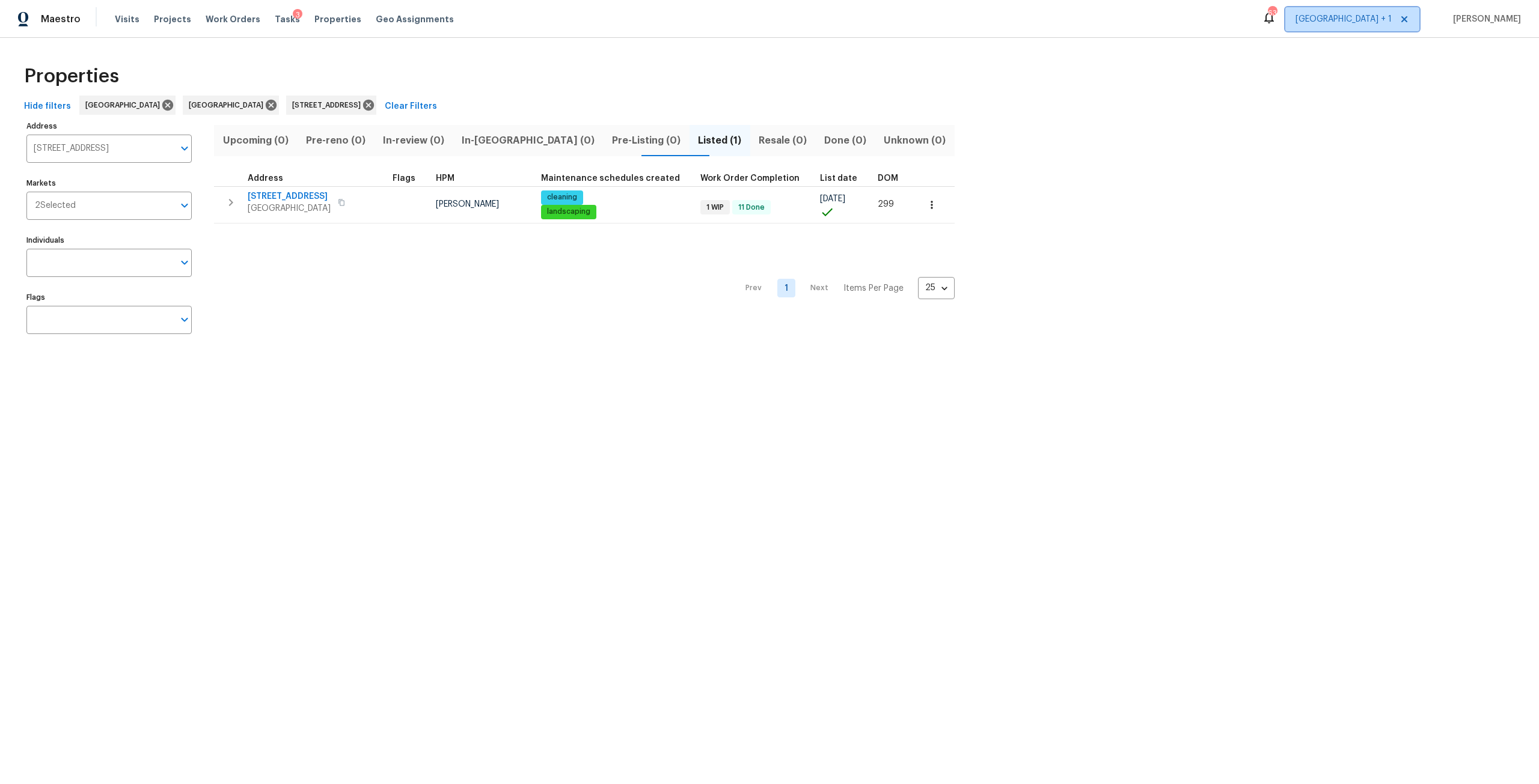
click at [1380, 30] on span "Jacksonville + 1" at bounding box center [1352, 19] width 134 height 24
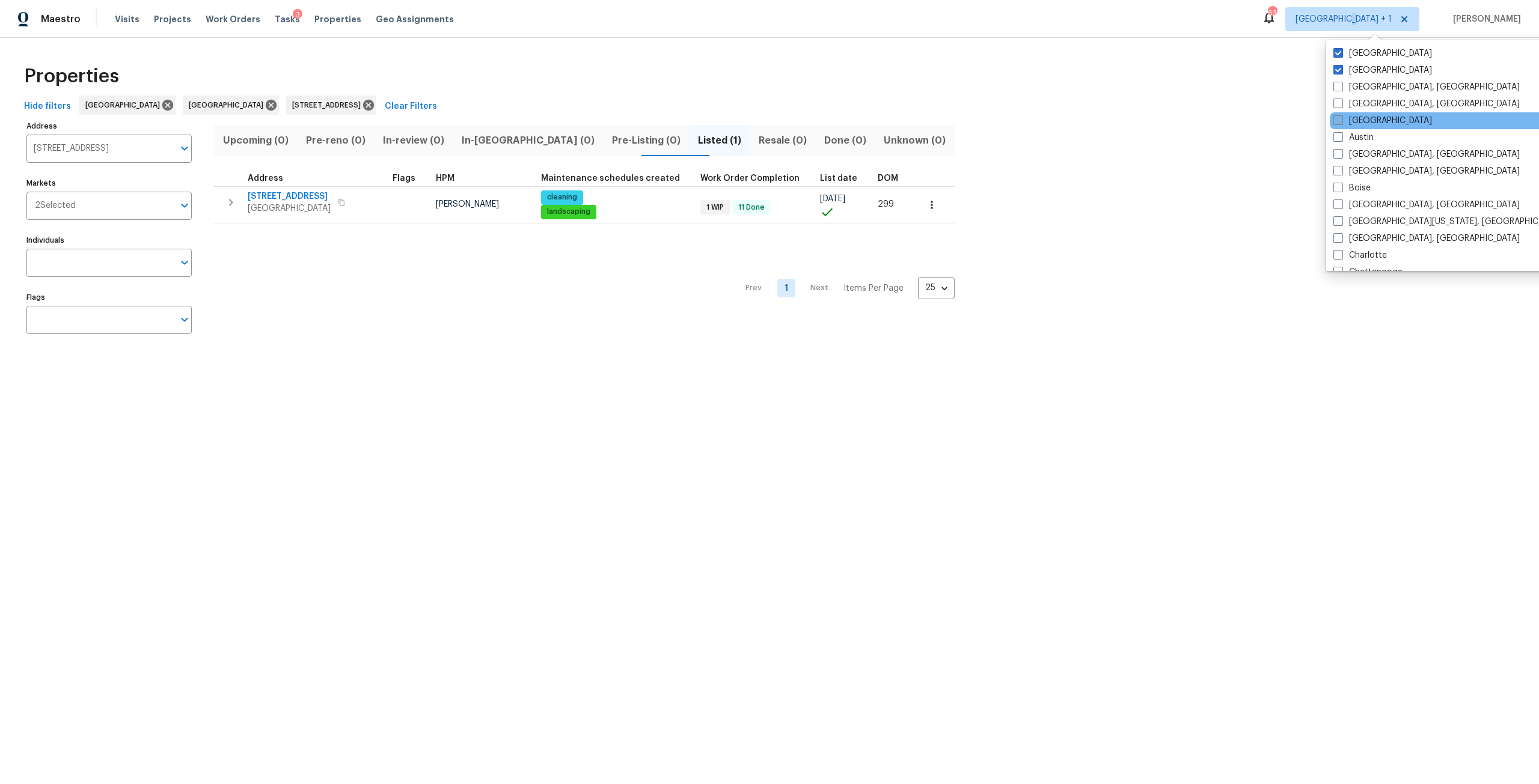
click at [1339, 119] on span at bounding box center [1338, 120] width 9 height 9
click at [1339, 119] on input "Atlanta" at bounding box center [1337, 119] width 8 height 8
checkbox input "true"
click at [363, 105] on icon at bounding box center [368, 104] width 11 height 11
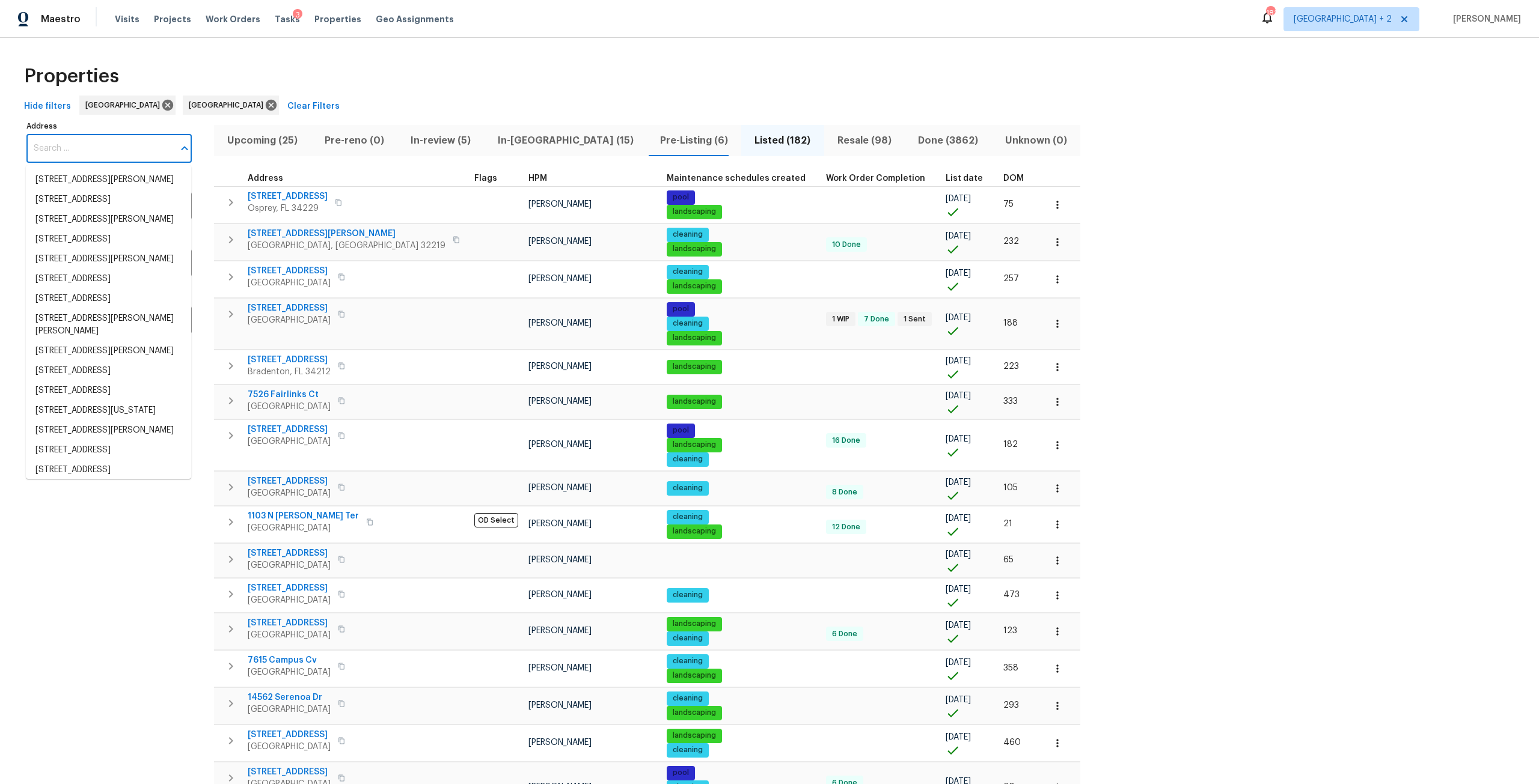
click at [141, 150] on input "Address" at bounding box center [100, 148] width 147 height 28
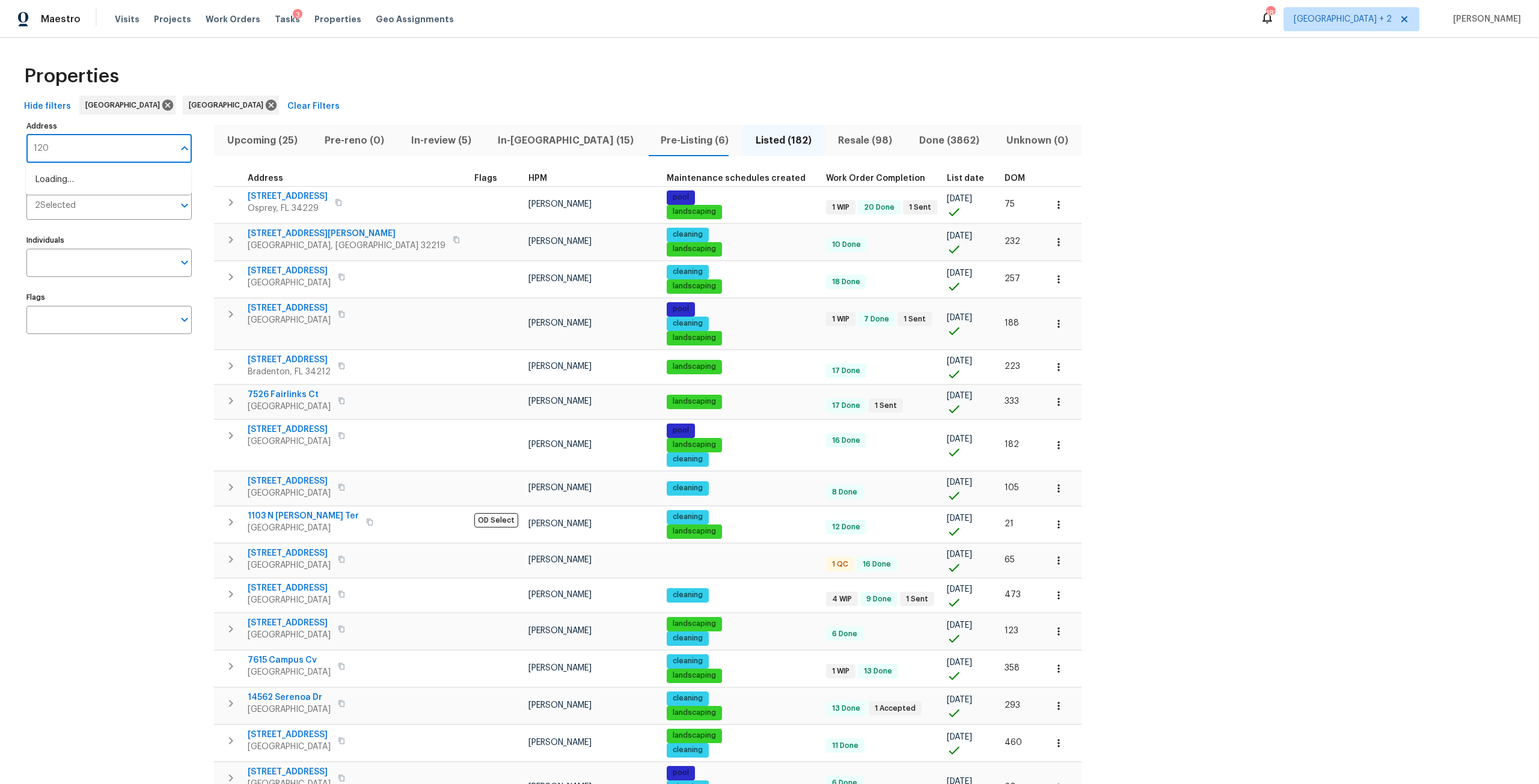
type input "120"
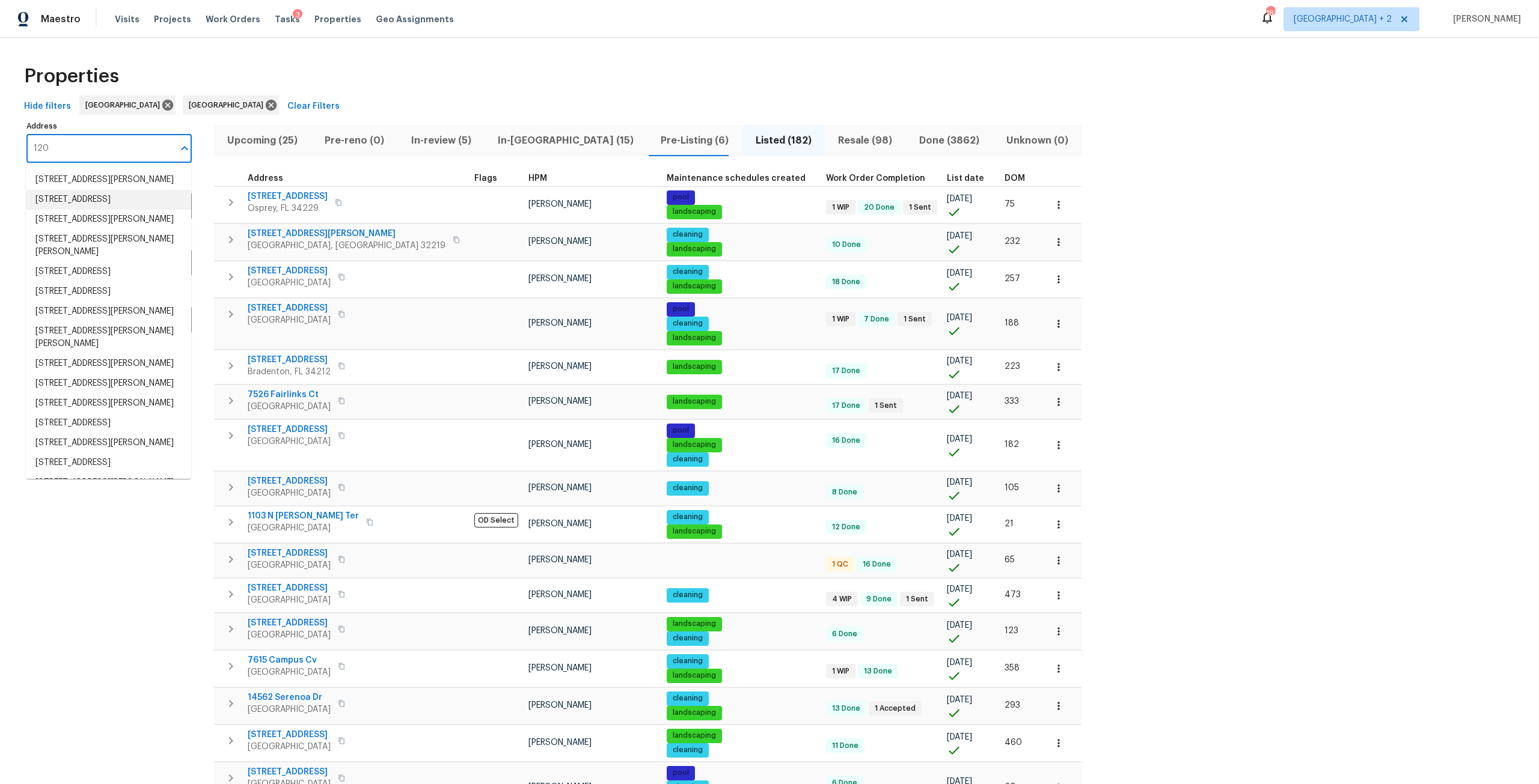
click at [137, 200] on li "120 Blackberry Run Fayetteville GA 30214" at bounding box center [109, 200] width 165 height 20
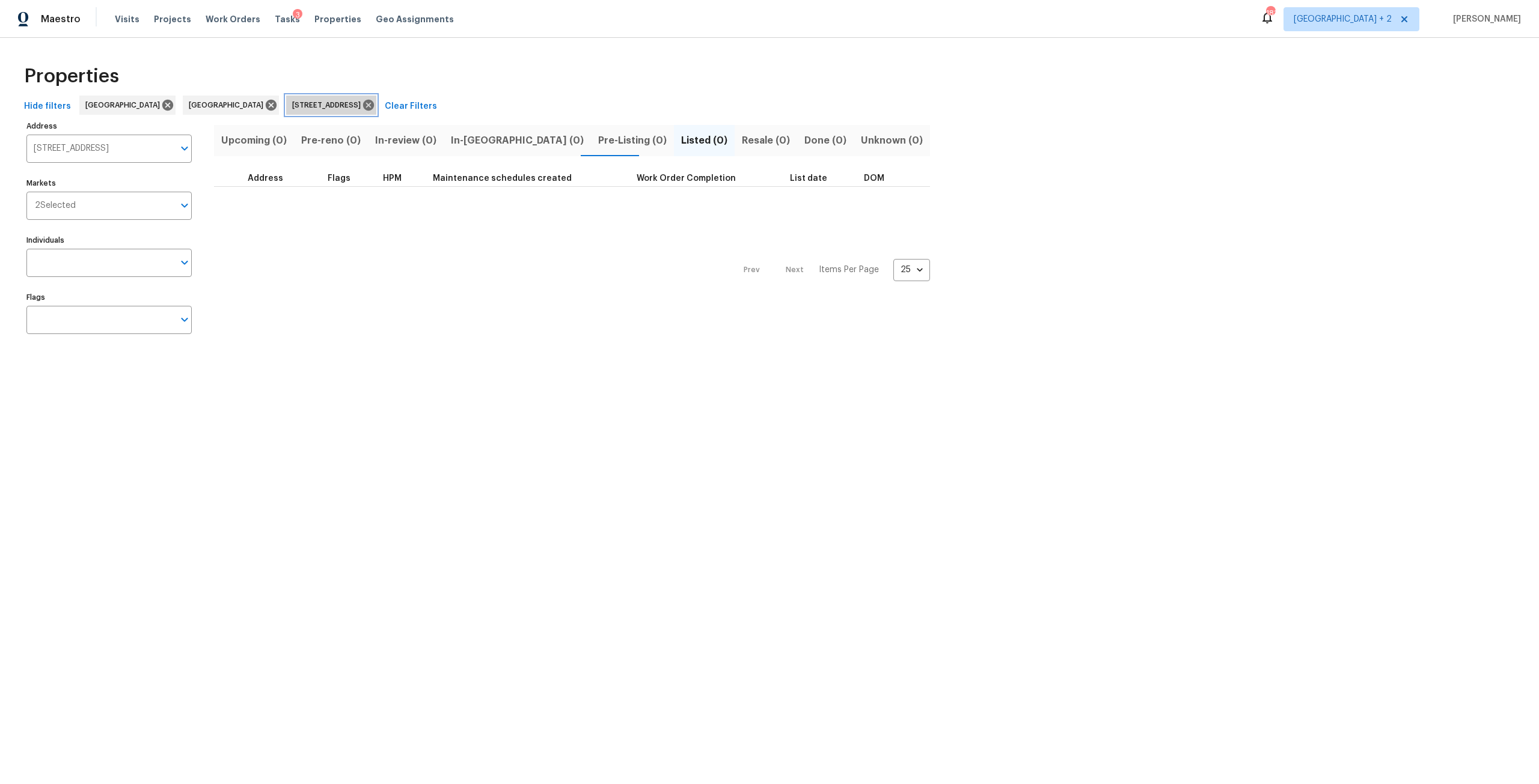
click at [309, 102] on span "120 Blackberry Run Fayetteville GA 30214" at bounding box center [329, 104] width 73 height 12
click at [144, 149] on input "120 Blackberry Run Fayetteville GA 30214" at bounding box center [100, 148] width 147 height 28
paste input "https://maestro.ops.opendoor.com/homes/e84f1a97-94dc-5381-8eb3-12604190dc96?mar…"
type input "https://maestro.ops.opendoor.com/homes/e84f1a97-94dc-5381-8eb3-12604190dc96?mar…"
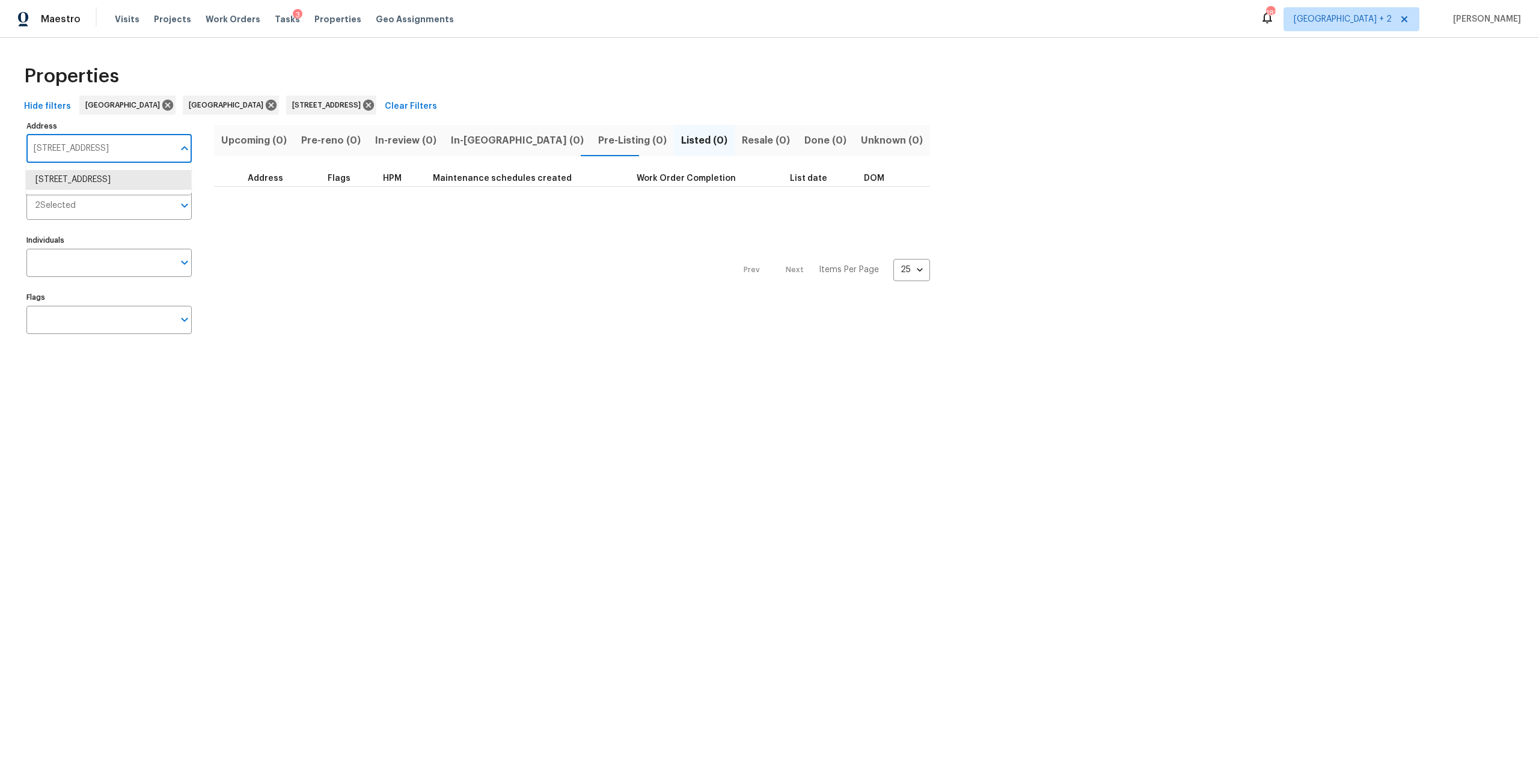
click at [109, 154] on input "120 Blackberry Run Fayetteville GA 30214" at bounding box center [100, 148] width 147 height 28
click at [363, 104] on icon at bounding box center [368, 104] width 11 height 11
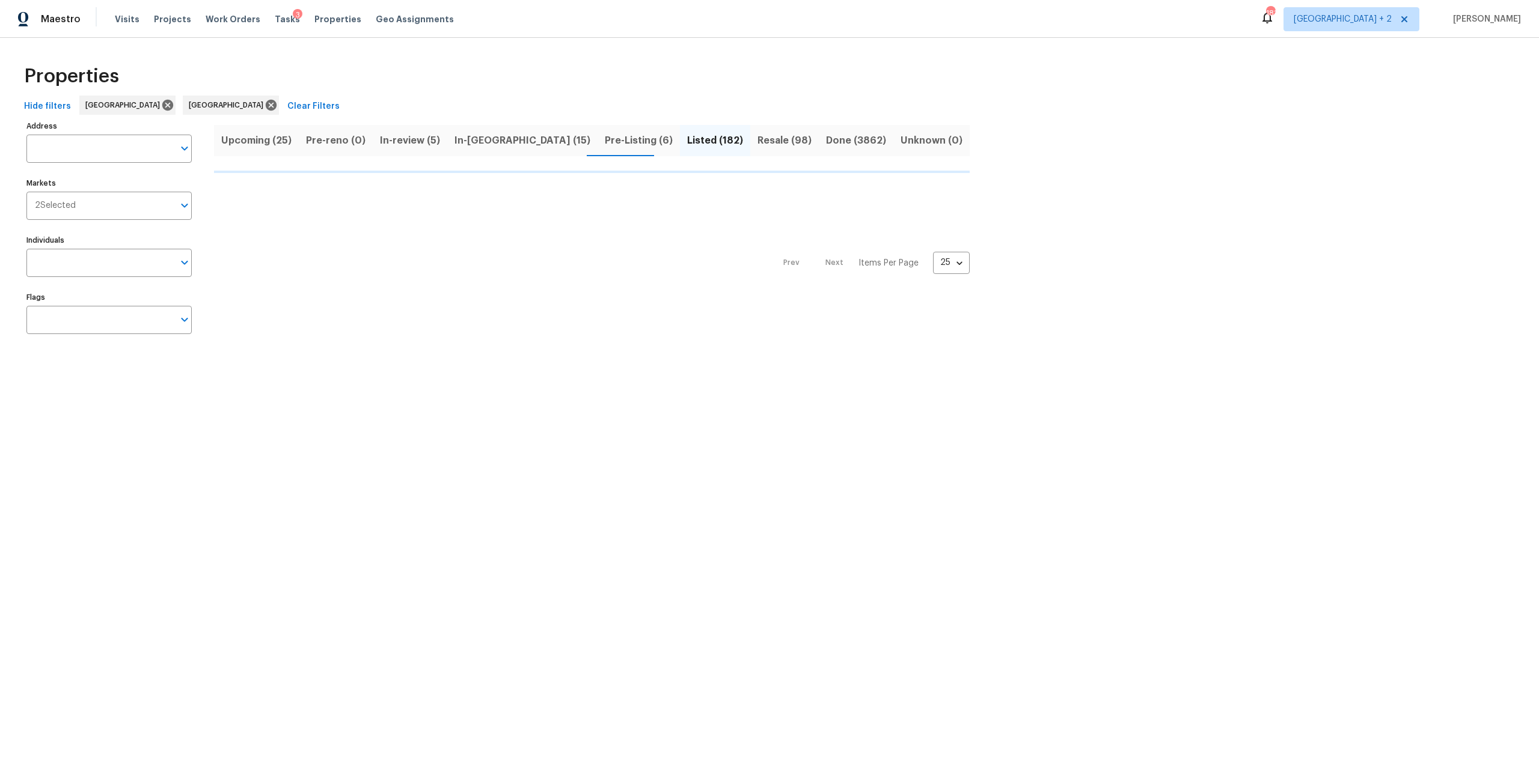
click at [123, 143] on input "Address" at bounding box center [100, 148] width 147 height 28
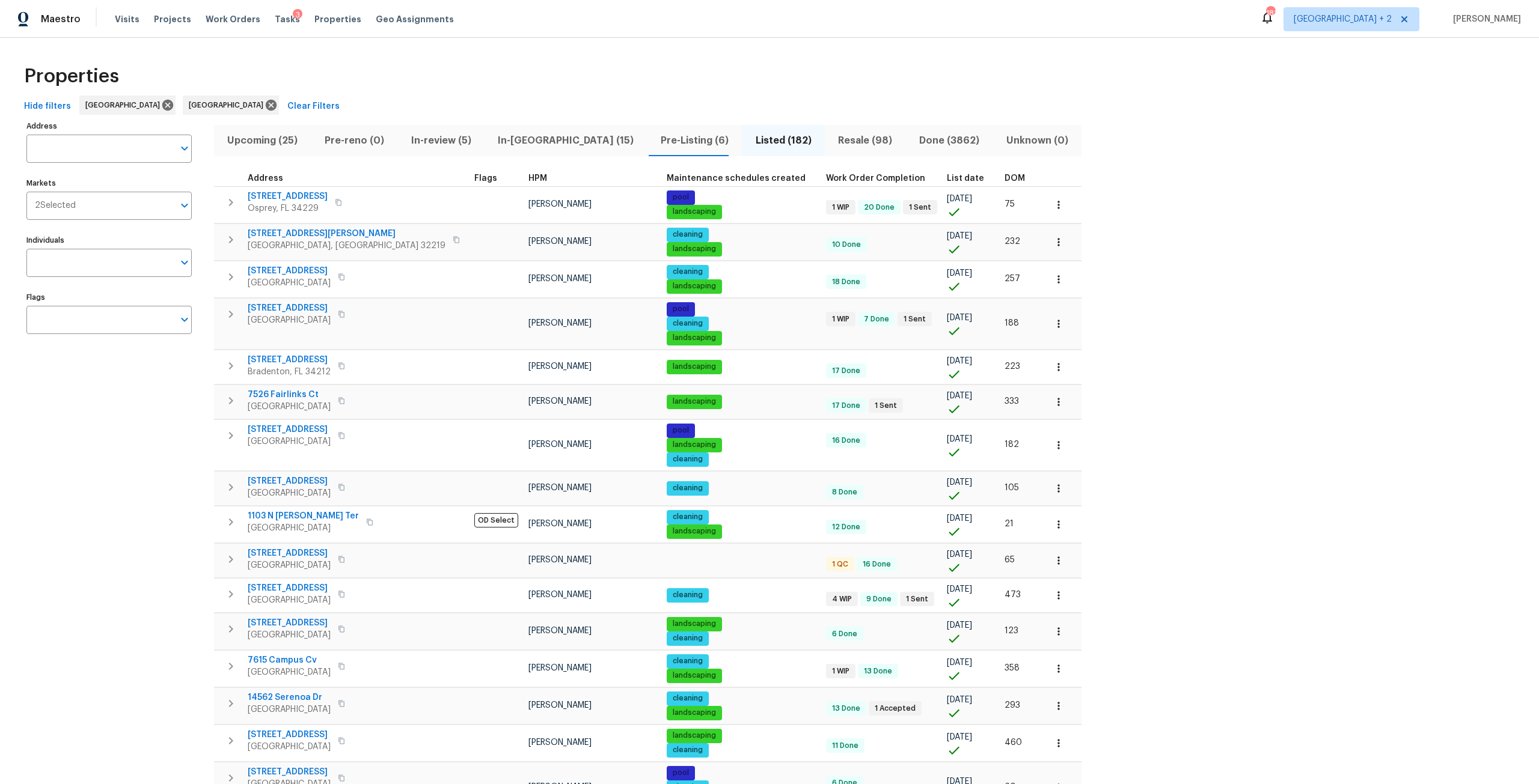
click at [123, 143] on input "Address" at bounding box center [100, 148] width 147 height 28
type input "1"
type input "170"
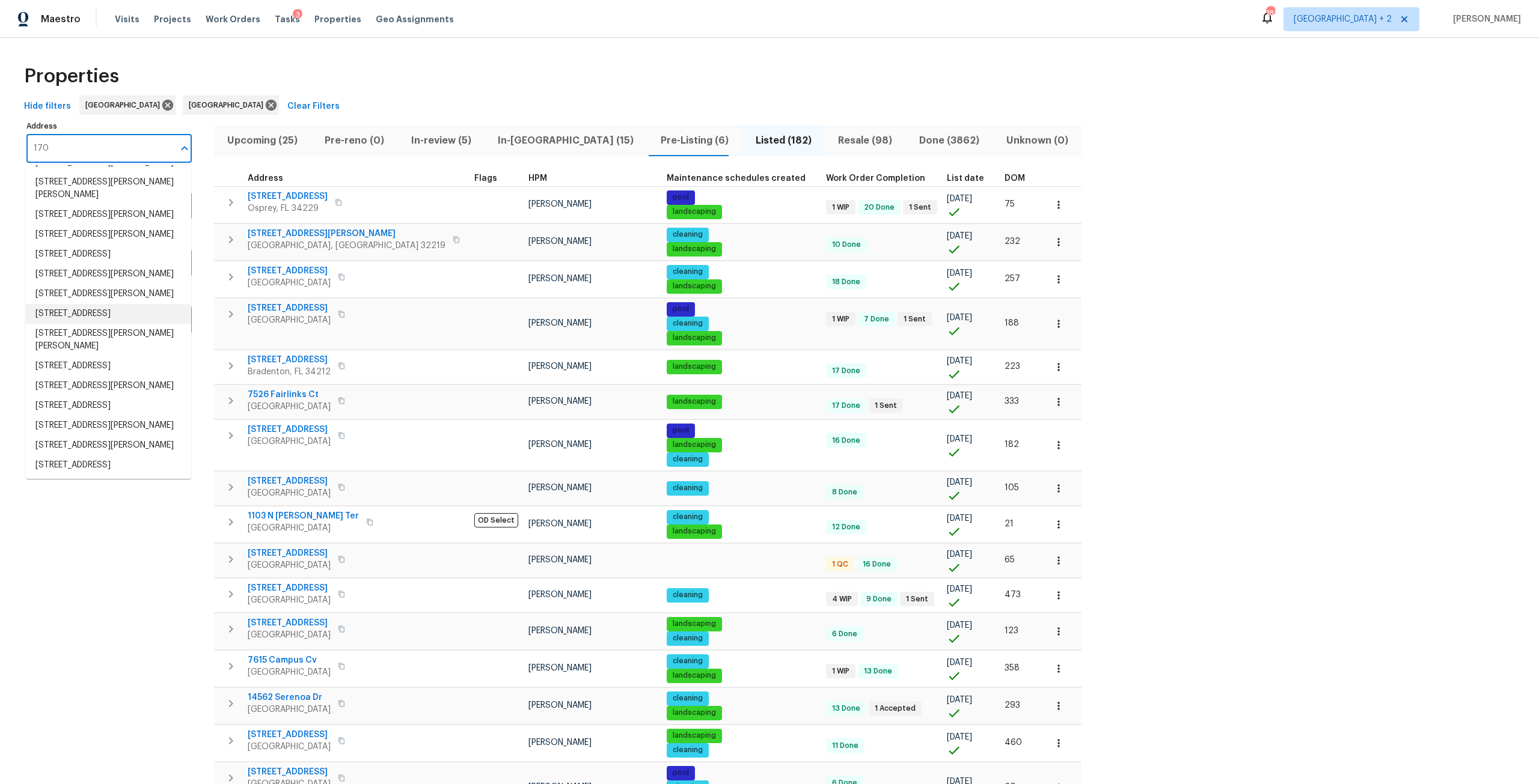
scroll to position [120, 0]
click at [131, 355] on li "170 Pinehurst Dr Stockbridge GA 30281" at bounding box center [109, 345] width 165 height 20
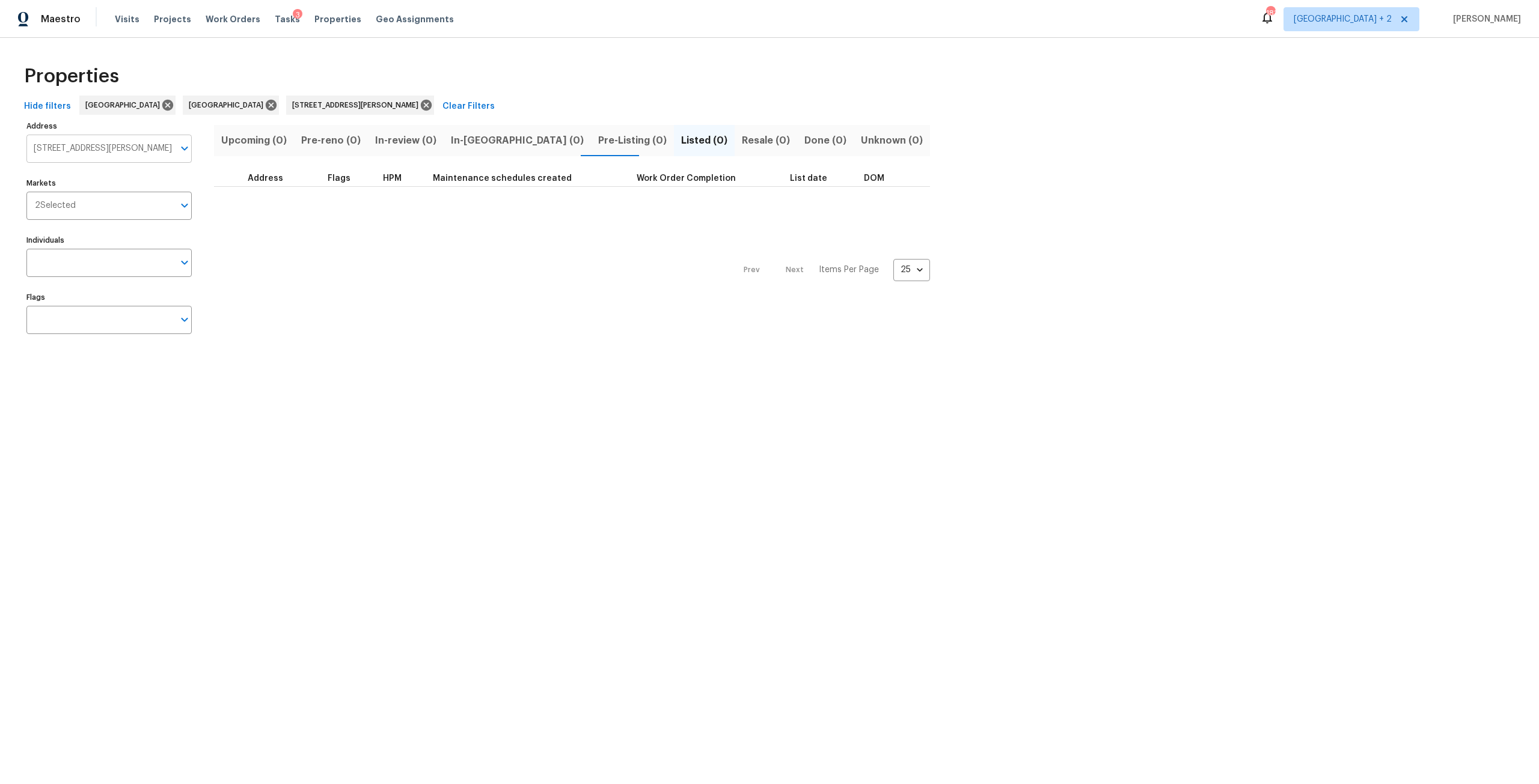
click at [164, 144] on input "170 Pinehurst Dr Stockbridge GA 30281" at bounding box center [100, 148] width 147 height 28
click at [421, 110] on icon at bounding box center [426, 104] width 11 height 11
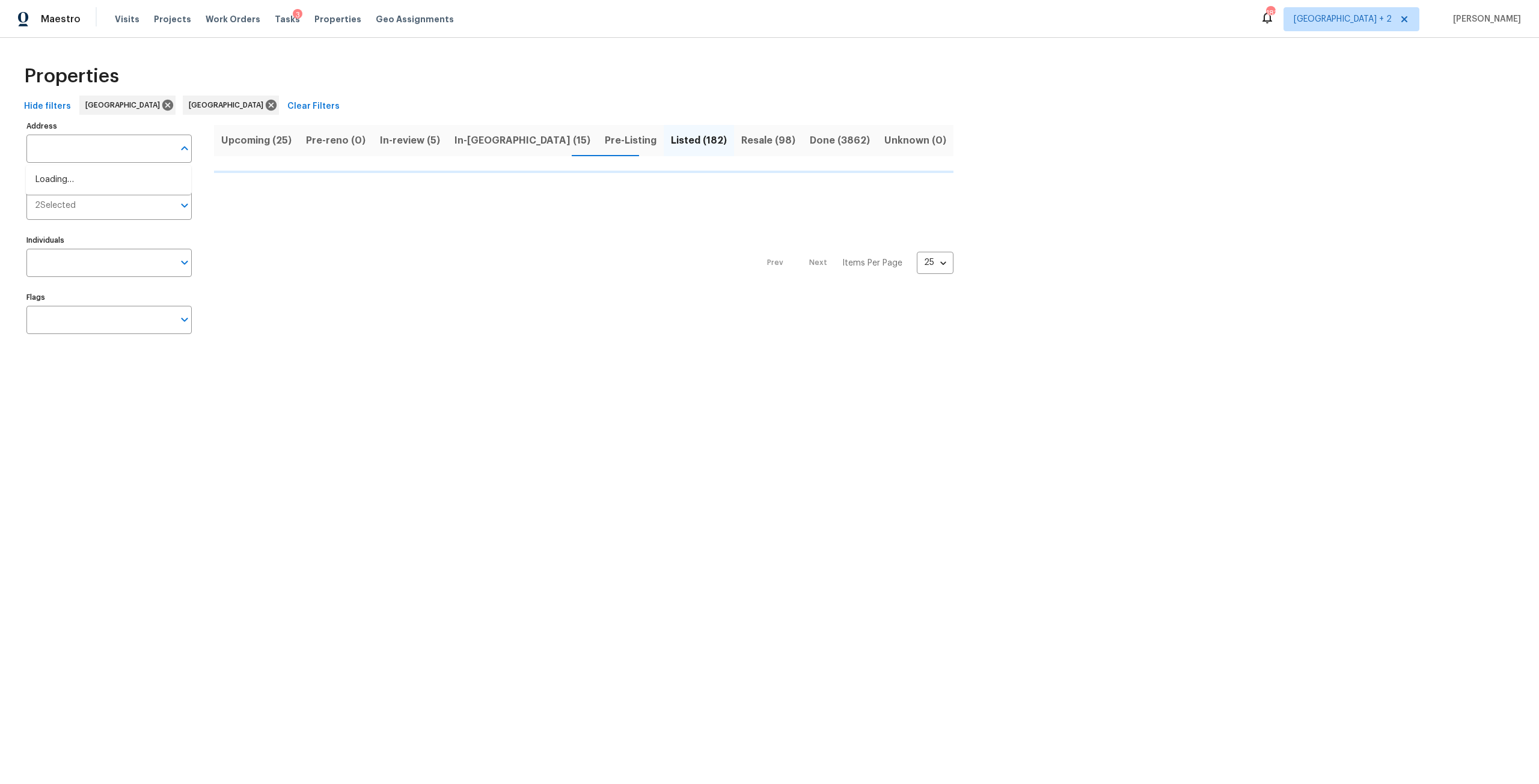
click at [118, 162] on input "Address" at bounding box center [100, 148] width 147 height 28
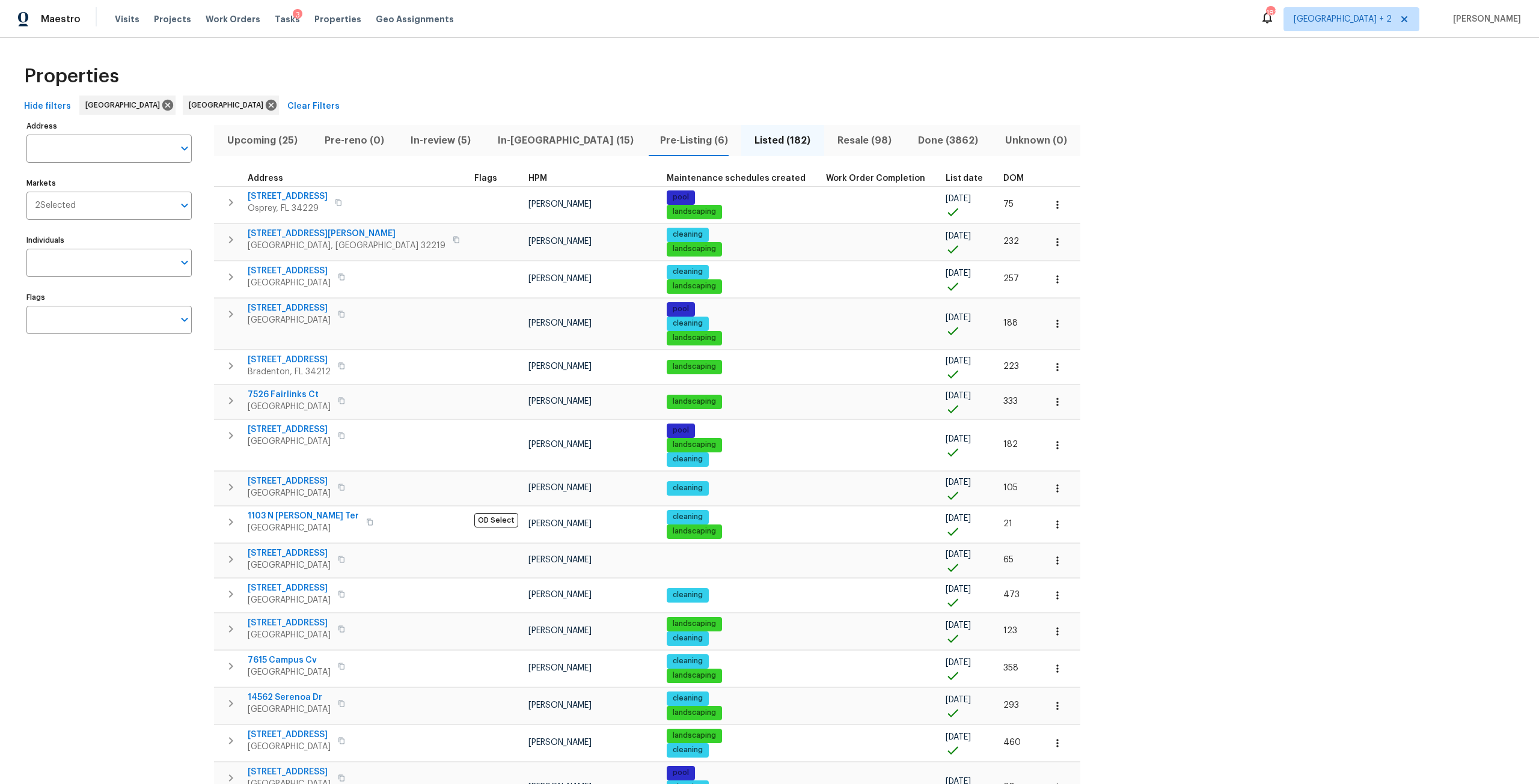
click at [104, 152] on input "text" at bounding box center [100, 148] width 147 height 28
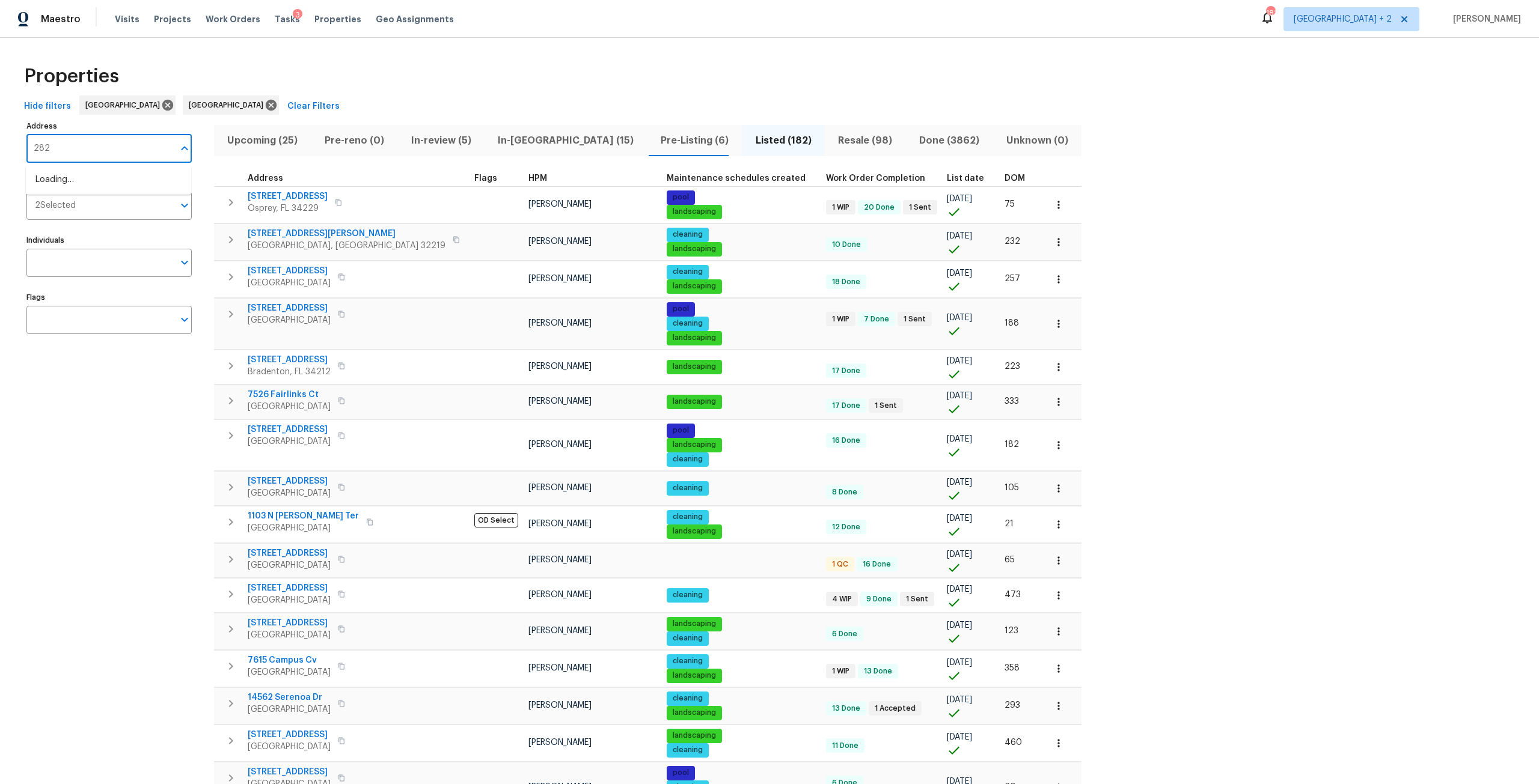
type input "2826"
click at [123, 185] on li "2826 46th St S Gulfport FL 33711" at bounding box center [109, 180] width 165 height 20
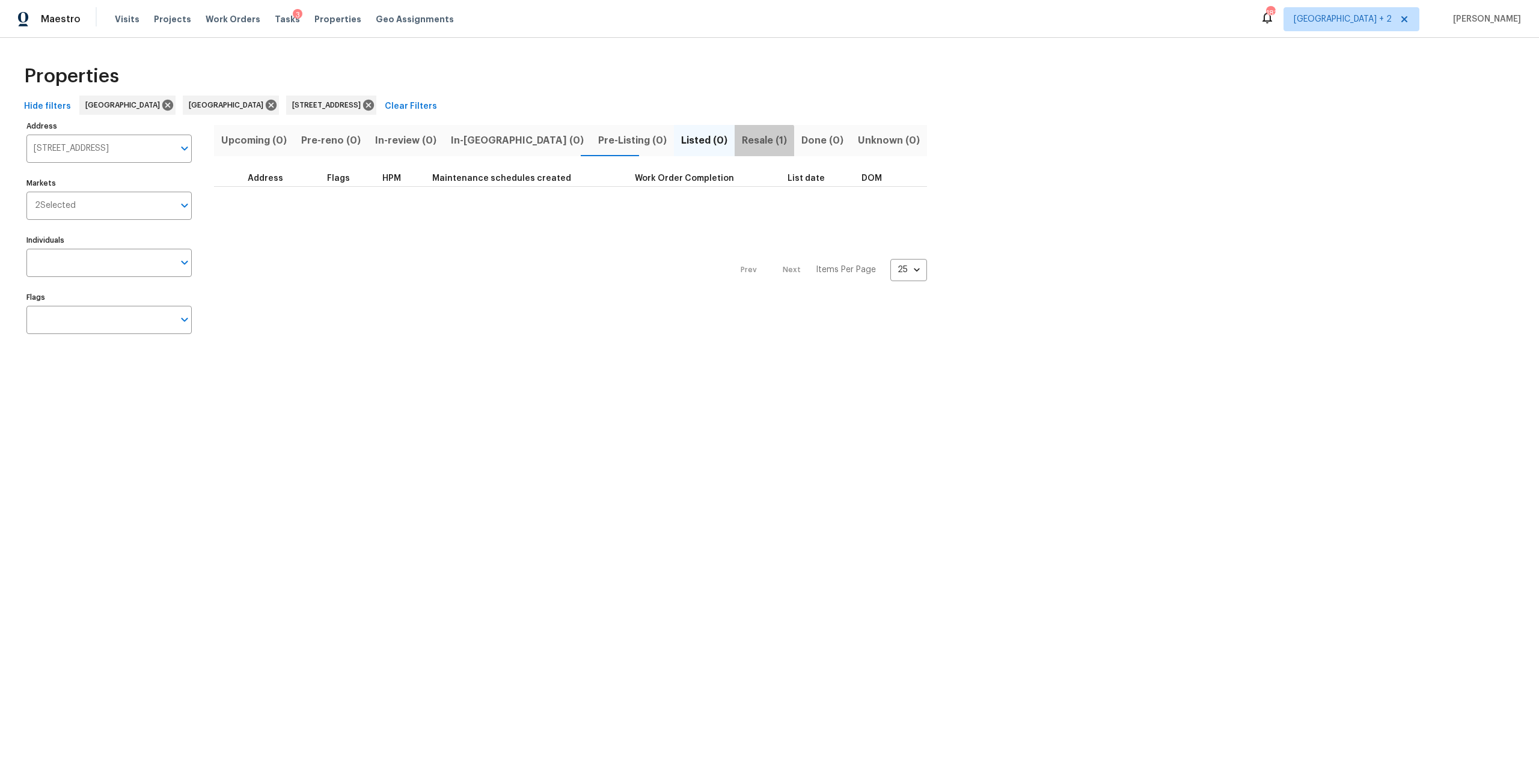
click at [742, 147] on span "Resale (1)" at bounding box center [765, 141] width 45 height 17
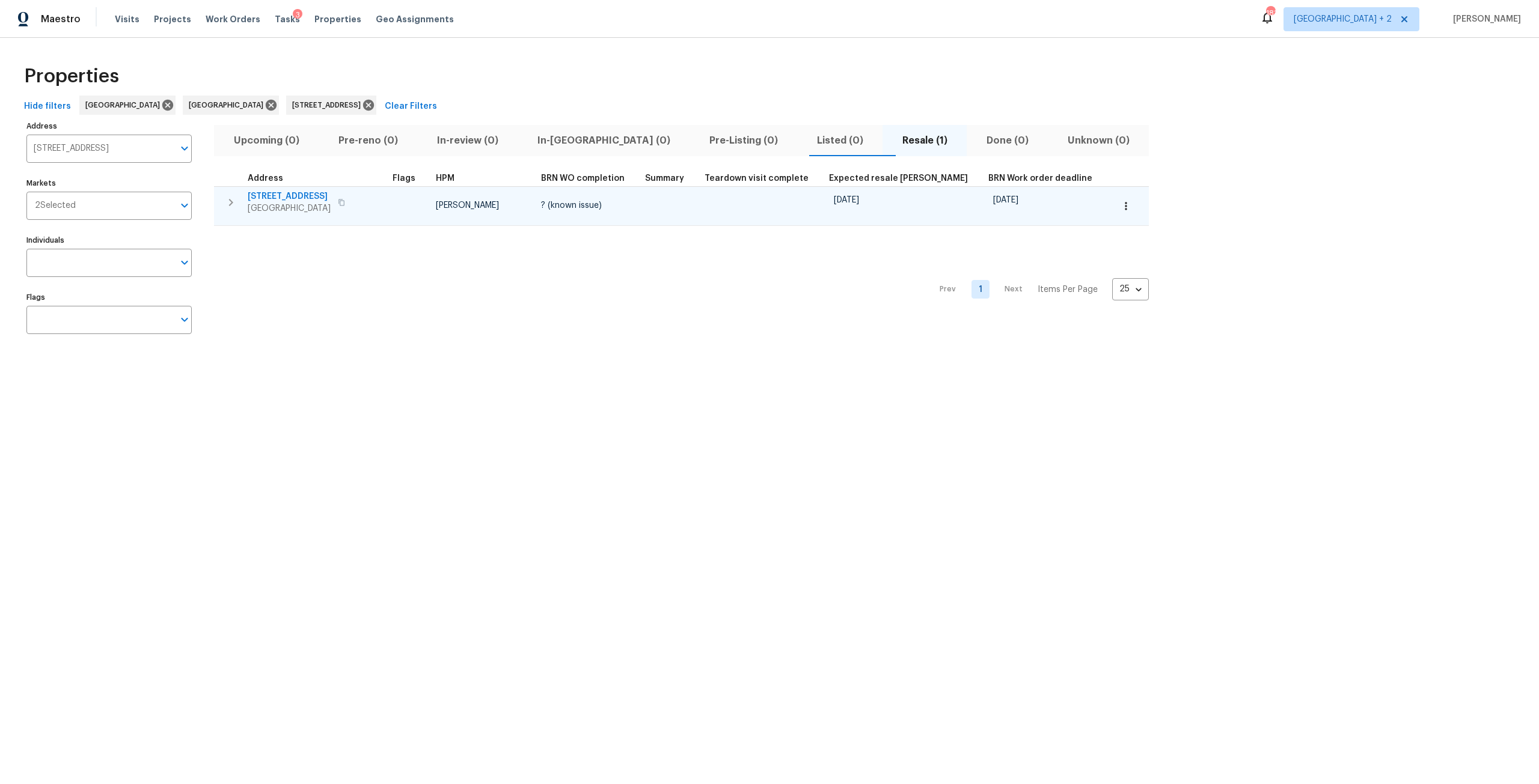
click at [284, 193] on span "2826 46th St S" at bounding box center [289, 196] width 83 height 12
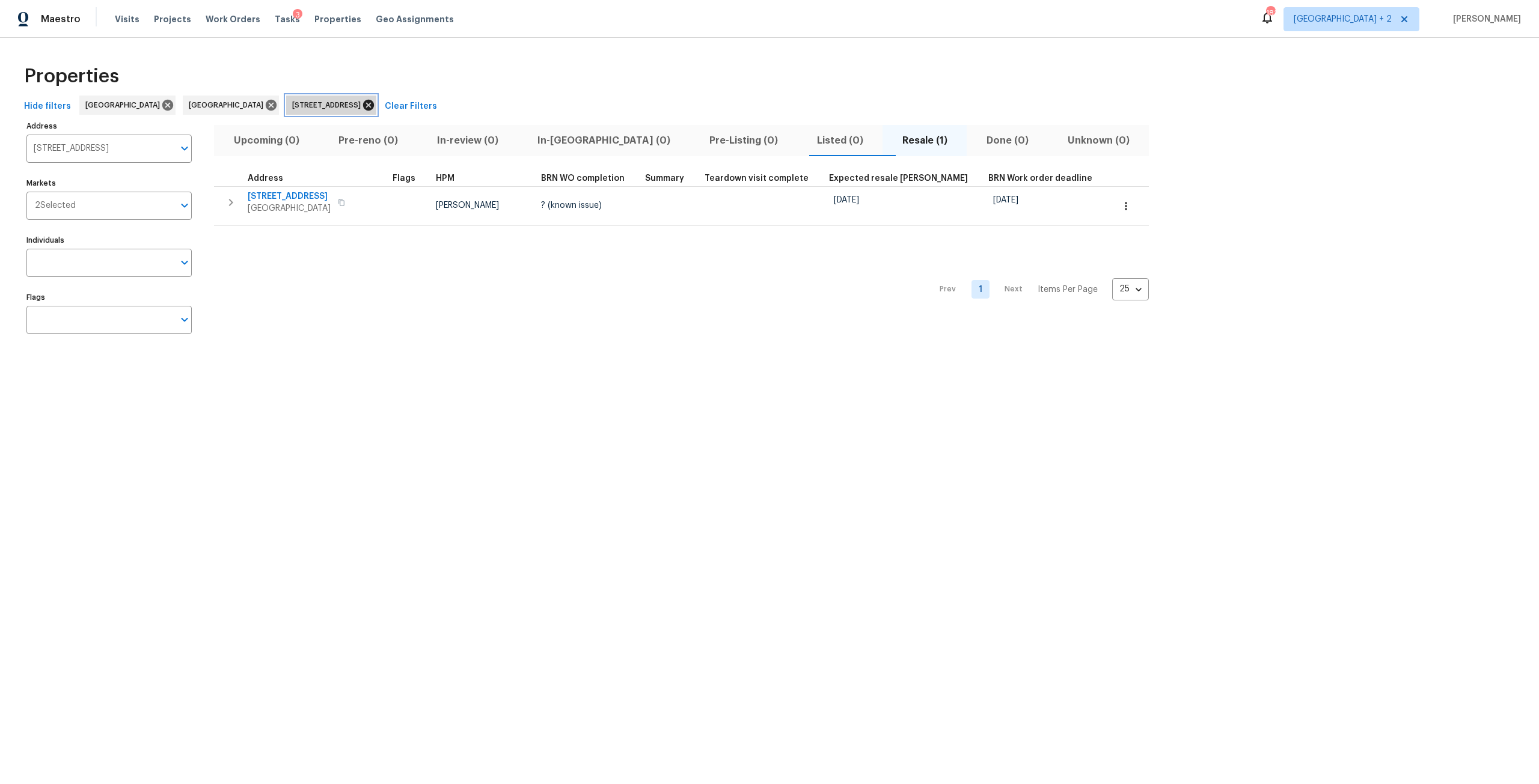
click at [363, 108] on icon at bounding box center [368, 104] width 11 height 11
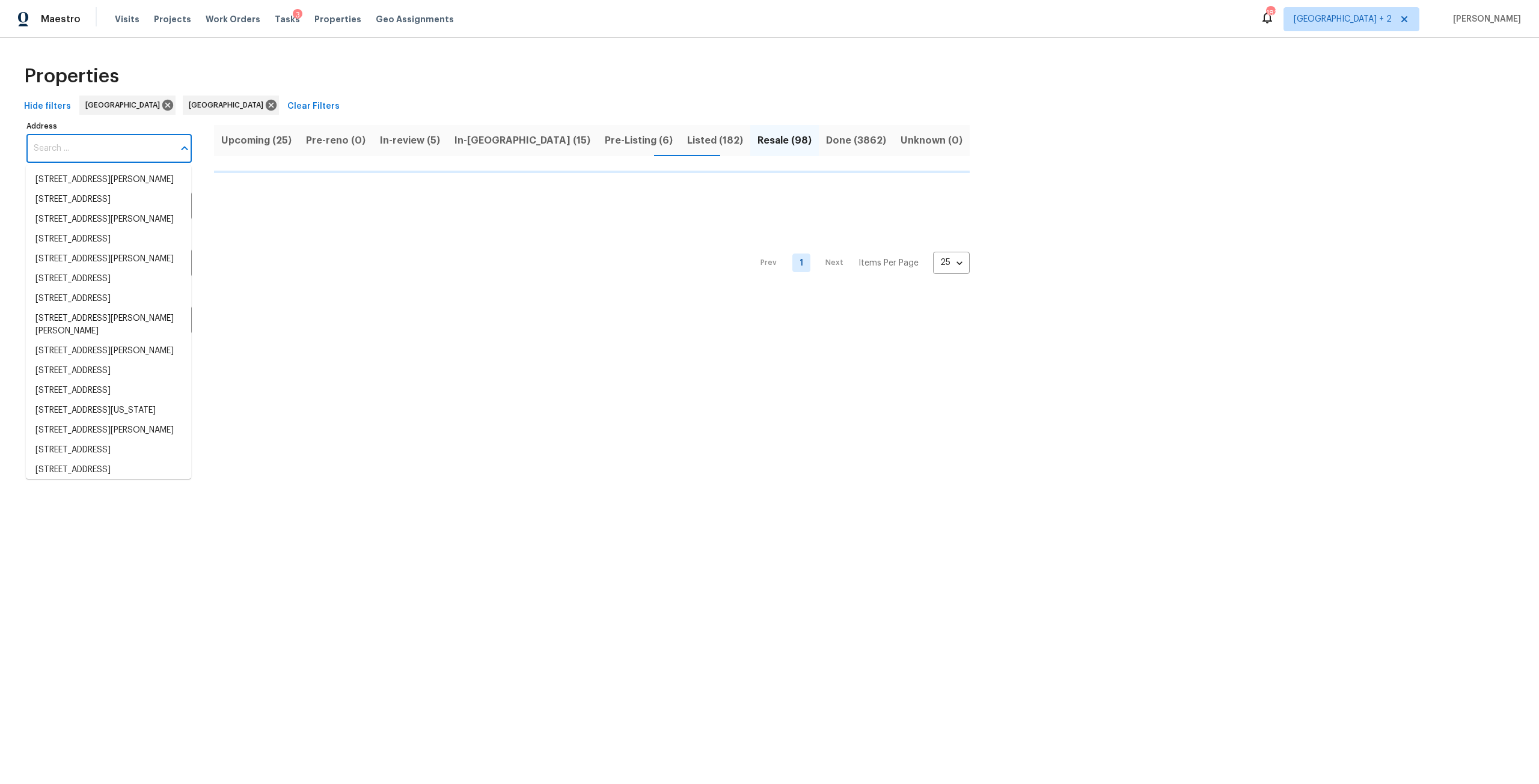
click at [64, 149] on input "Address" at bounding box center [100, 148] width 147 height 28
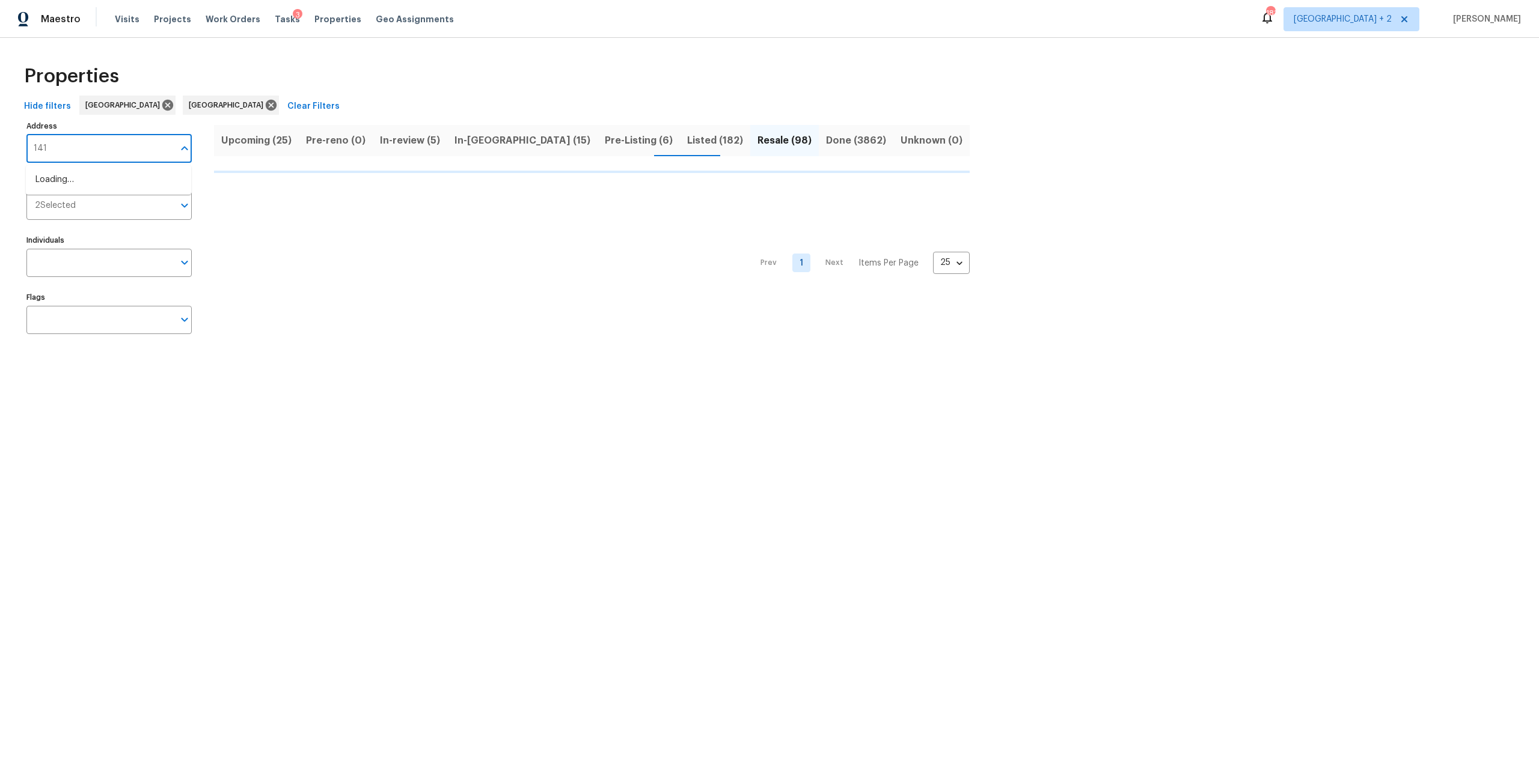
type input "141"
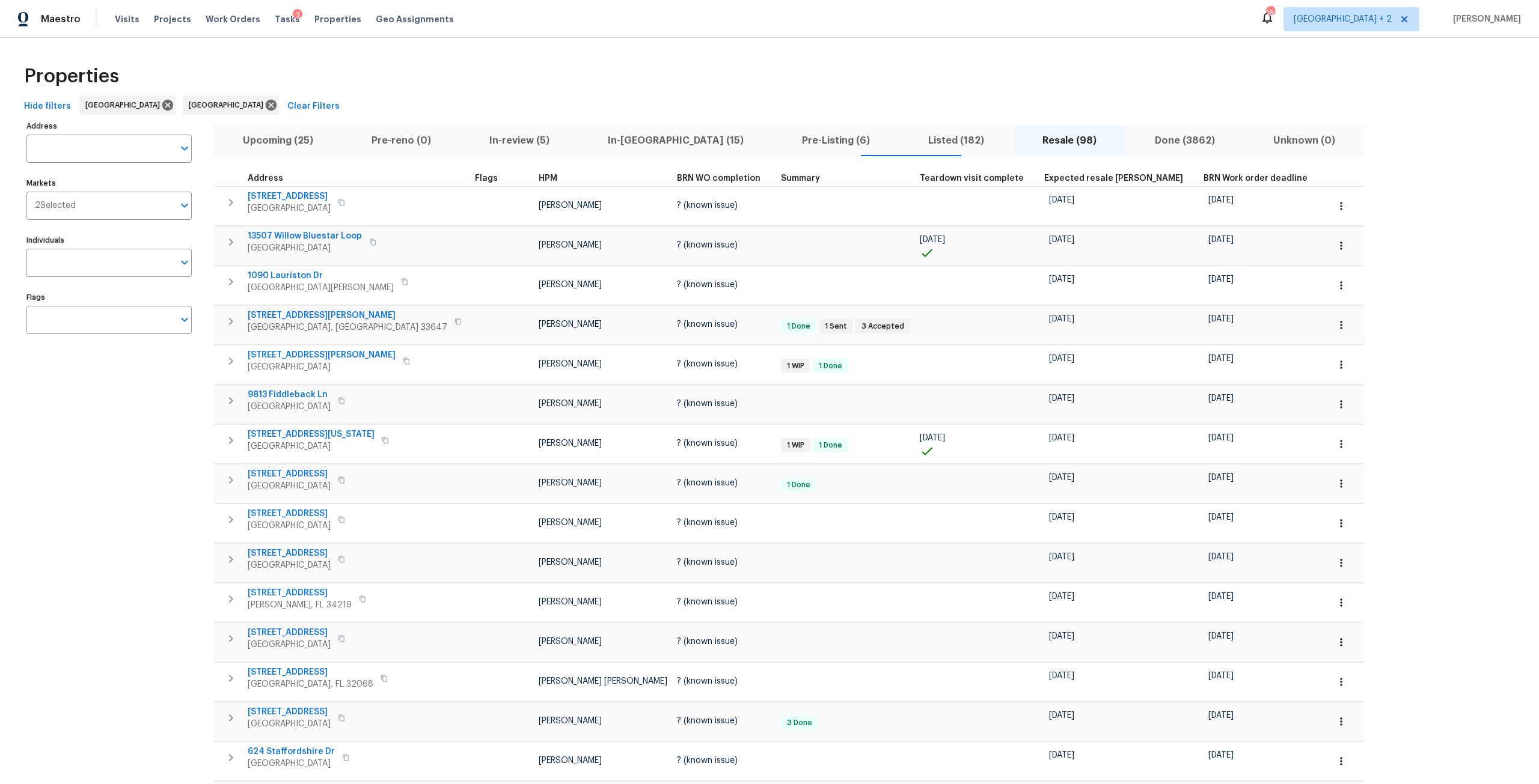
click at [104, 143] on input "Address" at bounding box center [100, 148] width 147 height 28
type input "141"
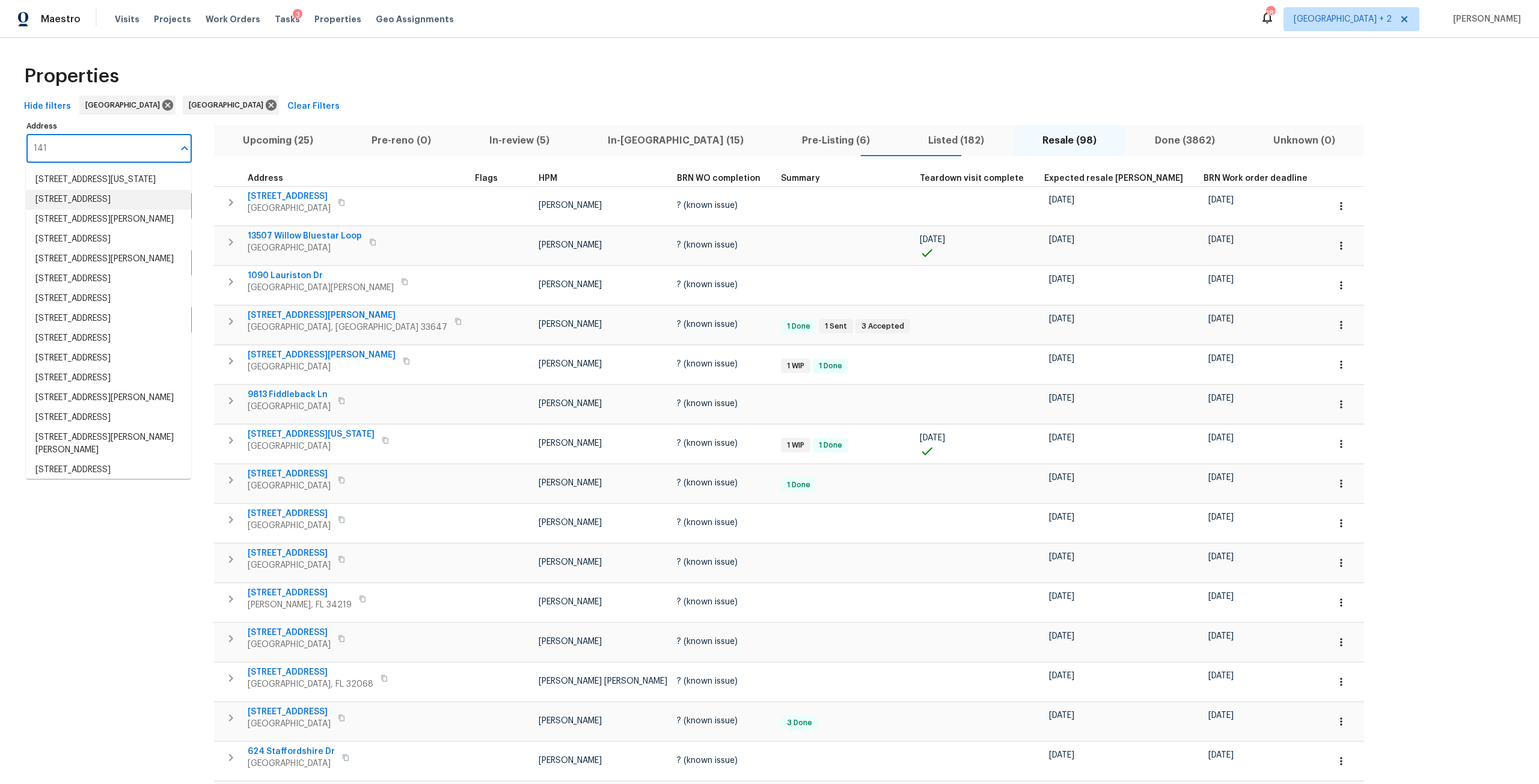
click at [133, 210] on li "141 81st Ave N Saint Petersburg FL 33702" at bounding box center [109, 200] width 165 height 20
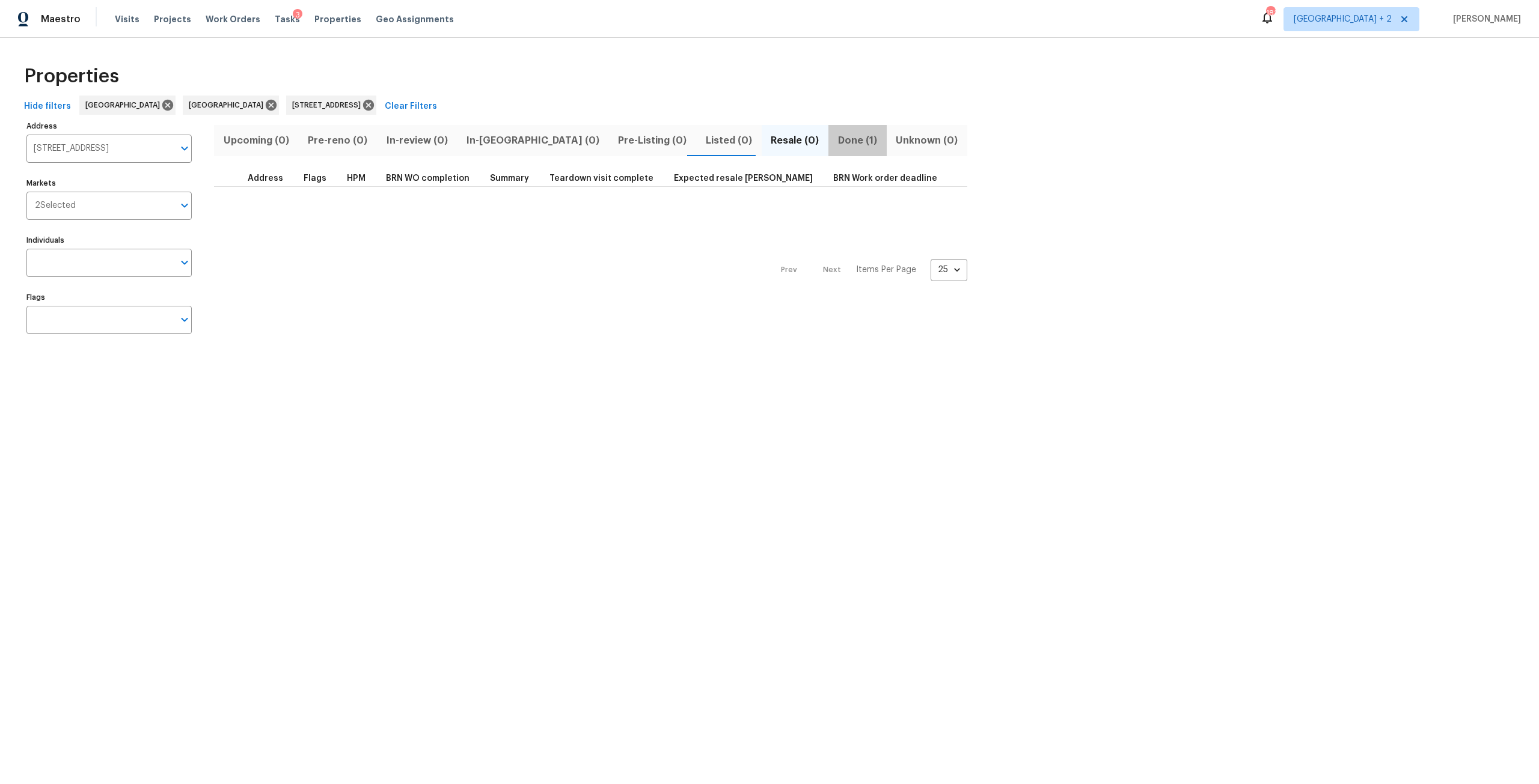
click at [835, 134] on span "Done (1)" at bounding box center [857, 141] width 44 height 17
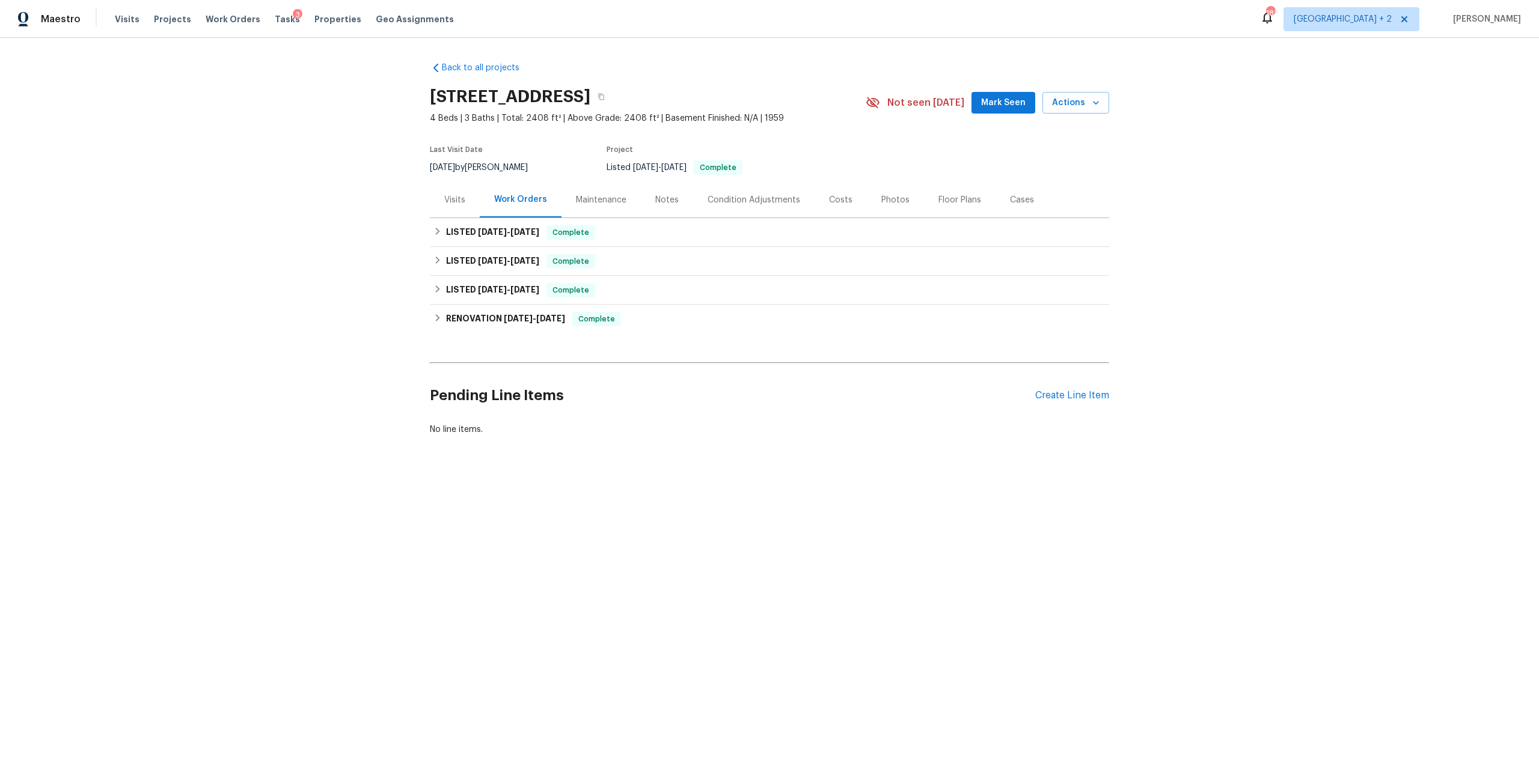
click at [664, 198] on div "Notes" at bounding box center [667, 200] width 24 height 12
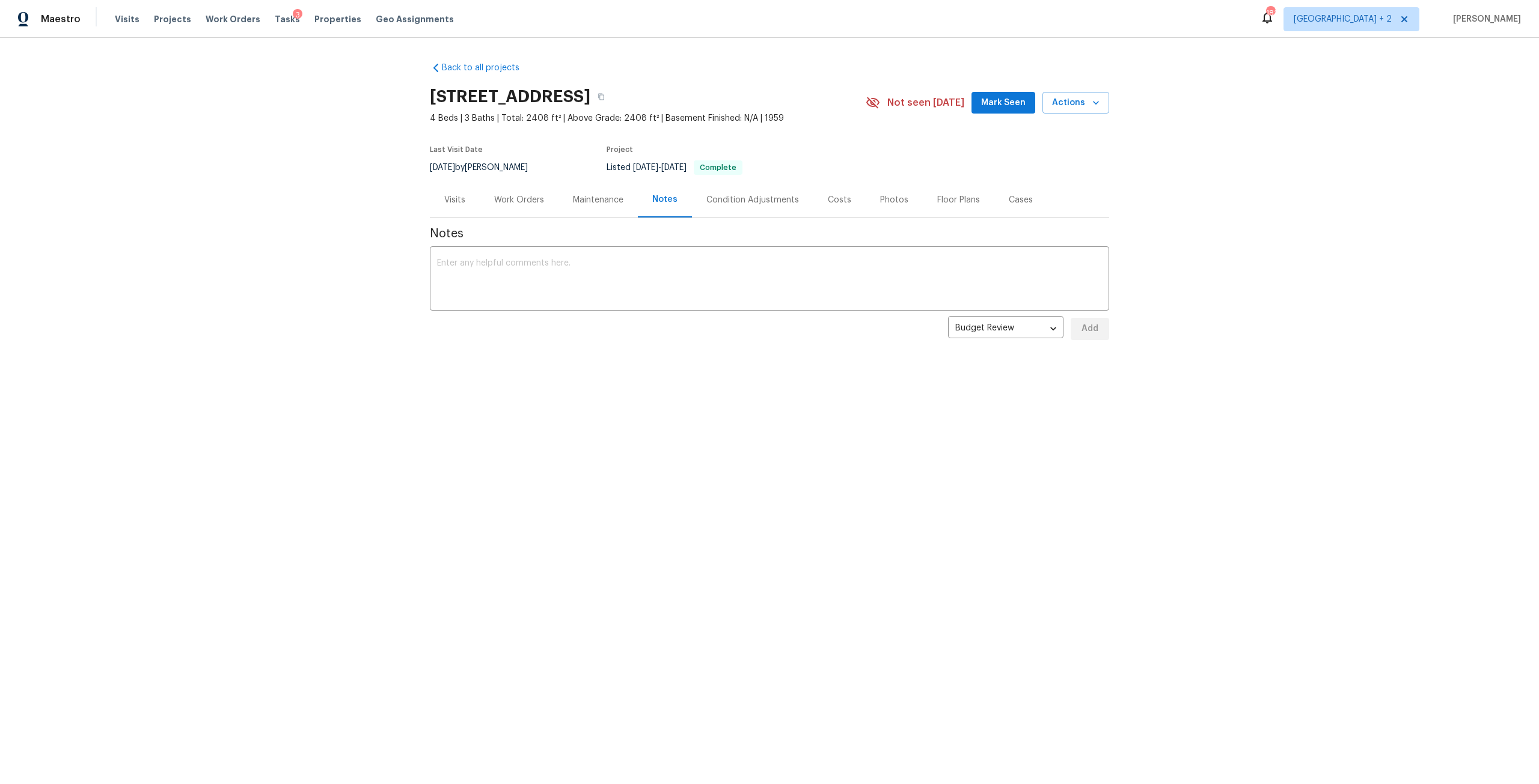
click at [524, 191] on div "Work Orders" at bounding box center [519, 200] width 79 height 35
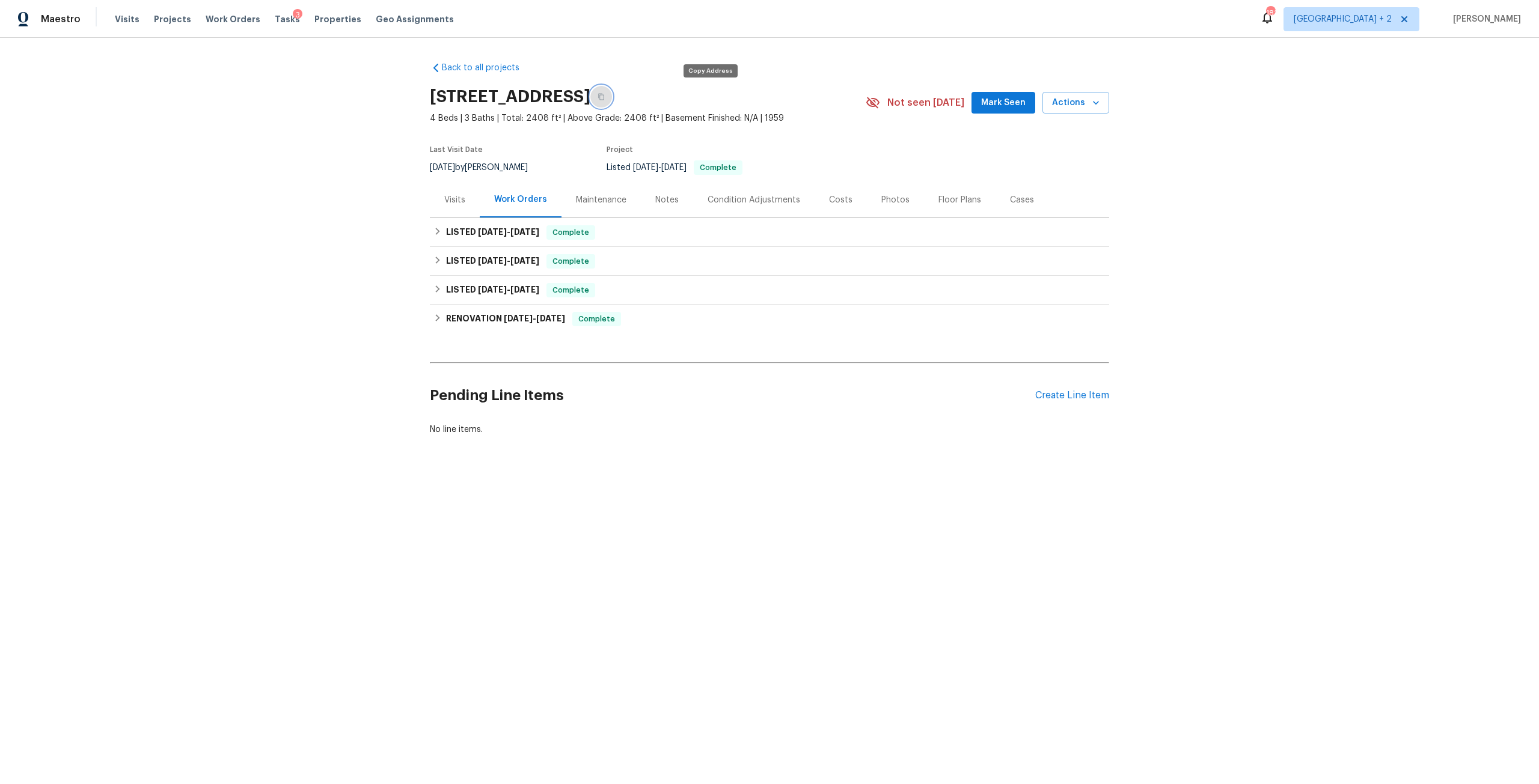
click at [612, 100] on button "button" at bounding box center [601, 96] width 22 height 22
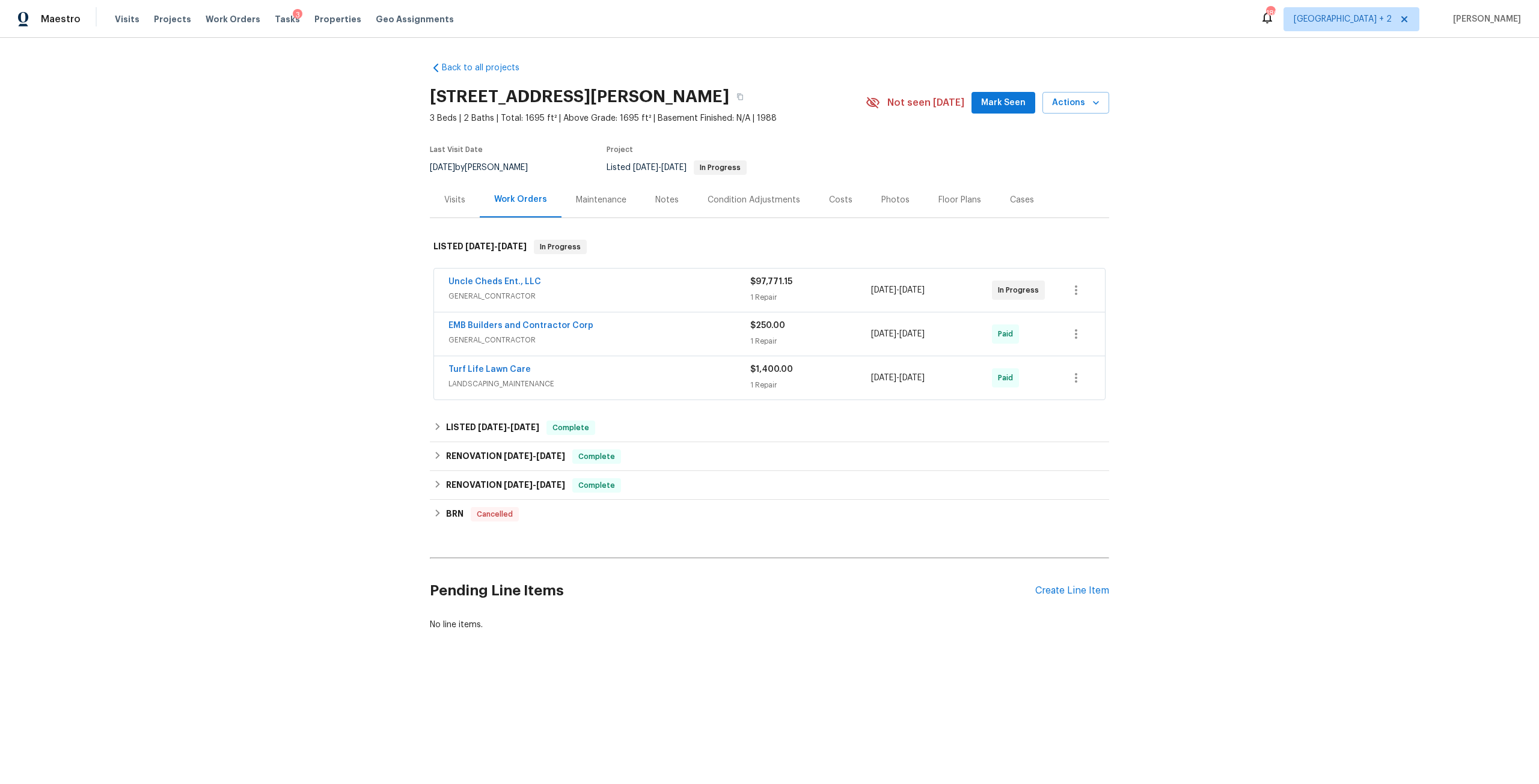
click at [537, 284] on div "Uncle Cheds Ent., LLC" at bounding box center [599, 283] width 302 height 14
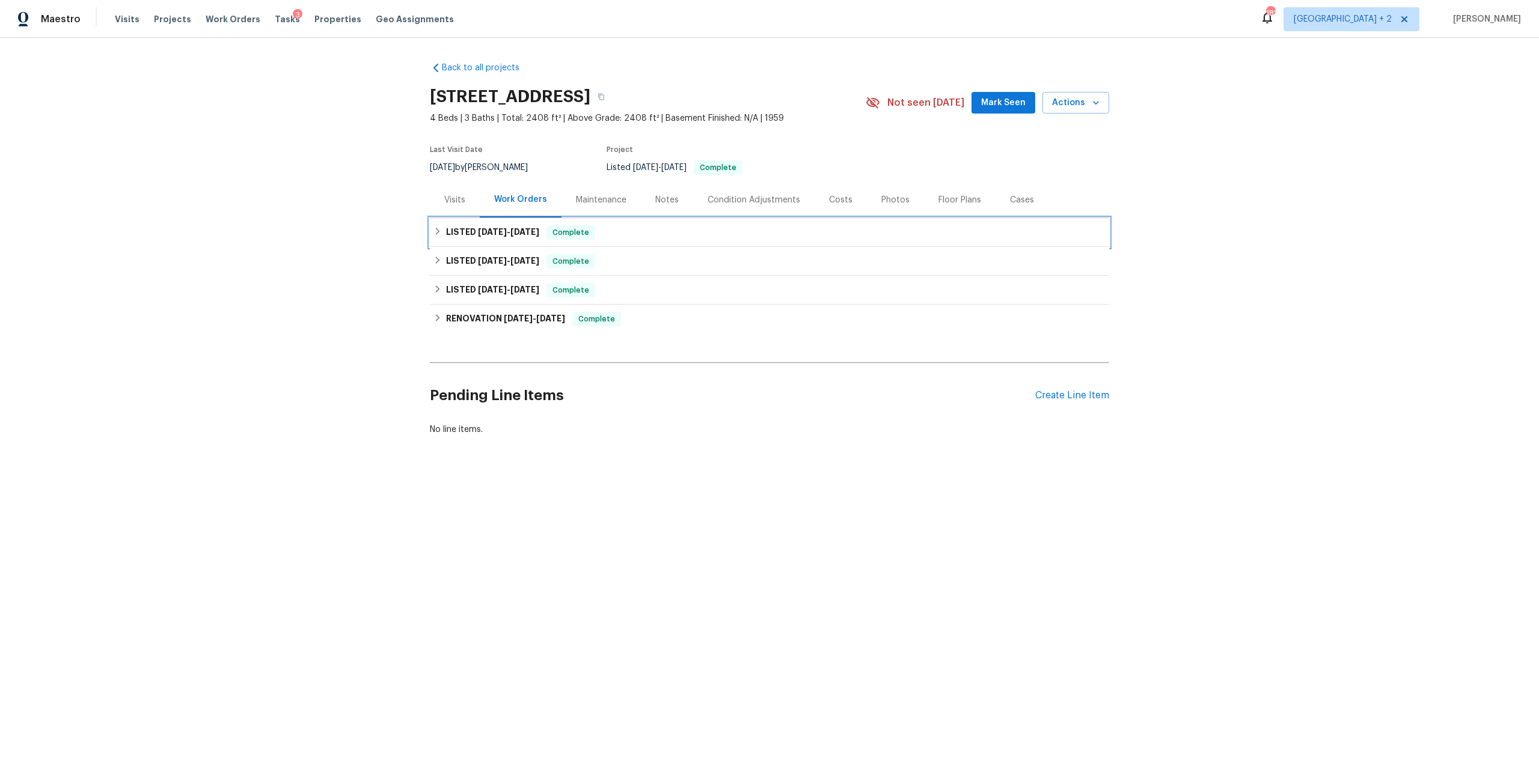
click at [495, 237] on h6 "LISTED [DATE] - [DATE]" at bounding box center [493, 232] width 93 height 14
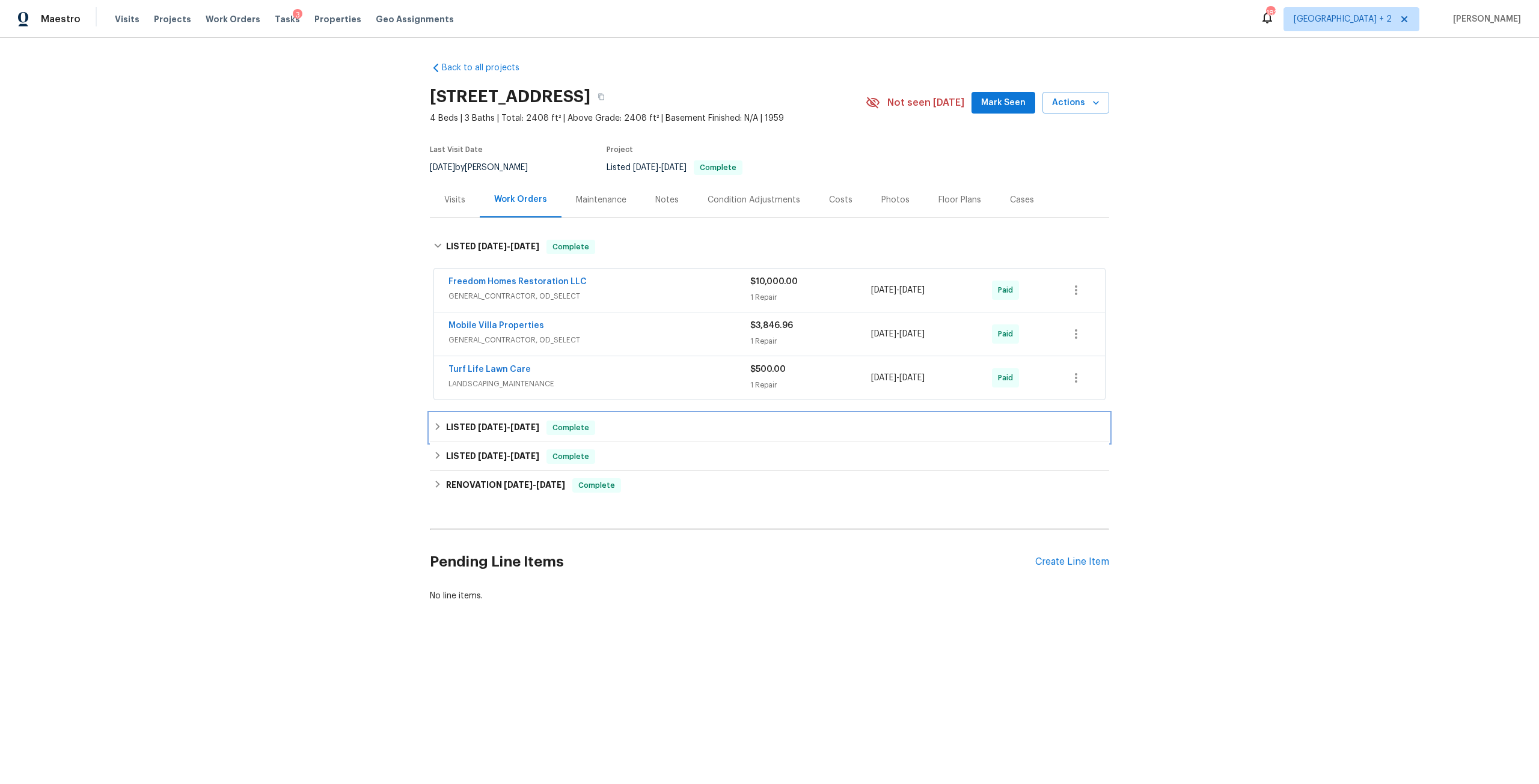
click at [547, 426] on div "LISTED [DATE] - [DATE] Complete" at bounding box center [770, 428] width 672 height 14
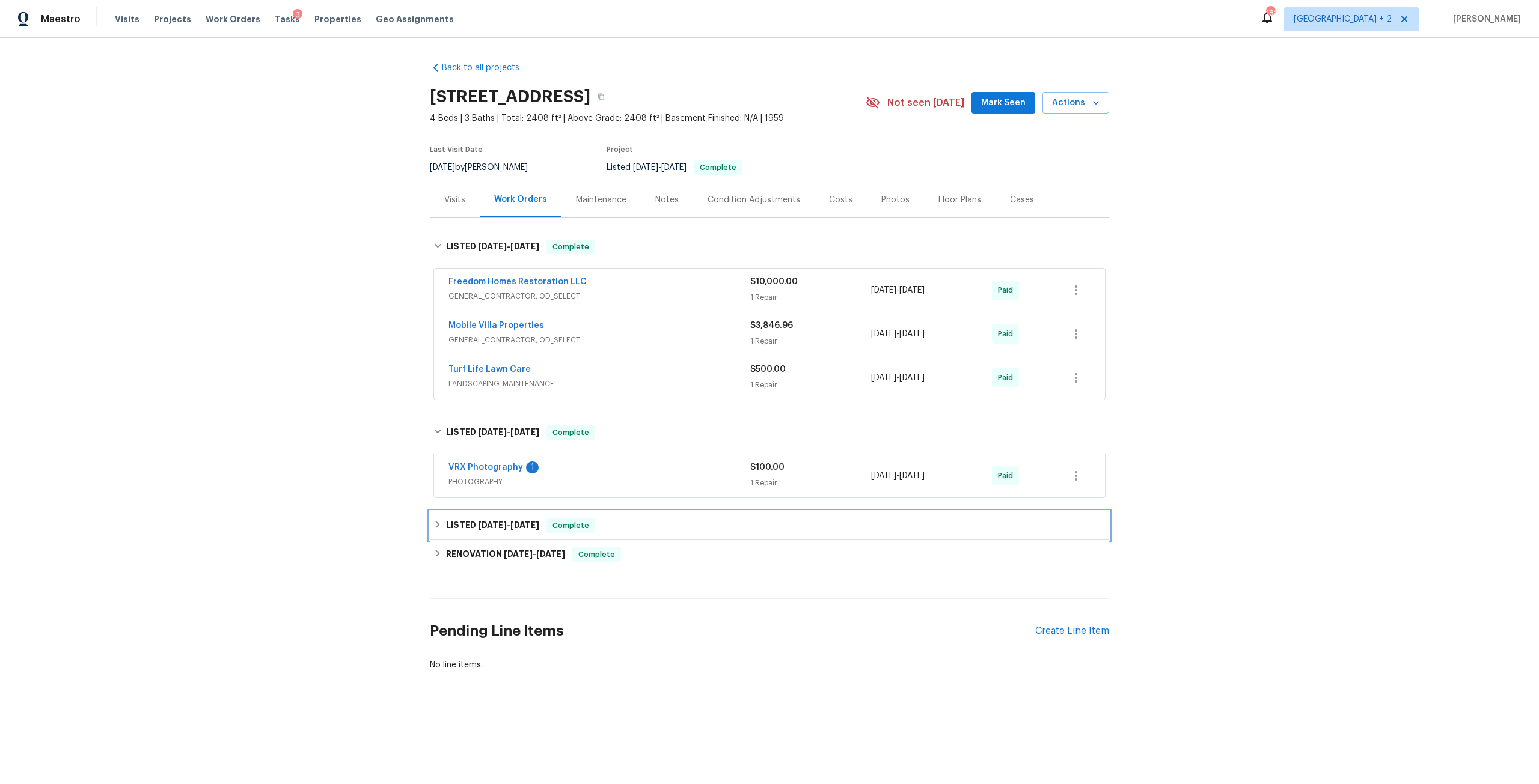
click at [500, 531] on h6 "LISTED 4/8/24 - 4/12/24" at bounding box center [493, 525] width 93 height 14
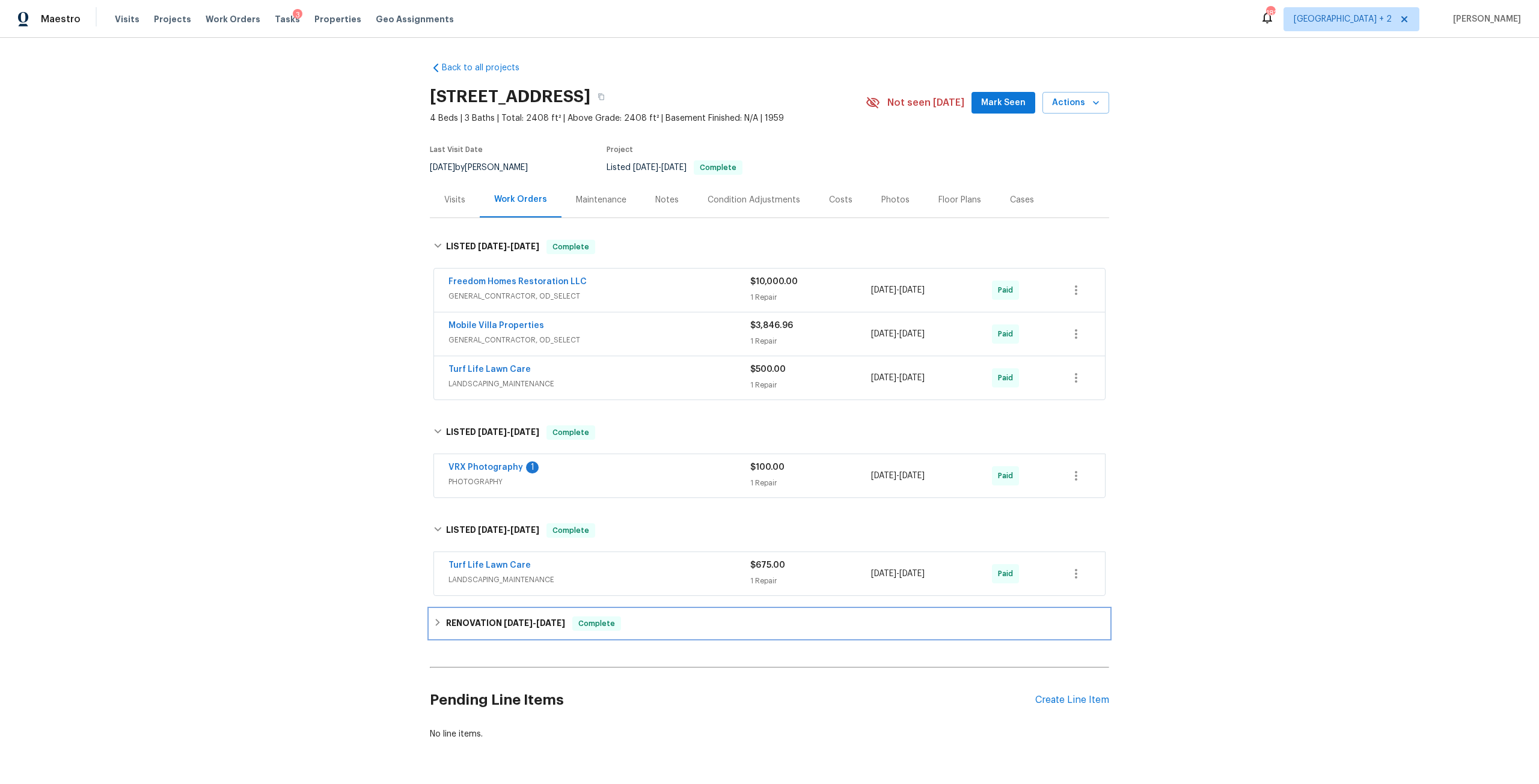
click at [542, 626] on span "3/27/24" at bounding box center [551, 623] width 29 height 9
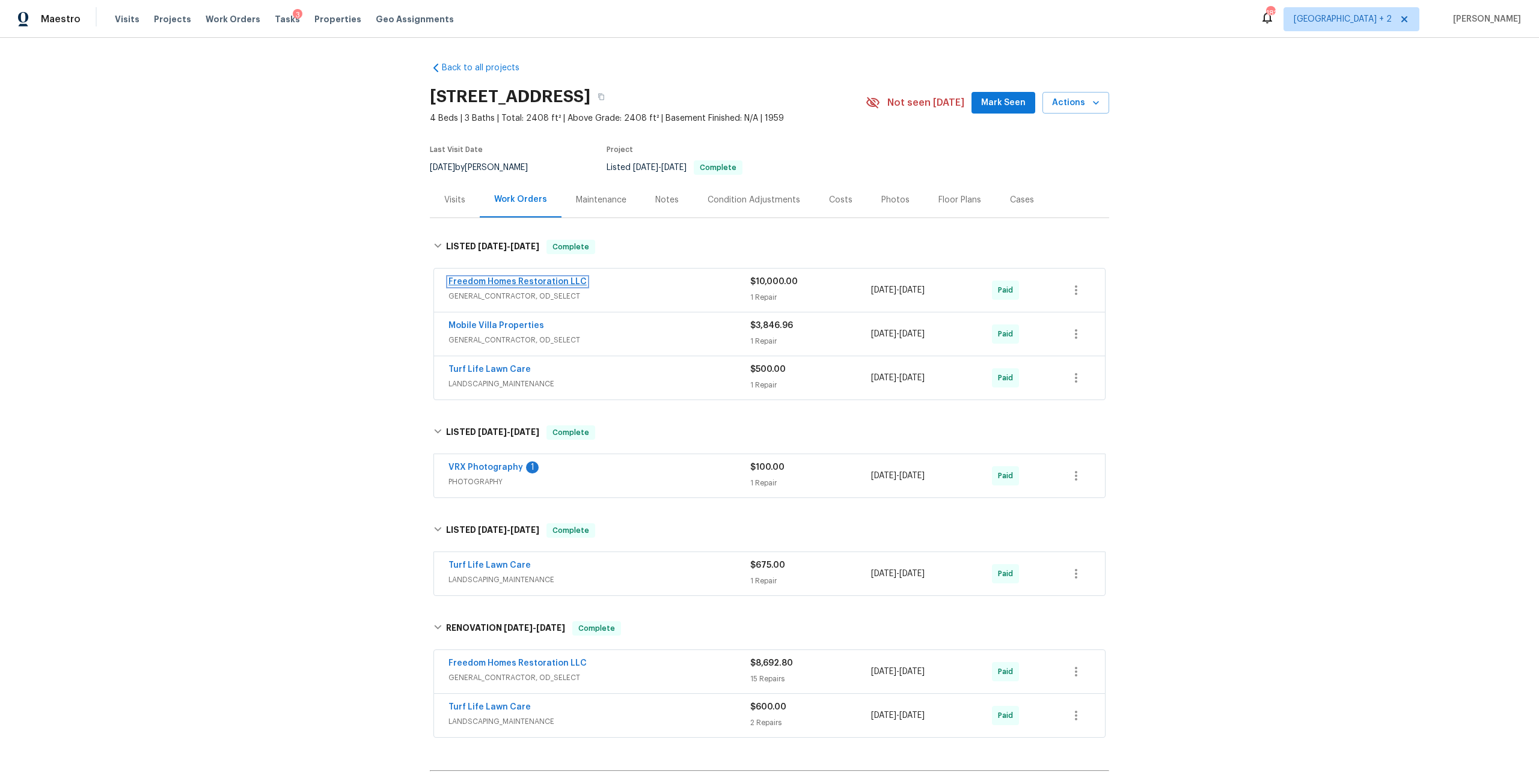
click at [497, 278] on link "Freedom Homes Restoration LLC" at bounding box center [518, 282] width 138 height 9
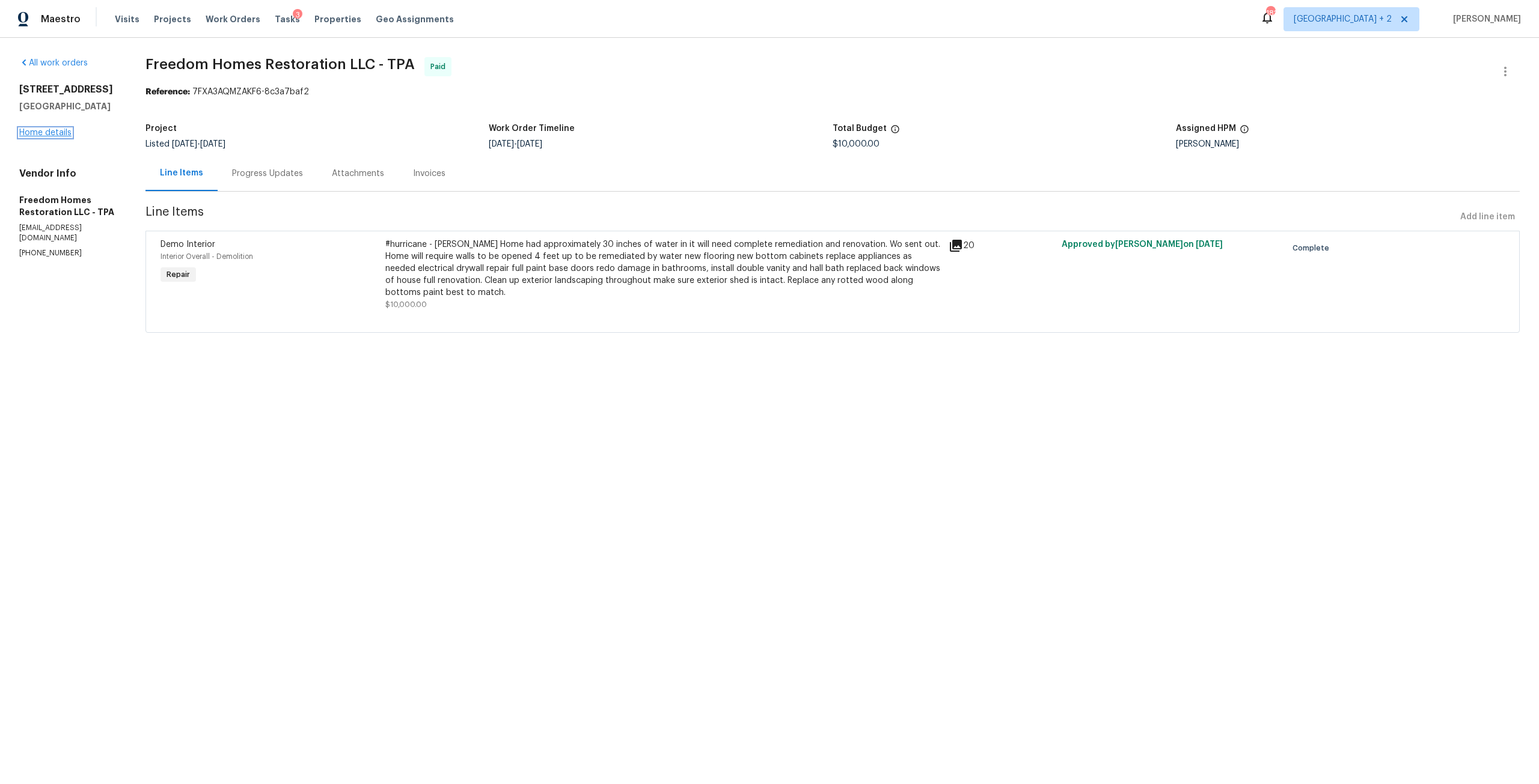
click at [27, 133] on link "Home details" at bounding box center [45, 133] width 52 height 9
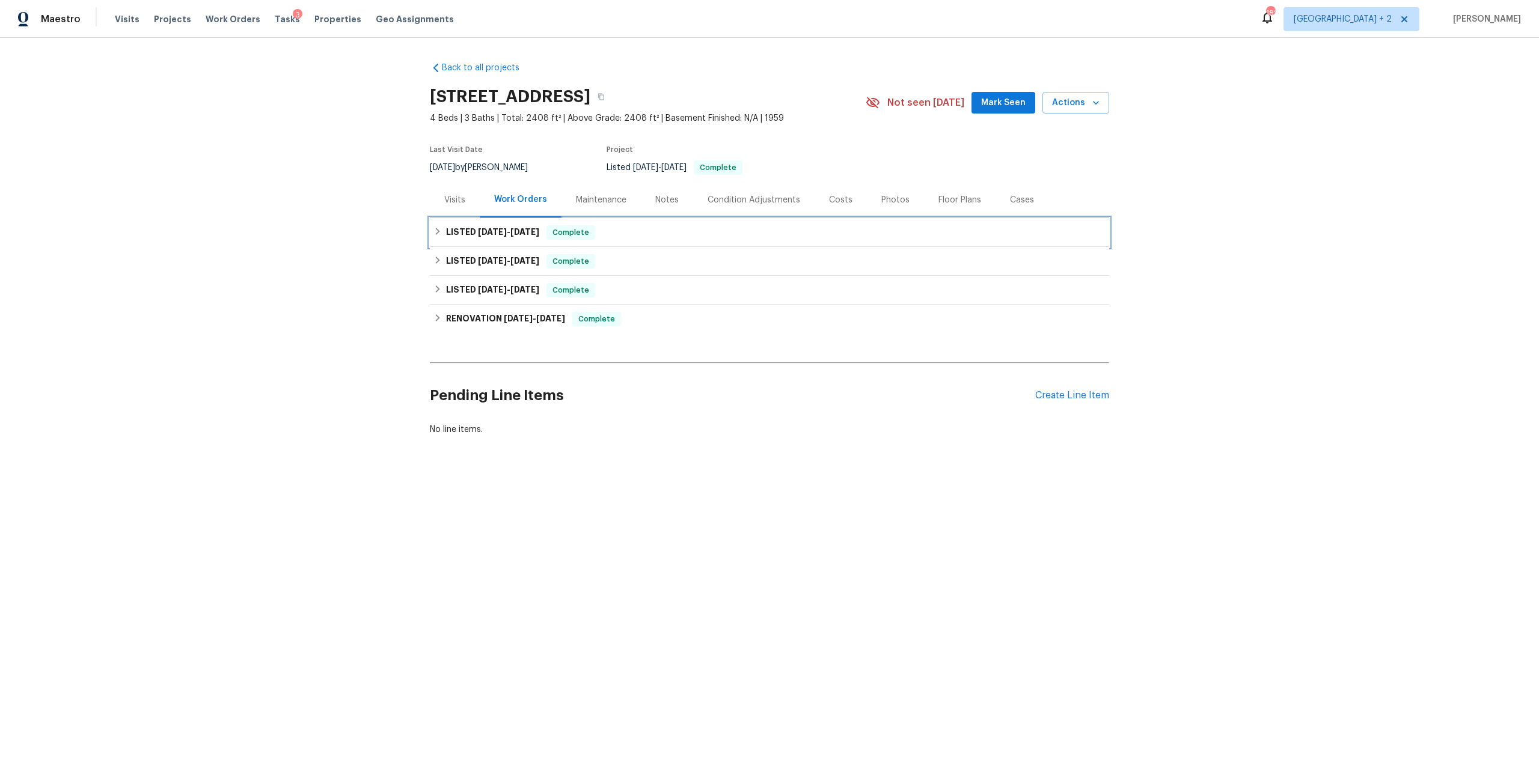
click at [528, 230] on span "10/1/25" at bounding box center [525, 232] width 29 height 9
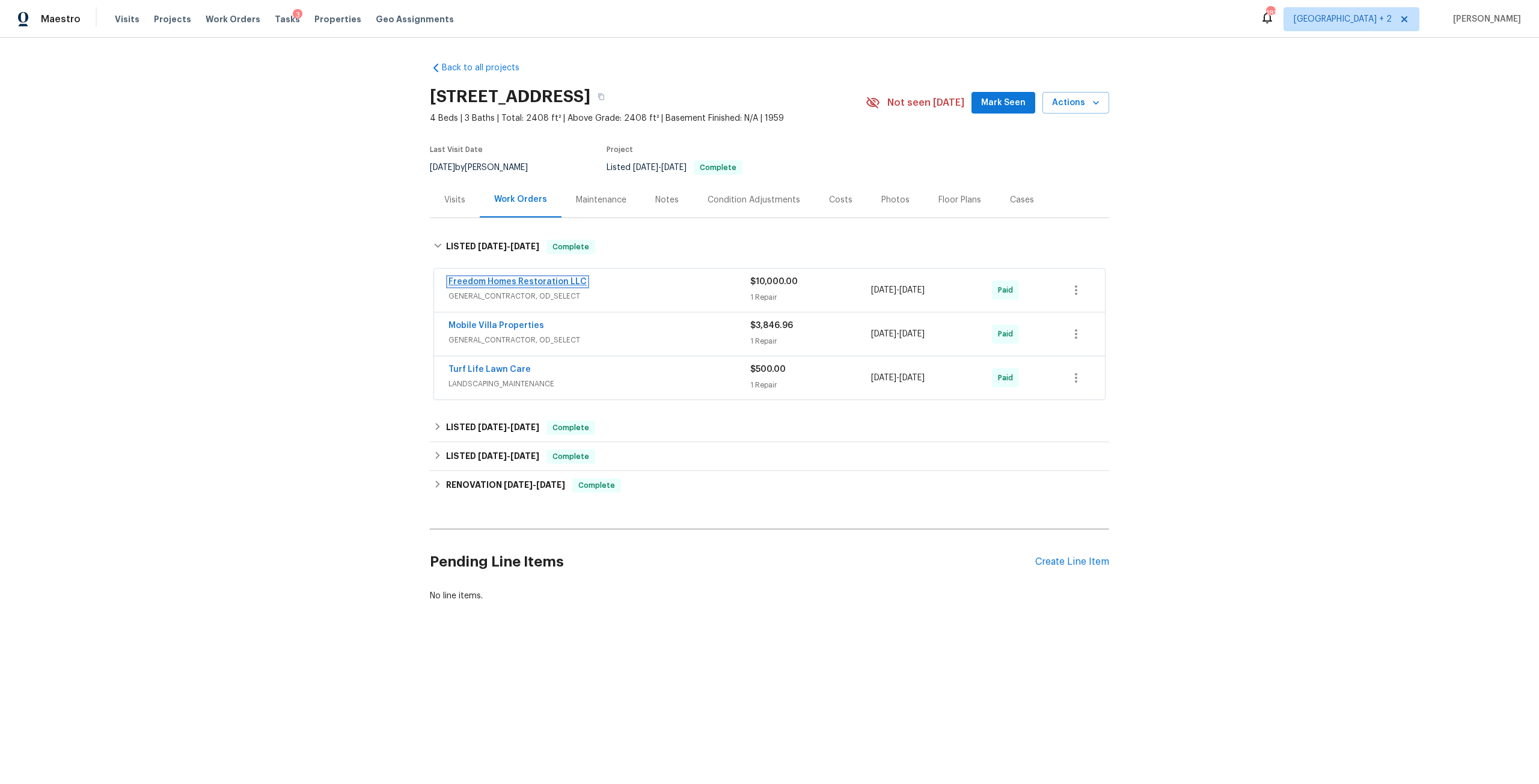
click at [525, 284] on link "Freedom Homes Restoration LLC" at bounding box center [518, 282] width 138 height 9
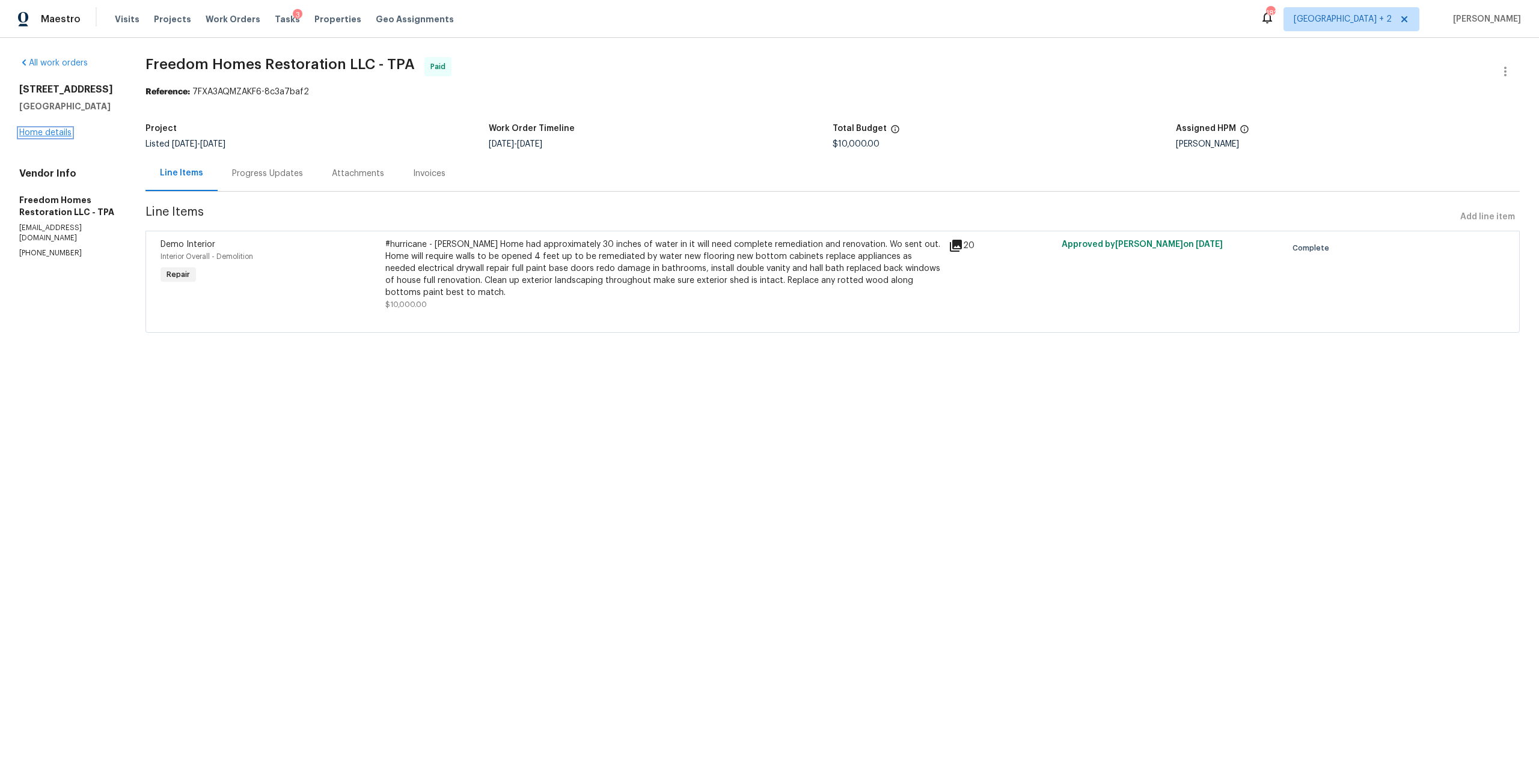
click at [42, 134] on link "Home details" at bounding box center [45, 133] width 52 height 9
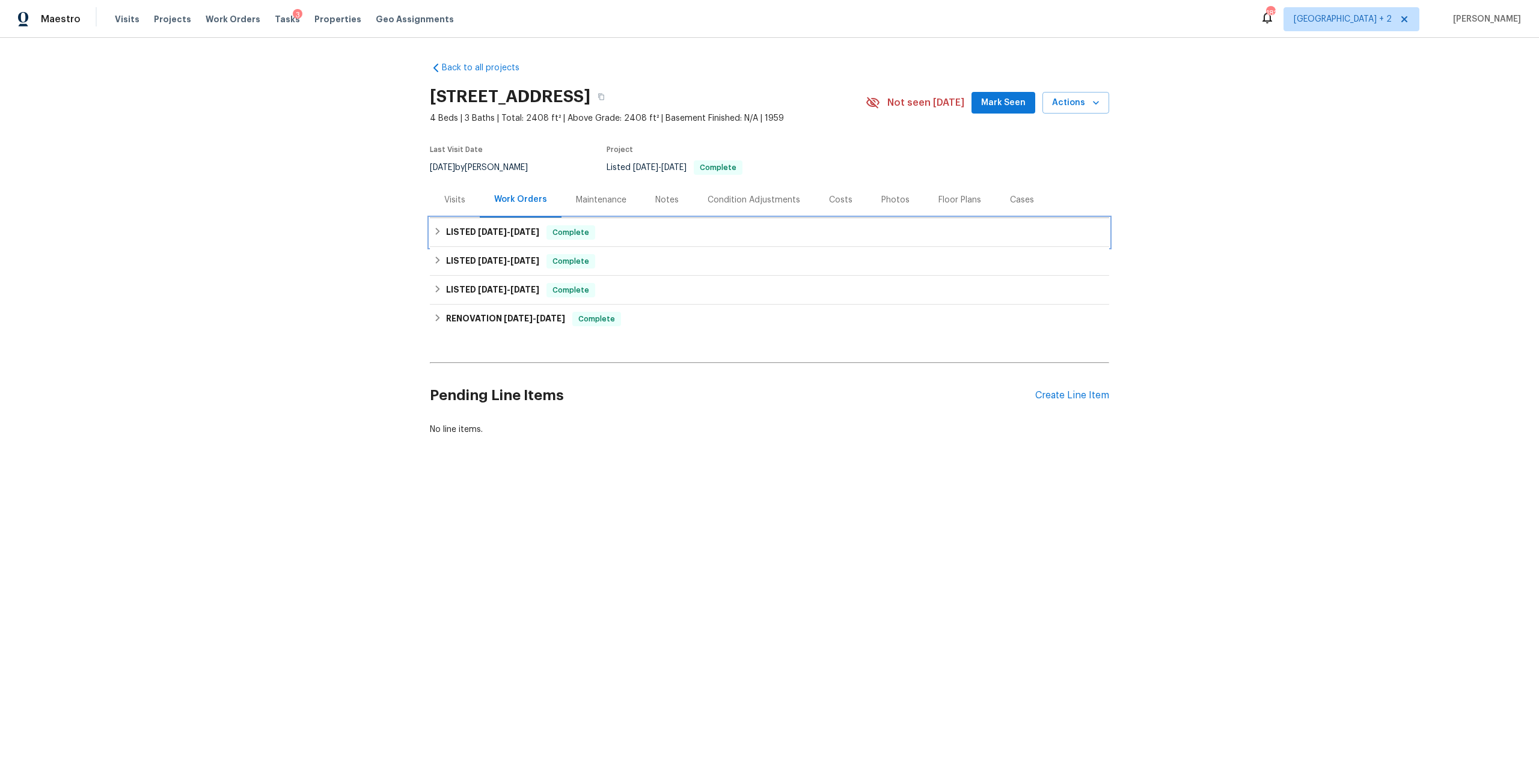
click at [501, 224] on div "LISTED 10/1/24 - 10/1/25 Complete" at bounding box center [770, 233] width 679 height 29
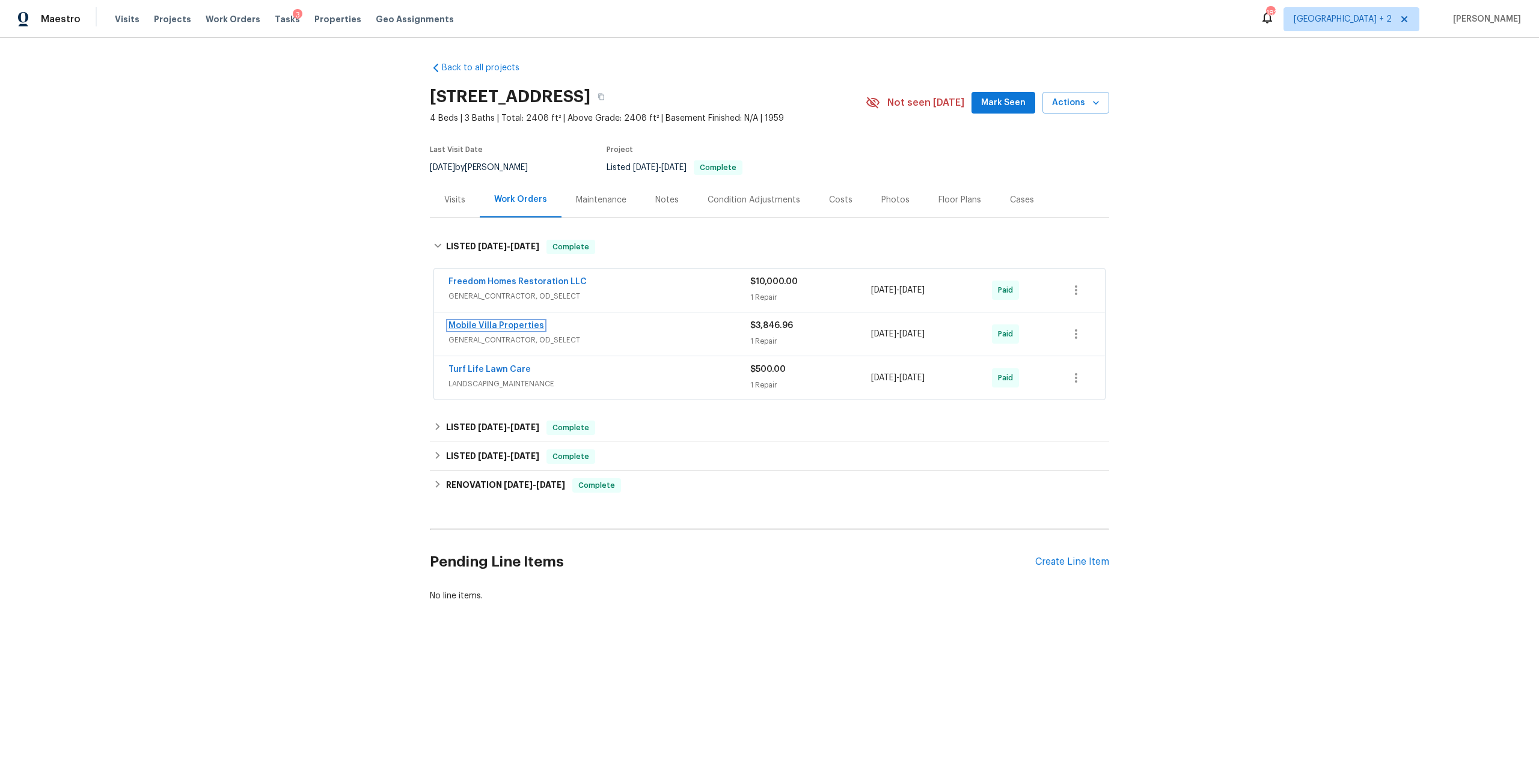
click at [505, 326] on link "Mobile Villa Properties" at bounding box center [496, 326] width 96 height 9
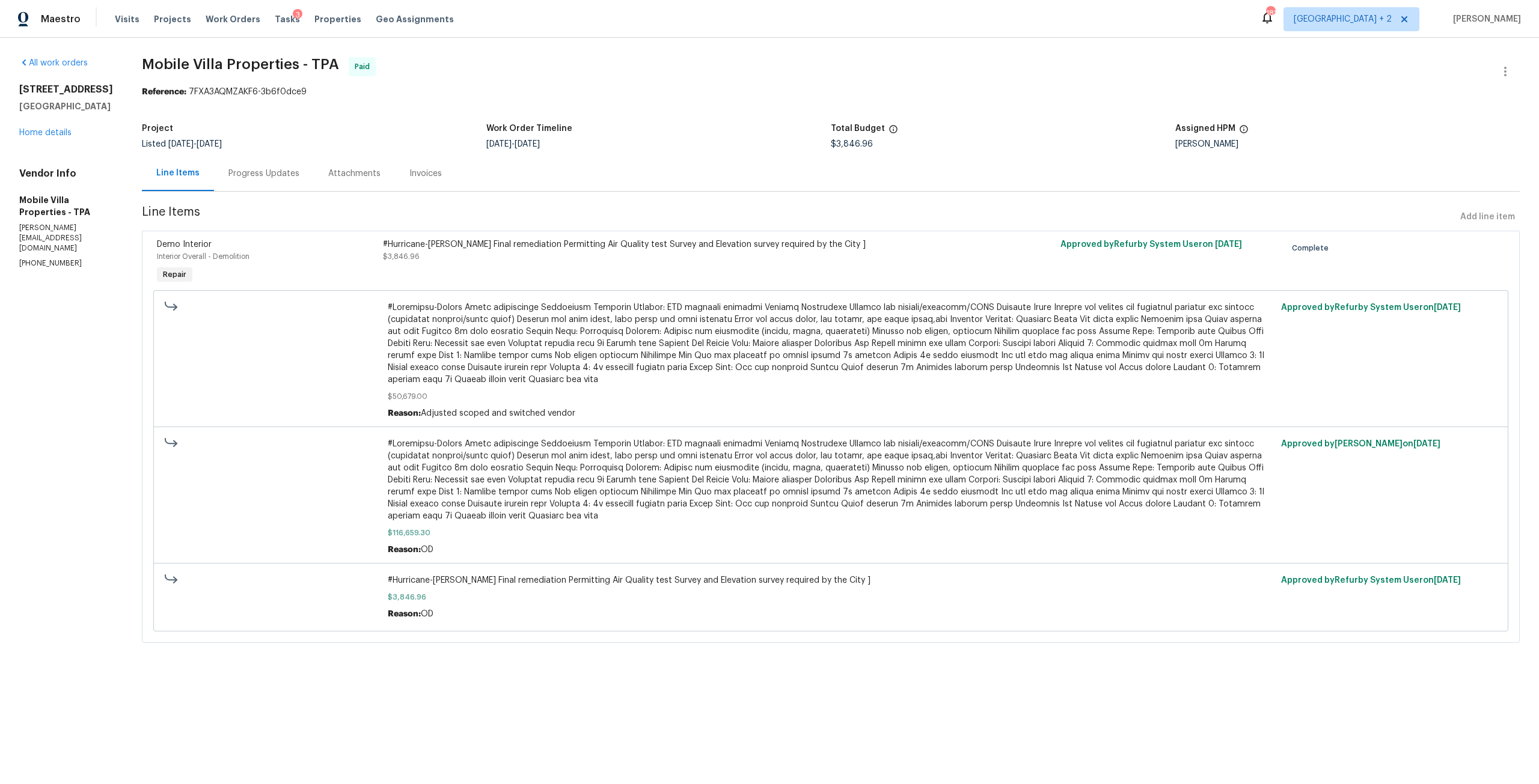
click at [30, 139] on div "2826 46th St S Gulfport, FL 33711 Home details" at bounding box center [66, 111] width 94 height 55
click at [30, 137] on link "Home details" at bounding box center [45, 133] width 52 height 9
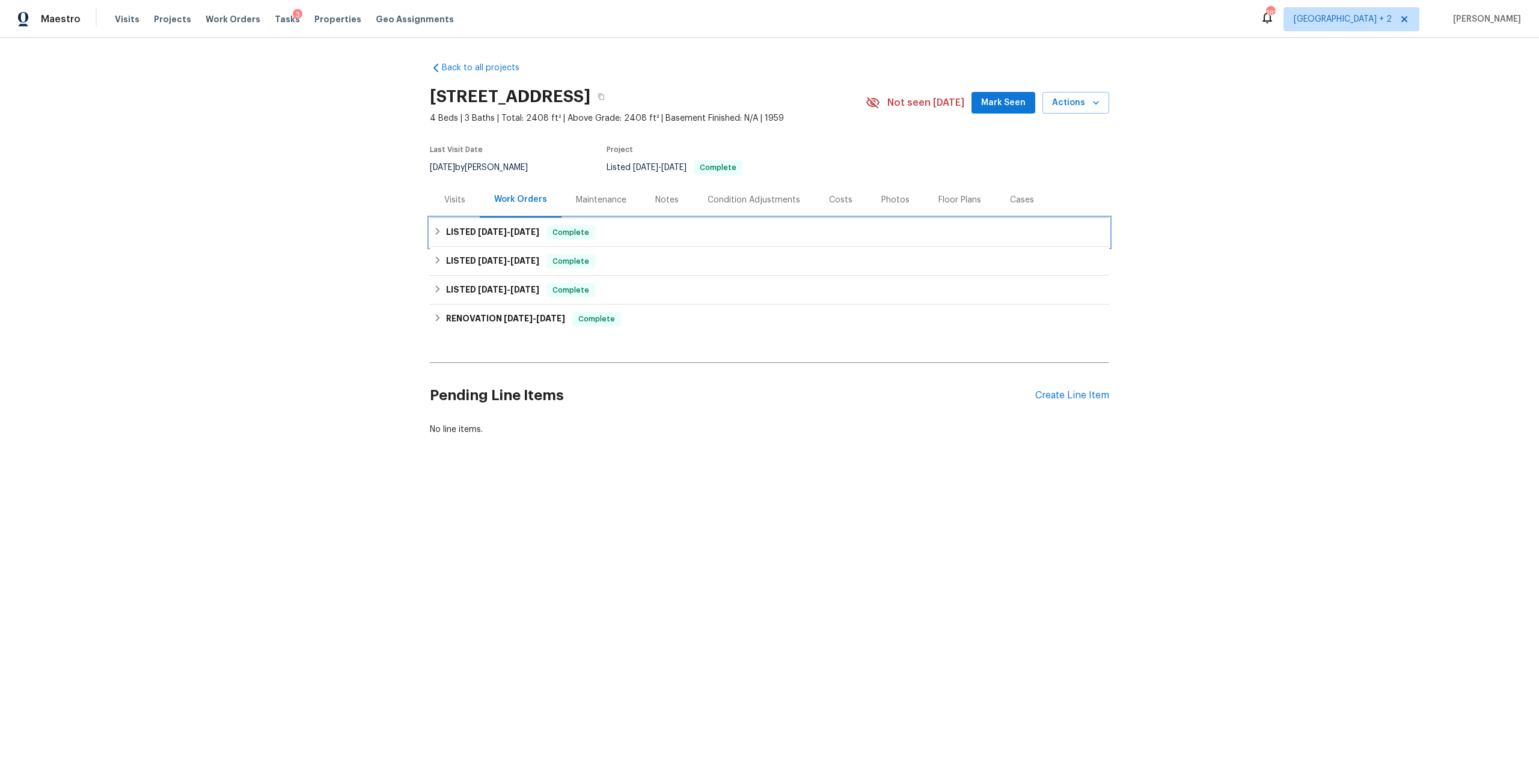
click at [514, 234] on span "10/1/25" at bounding box center [525, 232] width 29 height 9
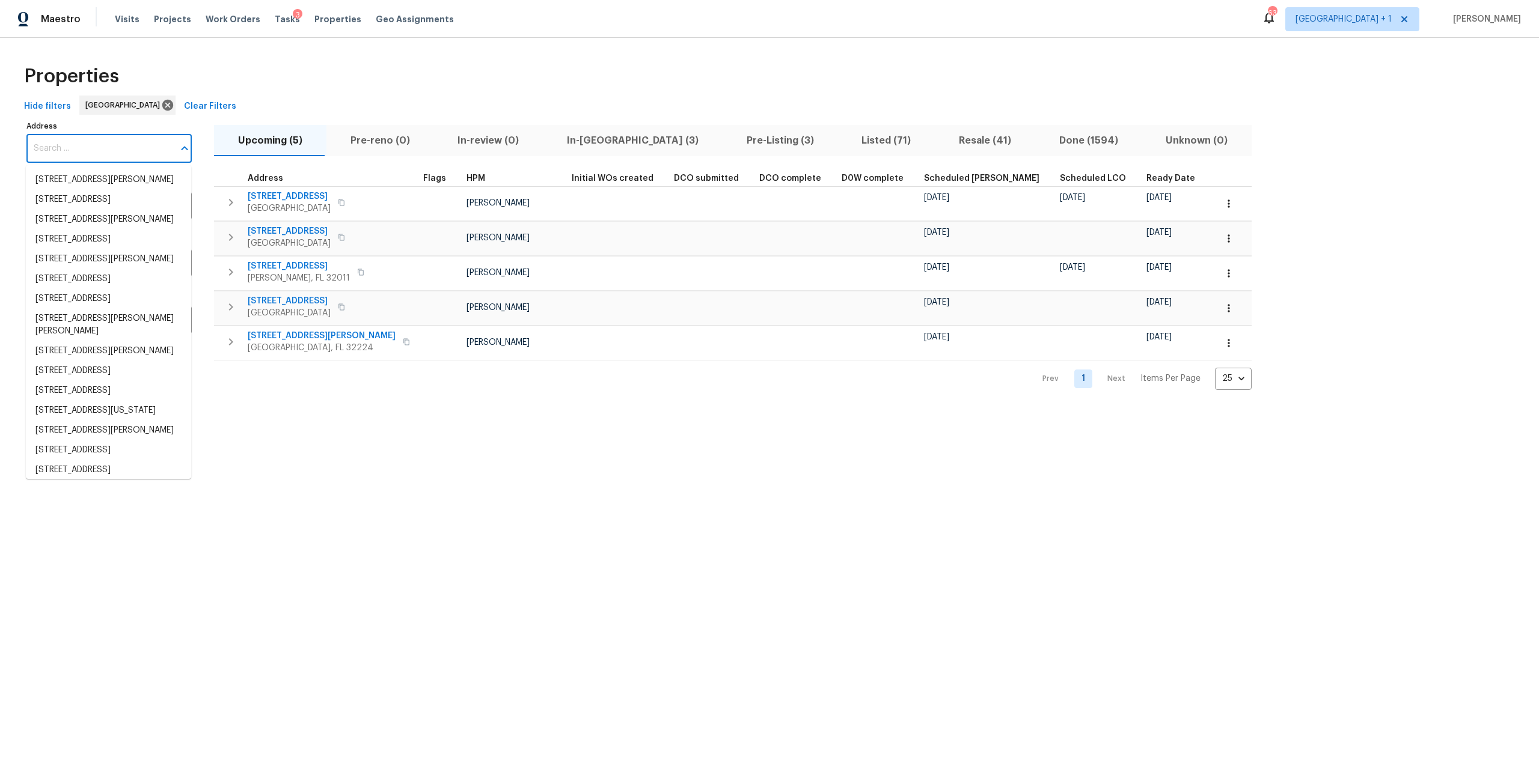
click at [95, 142] on input "Address" at bounding box center [100, 148] width 147 height 28
click at [360, 86] on div "Properties" at bounding box center [770, 76] width 1500 height 39
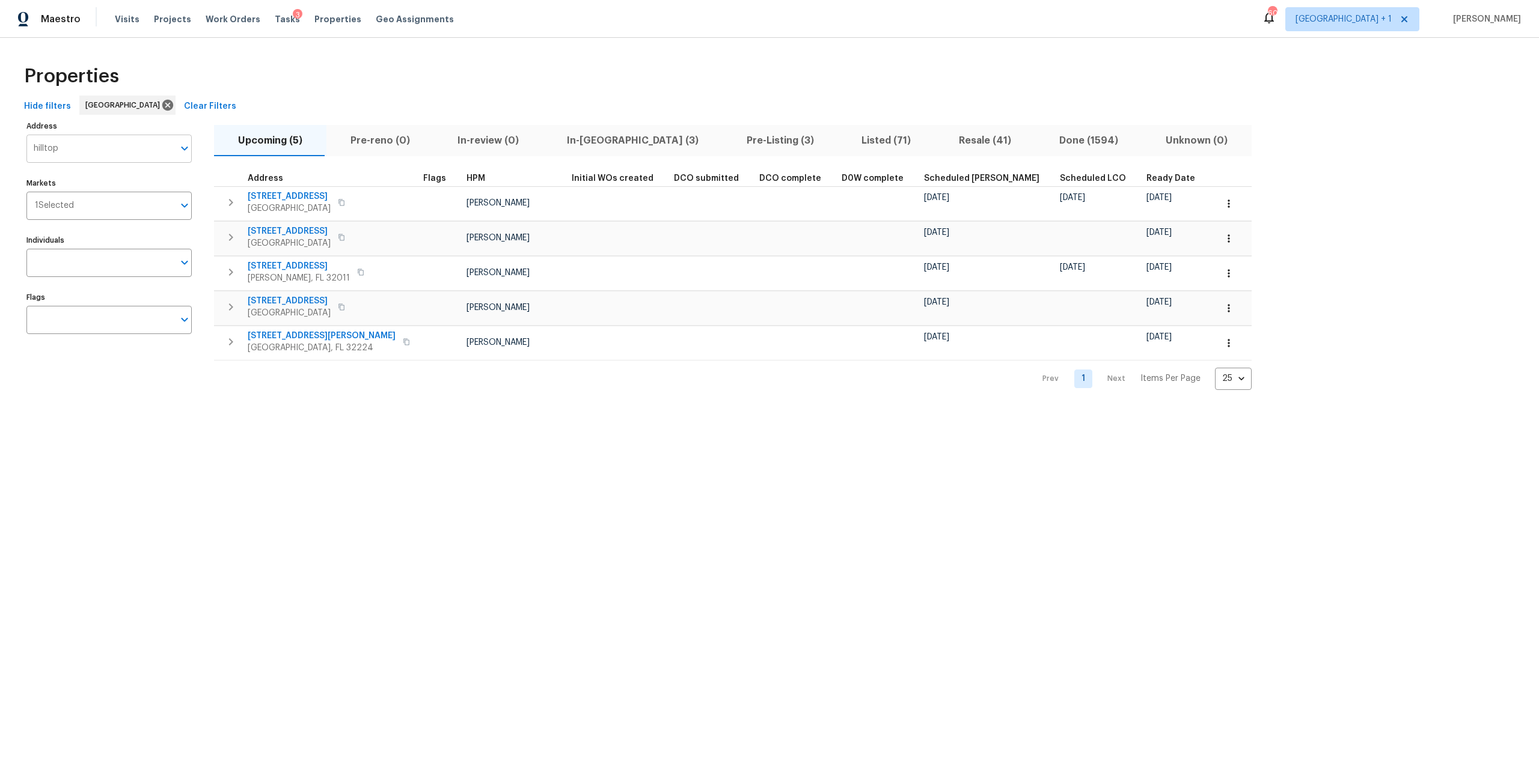
click at [167, 142] on input "hilltop" at bounding box center [100, 148] width 147 height 28
type input "3538"
click at [96, 186] on li "3538 Chestnut Hill Ct Jacksonville FL 32223" at bounding box center [109, 180] width 165 height 20
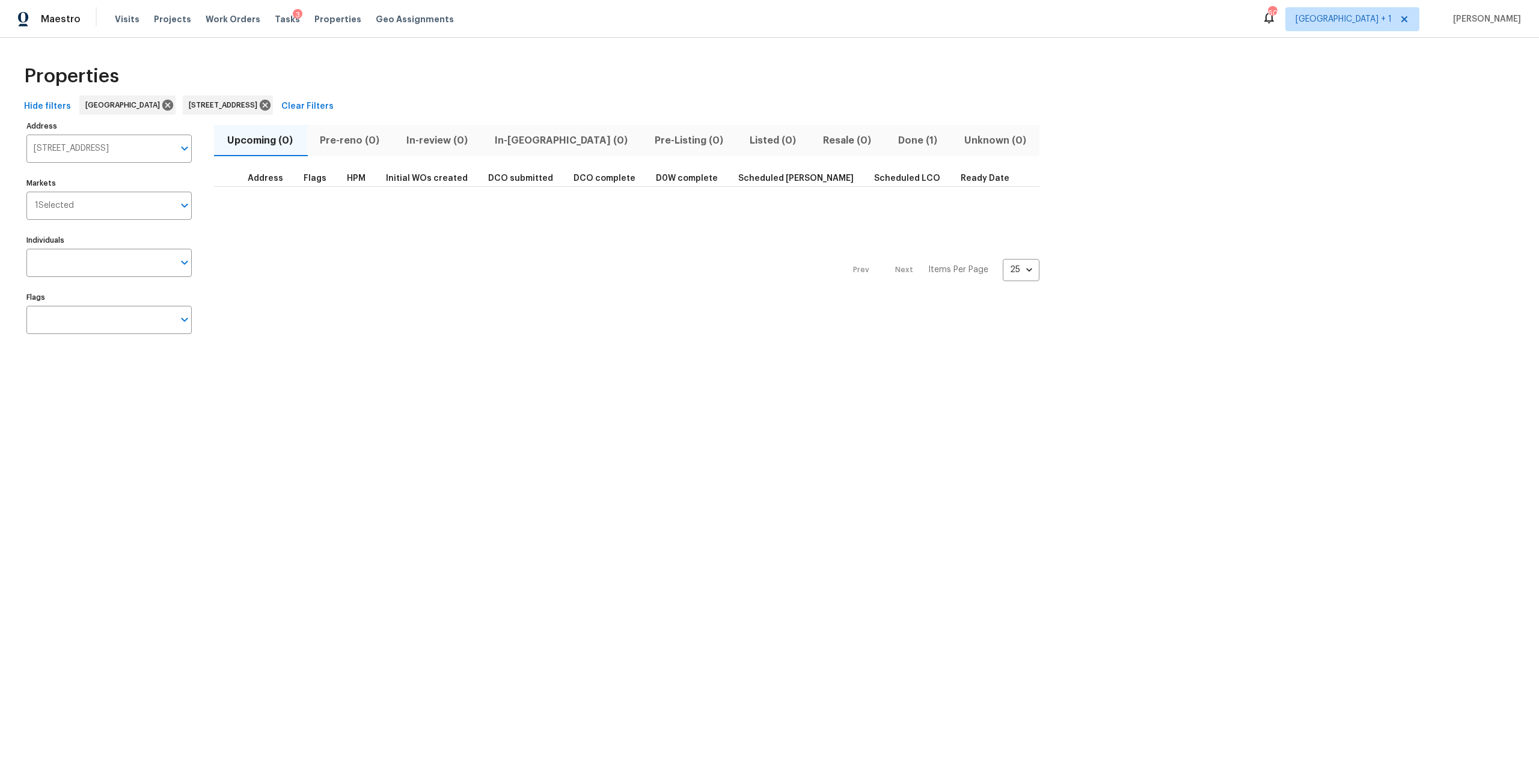
click at [891, 142] on span "Done (1)" at bounding box center [917, 141] width 52 height 17
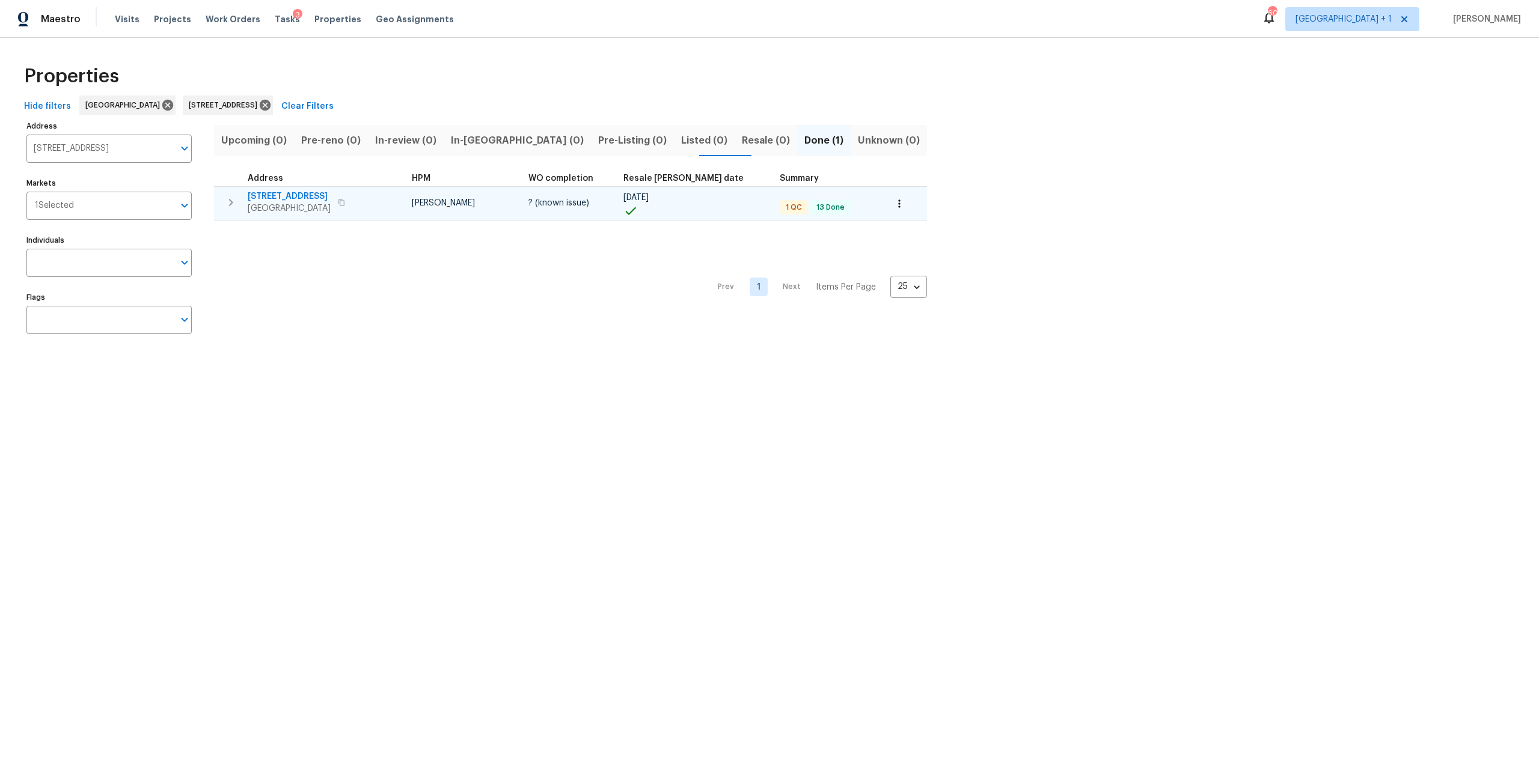
click at [291, 201] on span "3538 Chestnut Hill Ct" at bounding box center [289, 196] width 83 height 12
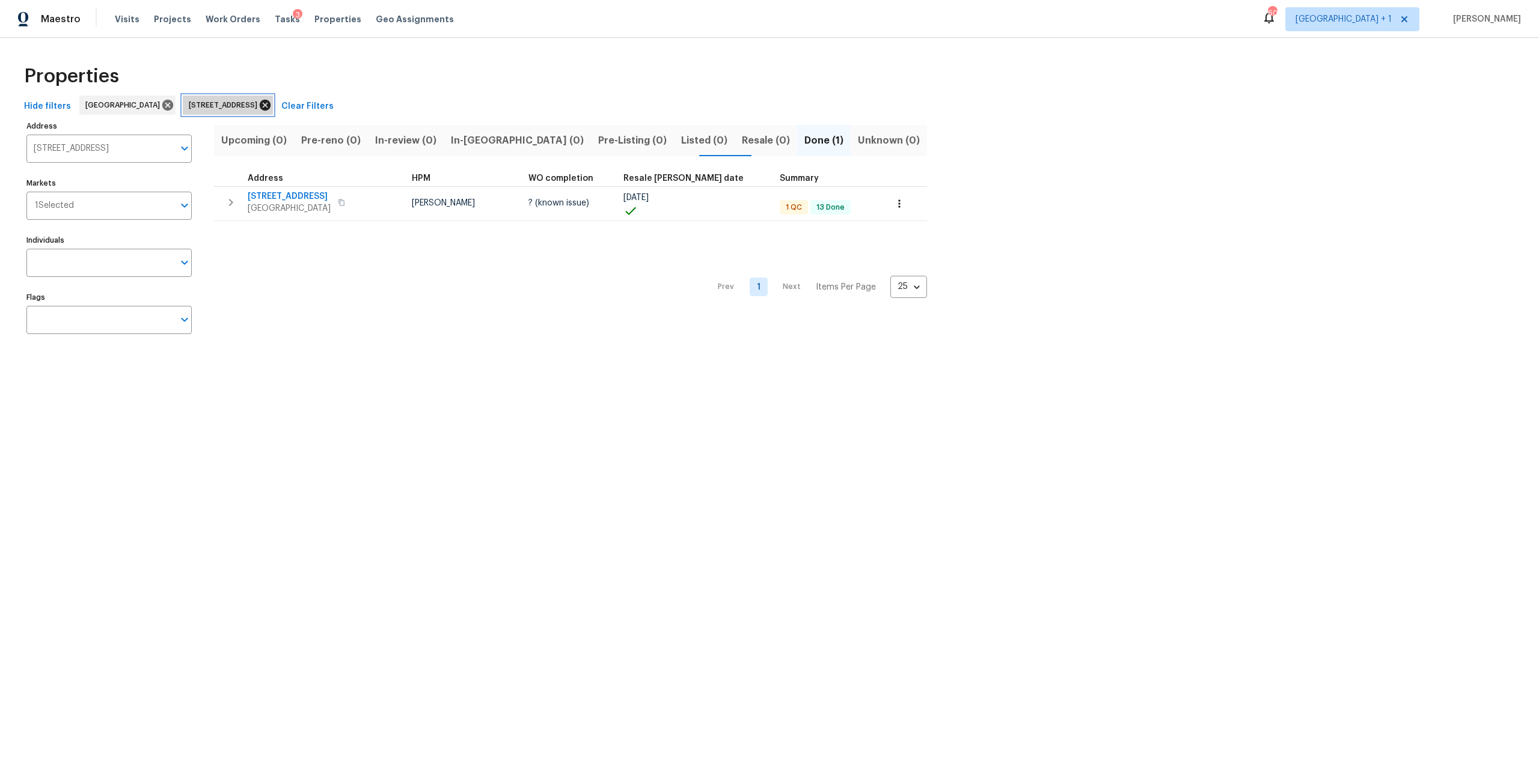
click at [272, 104] on icon at bounding box center [265, 104] width 13 height 13
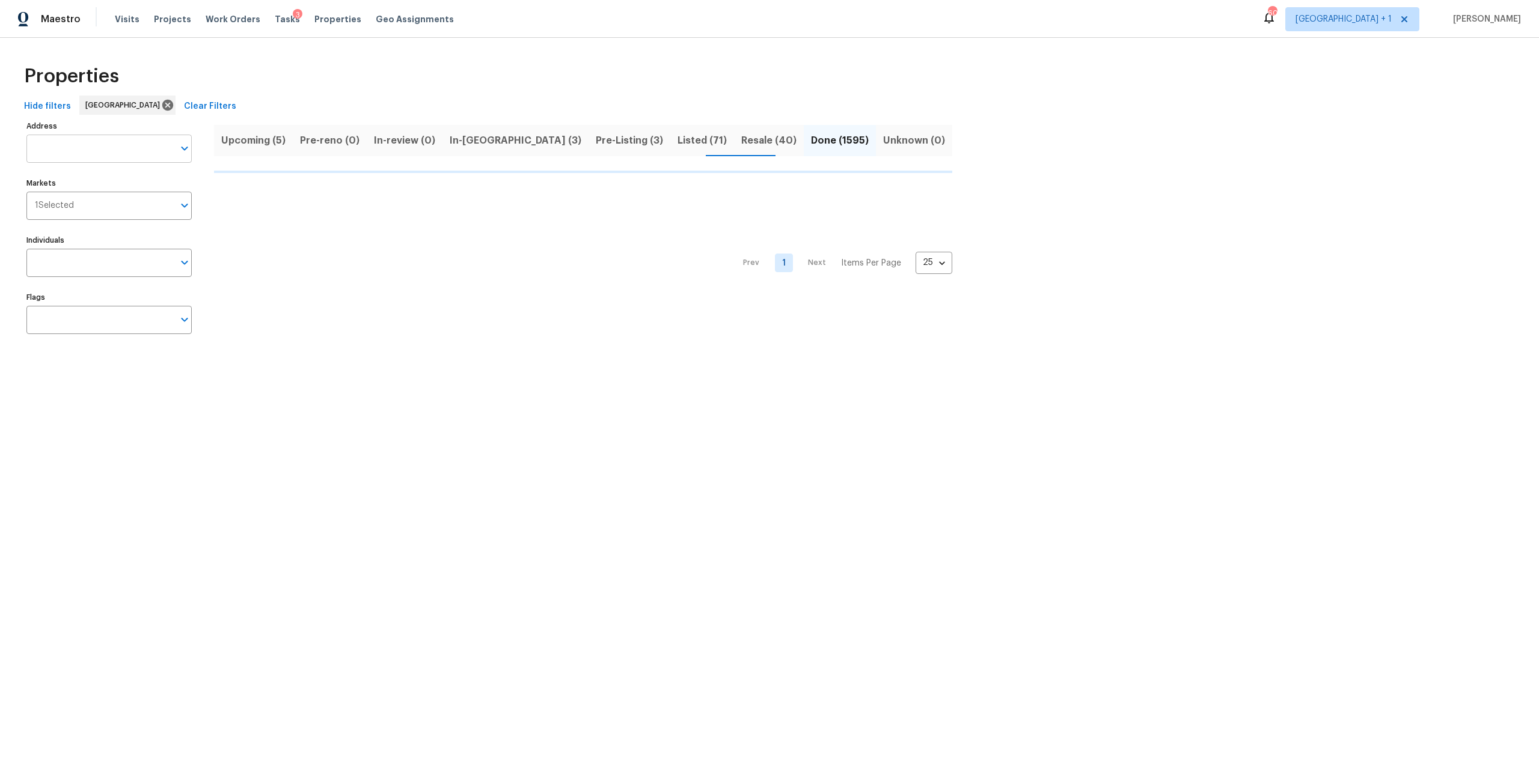
click at [133, 150] on input "Address" at bounding box center [100, 148] width 147 height 28
type input "3055"
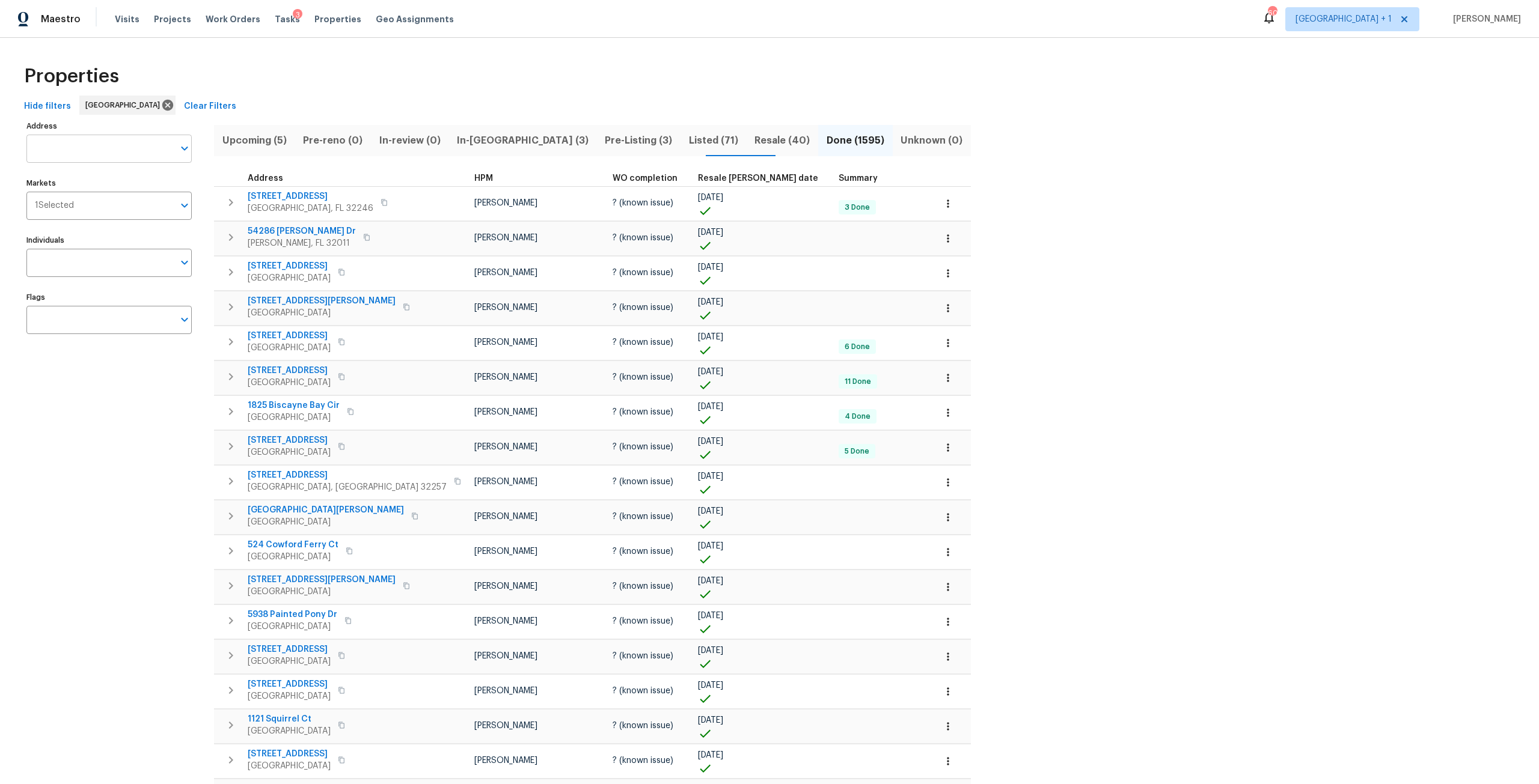
click at [133, 150] on input "Address" at bounding box center [100, 148] width 147 height 28
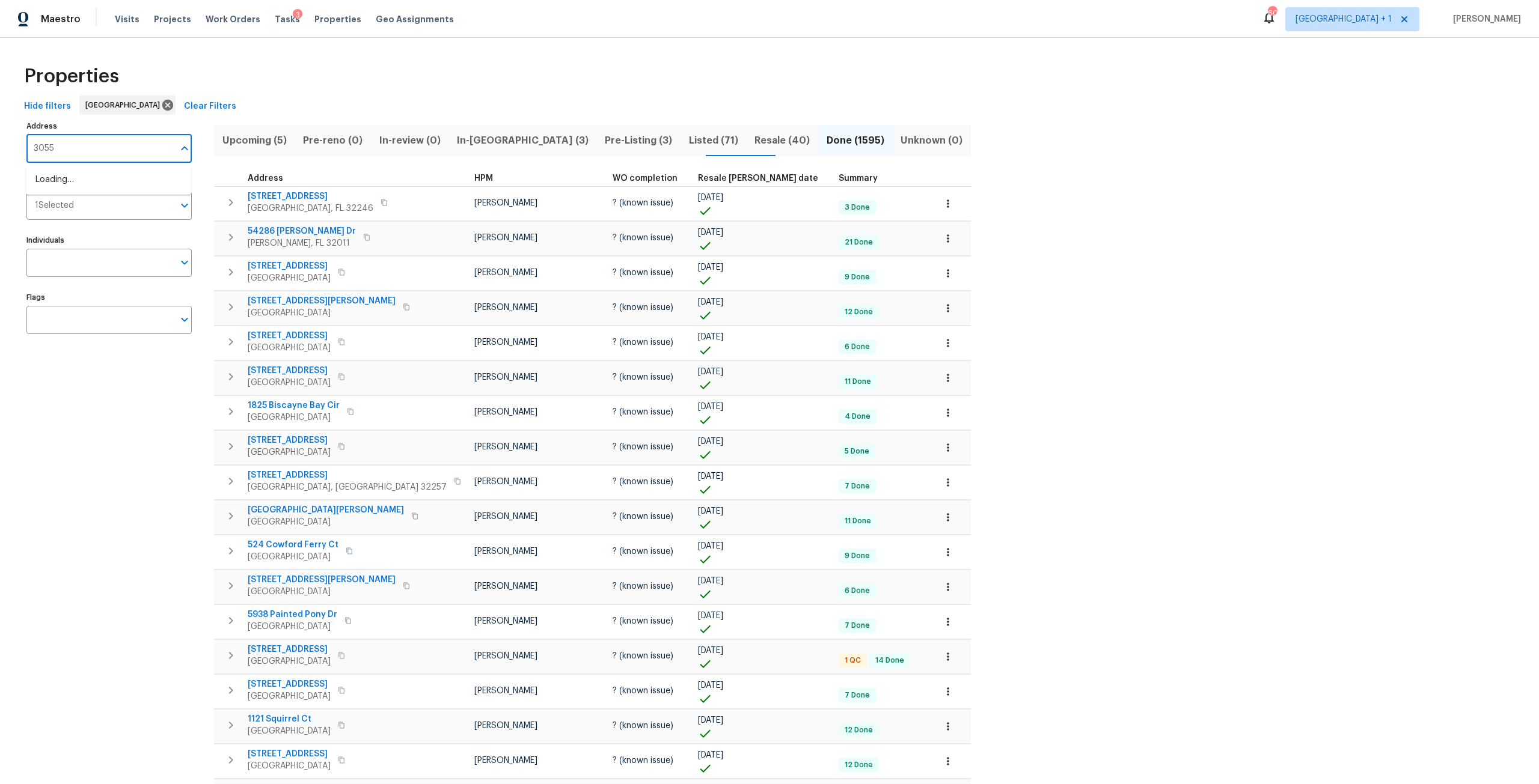
type input "3055"
click at [113, 269] on li "3055 Nautilus Rd Middleburg FL 32068" at bounding box center [109, 259] width 165 height 20
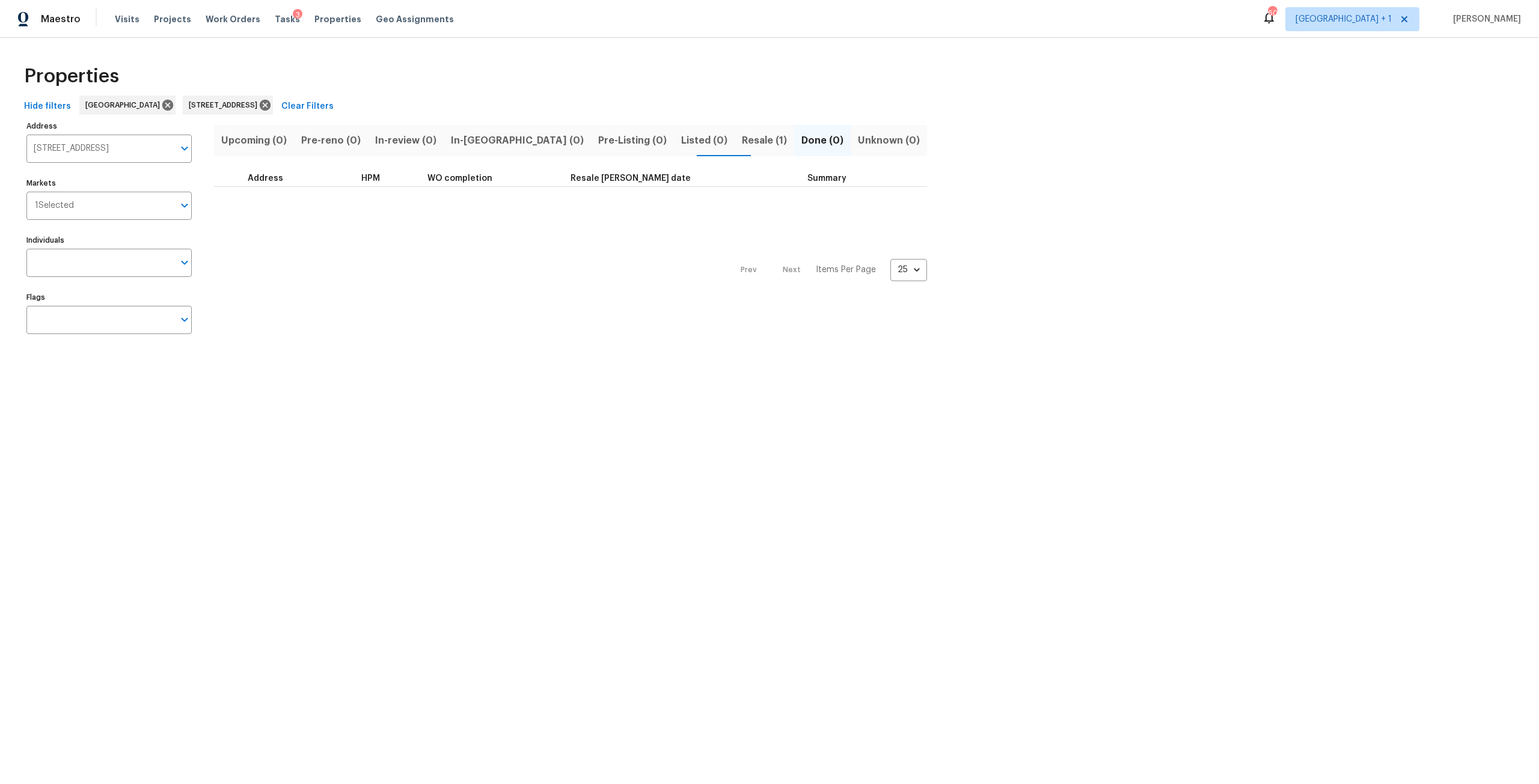
click at [735, 151] on button "Resale (1)" at bounding box center [765, 141] width 60 height 31
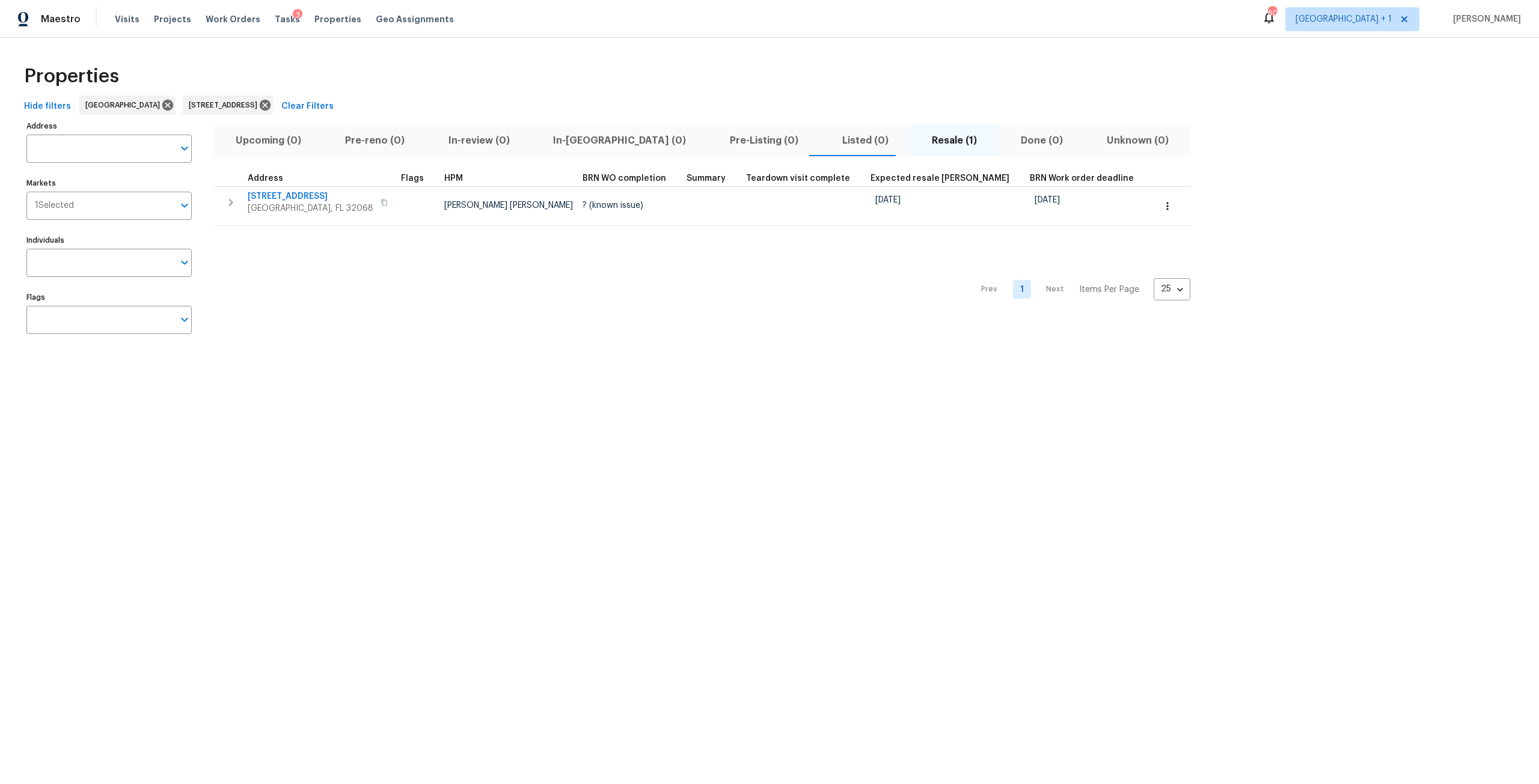
type input "3055 Nautilus Rd Middleburg FL 32068"
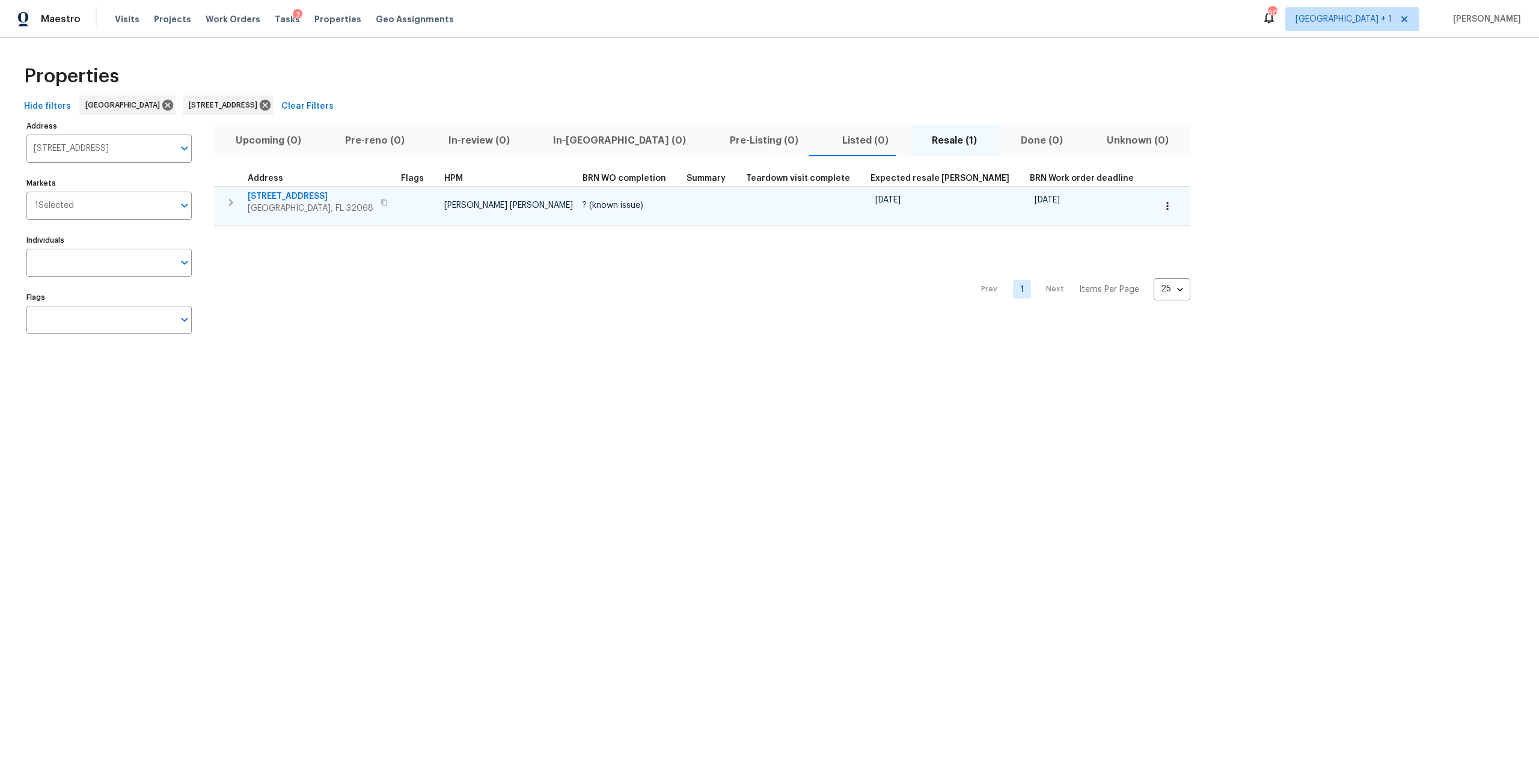
click at [276, 195] on span "3055 Nautilus Rd" at bounding box center [310, 196] width 126 height 12
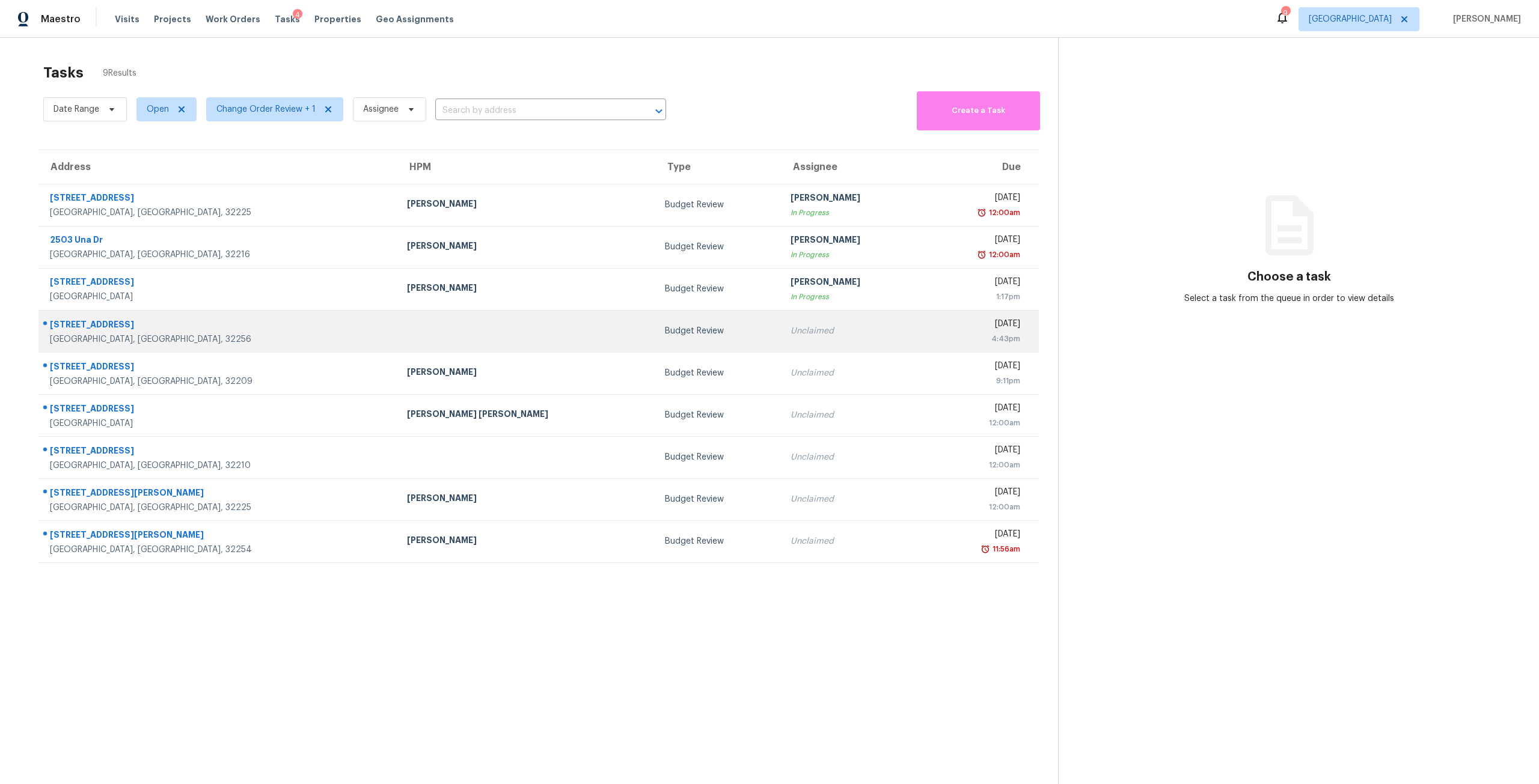
click at [815, 341] on td "Unclaimed" at bounding box center [852, 331] width 143 height 42
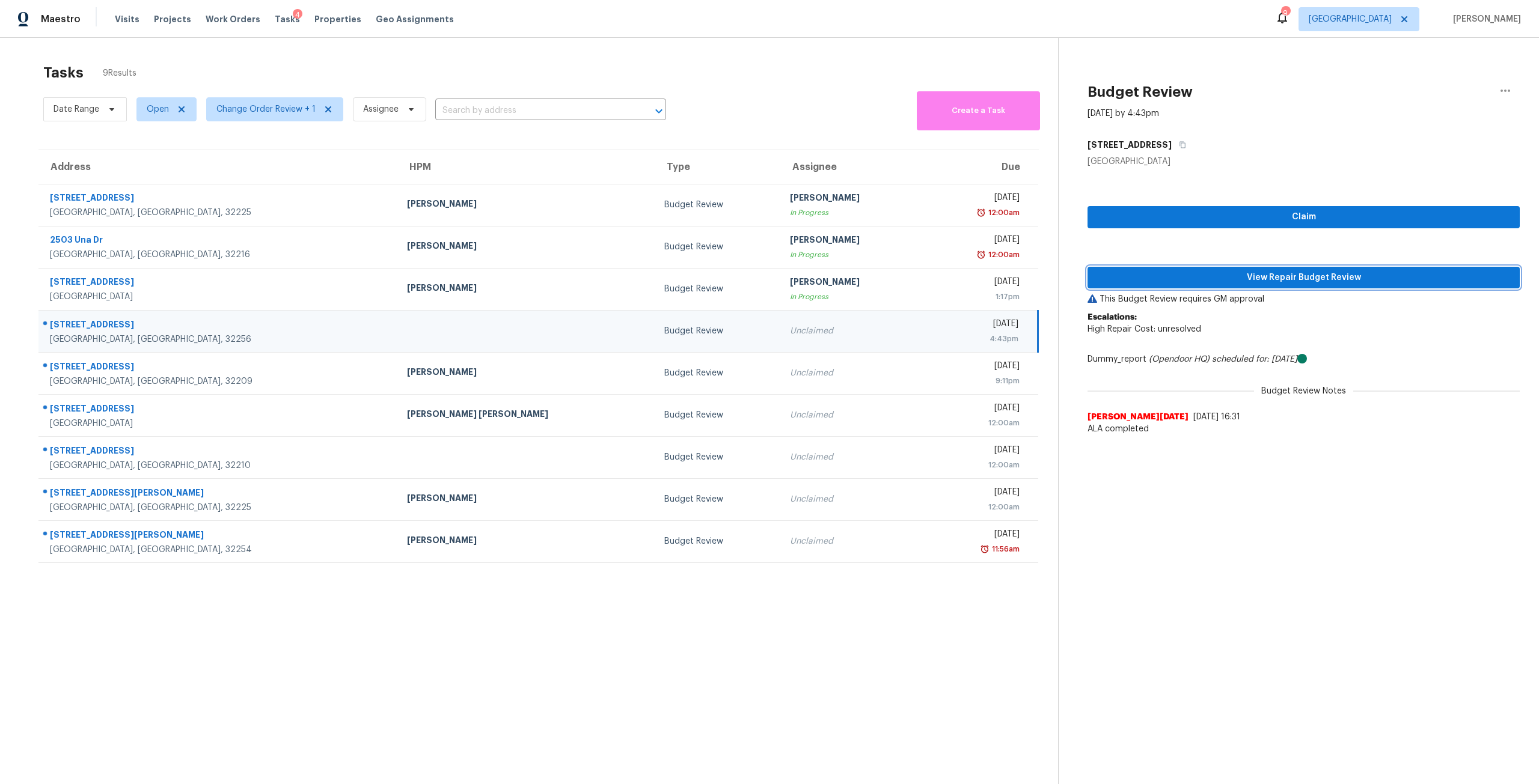
click at [1337, 286] on button "View Repair Budget Review" at bounding box center [1303, 278] width 432 height 22
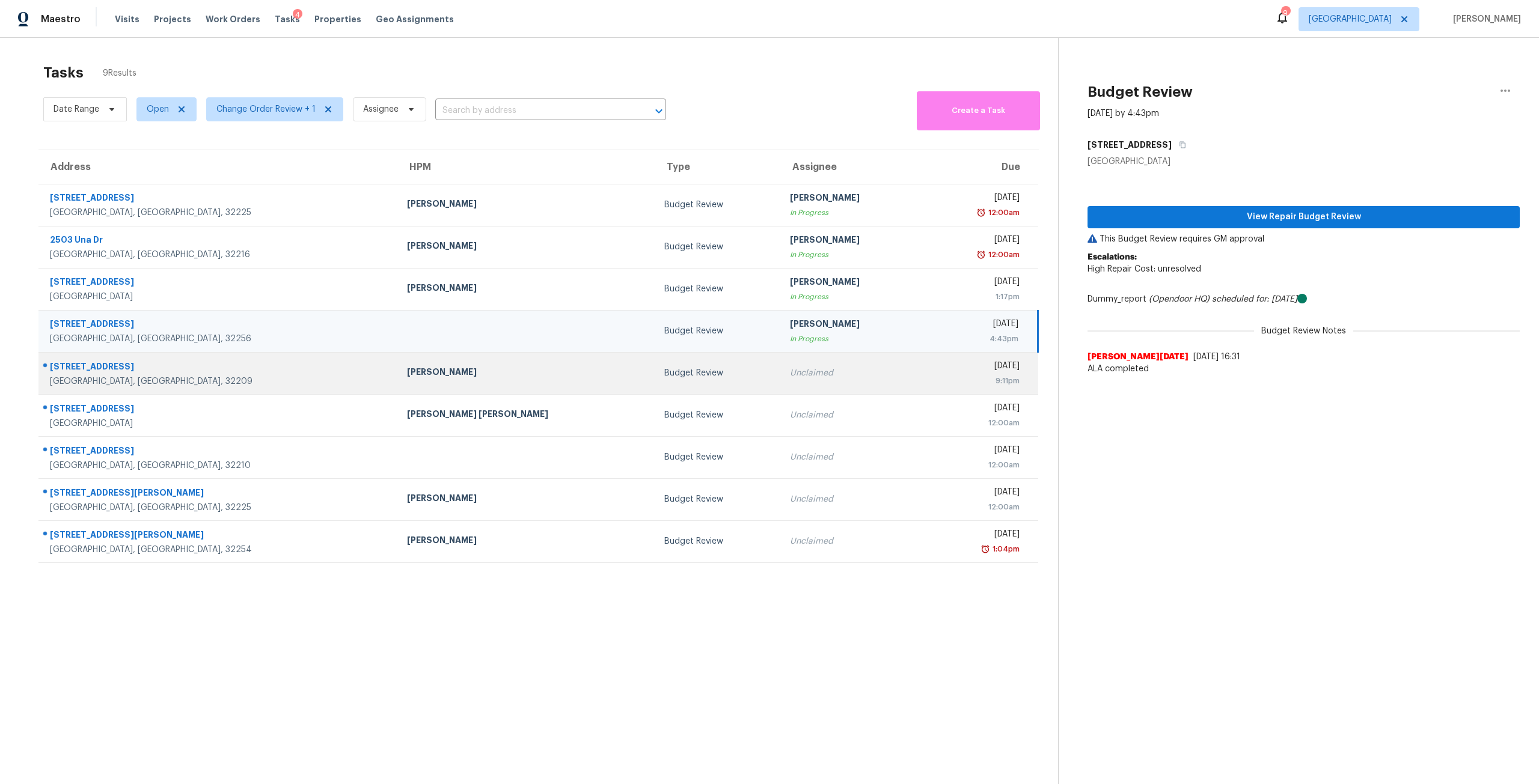
click at [780, 366] on td "Unclaimed" at bounding box center [852, 373] width 143 height 42
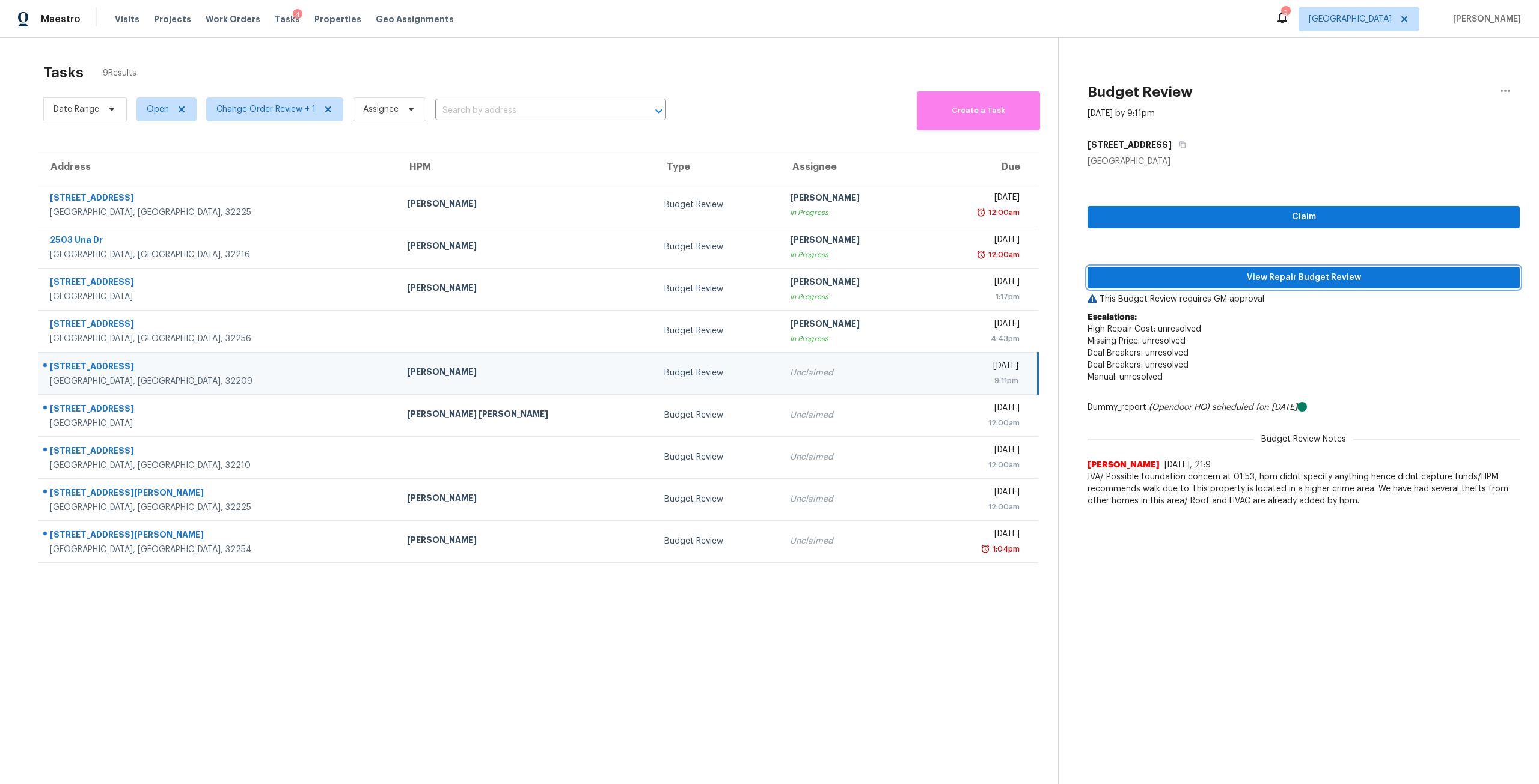
click at [1280, 276] on span "View Repair Budget Review" at bounding box center [1304, 278] width 413 height 15
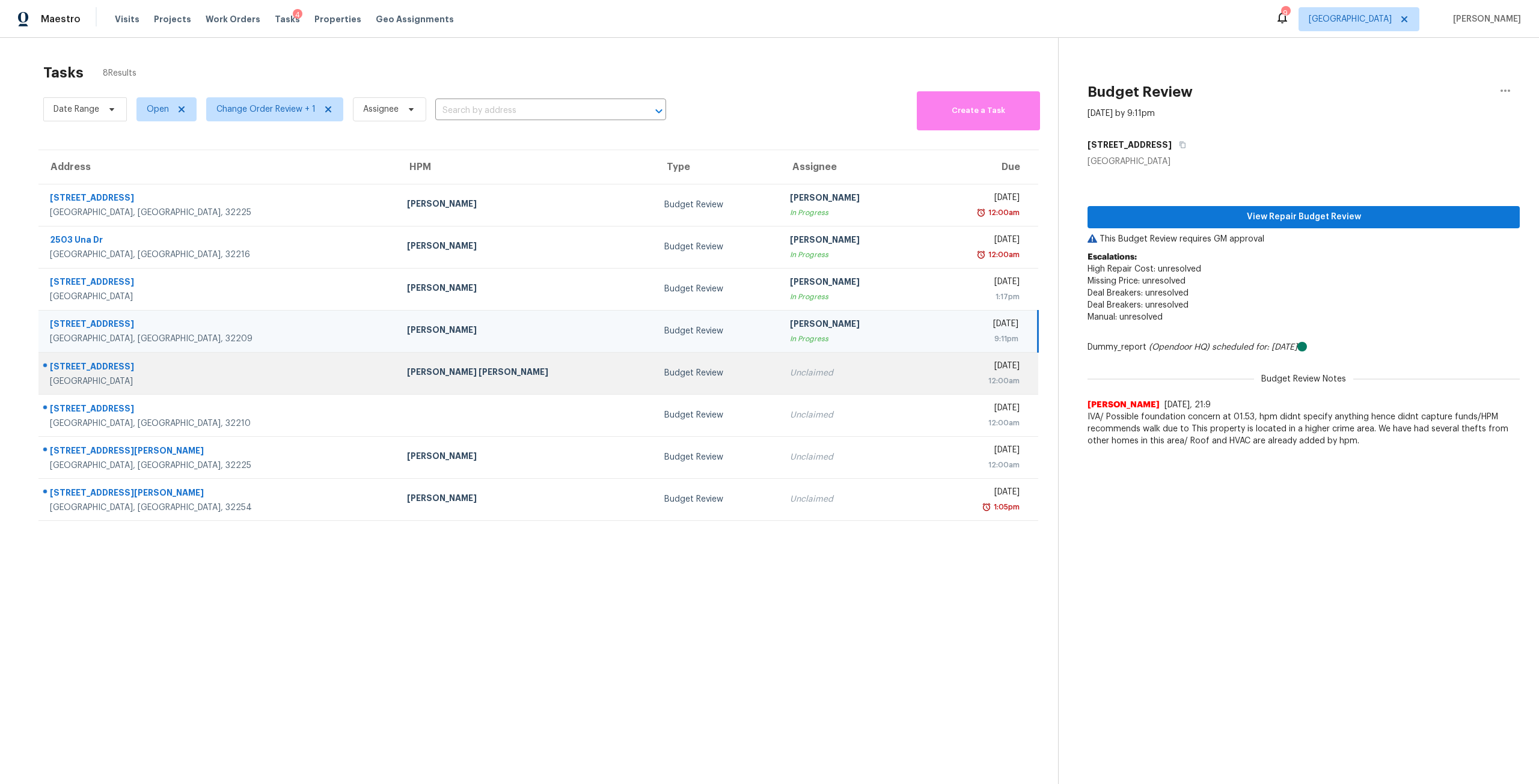
click at [790, 377] on div "Unclaimed" at bounding box center [852, 373] width 124 height 12
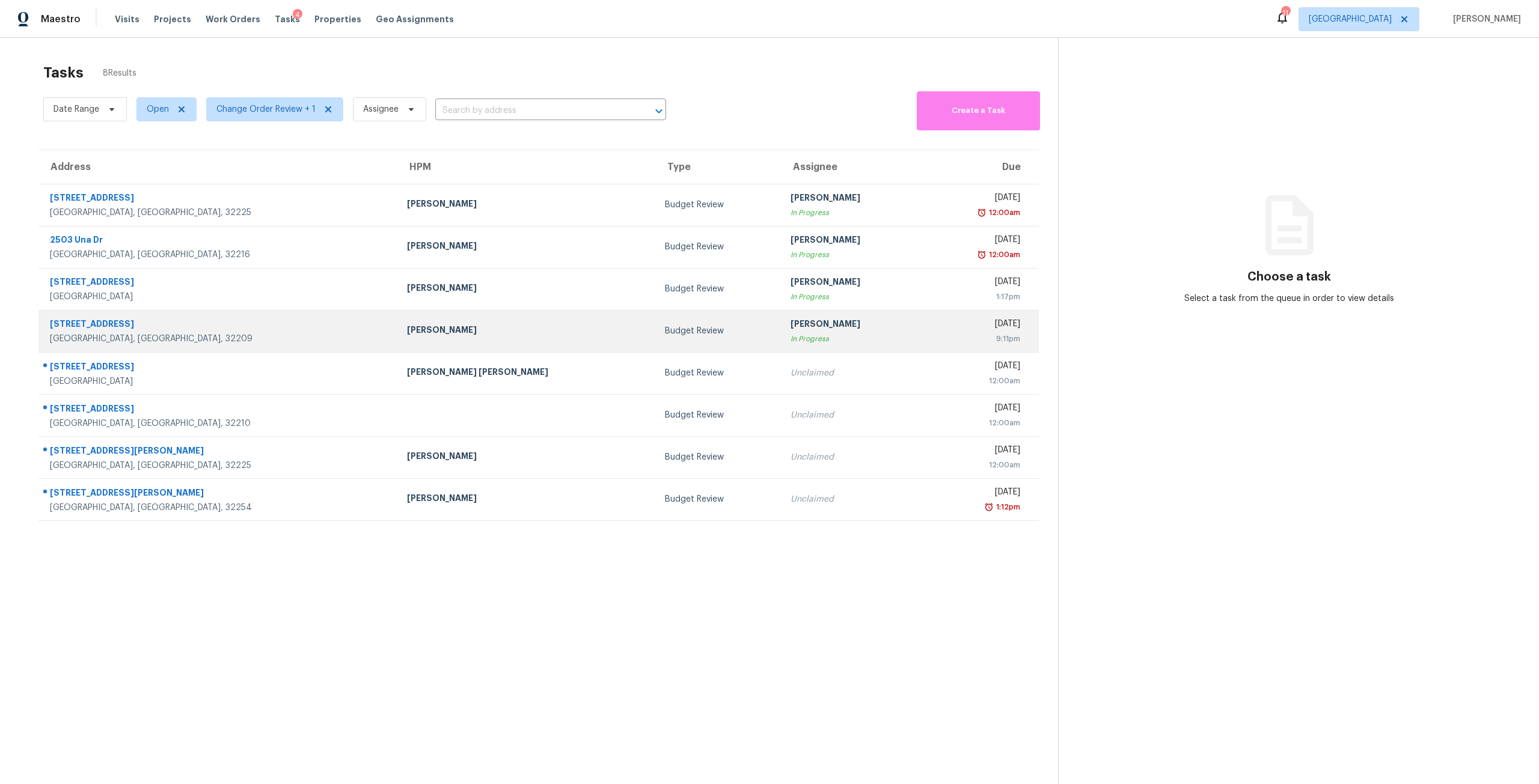
click at [781, 351] on td "[PERSON_NAME] In Progress" at bounding box center [852, 331] width 143 height 42
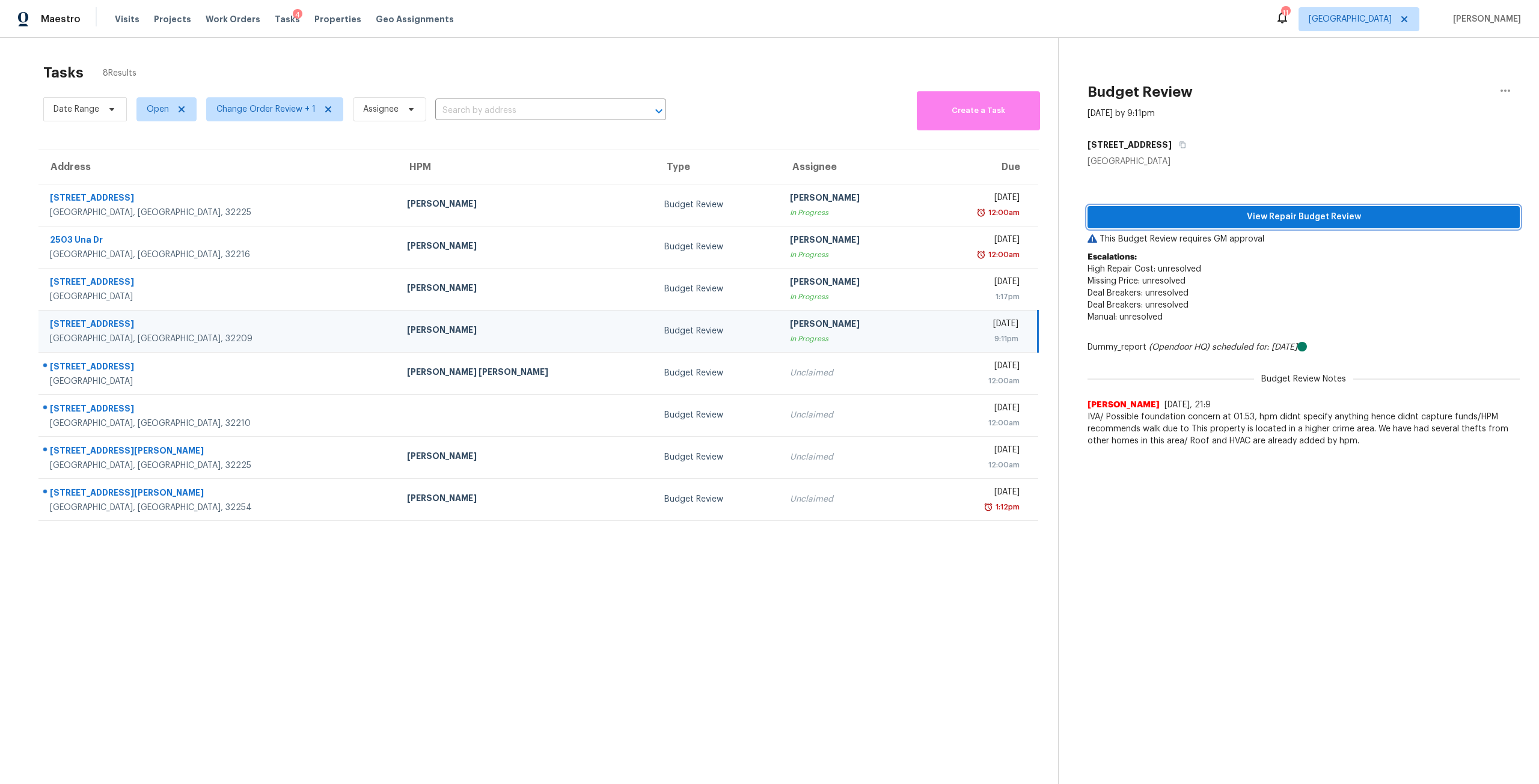
click at [1232, 221] on span "View Repair Budget Review" at bounding box center [1304, 217] width 413 height 15
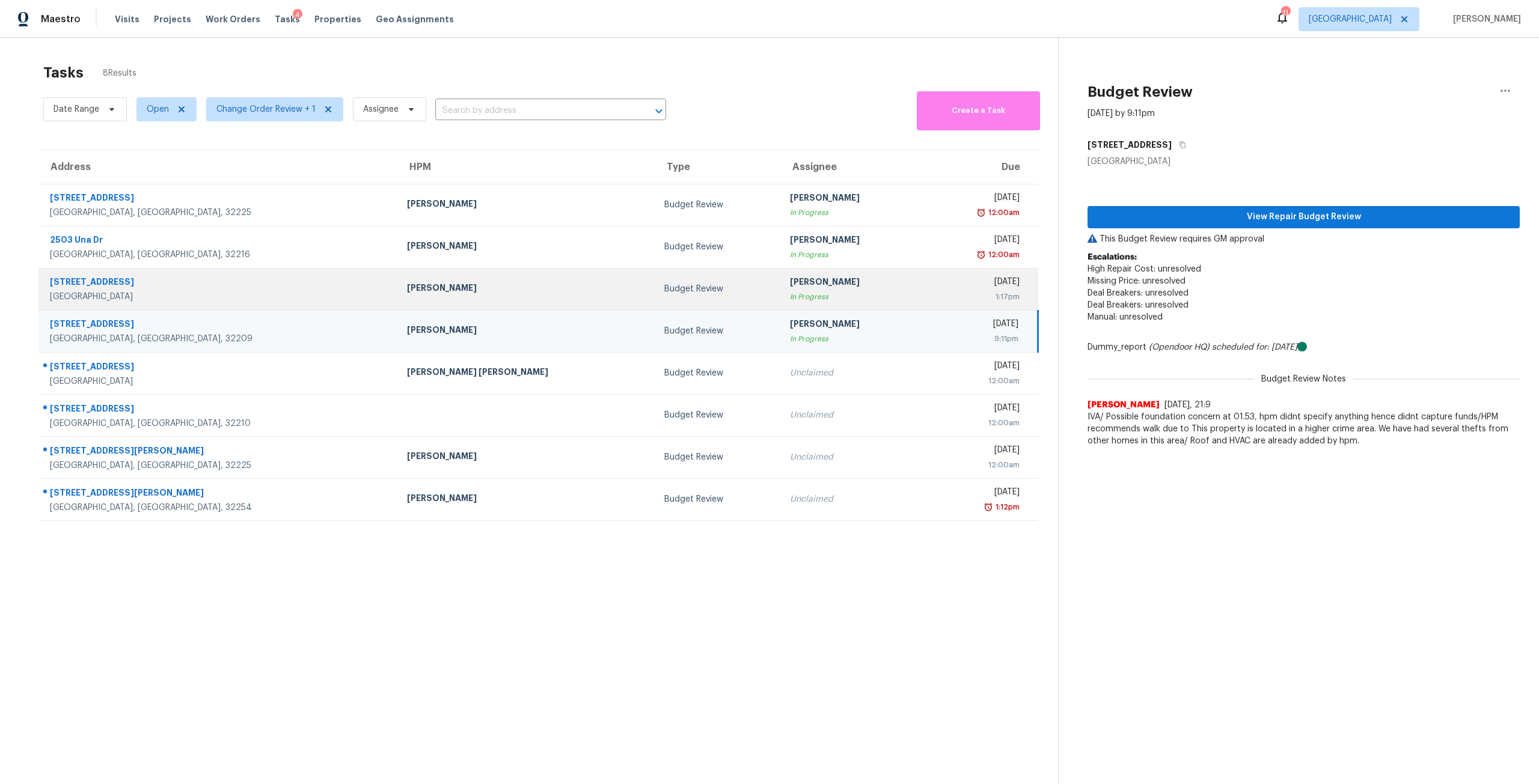
click at [790, 299] on div "In Progress" at bounding box center [852, 297] width 124 height 12
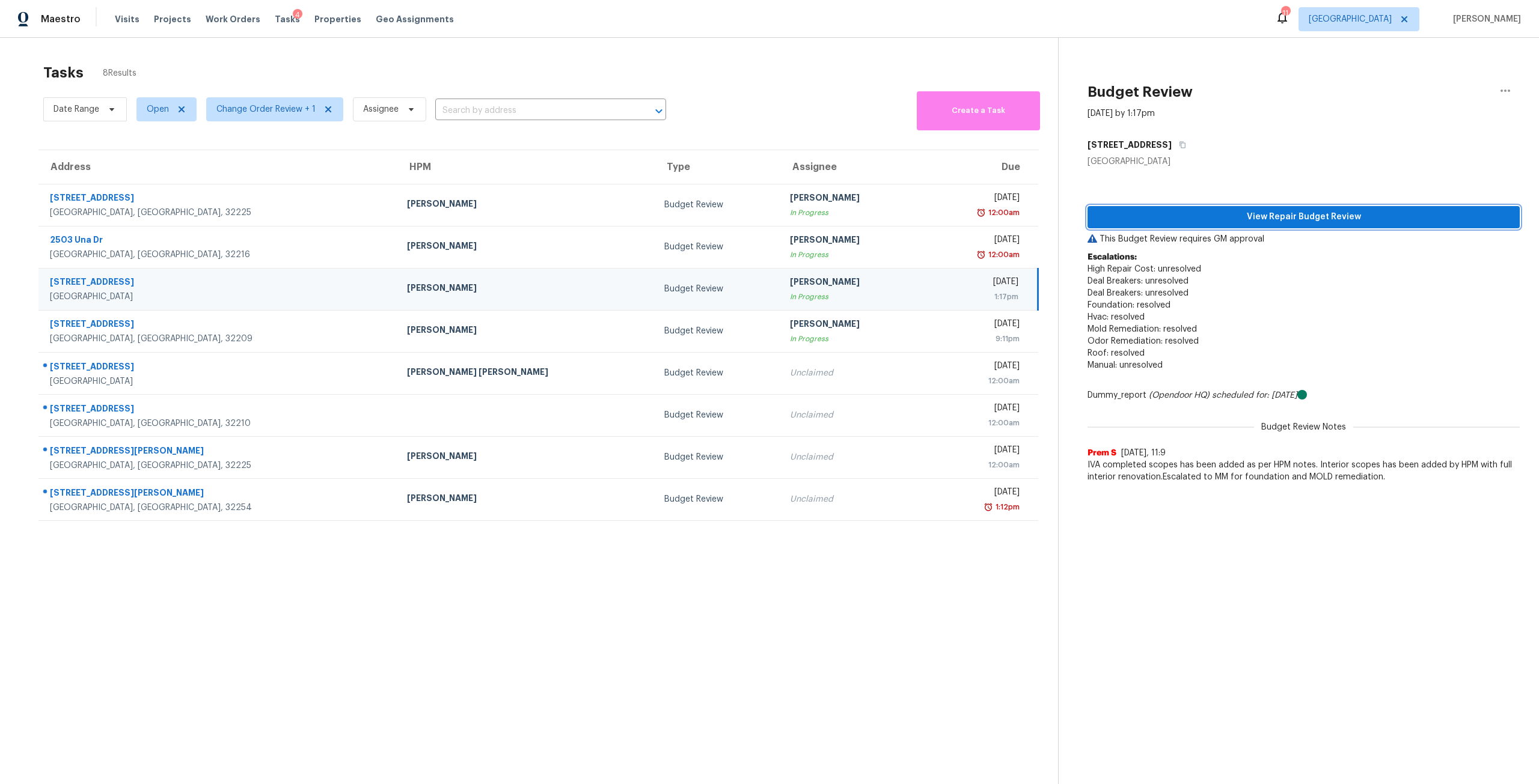
click at [1214, 215] on span "View Repair Budget Review" at bounding box center [1304, 217] width 413 height 15
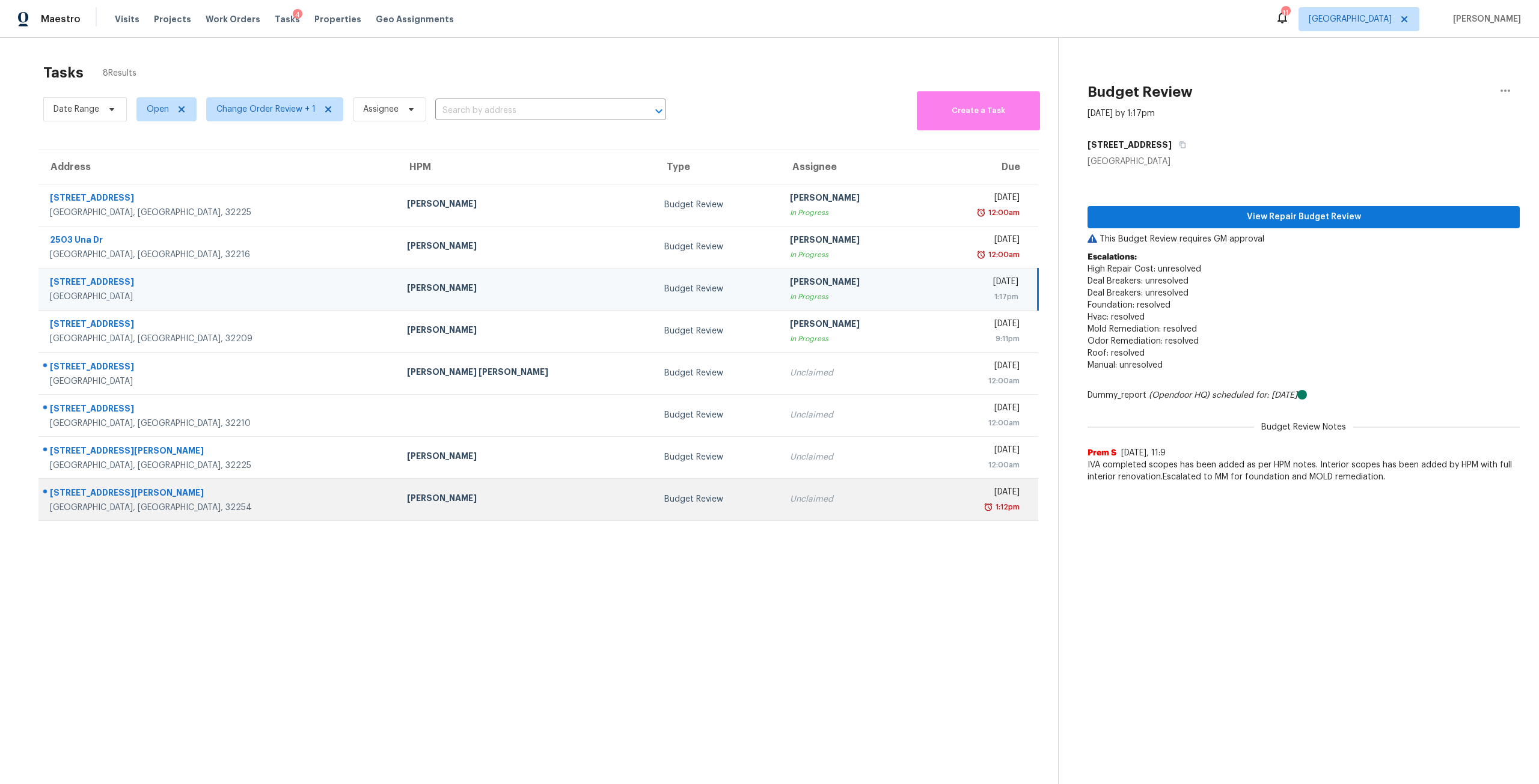
click at [933, 511] on div "1:12pm" at bounding box center [976, 507] width 86 height 12
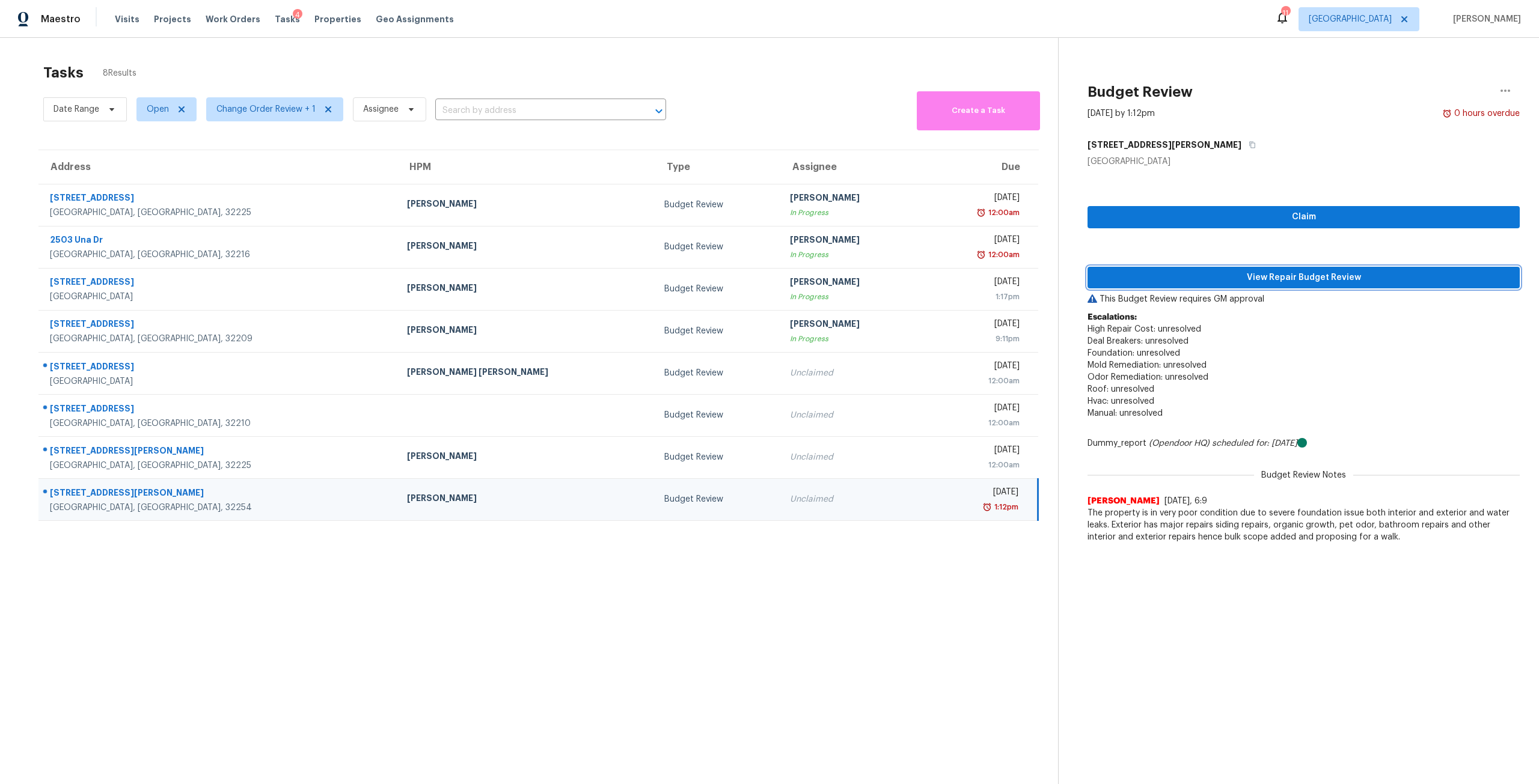
click at [1253, 276] on span "View Repair Budget Review" at bounding box center [1304, 278] width 413 height 15
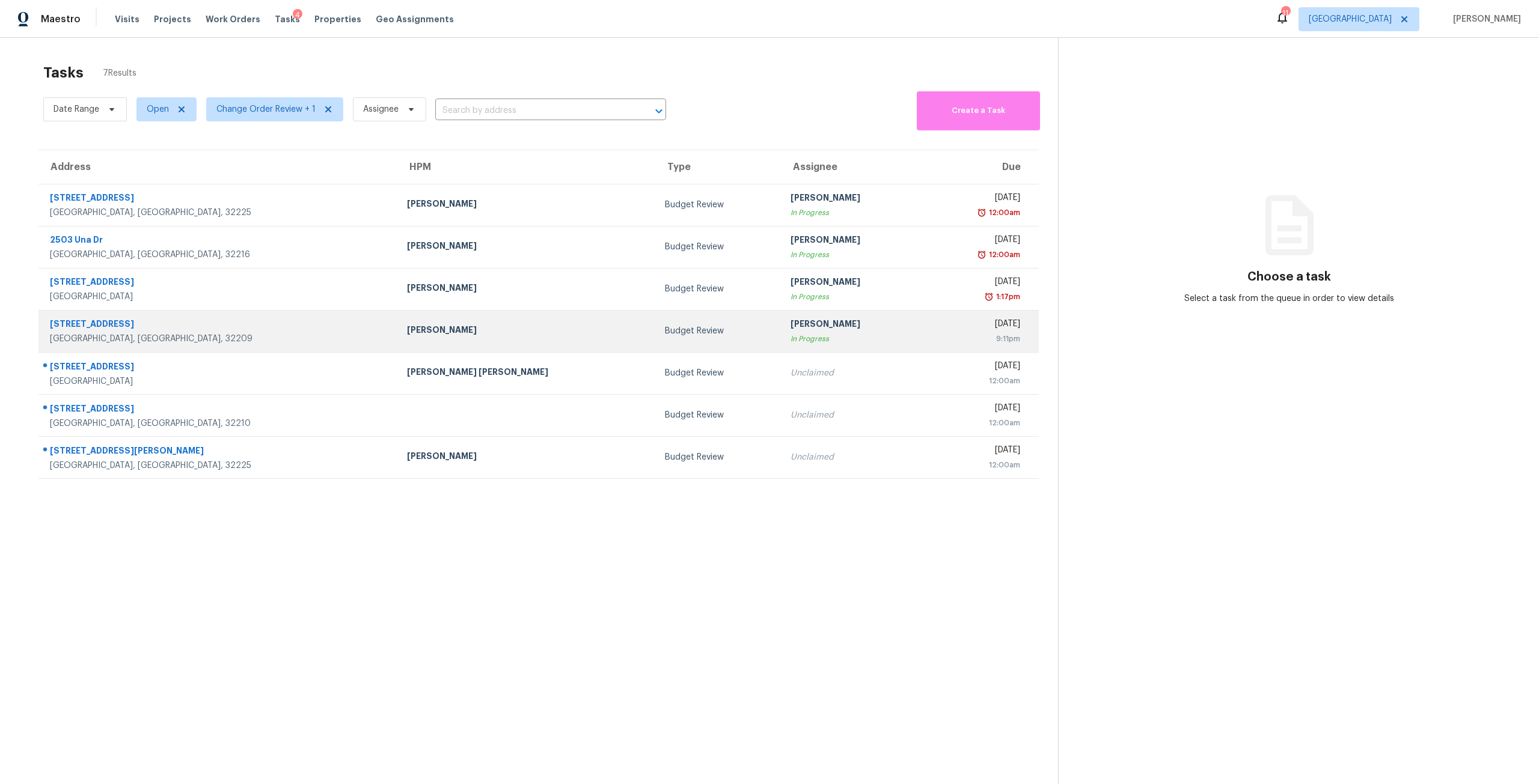
click at [791, 336] on div "In Progress" at bounding box center [852, 338] width 124 height 12
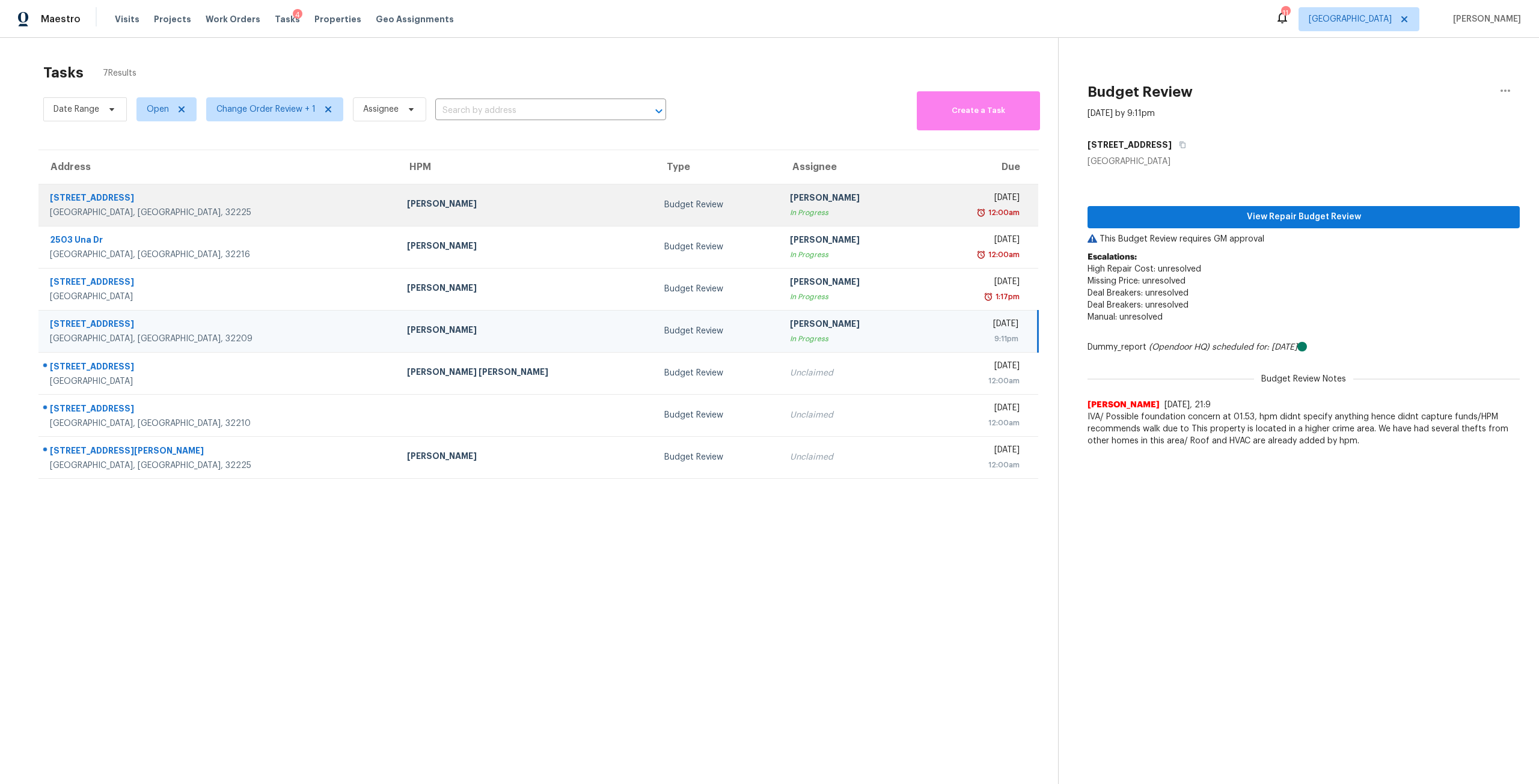
click at [790, 192] on div "[PERSON_NAME]" at bounding box center [852, 199] width 124 height 15
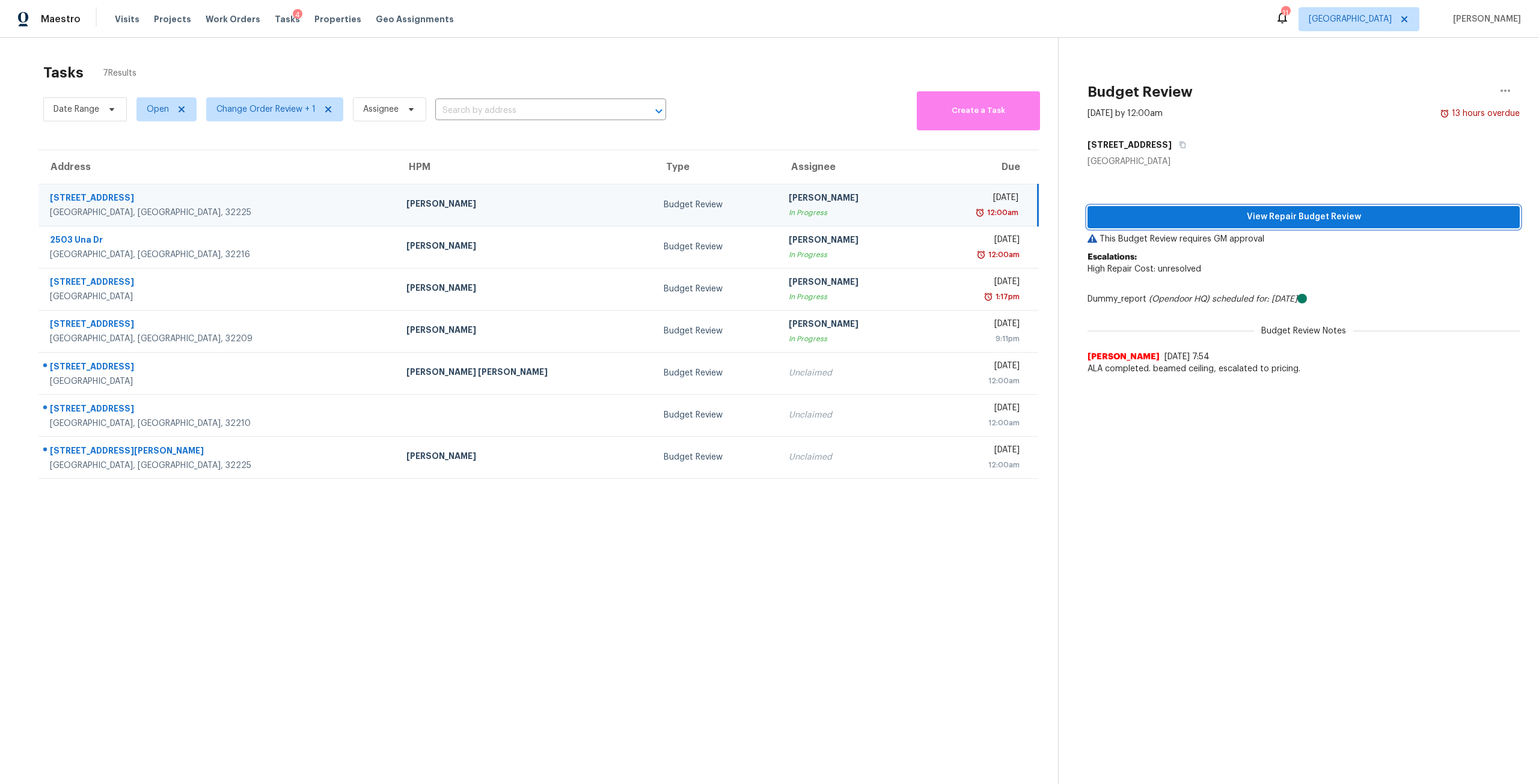
click at [1236, 223] on span "View Repair Budget Review" at bounding box center [1304, 217] width 413 height 15
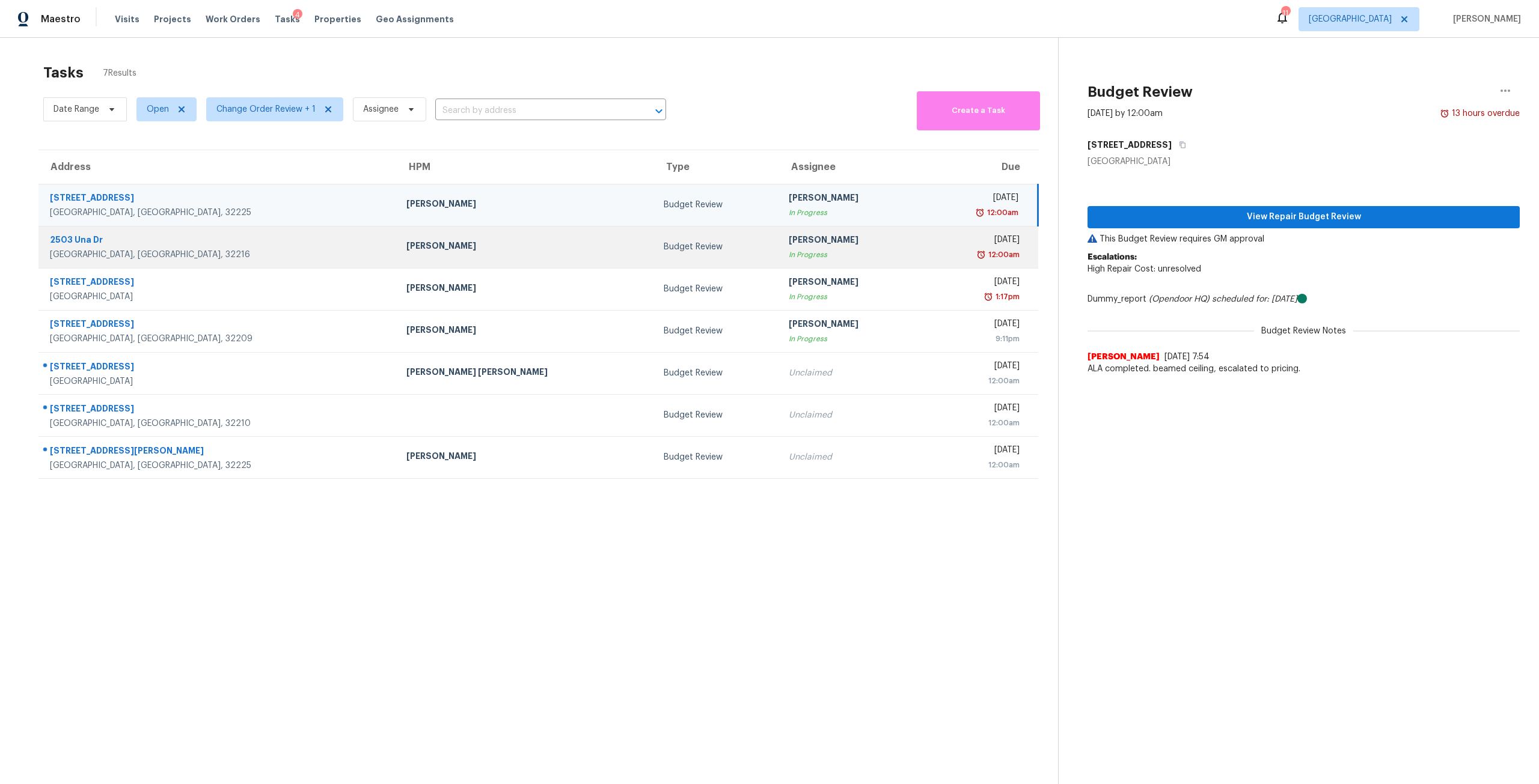
click at [664, 246] on div "Budget Review" at bounding box center [717, 247] width 106 height 12
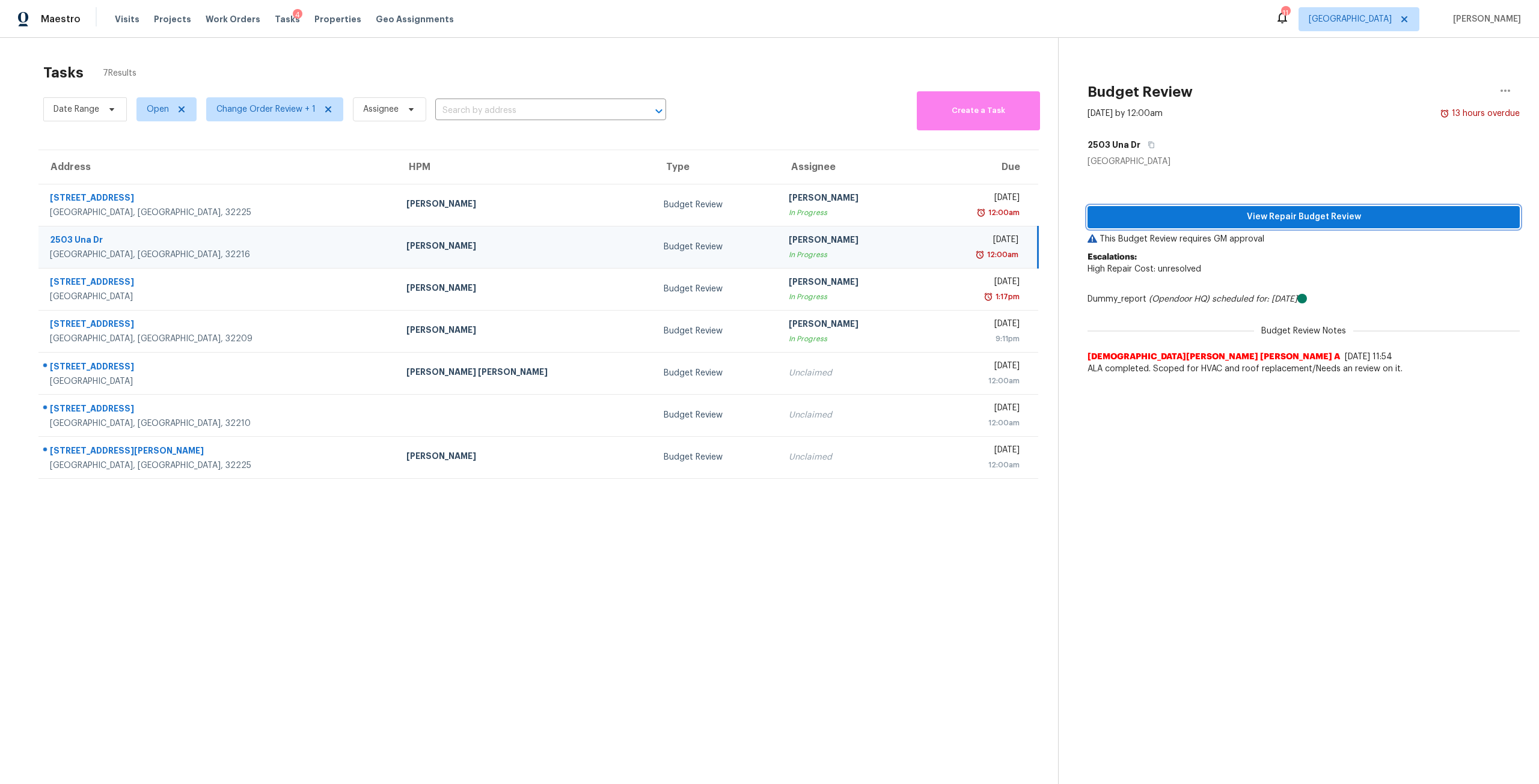
click at [1252, 210] on span "View Repair Budget Review" at bounding box center [1304, 217] width 413 height 15
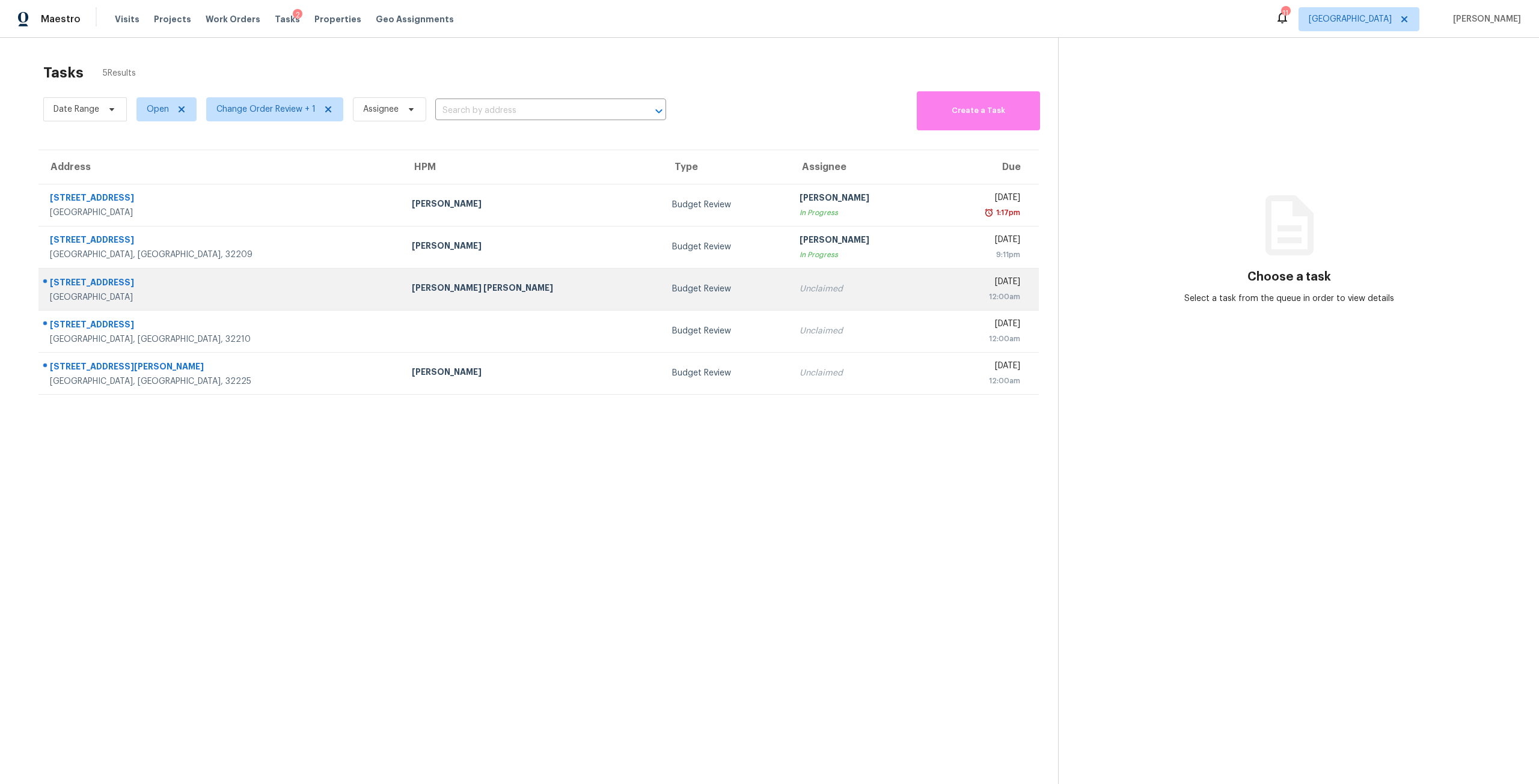
click at [799, 294] on div "Unclaimed" at bounding box center [862, 288] width 126 height 12
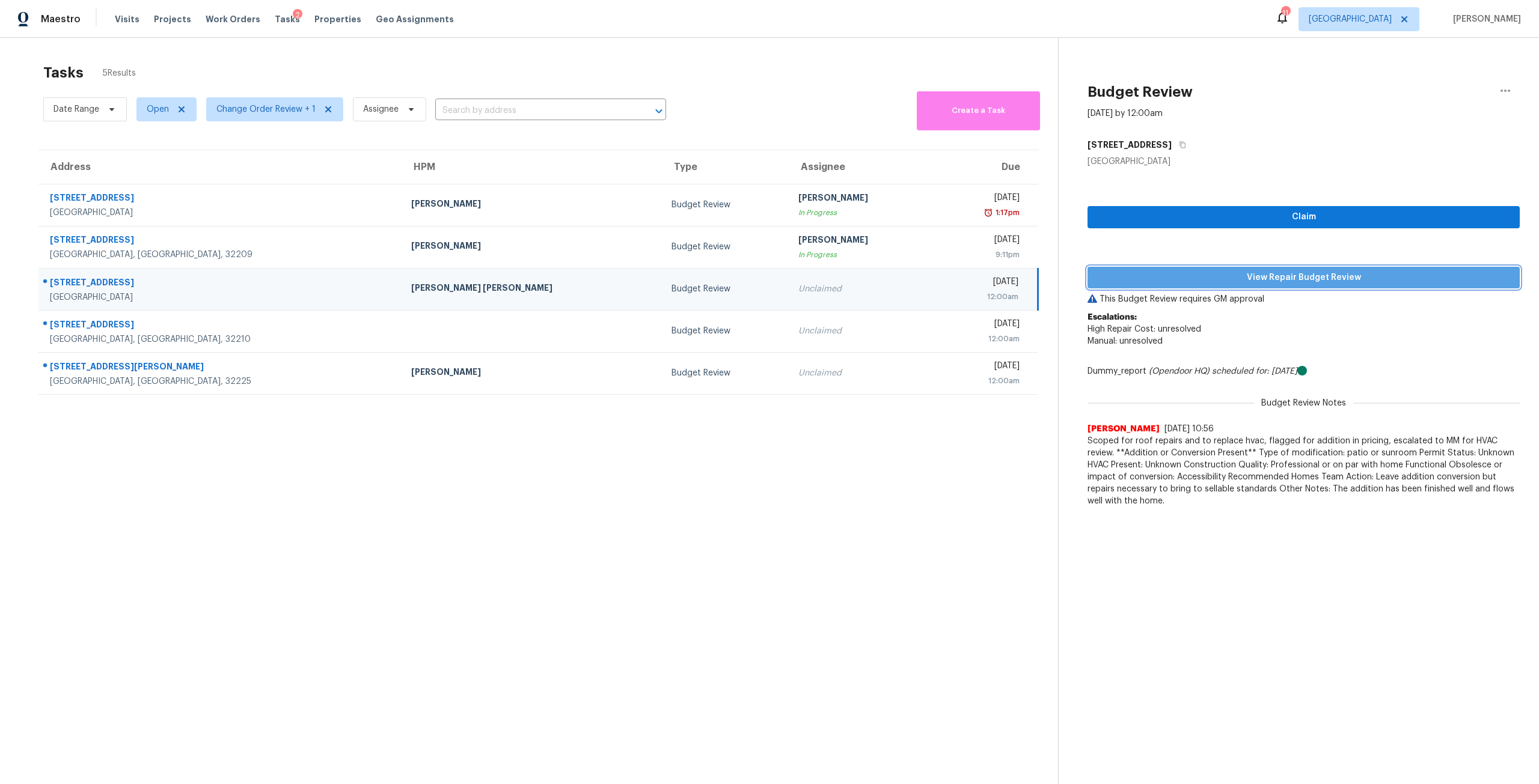
click at [1312, 284] on span "View Repair Budget Review" at bounding box center [1304, 278] width 413 height 15
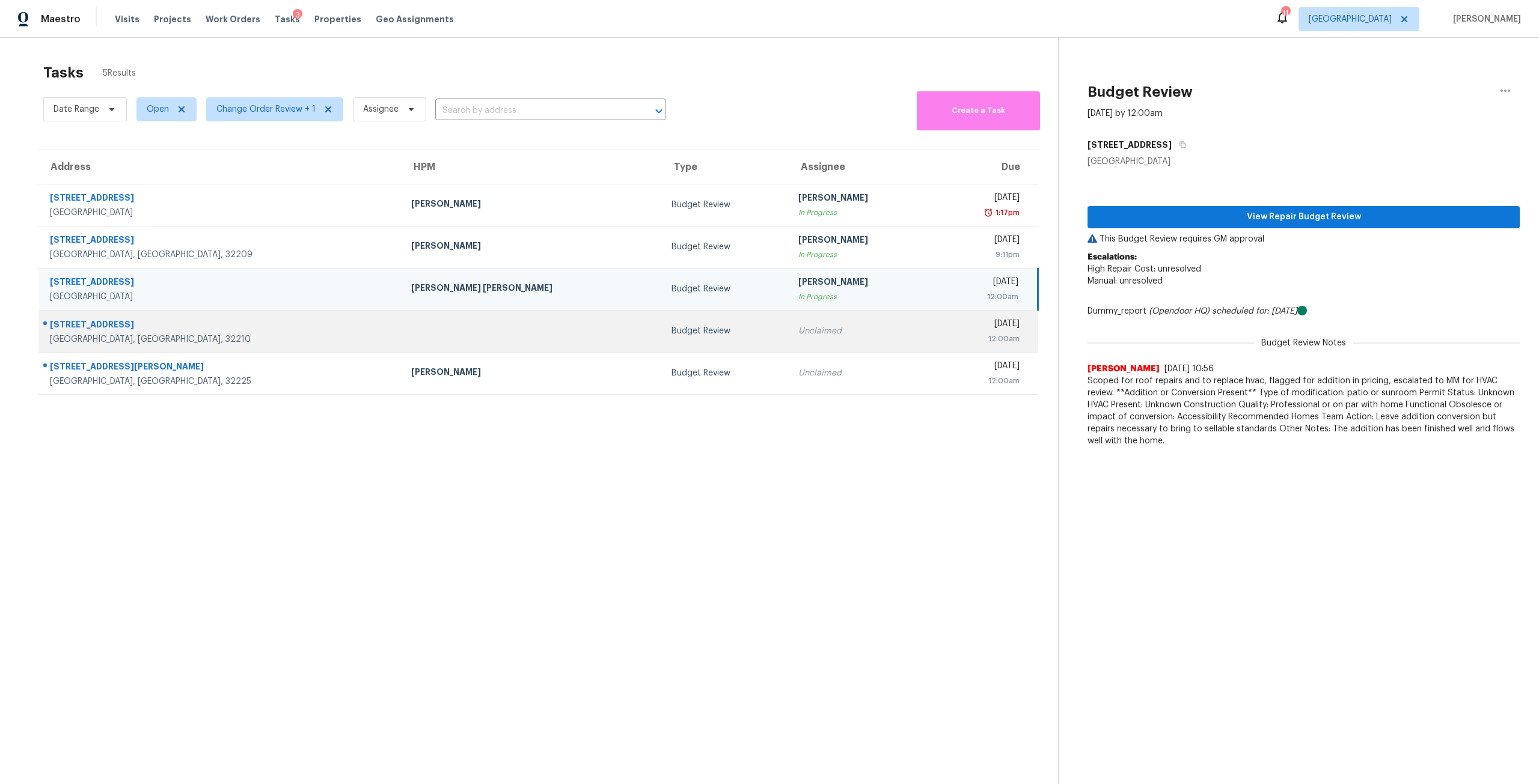
click at [798, 334] on div "Unclaimed" at bounding box center [860, 331] width 125 height 12
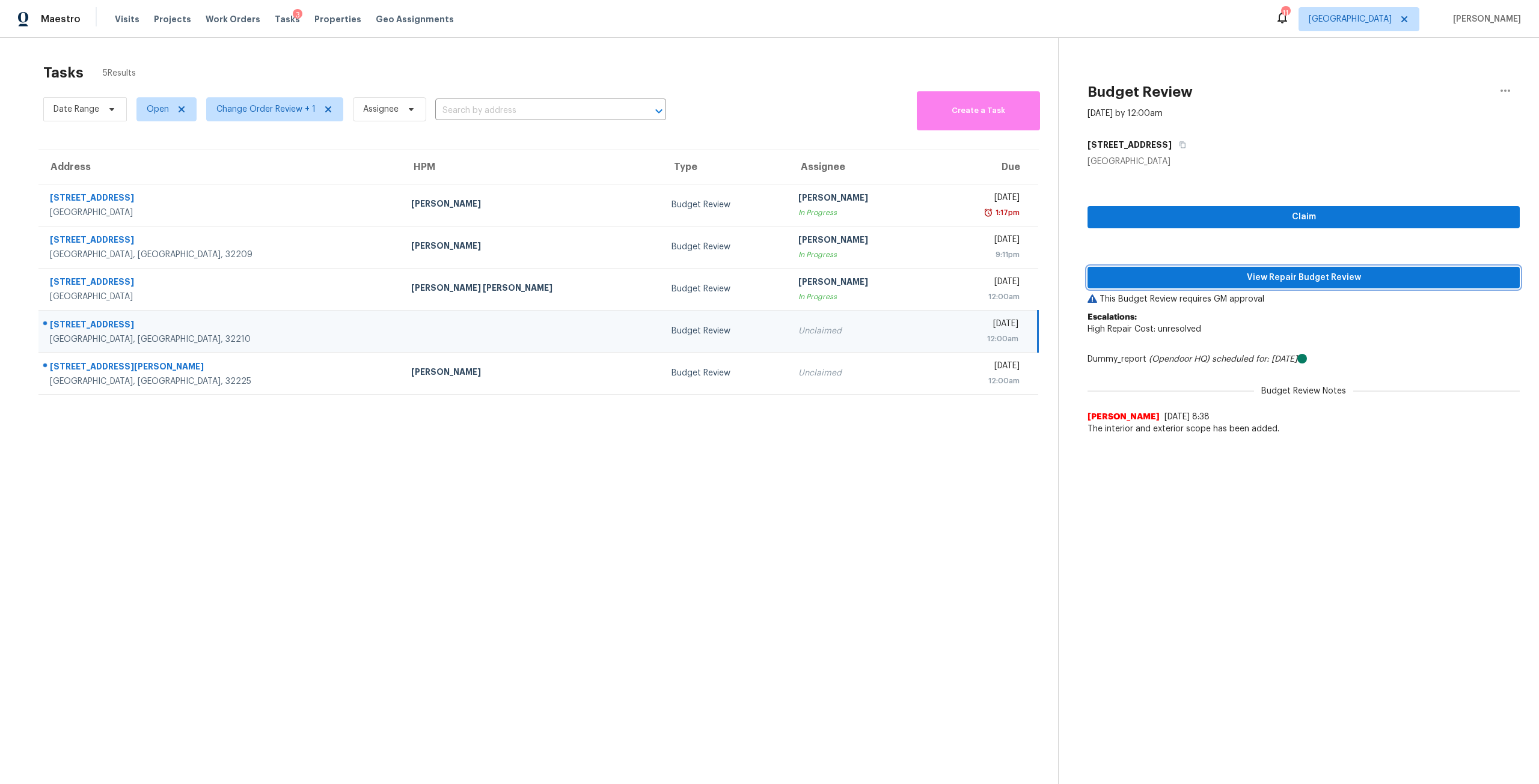
click at [1239, 273] on span "View Repair Budget Review" at bounding box center [1304, 278] width 413 height 15
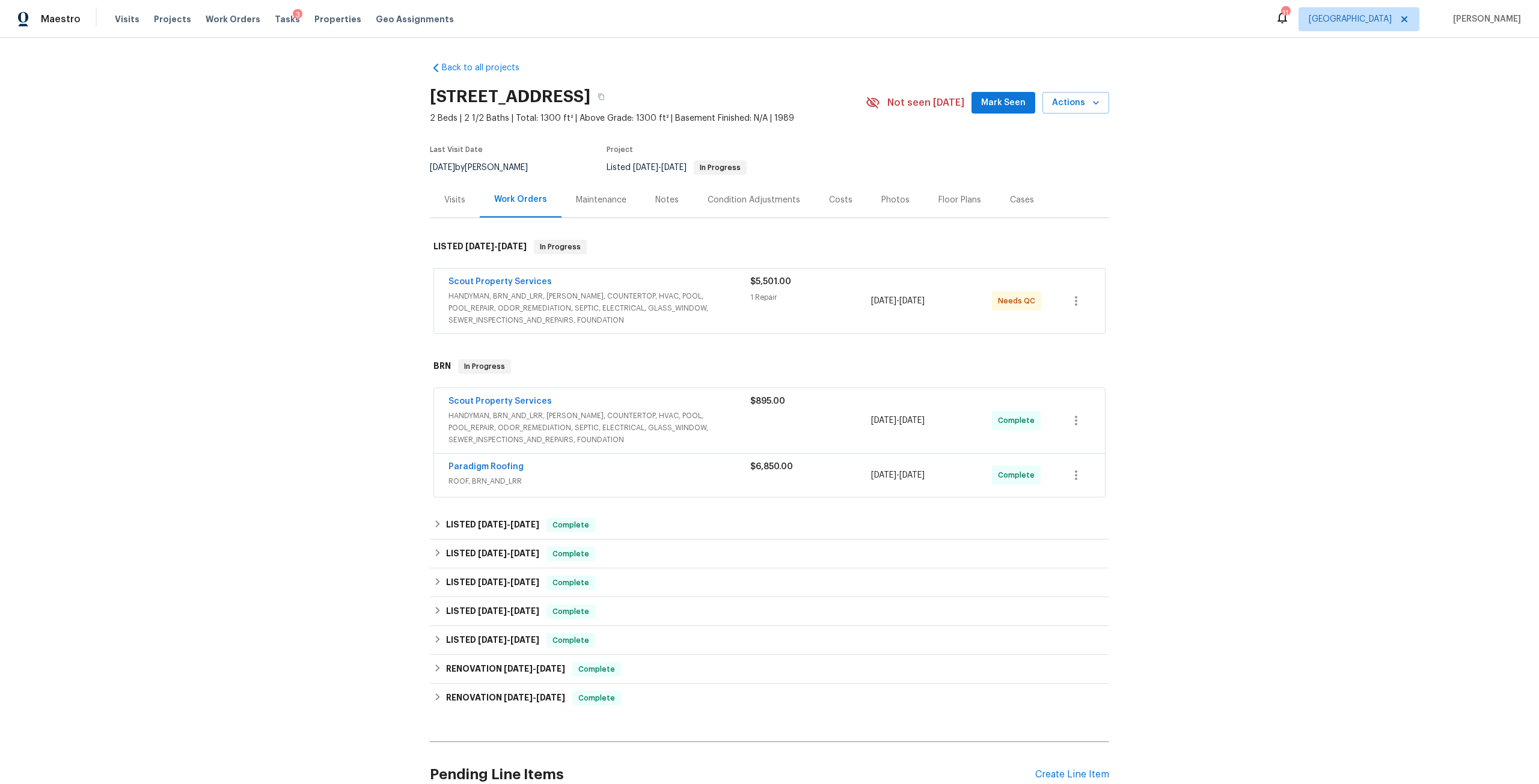
click at [557, 295] on span "HANDYMAN, BRN_AND_LRR, [PERSON_NAME], COUNTERTOP, HVAC, POOL, POOL_REPAIR, ODOR…" at bounding box center [599, 308] width 302 height 36
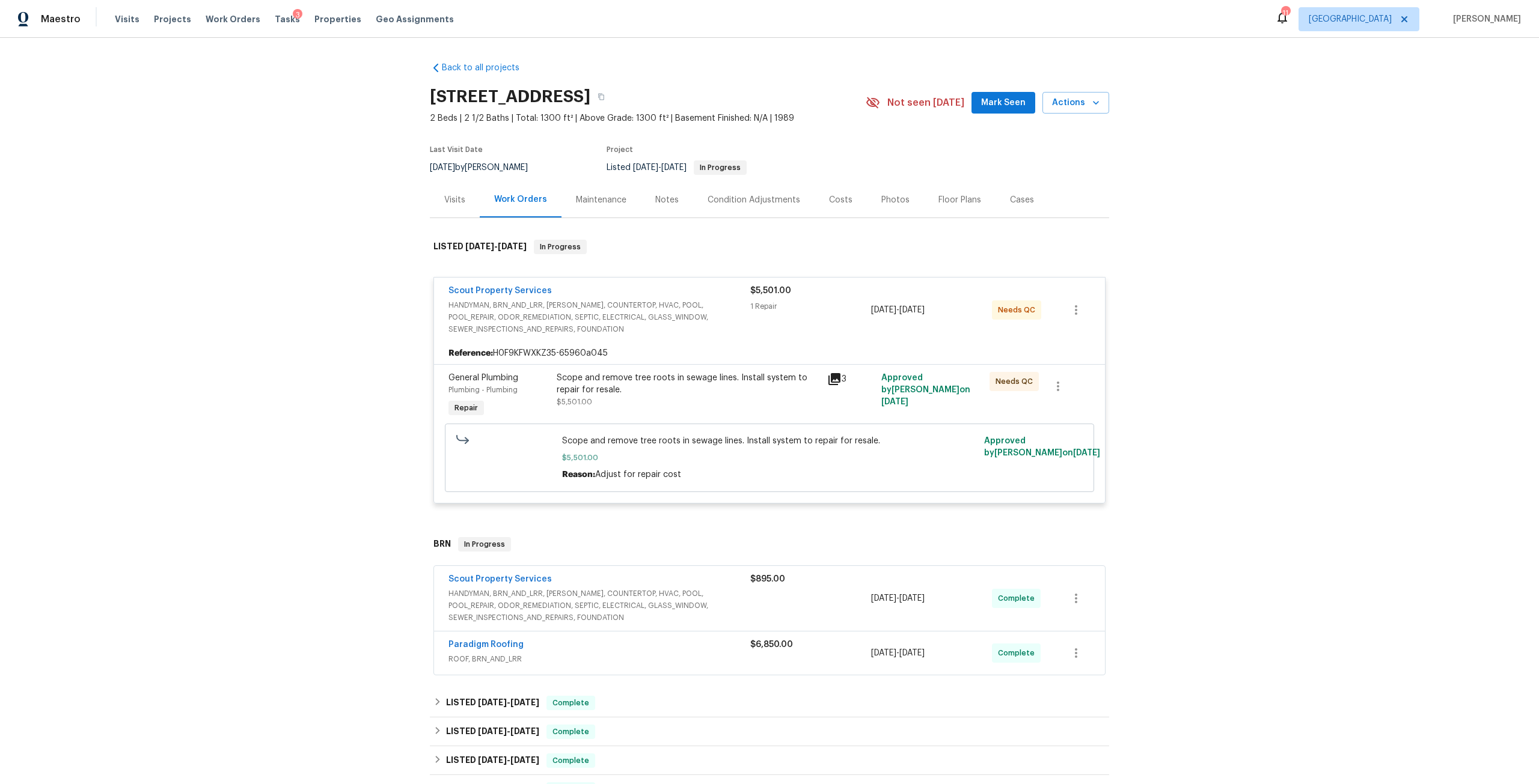
click at [569, 322] on span "HANDYMAN, BRN_AND_LRR, [PERSON_NAME], COUNTERTOP, HVAC, POOL, POOL_REPAIR, ODOR…" at bounding box center [599, 317] width 302 height 36
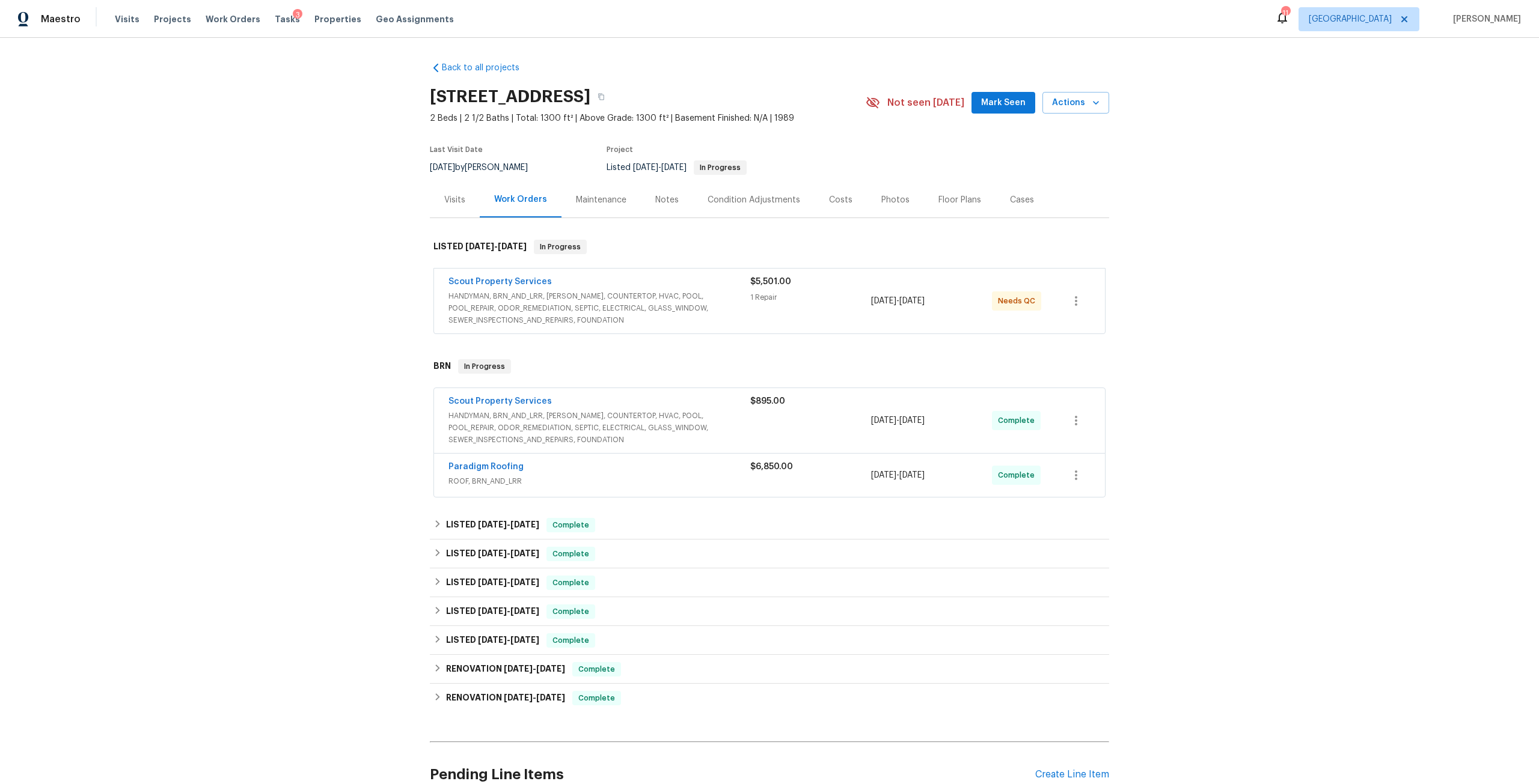
click at [636, 286] on div "Scout Property Services" at bounding box center [599, 283] width 302 height 14
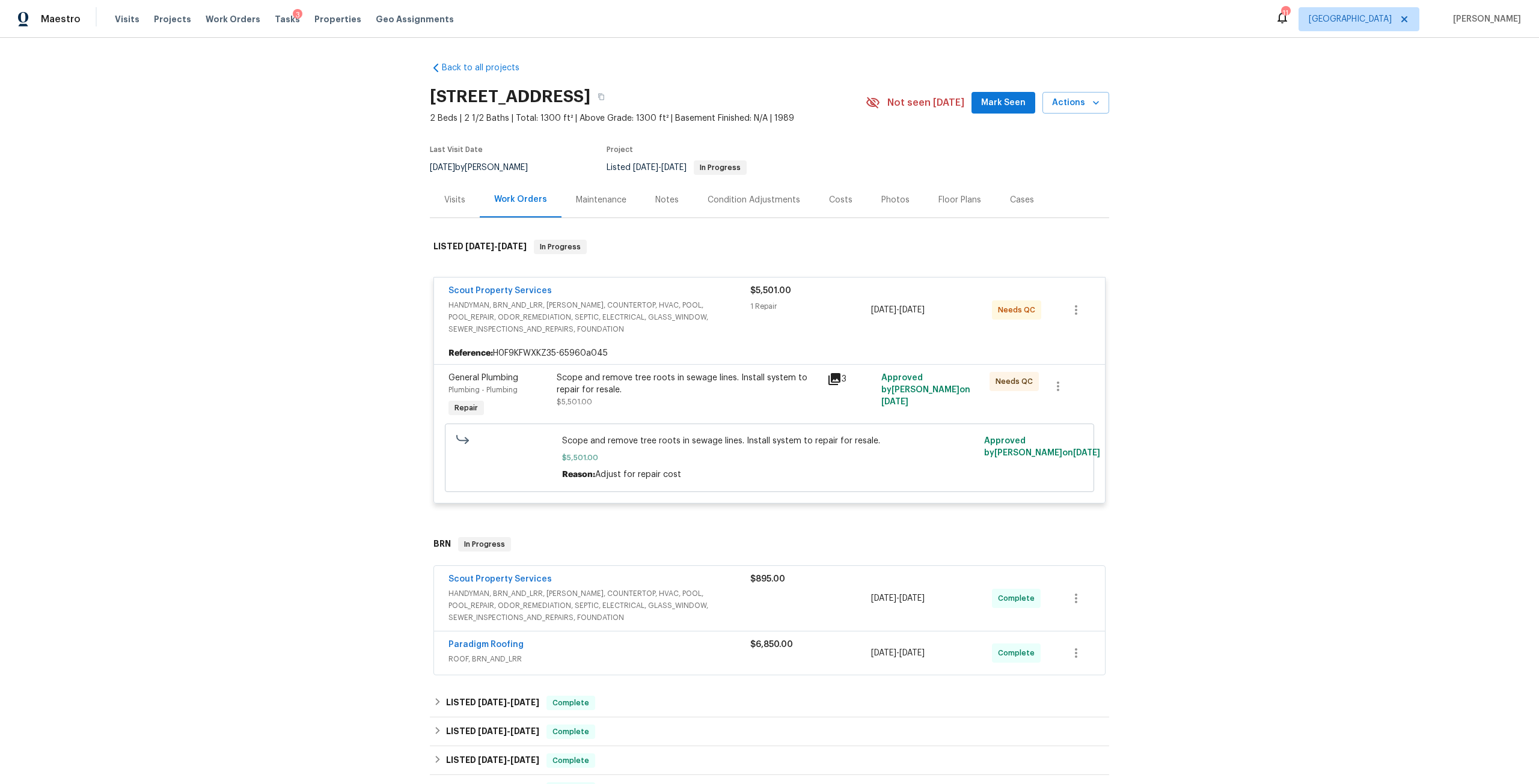
click at [631, 394] on div "Scope and remove tree roots in sewage lines. Install system to repair for resal…" at bounding box center [688, 384] width 263 height 24
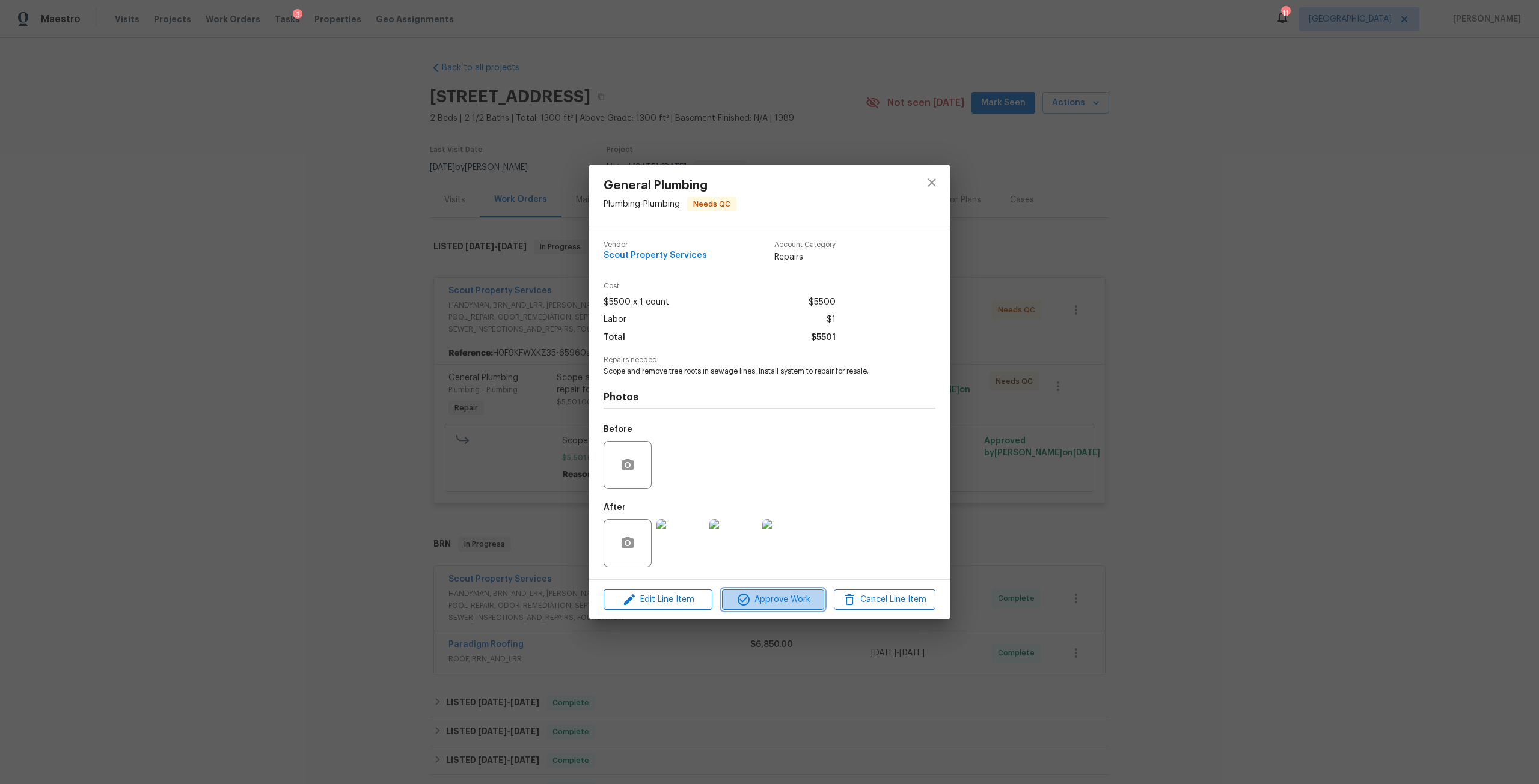
click at [746, 601] on icon "button" at bounding box center [743, 599] width 14 height 14
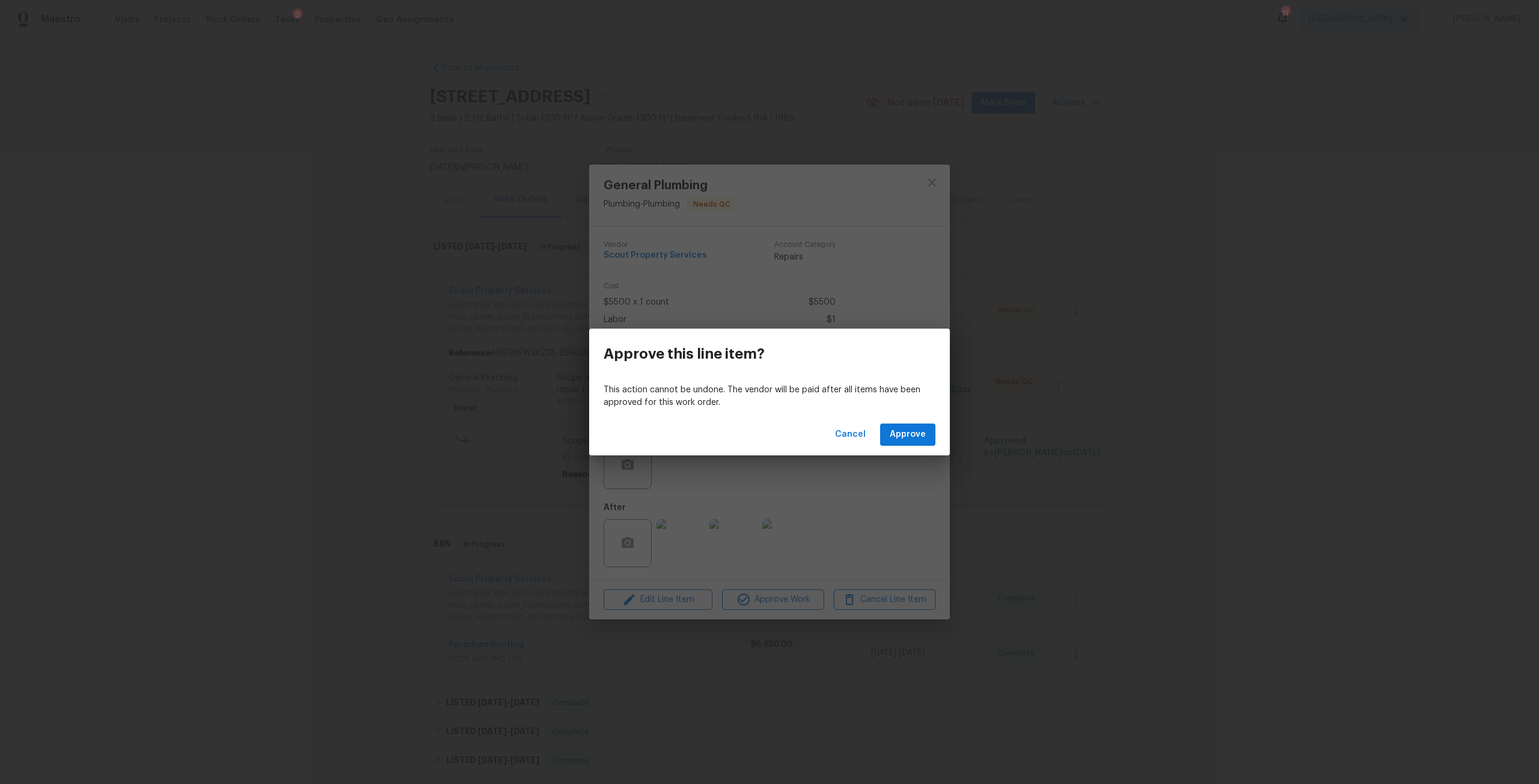
click at [936, 447] on div "Cancel Approve" at bounding box center [770, 435] width 361 height 42
click at [924, 435] on span "Approve" at bounding box center [908, 435] width 36 height 15
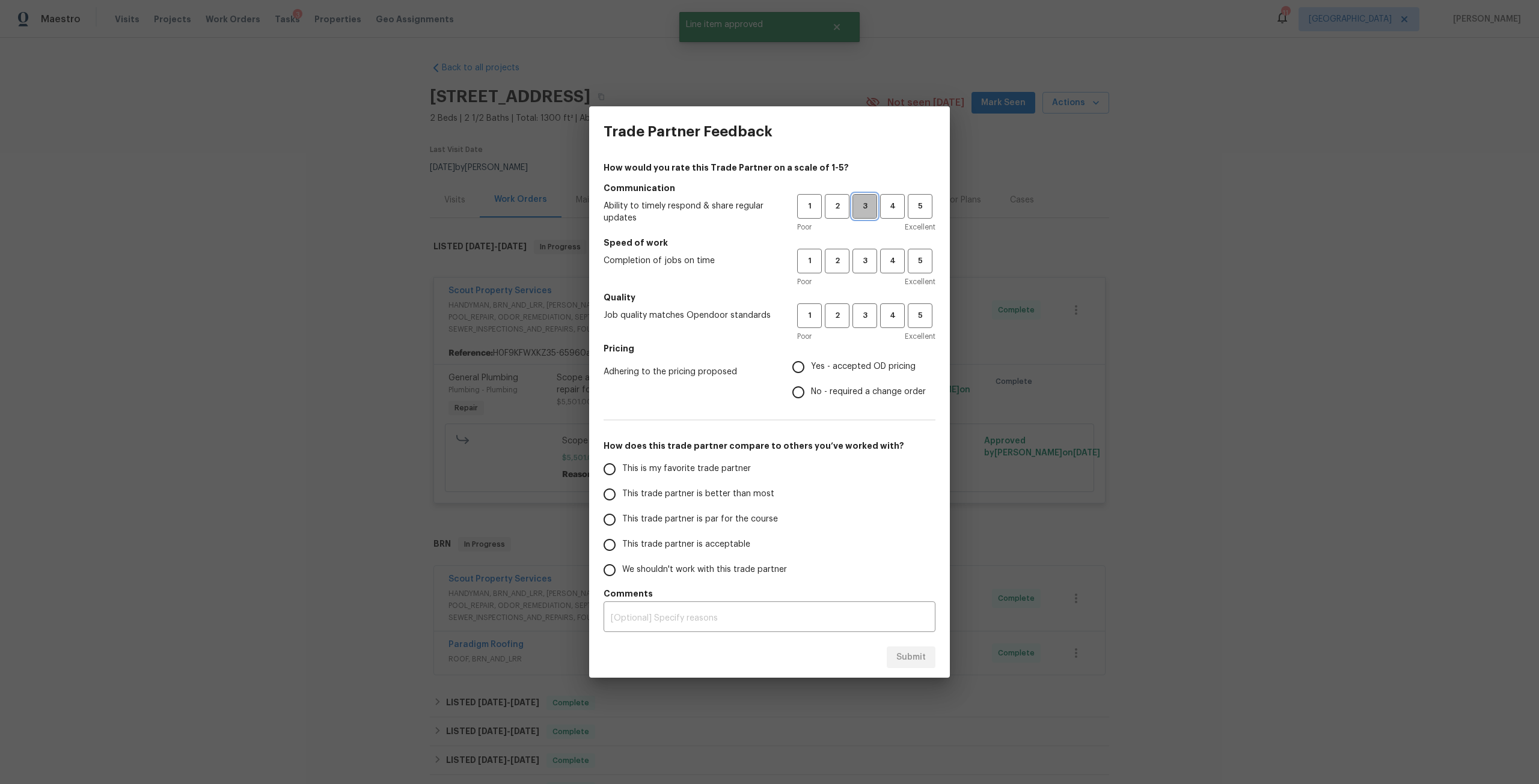
click at [857, 205] on span "3" at bounding box center [865, 206] width 22 height 14
click at [868, 271] on button "3" at bounding box center [865, 261] width 25 height 25
click at [877, 332] on div "Poor Excellent" at bounding box center [867, 336] width 138 height 12
click at [867, 319] on span "3" at bounding box center [865, 316] width 22 height 14
drag, startPoint x: 855, startPoint y: 359, endPoint x: 837, endPoint y: 372, distance: 22.2
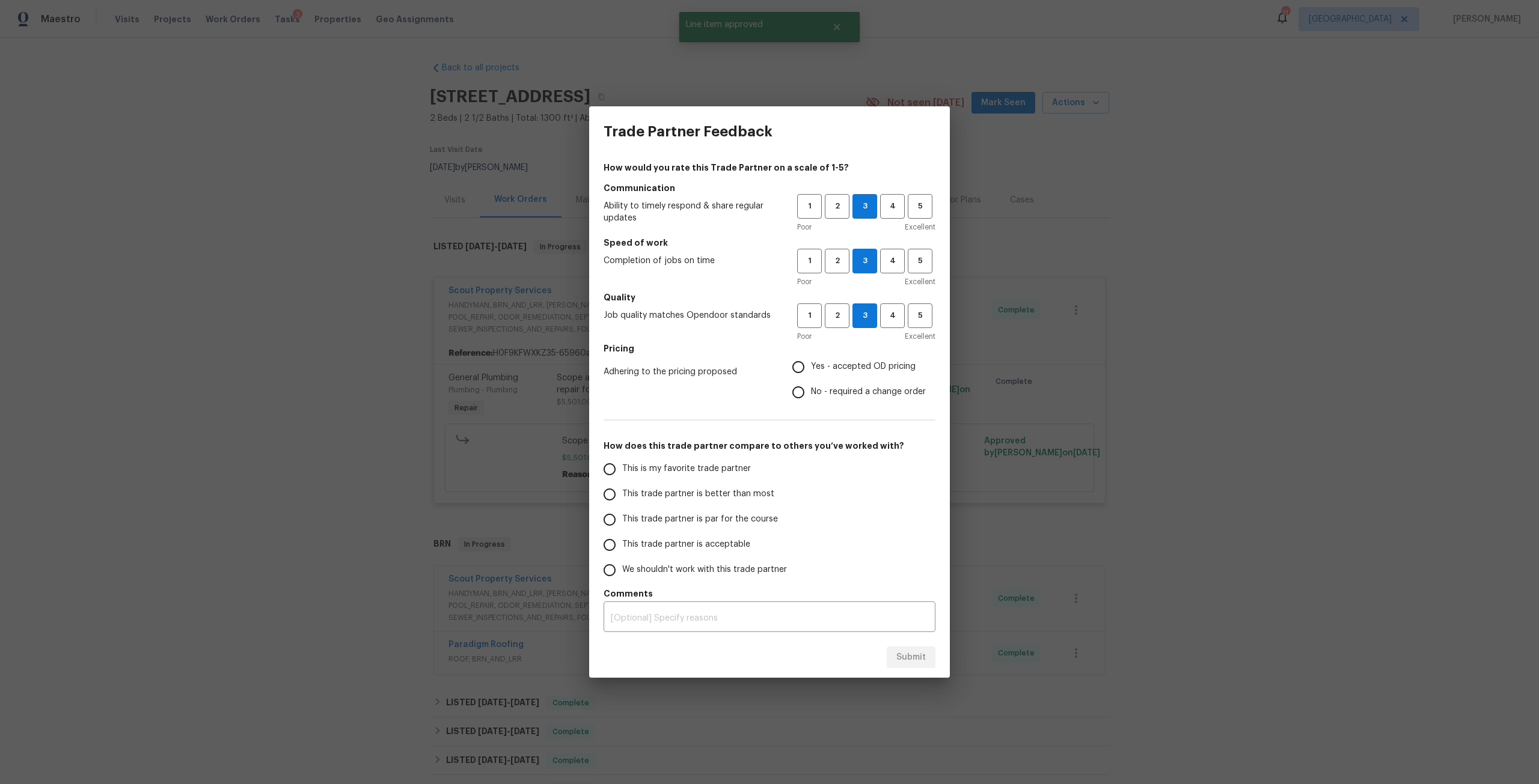
click at [855, 360] on label "Yes - accepted OD pricing" at bounding box center [855, 367] width 140 height 25
click at [811, 360] on input "Yes - accepted OD pricing" at bounding box center [798, 367] width 26 height 25
radio input "true"
click at [659, 504] on label "This trade partner is better than most" at bounding box center [692, 494] width 190 height 25
click at [622, 504] on input "This trade partner is better than most" at bounding box center [610, 494] width 26 height 25
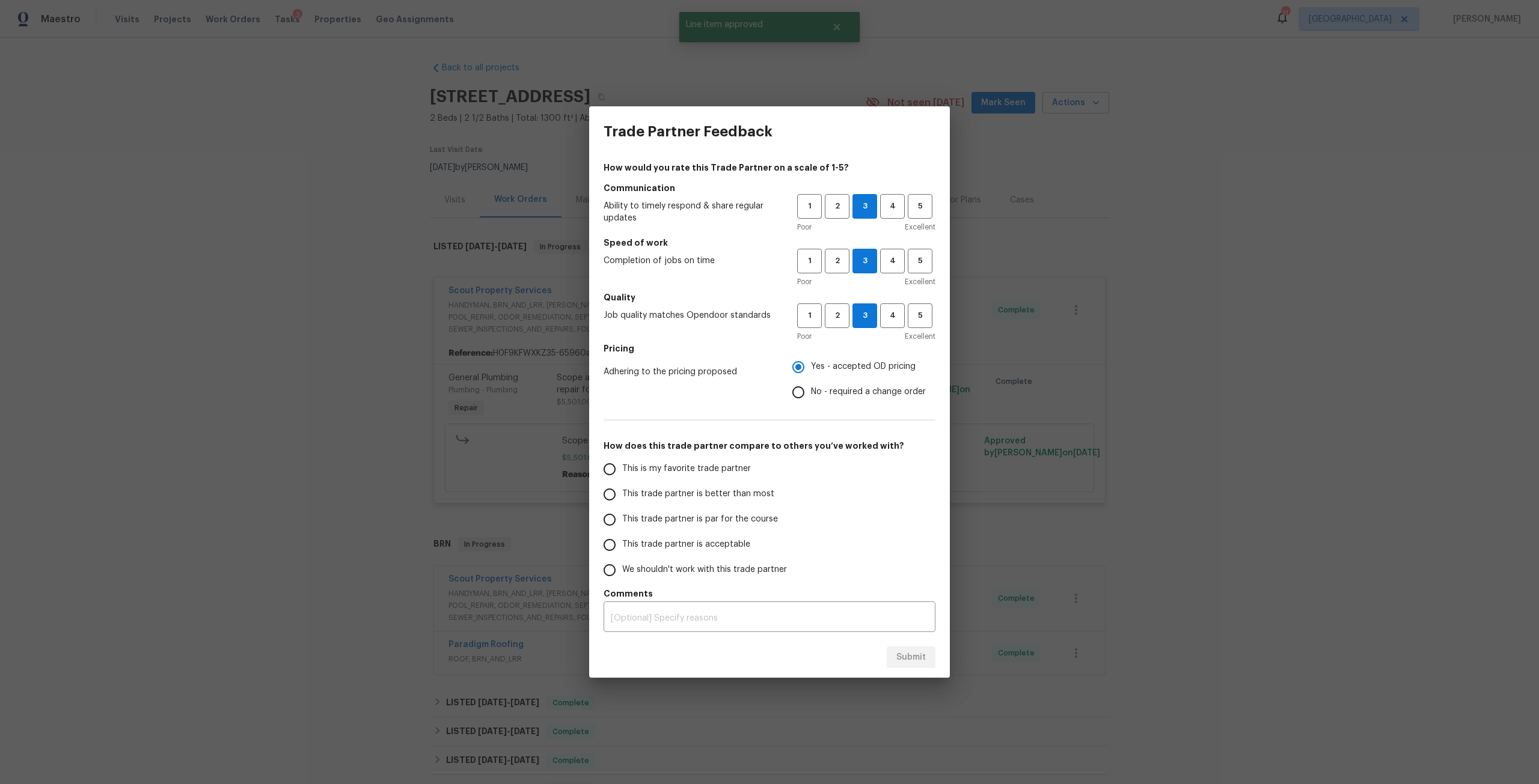
radio input "false"
click at [660, 525] on span "This trade partner is par for the course" at bounding box center [700, 519] width 156 height 12
click at [622, 525] on input "This trade partner is par for the course" at bounding box center [610, 520] width 26 height 25
click at [912, 658] on span "Submit" at bounding box center [911, 658] width 29 height 15
radio input "true"
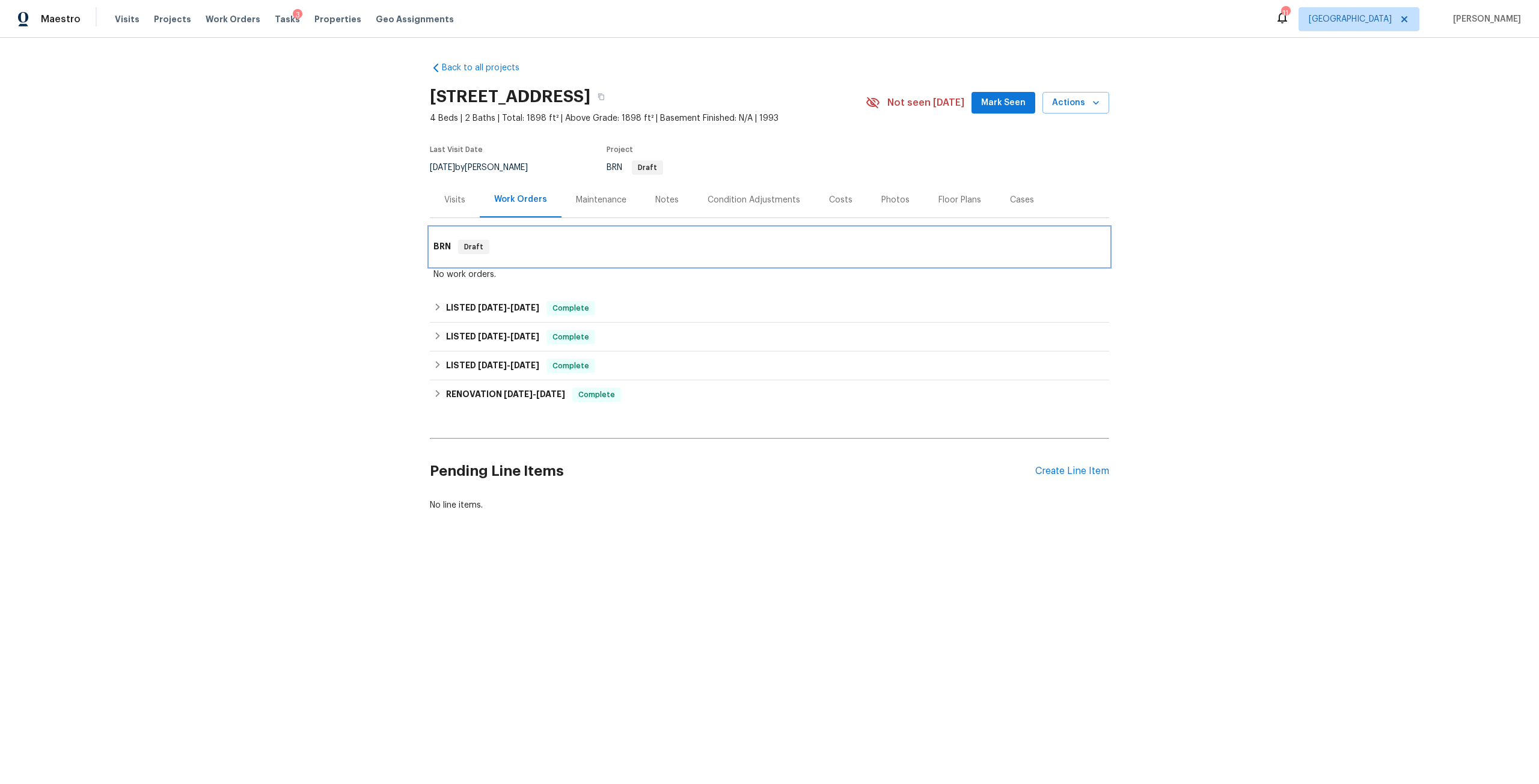
click at [434, 244] on h6 "BRN" at bounding box center [442, 247] width 17 height 14
click at [517, 303] on h6 "LISTED [DATE] - [DATE]" at bounding box center [493, 308] width 93 height 14
